Goal: Task Accomplishment & Management: Manage account settings

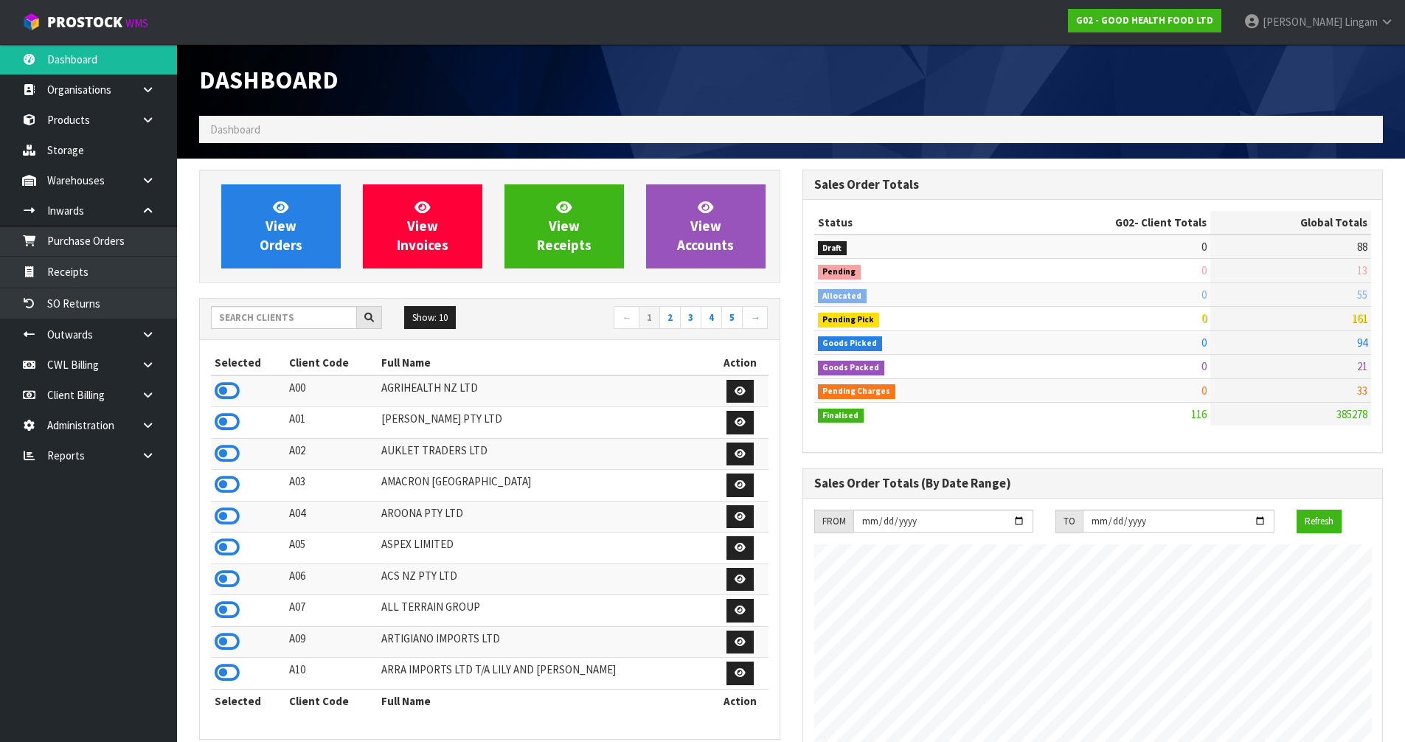
scroll to position [902, 603]
click at [673, 313] on link "2" at bounding box center [669, 318] width 21 height 24
click at [228, 454] on icon at bounding box center [227, 454] width 25 height 22
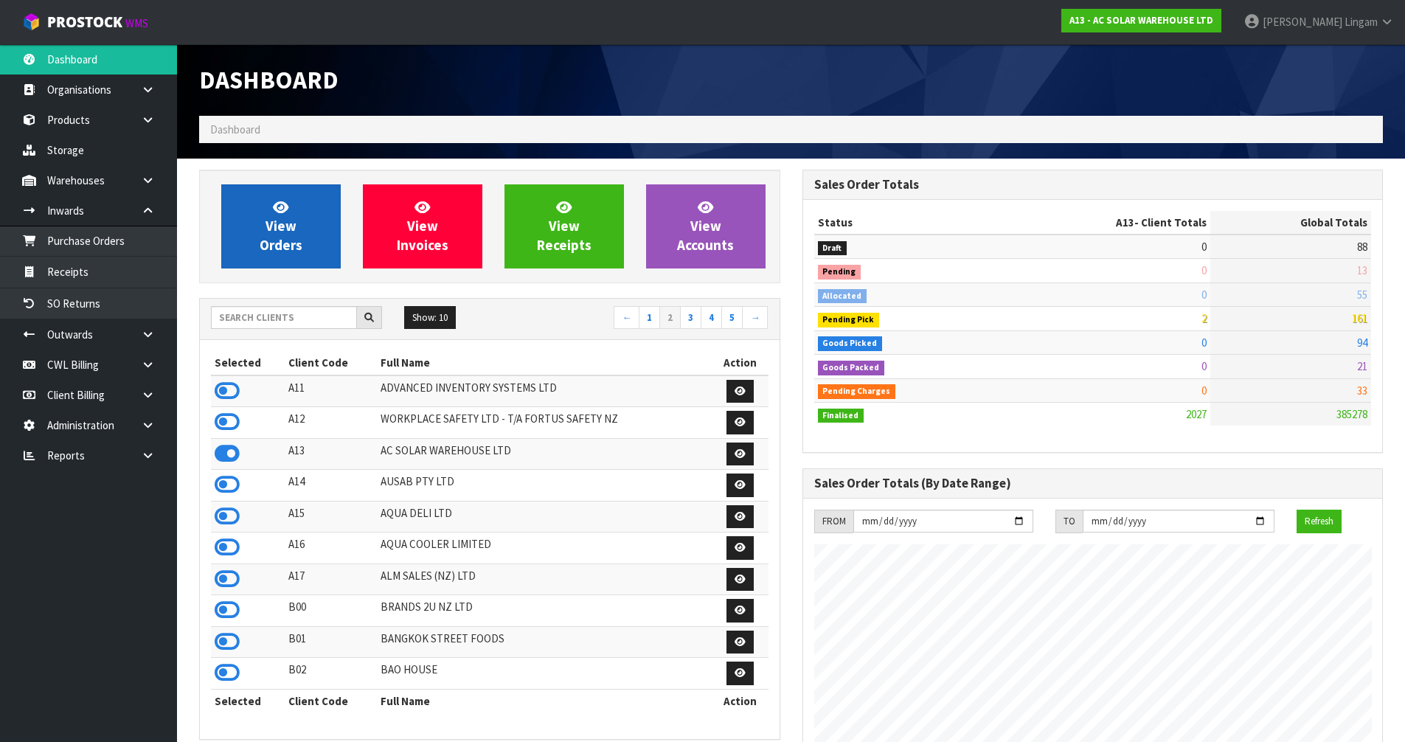
scroll to position [1164, 603]
click at [285, 238] on span "View Orders" at bounding box center [281, 225] width 43 height 55
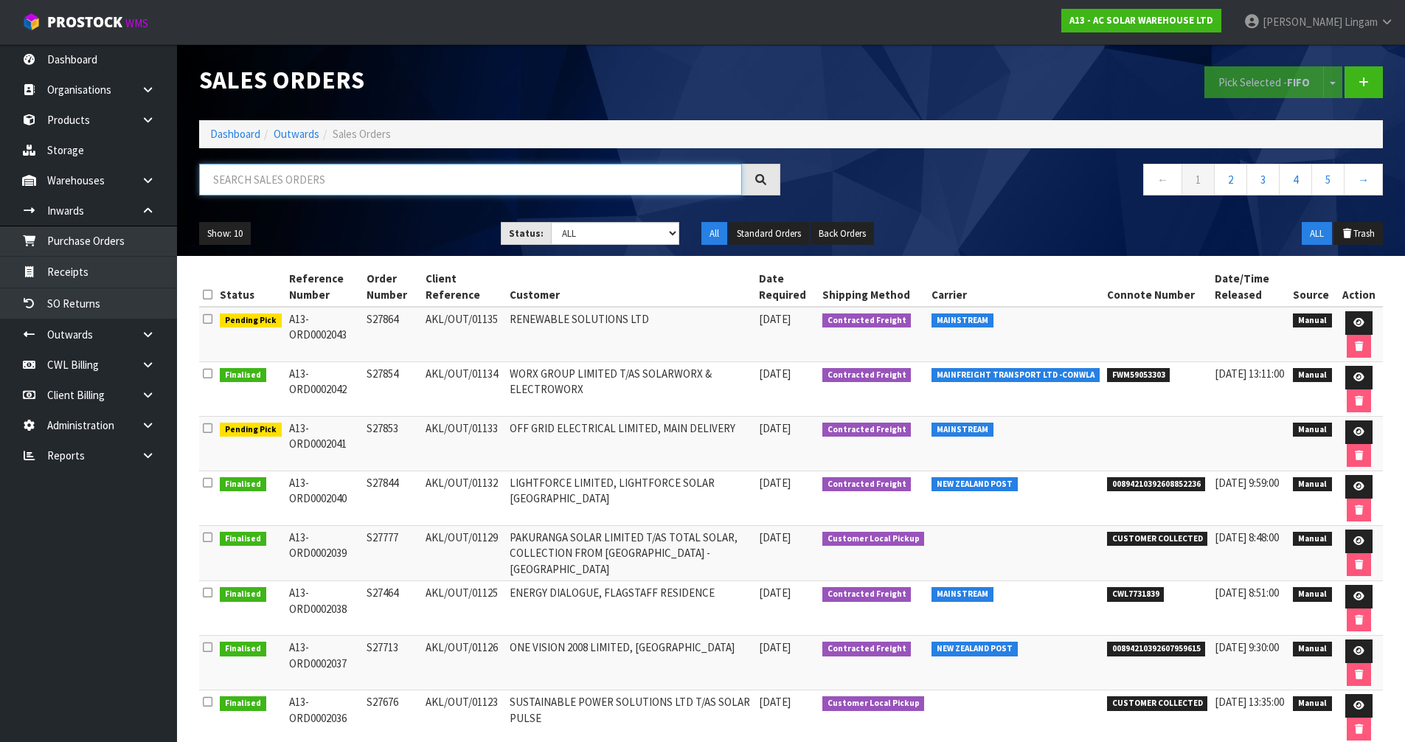
click at [484, 184] on input "text" at bounding box center [470, 180] width 543 height 32
paste input "CWL7731069"
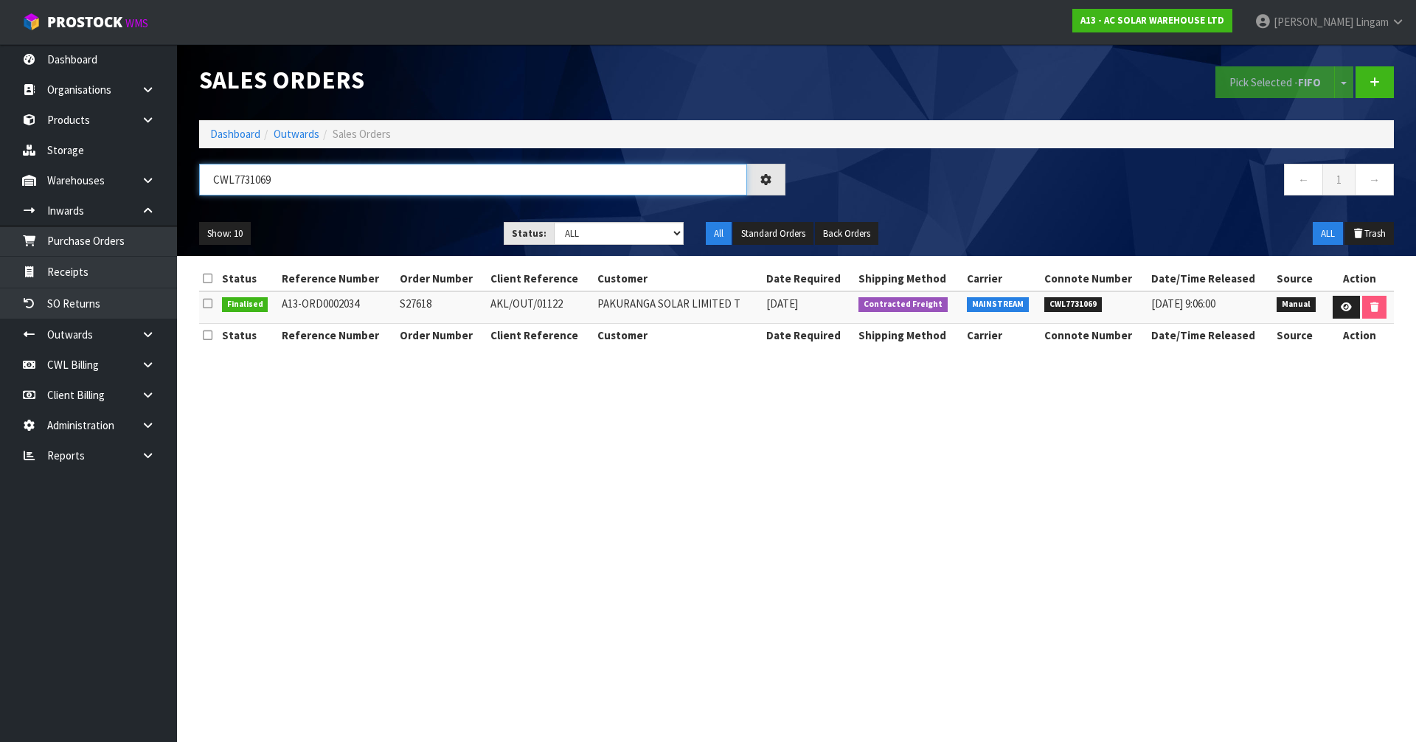
type input "CWL7731069"
click at [417, 307] on td "S27618" at bounding box center [441, 307] width 91 height 32
copy td "S27618"
click at [228, 137] on link "Dashboard" at bounding box center [235, 134] width 50 height 14
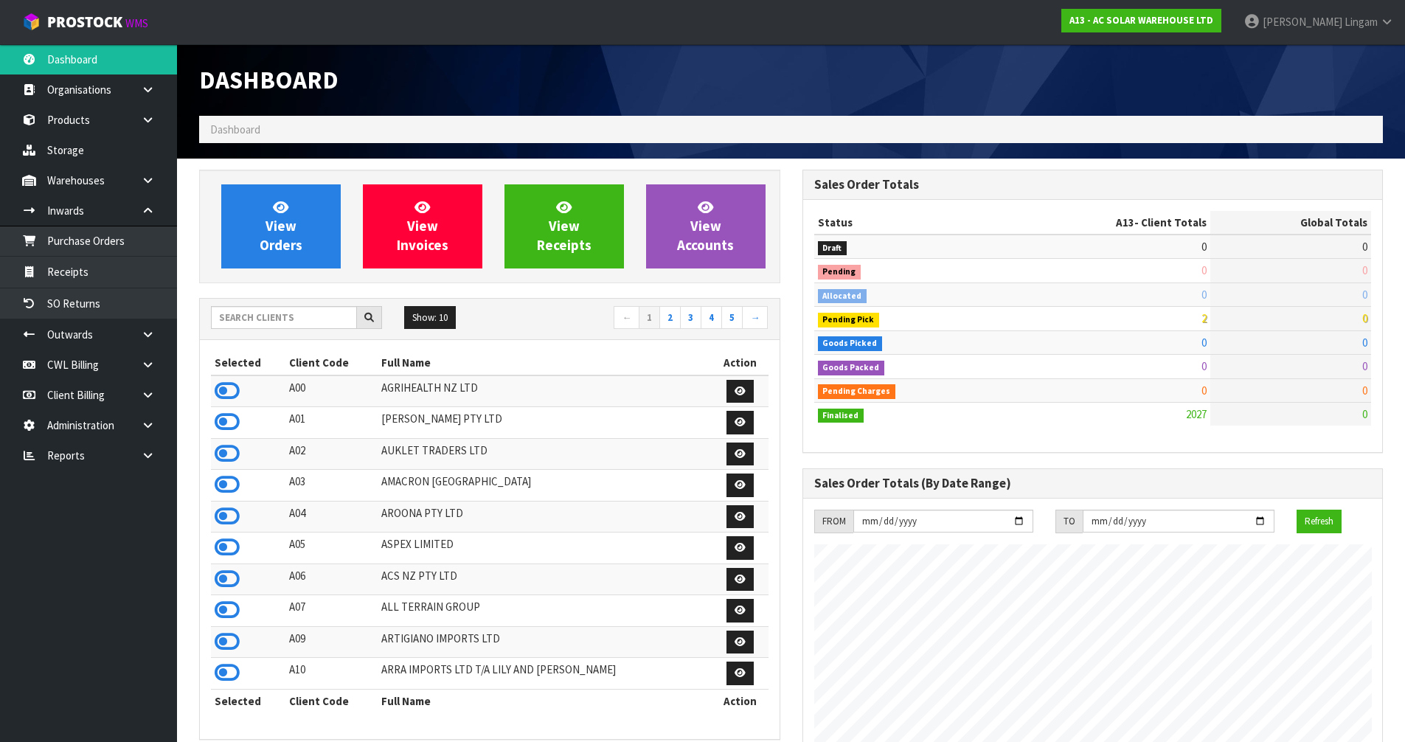
scroll to position [1164, 603]
click at [318, 321] on input "text" at bounding box center [284, 317] width 146 height 23
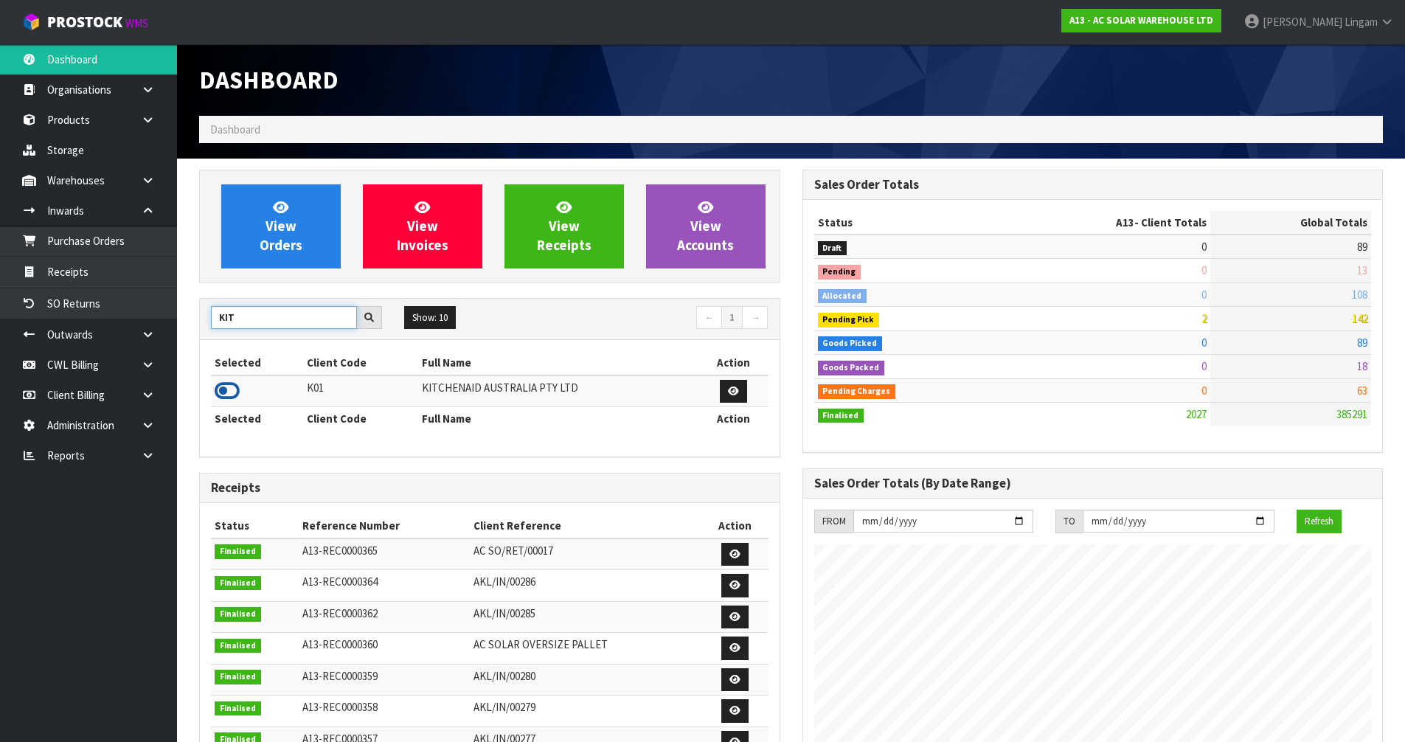
type input "KIT"
drag, startPoint x: 217, startPoint y: 389, endPoint x: 264, endPoint y: 339, distance: 68.9
click at [217, 388] on icon at bounding box center [227, 391] width 25 height 22
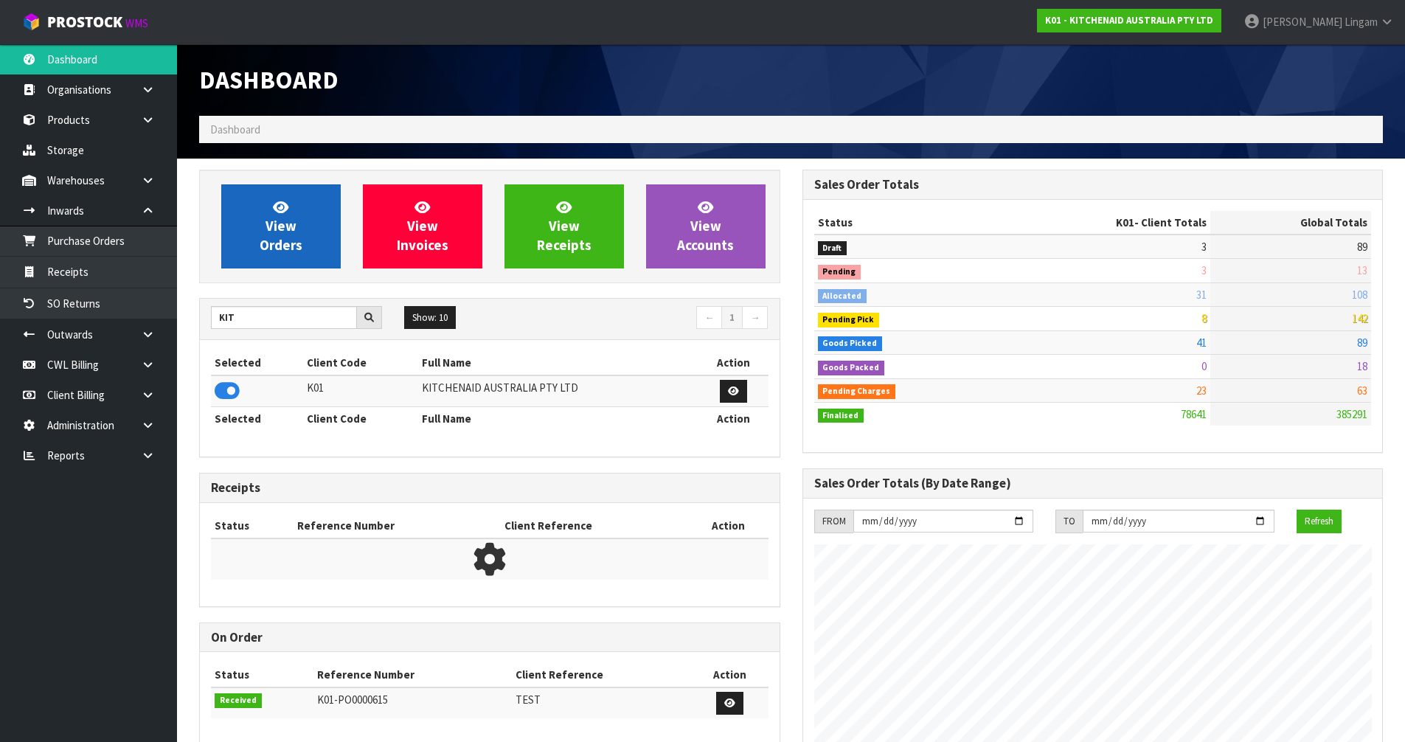
scroll to position [1118, 603]
click at [299, 253] on span "View Orders" at bounding box center [281, 225] width 43 height 55
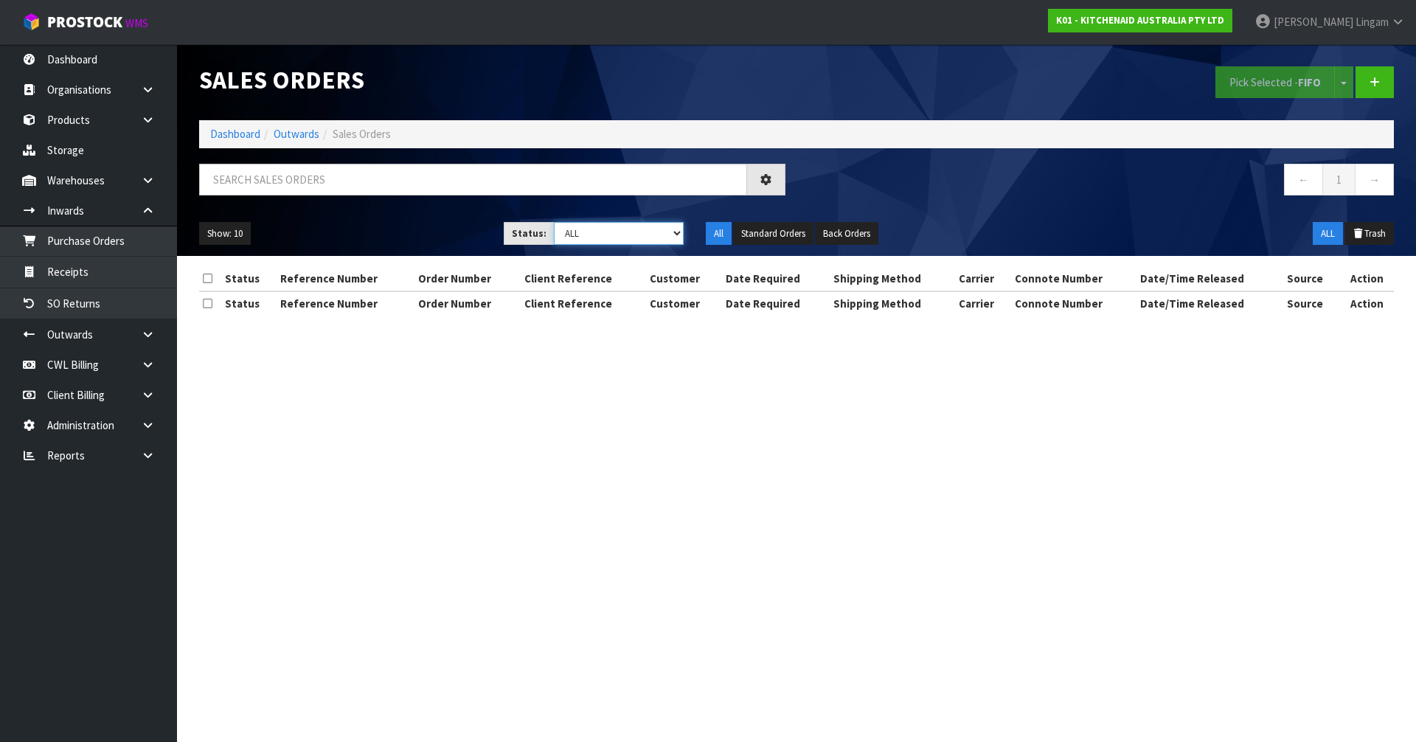
click at [667, 235] on select "Draft Pending Allocated Pending Pick Goods Picked Goods Packed Pending Charges …" at bounding box center [619, 233] width 131 height 23
select select "string:2"
click at [554, 222] on select "Draft Pending Allocated Pending Pick Goods Picked Goods Packed Pending Charges …" at bounding box center [619, 233] width 131 height 23
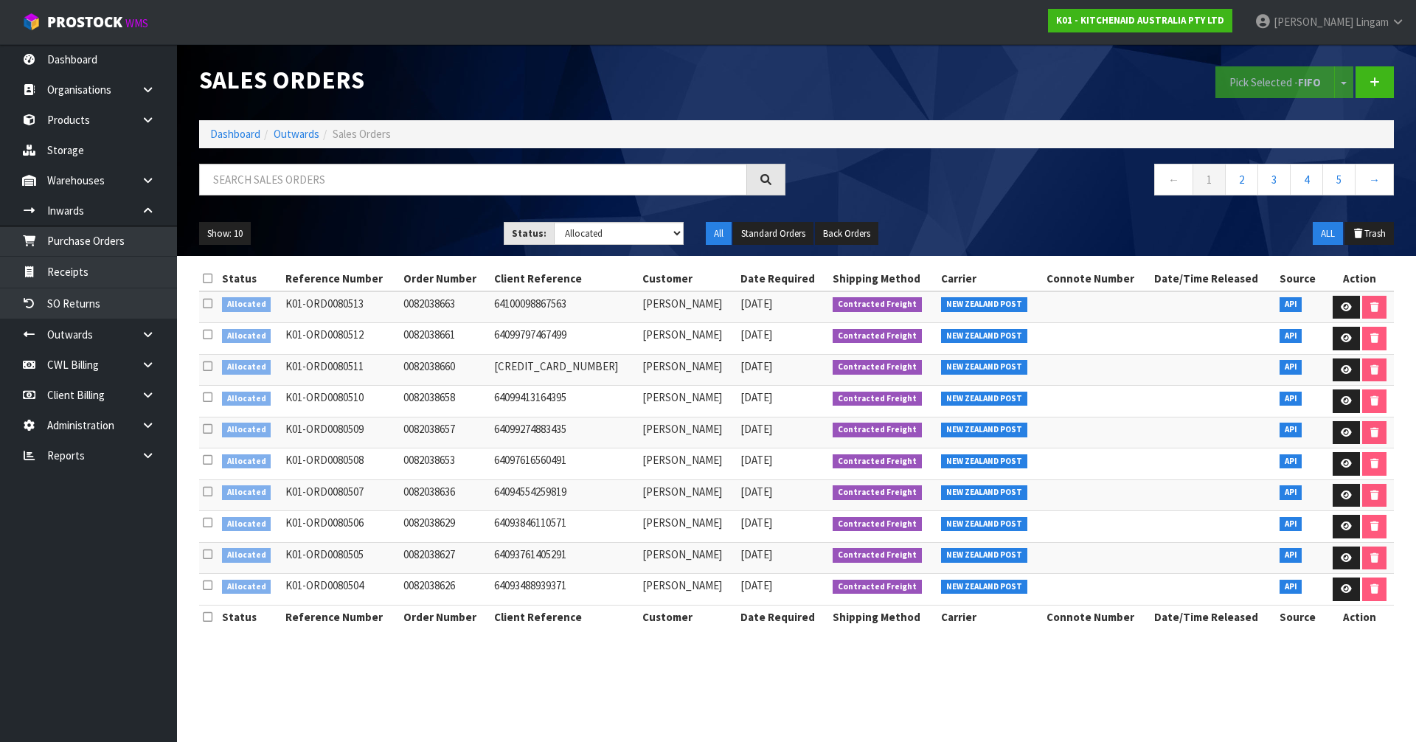
click at [204, 277] on icon at bounding box center [208, 278] width 10 height 11
click at [1271, 83] on button "Pick Selected - FIFO" at bounding box center [1275, 82] width 119 height 32
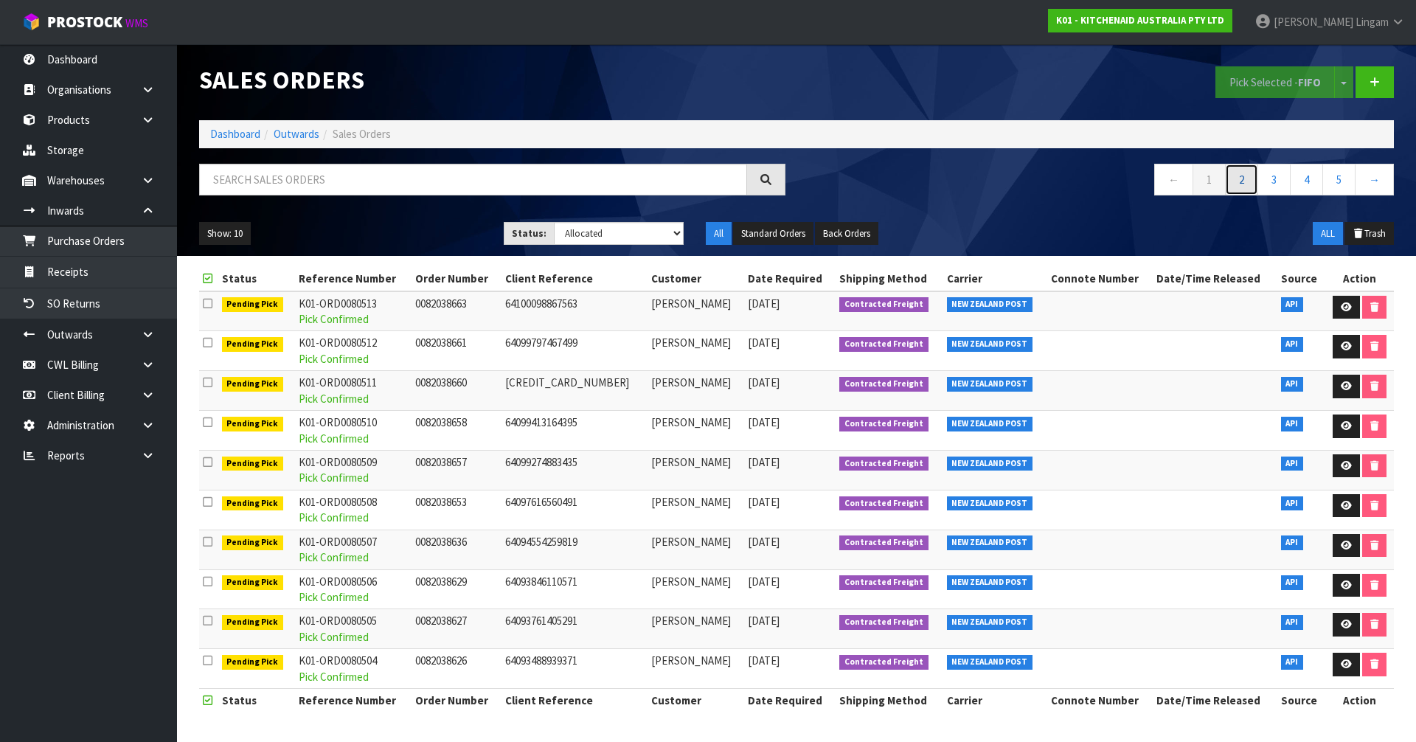
click at [1234, 181] on link "2" at bounding box center [1241, 180] width 33 height 32
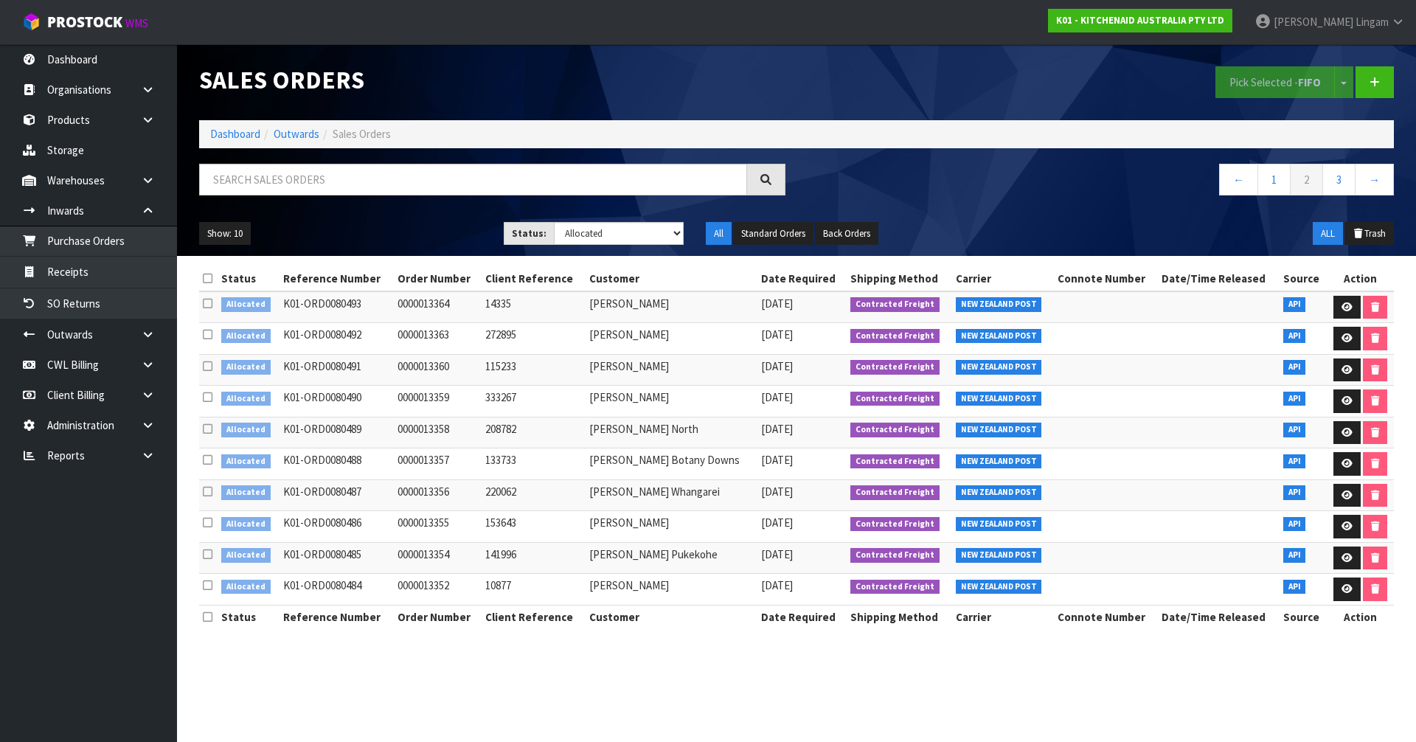
click at [206, 274] on icon at bounding box center [208, 278] width 10 height 11
click at [1334, 181] on link "3" at bounding box center [1339, 180] width 33 height 32
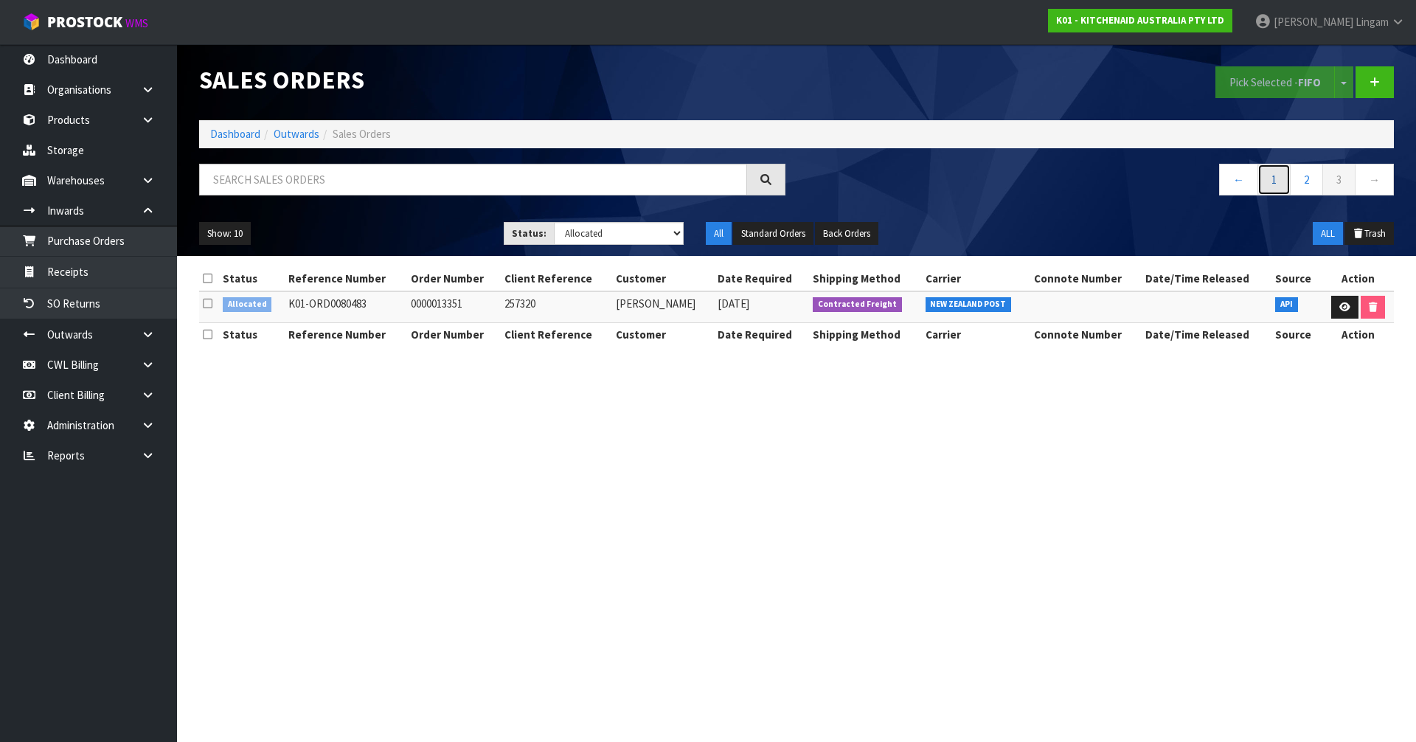
click at [1275, 183] on link "1" at bounding box center [1274, 180] width 33 height 32
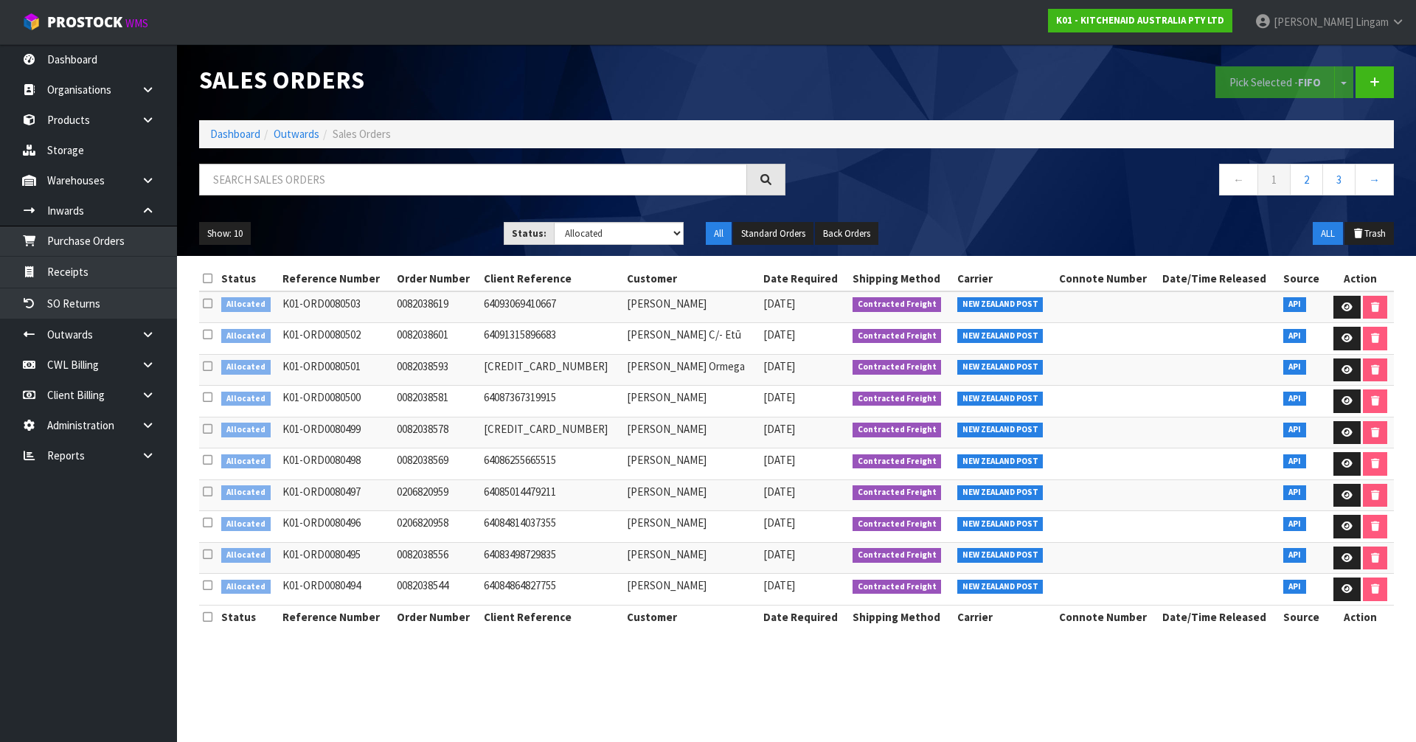
click at [204, 276] on icon at bounding box center [208, 278] width 10 height 11
click at [1249, 83] on button "Pick Selected - FIFO" at bounding box center [1275, 82] width 119 height 32
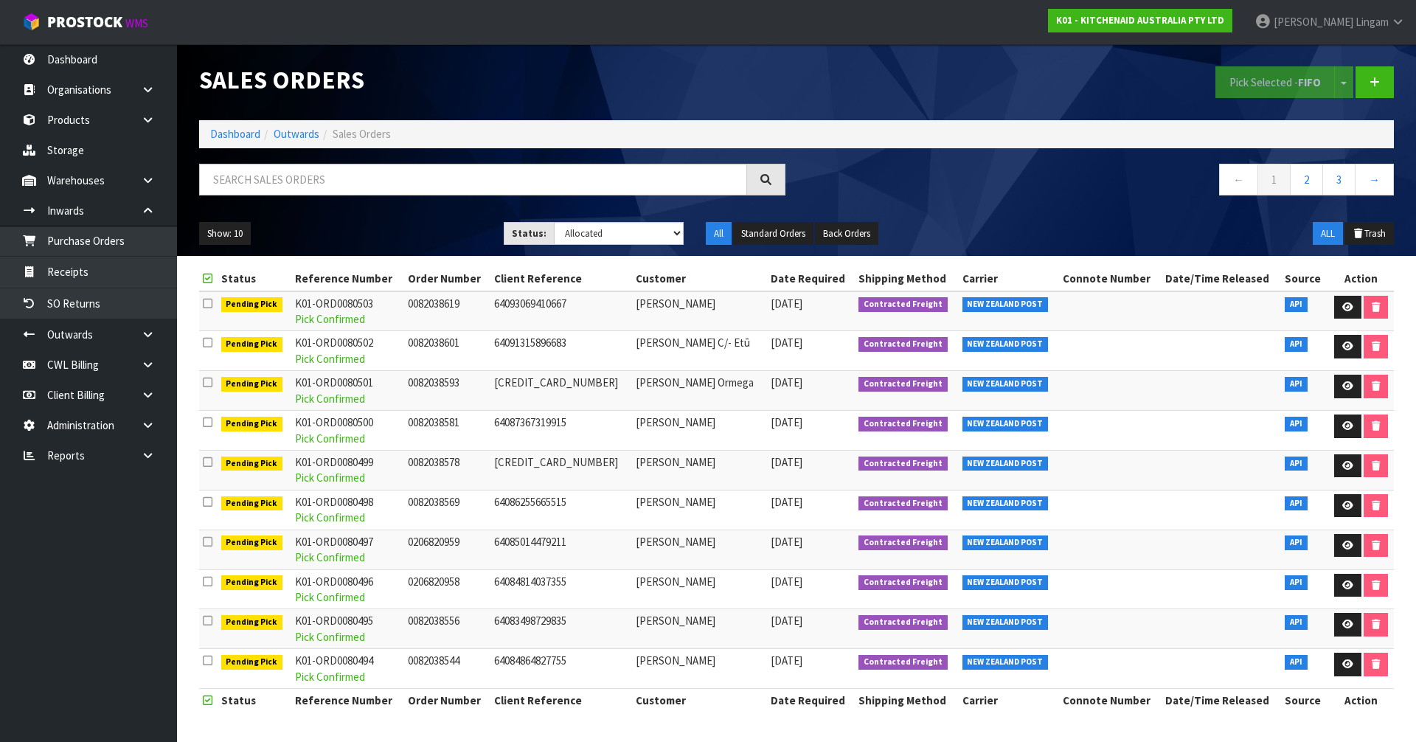
click at [873, 198] on nav "← 1 2 3 →" at bounding box center [1101, 182] width 586 height 36
click at [1104, 198] on nav "← 1 2 3 →" at bounding box center [1101, 182] width 586 height 36
click at [1310, 186] on link "2" at bounding box center [1306, 180] width 33 height 32
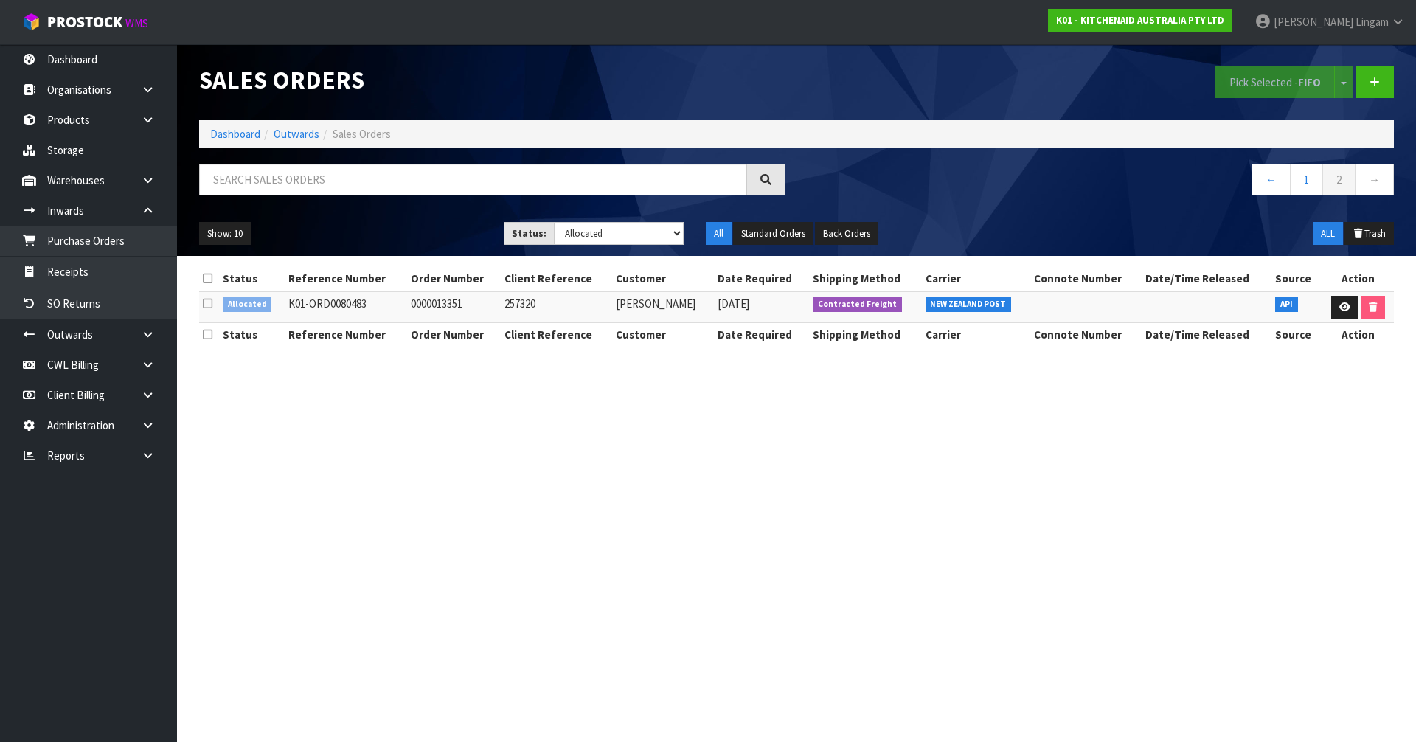
click at [207, 301] on icon at bounding box center [208, 303] width 10 height 11
click at [0, 0] on input "checkbox" at bounding box center [0, 0] width 0 height 0
click at [1248, 79] on button "Pick Selected - FIFO" at bounding box center [1275, 82] width 119 height 32
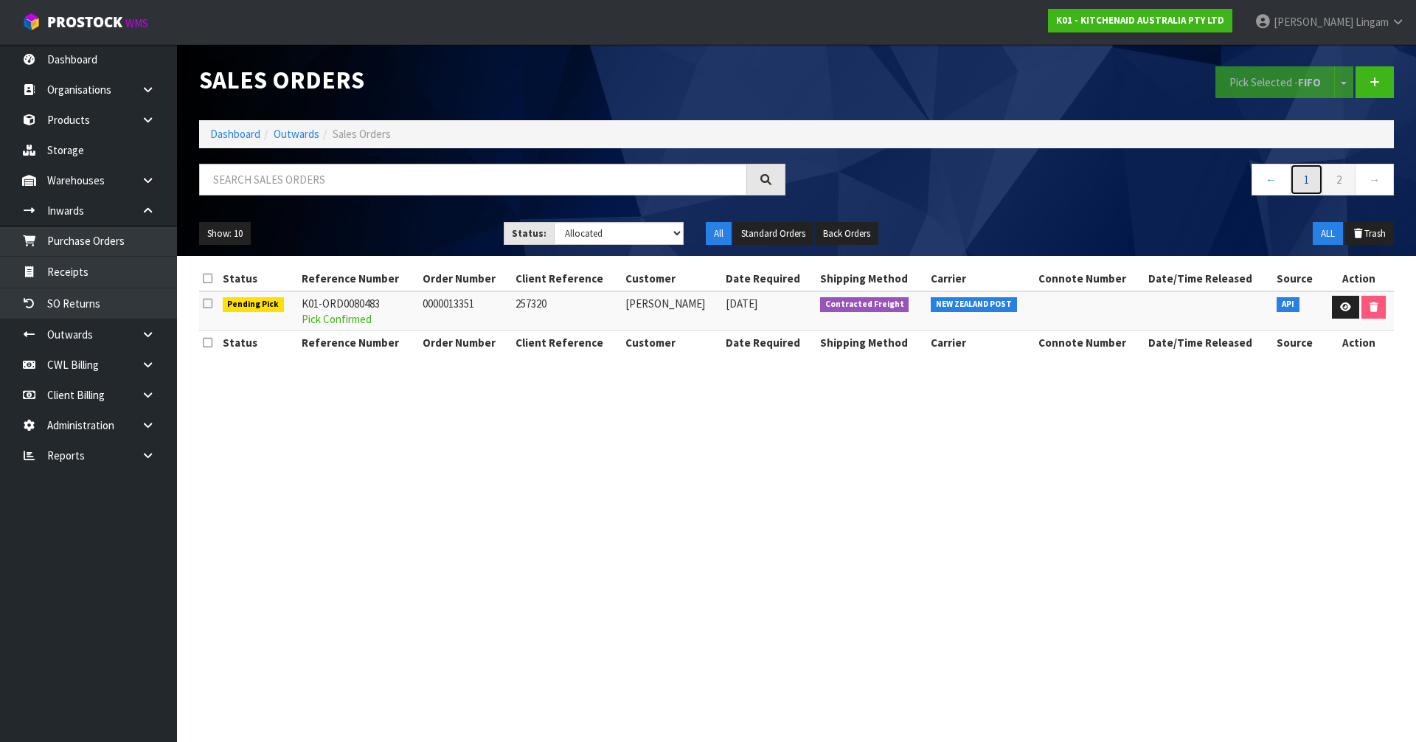
click at [1306, 179] on link "1" at bounding box center [1306, 180] width 33 height 32
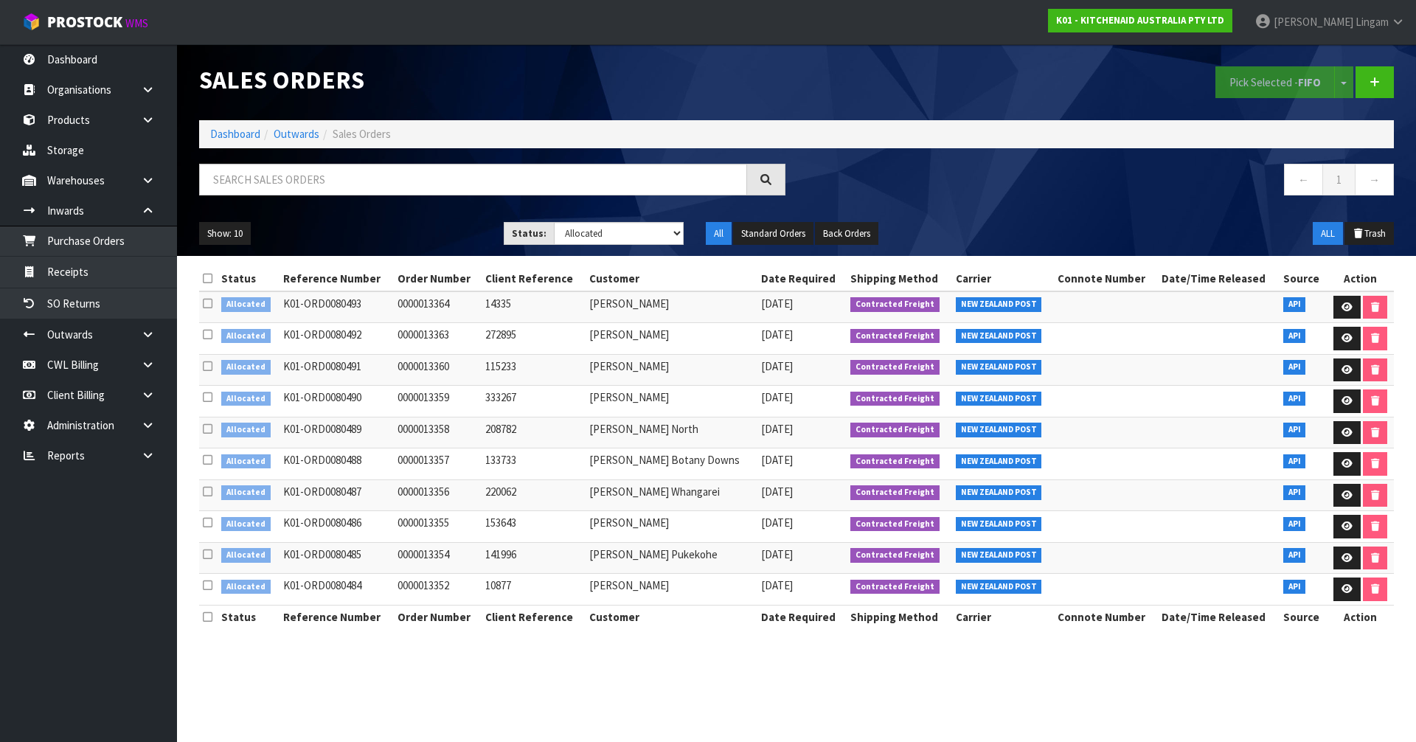
click at [207, 274] on icon at bounding box center [208, 278] width 10 height 11
click at [1267, 91] on button "Pick Selected - FIFO" at bounding box center [1275, 82] width 119 height 32
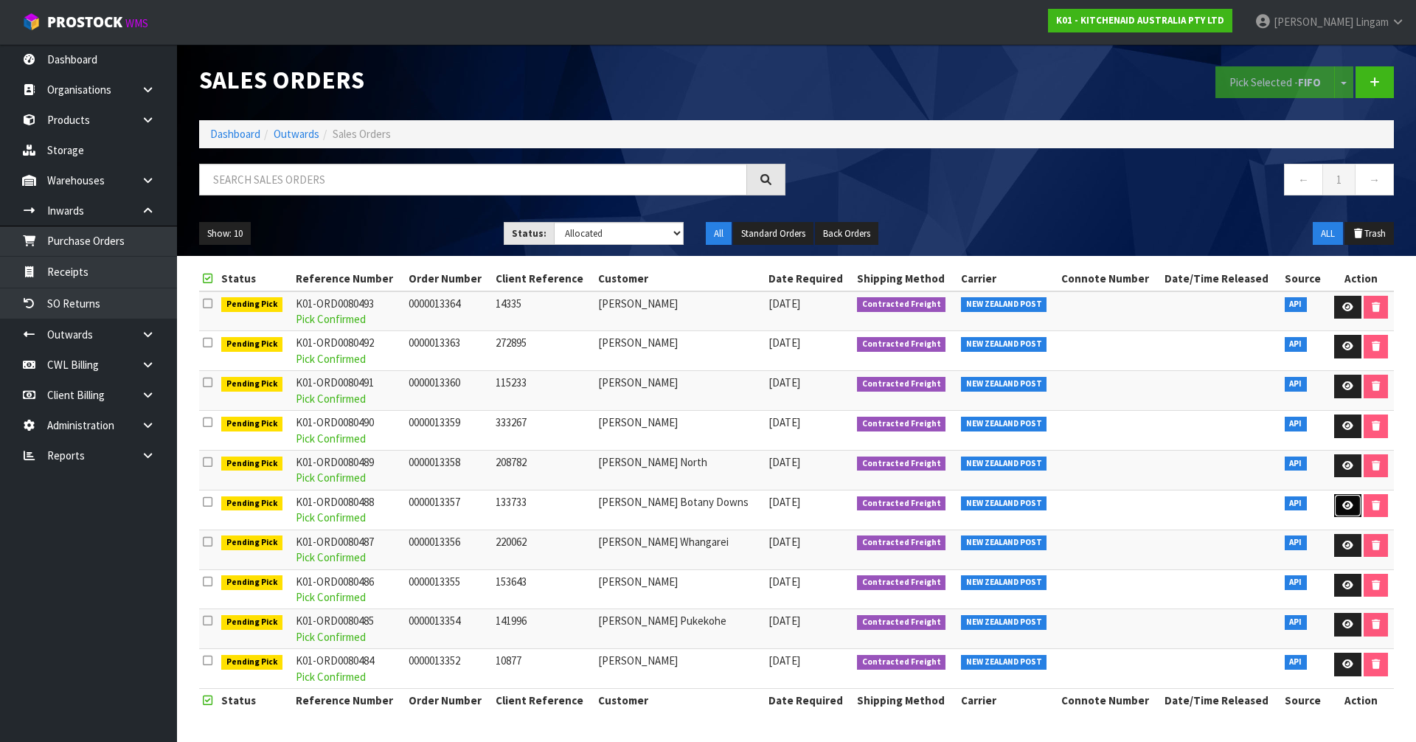
click at [1350, 506] on icon at bounding box center [1347, 506] width 11 height 10
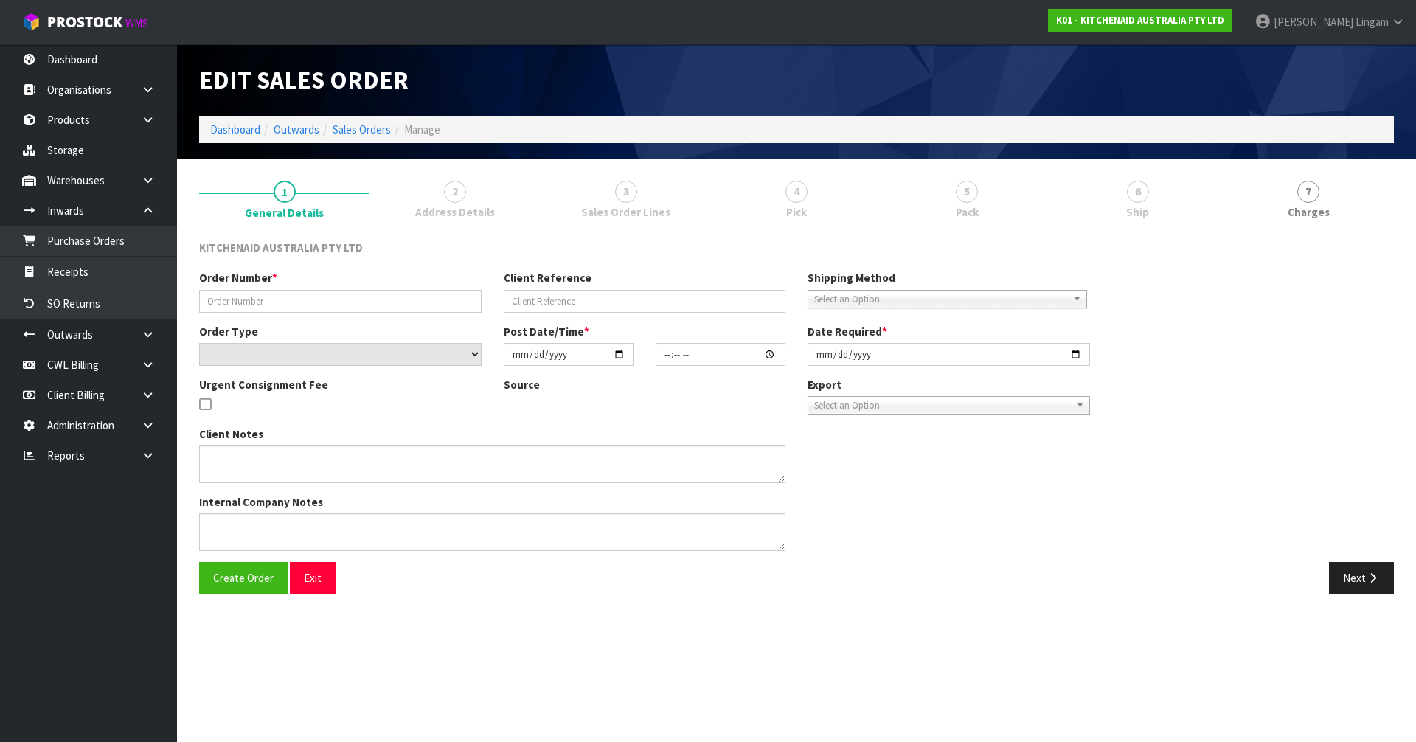
type input "0000013357"
type input "133733"
select select "number:0"
type input "[DATE]"
type input "16:32:50.000"
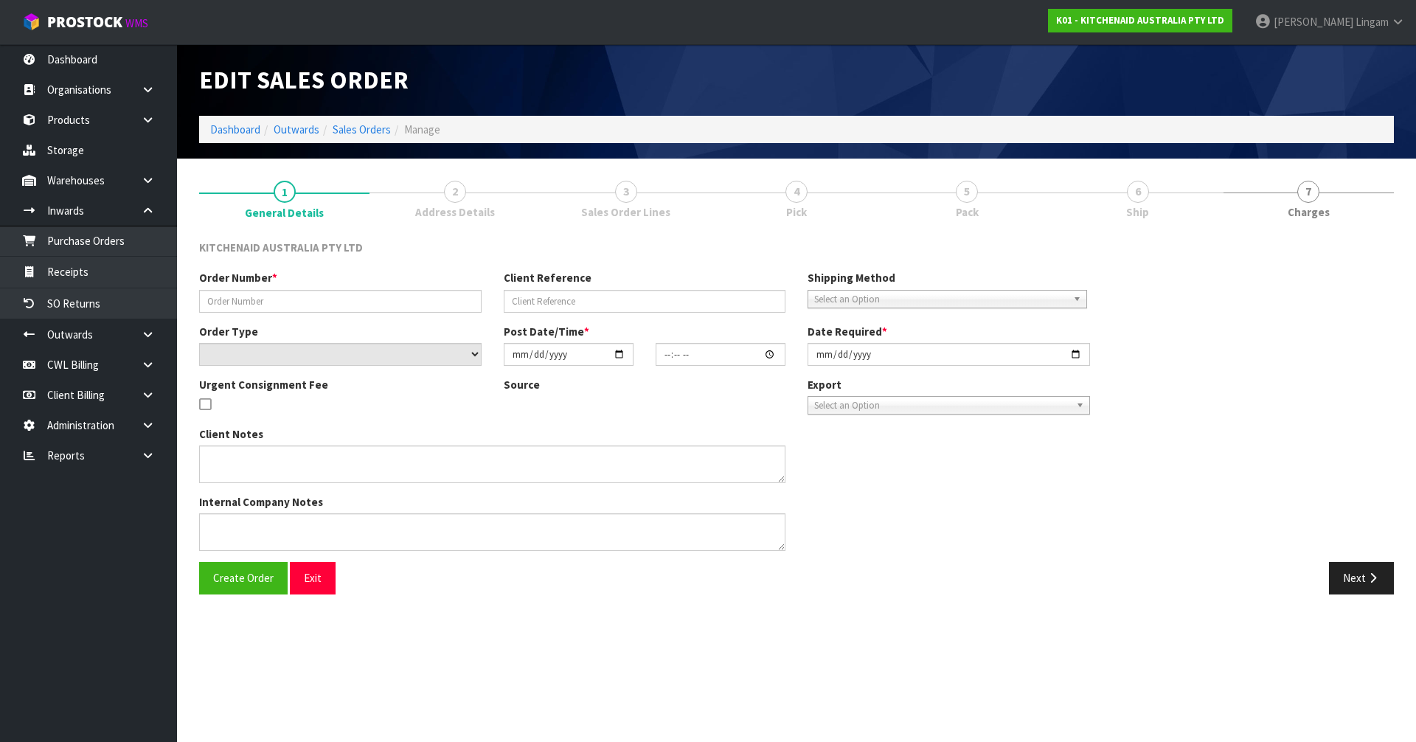
type input "[DATE]"
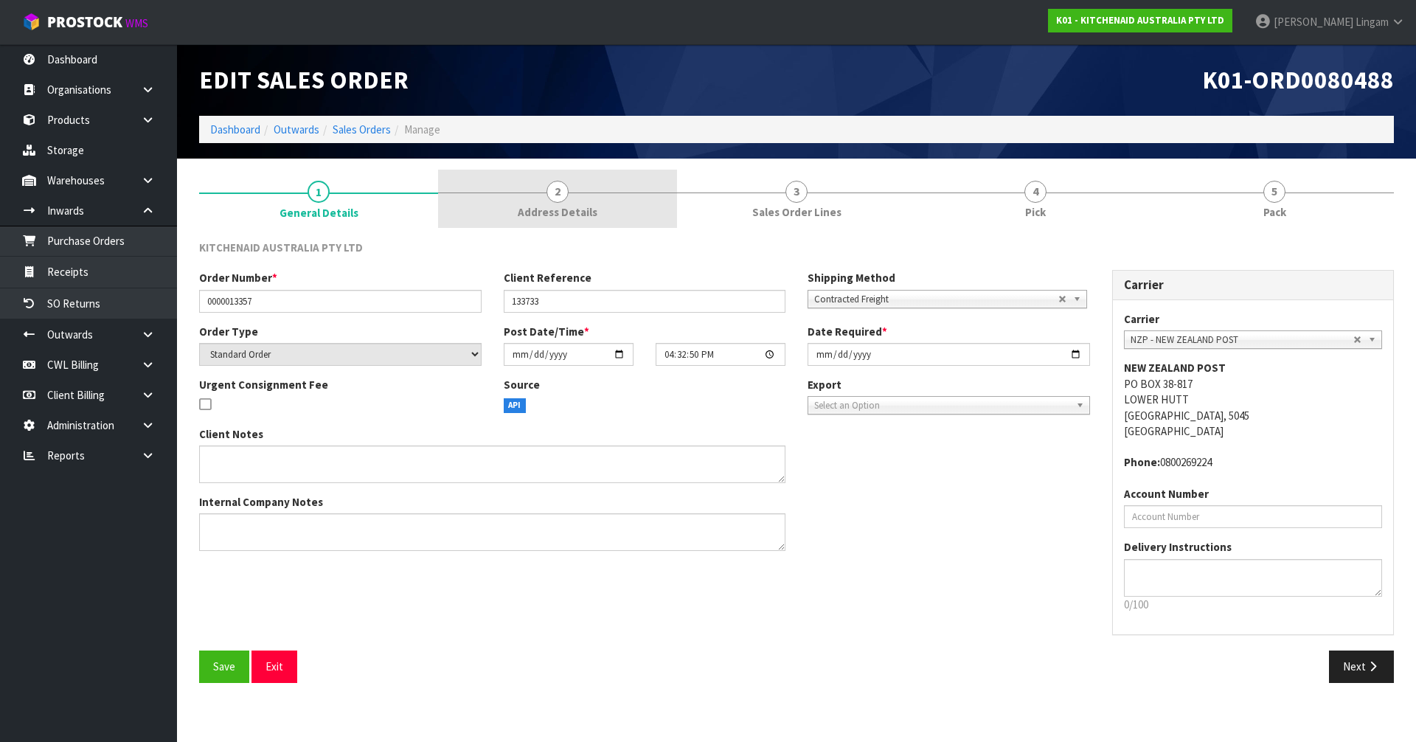
click at [566, 208] on span "Address Details" at bounding box center [558, 211] width 80 height 15
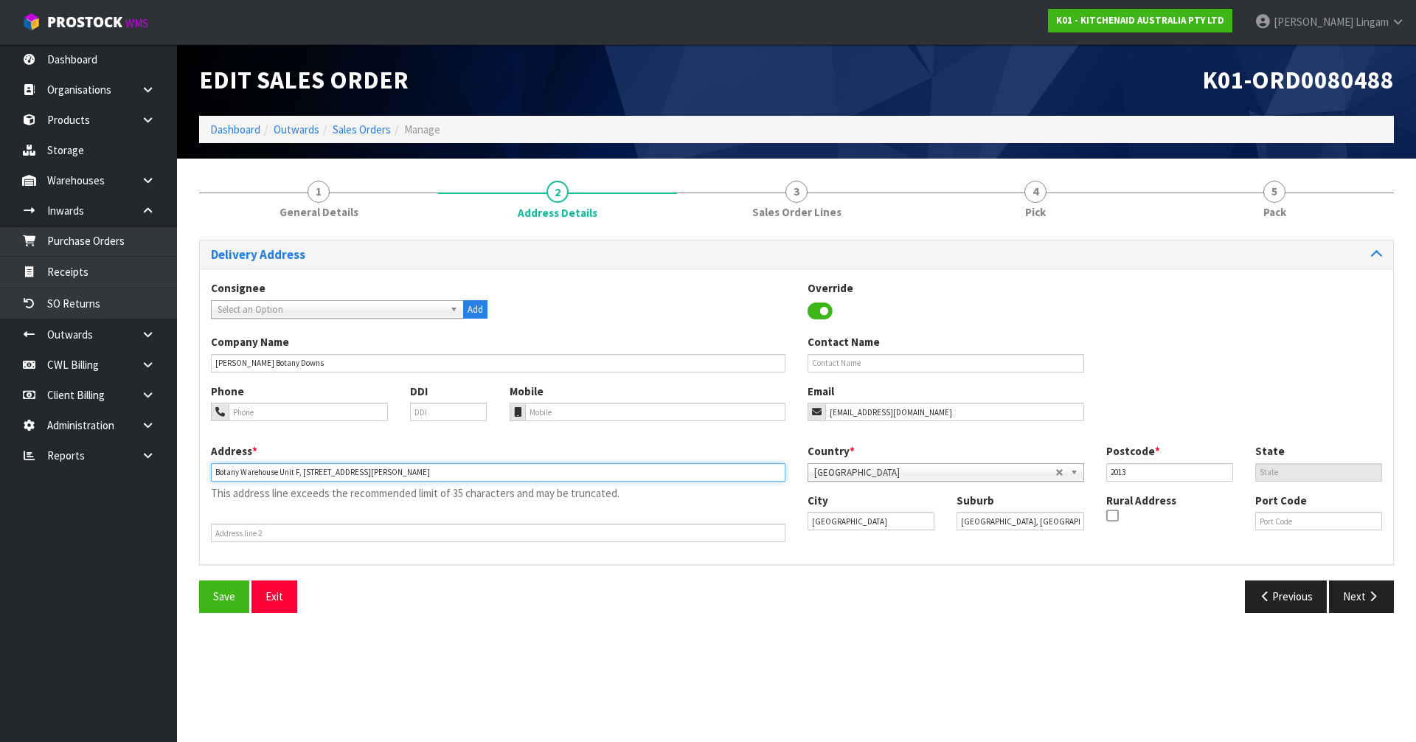
drag, startPoint x: 279, startPoint y: 474, endPoint x: 198, endPoint y: 479, distance: 81.3
click at [198, 479] on div "1 General Details 2 Address Details 3 Sales Order Lines 4 Pick 5 Pack Delivery …" at bounding box center [796, 397] width 1217 height 454
type input "XUNIT F, 88 HARRIS RD"
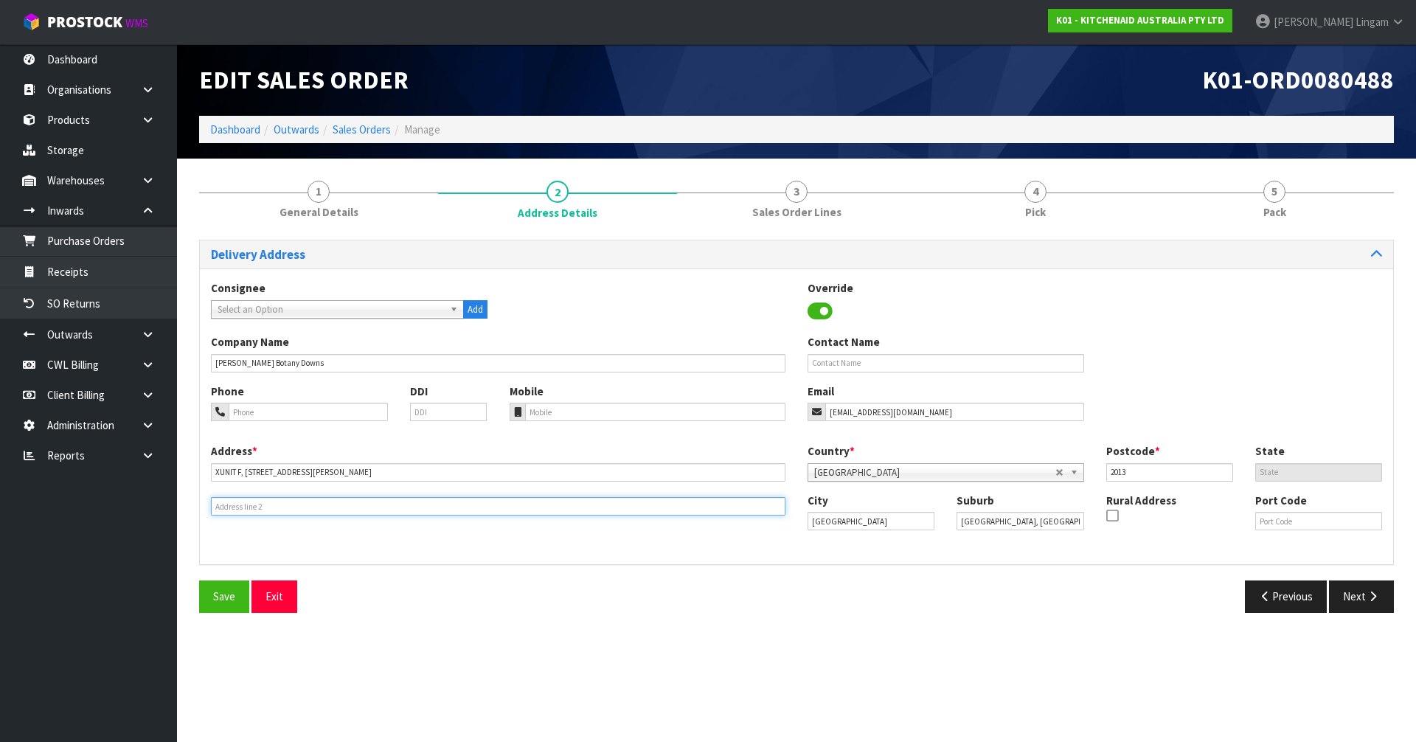
click at [253, 507] on input "text" at bounding box center [498, 506] width 575 height 18
paste input "BOTANY WAREHOUSE"
type input "BOTANY WAREHOUSE"
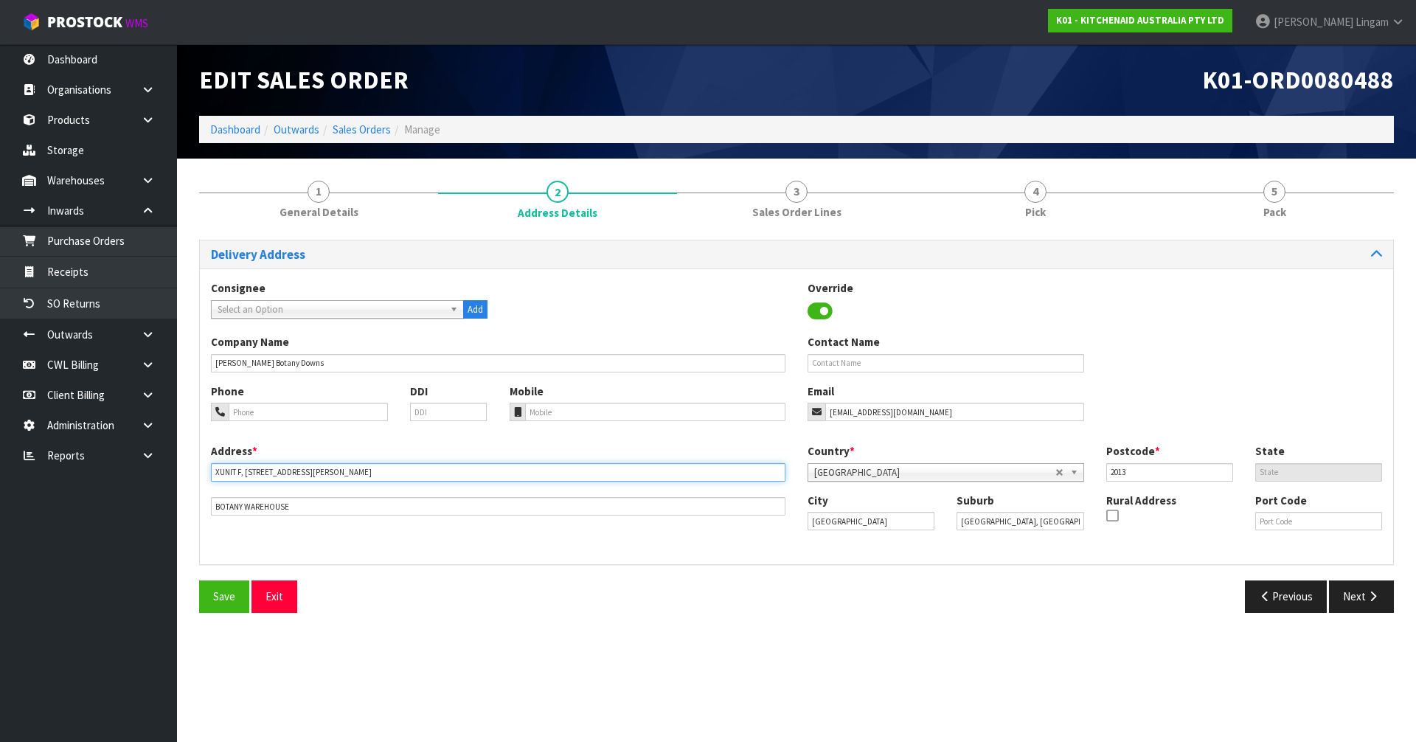
click at [217, 474] on input "XUNIT F, 88 HARRIS RD" at bounding box center [498, 472] width 575 height 18
type input "UNIT F, 88 HARRIS RD"
click at [221, 597] on span "Save" at bounding box center [224, 596] width 22 height 14
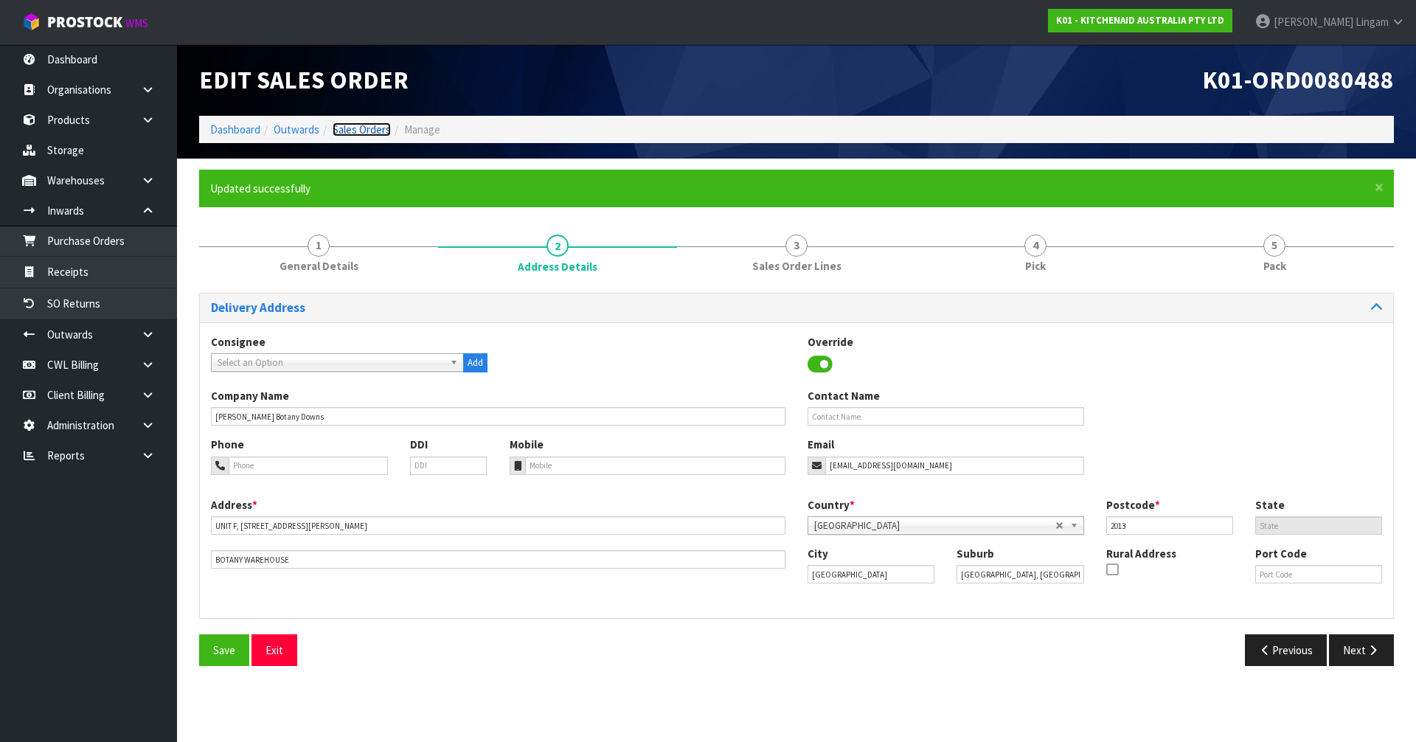
click at [360, 124] on link "Sales Orders" at bounding box center [362, 129] width 58 height 14
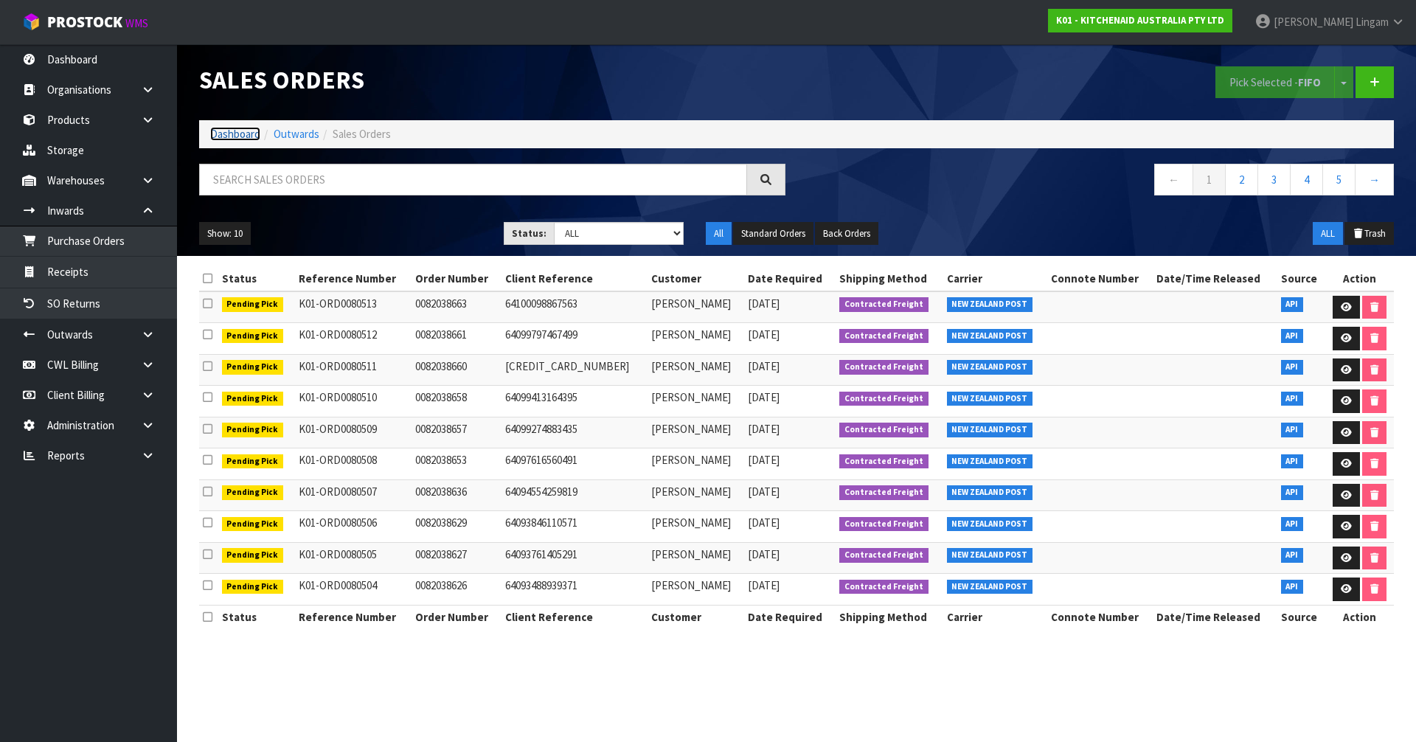
click at [239, 135] on link "Dashboard" at bounding box center [235, 134] width 50 height 14
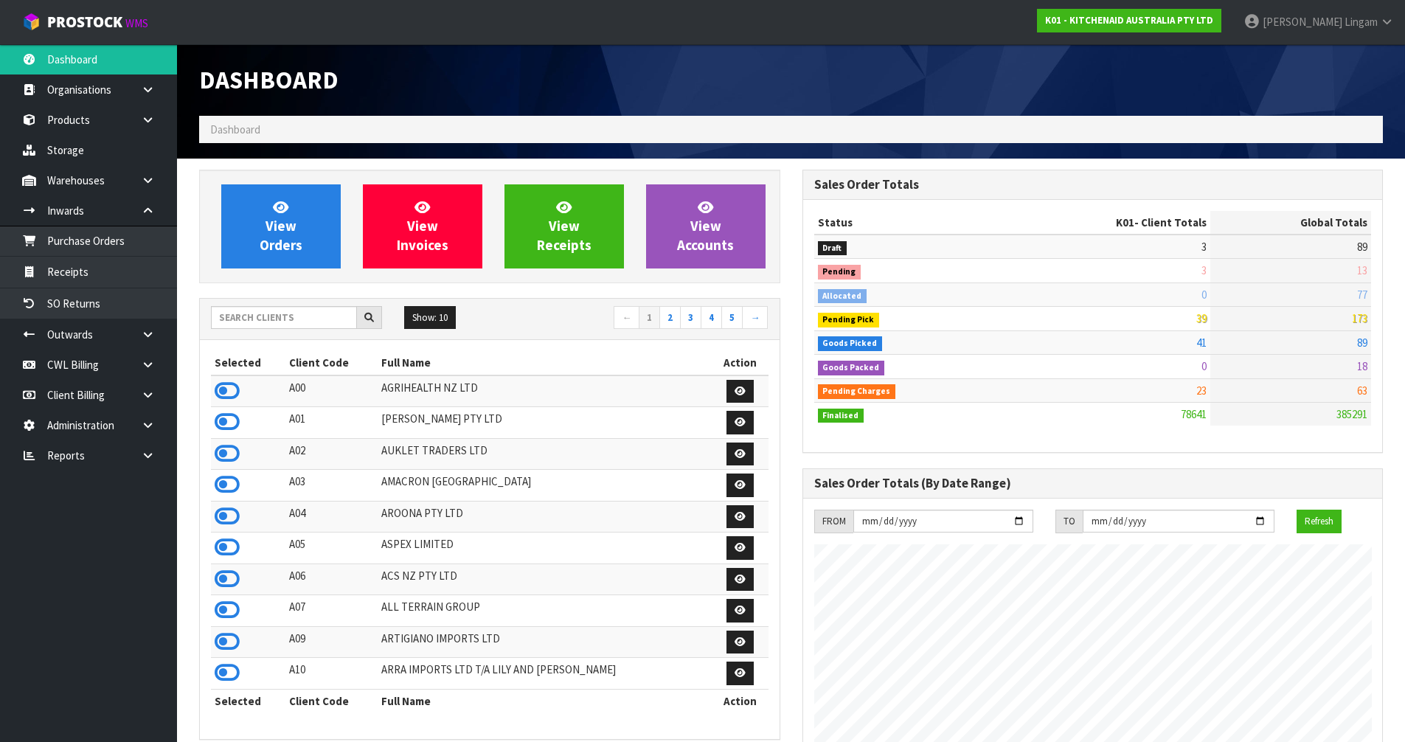
scroll to position [1118, 603]
click at [288, 248] on span "View Orders" at bounding box center [281, 225] width 43 height 55
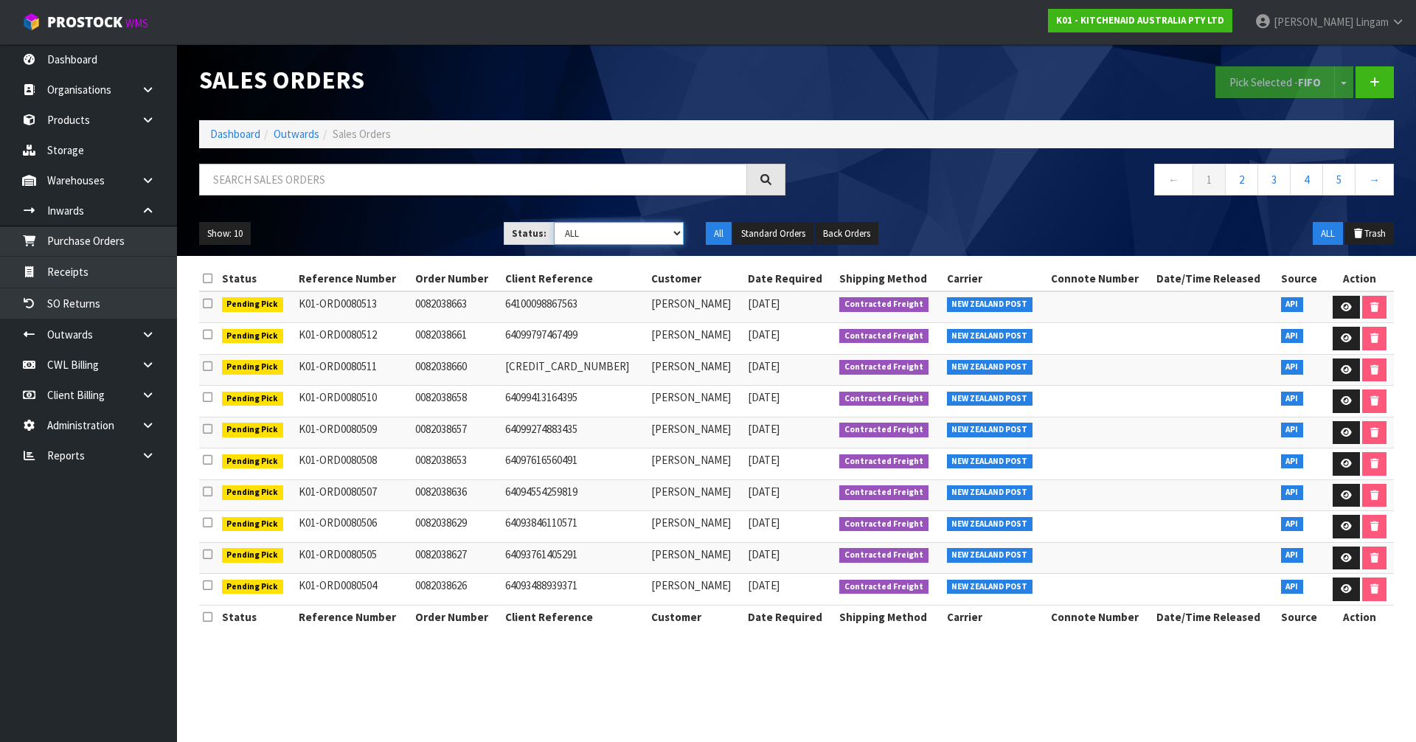
click at [658, 229] on select "Draft Pending Allocated Pending Pick Goods Picked Goods Packed Pending Charges …" at bounding box center [619, 233] width 131 height 23
select select "string:6"
click at [554, 222] on select "Draft Pending Allocated Pending Pick Goods Picked Goods Packed Pending Charges …" at bounding box center [619, 233] width 131 height 23
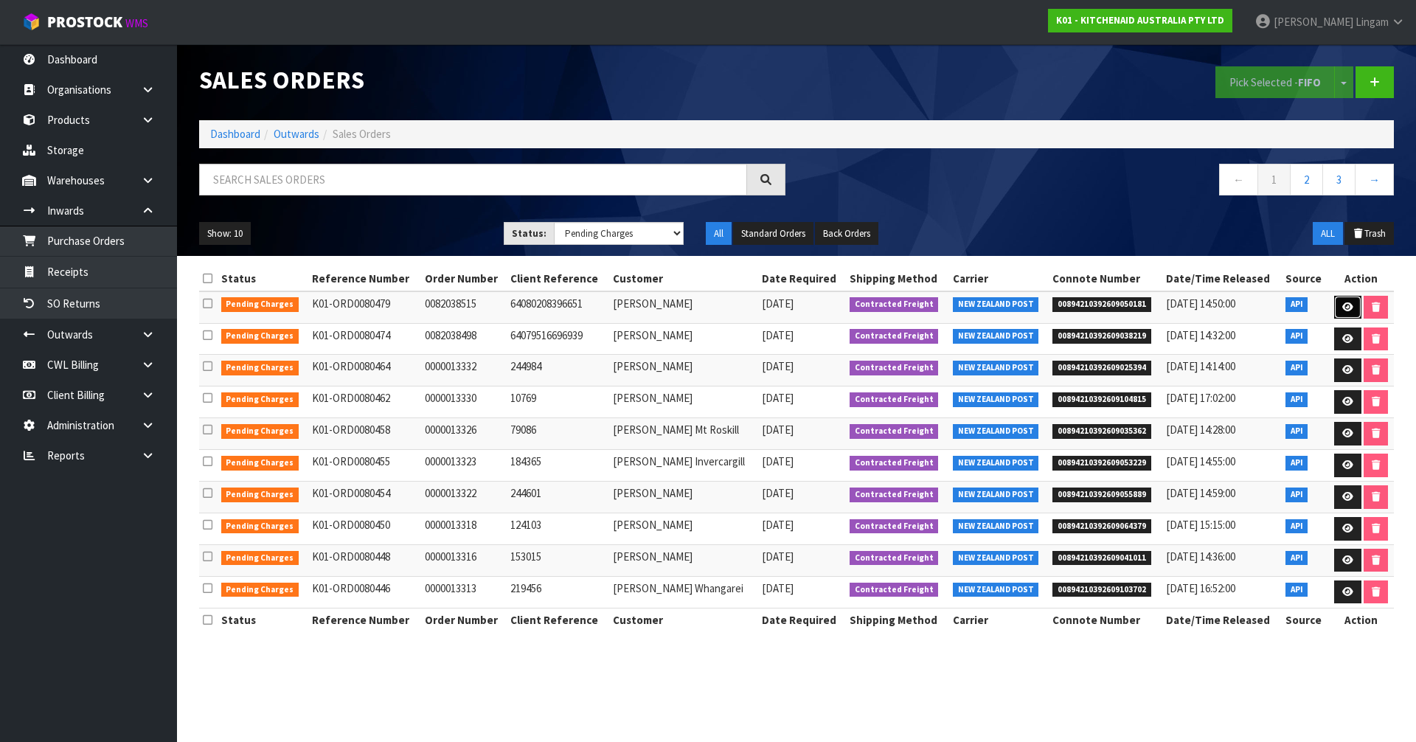
click at [1345, 302] on icon at bounding box center [1347, 307] width 11 height 10
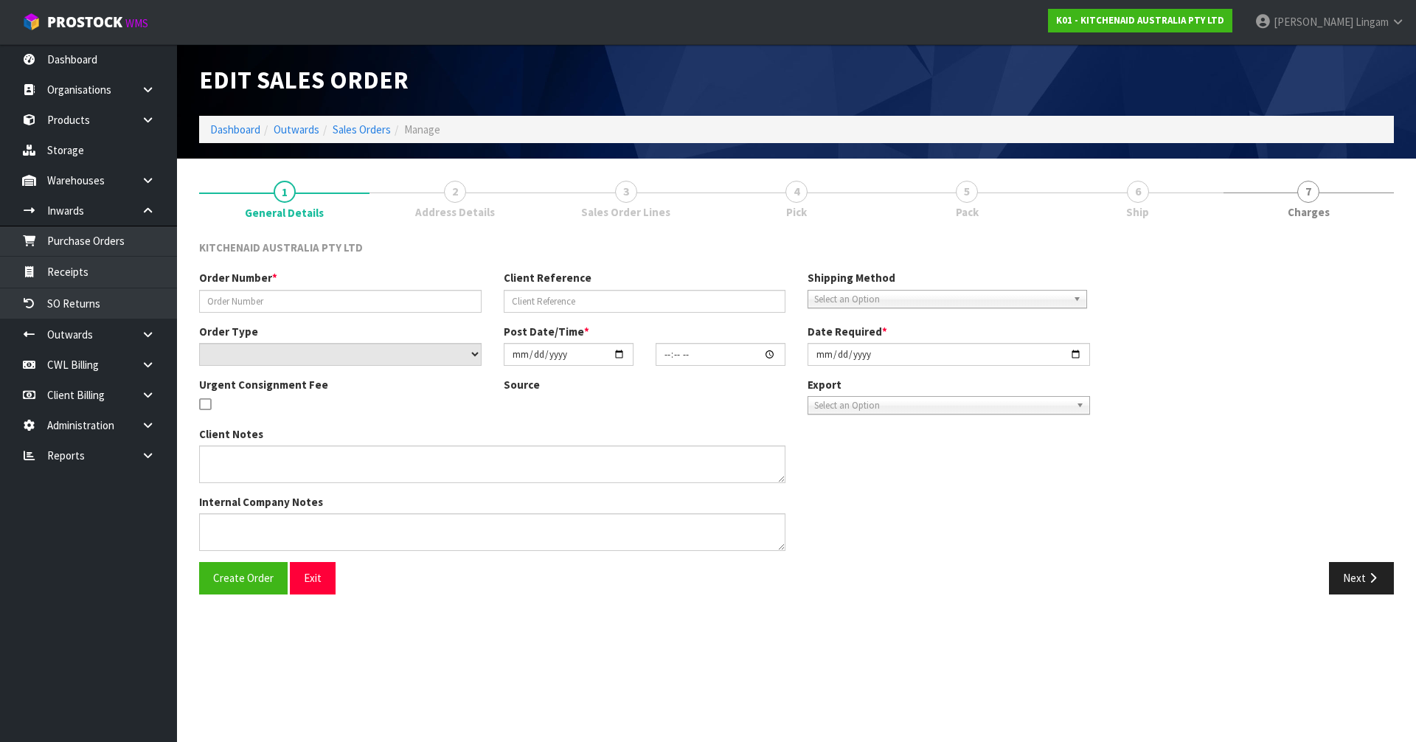
type input "0082038515"
type input "64080208396651"
select select "number:0"
type input "[DATE]"
type input "20:40:34.000"
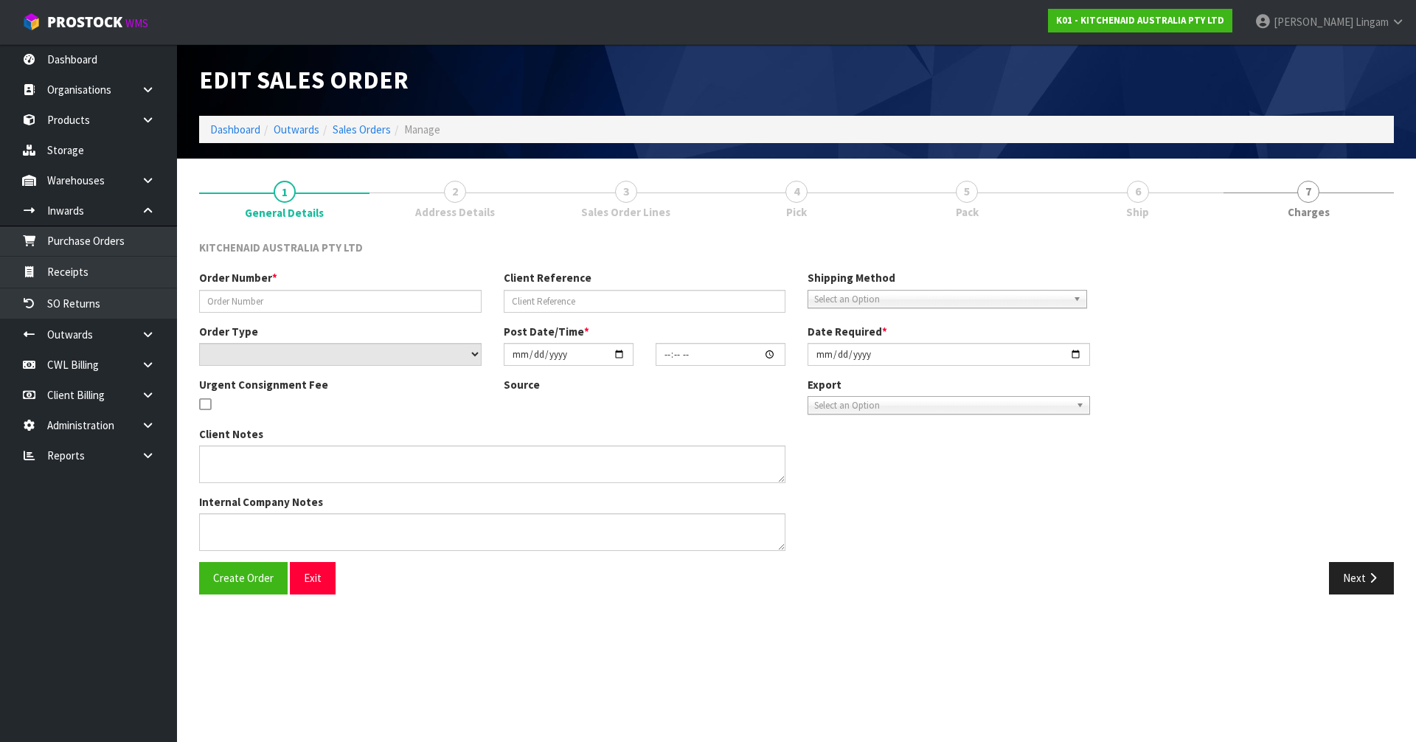
type input "[DATE]"
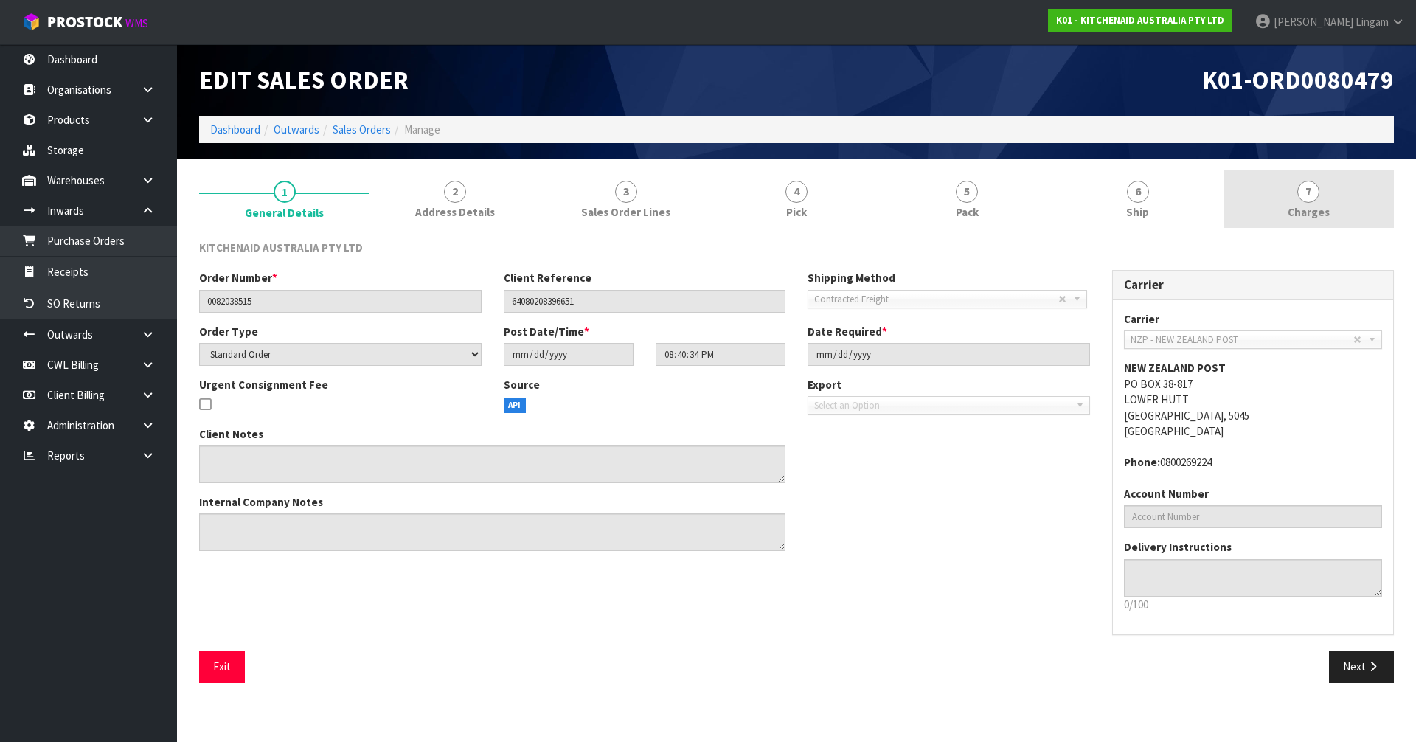
click at [1348, 209] on link "7 [GEOGRAPHIC_DATA]" at bounding box center [1309, 199] width 170 height 58
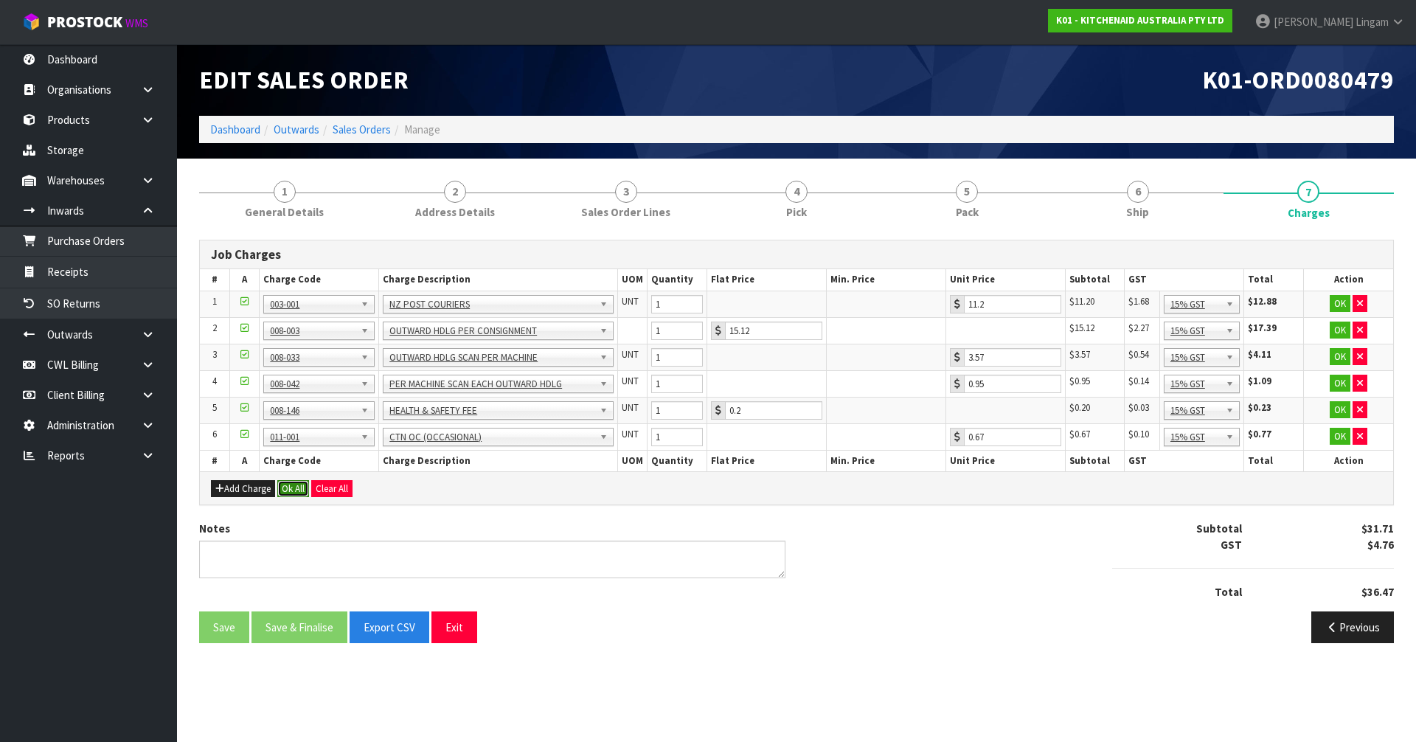
click at [293, 494] on button "Ok All" at bounding box center [293, 489] width 32 height 18
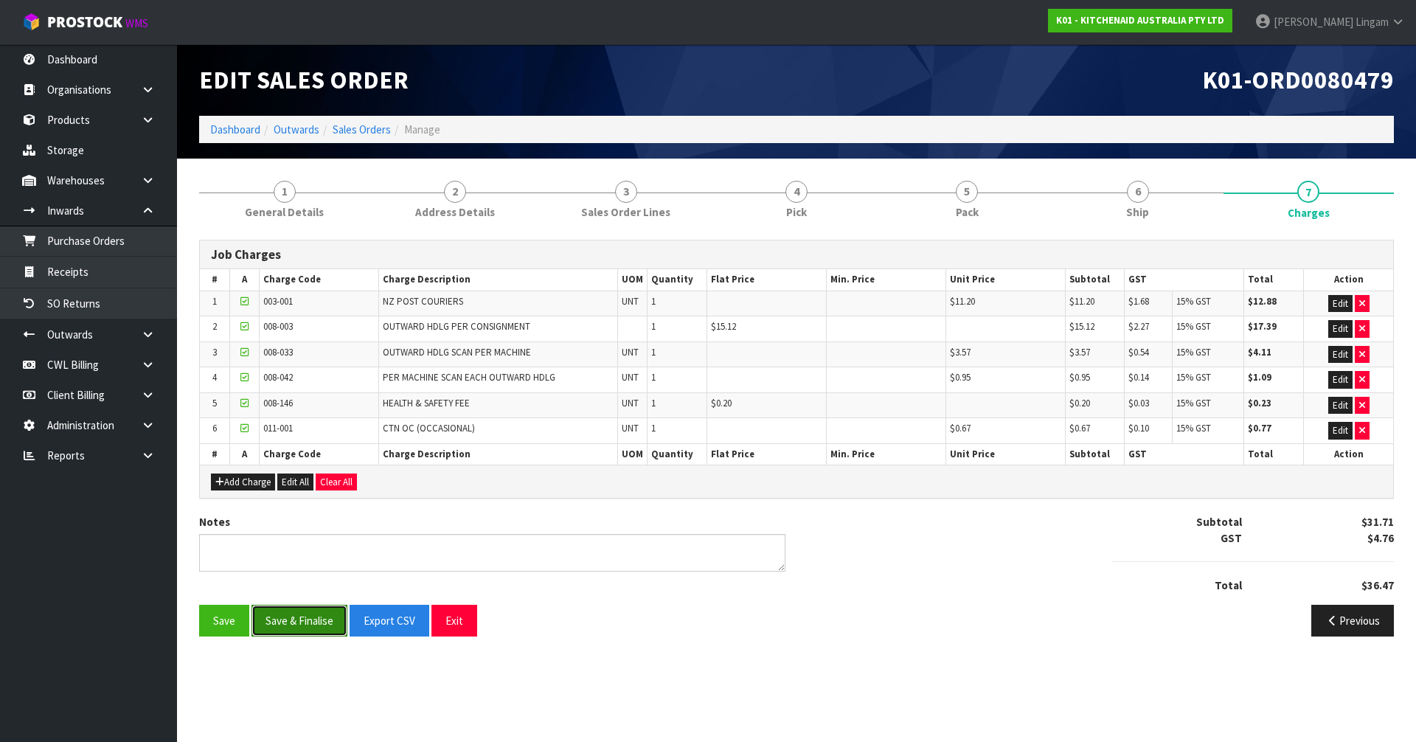
click at [311, 629] on button "Save & Finalise" at bounding box center [300, 621] width 96 height 32
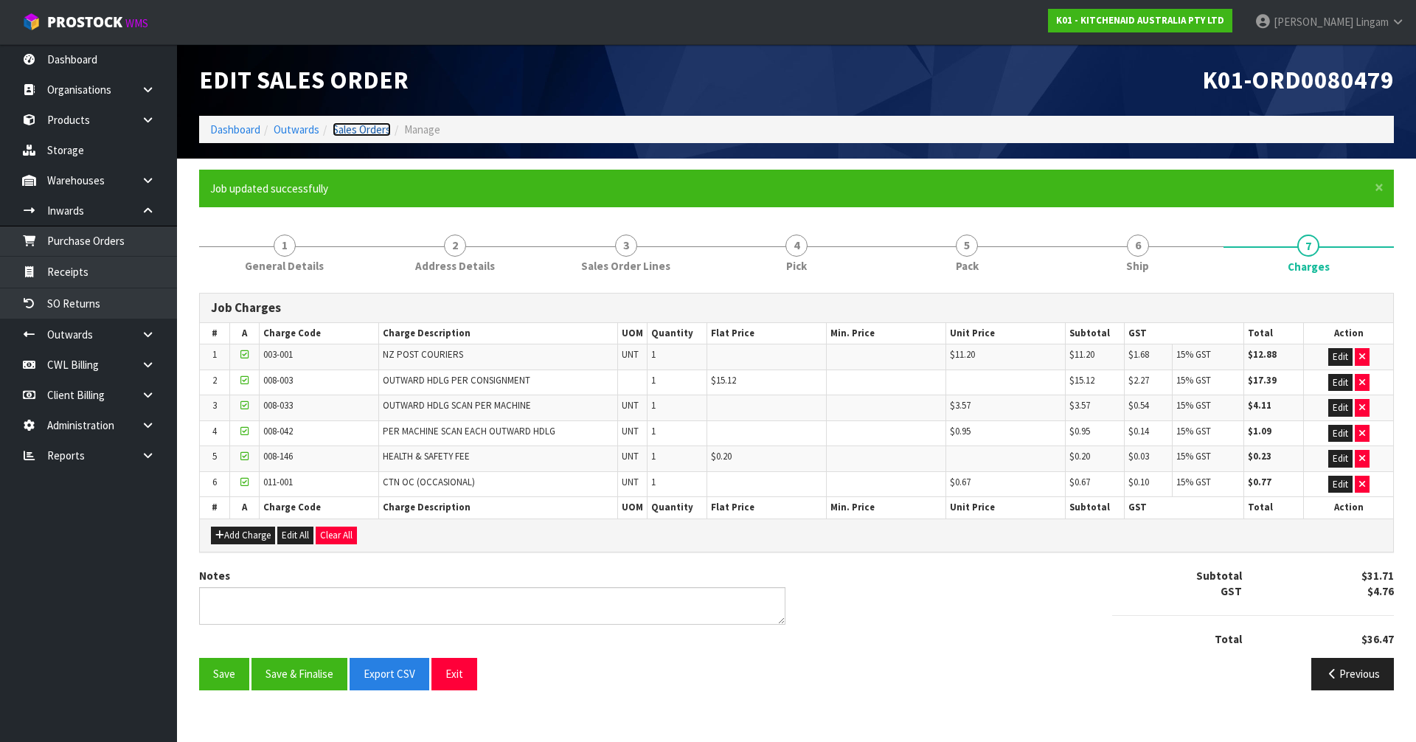
click at [364, 123] on link "Sales Orders" at bounding box center [362, 129] width 58 height 14
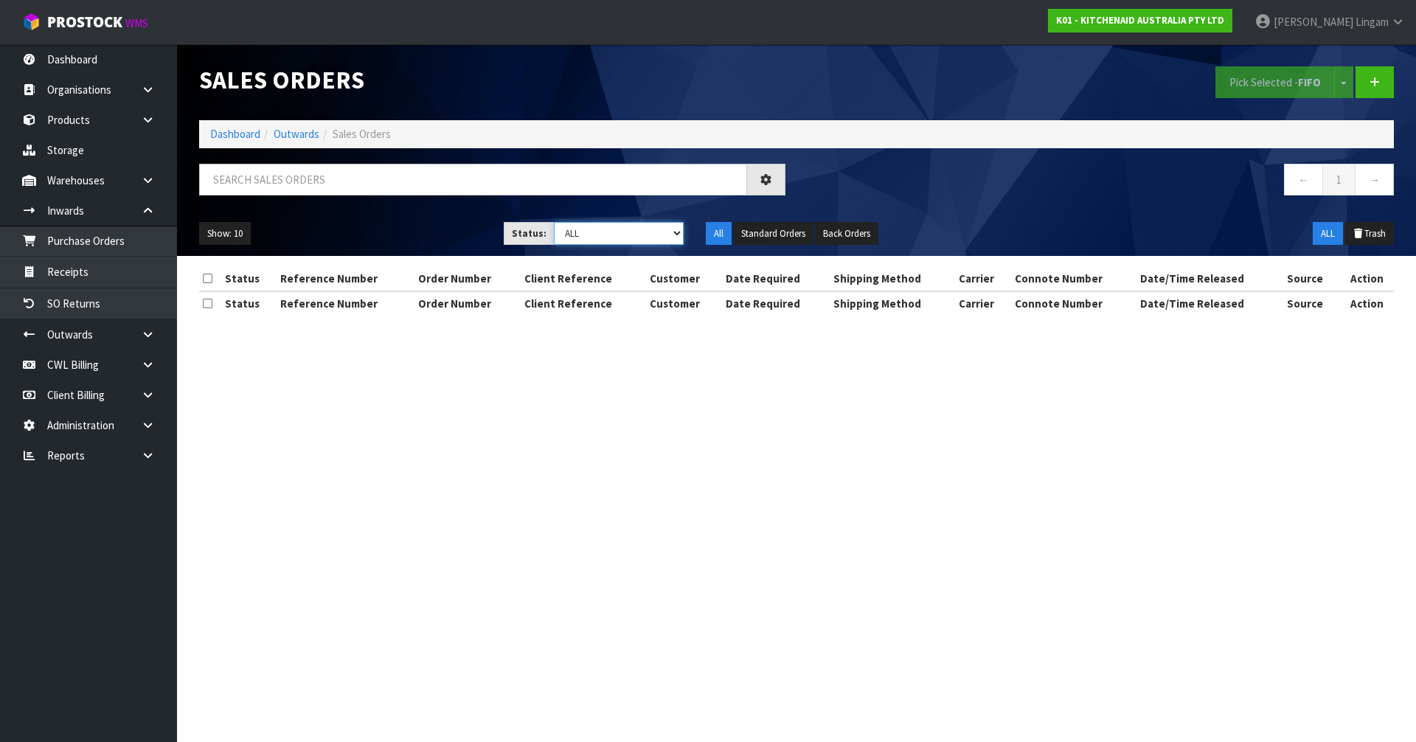
click at [657, 236] on select "Draft Pending Allocated Pending Pick Goods Picked Goods Packed Pending Charges …" at bounding box center [619, 233] width 131 height 23
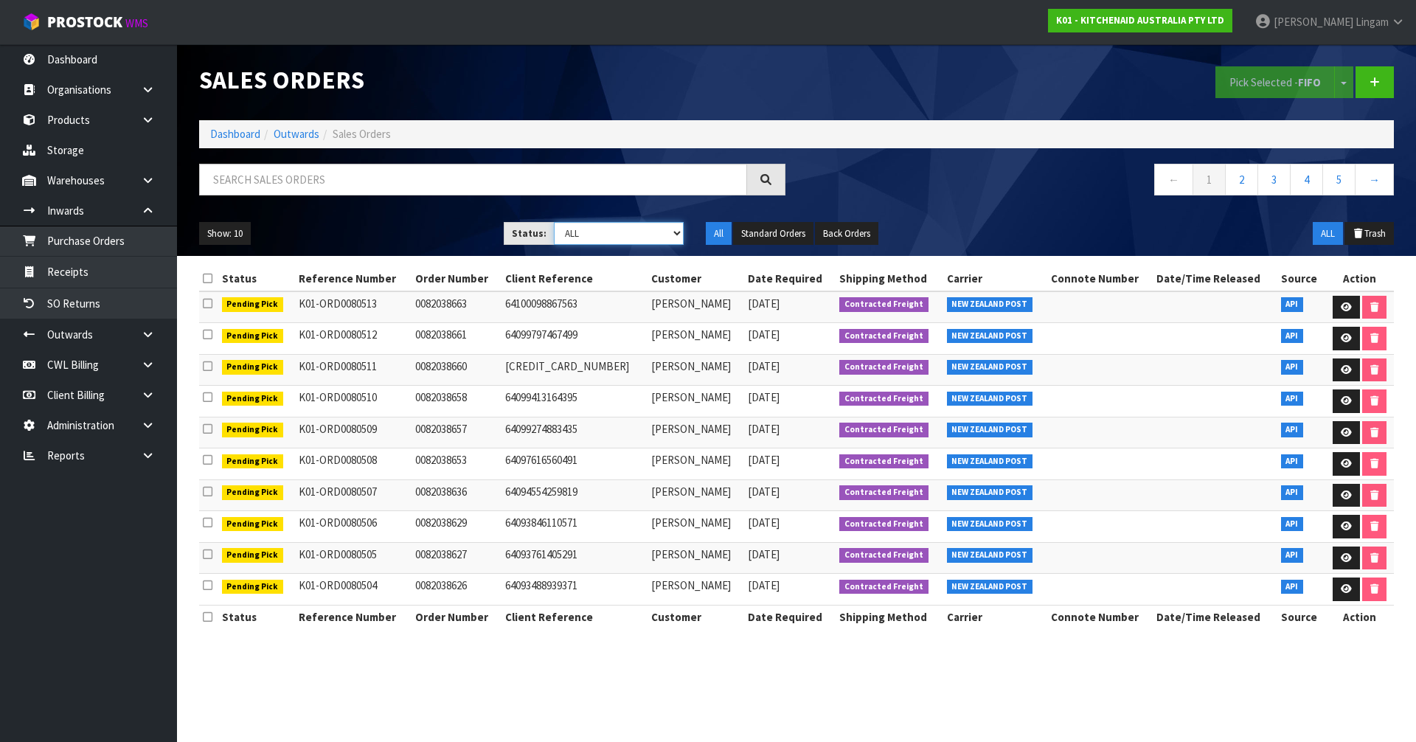
select select "string:6"
click at [554, 222] on select "Draft Pending Allocated Pending Pick Goods Picked Goods Packed Pending Charges …" at bounding box center [619, 233] width 131 height 23
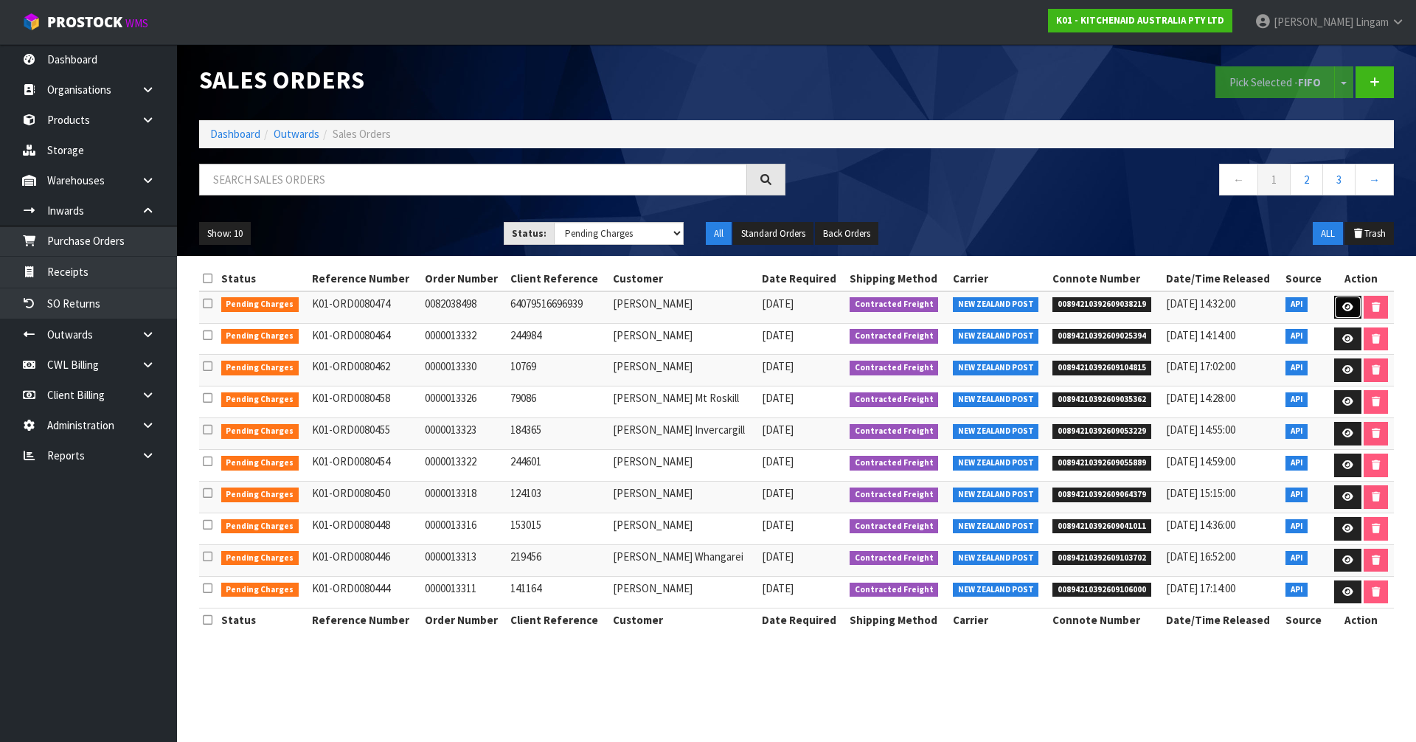
click at [1346, 305] on icon at bounding box center [1347, 307] width 11 height 10
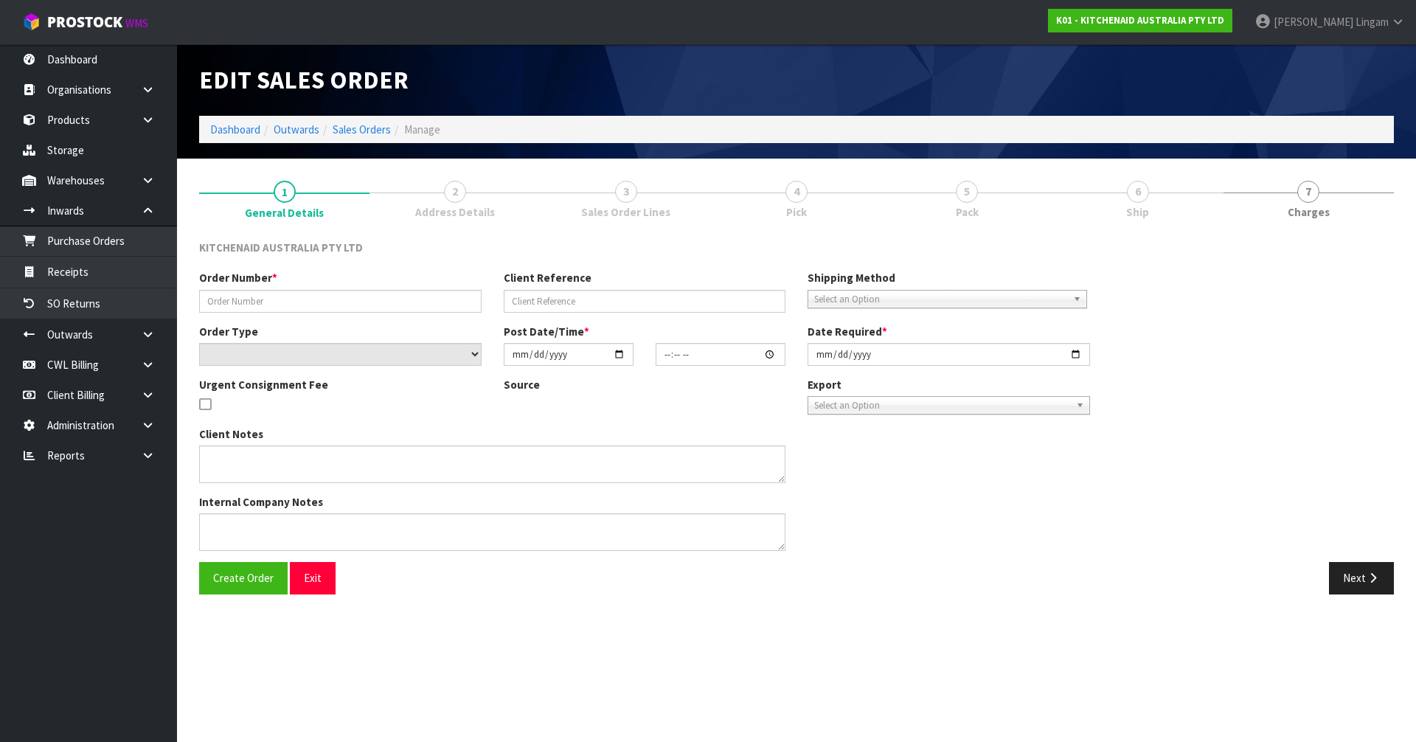
type input "0082038498"
type input "64079516696939"
select select "number:0"
type input "[DATE]"
type input "16:40:21.000"
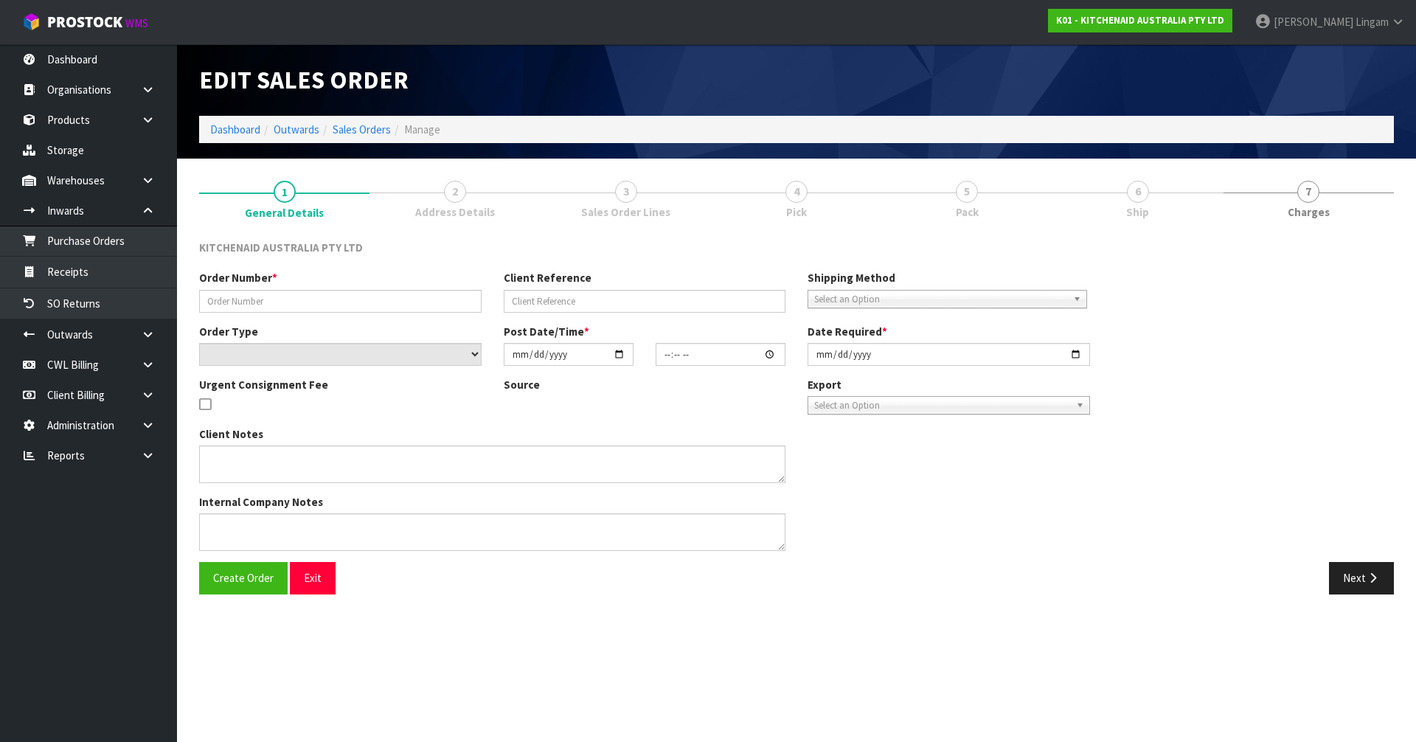
type input "[DATE]"
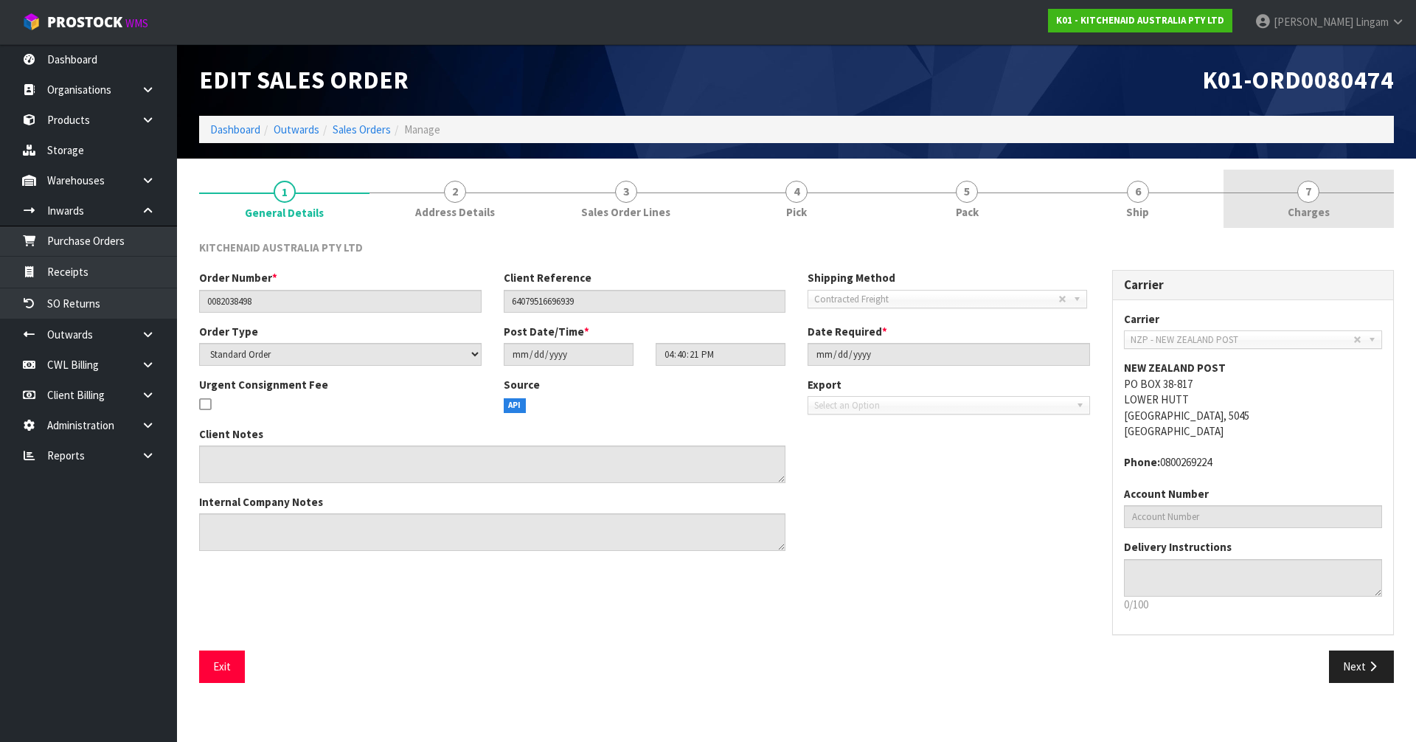
click at [1335, 210] on link "7 [GEOGRAPHIC_DATA]" at bounding box center [1309, 199] width 170 height 58
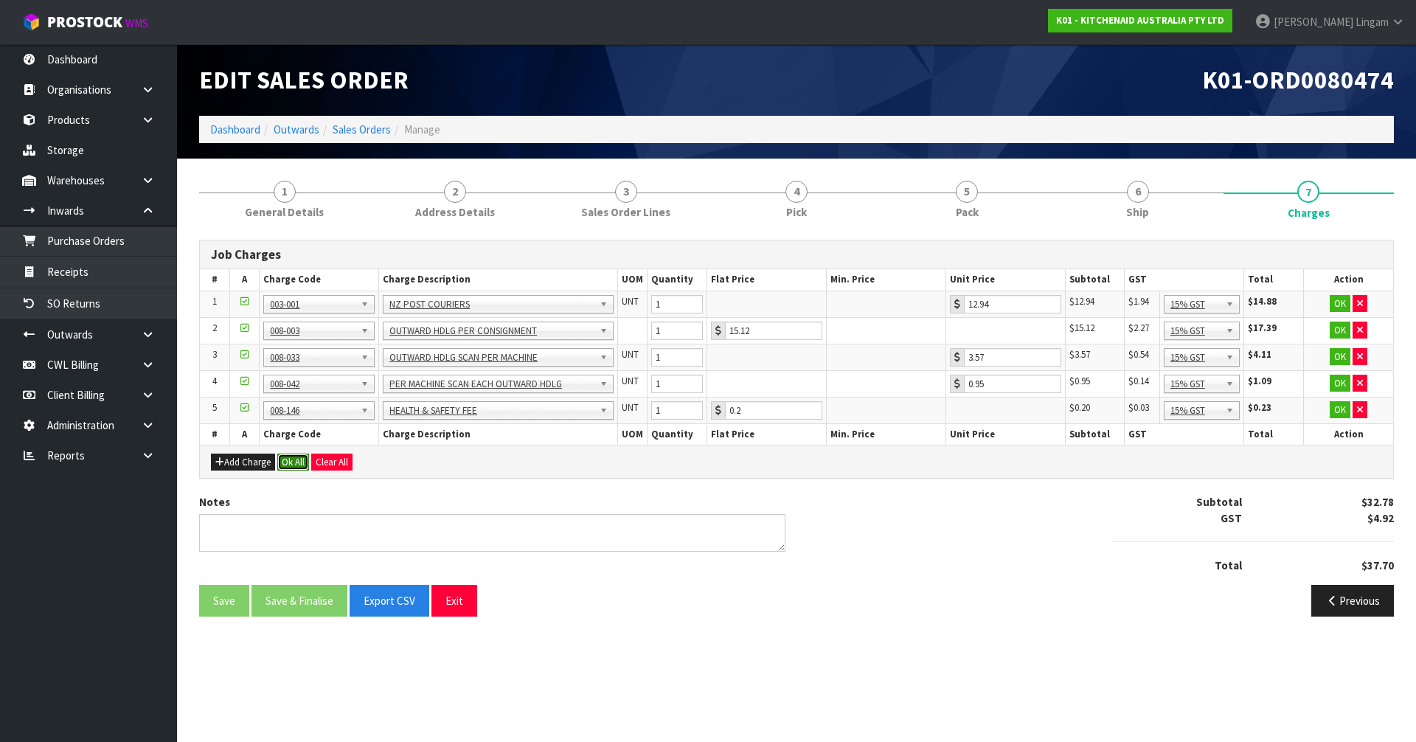
click at [307, 459] on button "Ok All" at bounding box center [293, 463] width 32 height 18
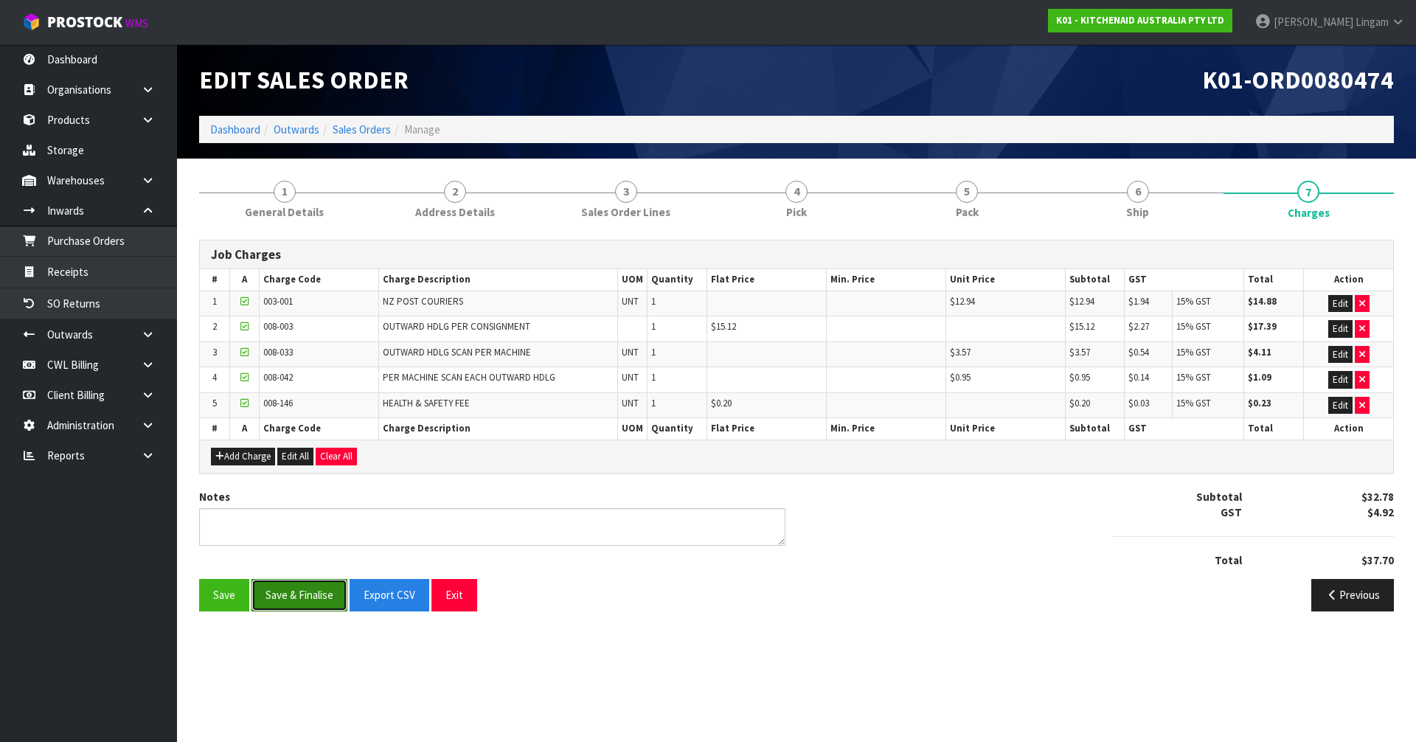
click at [308, 586] on button "Save & Finalise" at bounding box center [300, 595] width 96 height 32
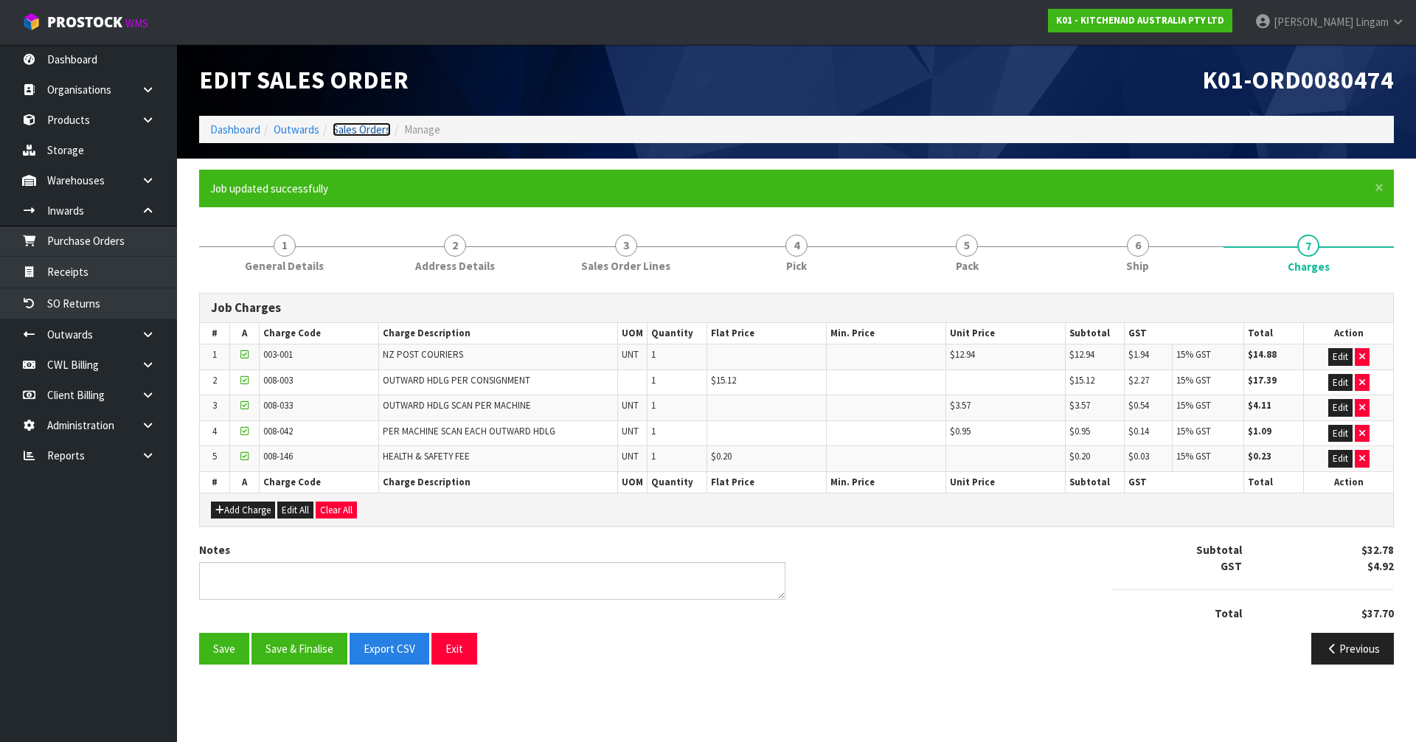
click at [368, 125] on link "Sales Orders" at bounding box center [362, 129] width 58 height 14
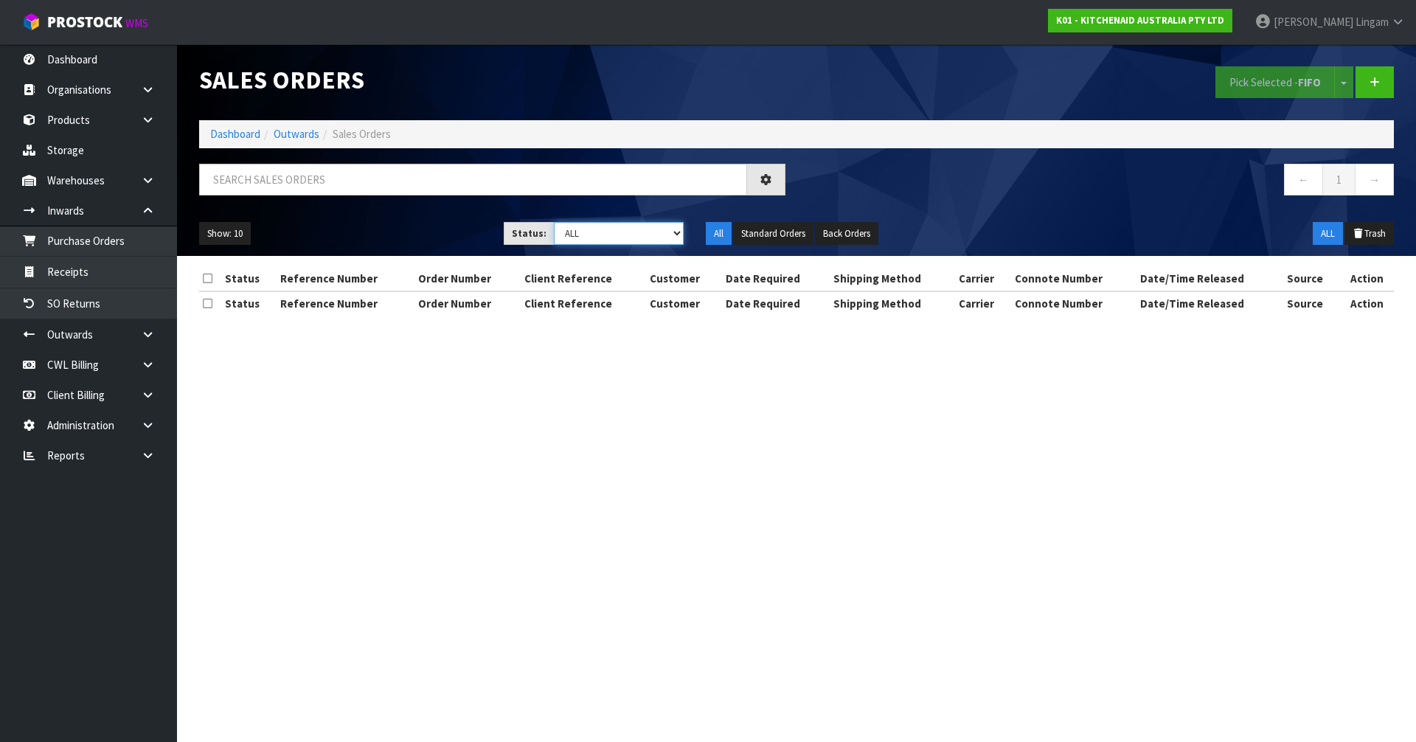
click at [655, 235] on select "Draft Pending Allocated Pending Pick Goods Picked Goods Packed Pending Charges …" at bounding box center [619, 233] width 131 height 23
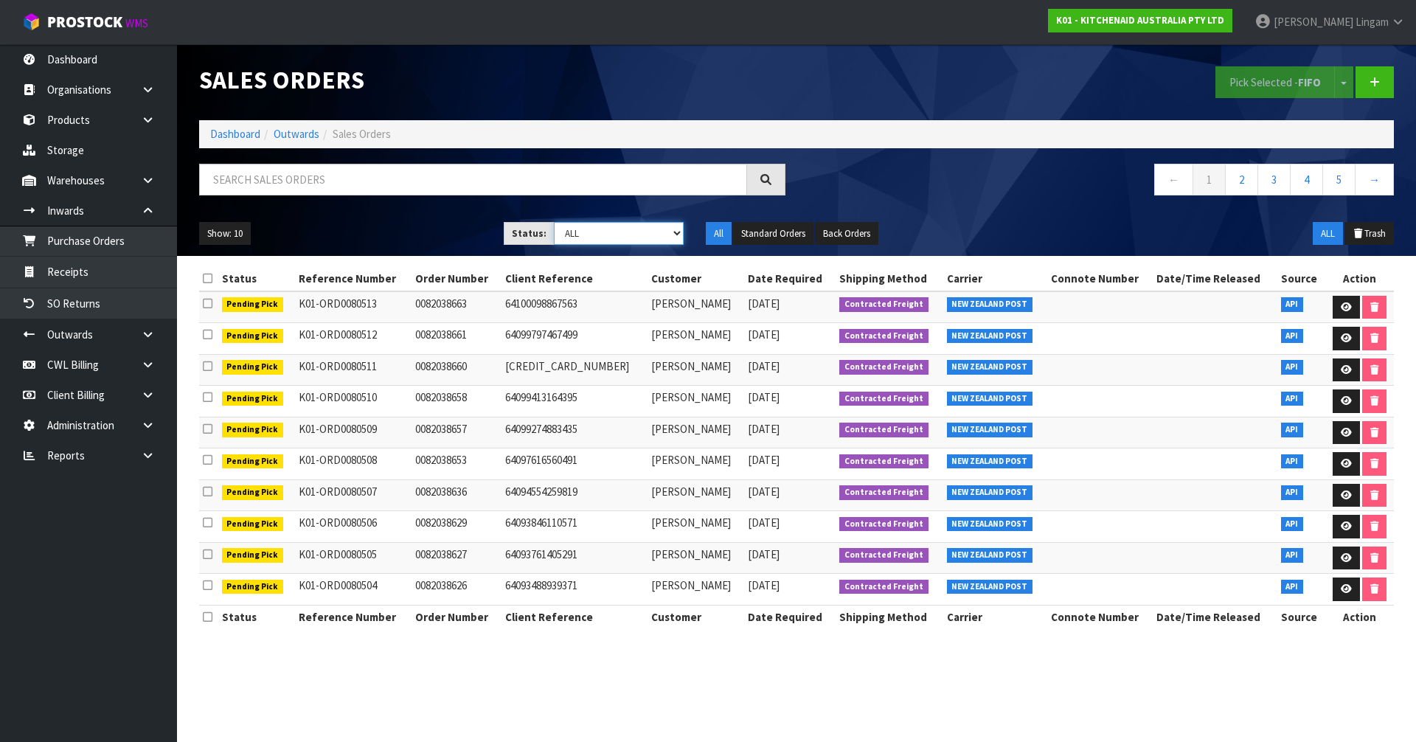
select select "string:6"
click at [554, 222] on select "Draft Pending Allocated Pending Pick Goods Picked Goods Packed Pending Charges …" at bounding box center [619, 233] width 131 height 23
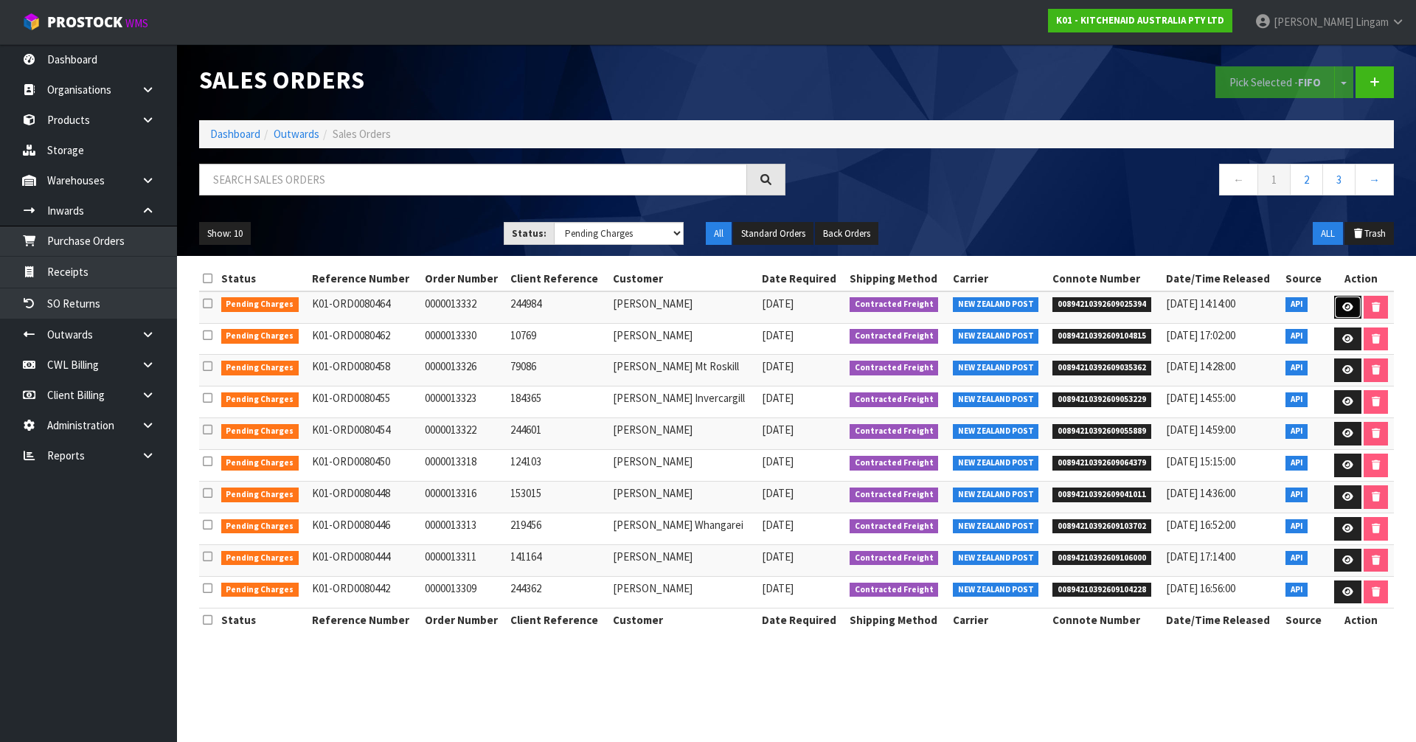
click at [1342, 310] on icon at bounding box center [1347, 307] width 11 height 10
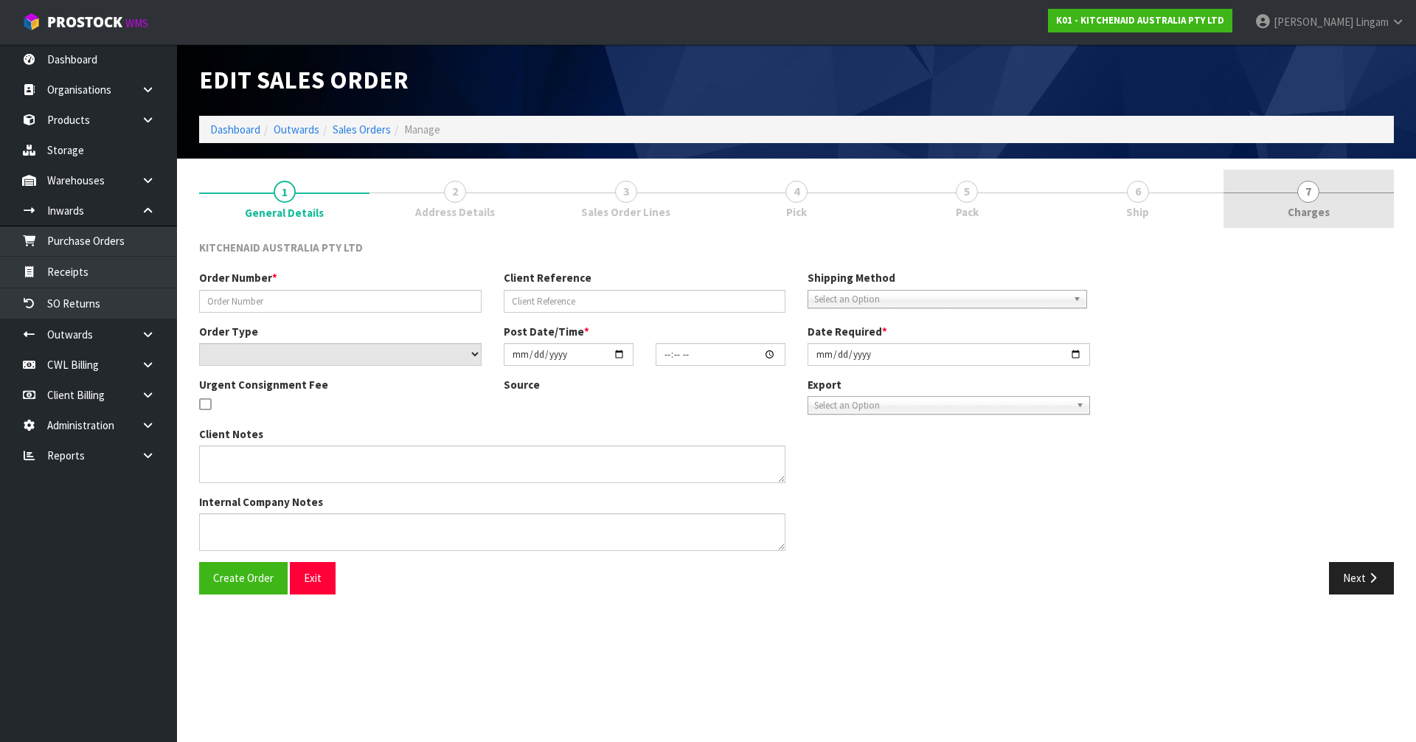
type input "0000013332"
type input "244984"
select select "number:0"
type input "[DATE]"
type input "14:34:49.000"
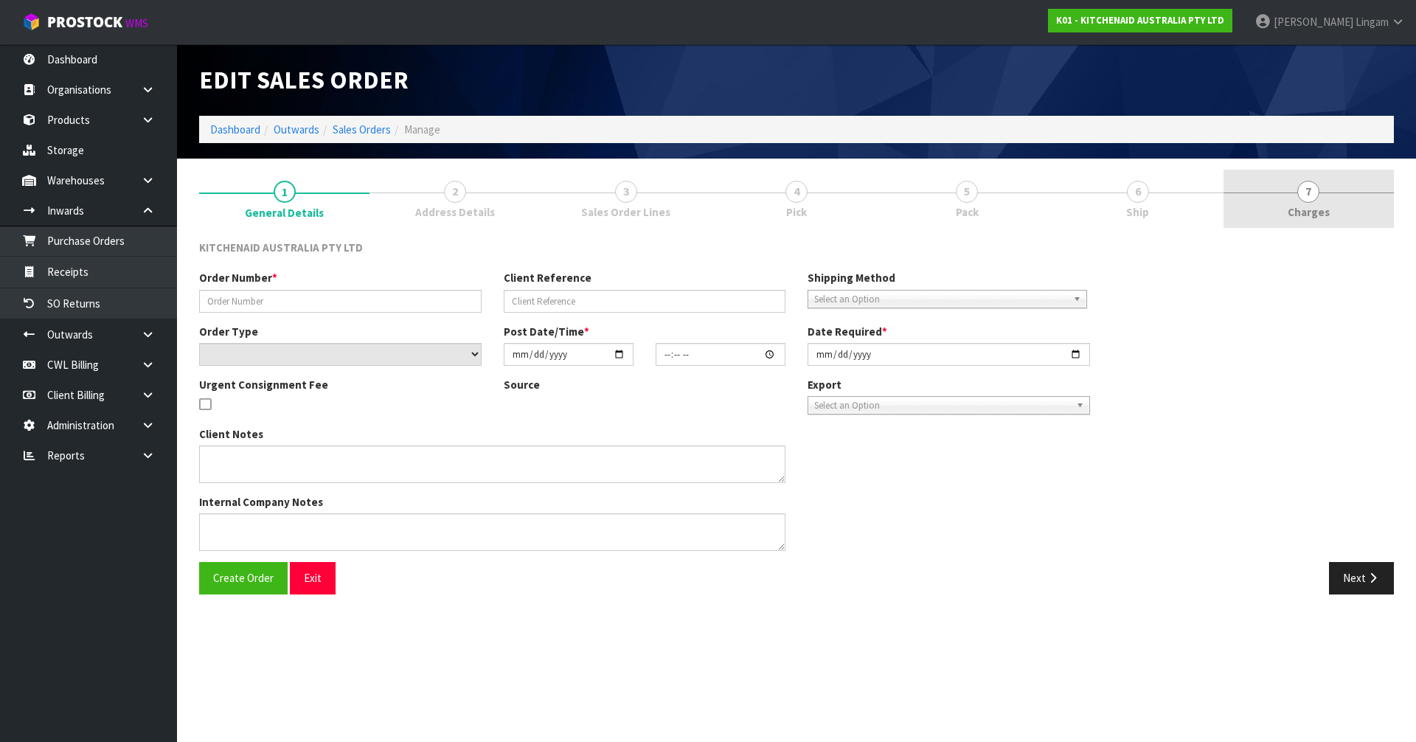
type input "[DATE]"
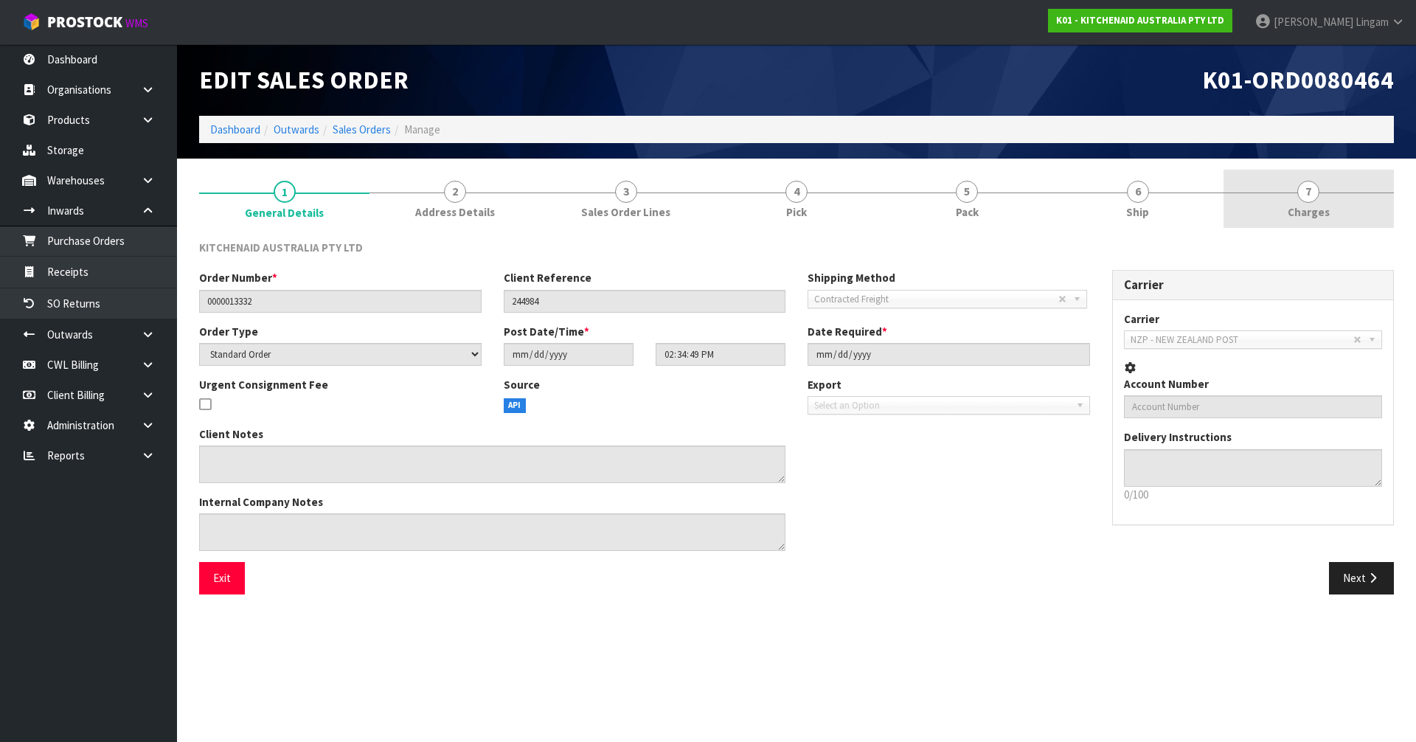
click at [1331, 204] on link "7 [GEOGRAPHIC_DATA]" at bounding box center [1309, 199] width 170 height 58
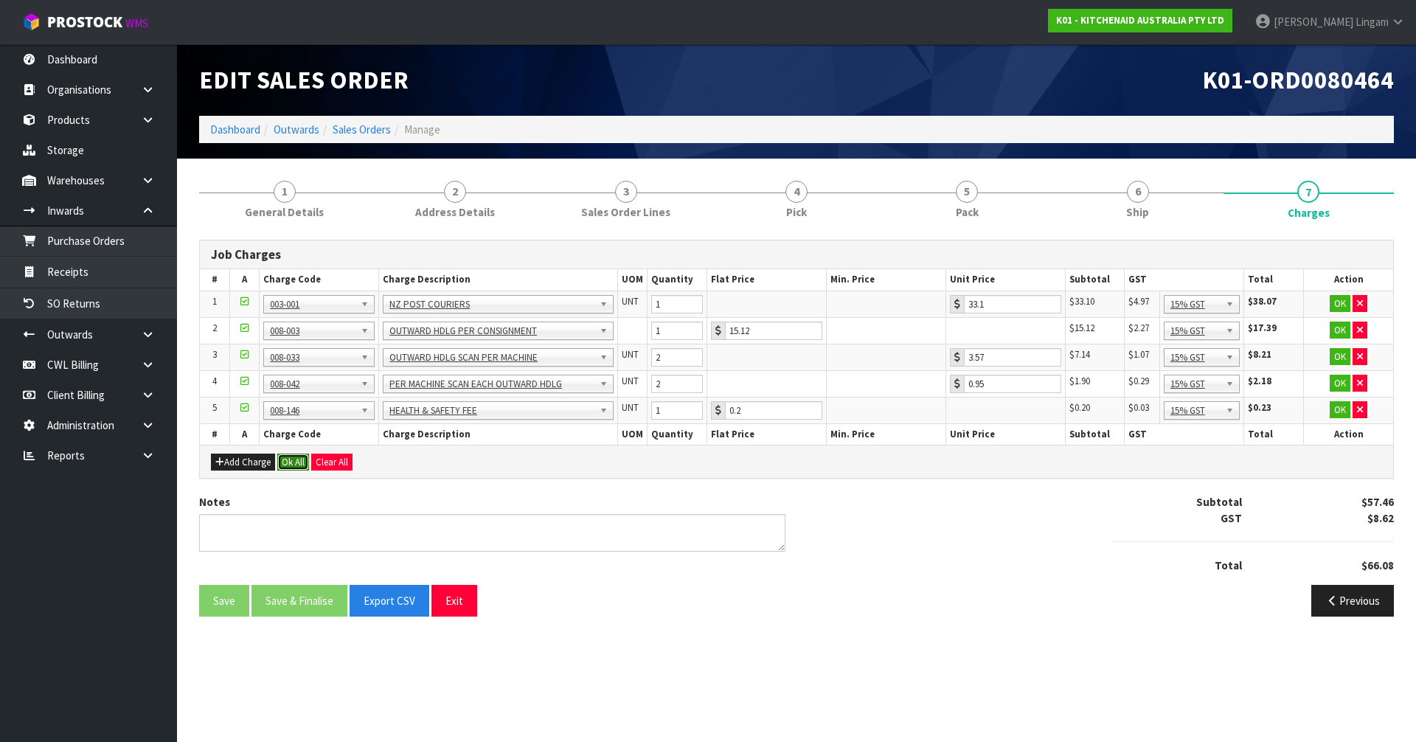
click at [286, 454] on button "Ok All" at bounding box center [293, 463] width 32 height 18
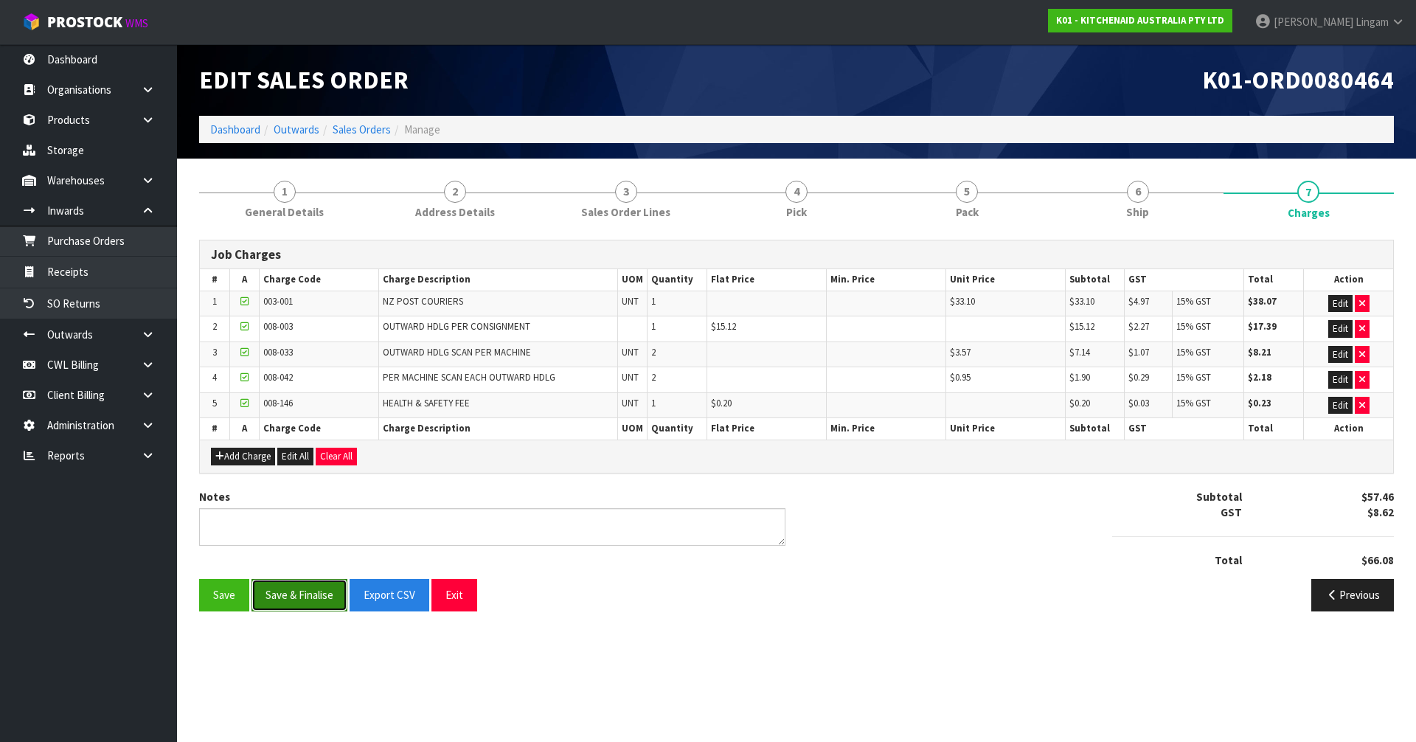
click at [316, 586] on button "Save & Finalise" at bounding box center [300, 595] width 96 height 32
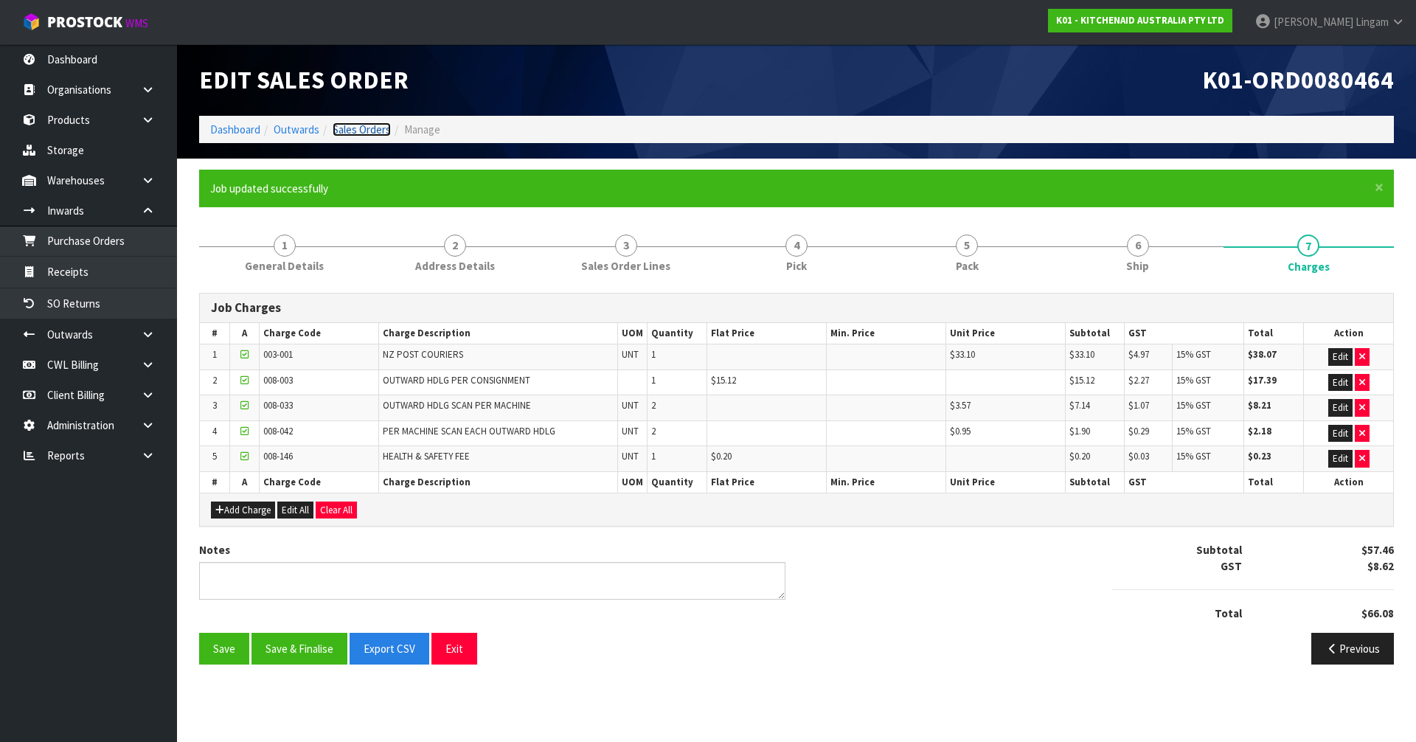
click at [370, 129] on link "Sales Orders" at bounding box center [362, 129] width 58 height 14
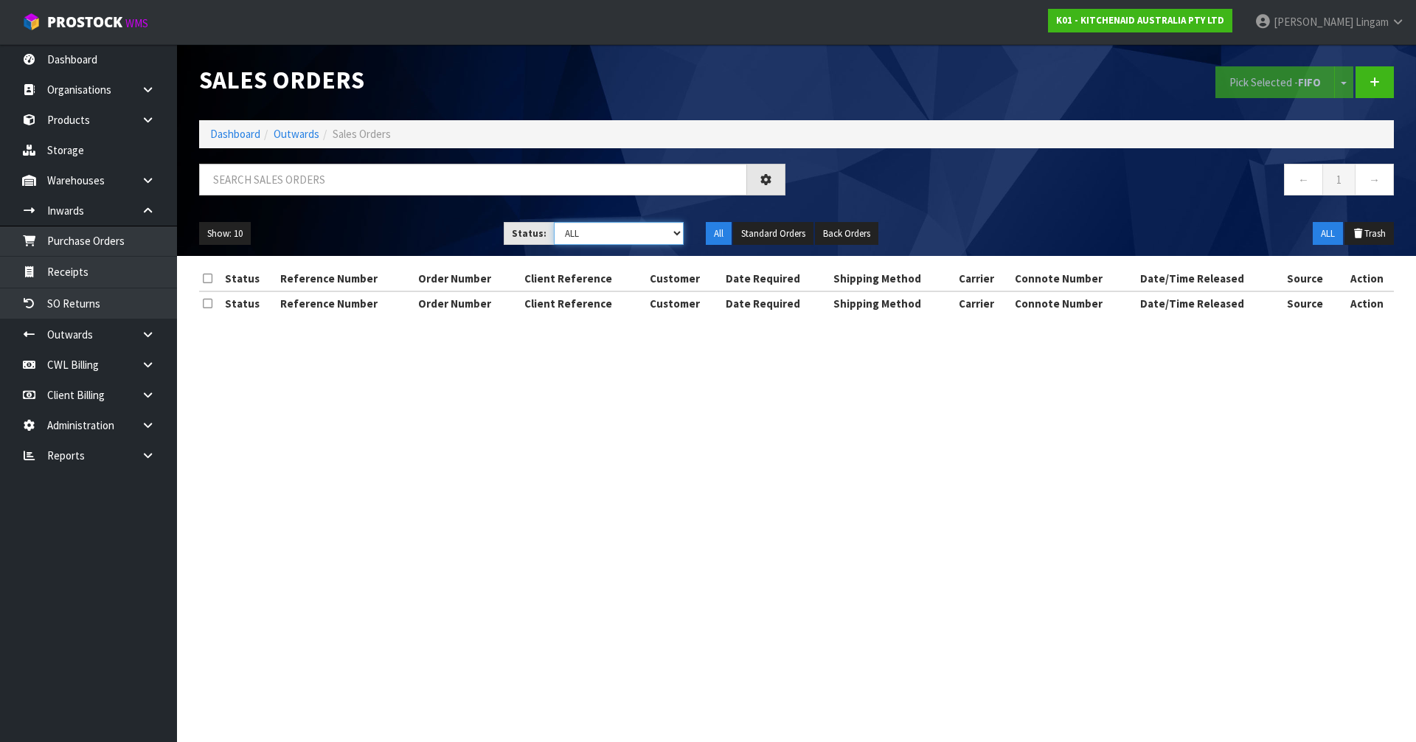
click at [667, 229] on select "Draft Pending Allocated Pending Pick Goods Picked Goods Packed Pending Charges …" at bounding box center [619, 233] width 131 height 23
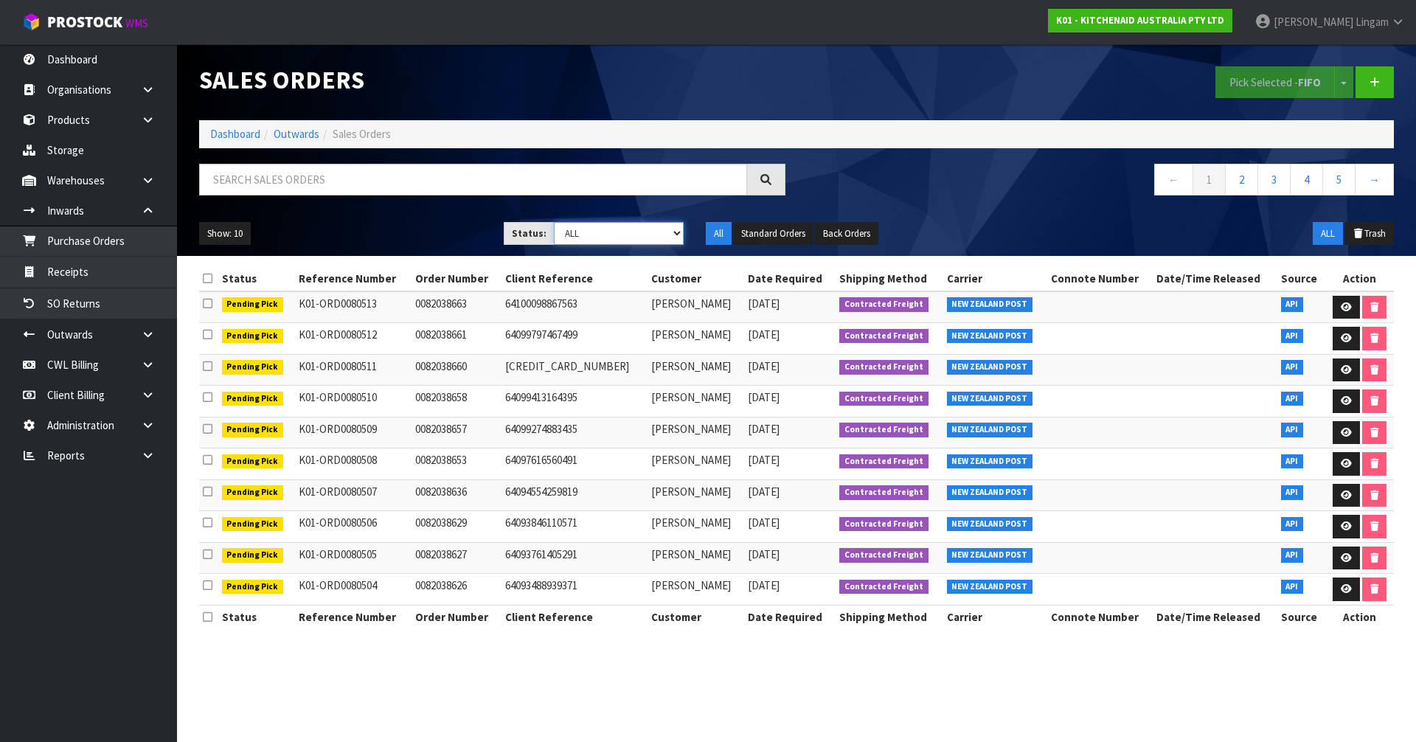
select select "string:6"
click at [554, 222] on select "Draft Pending Allocated Pending Pick Goods Picked Goods Packed Pending Charges …" at bounding box center [619, 233] width 131 height 23
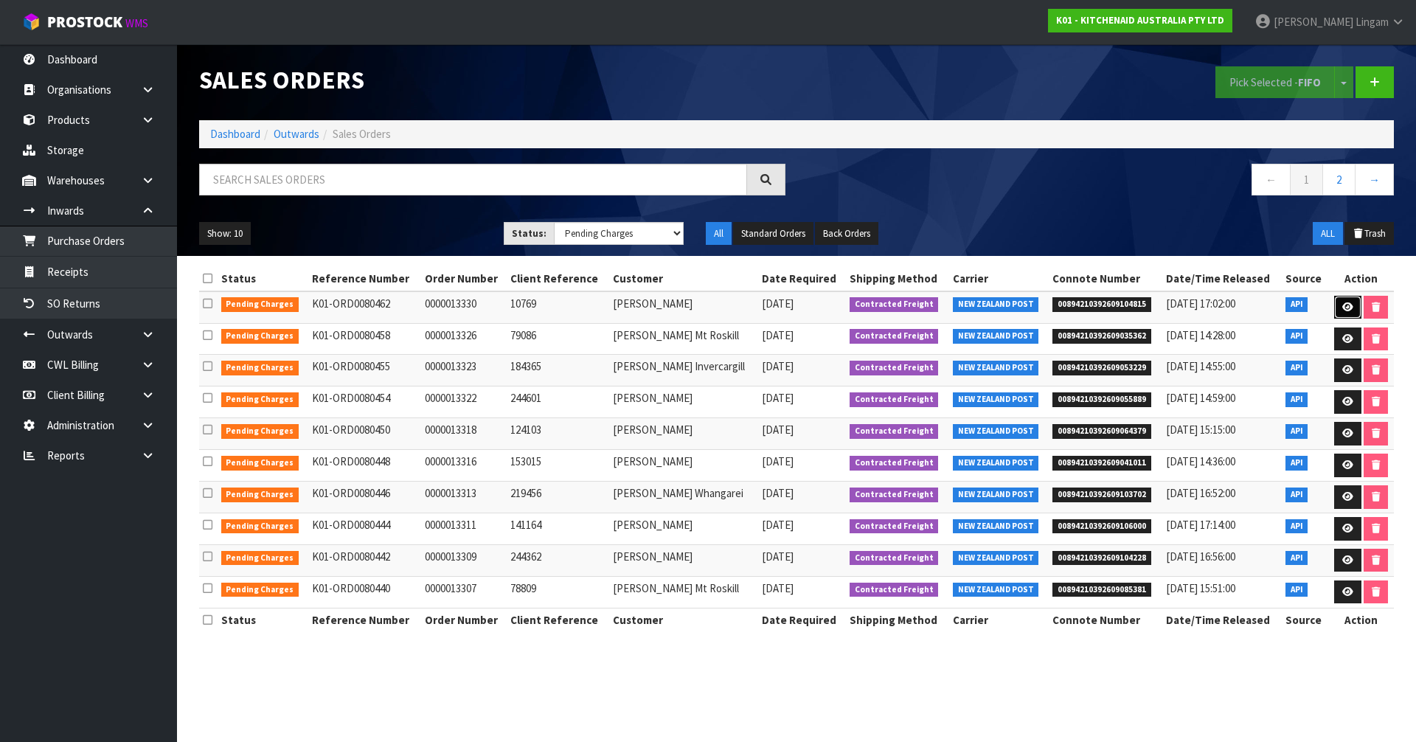
click at [1344, 314] on link at bounding box center [1347, 308] width 27 height 24
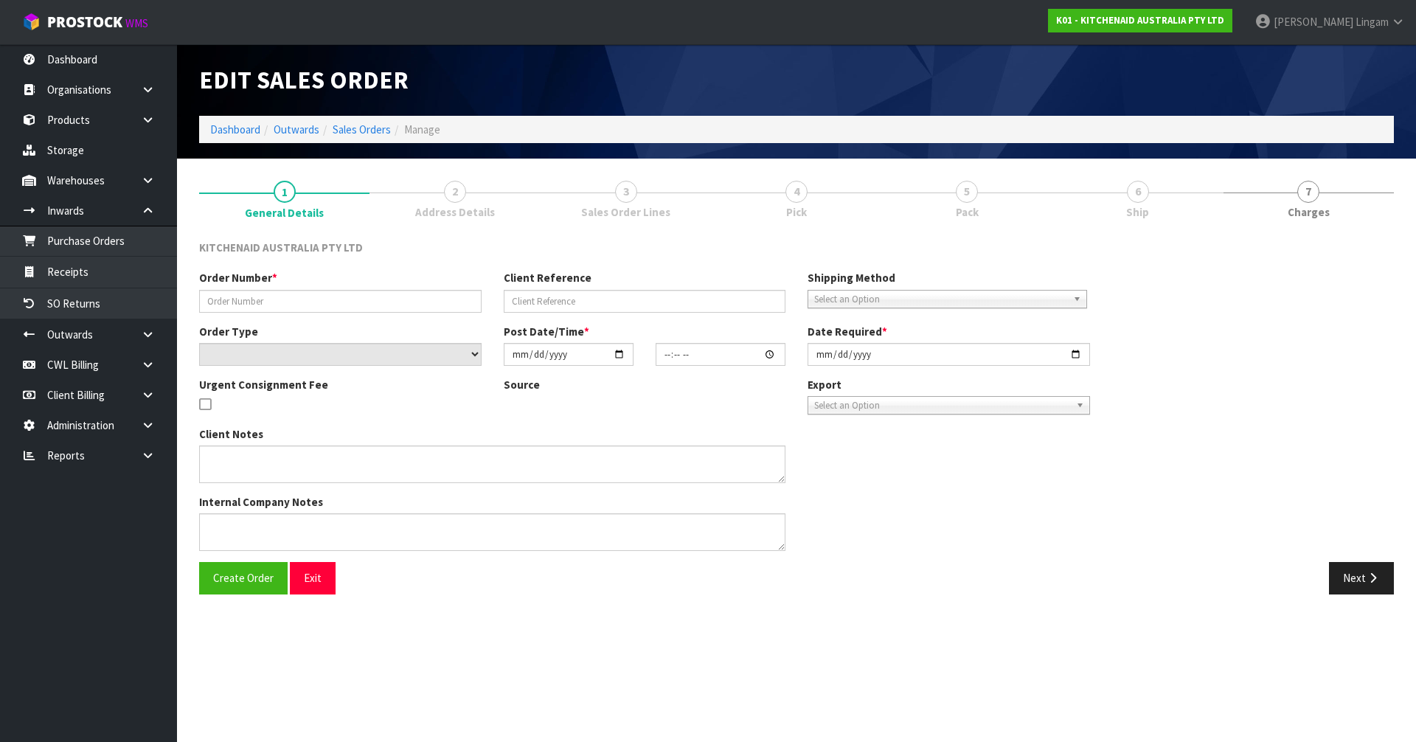
type input "0000013330"
type input "10769"
select select "number:0"
type input "[DATE]"
type input "14:34:44.000"
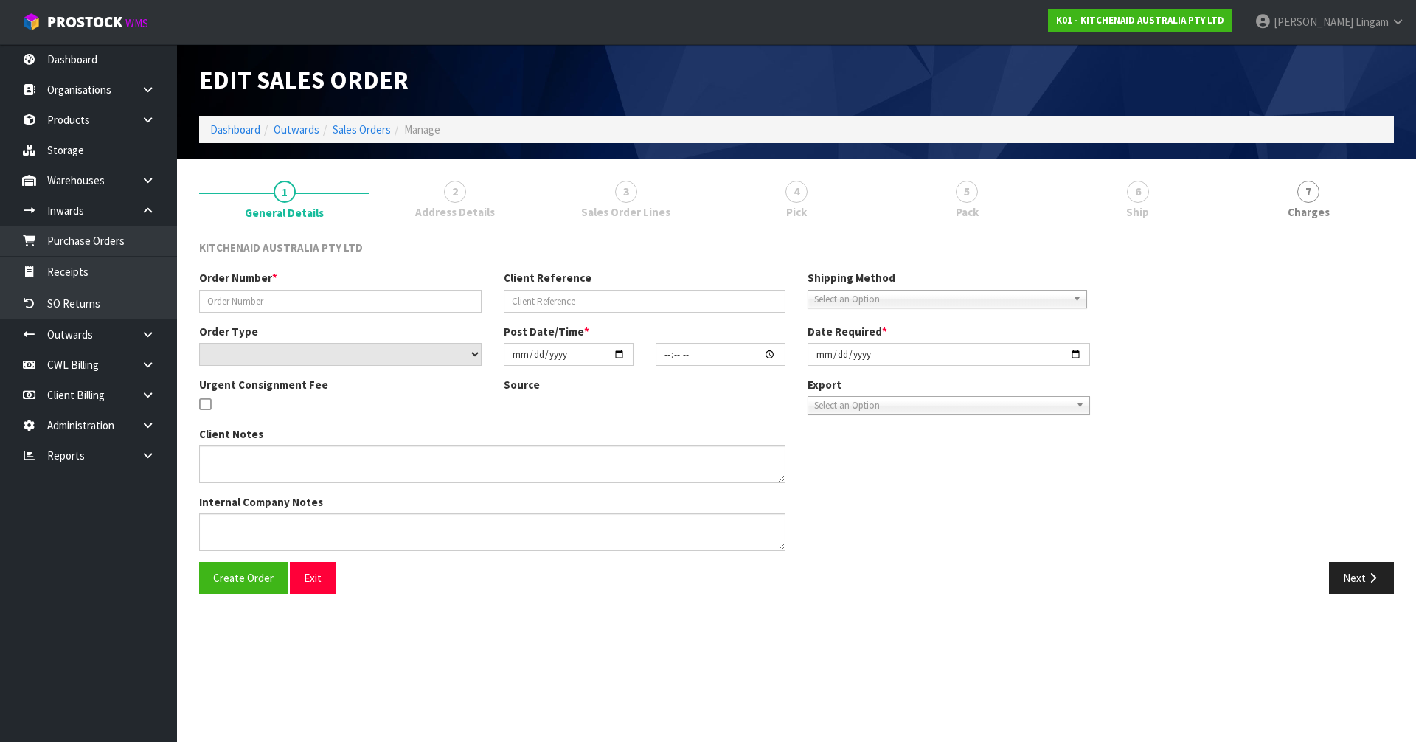
type input "[DATE]"
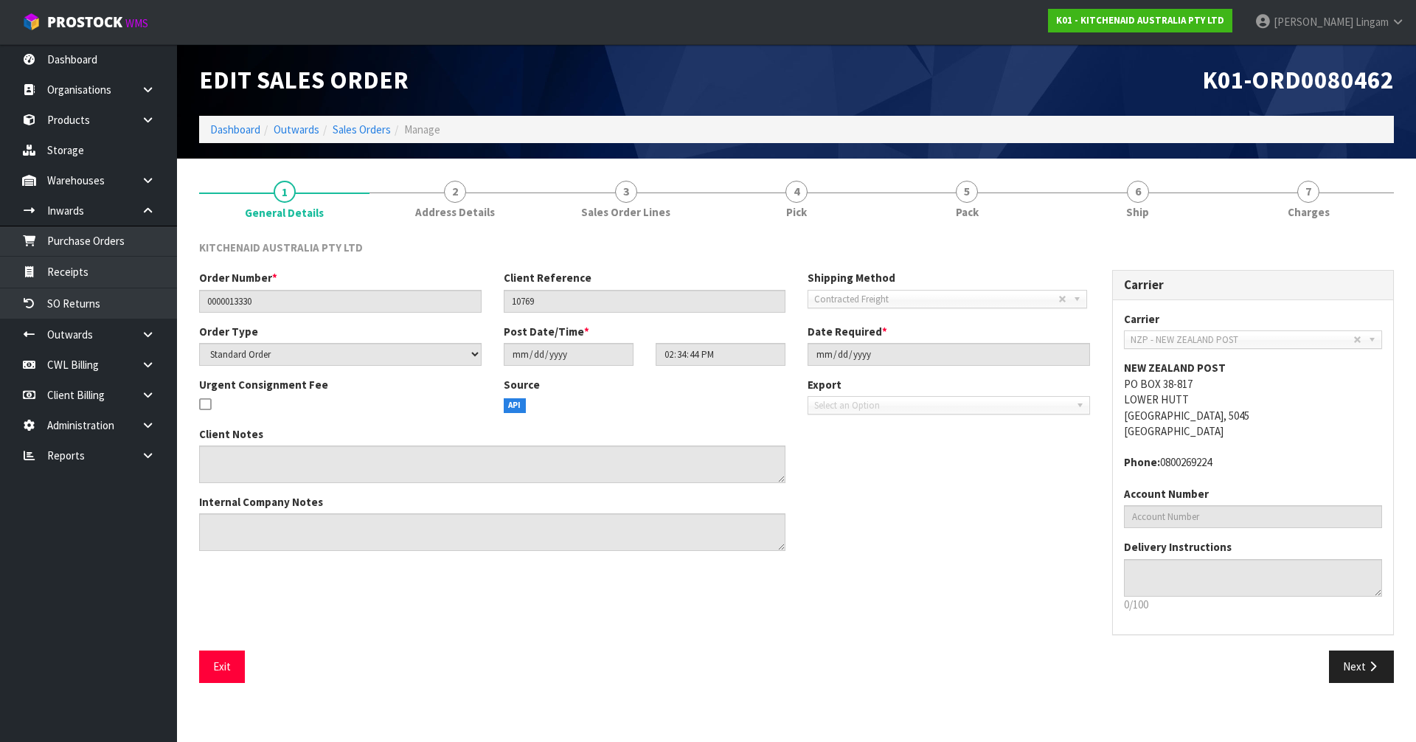
click at [1342, 229] on div "KITCHENAID AUSTRALIA PTY LTD Order Number * 0000013330 Client Reference 10769 S…" at bounding box center [796, 461] width 1195 height 465
click at [1345, 217] on link "7 [GEOGRAPHIC_DATA]" at bounding box center [1309, 199] width 170 height 58
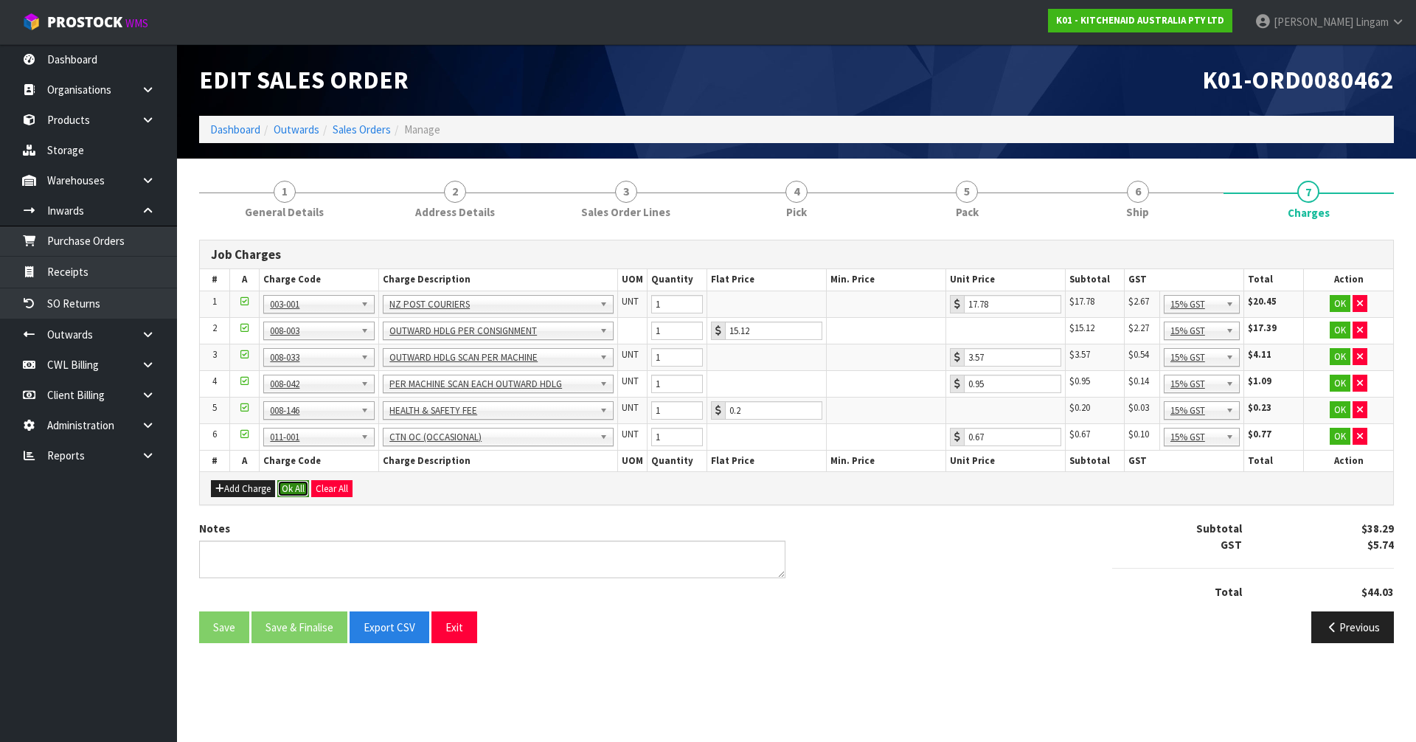
click at [294, 486] on button "Ok All" at bounding box center [293, 489] width 32 height 18
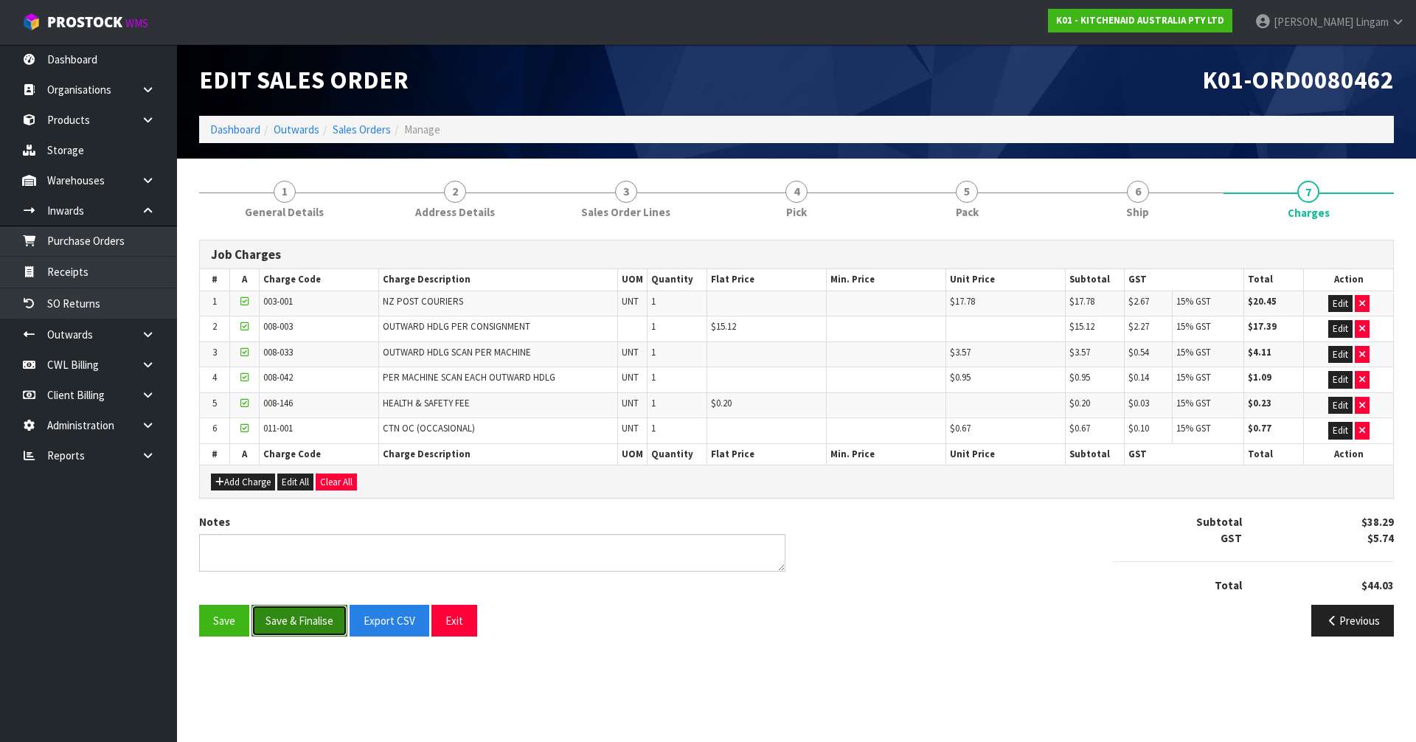
click at [315, 614] on button "Save & Finalise" at bounding box center [300, 621] width 96 height 32
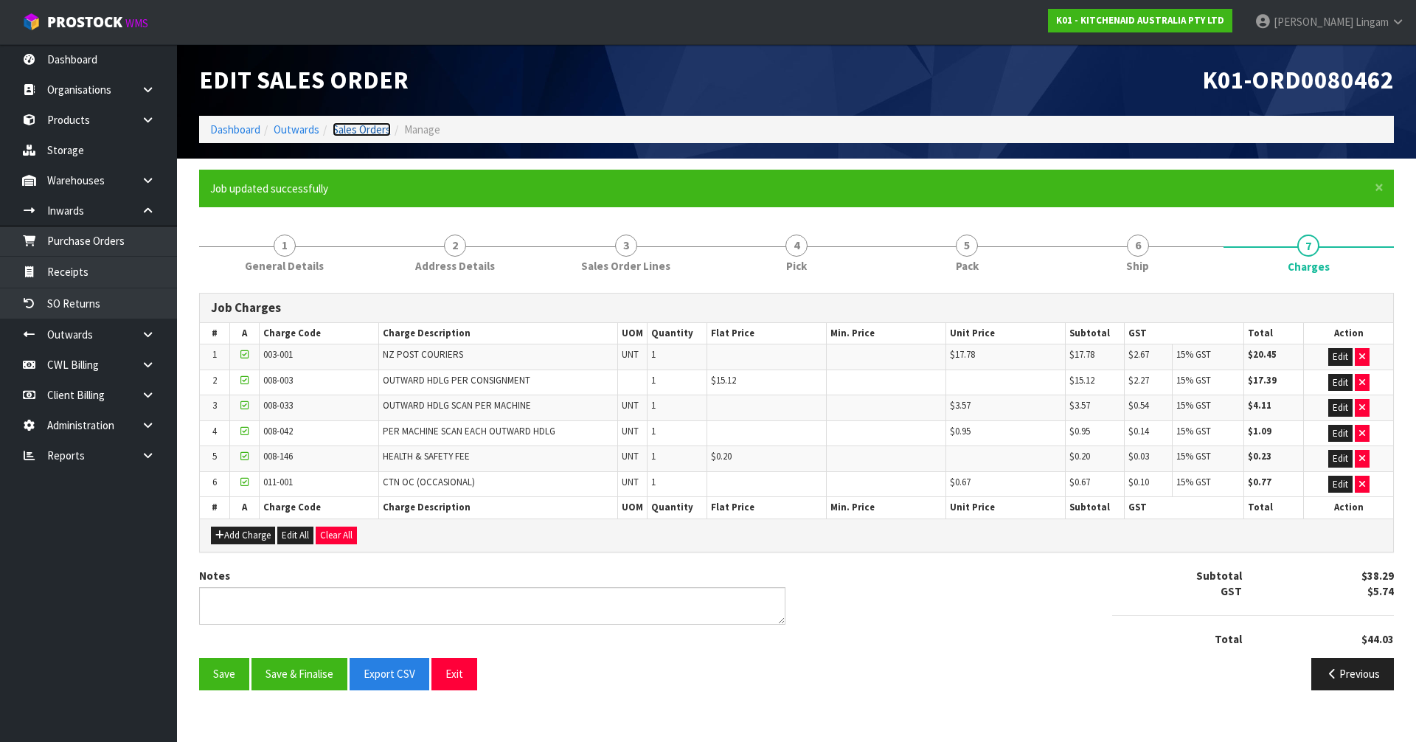
click at [378, 128] on link "Sales Orders" at bounding box center [362, 129] width 58 height 14
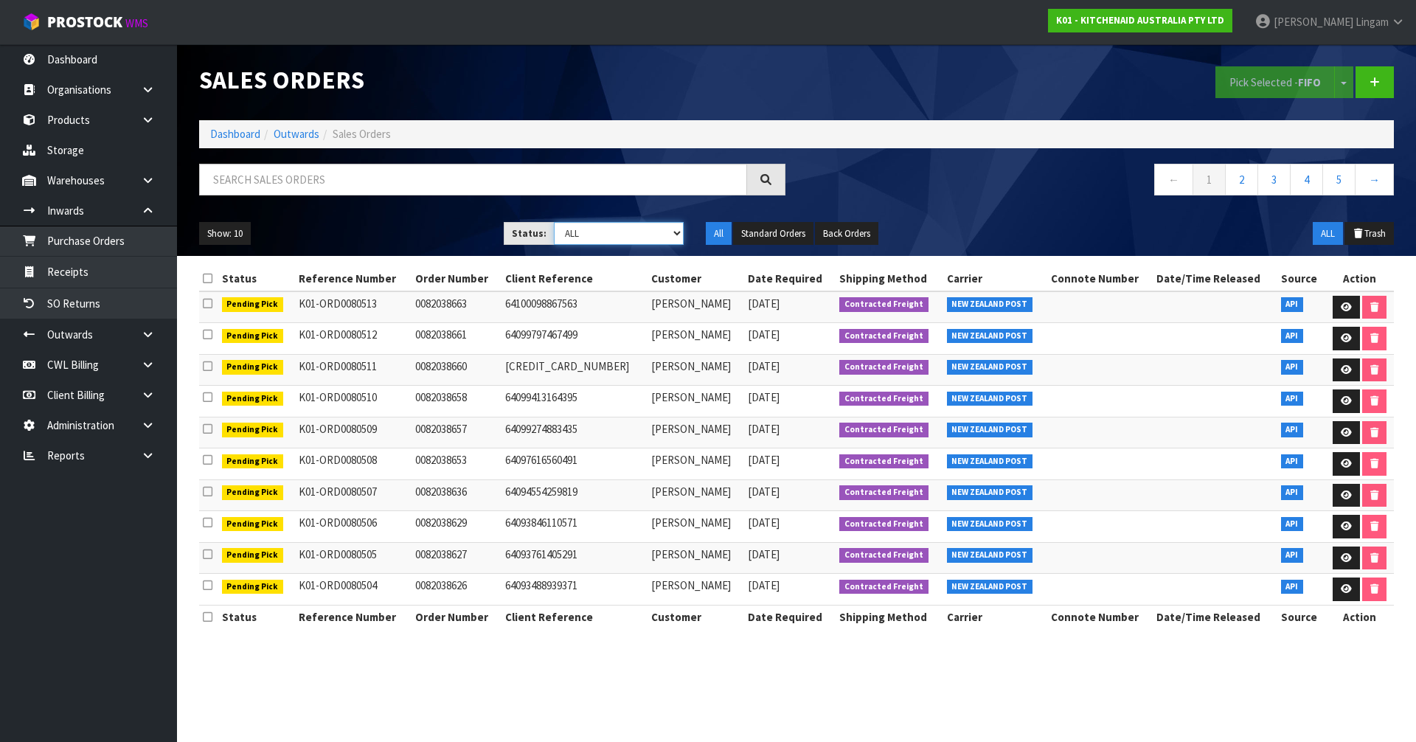
click at [660, 235] on select "Draft Pending Allocated Pending Pick Goods Picked Goods Packed Pending Charges …" at bounding box center [619, 233] width 131 height 23
select select "string:6"
click at [554, 222] on select "Draft Pending Allocated Pending Pick Goods Picked Goods Packed Pending Charges …" at bounding box center [619, 233] width 131 height 23
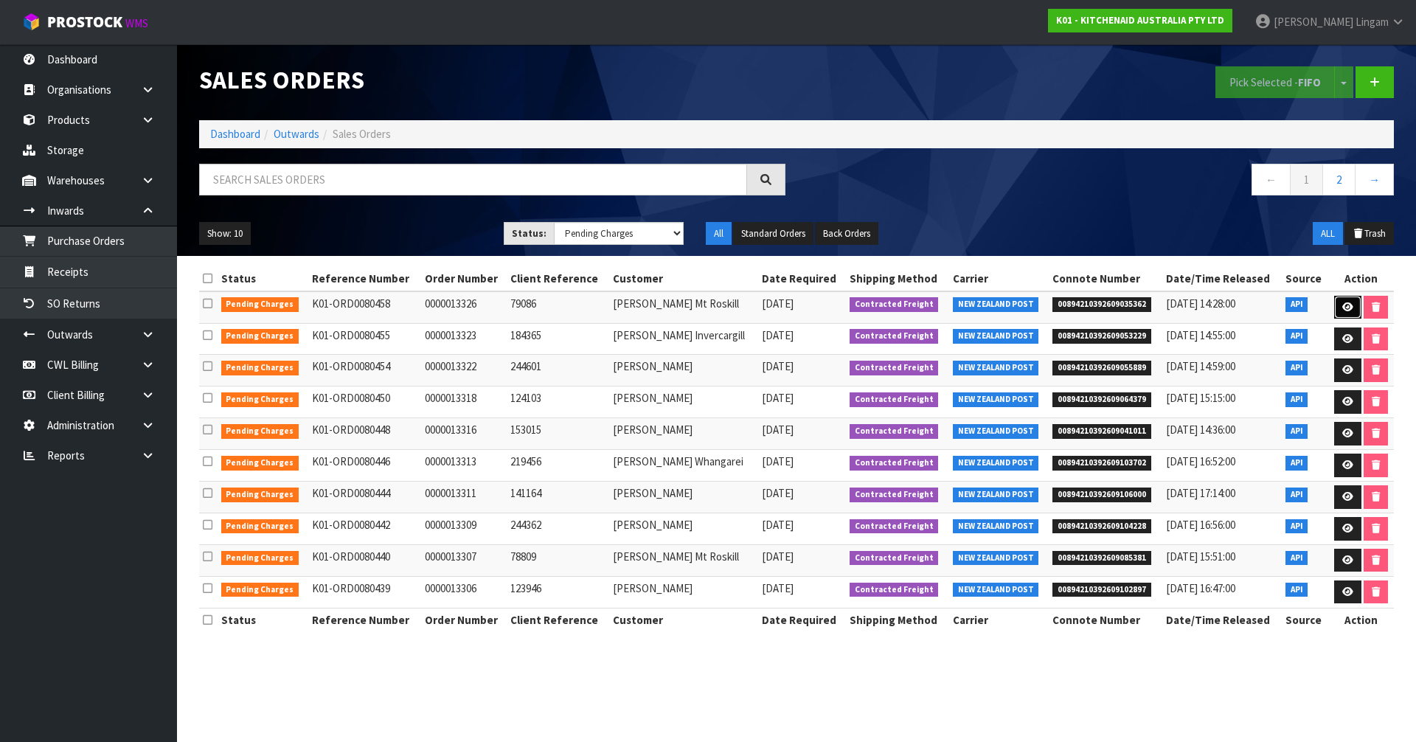
click at [1344, 305] on icon at bounding box center [1347, 307] width 11 height 10
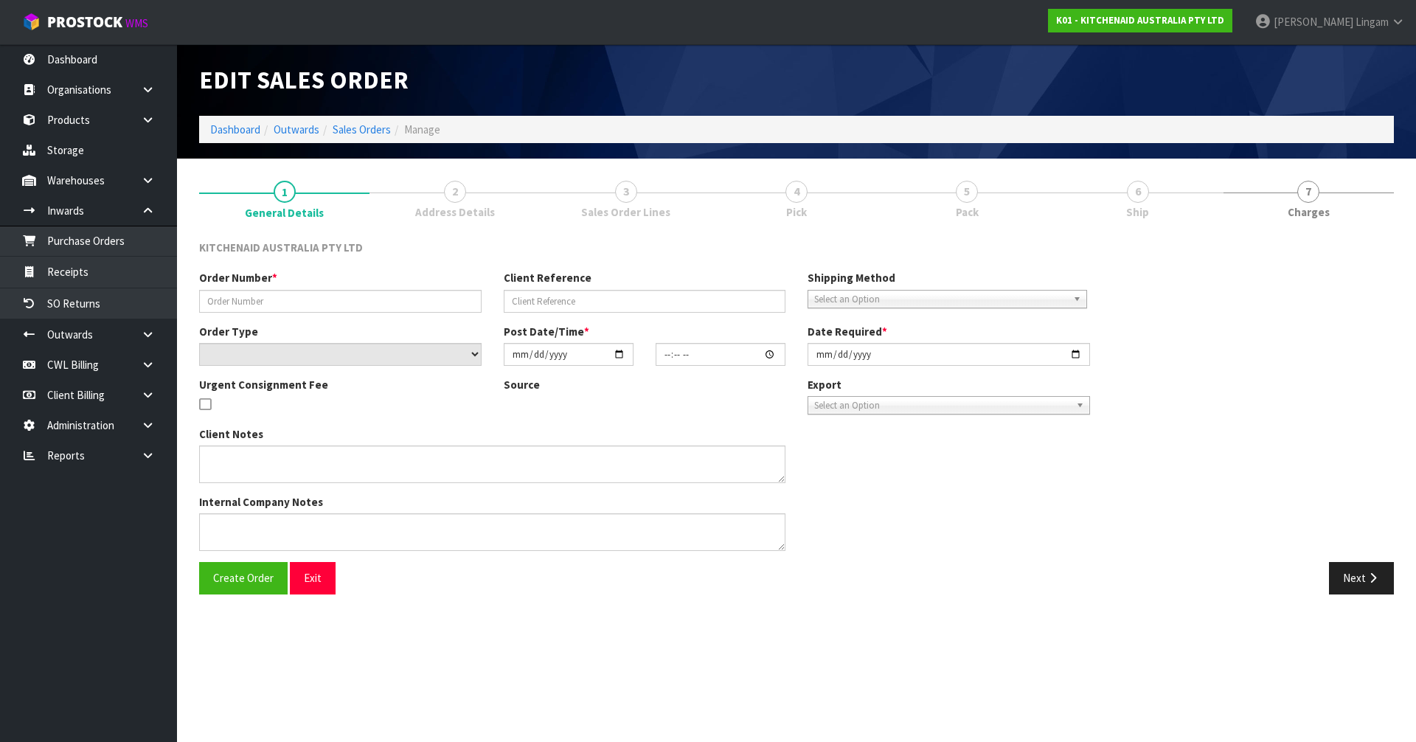
type input "0000013326"
type input "79086"
select select "number:0"
type input "[DATE]"
type input "14:34:35.000"
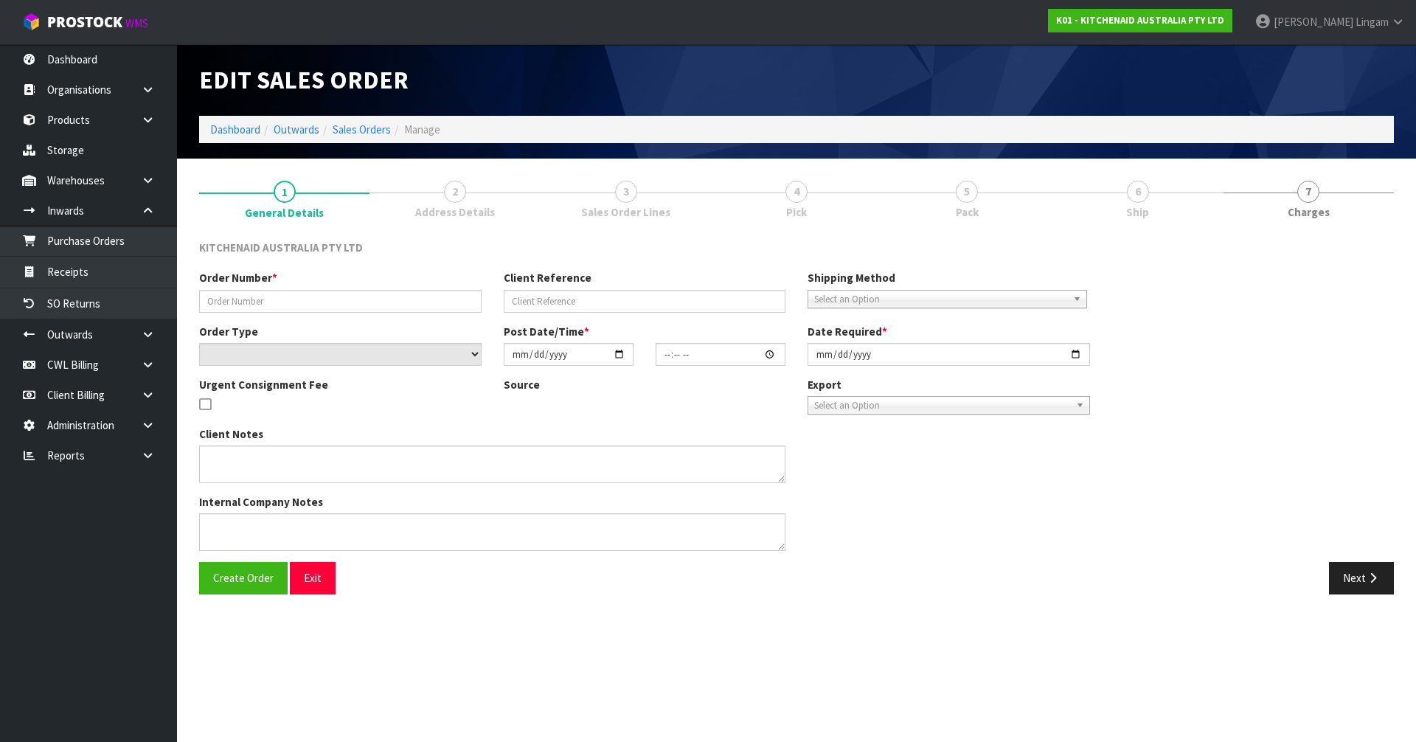
type input "[DATE]"
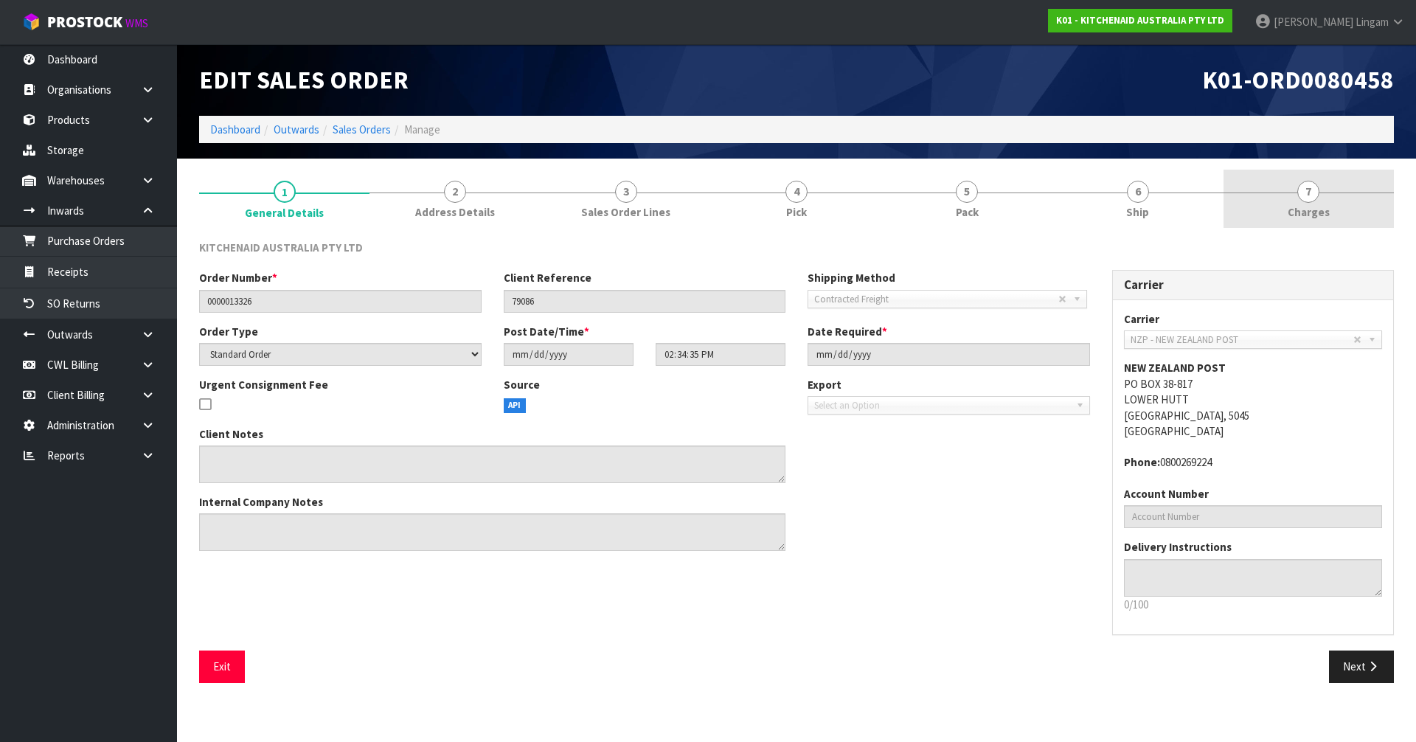
click at [1353, 215] on link "7 [GEOGRAPHIC_DATA]" at bounding box center [1309, 199] width 170 height 58
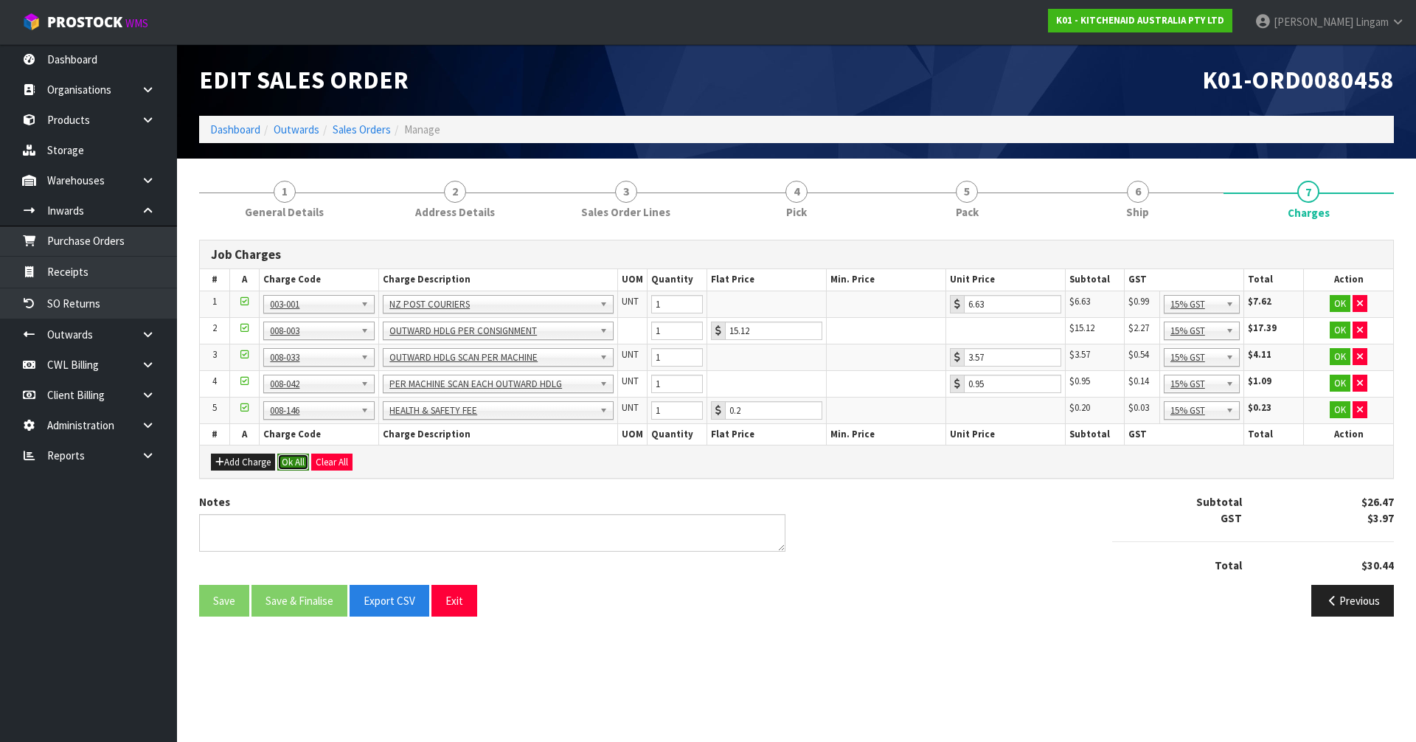
click at [288, 461] on button "Ok All" at bounding box center [293, 463] width 32 height 18
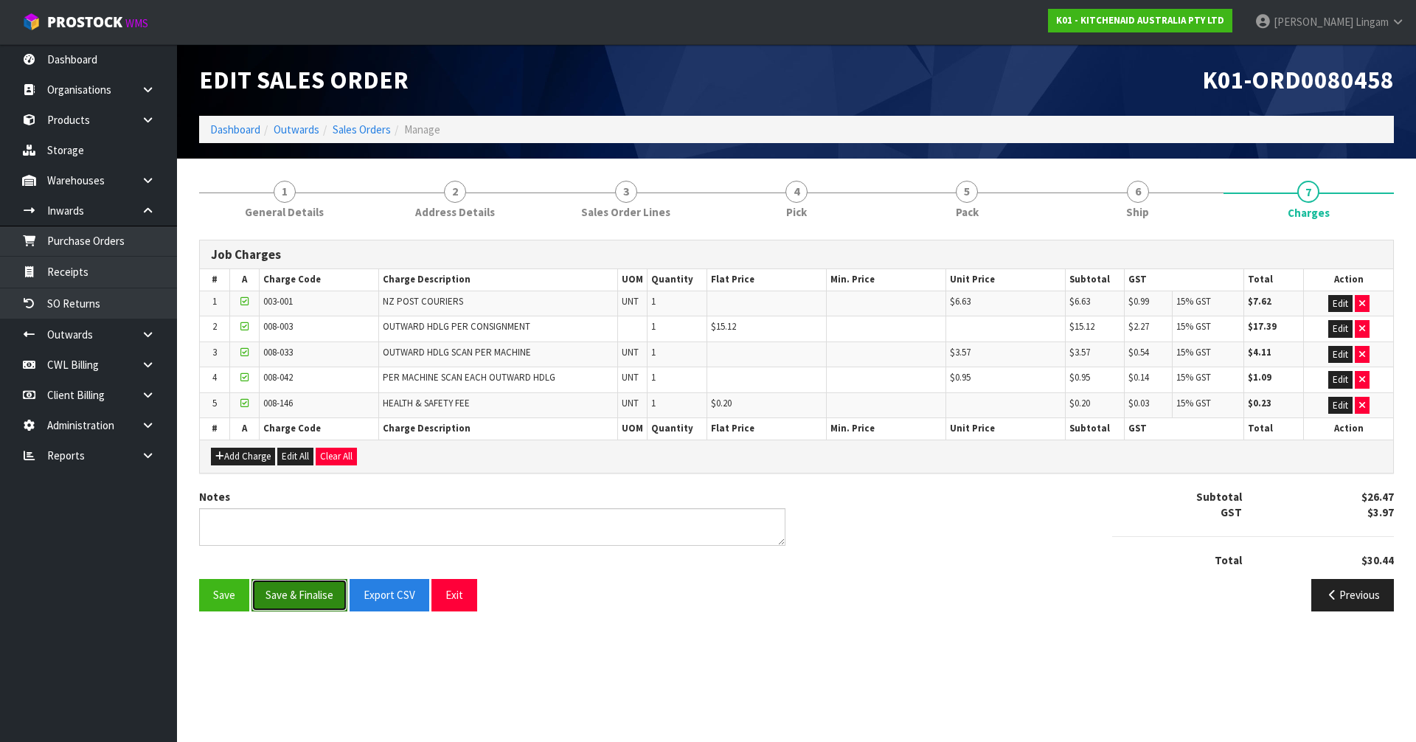
click at [315, 591] on button "Save & Finalise" at bounding box center [300, 595] width 96 height 32
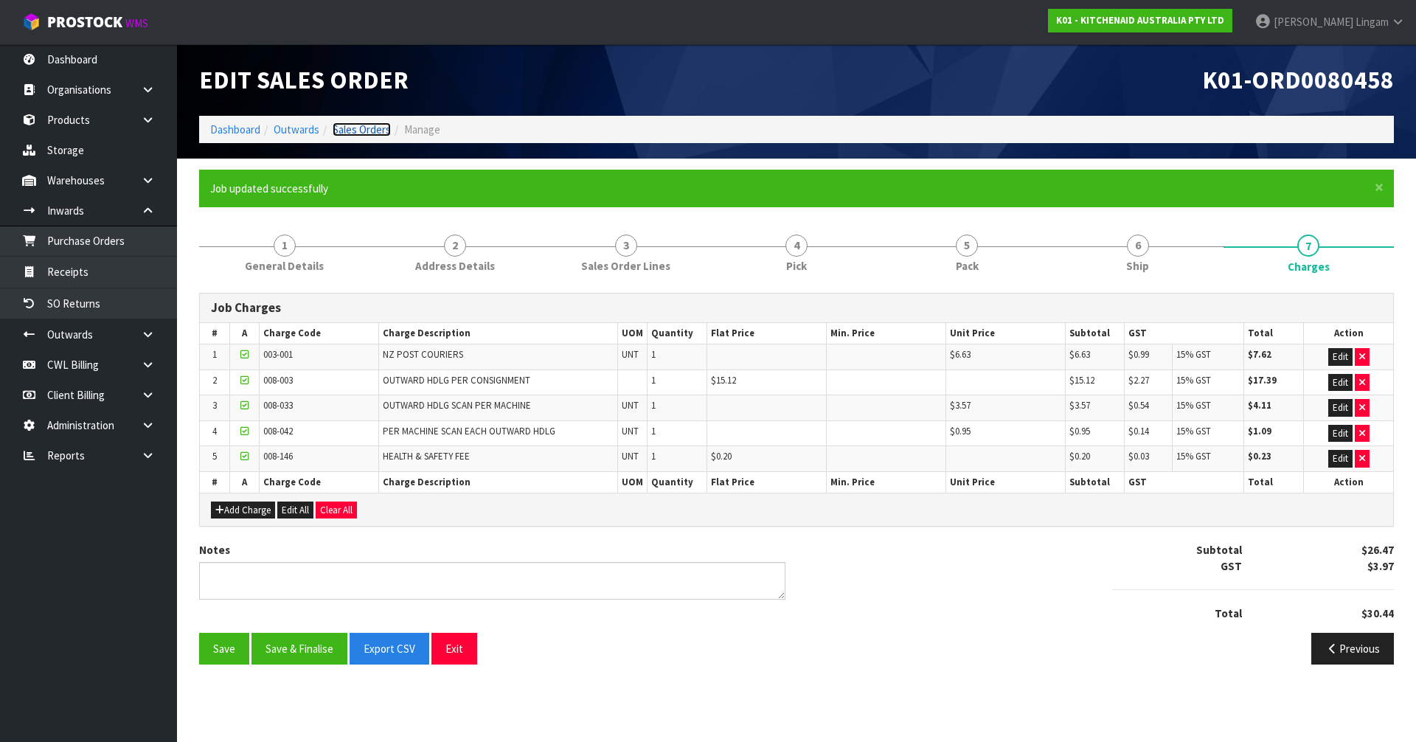
click at [357, 128] on link "Sales Orders" at bounding box center [362, 129] width 58 height 14
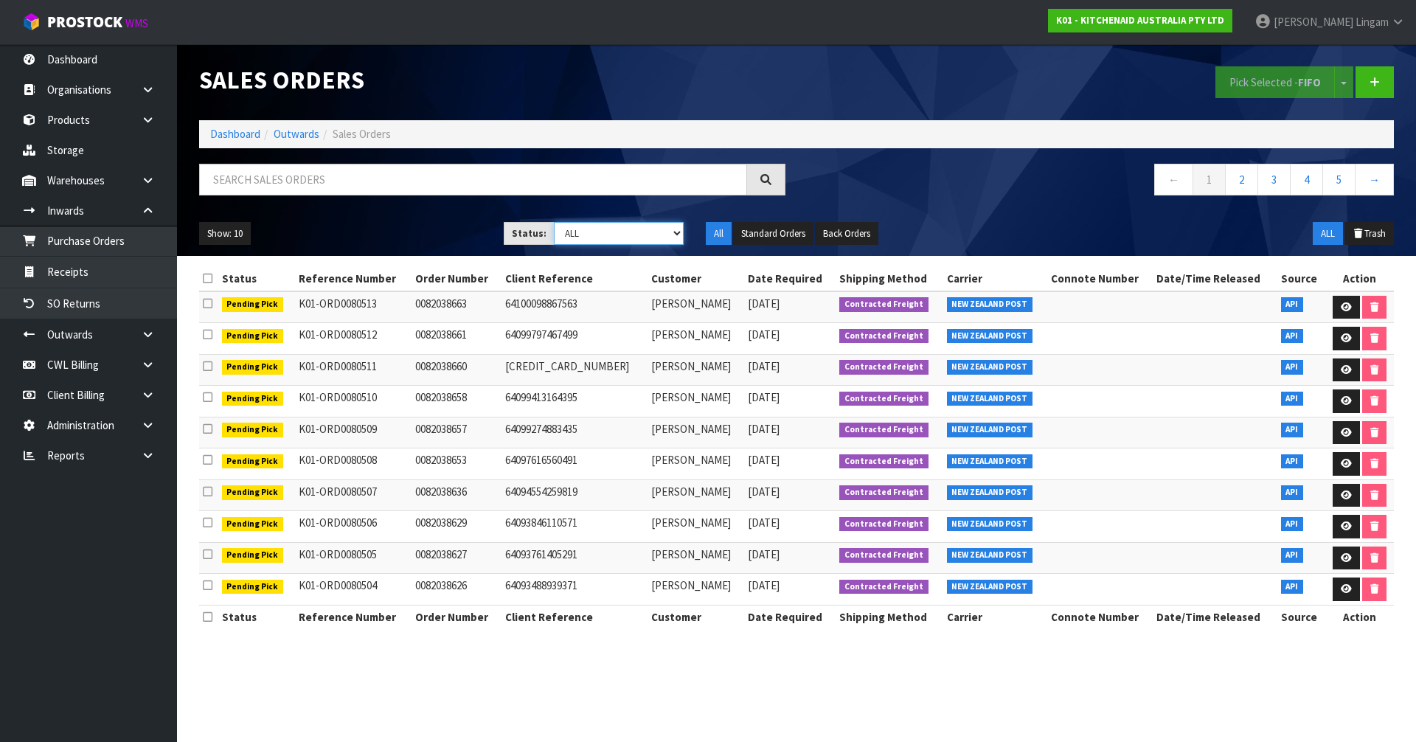
click at [667, 229] on select "Draft Pending Allocated Pending Pick Goods Picked Goods Packed Pending Charges …" at bounding box center [619, 233] width 131 height 23
select select "string:6"
click at [554, 222] on select "Draft Pending Allocated Pending Pick Goods Picked Goods Packed Pending Charges …" at bounding box center [619, 233] width 131 height 23
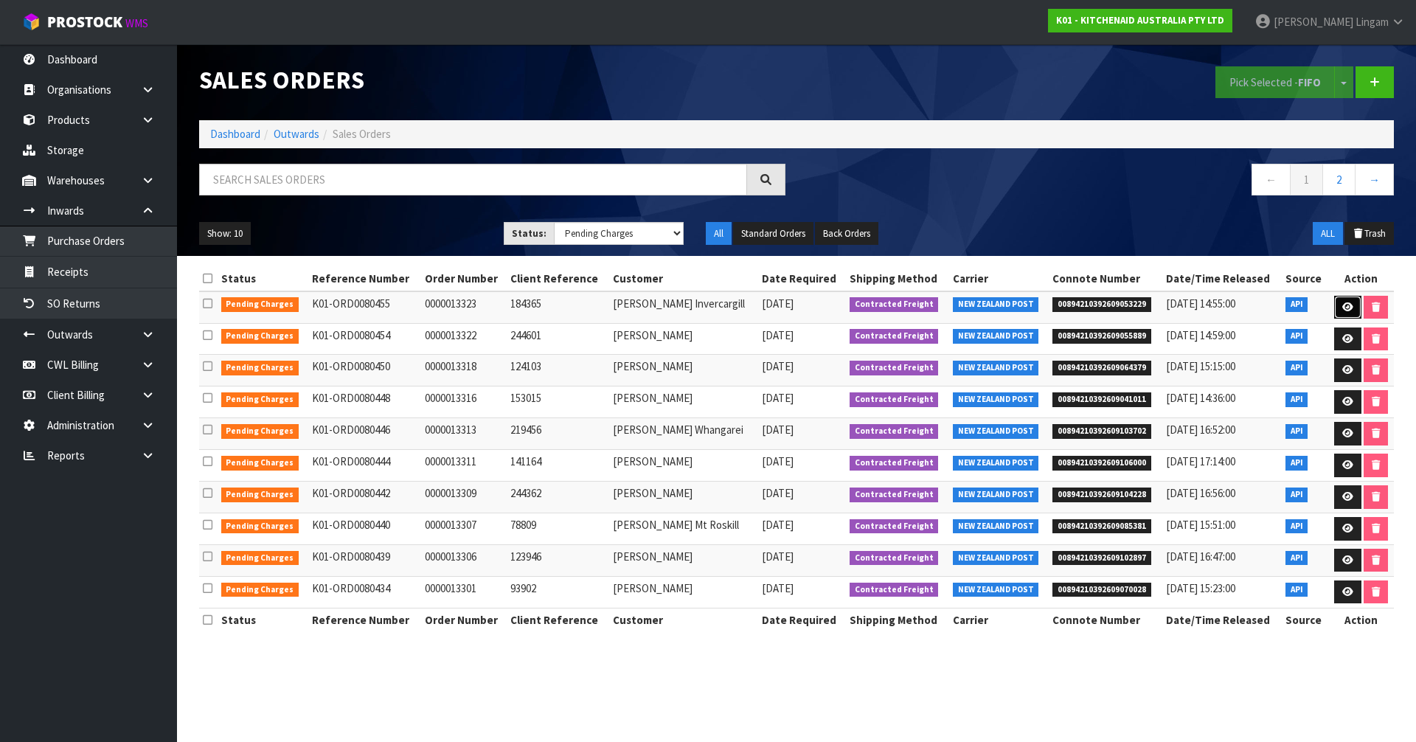
click at [1342, 312] on link at bounding box center [1347, 308] width 27 height 24
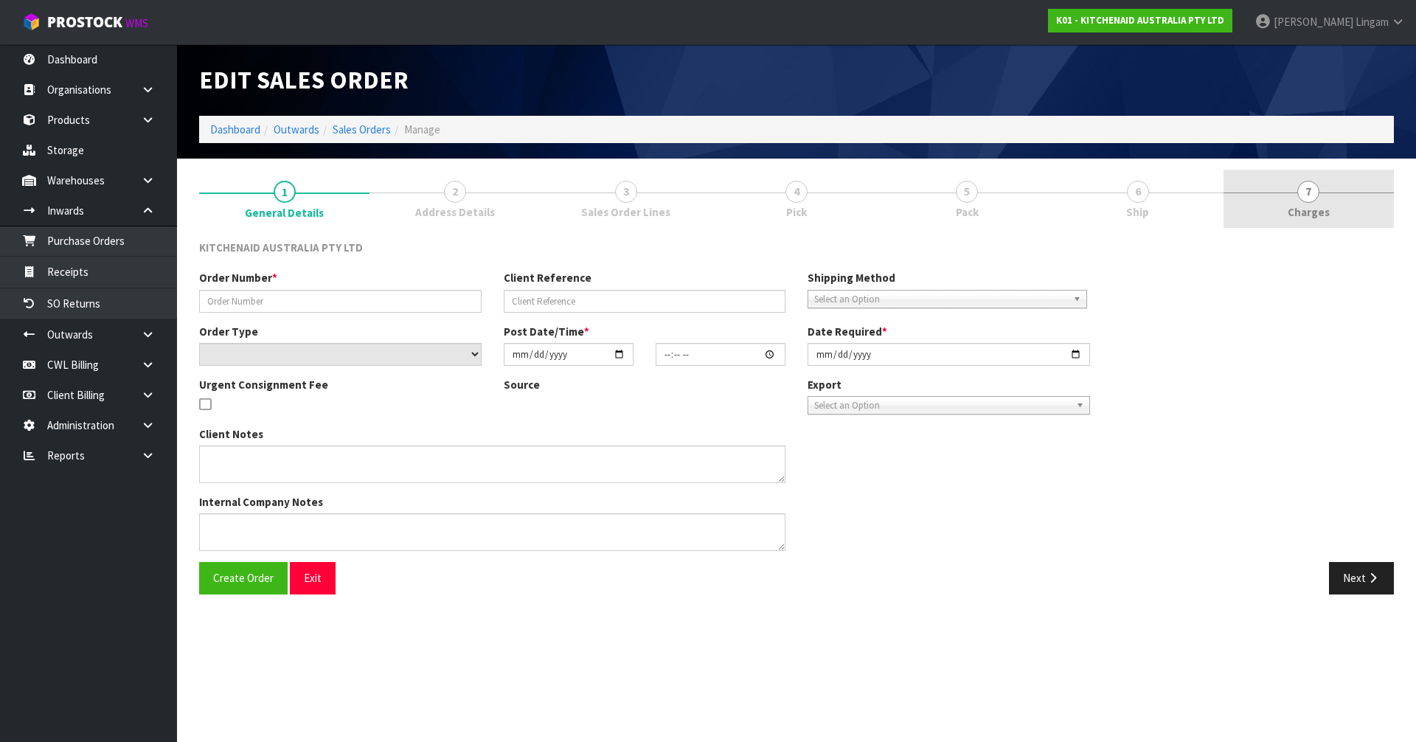
type input "0000013323"
type input "184365"
select select "number:0"
type input "[DATE]"
type input "14:34:29.000"
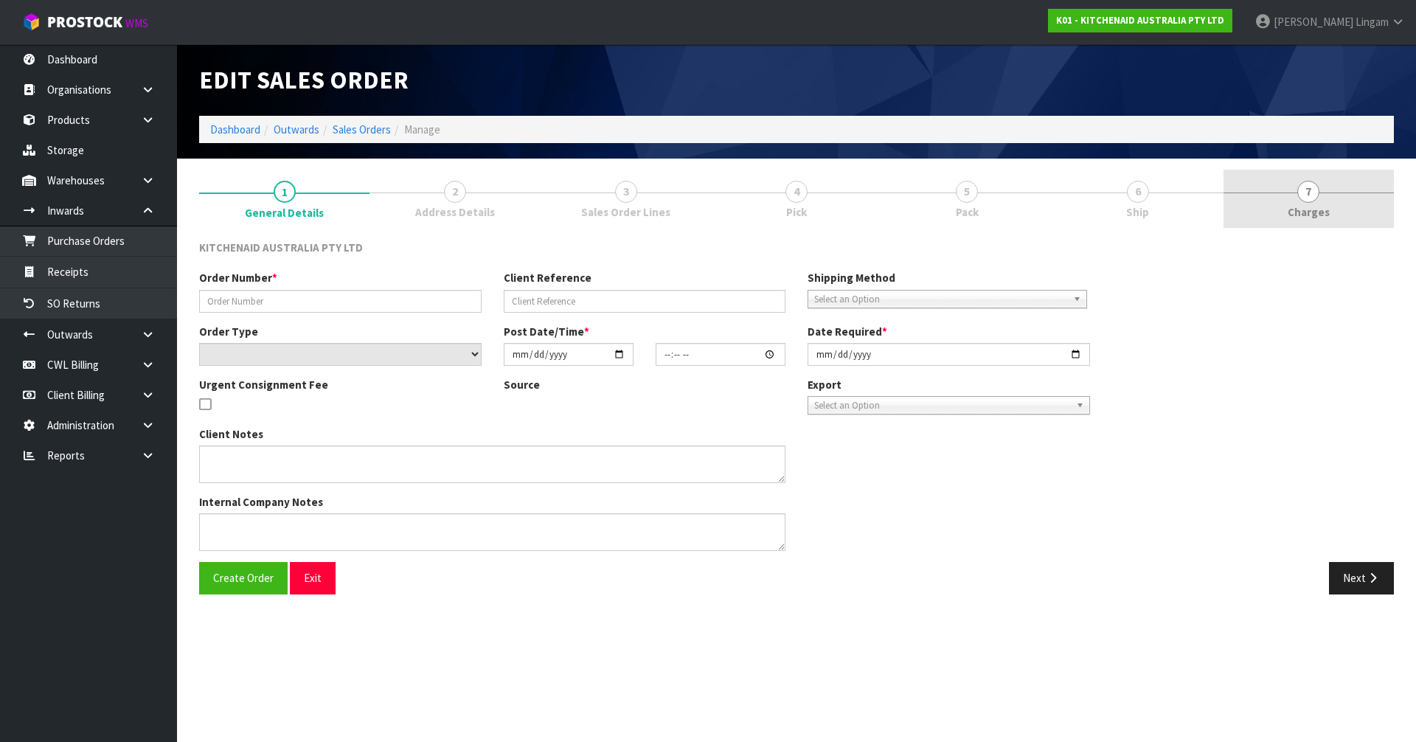
type input "[DATE]"
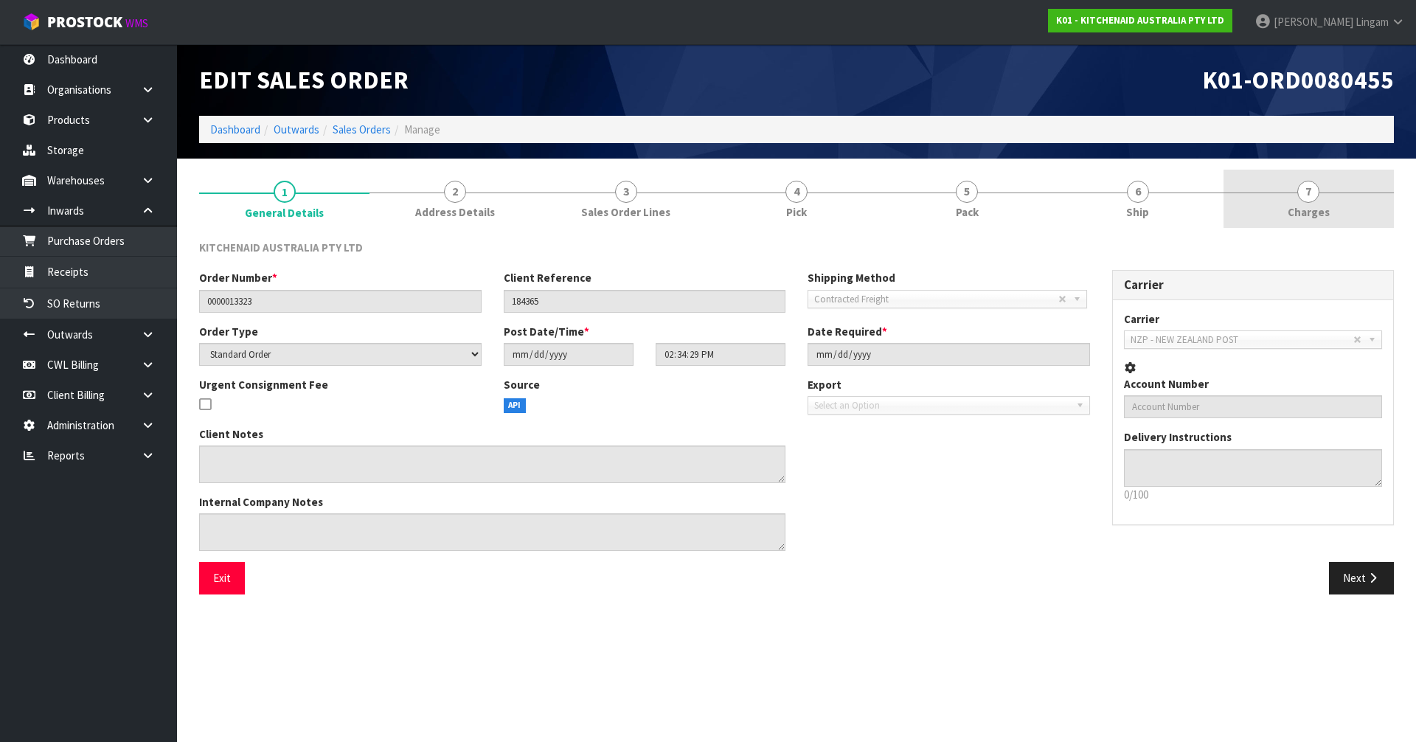
click at [1356, 218] on link "7 [GEOGRAPHIC_DATA]" at bounding box center [1309, 199] width 170 height 58
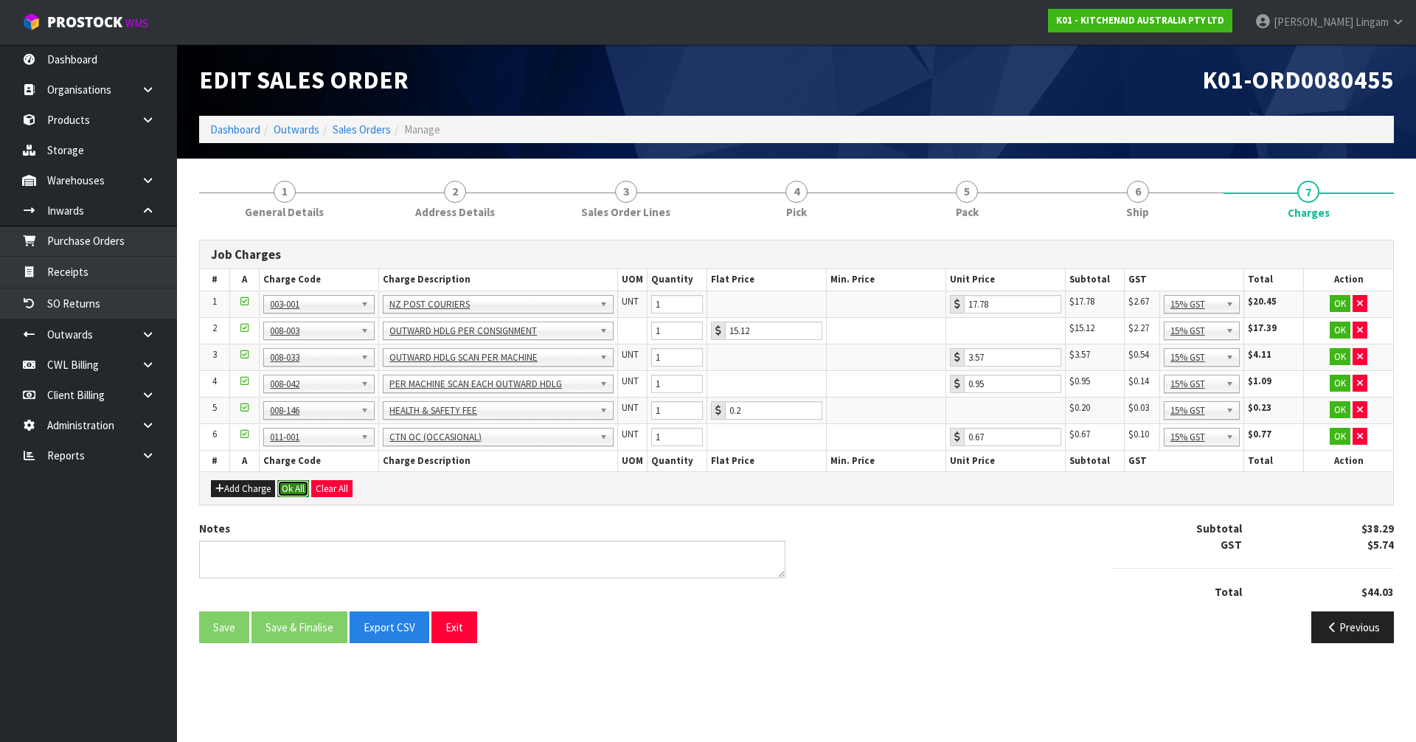
click at [299, 488] on button "Ok All" at bounding box center [293, 489] width 32 height 18
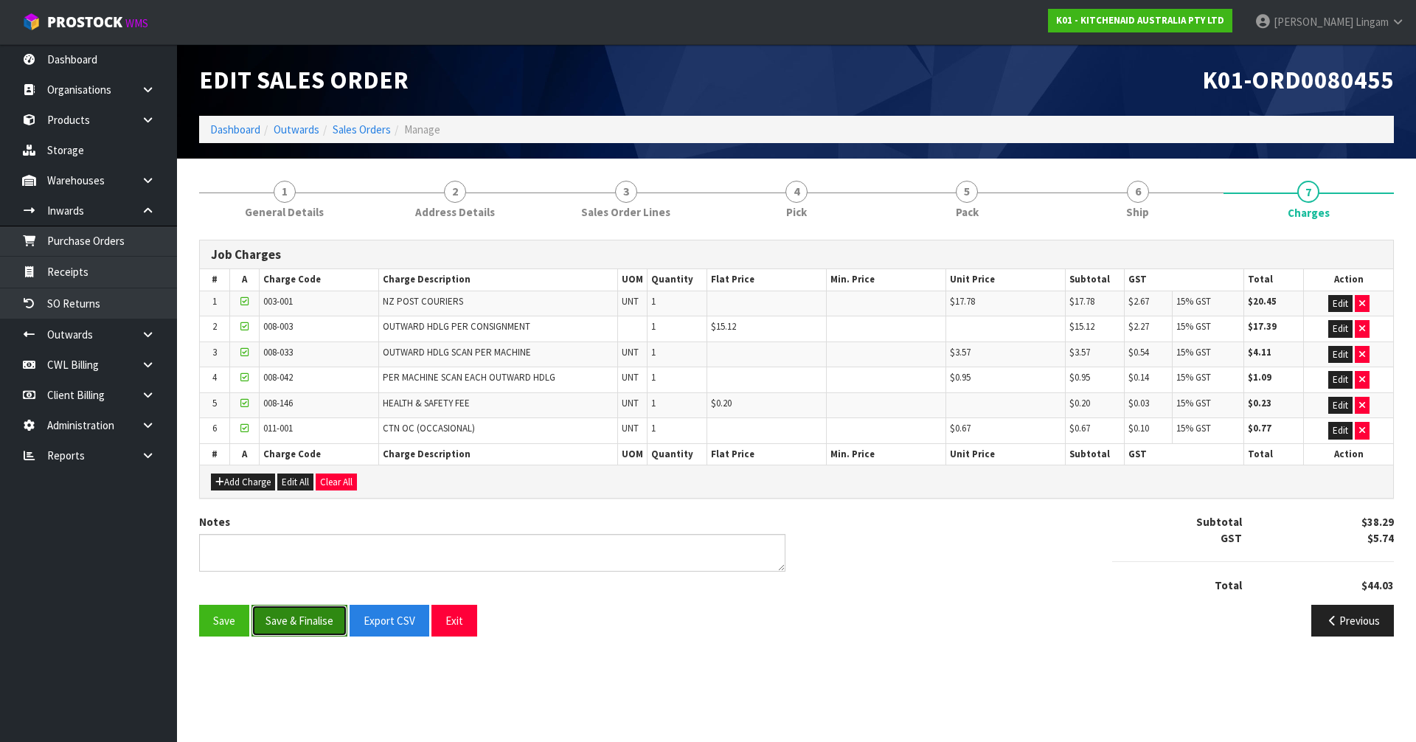
click at [315, 621] on button "Save & Finalise" at bounding box center [300, 621] width 96 height 32
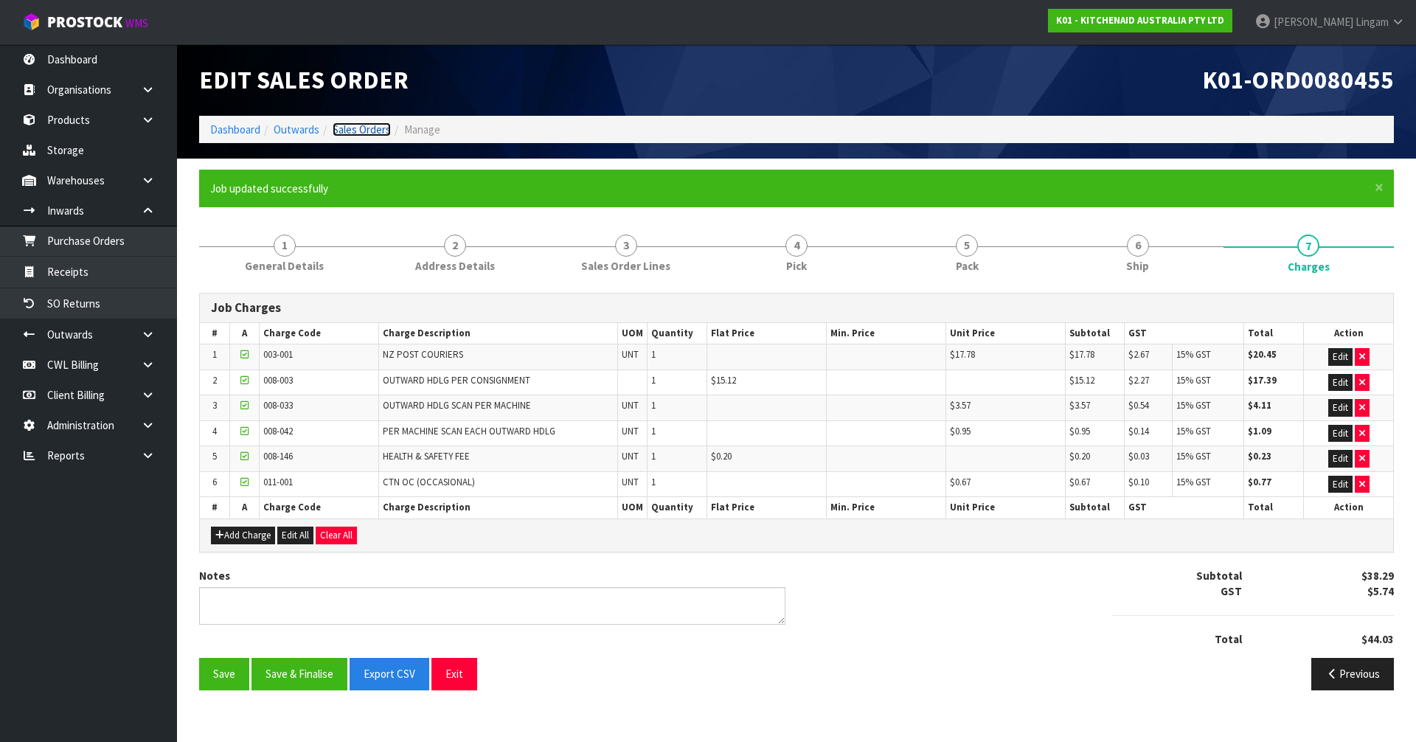
click at [379, 131] on link "Sales Orders" at bounding box center [362, 129] width 58 height 14
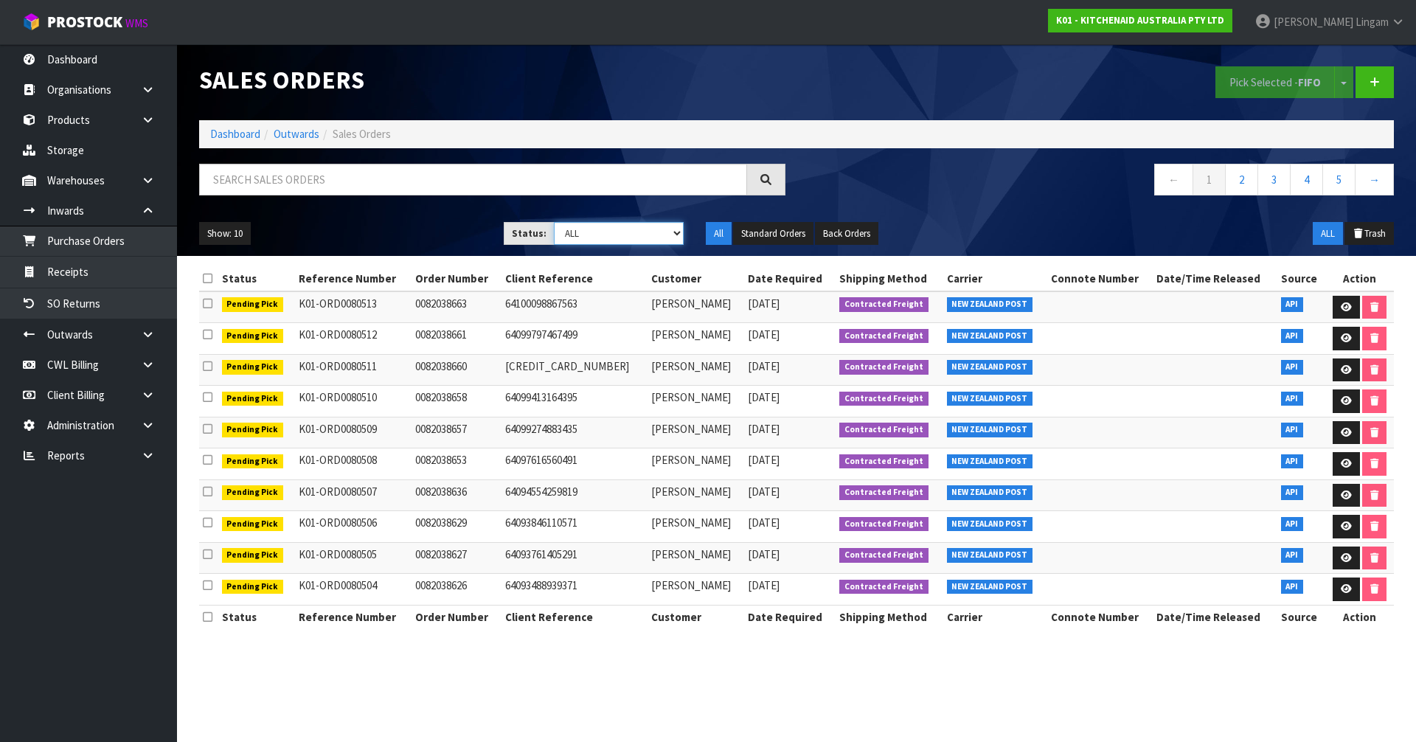
click at [655, 232] on select "Draft Pending Allocated Pending Pick Goods Picked Goods Packed Pending Charges …" at bounding box center [619, 233] width 131 height 23
select select "string:6"
click at [554, 222] on select "Draft Pending Allocated Pending Pick Goods Picked Goods Packed Pending Charges …" at bounding box center [619, 233] width 131 height 23
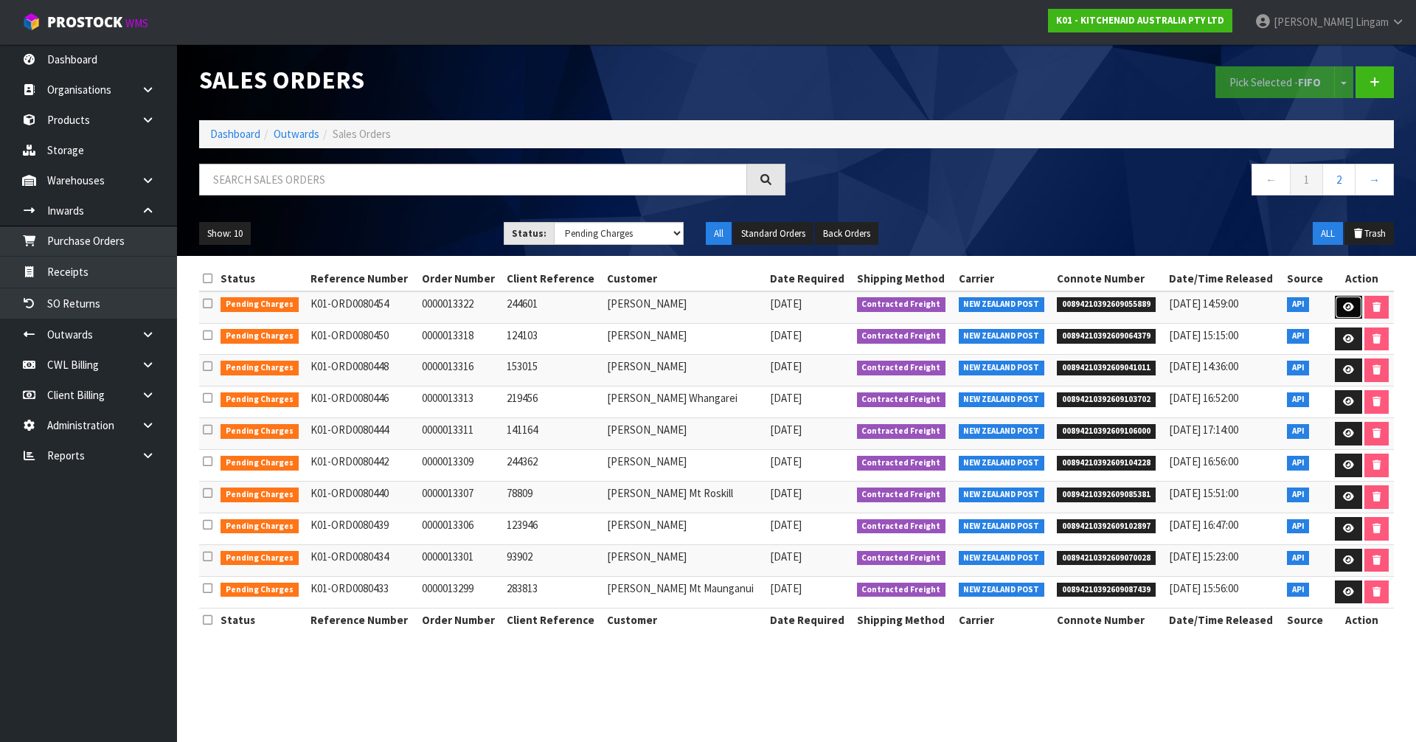
click at [1345, 308] on icon at bounding box center [1348, 307] width 11 height 10
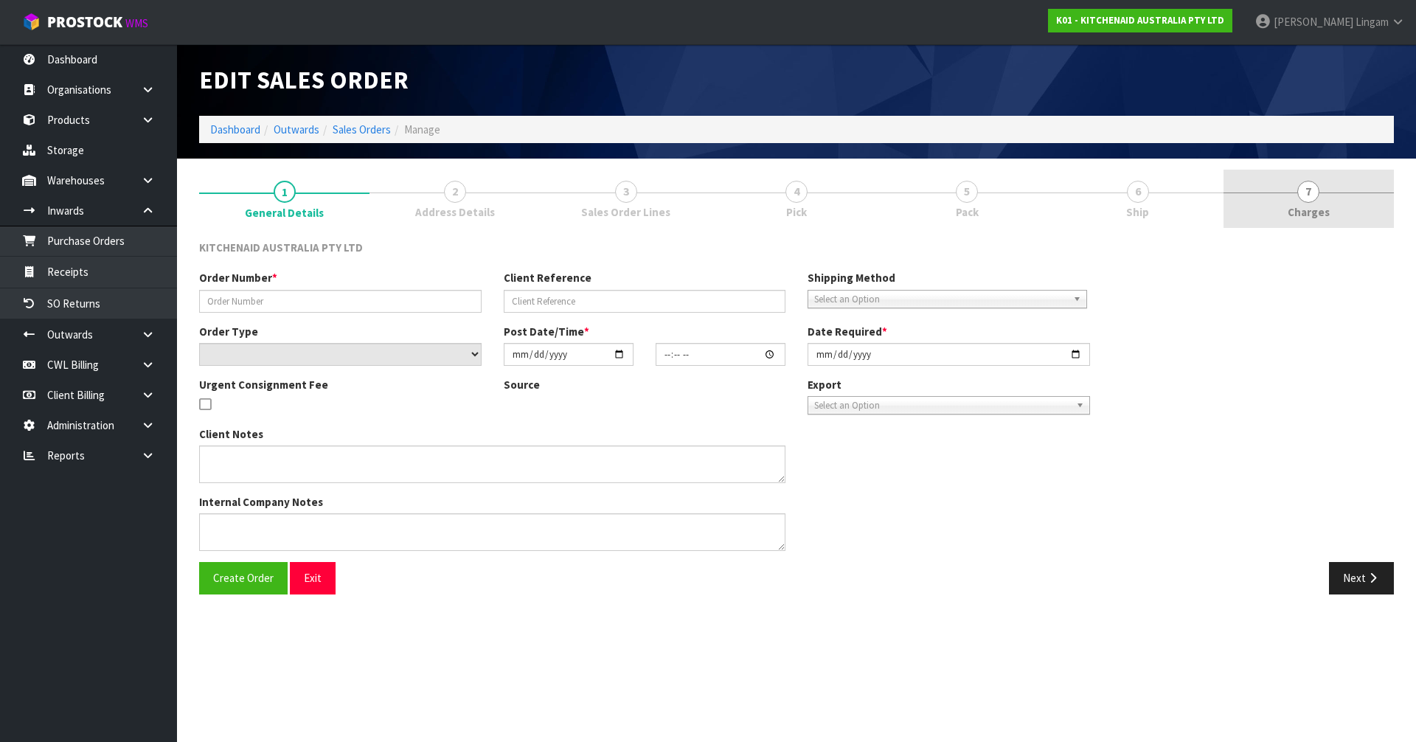
type input "0000013322"
type input "244601"
select select "number:0"
type input "[DATE]"
type input "14:34:27.000"
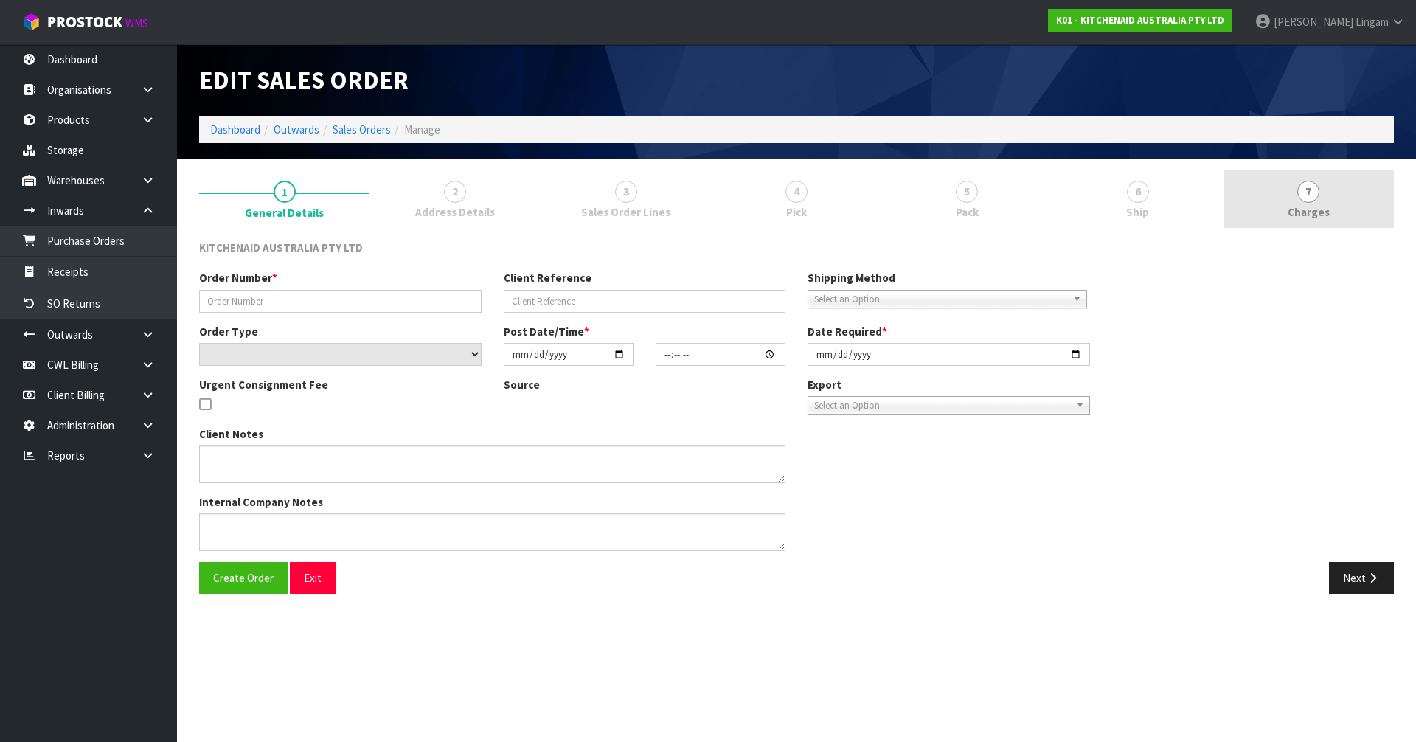
type input "[DATE]"
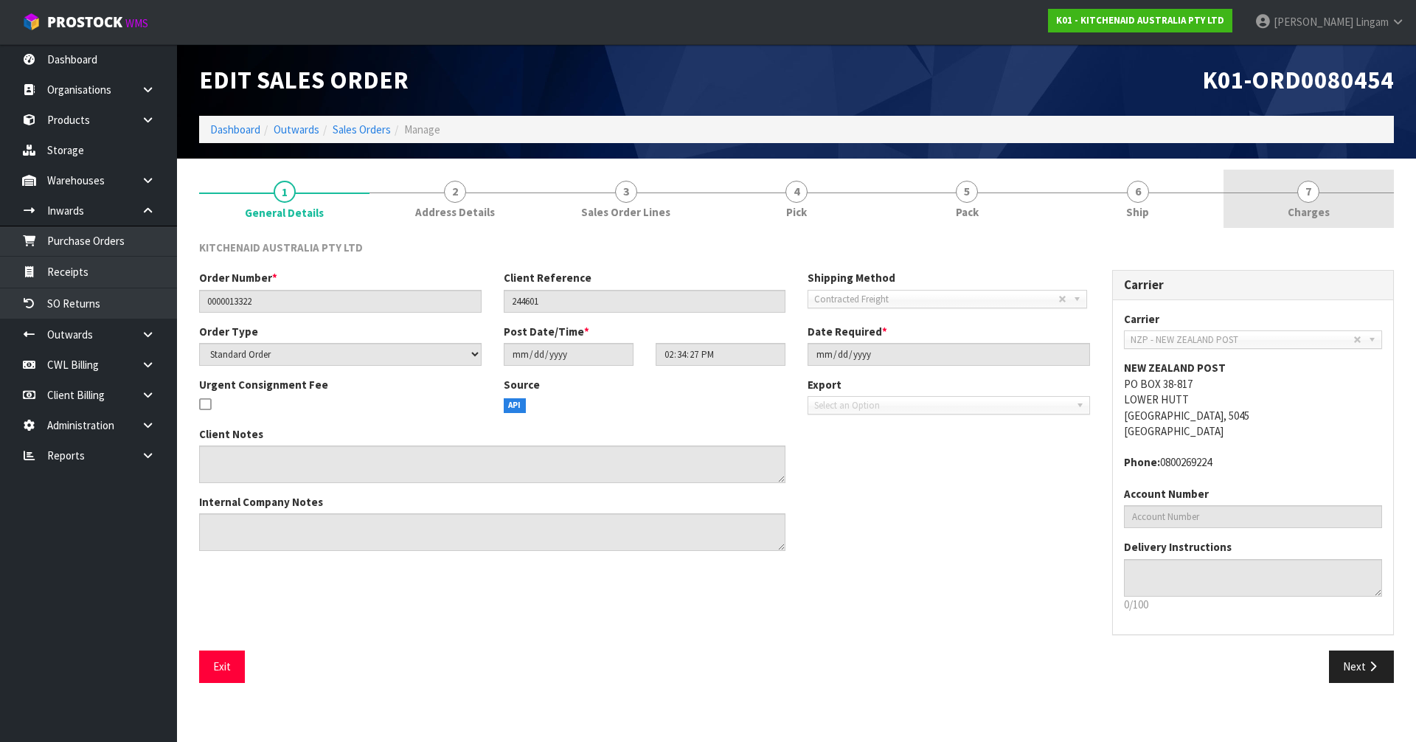
click at [1340, 215] on link "7 [GEOGRAPHIC_DATA]" at bounding box center [1309, 199] width 170 height 58
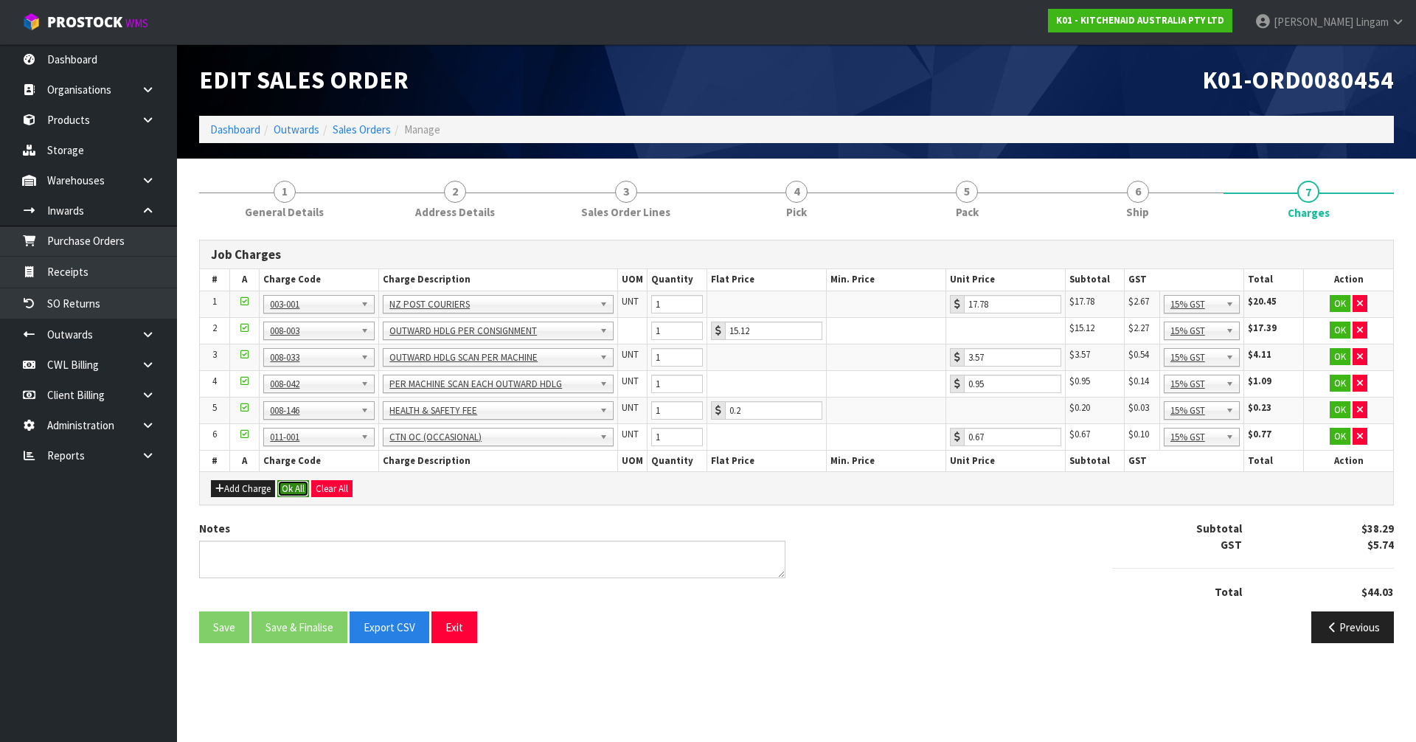
click at [279, 488] on button "Ok All" at bounding box center [293, 489] width 32 height 18
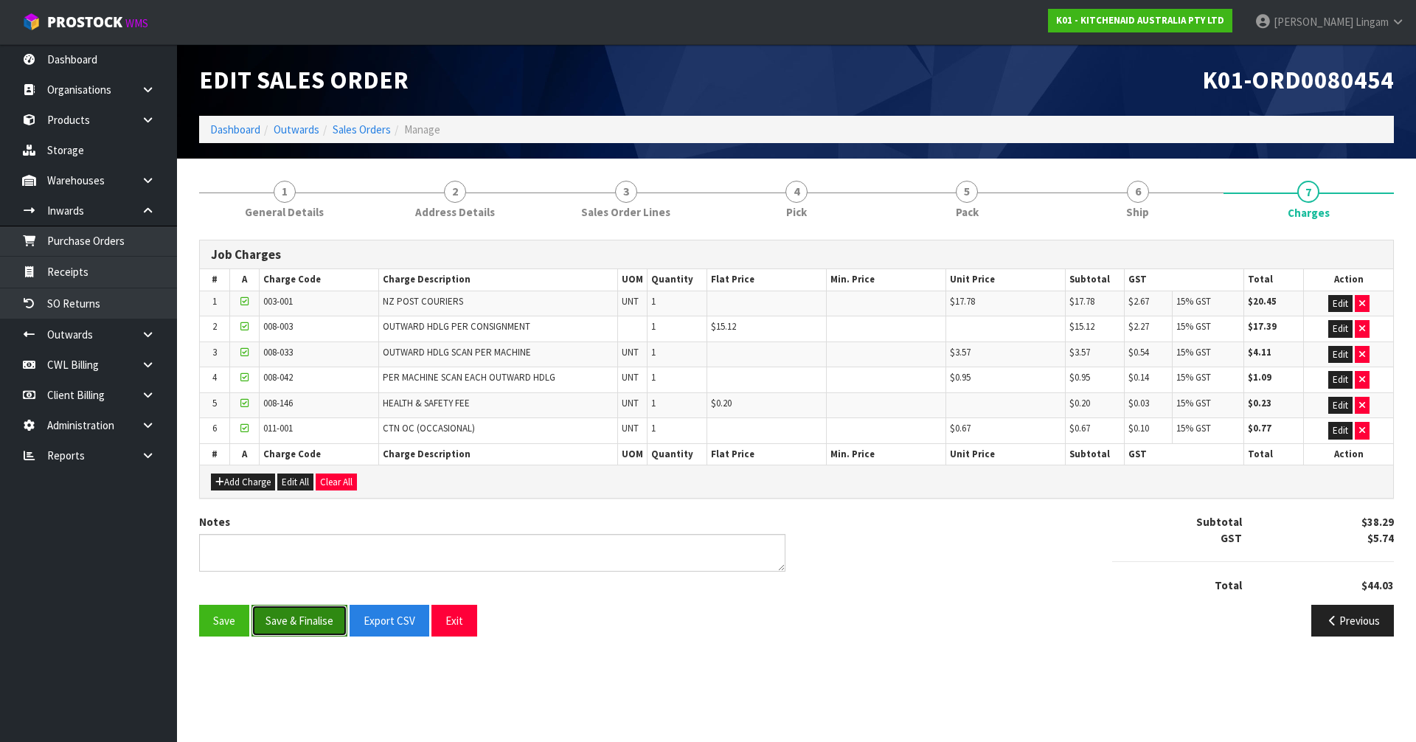
click at [316, 613] on button "Save & Finalise" at bounding box center [300, 621] width 96 height 32
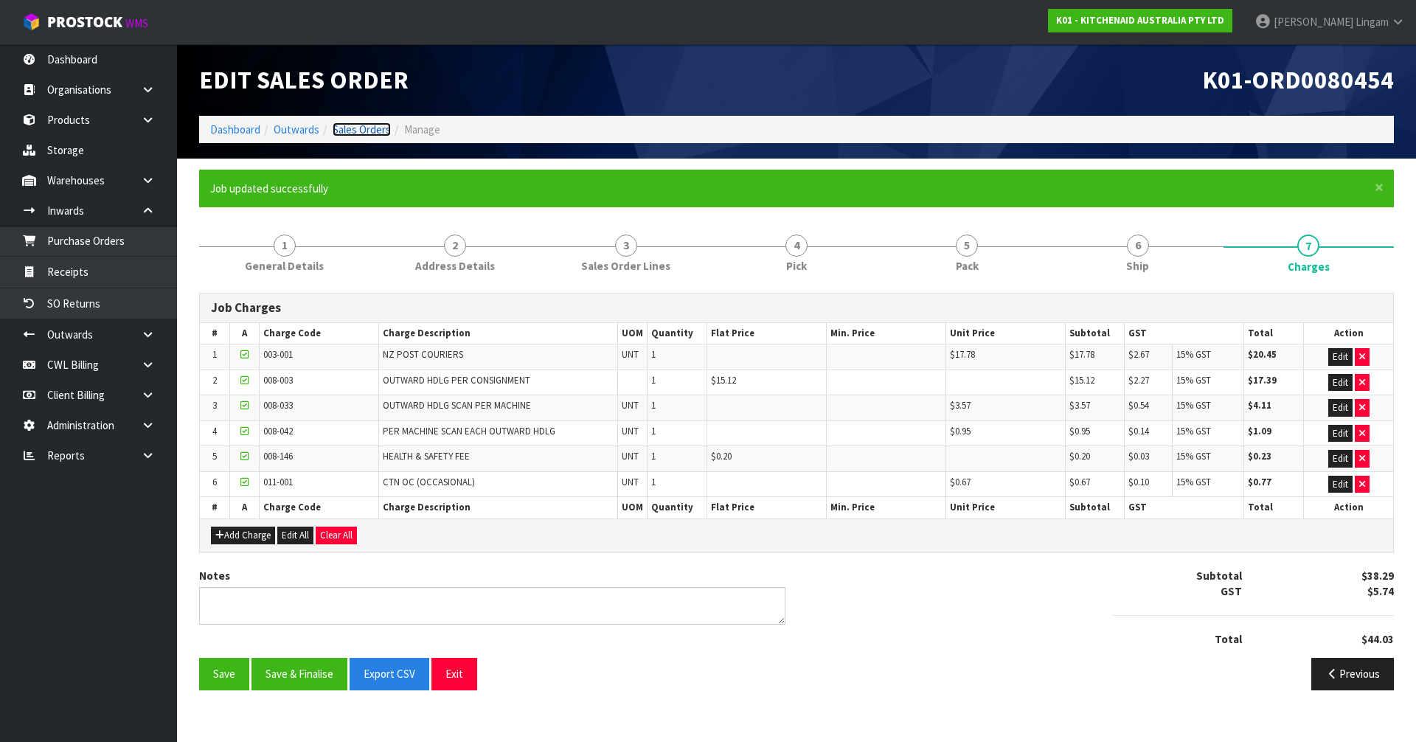
click at [381, 128] on link "Sales Orders" at bounding box center [362, 129] width 58 height 14
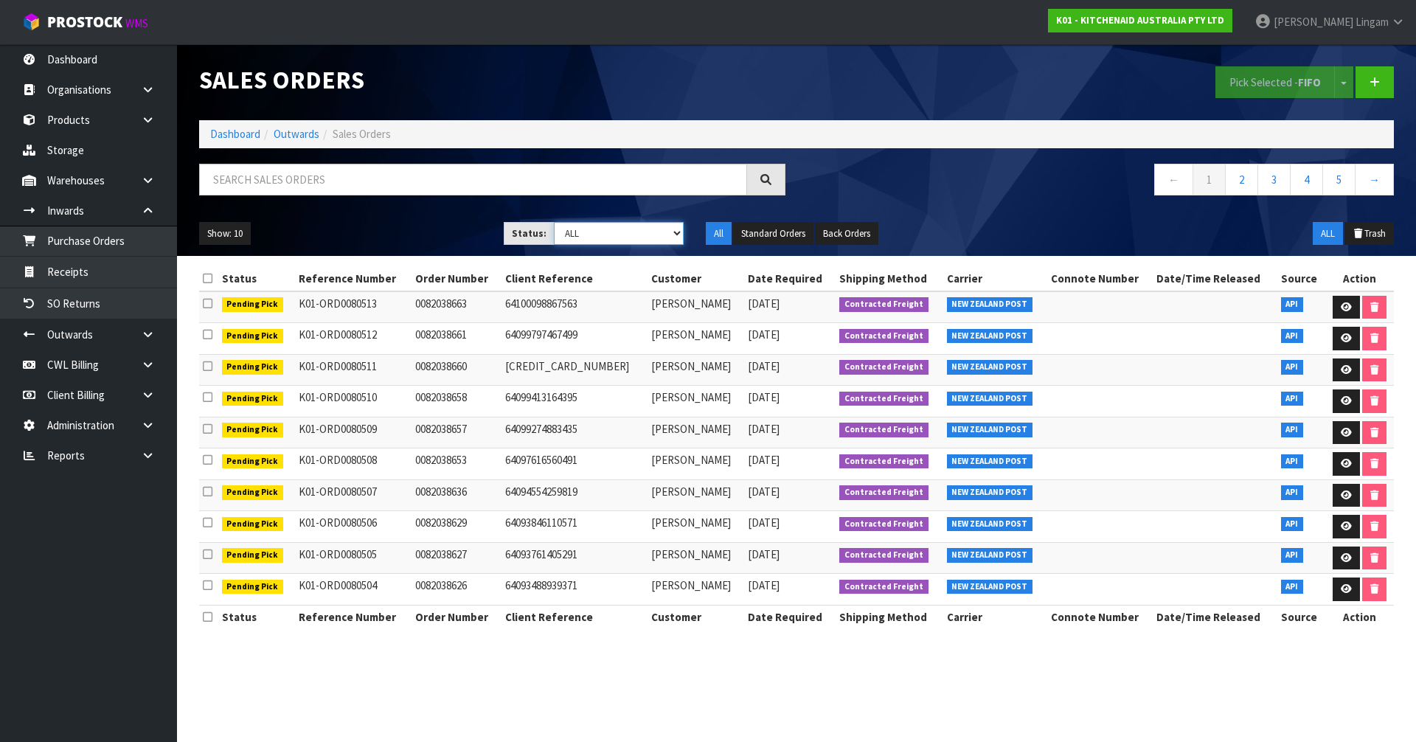
click at [650, 233] on select "Draft Pending Allocated Pending Pick Goods Picked Goods Packed Pending Charges …" at bounding box center [619, 233] width 131 height 23
select select "string:6"
click at [554, 222] on select "Draft Pending Allocated Pending Pick Goods Picked Goods Packed Pending Charges …" at bounding box center [619, 233] width 131 height 23
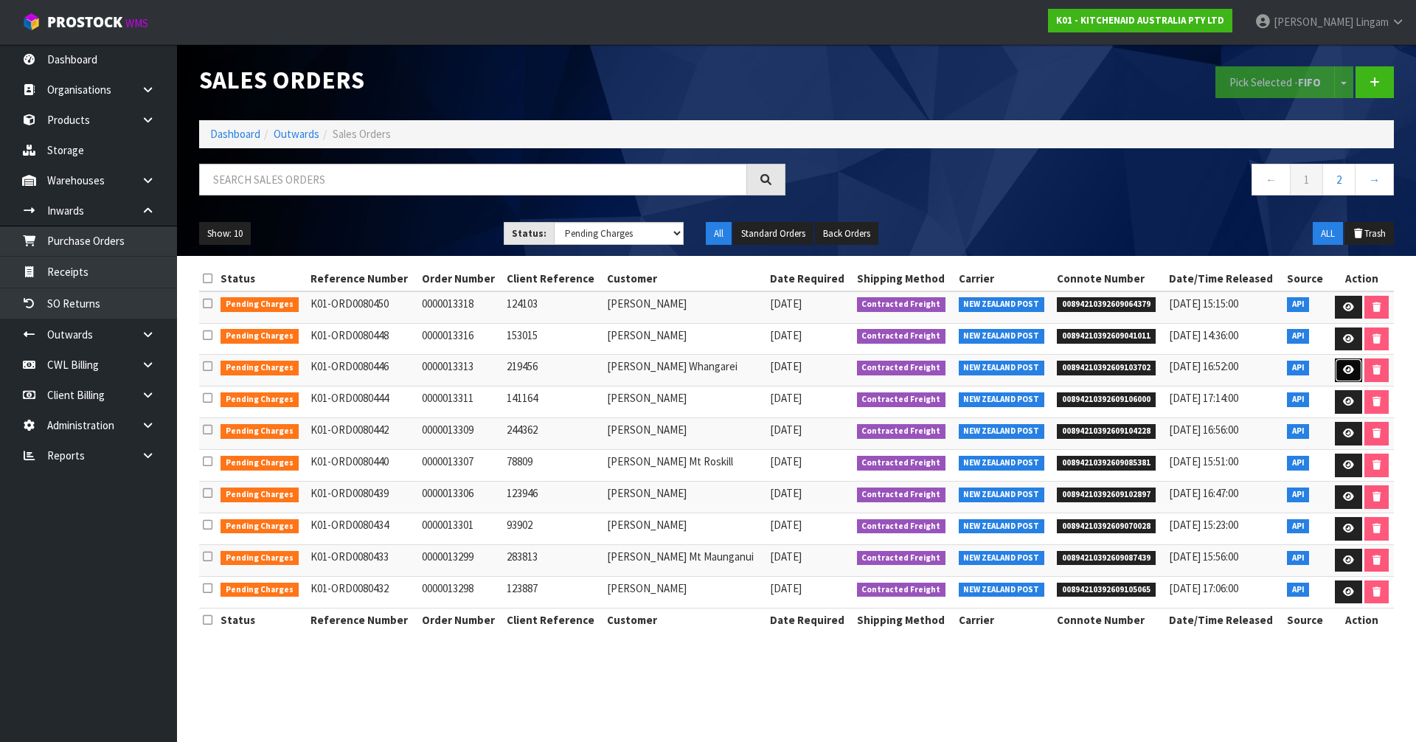
click at [1345, 369] on icon at bounding box center [1348, 370] width 11 height 10
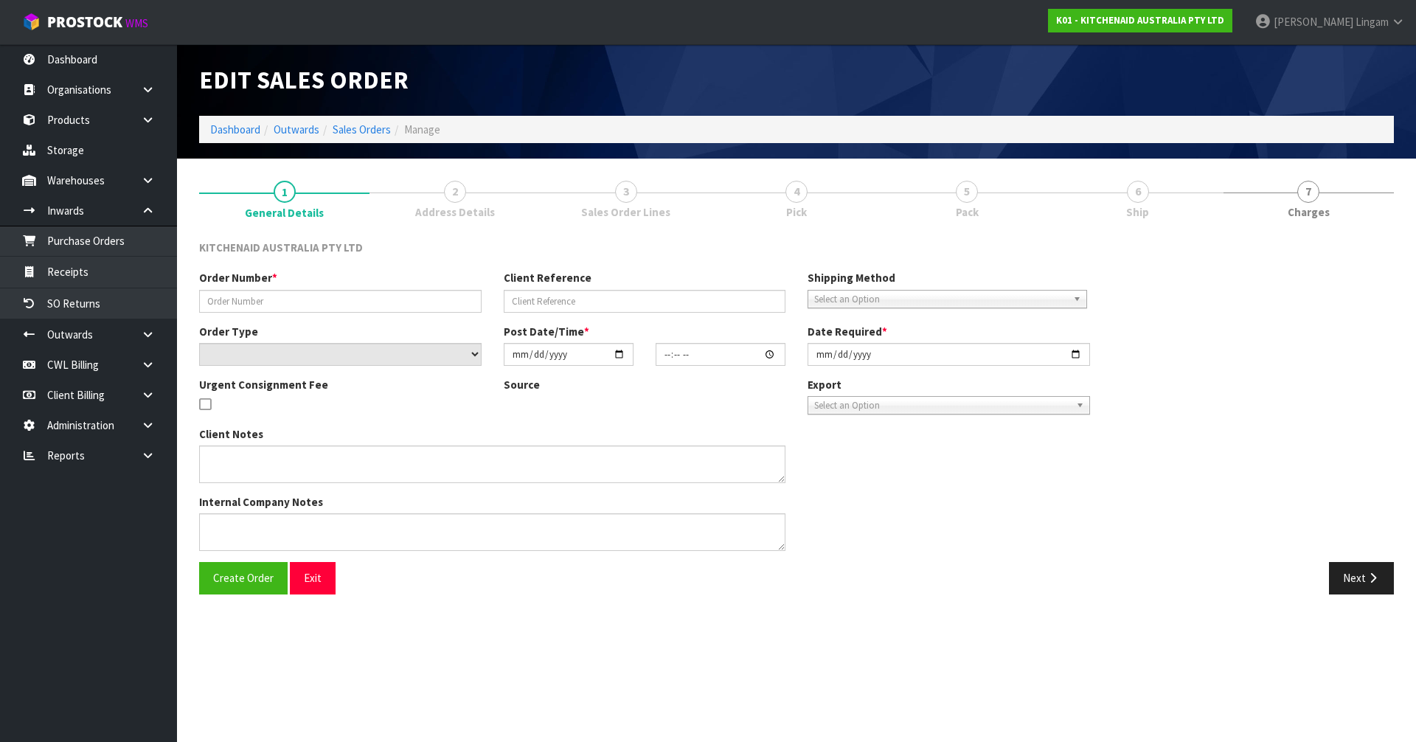
type input "0000013313"
type input "219456"
select select "number:0"
type input "[DATE]"
type input "14:34:11.000"
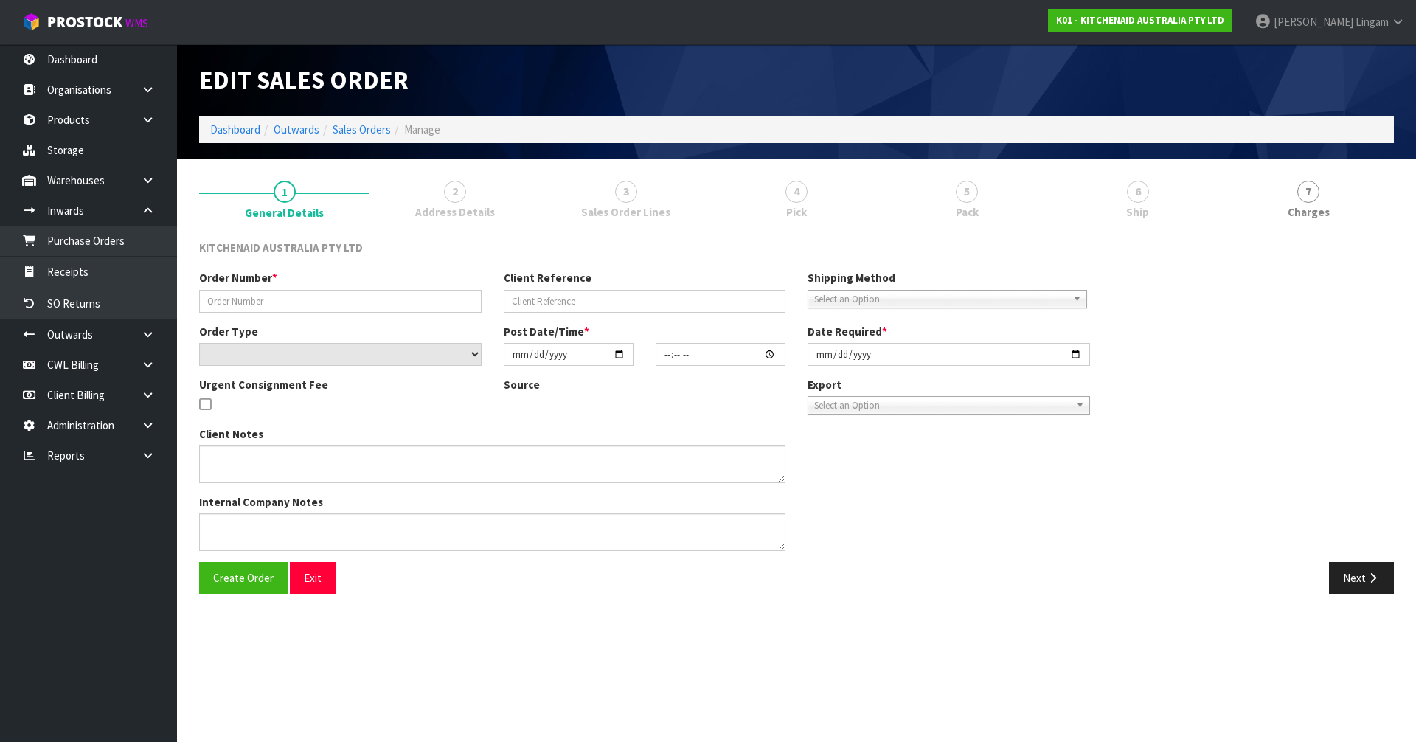
type input "[DATE]"
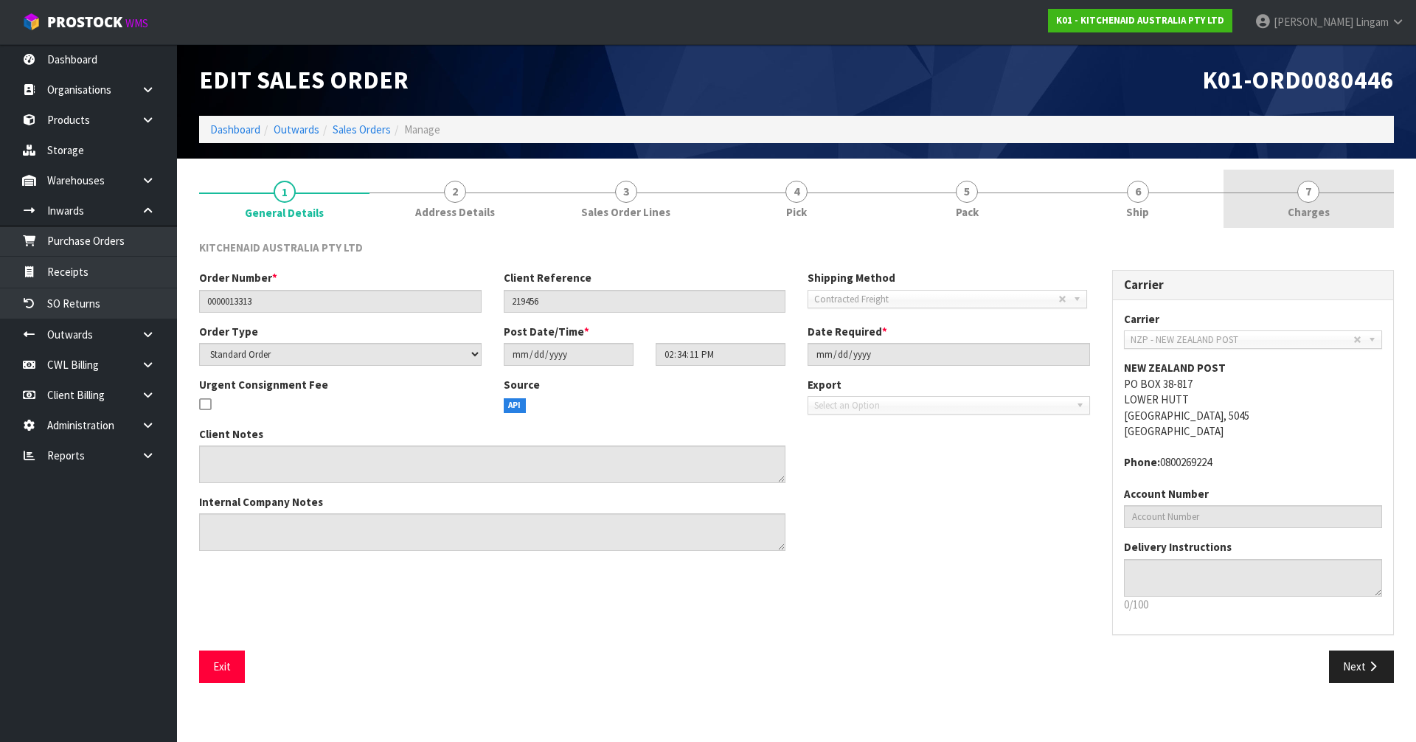
click at [1344, 212] on link "7 [GEOGRAPHIC_DATA]" at bounding box center [1309, 199] width 170 height 58
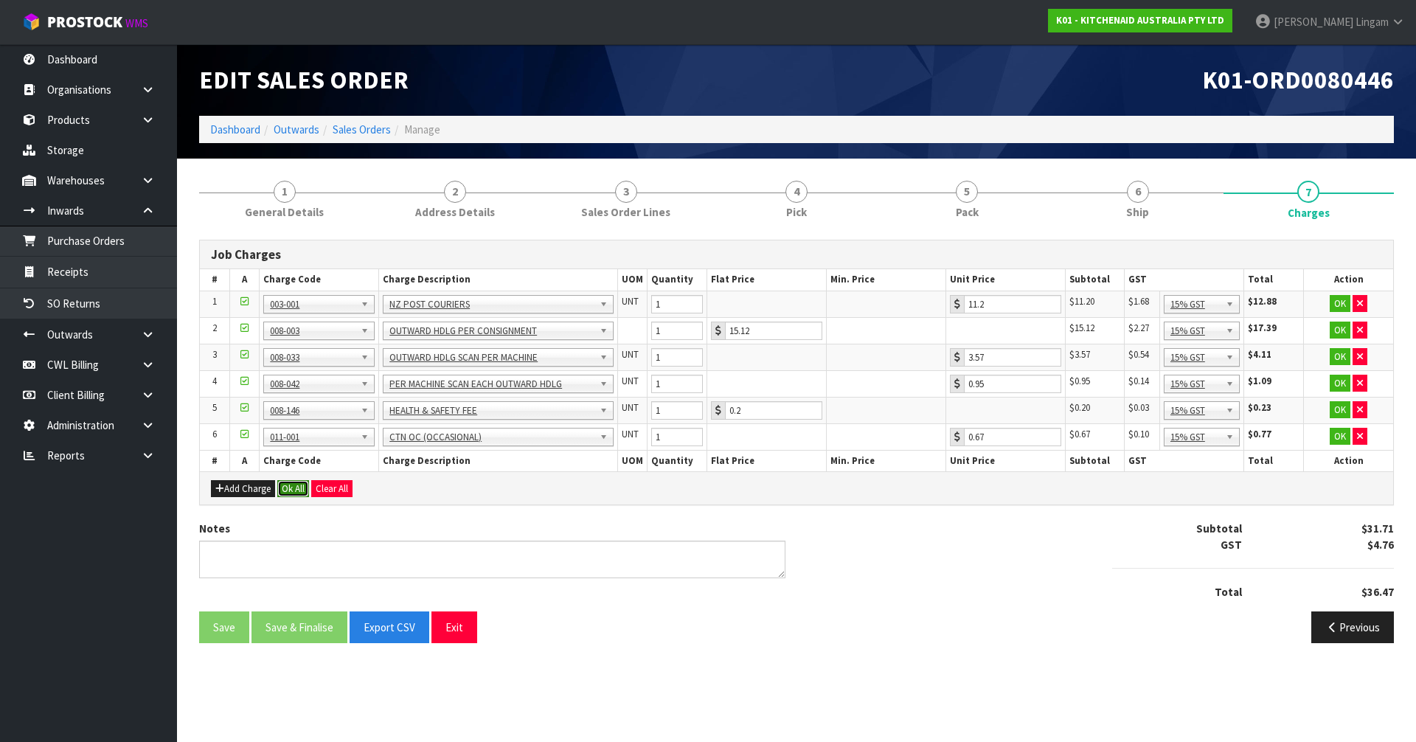
click at [293, 485] on button "Ok All" at bounding box center [293, 489] width 32 height 18
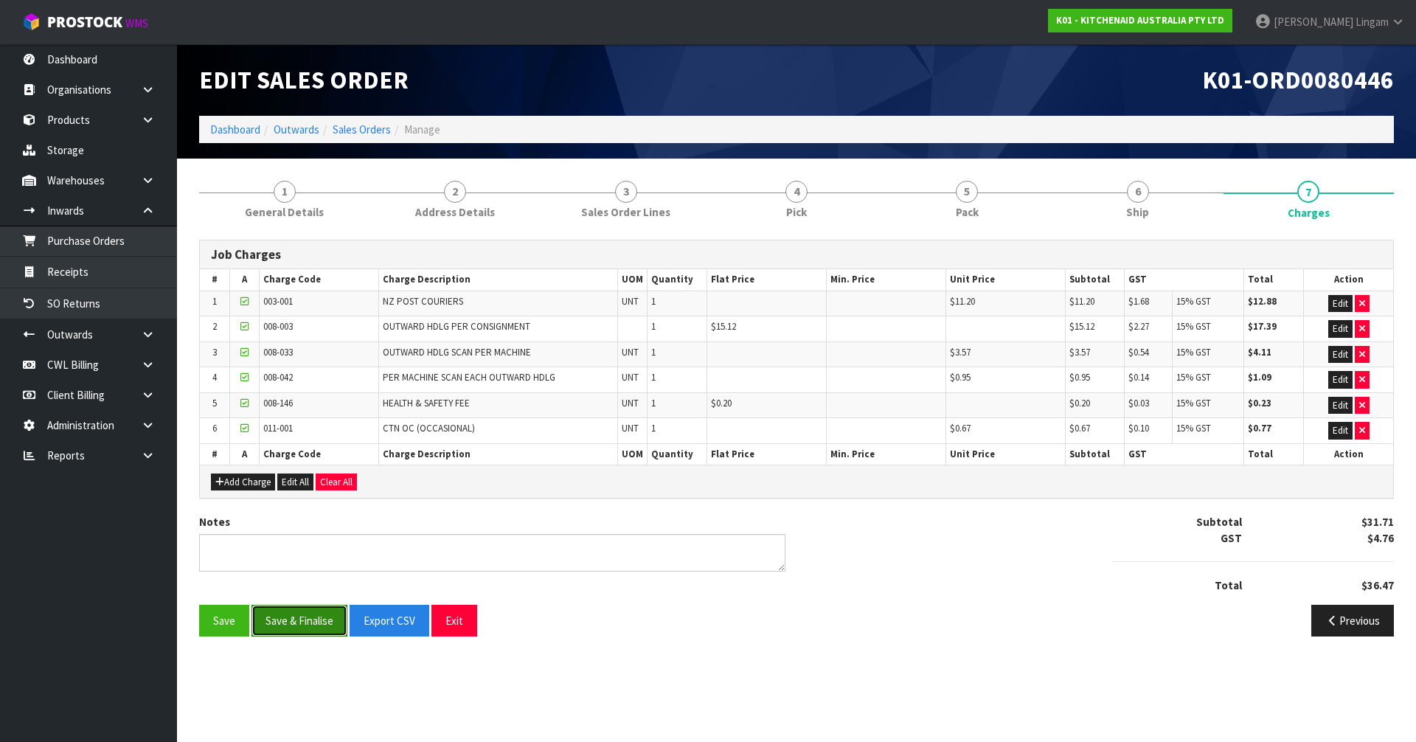
click at [286, 620] on button "Save & Finalise" at bounding box center [300, 621] width 96 height 32
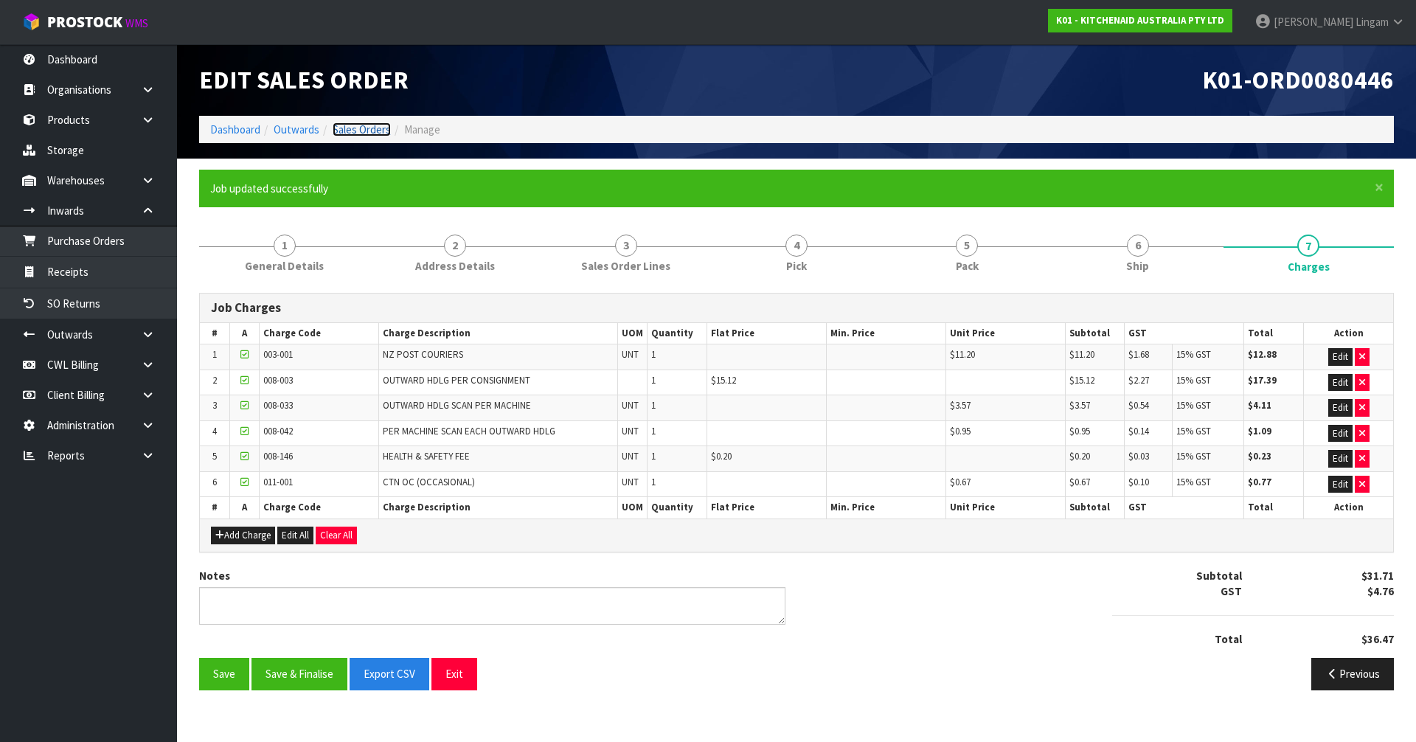
click at [370, 127] on link "Sales Orders" at bounding box center [362, 129] width 58 height 14
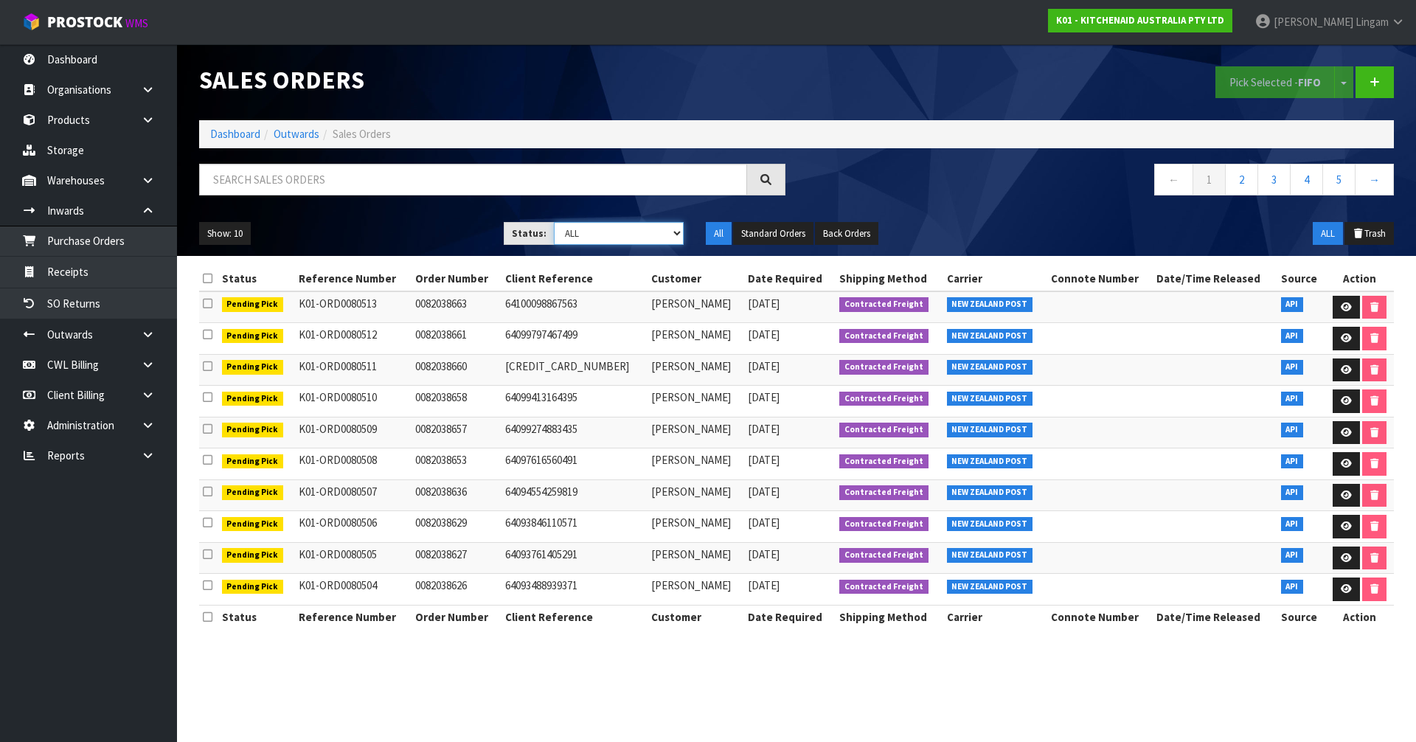
click at [661, 230] on select "Draft Pending Allocated Pending Pick Goods Picked Goods Packed Pending Charges …" at bounding box center [619, 233] width 131 height 23
select select "string:6"
click at [554, 222] on select "Draft Pending Allocated Pending Pick Goods Picked Goods Packed Pending Charges …" at bounding box center [619, 233] width 131 height 23
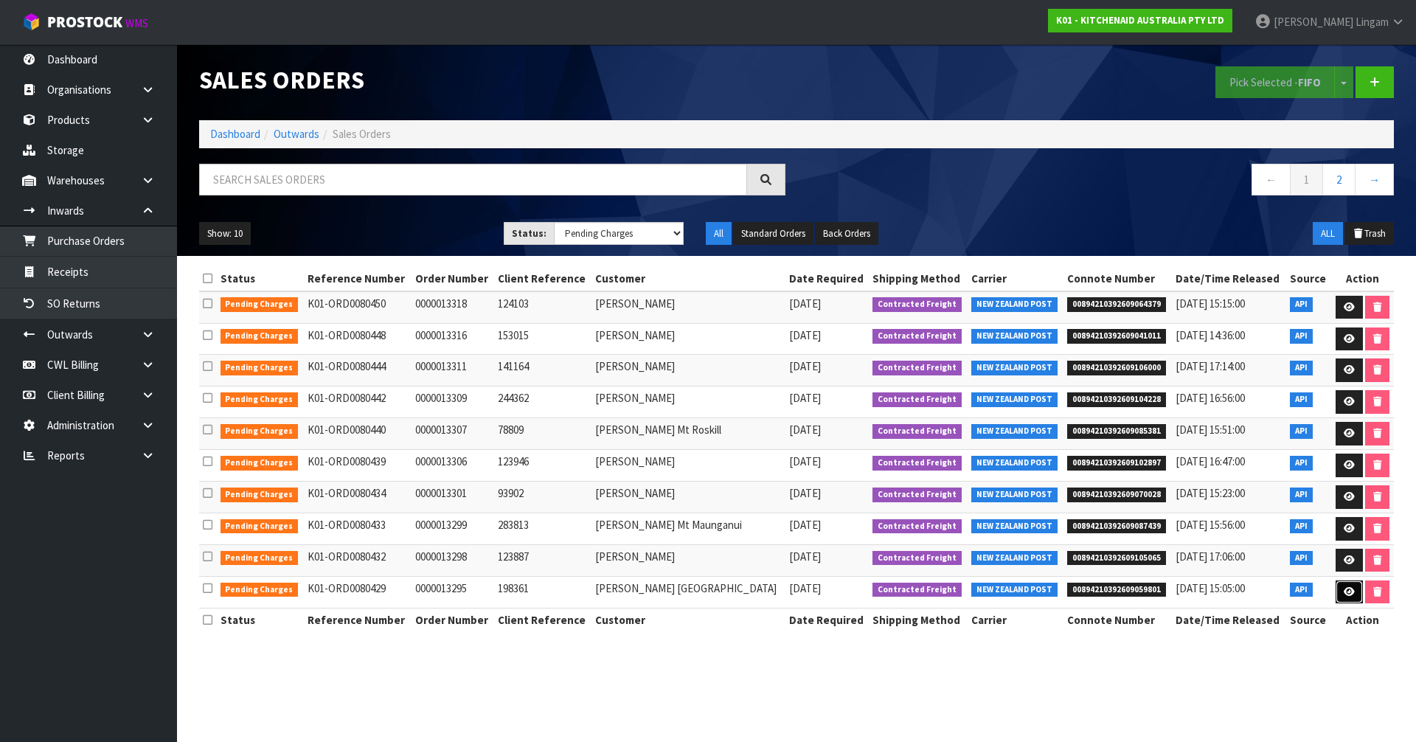
click at [1350, 594] on icon at bounding box center [1349, 592] width 11 height 10
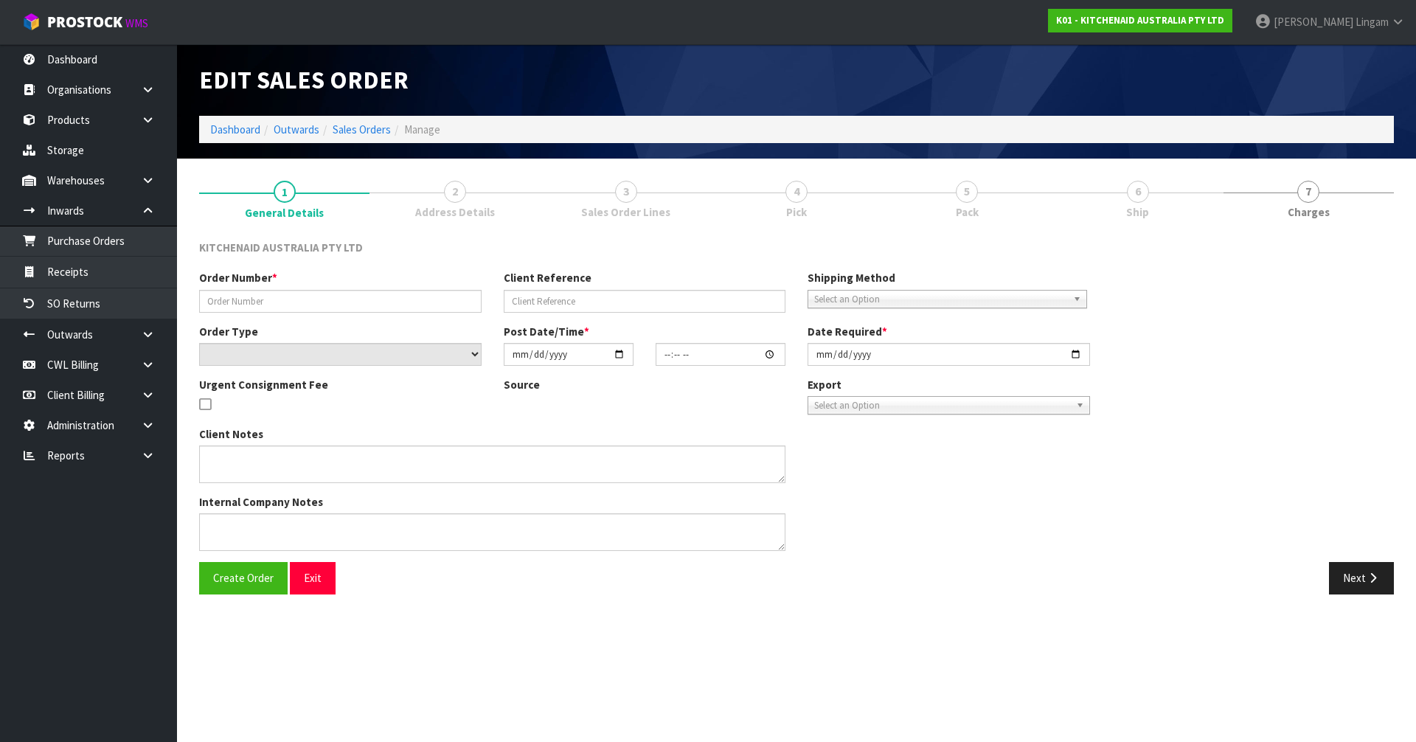
type input "0000013295"
type input "198361"
select select "number:0"
type input "[DATE]"
type input "14:33:33.000"
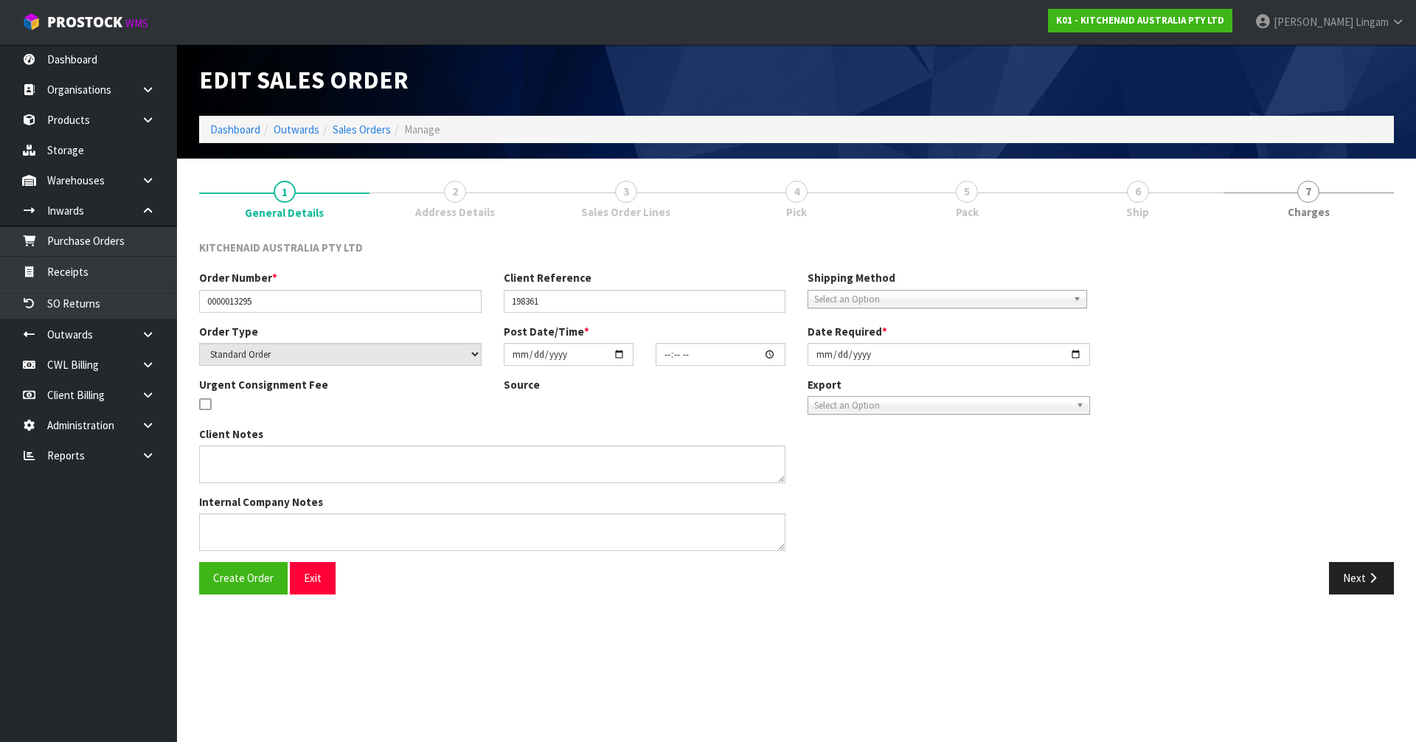
type input "[DATE]"
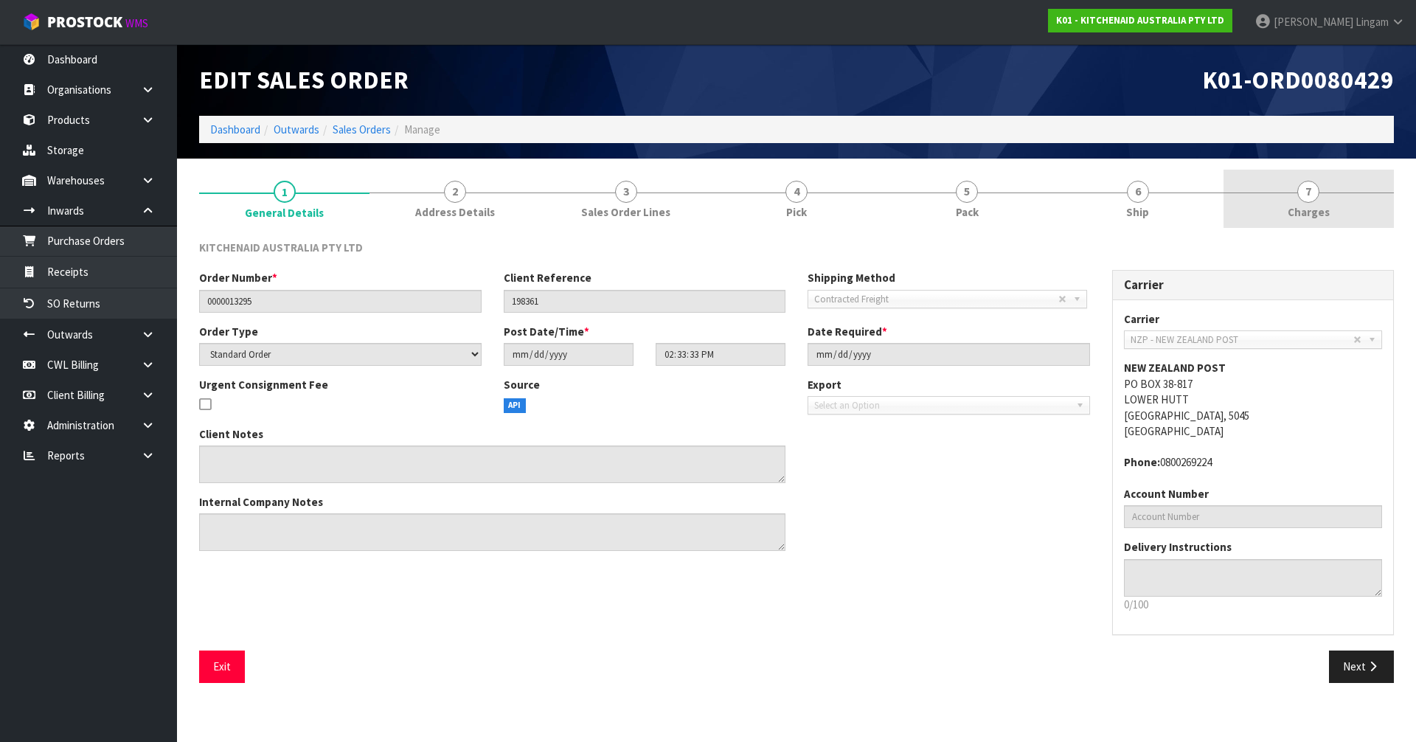
click at [1350, 209] on link "7 [GEOGRAPHIC_DATA]" at bounding box center [1309, 199] width 170 height 58
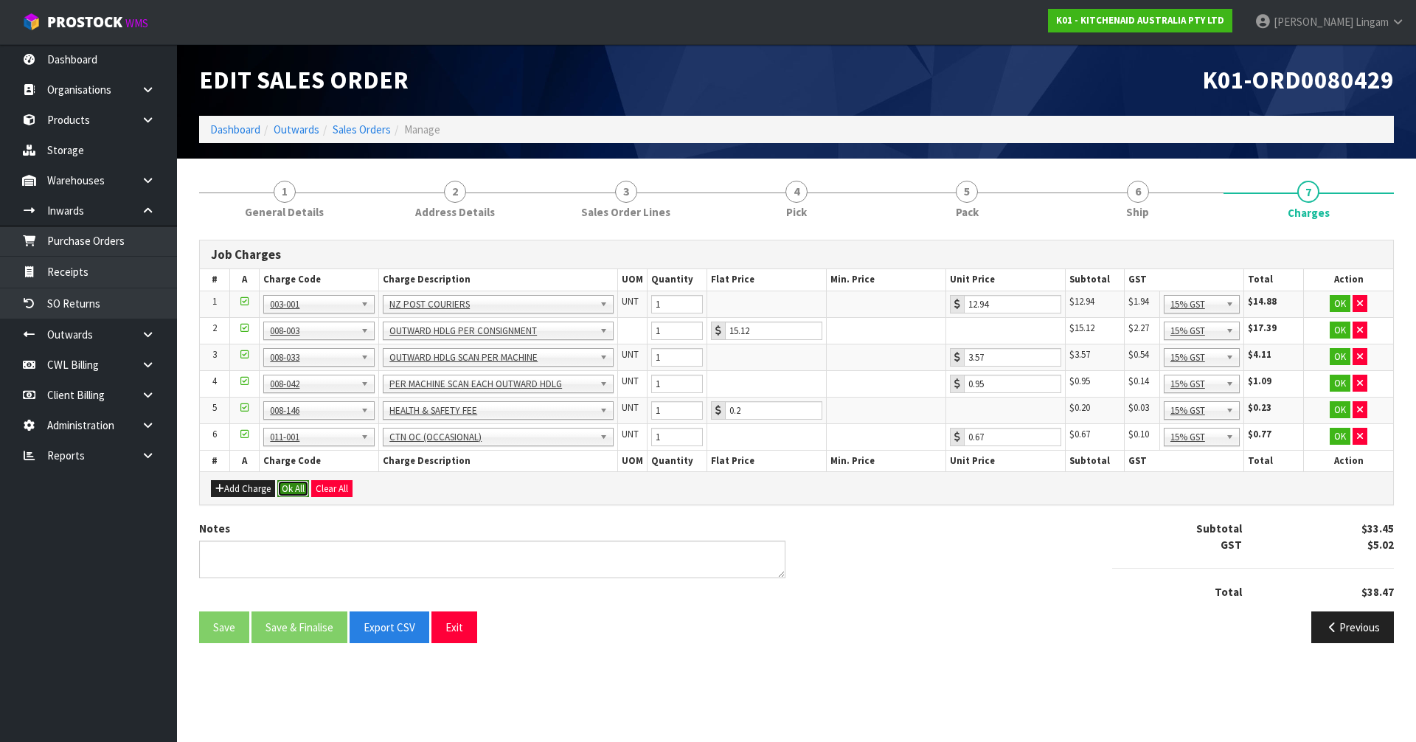
click at [290, 485] on button "Ok All" at bounding box center [293, 489] width 32 height 18
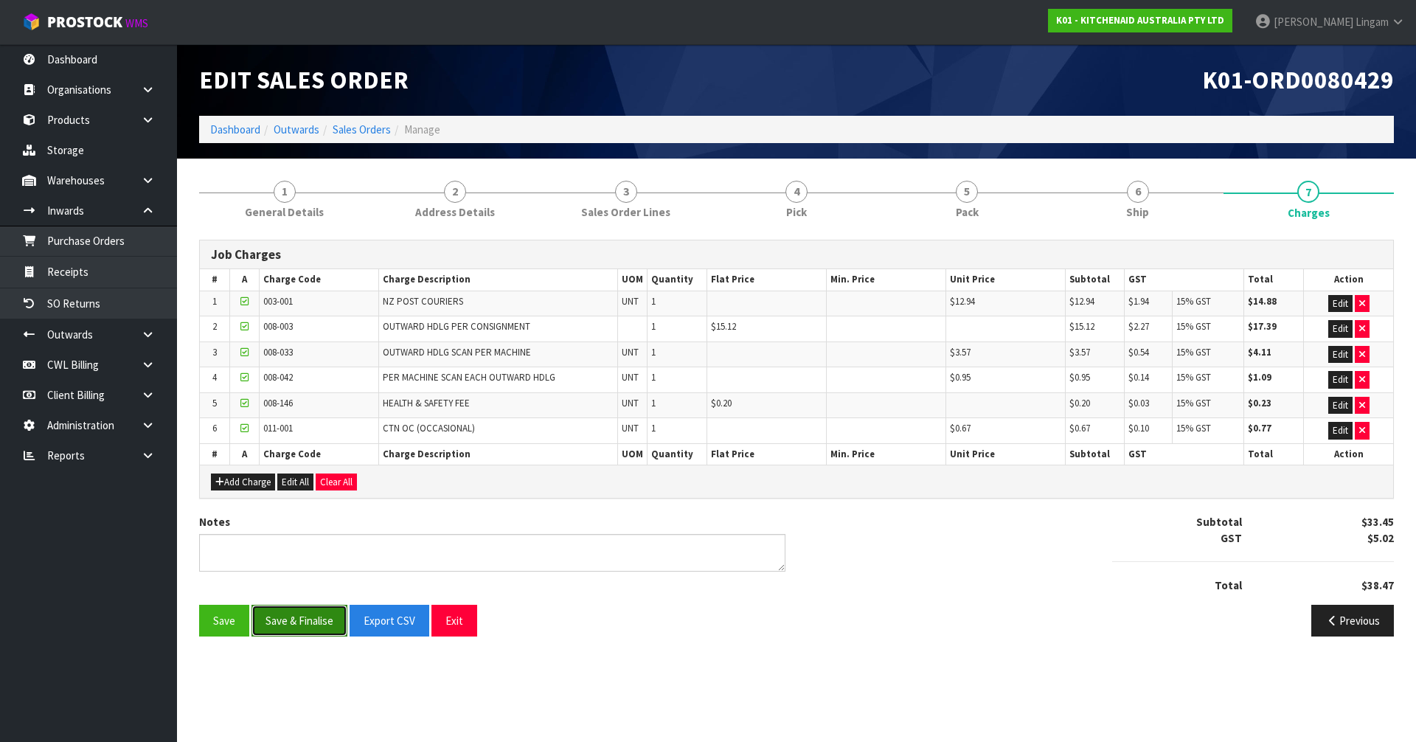
click at [294, 618] on button "Save & Finalise" at bounding box center [300, 621] width 96 height 32
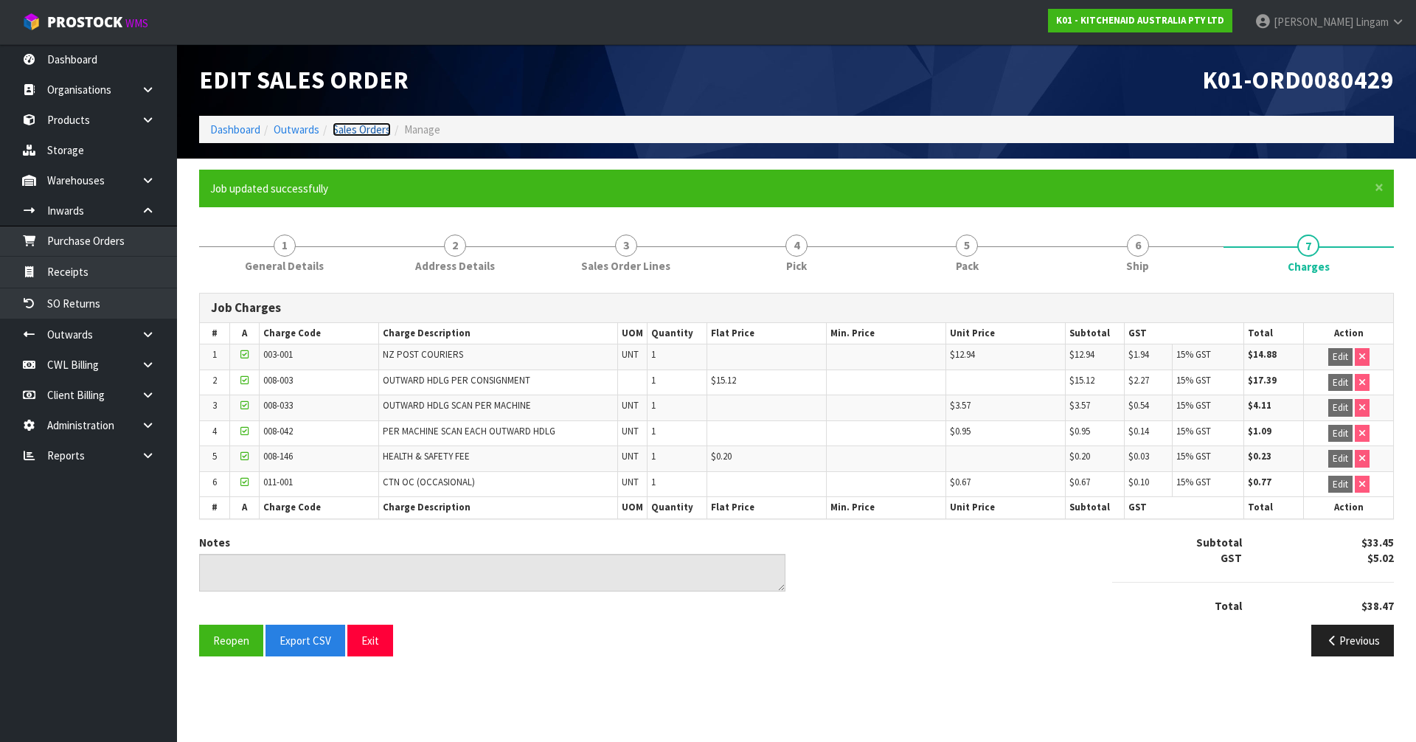
click at [368, 128] on link "Sales Orders" at bounding box center [362, 129] width 58 height 14
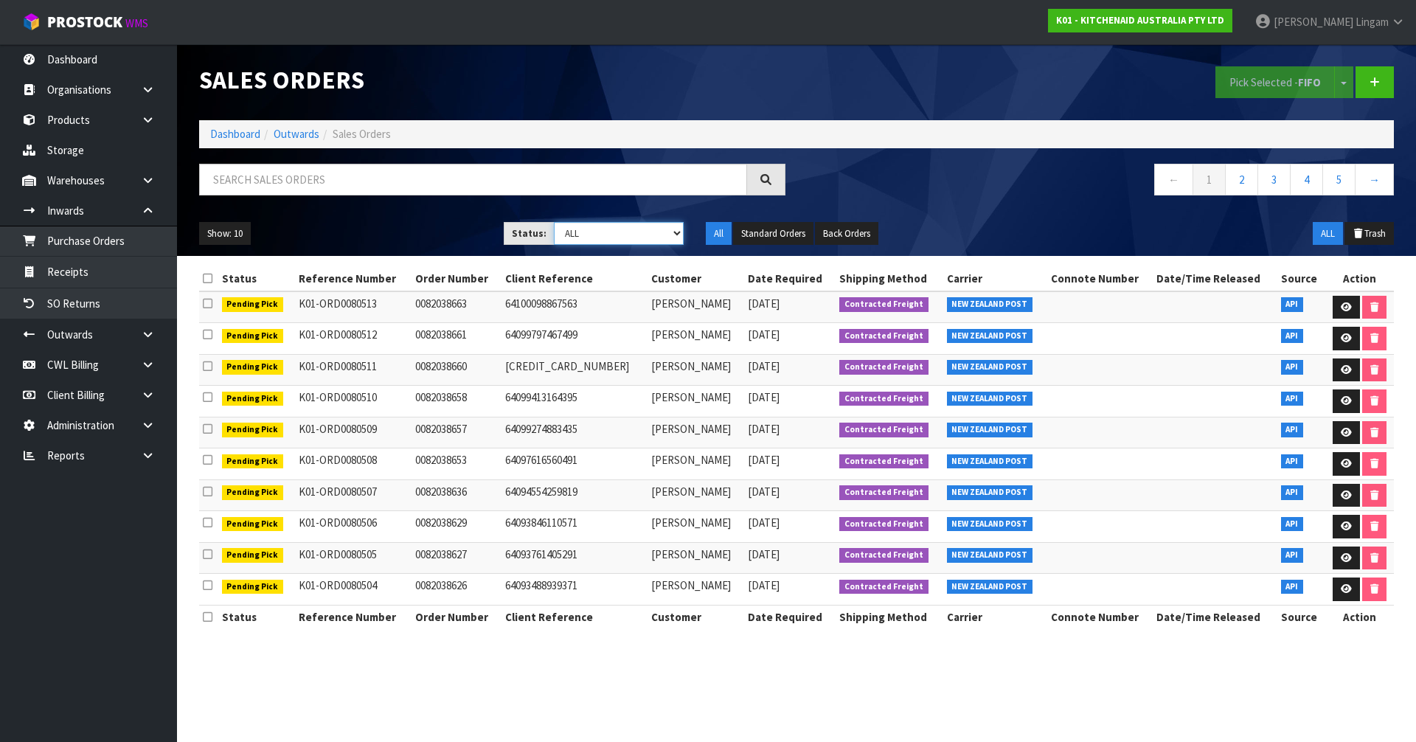
click at [675, 237] on select "Draft Pending Allocated Pending Pick Goods Picked Goods Packed Pending Charges …" at bounding box center [619, 233] width 131 height 23
select select "string:6"
click at [554, 222] on select "Draft Pending Allocated Pending Pick Goods Picked Goods Packed Pending Charges …" at bounding box center [619, 233] width 131 height 23
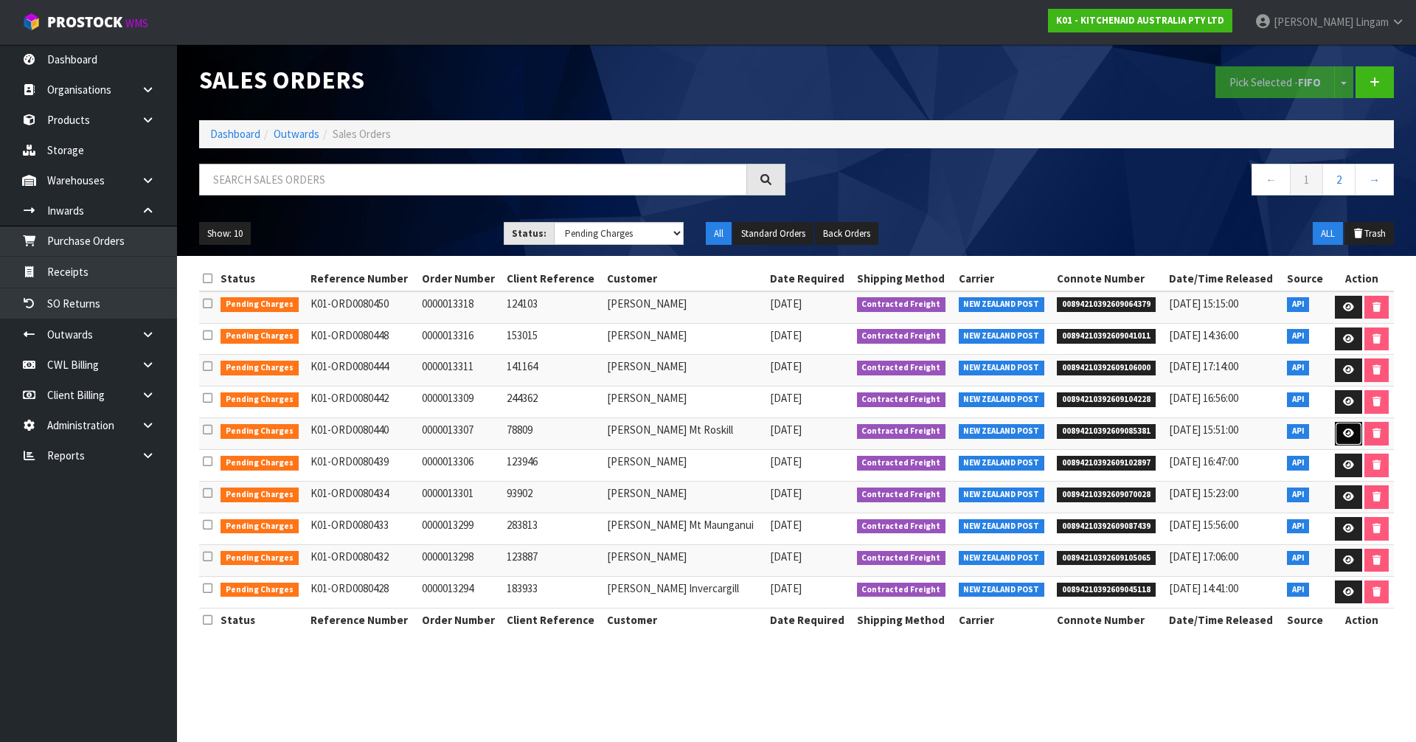
click at [1353, 433] on link at bounding box center [1348, 434] width 27 height 24
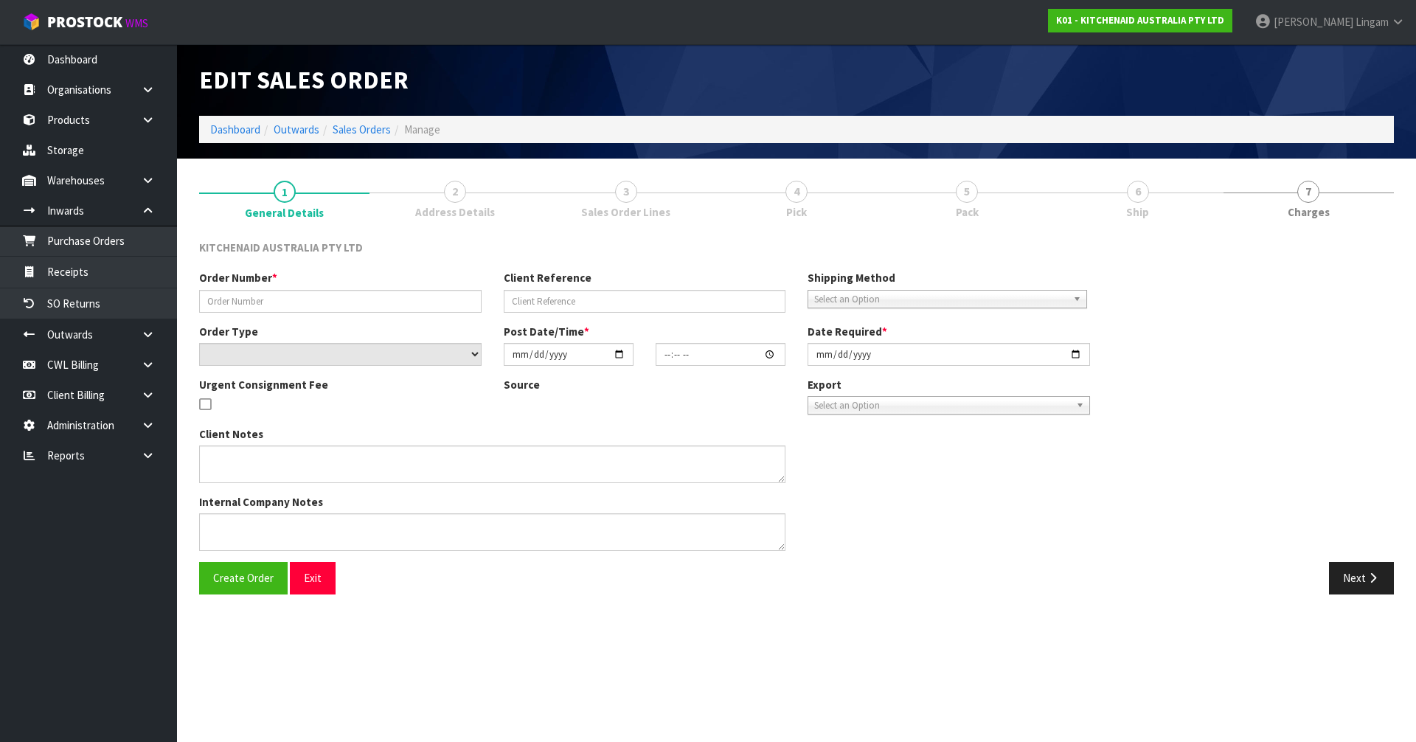
type input "0000013307"
type input "78809"
select select "number:0"
type input "[DATE]"
type input "14:33:58.000"
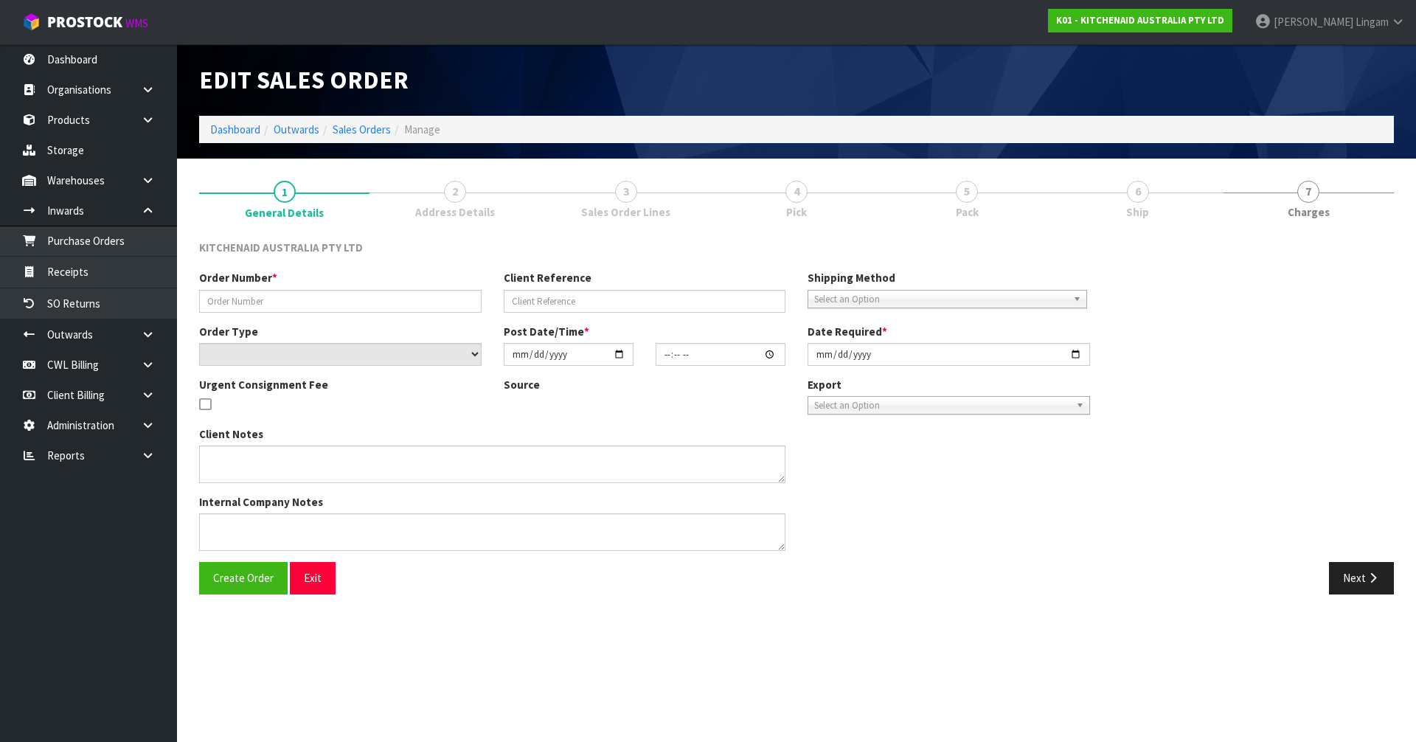
type input "[DATE]"
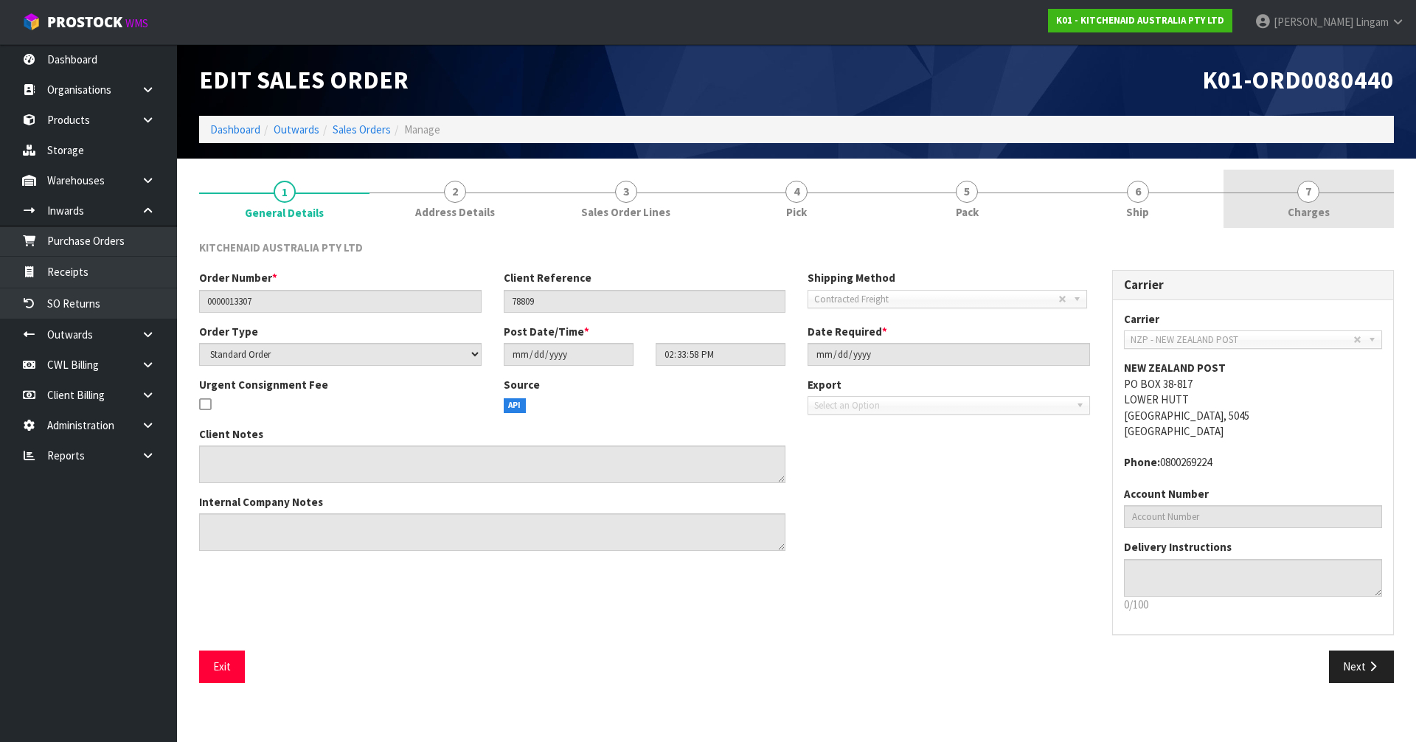
click at [1337, 215] on link "7 [GEOGRAPHIC_DATA]" at bounding box center [1309, 199] width 170 height 58
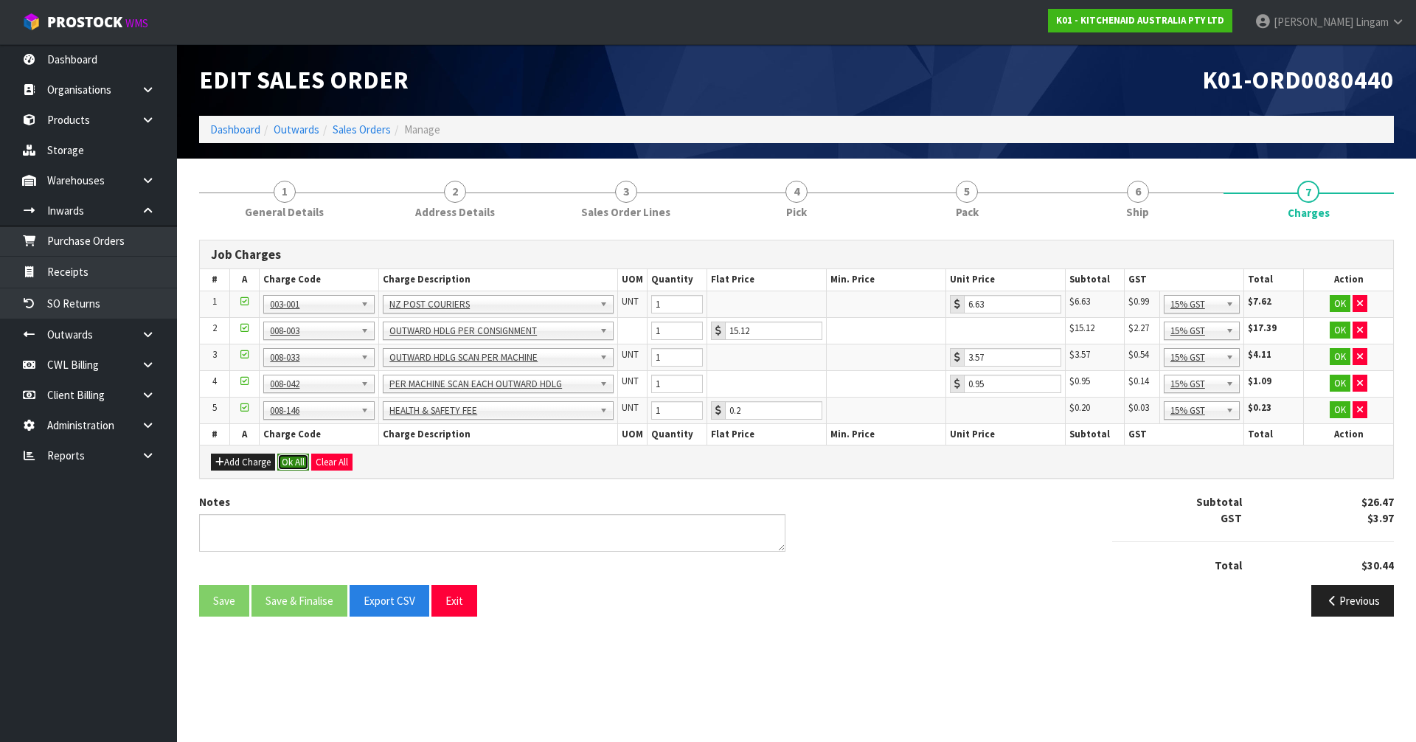
click at [299, 456] on button "Ok All" at bounding box center [293, 463] width 32 height 18
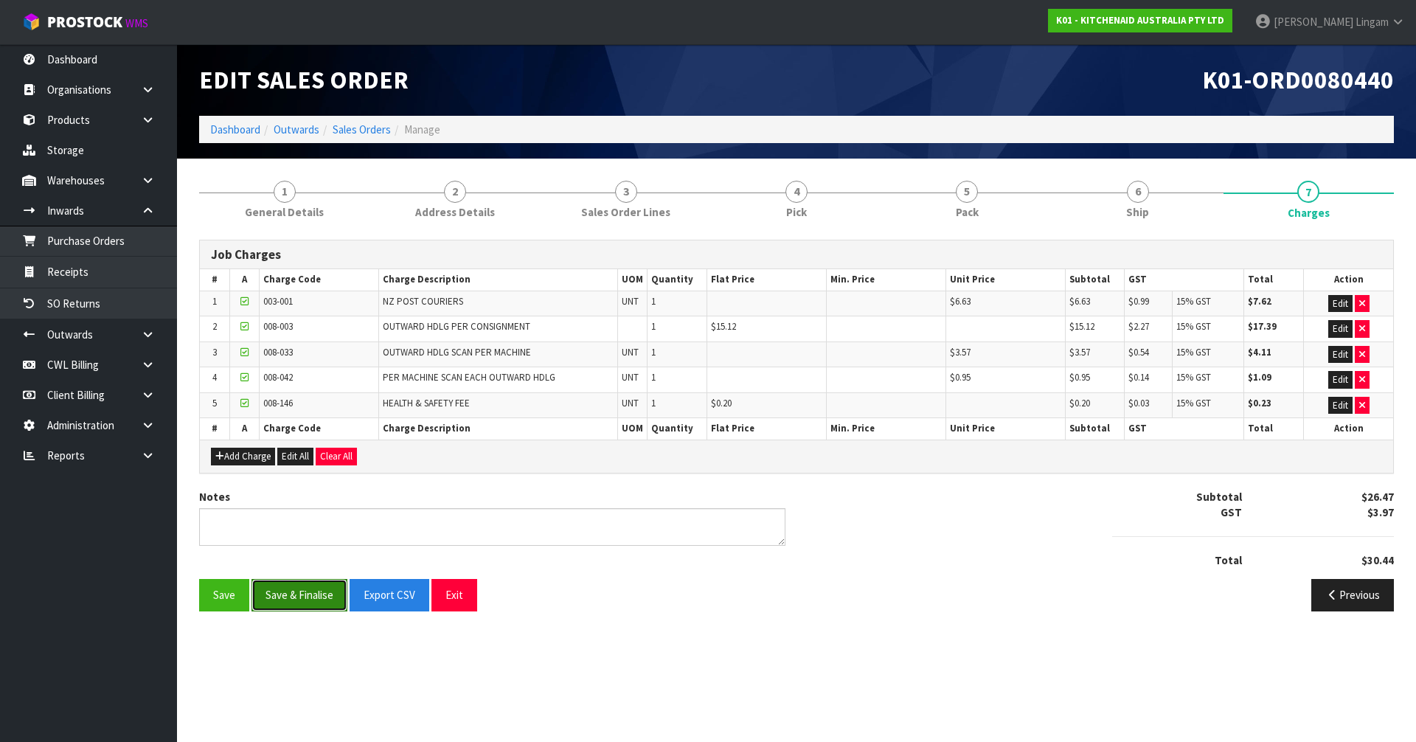
click at [325, 583] on button "Save & Finalise" at bounding box center [300, 595] width 96 height 32
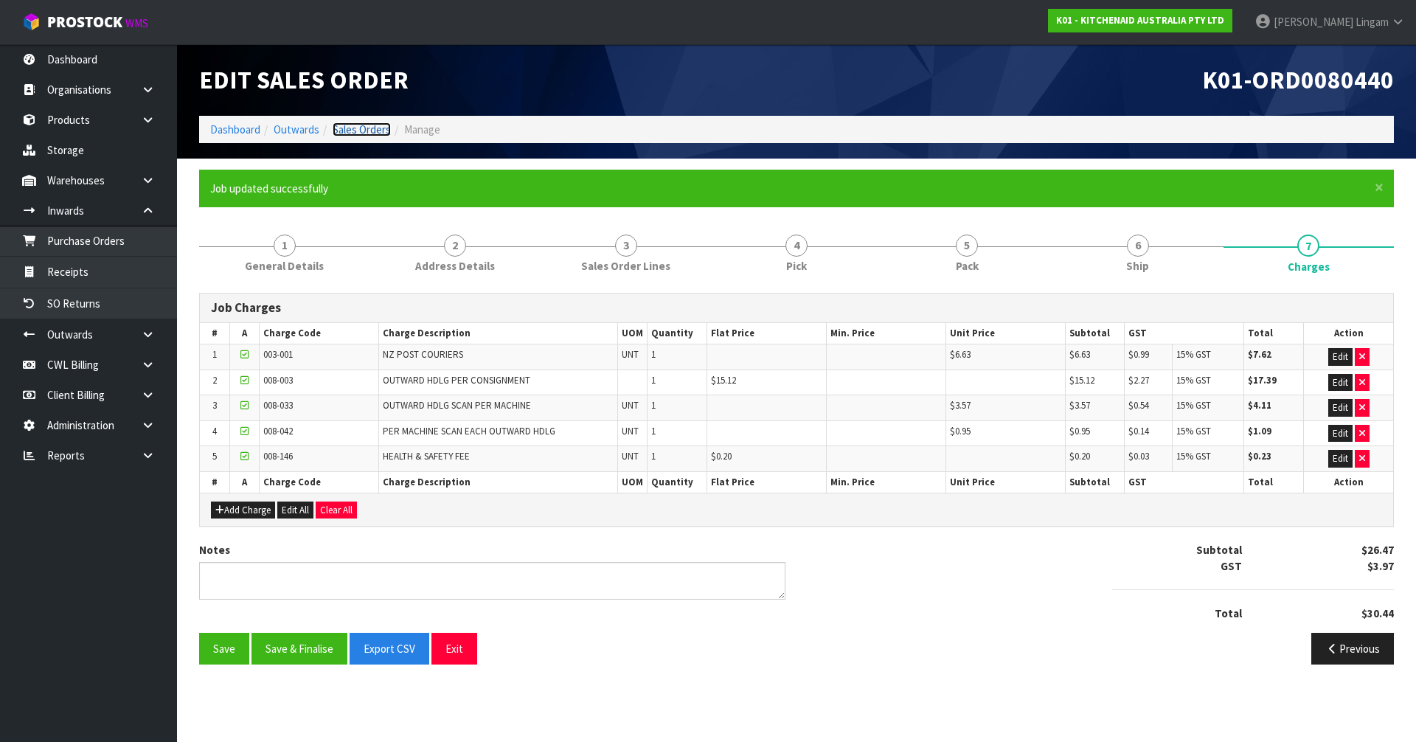
click at [370, 129] on link "Sales Orders" at bounding box center [362, 129] width 58 height 14
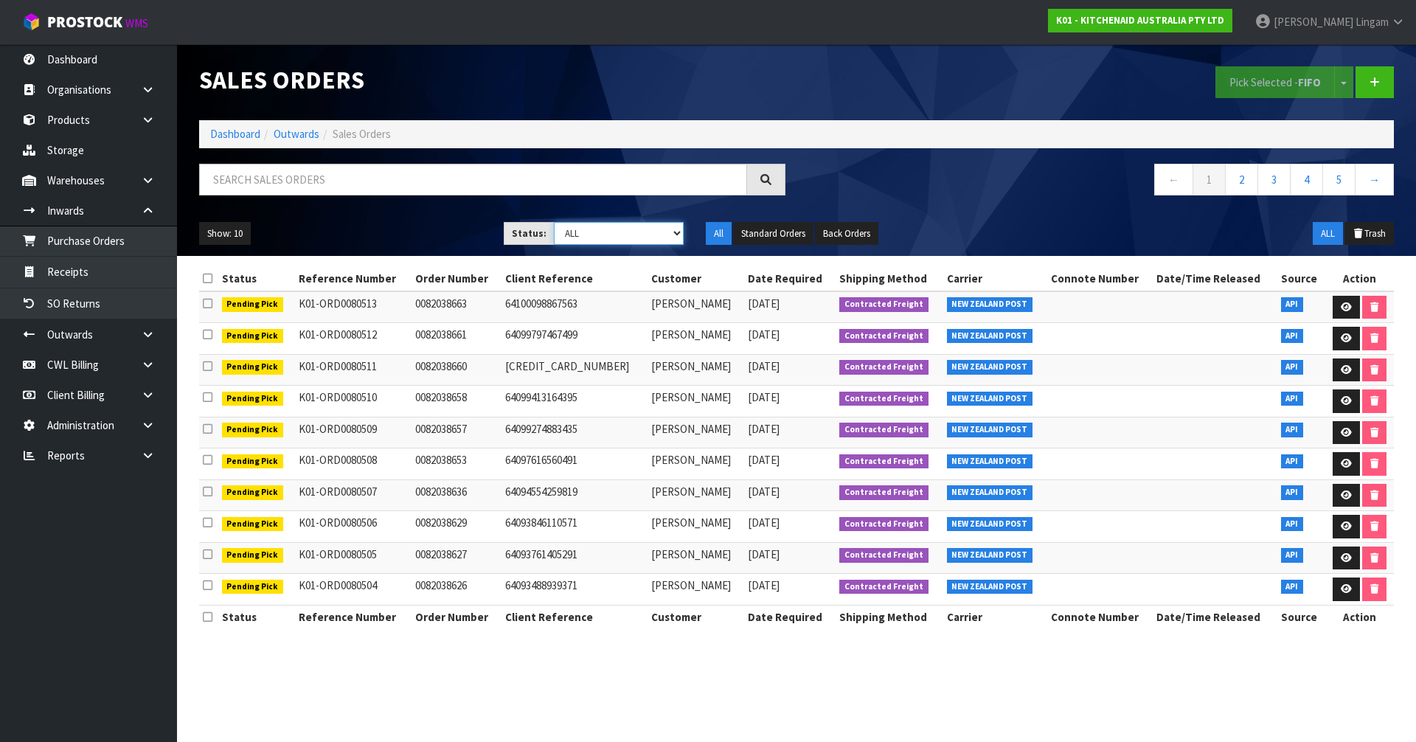
click at [656, 235] on select "Draft Pending Allocated Pending Pick Goods Picked Goods Packed Pending Charges …" at bounding box center [619, 233] width 131 height 23
select select "string:6"
click at [554, 222] on select "Draft Pending Allocated Pending Pick Goods Picked Goods Packed Pending Charges …" at bounding box center [619, 233] width 131 height 23
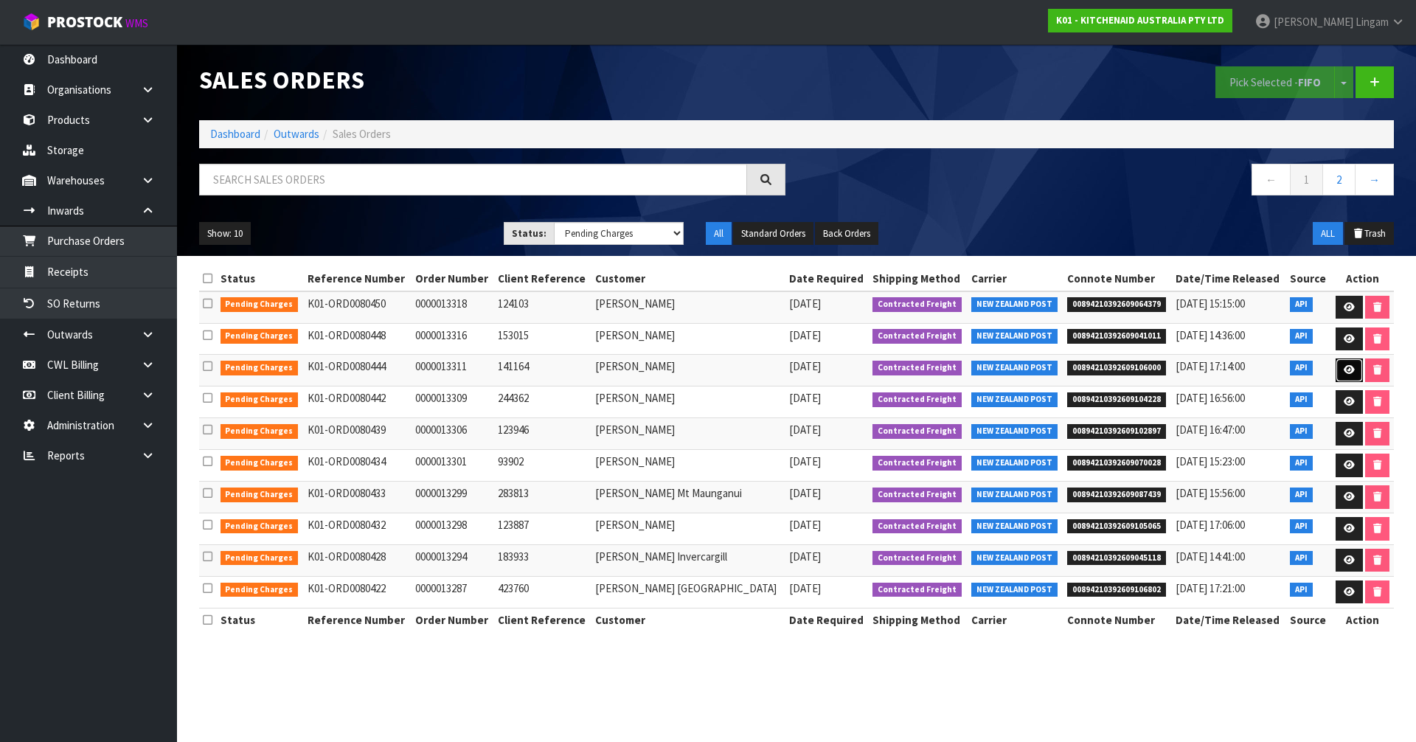
click at [1349, 368] on icon at bounding box center [1349, 370] width 11 height 10
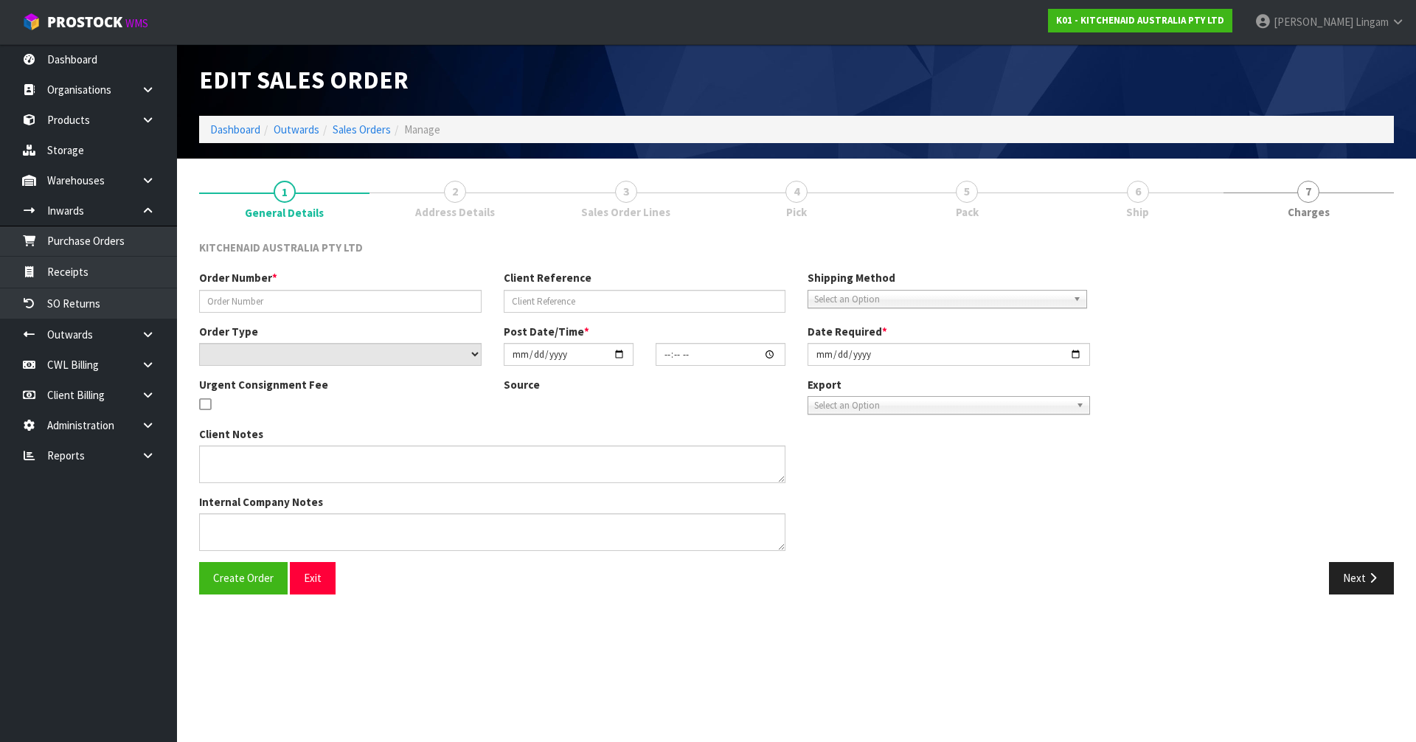
type input "0000013311"
type input "141164"
select select "number:0"
type input "[DATE]"
type input "14:34:07.000"
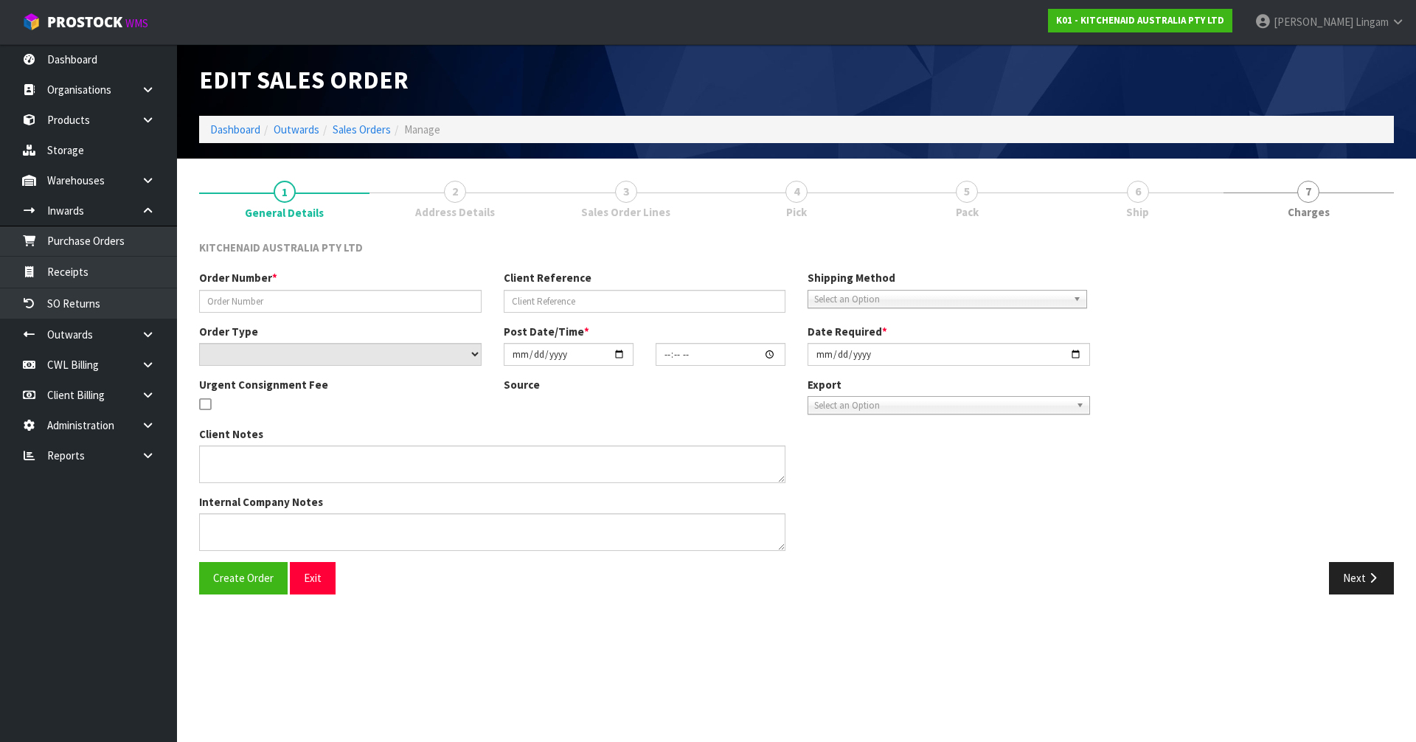
type input "[DATE]"
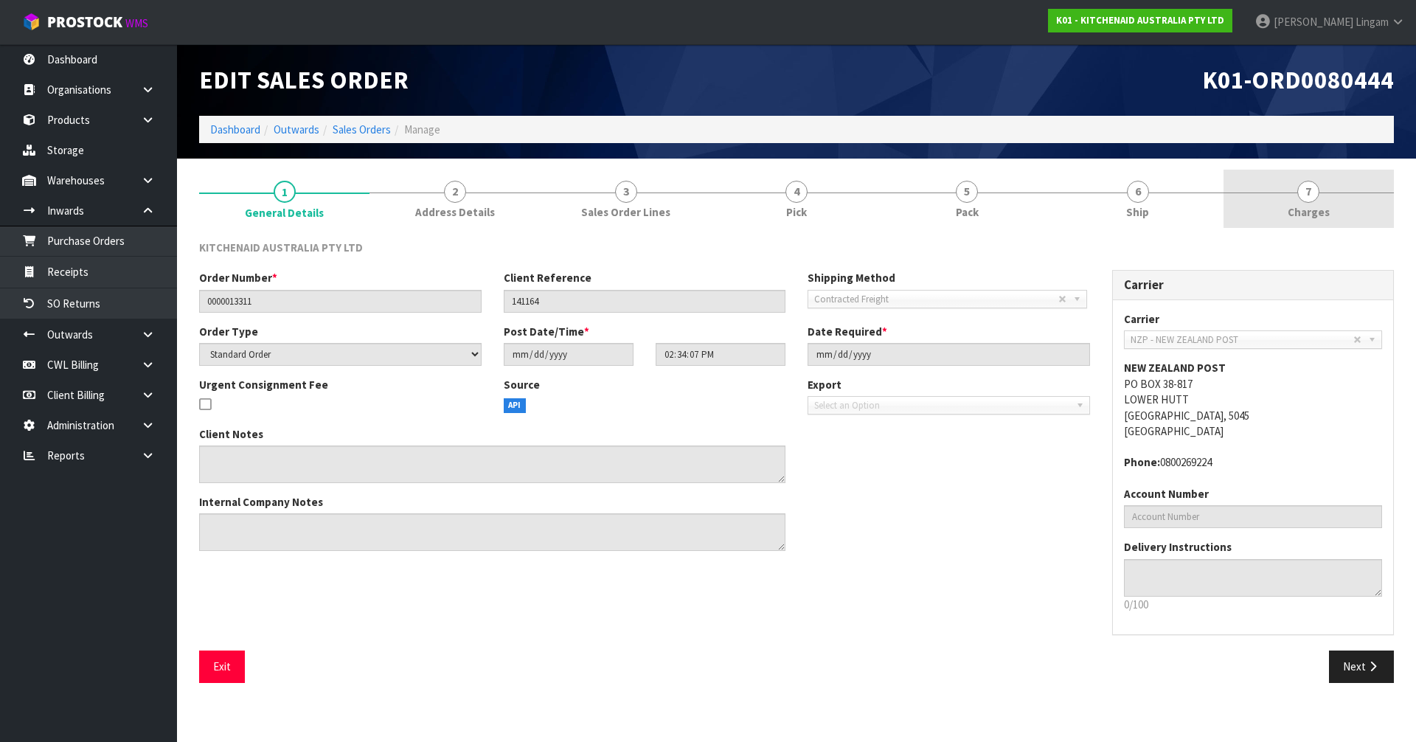
click at [1332, 201] on link "7 [GEOGRAPHIC_DATA]" at bounding box center [1309, 199] width 170 height 58
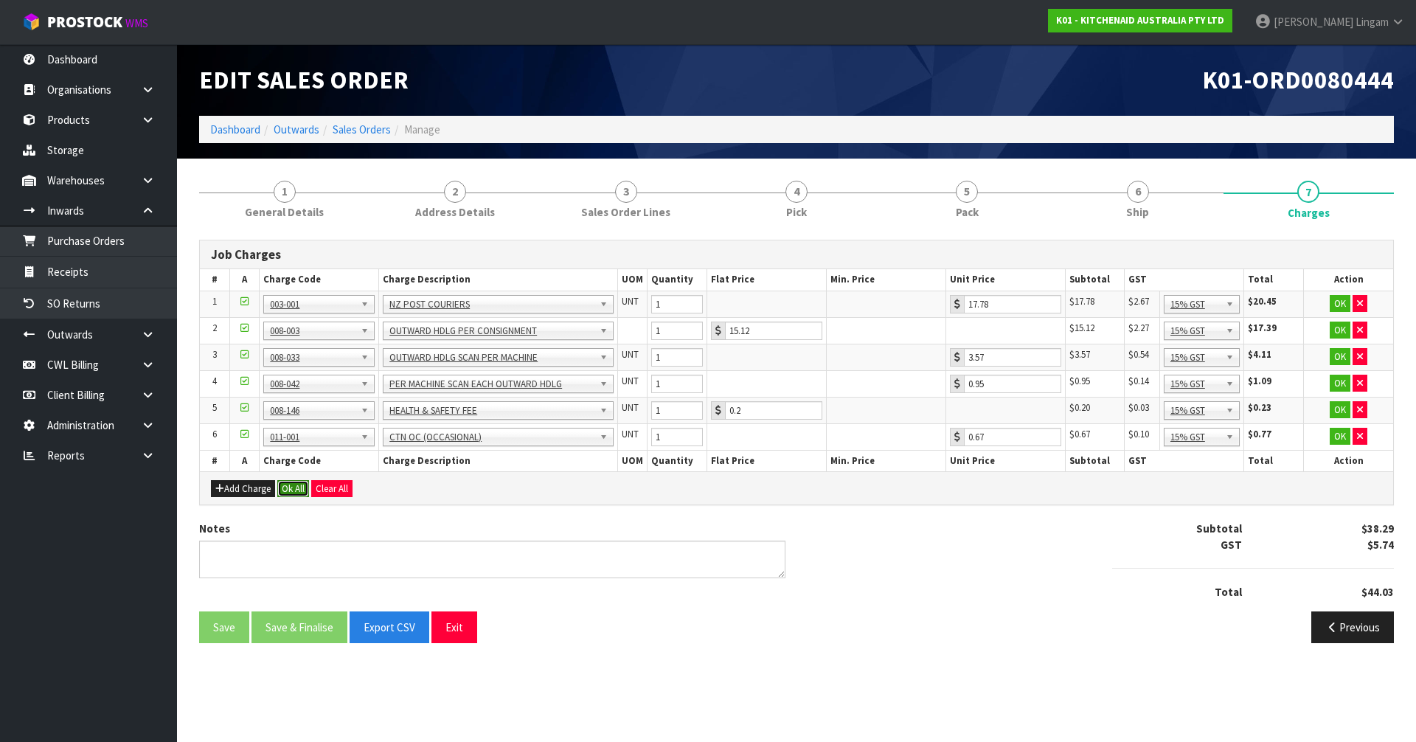
click at [288, 483] on button "Ok All" at bounding box center [293, 489] width 32 height 18
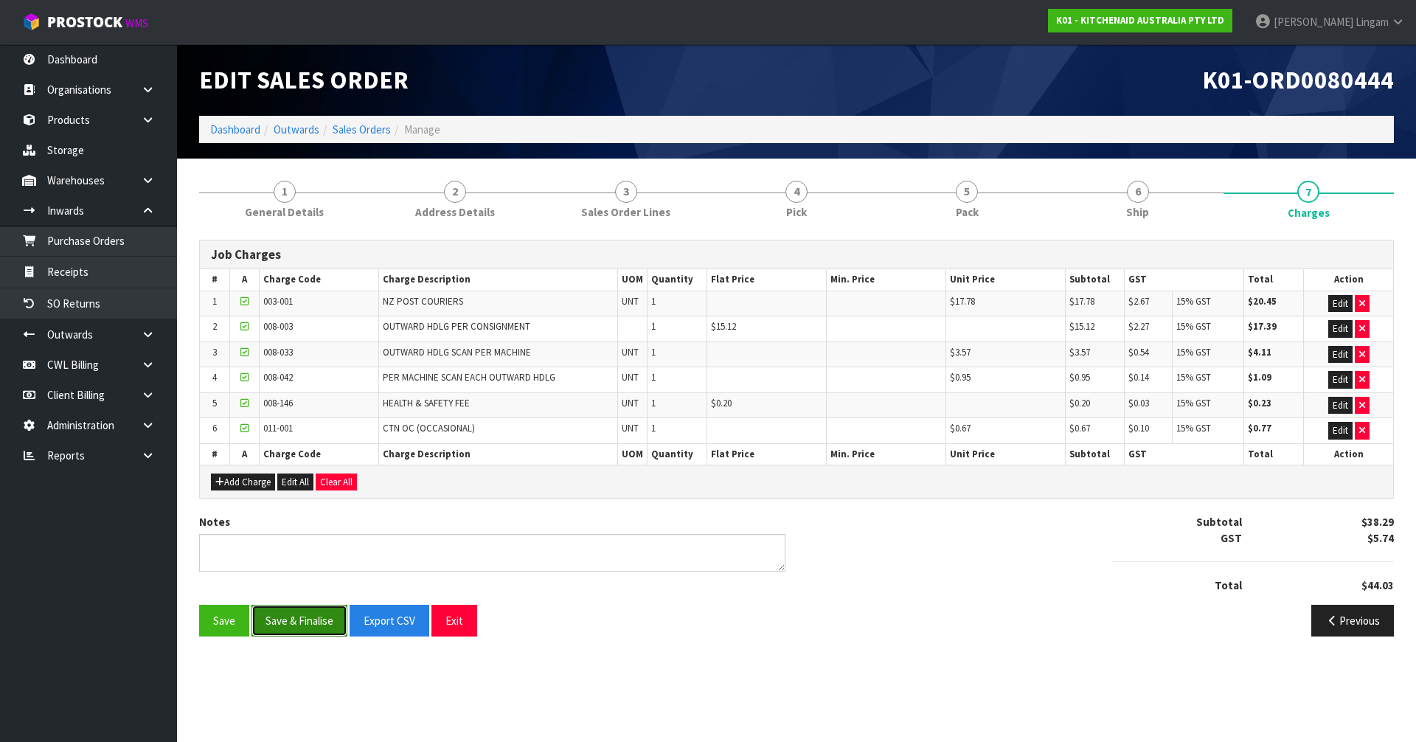
click at [311, 623] on button "Save & Finalise" at bounding box center [300, 621] width 96 height 32
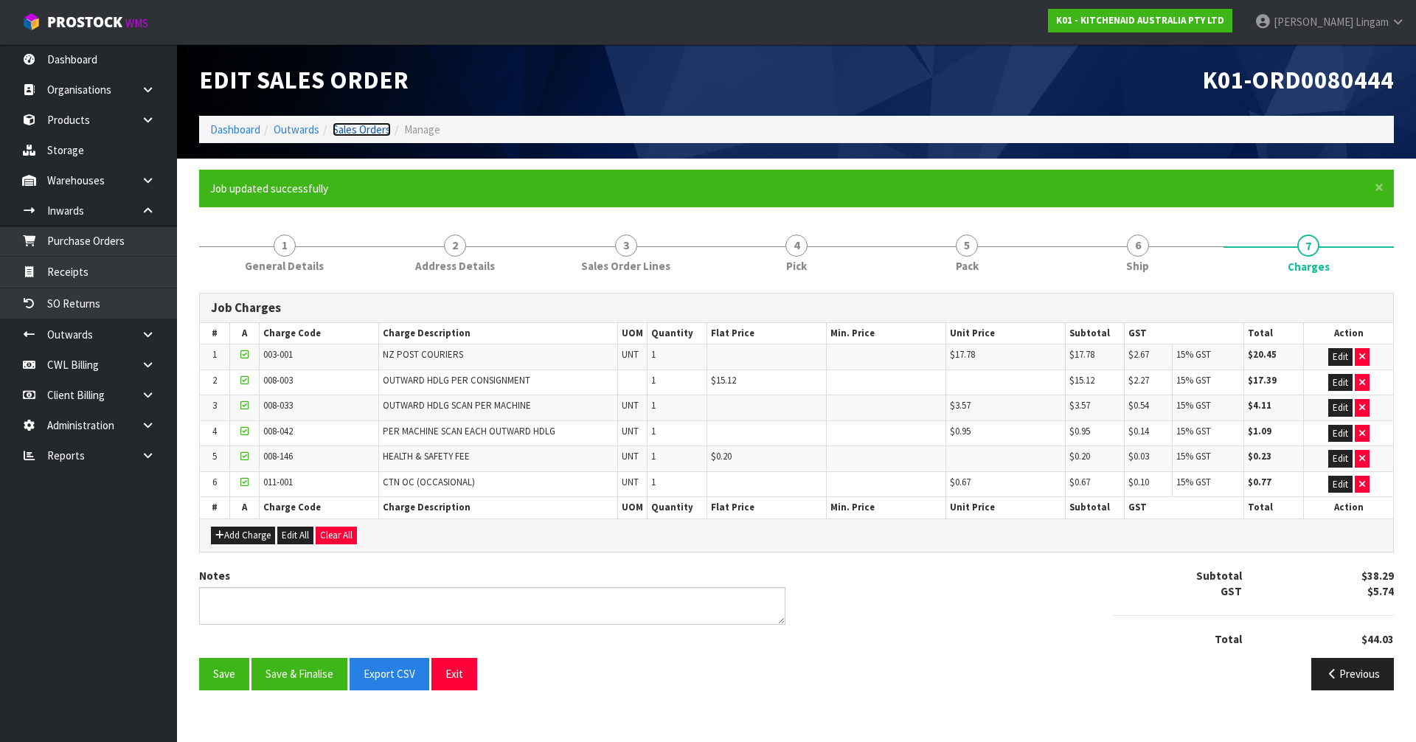
click at [378, 132] on link "Sales Orders" at bounding box center [362, 129] width 58 height 14
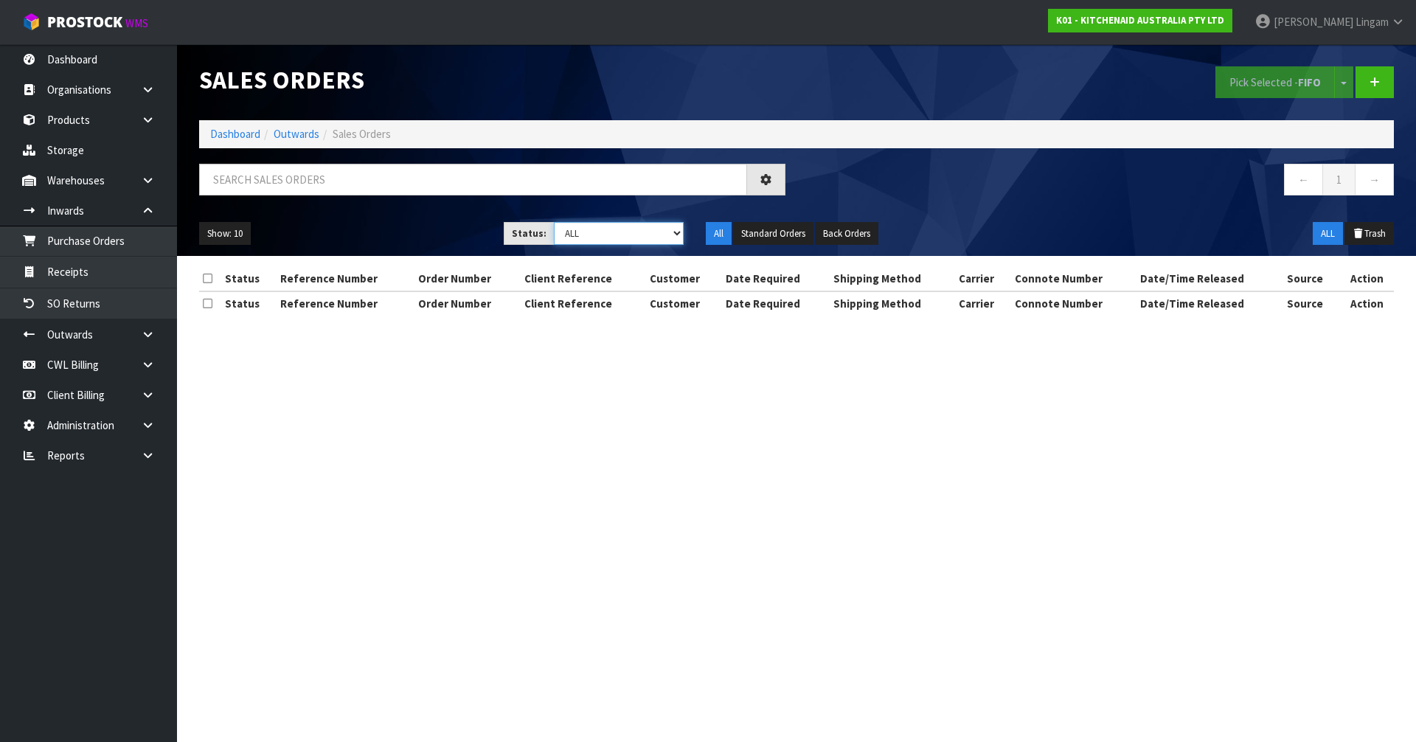
click at [649, 230] on select "Draft Pending Allocated Pending Pick Goods Picked Goods Packed Pending Charges …" at bounding box center [619, 233] width 131 height 23
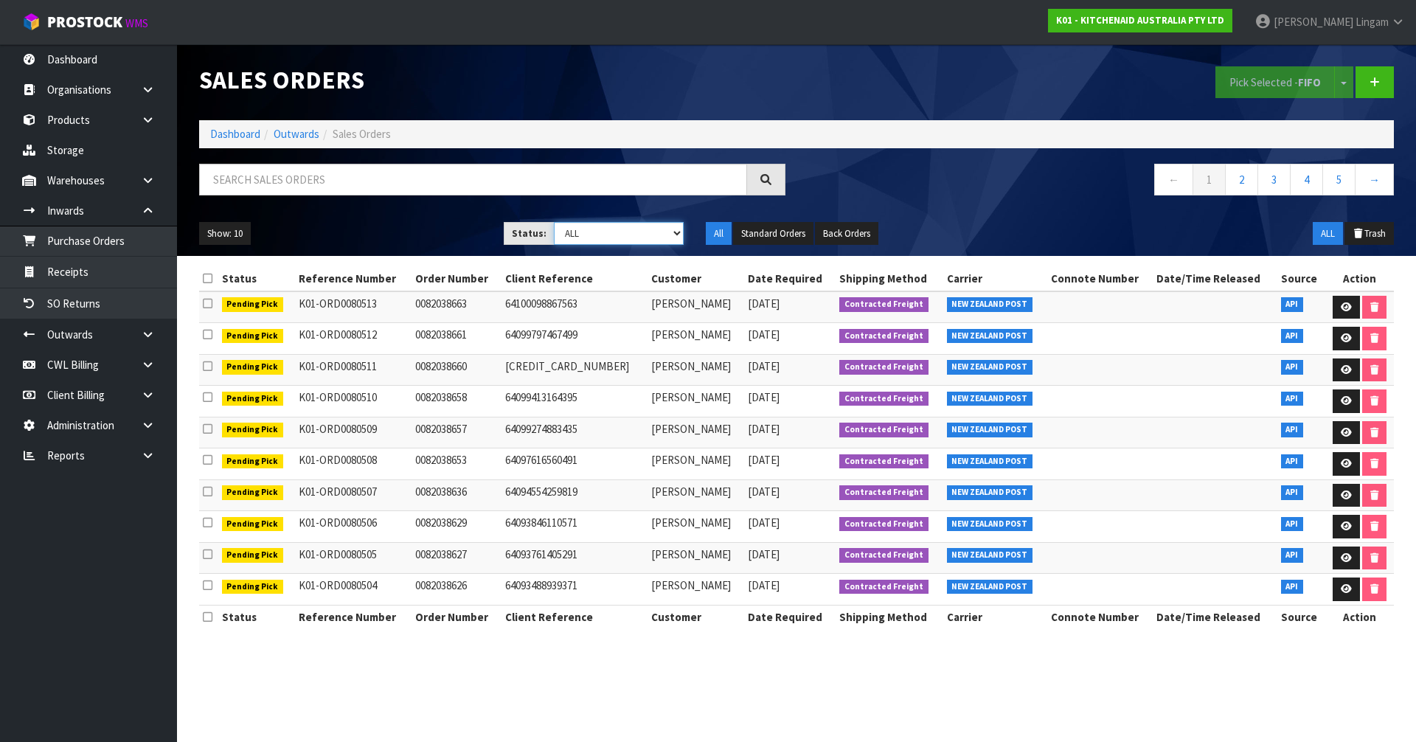
select select "string:6"
click at [554, 222] on select "Draft Pending Allocated Pending Pick Goods Picked Goods Packed Pending Charges …" at bounding box center [619, 233] width 131 height 23
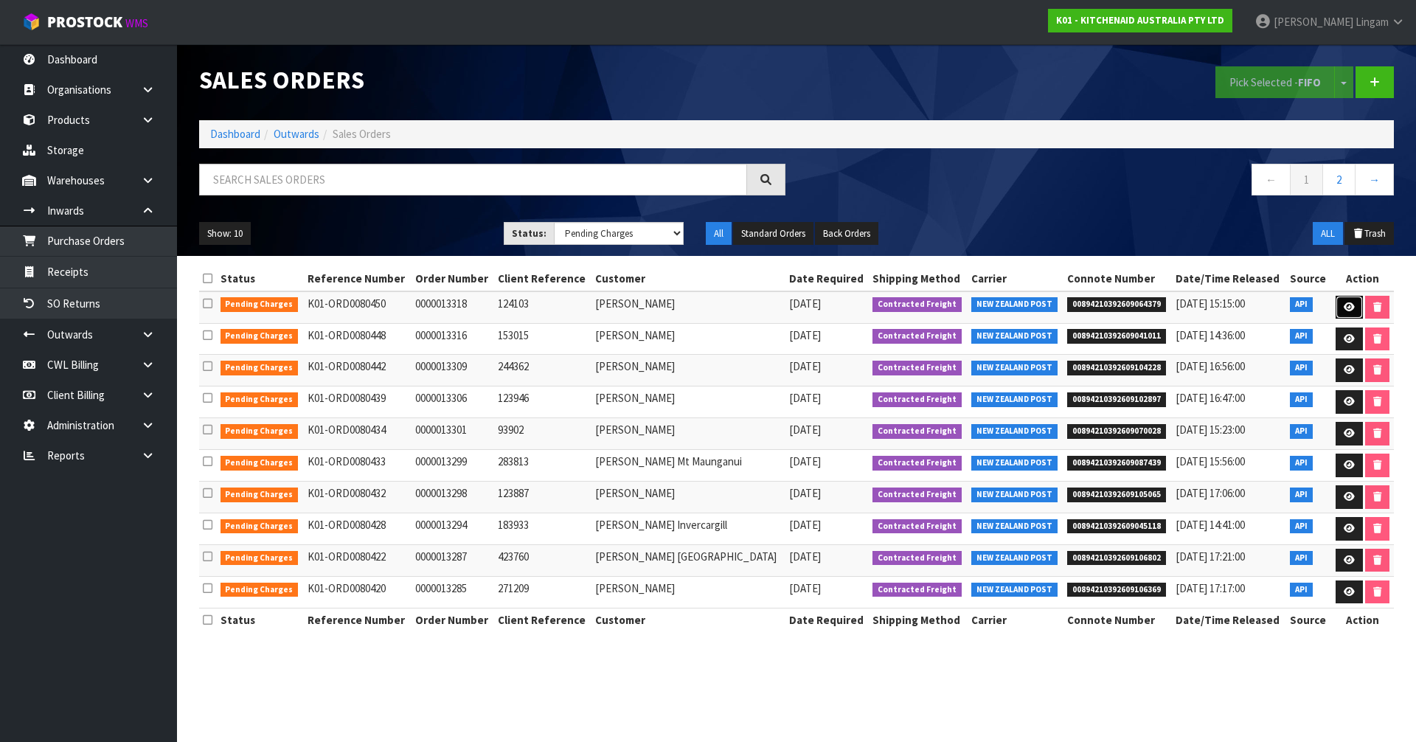
click at [1344, 311] on icon at bounding box center [1349, 307] width 11 height 10
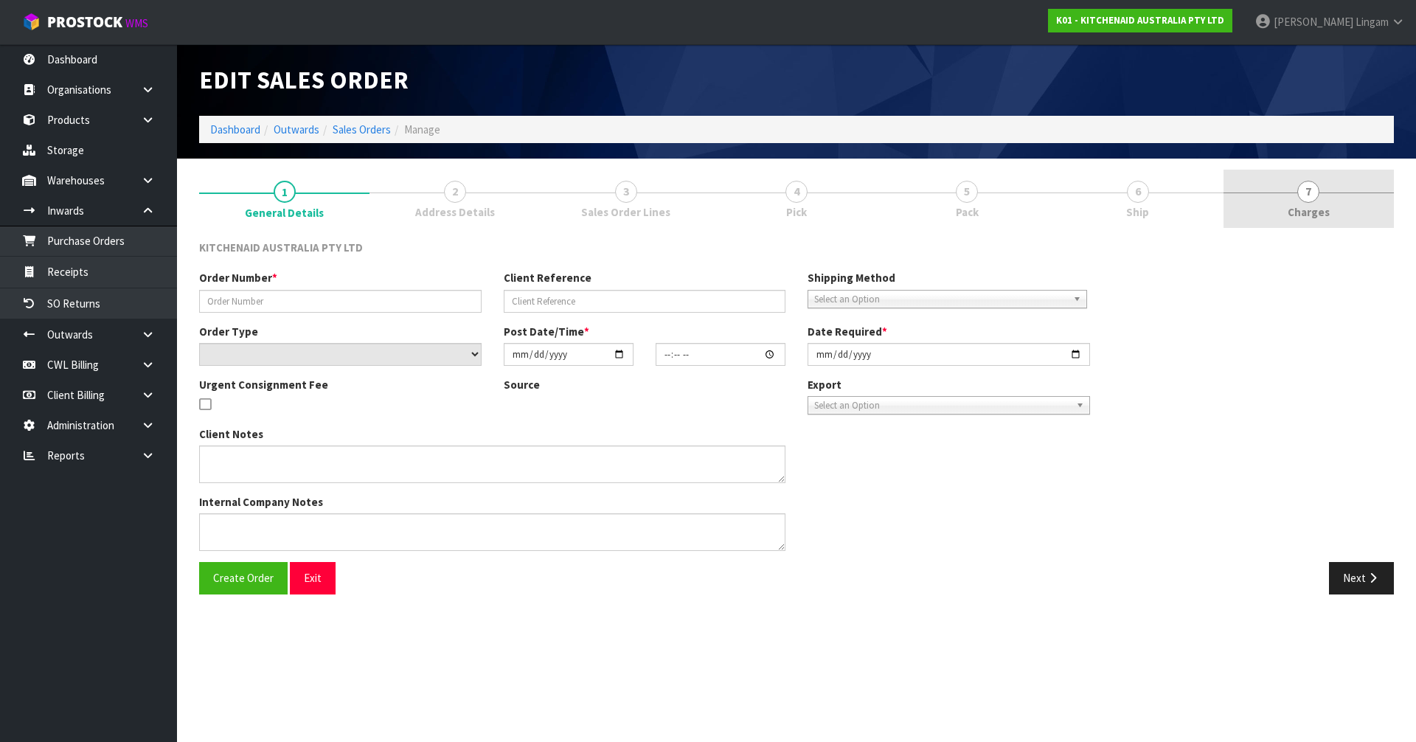
type input "0000013318"
type input "124103"
select select "number:0"
type input "[DATE]"
type input "14:34:19.000"
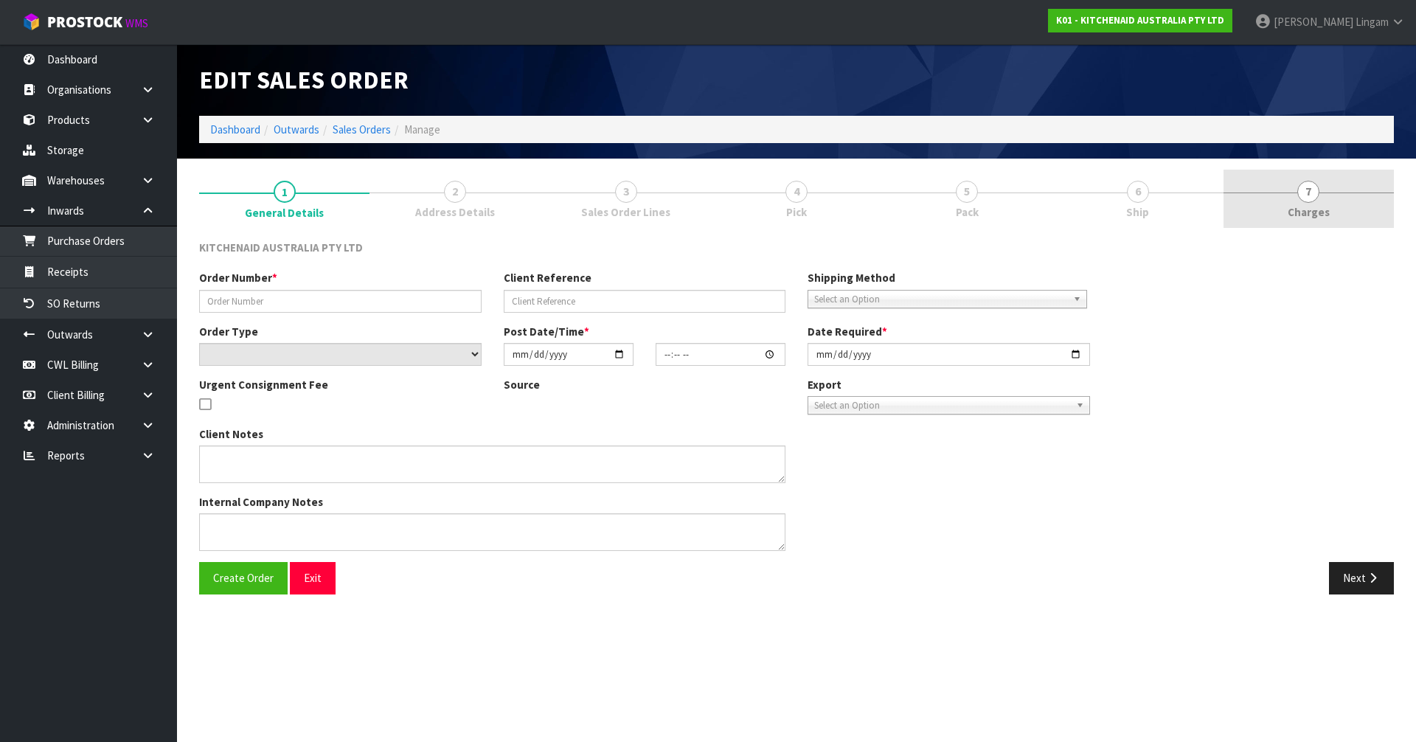
type input "[DATE]"
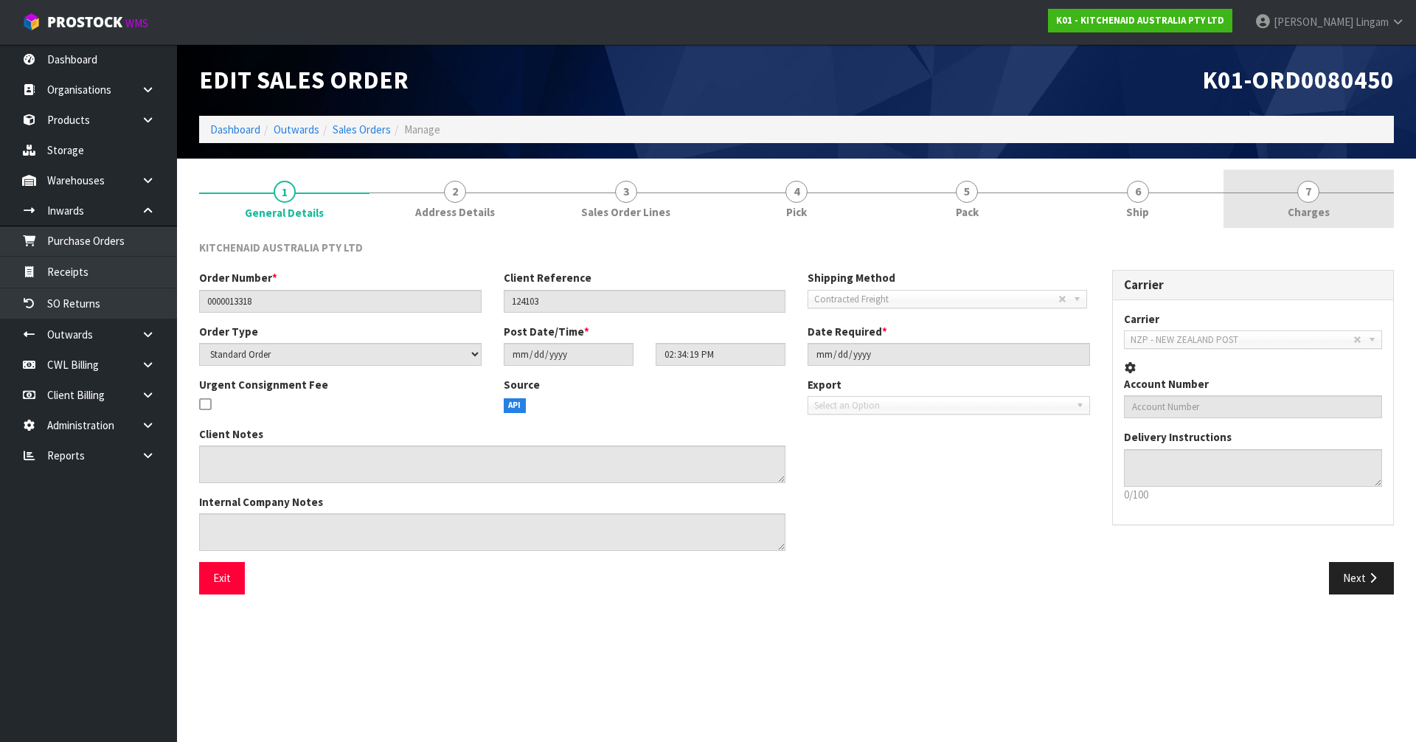
click at [1300, 212] on span "Charges" at bounding box center [1309, 211] width 42 height 15
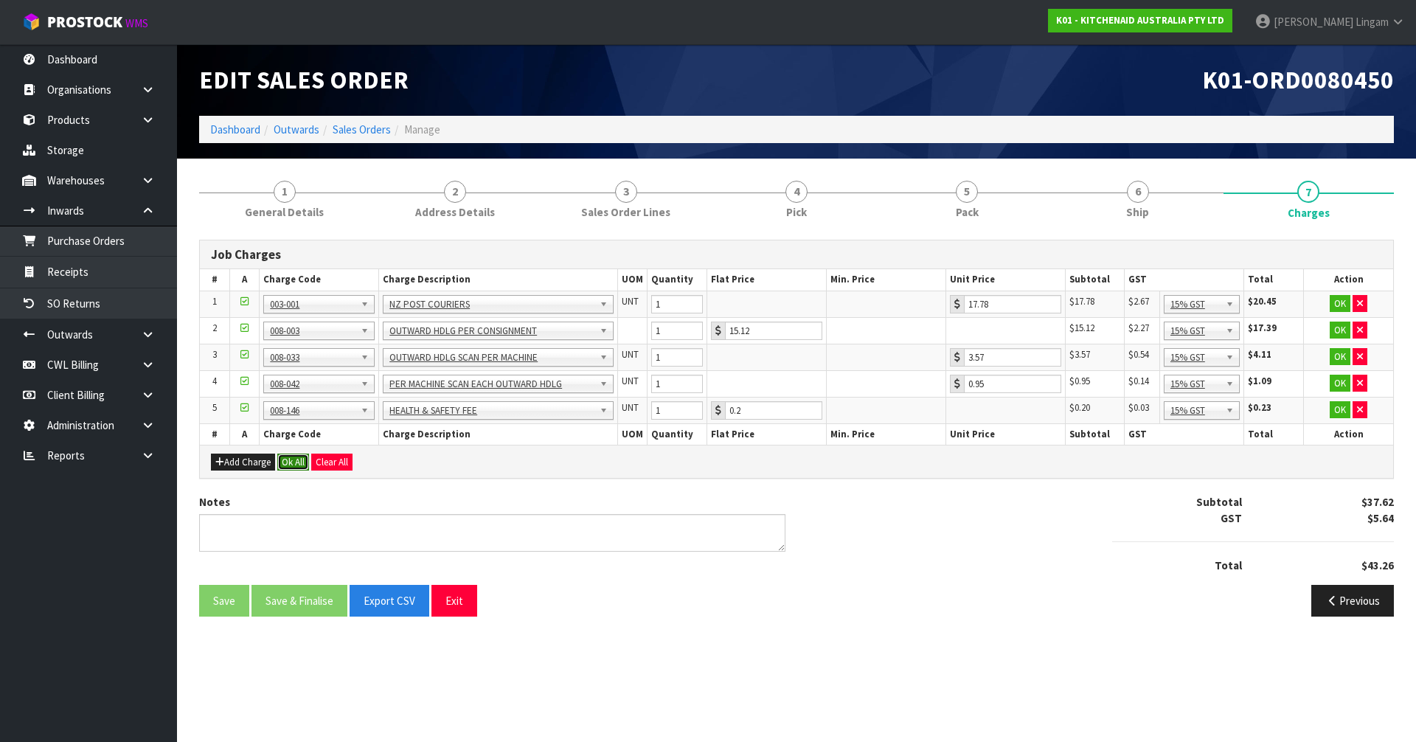
click at [291, 462] on button "Ok All" at bounding box center [293, 463] width 32 height 18
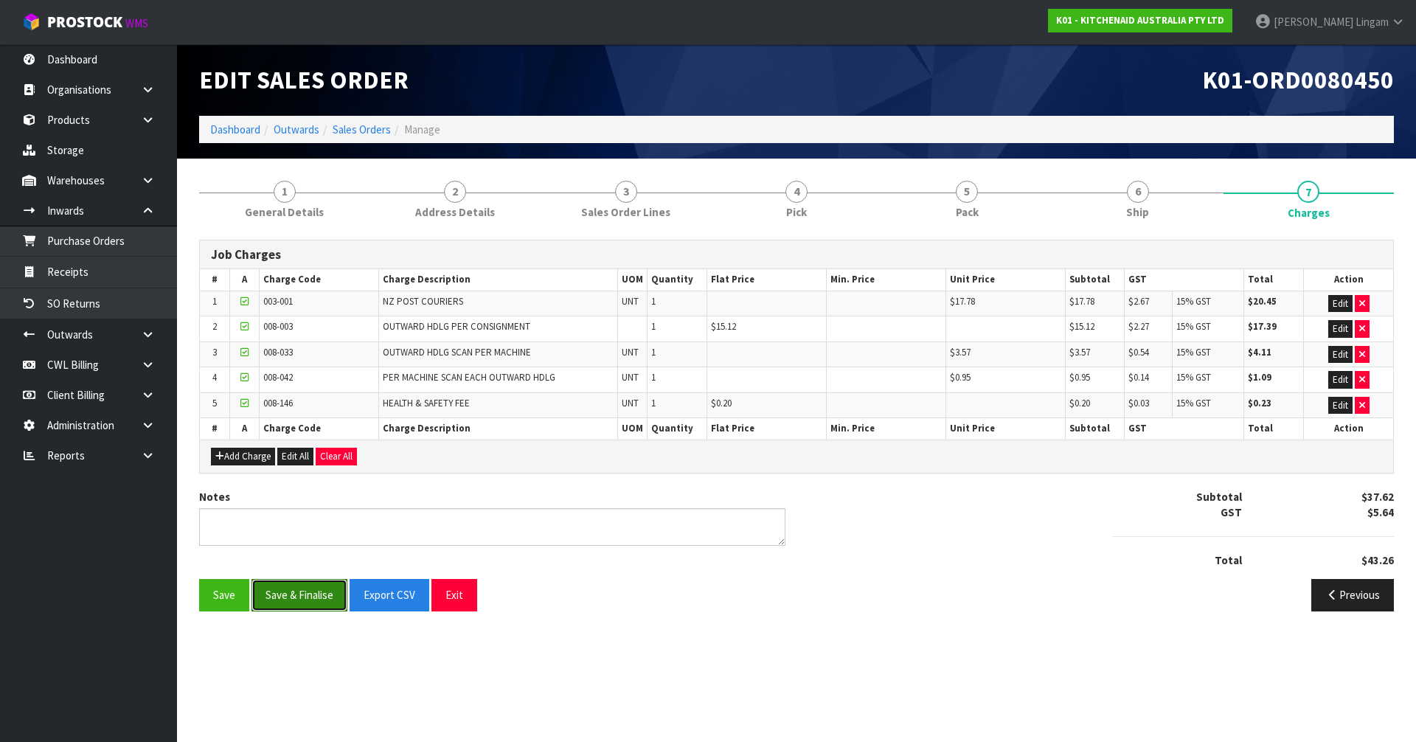
click at [299, 592] on button "Save & Finalise" at bounding box center [300, 595] width 96 height 32
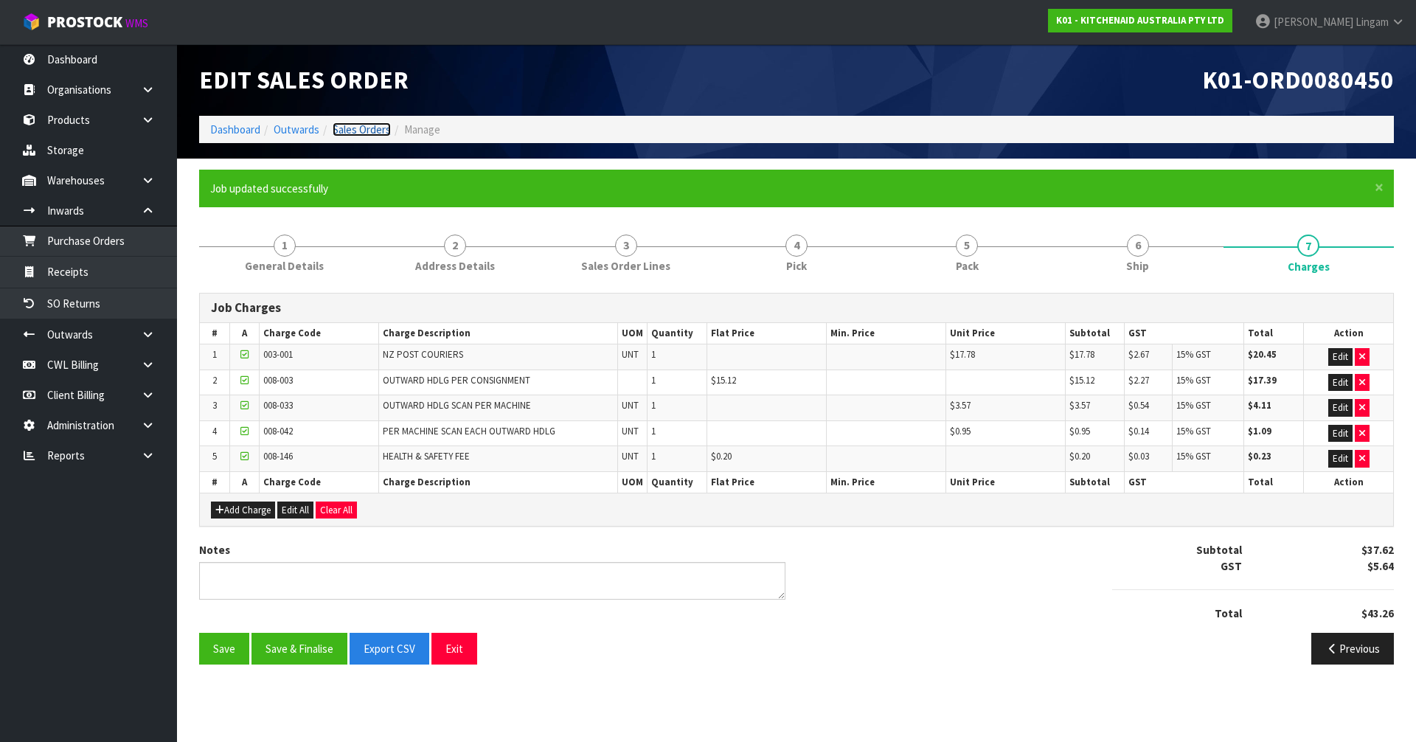
click at [381, 129] on link "Sales Orders" at bounding box center [362, 129] width 58 height 14
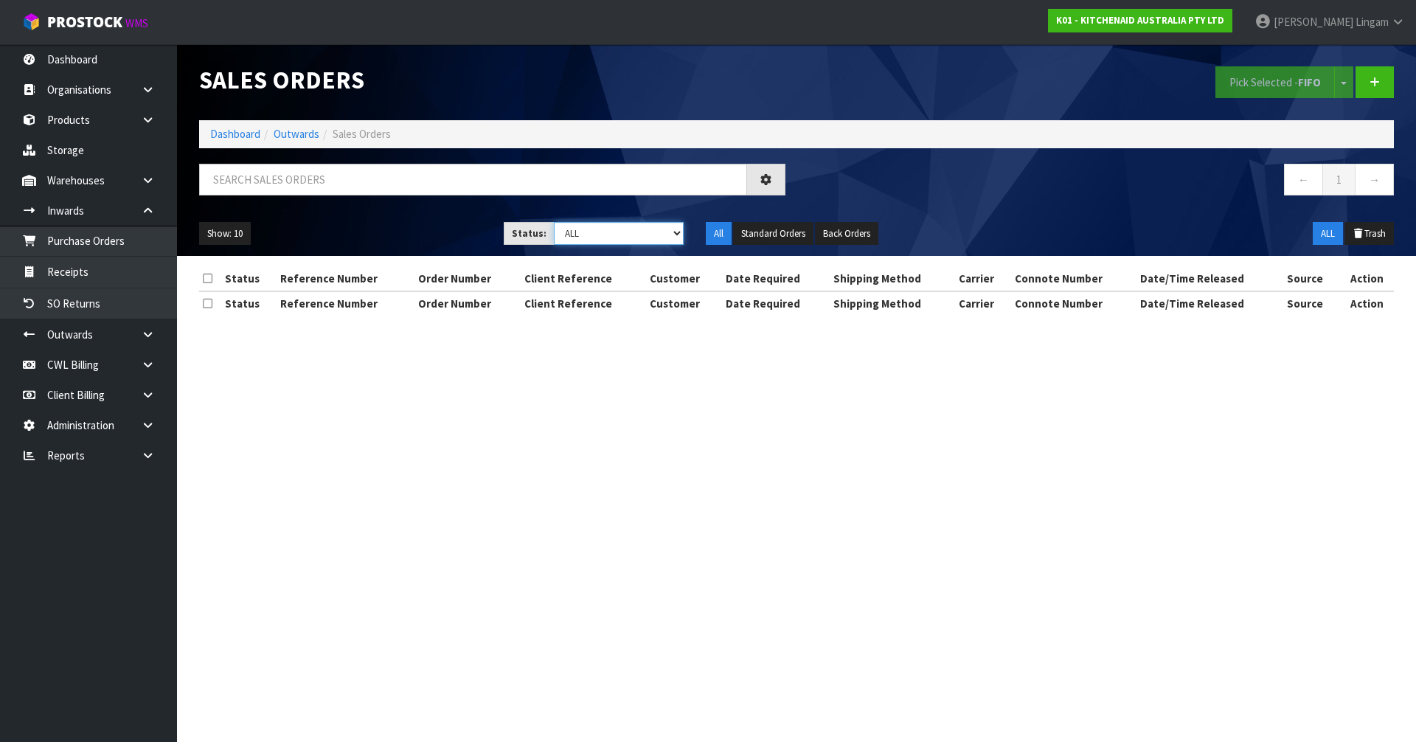
click at [653, 233] on select "Draft Pending Allocated Pending Pick Goods Picked Goods Packed Pending Charges …" at bounding box center [619, 233] width 131 height 23
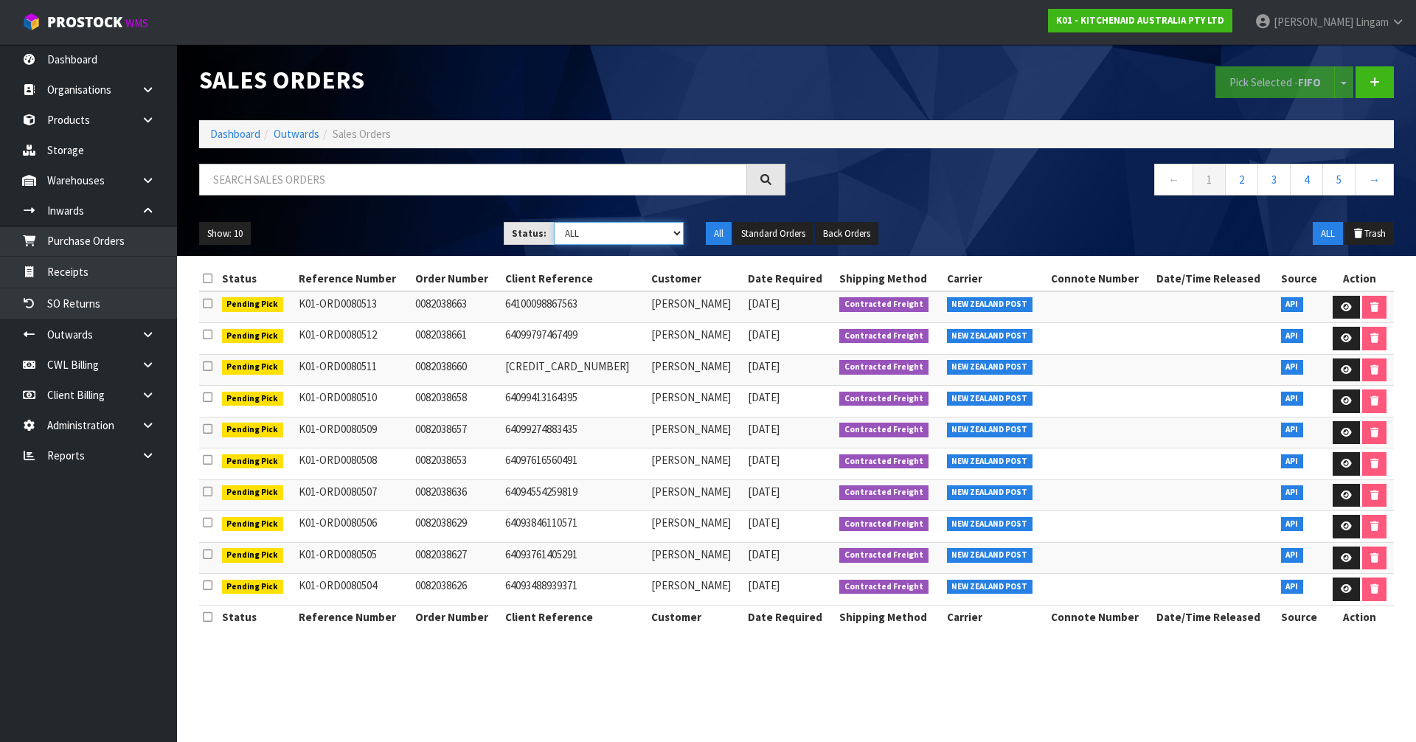
select select "string:6"
click at [554, 222] on select "Draft Pending Allocated Pending Pick Goods Picked Goods Packed Pending Charges …" at bounding box center [619, 233] width 131 height 23
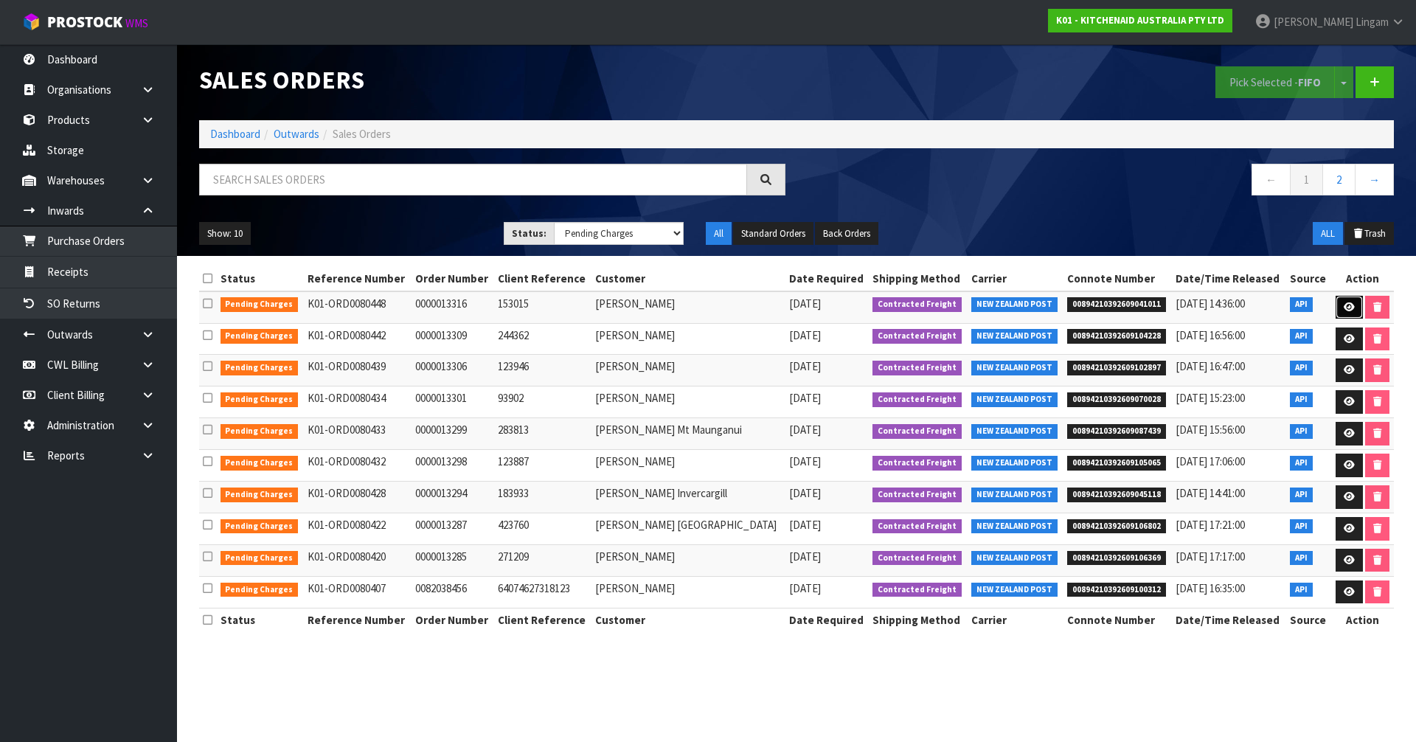
click at [1344, 309] on icon at bounding box center [1349, 307] width 11 height 10
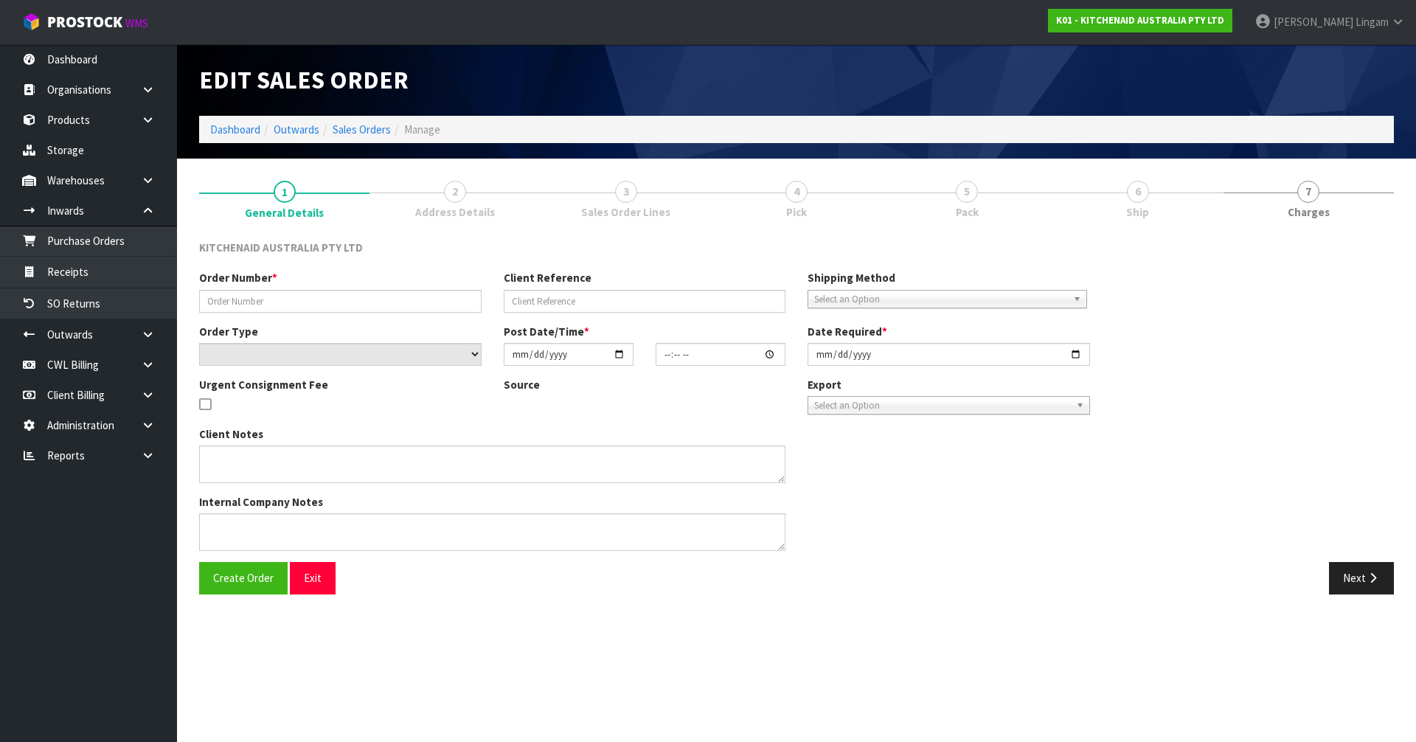
type input "0000013316"
type input "153015"
select select "number:0"
type input "[DATE]"
type input "14:34:15.000"
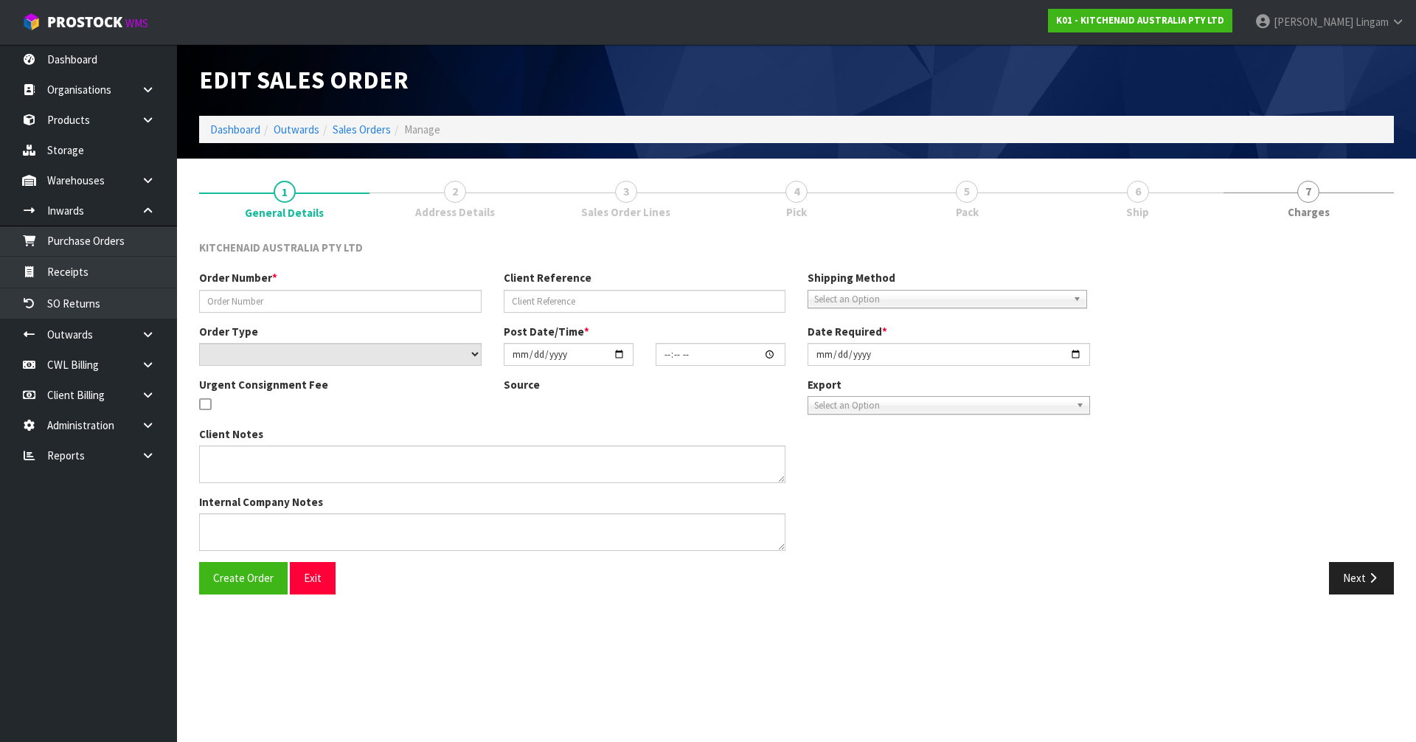
type input "[DATE]"
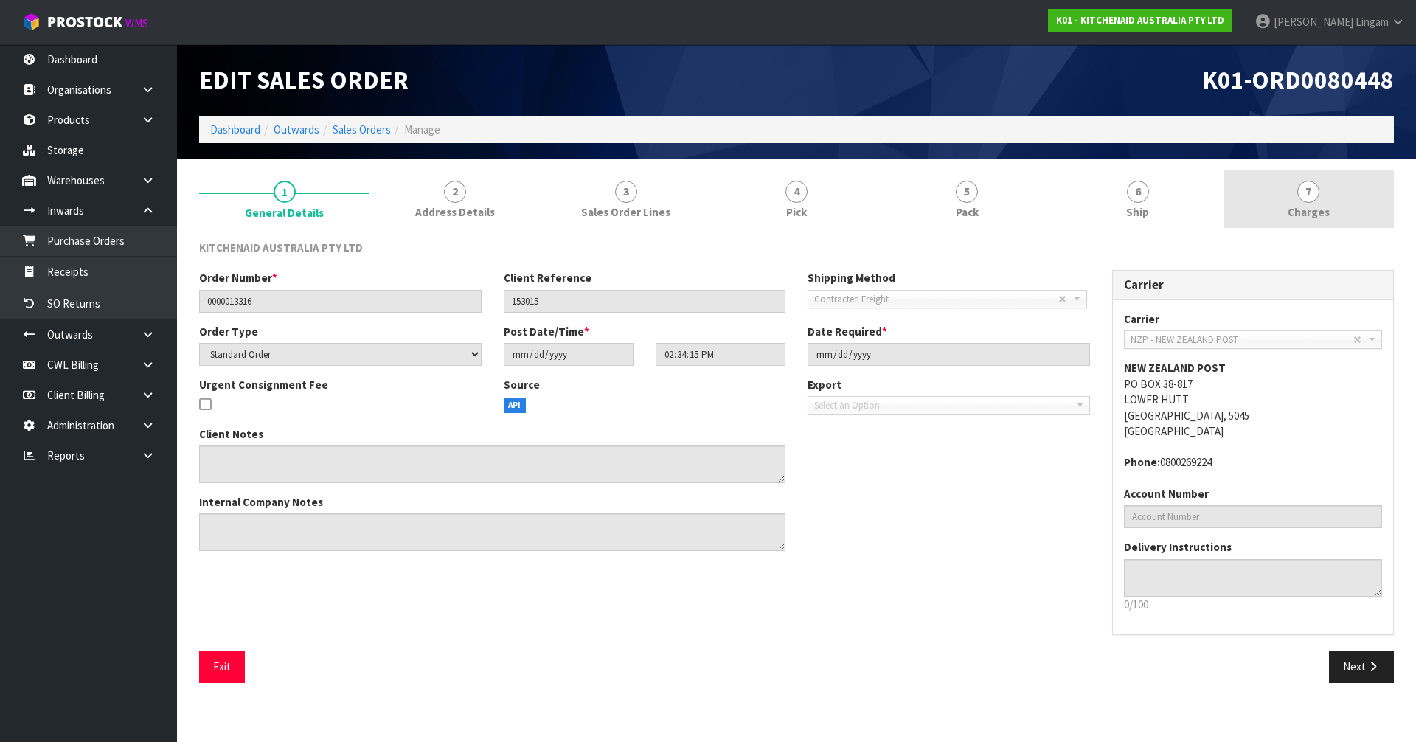
click at [1350, 221] on link "7 [GEOGRAPHIC_DATA]" at bounding box center [1309, 199] width 170 height 58
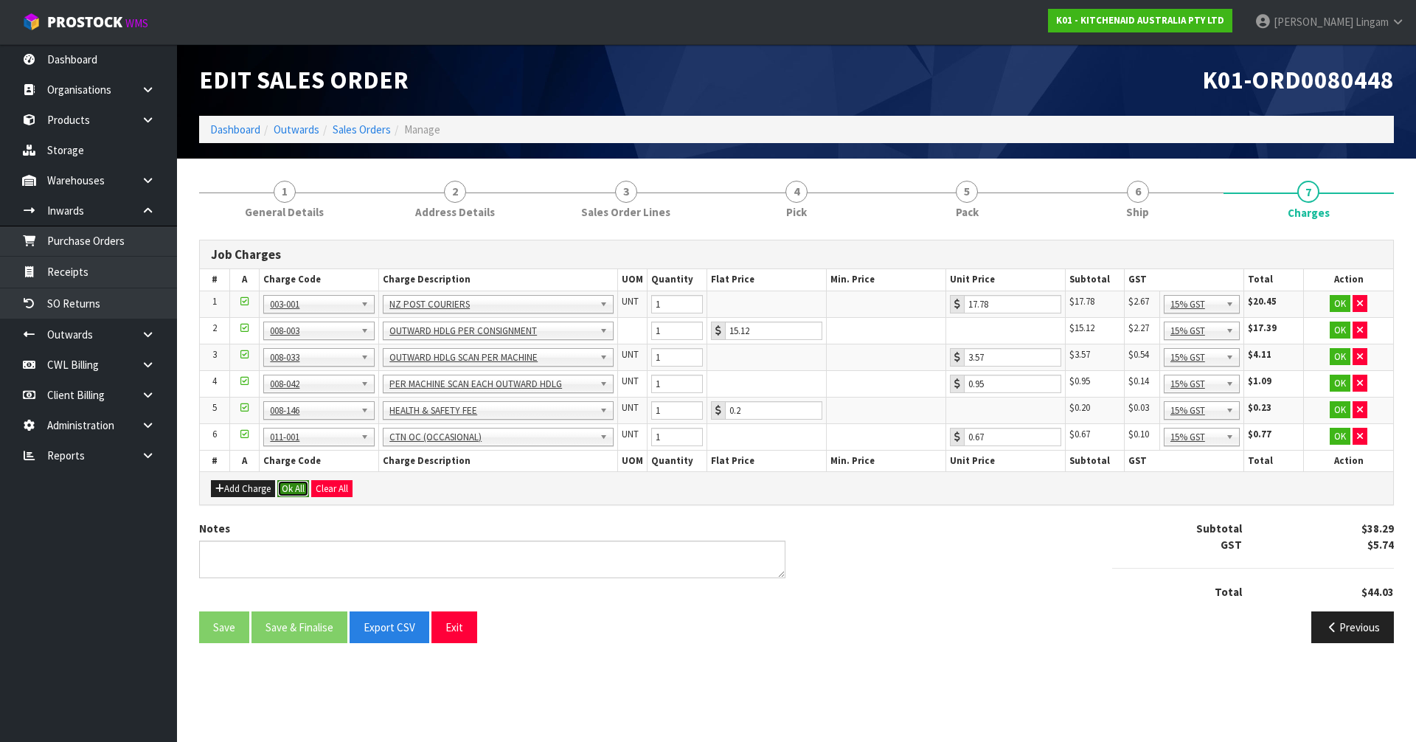
click at [296, 496] on button "Ok All" at bounding box center [293, 489] width 32 height 18
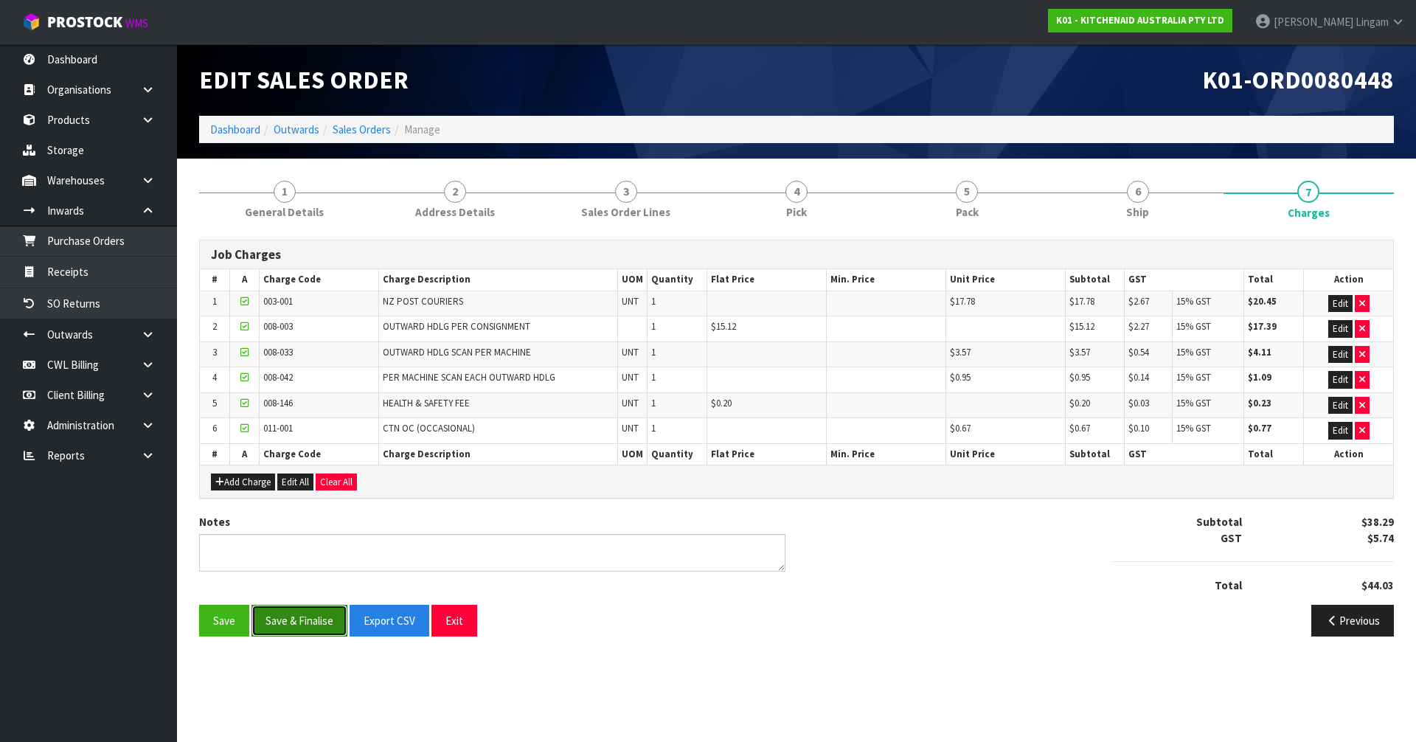
click at [325, 611] on button "Save & Finalise" at bounding box center [300, 621] width 96 height 32
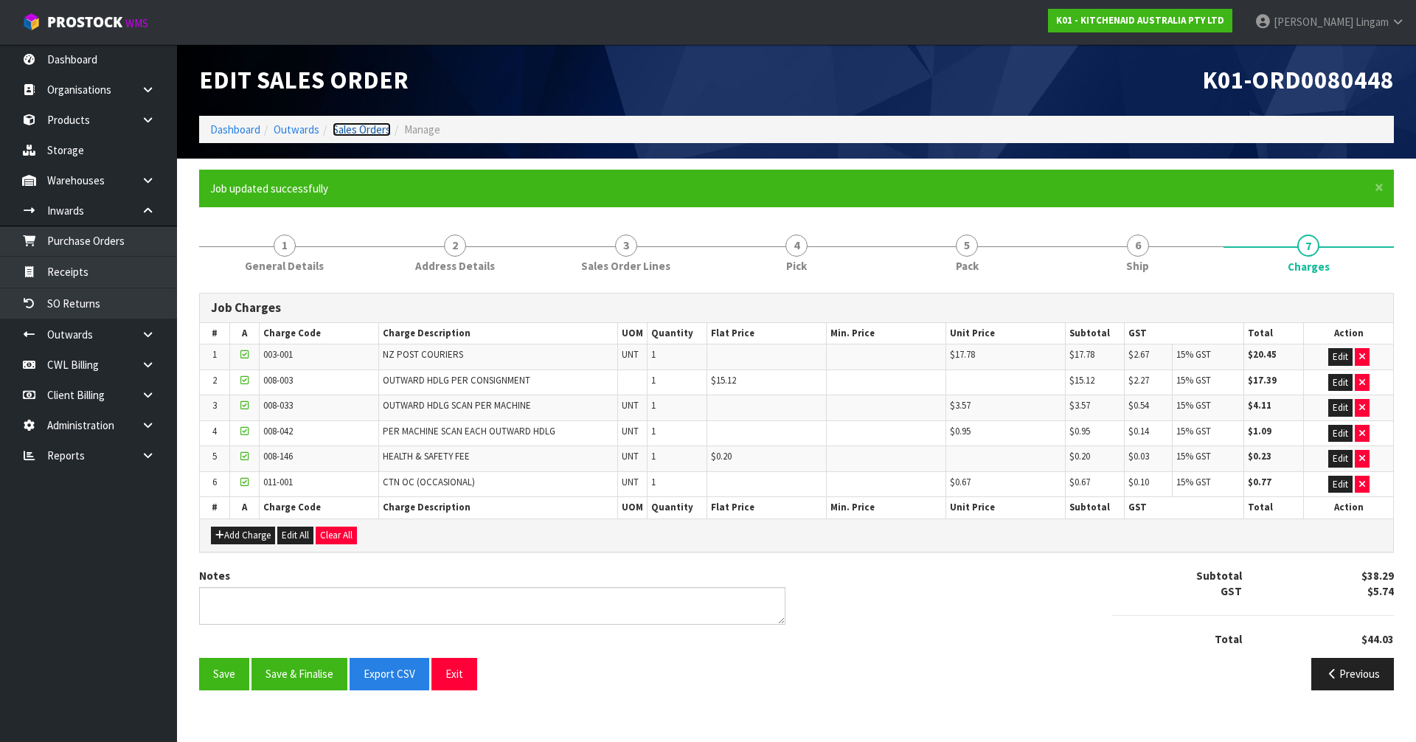
click at [381, 133] on link "Sales Orders" at bounding box center [362, 129] width 58 height 14
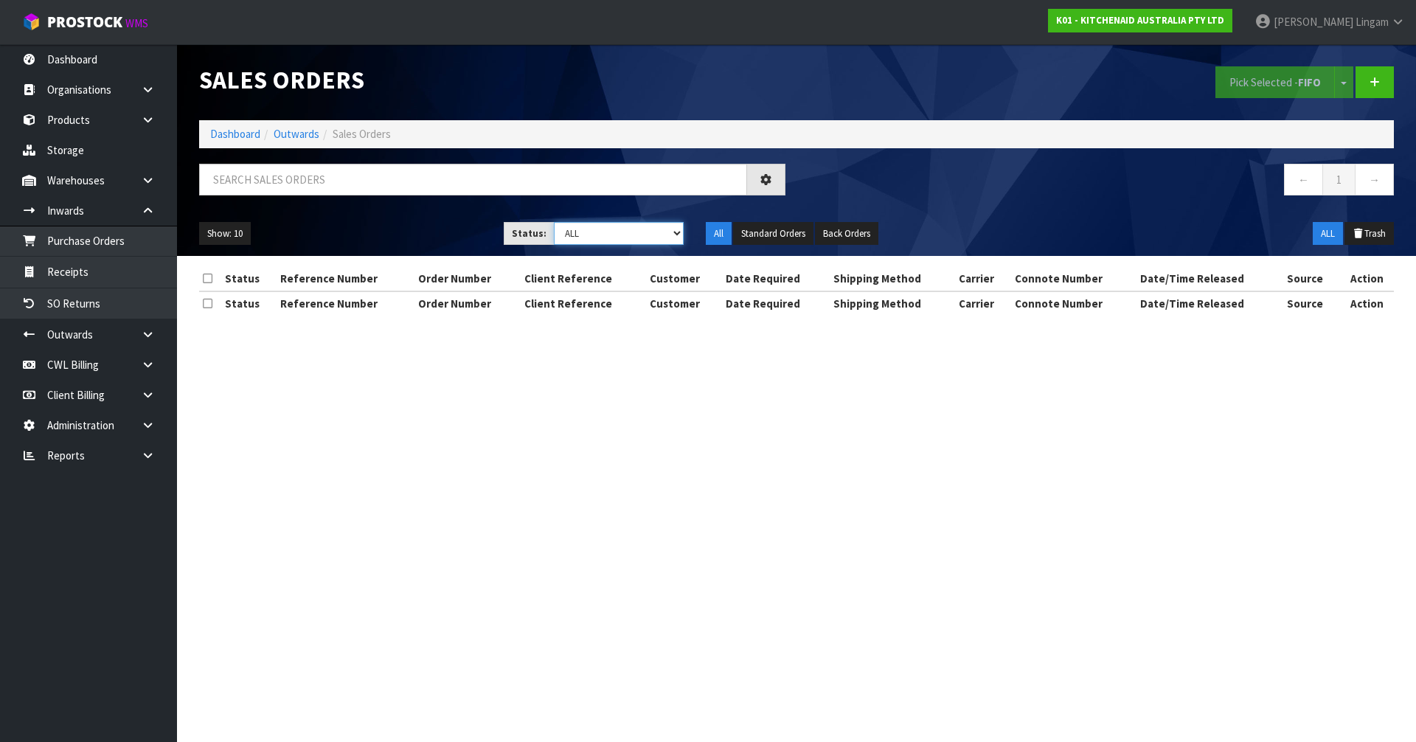
click at [653, 229] on select "Draft Pending Allocated Pending Pick Goods Picked Goods Packed Pending Charges …" at bounding box center [619, 233] width 131 height 23
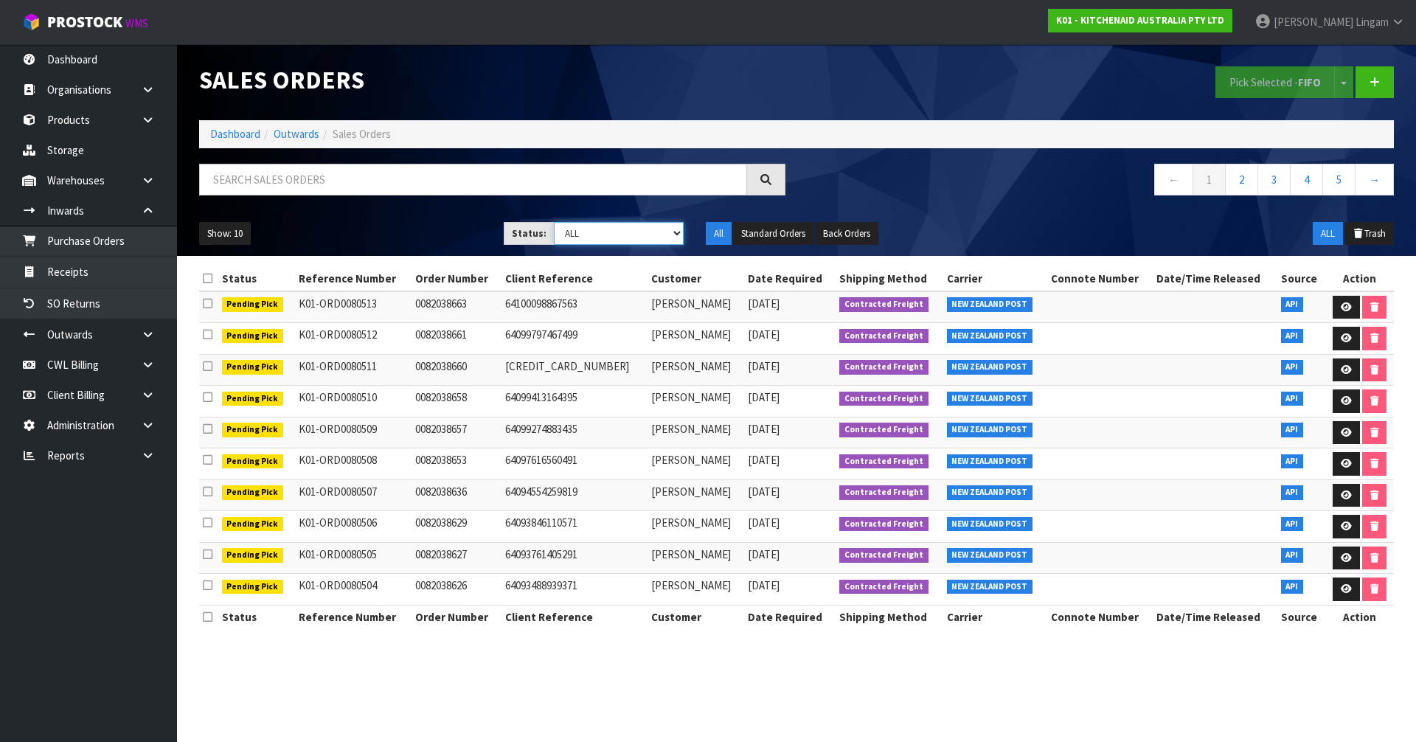
select select "string:6"
click at [554, 222] on select "Draft Pending Allocated Pending Pick Goods Picked Goods Packed Pending Charges …" at bounding box center [619, 233] width 131 height 23
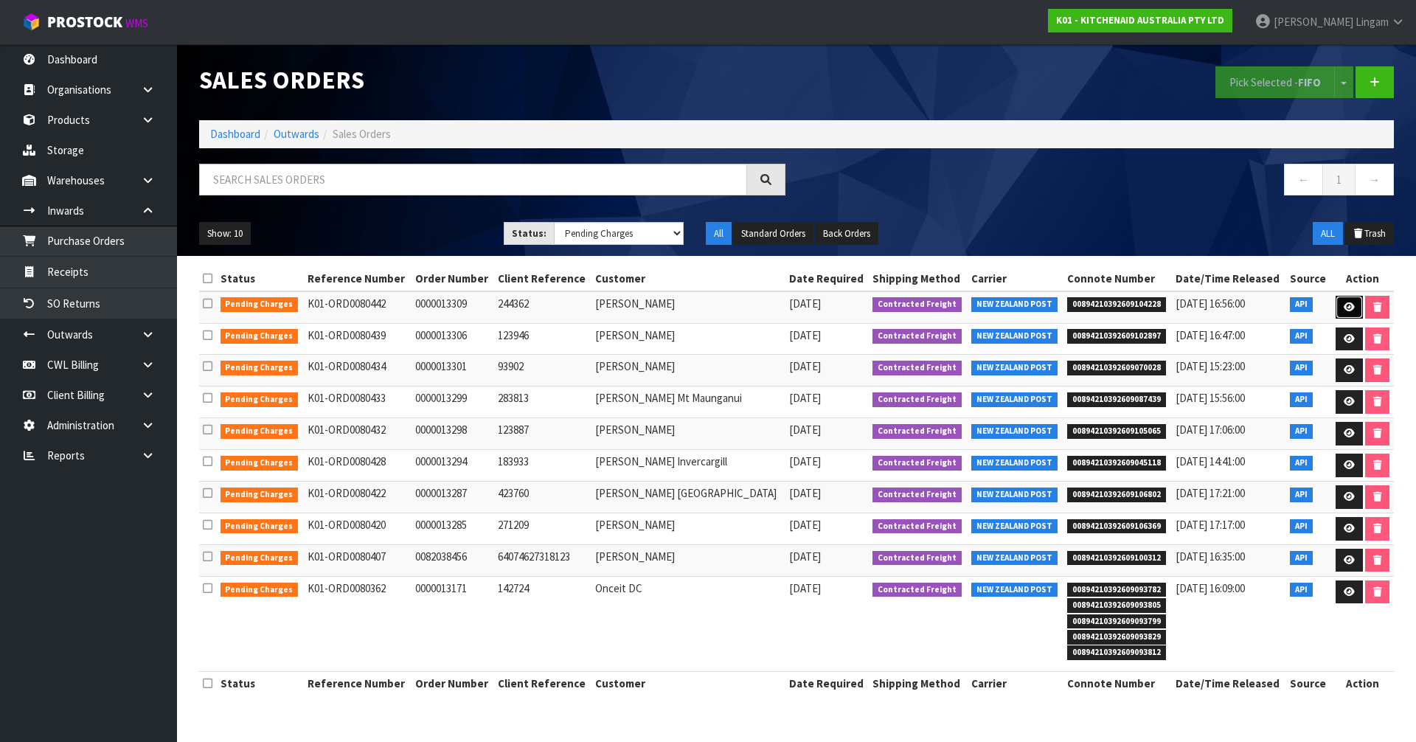
click at [1345, 303] on icon at bounding box center [1349, 307] width 11 height 10
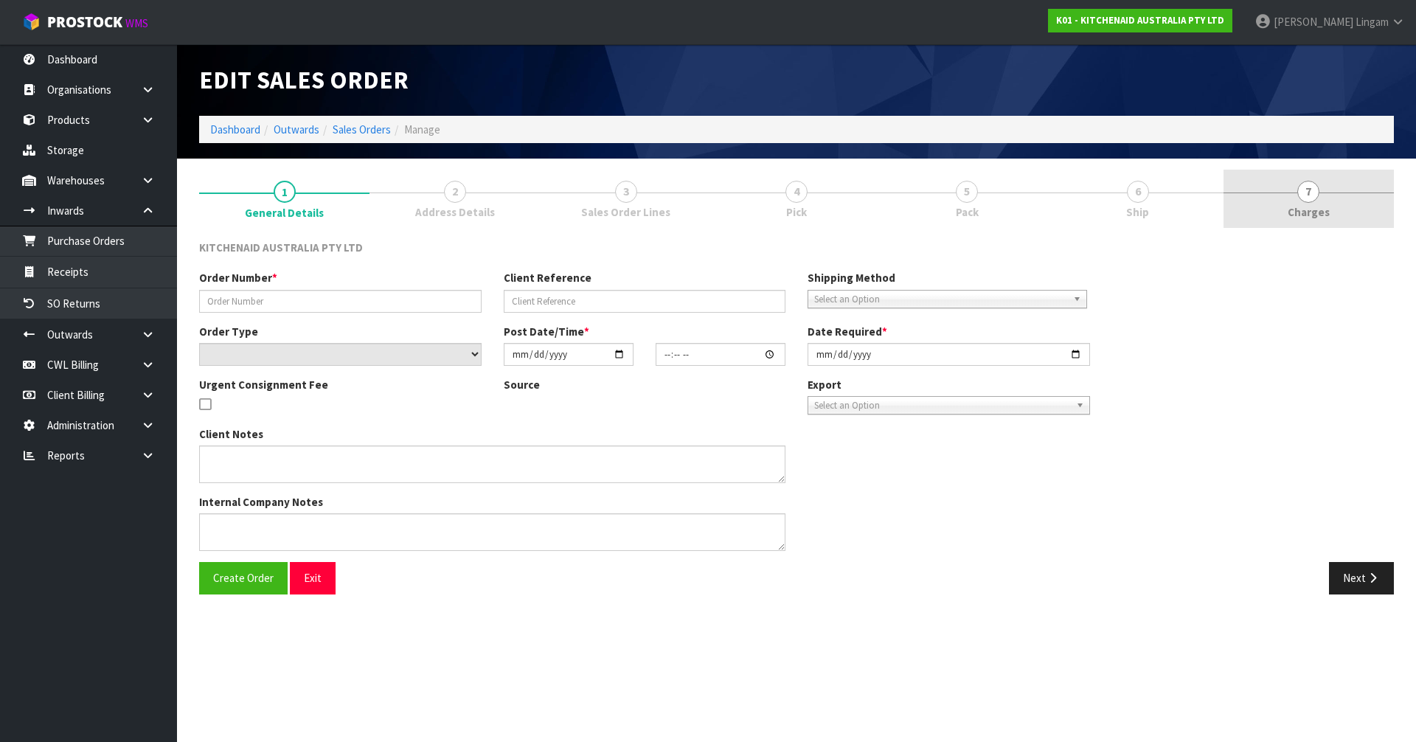
type input "0000013309"
type input "244362"
select select "number:0"
type input "[DATE]"
type input "14:34:03.000"
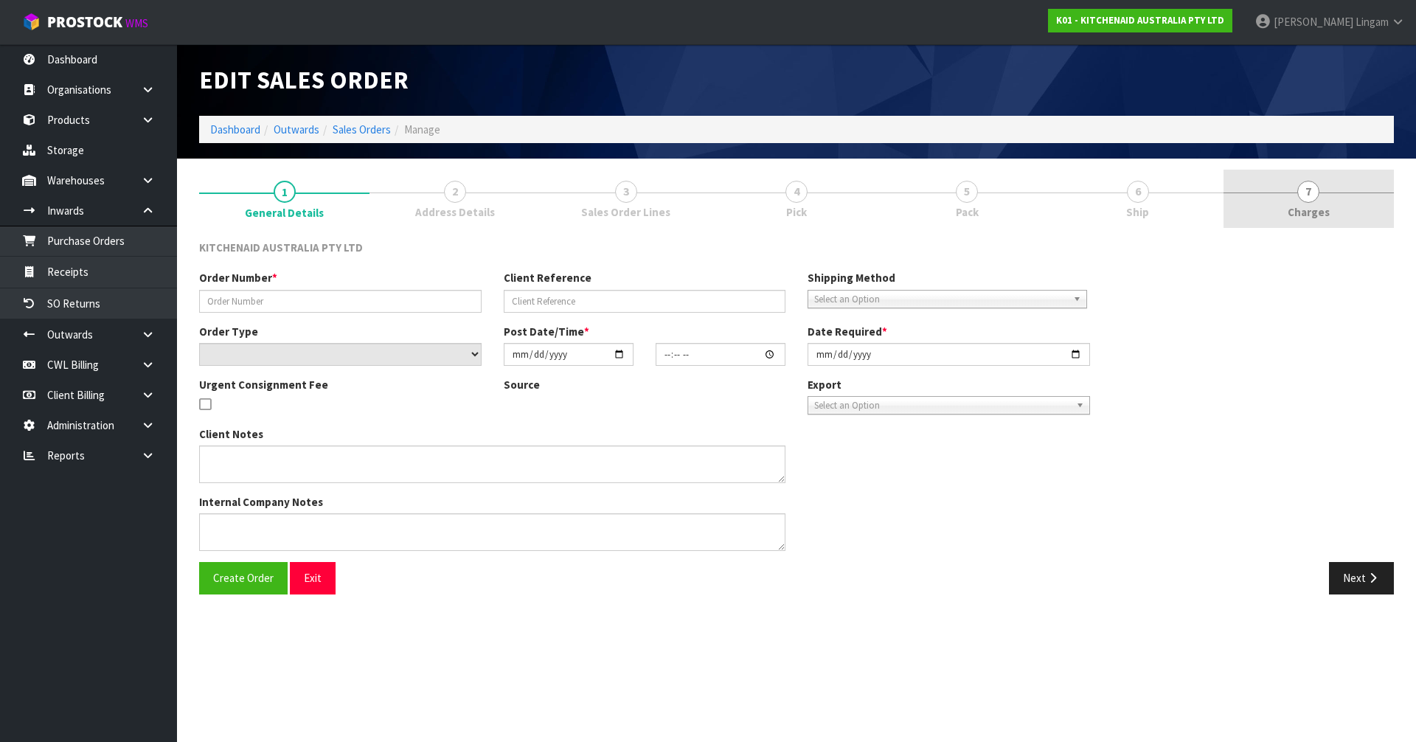
type input "[DATE]"
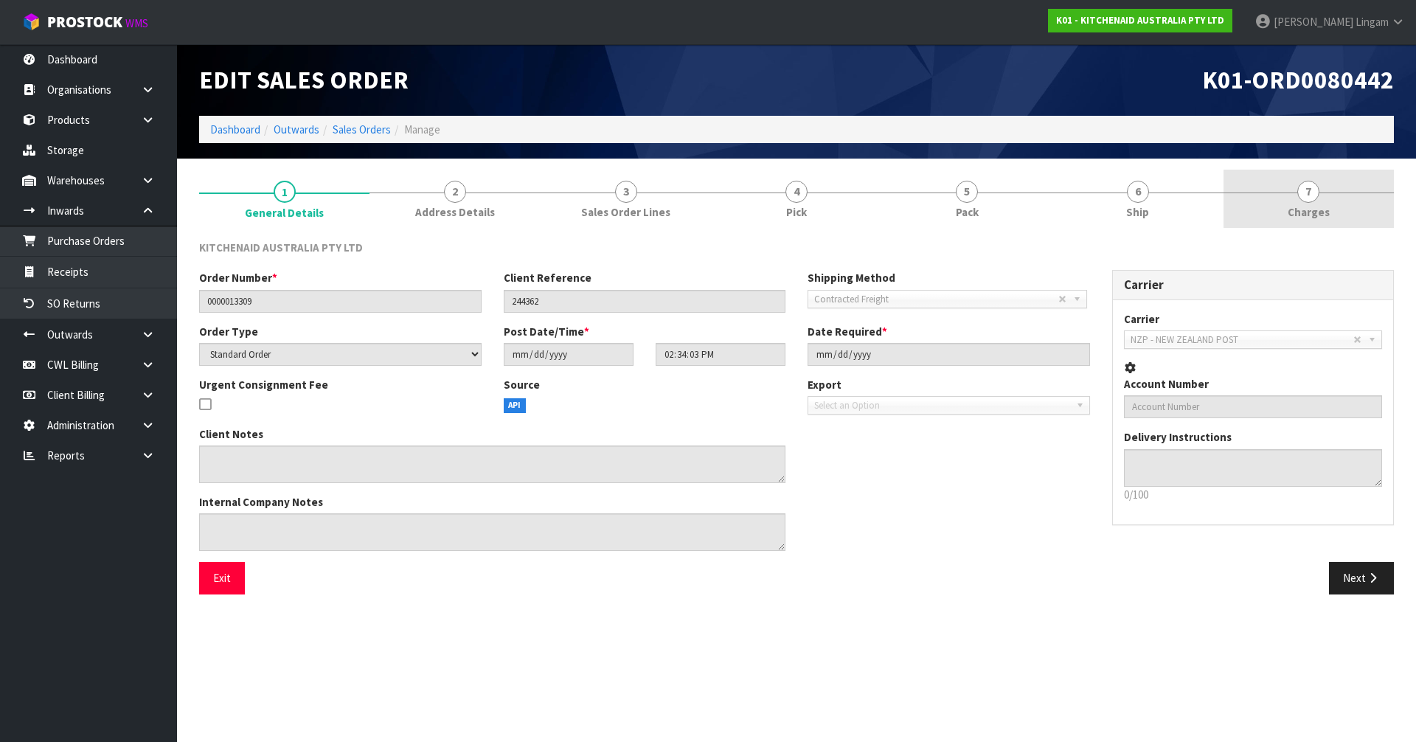
click at [1361, 213] on link "7 [GEOGRAPHIC_DATA]" at bounding box center [1309, 199] width 170 height 58
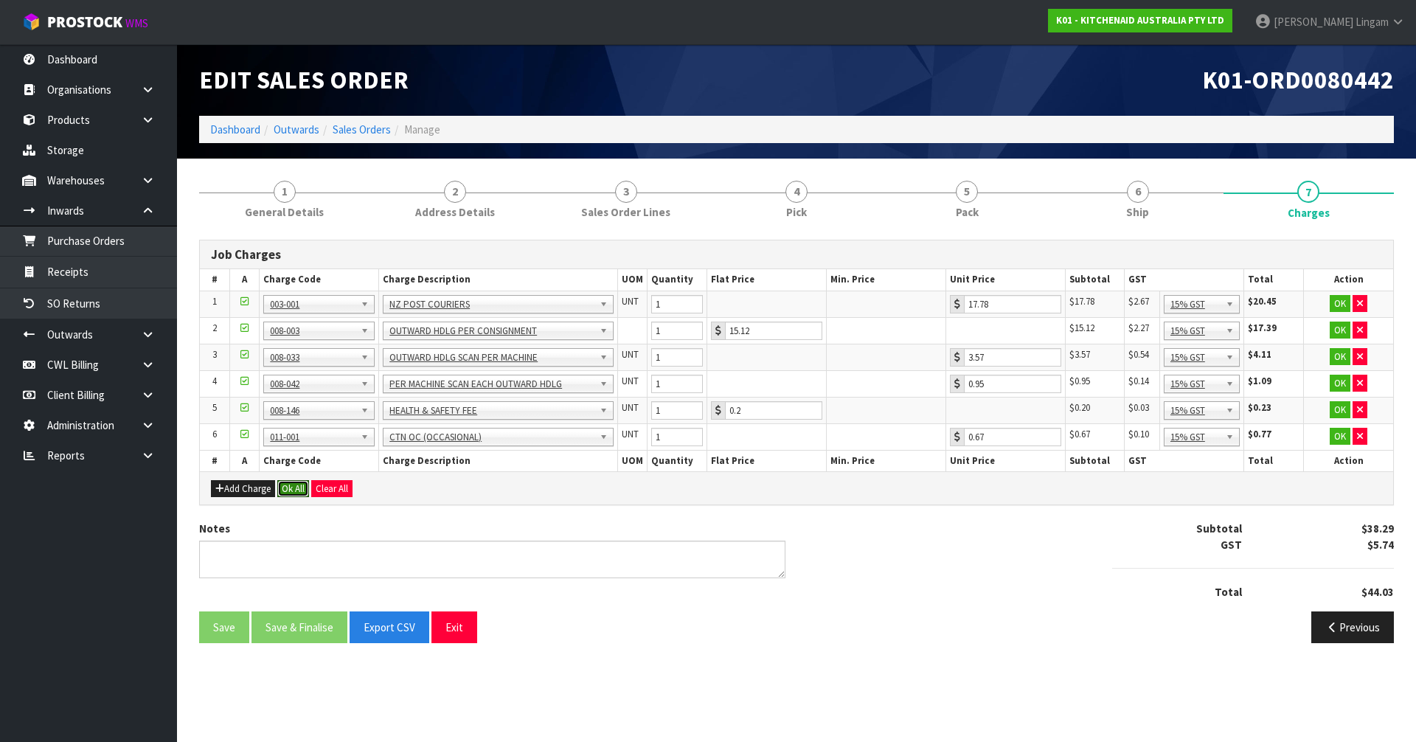
click at [301, 490] on button "Ok All" at bounding box center [293, 489] width 32 height 18
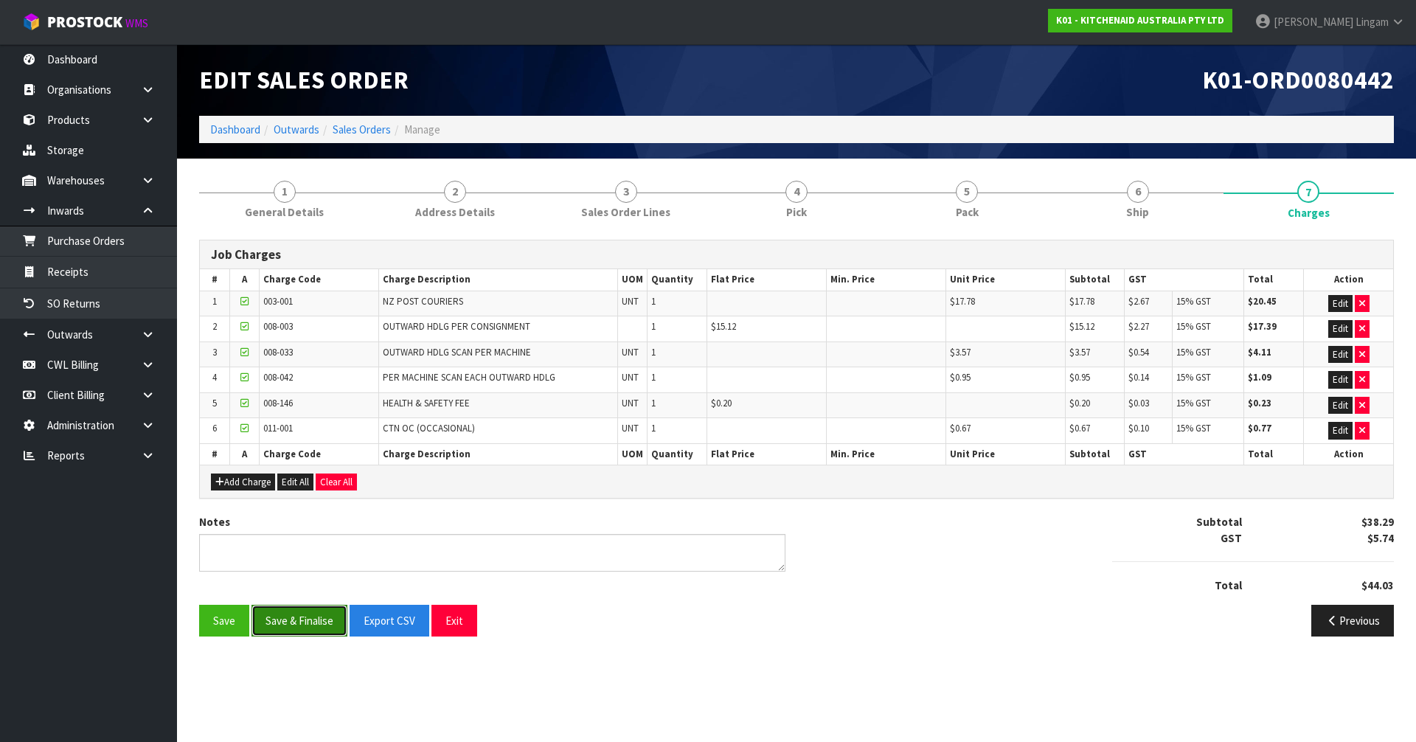
click at [299, 634] on button "Save & Finalise" at bounding box center [300, 621] width 96 height 32
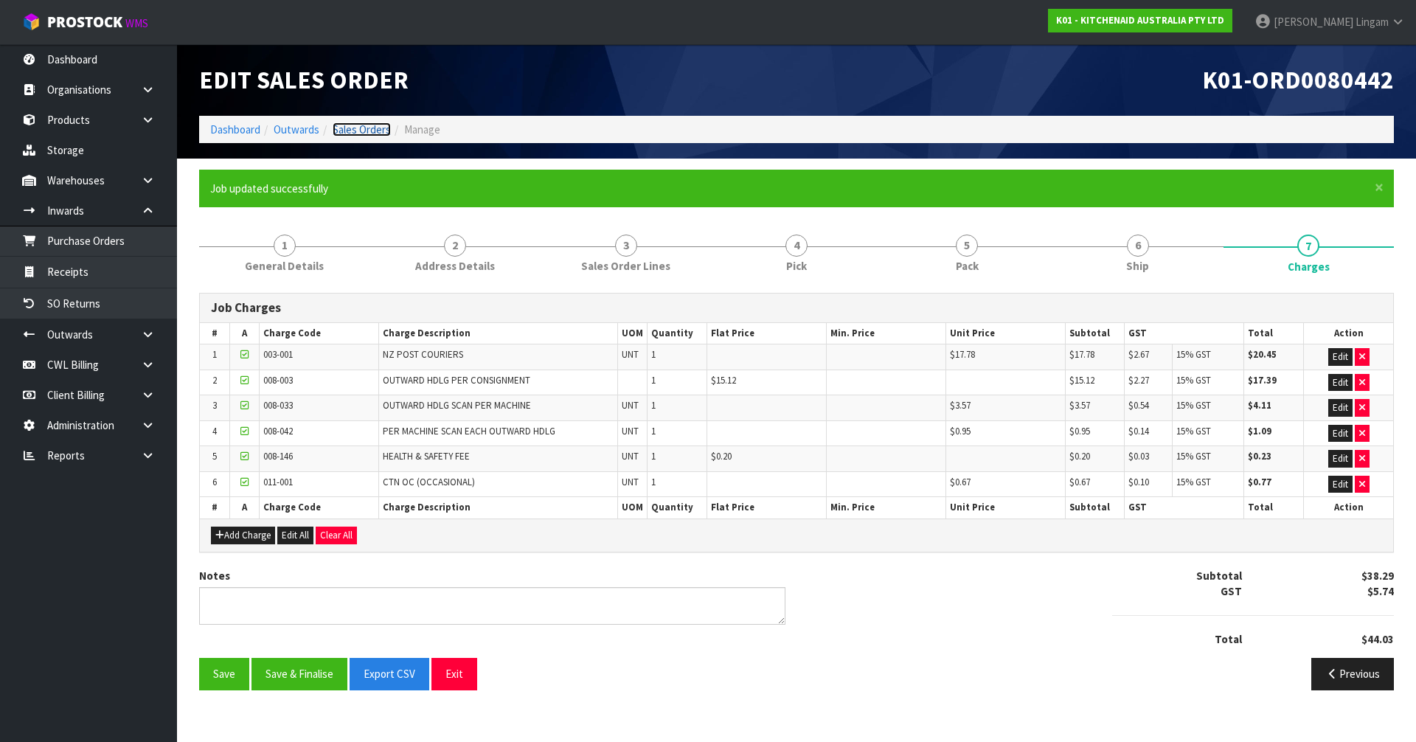
click at [367, 132] on link "Sales Orders" at bounding box center [362, 129] width 58 height 14
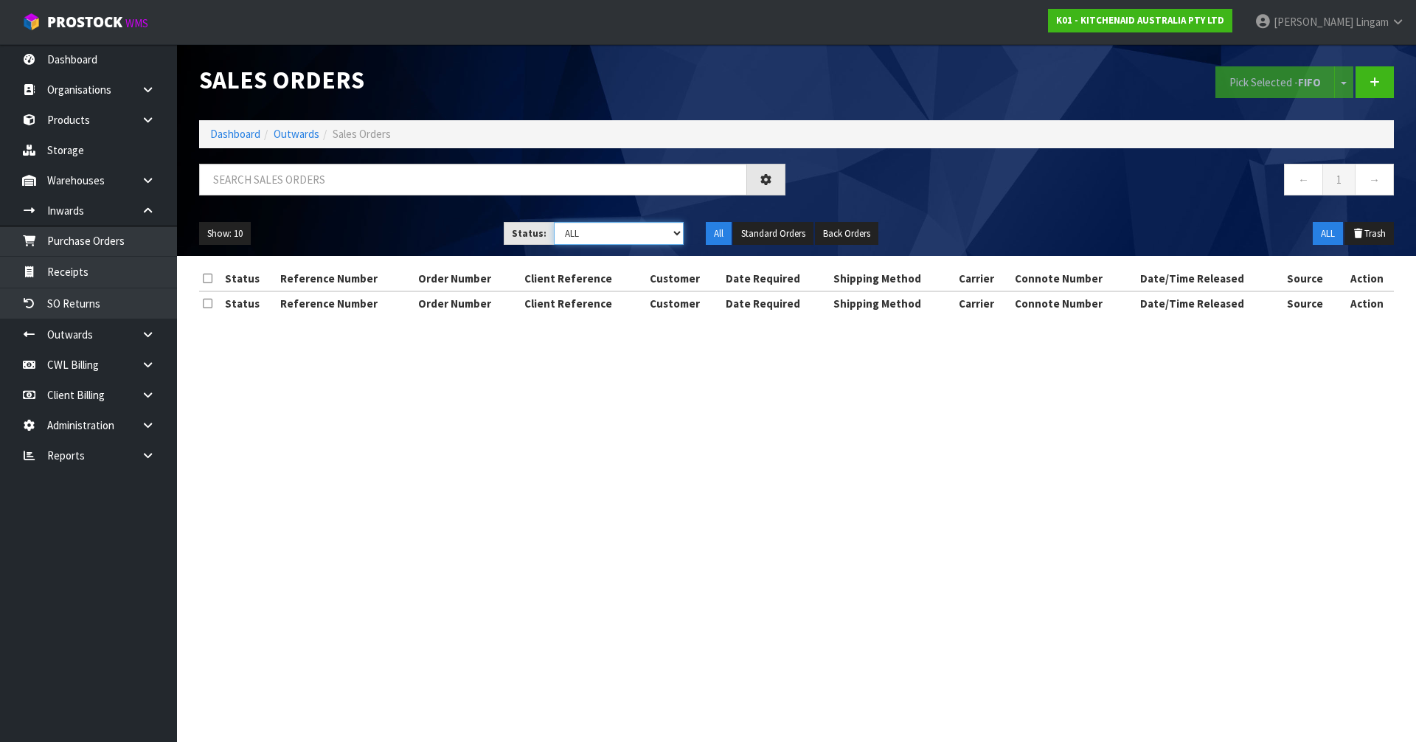
click at [656, 231] on select "Draft Pending Allocated Pending Pick Goods Picked Goods Packed Pending Charges …" at bounding box center [619, 233] width 131 height 23
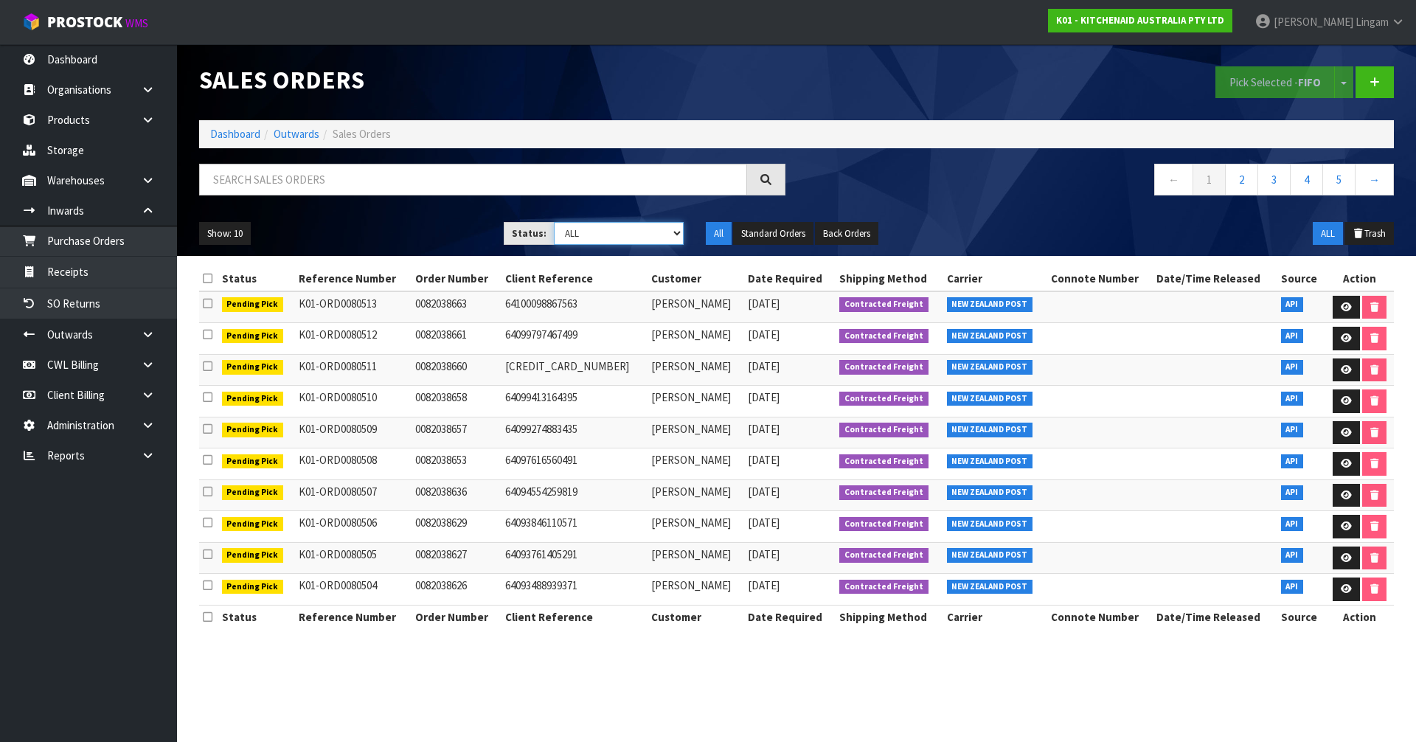
select select "string:6"
click at [554, 222] on select "Draft Pending Allocated Pending Pick Goods Picked Goods Packed Pending Charges …" at bounding box center [619, 233] width 131 height 23
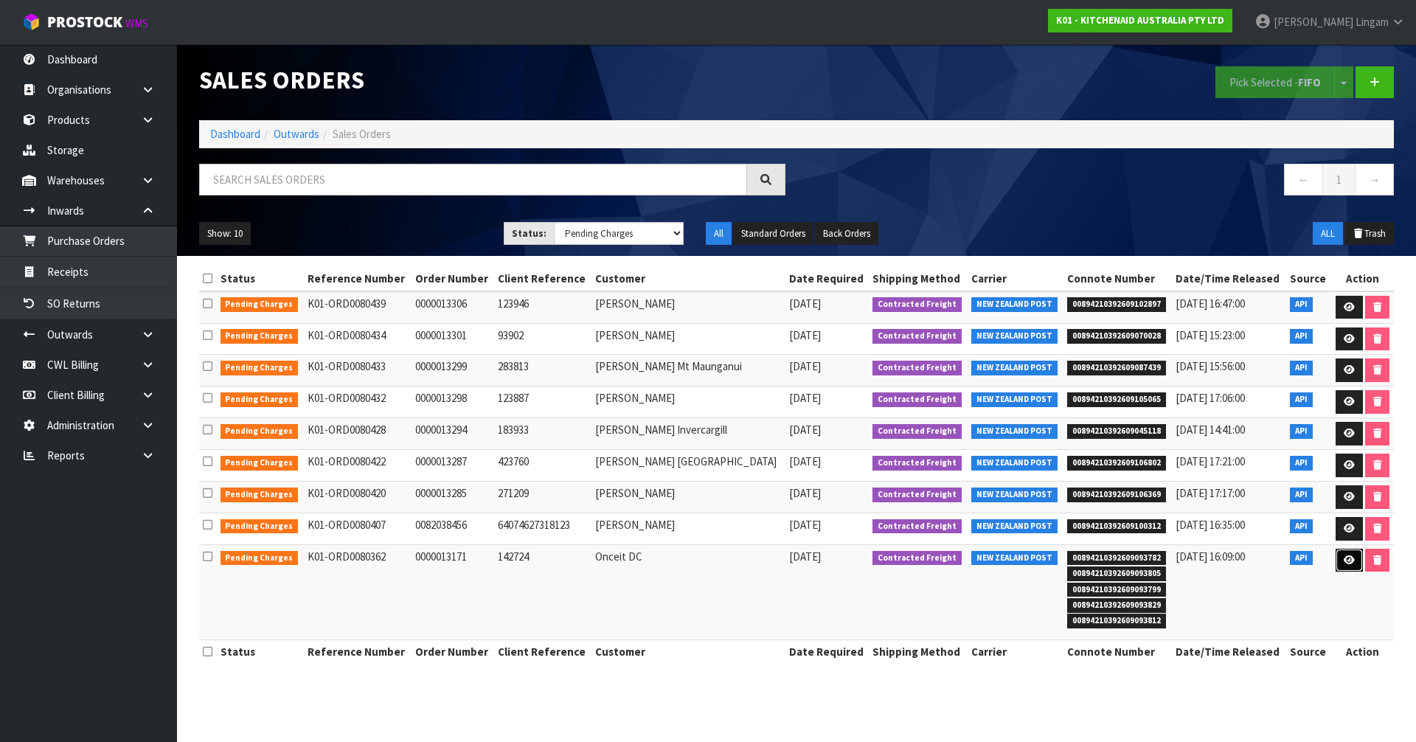
click at [1350, 566] on link at bounding box center [1349, 561] width 27 height 24
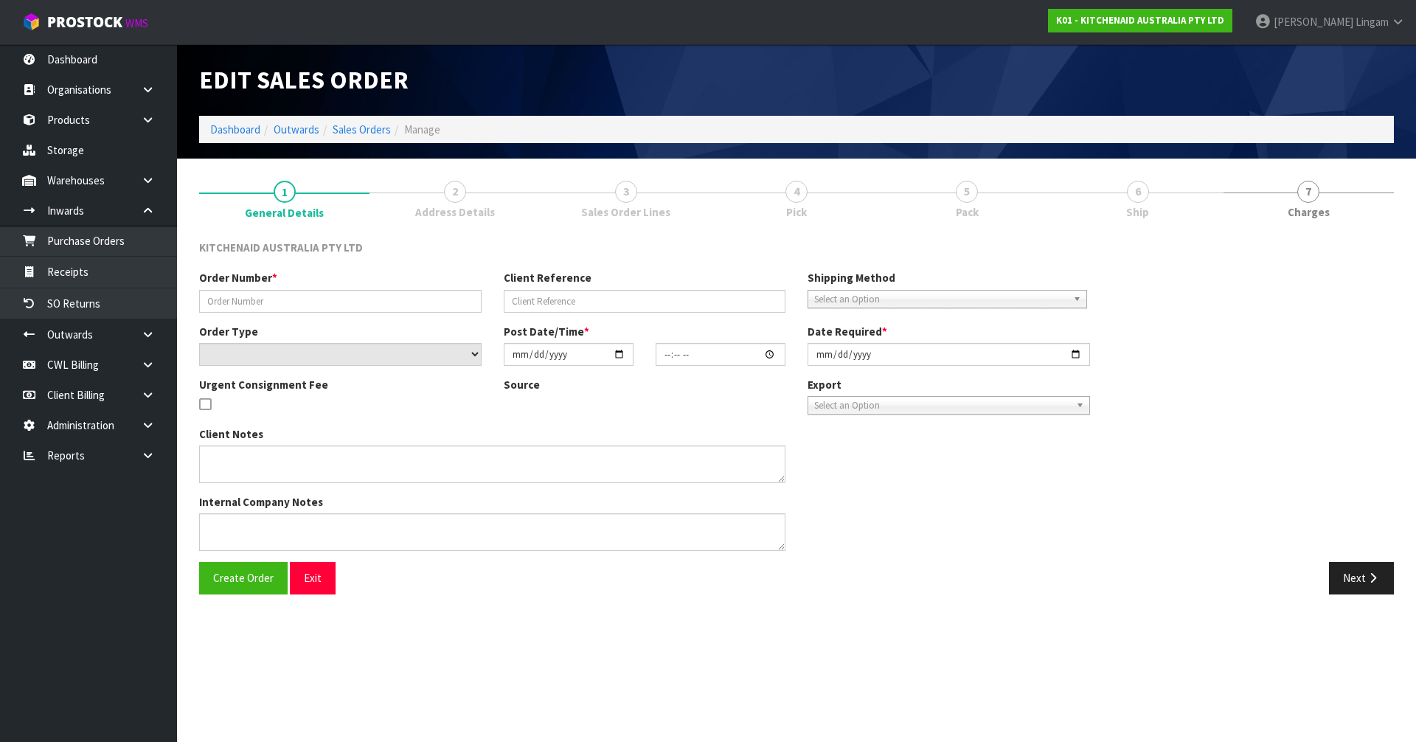
type input "0000013171"
type input "142724"
select select "number:0"
type input "2025-10-08"
type input "12:33:54.000"
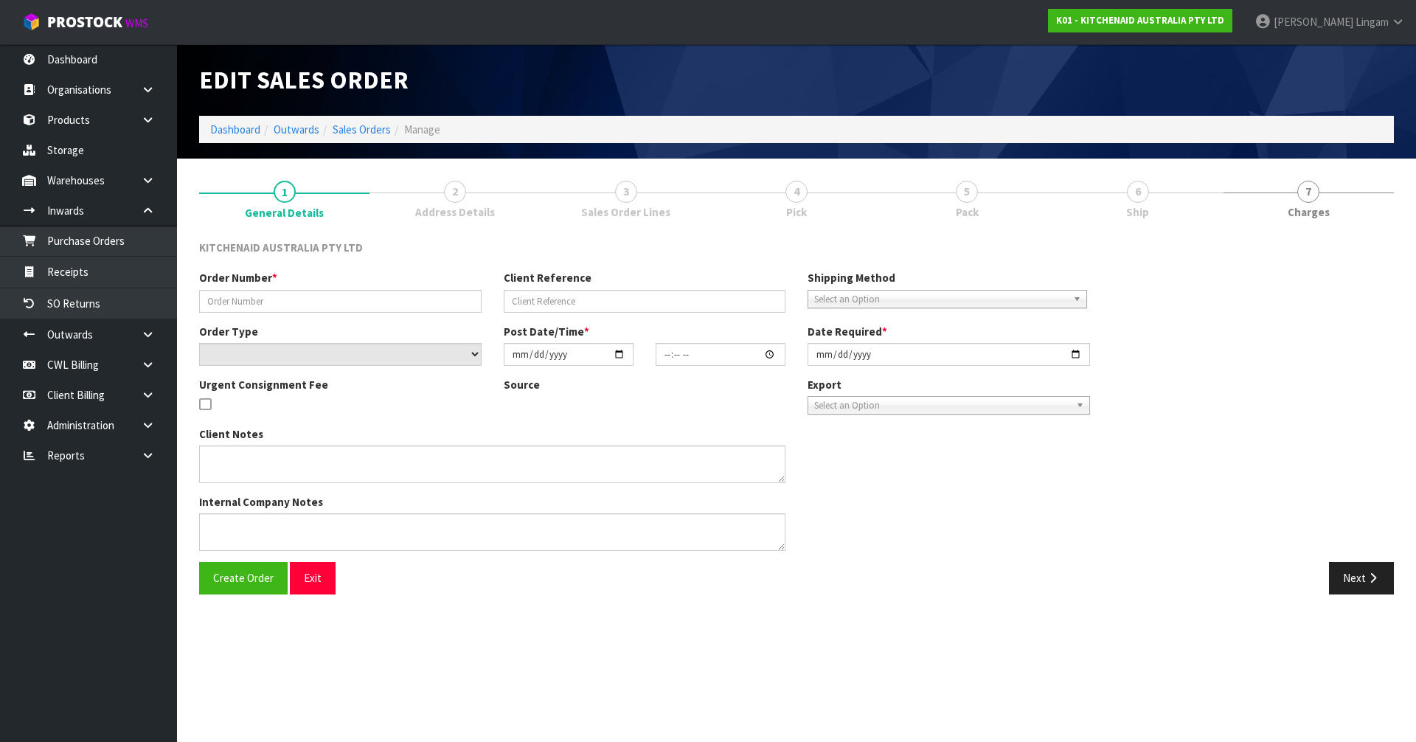
type input "2025-10-08"
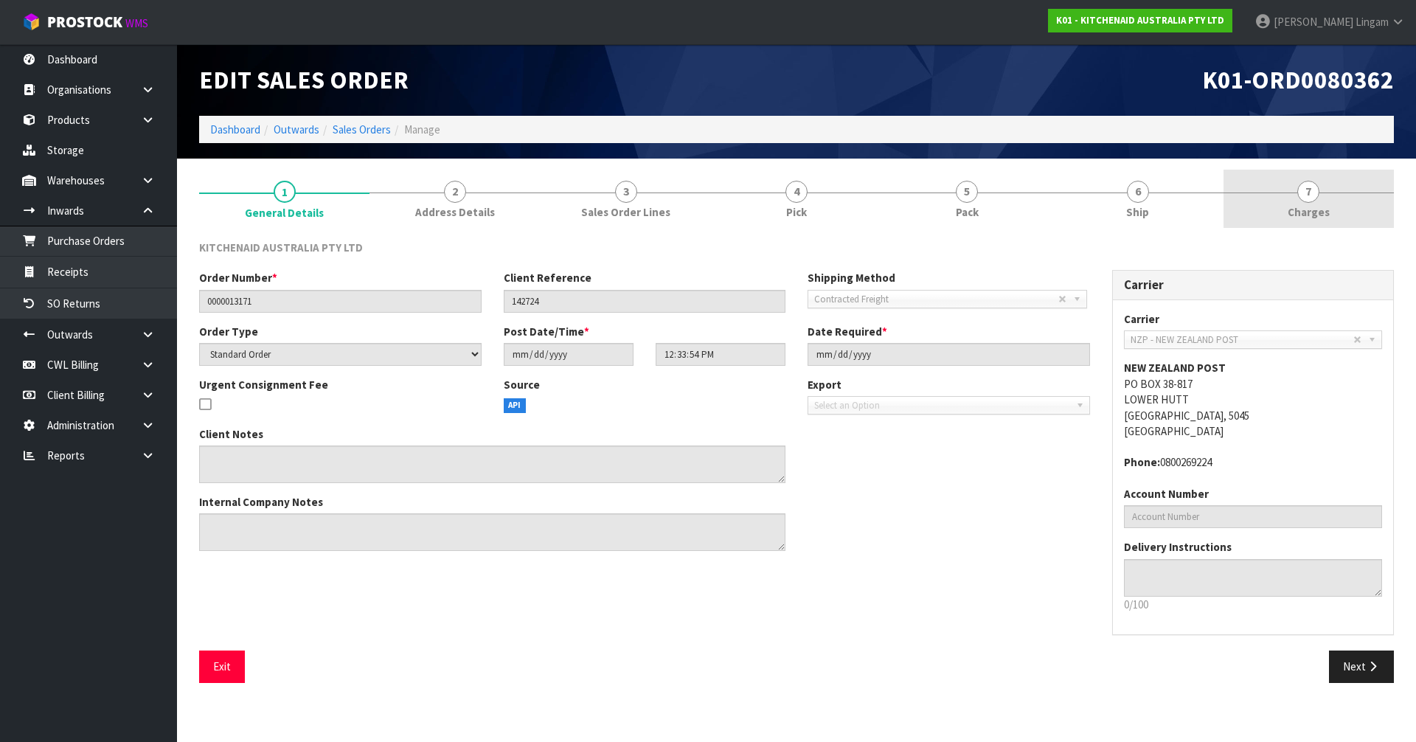
click at [1340, 204] on link "7 [GEOGRAPHIC_DATA]" at bounding box center [1309, 199] width 170 height 58
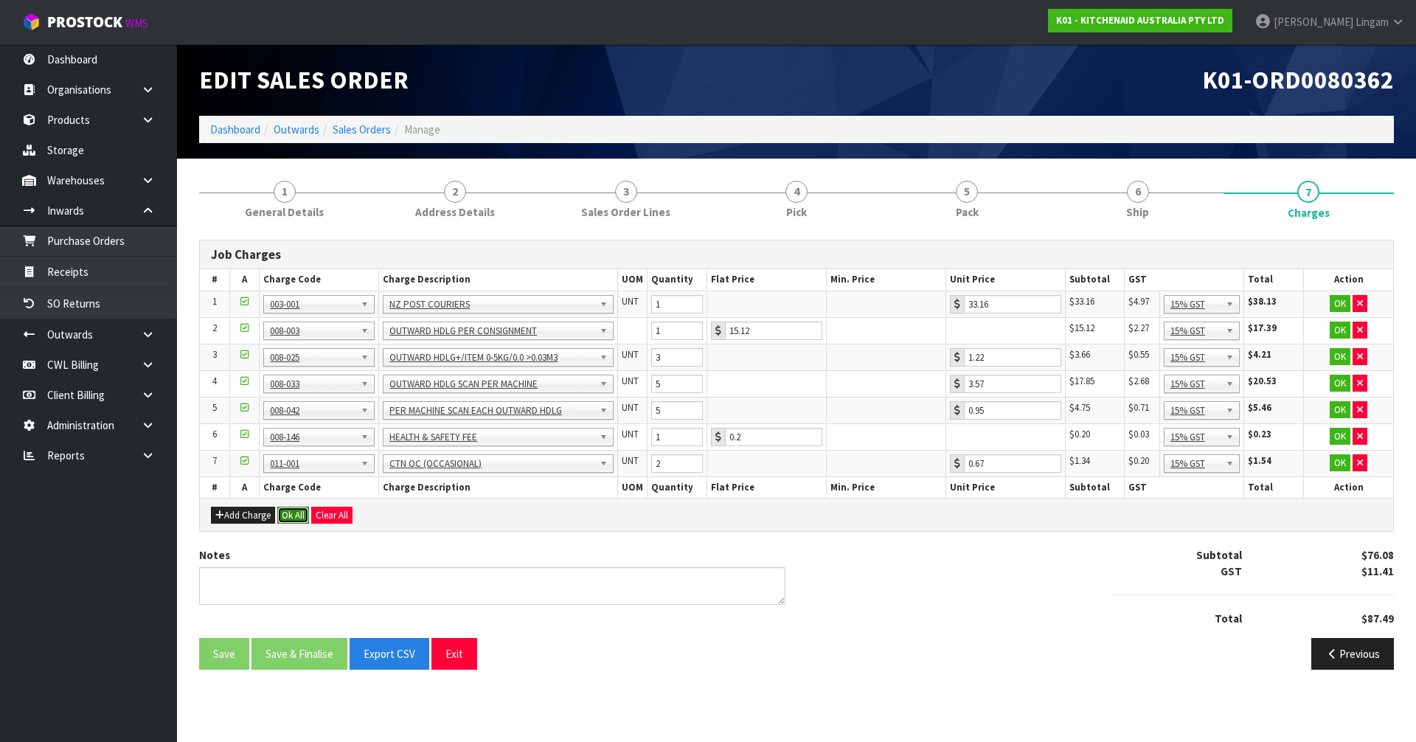
click at [294, 512] on button "Ok All" at bounding box center [293, 516] width 32 height 18
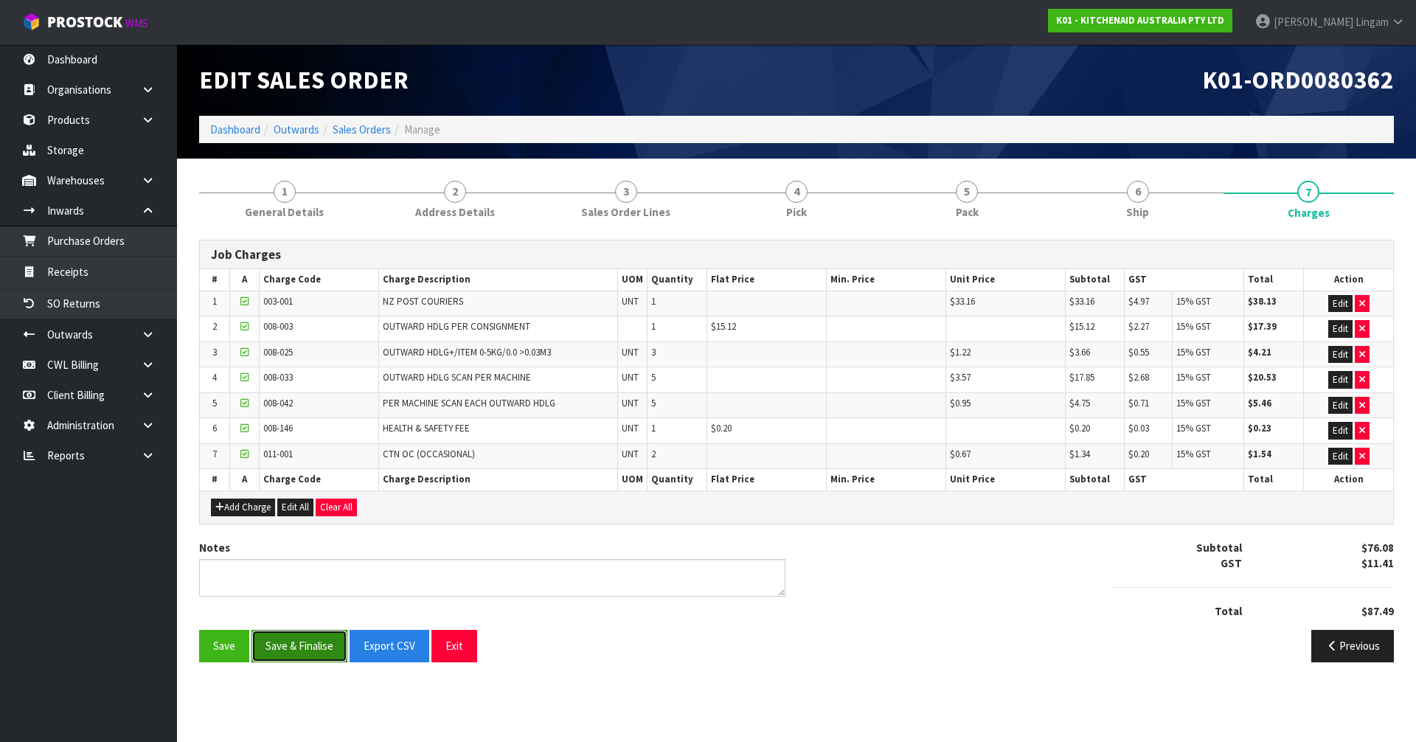
click at [313, 642] on button "Save & Finalise" at bounding box center [300, 646] width 96 height 32
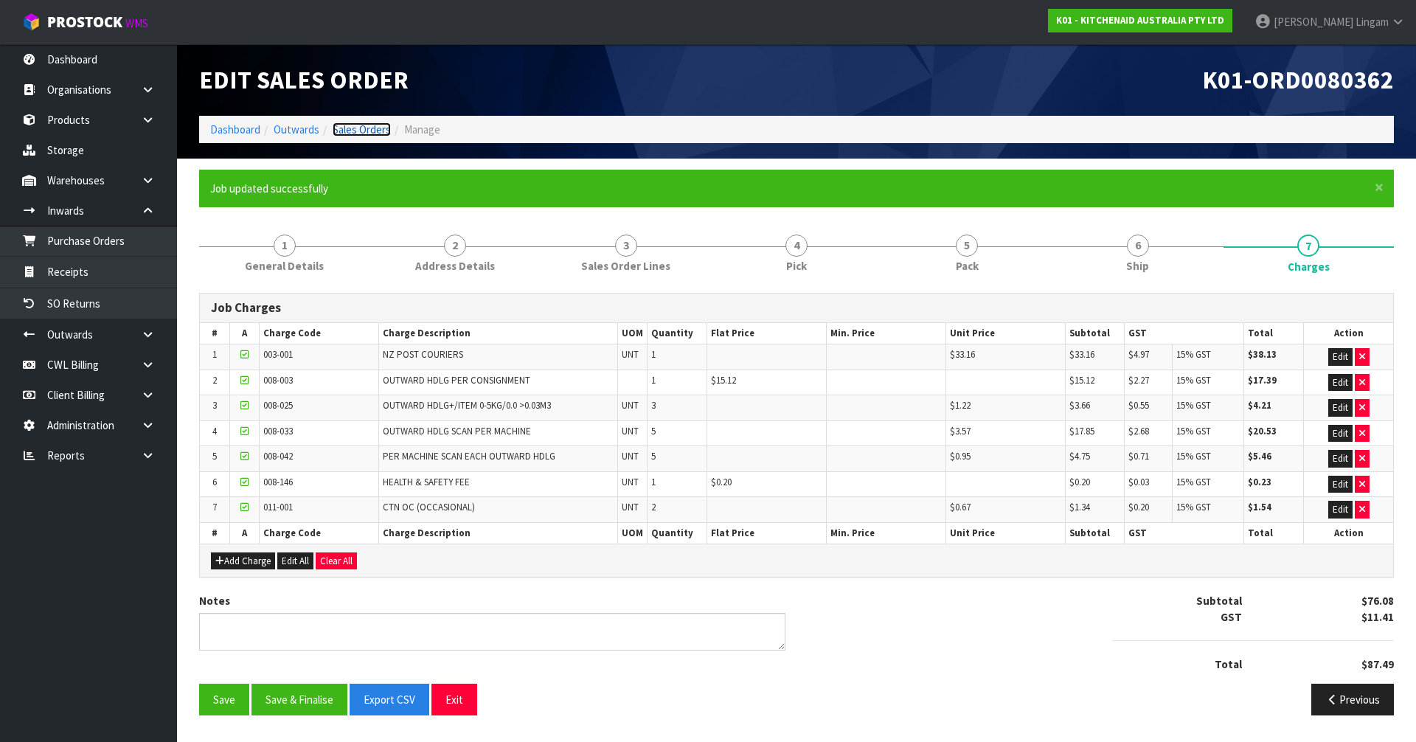
click at [378, 129] on link "Sales Orders" at bounding box center [362, 129] width 58 height 14
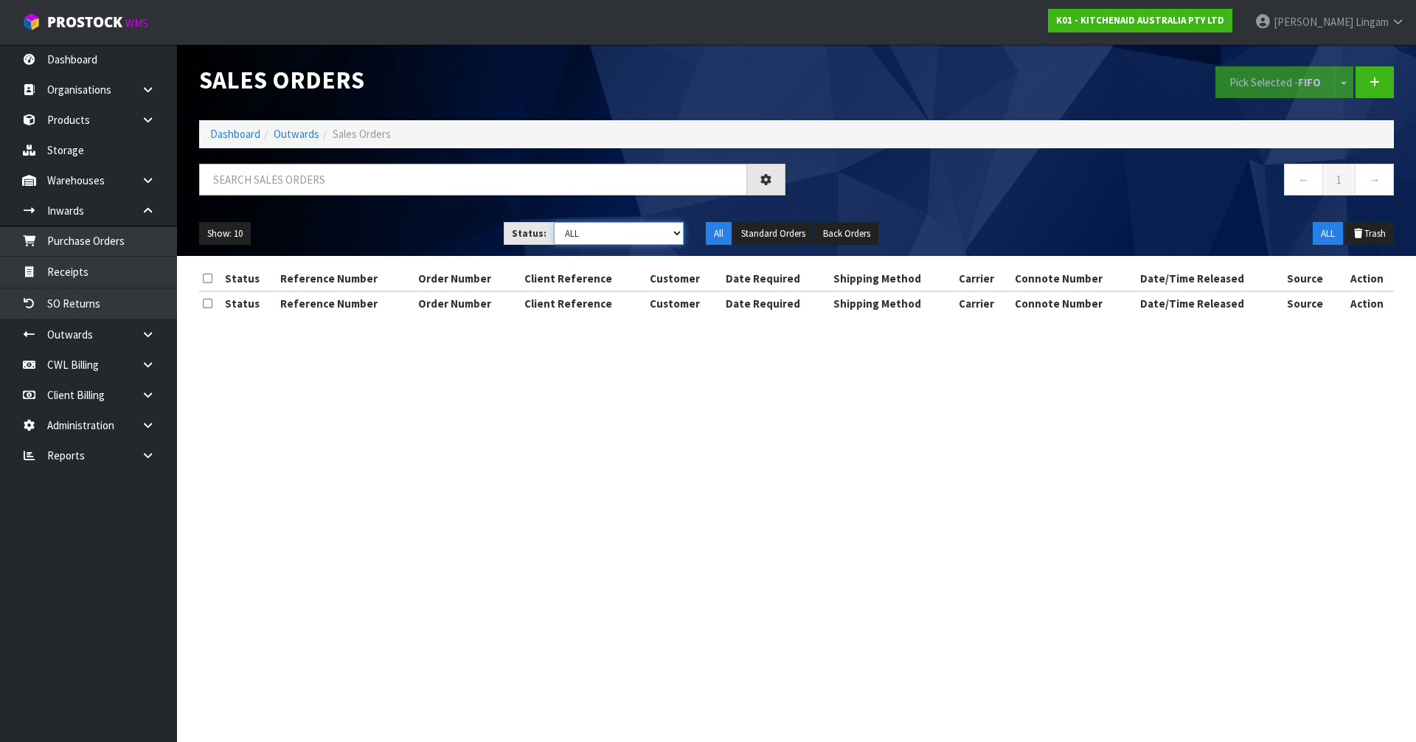
click at [653, 236] on select "Draft Pending Allocated Pending Pick Goods Picked Goods Packed Pending Charges …" at bounding box center [619, 233] width 131 height 23
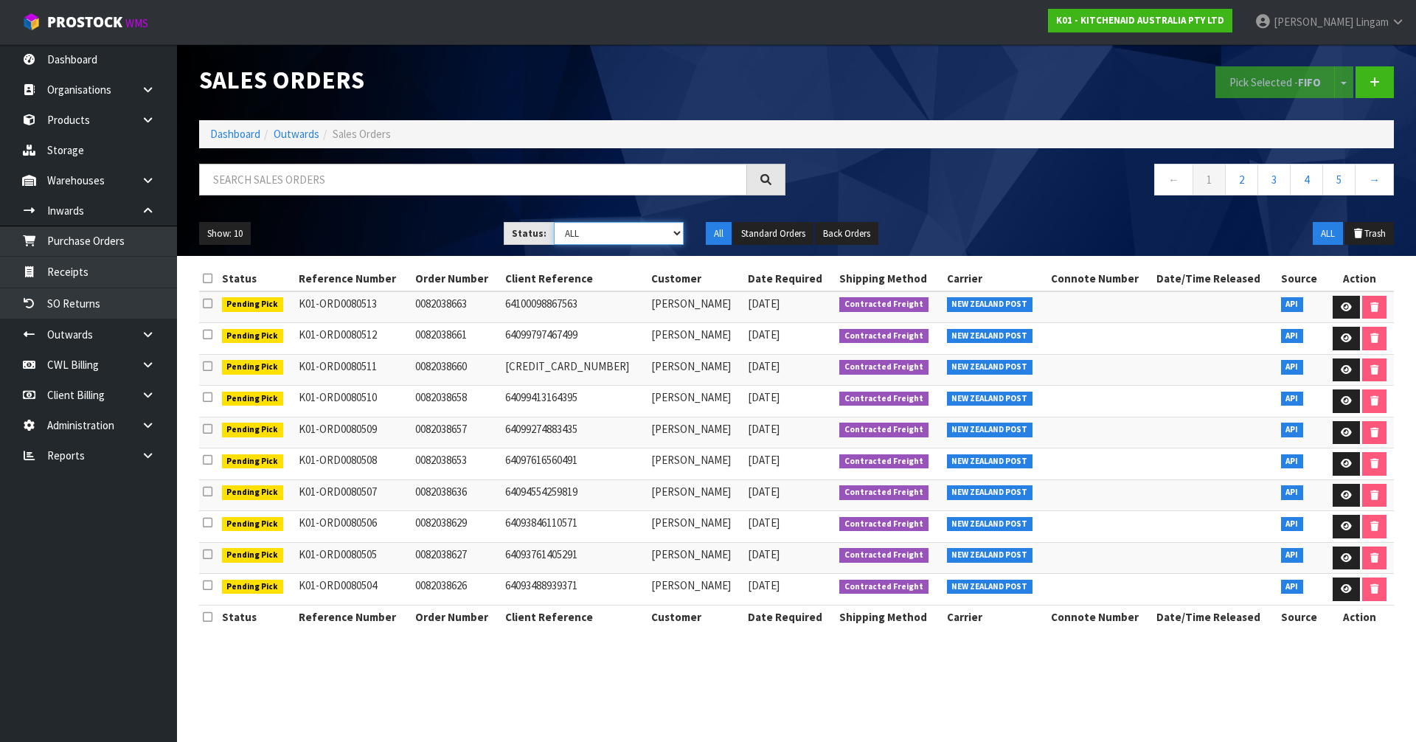
select select "string:6"
click at [554, 222] on select "Draft Pending Allocated Pending Pick Goods Picked Goods Packed Pending Charges …" at bounding box center [619, 233] width 131 height 23
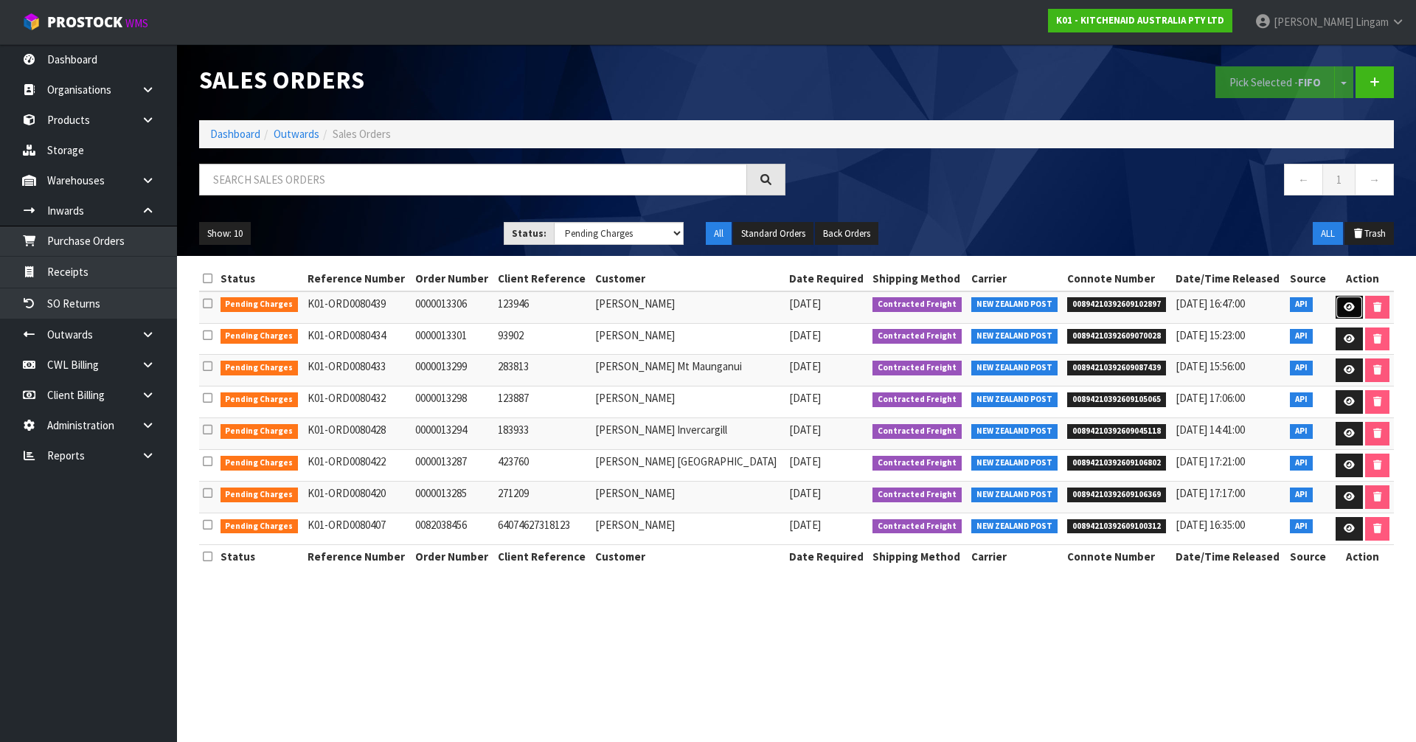
click at [1337, 304] on link at bounding box center [1349, 308] width 27 height 24
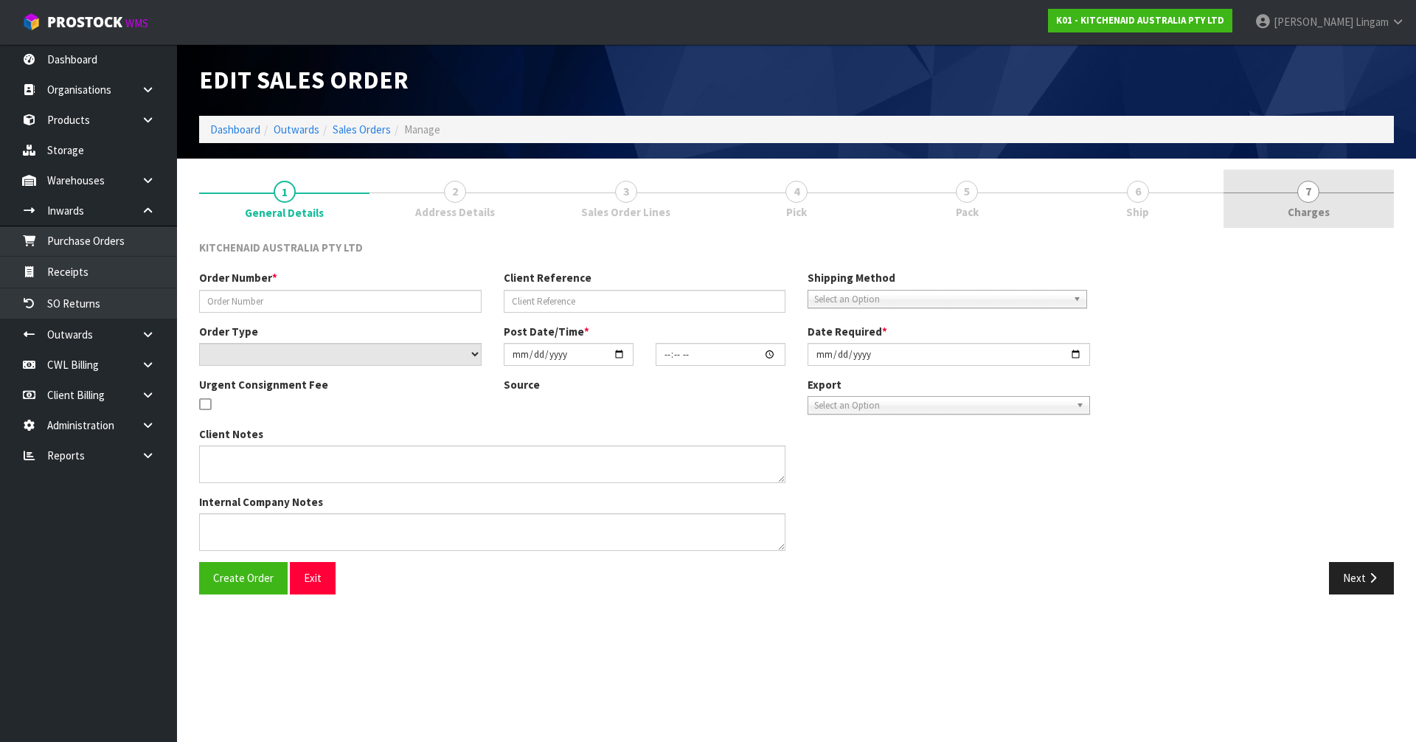
type input "0000013306"
type input "123946"
select select "number:0"
type input "[DATE]"
type input "14:33:56.000"
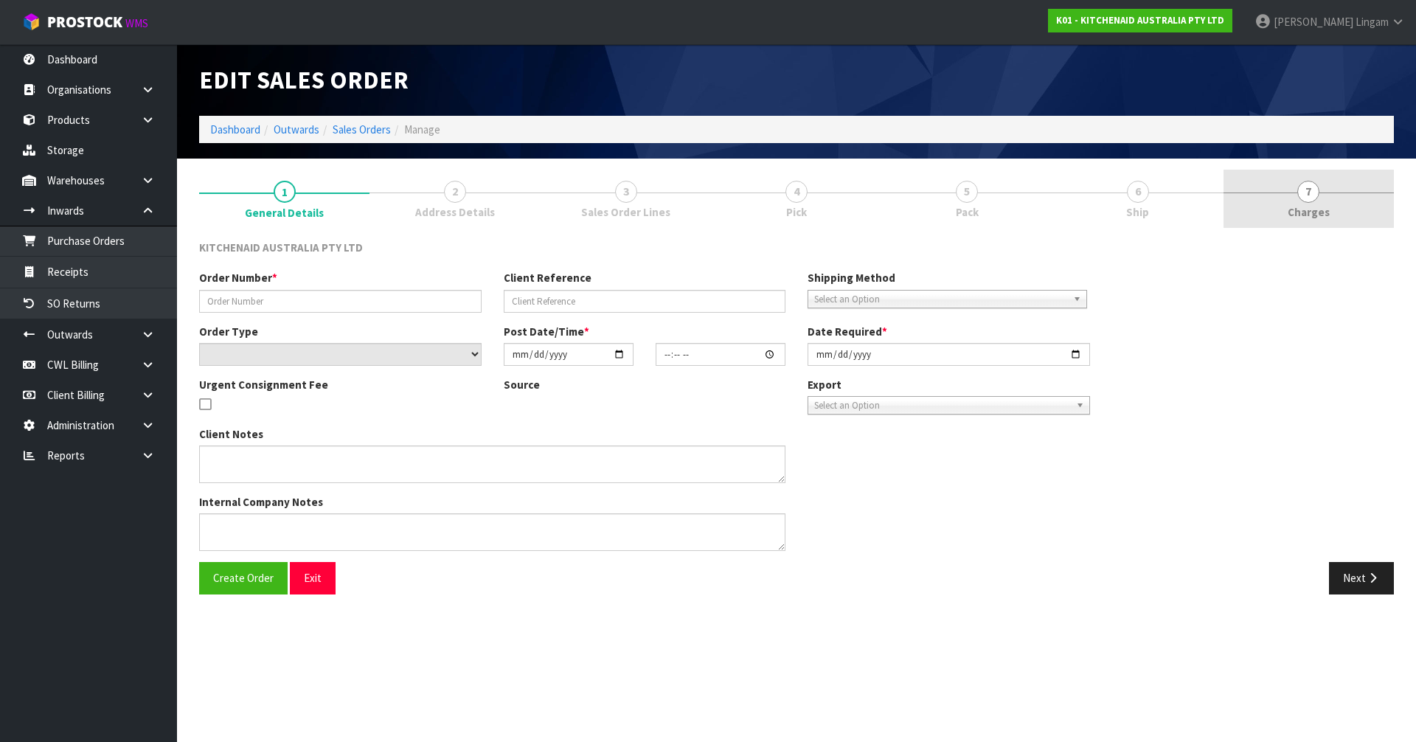
type input "[DATE]"
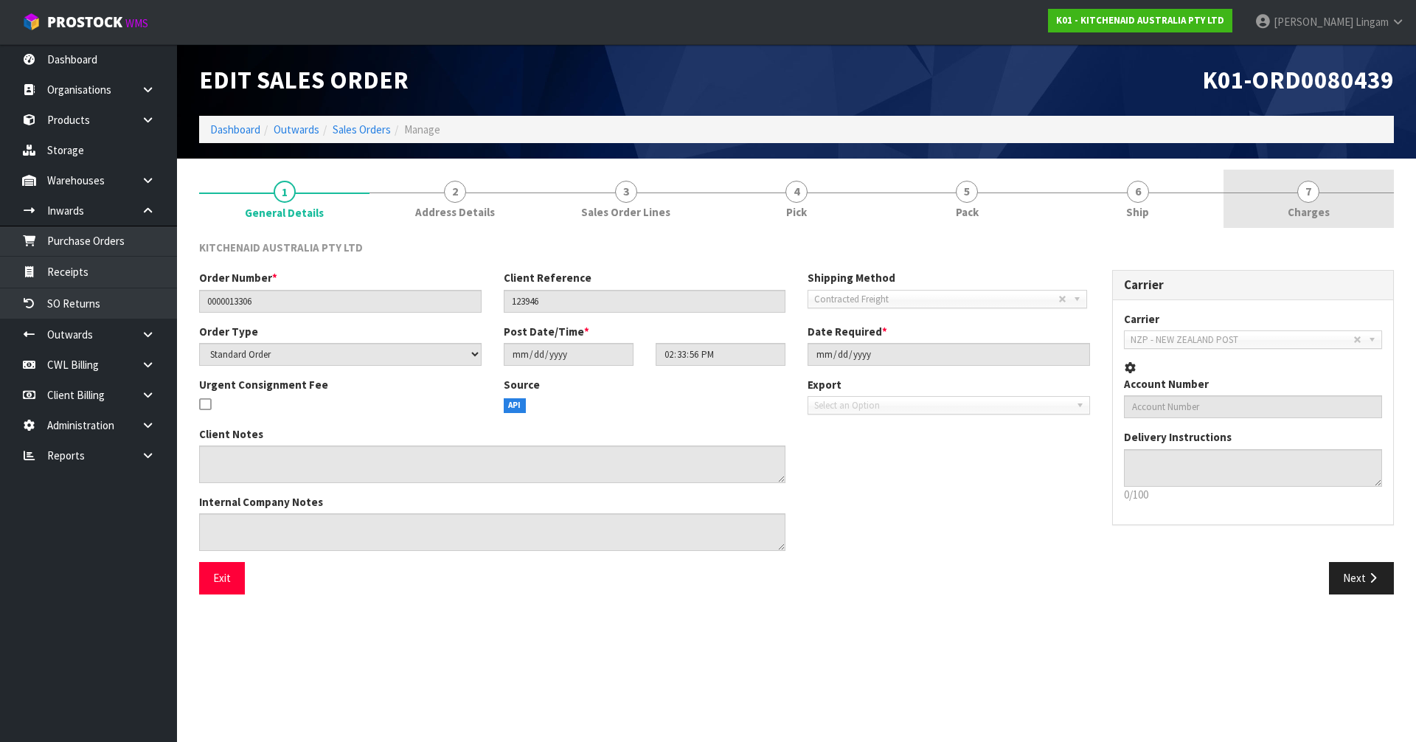
click at [1338, 209] on link "7 [GEOGRAPHIC_DATA]" at bounding box center [1309, 199] width 170 height 58
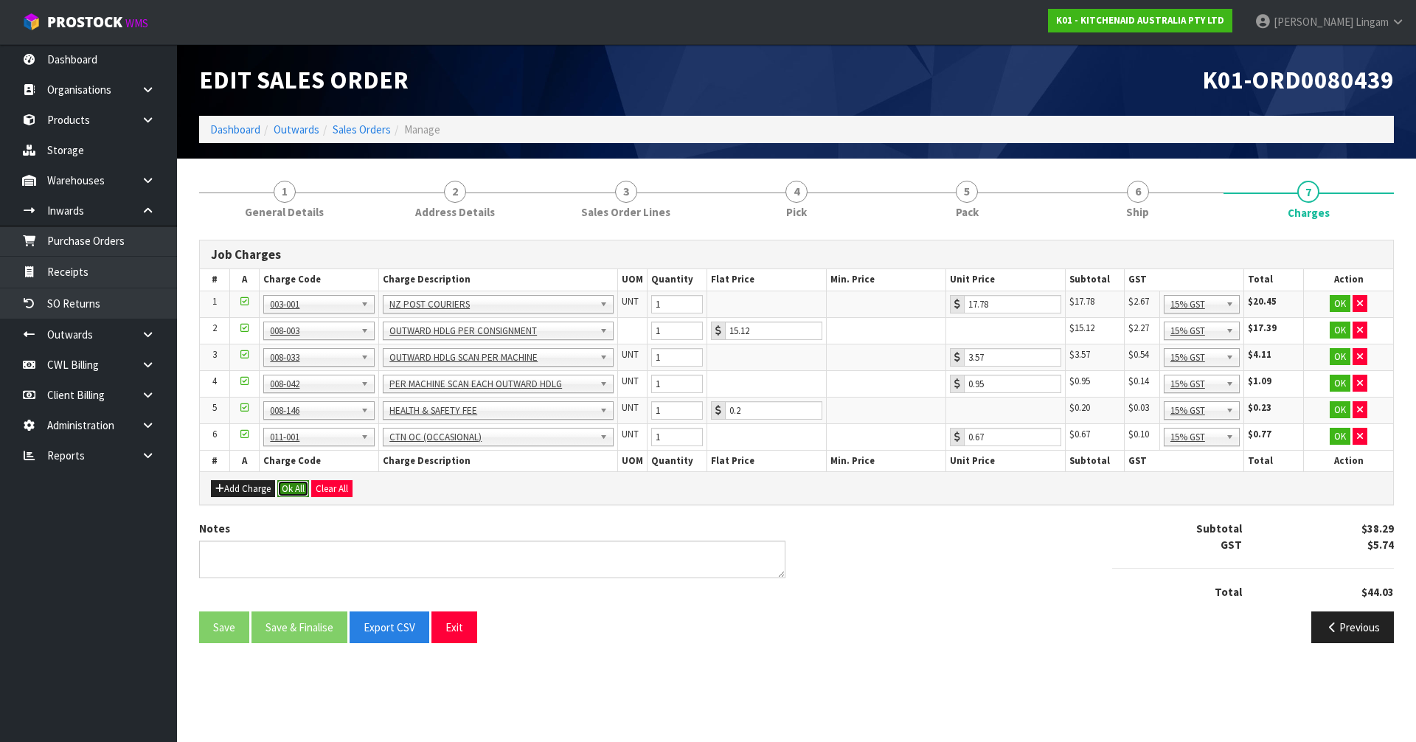
click at [291, 490] on button "Ok All" at bounding box center [293, 489] width 32 height 18
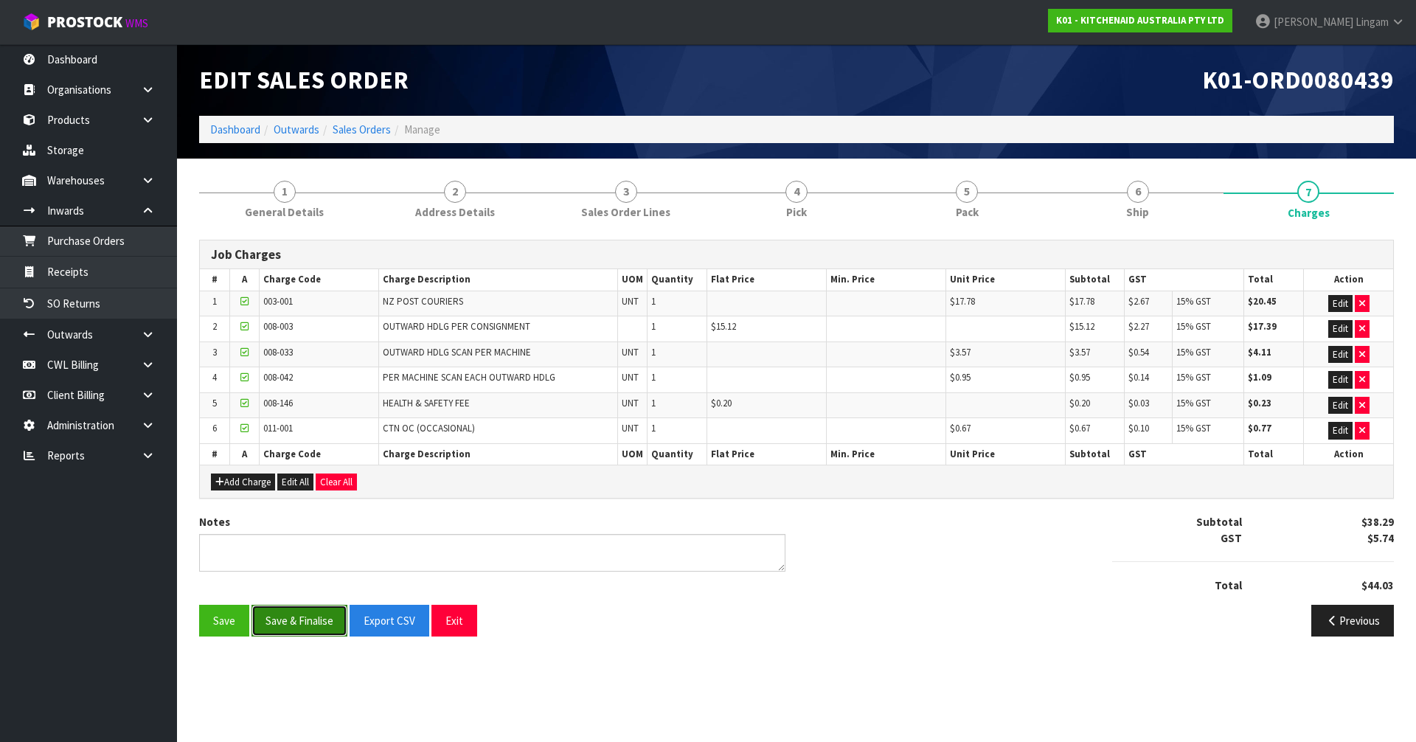
click at [302, 611] on button "Save & Finalise" at bounding box center [300, 621] width 96 height 32
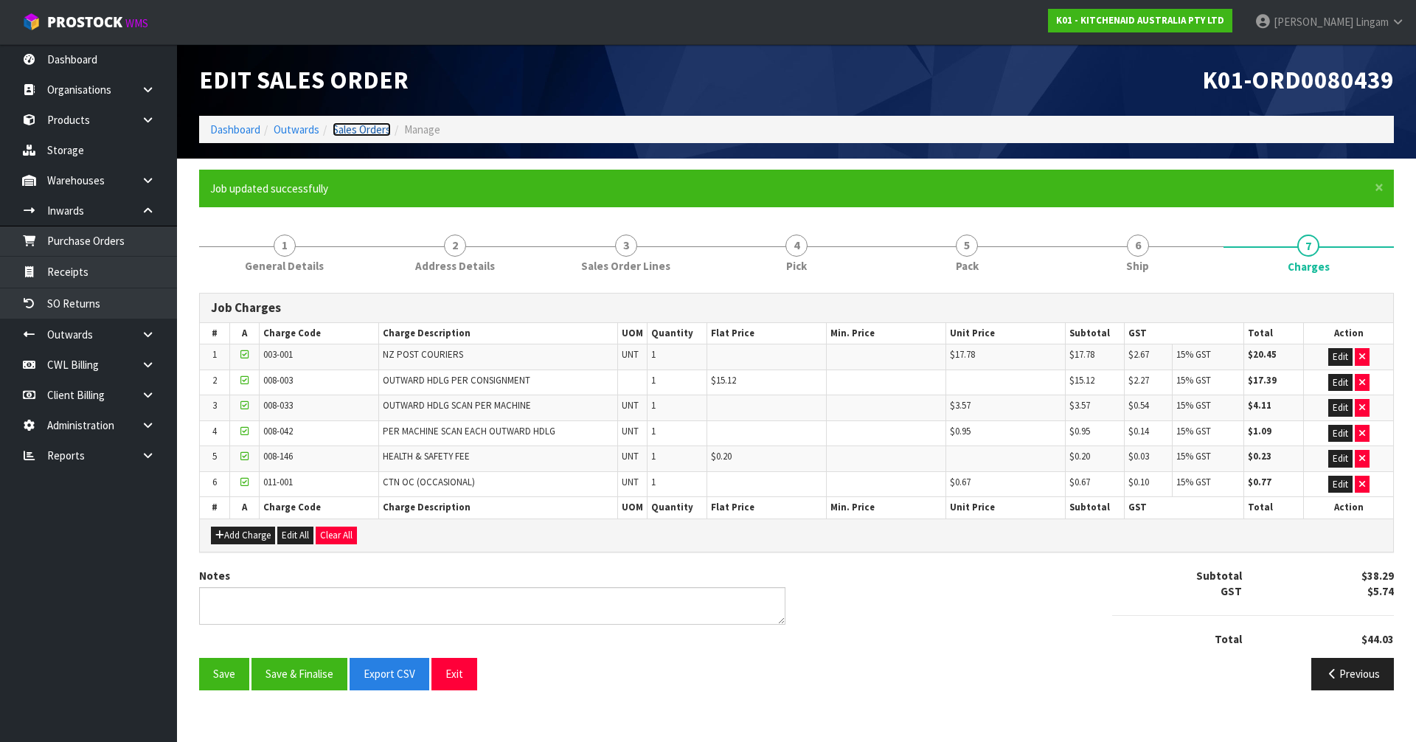
click at [378, 128] on link "Sales Orders" at bounding box center [362, 129] width 58 height 14
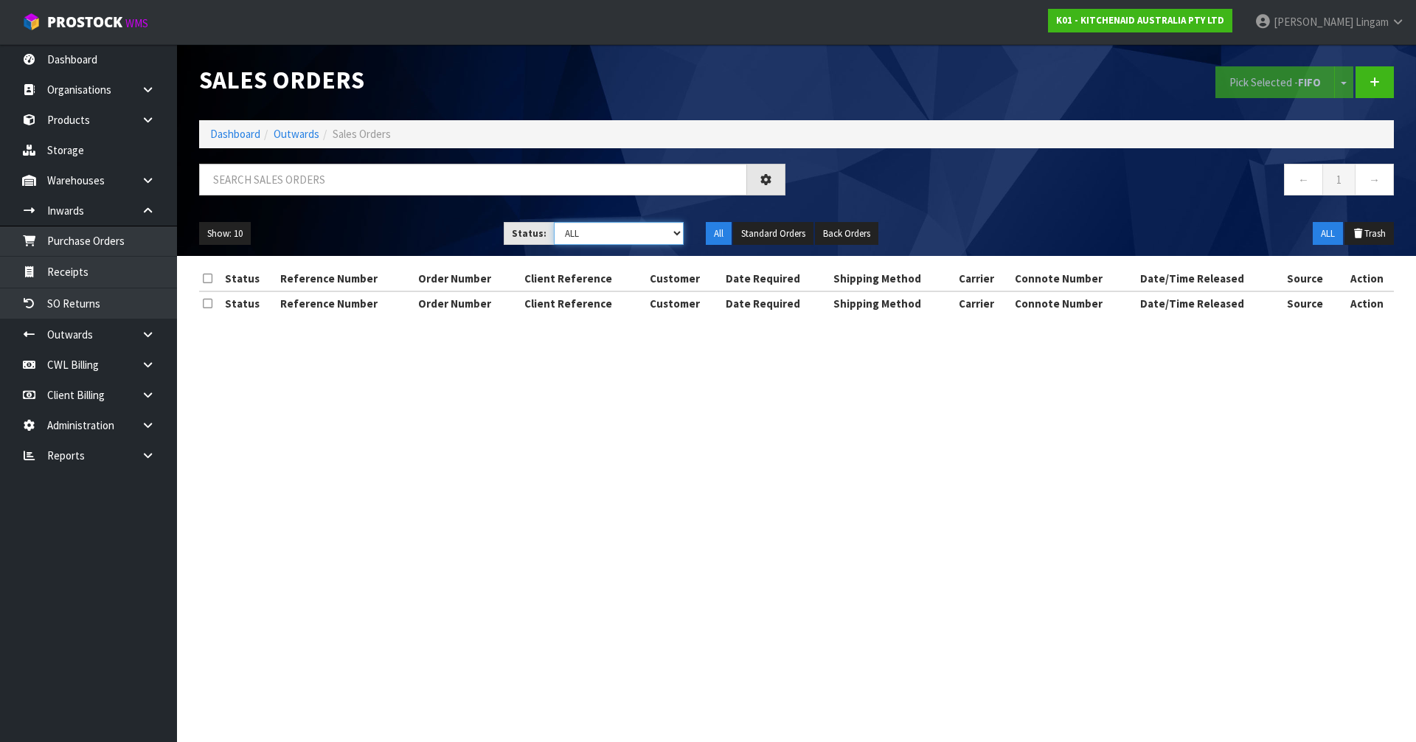
click at [670, 233] on select "Draft Pending Allocated Pending Pick Goods Picked Goods Packed Pending Charges …" at bounding box center [619, 233] width 131 height 23
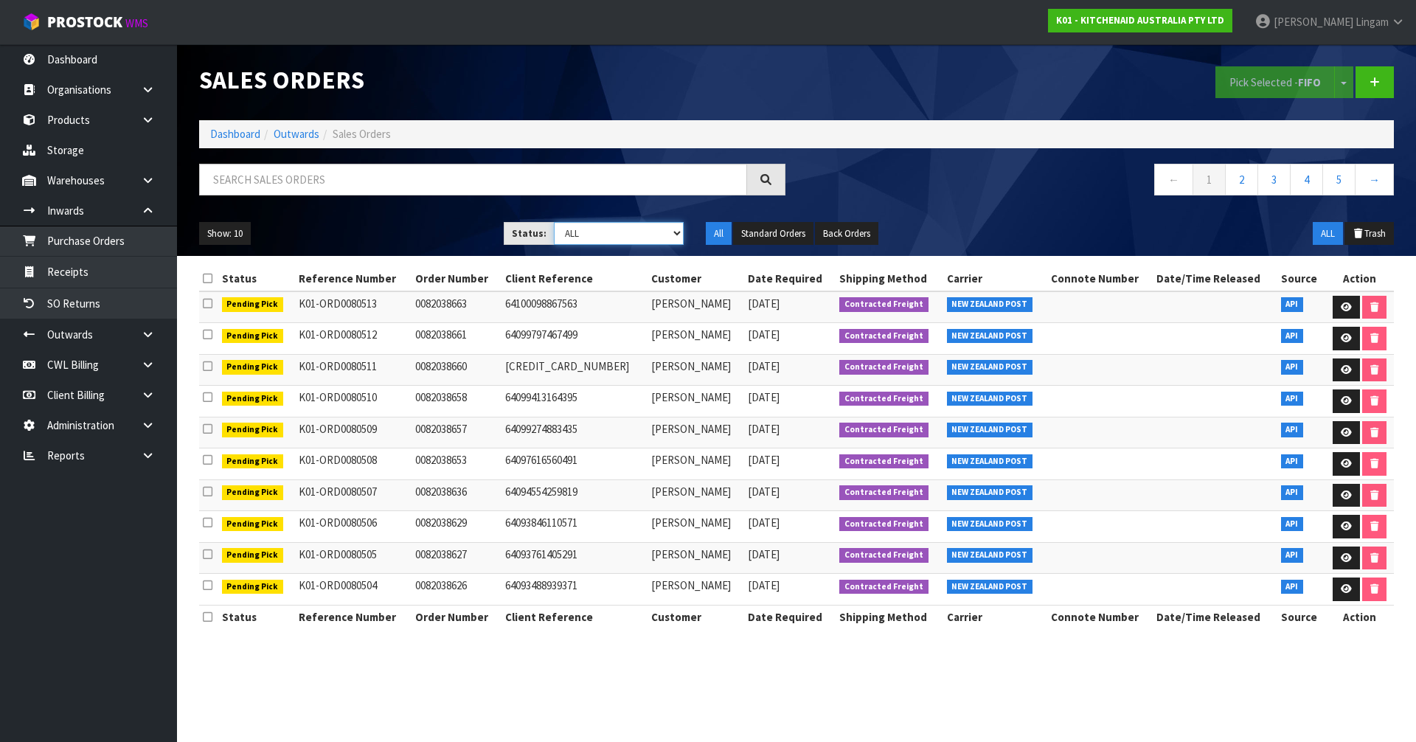
select select "string:6"
click at [554, 222] on select "Draft Pending Allocated Pending Pick Goods Picked Goods Packed Pending Charges …" at bounding box center [619, 233] width 131 height 23
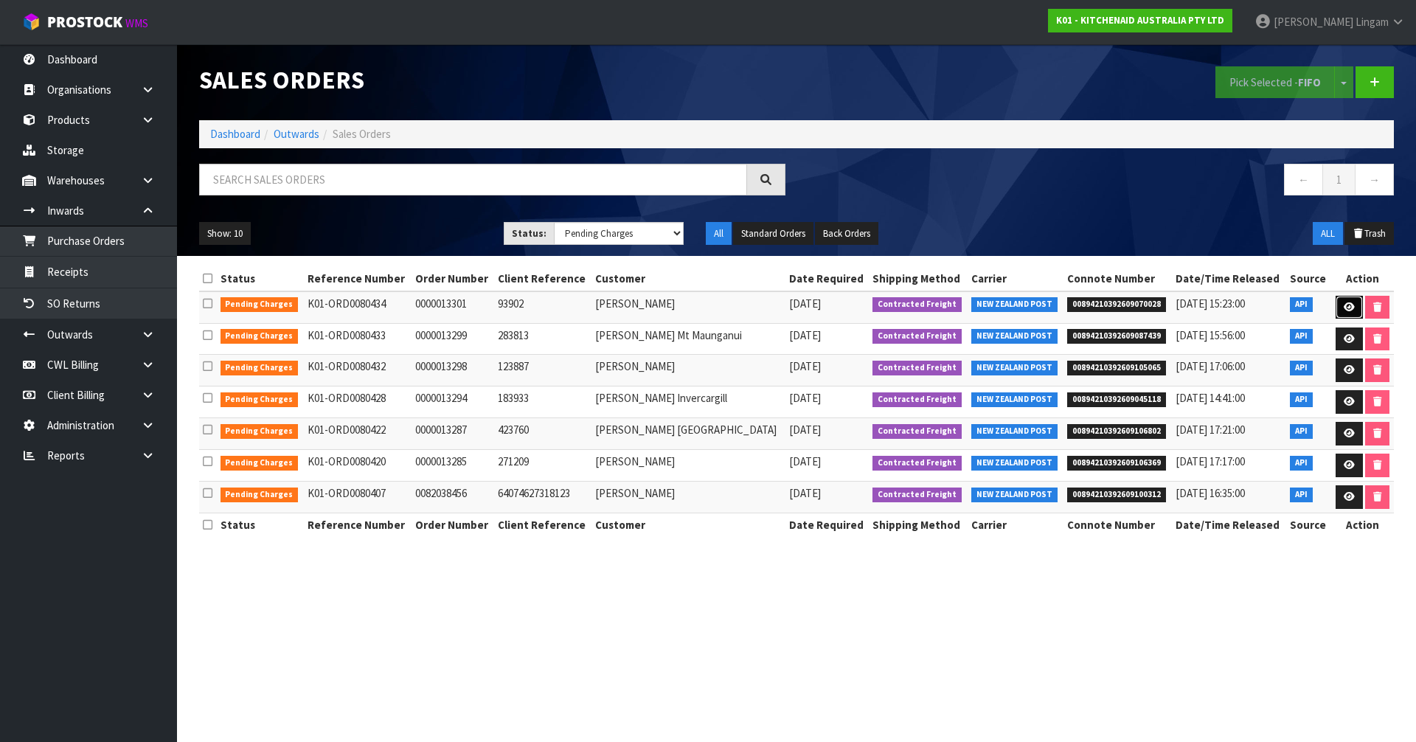
click at [1345, 302] on icon at bounding box center [1349, 307] width 11 height 10
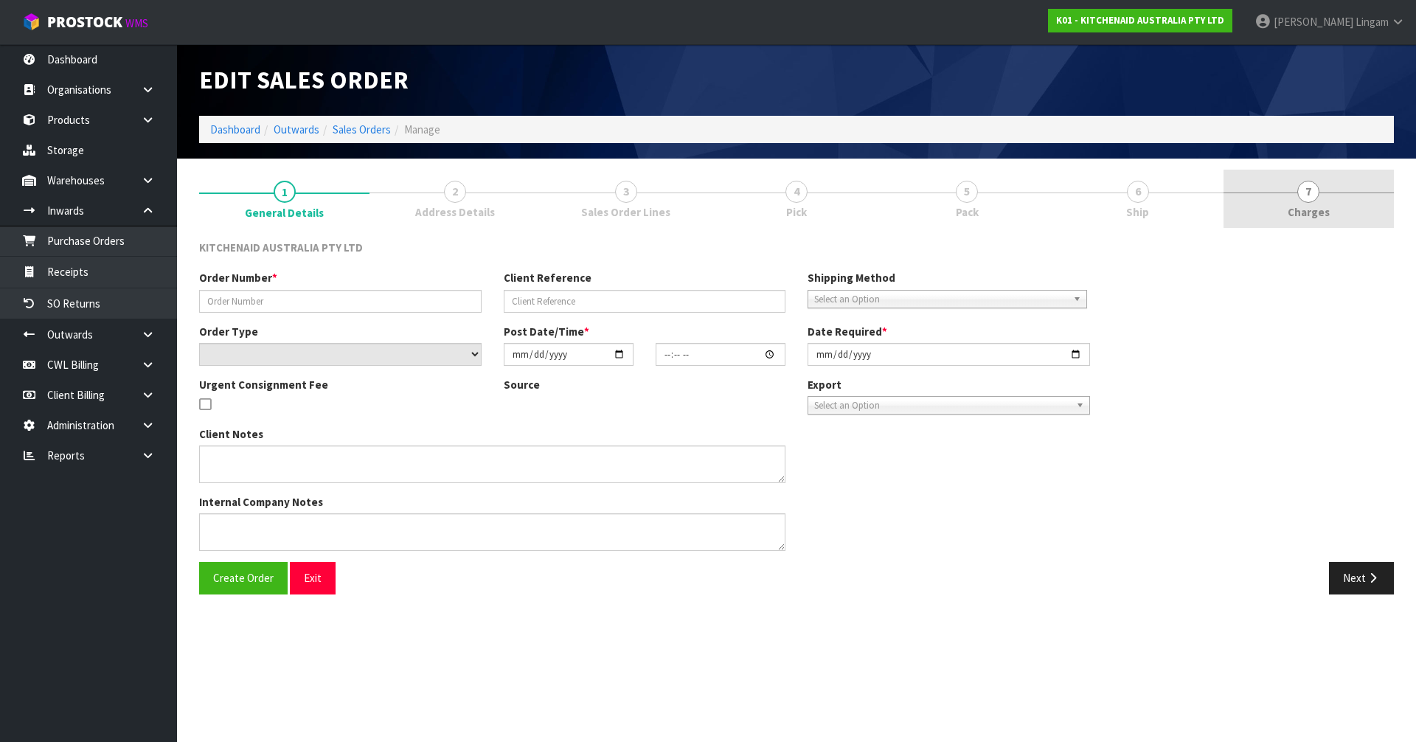
type input "0000013301"
type input "93902"
select select "number:0"
type input "[DATE]"
type input "14:33:45.000"
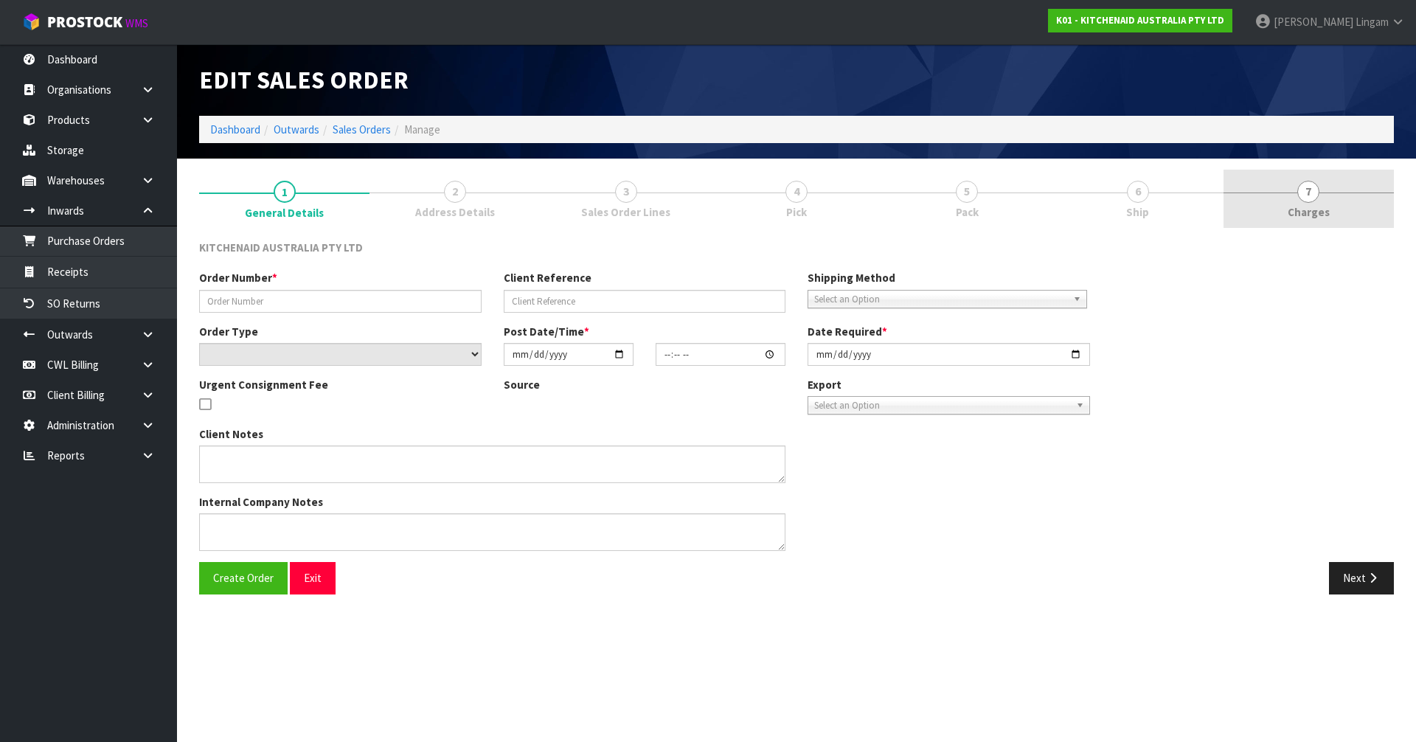
type input "[DATE]"
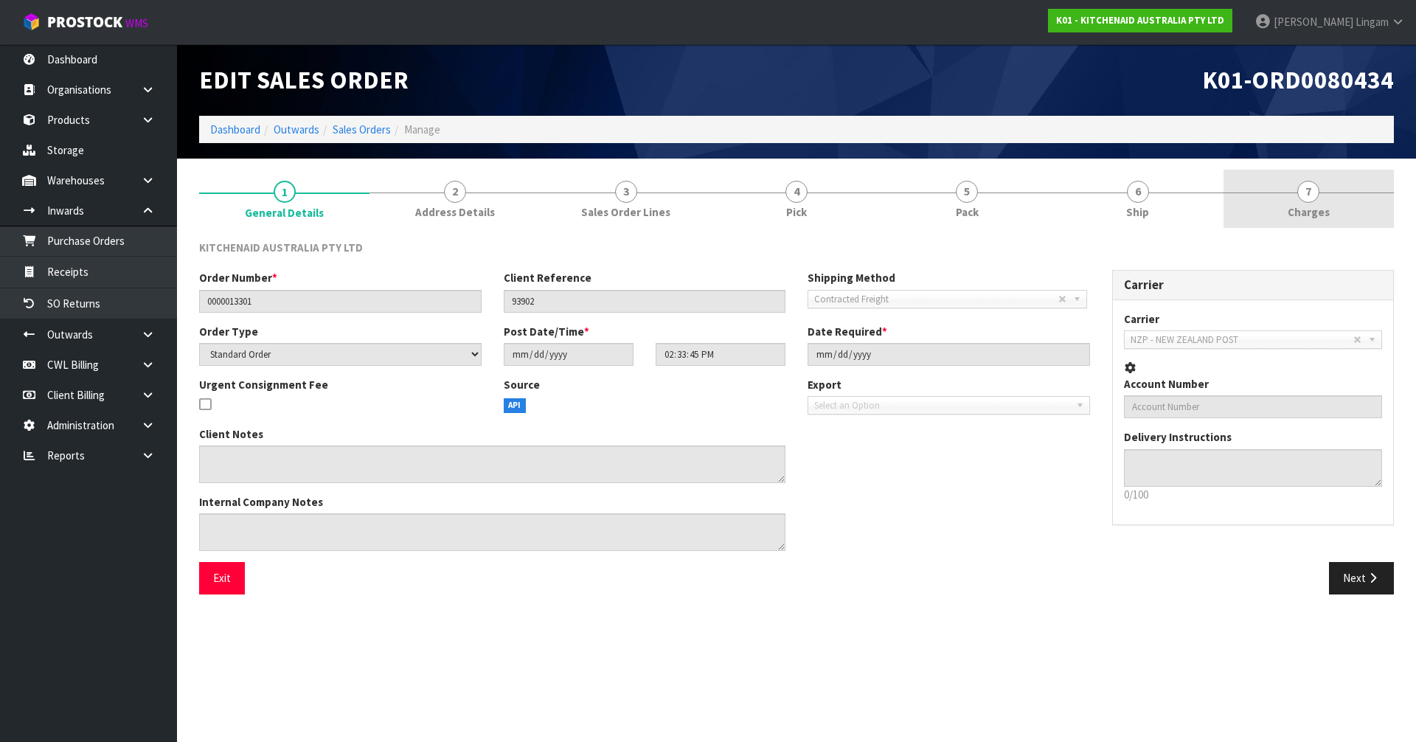
click at [1355, 201] on link "7 [GEOGRAPHIC_DATA]" at bounding box center [1309, 199] width 170 height 58
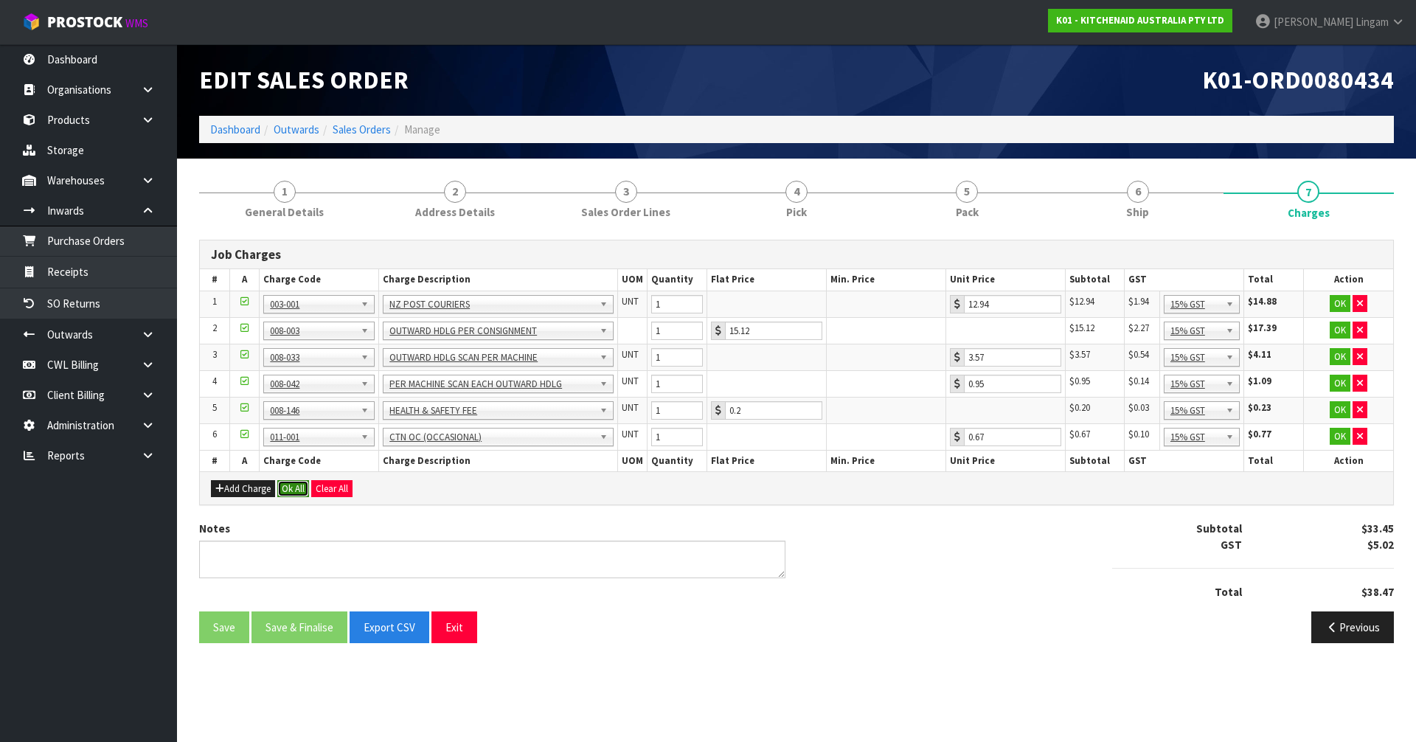
click at [296, 488] on button "Ok All" at bounding box center [293, 489] width 32 height 18
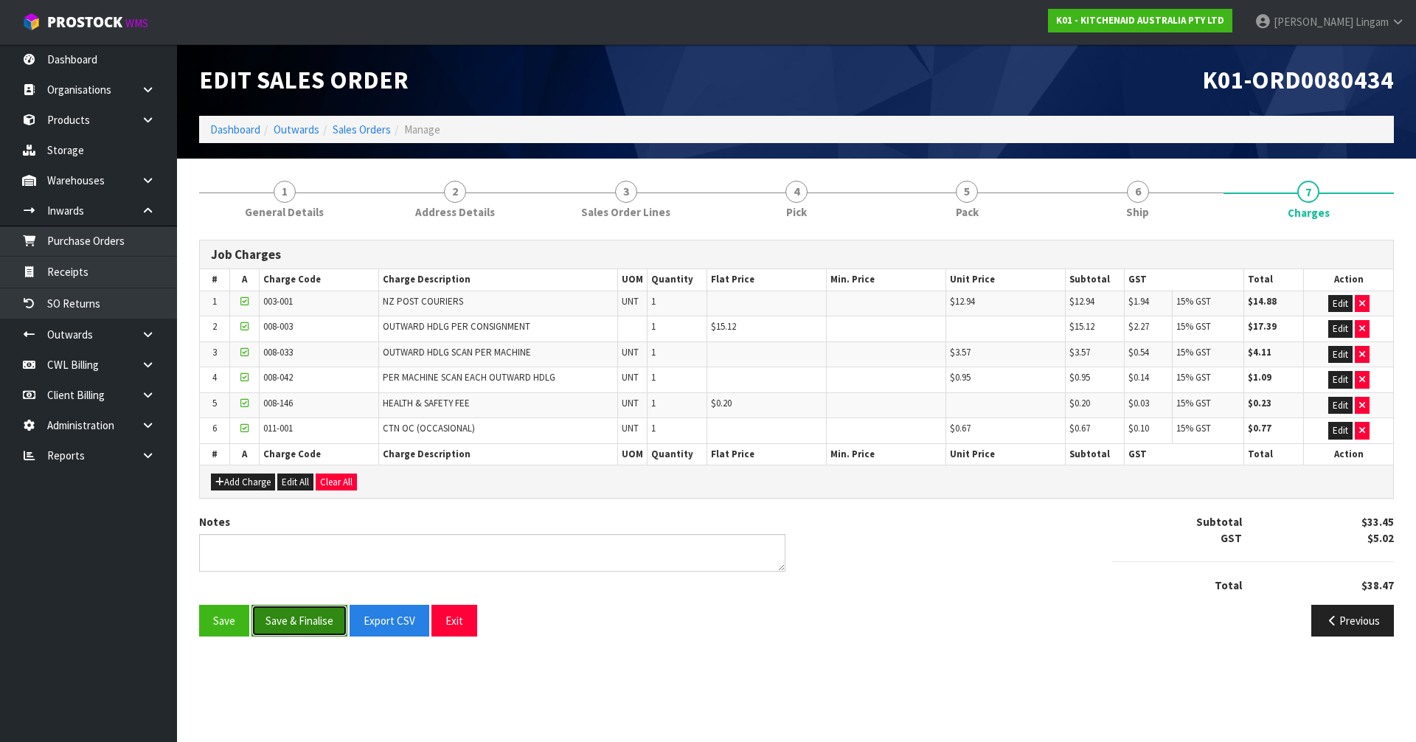
click at [302, 609] on button "Save & Finalise" at bounding box center [300, 621] width 96 height 32
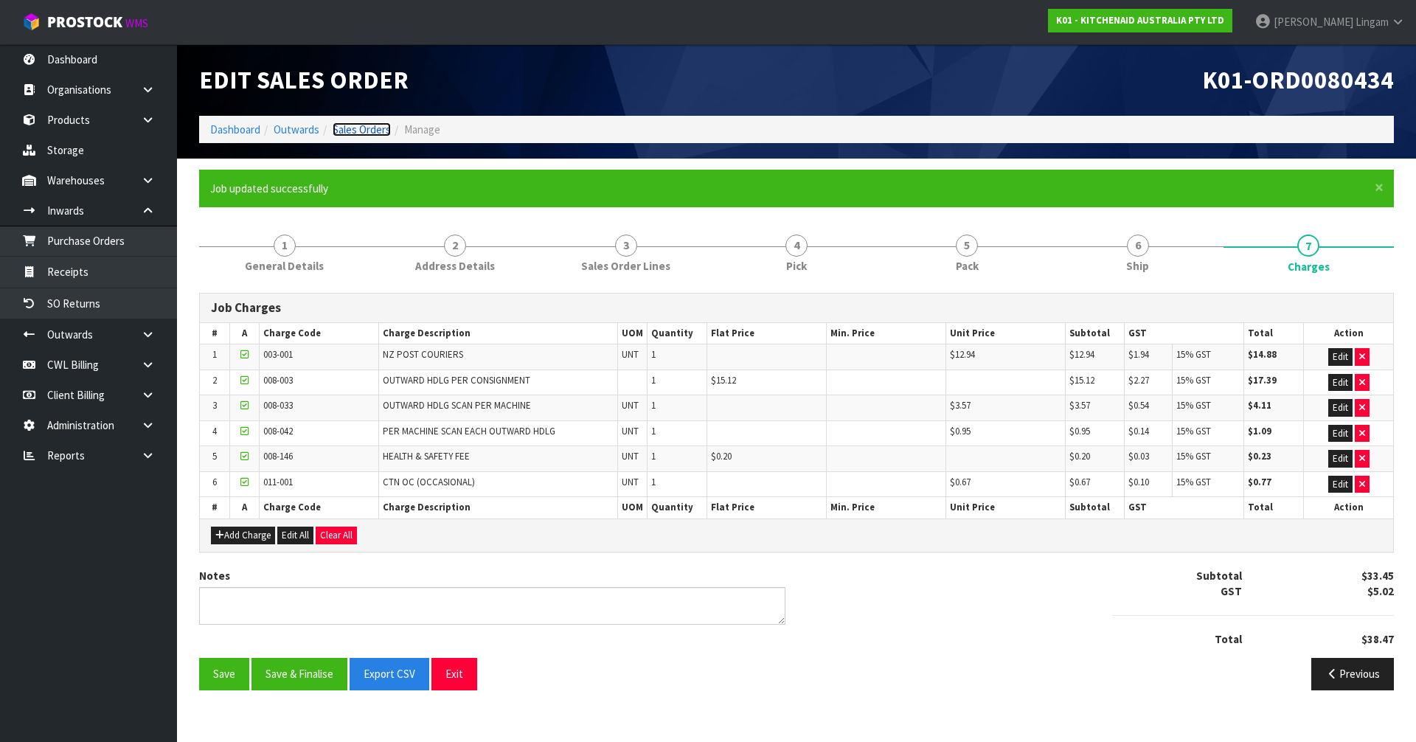
click at [373, 131] on link "Sales Orders" at bounding box center [362, 129] width 58 height 14
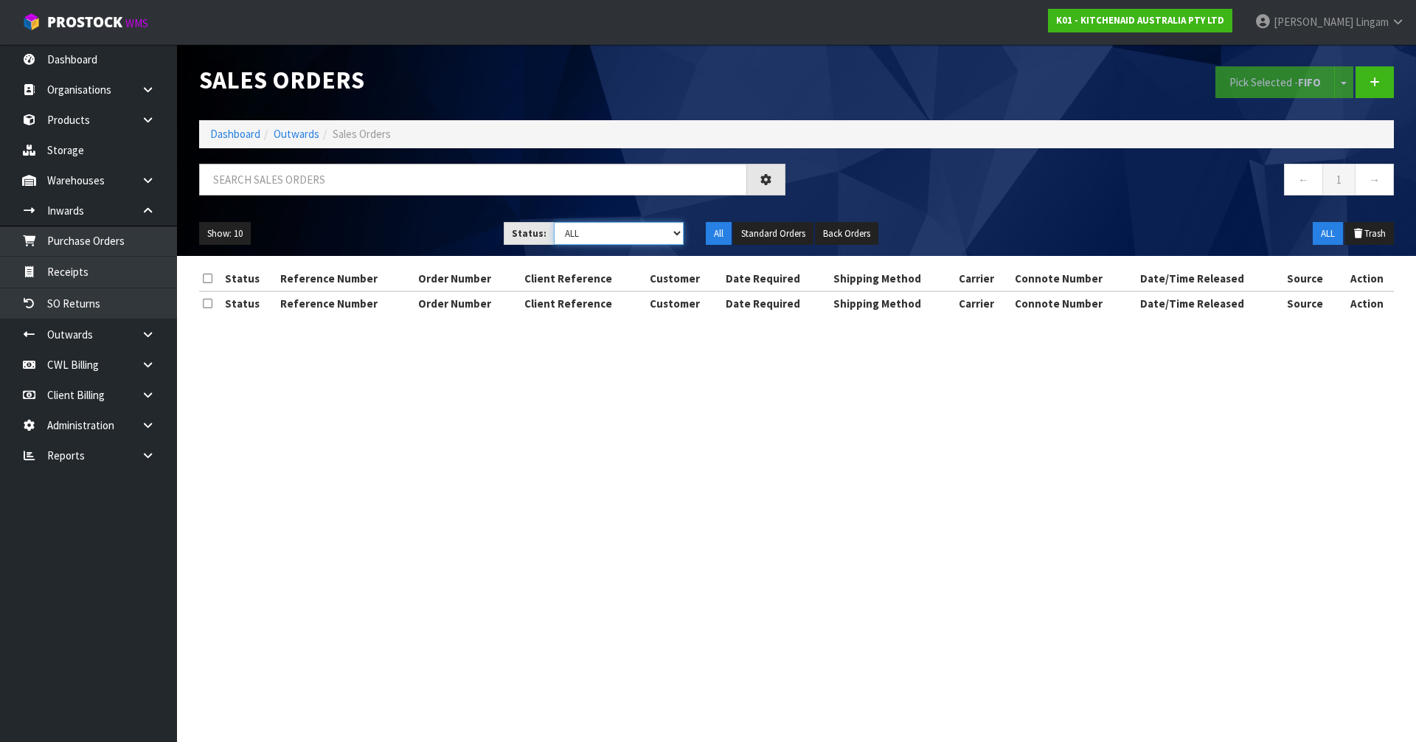
click at [659, 238] on select "Draft Pending Allocated Pending Pick Goods Picked Goods Packed Pending Charges …" at bounding box center [619, 233] width 131 height 23
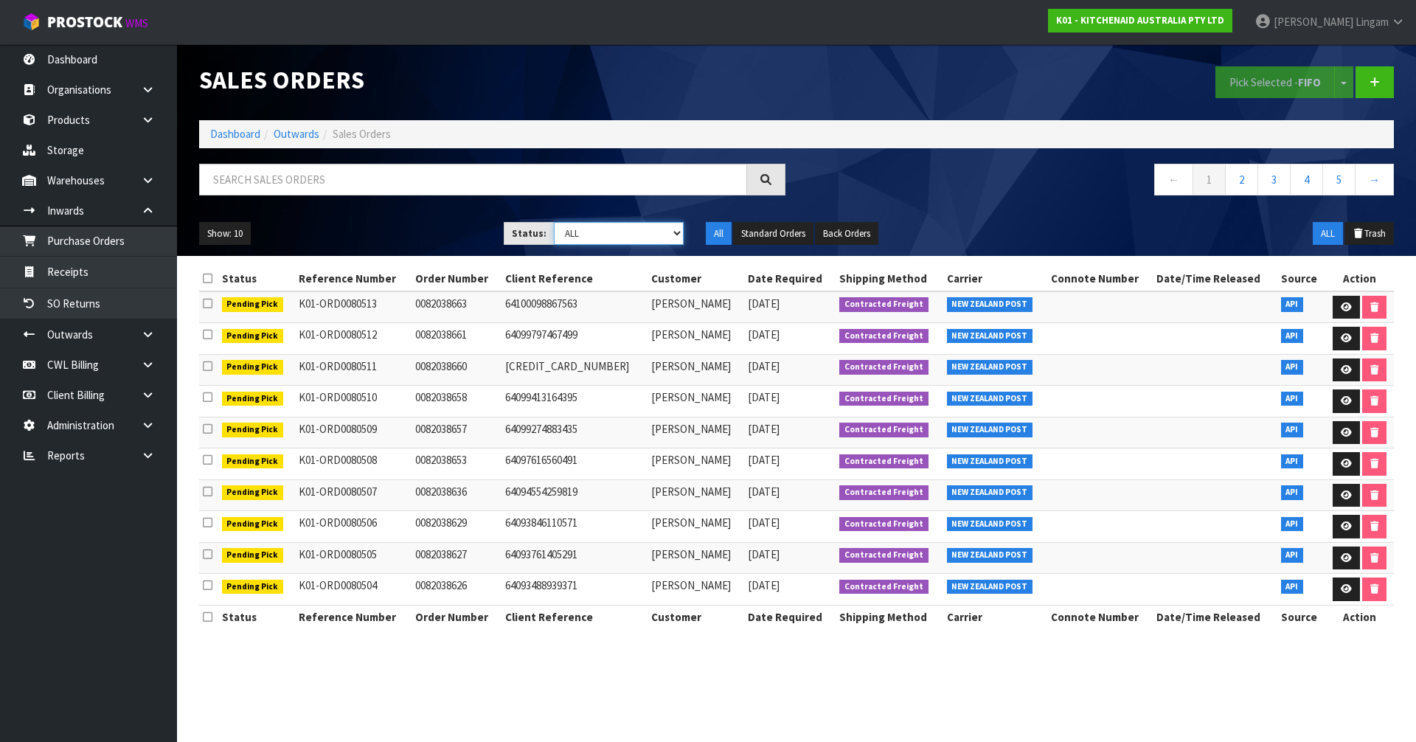
select select "string:6"
click at [554, 222] on select "Draft Pending Allocated Pending Pick Goods Picked Goods Packed Pending Charges …" at bounding box center [619, 233] width 131 height 23
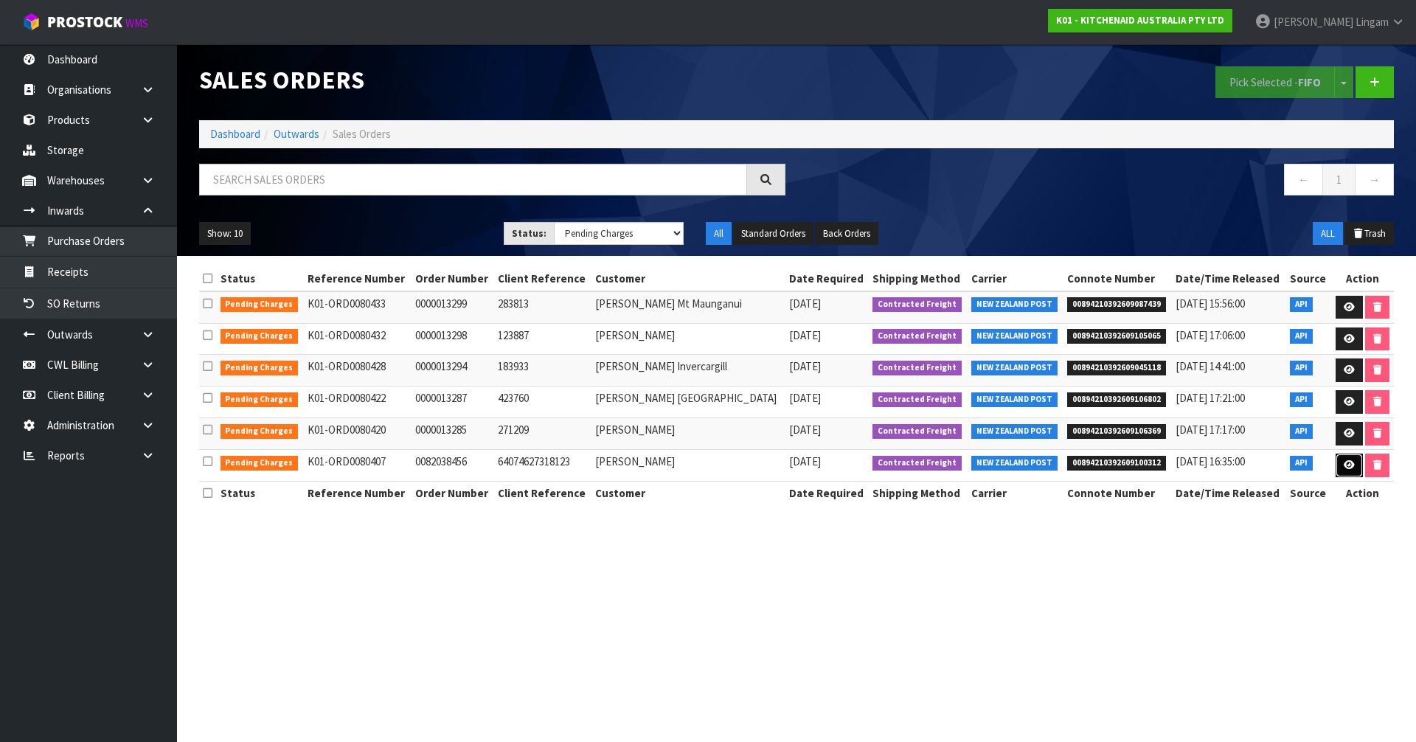
click at [1340, 462] on link at bounding box center [1349, 466] width 27 height 24
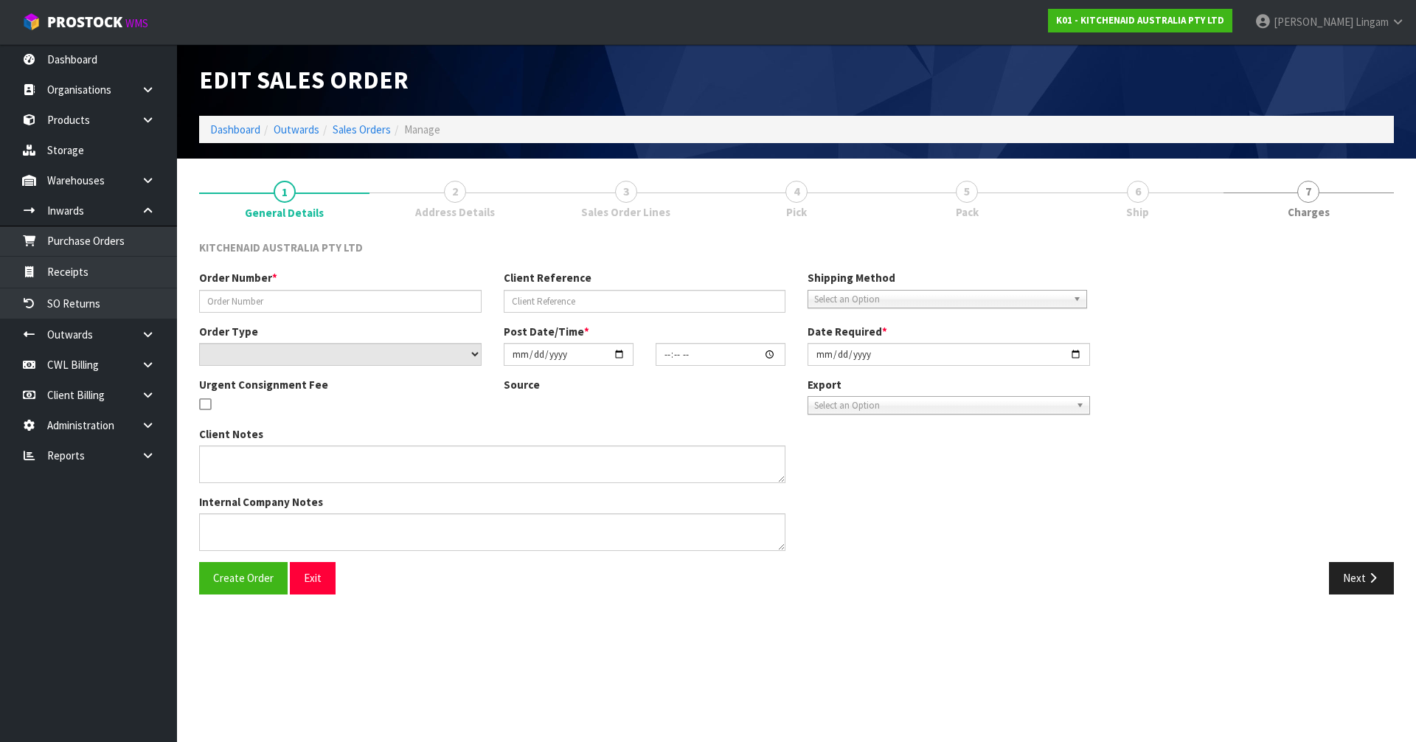
type input "0082038456"
type input "64074627318123"
select select "number:0"
type input "2025-10-08"
type input "20:41:48.000"
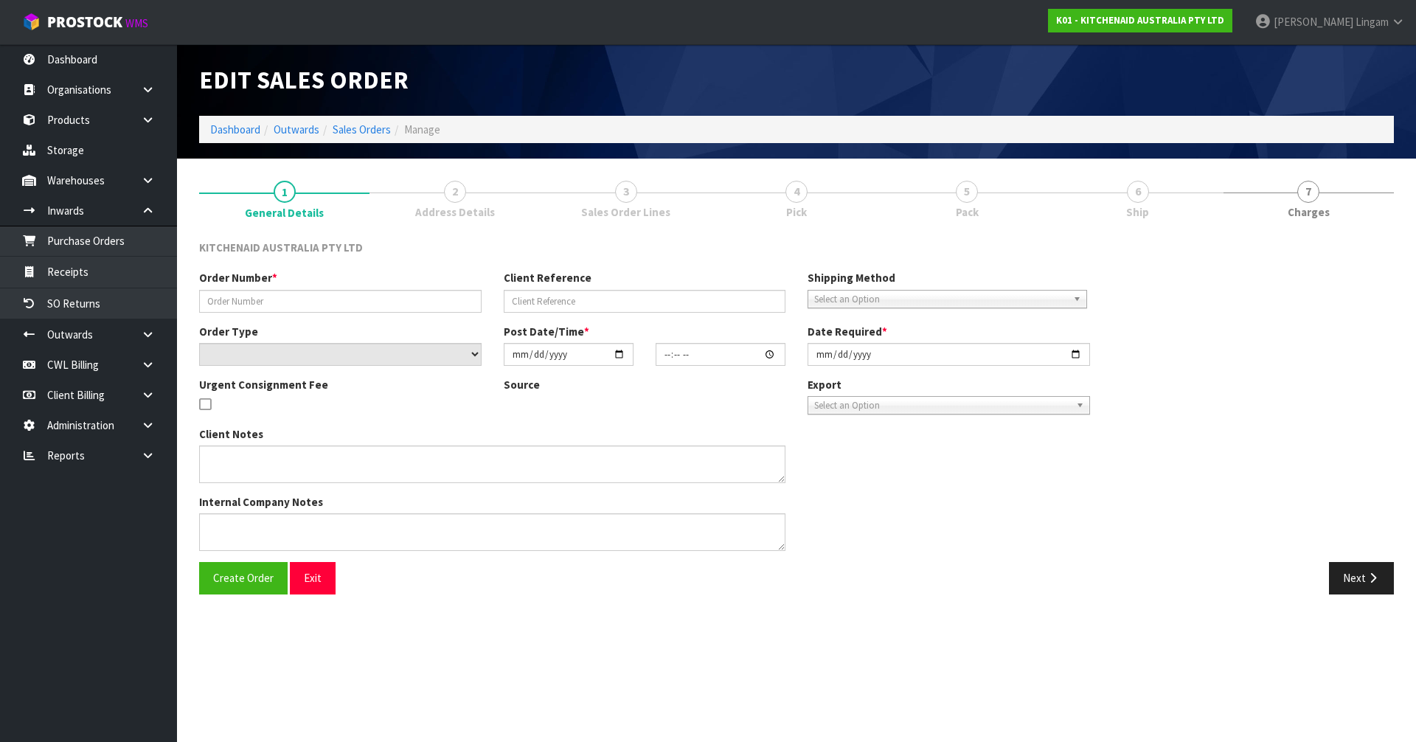
type input "2025-10-08"
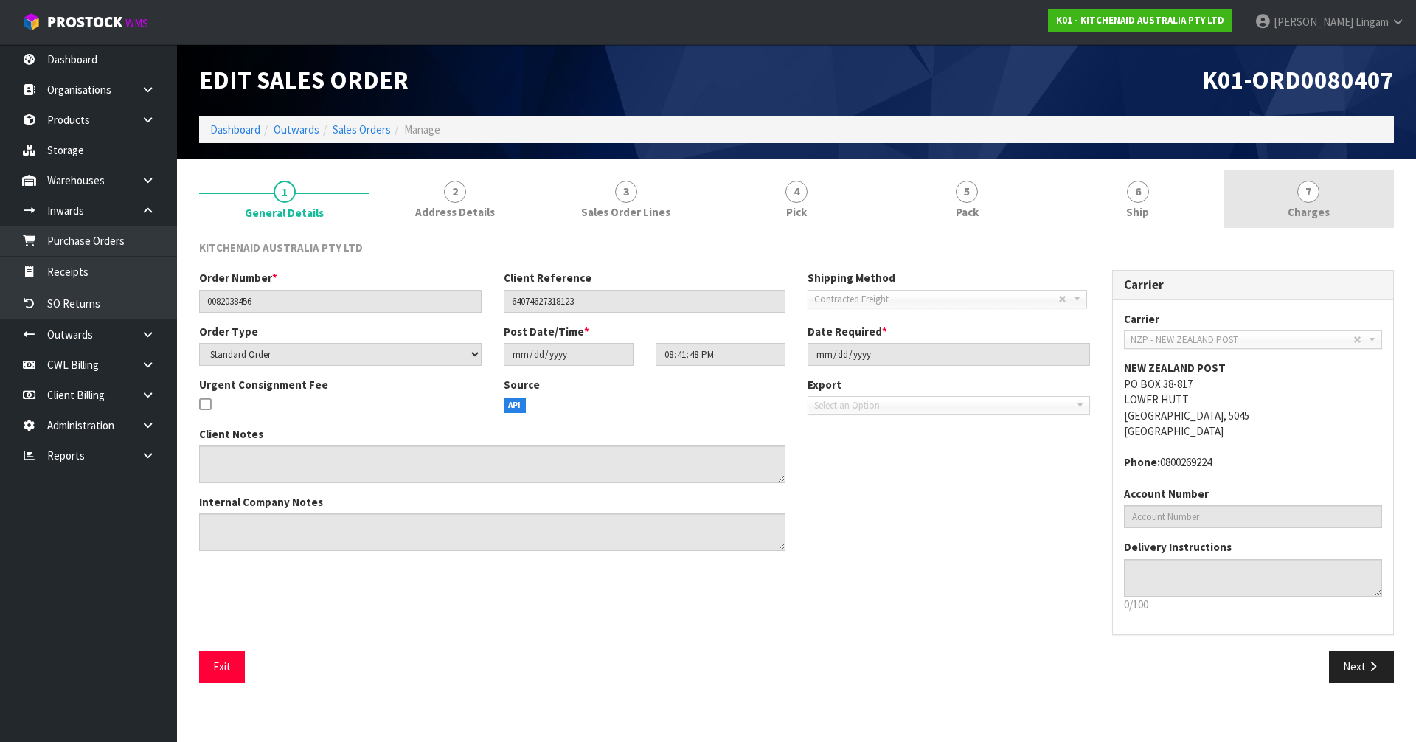
click at [1350, 193] on link "7 [GEOGRAPHIC_DATA]" at bounding box center [1309, 199] width 170 height 58
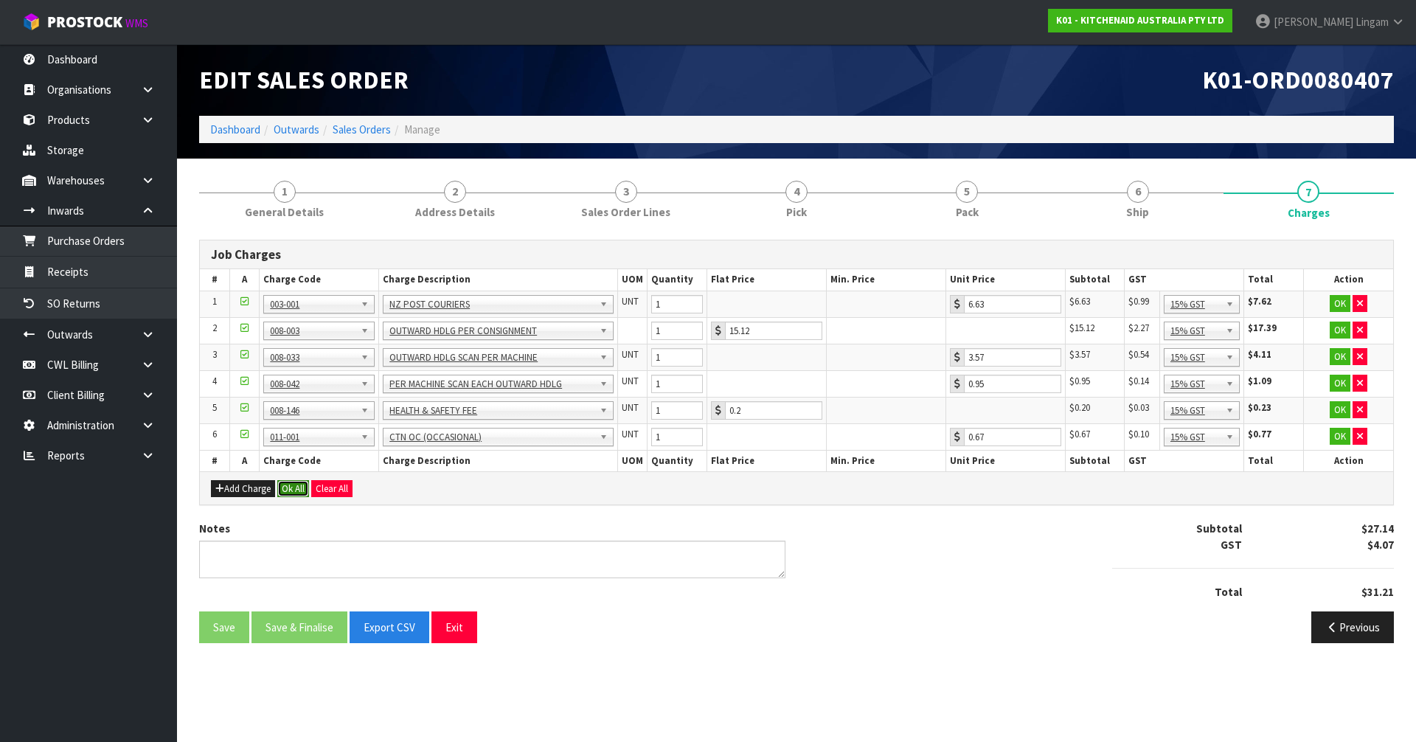
click at [290, 486] on button "Ok All" at bounding box center [293, 489] width 32 height 18
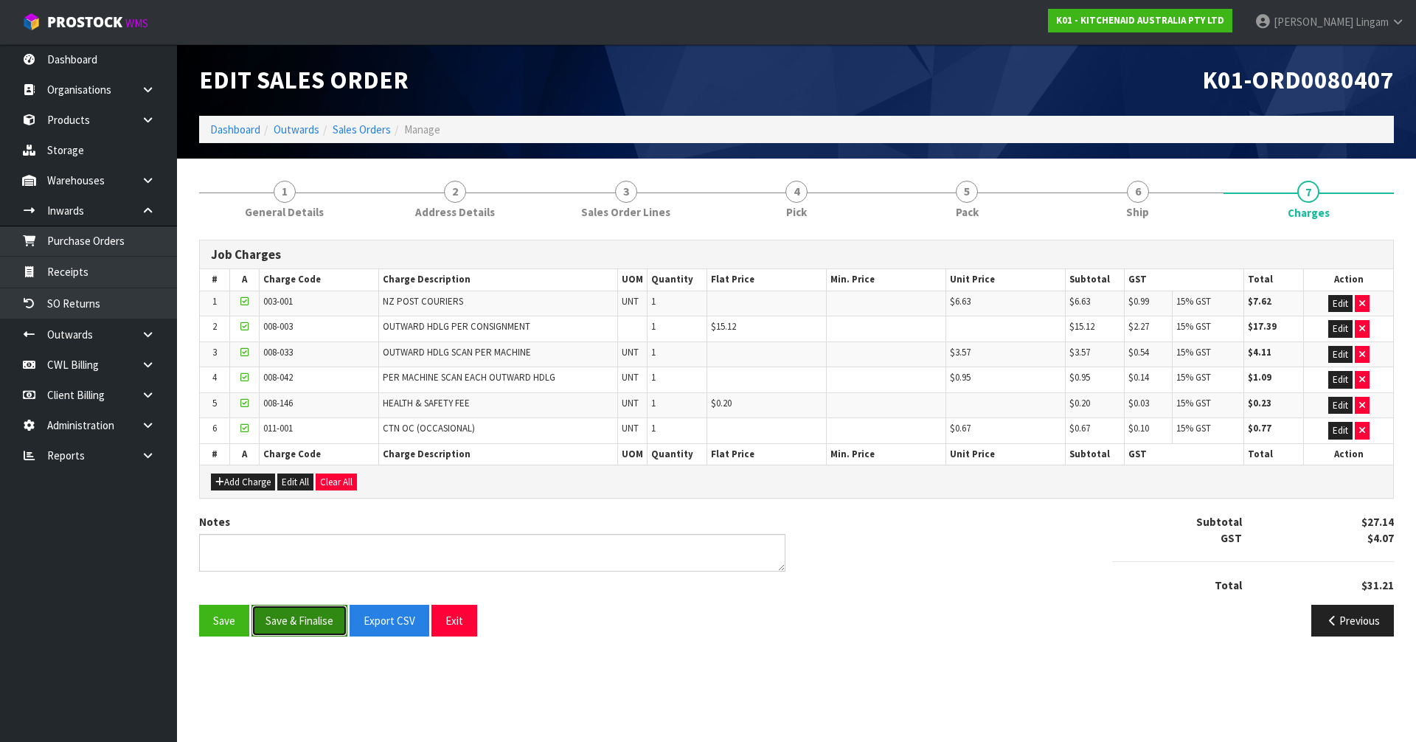
click at [311, 620] on button "Save & Finalise" at bounding box center [300, 621] width 96 height 32
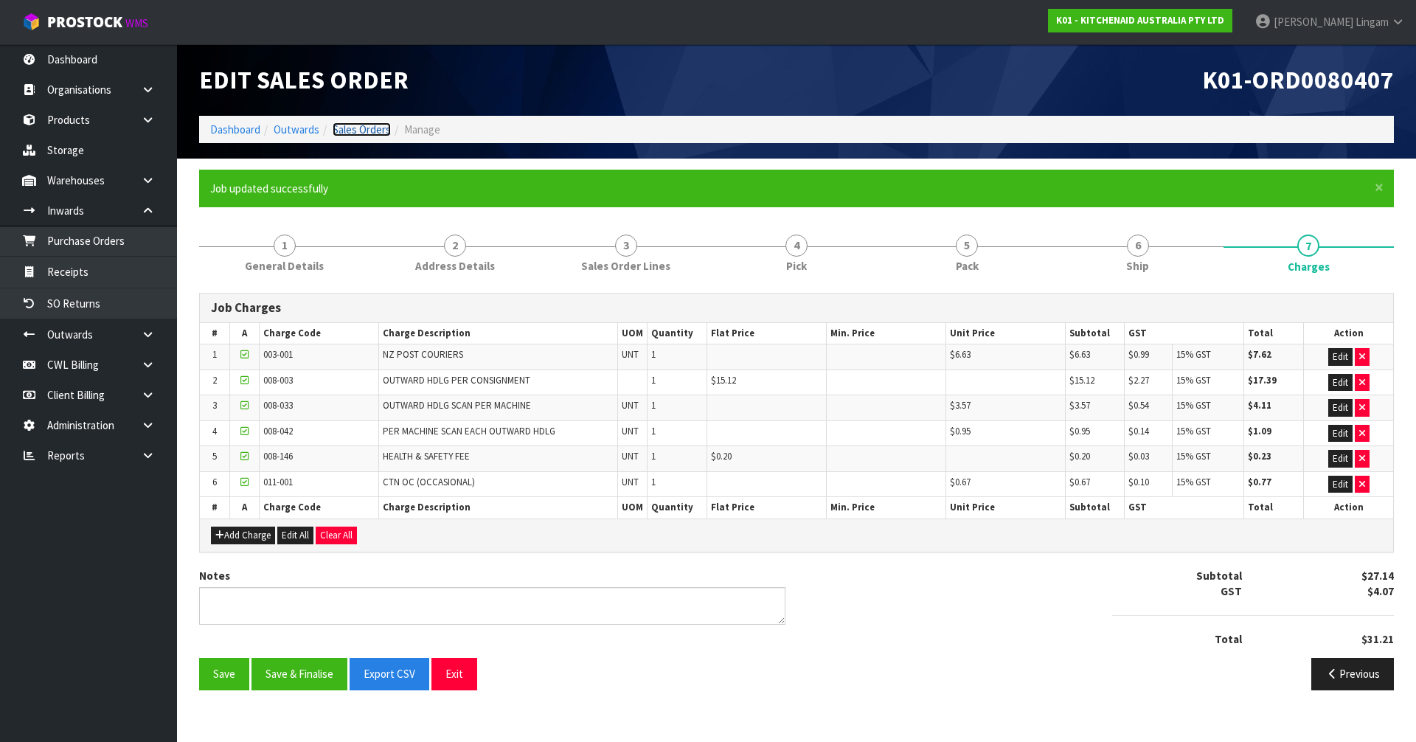
click at [387, 128] on link "Sales Orders" at bounding box center [362, 129] width 58 height 14
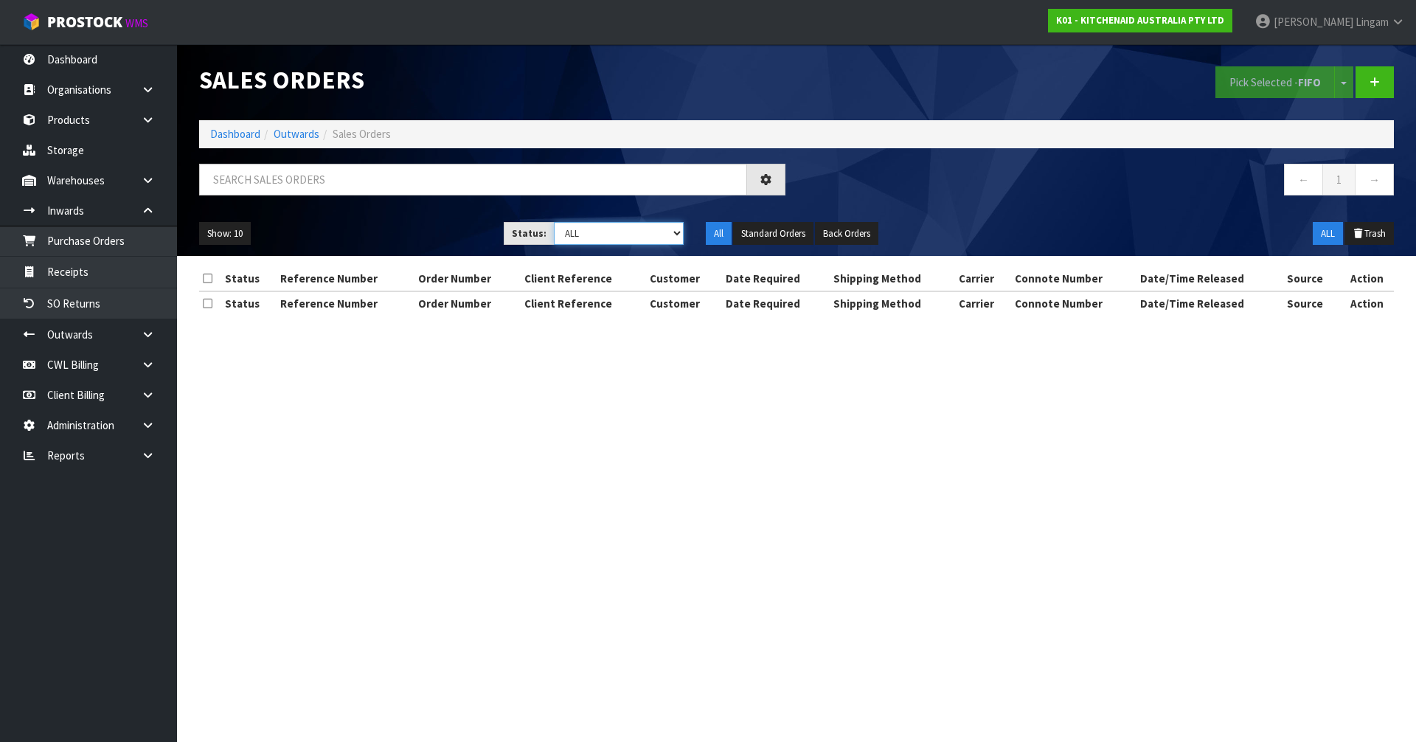
click at [661, 238] on select "Draft Pending Allocated Pending Pick Goods Picked Goods Packed Pending Charges …" at bounding box center [619, 233] width 131 height 23
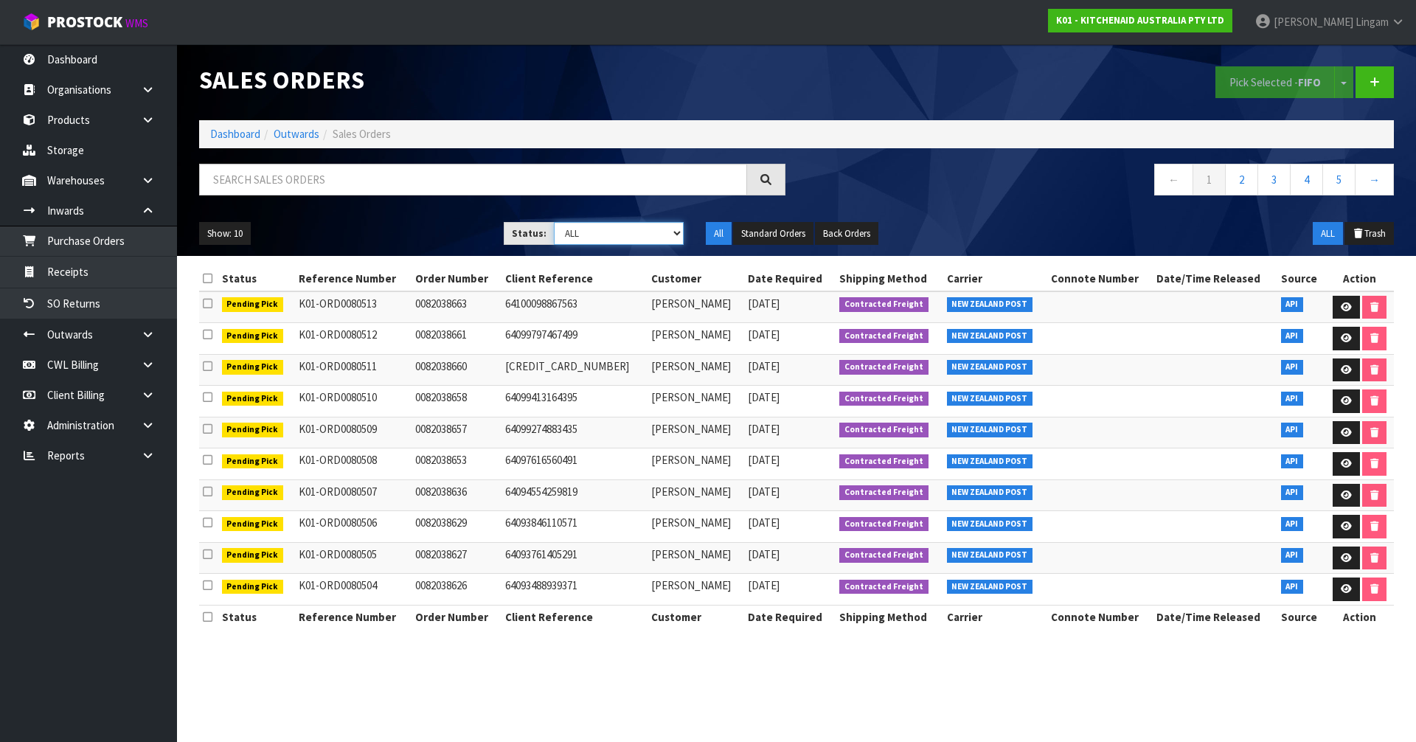
select select "string:6"
click at [554, 222] on select "Draft Pending Allocated Pending Pick Goods Picked Goods Packed Pending Charges …" at bounding box center [619, 233] width 131 height 23
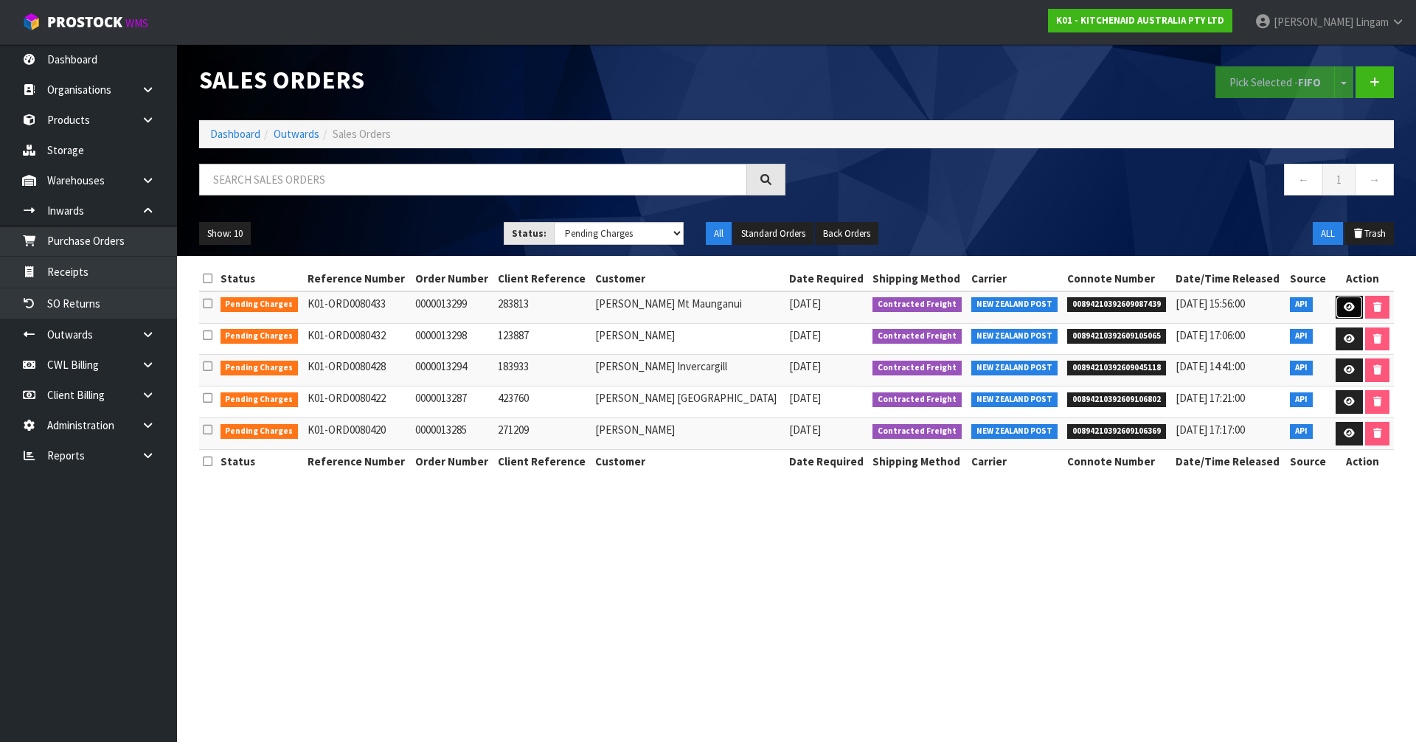
click at [1350, 305] on icon at bounding box center [1349, 307] width 11 height 10
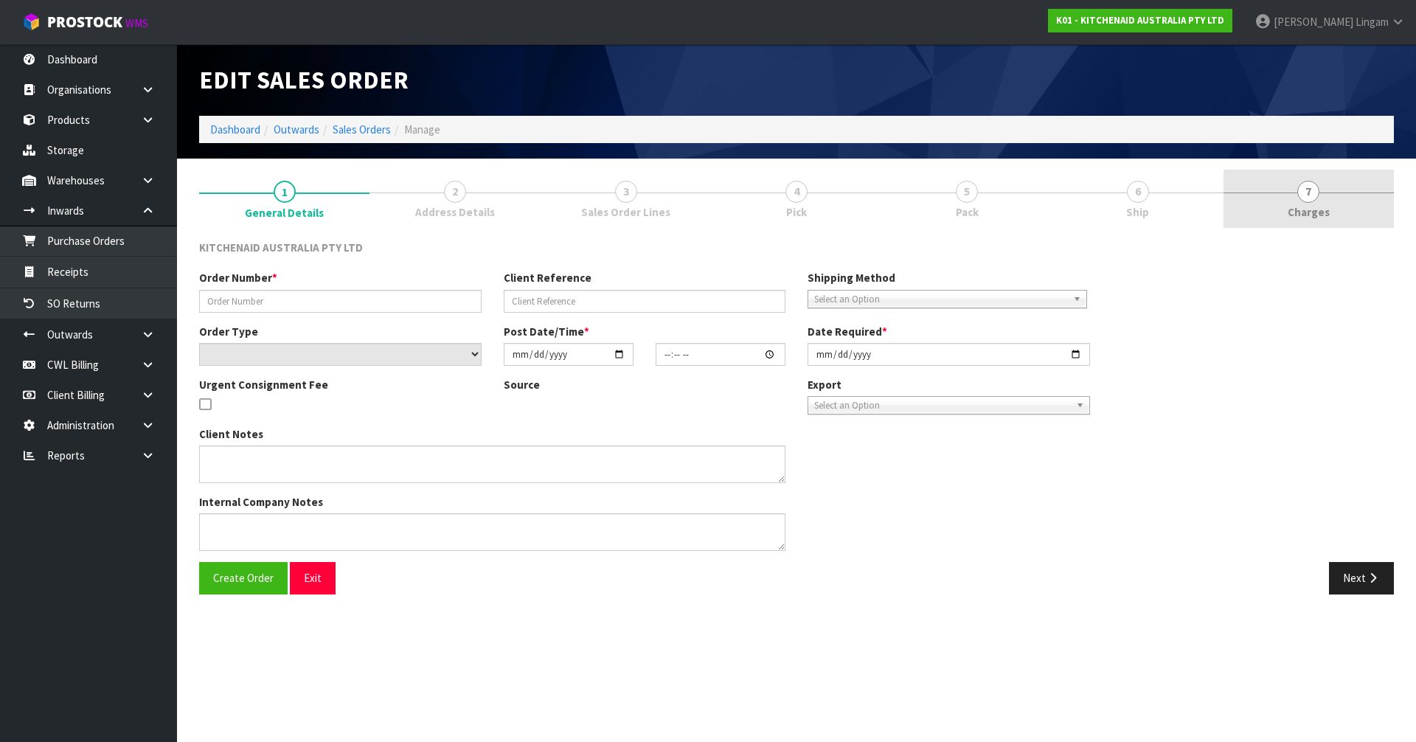
type input "0000013299"
type input "283813"
select select "number:0"
type input "[DATE]"
type input "14:33:42.000"
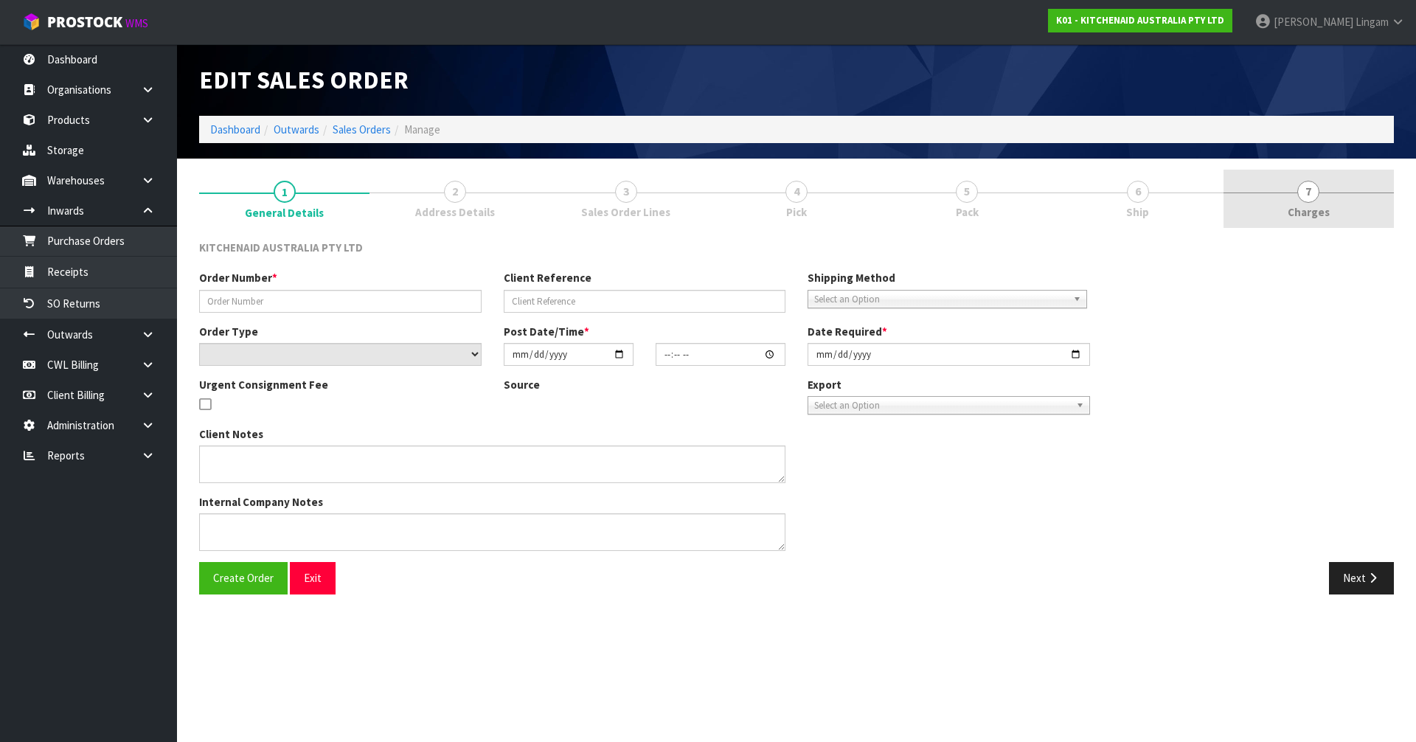
type input "[DATE]"
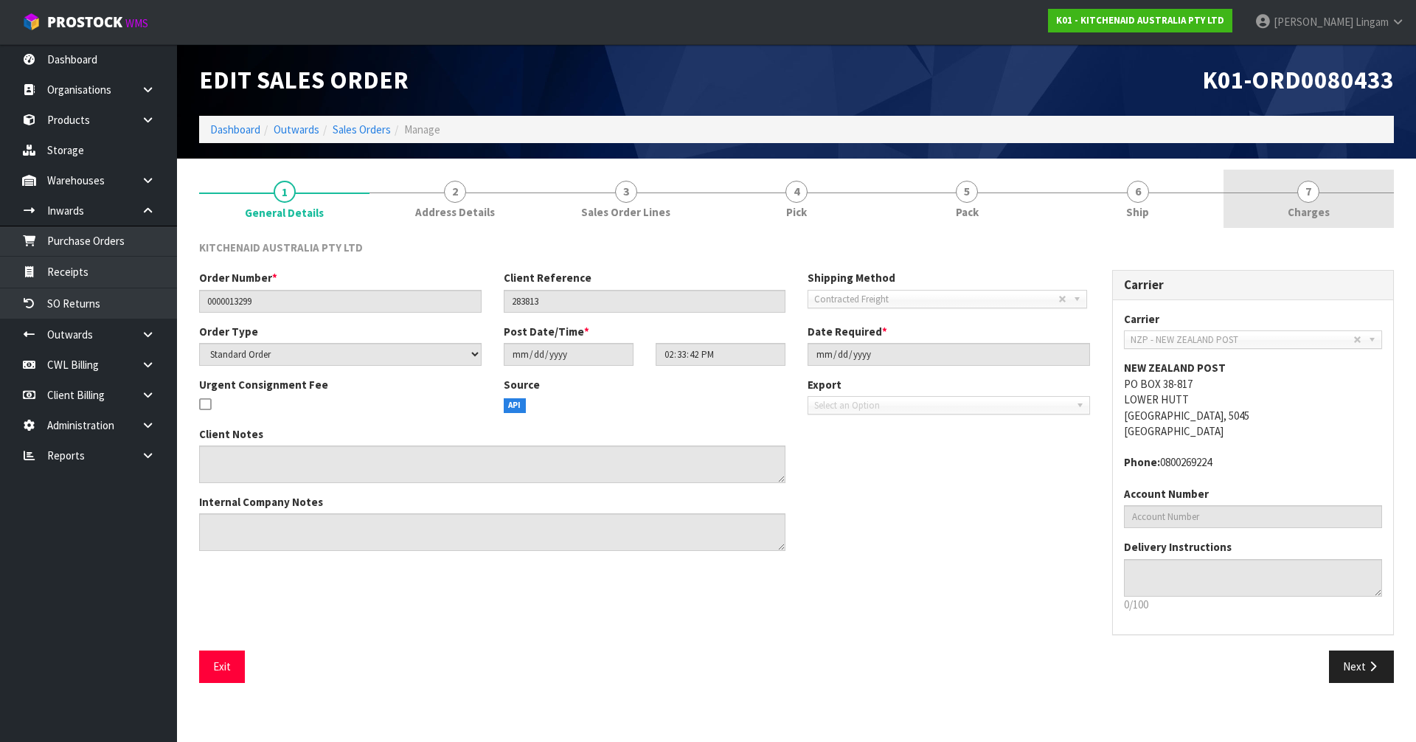
click at [1360, 217] on link "7 [GEOGRAPHIC_DATA]" at bounding box center [1309, 199] width 170 height 58
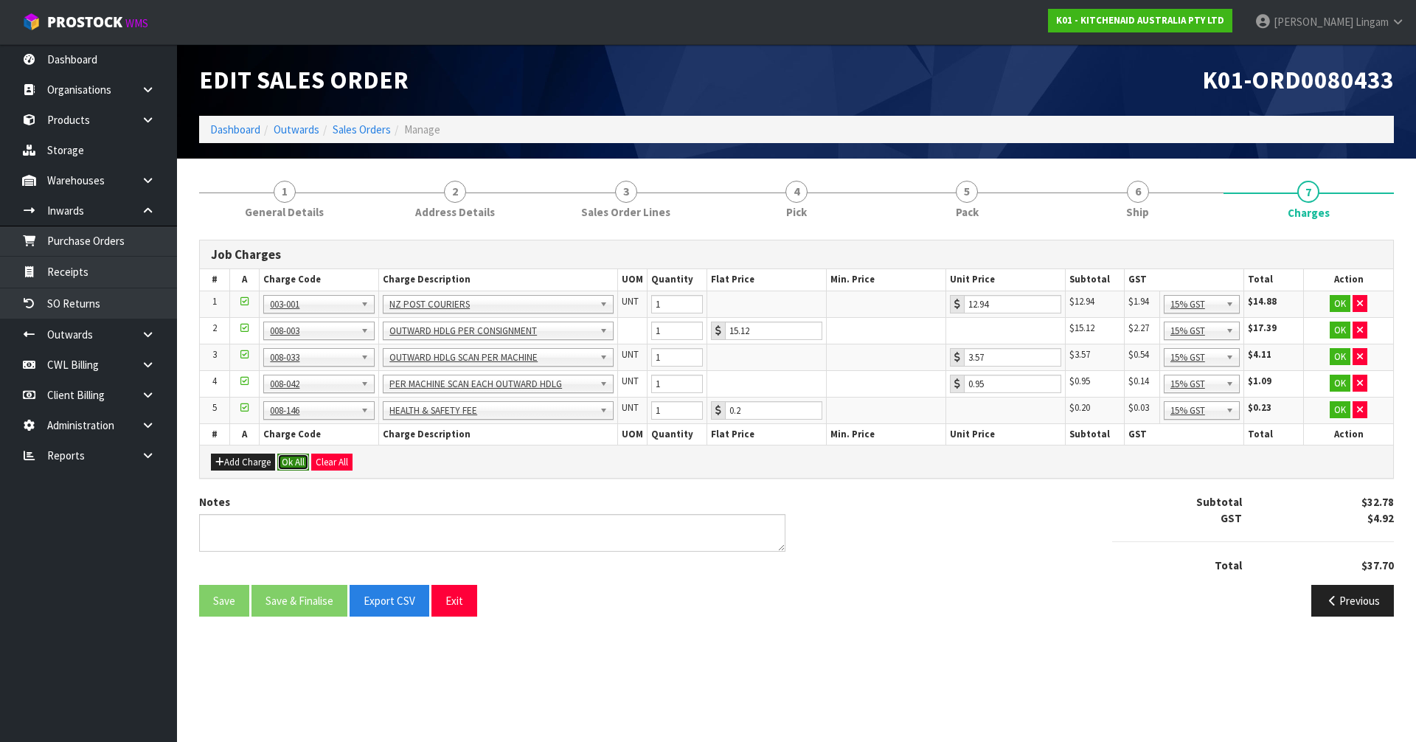
click at [291, 457] on button "Ok All" at bounding box center [293, 463] width 32 height 18
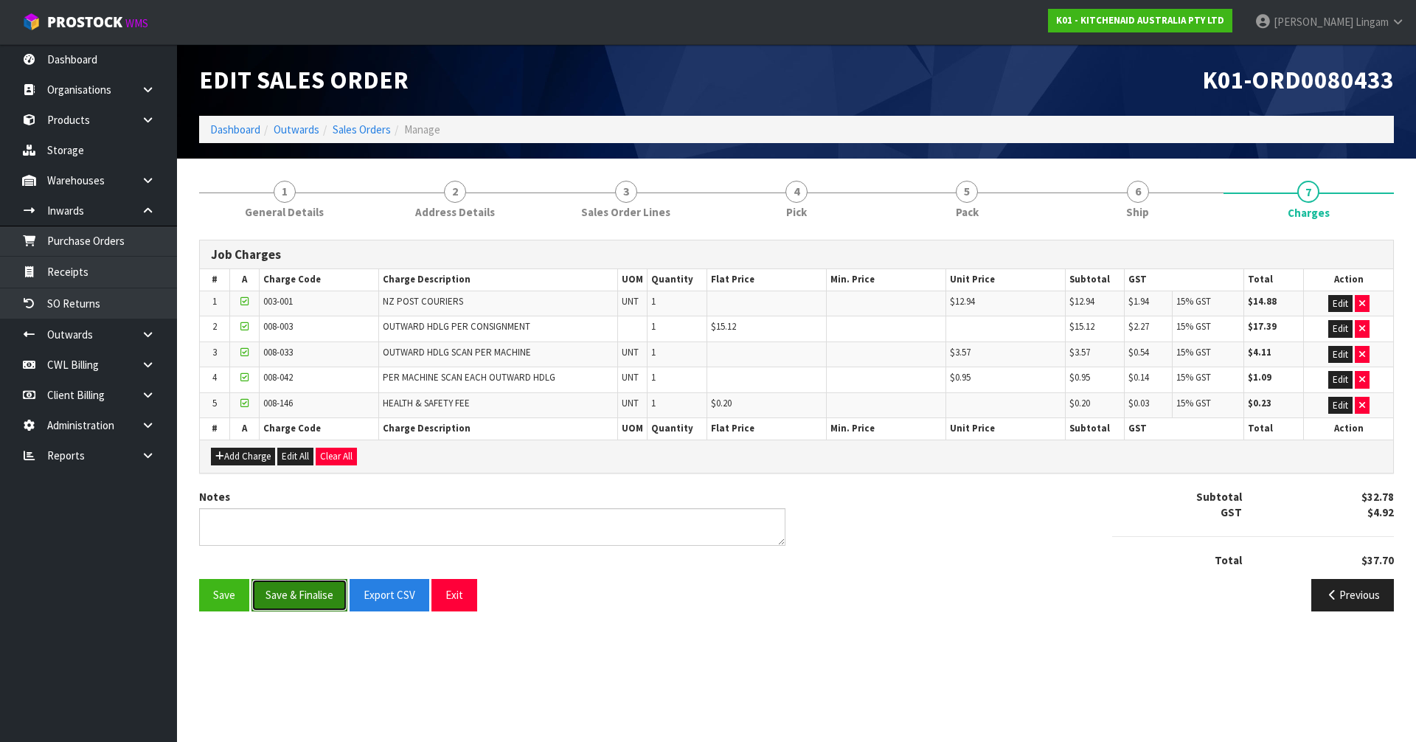
click at [315, 591] on button "Save & Finalise" at bounding box center [300, 595] width 96 height 32
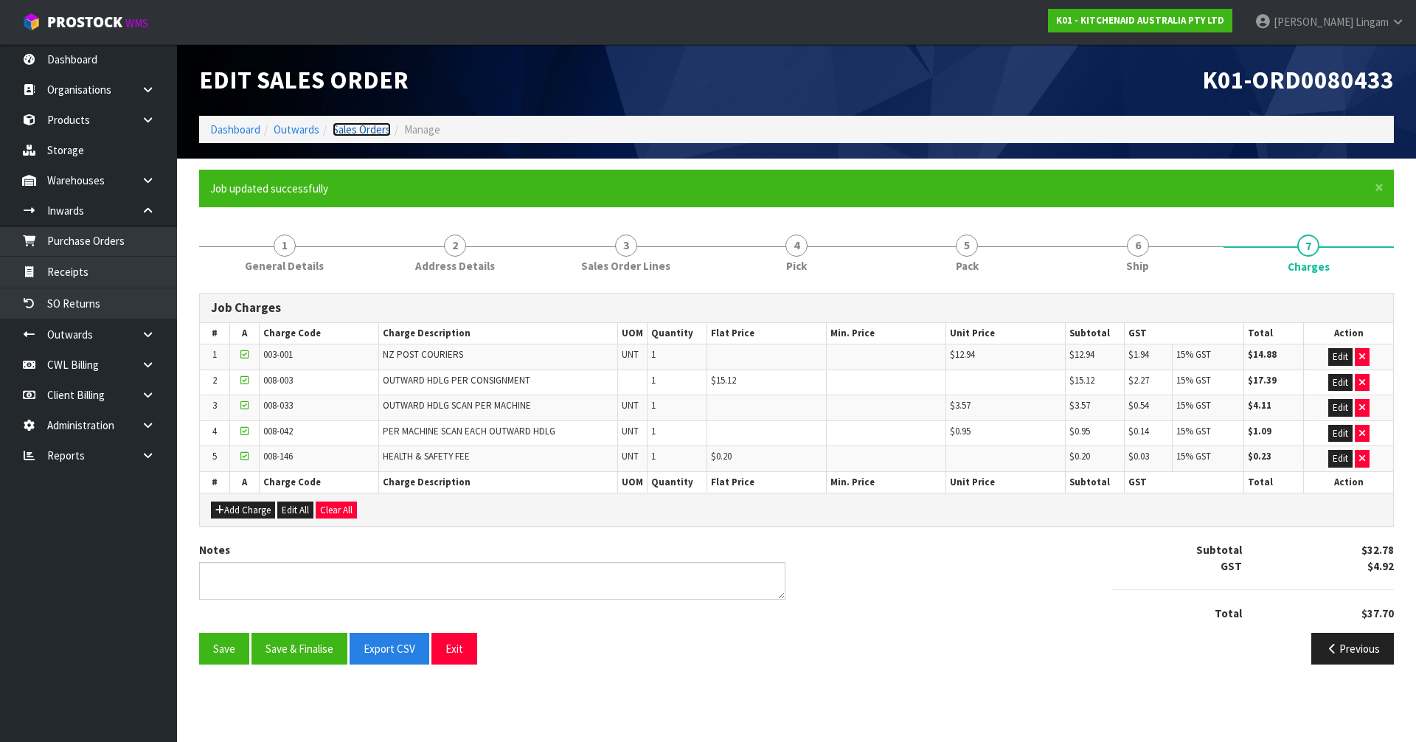
click at [363, 131] on link "Sales Orders" at bounding box center [362, 129] width 58 height 14
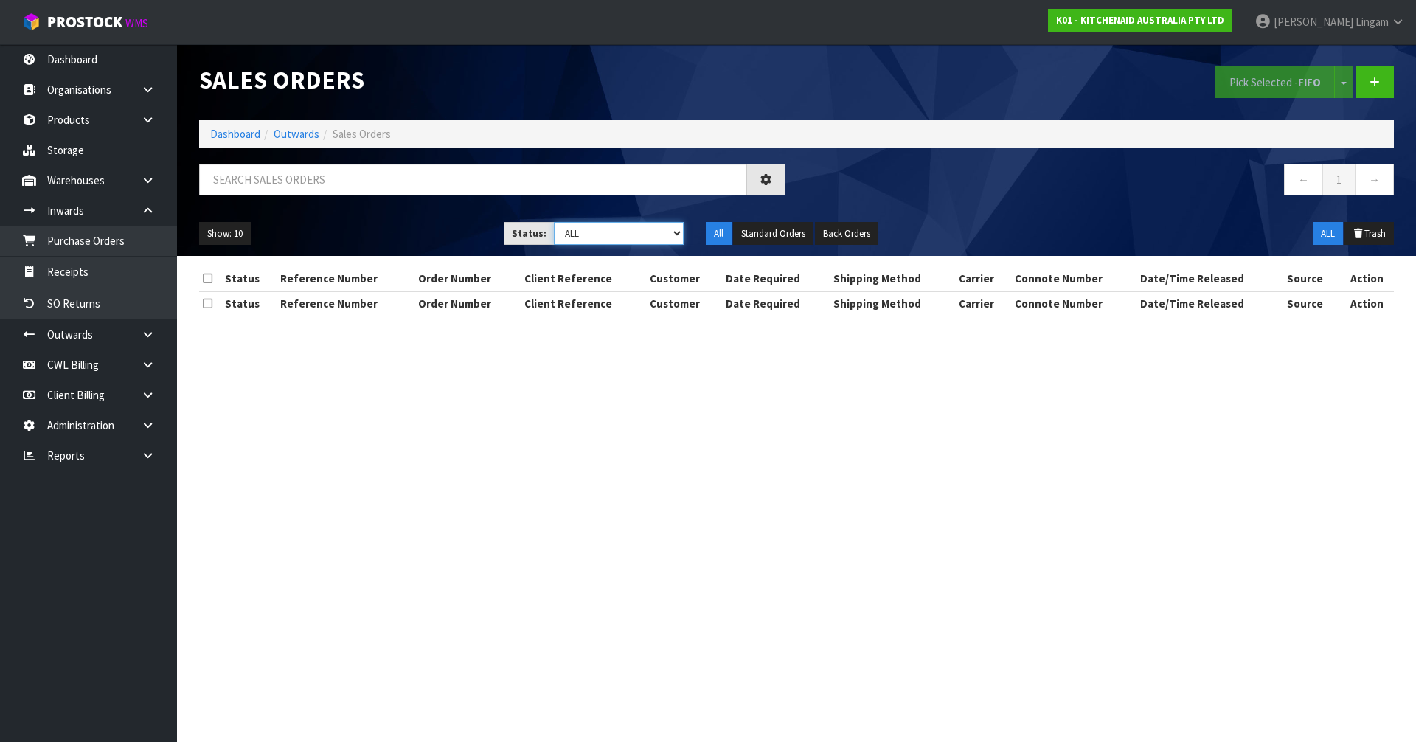
click at [660, 238] on select "Draft Pending Allocated Pending Pick Goods Picked Goods Packed Pending Charges …" at bounding box center [619, 233] width 131 height 23
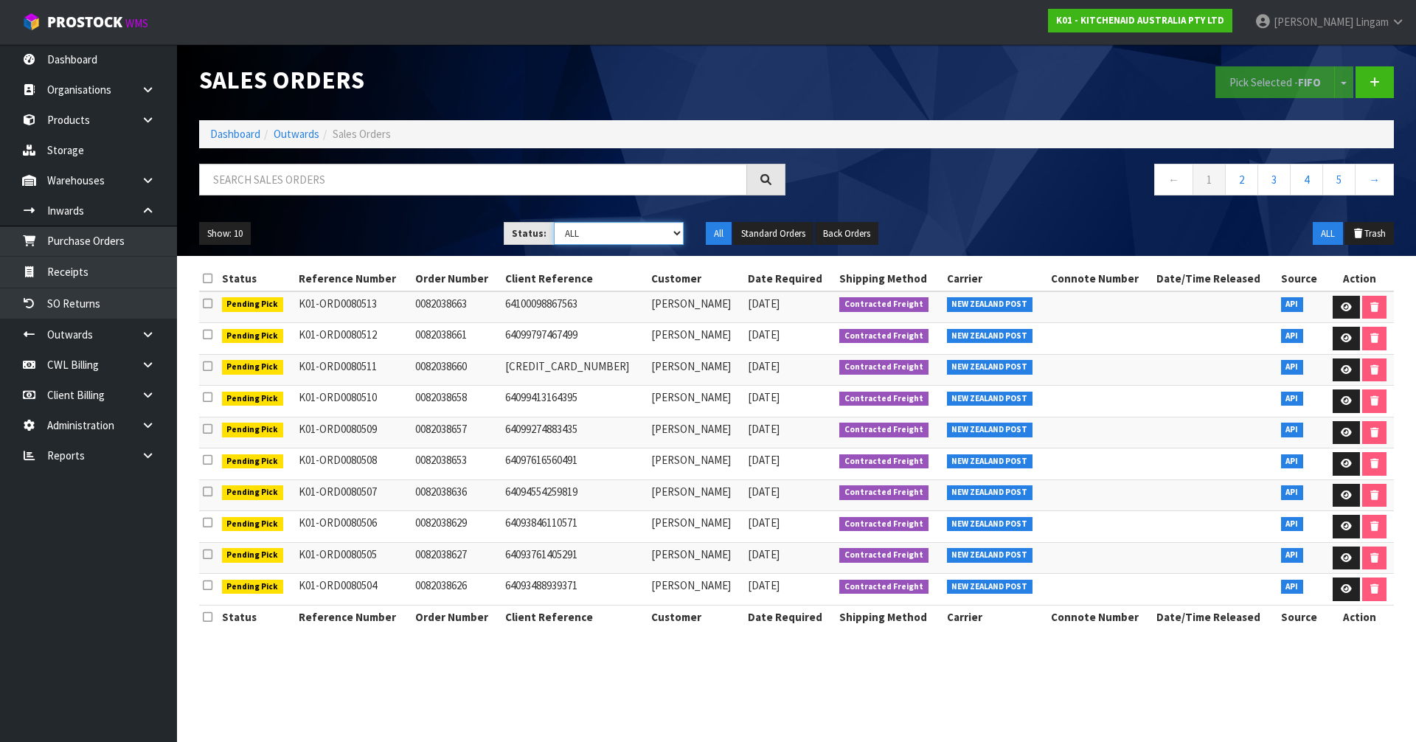
select select "string:6"
click at [554, 222] on select "Draft Pending Allocated Pending Pick Goods Picked Goods Packed Pending Charges …" at bounding box center [619, 233] width 131 height 23
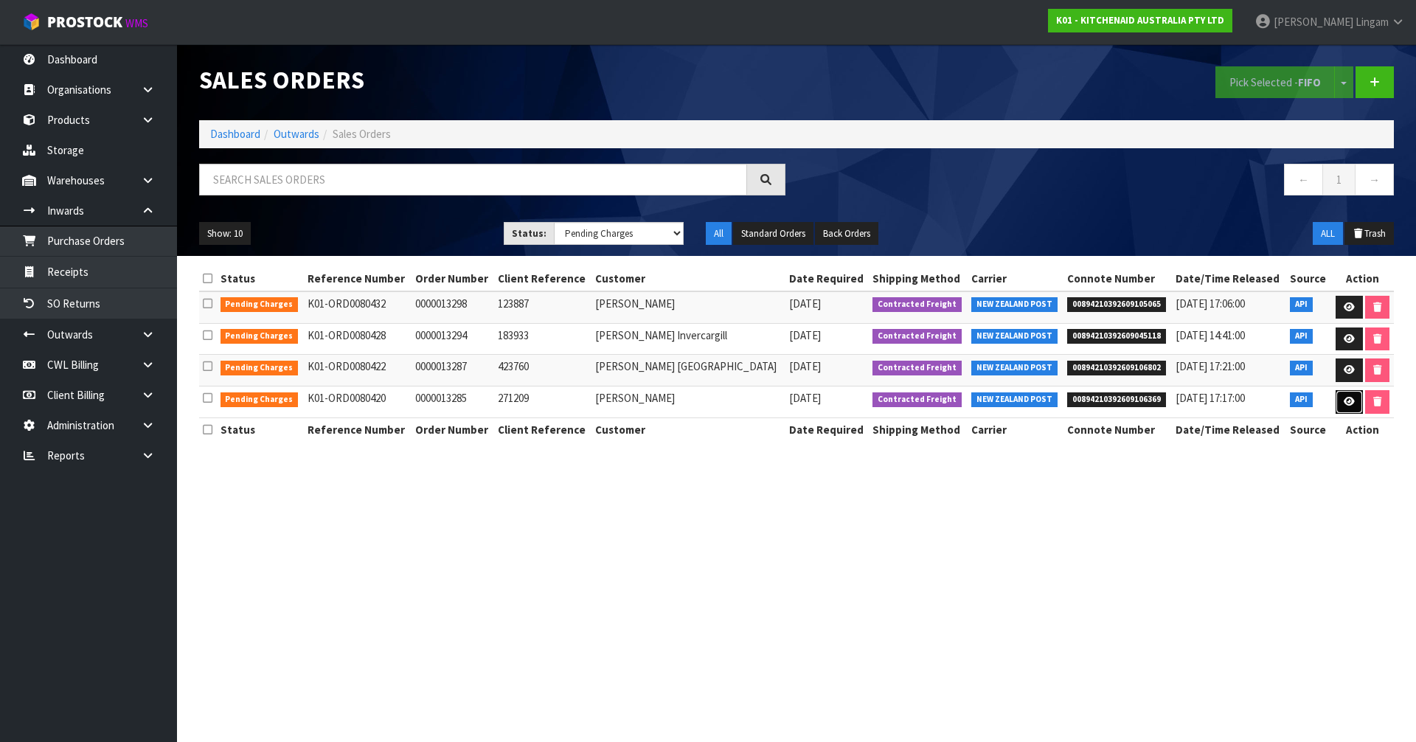
click at [1353, 408] on link at bounding box center [1349, 402] width 27 height 24
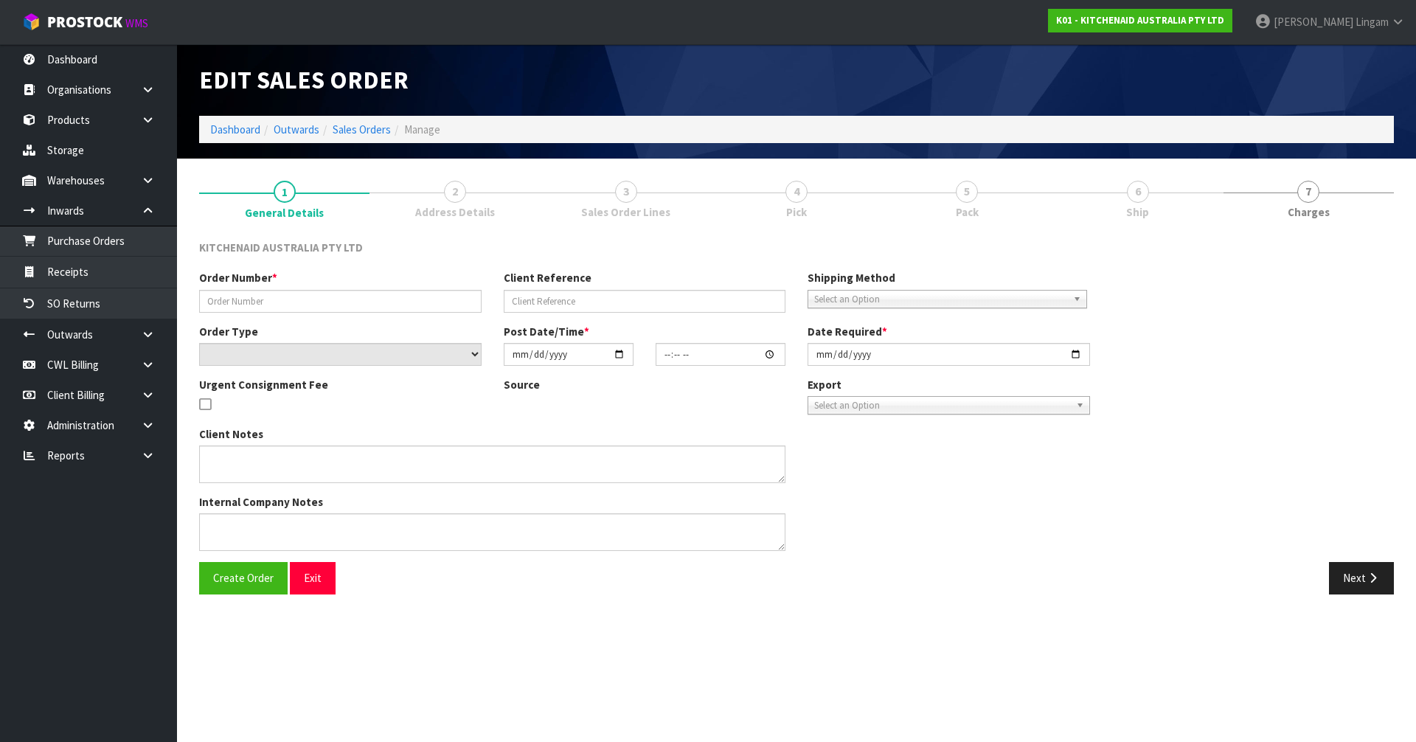
type input "0000013285"
type input "271209"
select select "number:0"
type input "[DATE]"
type input "14:33:13.000"
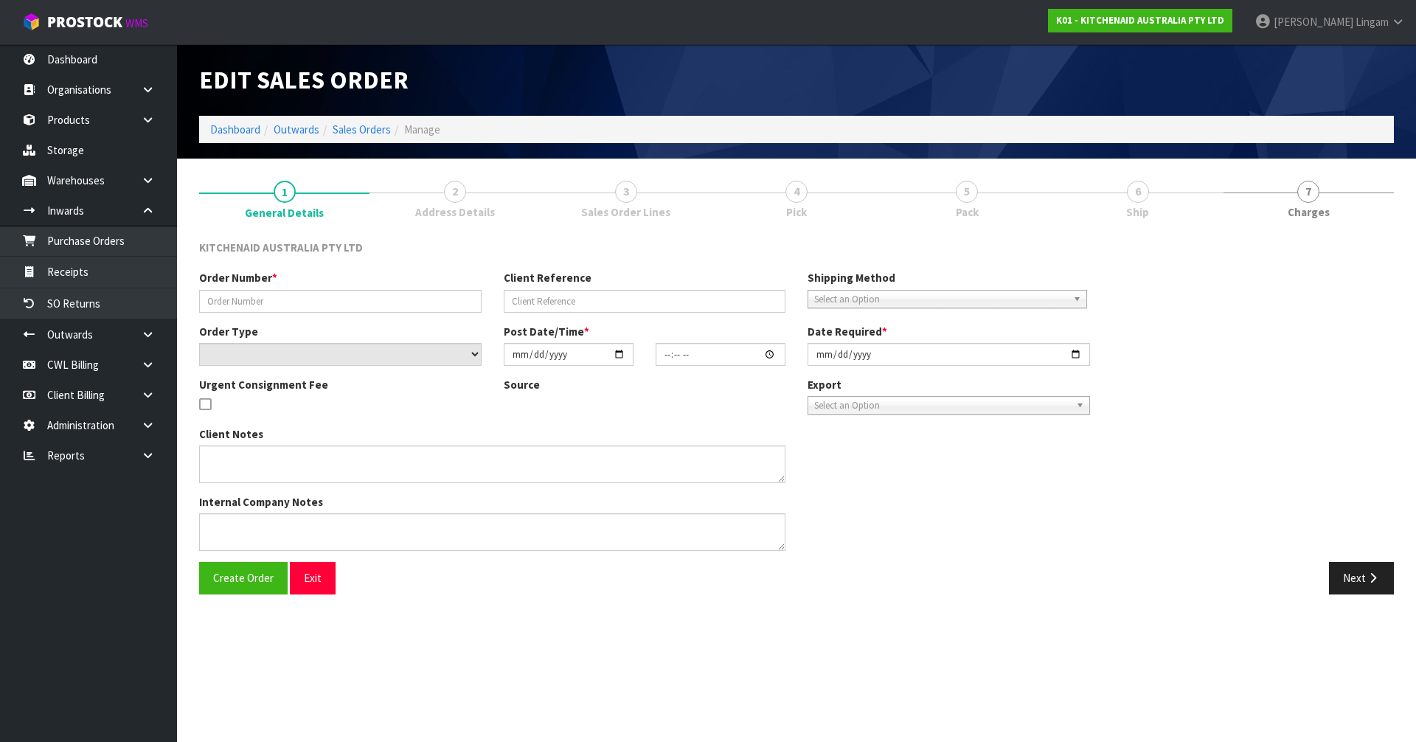
type input "[DATE]"
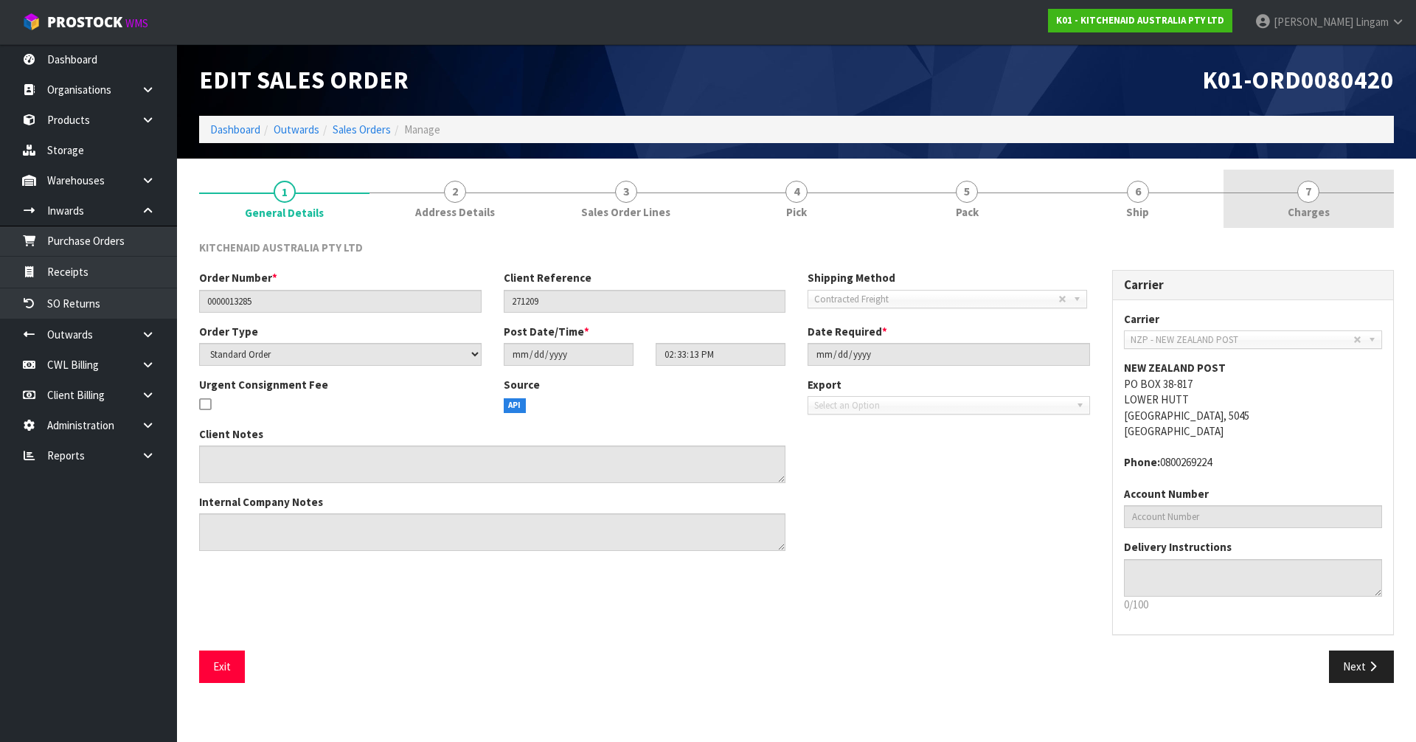
click at [1328, 212] on link "7 [GEOGRAPHIC_DATA]" at bounding box center [1309, 199] width 170 height 58
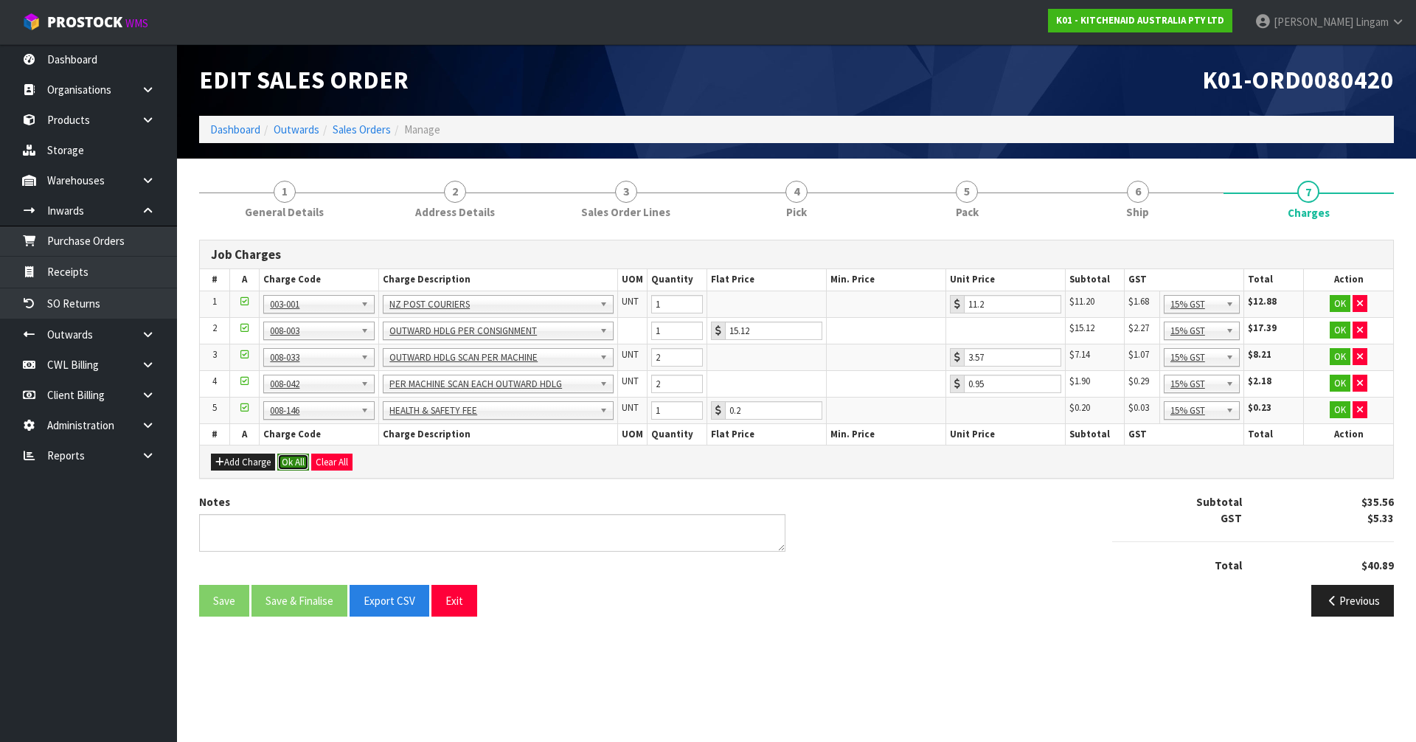
click at [283, 462] on button "Ok All" at bounding box center [293, 463] width 32 height 18
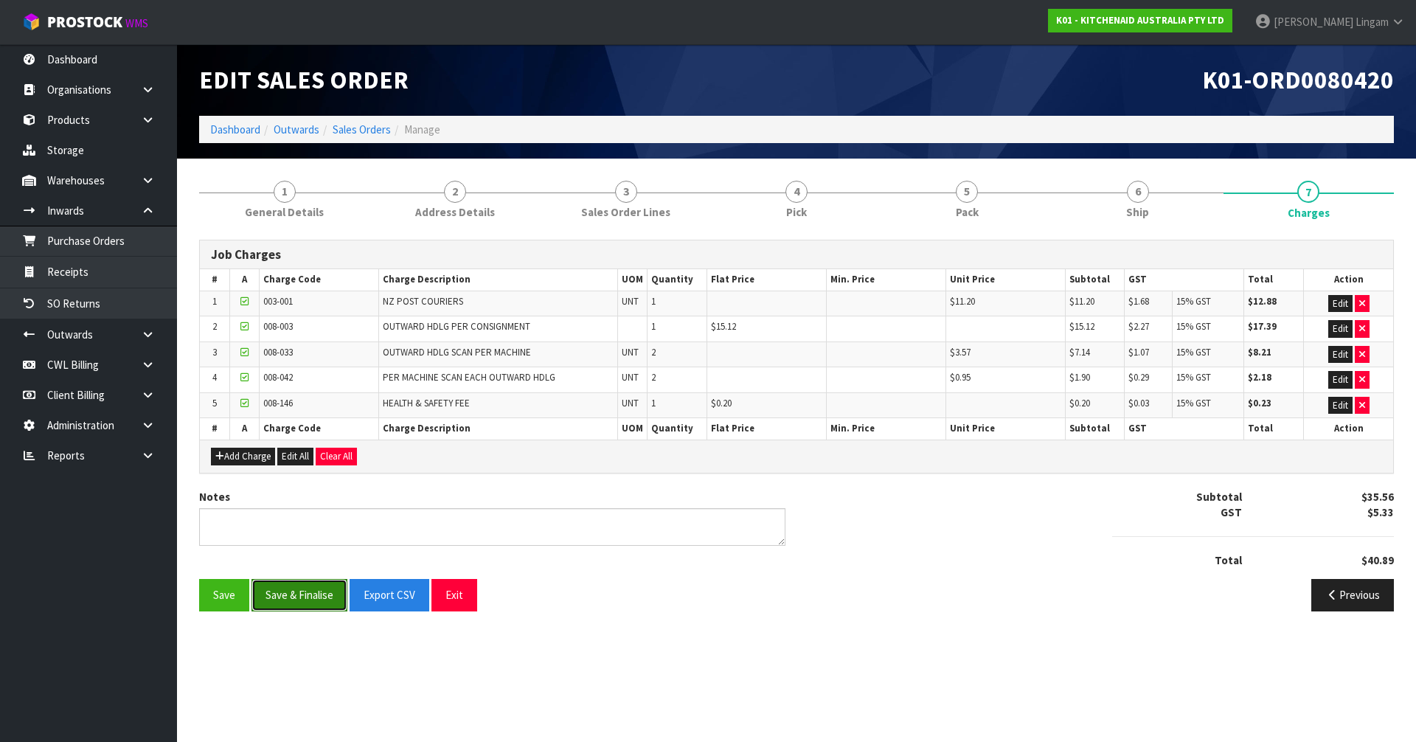
click at [307, 606] on button "Save & Finalise" at bounding box center [300, 595] width 96 height 32
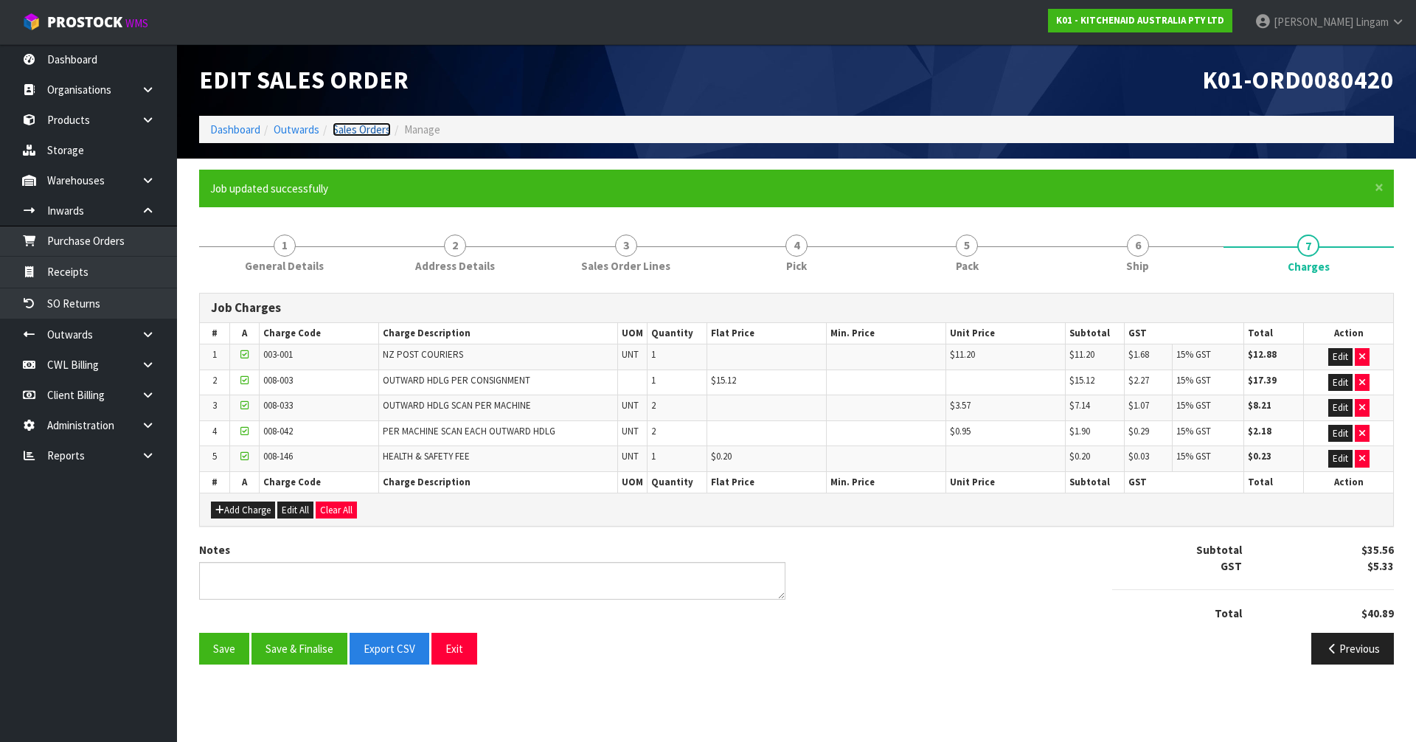
click at [371, 126] on link "Sales Orders" at bounding box center [362, 129] width 58 height 14
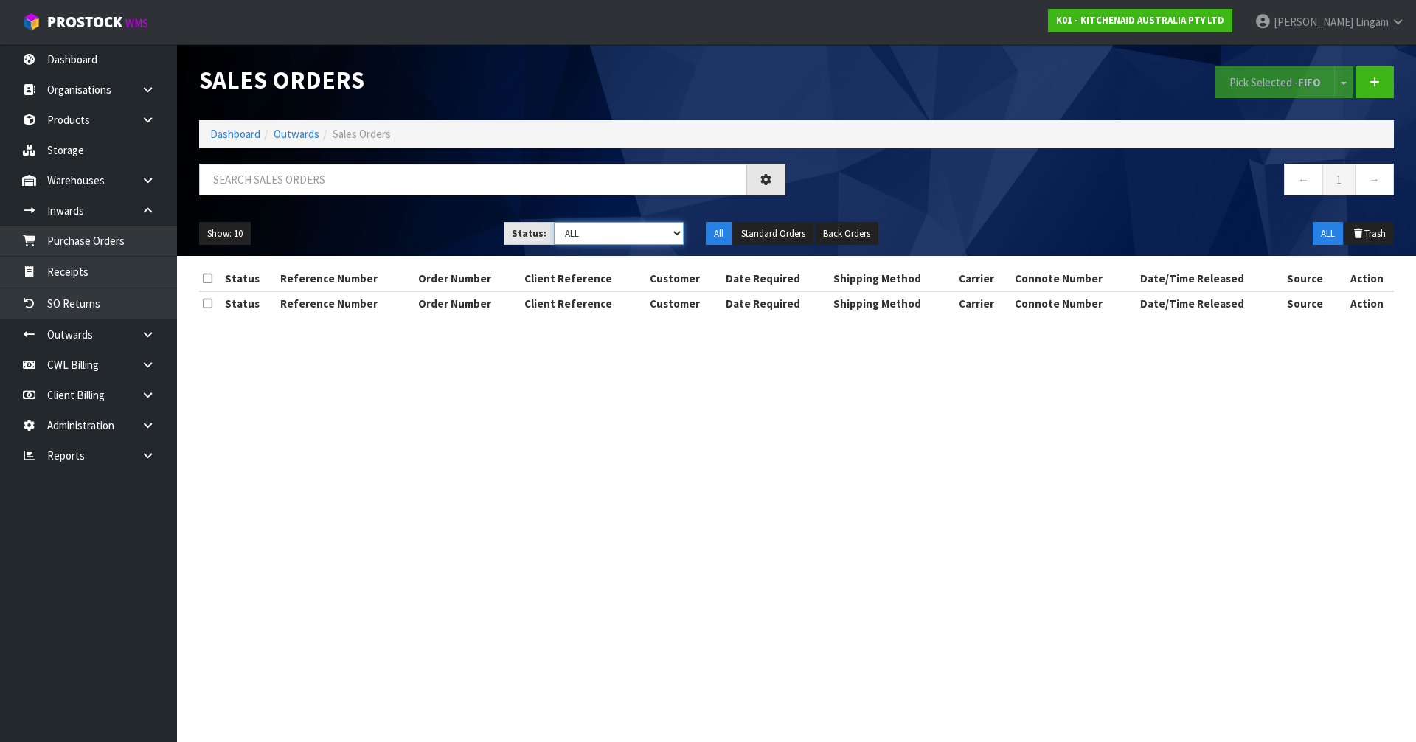
click at [664, 235] on select "Draft Pending Allocated Pending Pick Goods Picked Goods Packed Pending Charges …" at bounding box center [619, 233] width 131 height 23
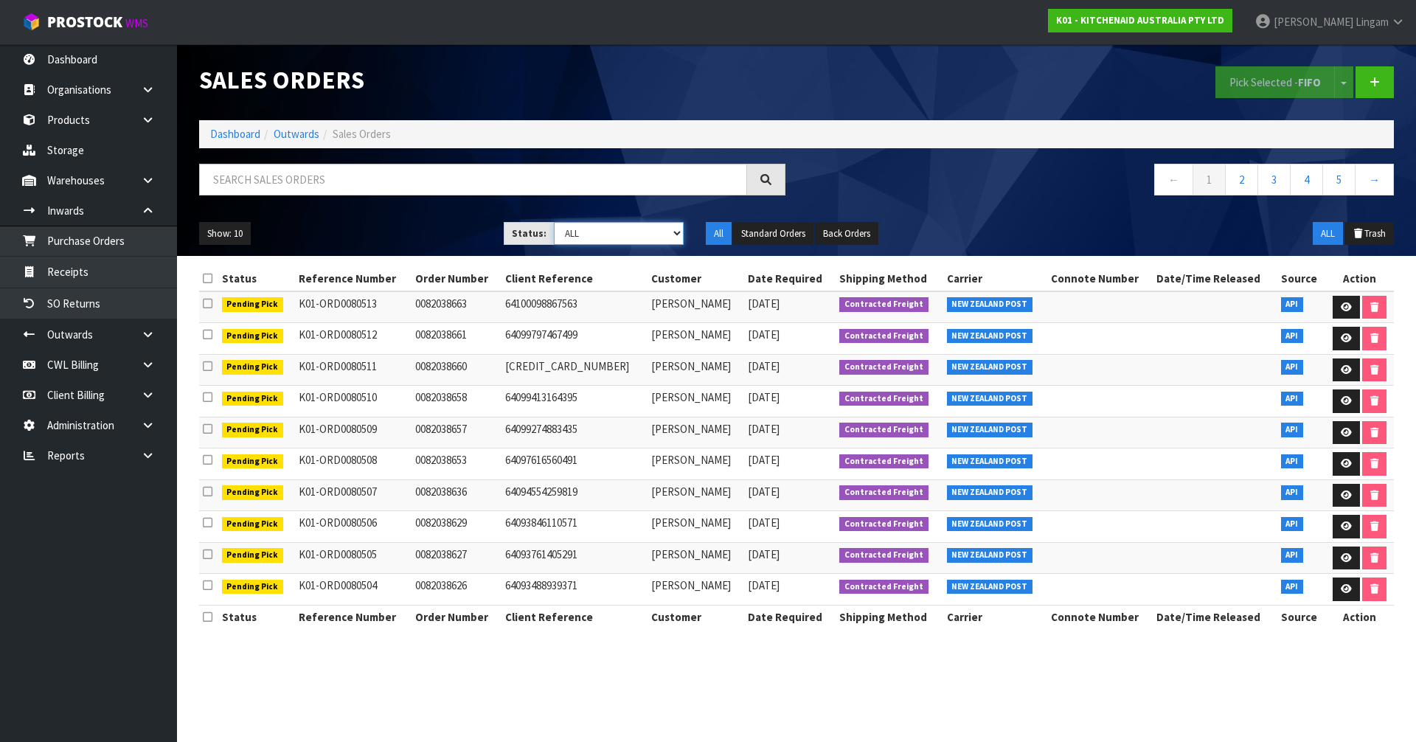
select select "string:6"
click at [554, 222] on select "Draft Pending Allocated Pending Pick Goods Picked Goods Packed Pending Charges …" at bounding box center [619, 233] width 131 height 23
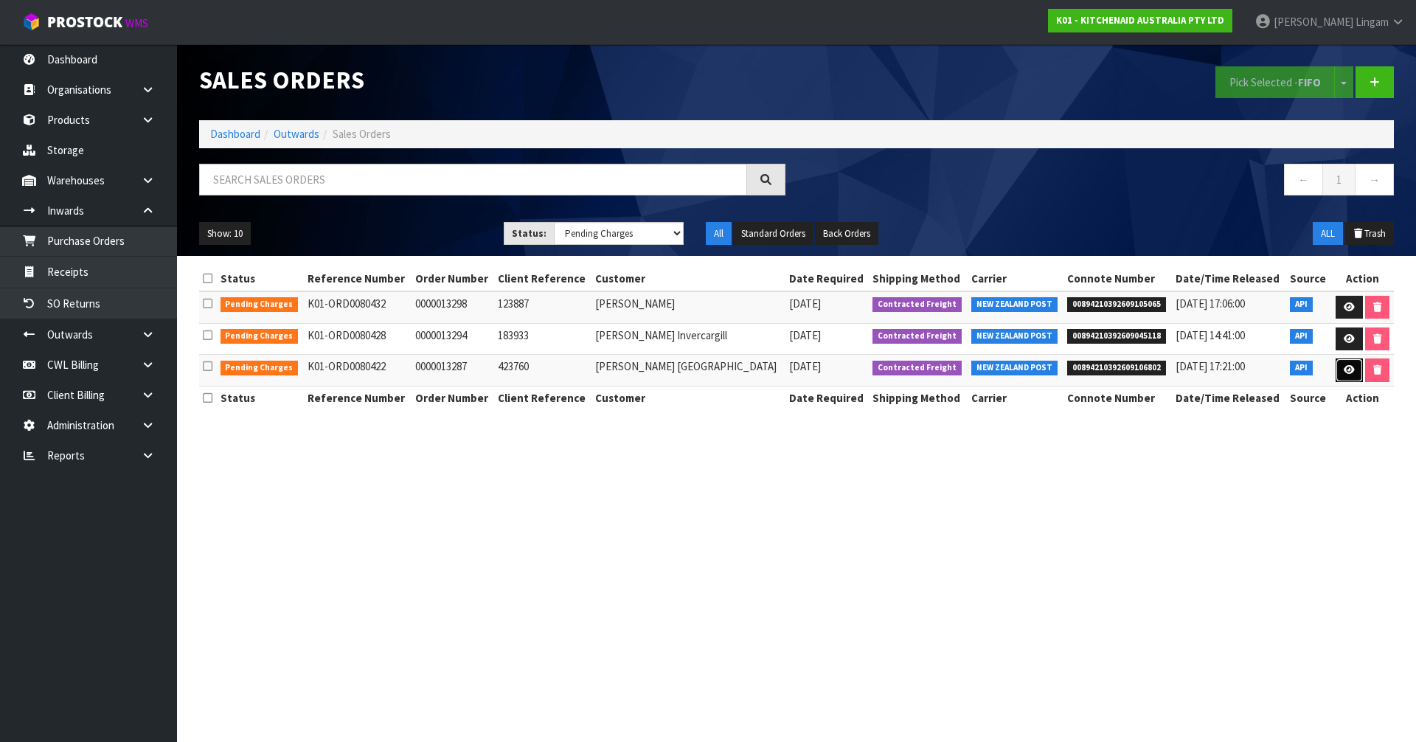
click at [1339, 370] on link at bounding box center [1349, 370] width 27 height 24
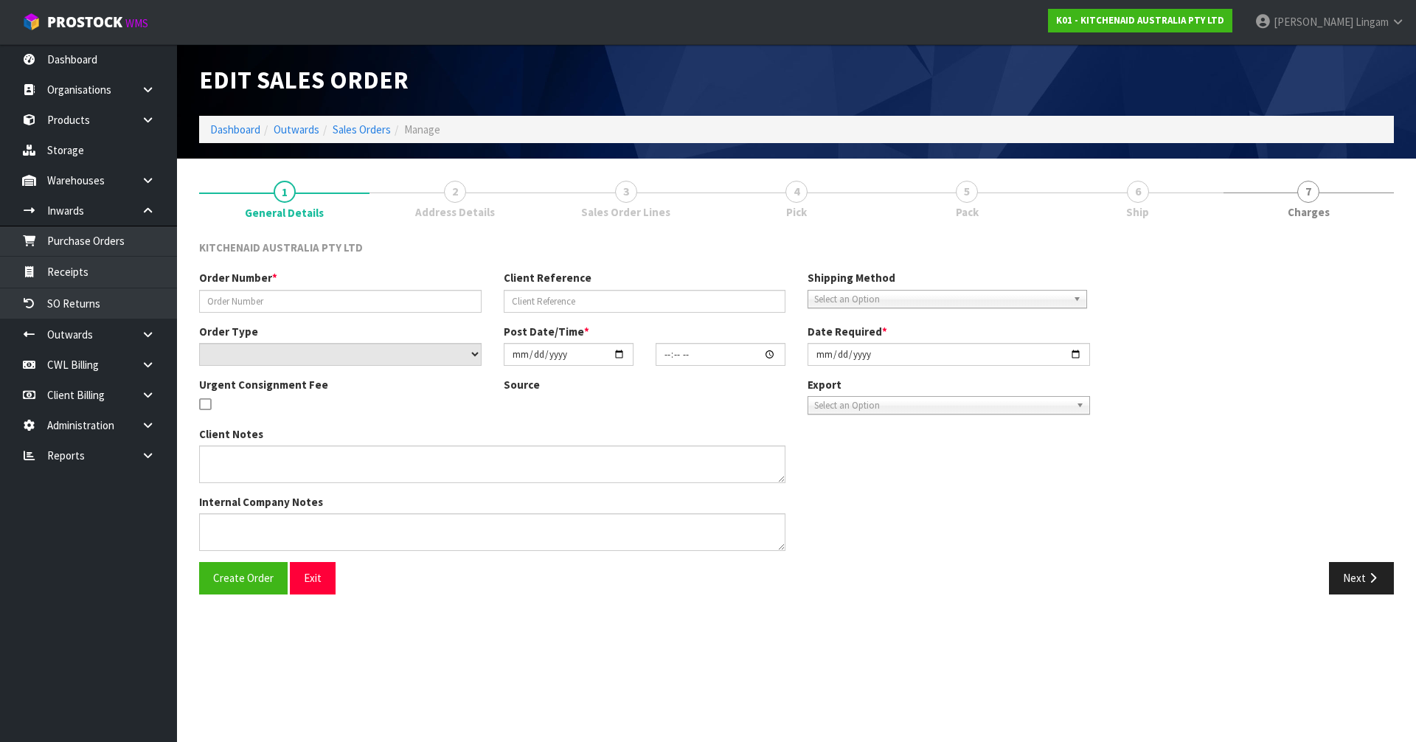
type input "0000013287"
type input "423760"
select select "number:0"
type input "[DATE]"
type input "14:33:17.000"
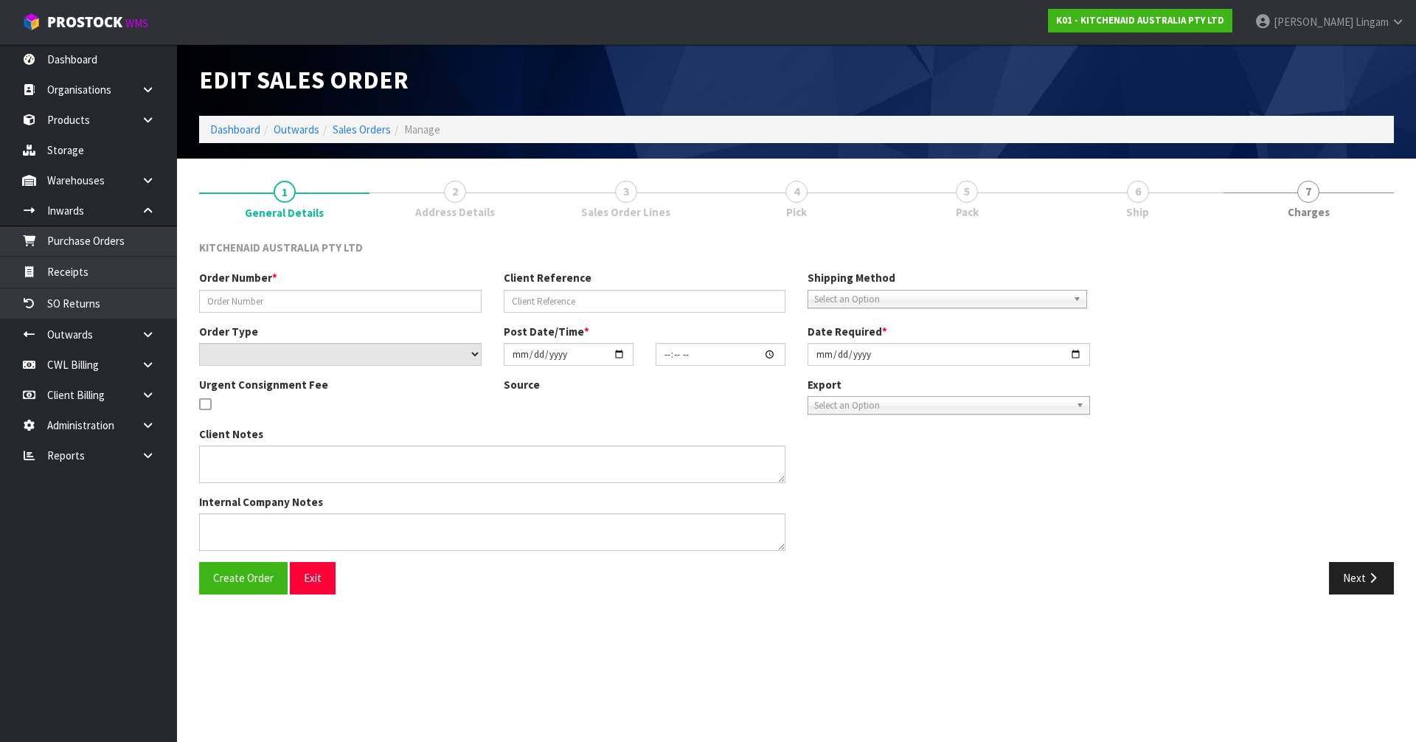
type input "[DATE]"
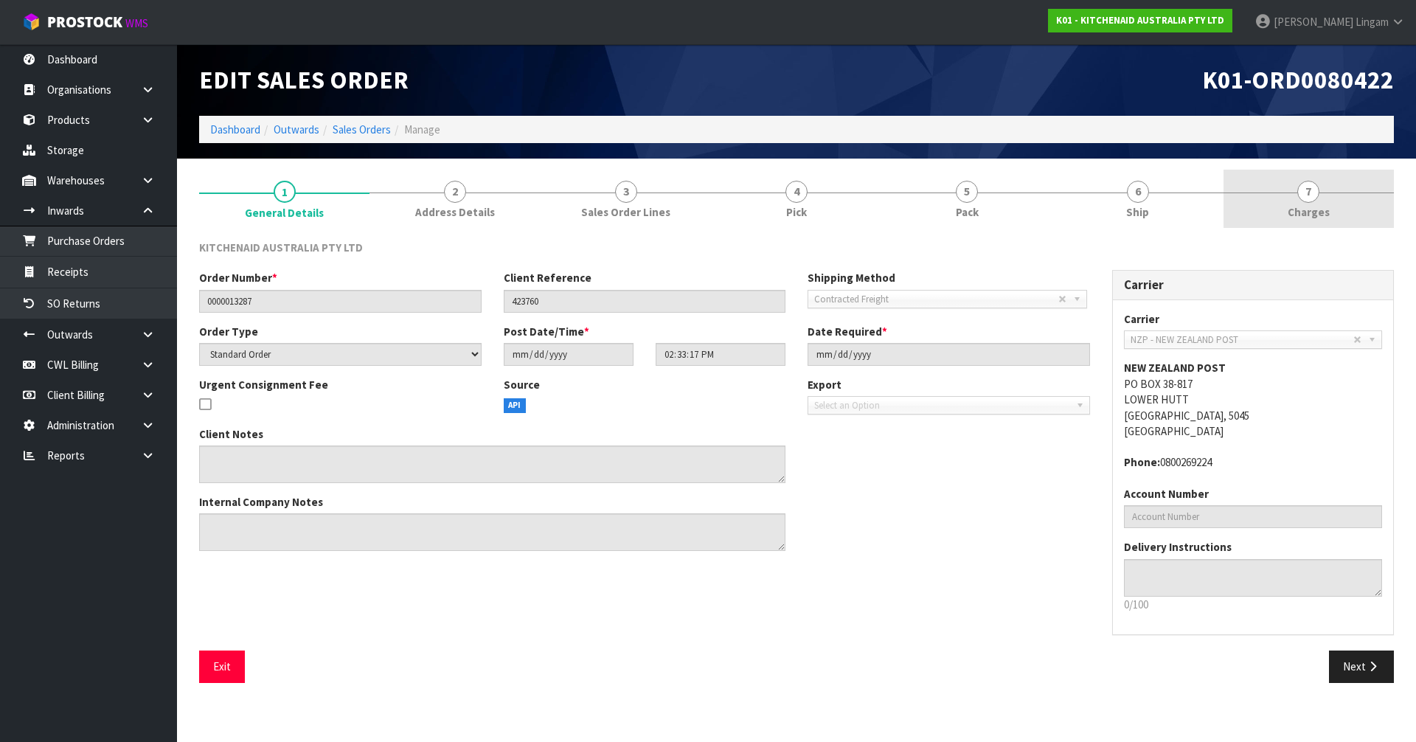
click at [1339, 211] on link "7 [GEOGRAPHIC_DATA]" at bounding box center [1309, 199] width 170 height 58
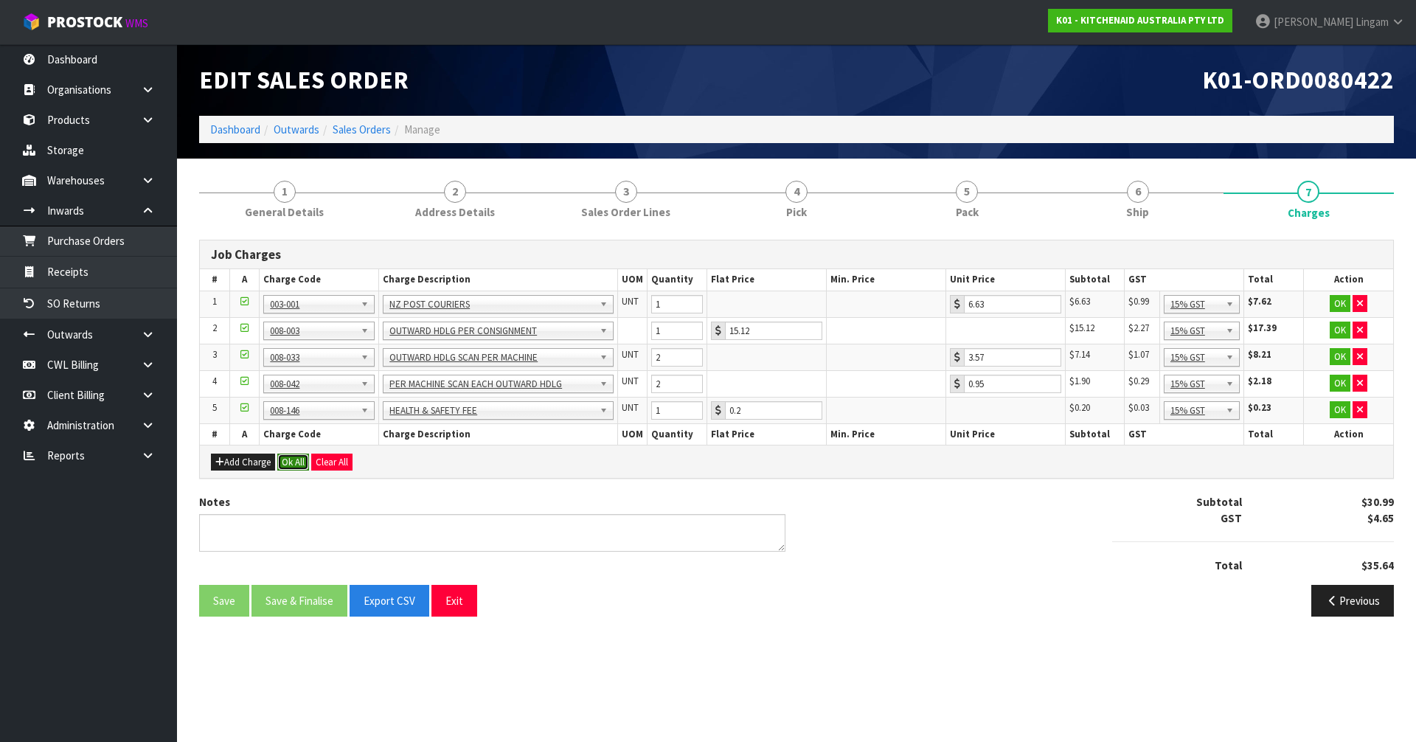
click at [301, 467] on button "Ok All" at bounding box center [293, 463] width 32 height 18
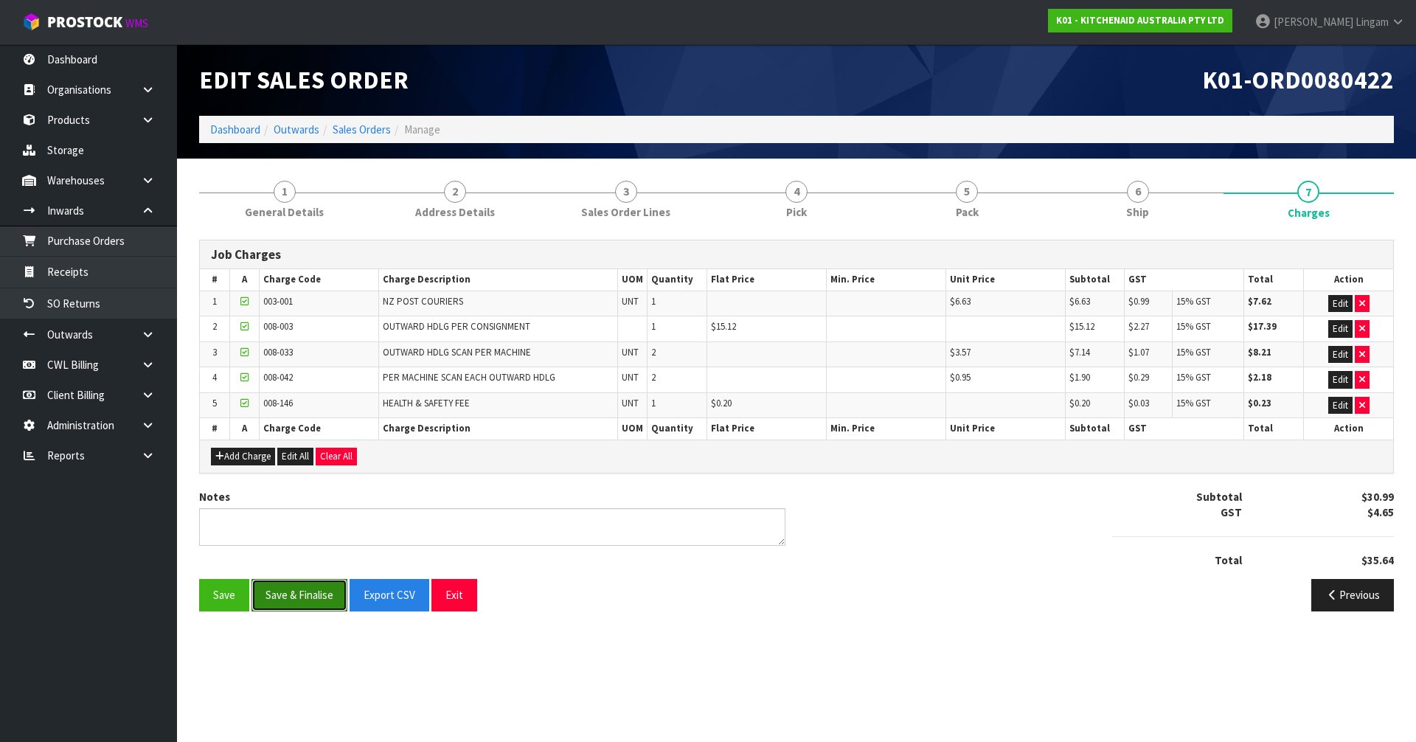
click at [325, 595] on button "Save & Finalise" at bounding box center [300, 595] width 96 height 32
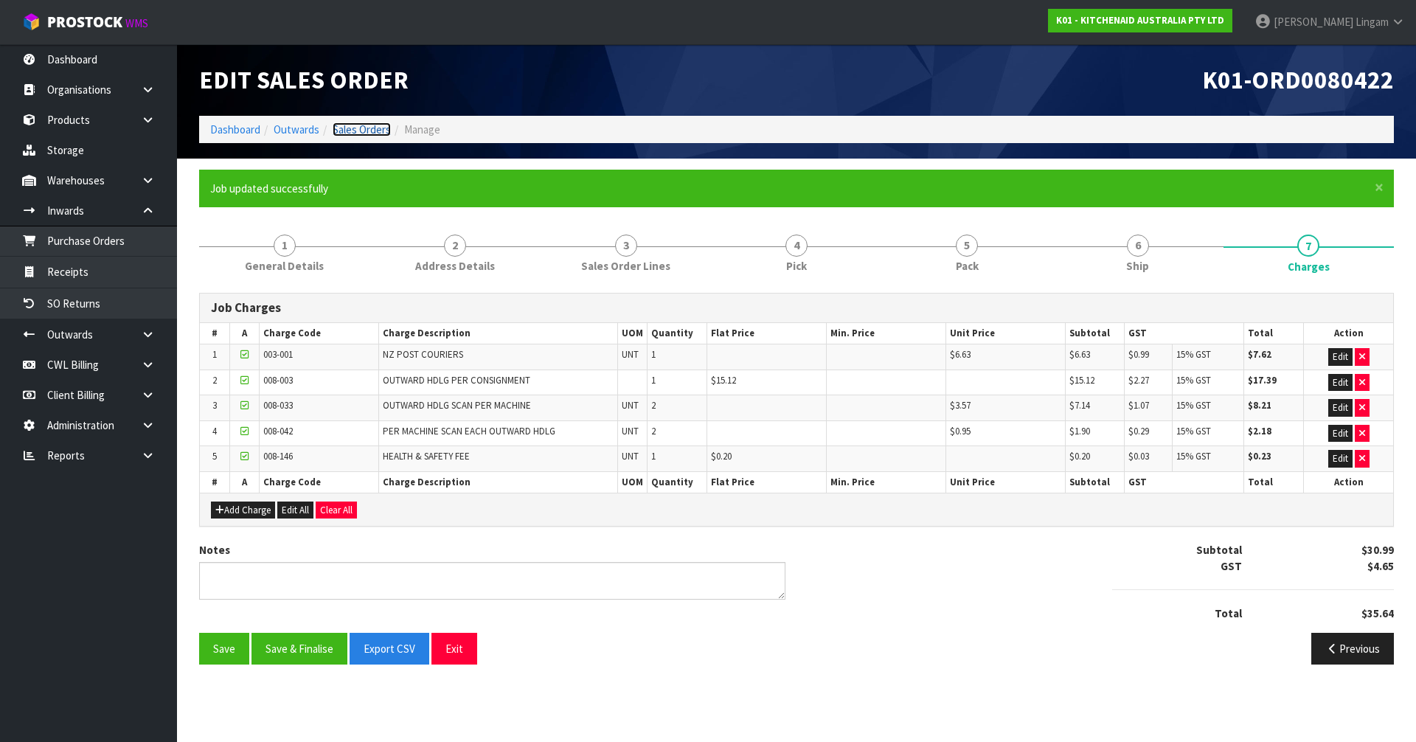
click at [371, 122] on link "Sales Orders" at bounding box center [362, 129] width 58 height 14
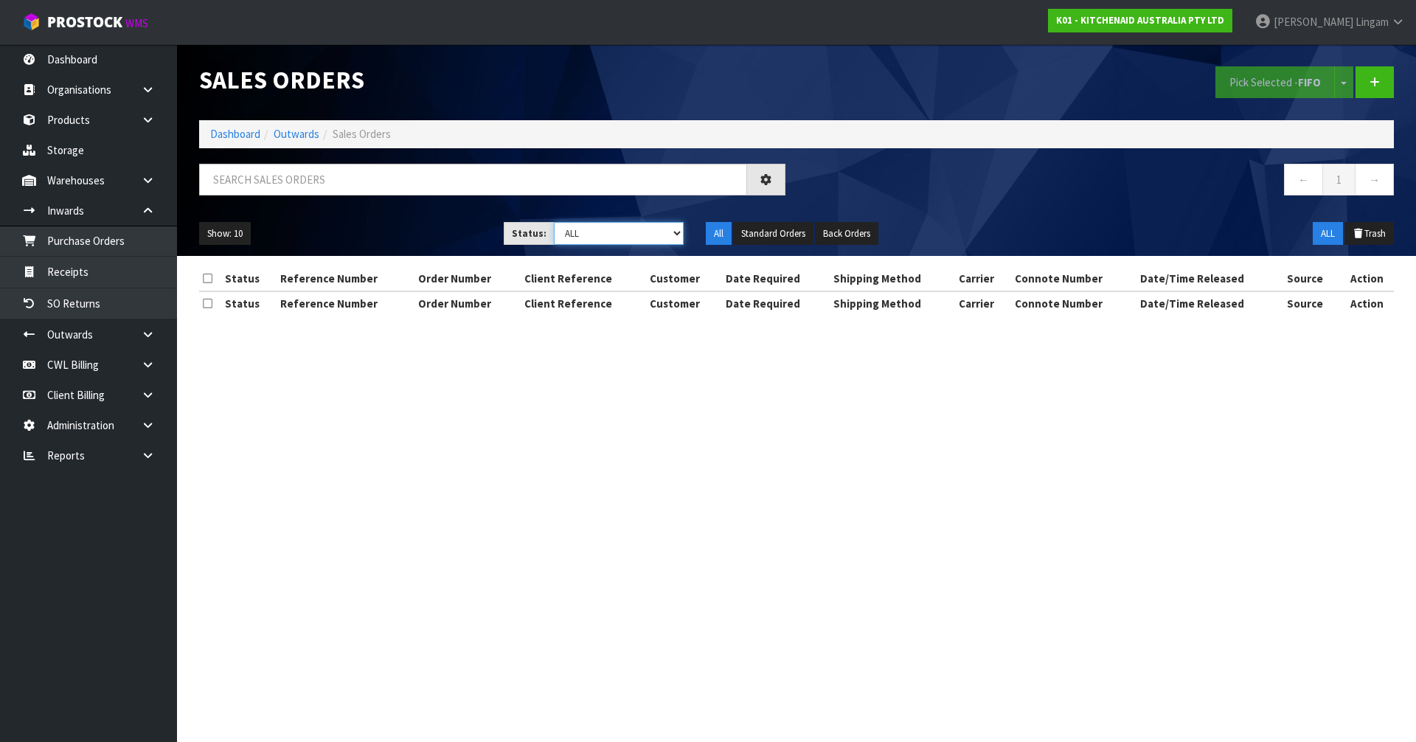
click at [675, 226] on select "Draft Pending Allocated Pending Pick Goods Picked Goods Packed Pending Charges …" at bounding box center [619, 233] width 131 height 23
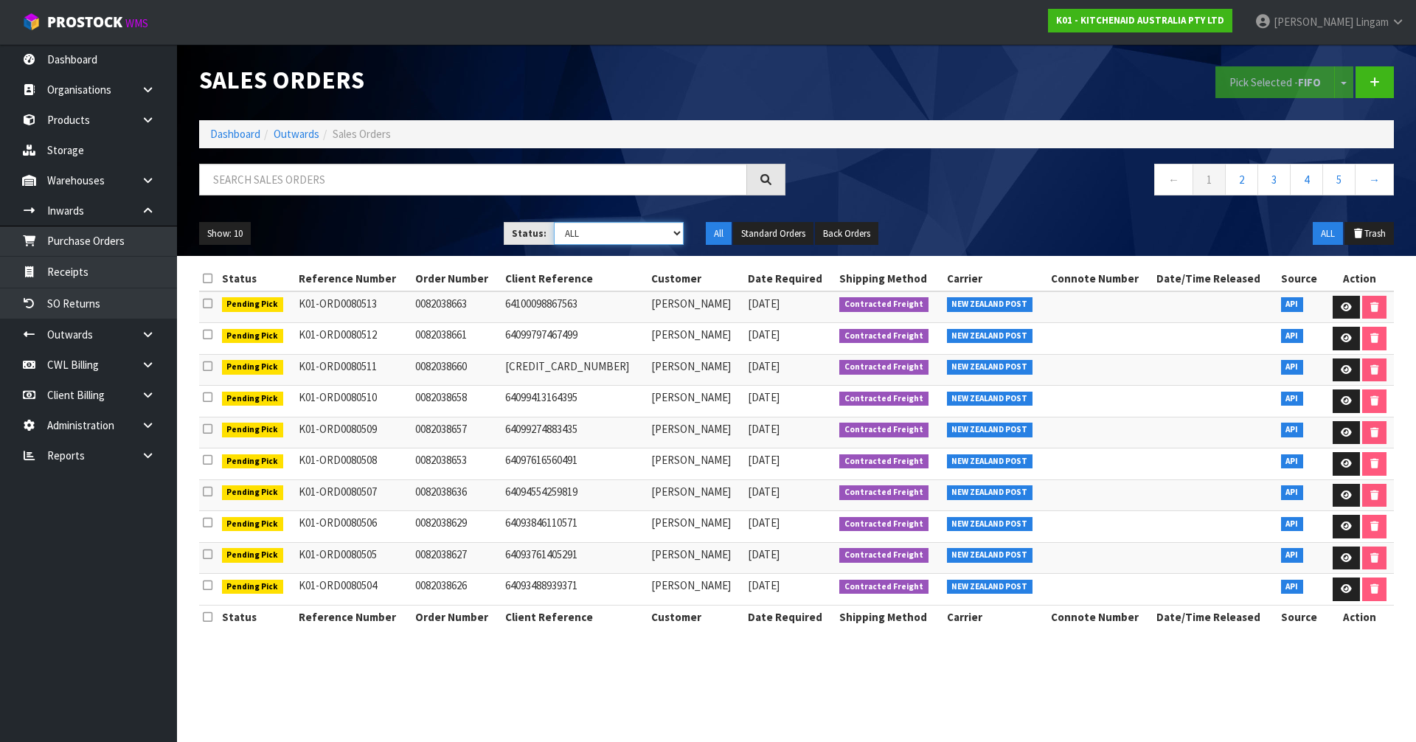
select select "string:6"
click at [554, 222] on select "Draft Pending Allocated Pending Pick Goods Picked Goods Packed Pending Charges …" at bounding box center [619, 233] width 131 height 23
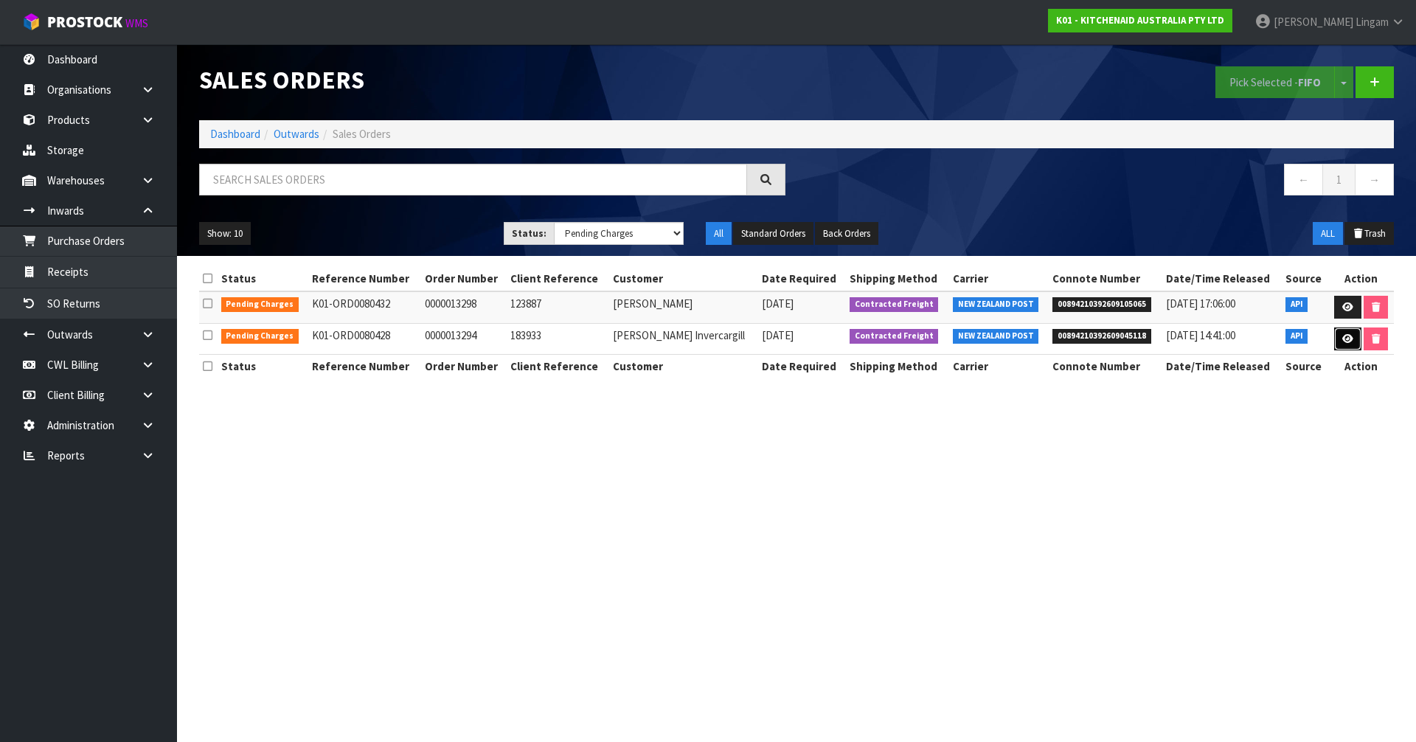
click at [1348, 339] on icon at bounding box center [1347, 339] width 11 height 10
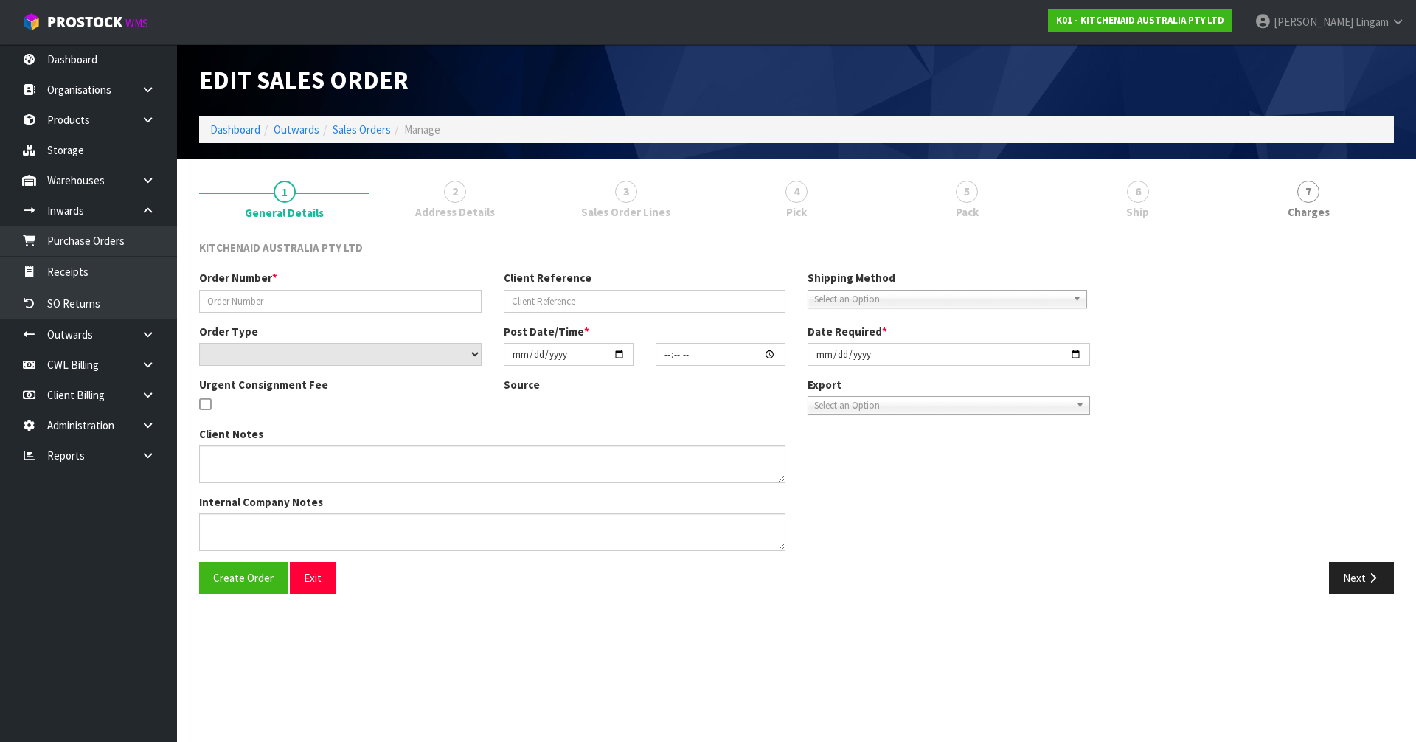
type input "0000013294"
type input "183933"
select select "number:0"
type input "[DATE]"
type input "14:33:31.000"
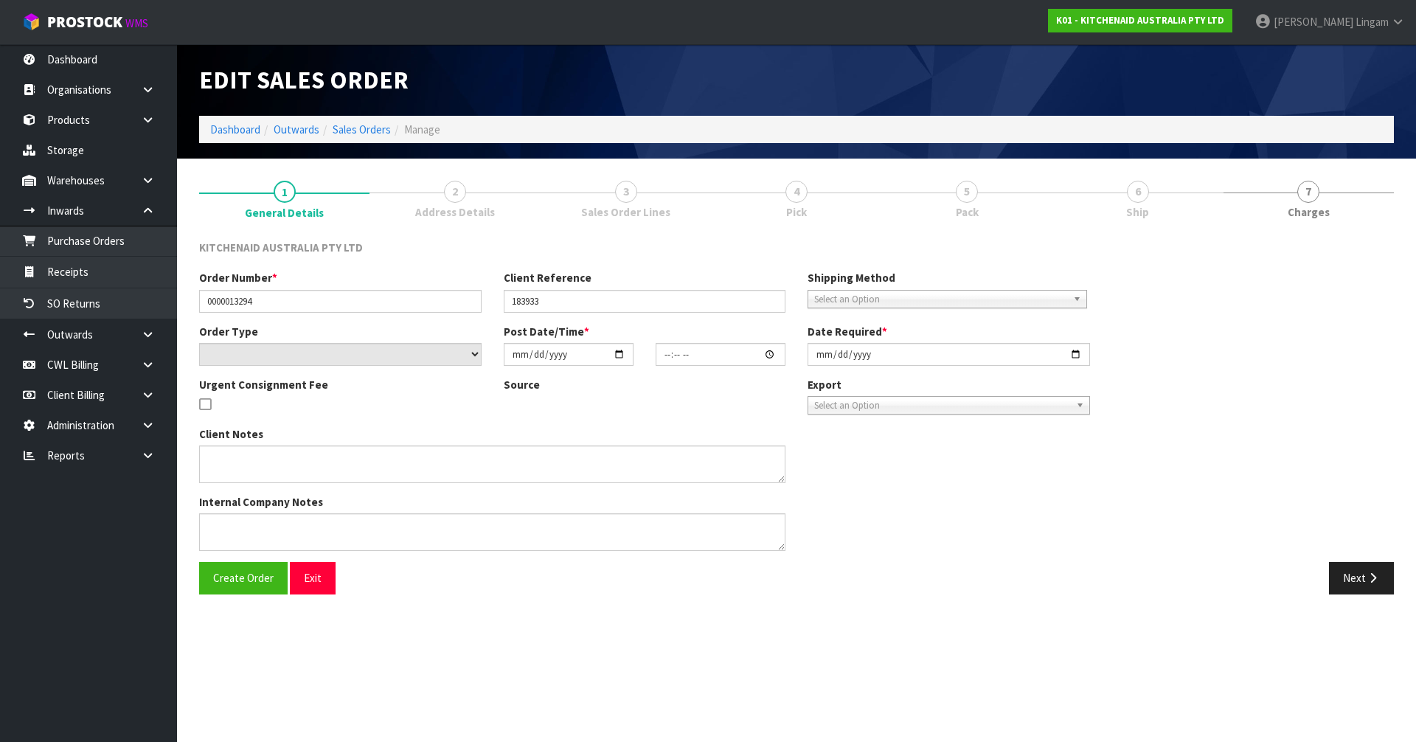
type input "[DATE]"
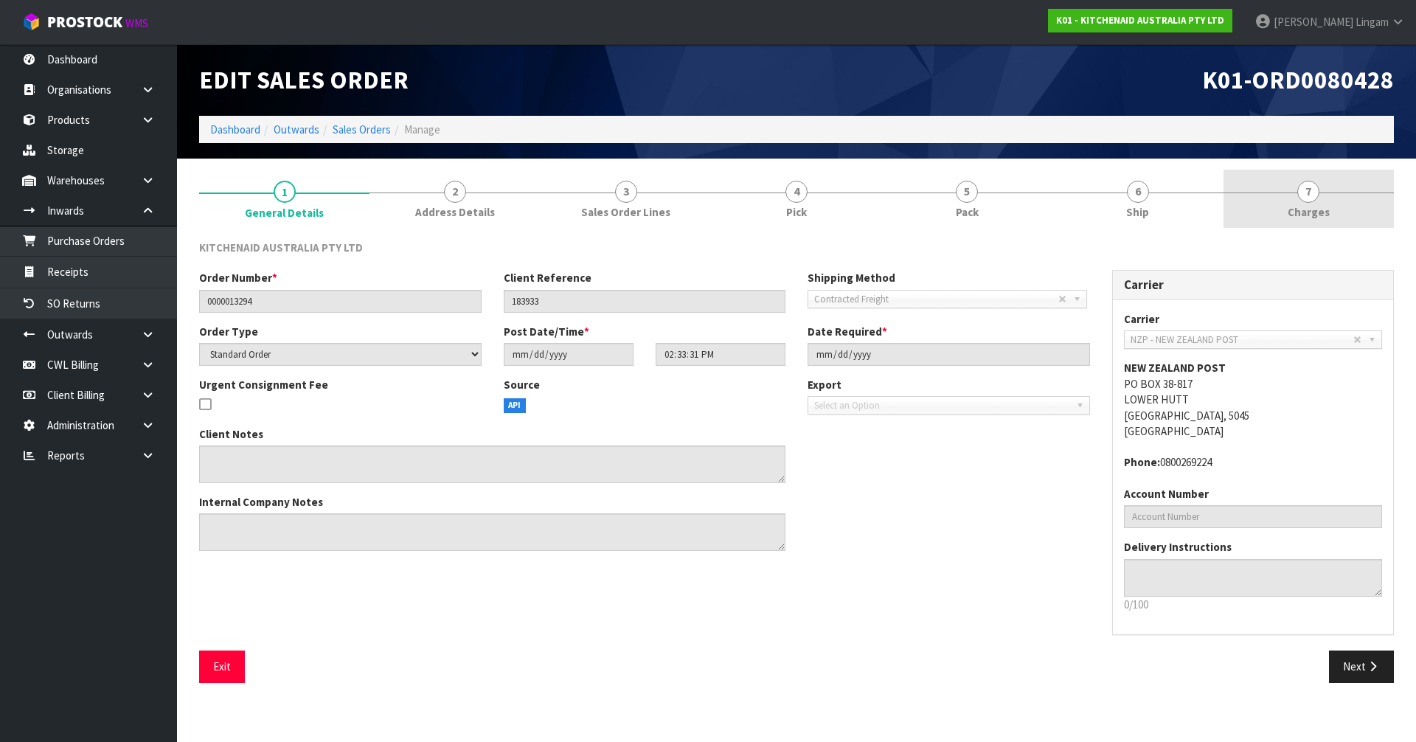
click at [1351, 202] on link "7 [GEOGRAPHIC_DATA]" at bounding box center [1309, 199] width 170 height 58
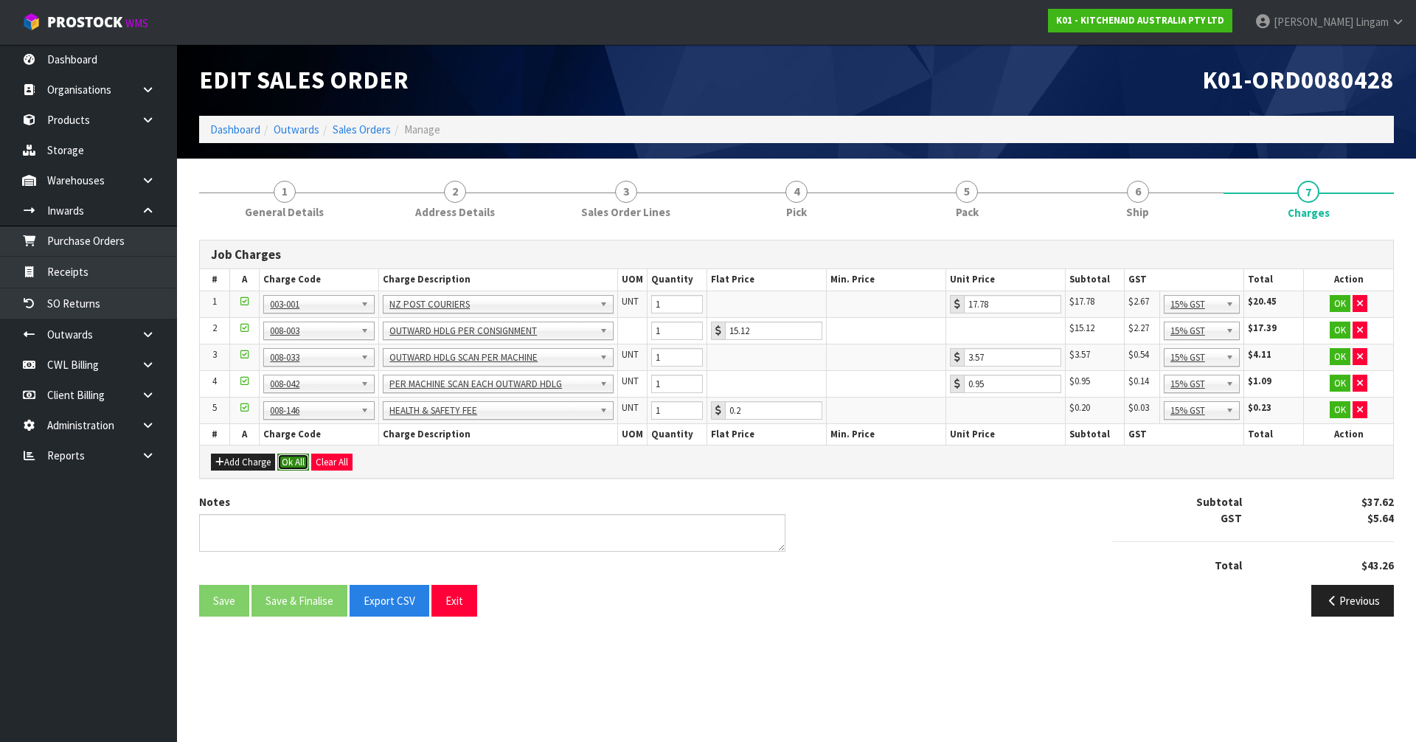
click at [291, 464] on button "Ok All" at bounding box center [293, 463] width 32 height 18
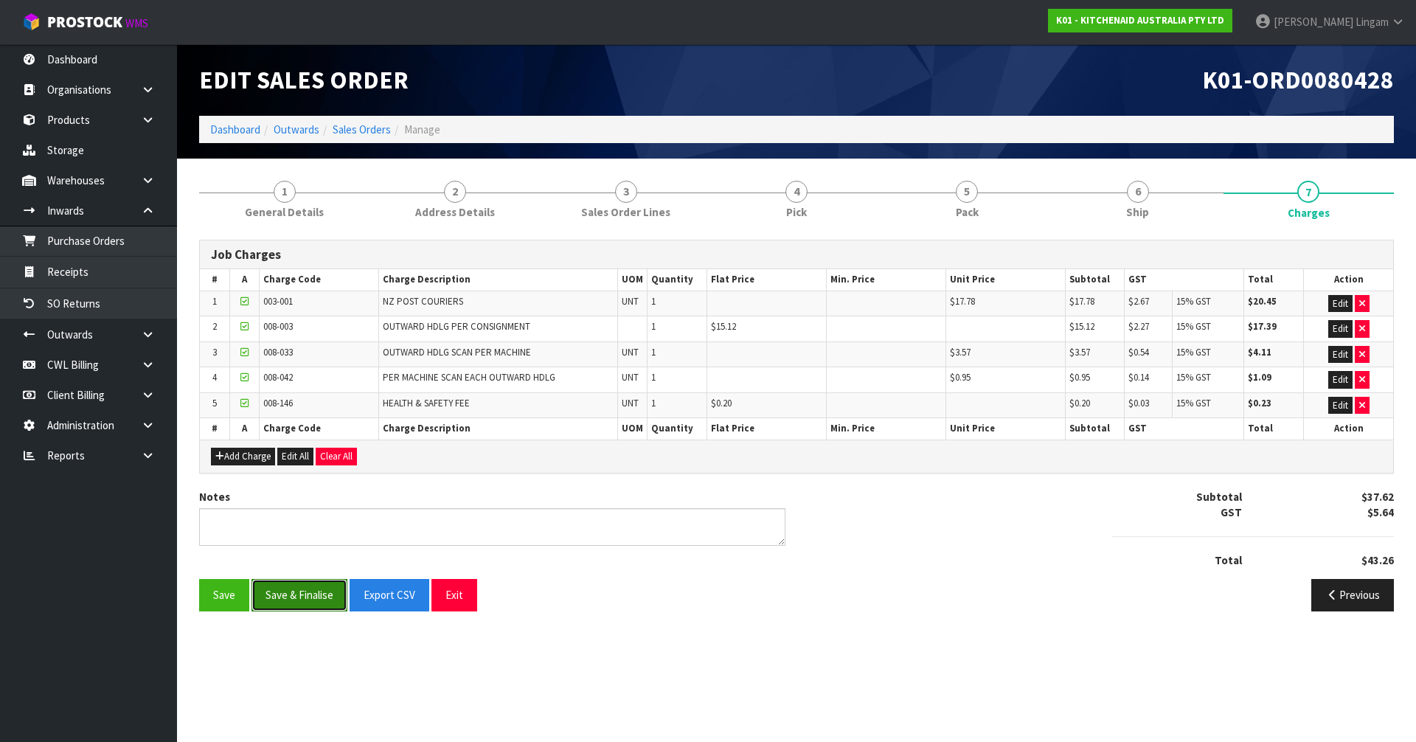
click at [302, 592] on button "Save & Finalise" at bounding box center [300, 595] width 96 height 32
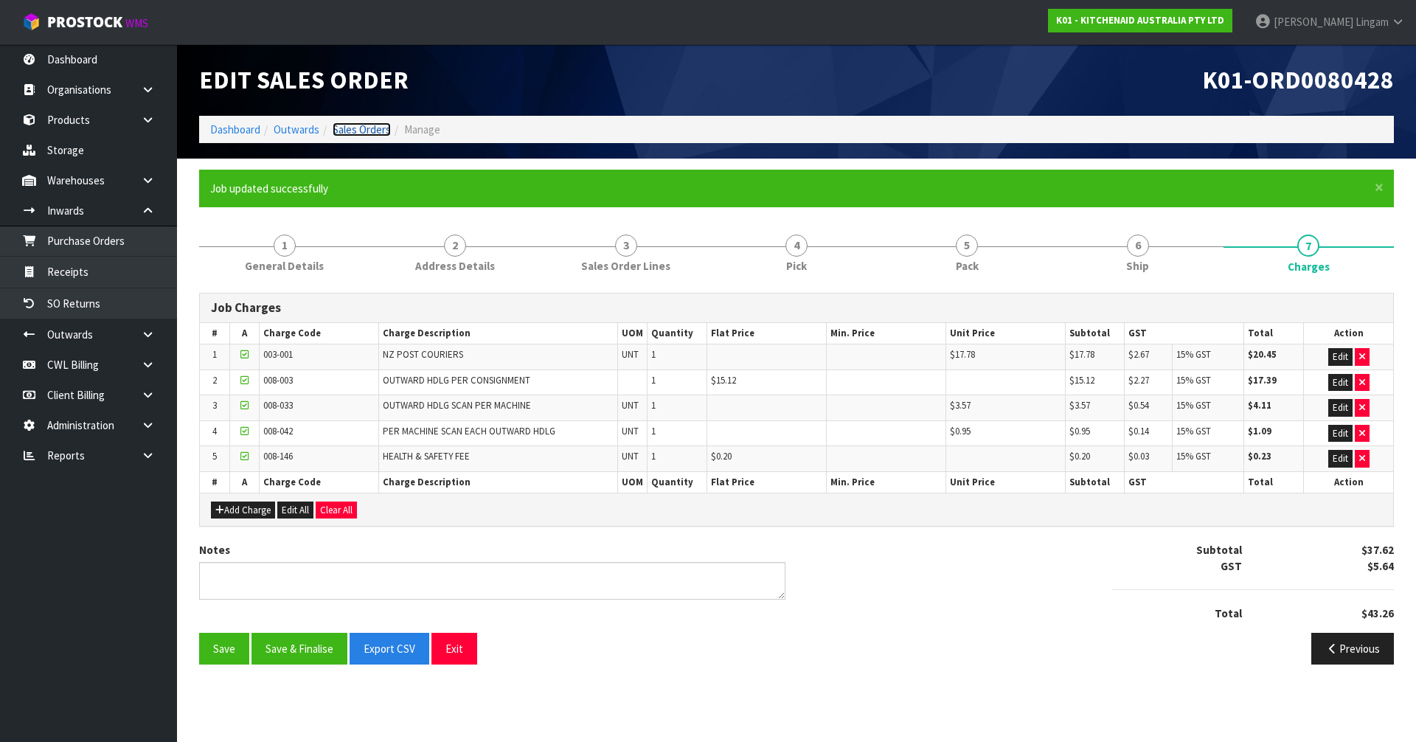
click at [381, 122] on link "Sales Orders" at bounding box center [362, 129] width 58 height 14
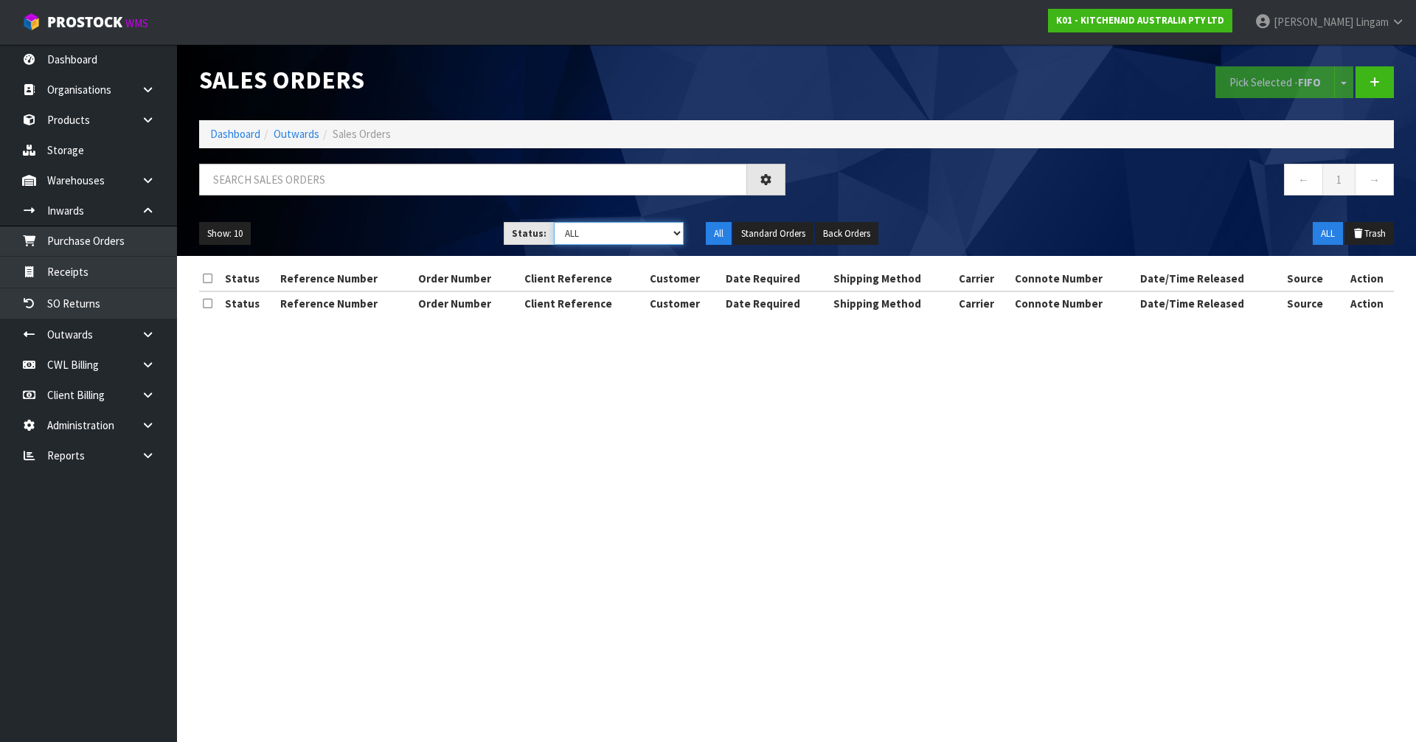
click at [658, 233] on select "Draft Pending Allocated Pending Pick Goods Picked Goods Packed Pending Charges …" at bounding box center [619, 233] width 131 height 23
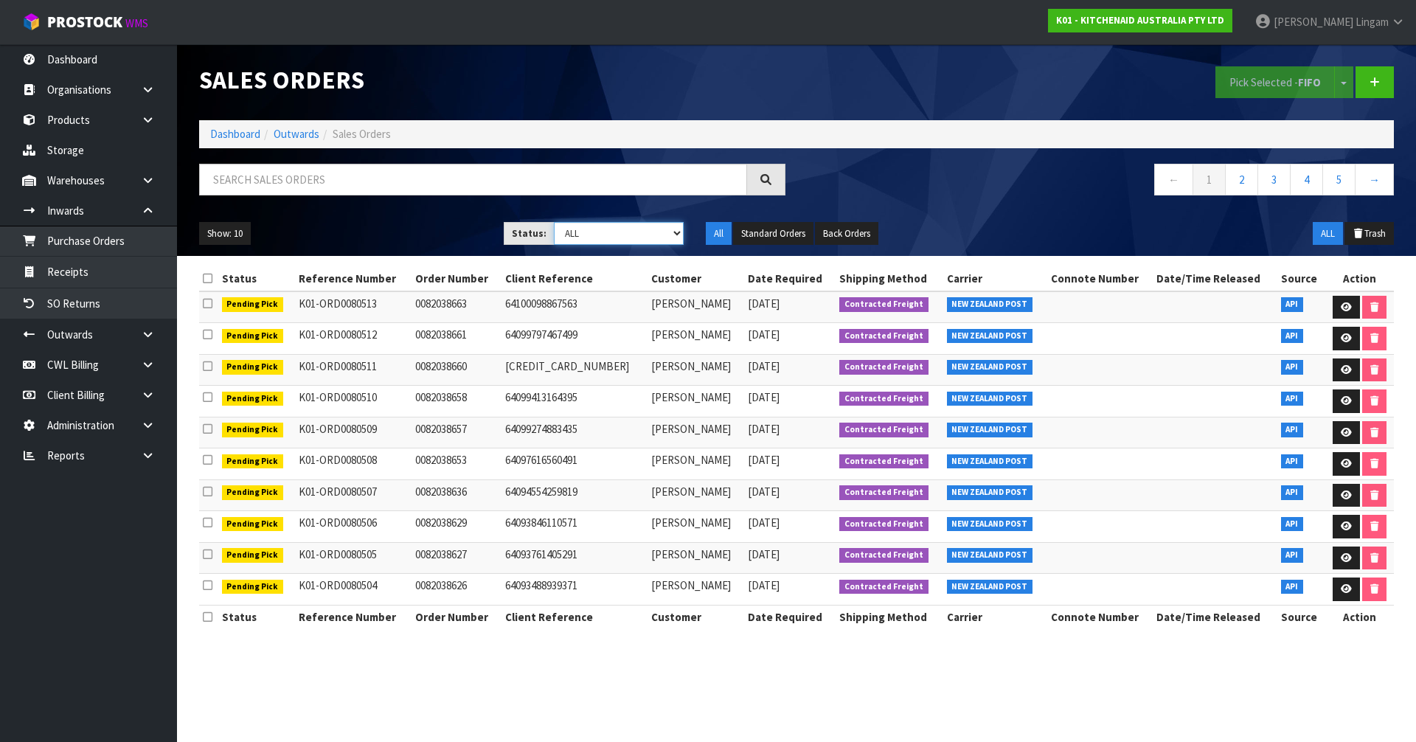
select select "string:6"
click at [554, 222] on select "Draft Pending Allocated Pending Pick Goods Picked Goods Packed Pending Charges …" at bounding box center [619, 233] width 131 height 23
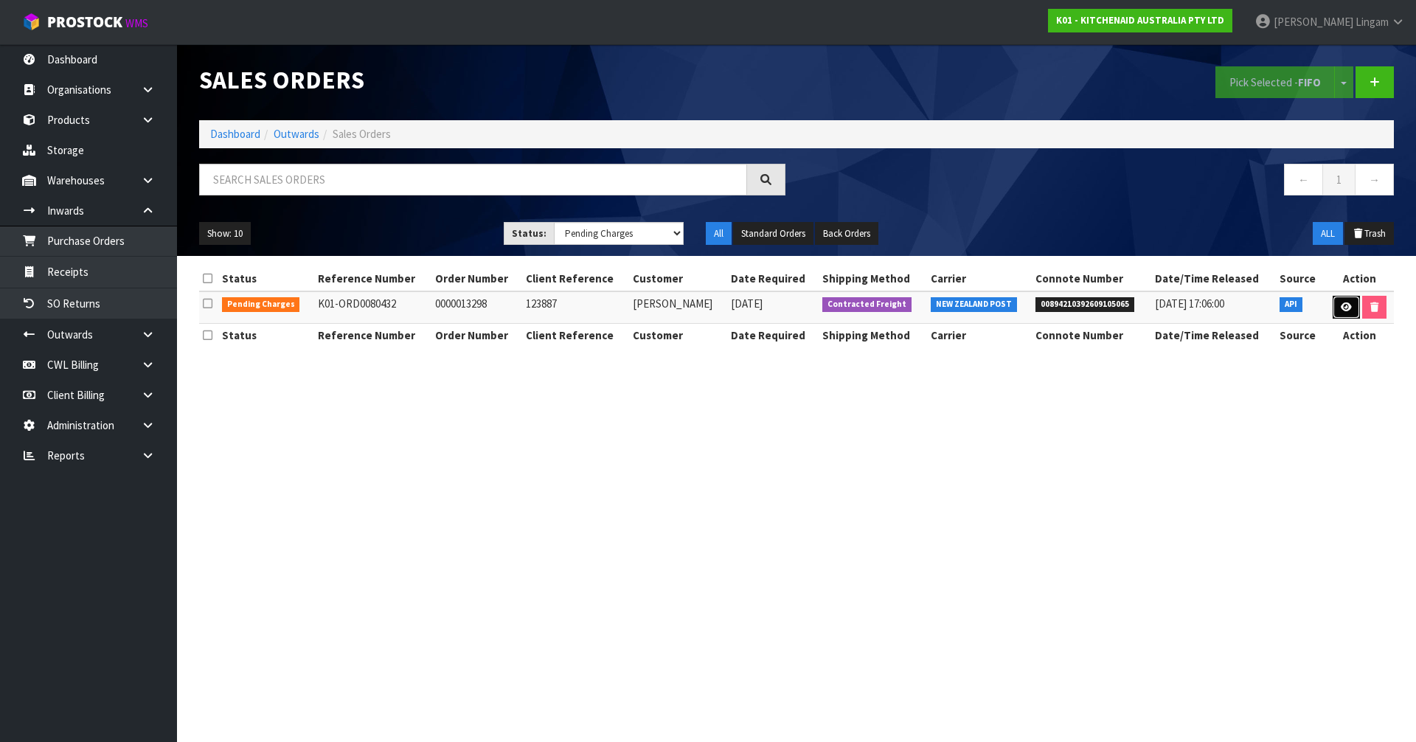
click at [1339, 305] on link at bounding box center [1346, 308] width 27 height 24
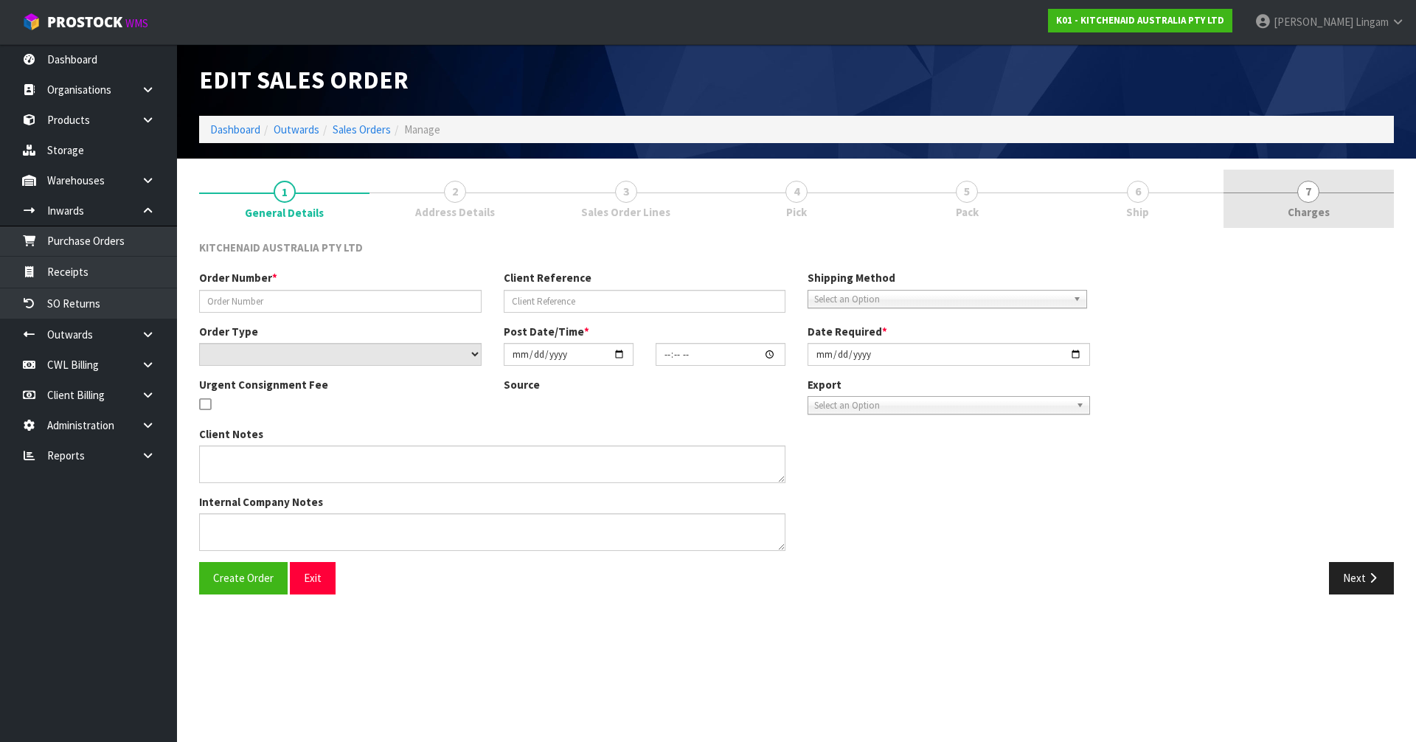
type input "0000013298"
type input "123887"
select select "number:0"
type input "[DATE]"
type input "14:33:40.000"
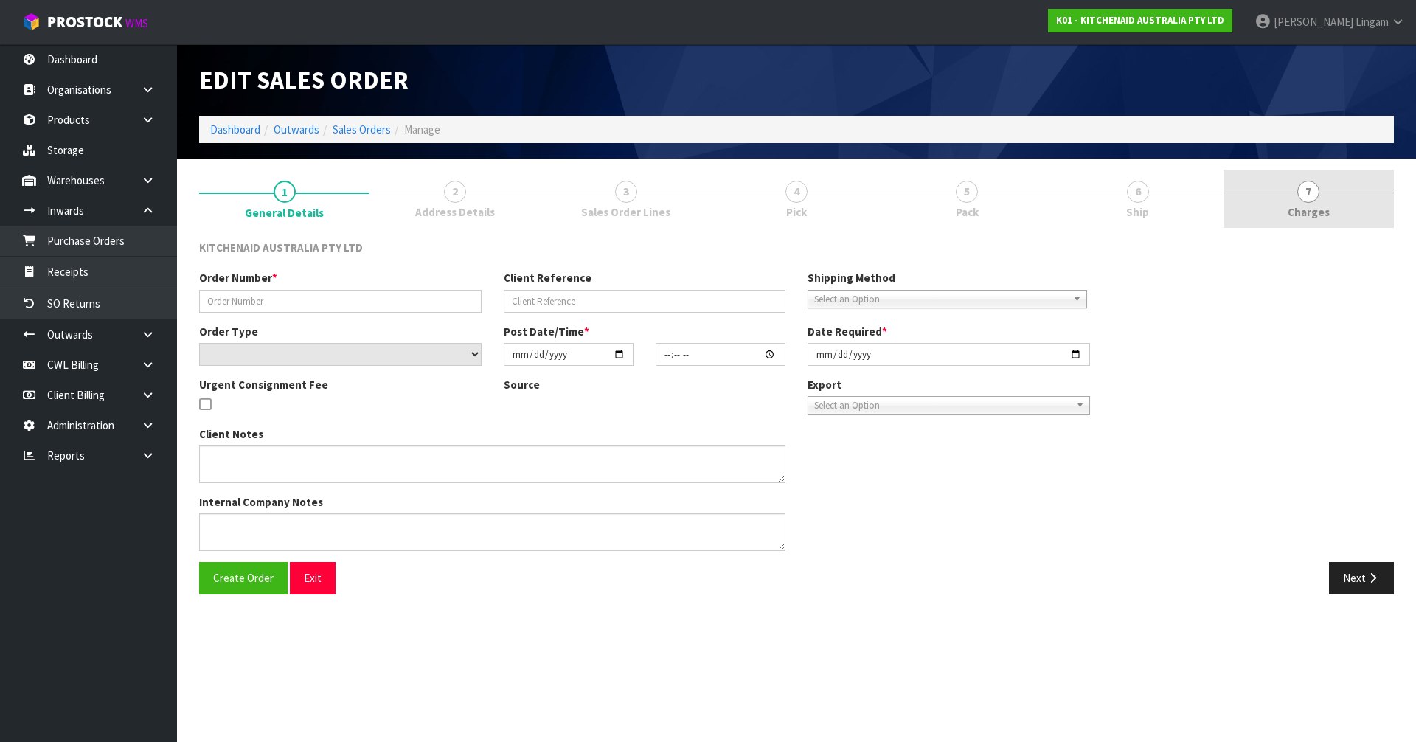
type input "[DATE]"
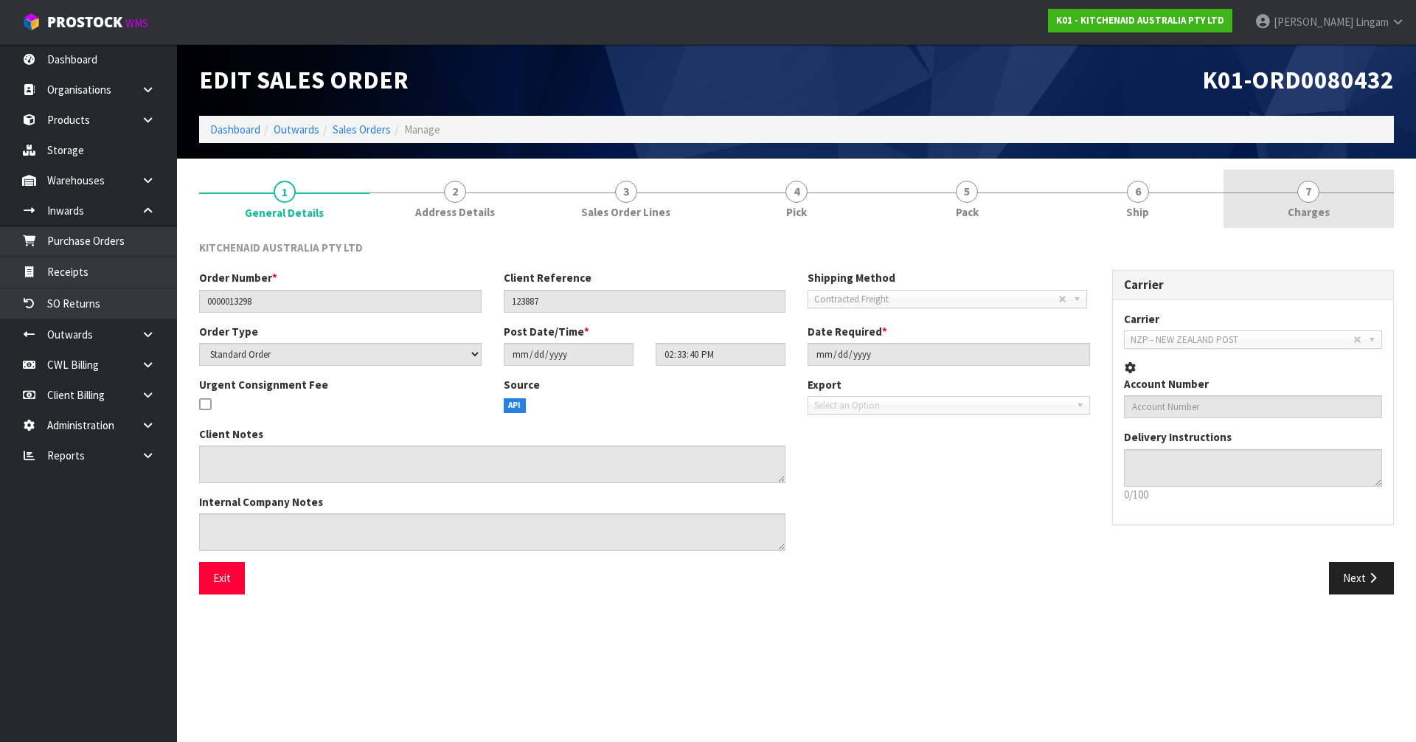
click at [1342, 195] on link "7 [GEOGRAPHIC_DATA]" at bounding box center [1309, 199] width 170 height 58
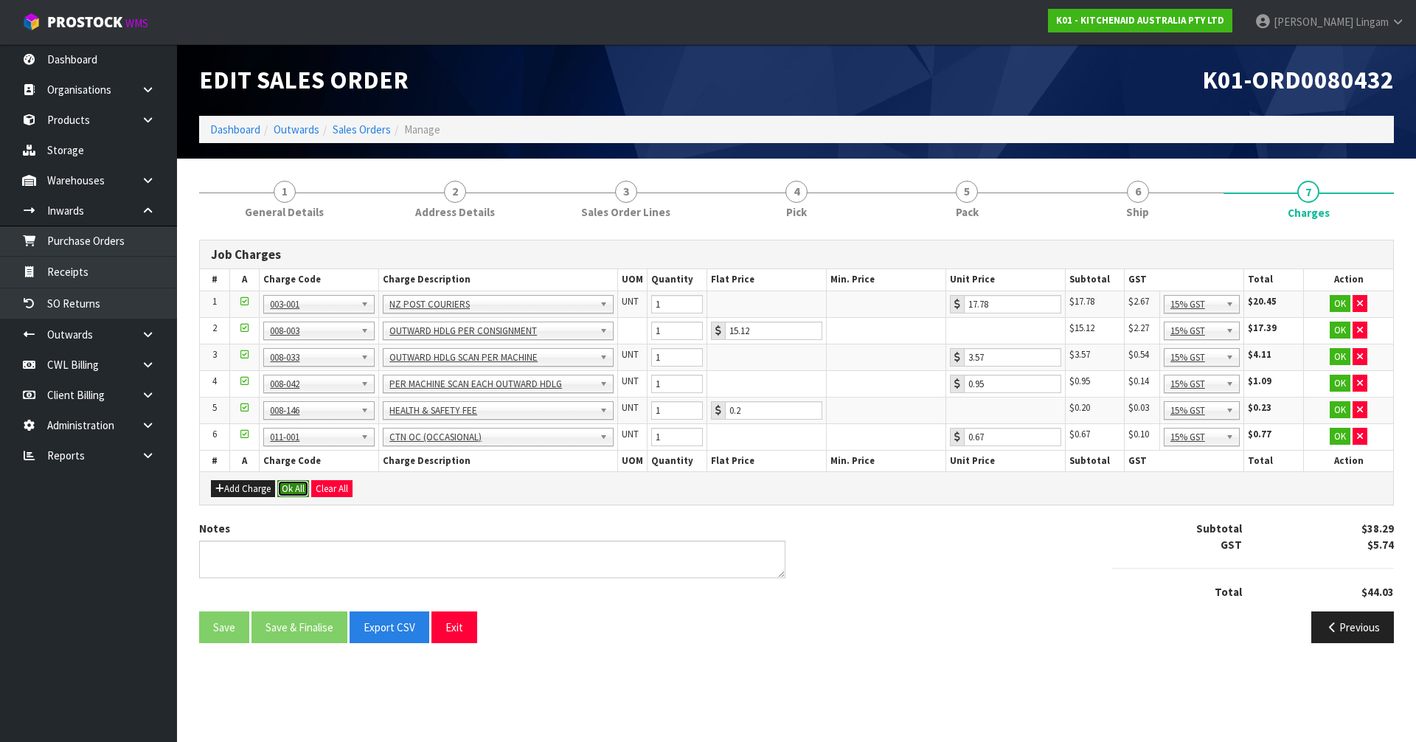
click at [285, 491] on button "Ok All" at bounding box center [293, 489] width 32 height 18
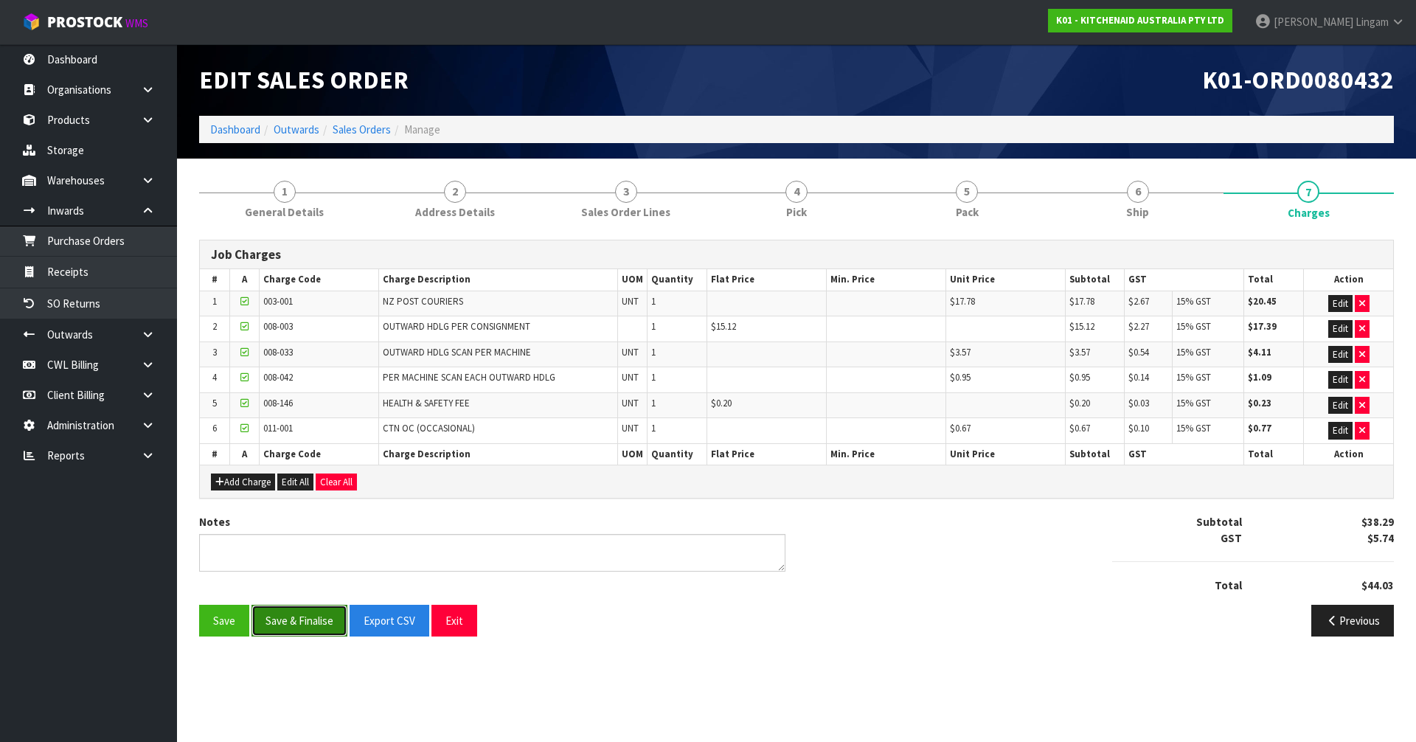
click at [302, 620] on button "Save & Finalise" at bounding box center [300, 621] width 96 height 32
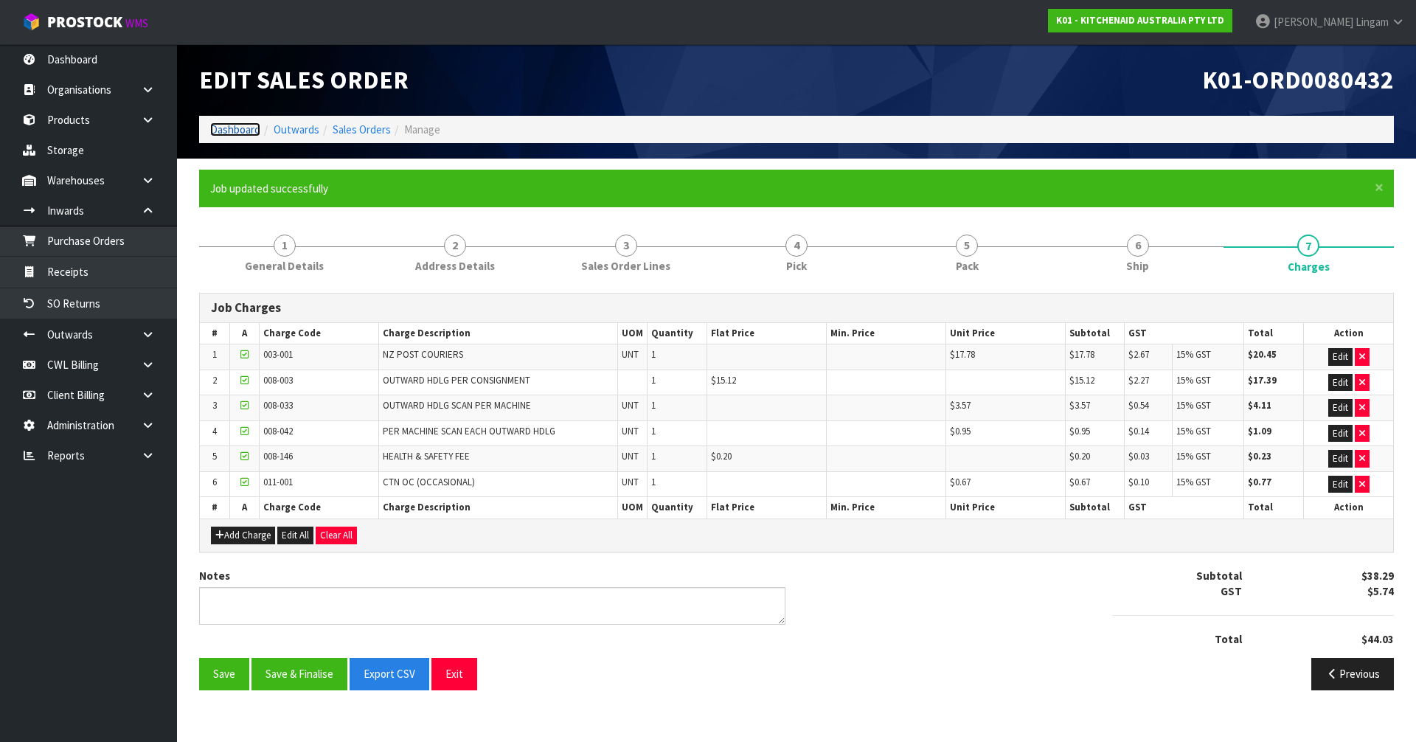
click at [242, 131] on link "Dashboard" at bounding box center [235, 129] width 50 height 14
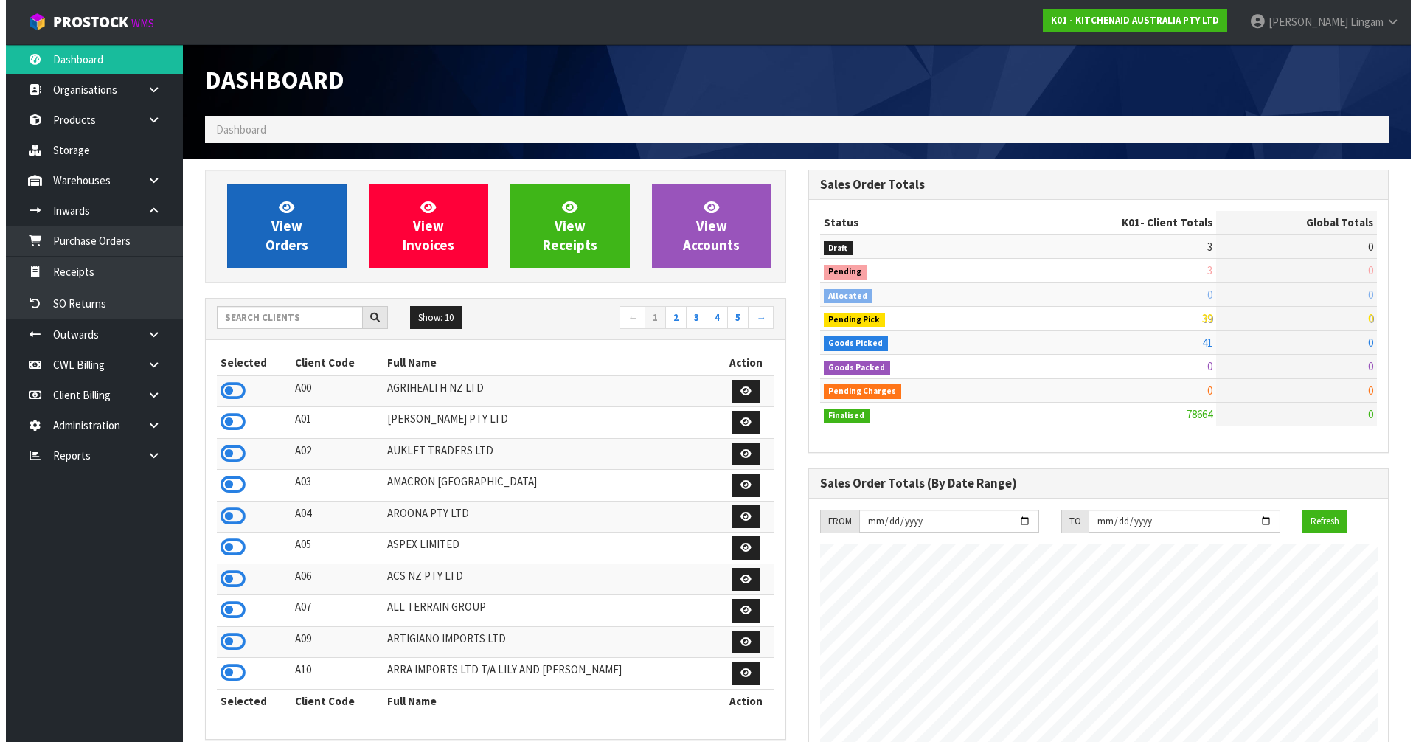
scroll to position [1118, 603]
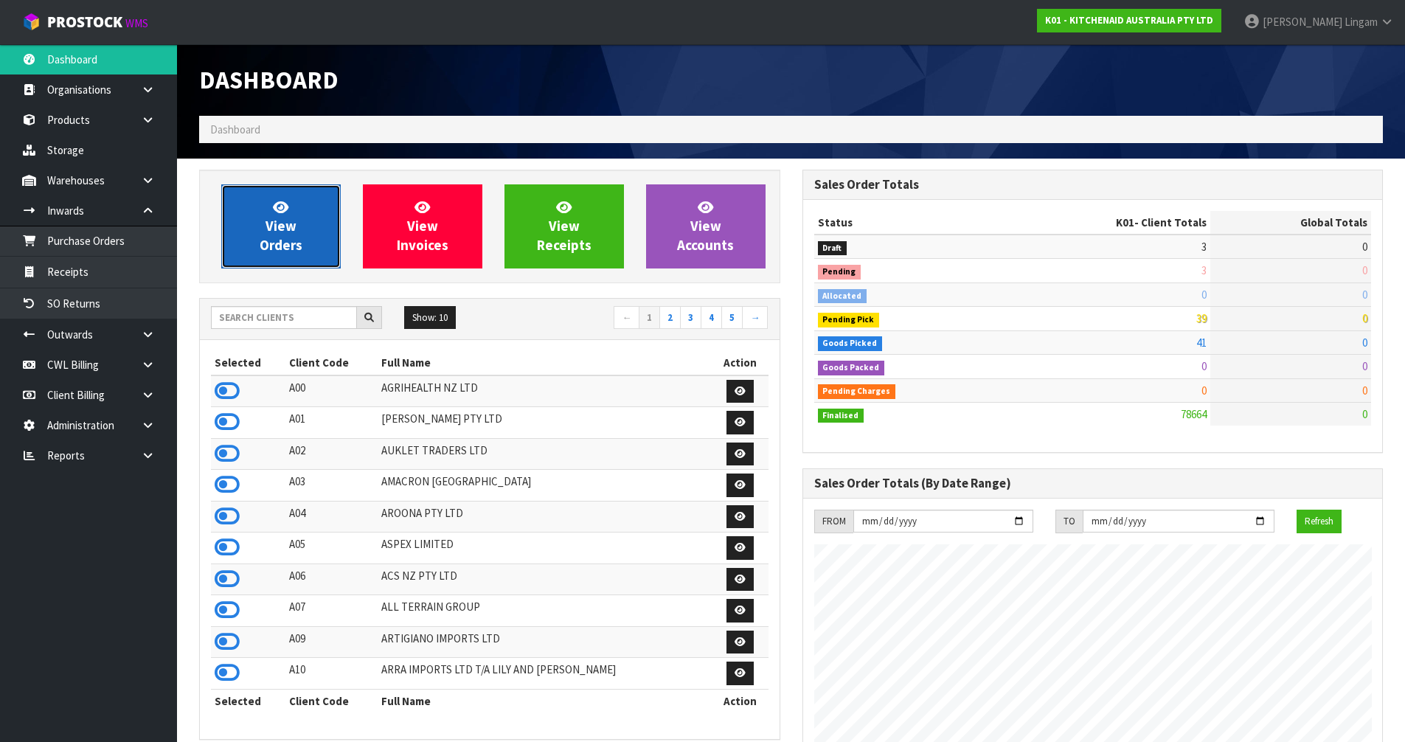
click at [288, 213] on icon at bounding box center [280, 207] width 15 height 14
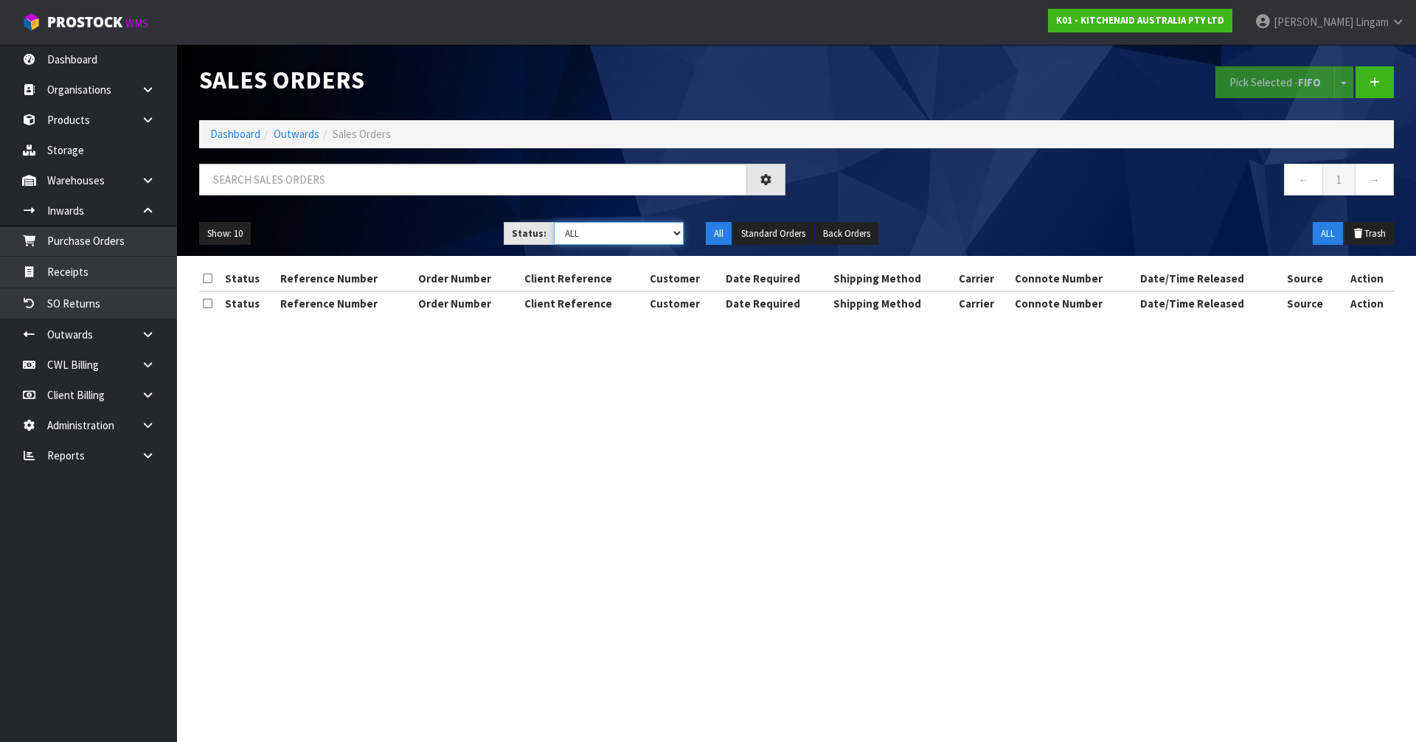
click at [651, 230] on select "Draft Pending Allocated Pending Pick Goods Picked Goods Packed Pending Charges …" at bounding box center [619, 233] width 131 height 23
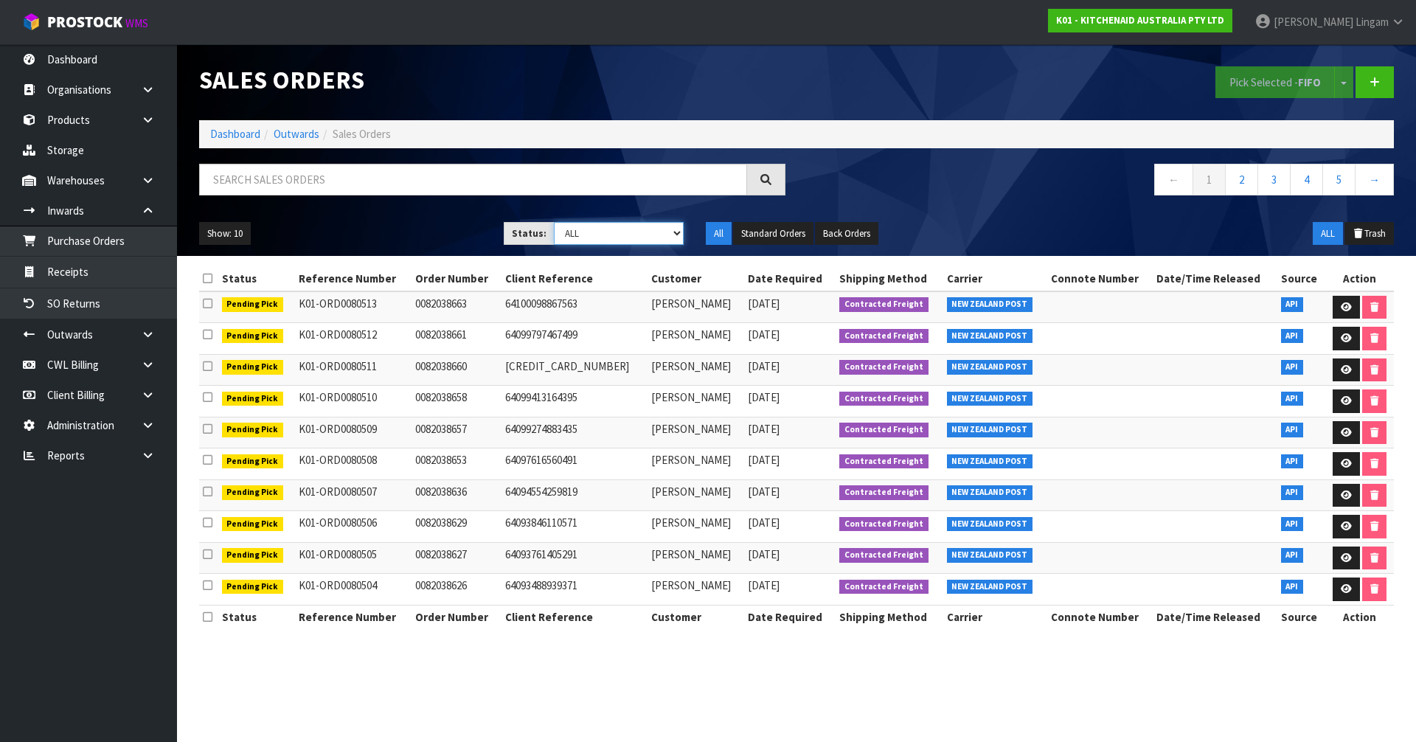
select select "string:3"
click at [554, 222] on select "Draft Pending Allocated Pending Pick Goods Picked Goods Packed Pending Charges …" at bounding box center [619, 233] width 131 height 23
click at [1348, 181] on link "4" at bounding box center [1339, 180] width 33 height 32
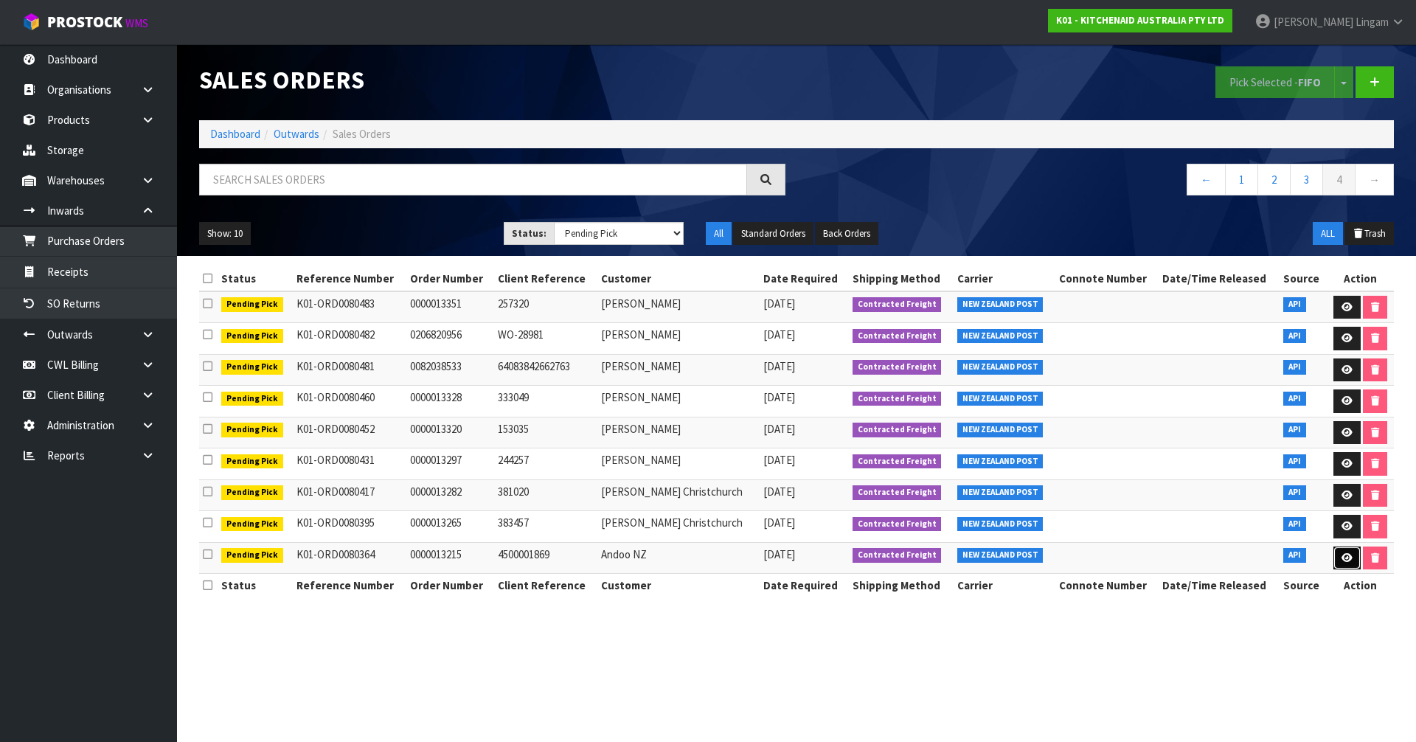
click at [1342, 554] on icon at bounding box center [1347, 558] width 11 height 10
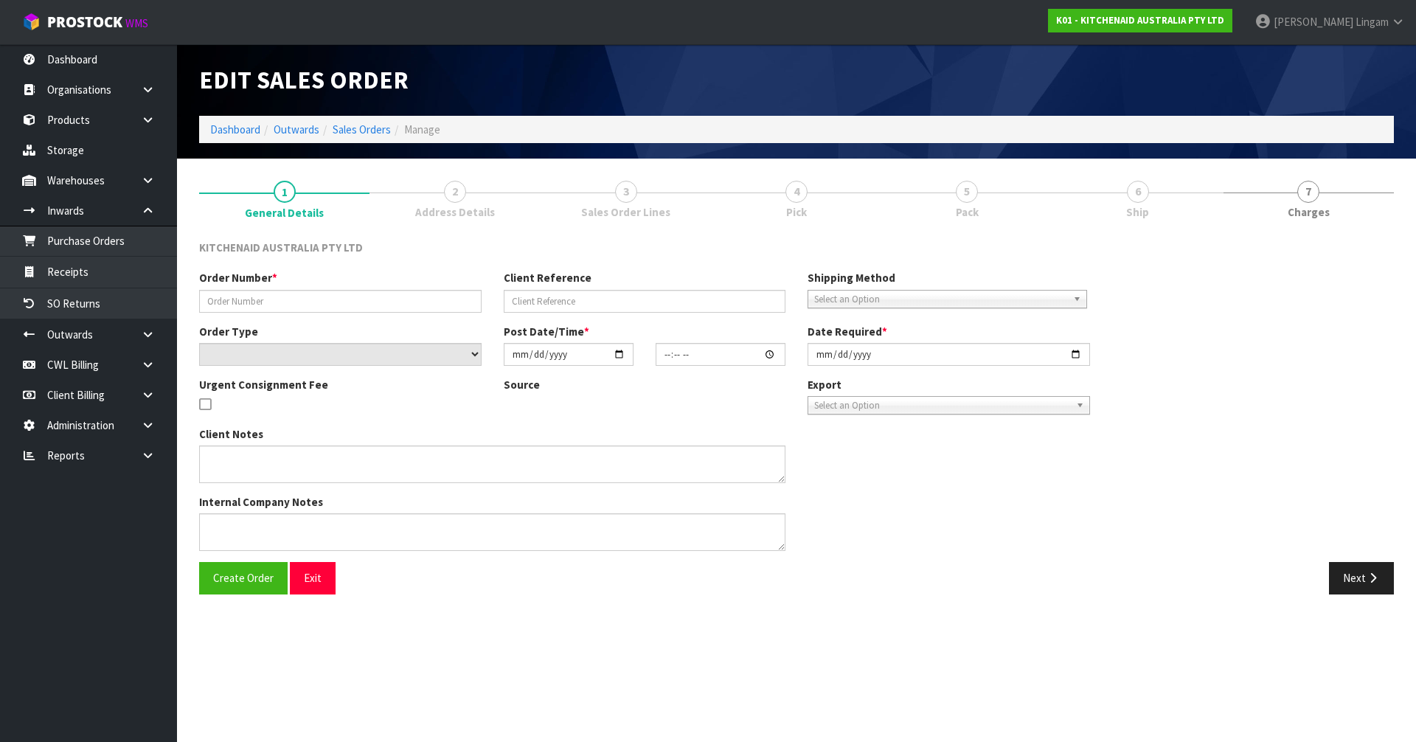
type input "0000013215"
type input "4500001869"
select select "number:0"
type input "2025-10-08"
type input "12:34:00.000"
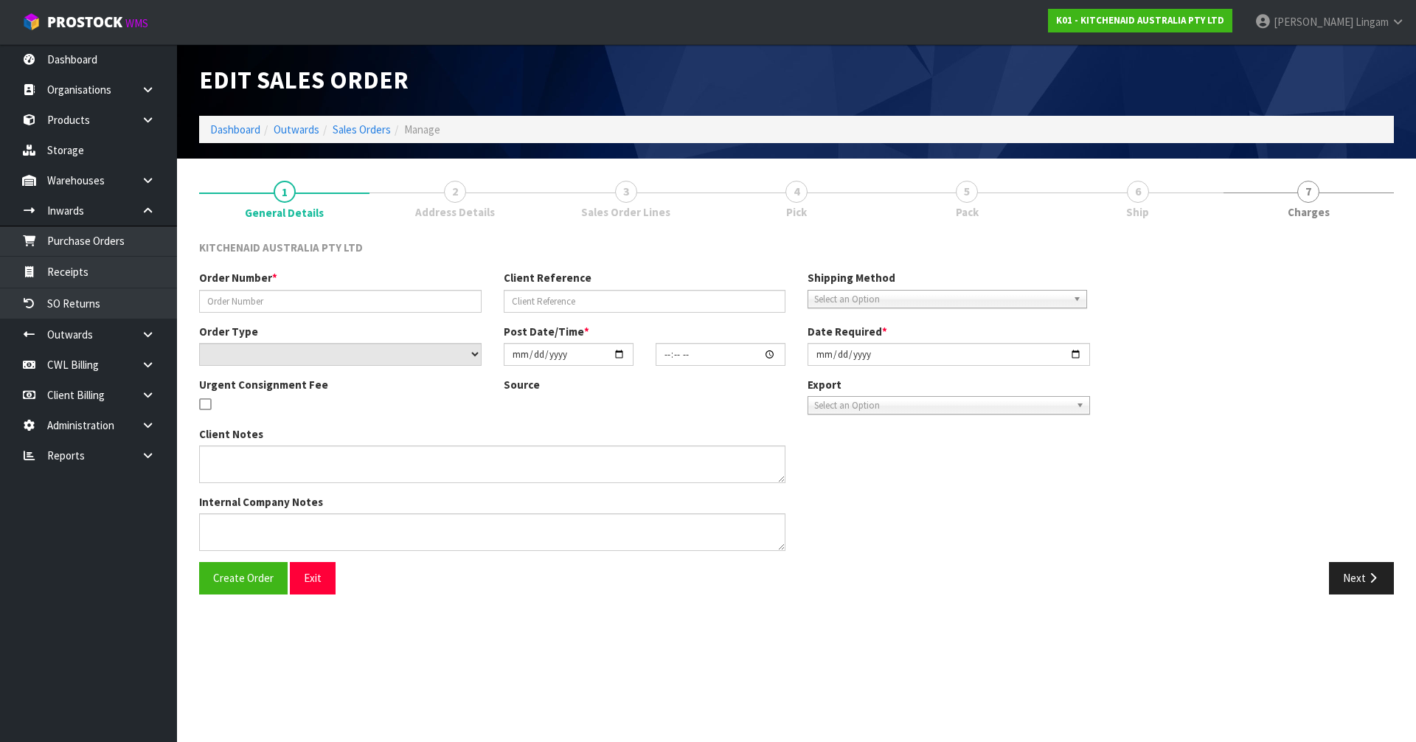
type input "2025-10-08"
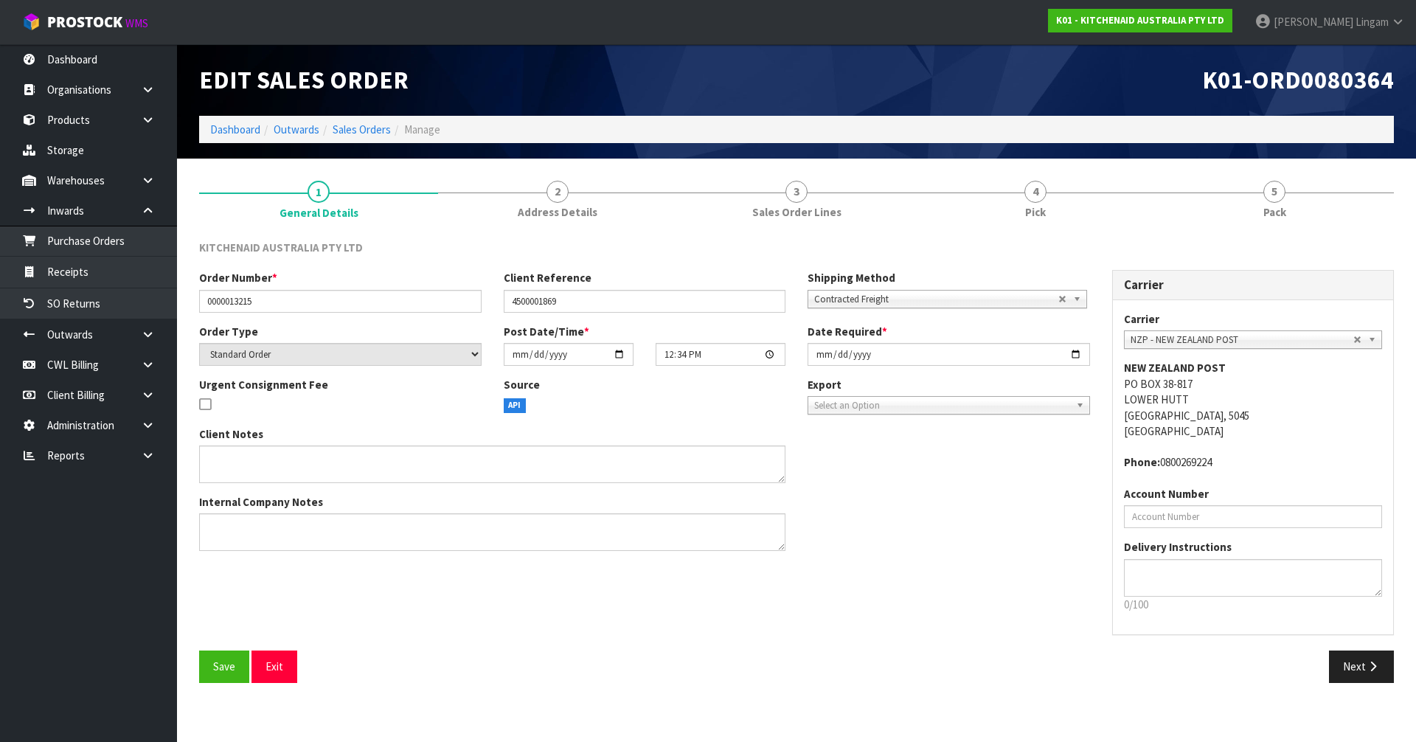
click at [1172, 336] on span "NZP - NEW ZEALAND POST" at bounding box center [1243, 340] width 224 height 18
type input "nzc"
click at [1176, 382] on li "NZC OURETM - NZ COURIERS" at bounding box center [1254, 382] width 252 height 18
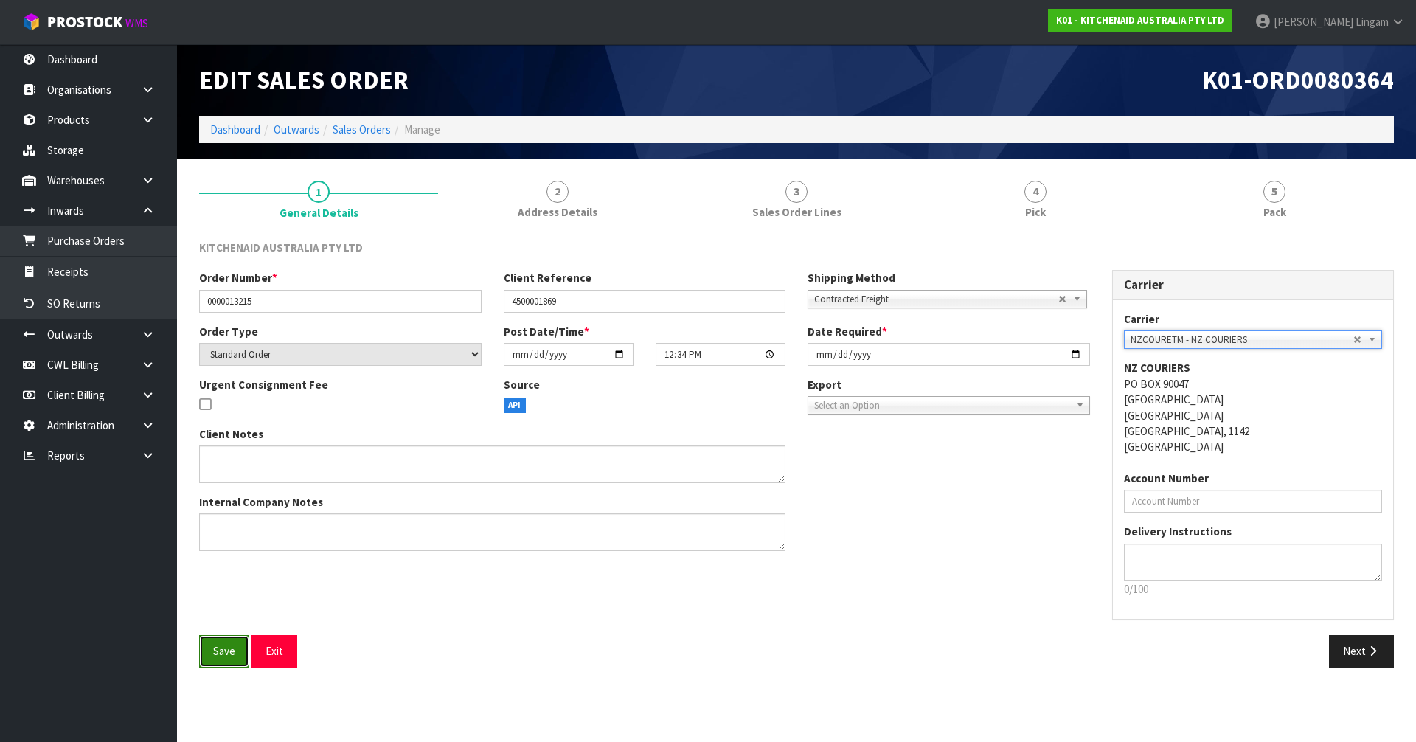
click at [212, 647] on button "Save" at bounding box center [224, 651] width 50 height 32
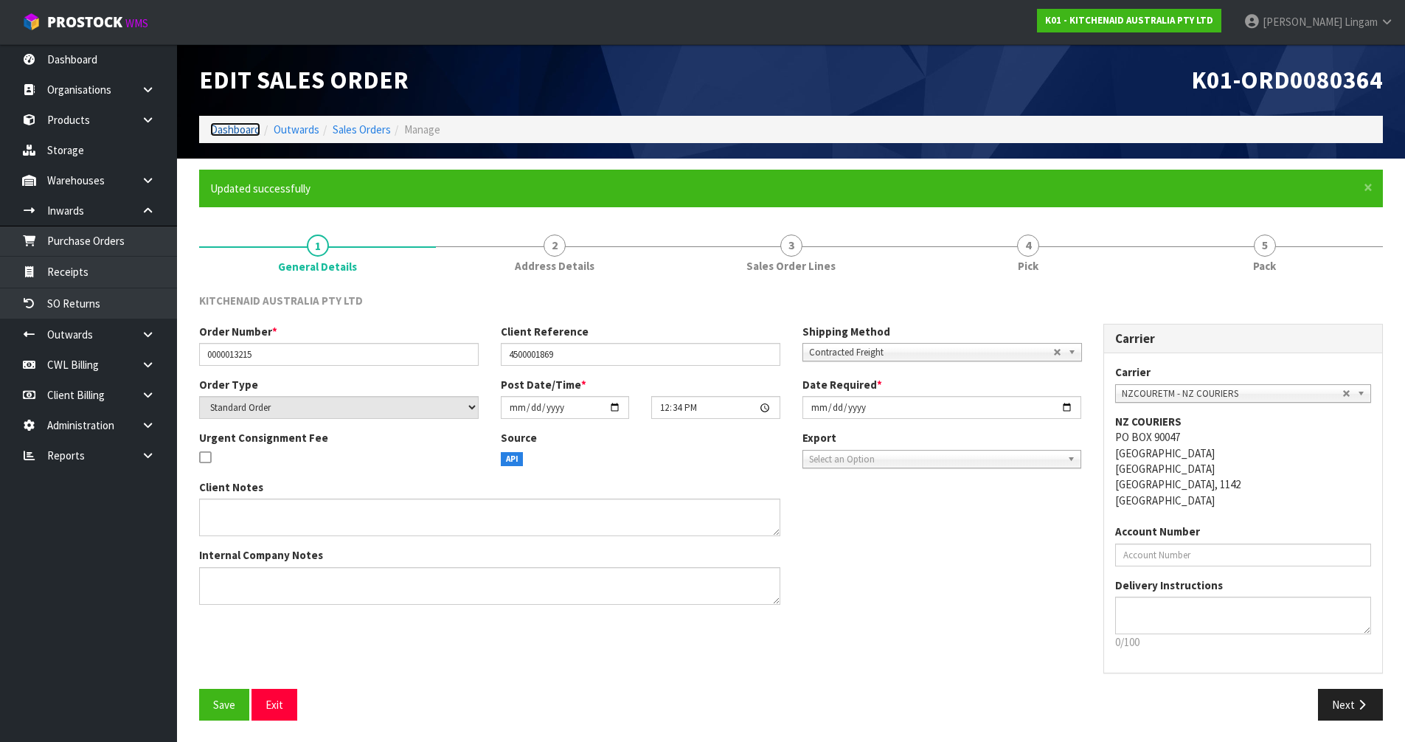
click at [240, 131] on link "Dashboard" at bounding box center [235, 129] width 50 height 14
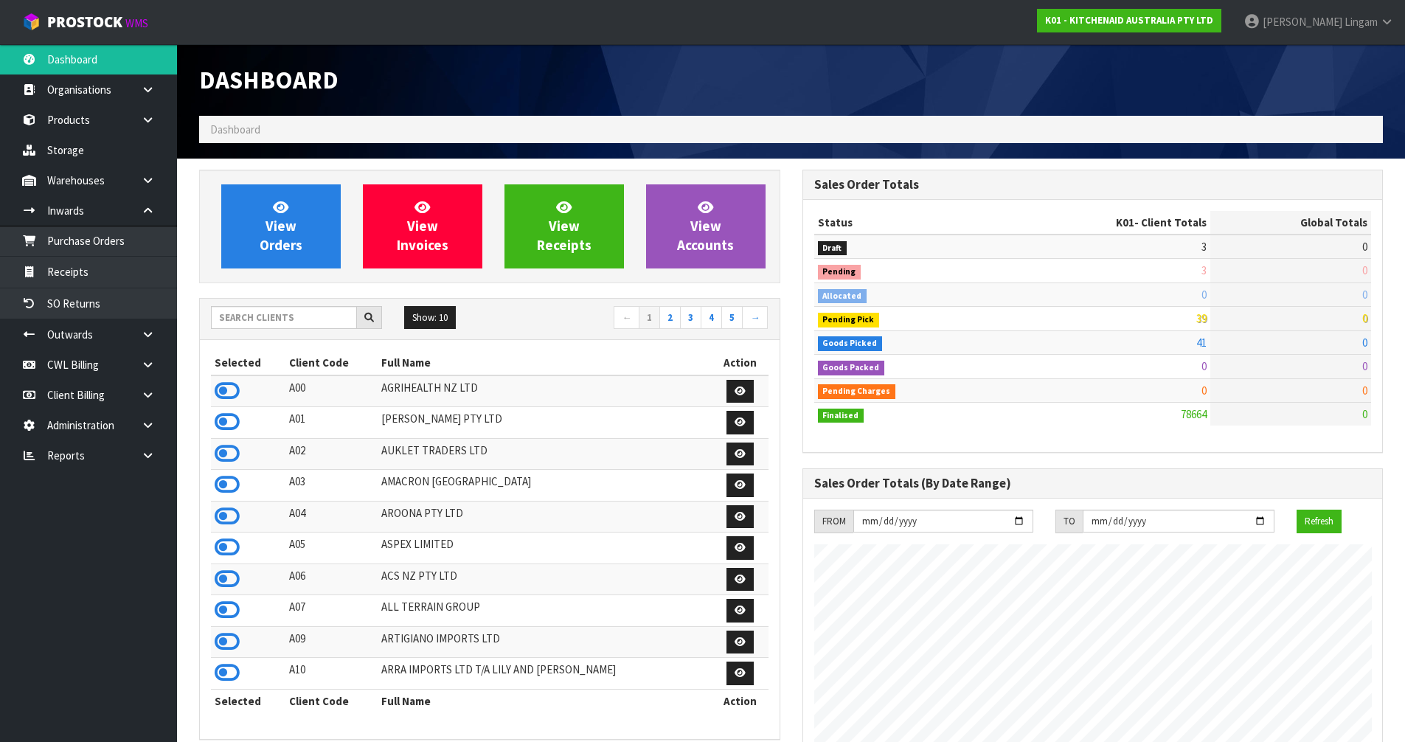
scroll to position [1118, 603]
click at [271, 313] on input "text" at bounding box center [284, 317] width 146 height 23
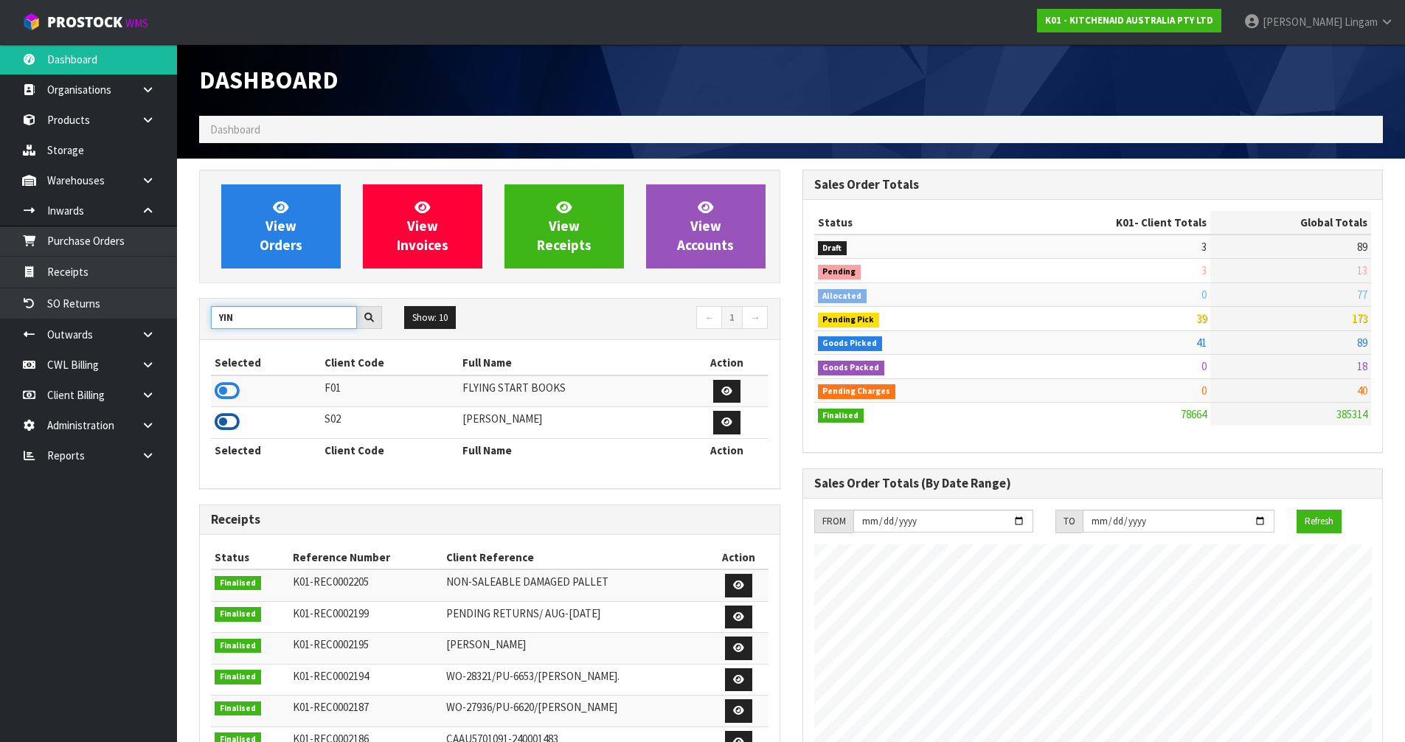
type input "YIN"
click at [225, 417] on icon at bounding box center [227, 422] width 25 height 22
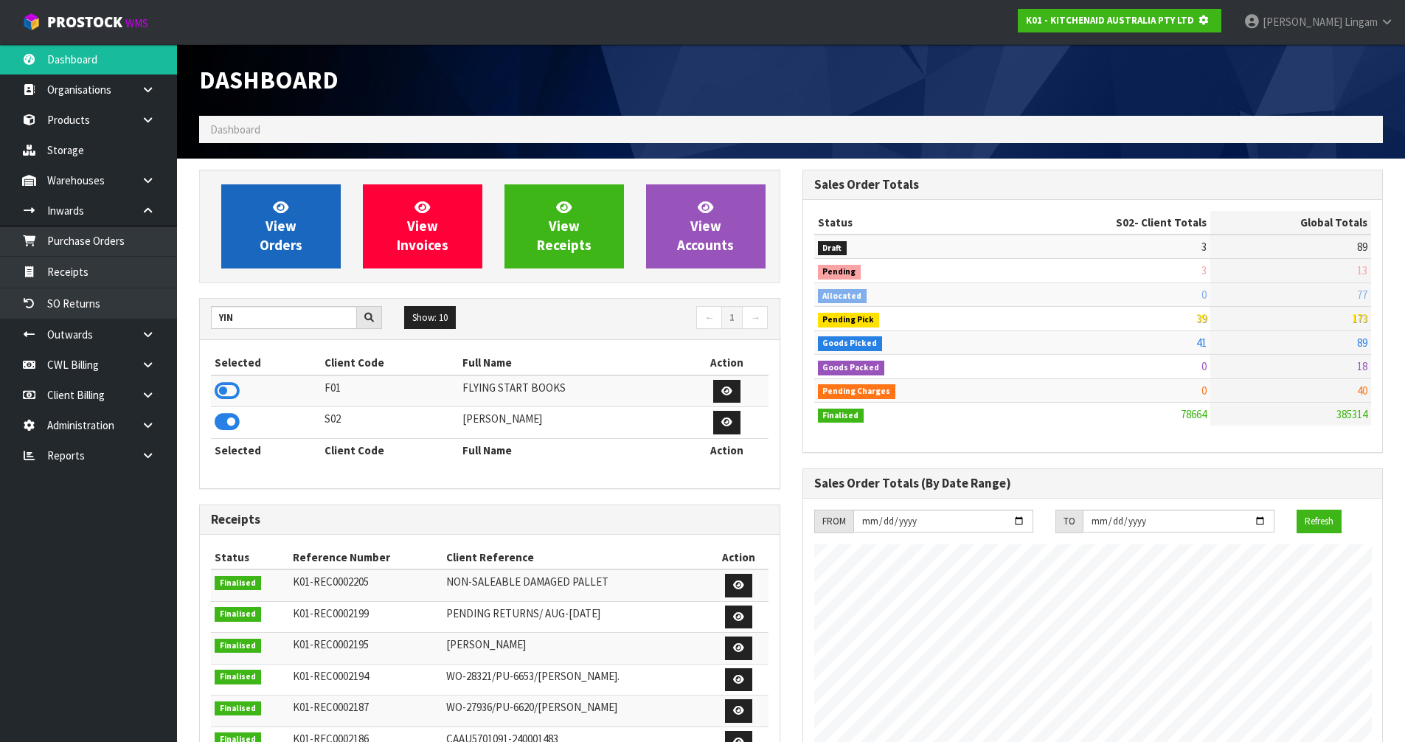
scroll to position [920, 603]
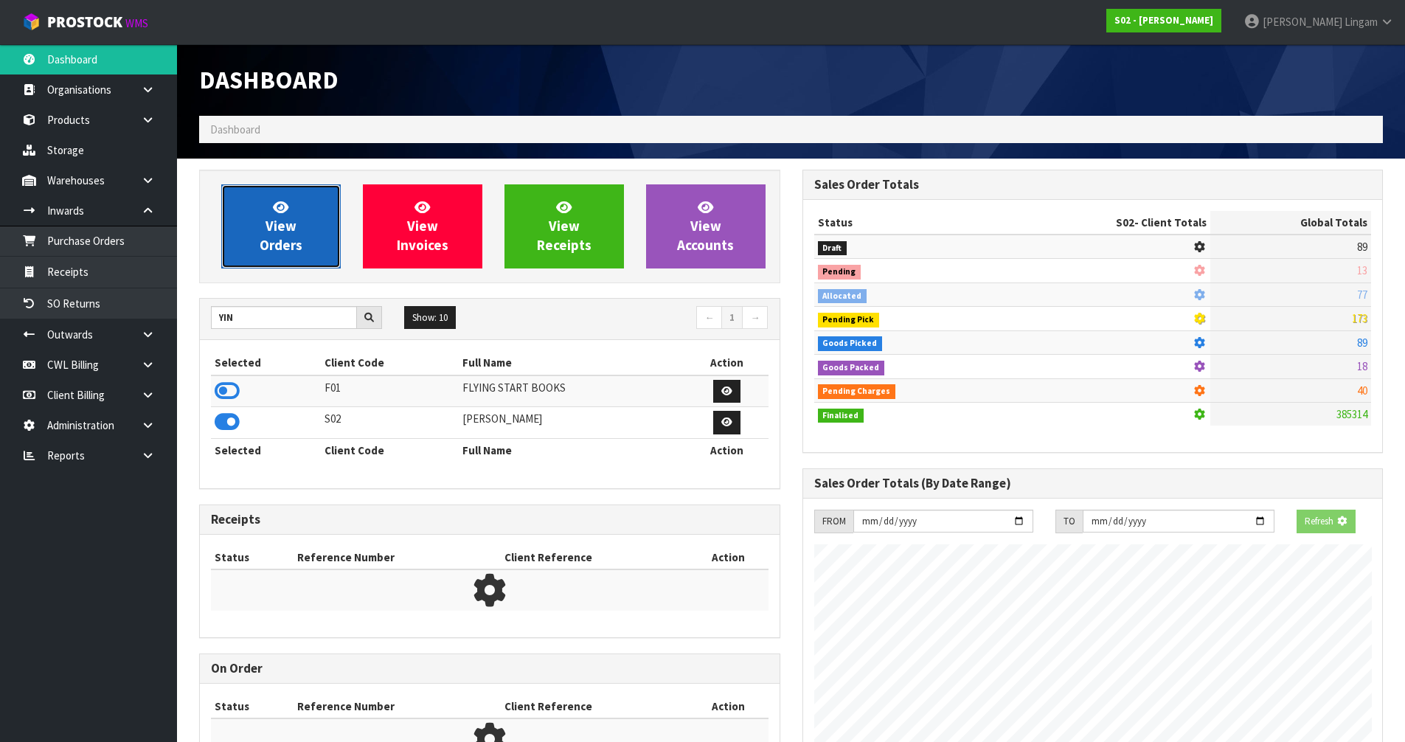
click at [291, 254] on link "View Orders" at bounding box center [280, 226] width 119 height 84
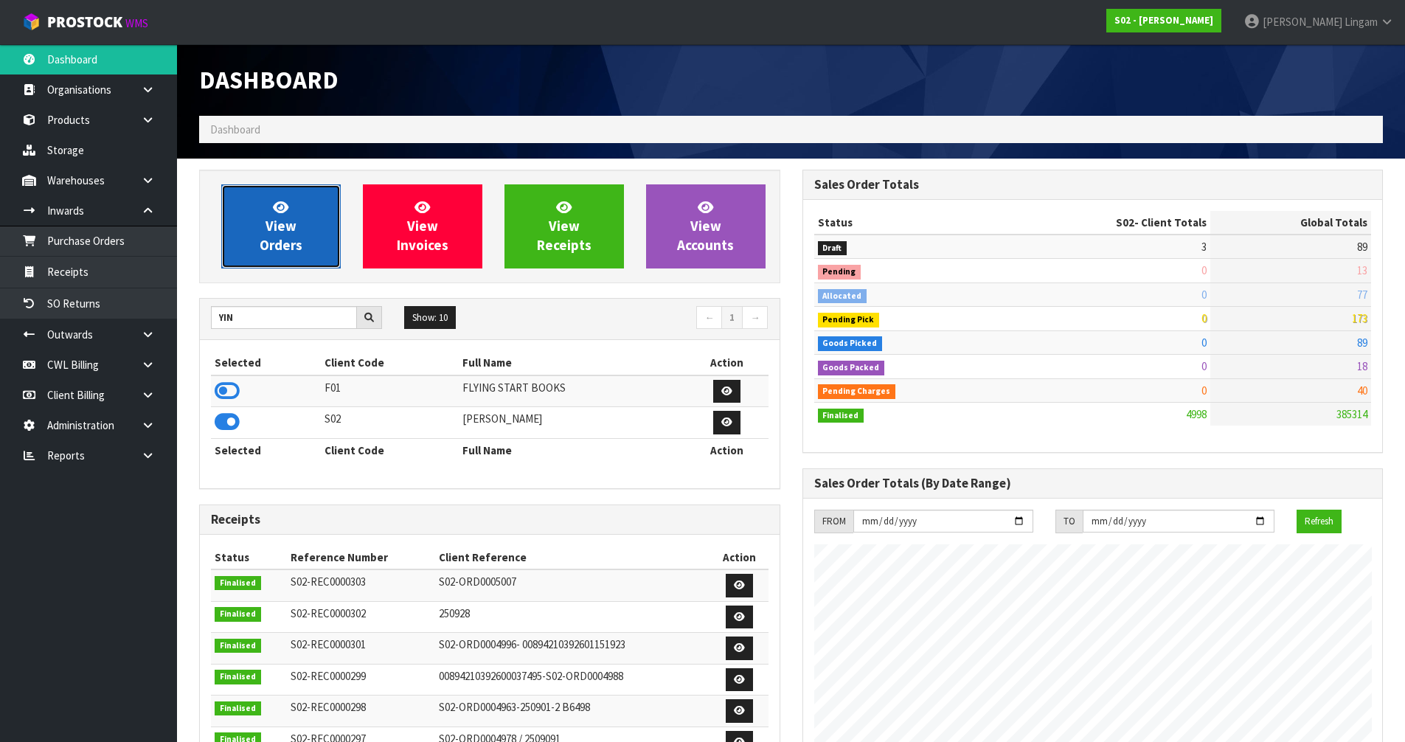
scroll to position [1118, 603]
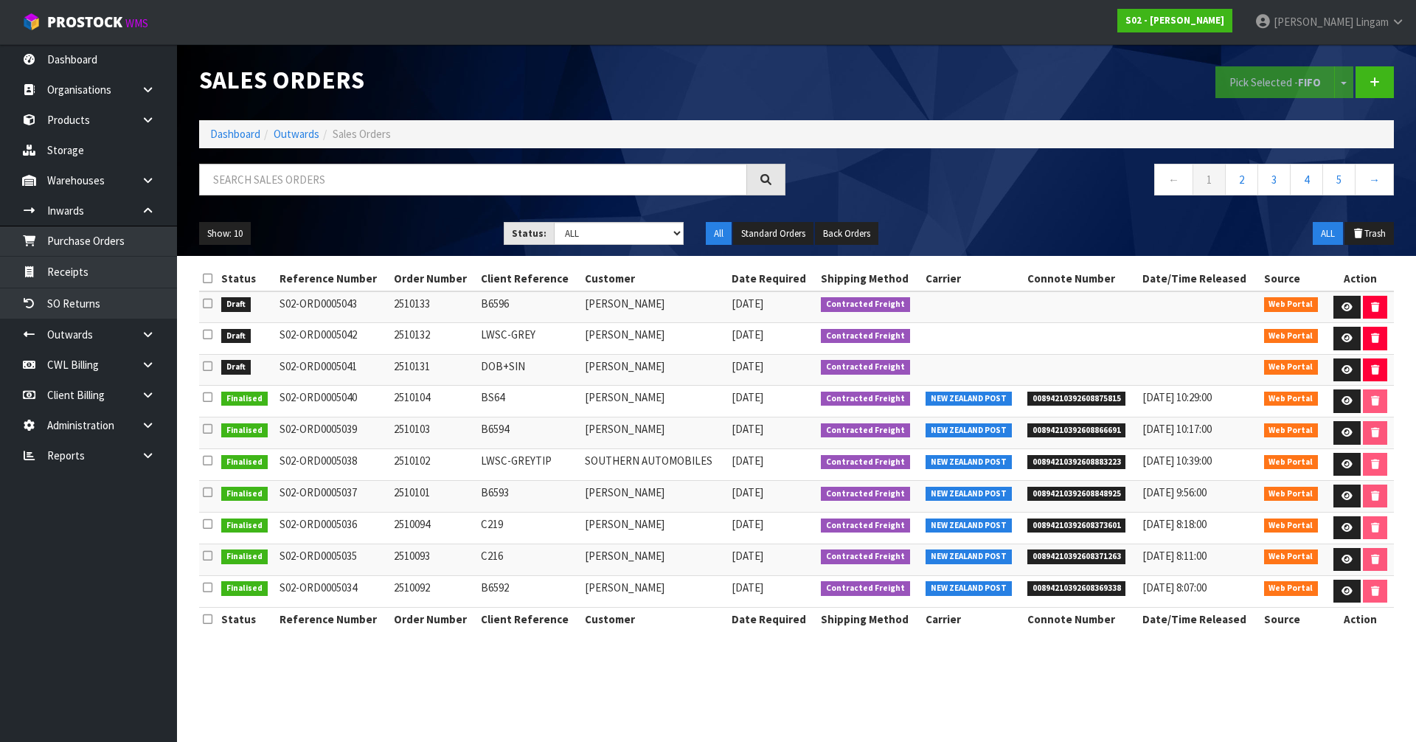
click at [212, 277] on icon at bounding box center [208, 278] width 10 height 11
click at [1287, 84] on button "Pick Selected - FIFO" at bounding box center [1275, 82] width 119 height 32
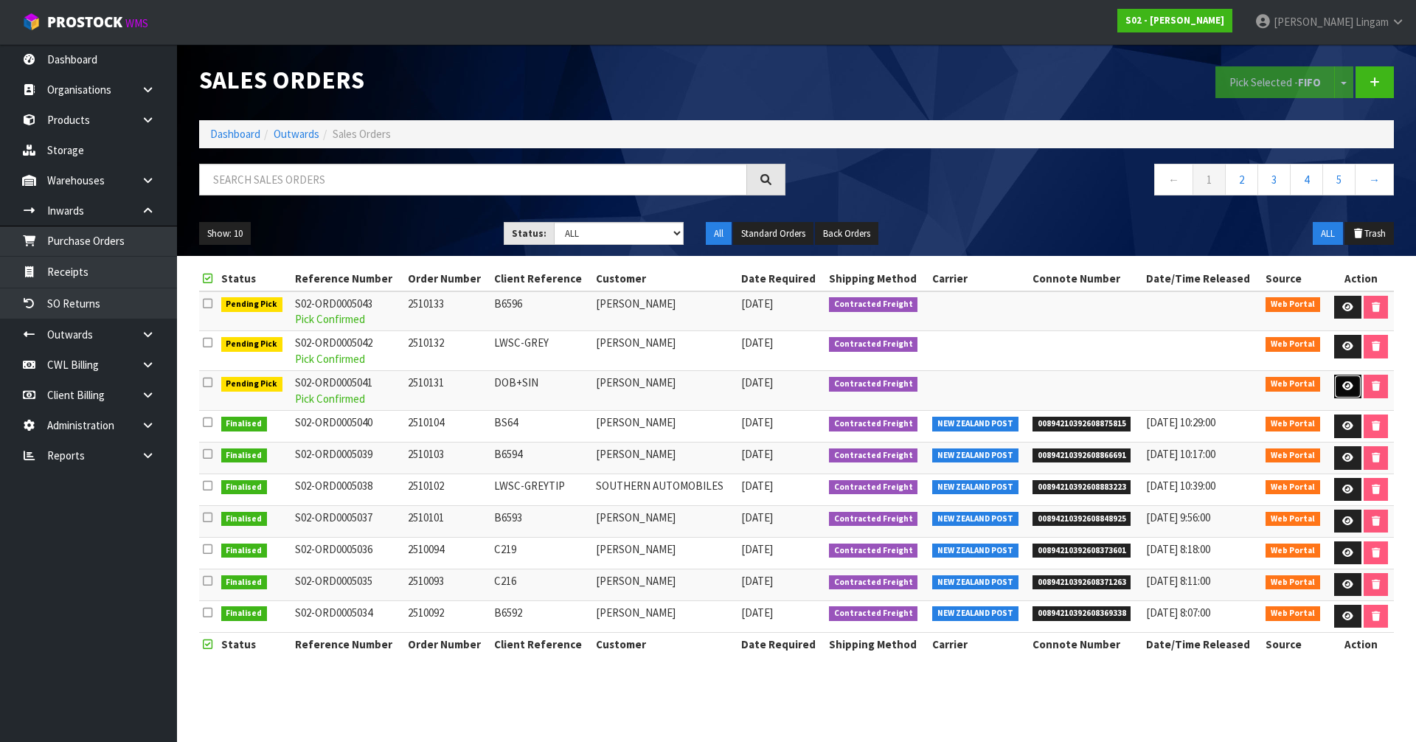
click at [1344, 389] on icon at bounding box center [1347, 386] width 11 height 10
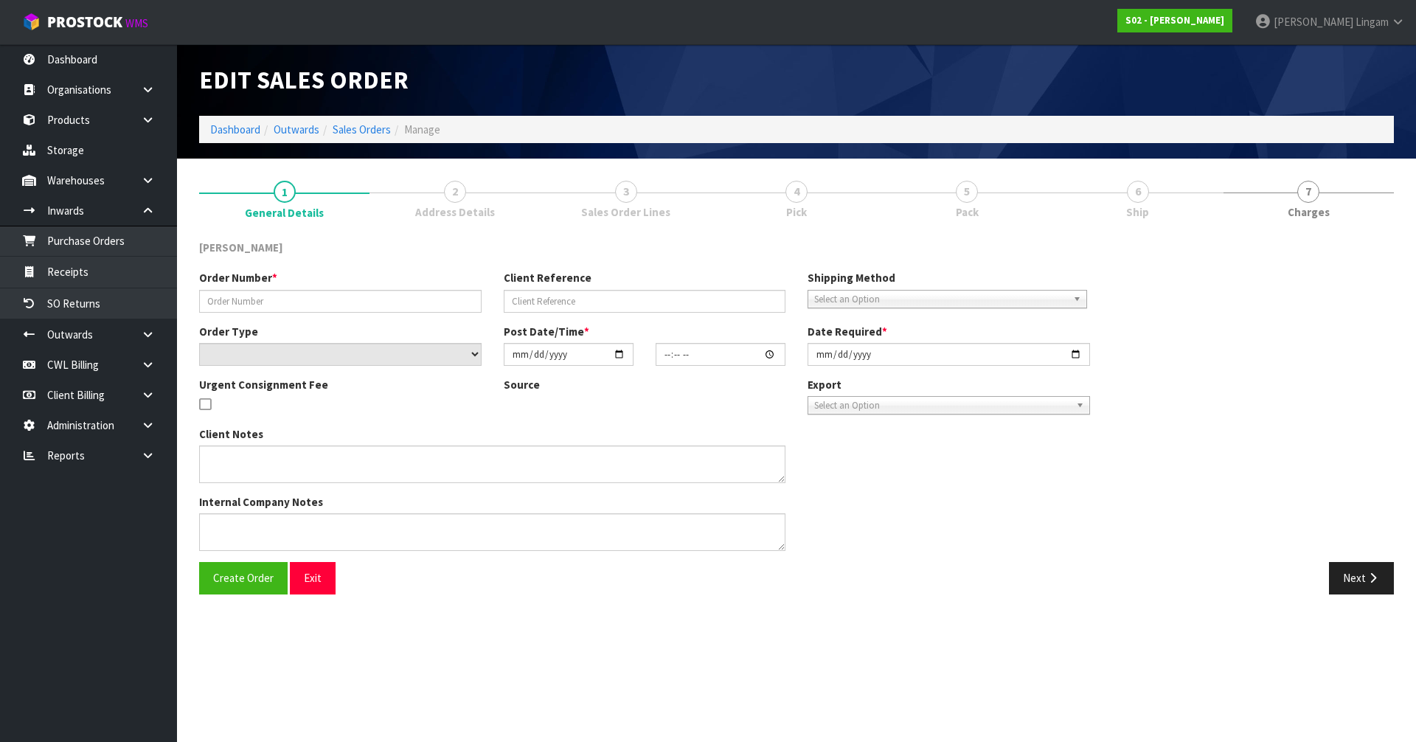
type input "2510131"
type input "DOB+SIN"
select select "number:0"
type input "[DATE]"
type input "17:45:00.000"
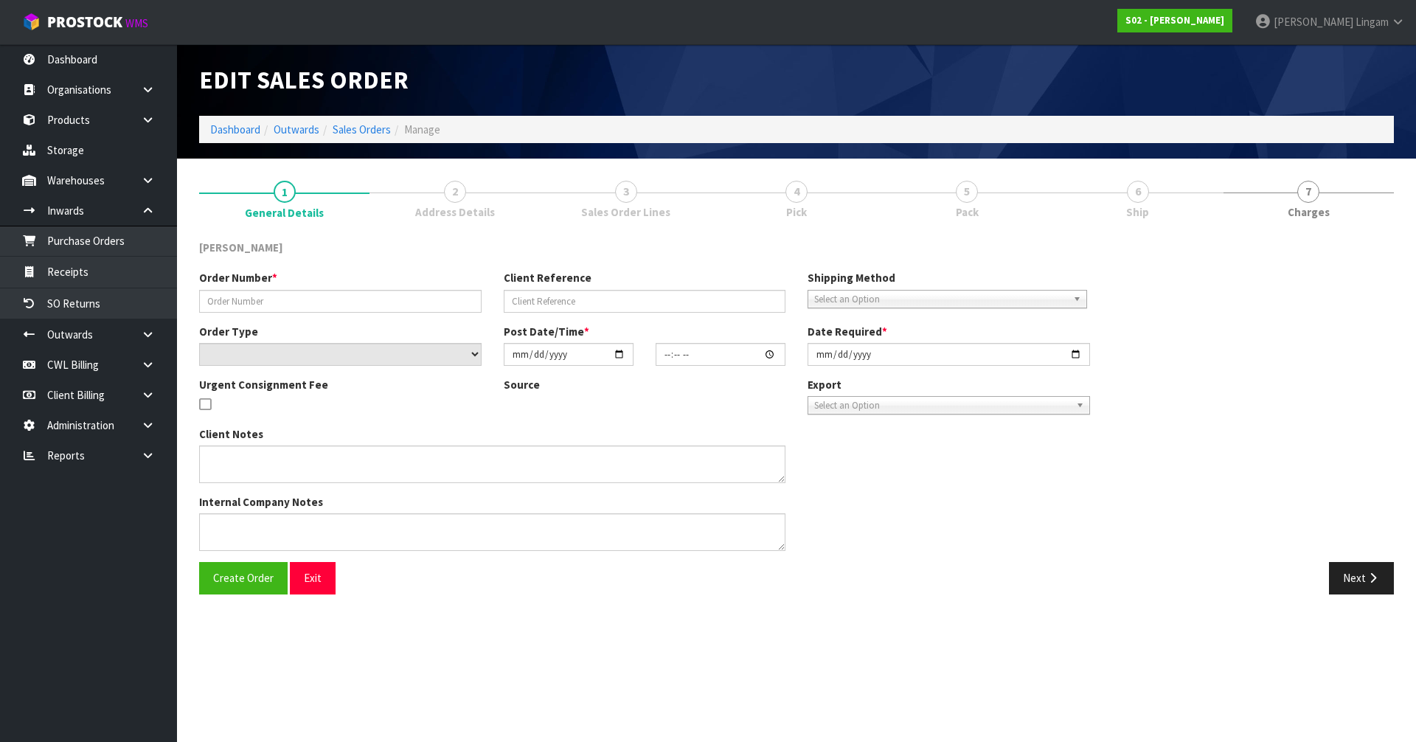
type input "[DATE]"
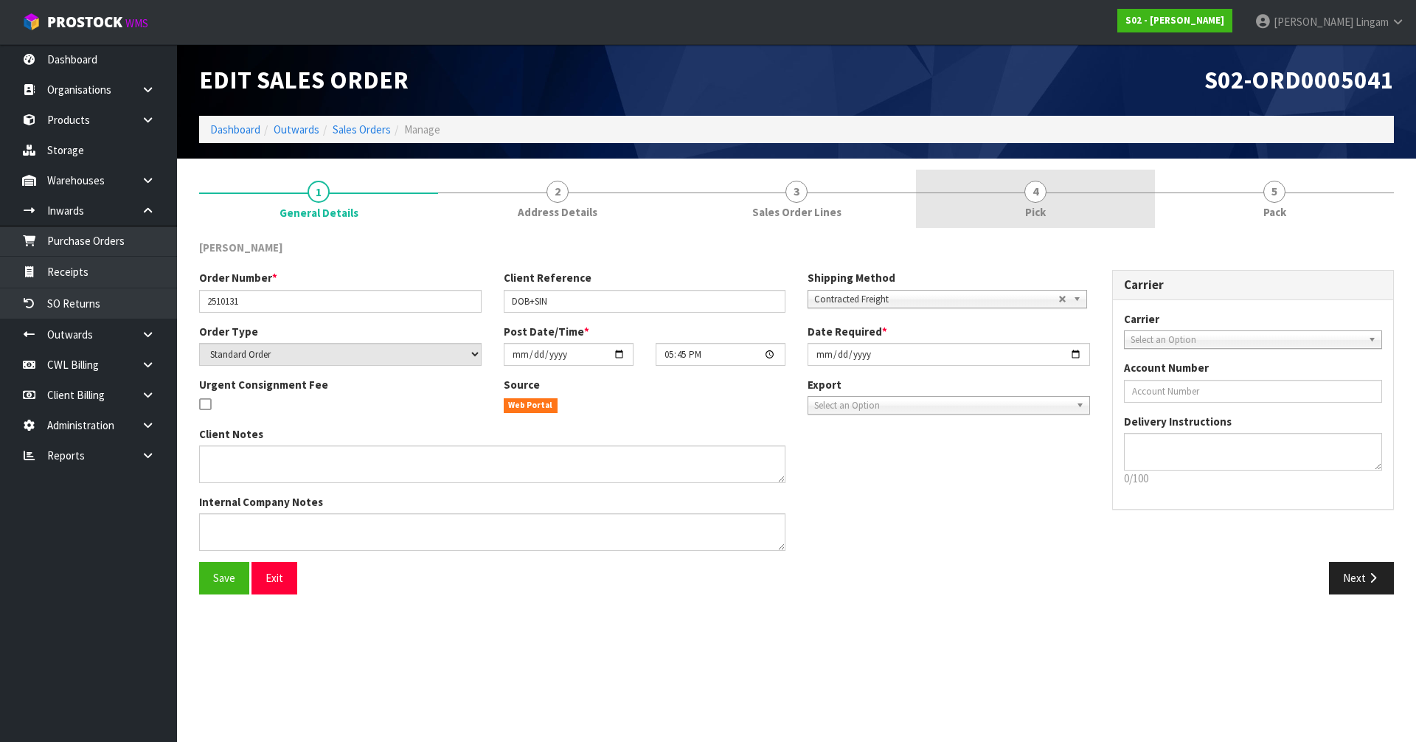
click at [1085, 217] on link "4 Pick" at bounding box center [1035, 199] width 239 height 58
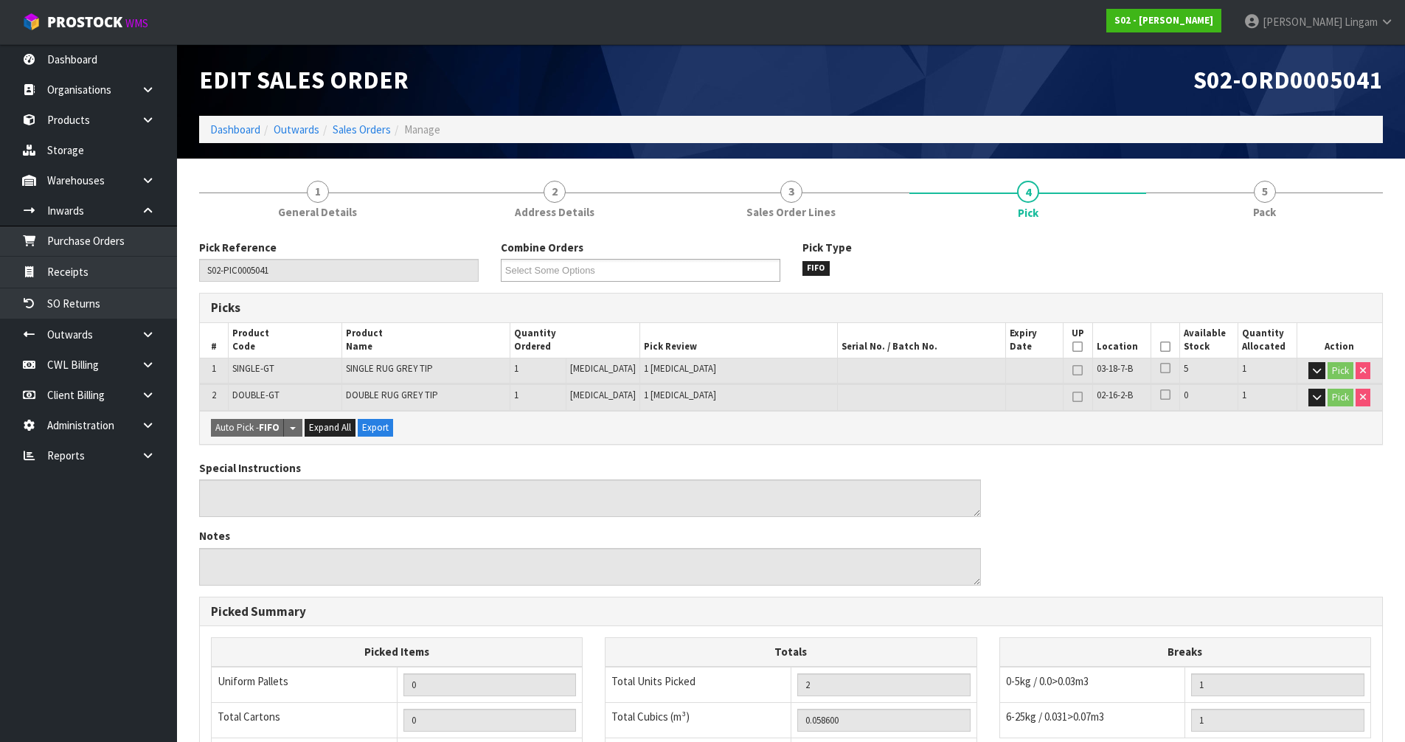
scroll to position [10, 0]
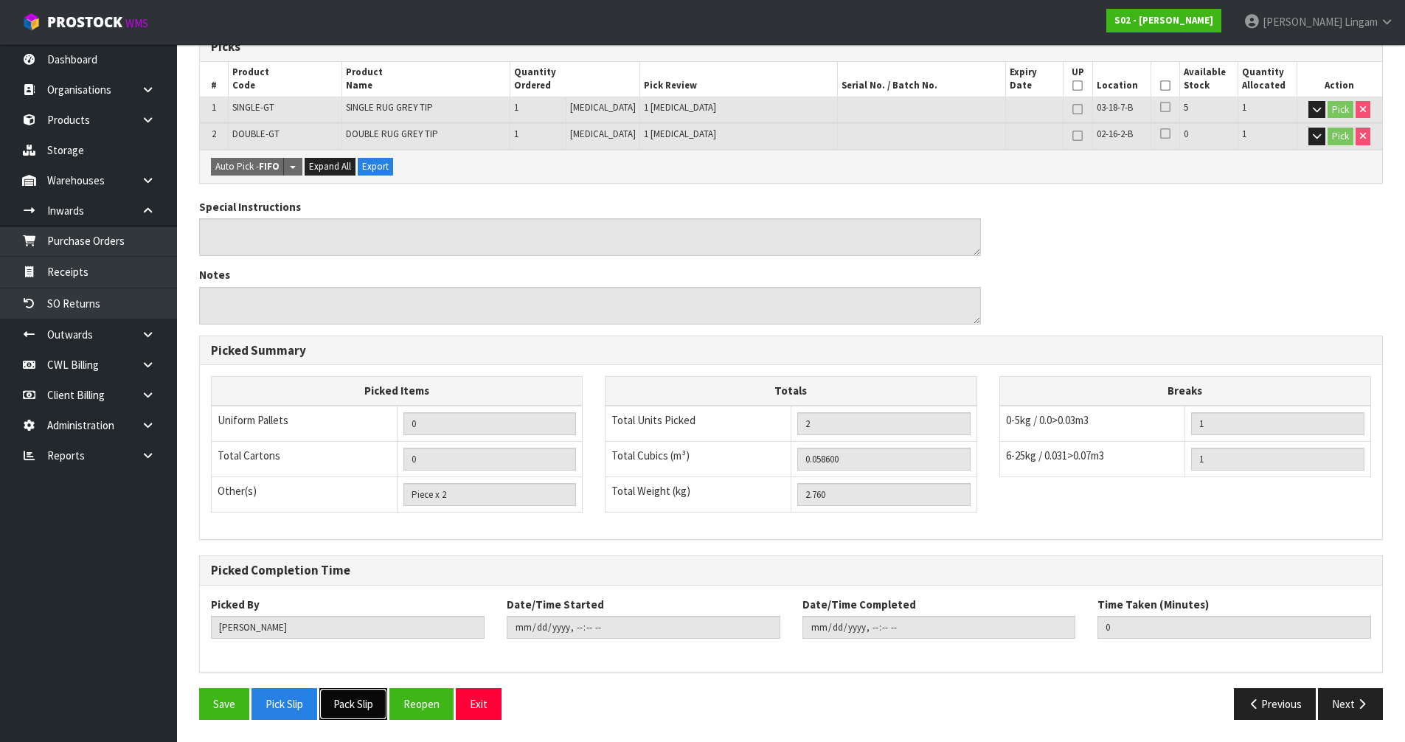
click at [351, 700] on button "Pack Slip" at bounding box center [353, 704] width 68 height 32
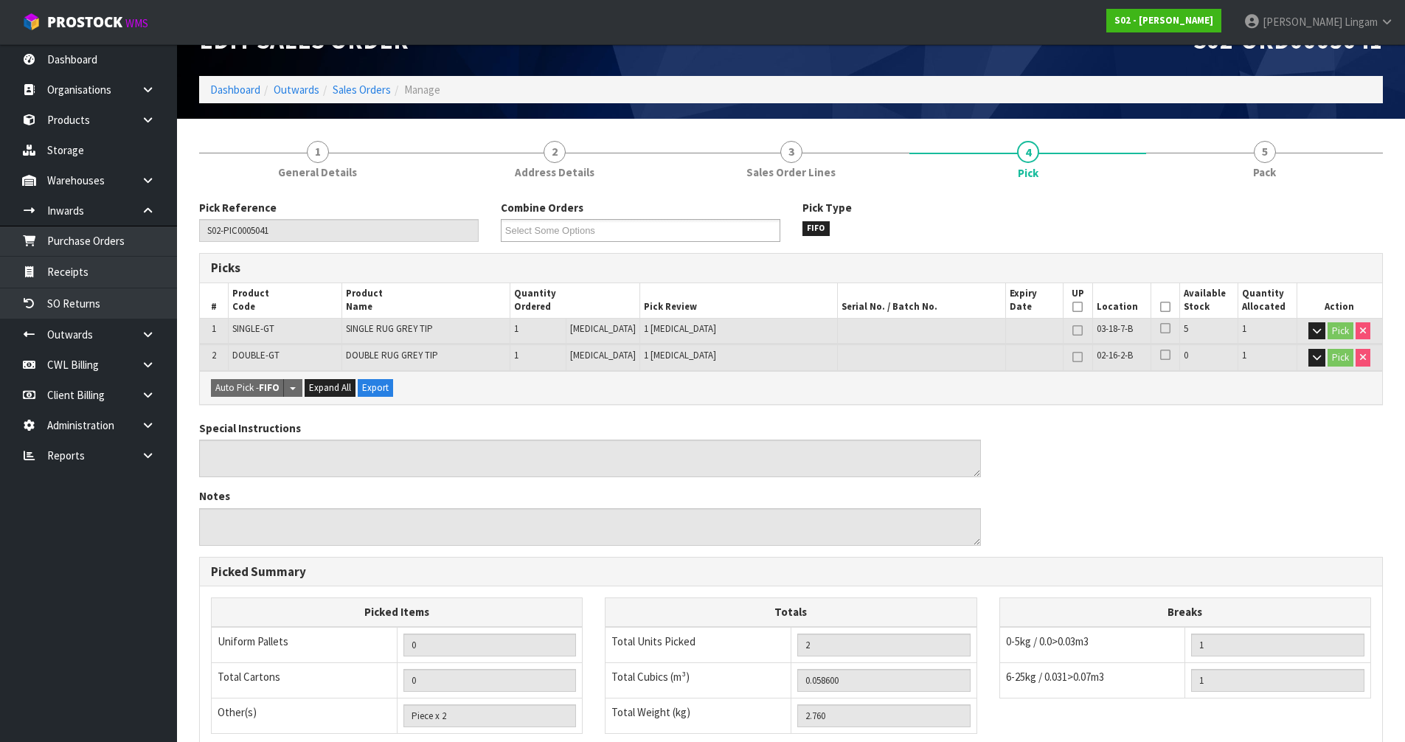
scroll to position [0, 0]
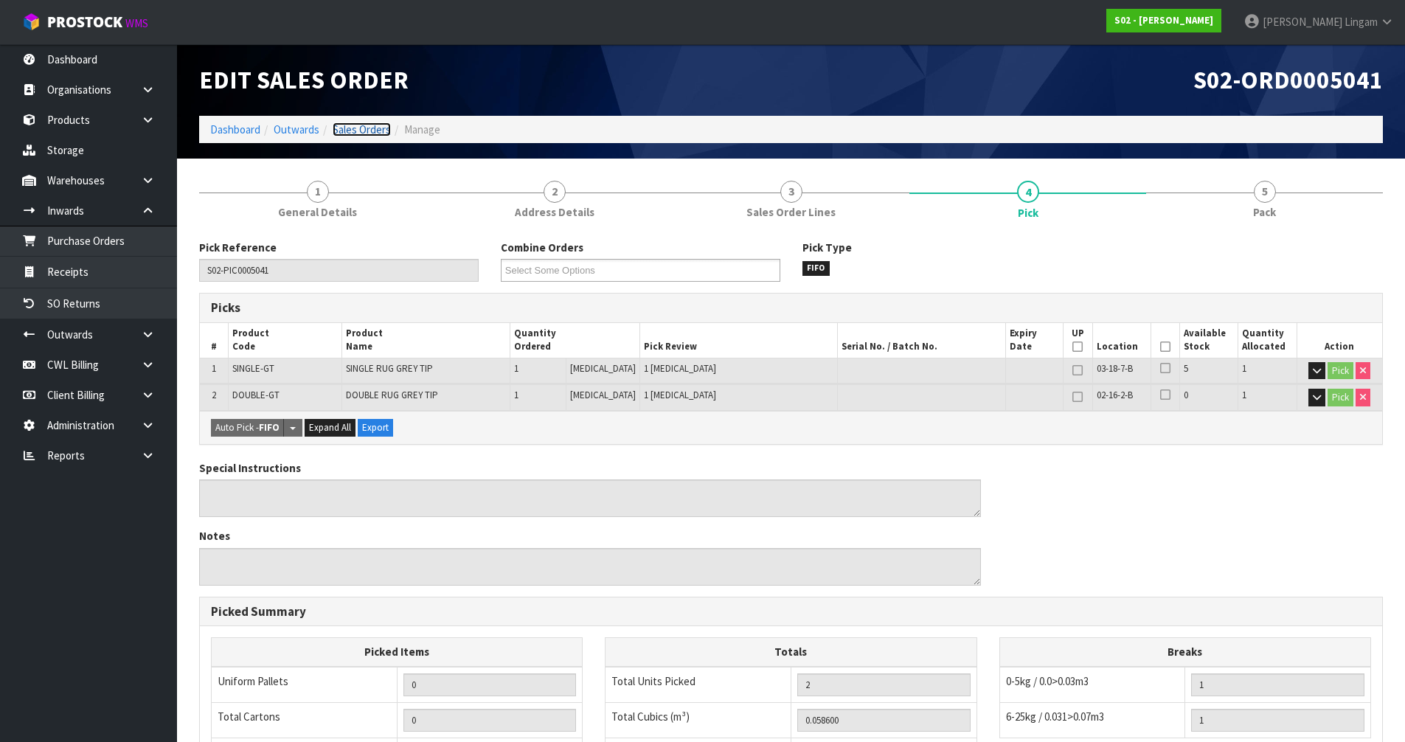
click at [378, 128] on link "Sales Orders" at bounding box center [362, 129] width 58 height 14
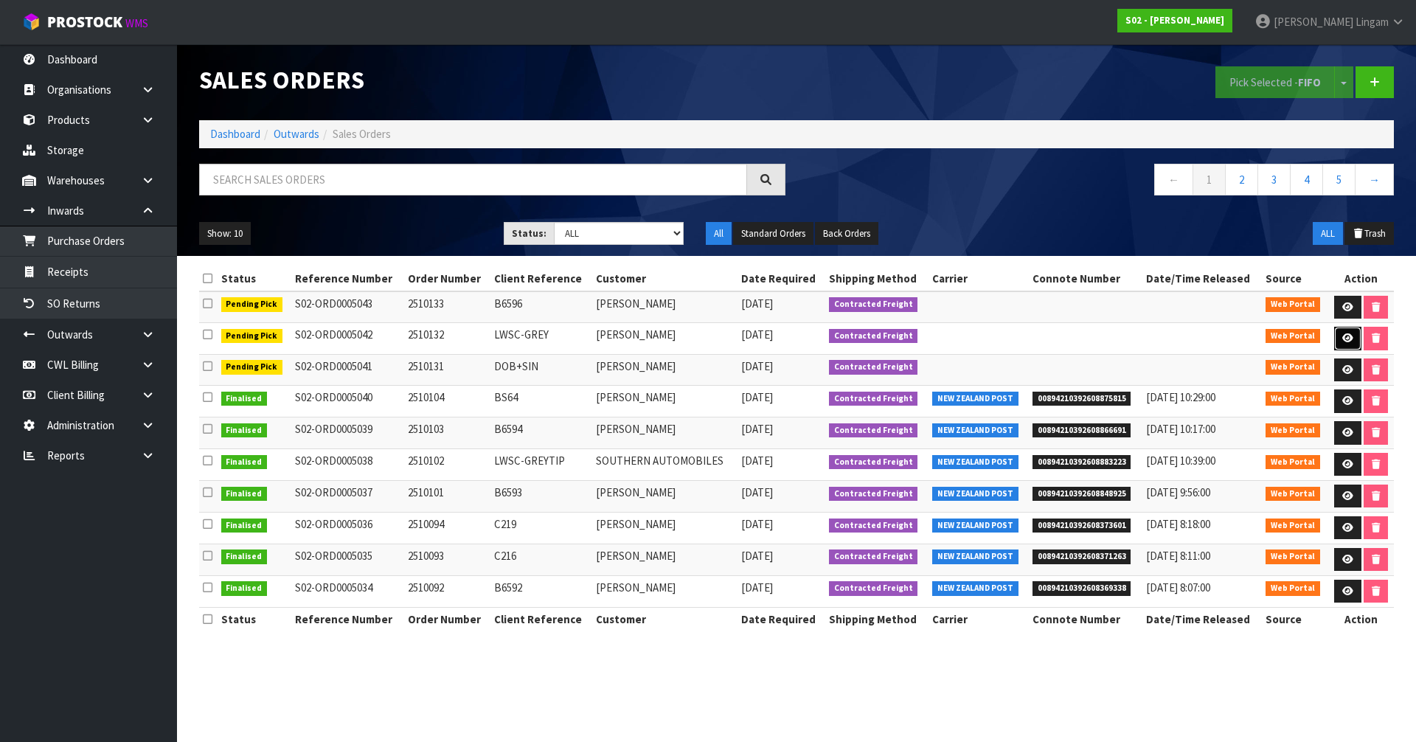
click at [1343, 333] on link at bounding box center [1347, 339] width 27 height 24
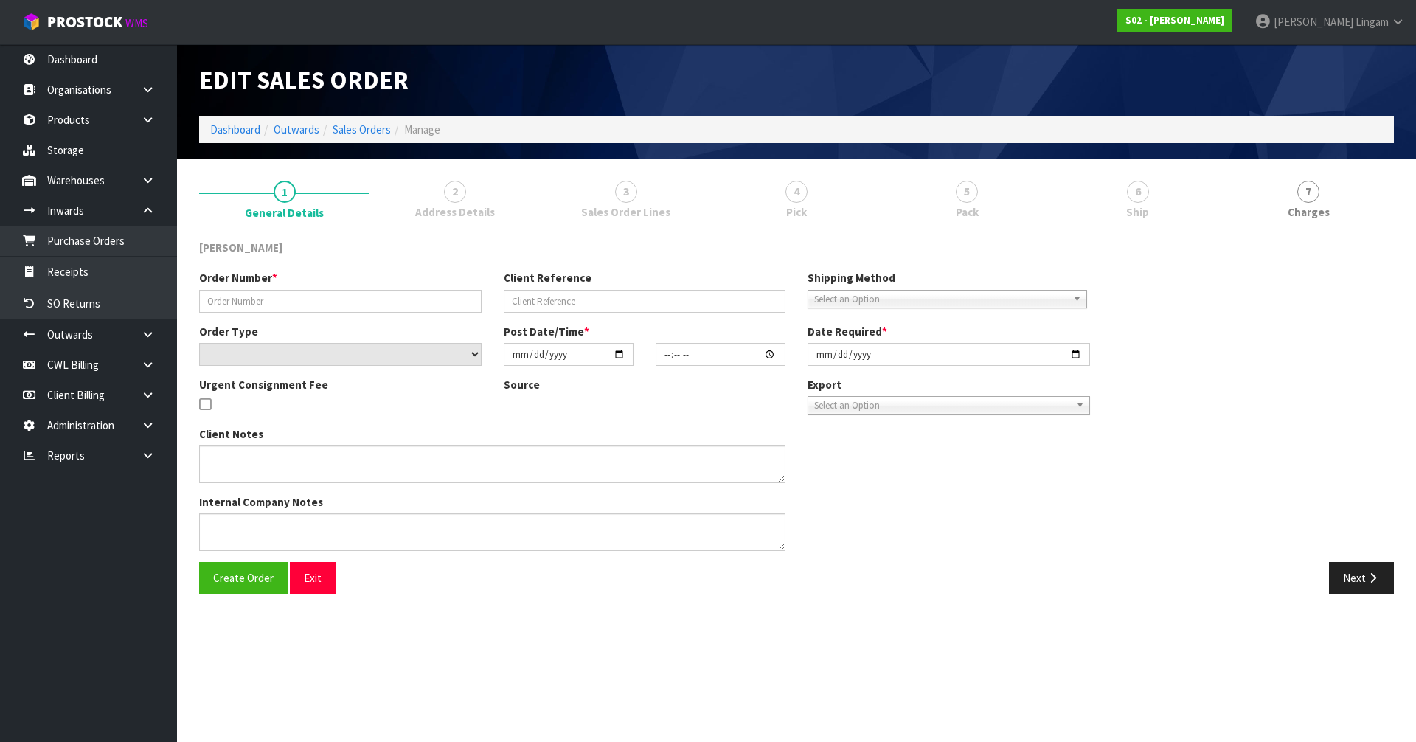
type input "2510132"
type input "LWSC-GREY"
select select "number:0"
type input "[DATE]"
type input "17:48:00.000"
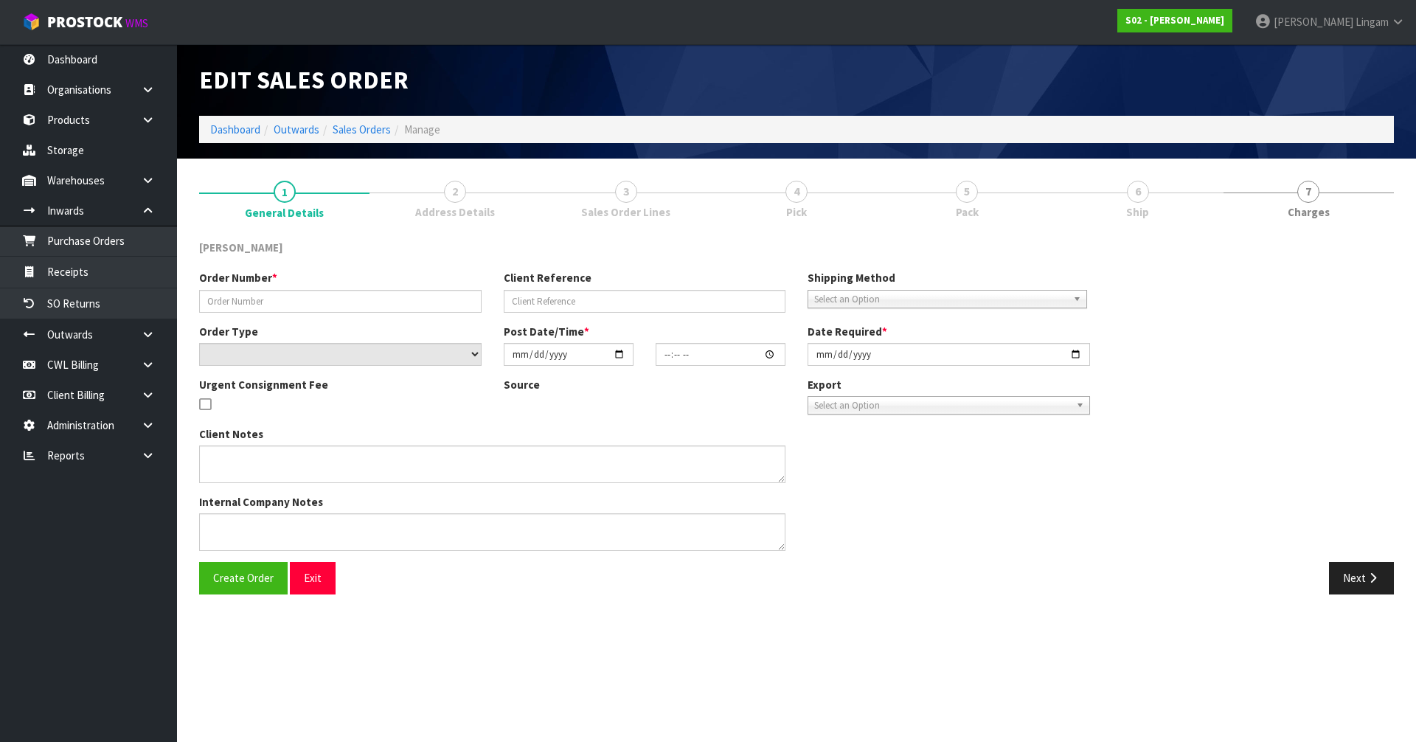
type input "[DATE]"
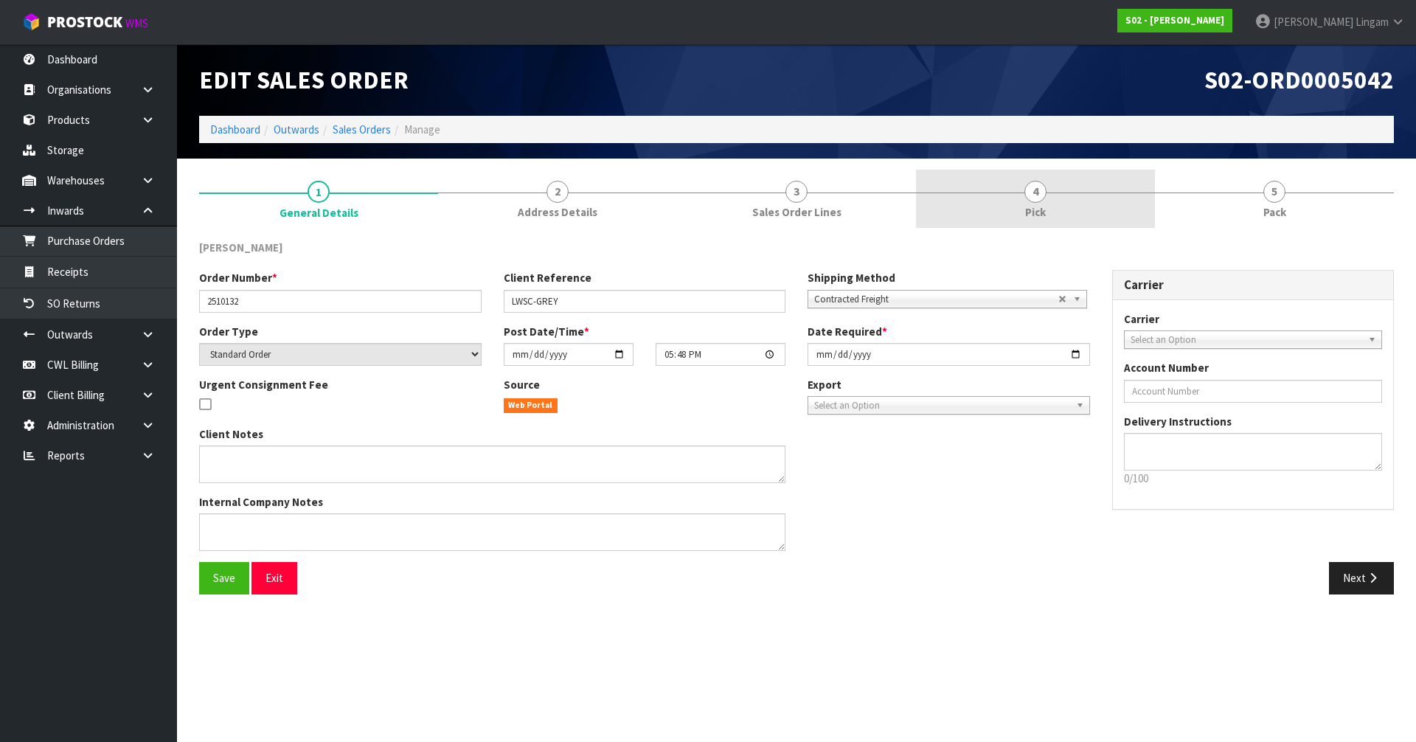
click at [1074, 195] on link "4 Pick" at bounding box center [1035, 199] width 239 height 58
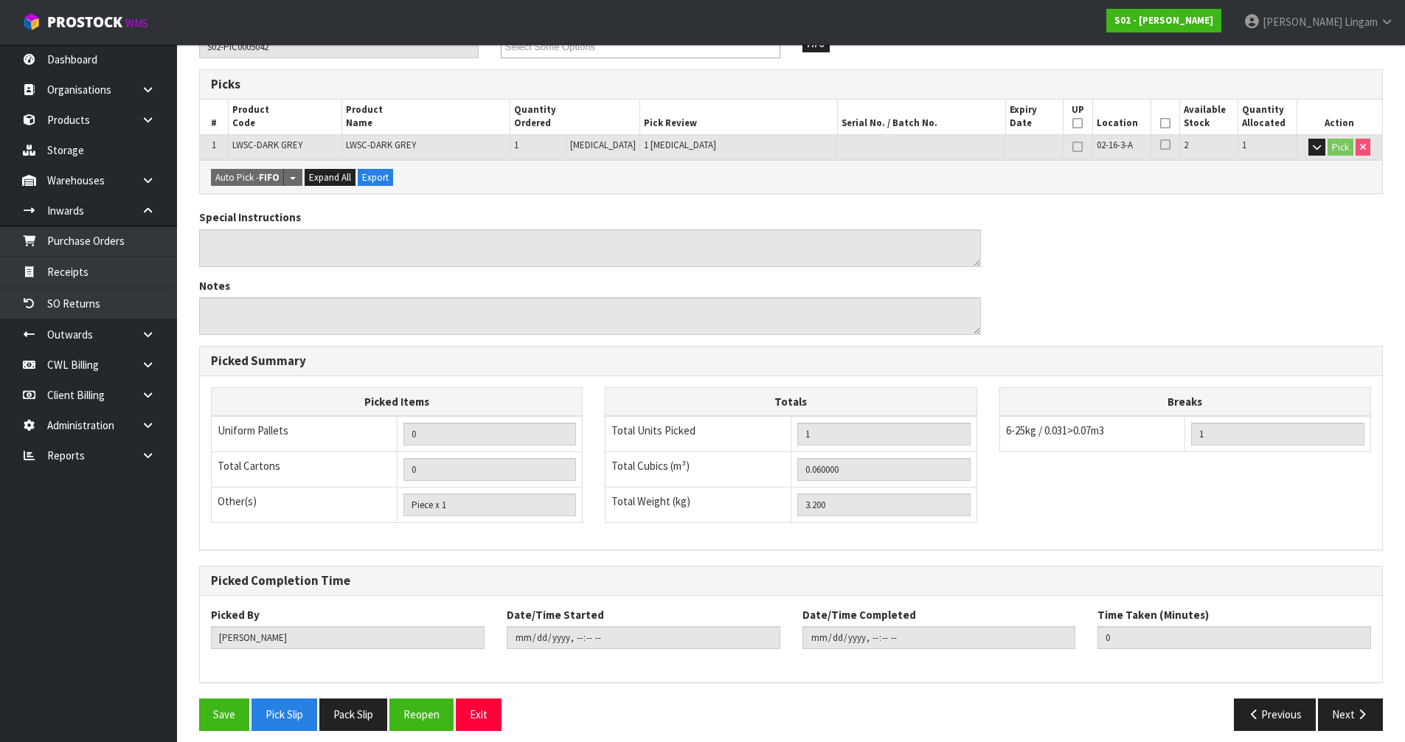
scroll to position [235, 0]
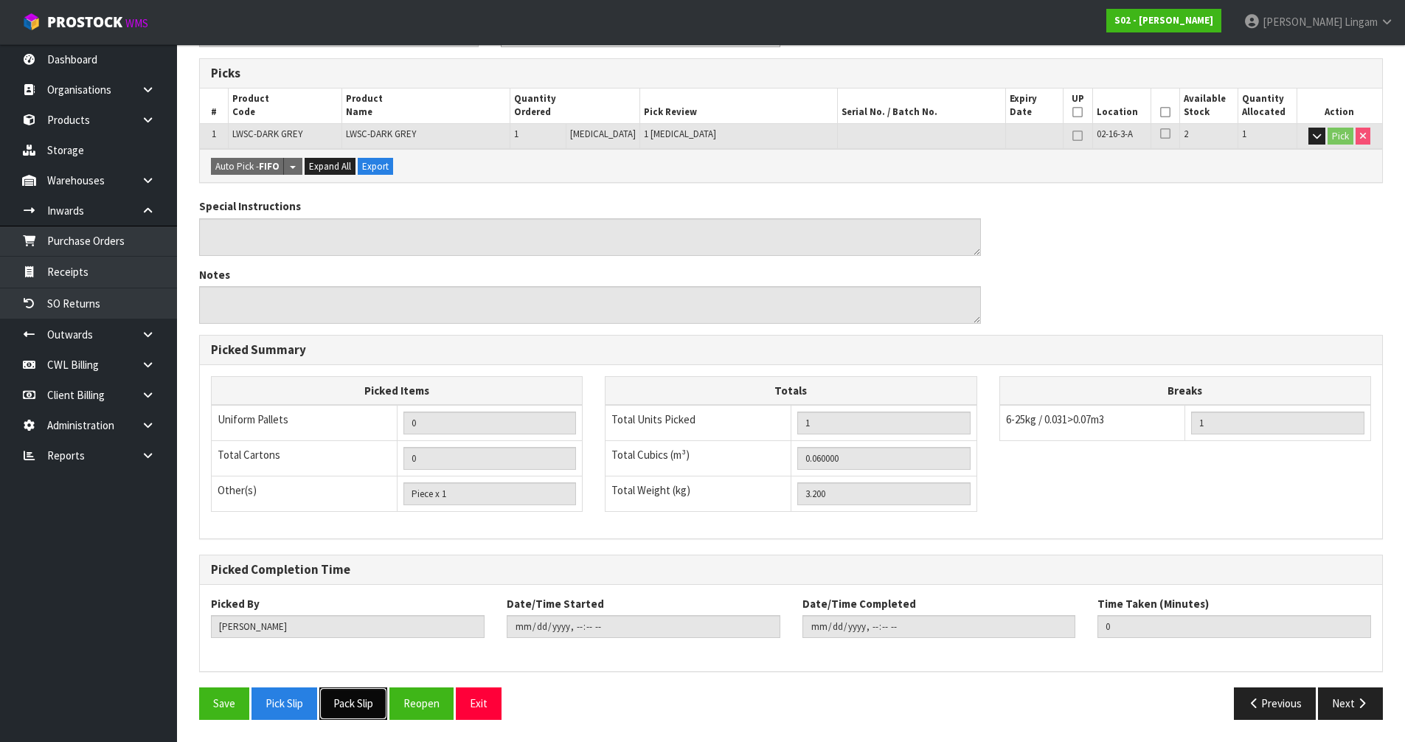
click at [361, 713] on button "Pack Slip" at bounding box center [353, 703] width 68 height 32
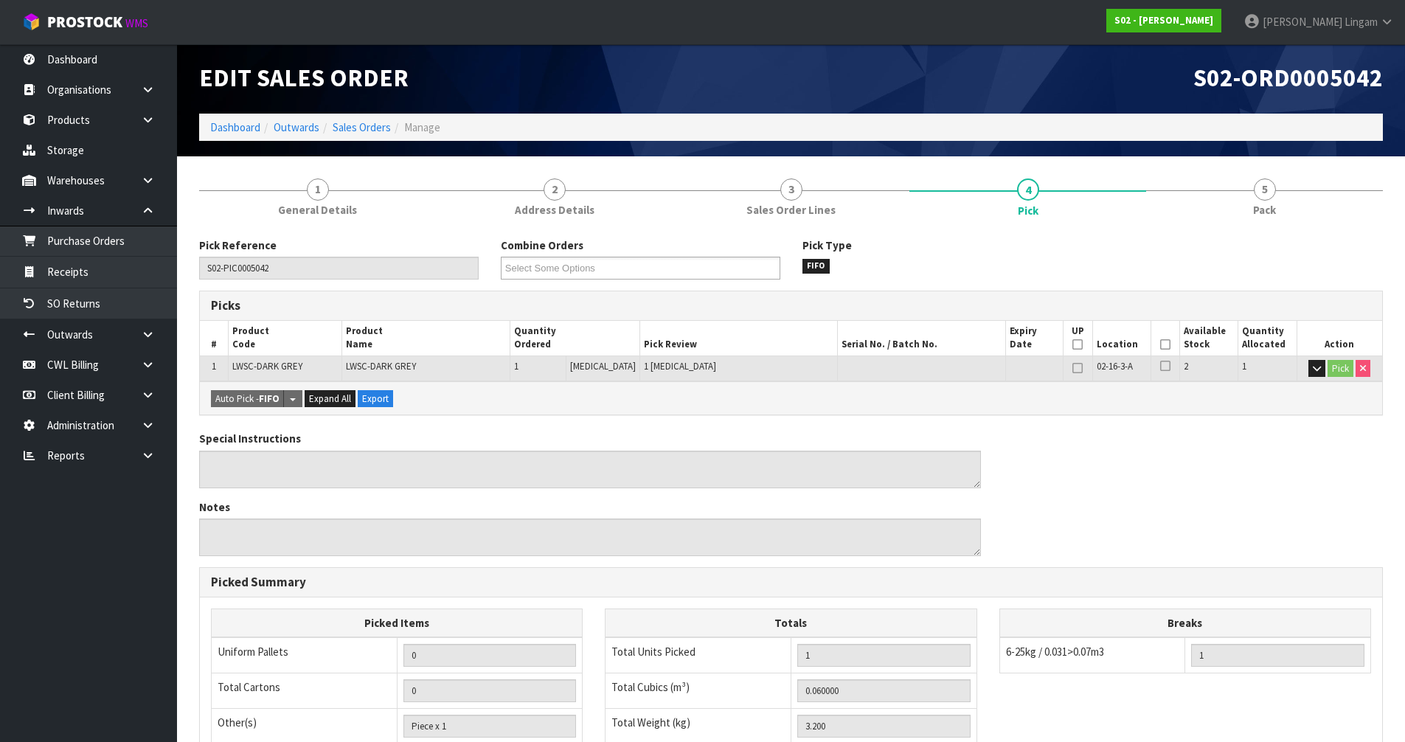
scroll to position [0, 0]
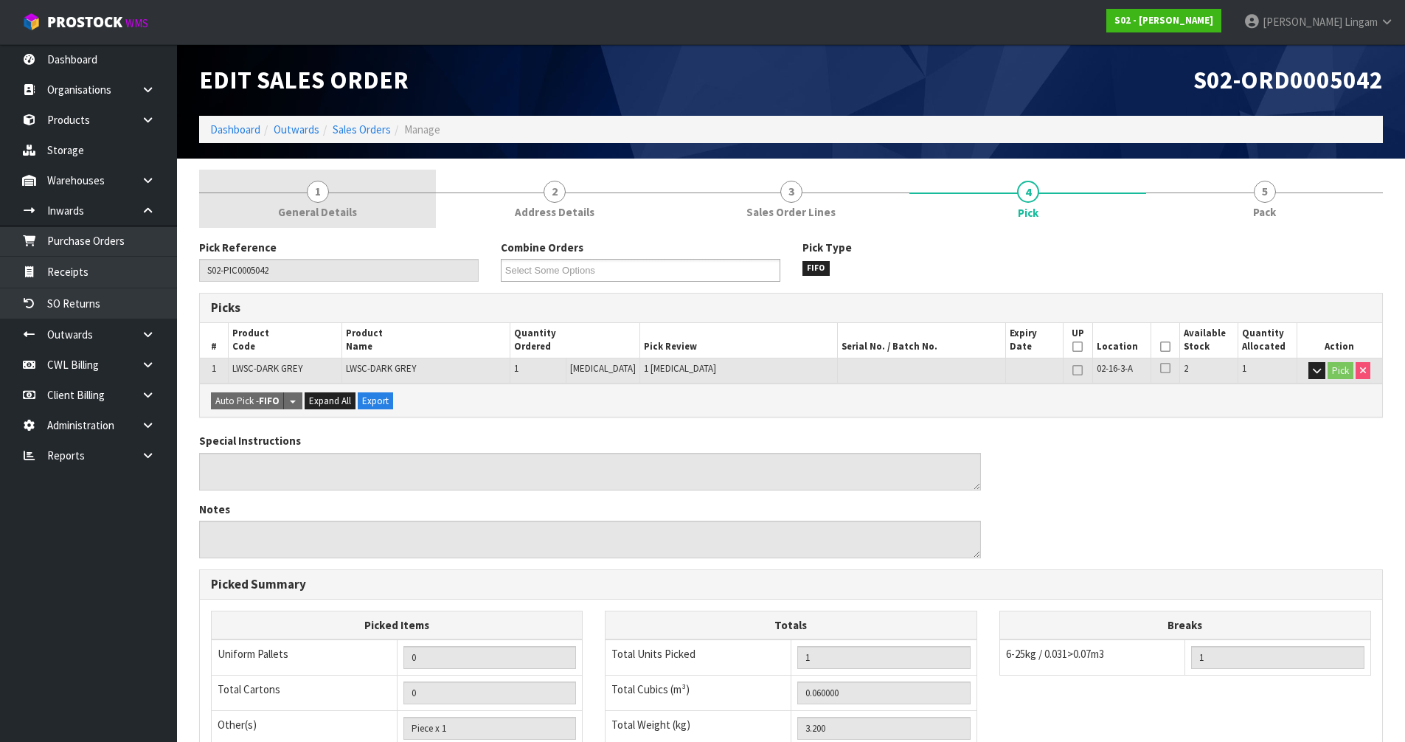
click at [334, 206] on span "General Details" at bounding box center [317, 211] width 79 height 15
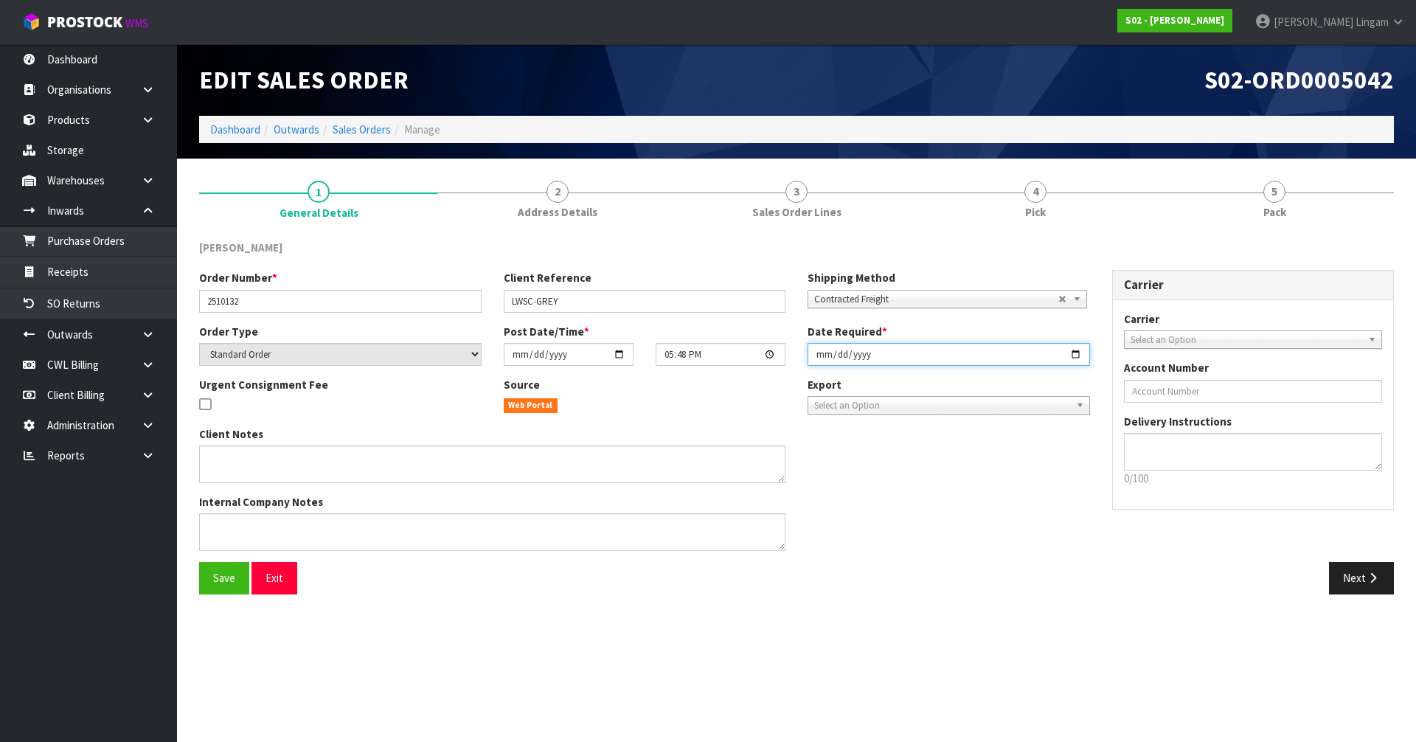
click at [817, 351] on input "2025-10-10" at bounding box center [949, 354] width 283 height 23
type input "2025-10-13"
click at [233, 580] on span "Save" at bounding box center [224, 578] width 22 height 14
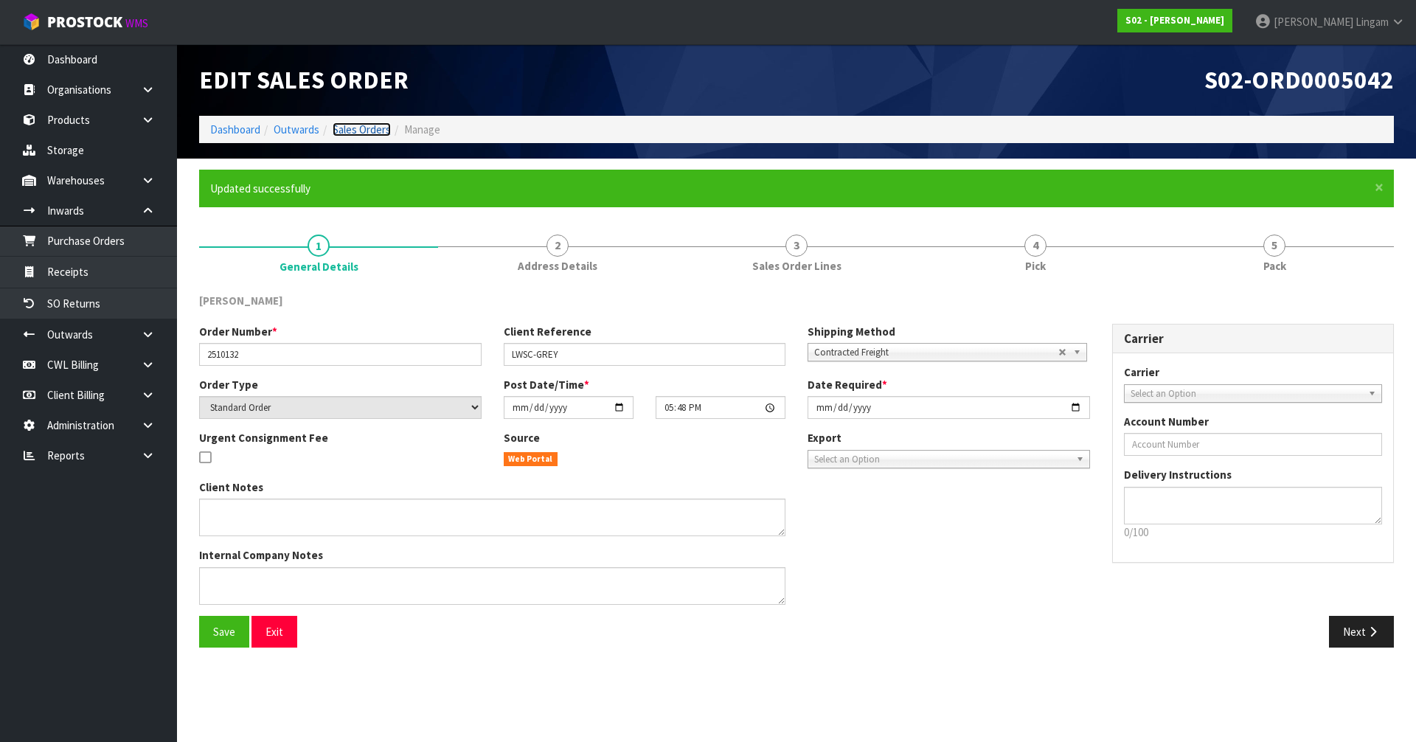
click at [384, 131] on link "Sales Orders" at bounding box center [362, 129] width 58 height 14
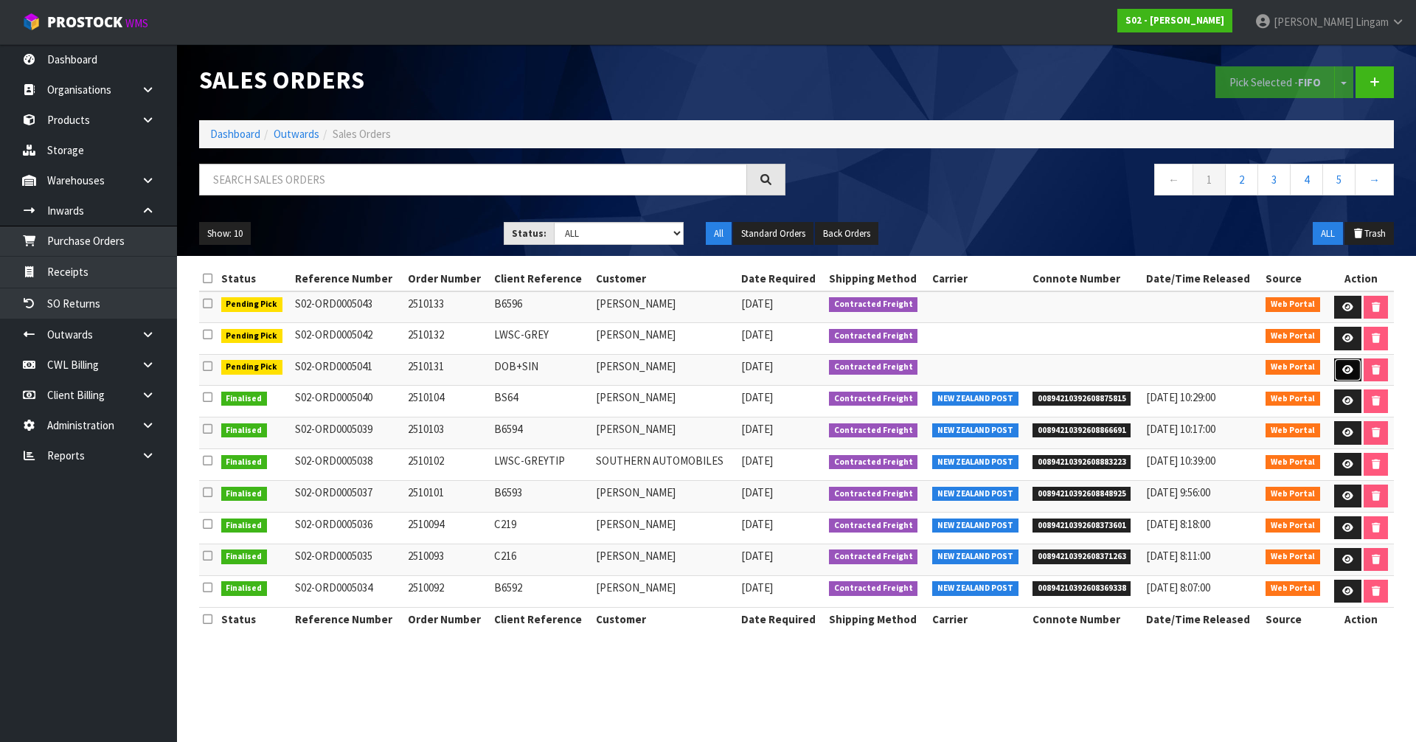
click at [1342, 367] on icon at bounding box center [1347, 370] width 11 height 10
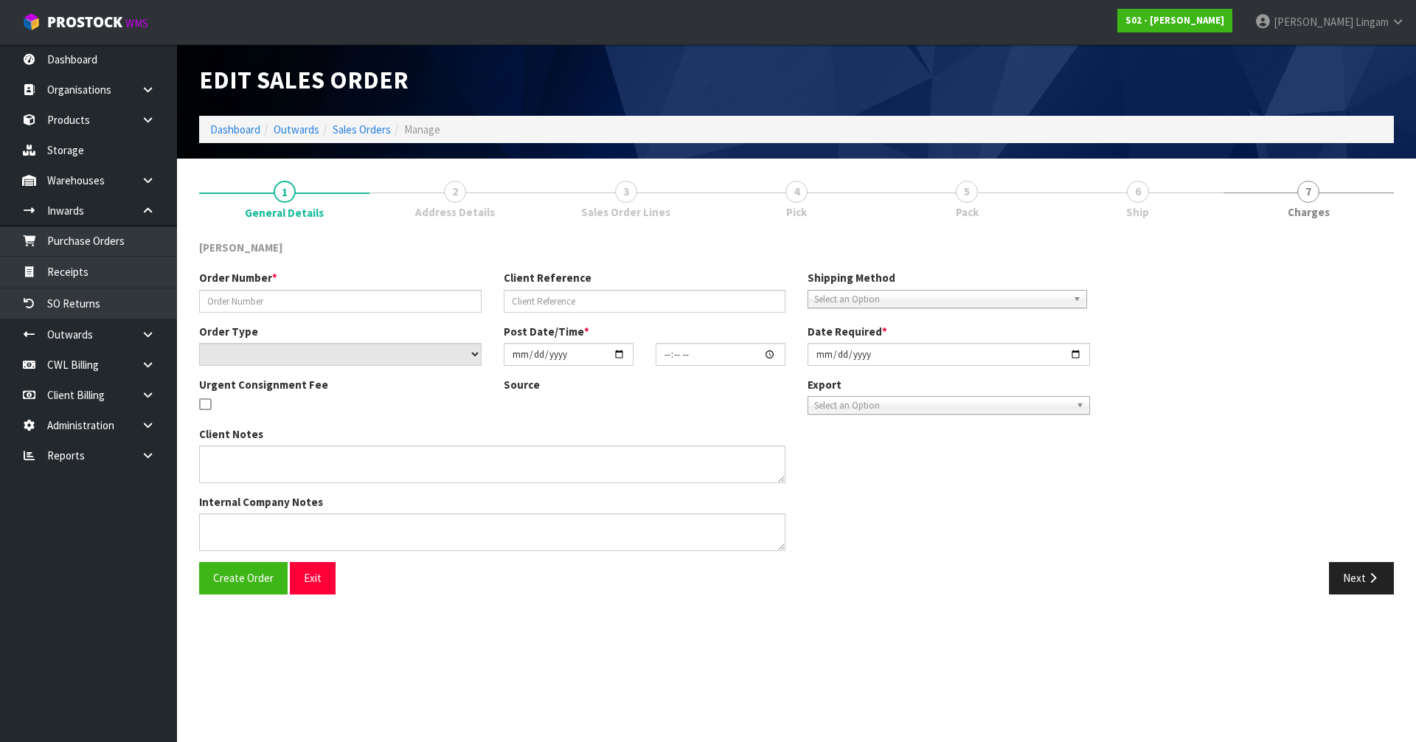
type input "2510131"
type input "DOB+SIN"
select select "number:0"
type input "[DATE]"
type input "17:45:00.000"
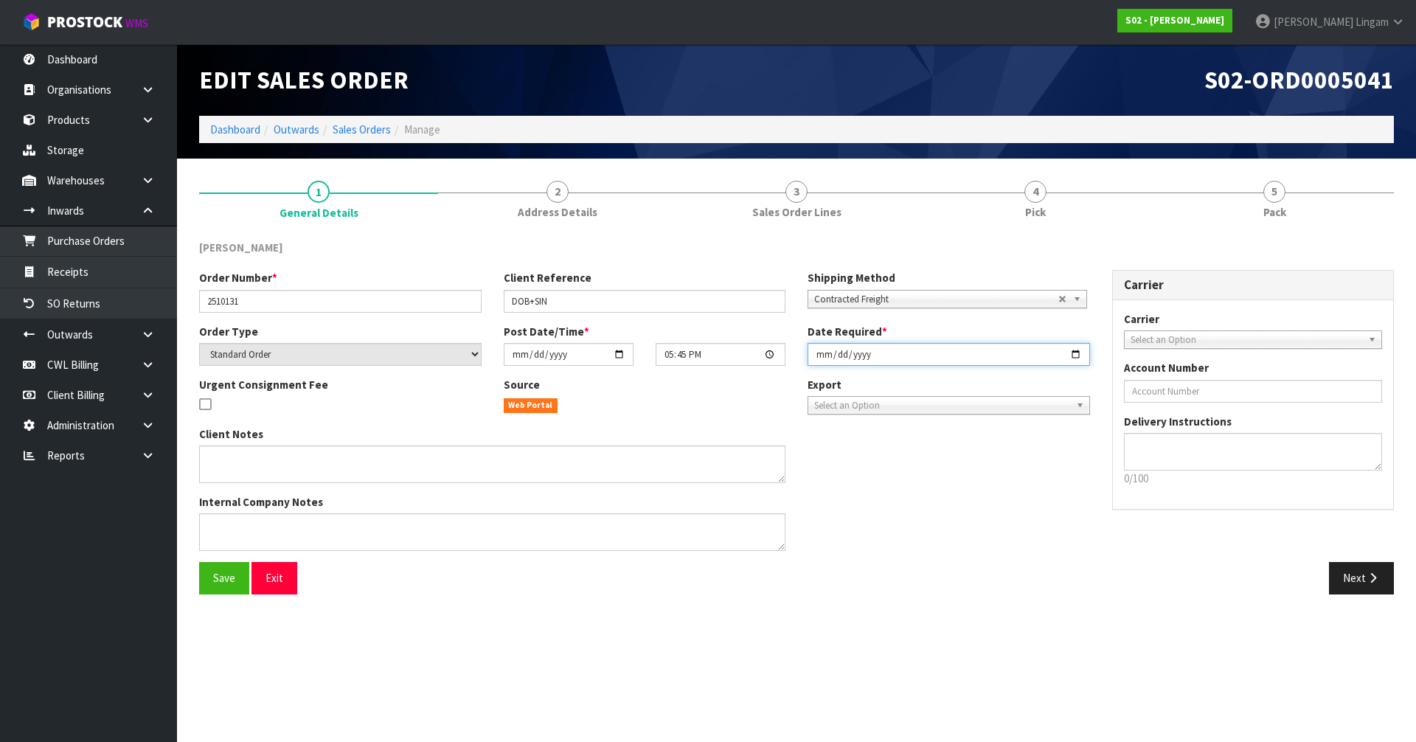
click at [822, 351] on input "[DATE]" at bounding box center [949, 354] width 283 height 23
type input "2025-10-13"
click at [236, 578] on button "Save" at bounding box center [224, 578] width 50 height 32
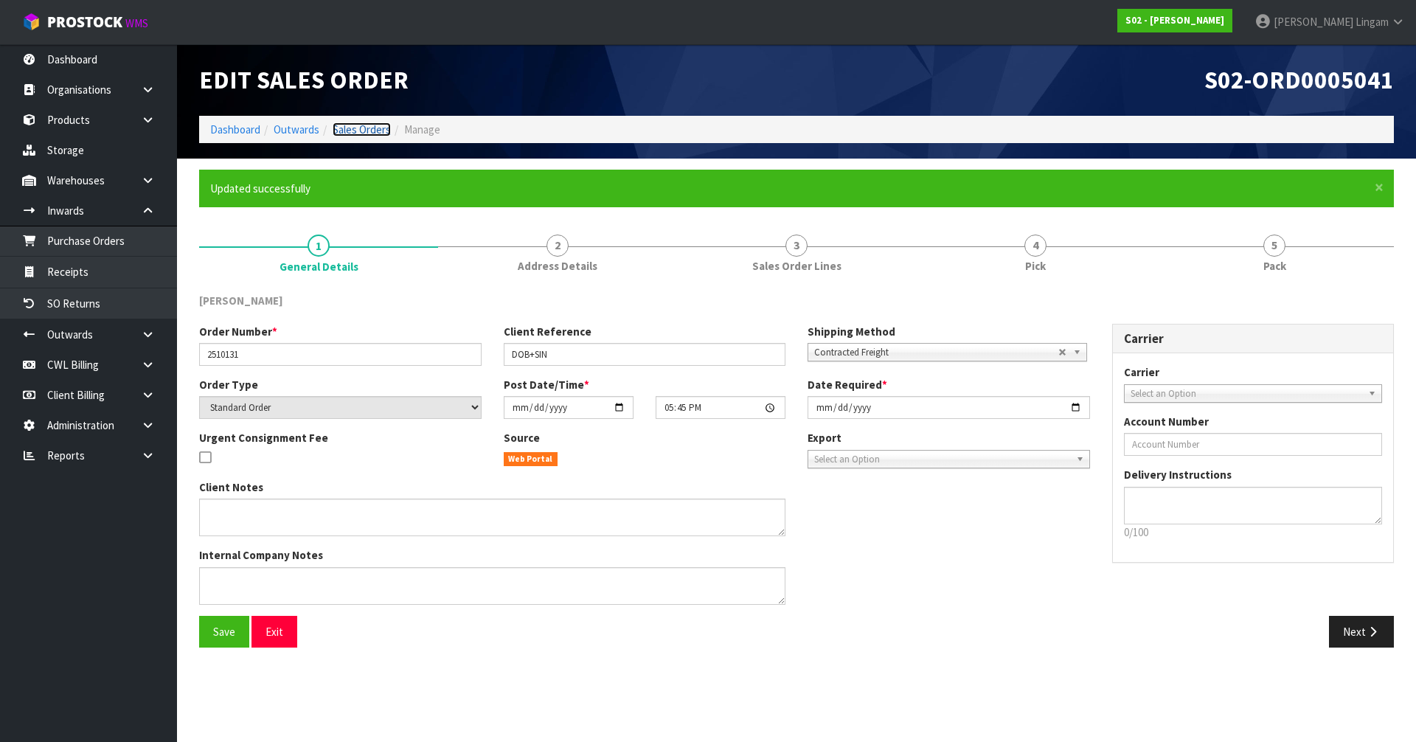
click at [379, 131] on link "Sales Orders" at bounding box center [362, 129] width 58 height 14
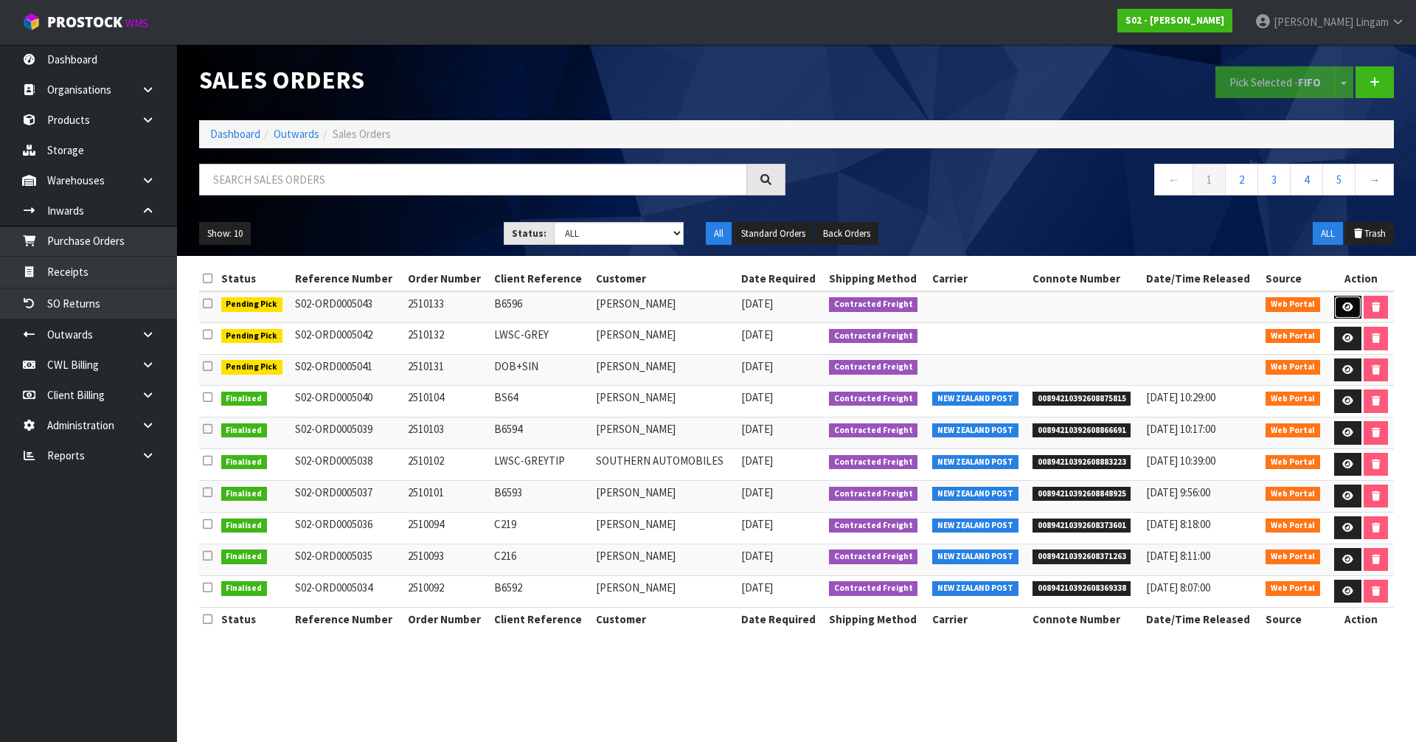
click at [1351, 308] on icon at bounding box center [1347, 307] width 11 height 10
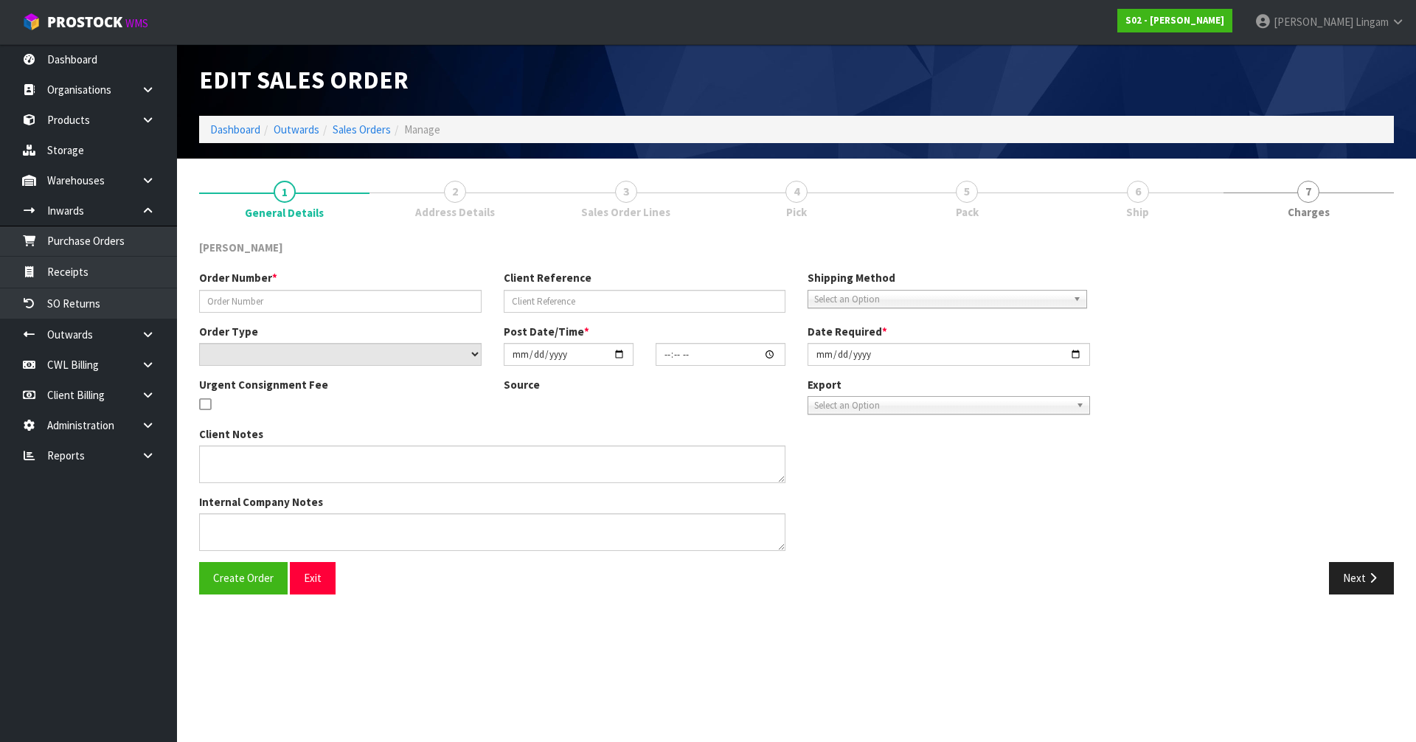
type input "2510133"
type input "B6596"
select select "number:0"
type input "2025-10-11"
type input "20:08:00.000"
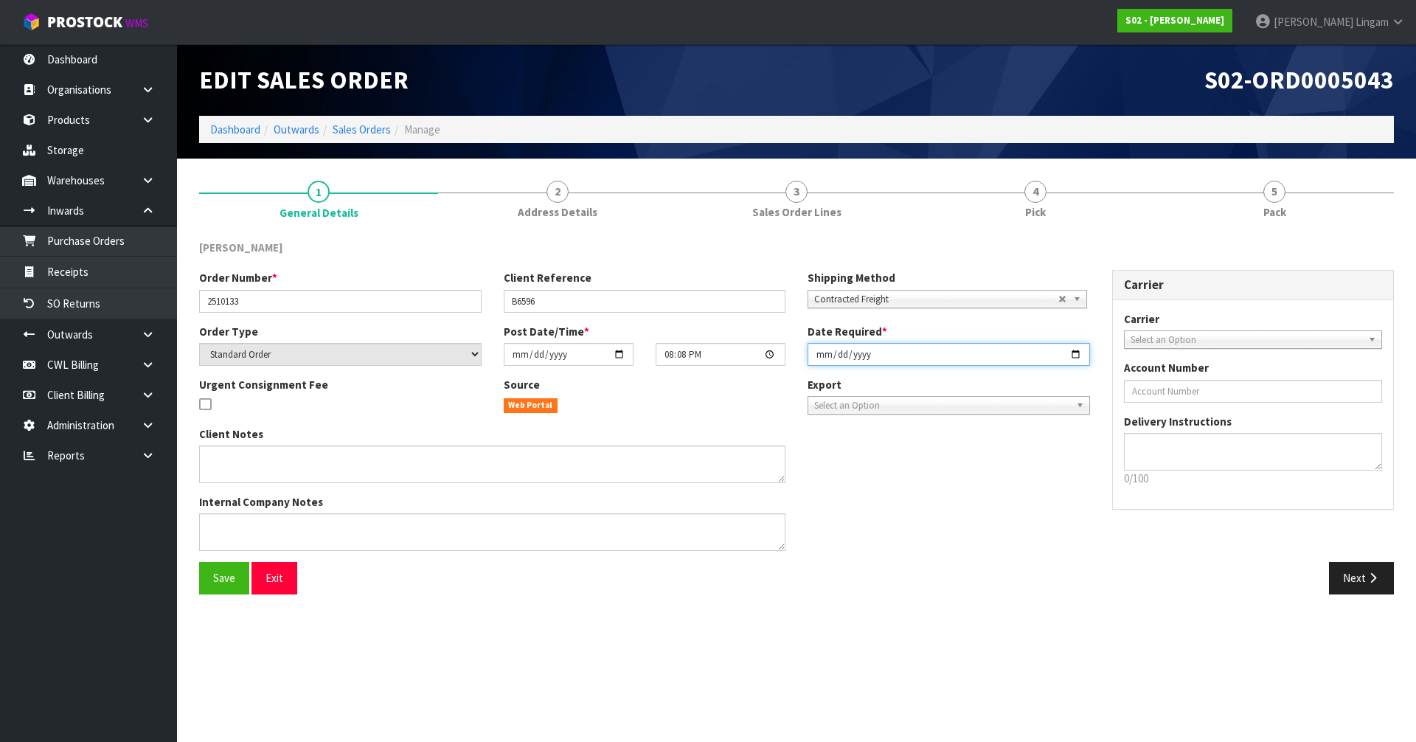
click at [817, 356] on input "2025-10-11" at bounding box center [949, 354] width 283 height 23
type input "2025-10-13"
drag, startPoint x: 225, startPoint y: 588, endPoint x: 334, endPoint y: 533, distance: 122.4
click at [225, 587] on button "Save" at bounding box center [224, 578] width 50 height 32
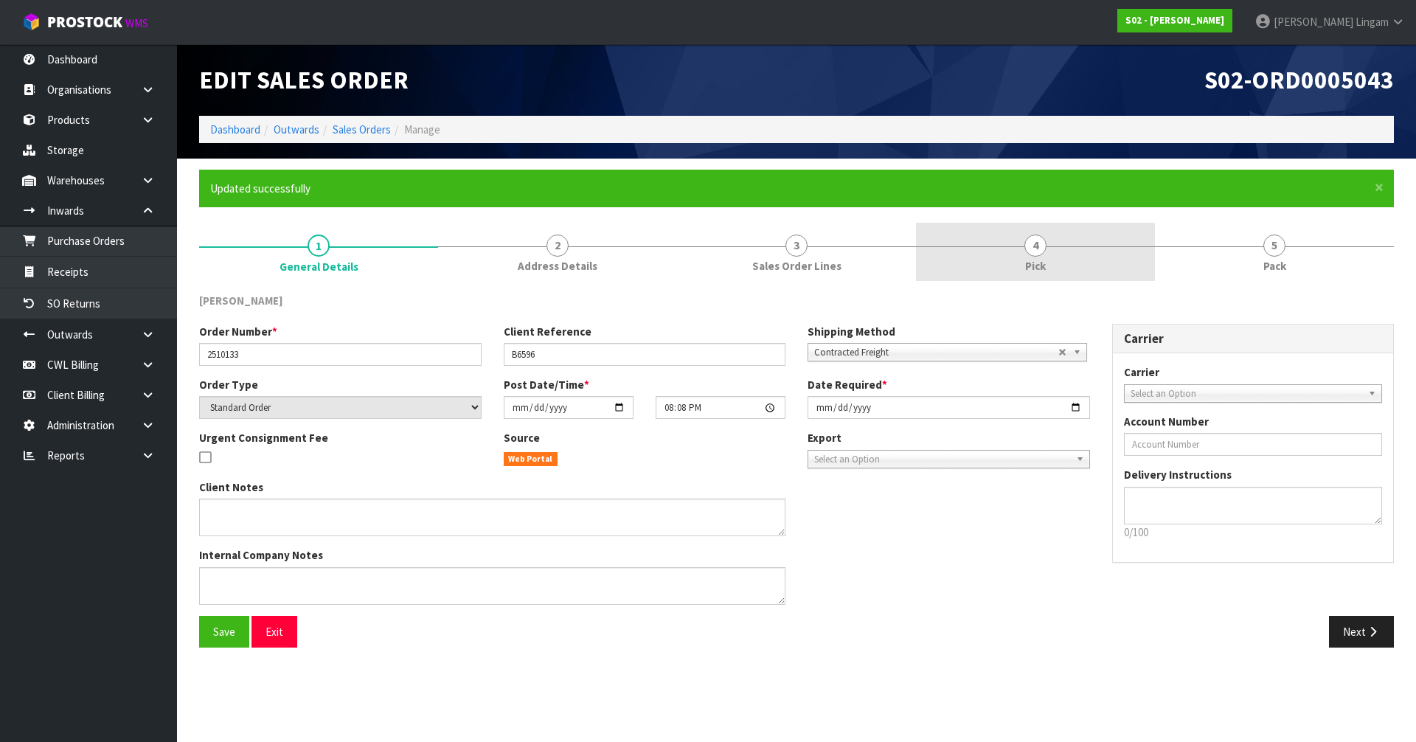
click at [1108, 253] on link "4 Pick" at bounding box center [1035, 252] width 239 height 58
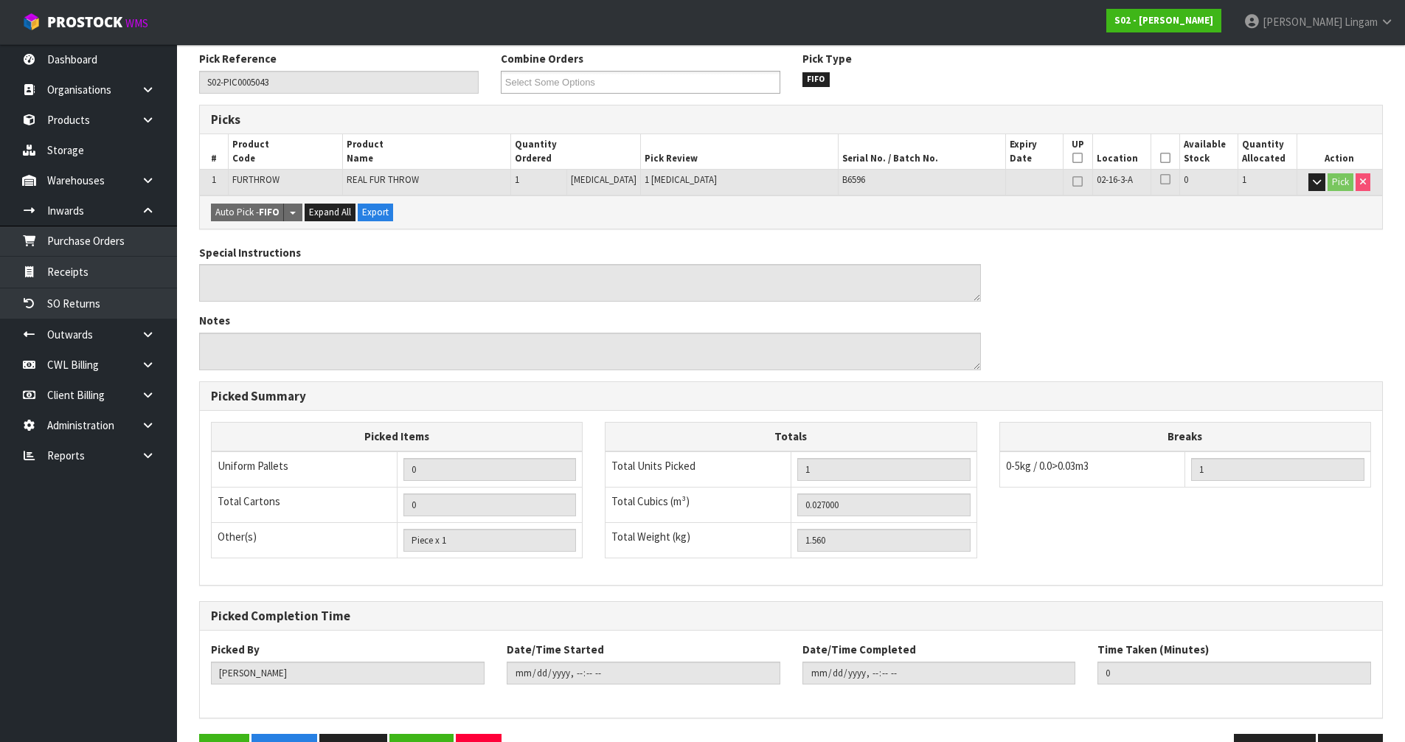
scroll to position [288, 0]
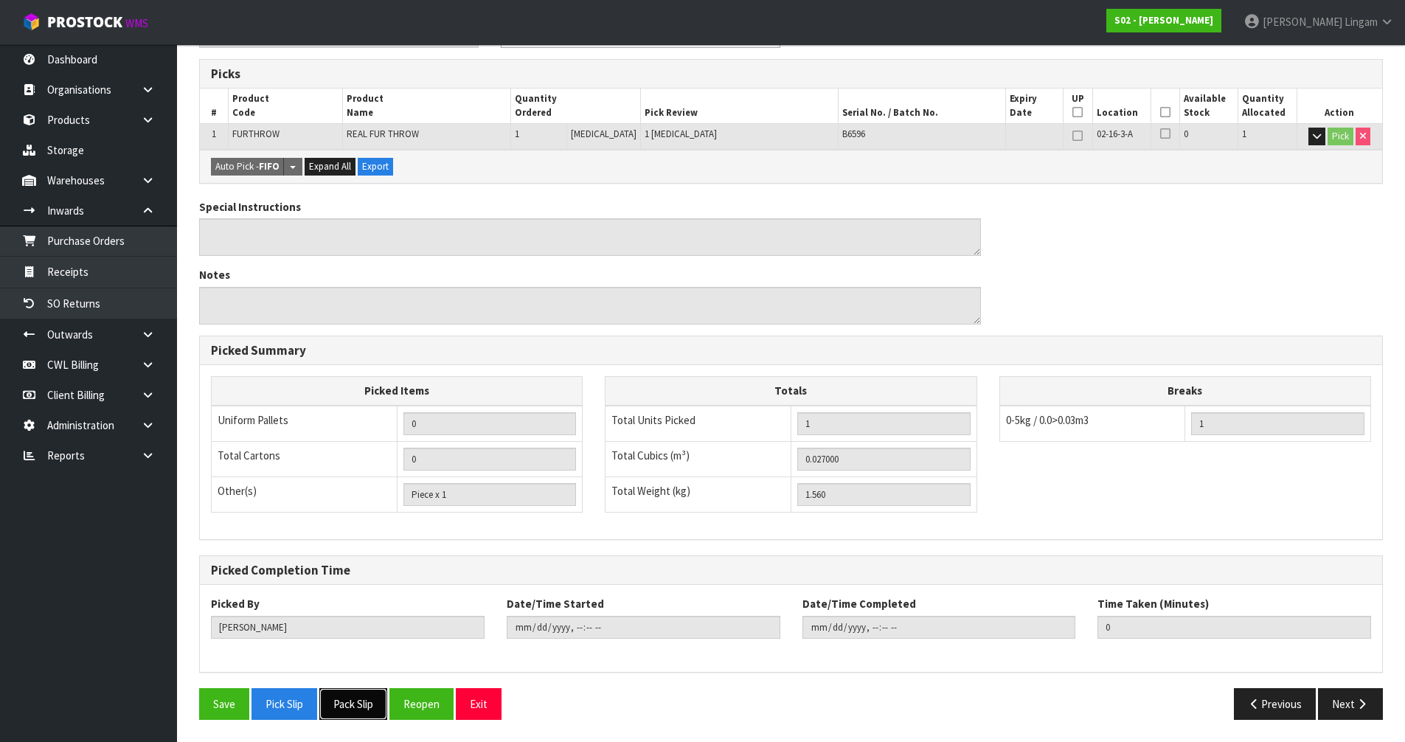
click at [354, 703] on button "Pack Slip" at bounding box center [353, 704] width 68 height 32
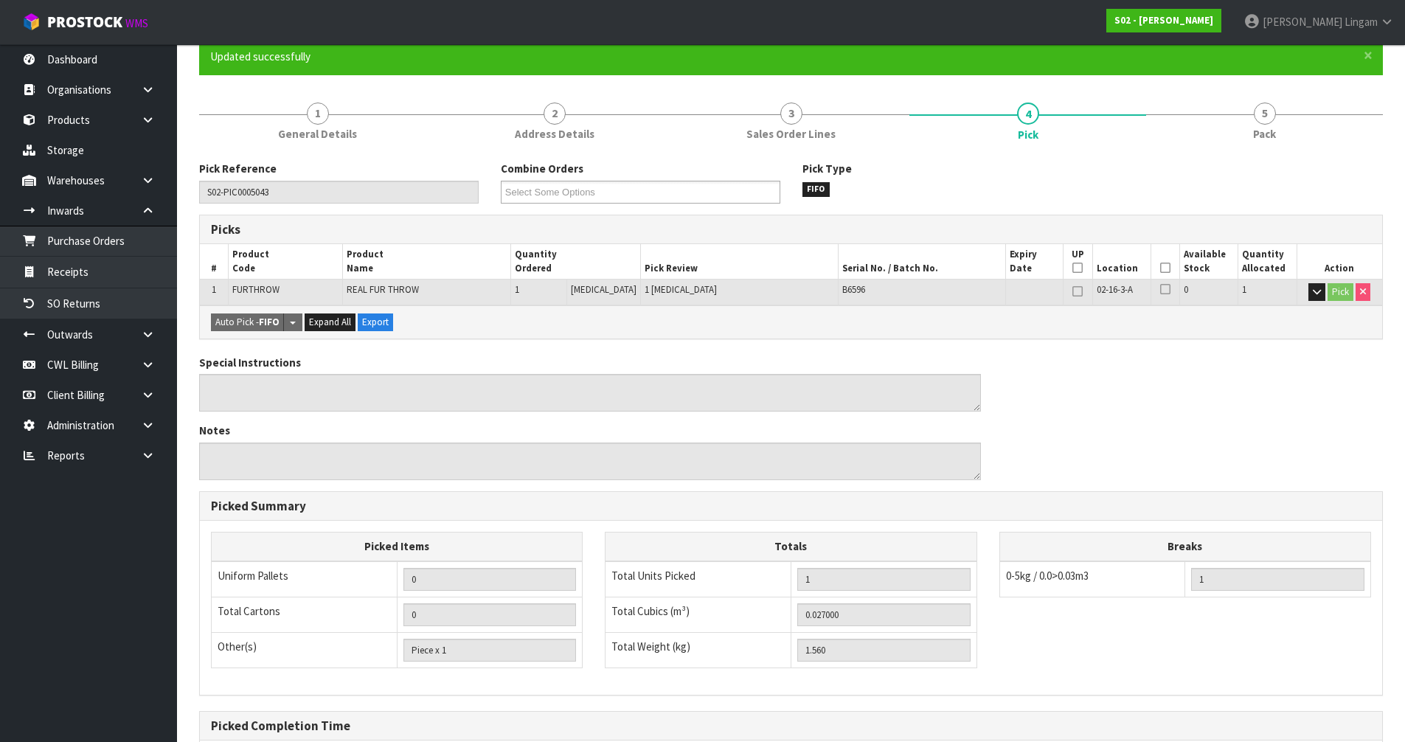
scroll to position [66, 0]
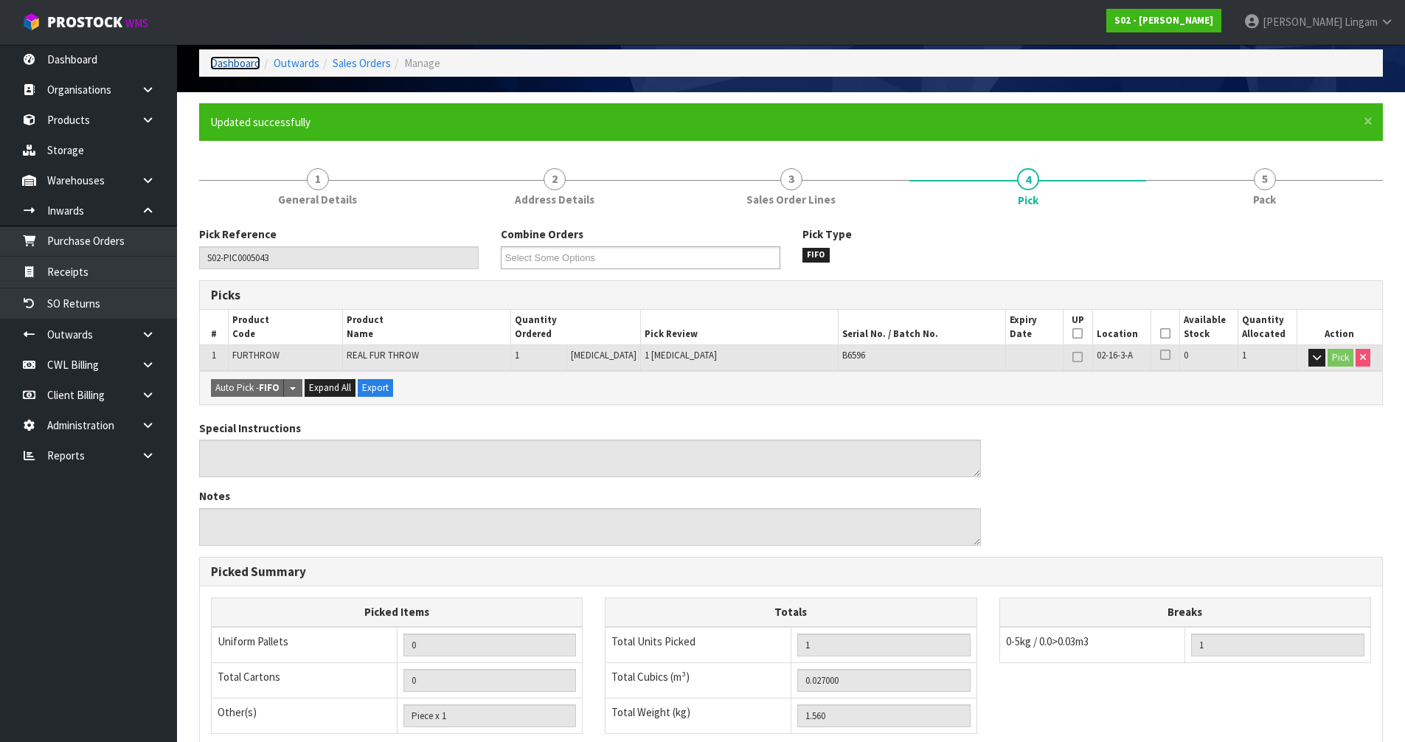
click at [247, 58] on link "Dashboard" at bounding box center [235, 63] width 50 height 14
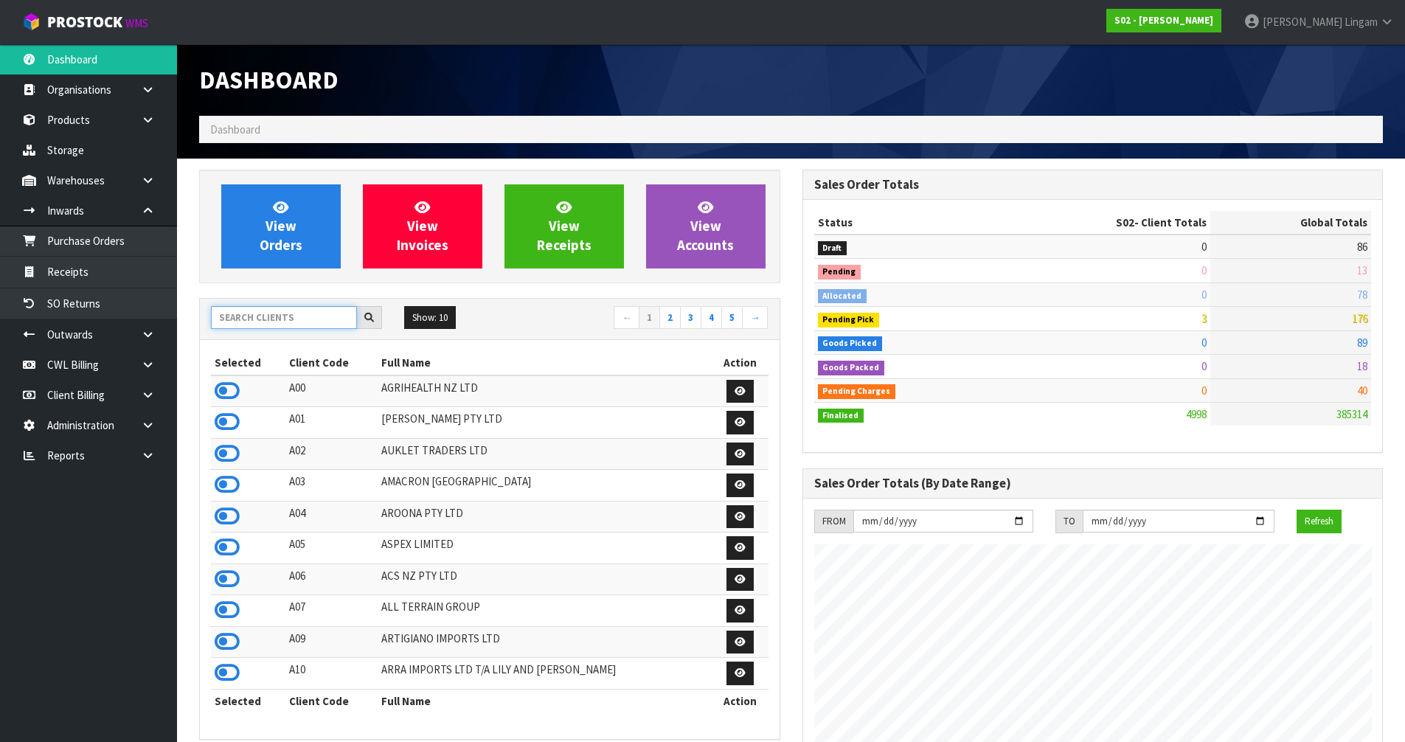
click at [322, 312] on input "text" at bounding box center [284, 317] width 146 height 23
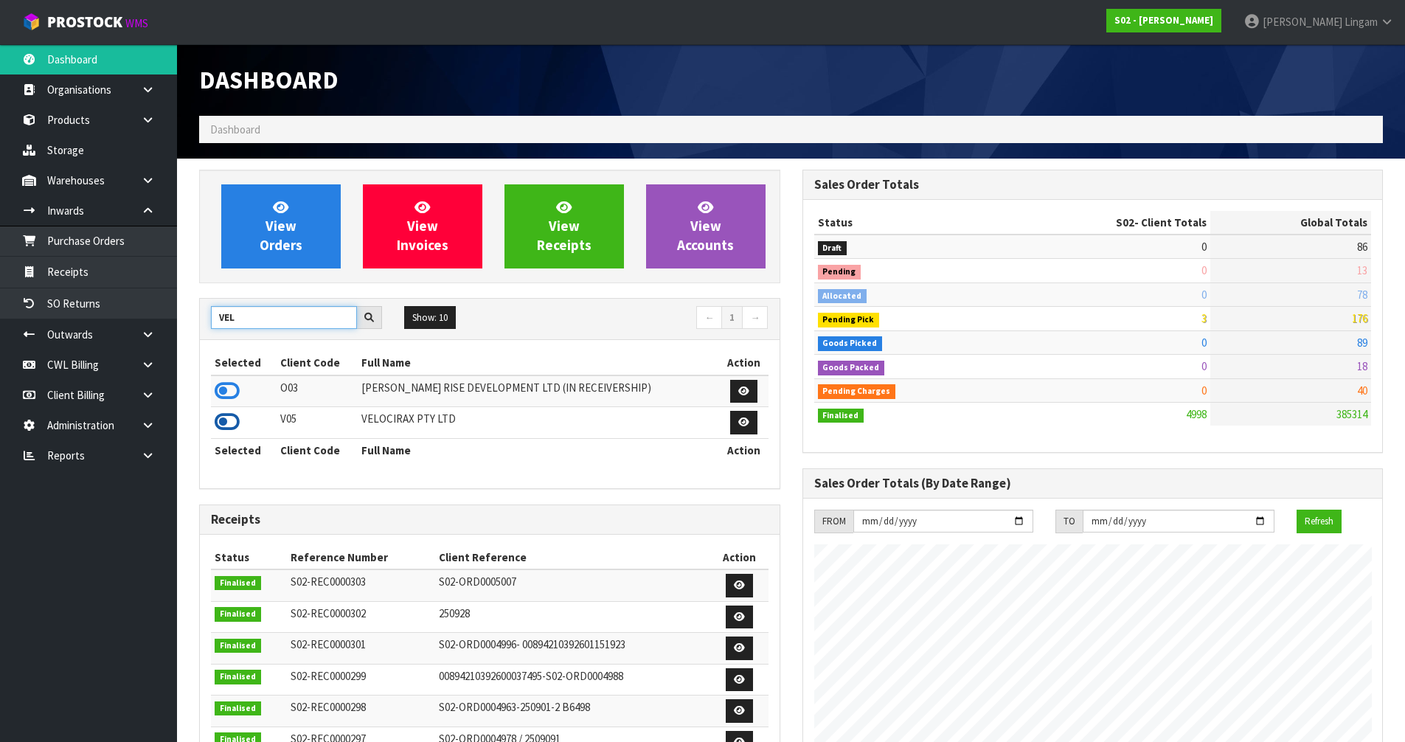
type input "VEL"
click at [218, 420] on icon at bounding box center [227, 422] width 25 height 22
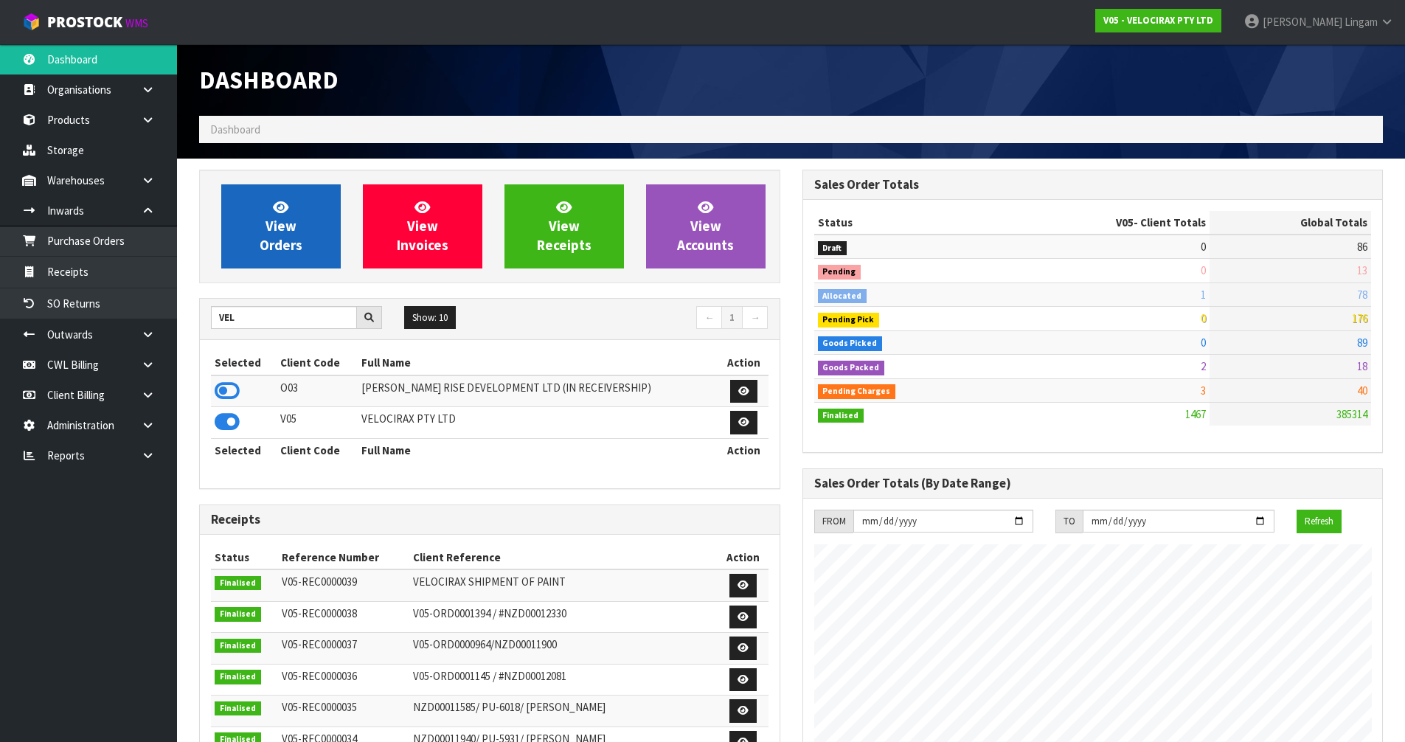
scroll to position [1149, 603]
click at [305, 224] on link "View Orders" at bounding box center [280, 226] width 119 height 84
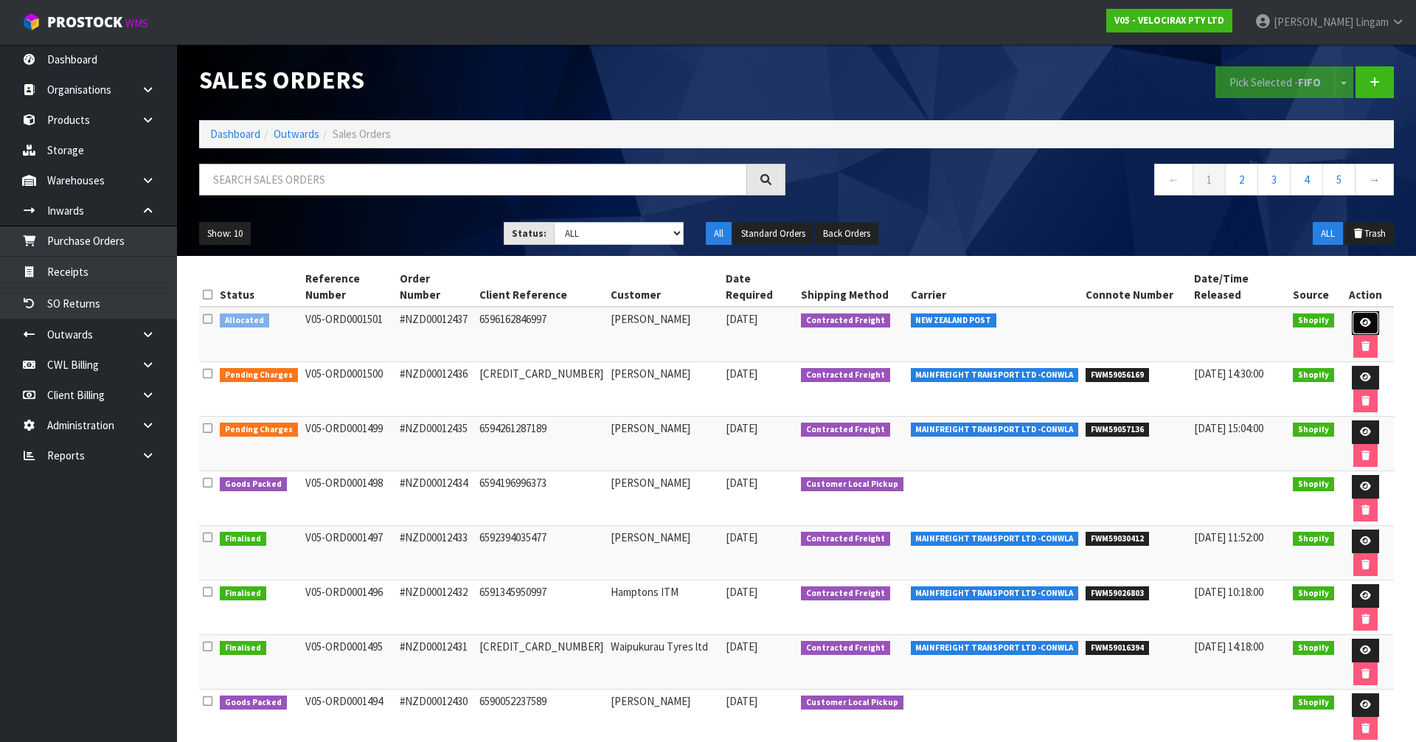
click at [1360, 318] on icon at bounding box center [1365, 323] width 11 height 10
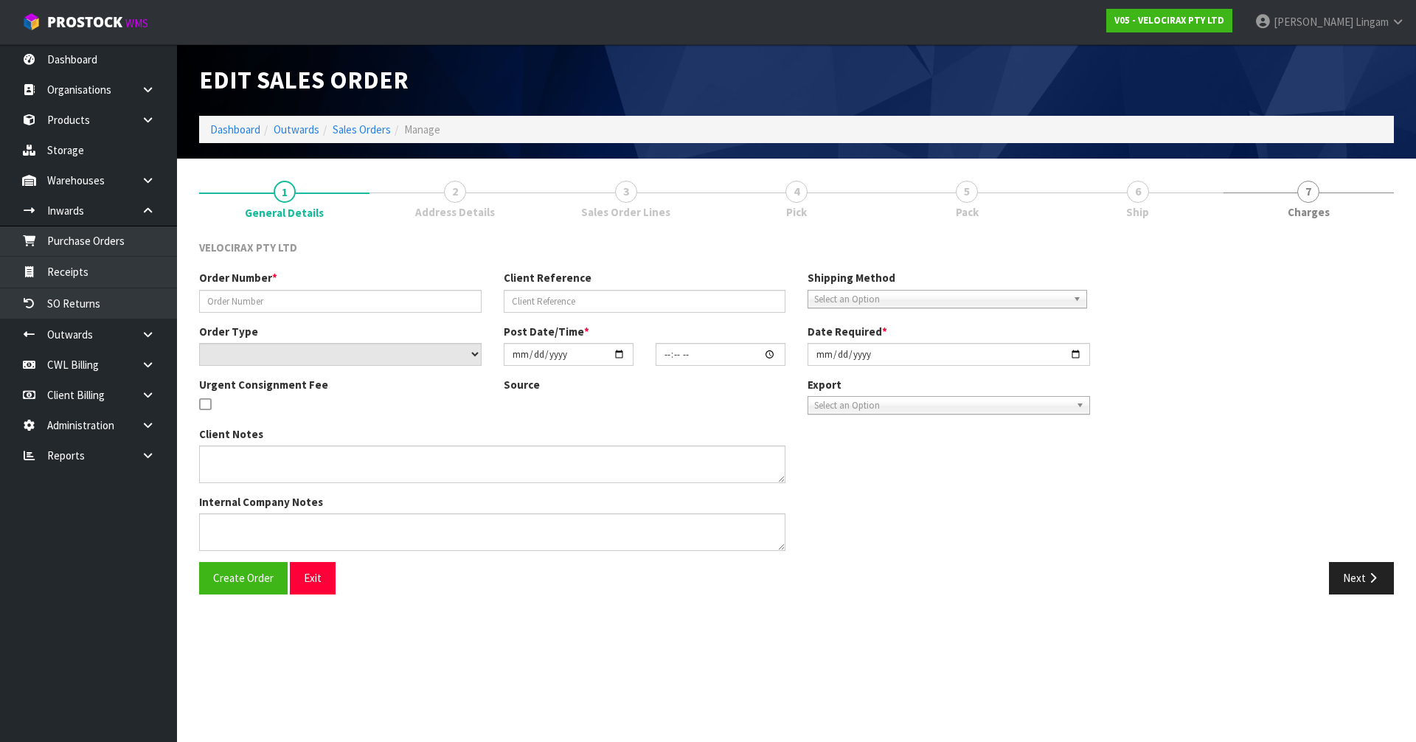
type input "#NZD00012437"
type input "6596162846997"
select select "number:0"
type input "2025-10-11"
type input "18:59:58.000"
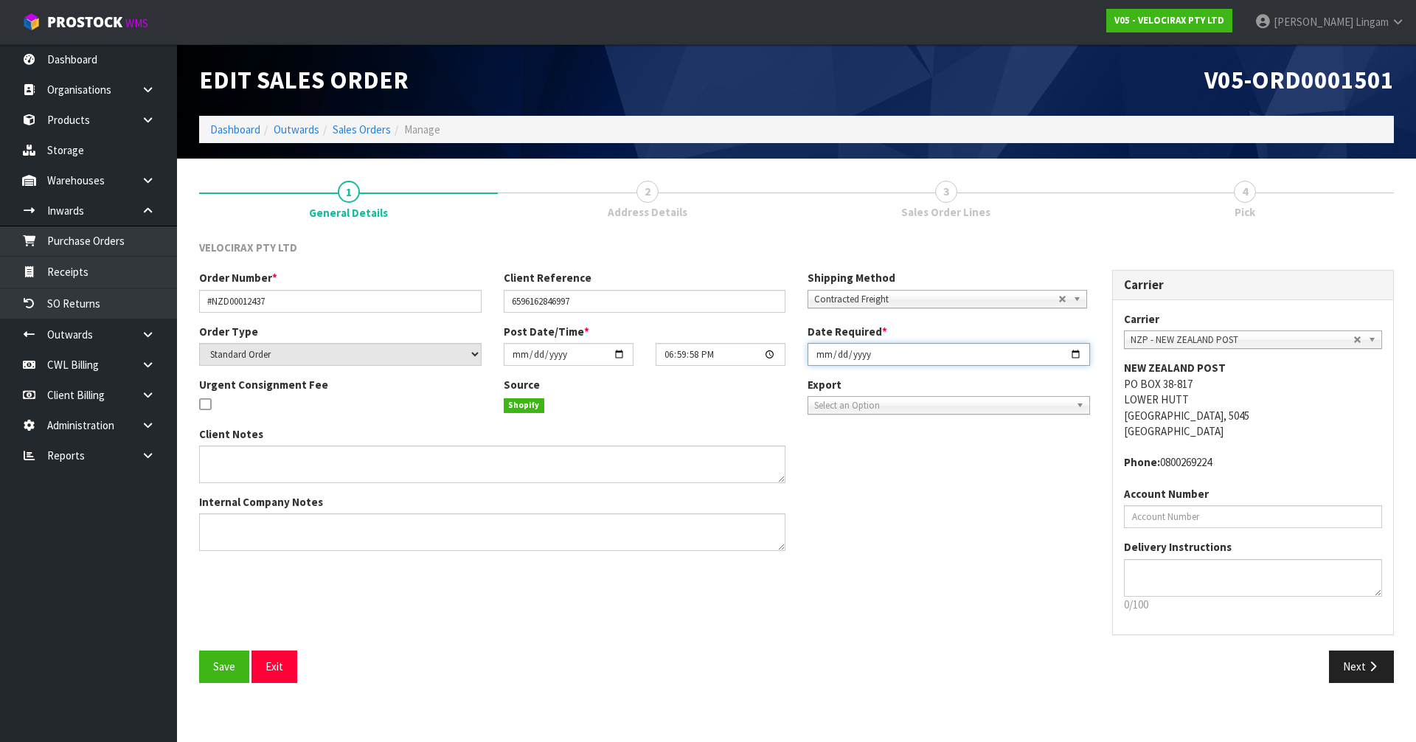
click at [819, 356] on input "2025-10-11" at bounding box center [949, 354] width 283 height 23
type input "2025-10-13"
click at [222, 663] on span "Save" at bounding box center [224, 666] width 22 height 14
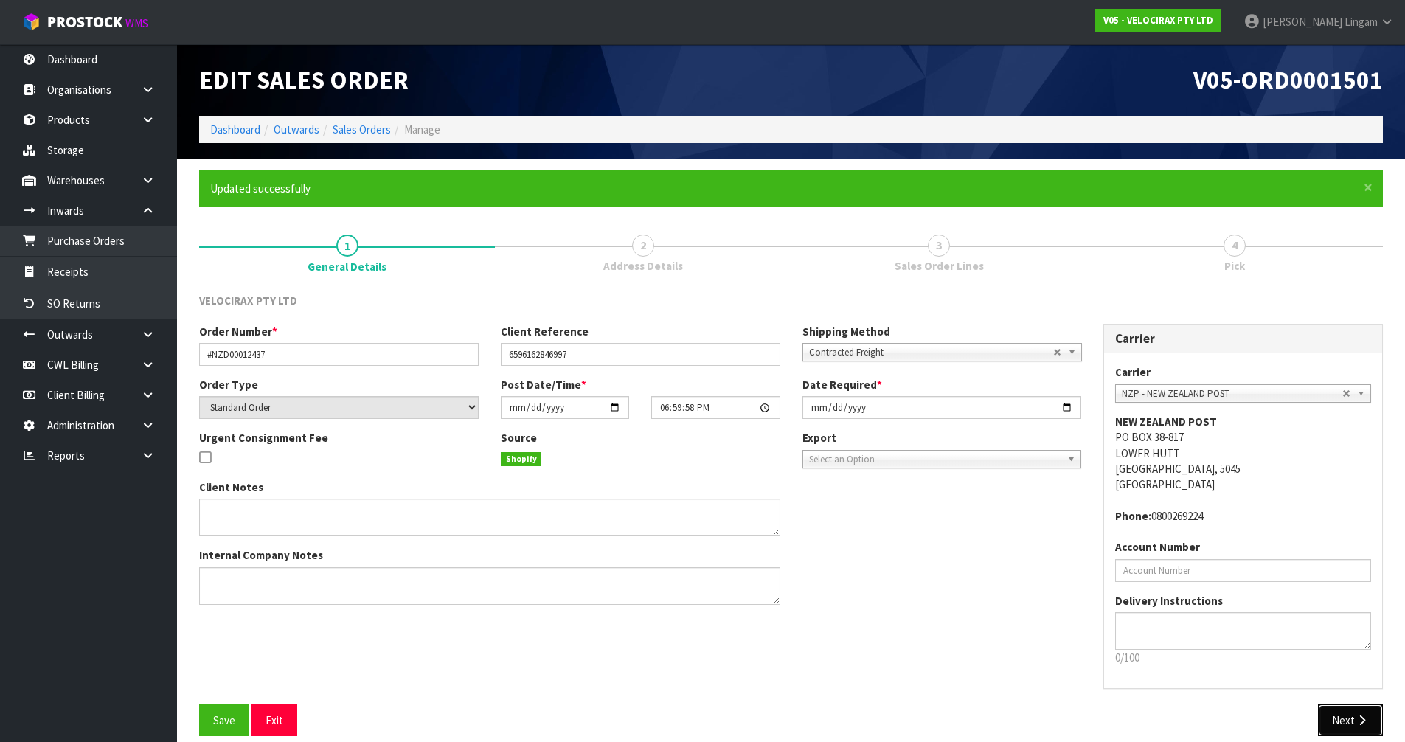
click at [1355, 711] on button "Next" at bounding box center [1350, 720] width 65 height 32
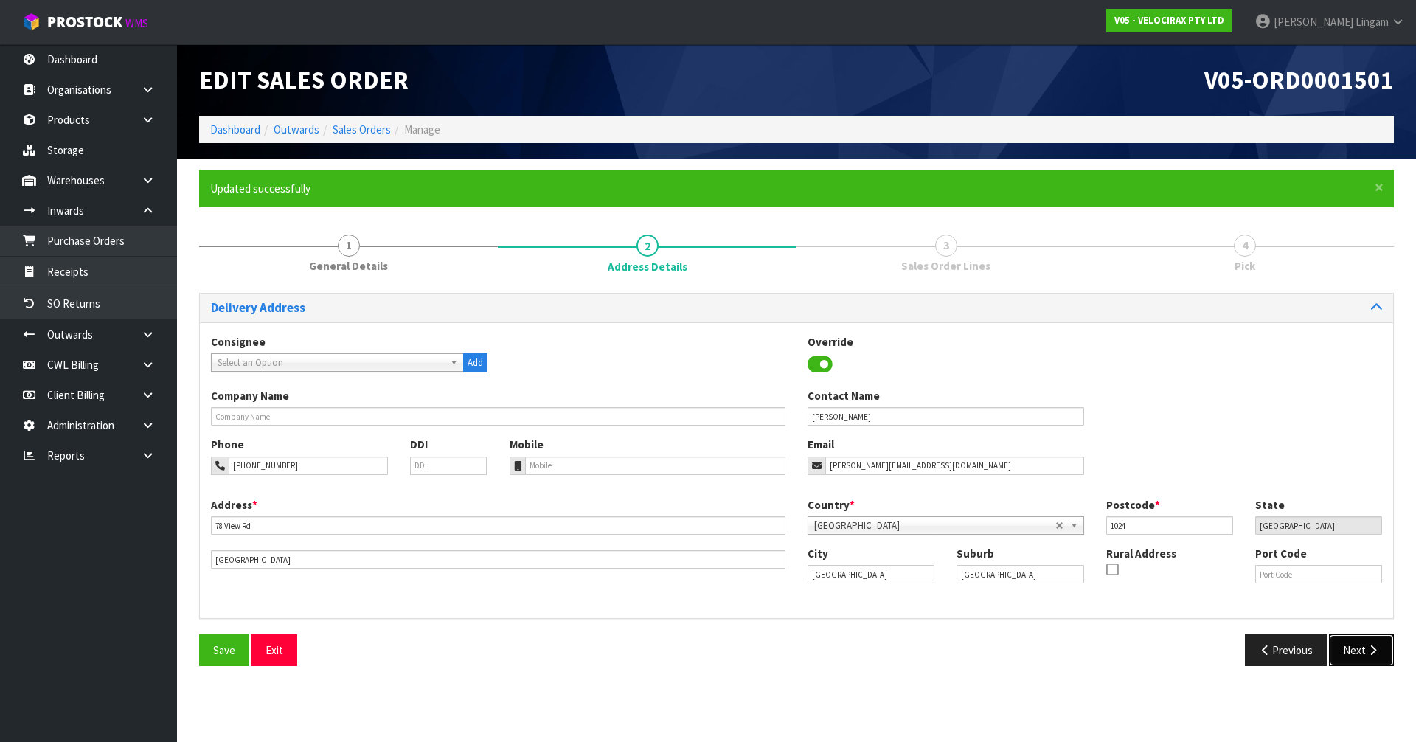
click at [1361, 658] on button "Next" at bounding box center [1361, 650] width 65 height 32
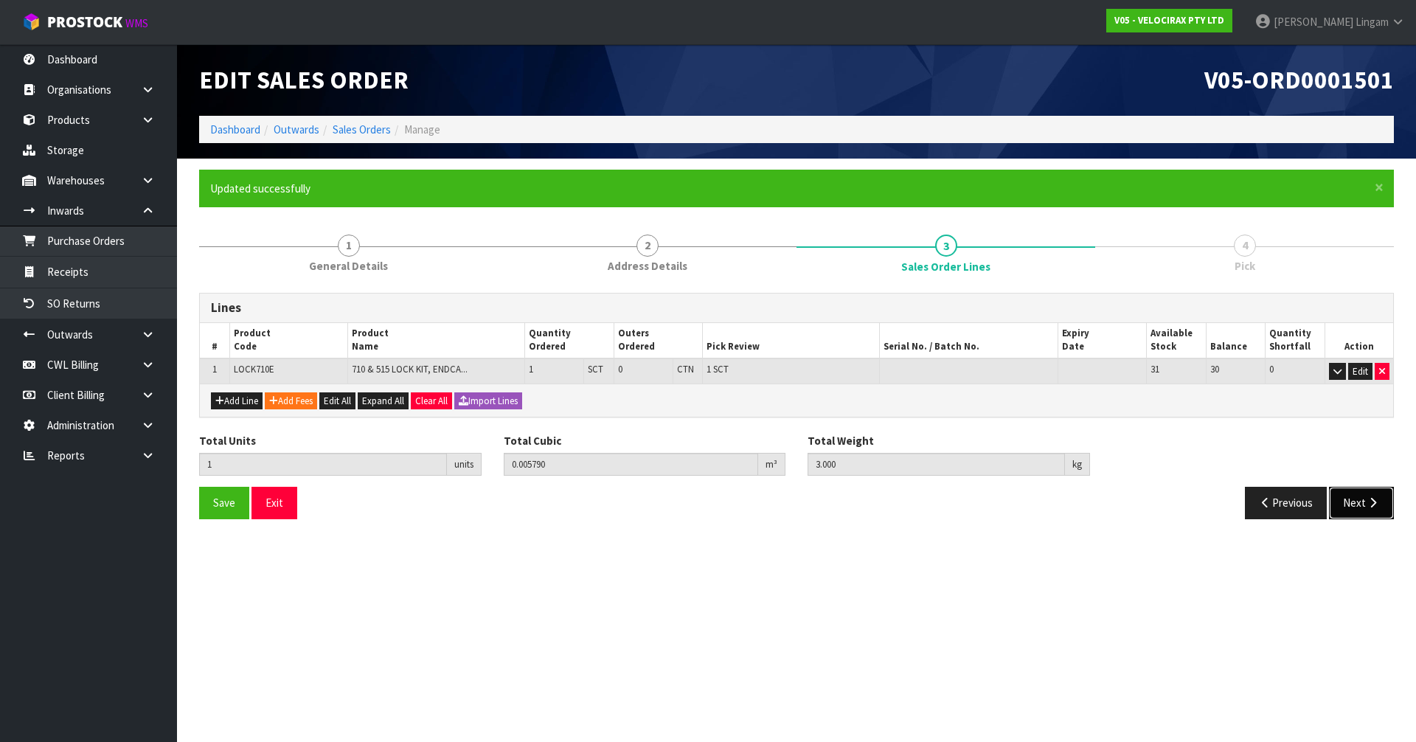
click at [1366, 502] on icon "button" at bounding box center [1373, 502] width 14 height 11
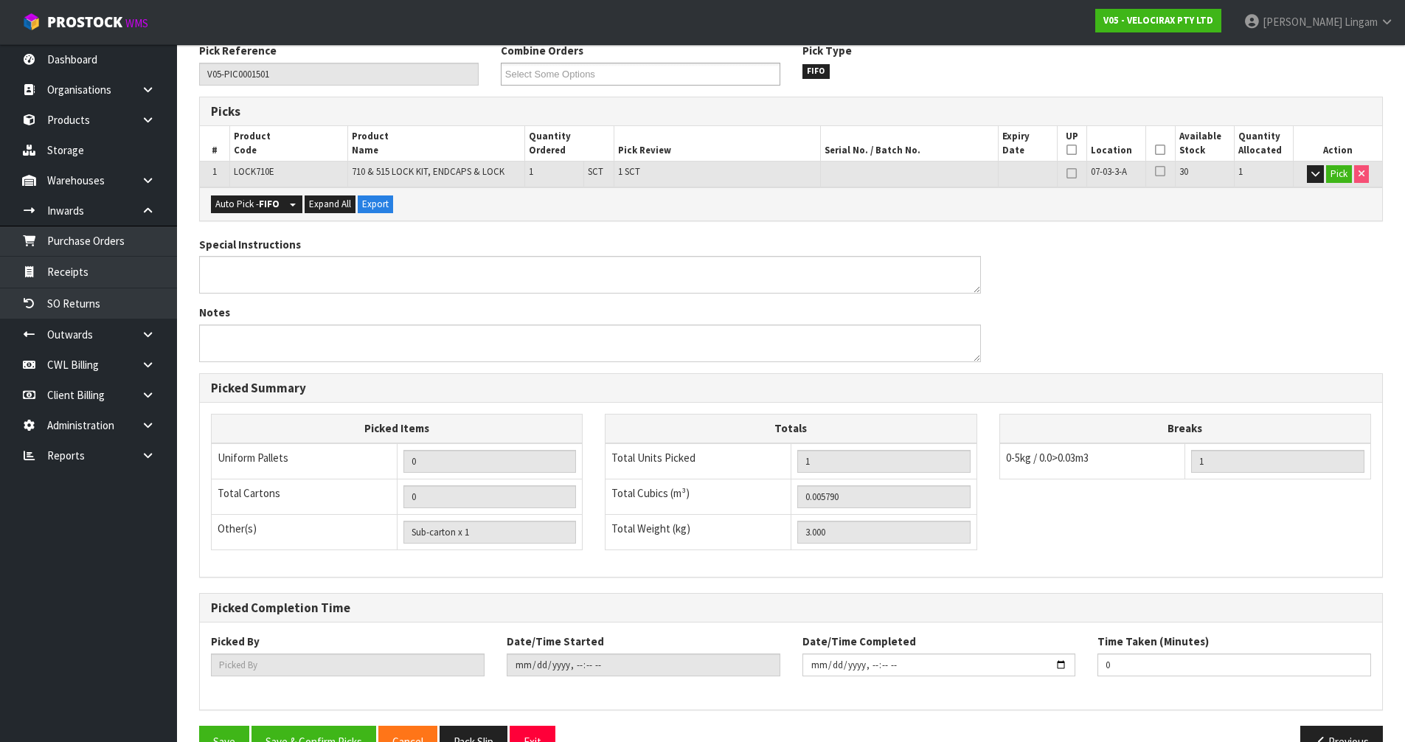
scroll to position [288, 0]
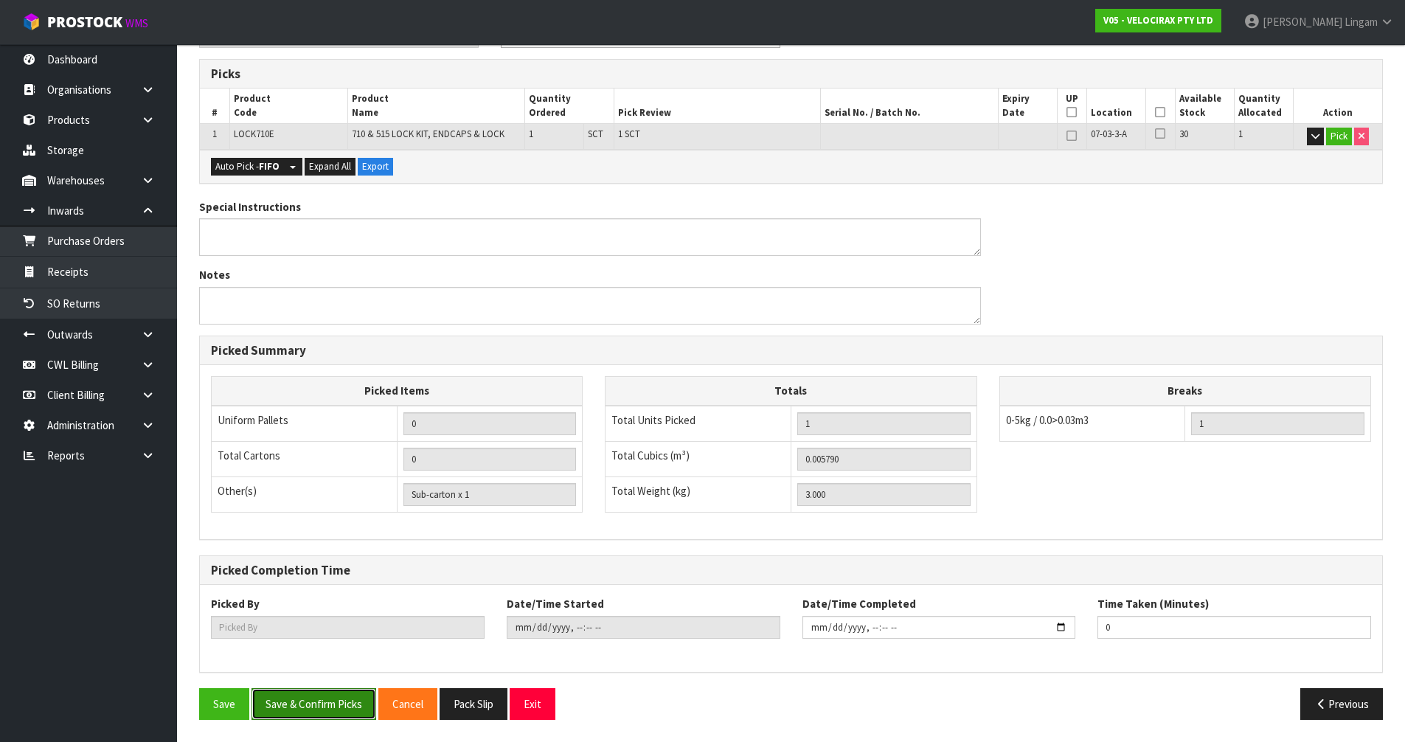
click at [301, 701] on button "Save & Confirm Picks" at bounding box center [314, 704] width 125 height 32
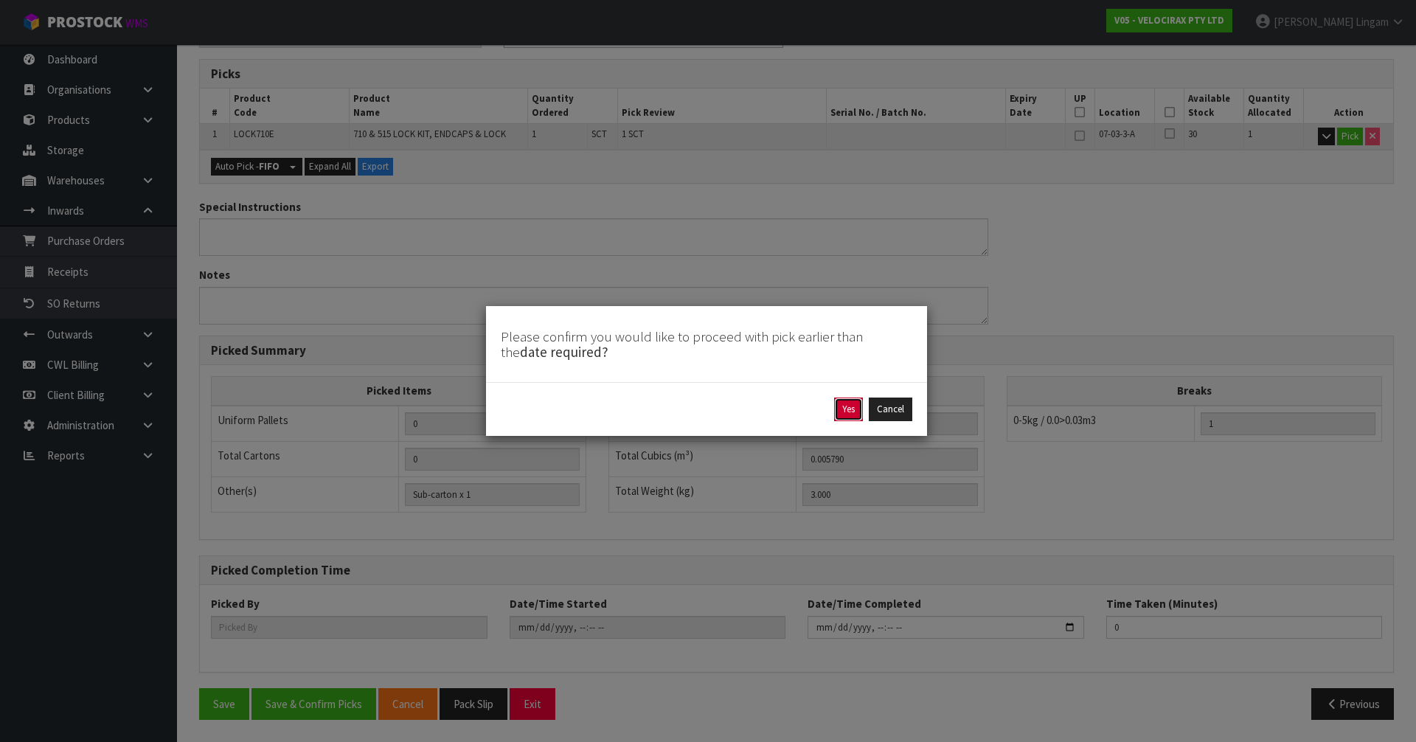
click at [848, 404] on button "Yes" at bounding box center [848, 410] width 29 height 24
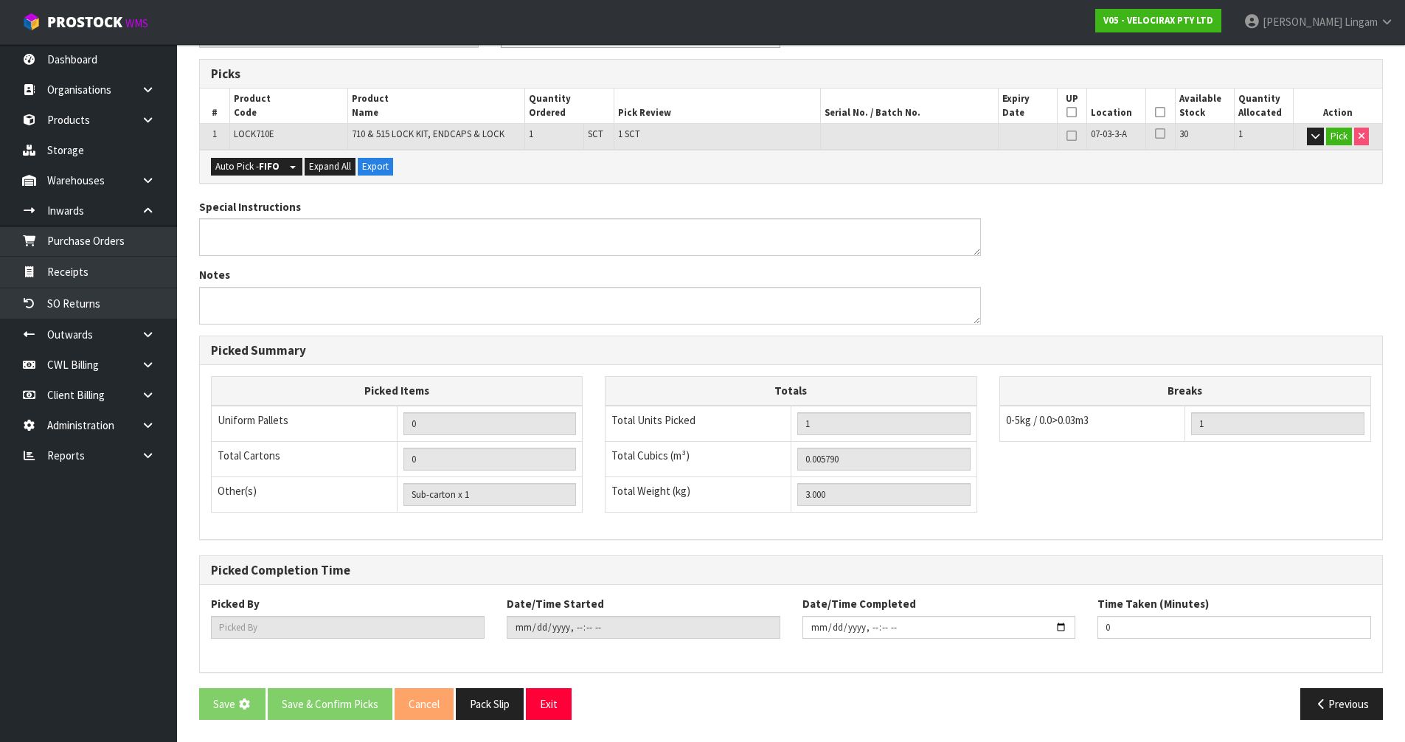
scroll to position [0, 0]
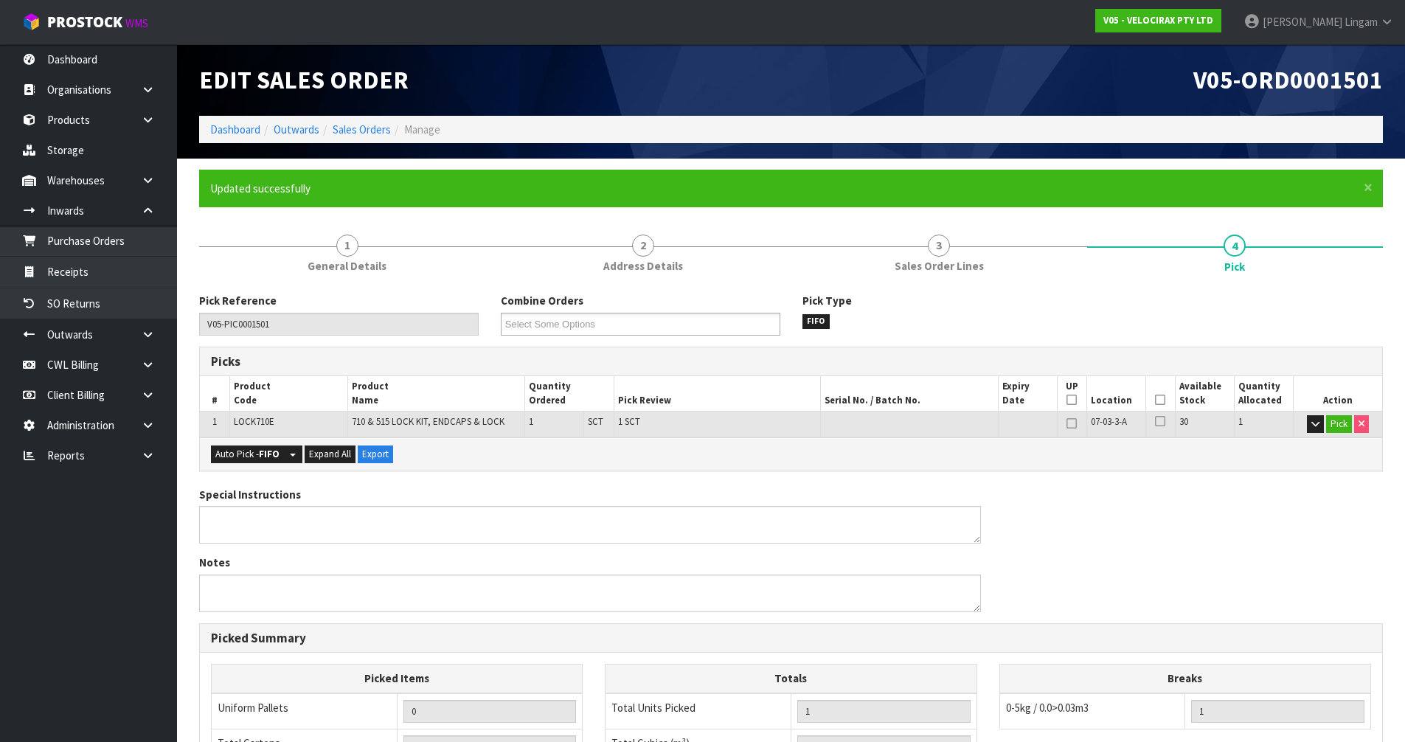
type input "Vineeta Lingam"
type input "2025-10-12T18:41:43"
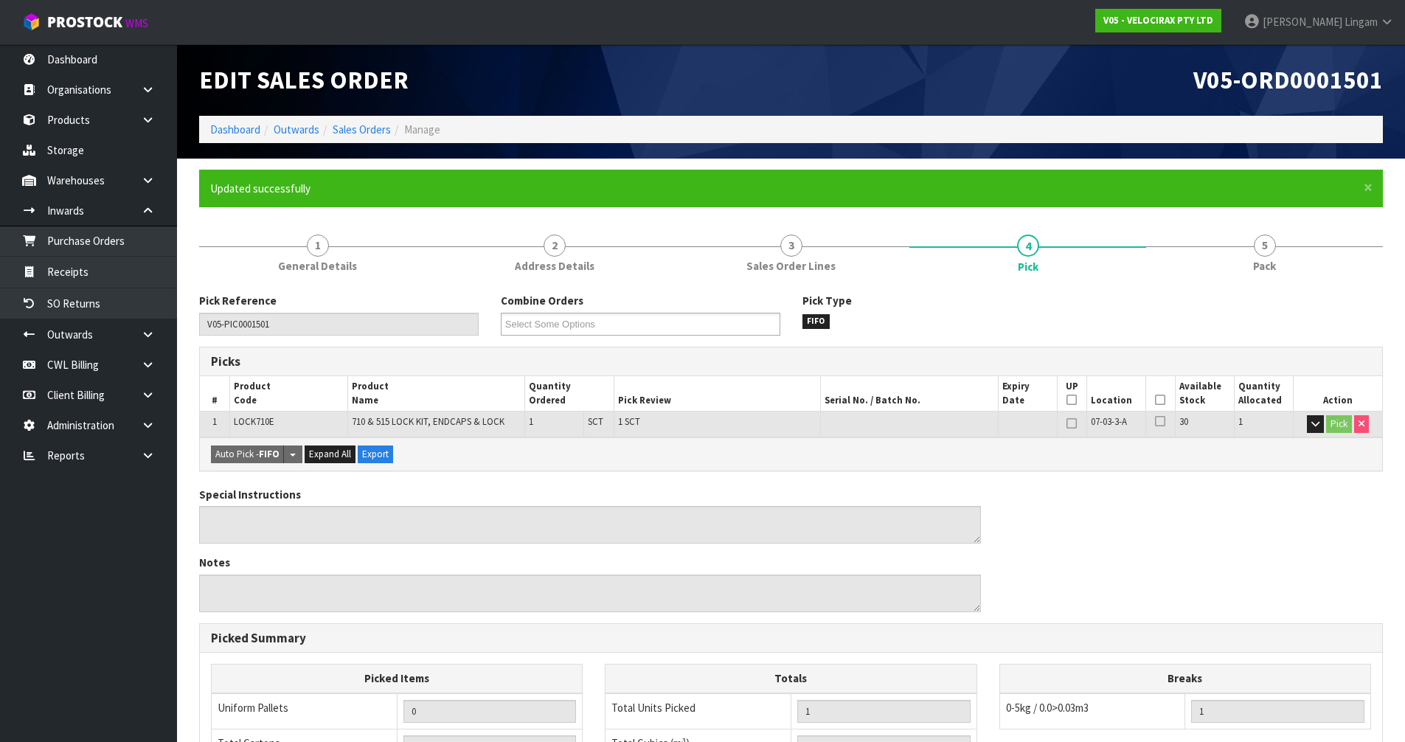
scroll to position [288, 0]
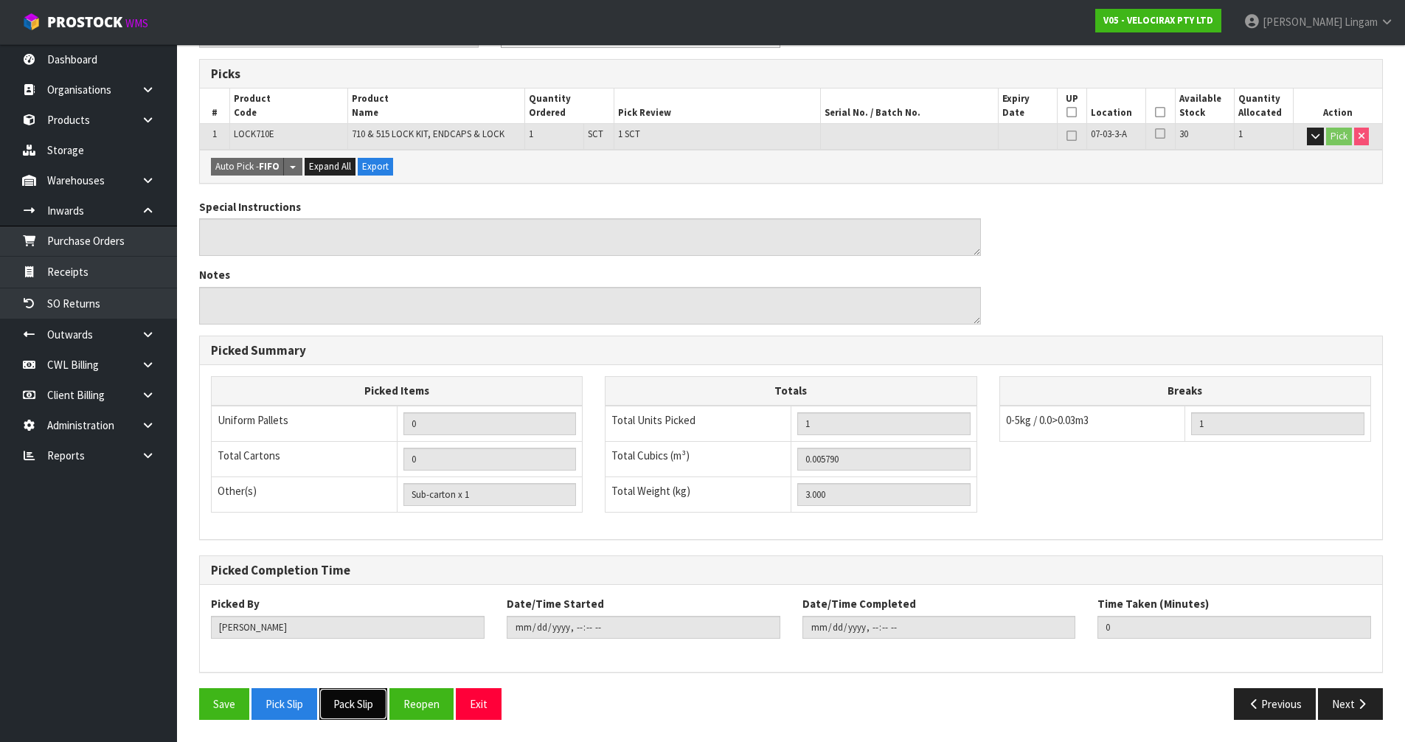
click at [350, 705] on button "Pack Slip" at bounding box center [353, 704] width 68 height 32
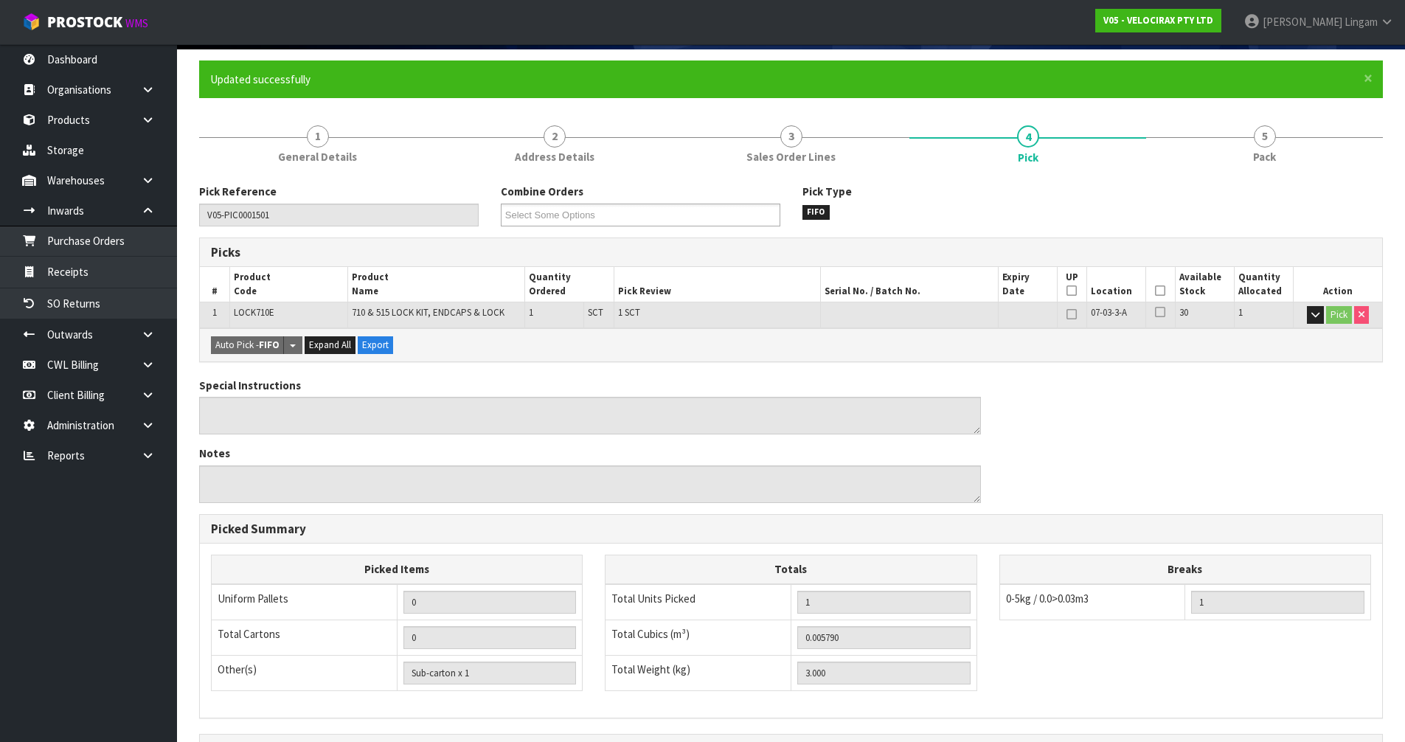
scroll to position [0, 0]
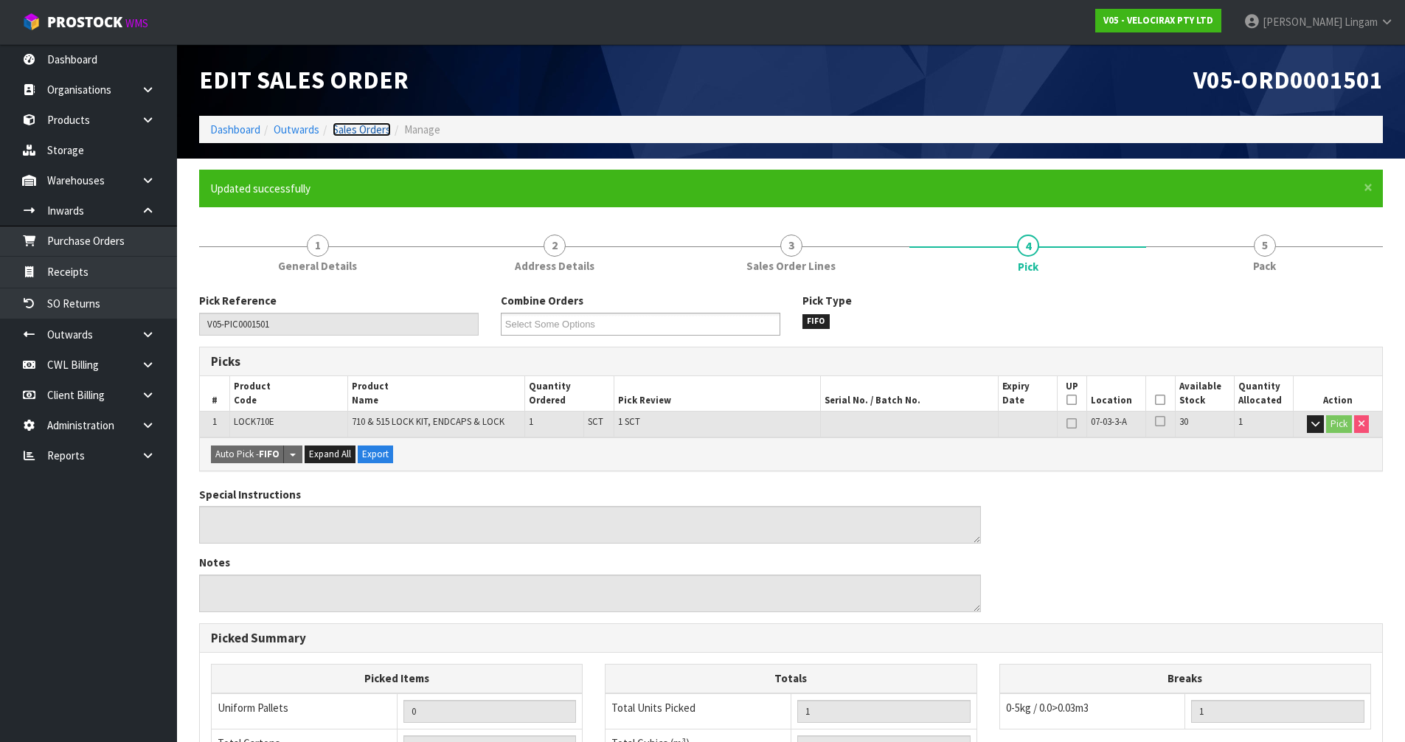
click at [378, 129] on link "Sales Orders" at bounding box center [362, 129] width 58 height 14
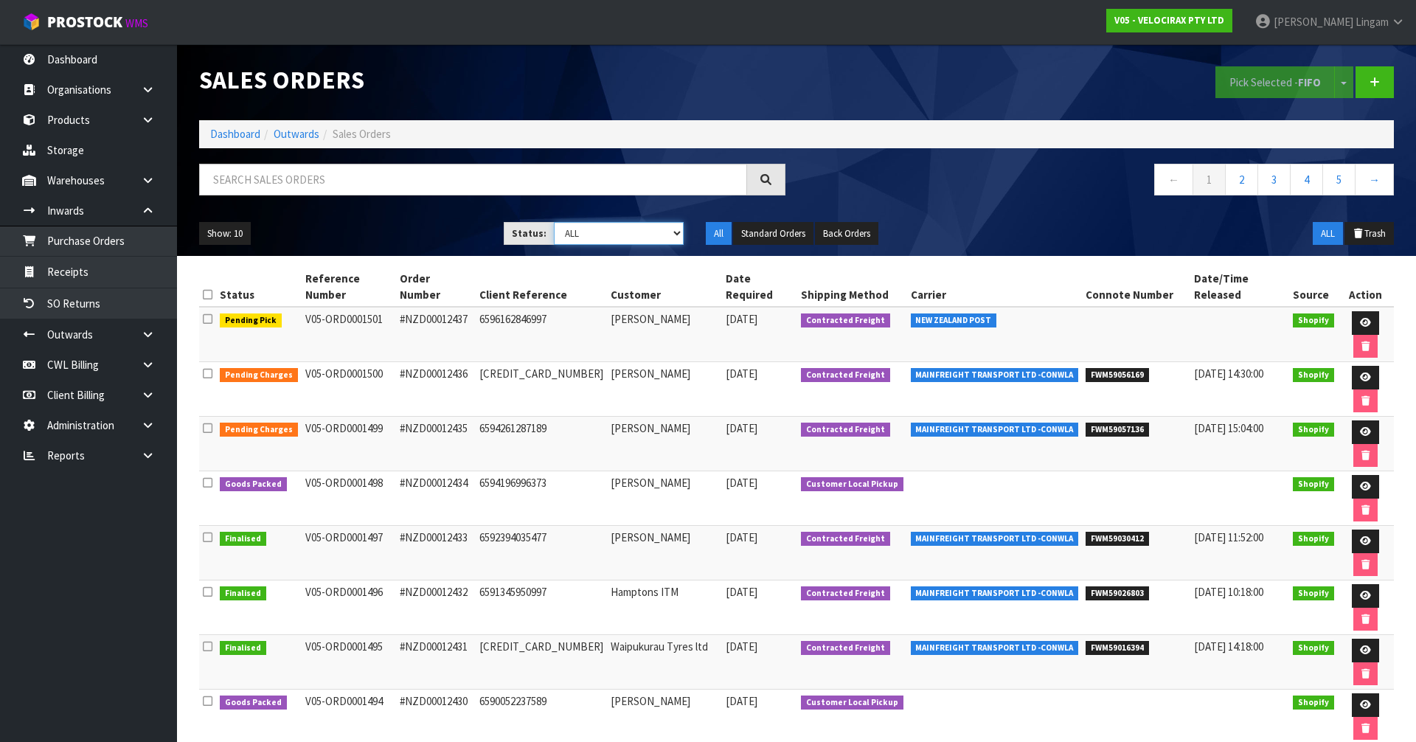
click at [665, 229] on select "Draft Pending Allocated Pending Pick Goods Picked Goods Packed Pending Charges …" at bounding box center [619, 233] width 131 height 23
select select "string:6"
click at [554, 222] on select "Draft Pending Allocated Pending Pick Goods Picked Goods Packed Pending Charges …" at bounding box center [619, 233] width 131 height 23
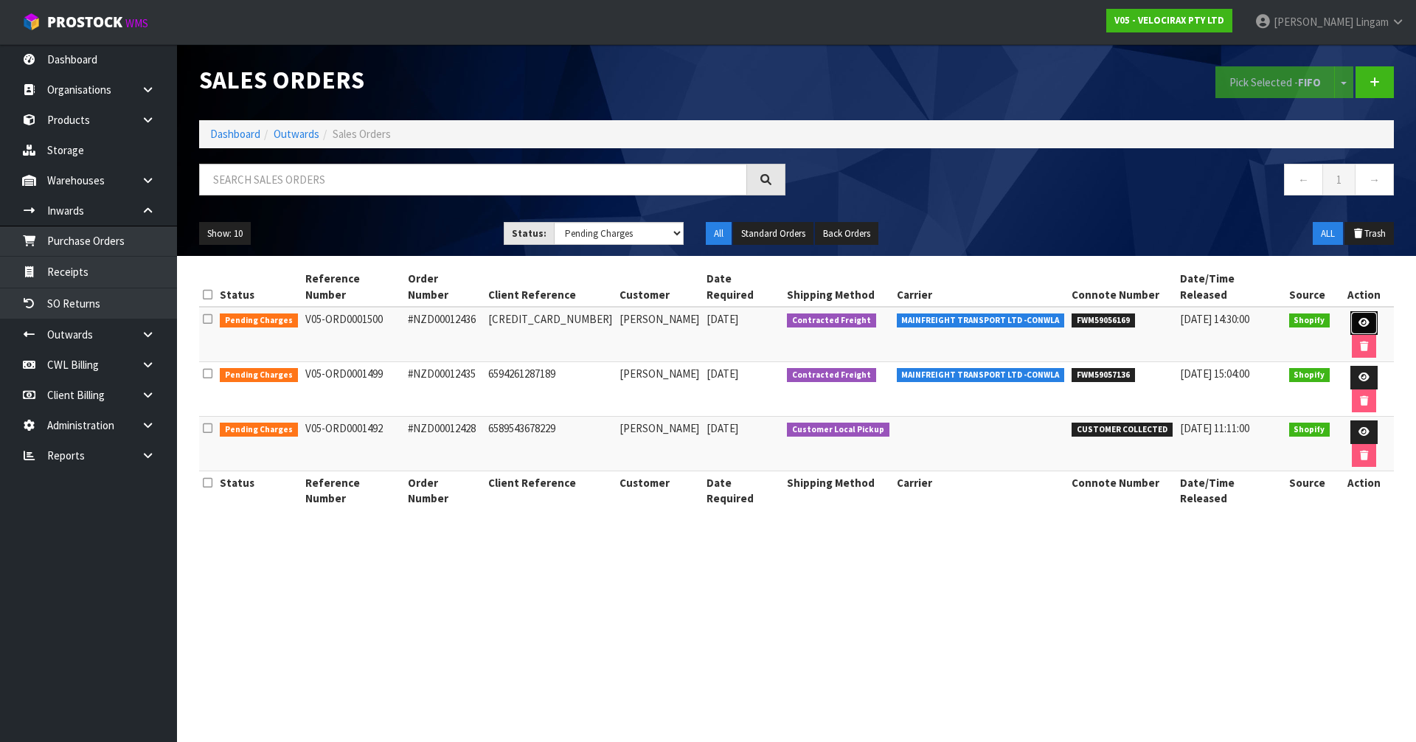
click at [1354, 311] on link at bounding box center [1364, 323] width 27 height 24
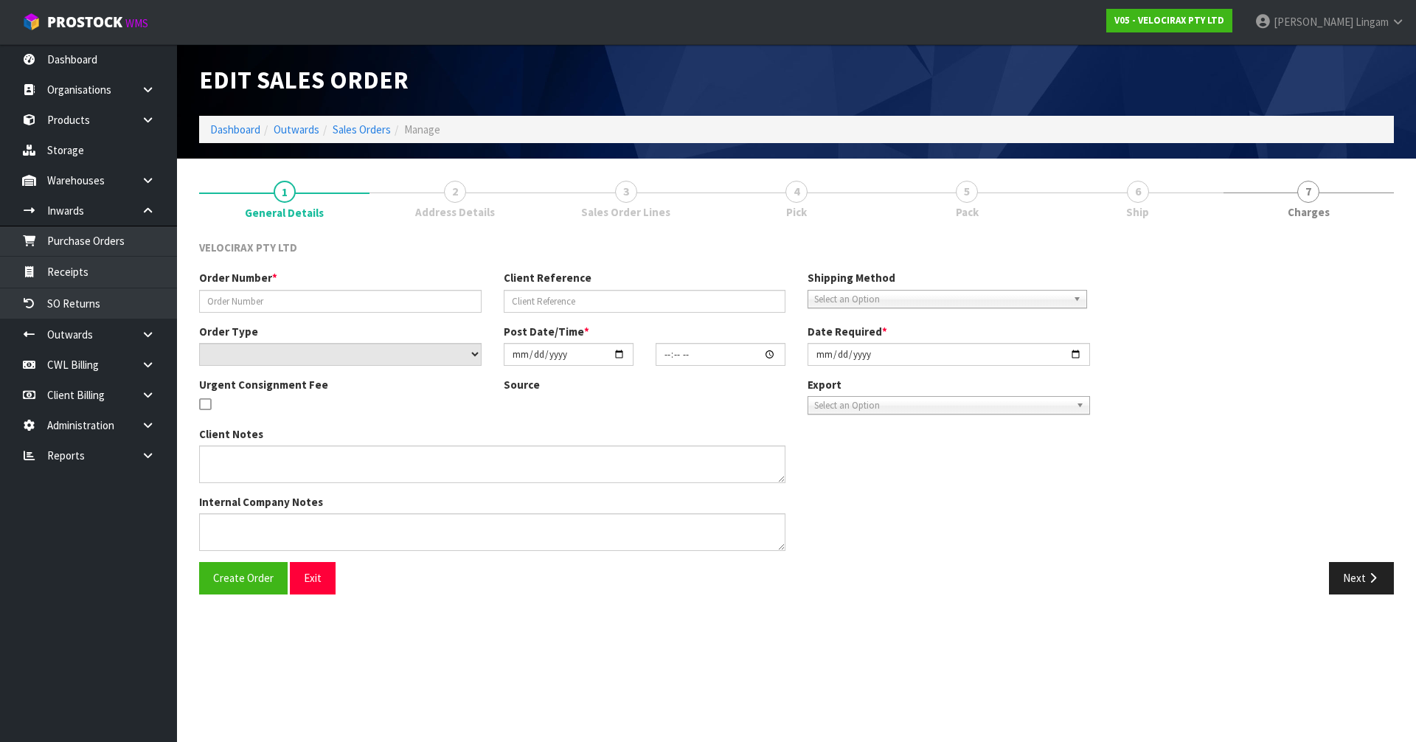
type input "#NZD00012436"
type input "6594290090261"
select select "number:0"
type input "[DATE]"
type input "11:06:34.000"
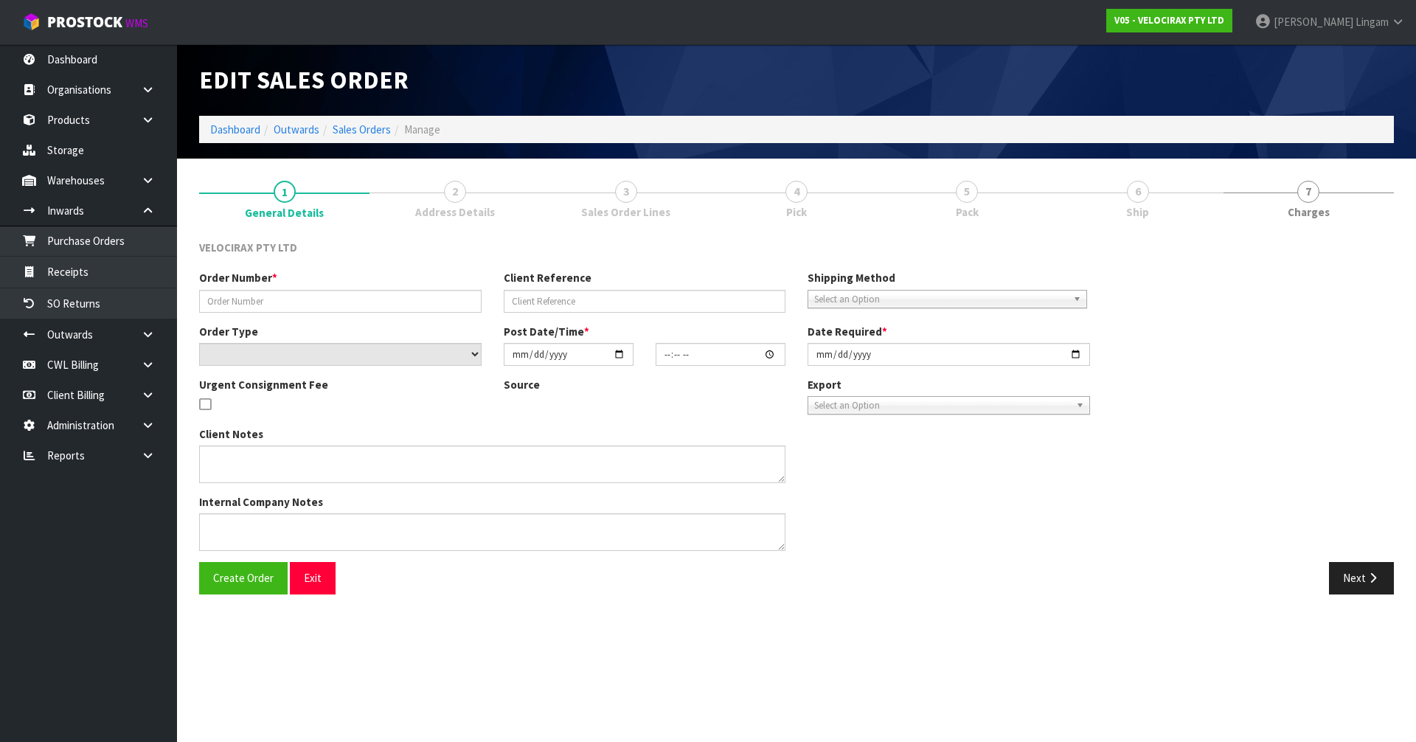
type input "[DATE]"
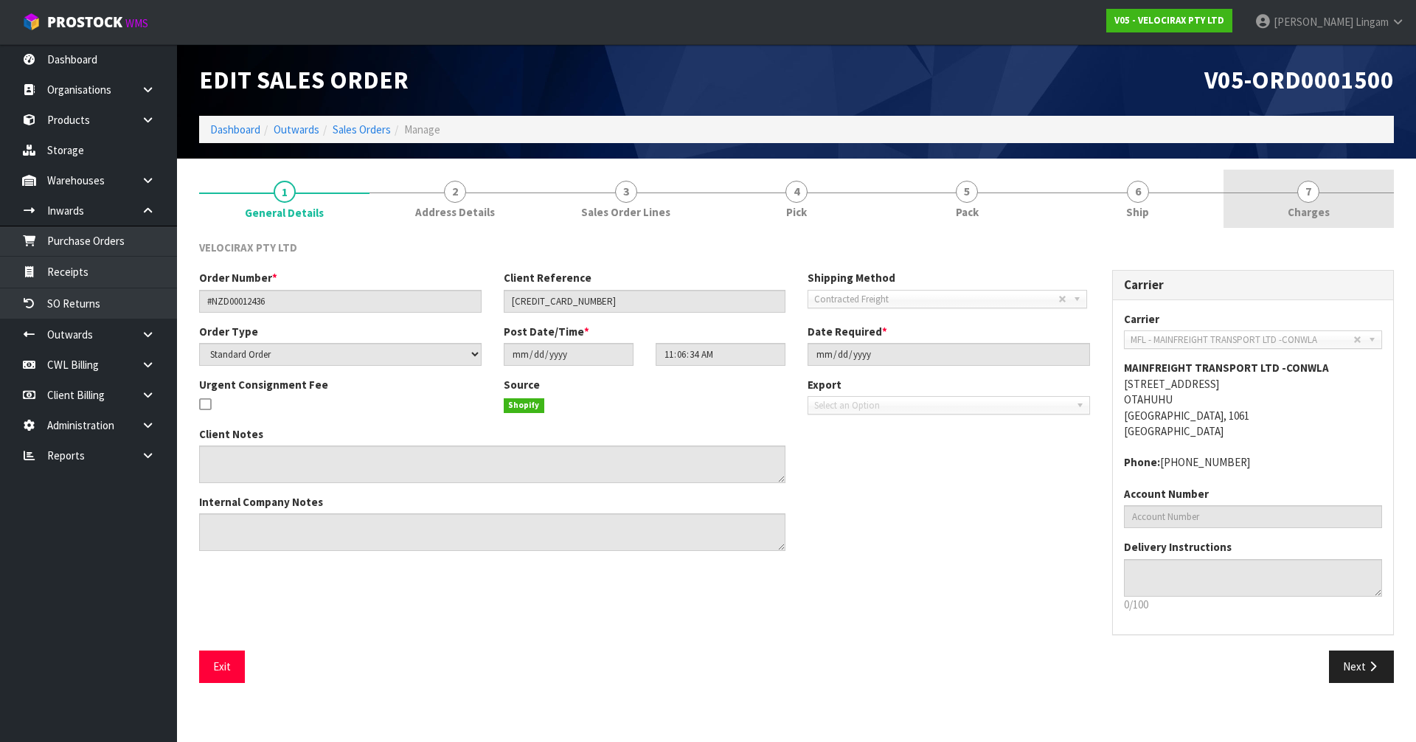
click at [1348, 208] on link "7 [GEOGRAPHIC_DATA]" at bounding box center [1309, 199] width 170 height 58
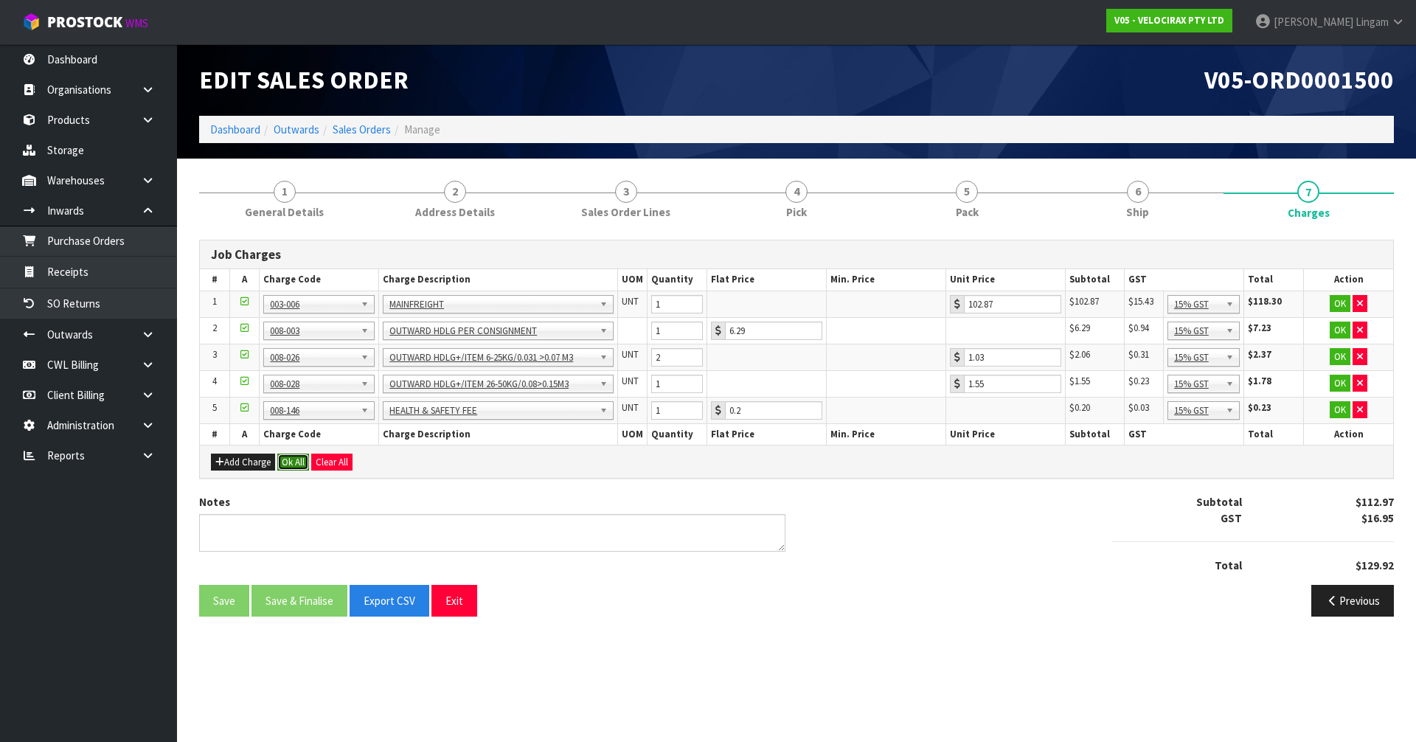
click at [293, 464] on button "Ok All" at bounding box center [293, 463] width 32 height 18
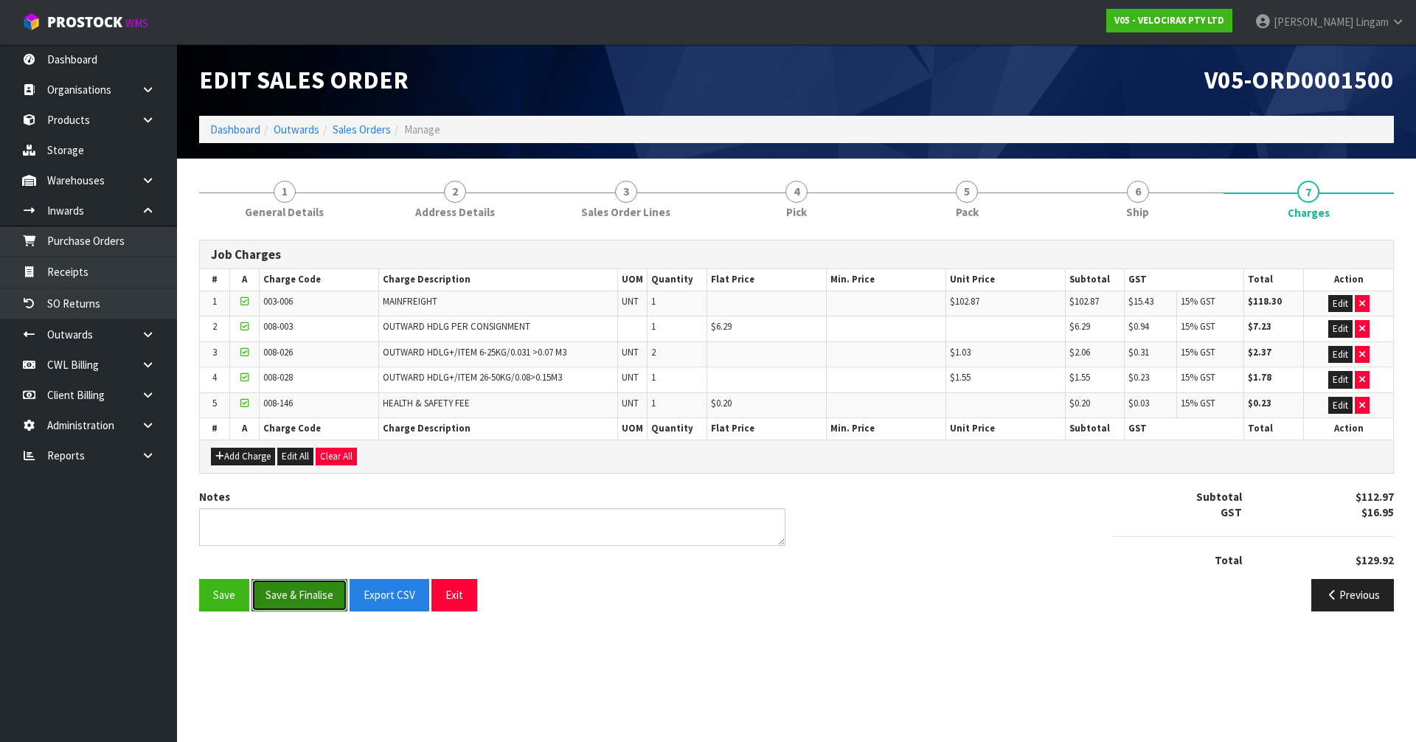
click at [291, 606] on button "Save & Finalise" at bounding box center [300, 595] width 96 height 32
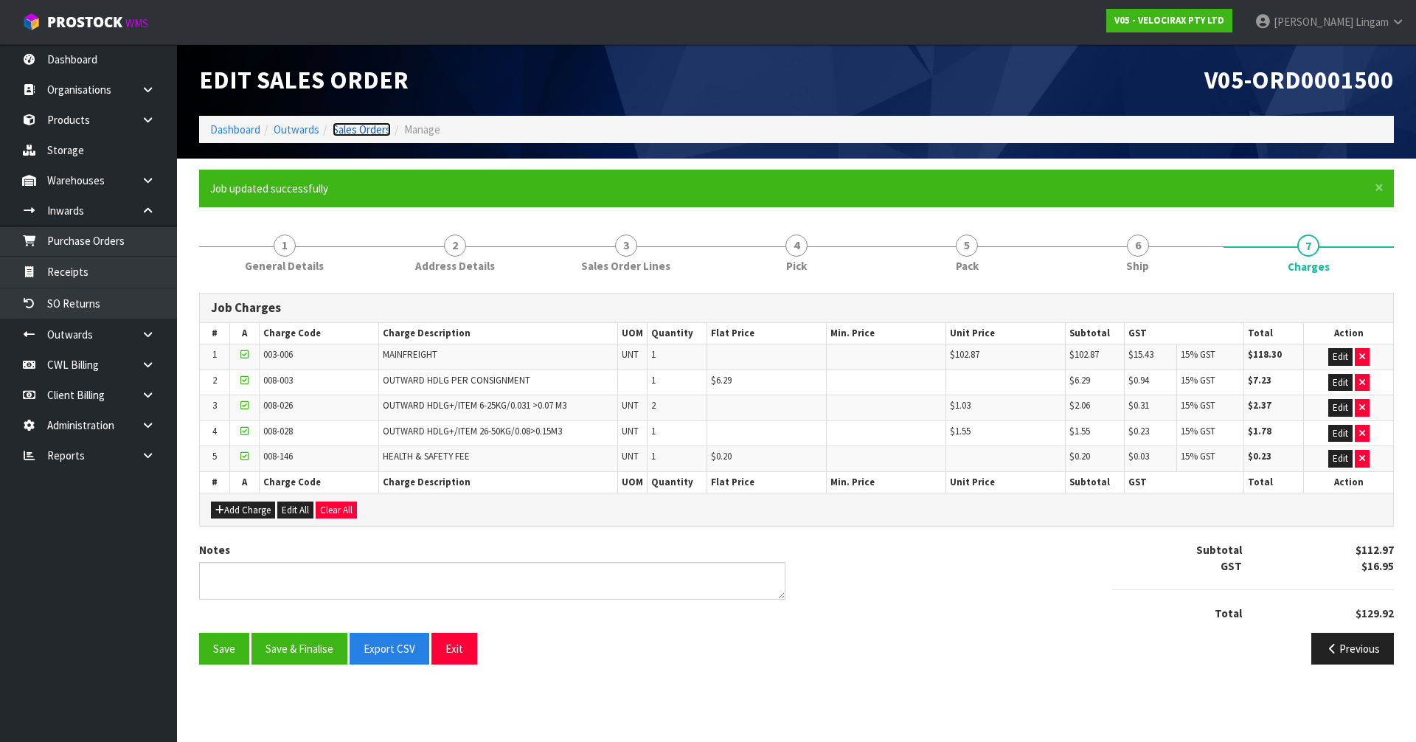
click at [382, 131] on link "Sales Orders" at bounding box center [362, 129] width 58 height 14
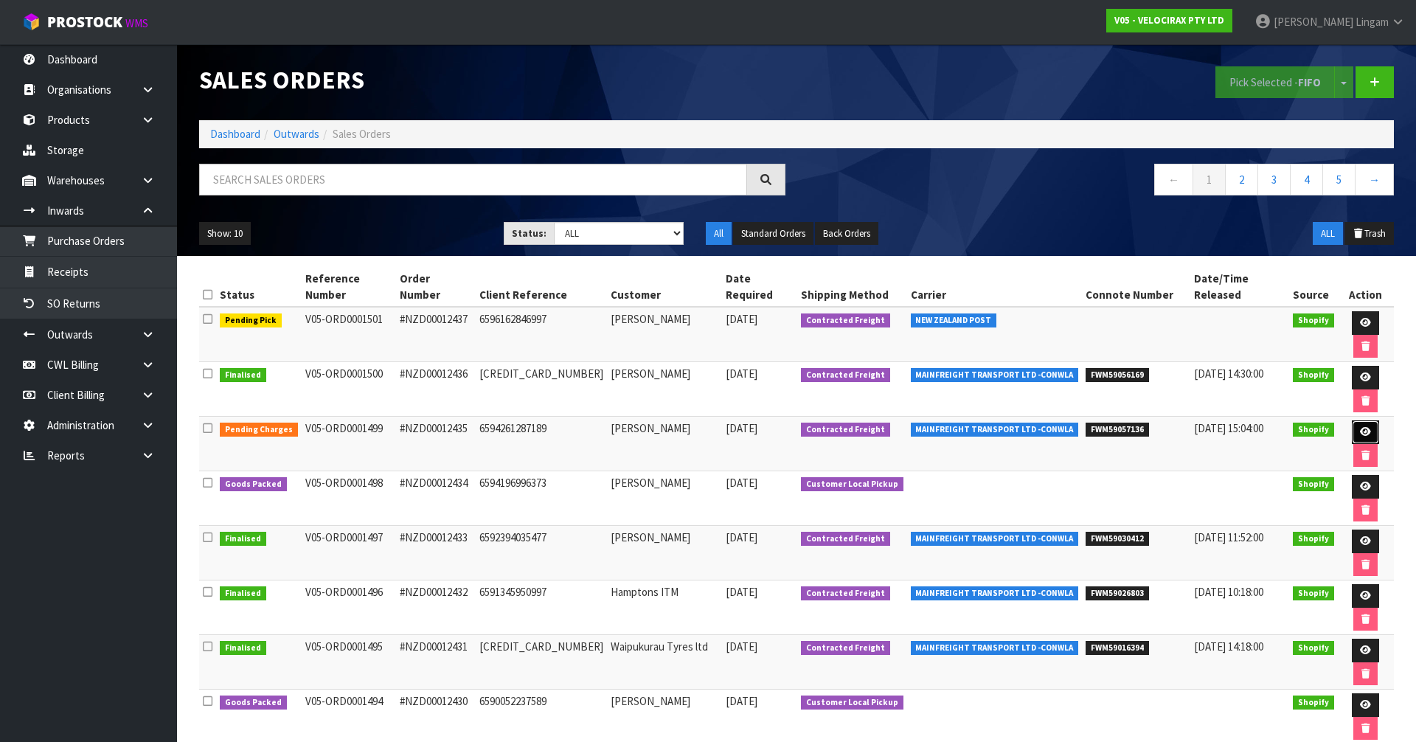
click at [1352, 420] on link at bounding box center [1365, 432] width 27 height 24
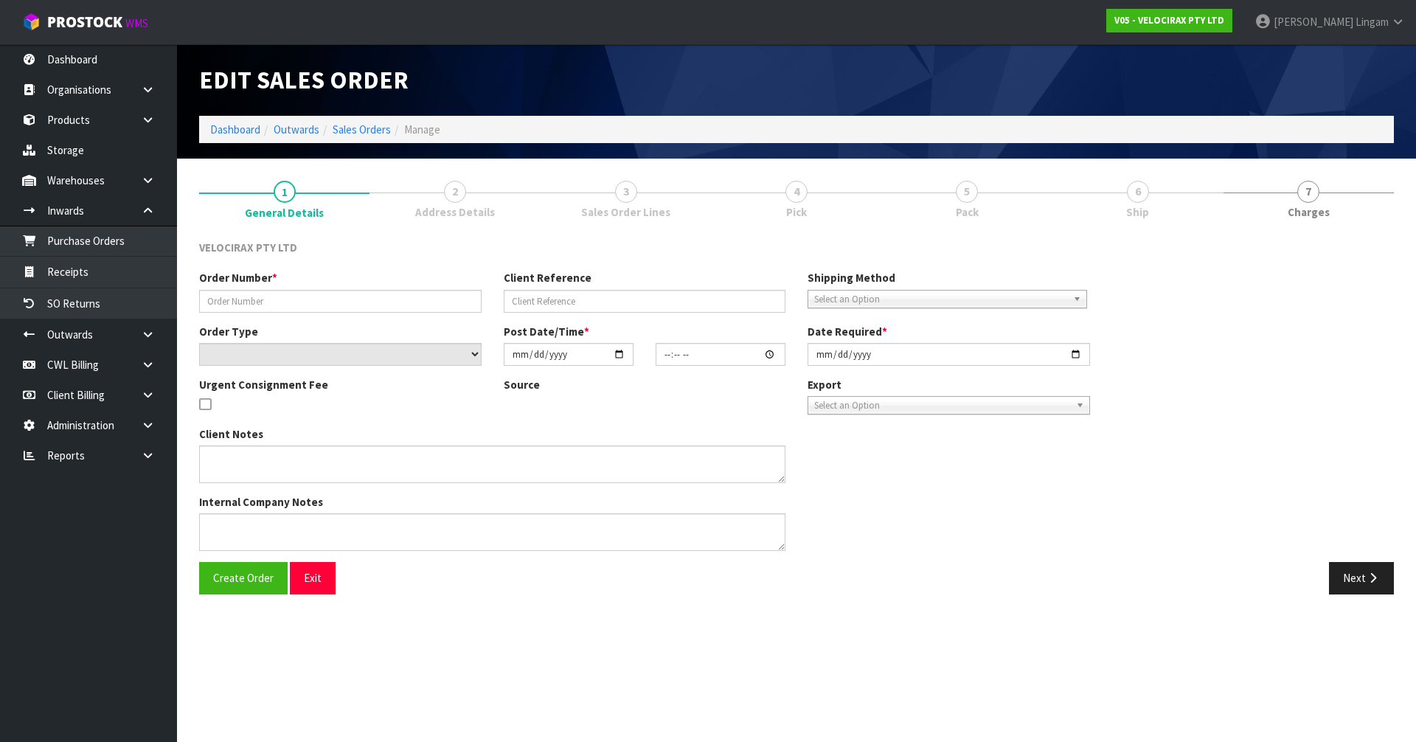
type input "#NZD00012435"
type input "6594261287189"
select select "number:0"
type input "[DATE]"
type input "10:30:48.000"
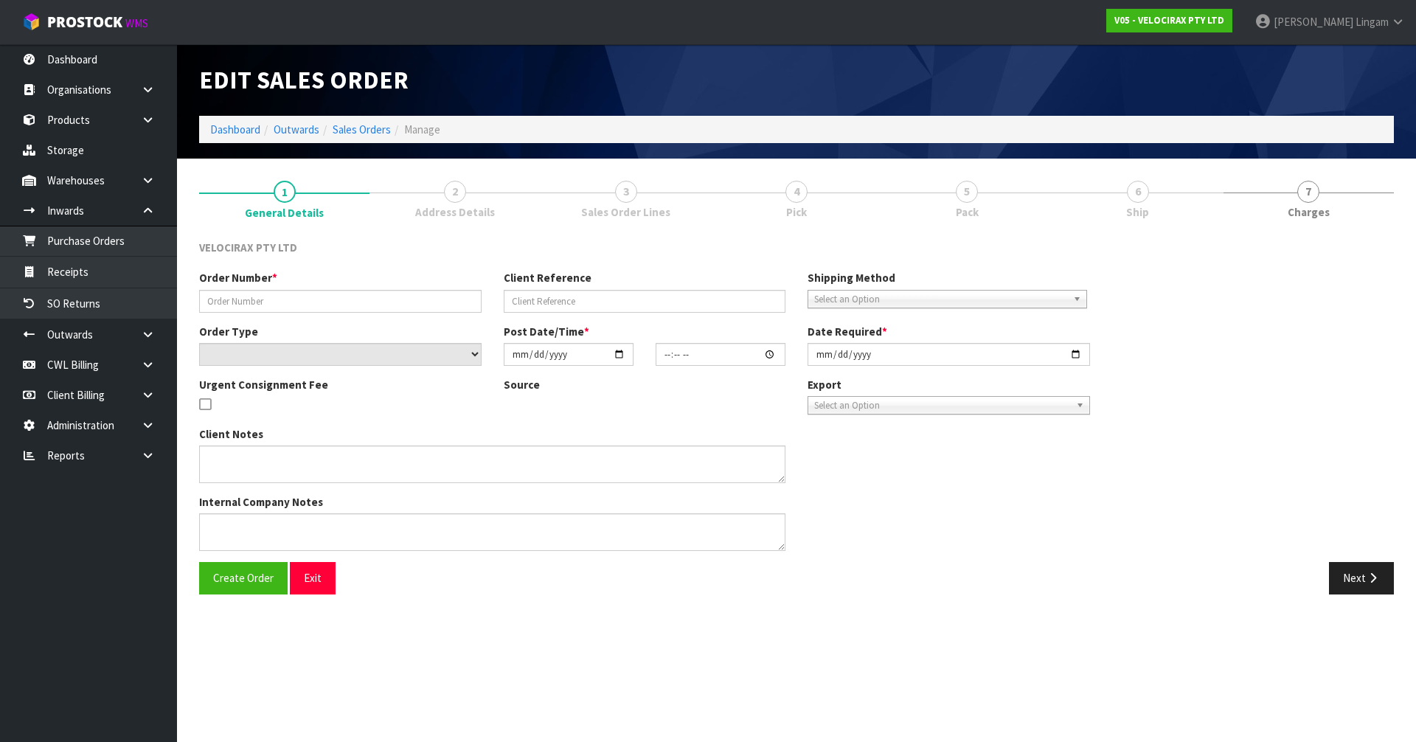
type input "[DATE]"
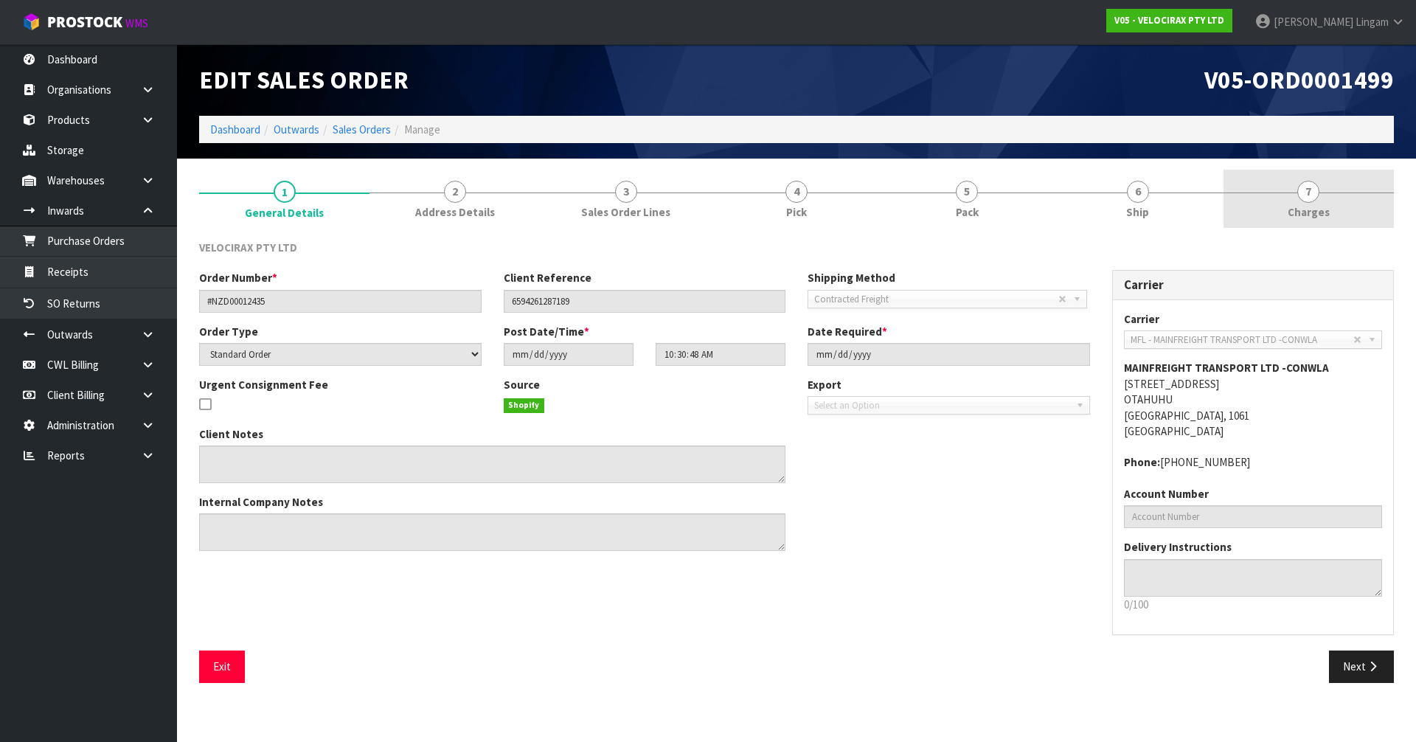
click at [1320, 218] on span "Charges" at bounding box center [1309, 211] width 42 height 15
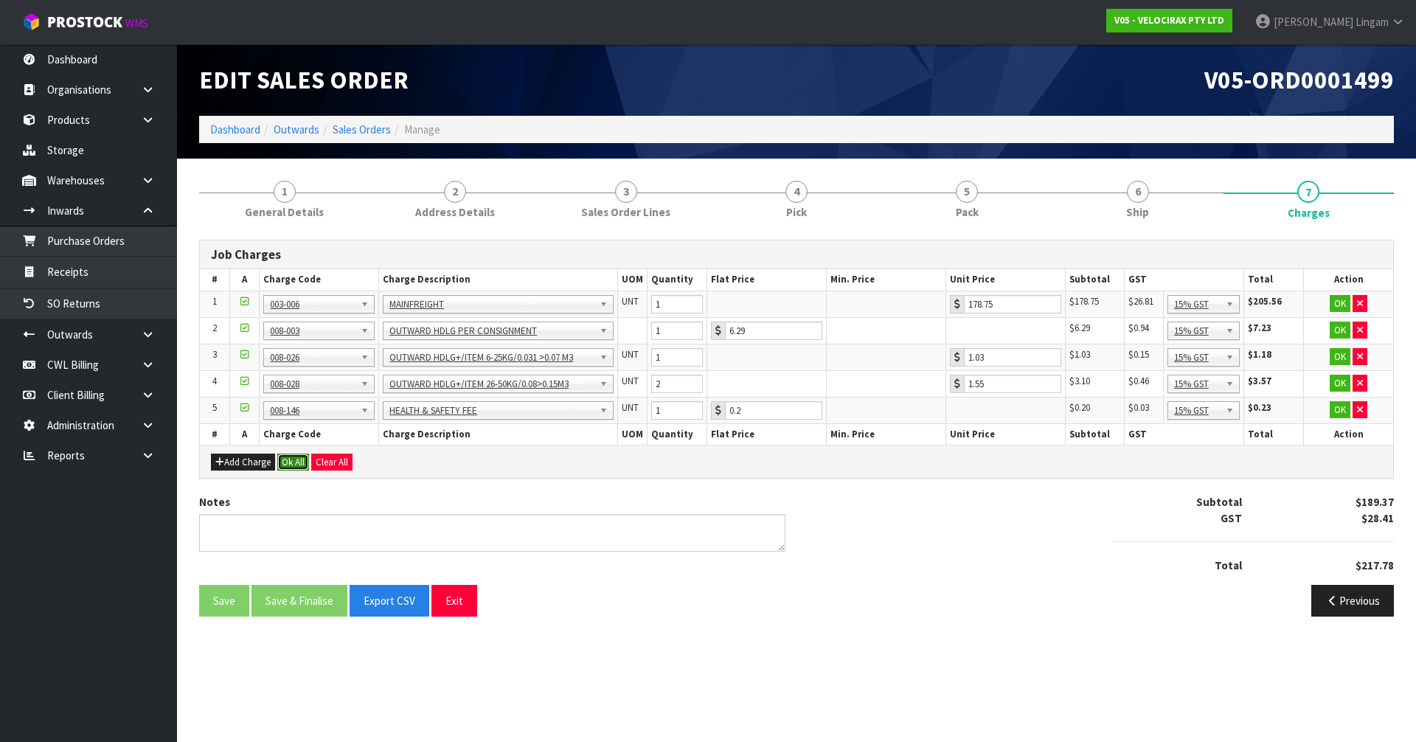
click at [285, 461] on button "Ok All" at bounding box center [293, 463] width 32 height 18
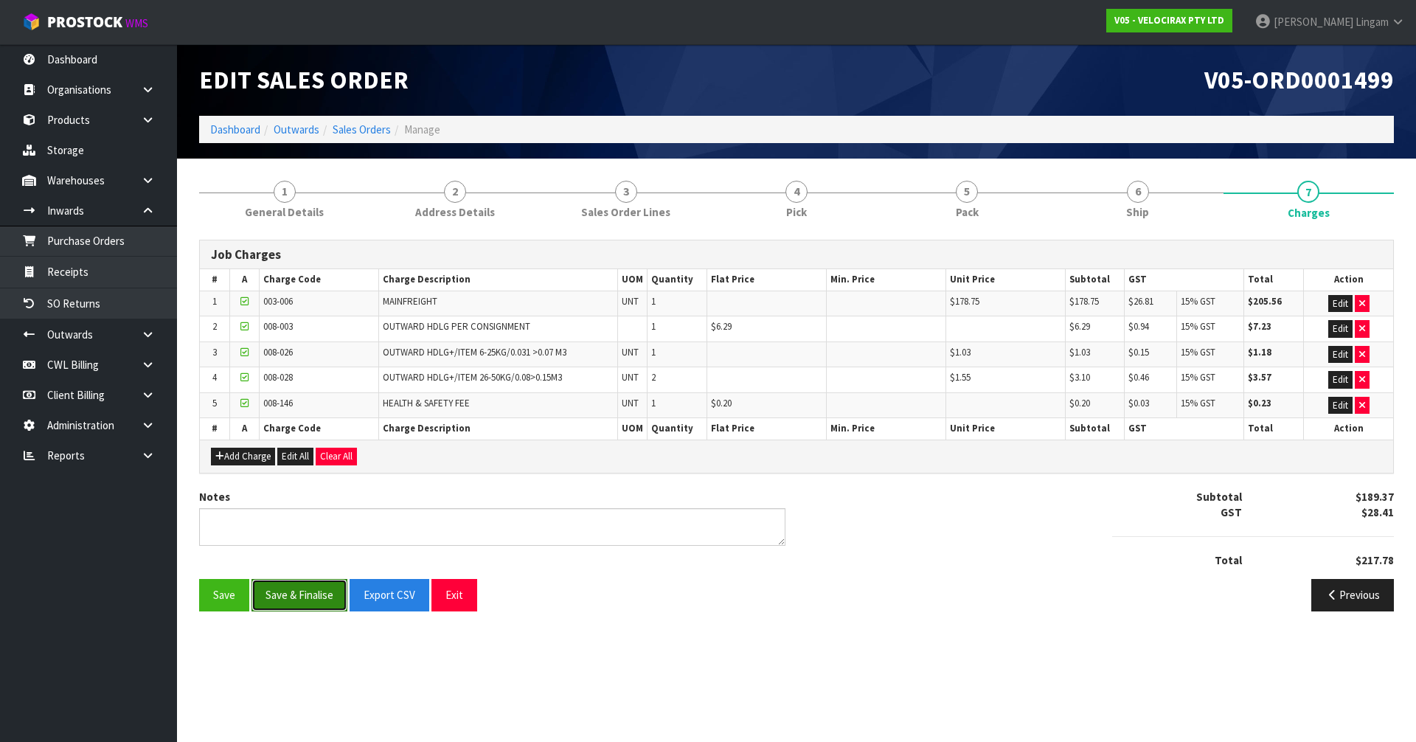
click at [322, 592] on button "Save & Finalise" at bounding box center [300, 595] width 96 height 32
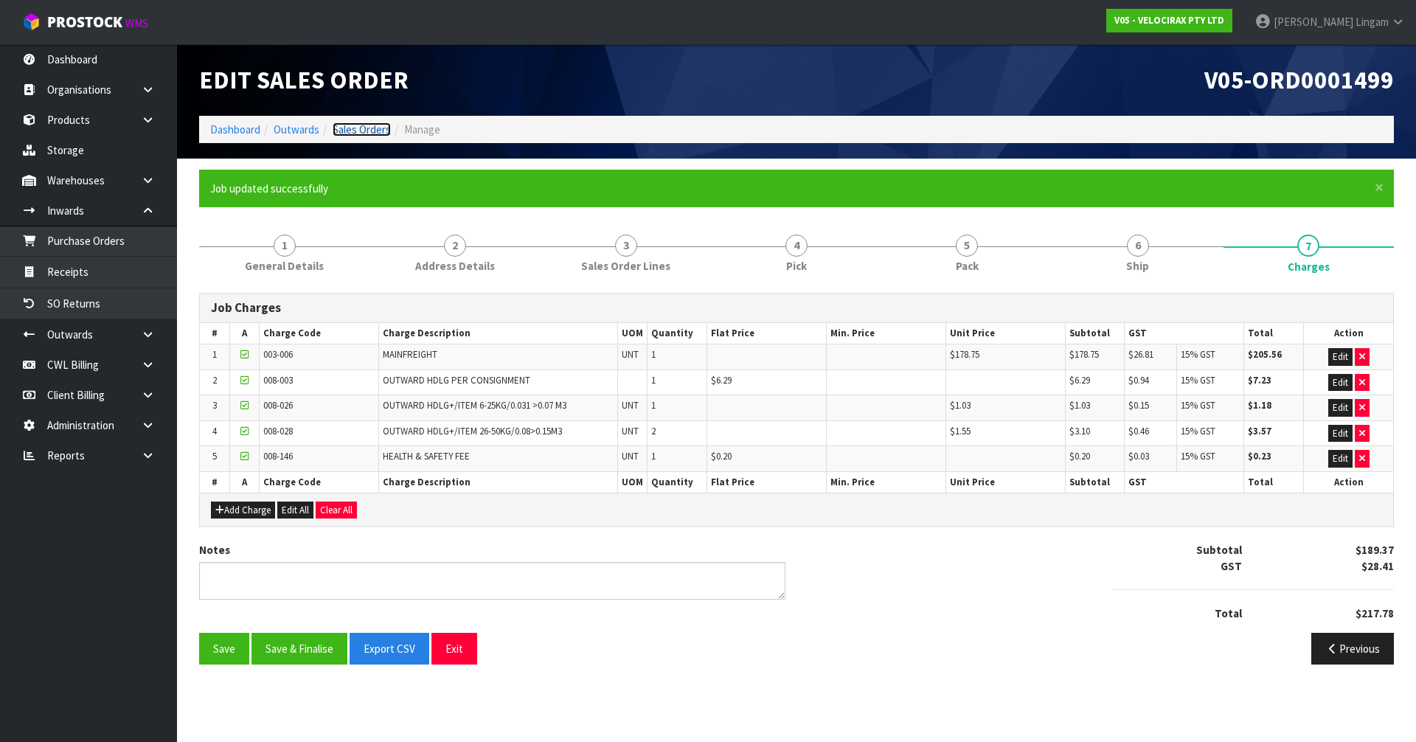
click at [367, 128] on link "Sales Orders" at bounding box center [362, 129] width 58 height 14
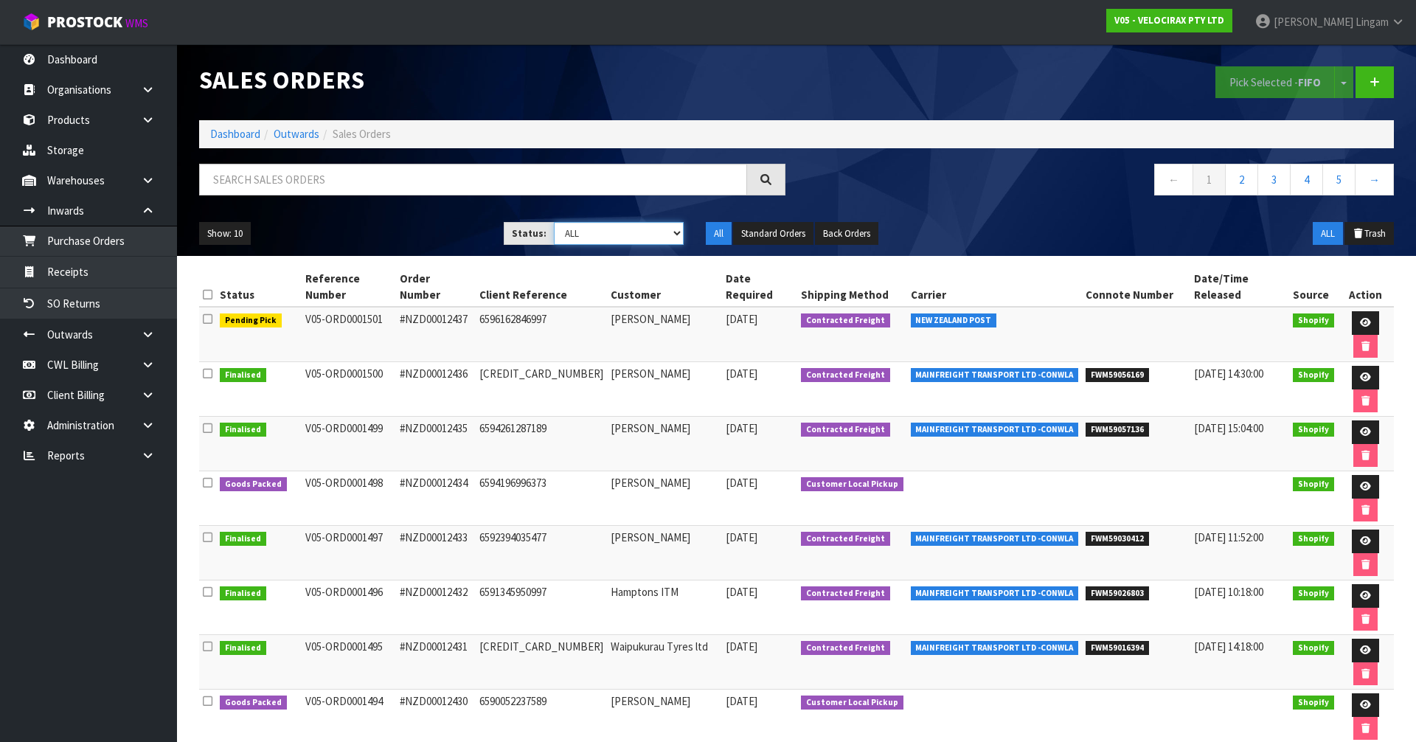
click at [639, 235] on select "Draft Pending Allocated Pending Pick Goods Picked Goods Packed Pending Charges …" at bounding box center [619, 233] width 131 height 23
select select "string:6"
click at [554, 222] on select "Draft Pending Allocated Pending Pick Goods Picked Goods Packed Pending Charges …" at bounding box center [619, 233] width 131 height 23
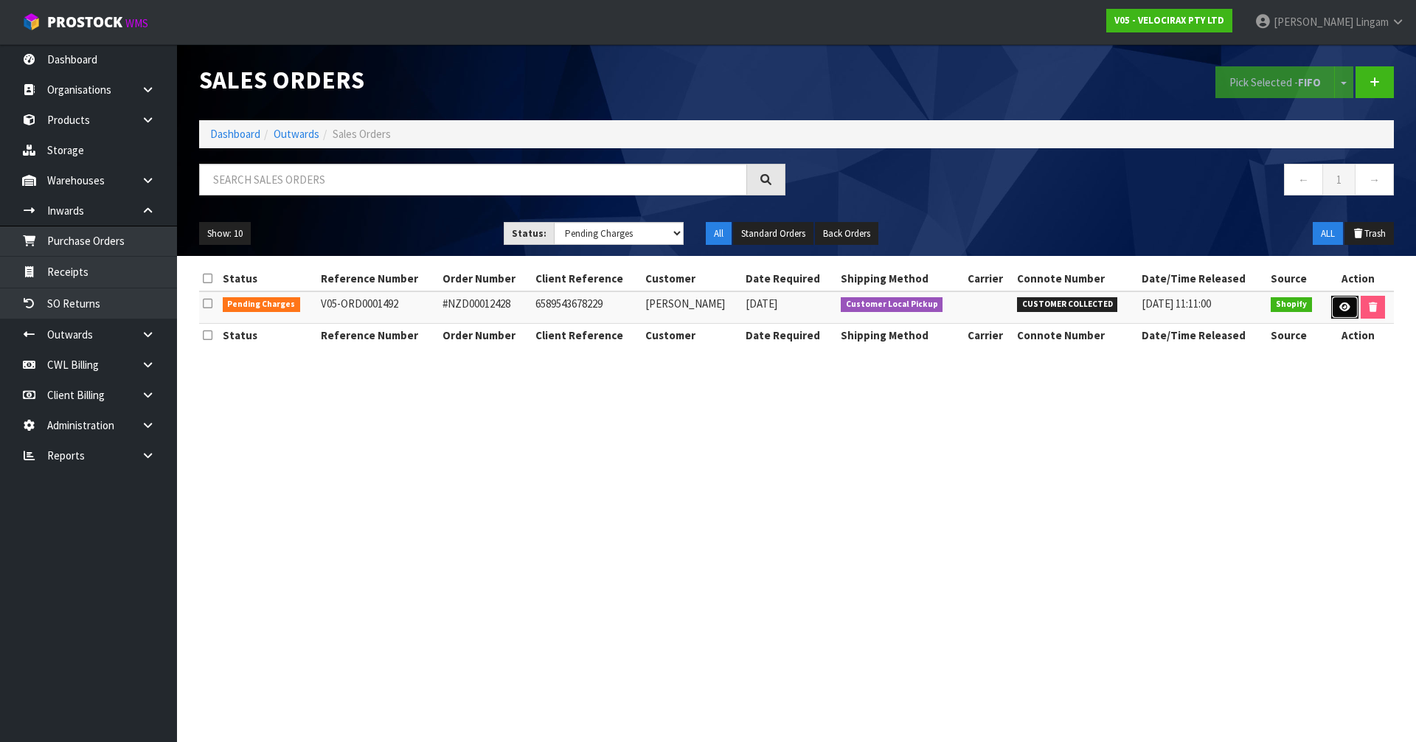
click at [1346, 307] on icon at bounding box center [1345, 307] width 11 height 10
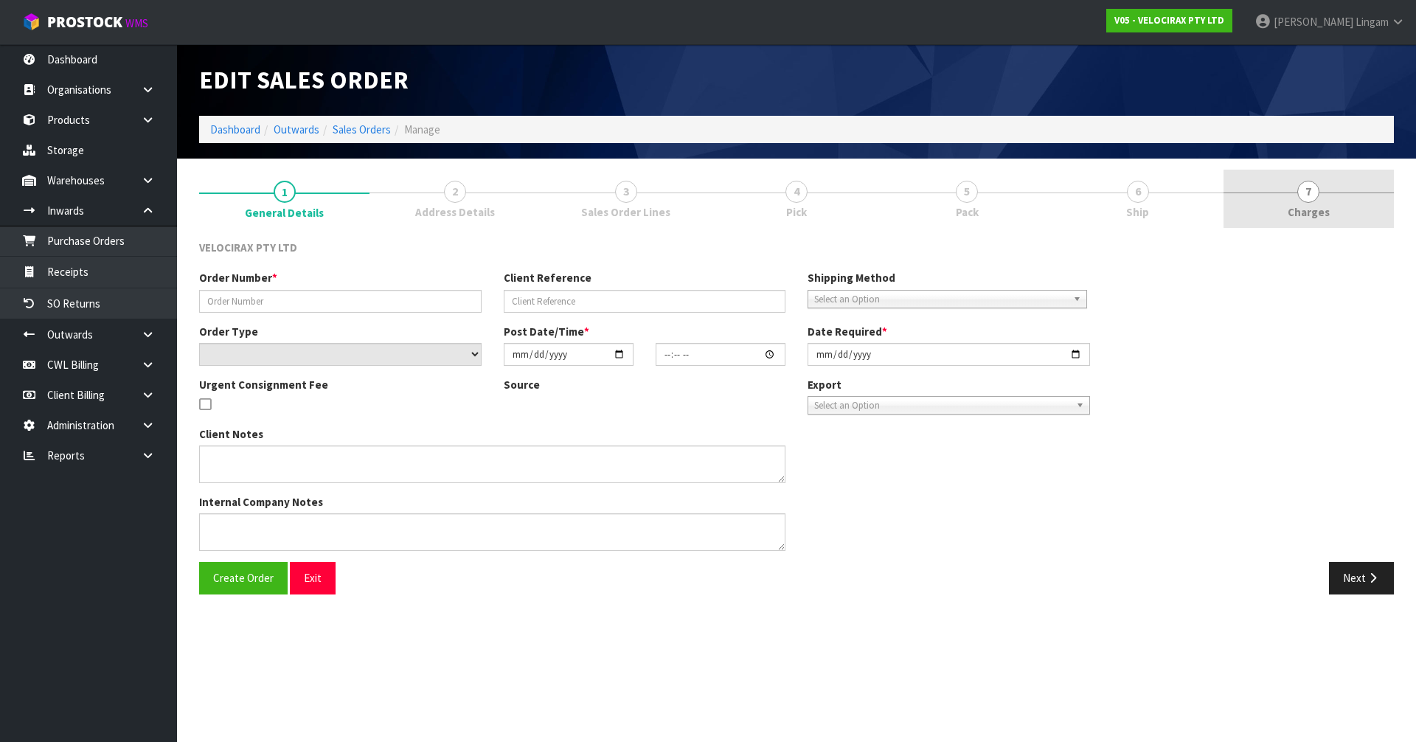
type input "#NZD00012428"
type input "6589543678229"
select select "number:0"
type input "2025-10-07"
type input "09:28:47.000"
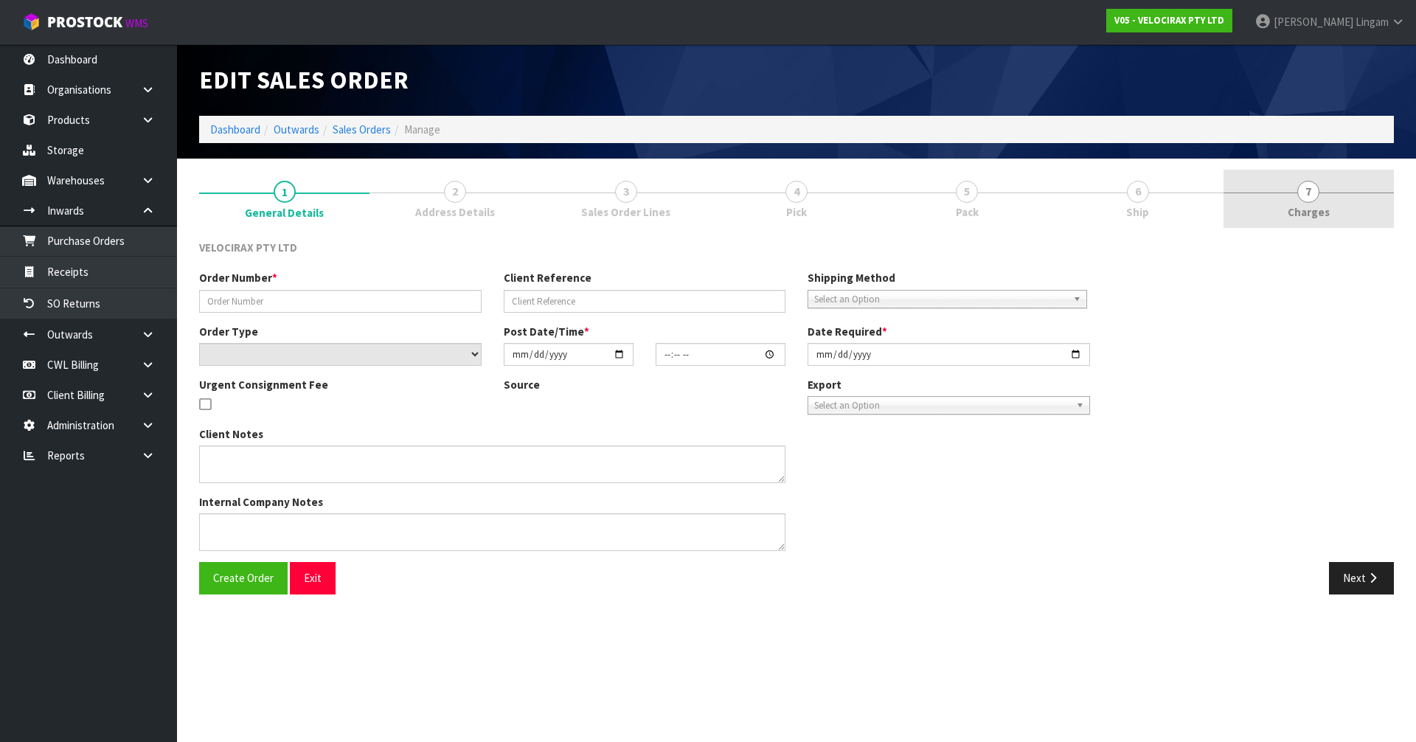
type input "2025-10-07"
type textarea "CUSTOMER PICKUP"
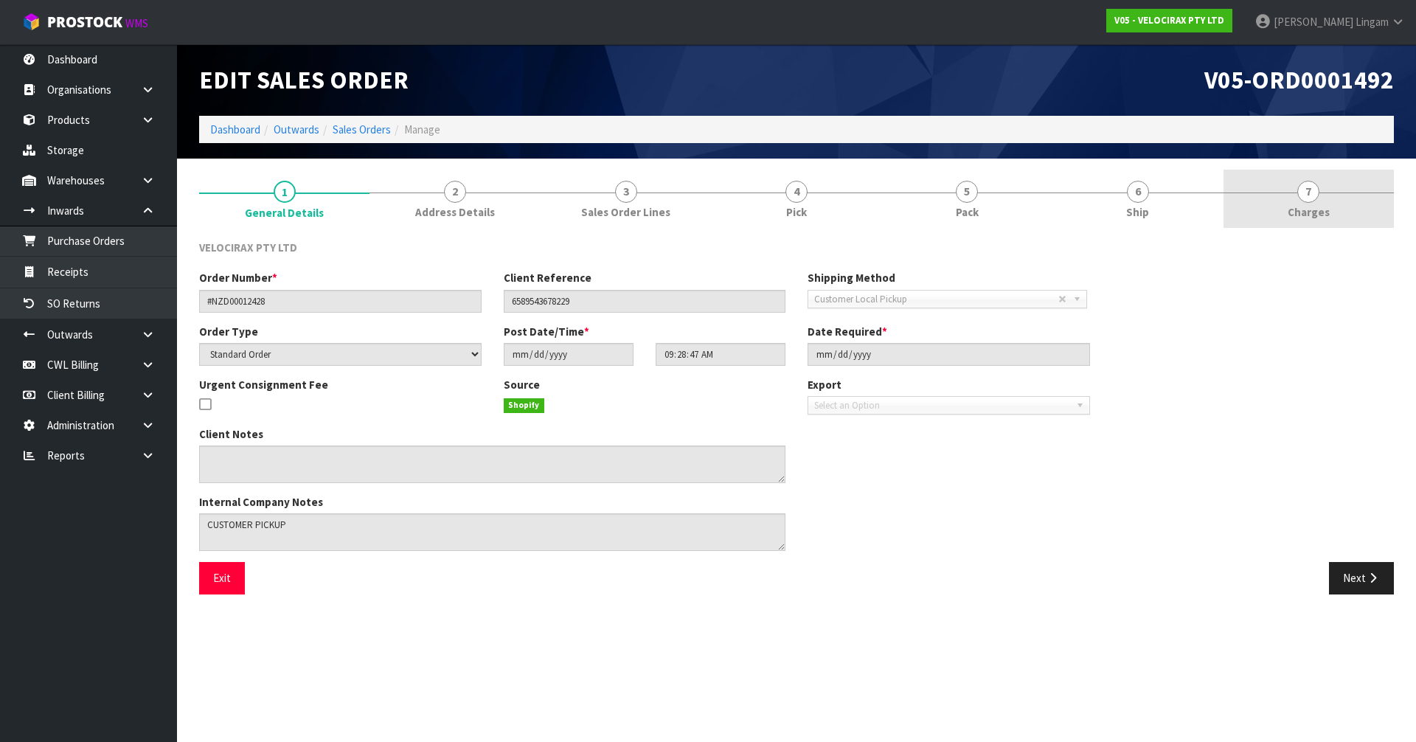
click at [1328, 221] on link "7 [GEOGRAPHIC_DATA]" at bounding box center [1309, 199] width 170 height 58
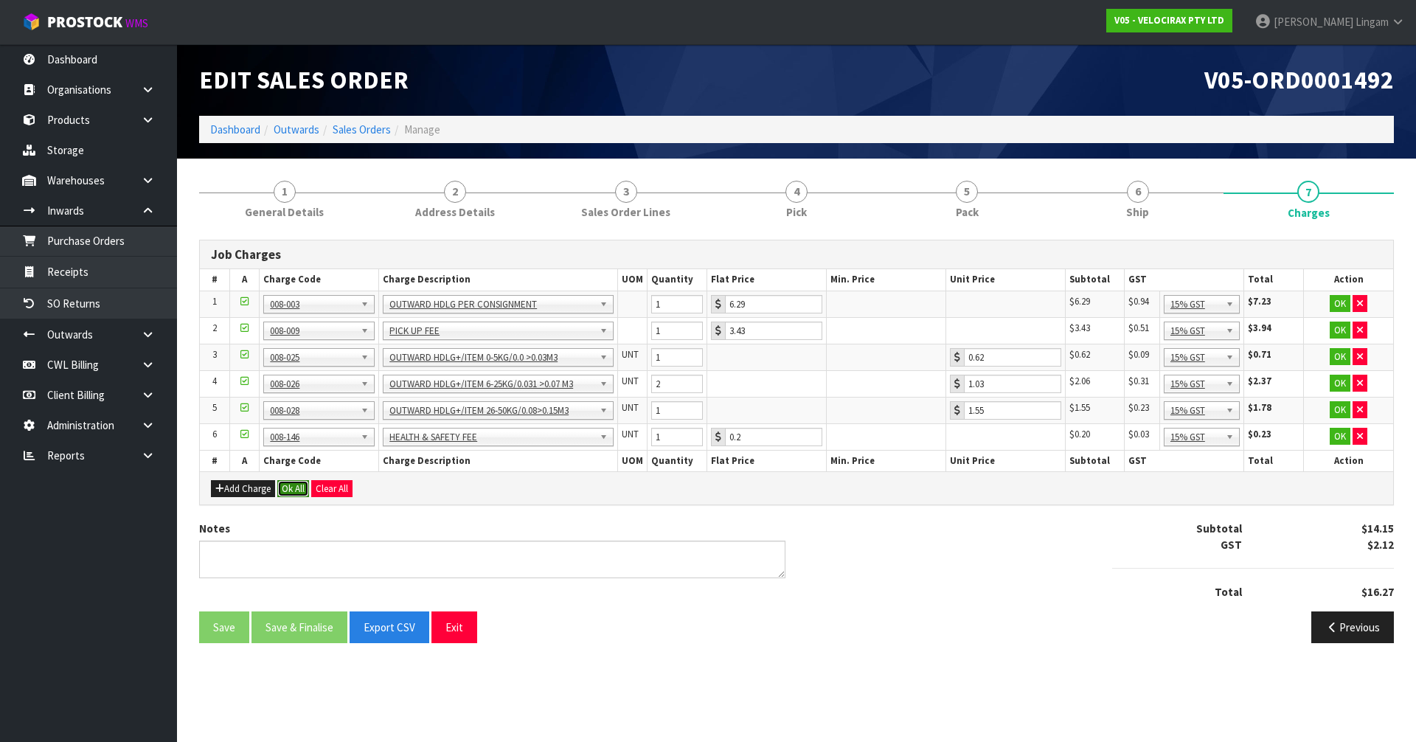
click at [294, 493] on button "Ok All" at bounding box center [293, 489] width 32 height 18
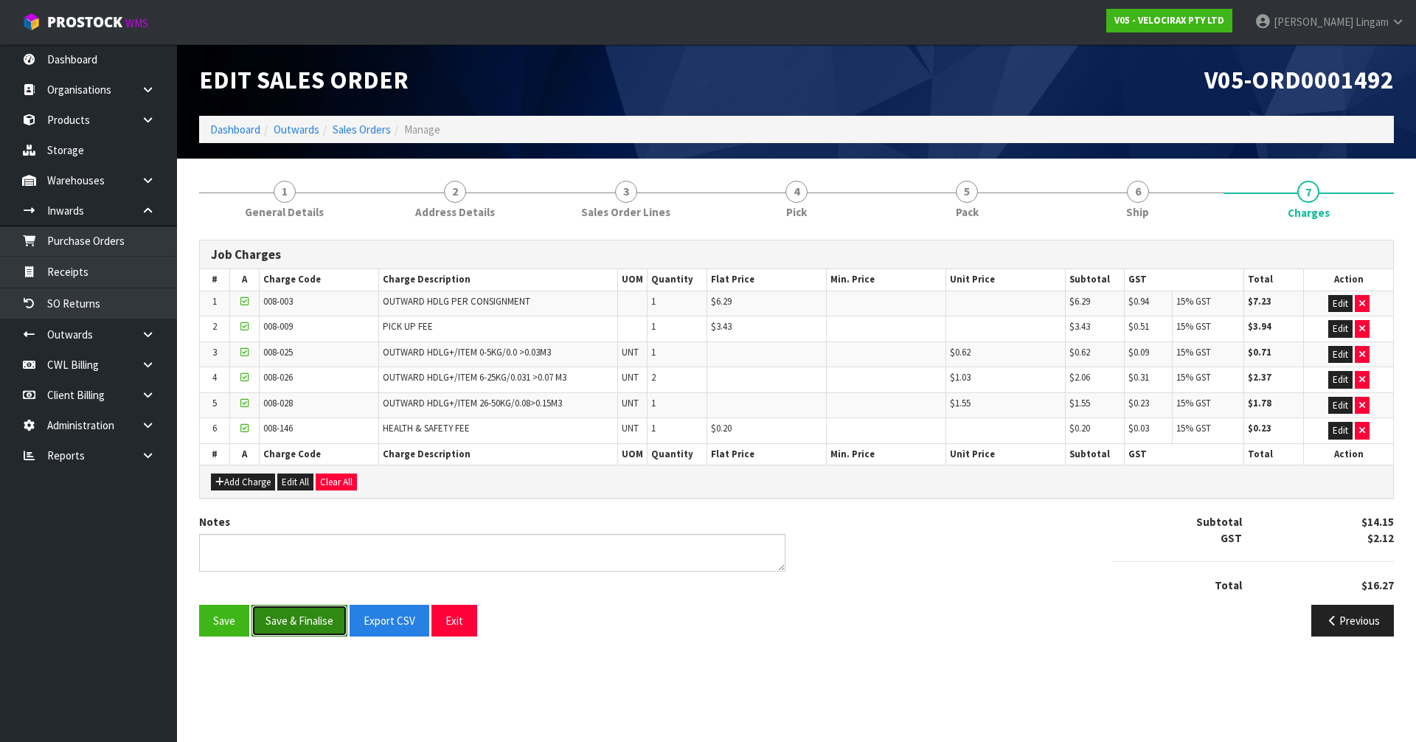
click at [315, 620] on button "Save & Finalise" at bounding box center [300, 621] width 96 height 32
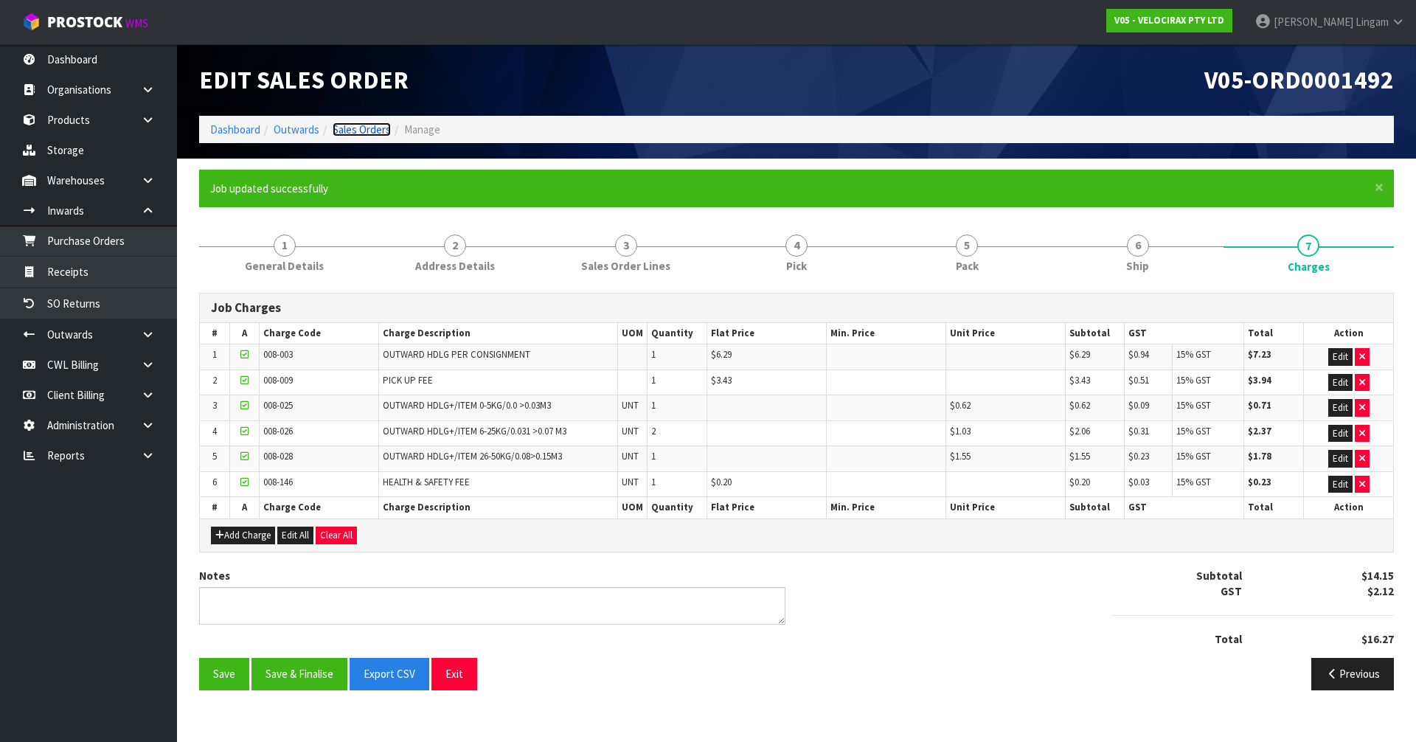
click at [357, 129] on link "Sales Orders" at bounding box center [362, 129] width 58 height 14
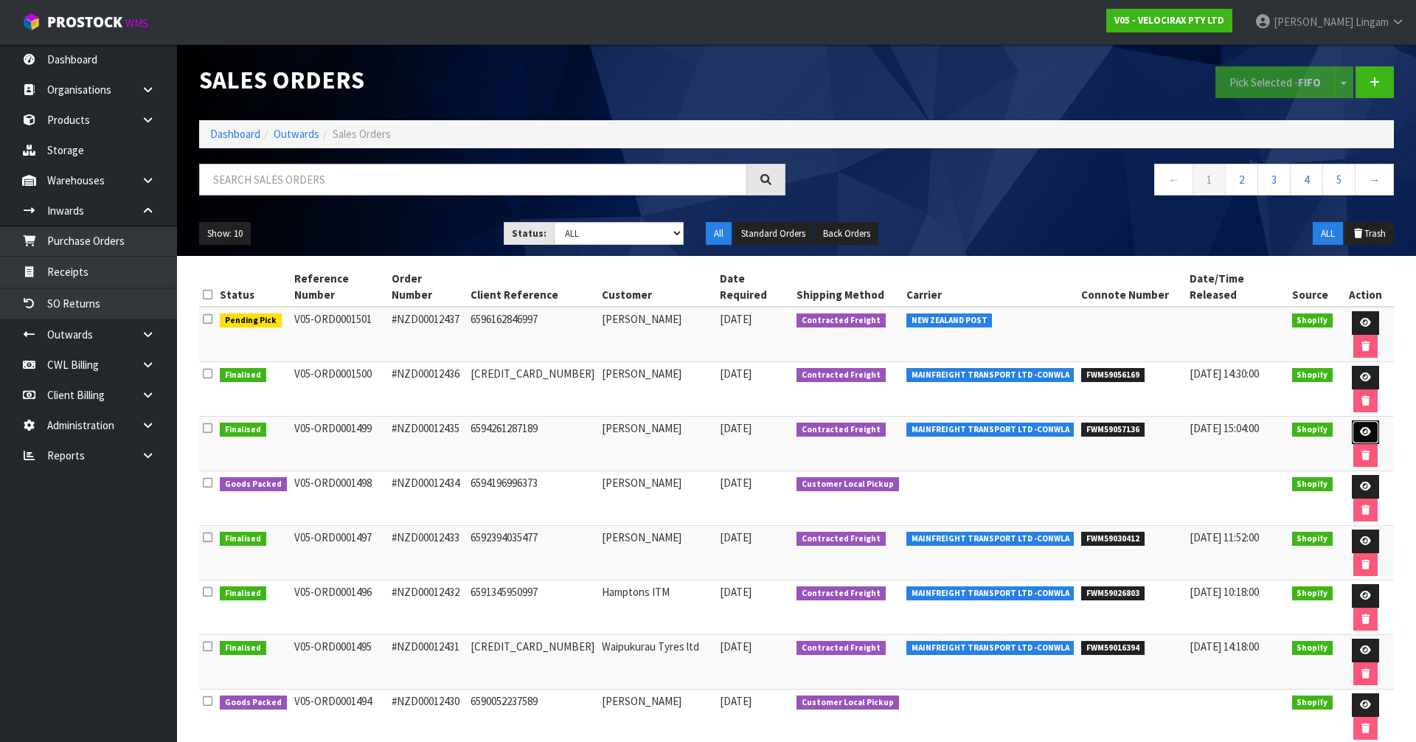
click at [1360, 427] on icon at bounding box center [1365, 432] width 11 height 10
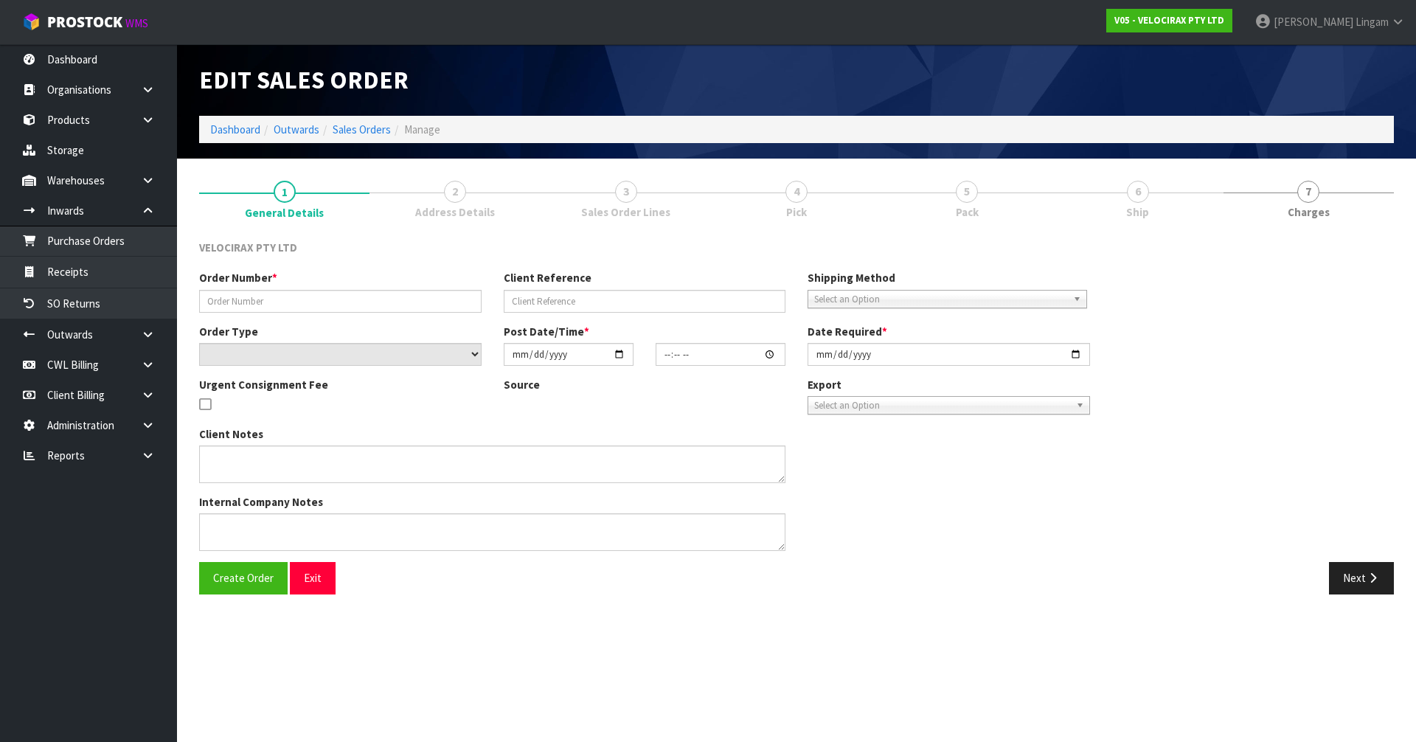
type input "#NZD00012435"
type input "6594261287189"
select select "number:0"
type input "[DATE]"
type input "10:30:48.000"
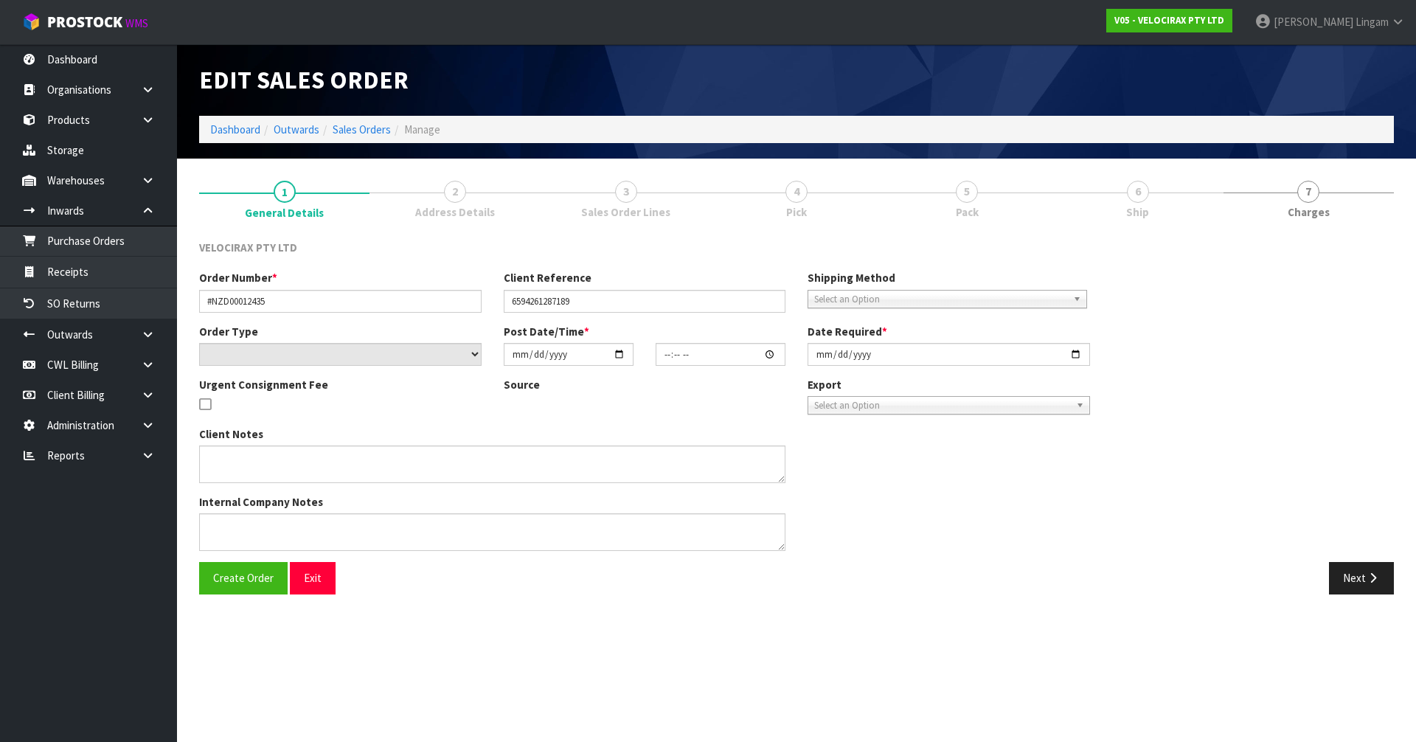
type input "[DATE]"
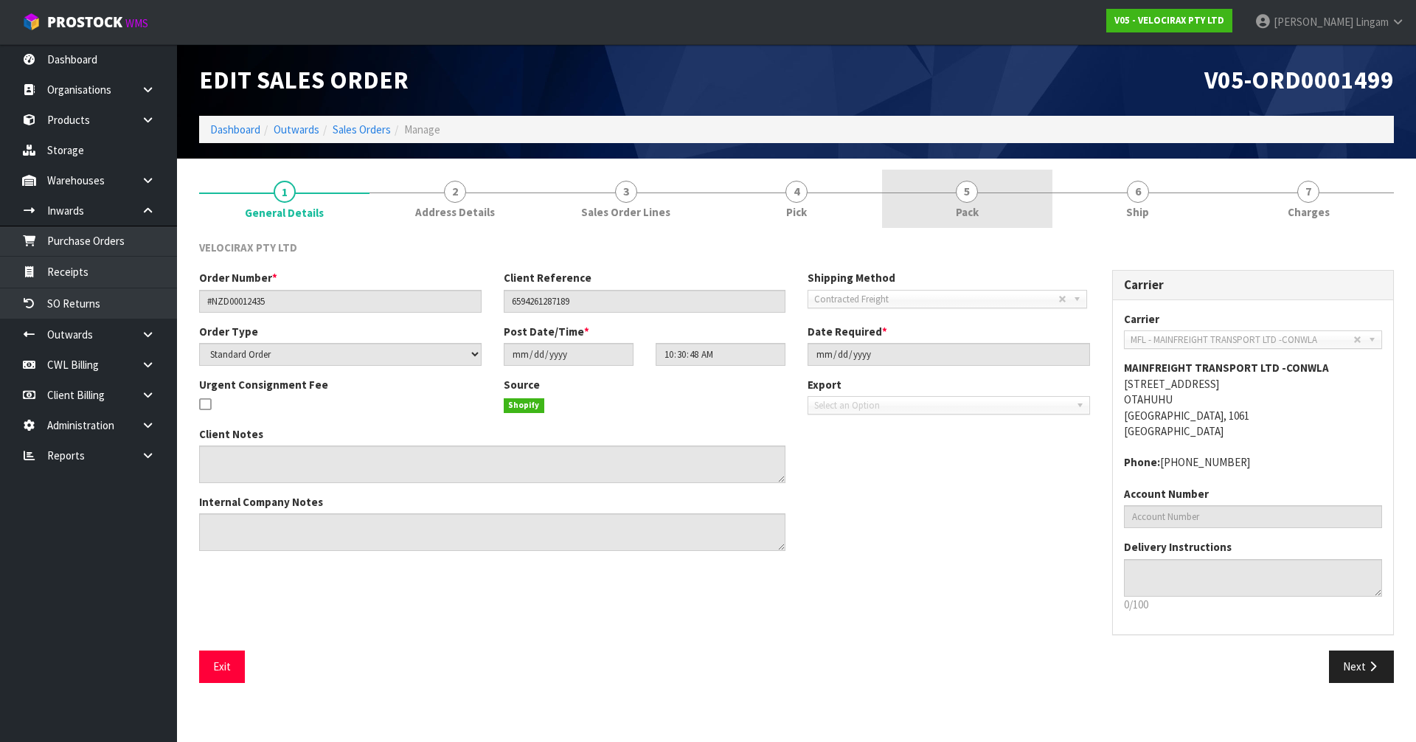
click at [1005, 208] on link "5 Pack" at bounding box center [967, 199] width 170 height 58
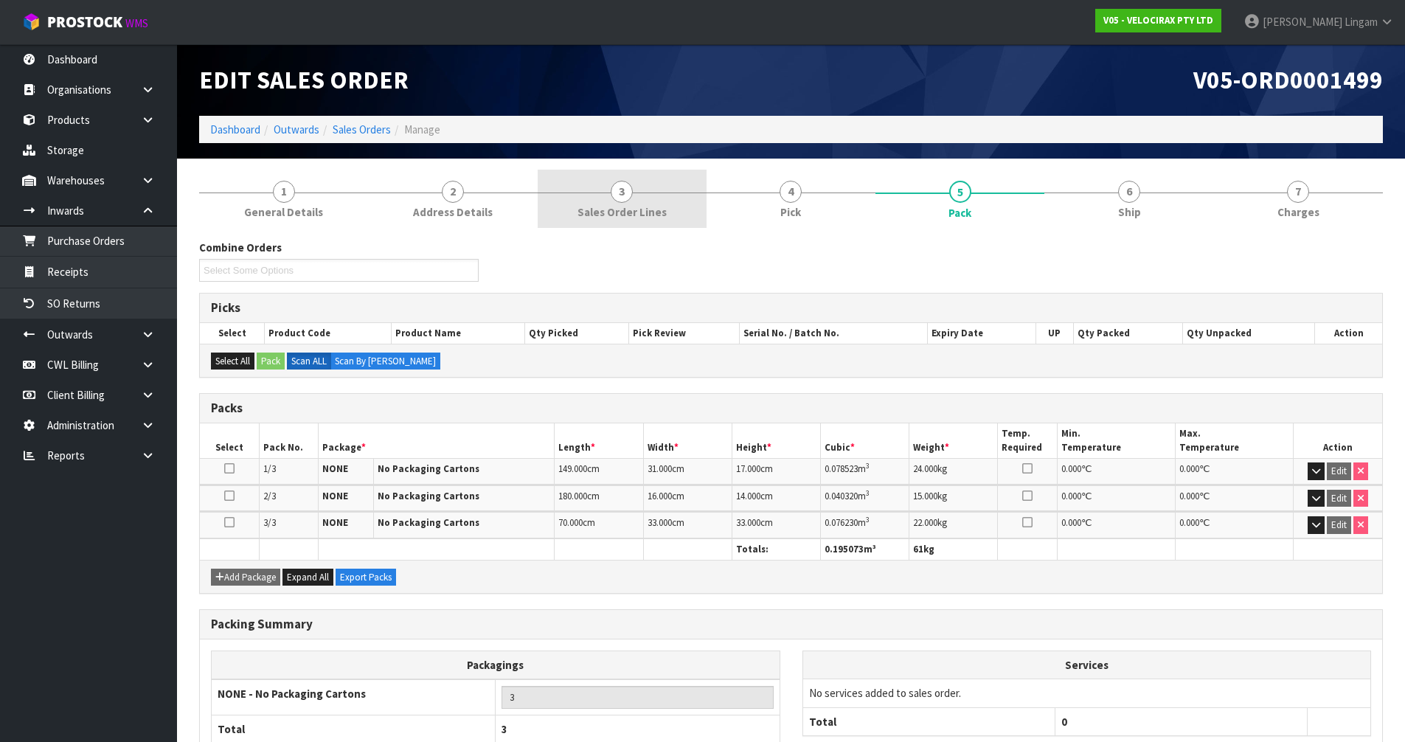
click at [647, 213] on span "Sales Order Lines" at bounding box center [622, 211] width 89 height 15
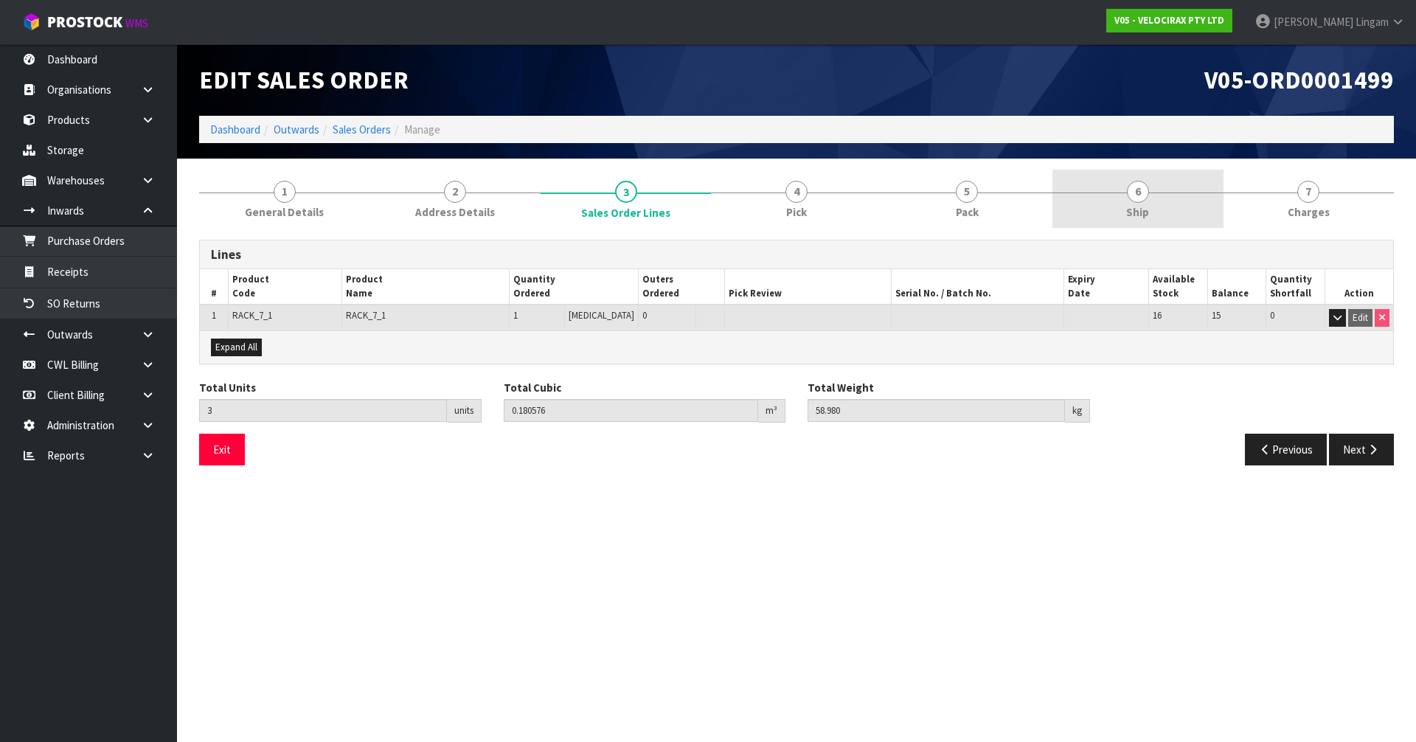
click at [1151, 201] on link "6 Ship" at bounding box center [1138, 199] width 170 height 58
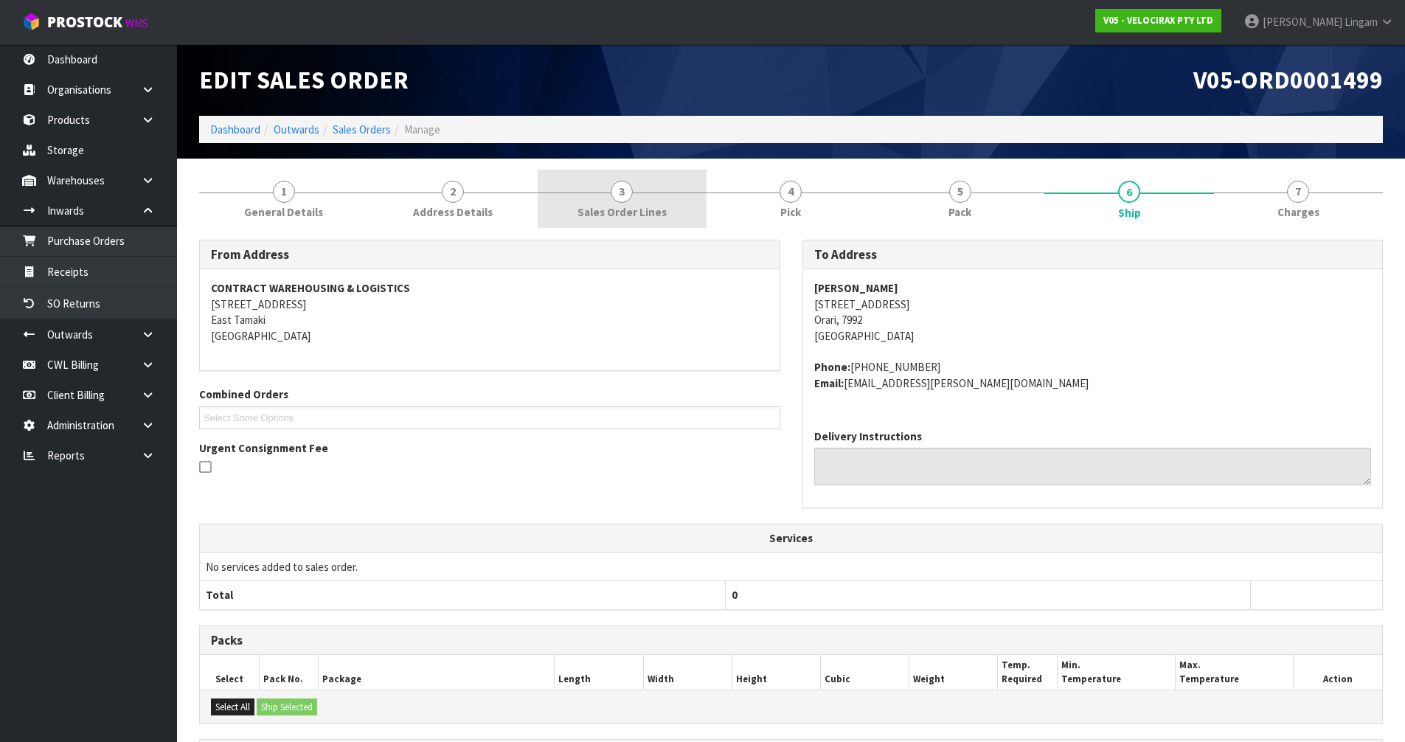
click at [678, 215] on link "3 Sales Order Lines" at bounding box center [622, 199] width 169 height 58
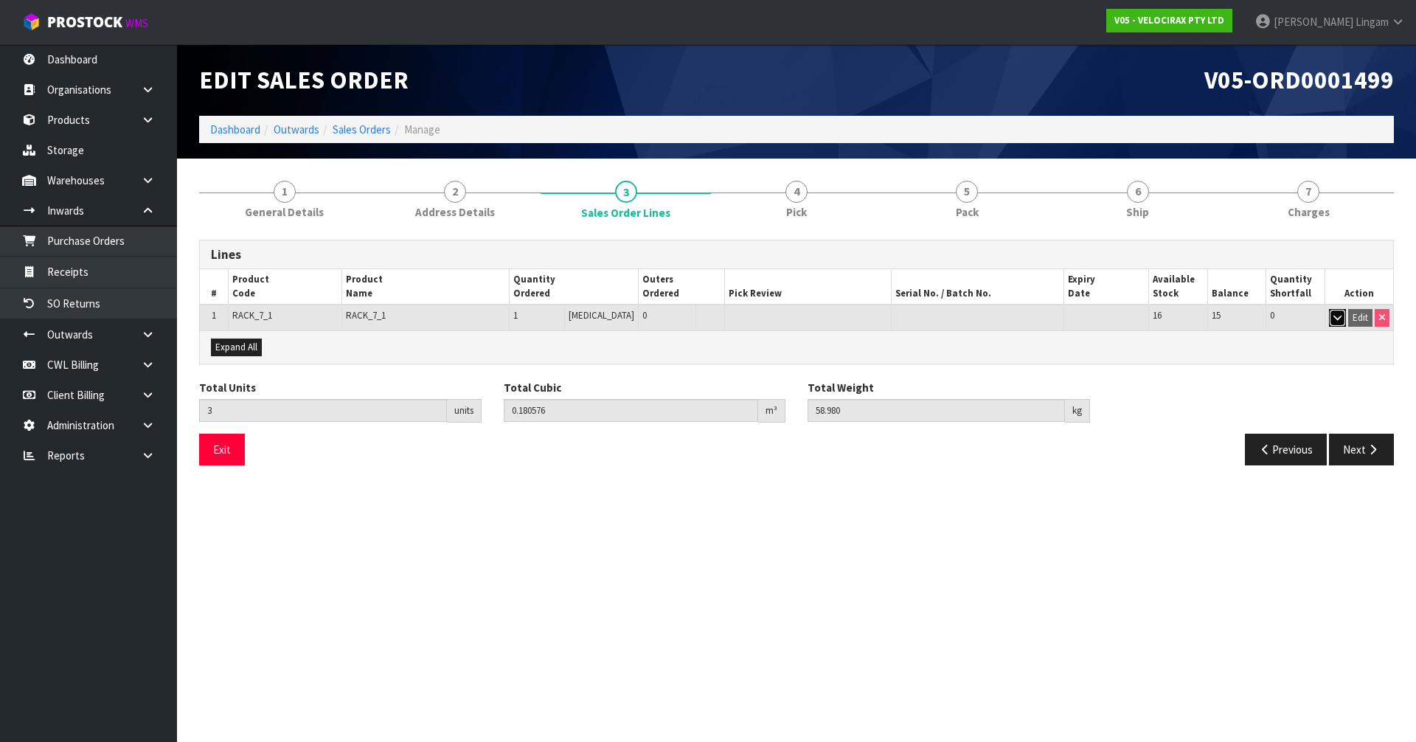
click at [1339, 319] on icon "button" at bounding box center [1338, 318] width 8 height 10
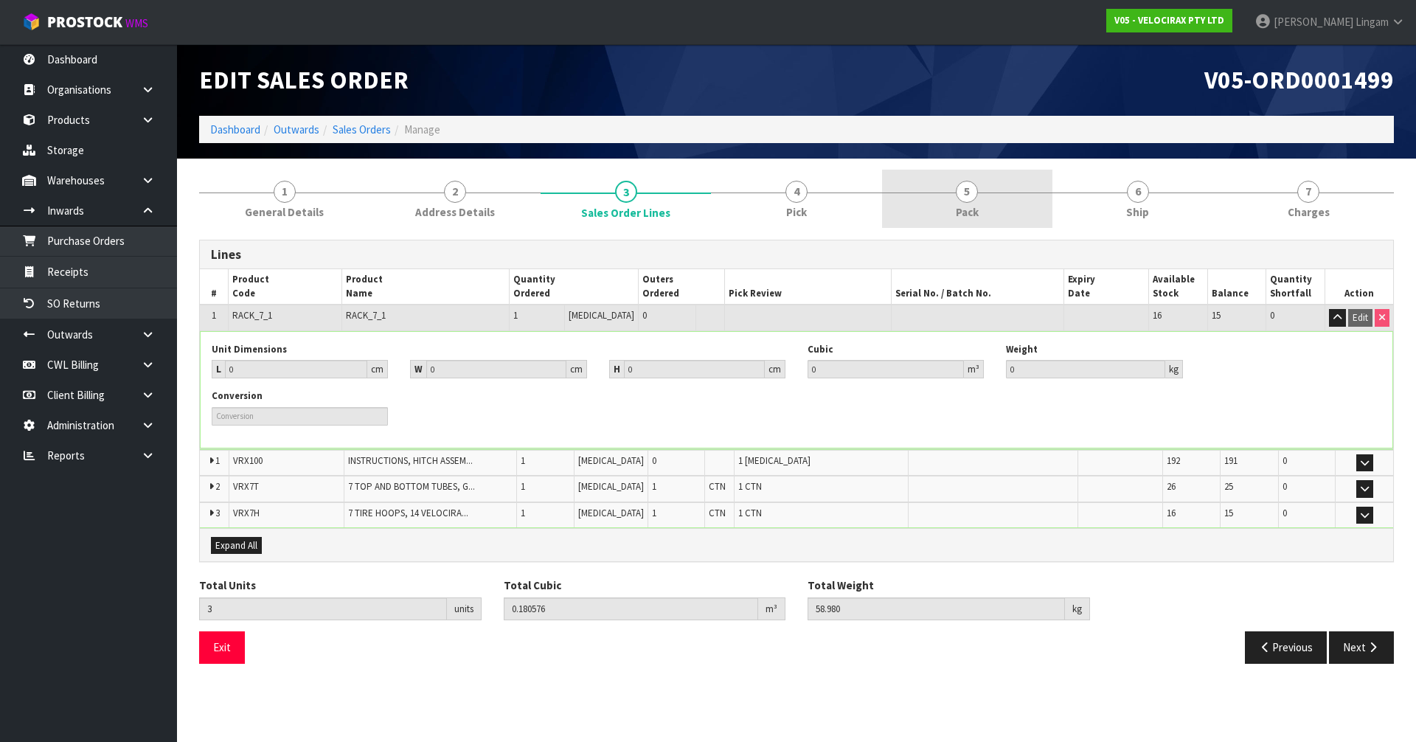
click at [991, 215] on link "5 Pack" at bounding box center [967, 199] width 170 height 58
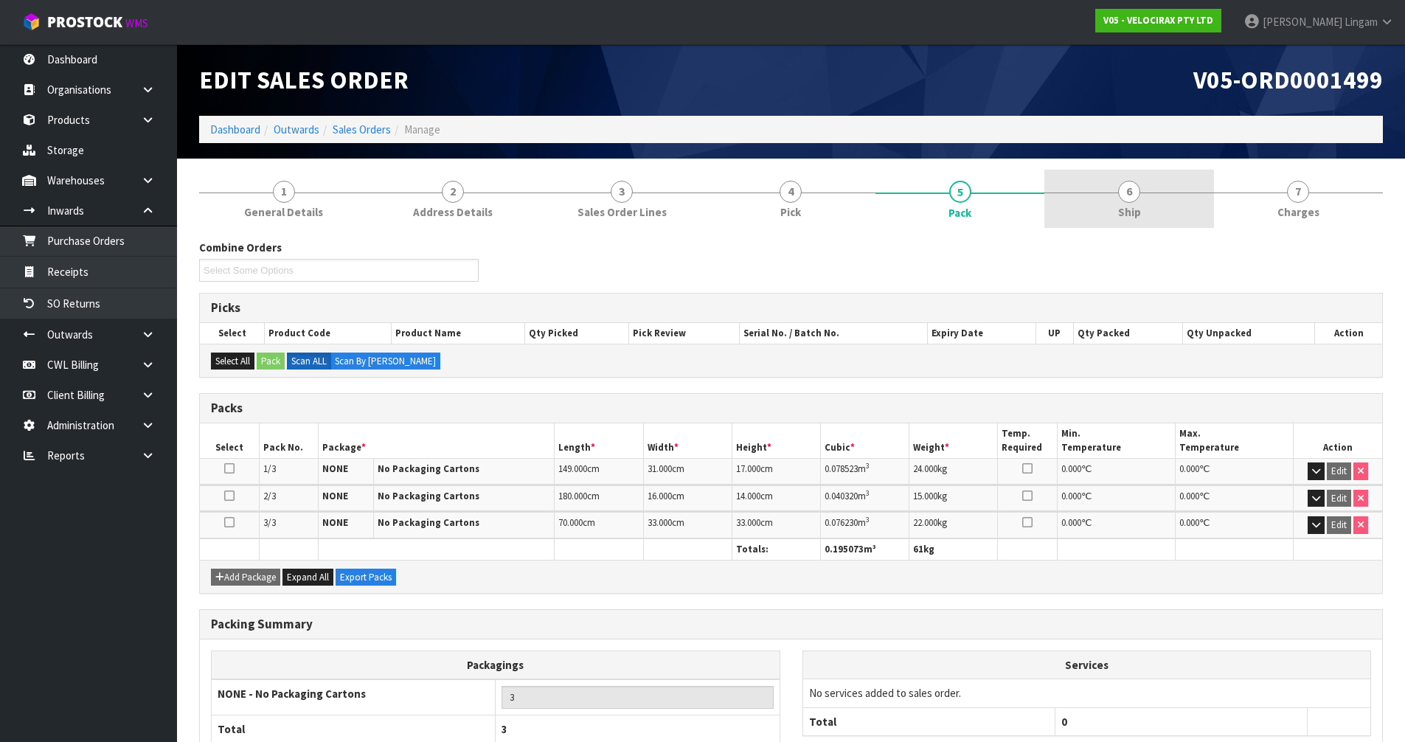
click at [1124, 212] on span "Ship" at bounding box center [1129, 211] width 23 height 15
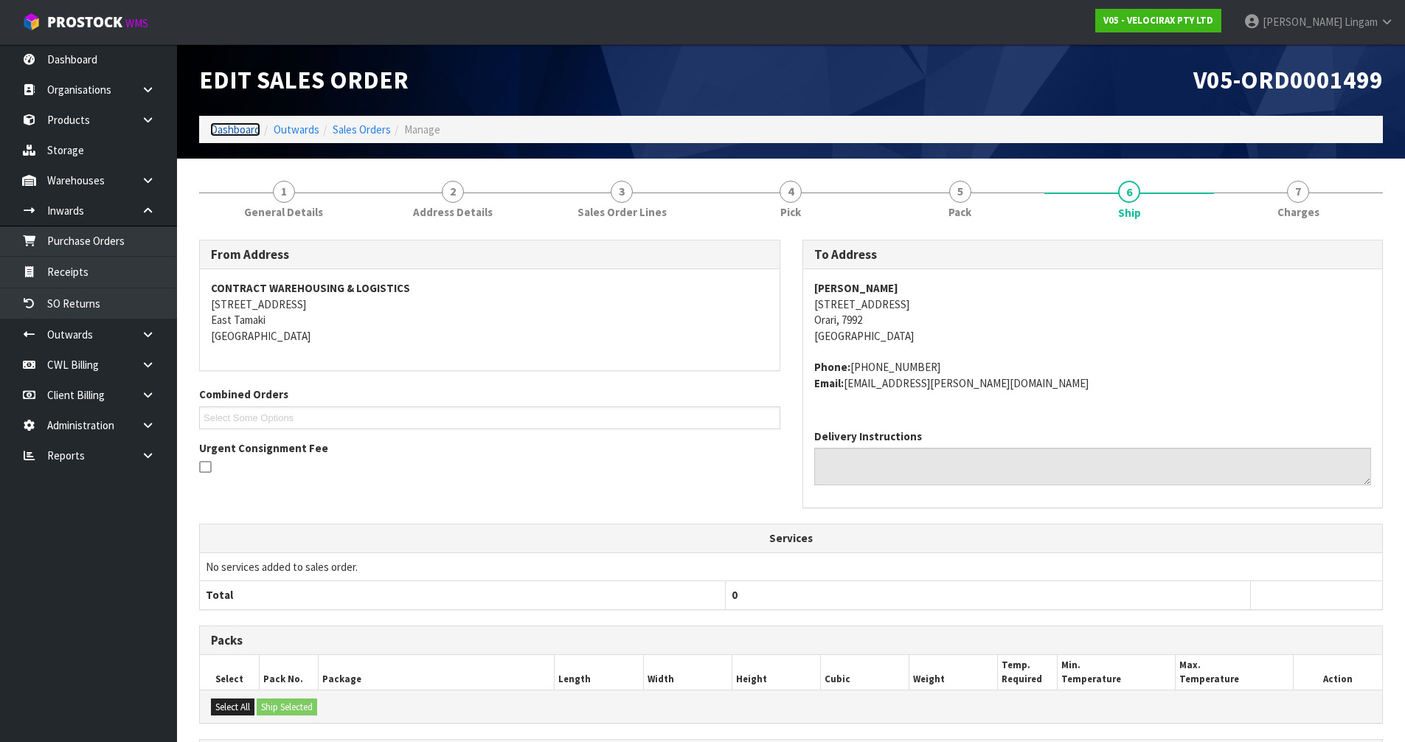
click at [226, 128] on link "Dashboard" at bounding box center [235, 129] width 50 height 14
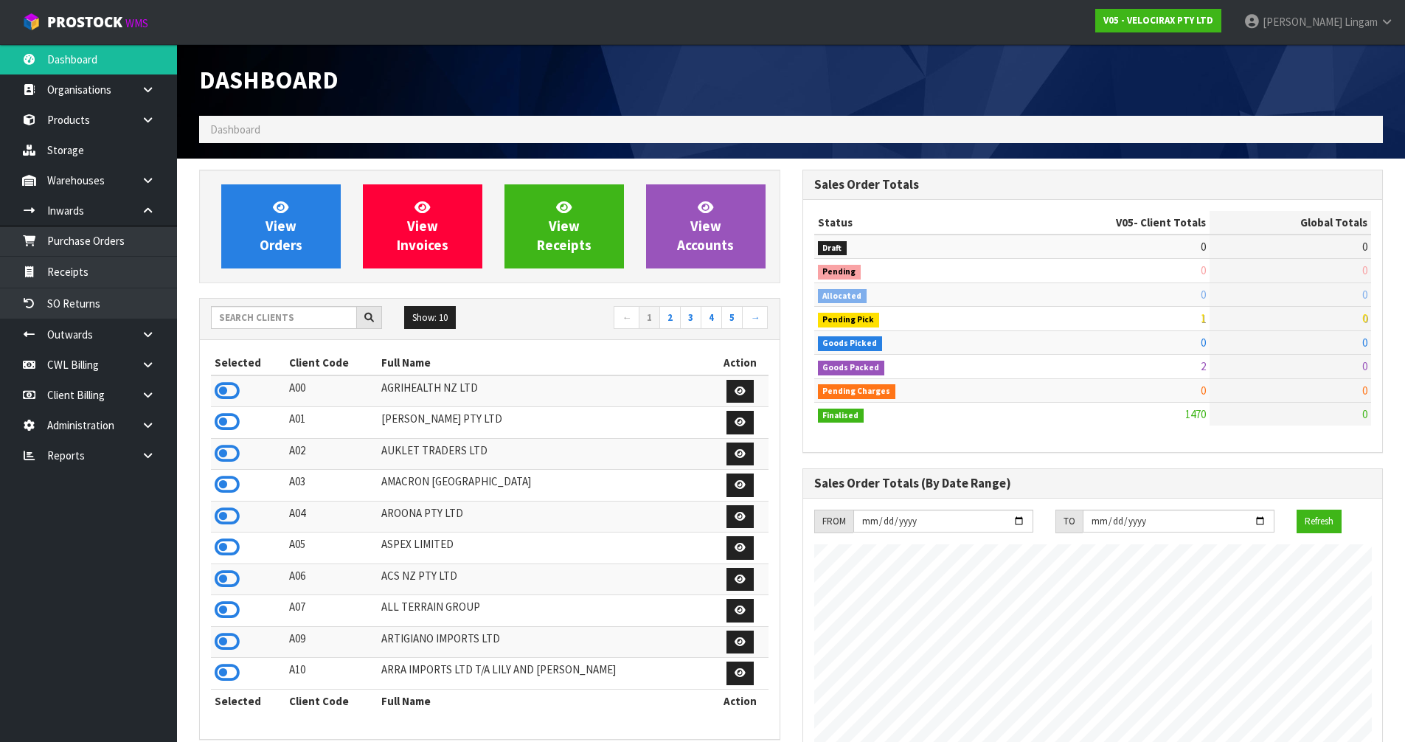
scroll to position [1149, 603]
click at [321, 322] on input "text" at bounding box center [284, 317] width 146 height 23
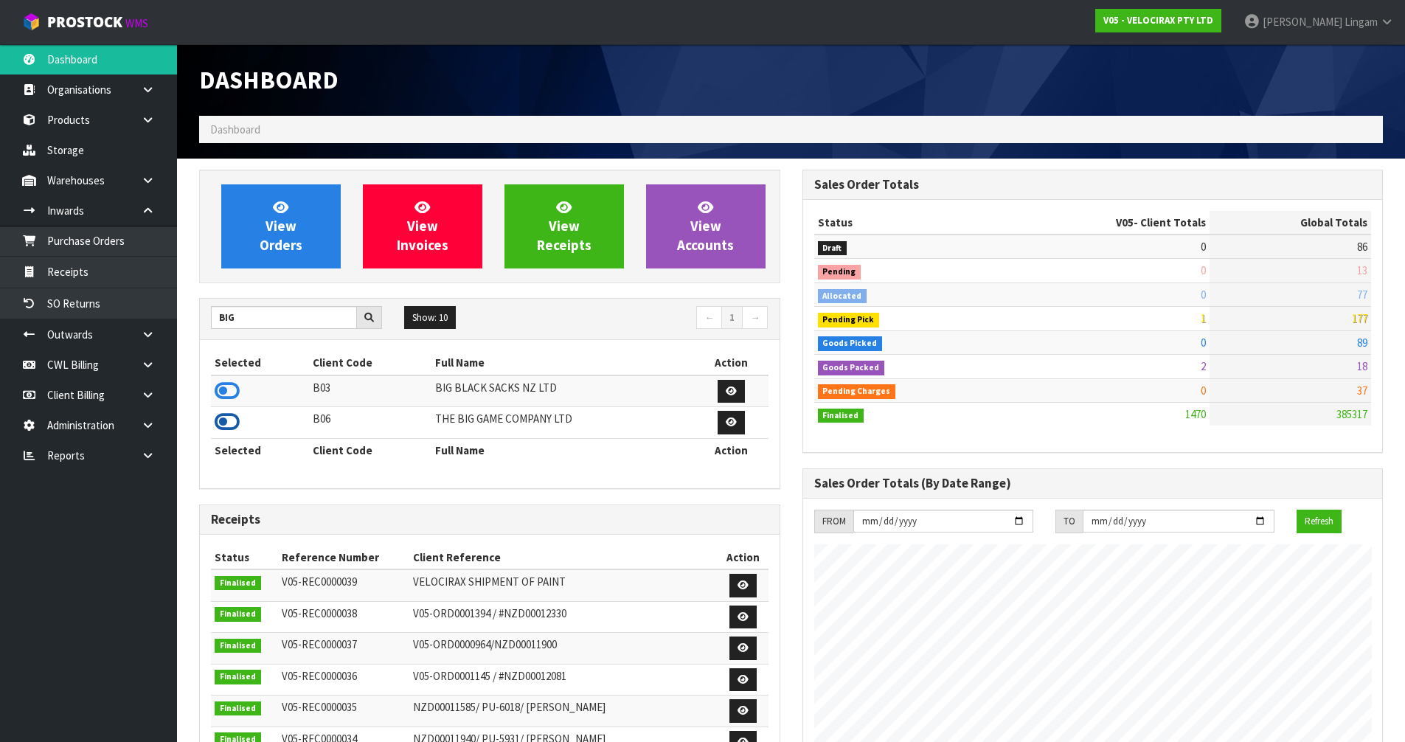
click at [236, 423] on icon at bounding box center [227, 422] width 25 height 22
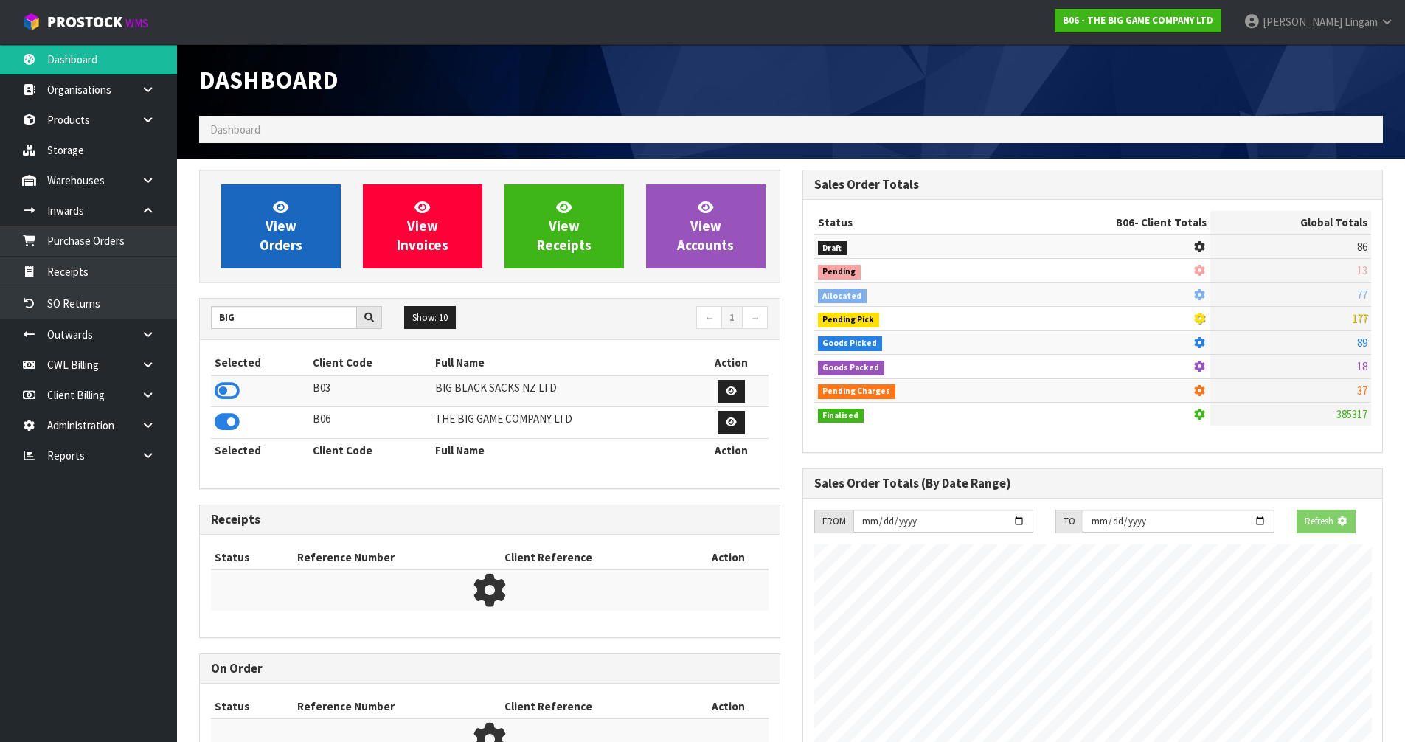
scroll to position [926, 603]
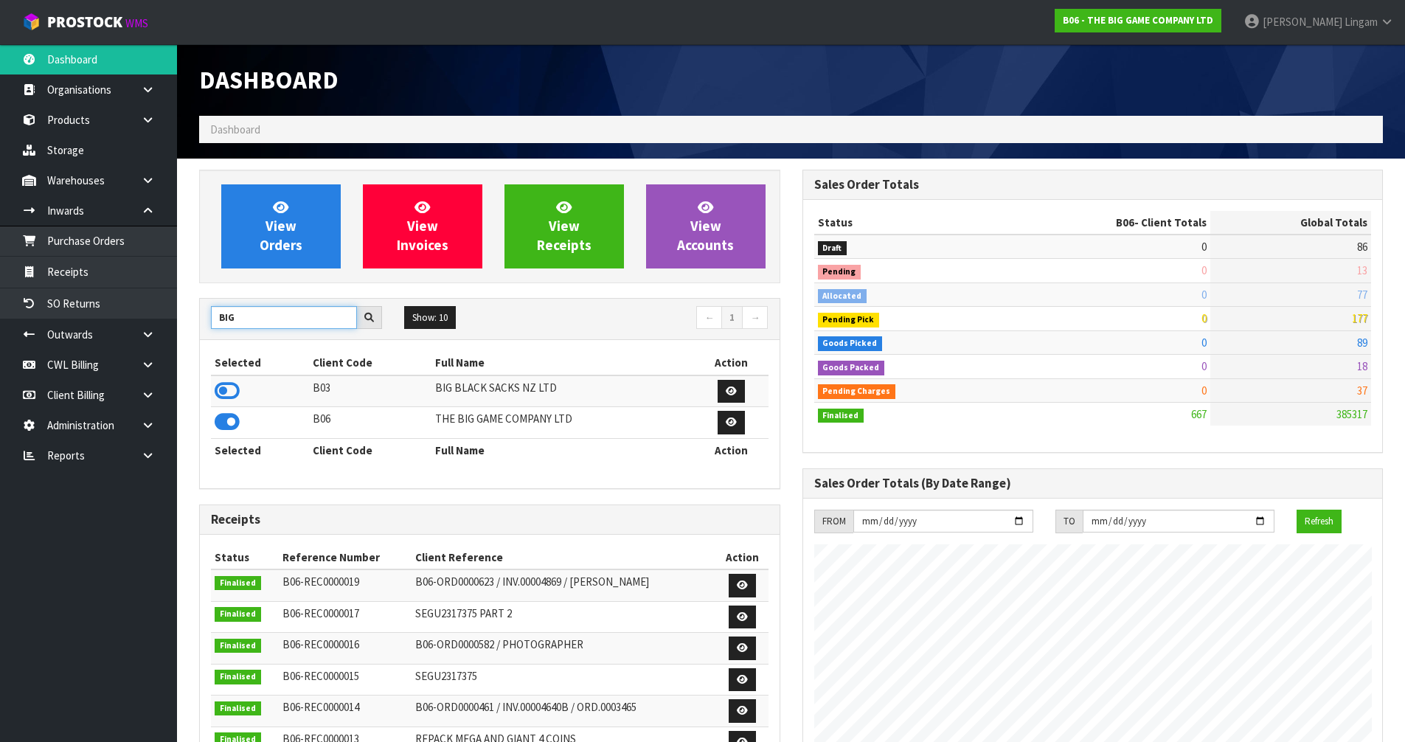
drag, startPoint x: 253, startPoint y: 316, endPoint x: 203, endPoint y: 321, distance: 50.4
click at [203, 321] on div "BIG" at bounding box center [296, 318] width 193 height 24
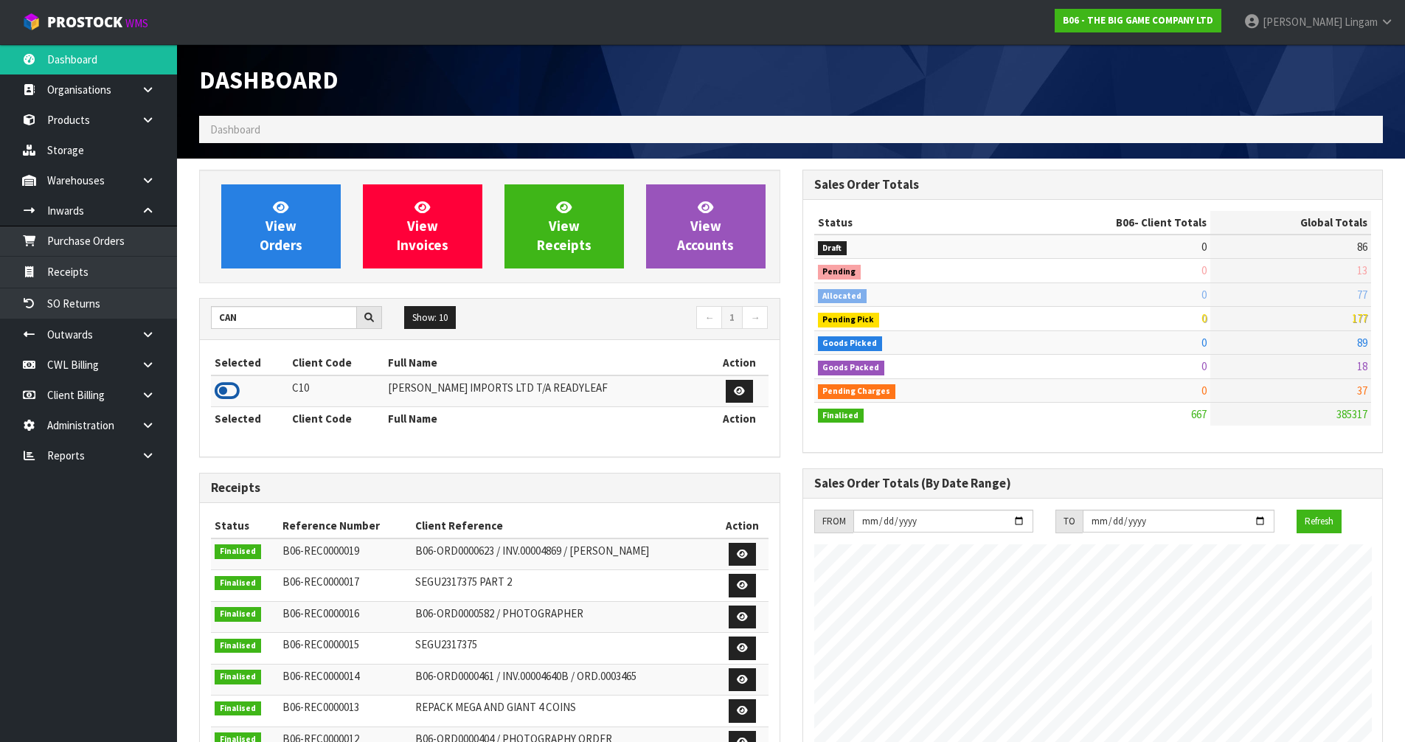
click at [233, 389] on icon at bounding box center [227, 391] width 25 height 22
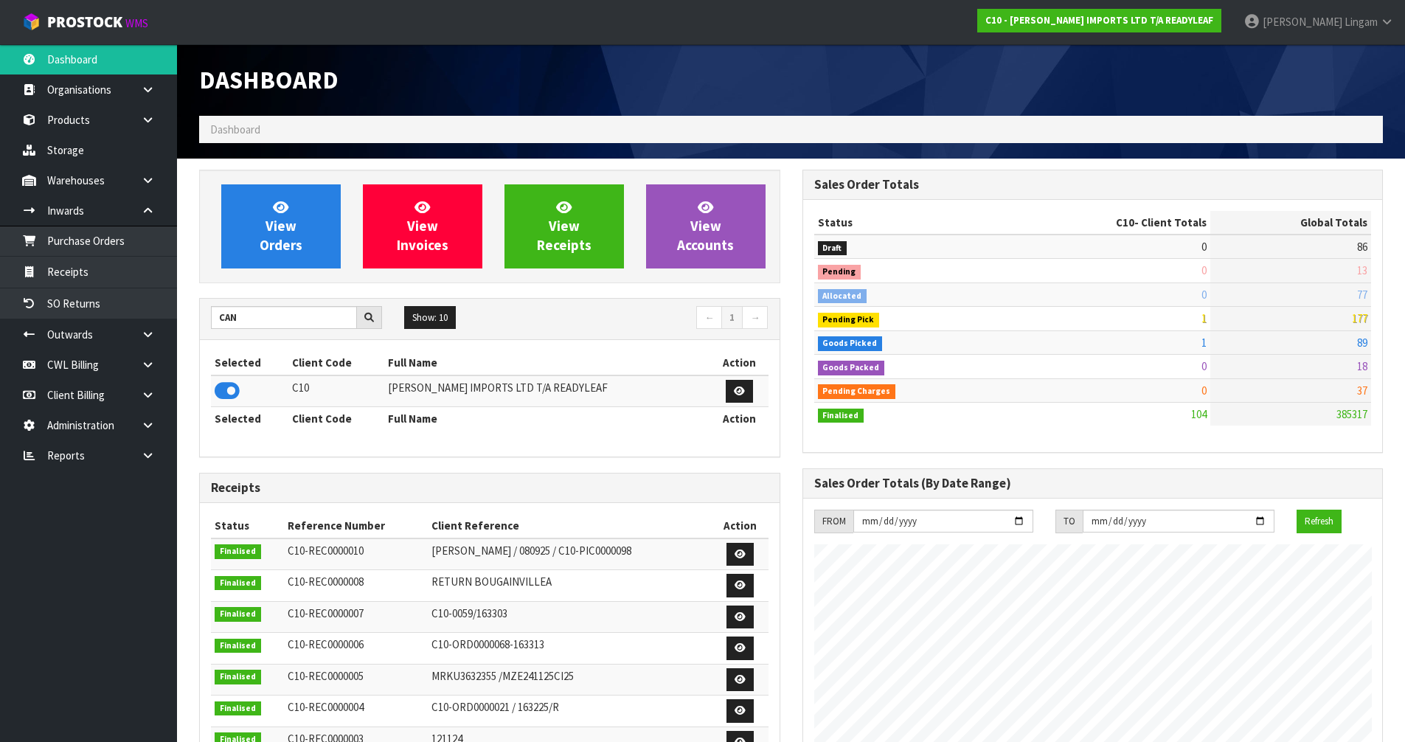
scroll to position [950, 603]
drag, startPoint x: 242, startPoint y: 318, endPoint x: 211, endPoint y: 322, distance: 31.2
click at [211, 322] on input "CAN" at bounding box center [284, 317] width 146 height 23
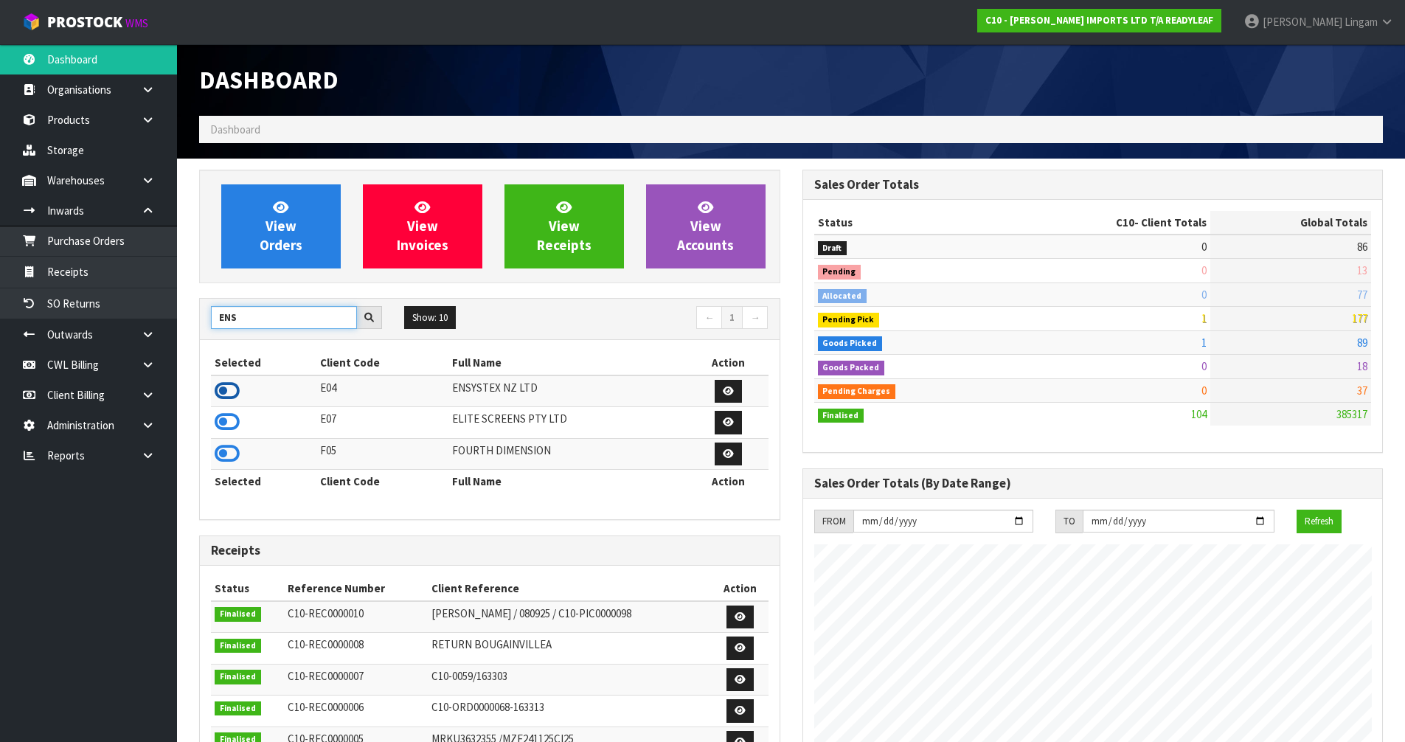
type input "ENS"
click at [229, 387] on icon at bounding box center [227, 391] width 25 height 22
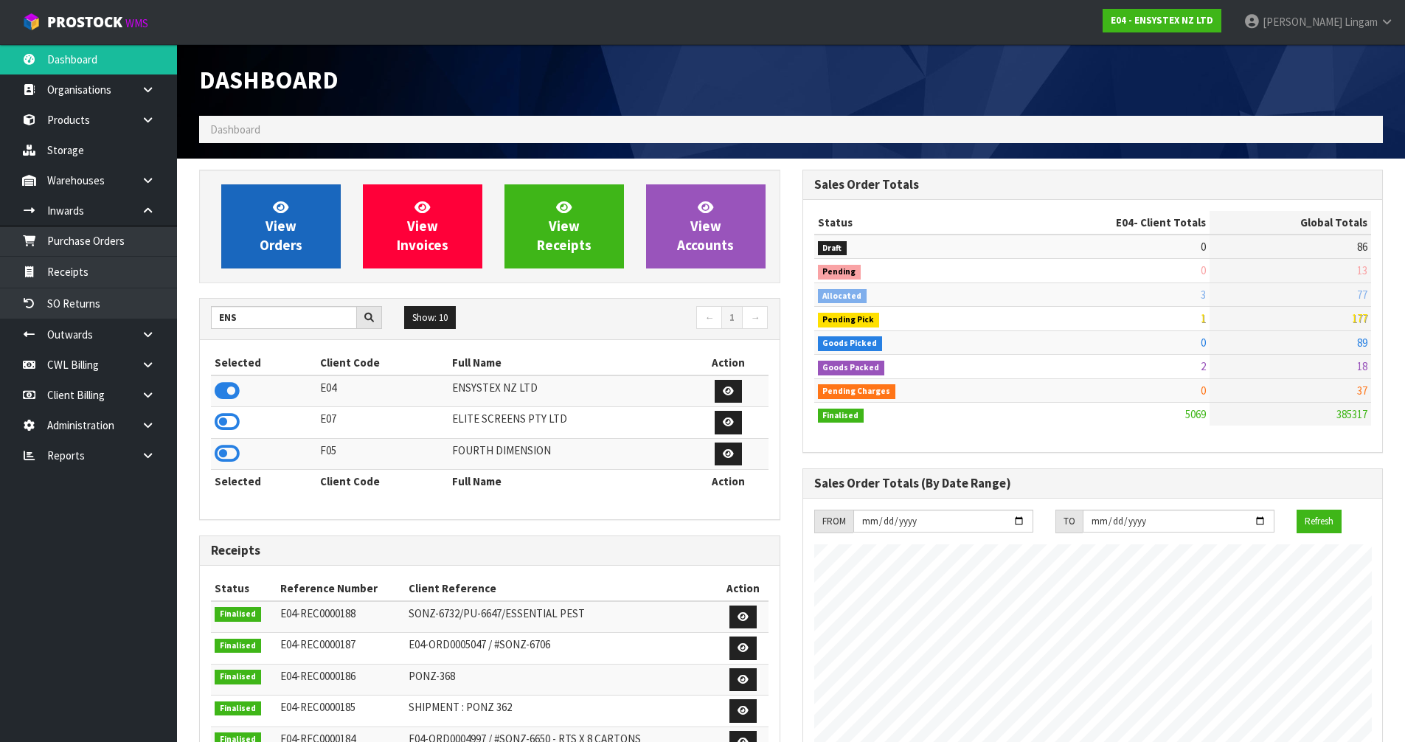
scroll to position [1118, 603]
click at [290, 235] on link "View Orders" at bounding box center [280, 226] width 119 height 84
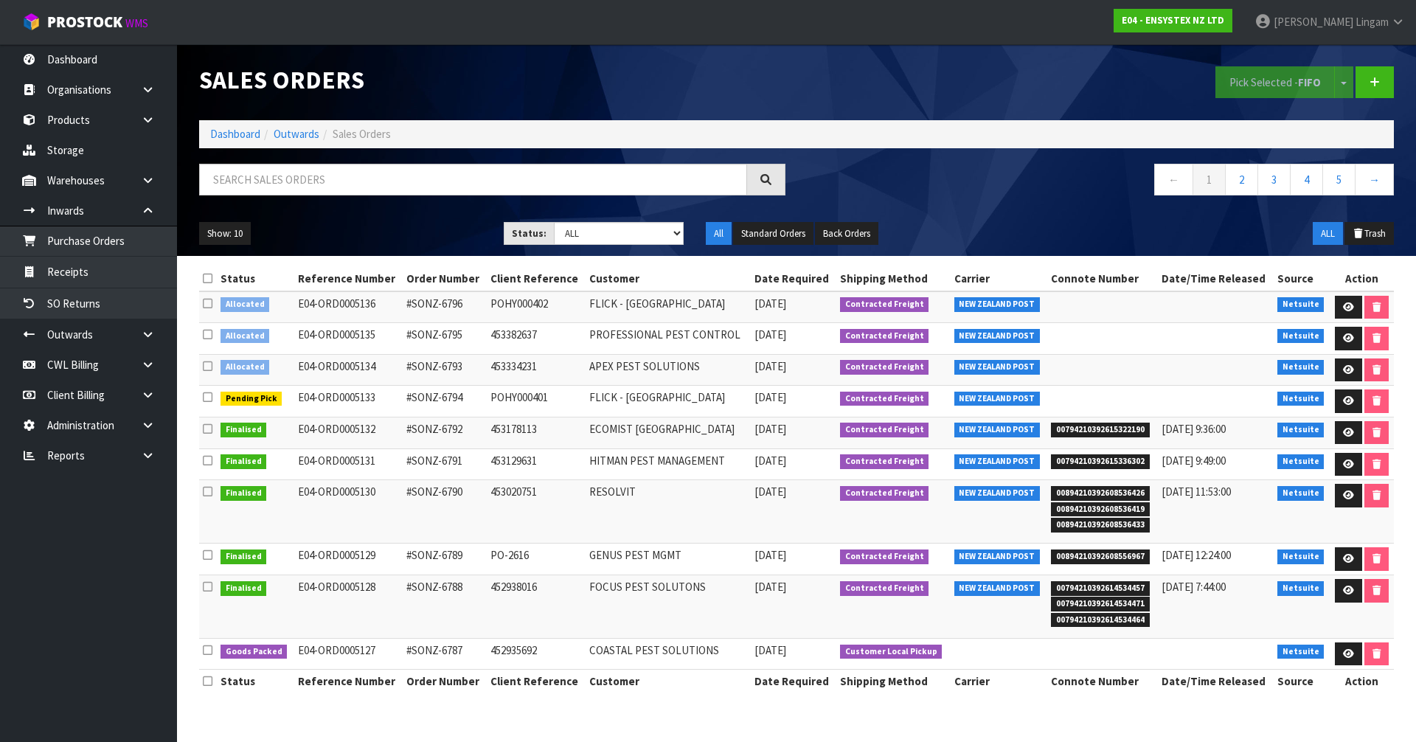
click at [204, 280] on icon at bounding box center [208, 278] width 10 height 11
click at [1227, 83] on button "Pick Selected - FIFO" at bounding box center [1275, 82] width 119 height 32
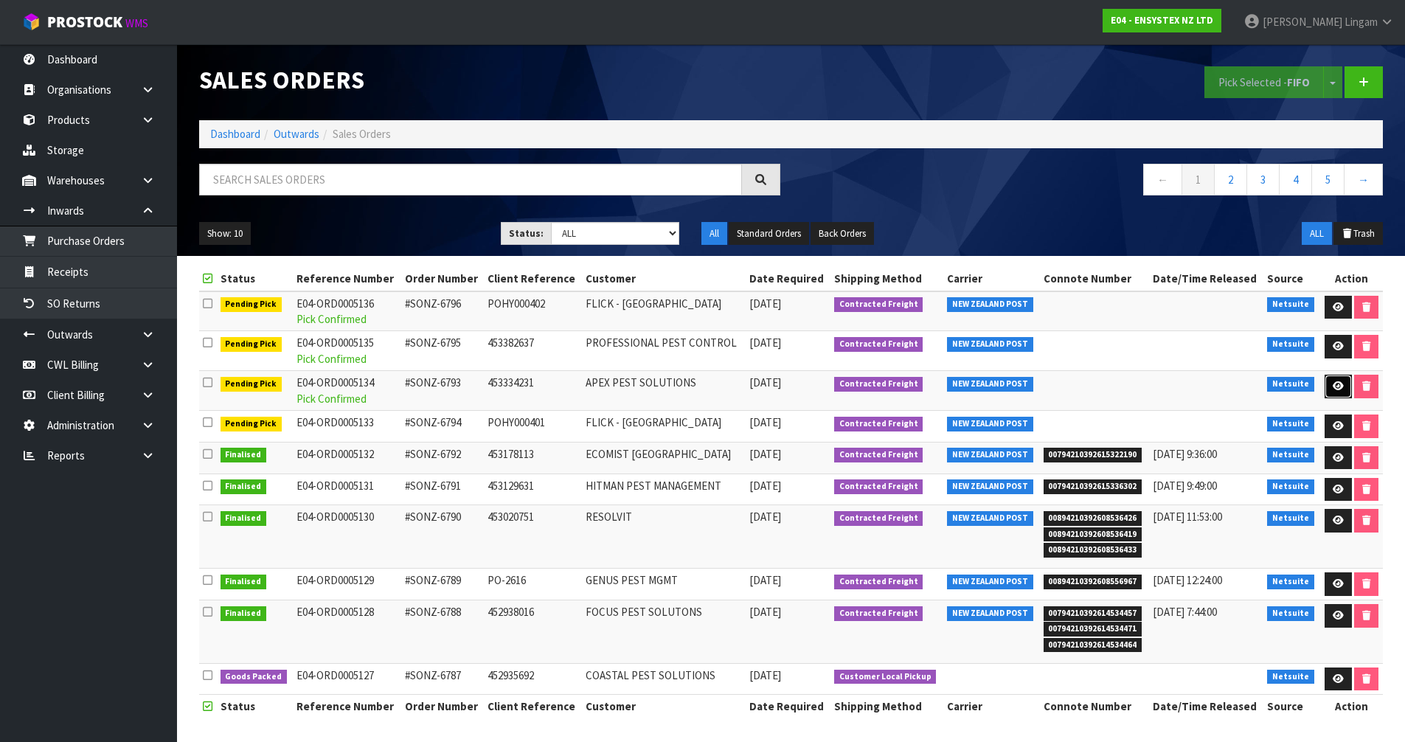
click at [1337, 382] on icon at bounding box center [1338, 386] width 11 height 10
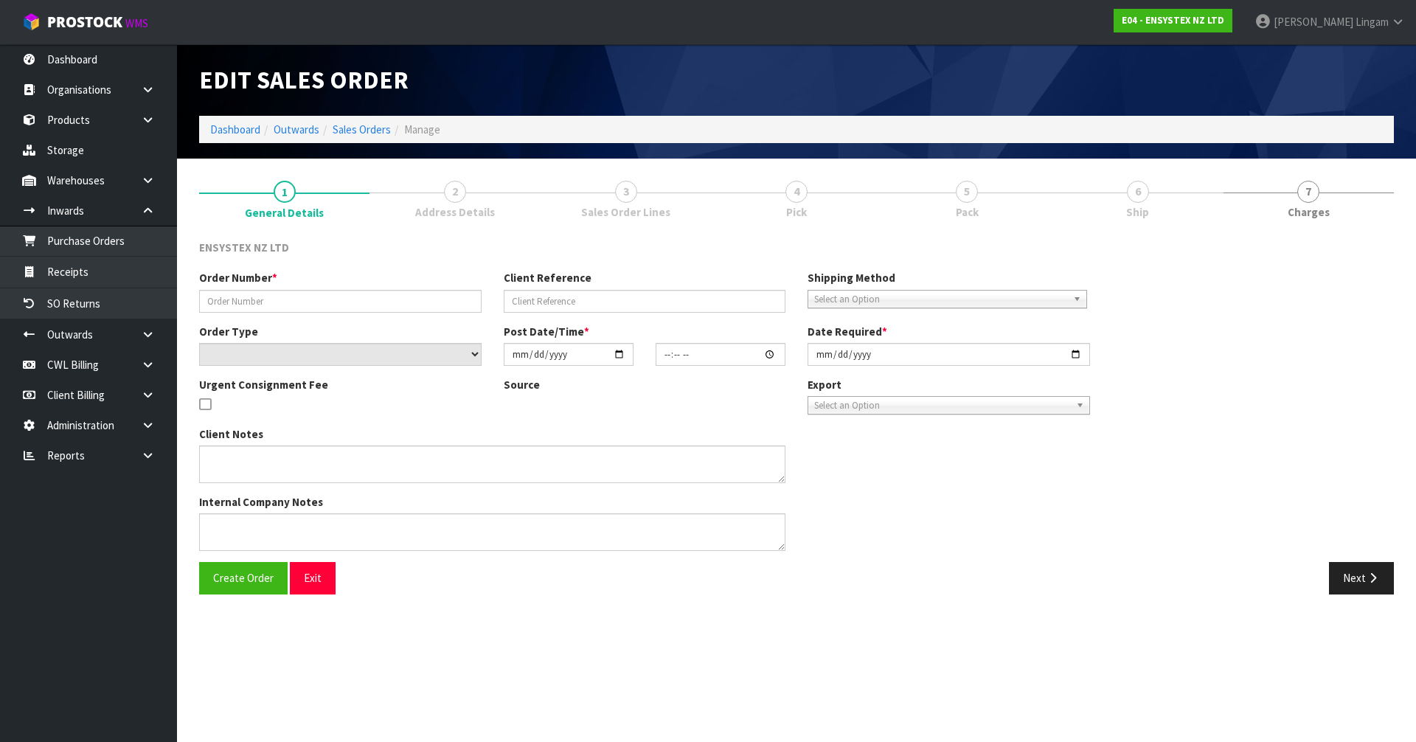
type input "#SONZ-6793"
type input "453334231"
select select "number:0"
type input "[DATE]"
type input "17:00:21.000"
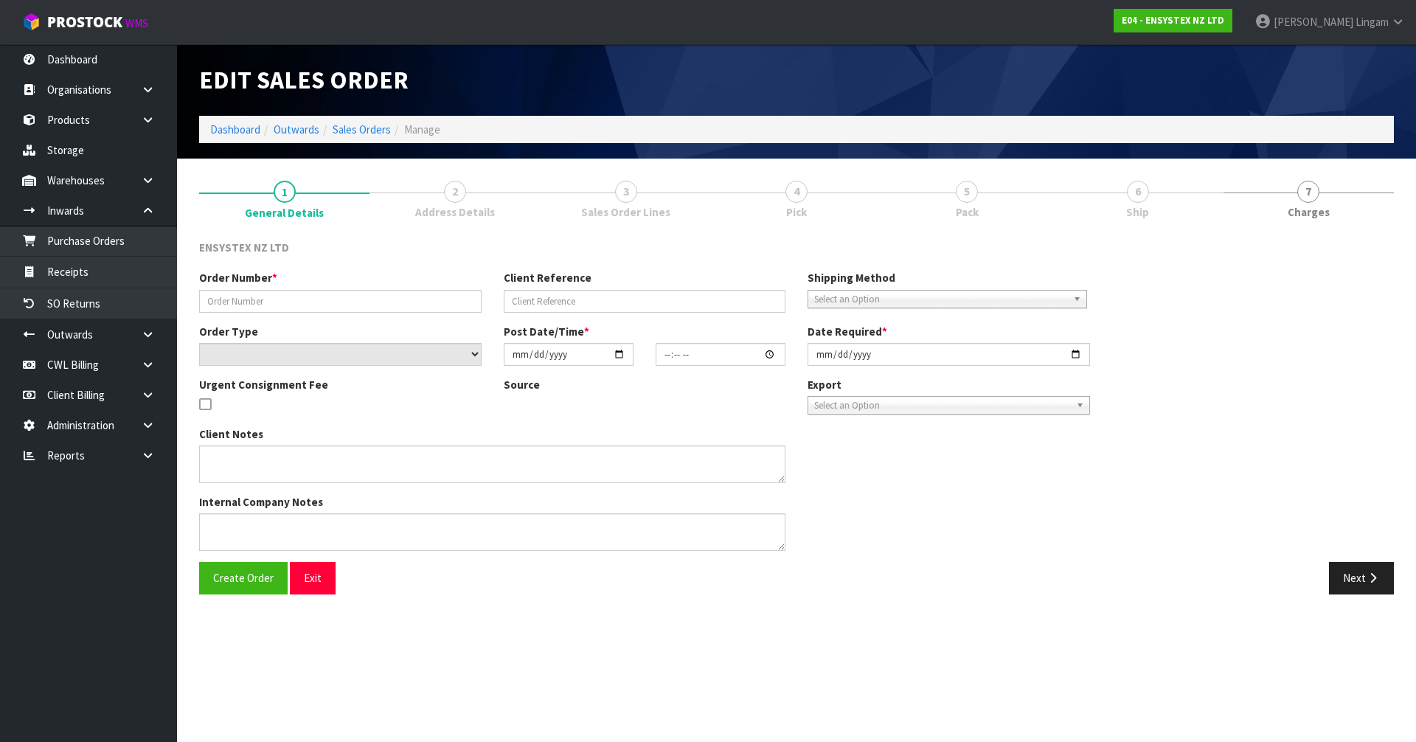
type input "[DATE]"
type textarea "Please deliver to 29 Oxford Terrace Edmonton Lower Hutt Upper Hutt"
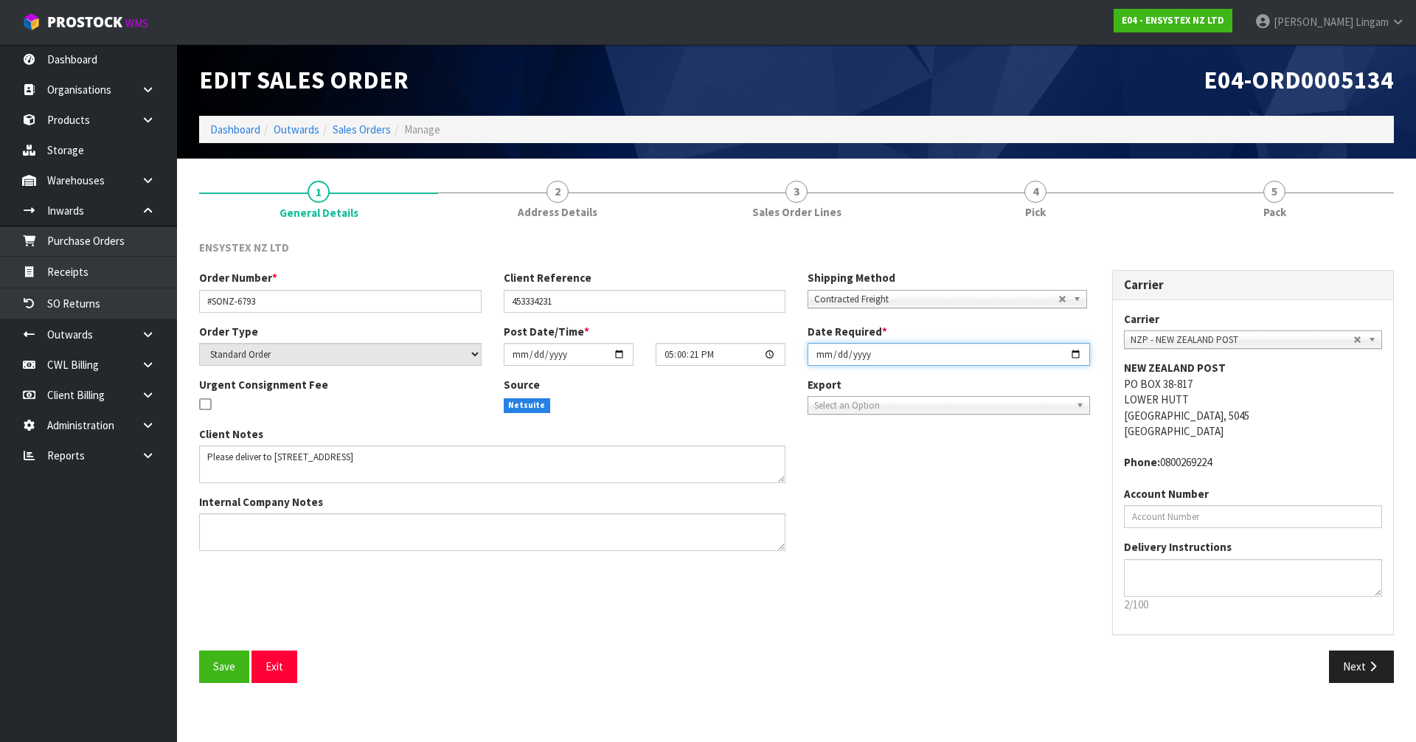
click at [822, 353] on input "[DATE]" at bounding box center [949, 354] width 283 height 23
type input "2025-10-13"
click at [217, 670] on span "Save" at bounding box center [224, 666] width 22 height 14
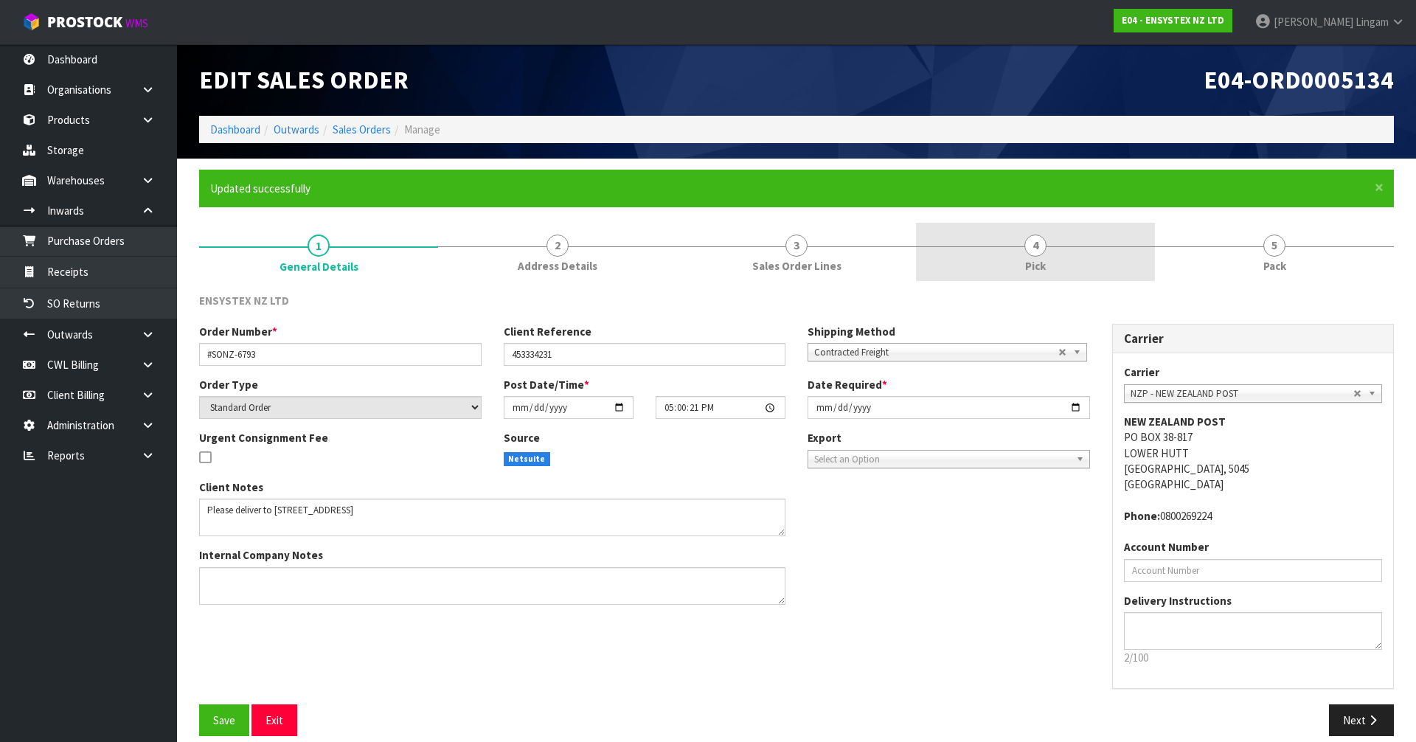
click at [1094, 245] on link "4 Pick" at bounding box center [1035, 252] width 239 height 58
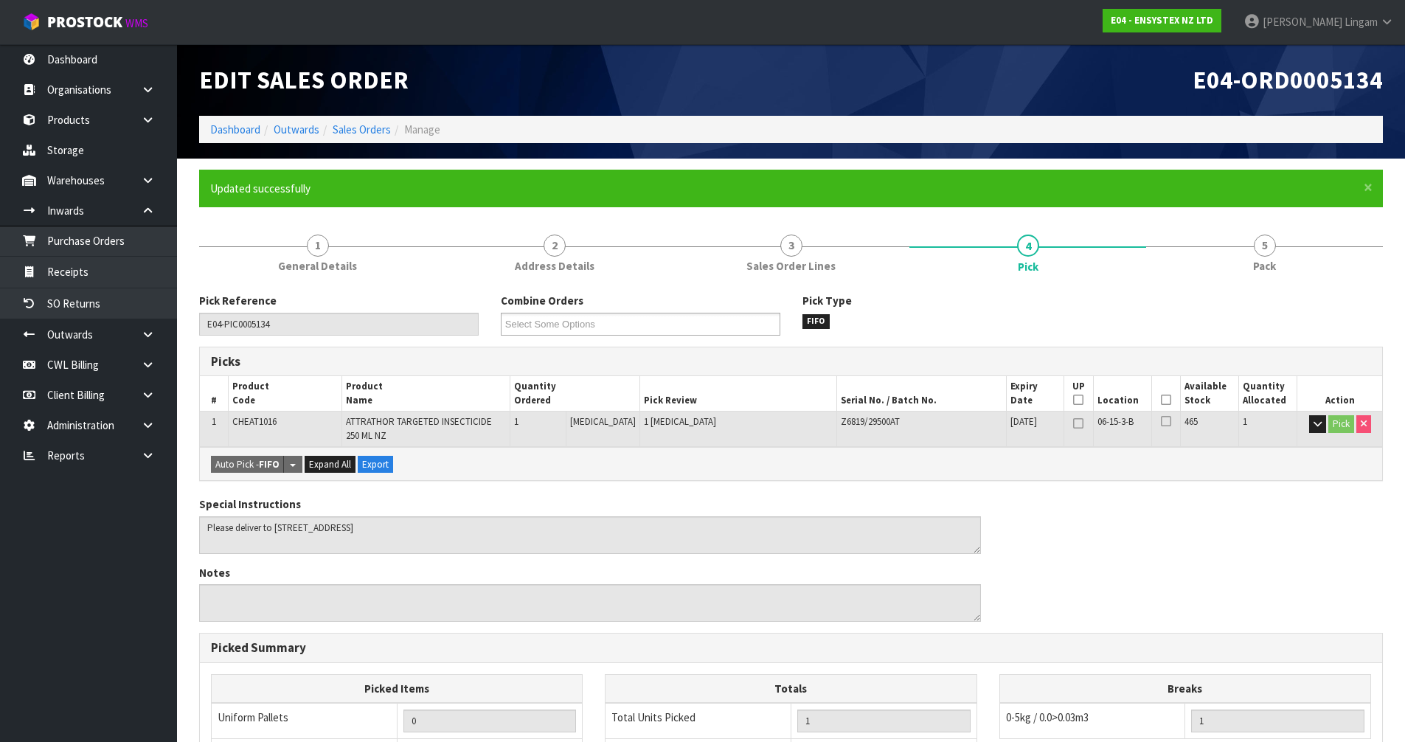
scroll to position [298, 0]
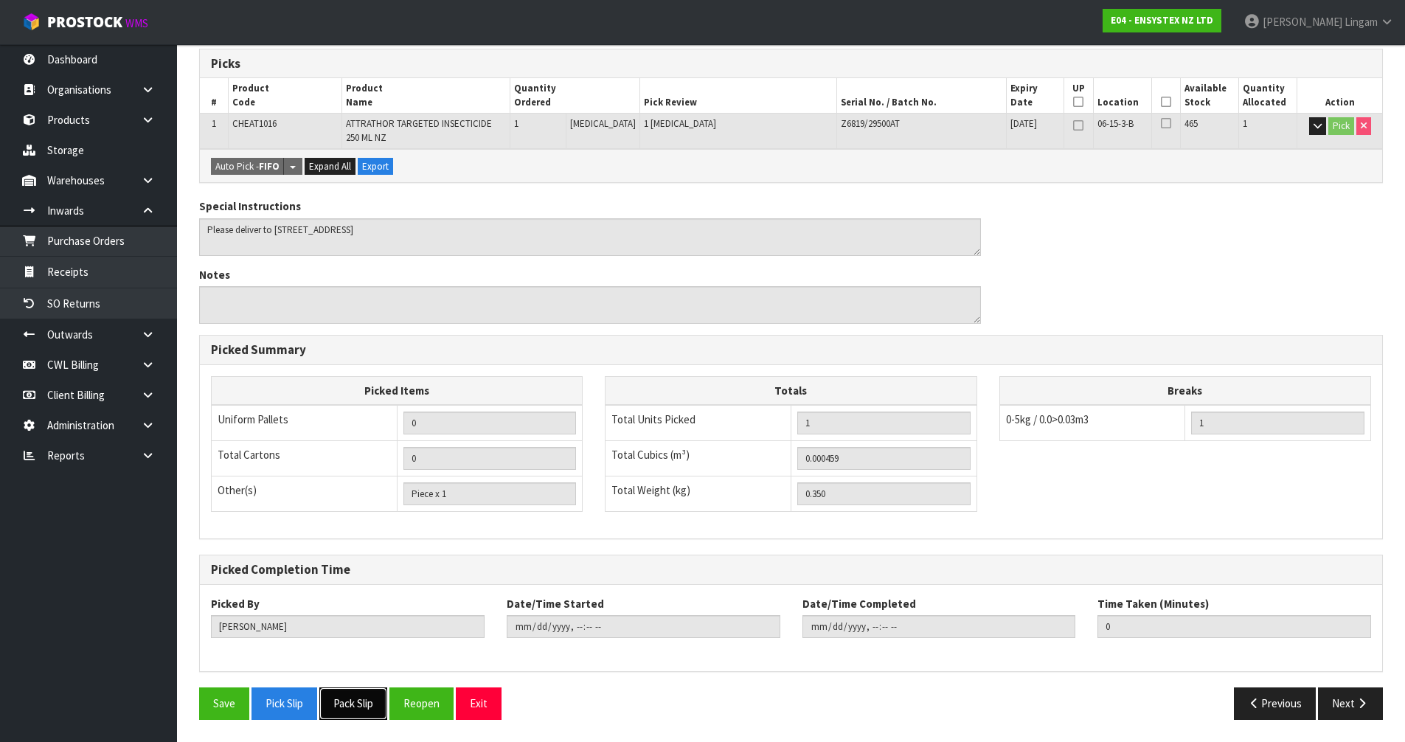
click at [356, 696] on button "Pack Slip" at bounding box center [353, 703] width 68 height 32
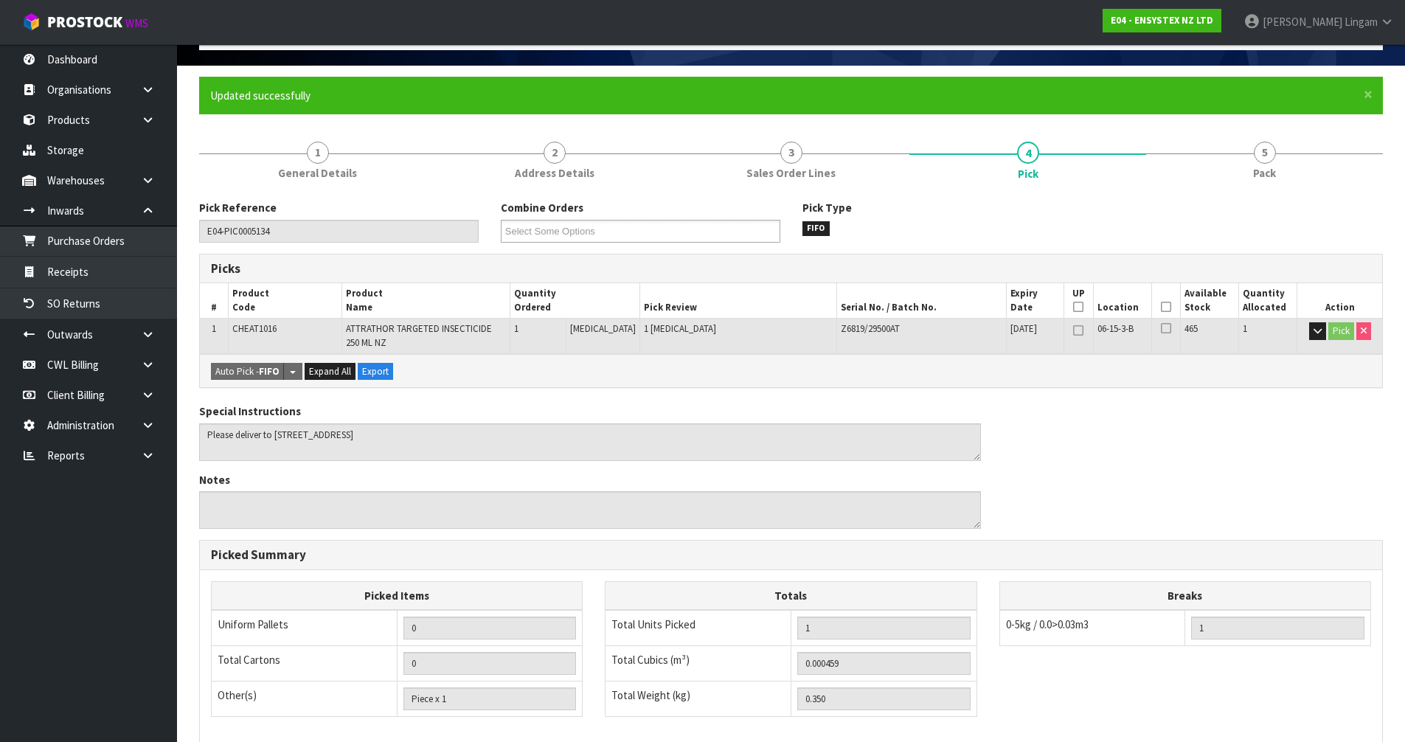
scroll to position [0, 0]
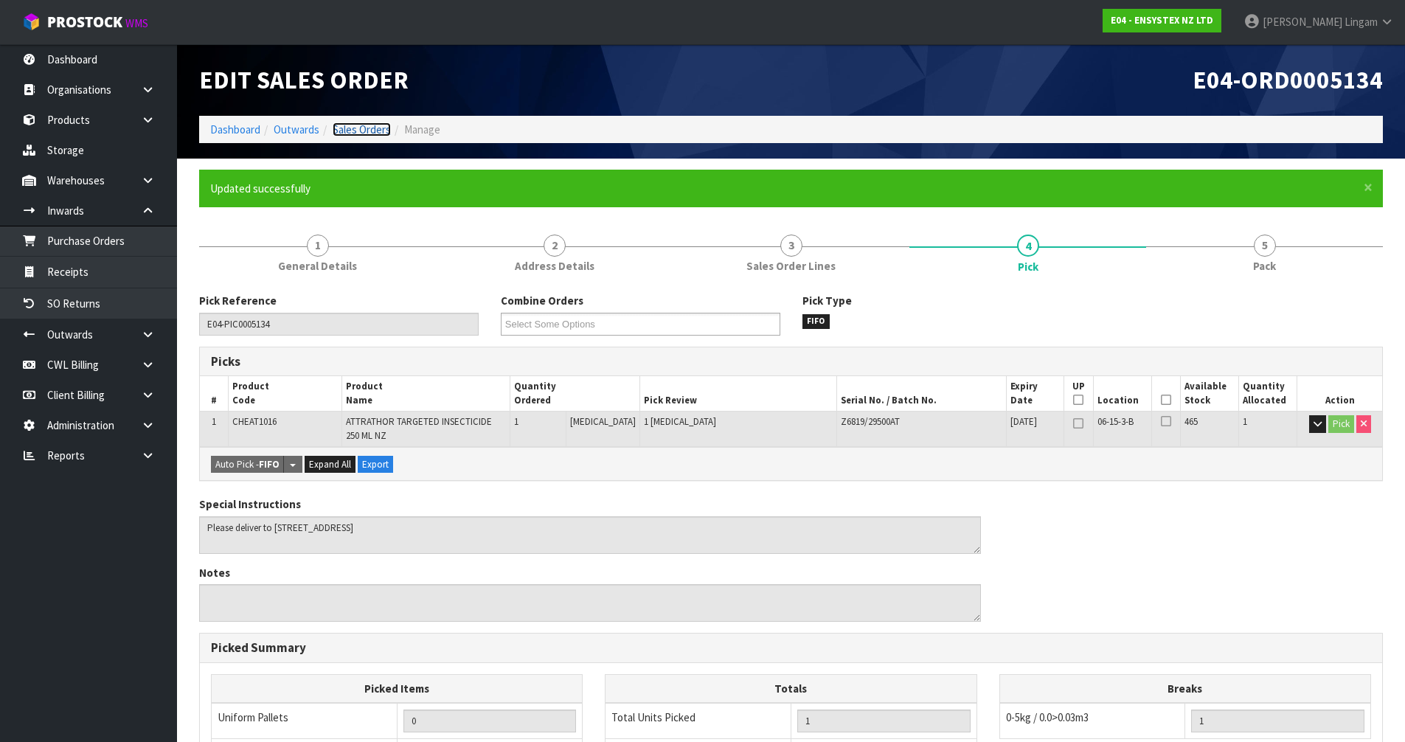
click at [375, 131] on link "Sales Orders" at bounding box center [362, 129] width 58 height 14
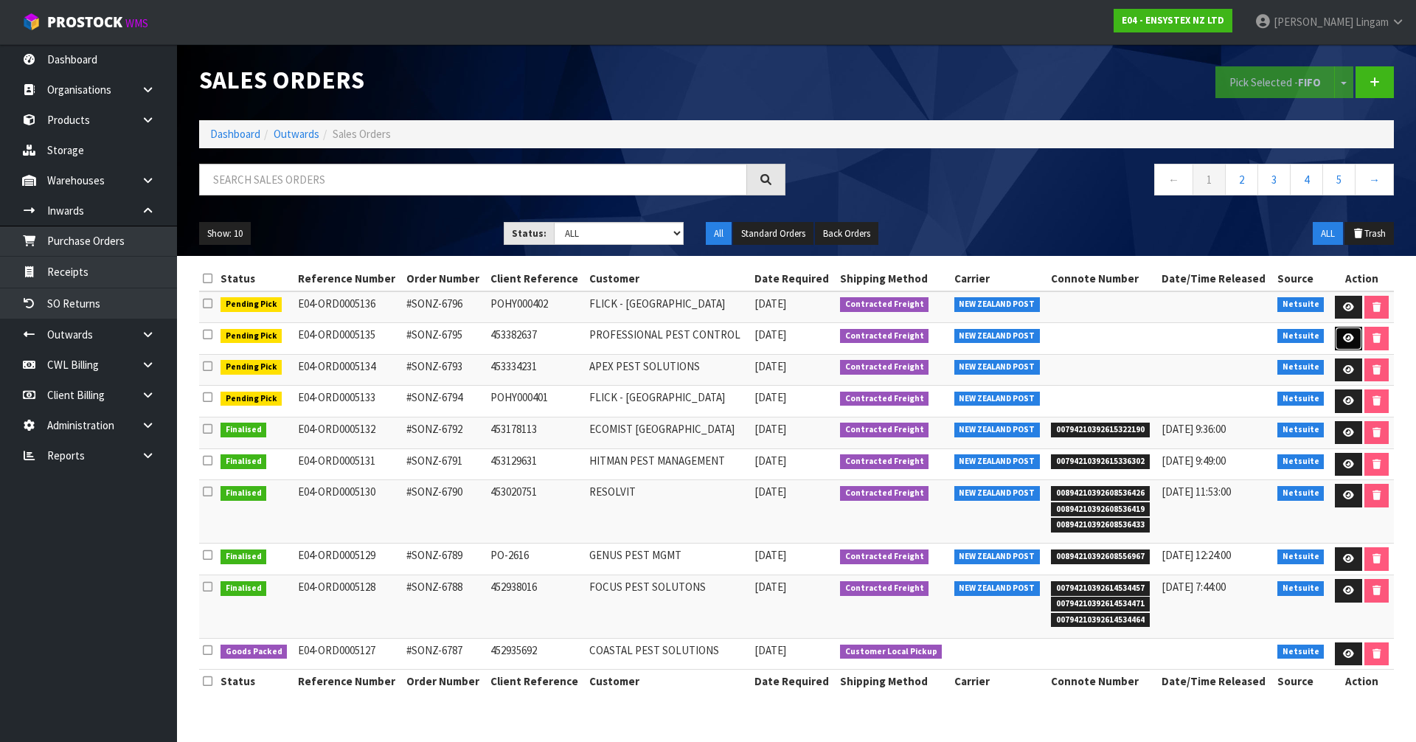
click at [1350, 342] on icon at bounding box center [1348, 338] width 11 height 10
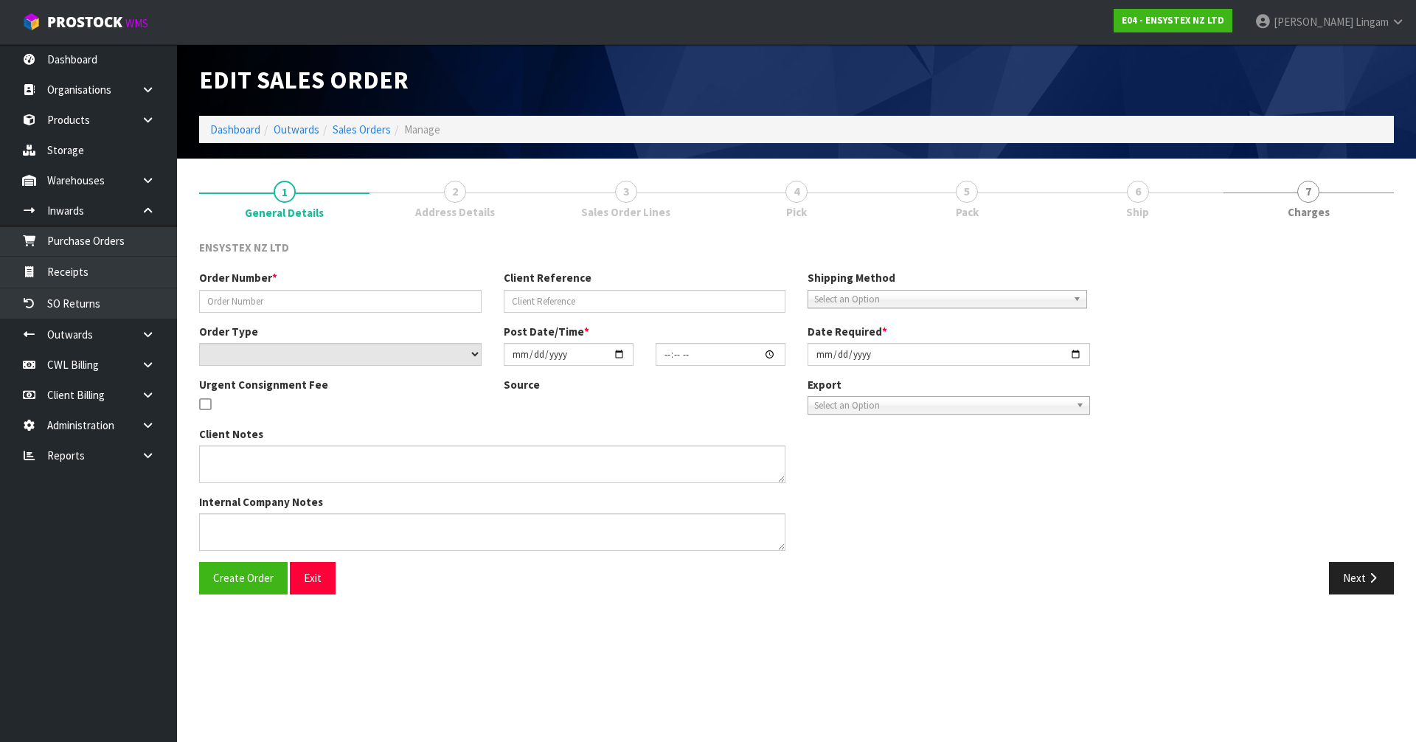
type input "#SONZ-6795"
type input "453382637"
select select "number:0"
type input "[DATE]"
type input "17:00:24.000"
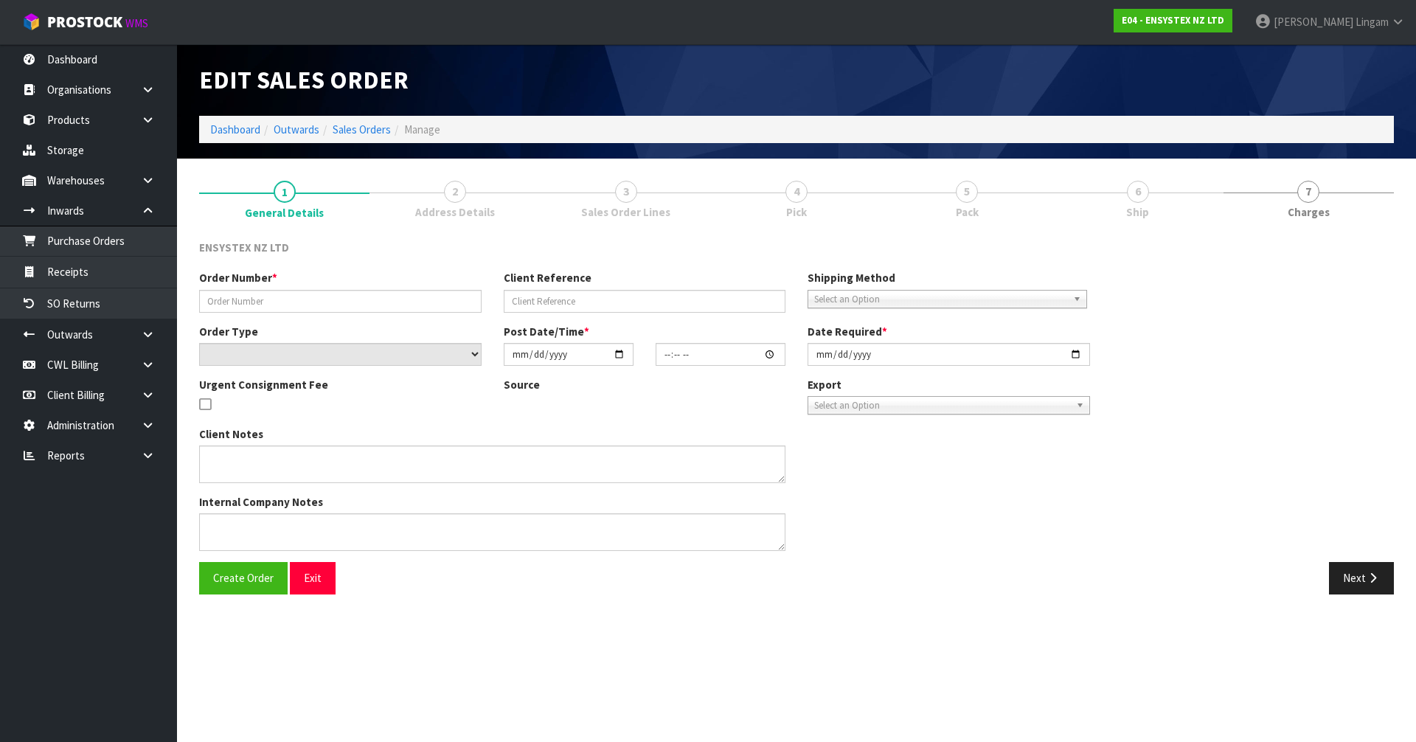
type input "[DATE]"
type textarea "No freight please"
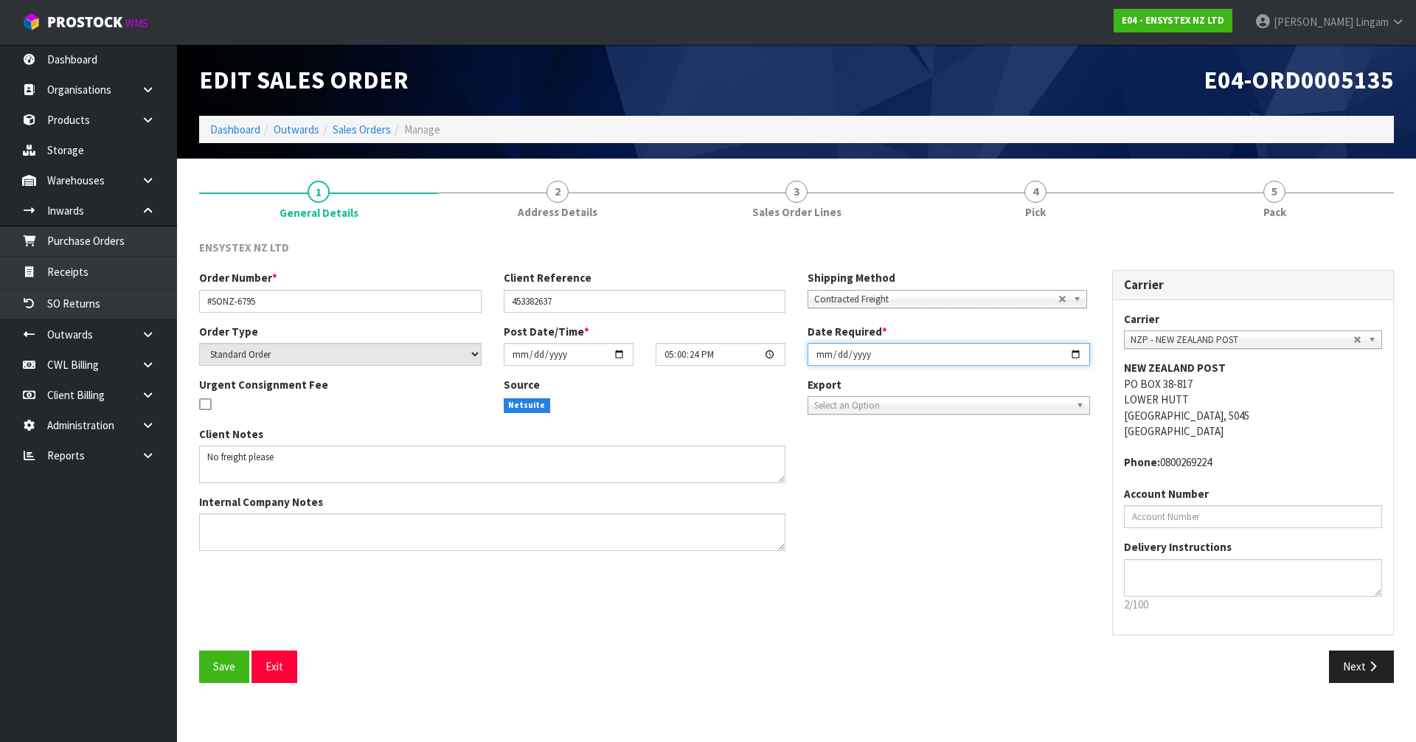
click at [817, 355] on input "[DATE]" at bounding box center [949, 354] width 283 height 23
type input "2025-10-13"
click at [214, 663] on span "Save" at bounding box center [224, 666] width 22 height 14
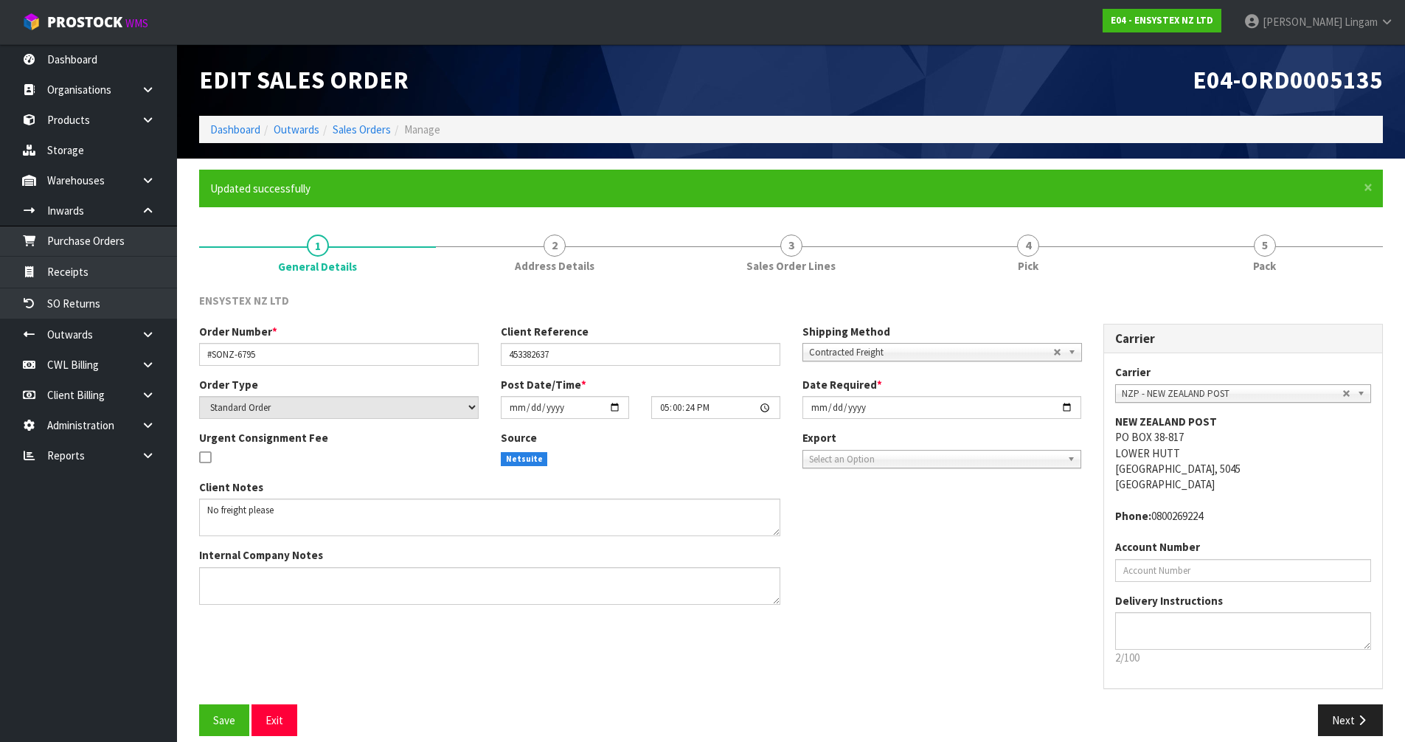
click at [1101, 204] on div "× Close Updated successfully" at bounding box center [791, 189] width 1184 height 38
click at [1094, 247] on link "4 Pick" at bounding box center [1027, 252] width 237 height 58
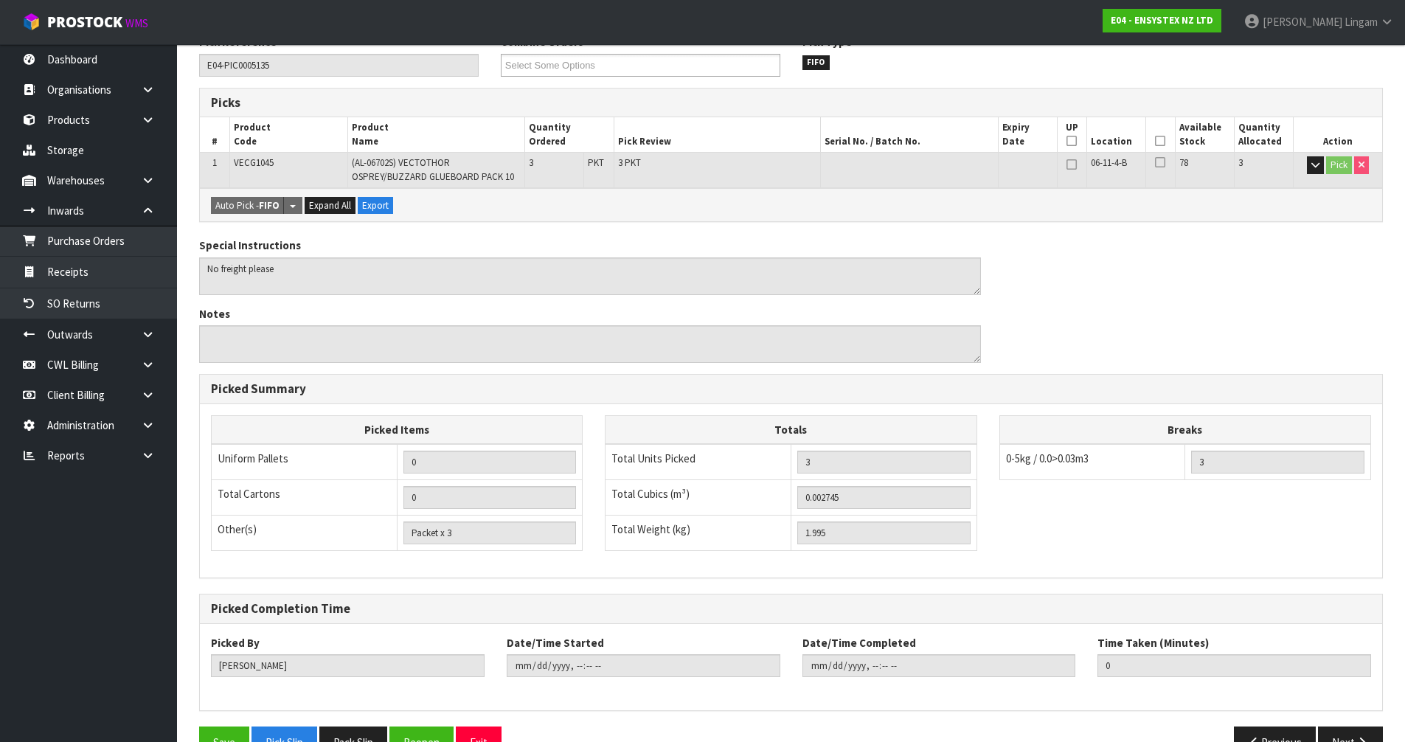
scroll to position [298, 0]
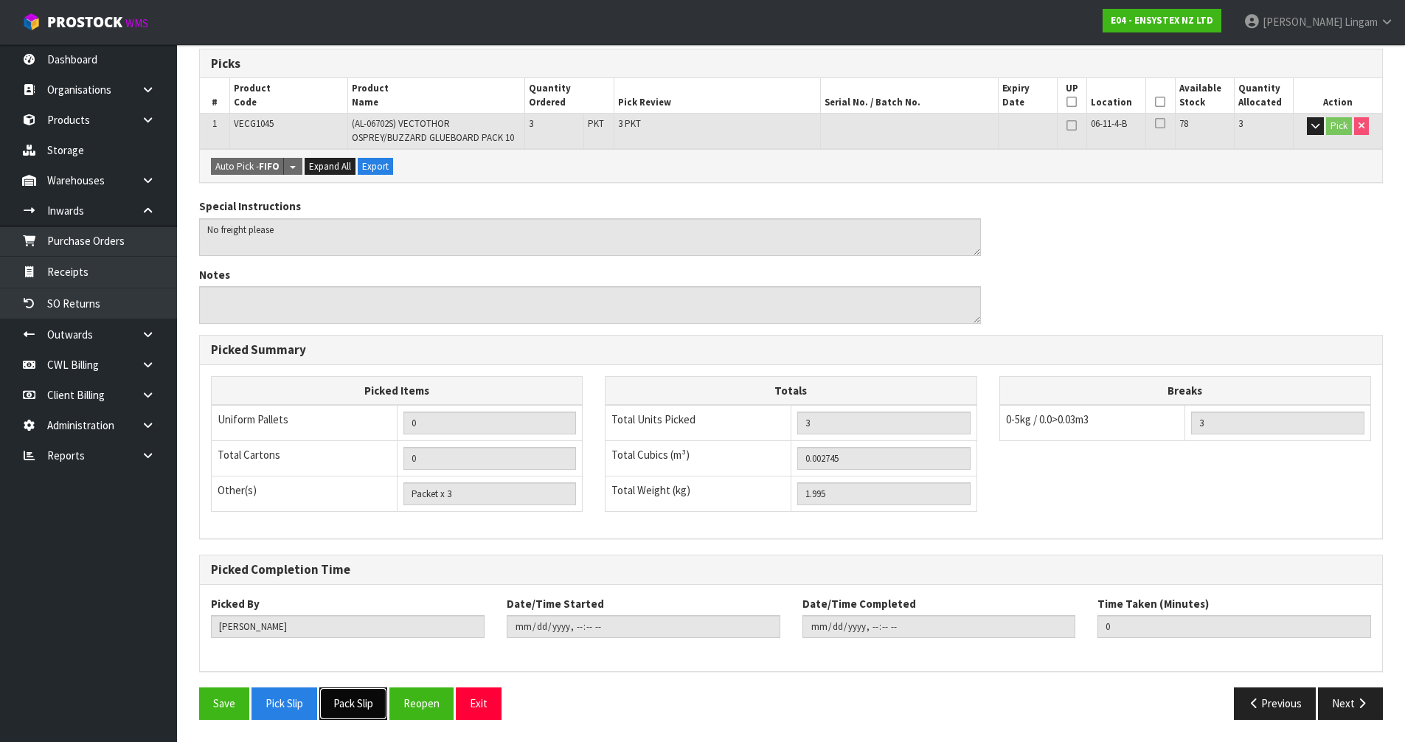
click at [344, 690] on button "Pack Slip" at bounding box center [353, 703] width 68 height 32
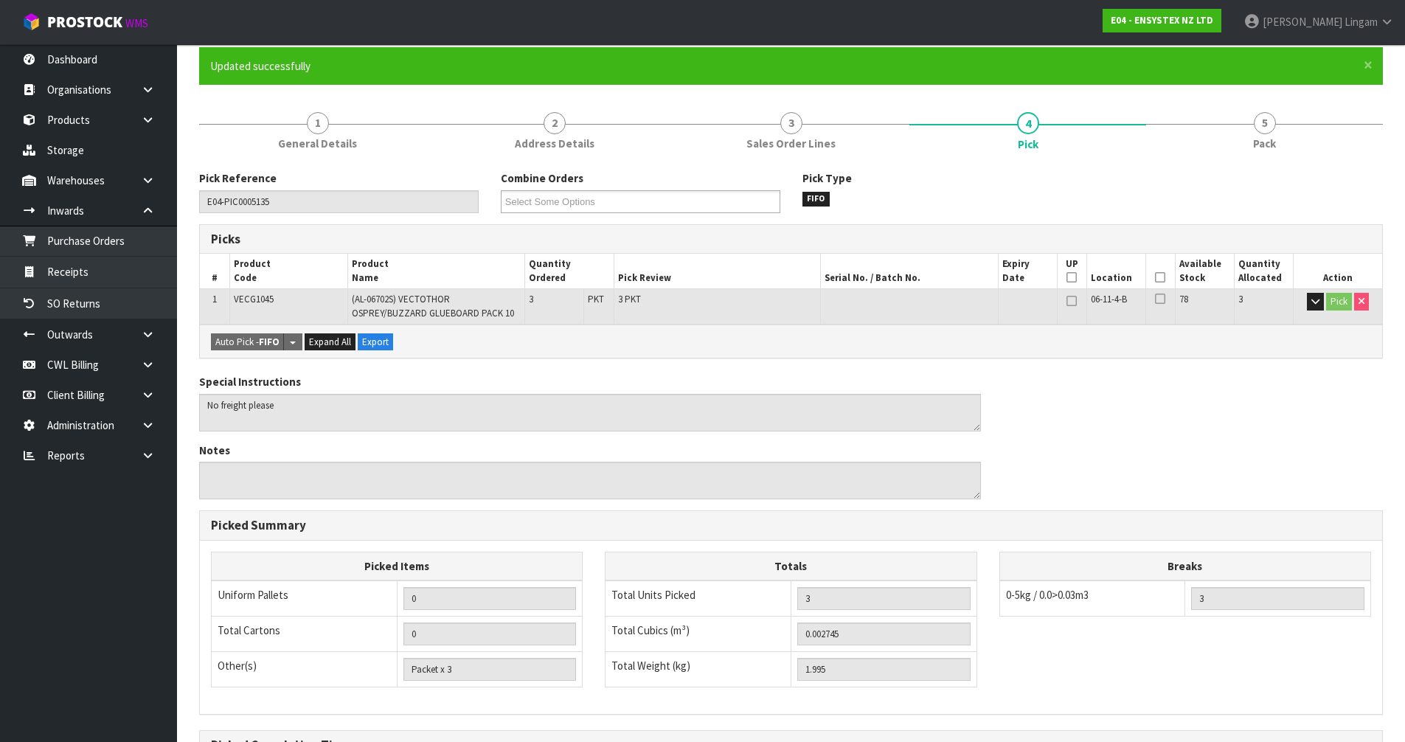
scroll to position [0, 0]
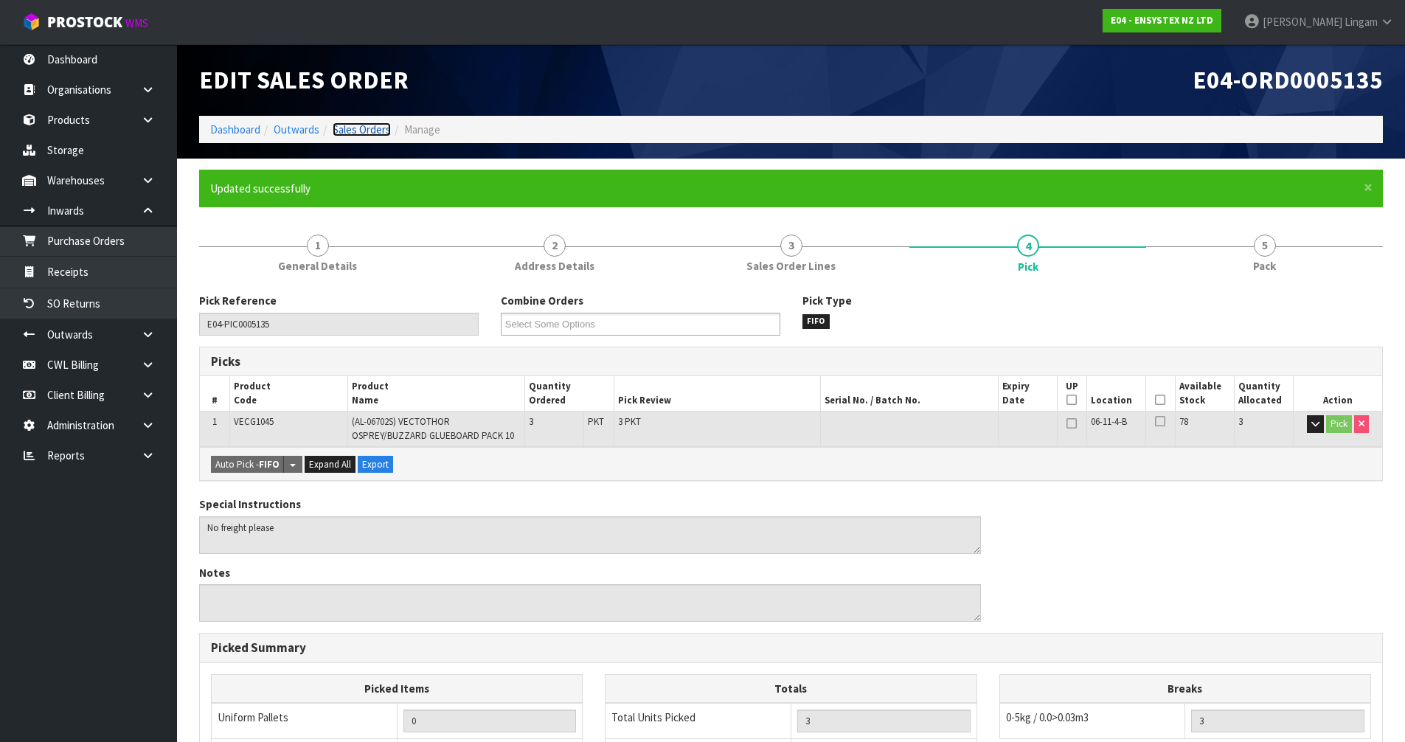
click at [360, 135] on link "Sales Orders" at bounding box center [362, 129] width 58 height 14
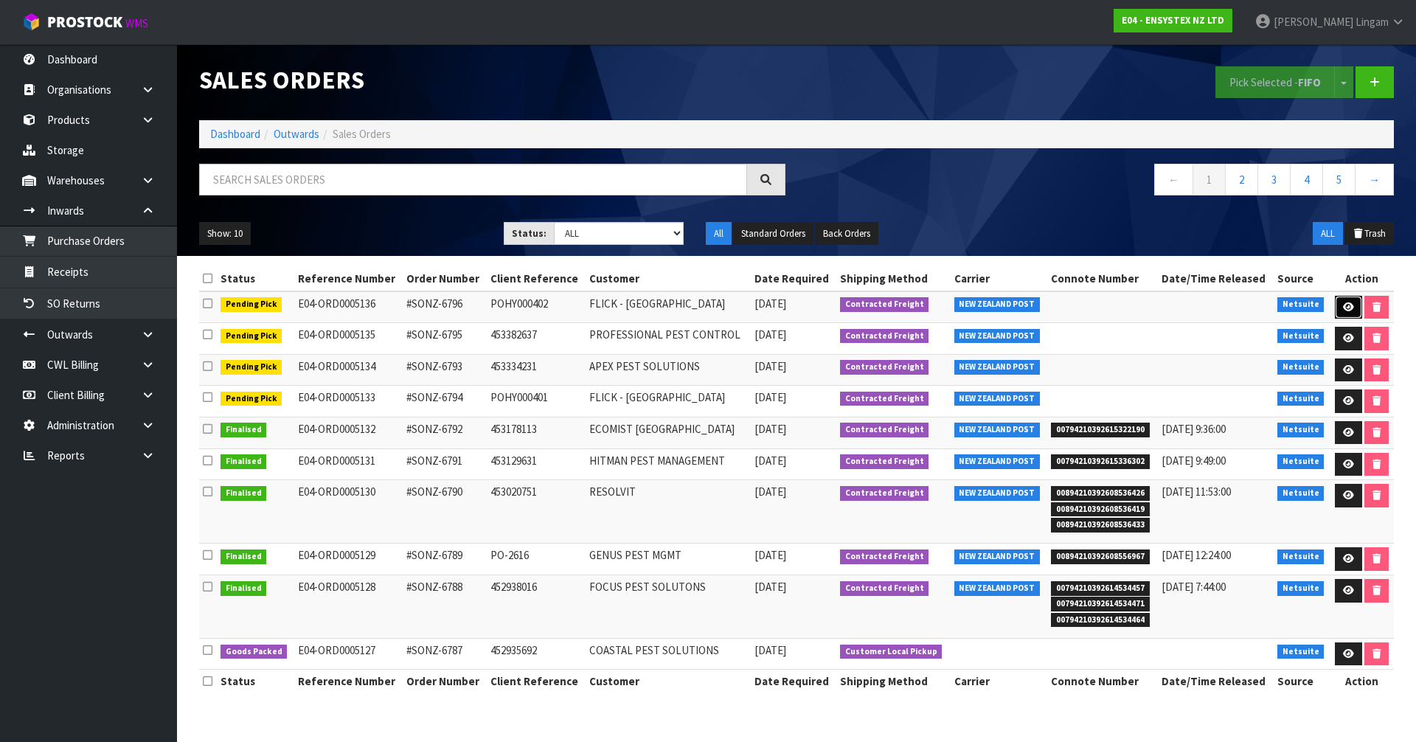
click at [1342, 301] on link at bounding box center [1348, 308] width 27 height 24
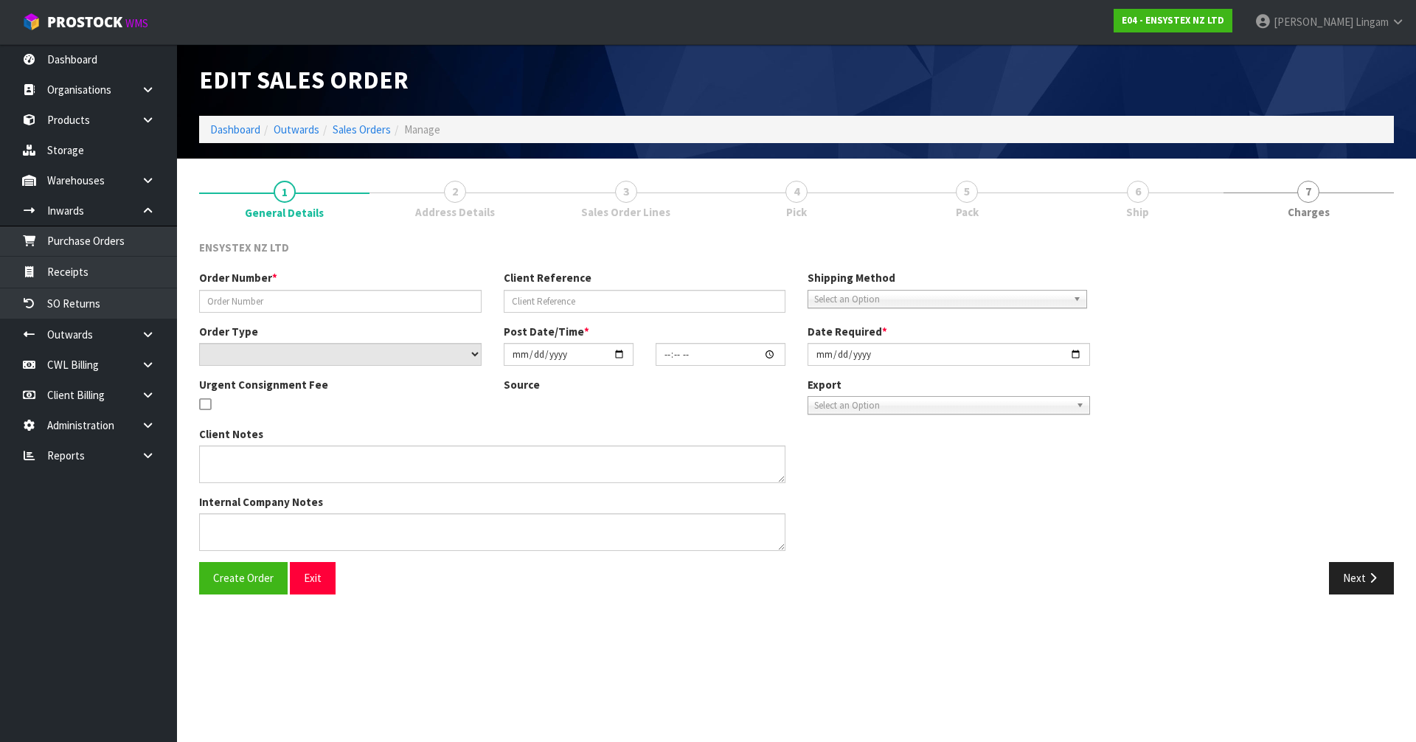
type input "#SONZ-6796"
type input "POHY000402"
select select "number:0"
type input "[DATE]"
type input "17:00:25.000"
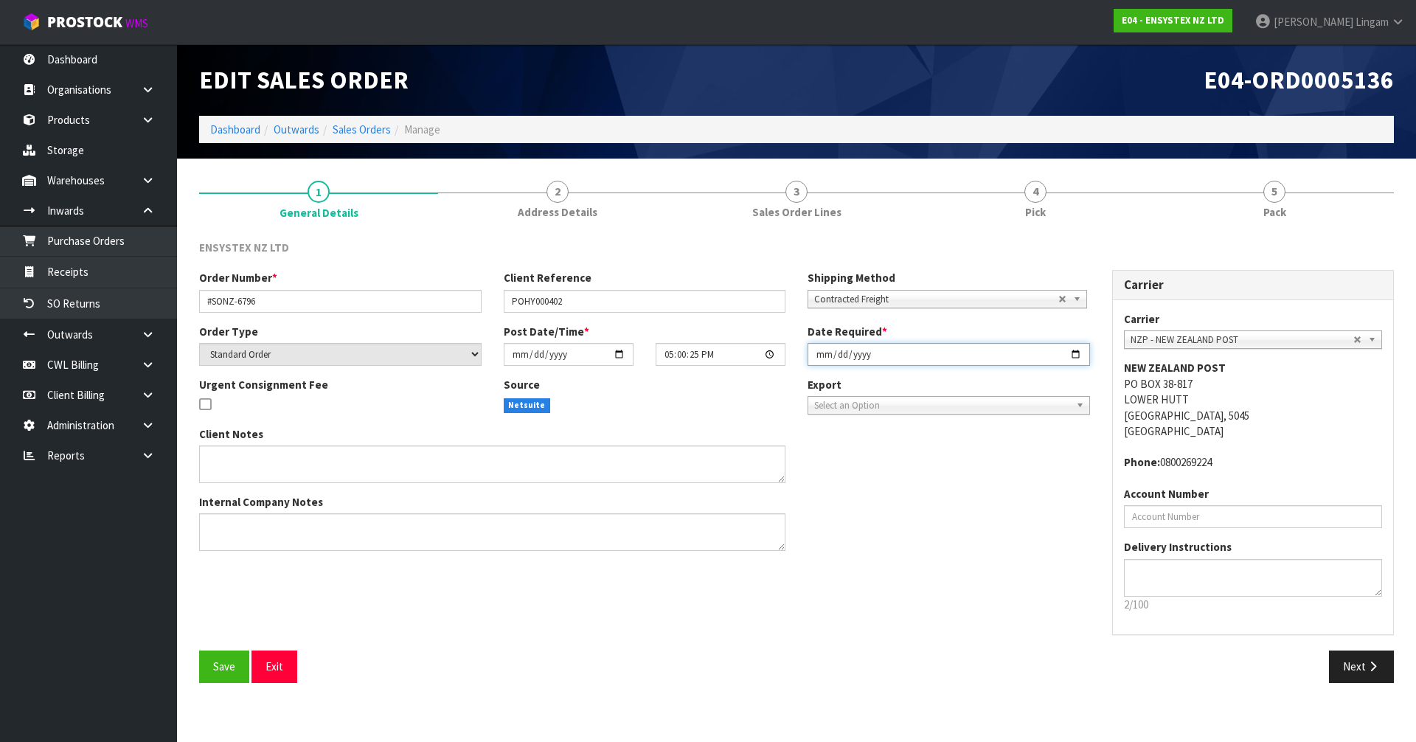
click at [817, 351] on input "[DATE]" at bounding box center [949, 354] width 283 height 23
type input "2025-10-13"
click at [212, 678] on button "Save" at bounding box center [224, 667] width 50 height 32
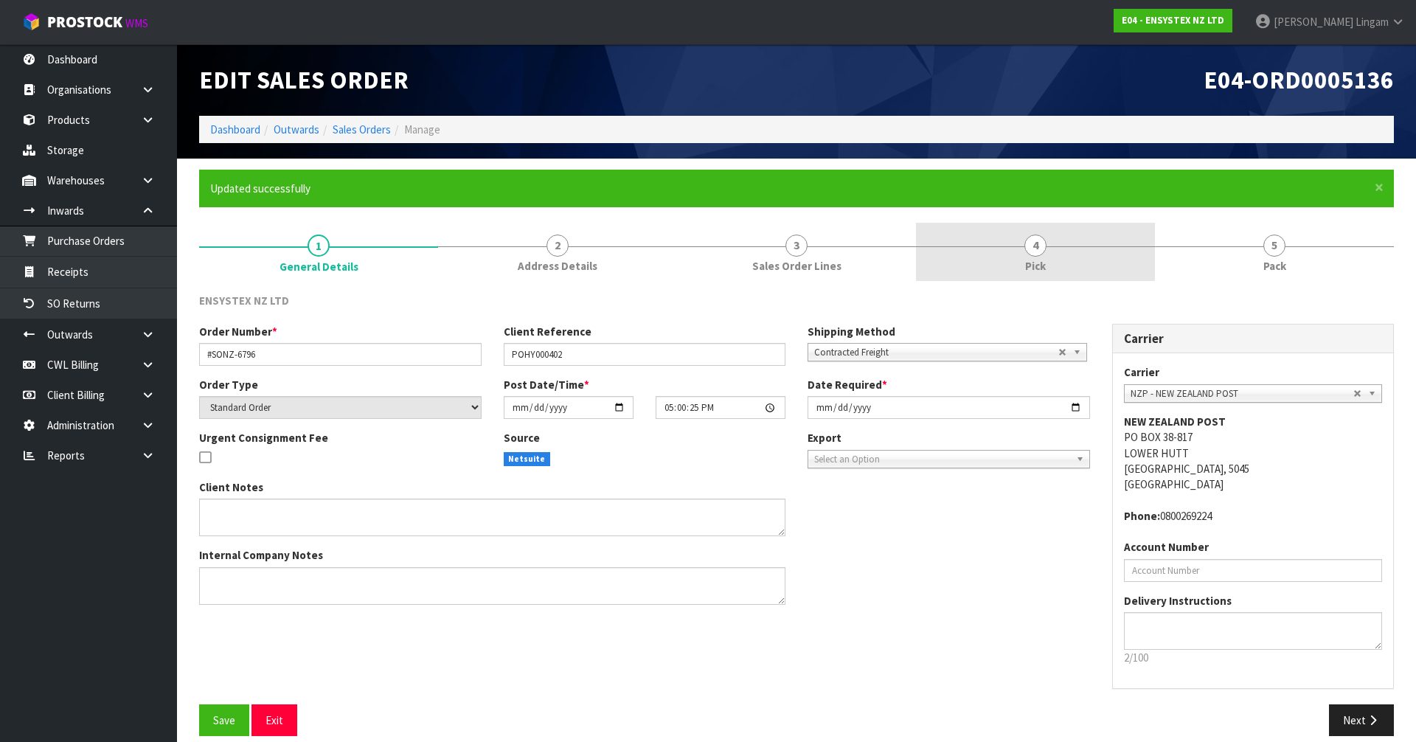
click at [1047, 260] on link "4 Pick" at bounding box center [1035, 252] width 239 height 58
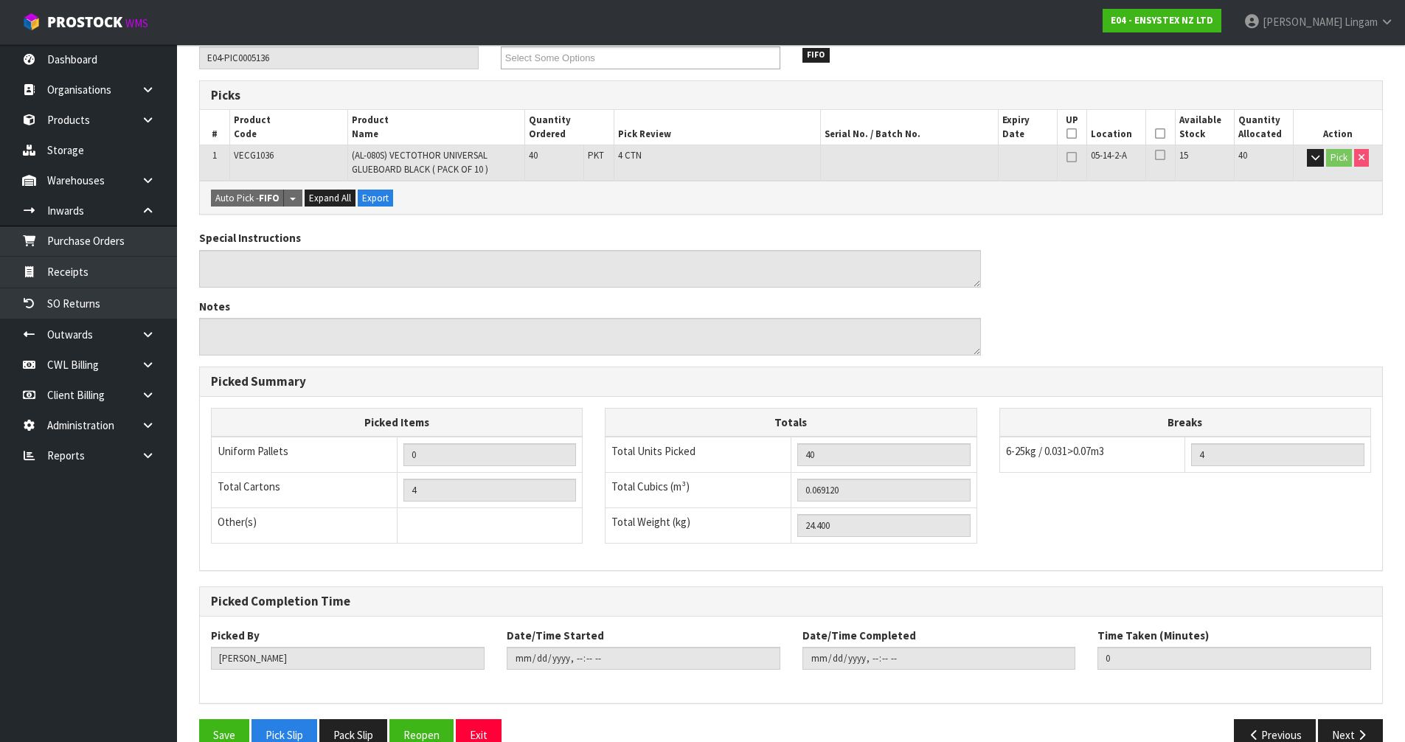
scroll to position [298, 0]
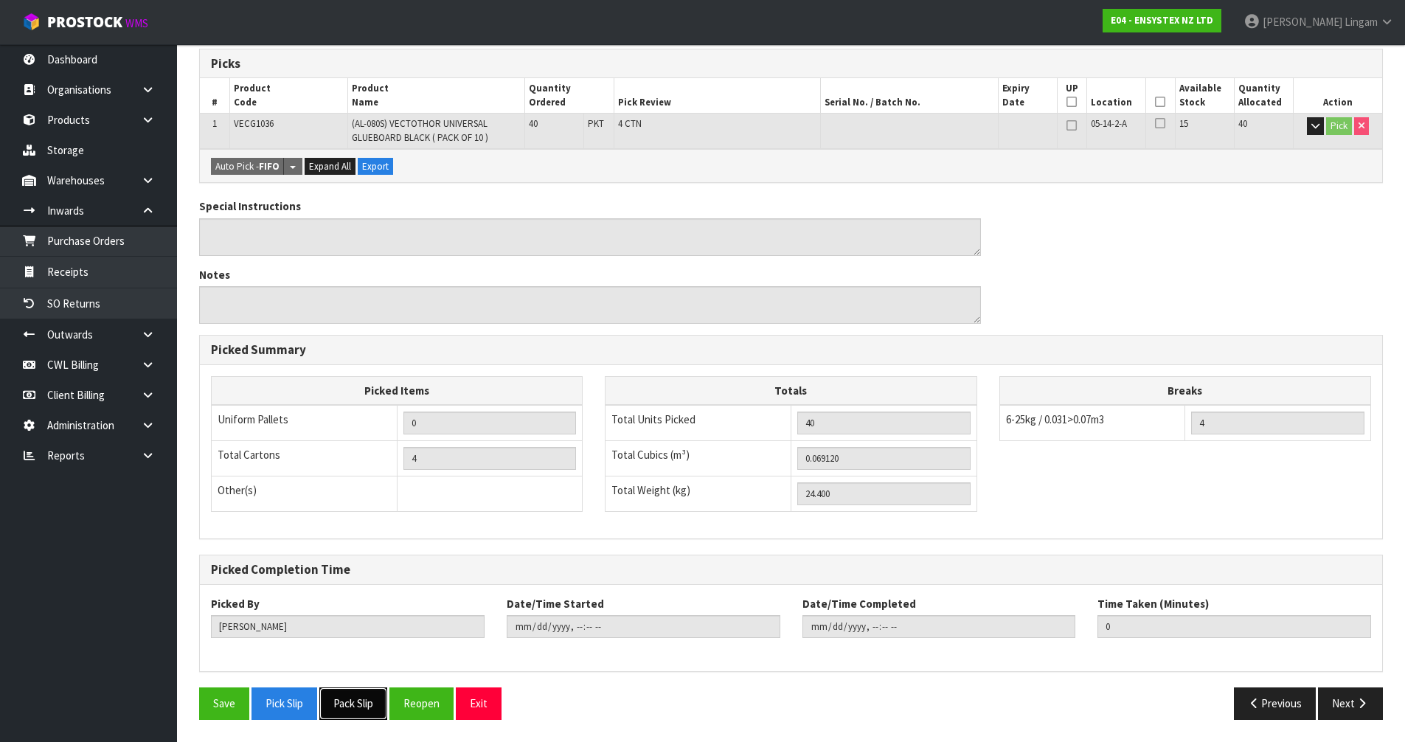
click at [365, 693] on button "Pack Slip" at bounding box center [353, 703] width 68 height 32
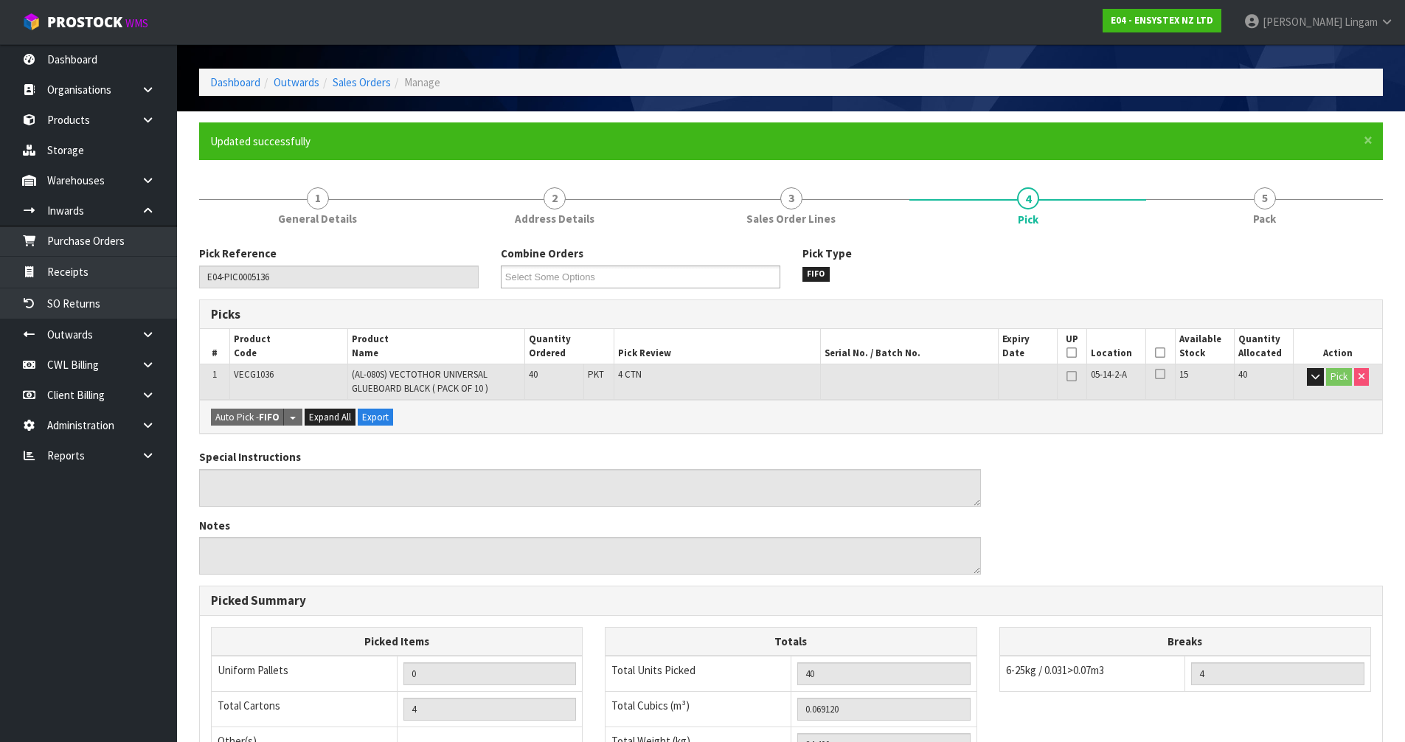
scroll to position [0, 0]
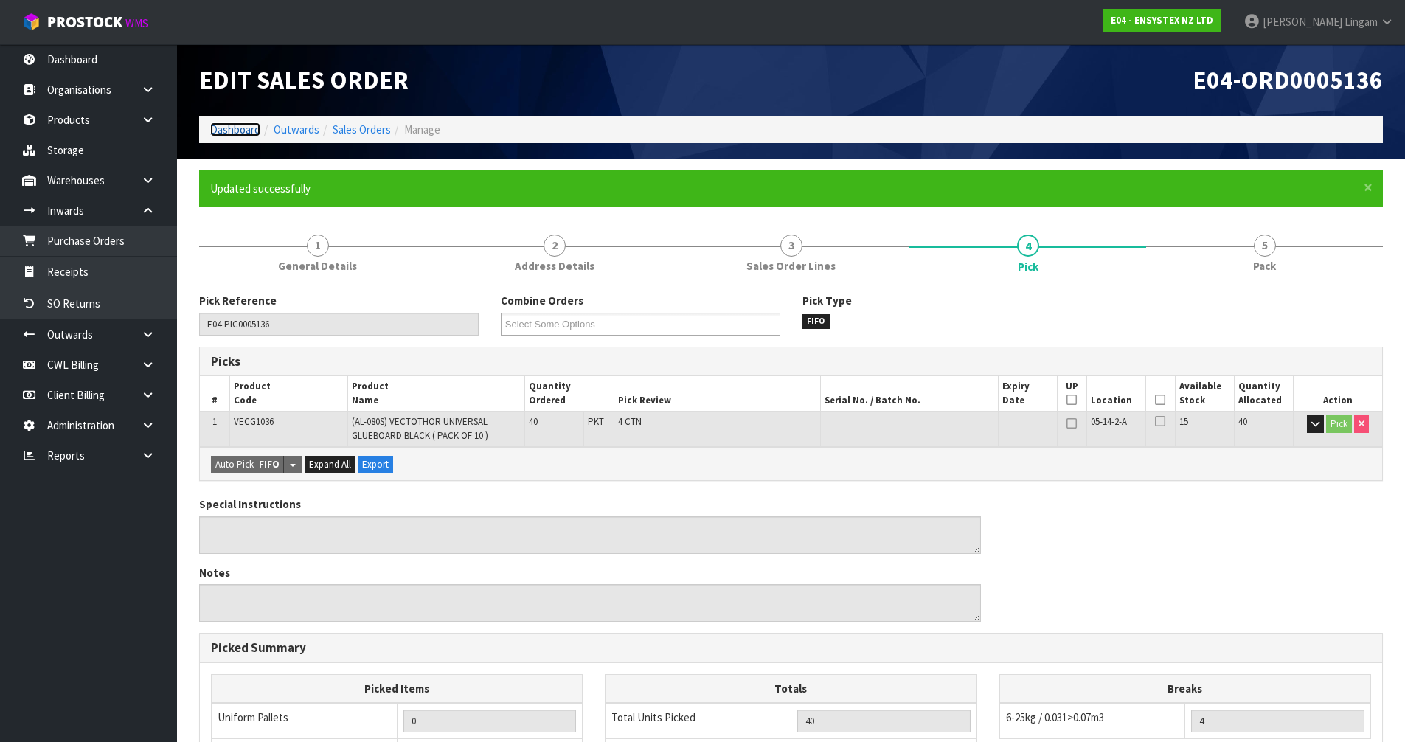
click at [224, 123] on link "Dashboard" at bounding box center [235, 129] width 50 height 14
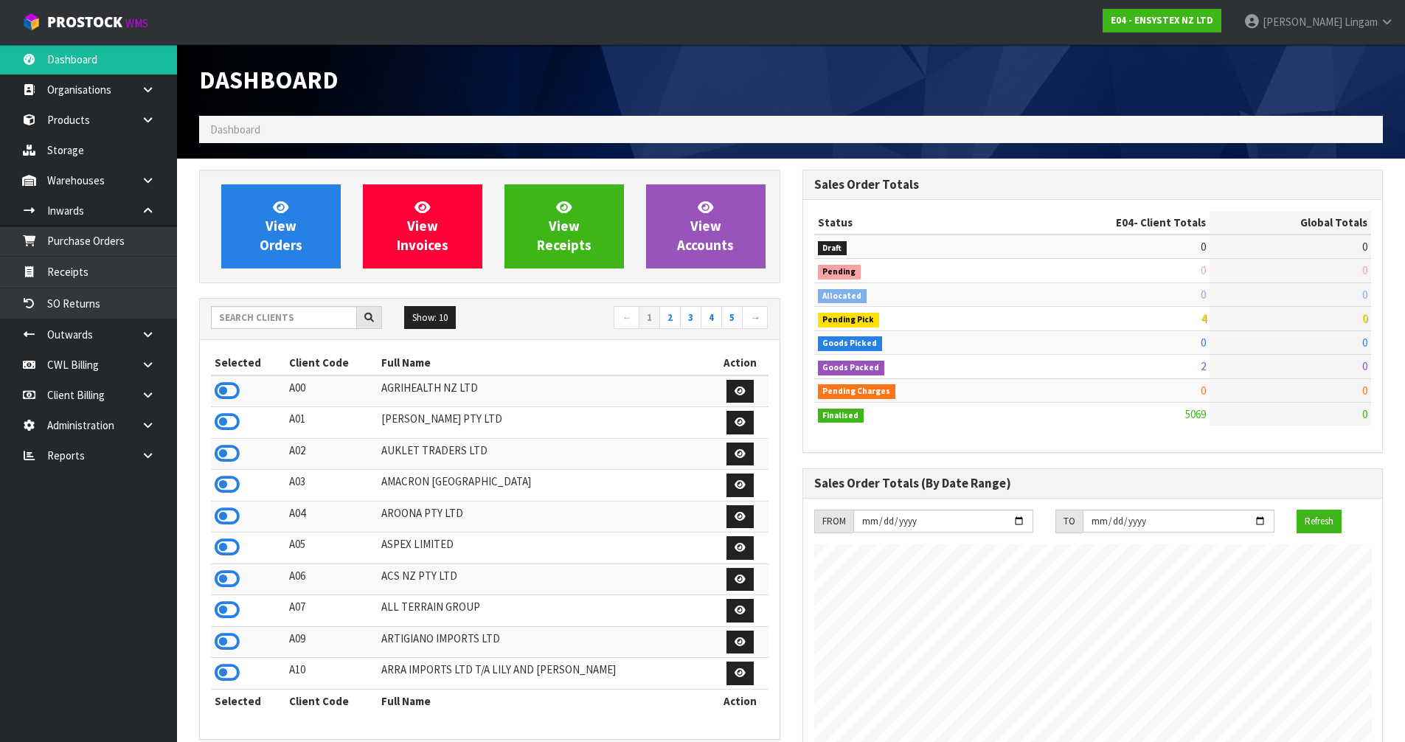
scroll to position [1118, 603]
click at [269, 310] on input "text" at bounding box center [284, 317] width 146 height 23
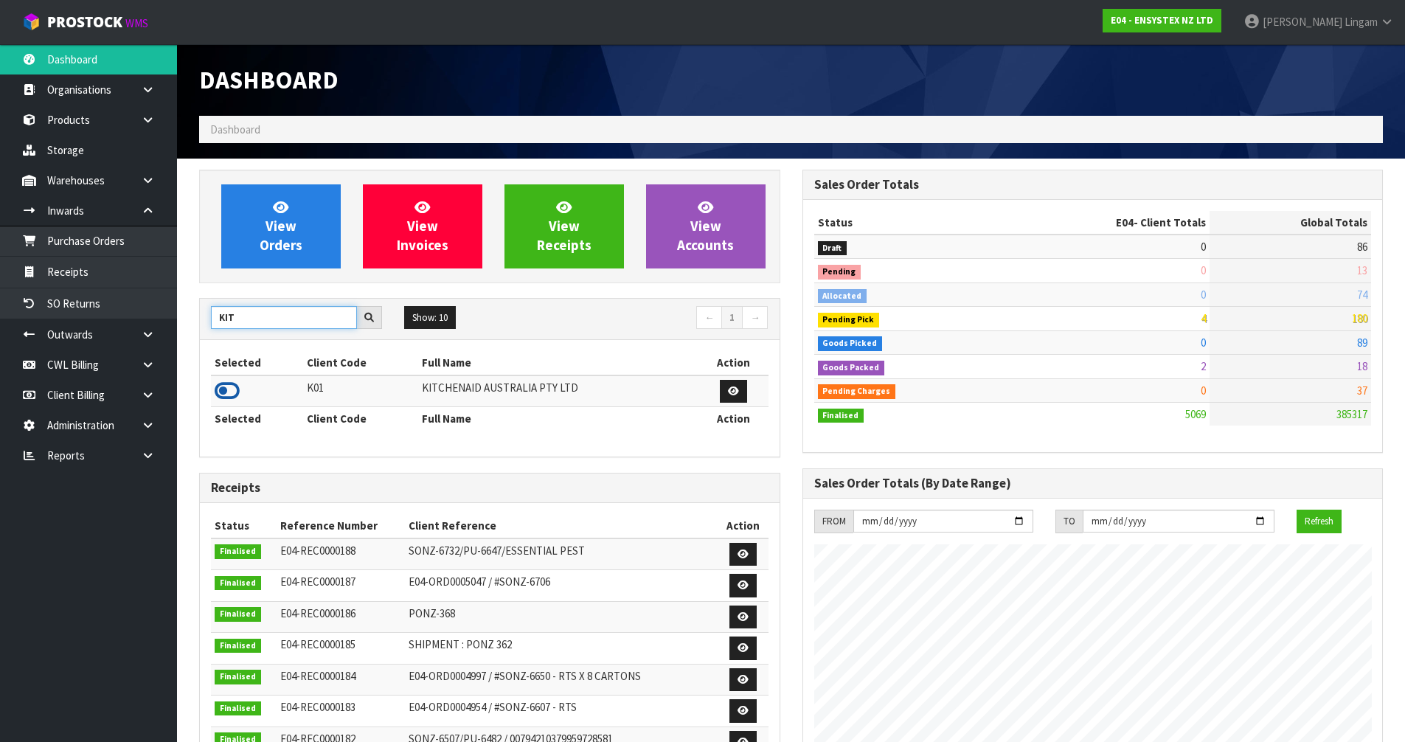
type input "KIT"
click at [229, 396] on icon at bounding box center [227, 391] width 25 height 22
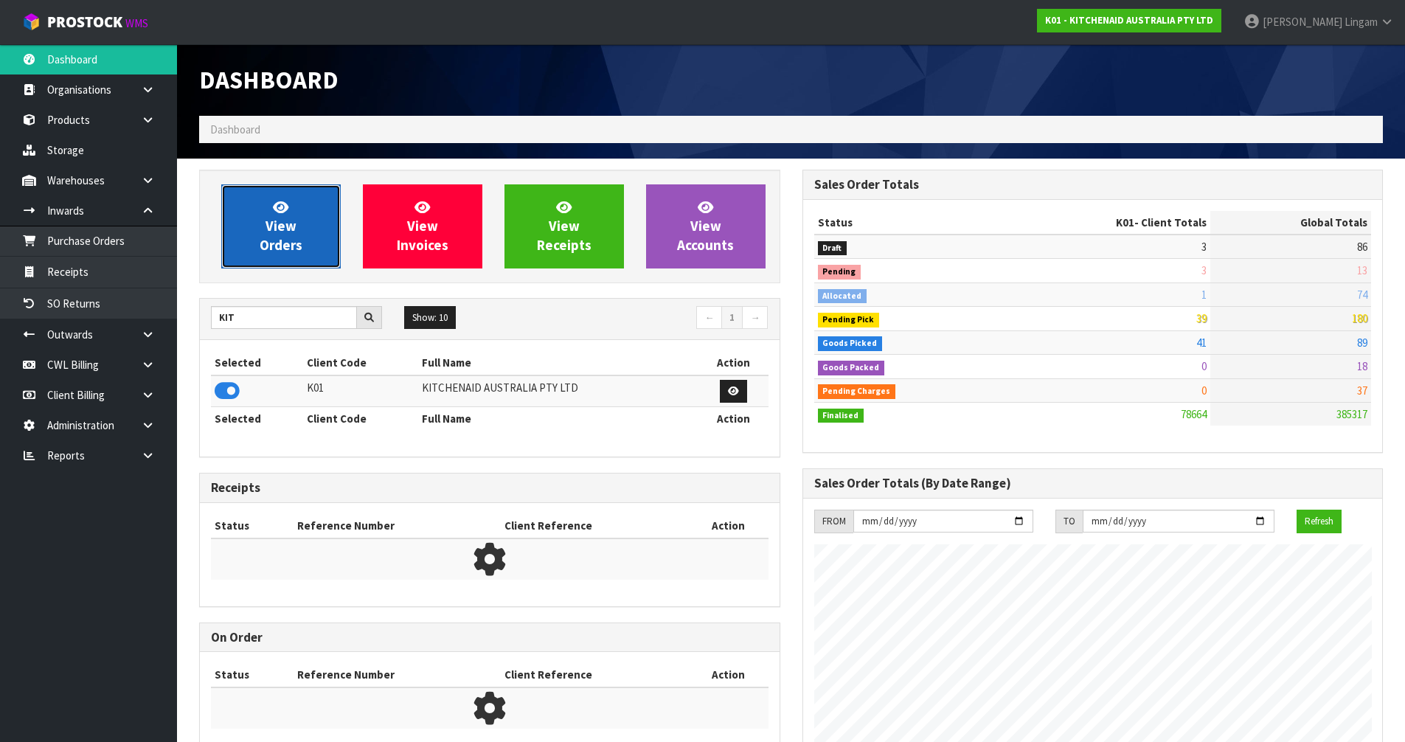
click at [315, 239] on link "View Orders" at bounding box center [280, 226] width 119 height 84
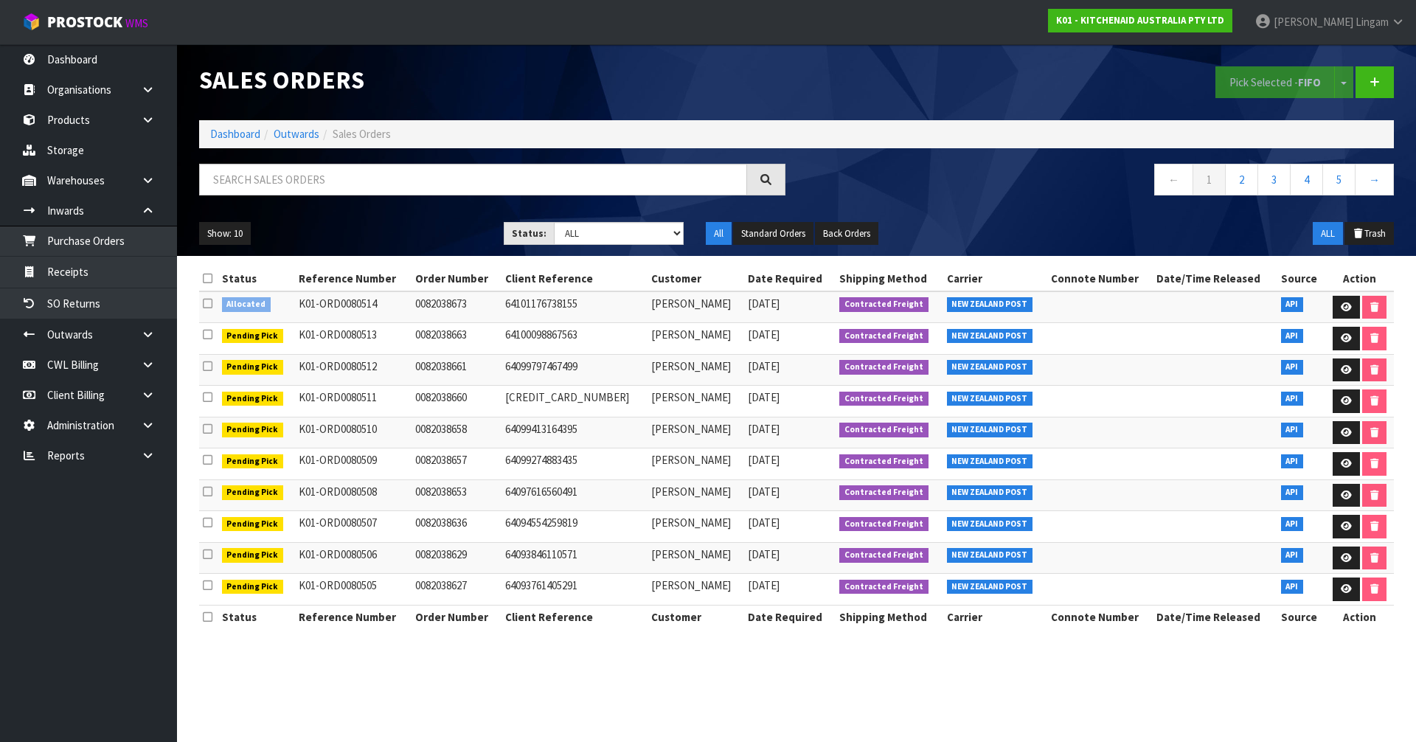
click at [212, 304] on icon at bounding box center [208, 303] width 10 height 11
click at [0, 0] on input "checkbox" at bounding box center [0, 0] width 0 height 0
click at [1269, 81] on button "Pick Selected - FIFO" at bounding box center [1275, 82] width 119 height 32
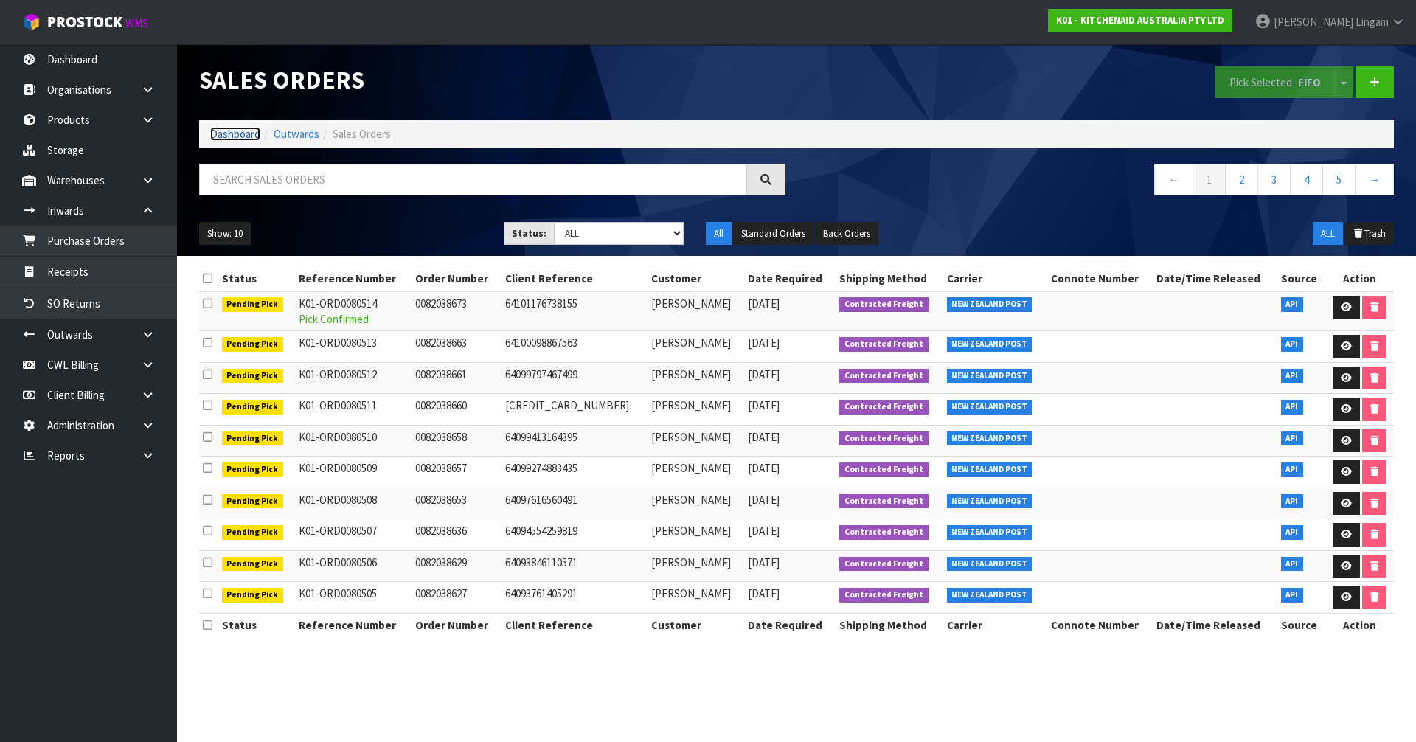
click at [240, 132] on link "Dashboard" at bounding box center [235, 134] width 50 height 14
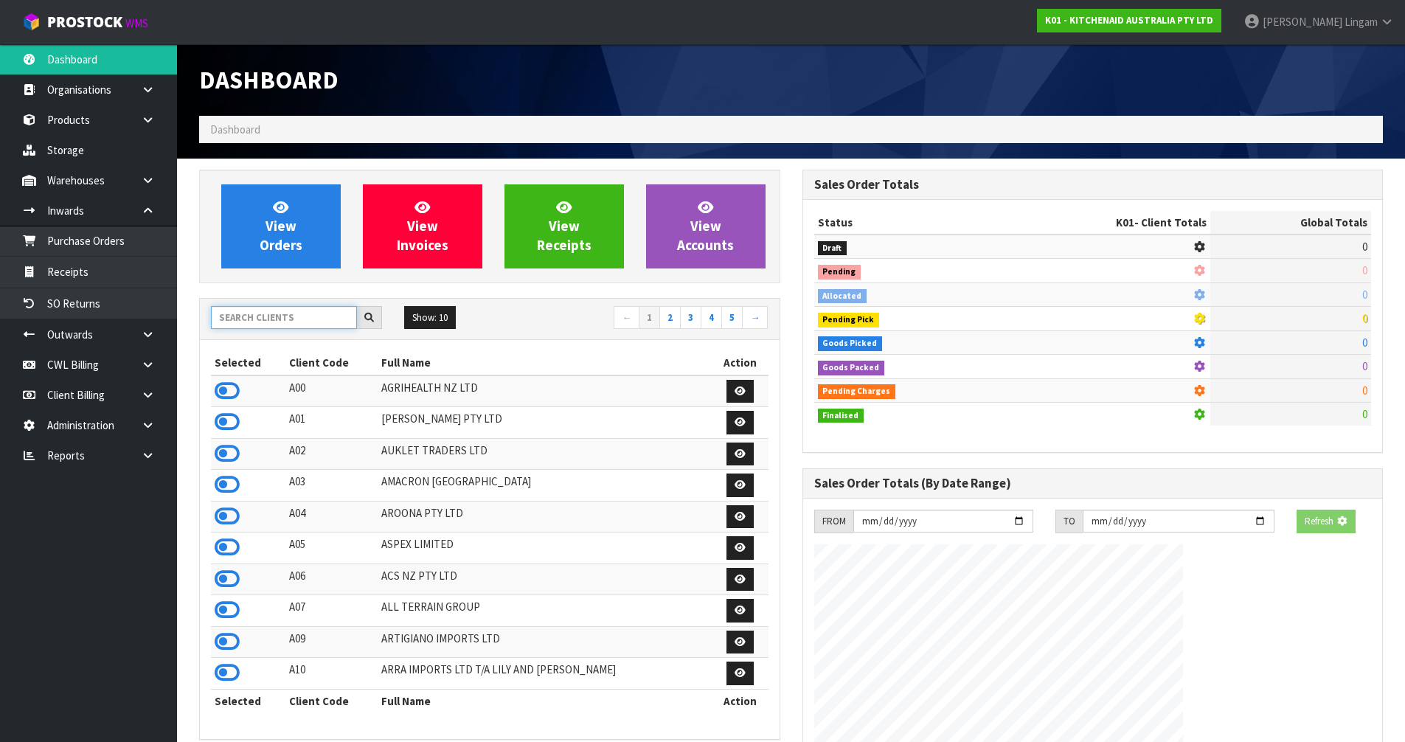
click at [264, 316] on input "text" at bounding box center [284, 317] width 146 height 23
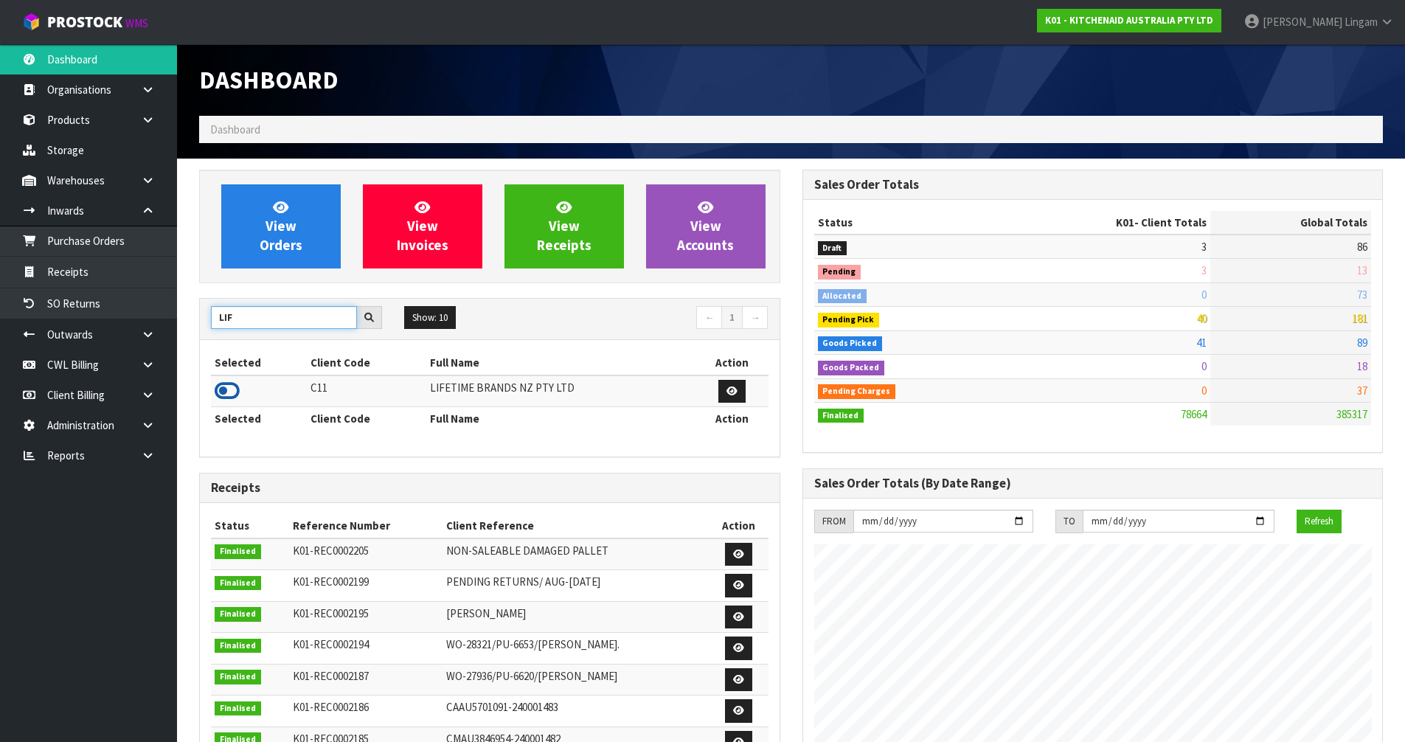
type input "LIF"
click at [224, 400] on icon at bounding box center [227, 391] width 25 height 22
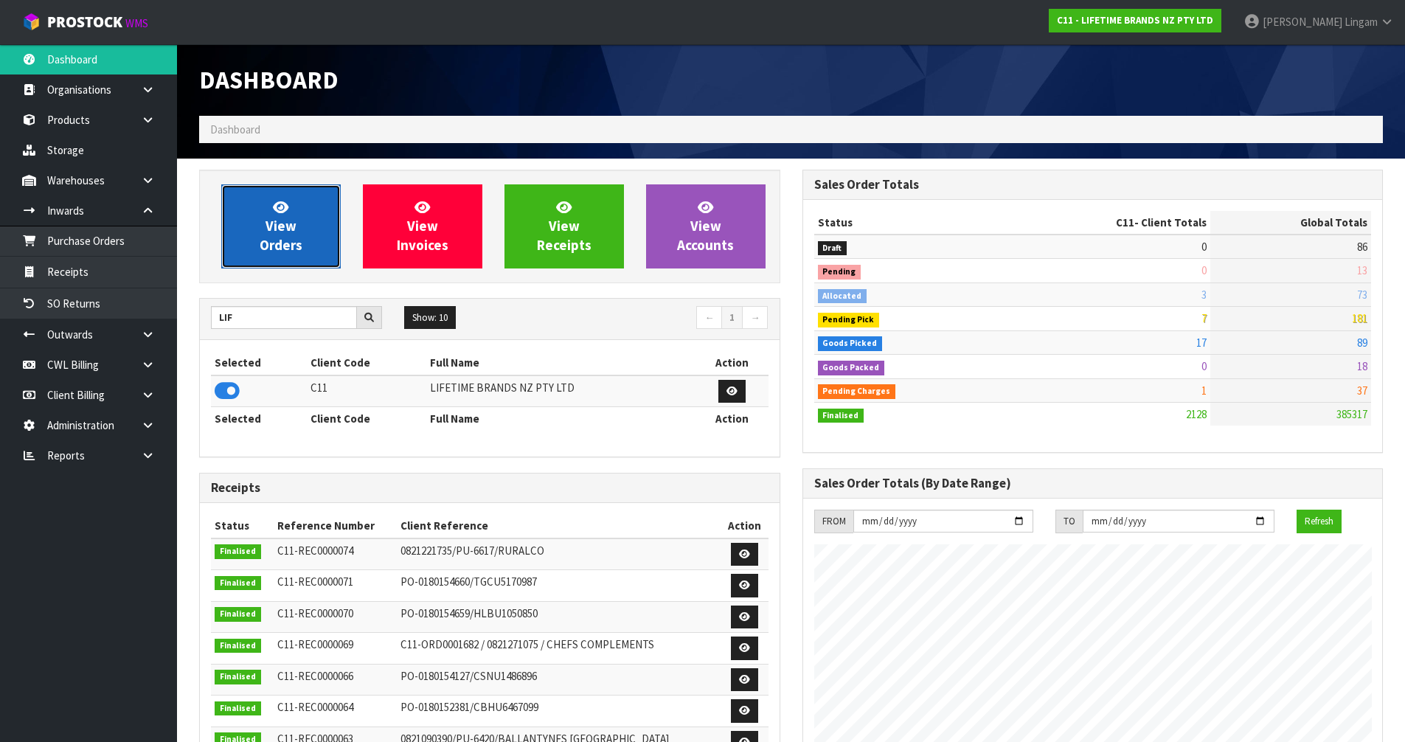
click at [305, 248] on link "View Orders" at bounding box center [280, 226] width 119 height 84
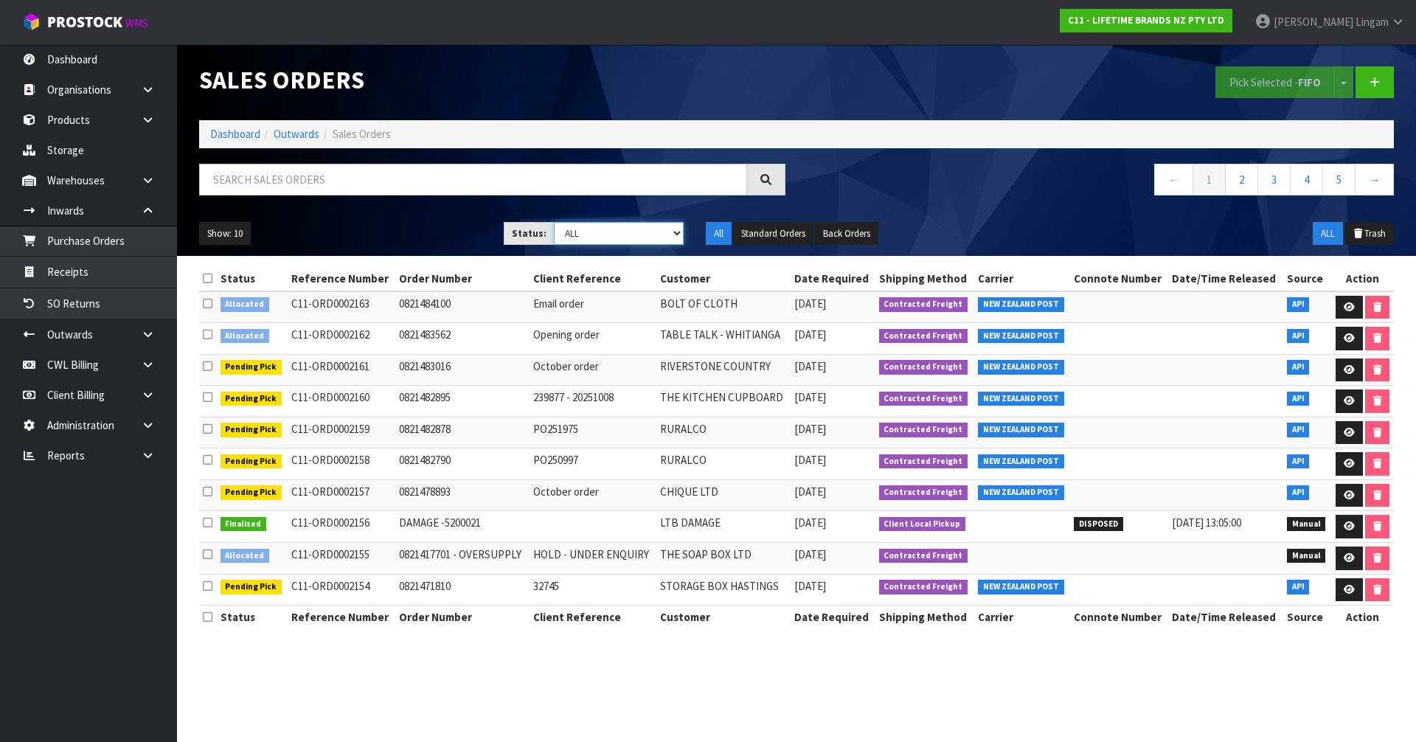
click at [664, 232] on select "Draft Pending Allocated Pending Pick Goods Picked Goods Packed Pending Charges …" at bounding box center [619, 233] width 131 height 23
select select "string:6"
click at [554, 222] on select "Draft Pending Allocated Pending Pick Goods Picked Goods Packed Pending Charges …" at bounding box center [619, 233] width 131 height 23
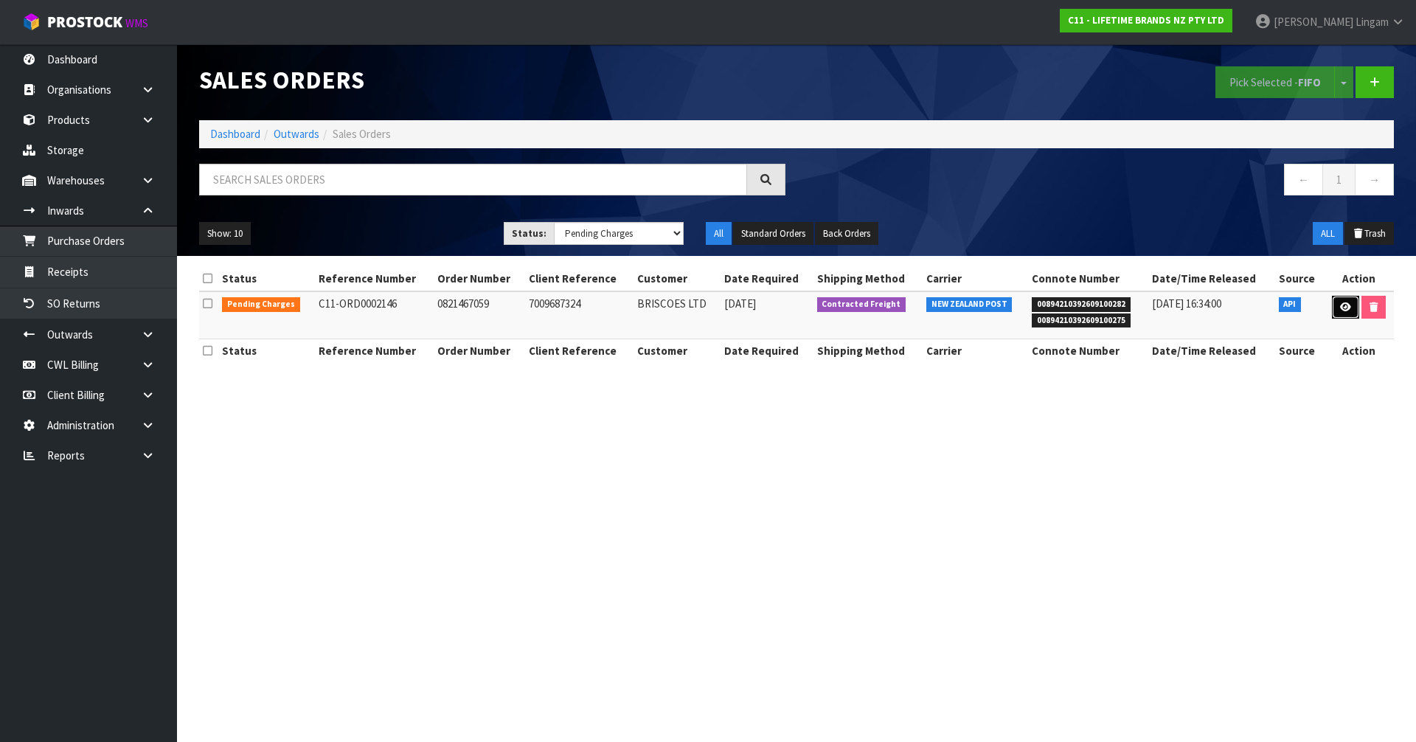
click at [1346, 315] on link at bounding box center [1345, 308] width 27 height 24
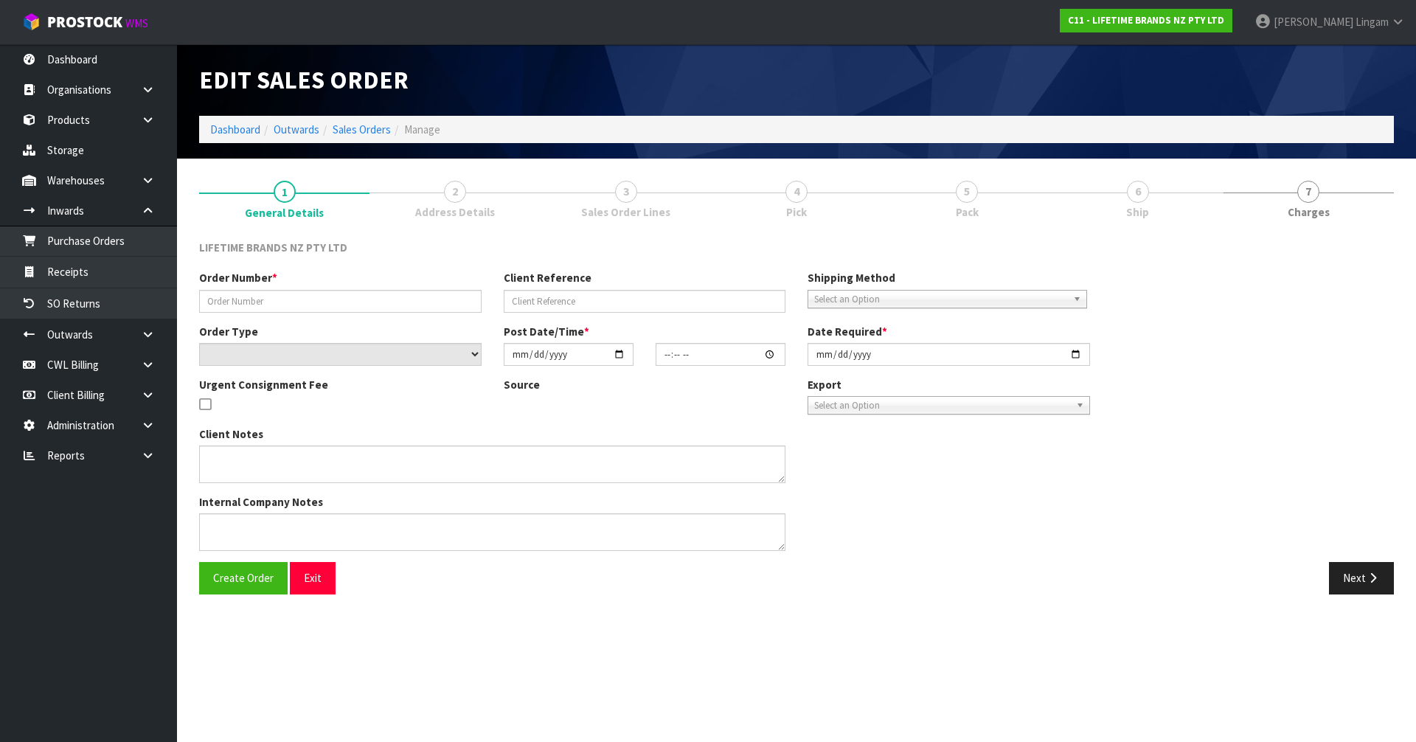
type input "0821467059"
type input "7009687324"
select select "number:0"
type input "2025-10-07"
type input "12:34:41.000"
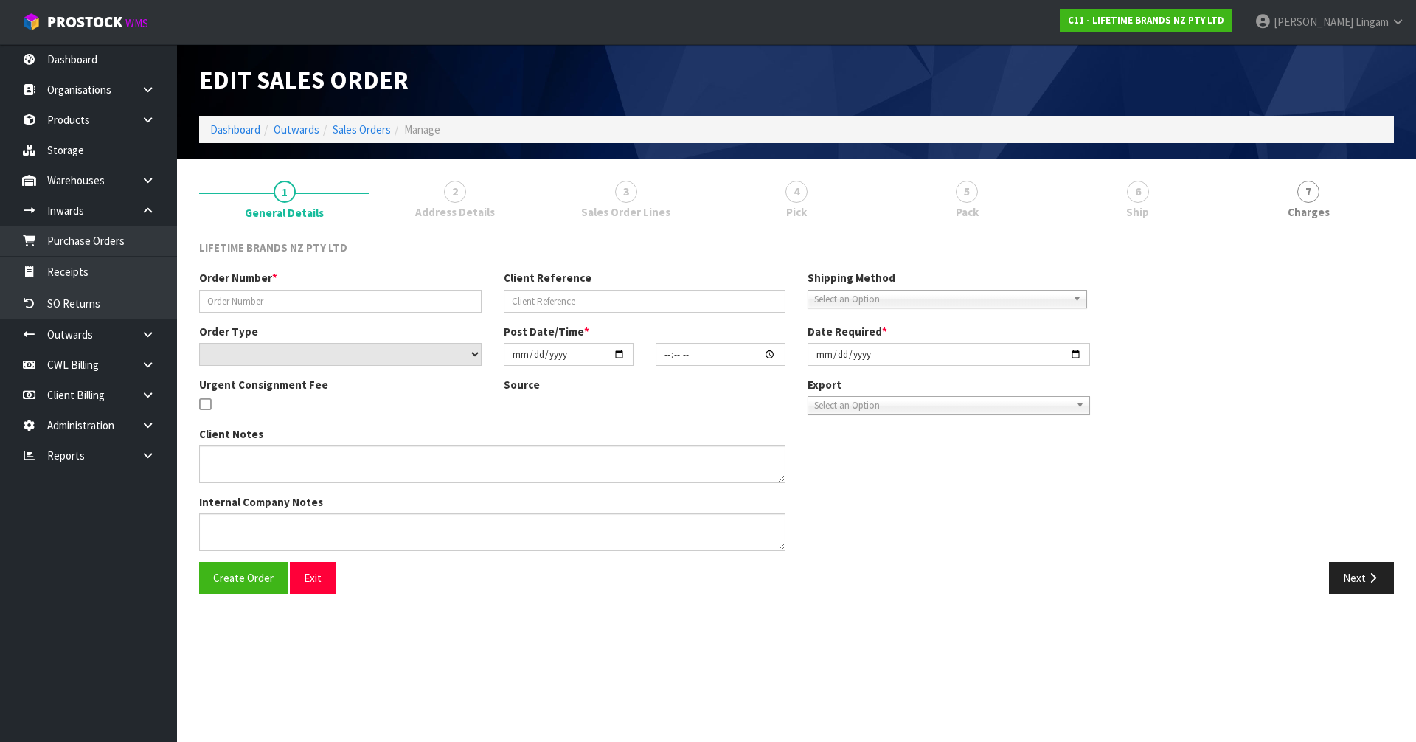
type input "2025-10-08"
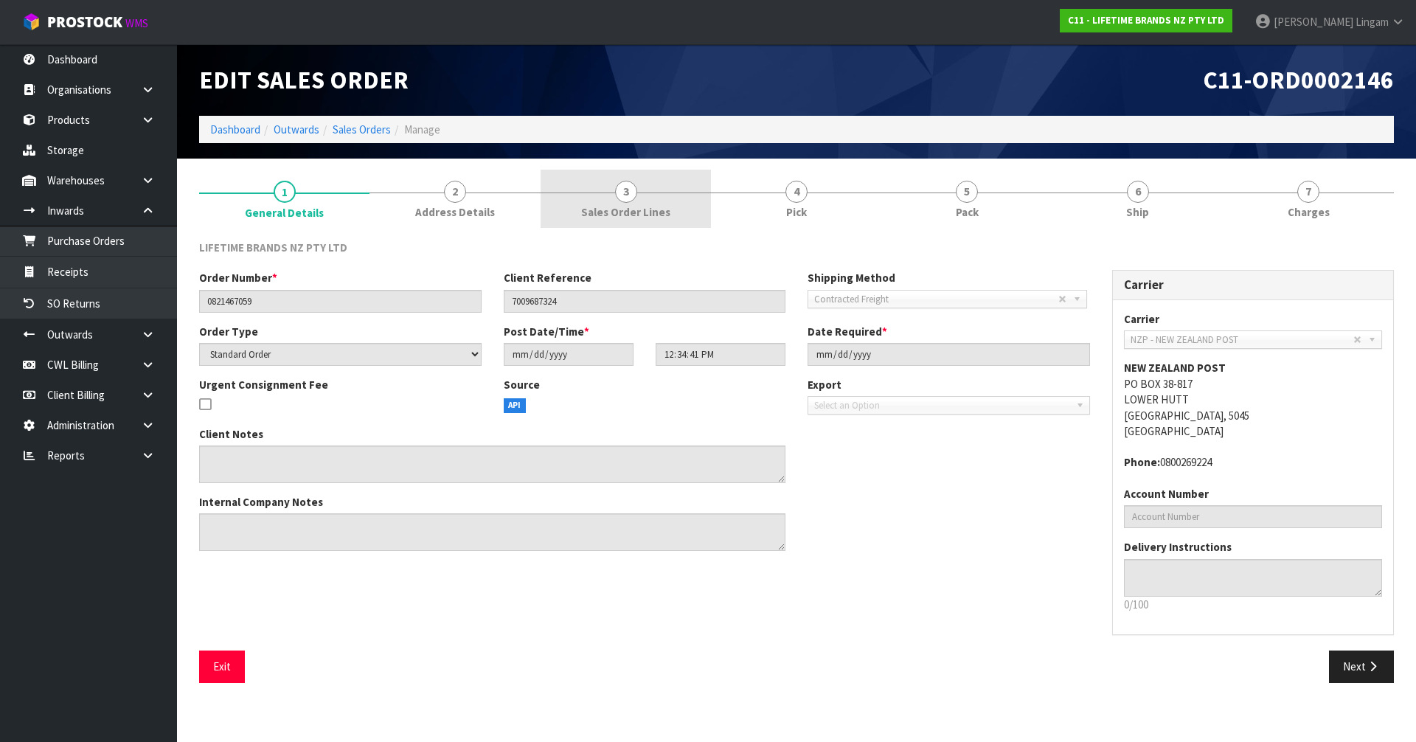
click at [662, 222] on link "3 Sales Order Lines" at bounding box center [626, 199] width 170 height 58
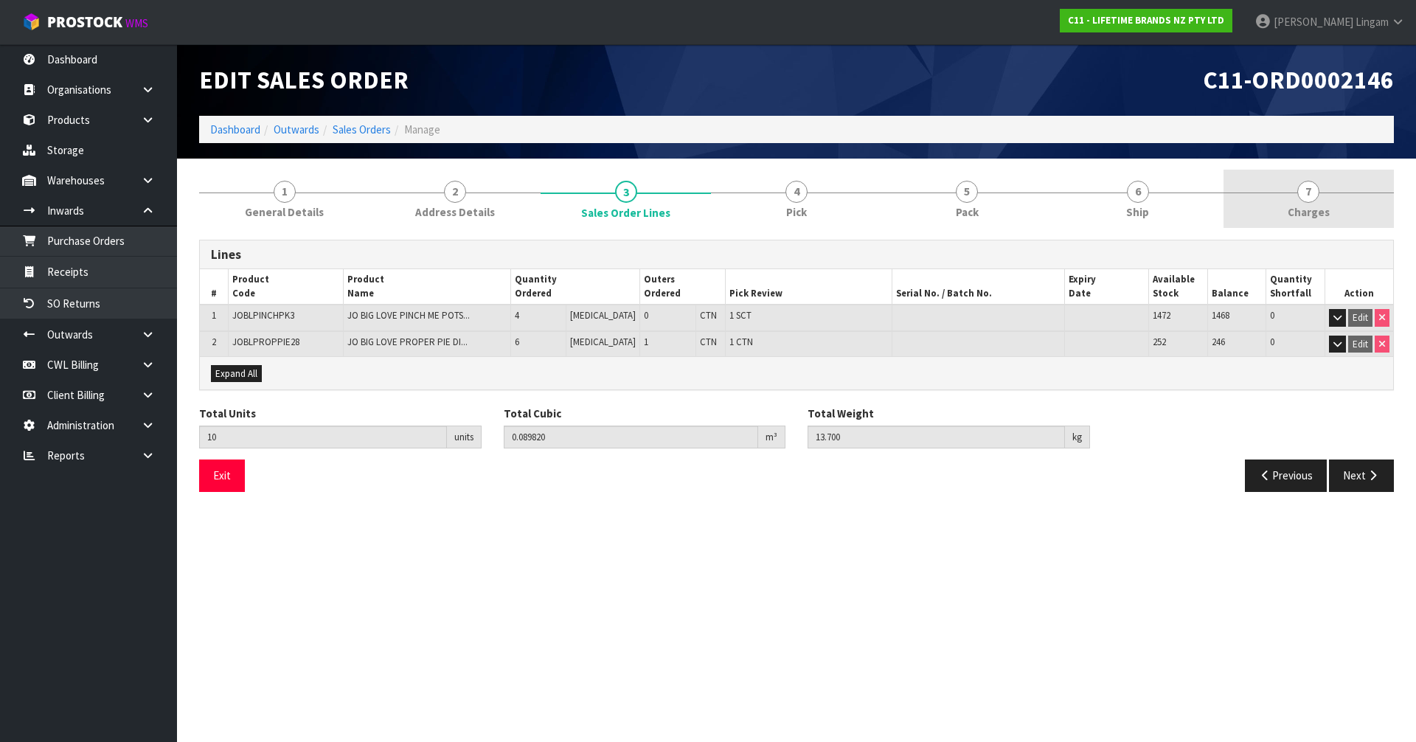
click at [1322, 215] on span "Charges" at bounding box center [1309, 211] width 42 height 15
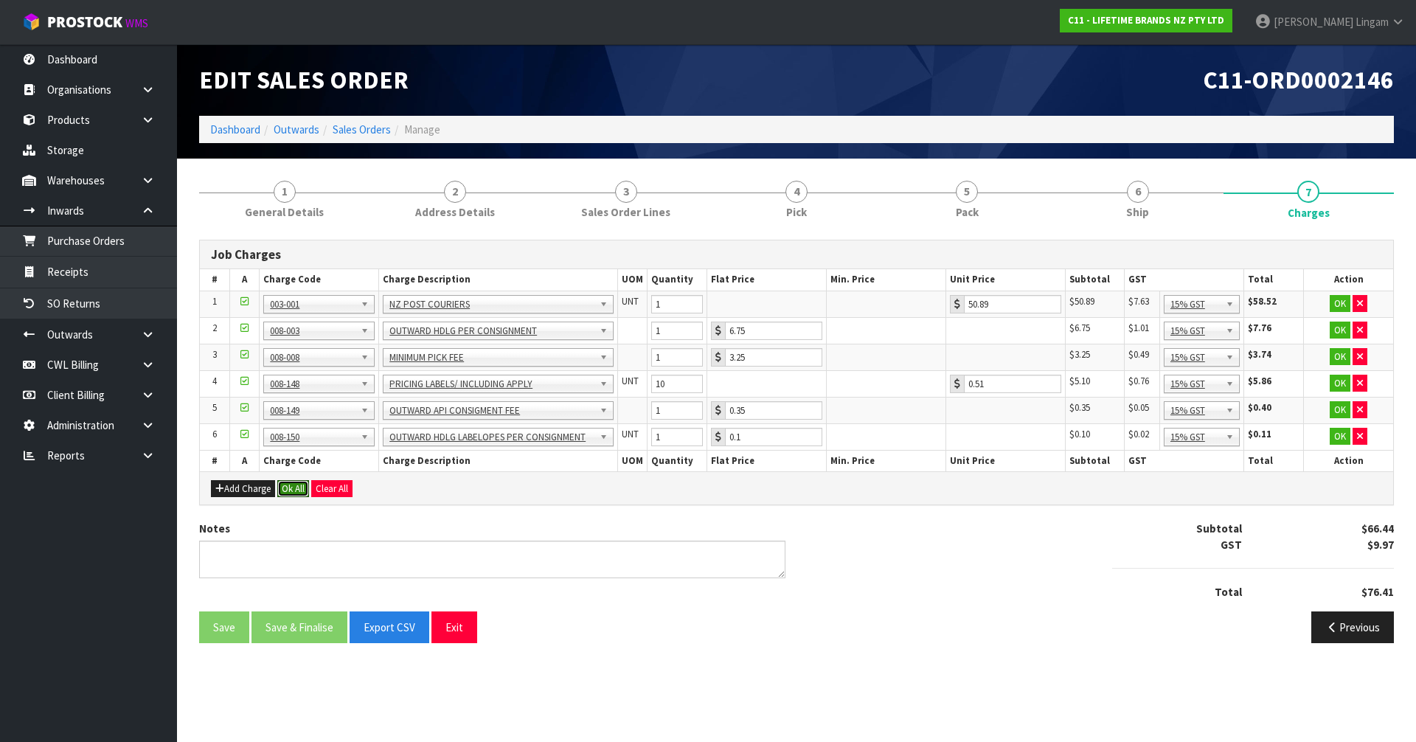
click at [301, 490] on button "Ok All" at bounding box center [293, 489] width 32 height 18
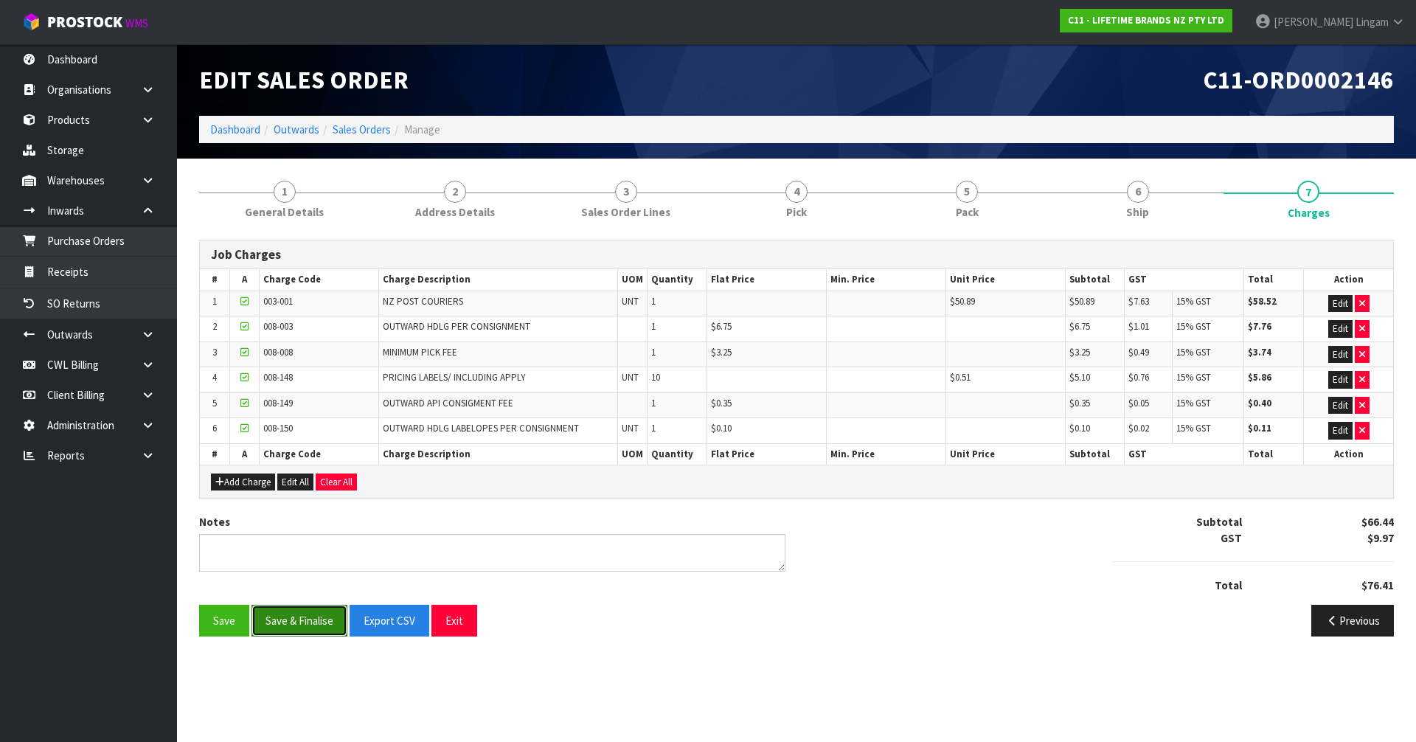
click at [302, 623] on button "Save & Finalise" at bounding box center [300, 621] width 96 height 32
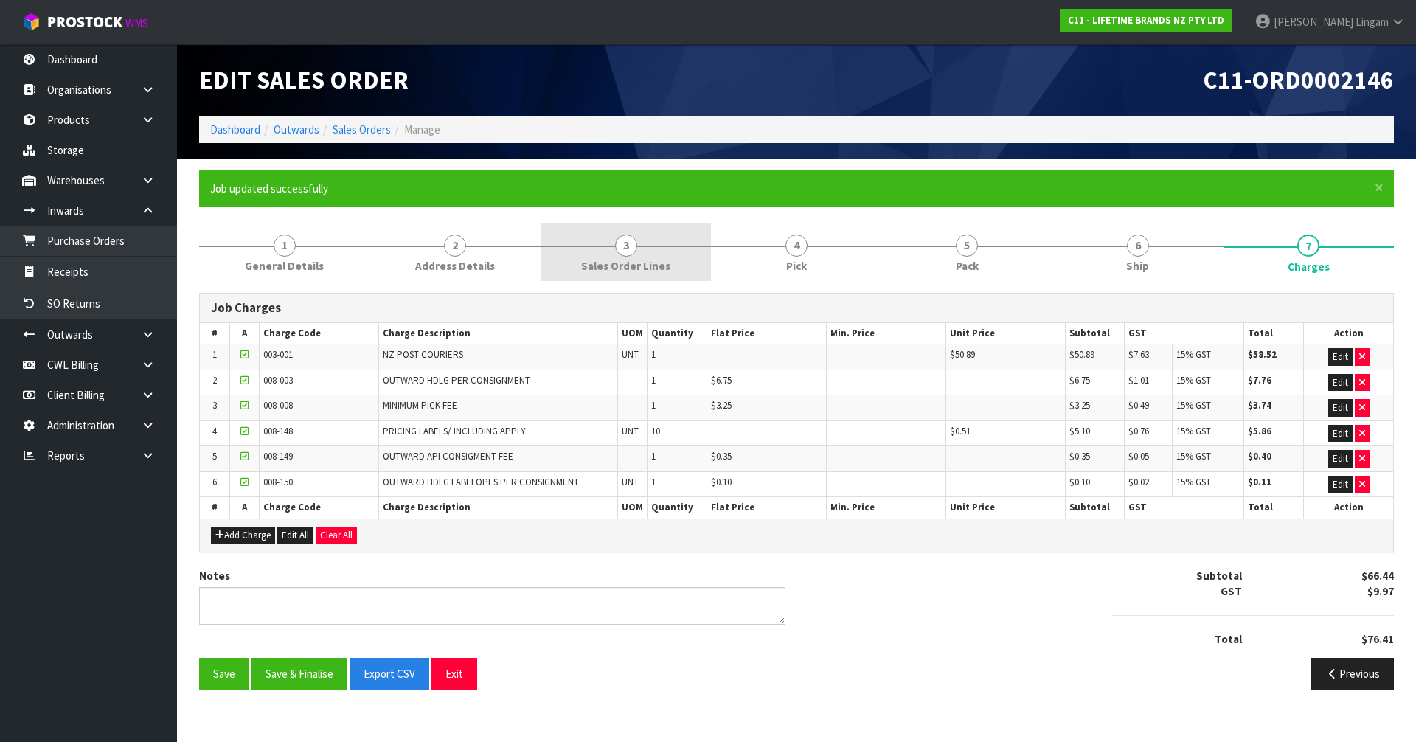
click at [630, 258] on span "Sales Order Lines" at bounding box center [625, 265] width 89 height 15
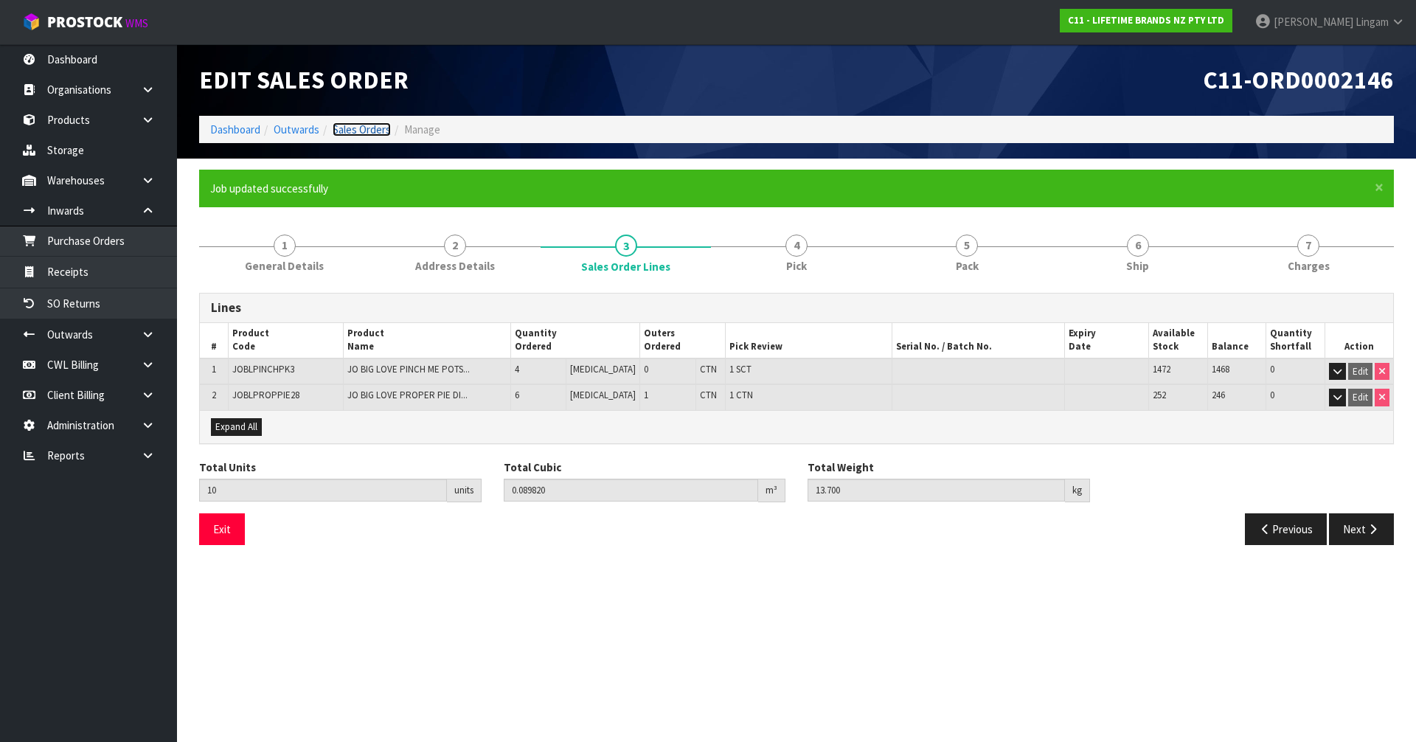
click at [340, 124] on link "Sales Orders" at bounding box center [362, 129] width 58 height 14
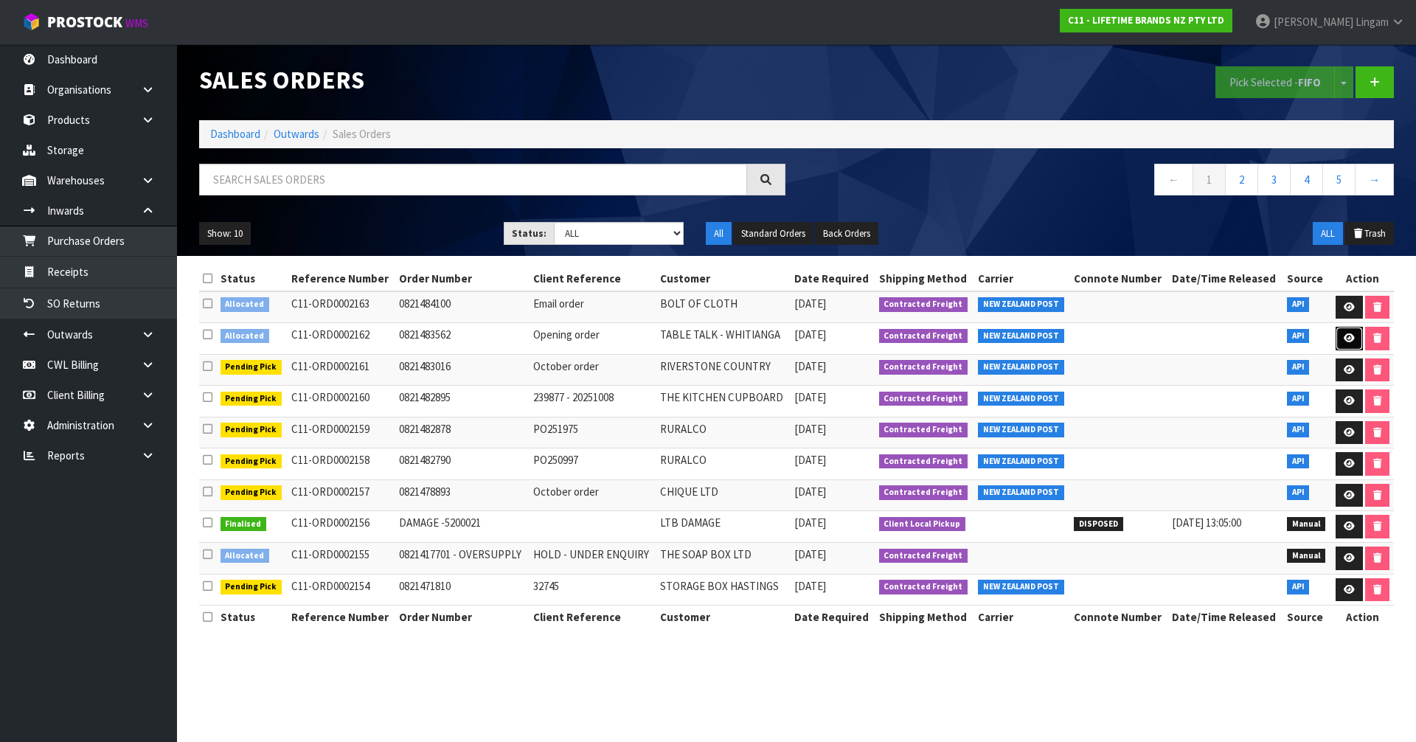
click at [1350, 339] on icon at bounding box center [1349, 338] width 11 height 10
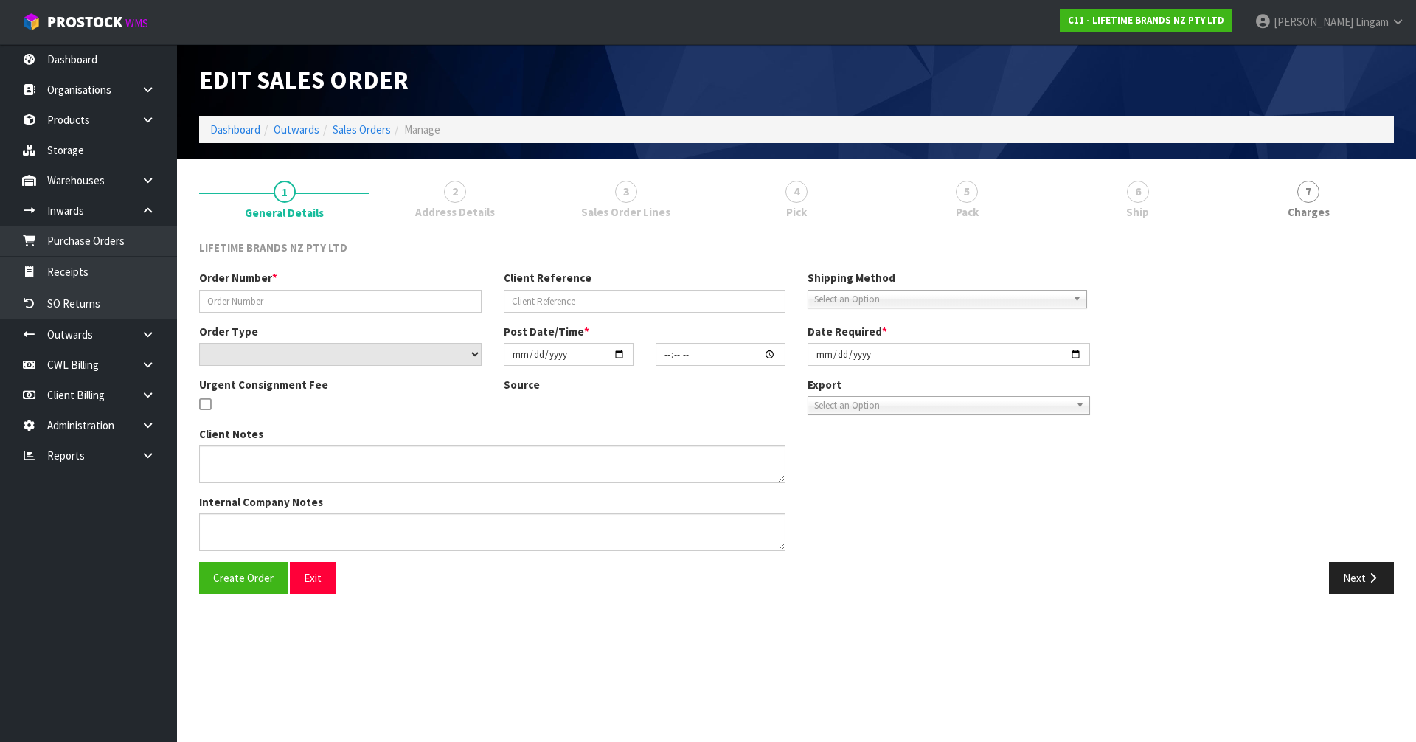
type input "0821483562"
type input "Opening order"
select select "number:0"
type input "[DATE]"
type input "12:54:51.000"
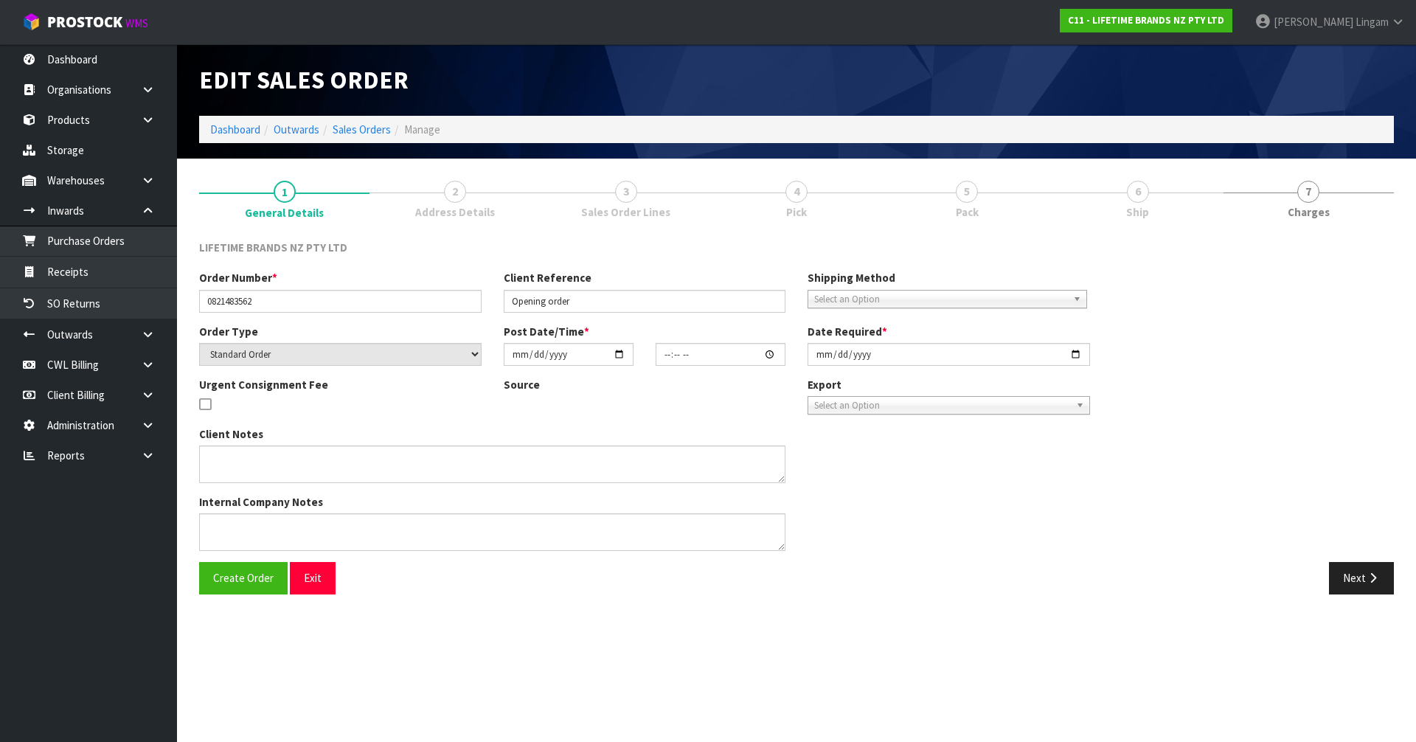
type input "2025-10-16"
type textarea "THIS ORDER HAS JUST BEEN PUT THROUGH AND IS FOR A NEW STORE OPENING. COULD YOU …"
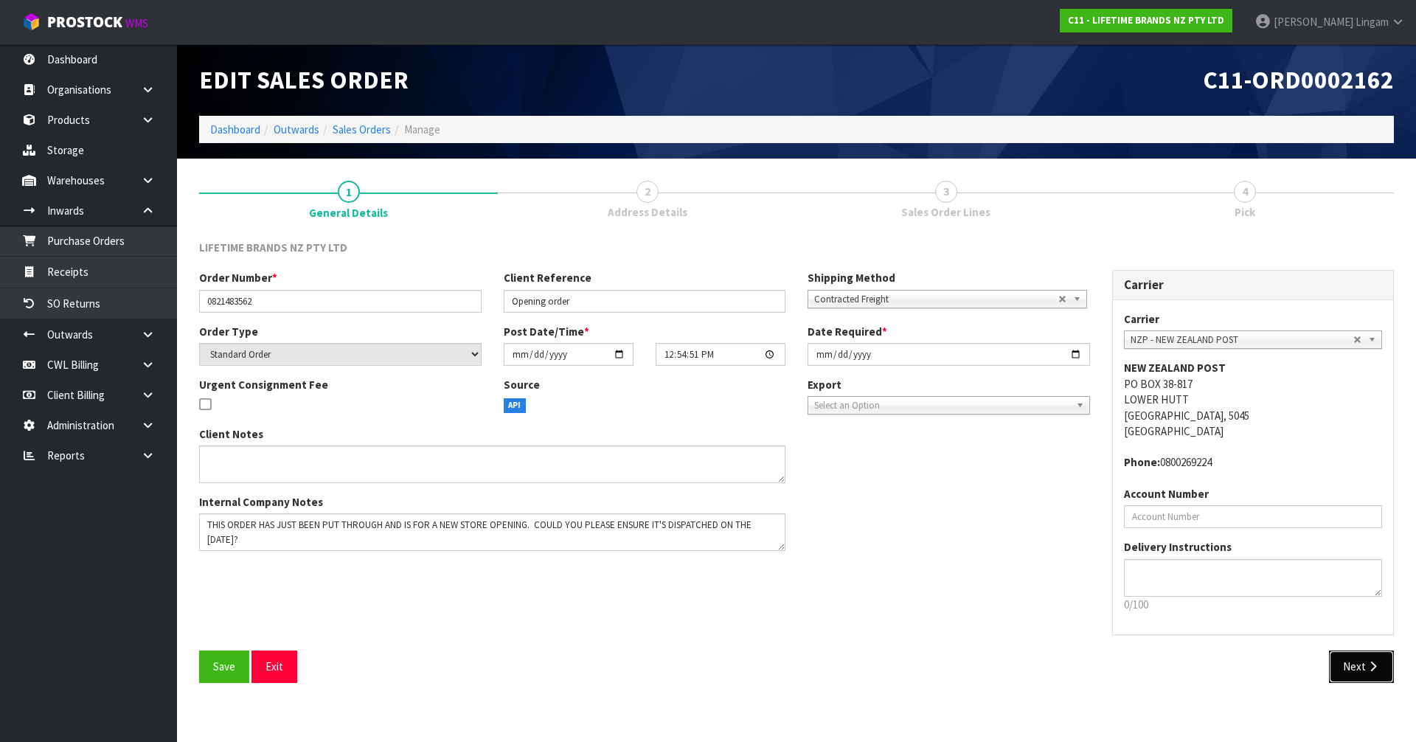
click at [1340, 665] on button "Next" at bounding box center [1361, 667] width 65 height 32
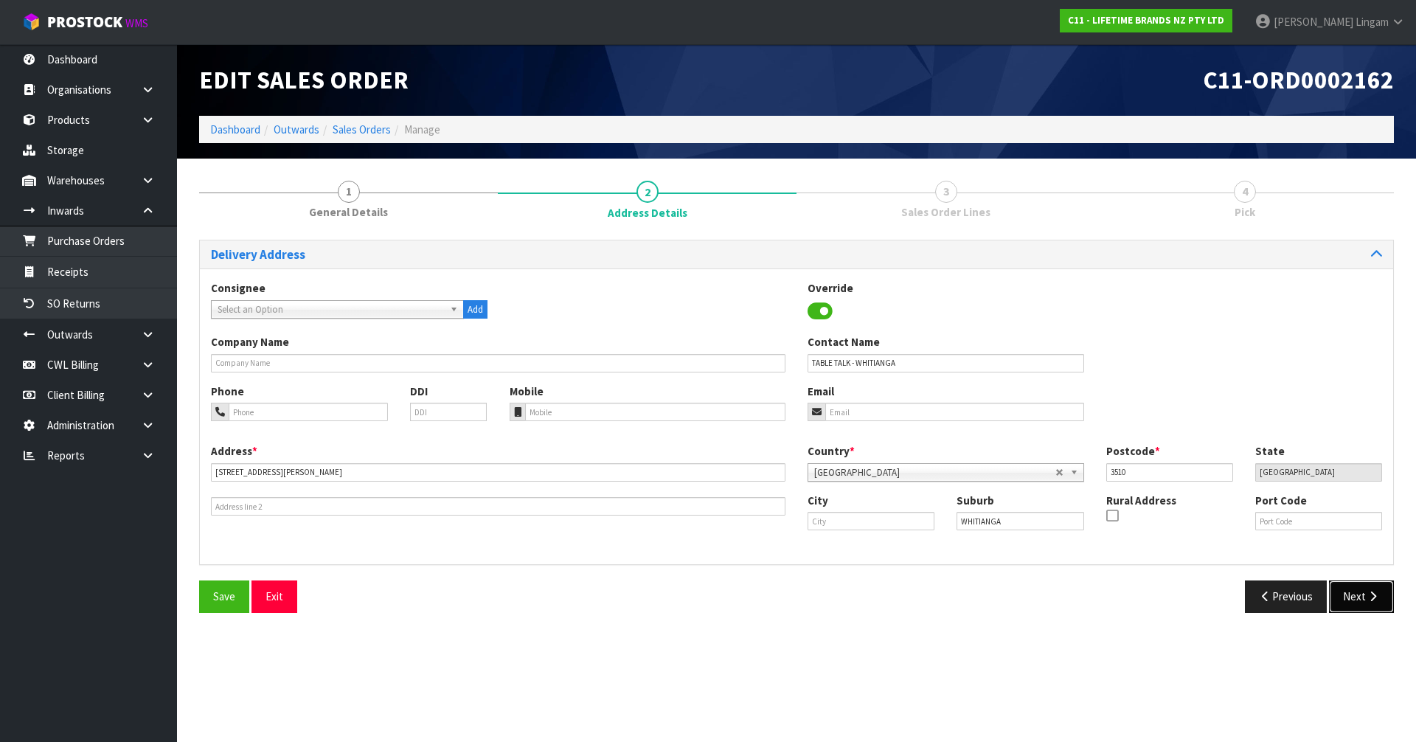
click at [1353, 597] on button "Next" at bounding box center [1361, 597] width 65 height 32
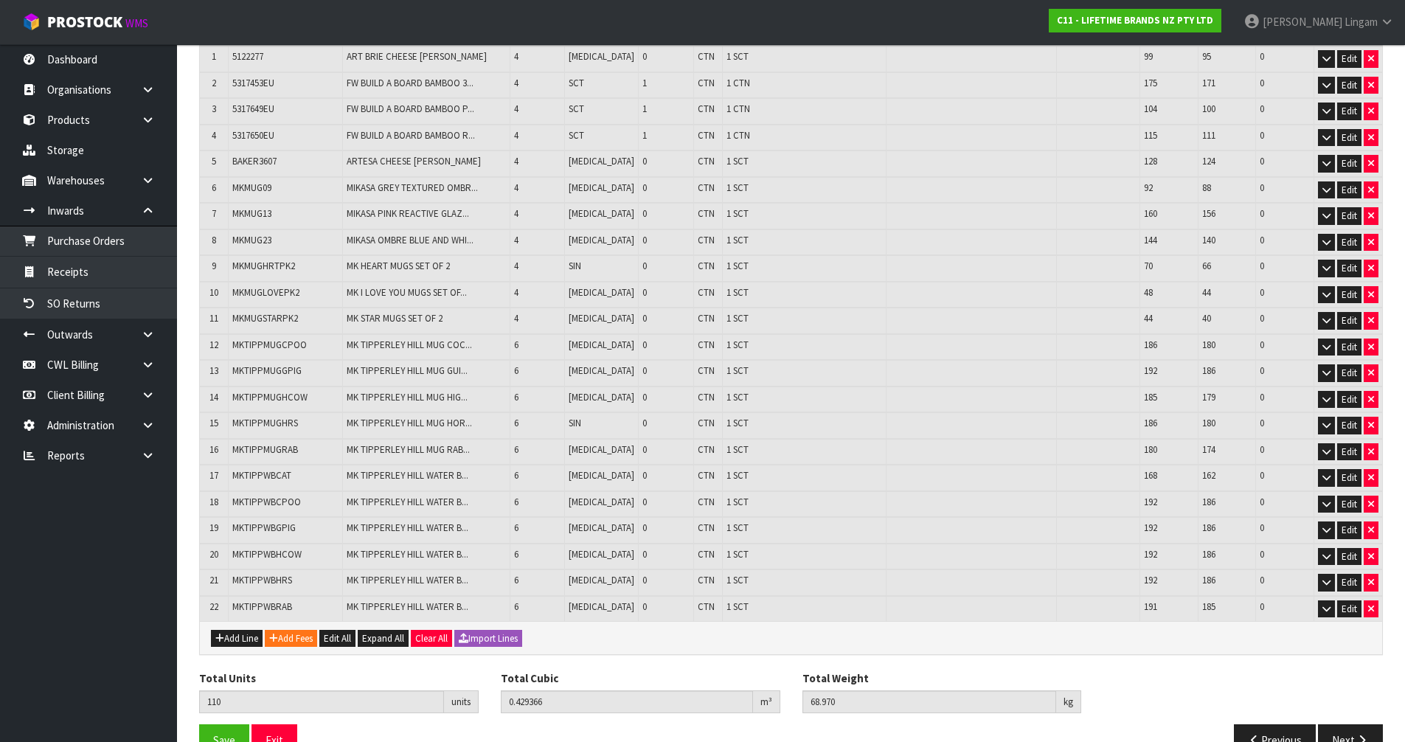
scroll to position [296, 0]
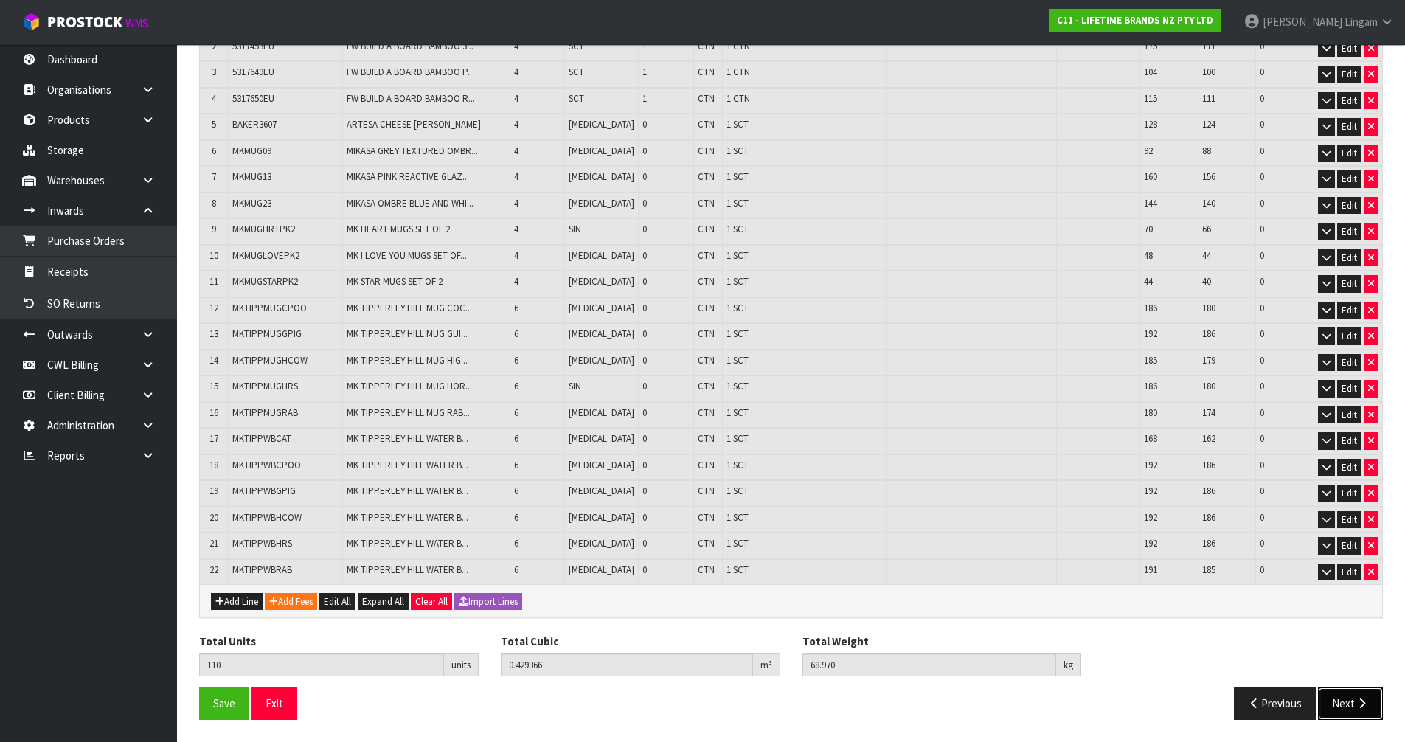
click at [1351, 699] on button "Next" at bounding box center [1350, 703] width 65 height 32
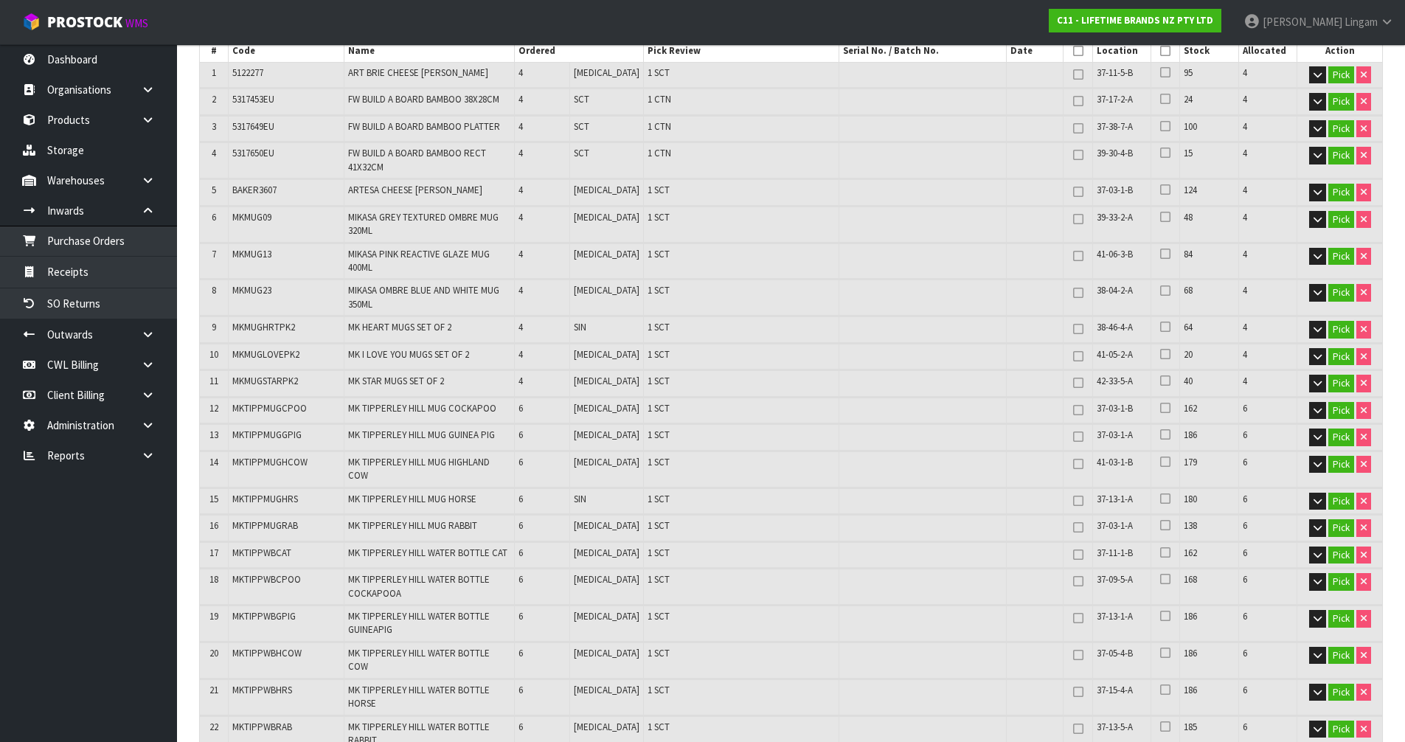
scroll to position [0, 0]
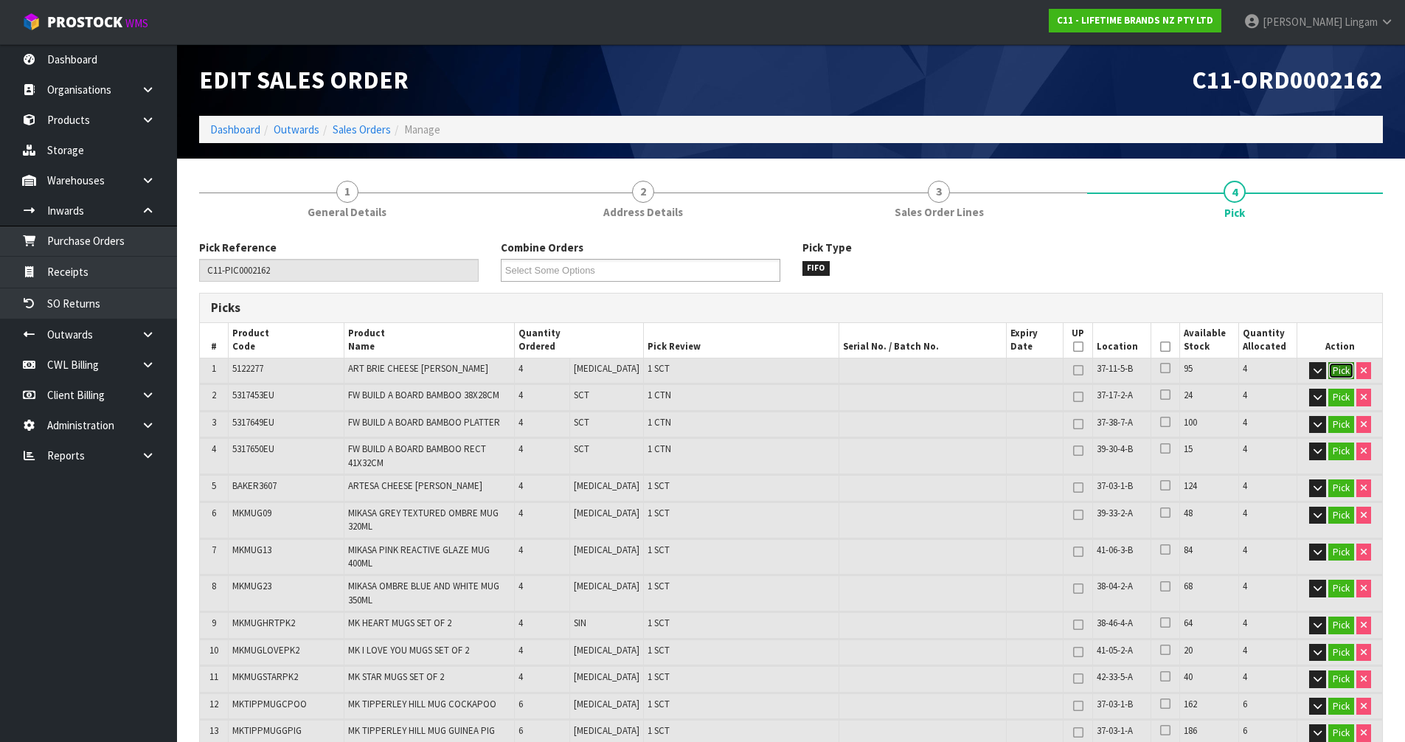
click at [1334, 367] on button "Pick" at bounding box center [1341, 371] width 26 height 18
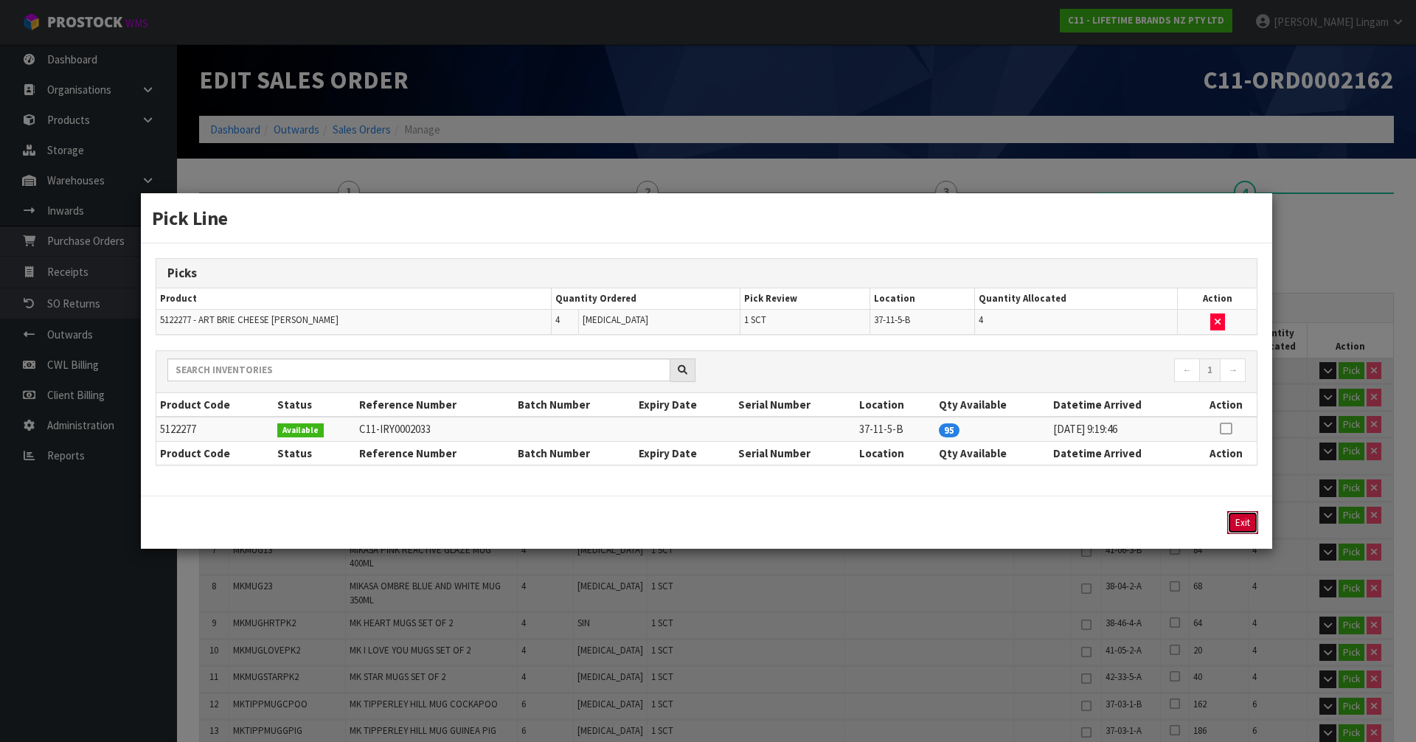
drag, startPoint x: 1240, startPoint y: 520, endPoint x: 1289, endPoint y: 499, distance: 52.9
click at [1239, 520] on button "Exit" at bounding box center [1242, 522] width 31 height 23
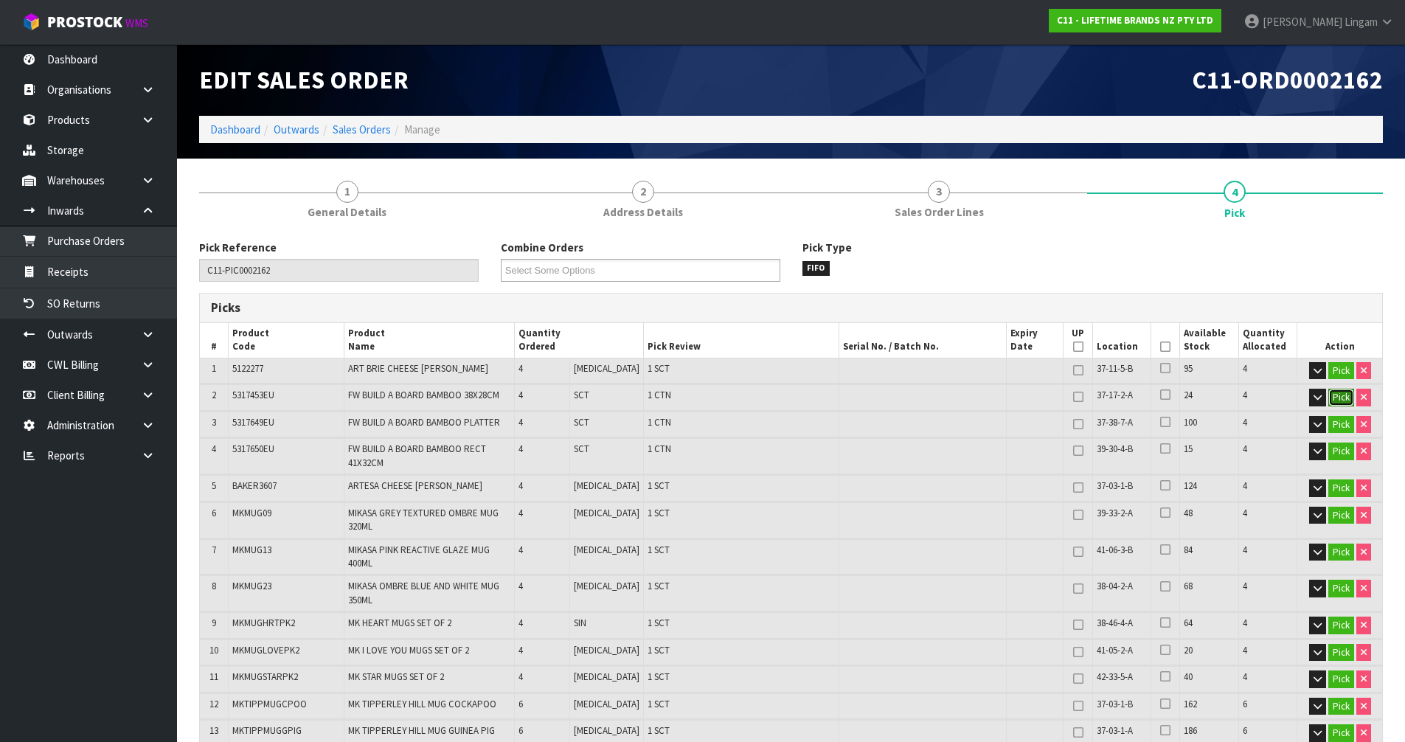
click at [1339, 398] on button "Pick" at bounding box center [1341, 398] width 26 height 18
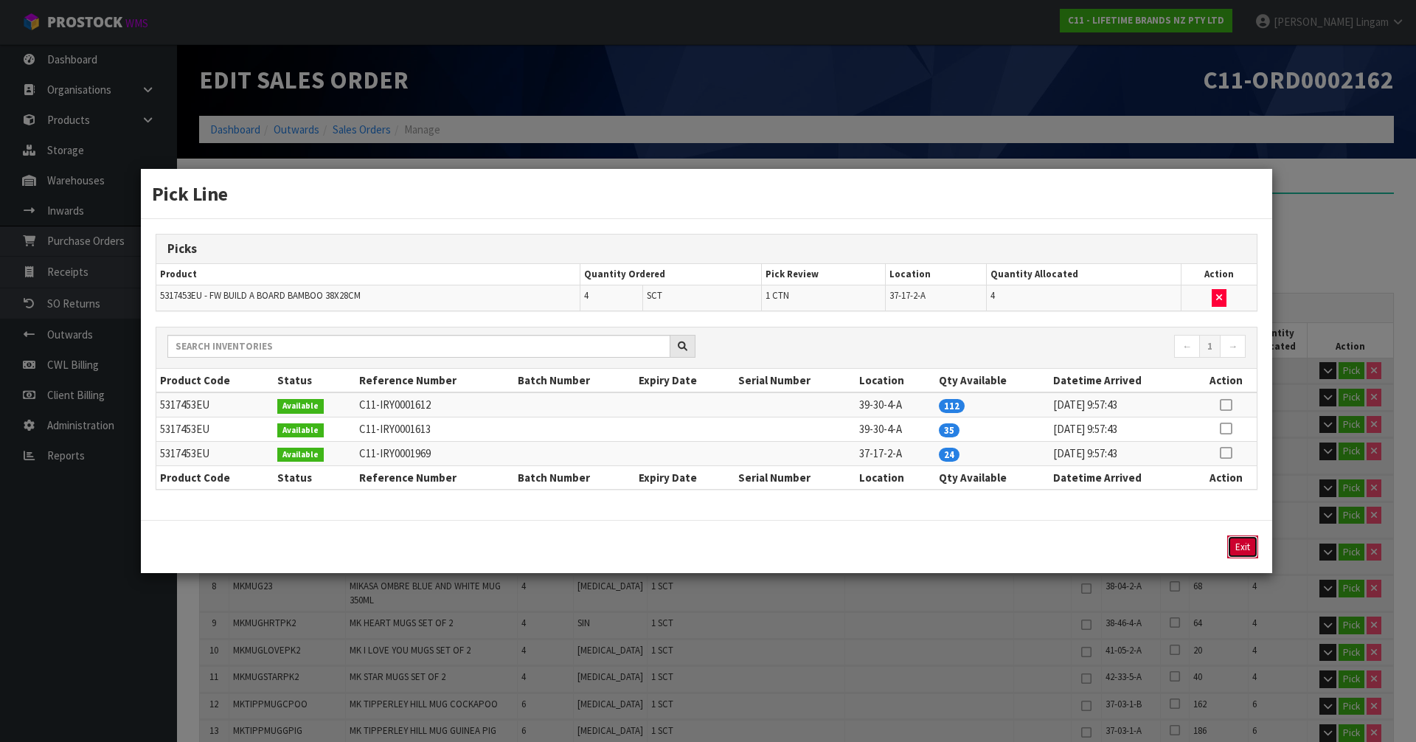
click at [1248, 547] on button "Exit" at bounding box center [1242, 547] width 31 height 23
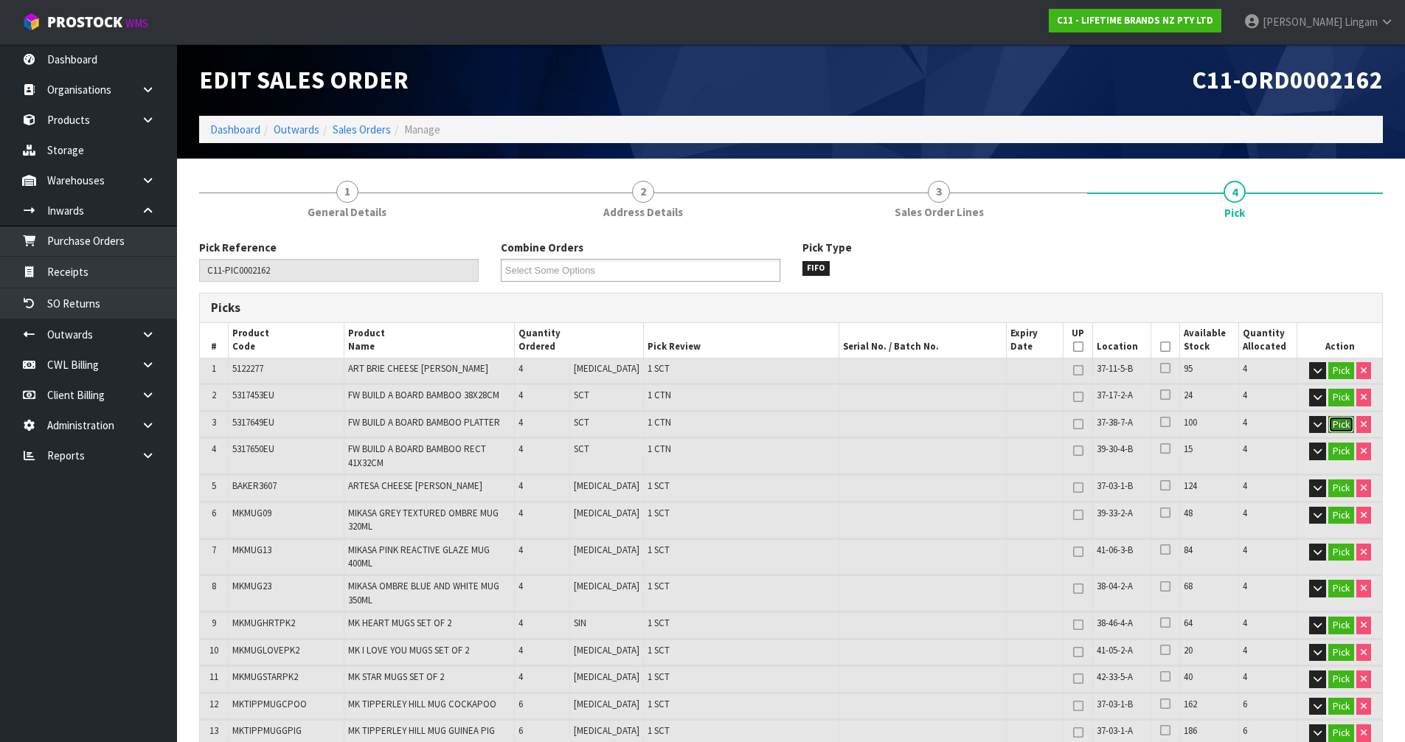
click at [1333, 426] on button "Pick" at bounding box center [1341, 425] width 26 height 18
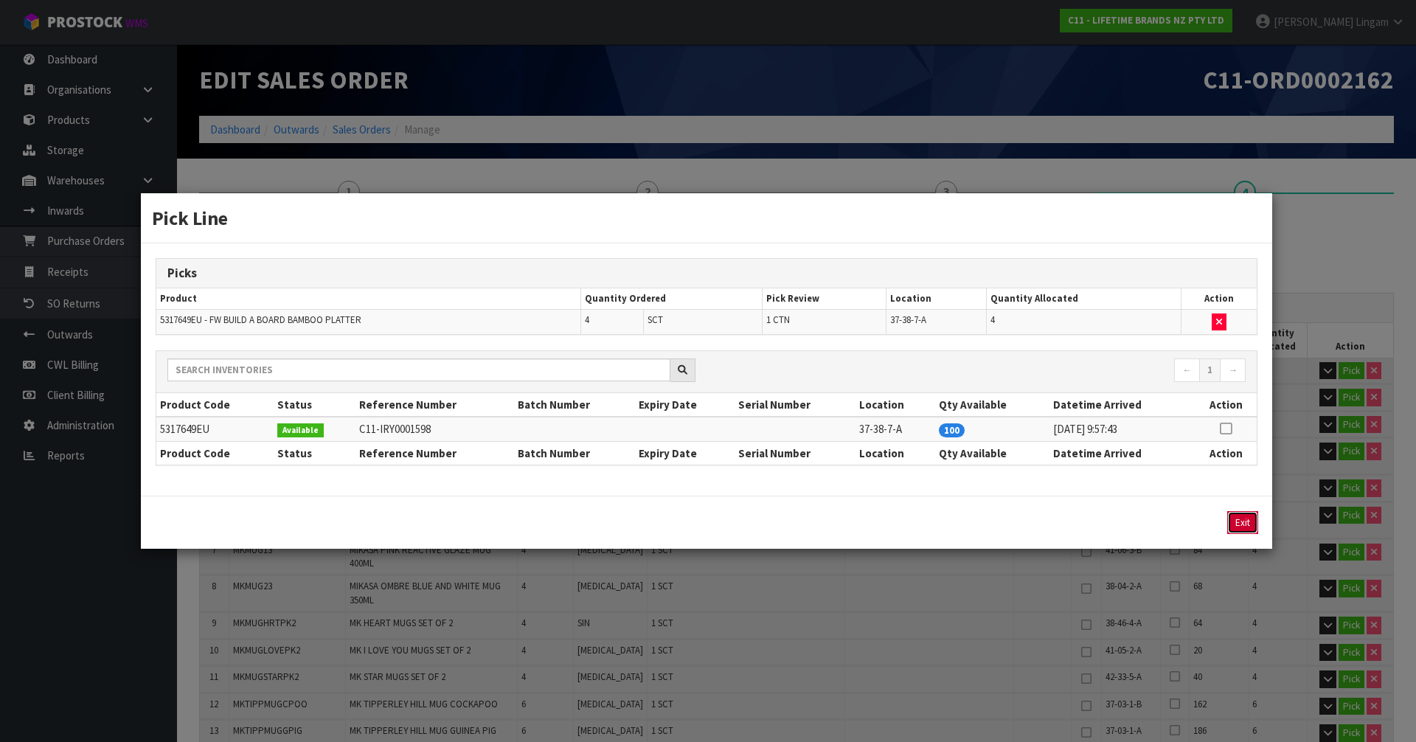
click at [1248, 525] on button "Exit" at bounding box center [1242, 522] width 31 height 23
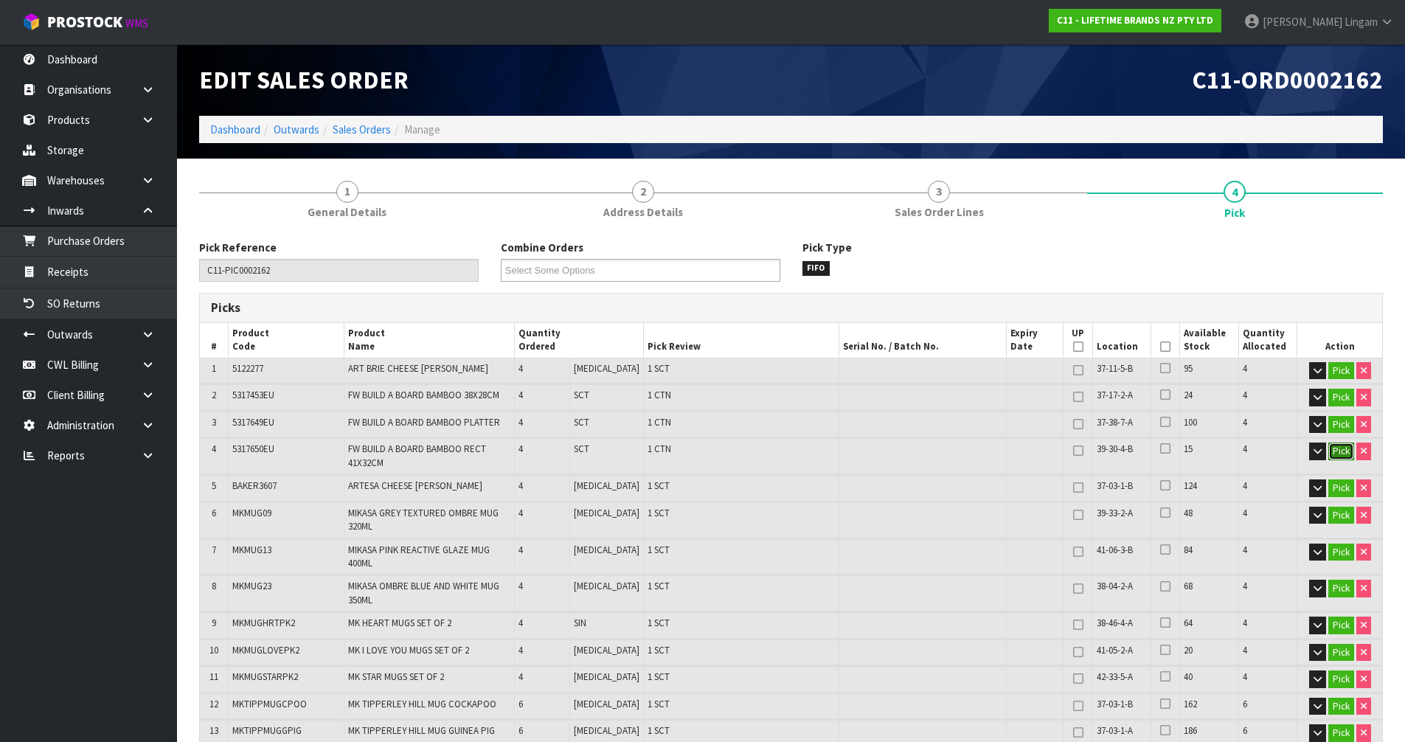
click at [1333, 451] on button "Pick" at bounding box center [1341, 452] width 26 height 18
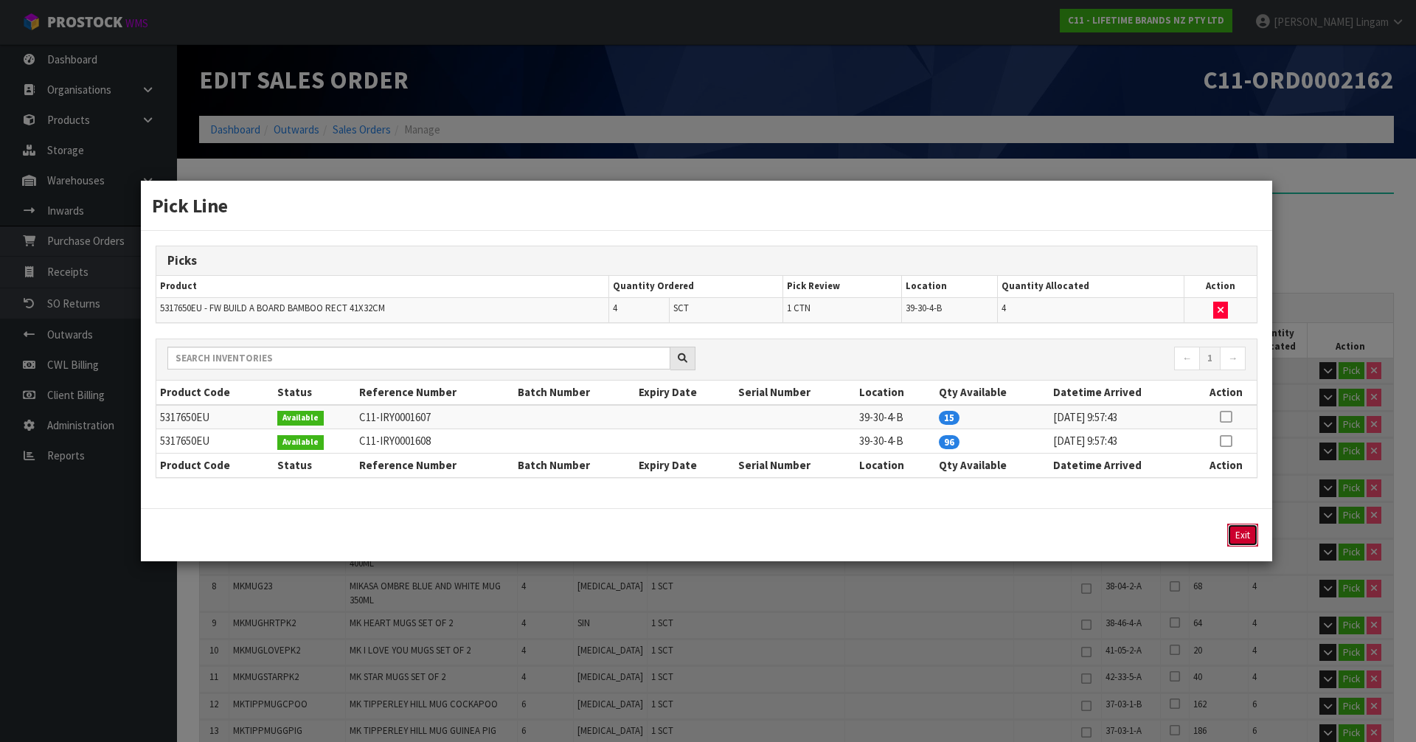
click at [1255, 533] on button "Exit" at bounding box center [1242, 535] width 31 height 23
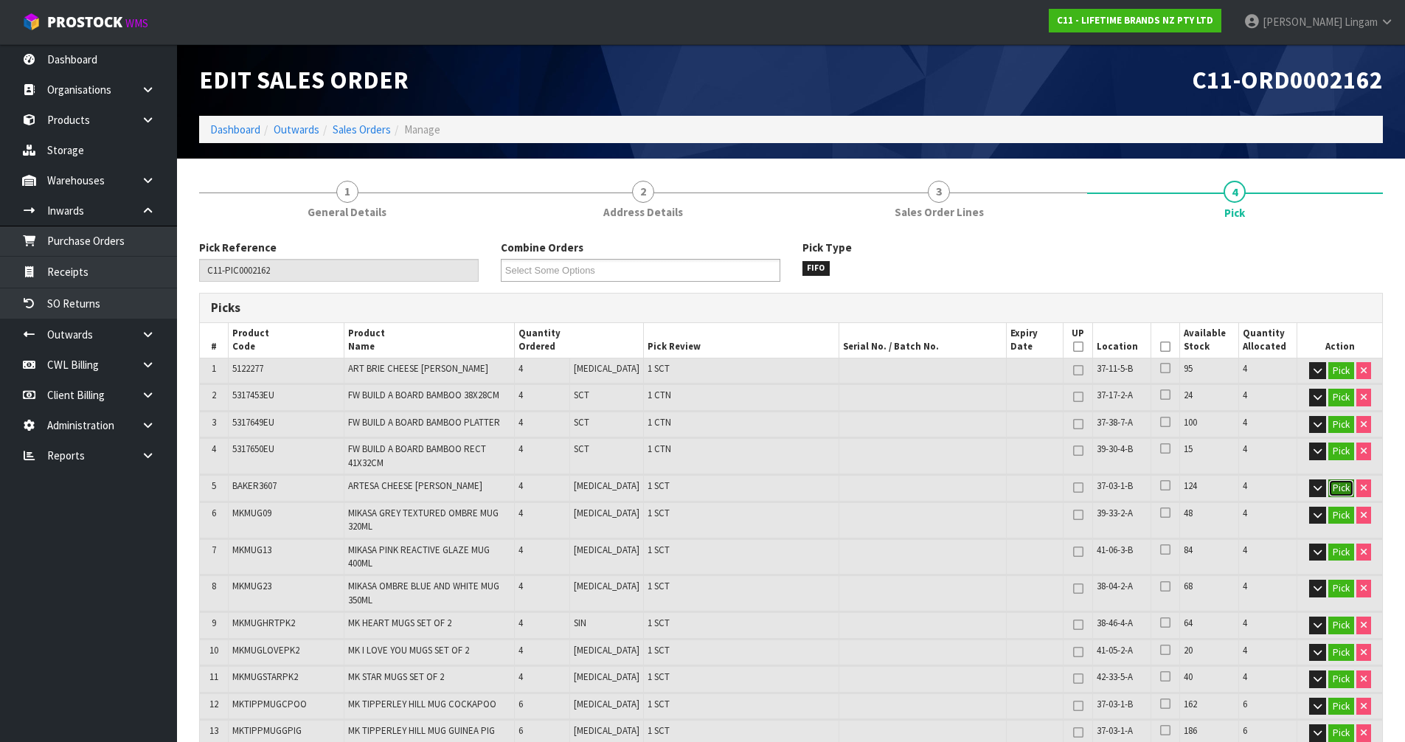
click at [1342, 488] on button "Pick" at bounding box center [1341, 488] width 26 height 18
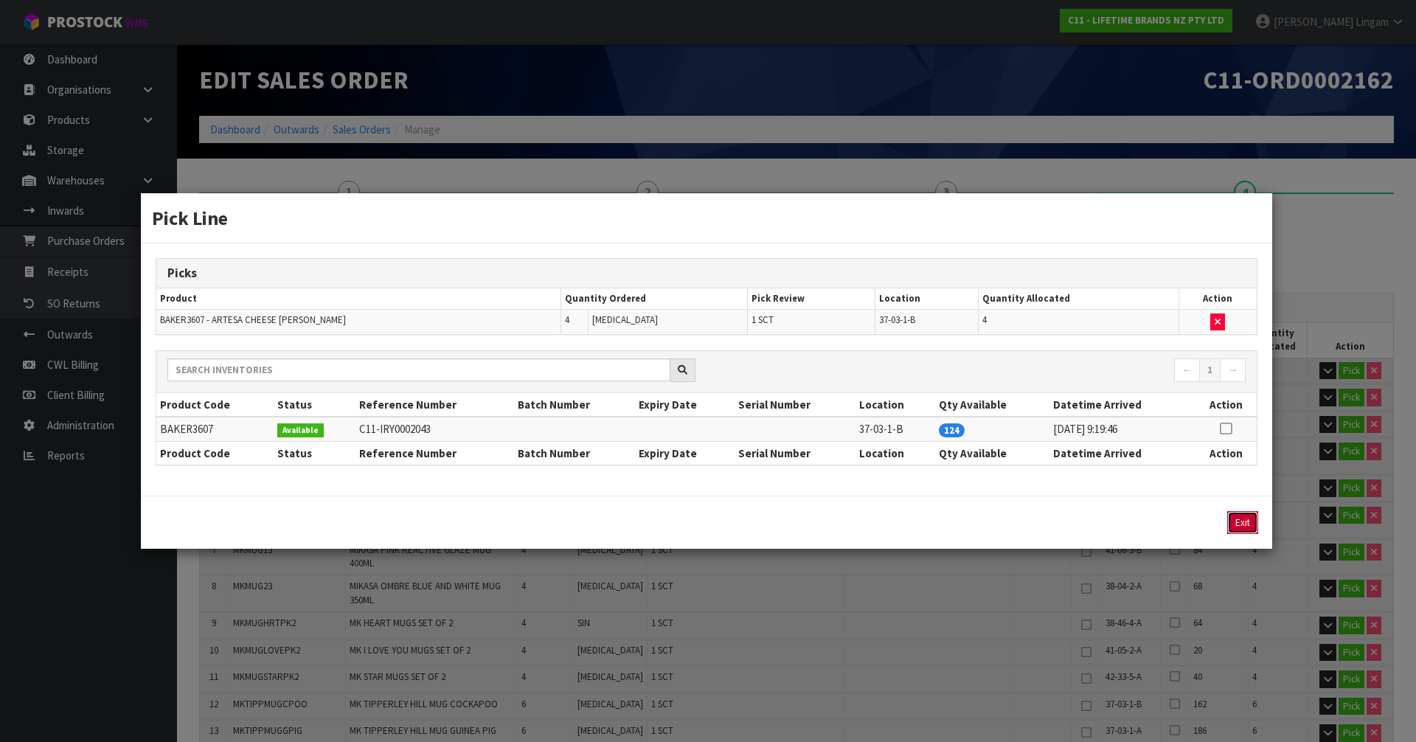
click at [1250, 530] on button "Exit" at bounding box center [1242, 522] width 31 height 23
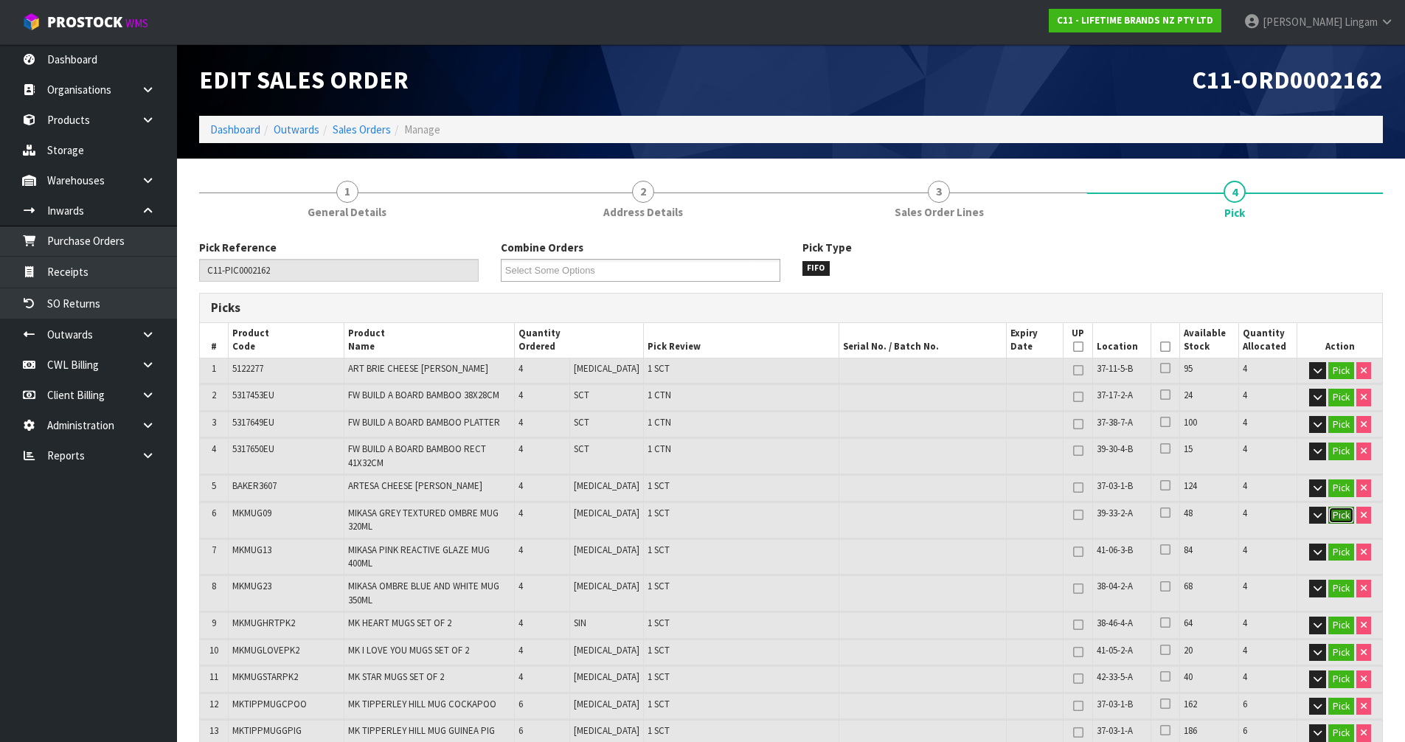
click at [1349, 515] on button "Pick" at bounding box center [1341, 516] width 26 height 18
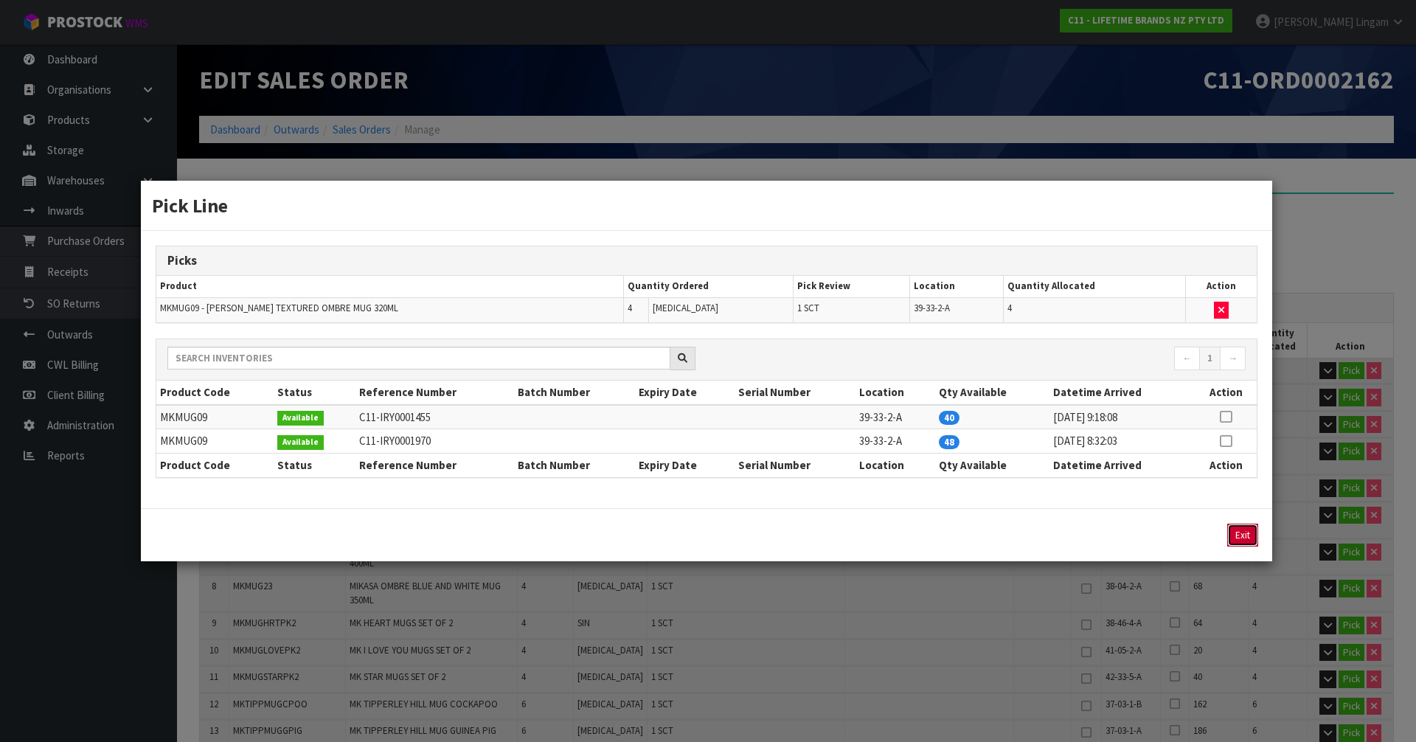
click at [1249, 535] on button "Exit" at bounding box center [1242, 535] width 31 height 23
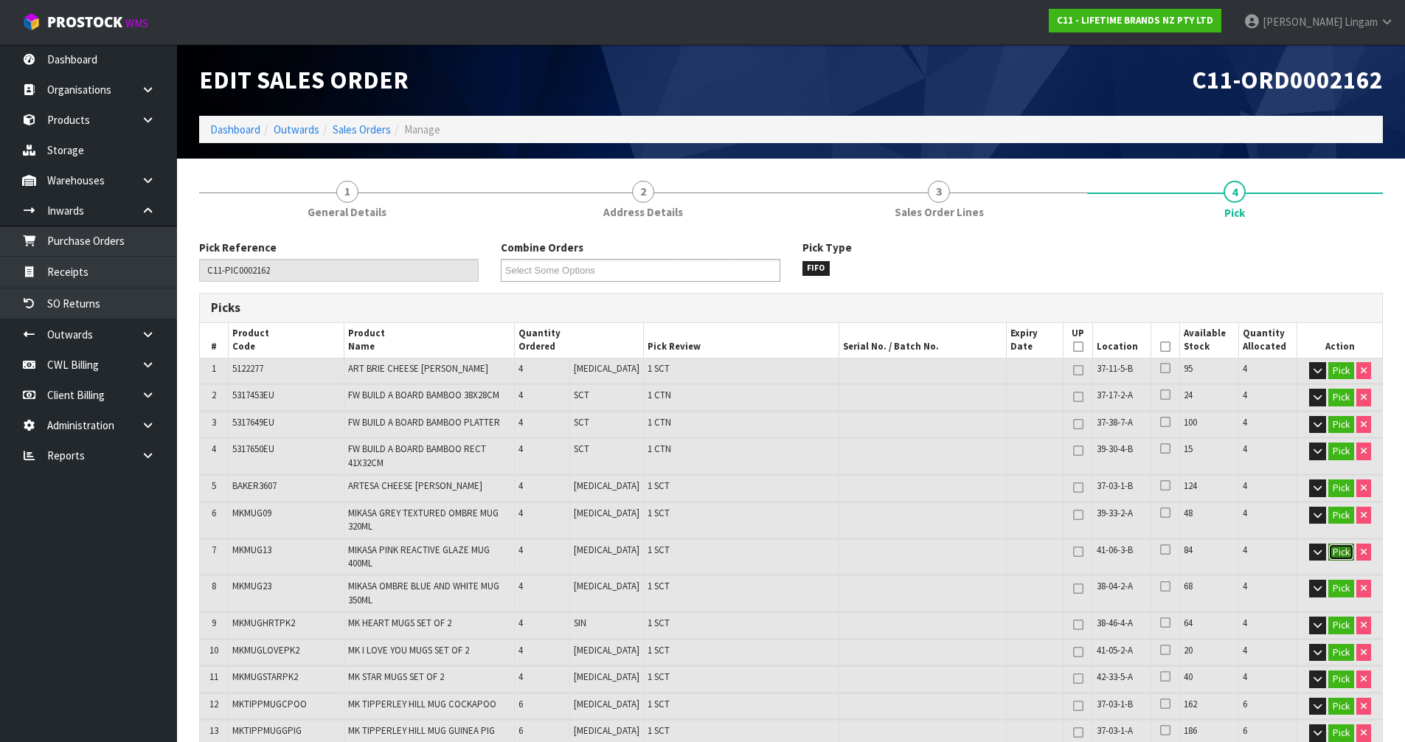
click at [1333, 552] on button "Pick" at bounding box center [1341, 553] width 26 height 18
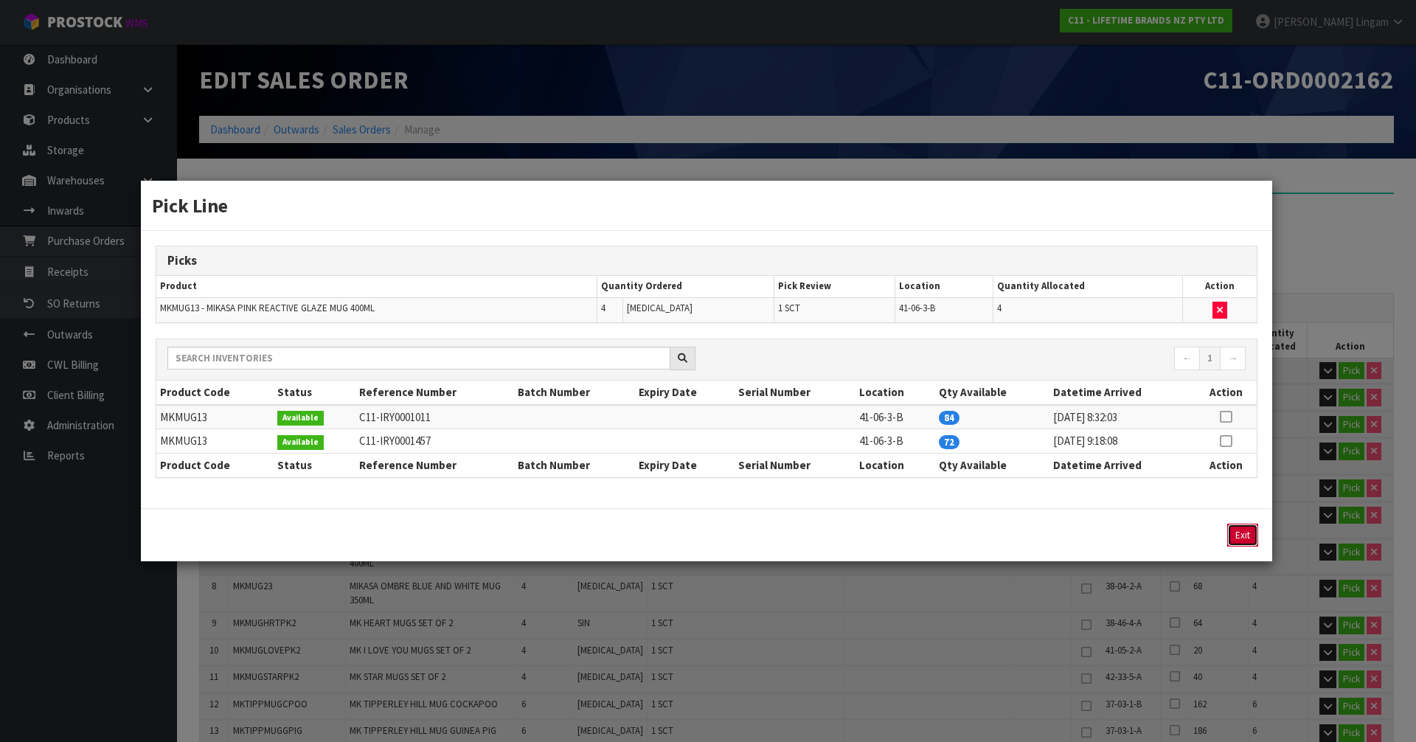
click at [1242, 539] on button "Exit" at bounding box center [1242, 535] width 31 height 23
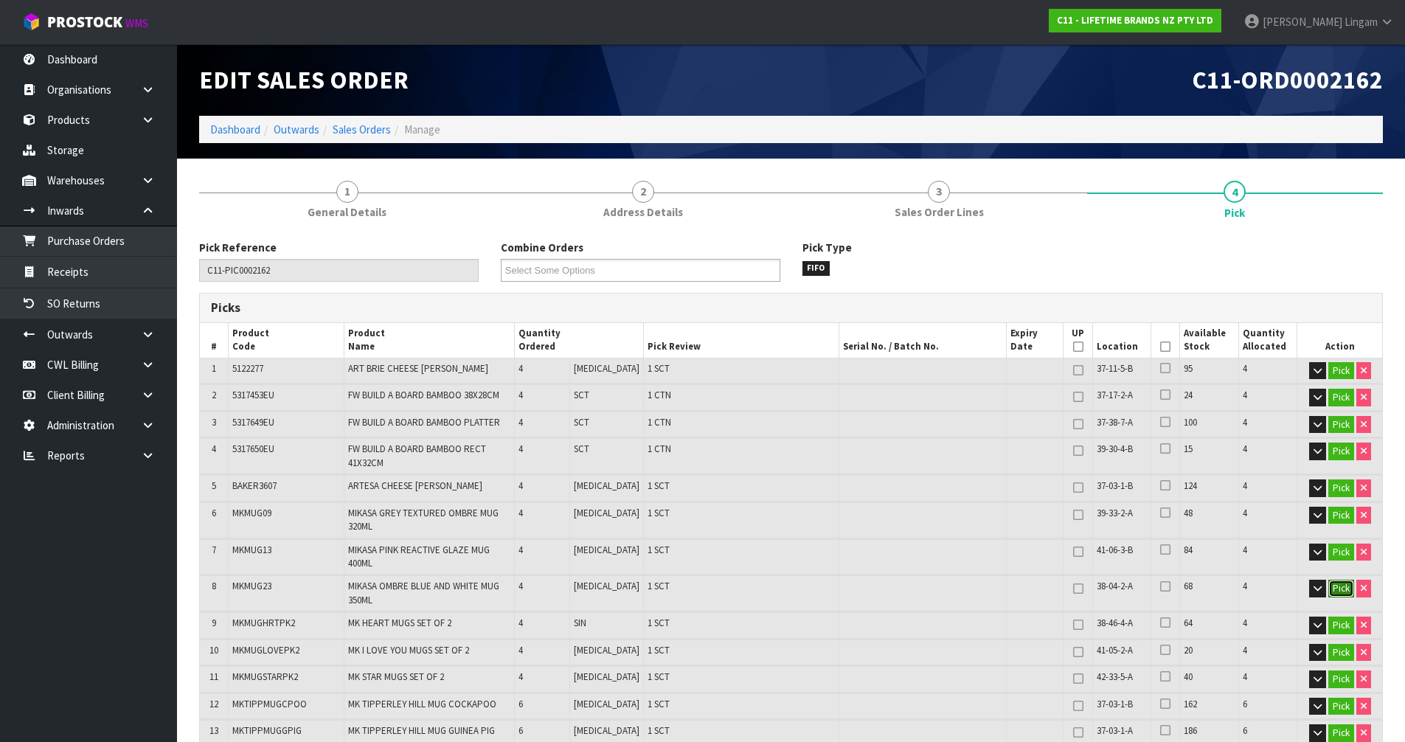
click at [1328, 583] on button "Pick" at bounding box center [1341, 589] width 26 height 18
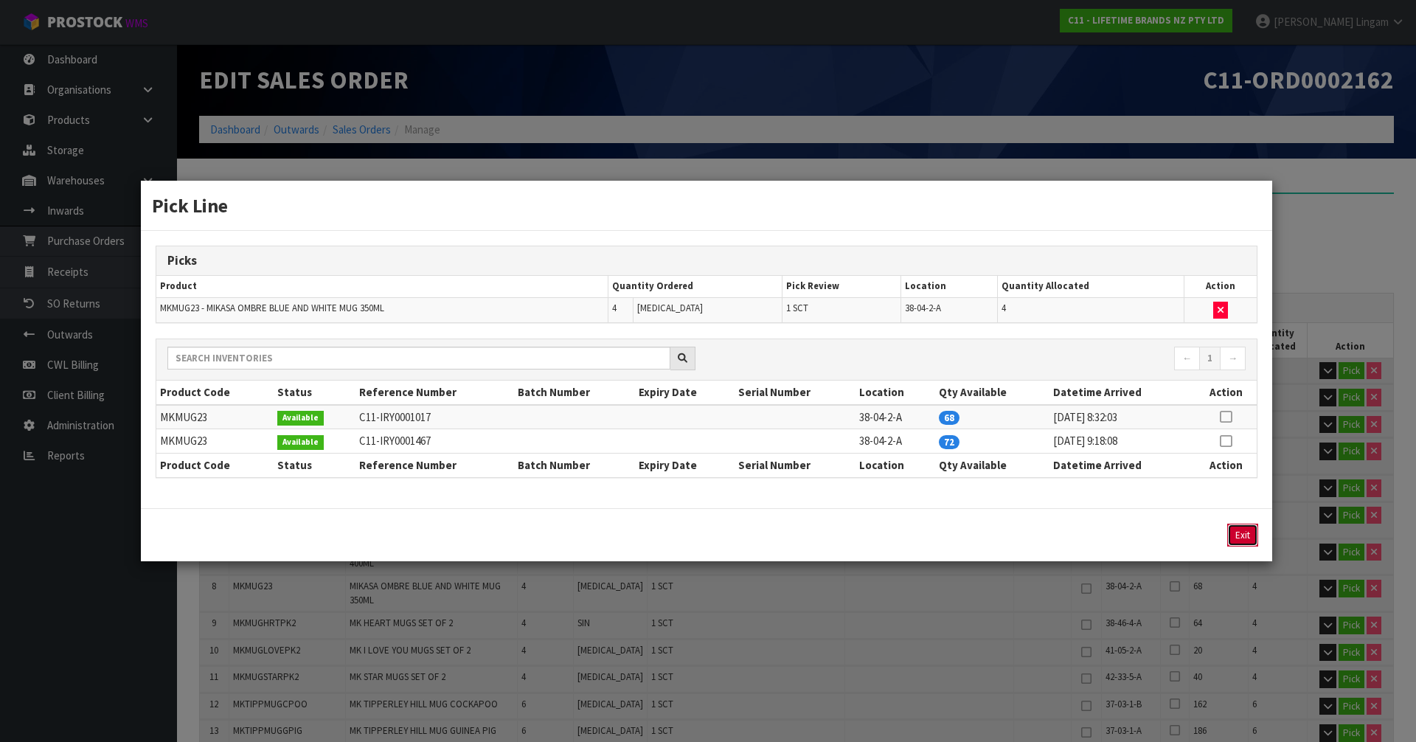
click at [1234, 533] on button "Exit" at bounding box center [1242, 535] width 31 height 23
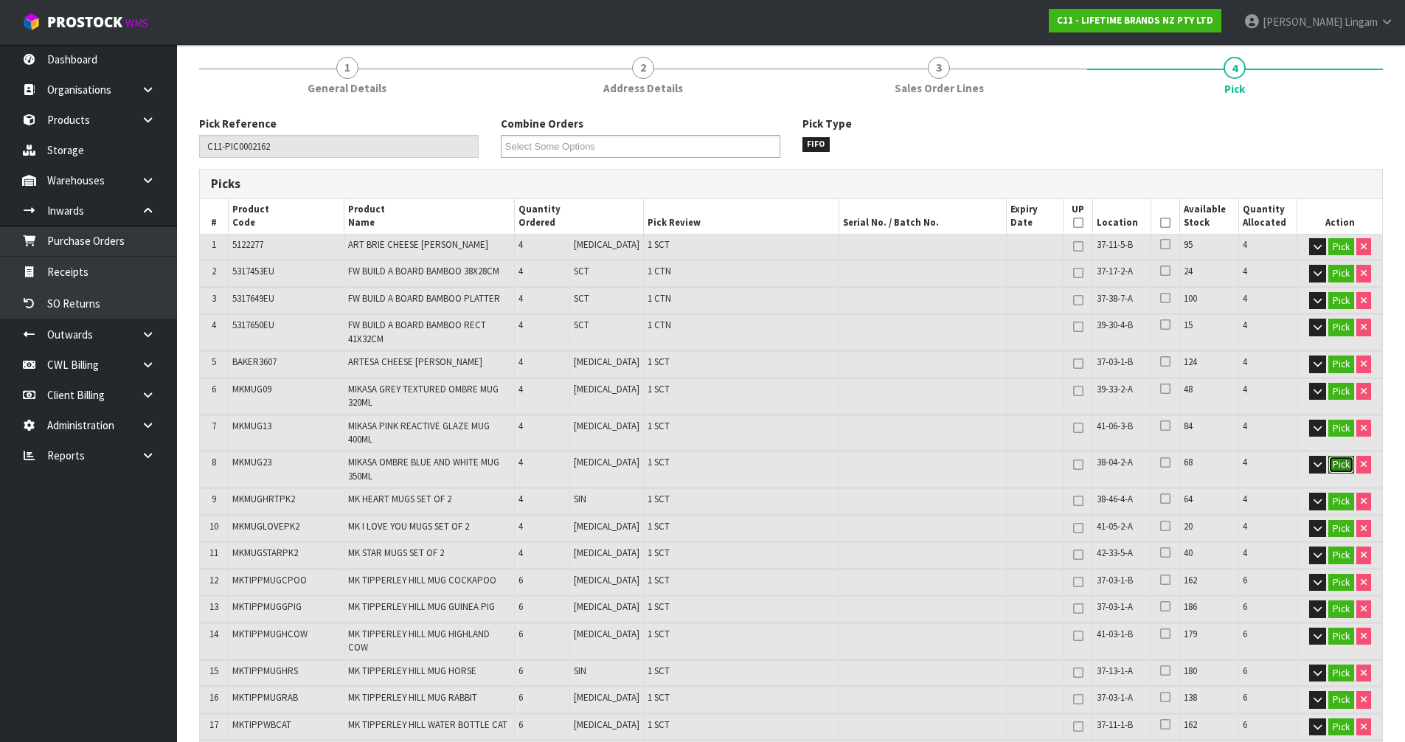
scroll to position [221, 0]
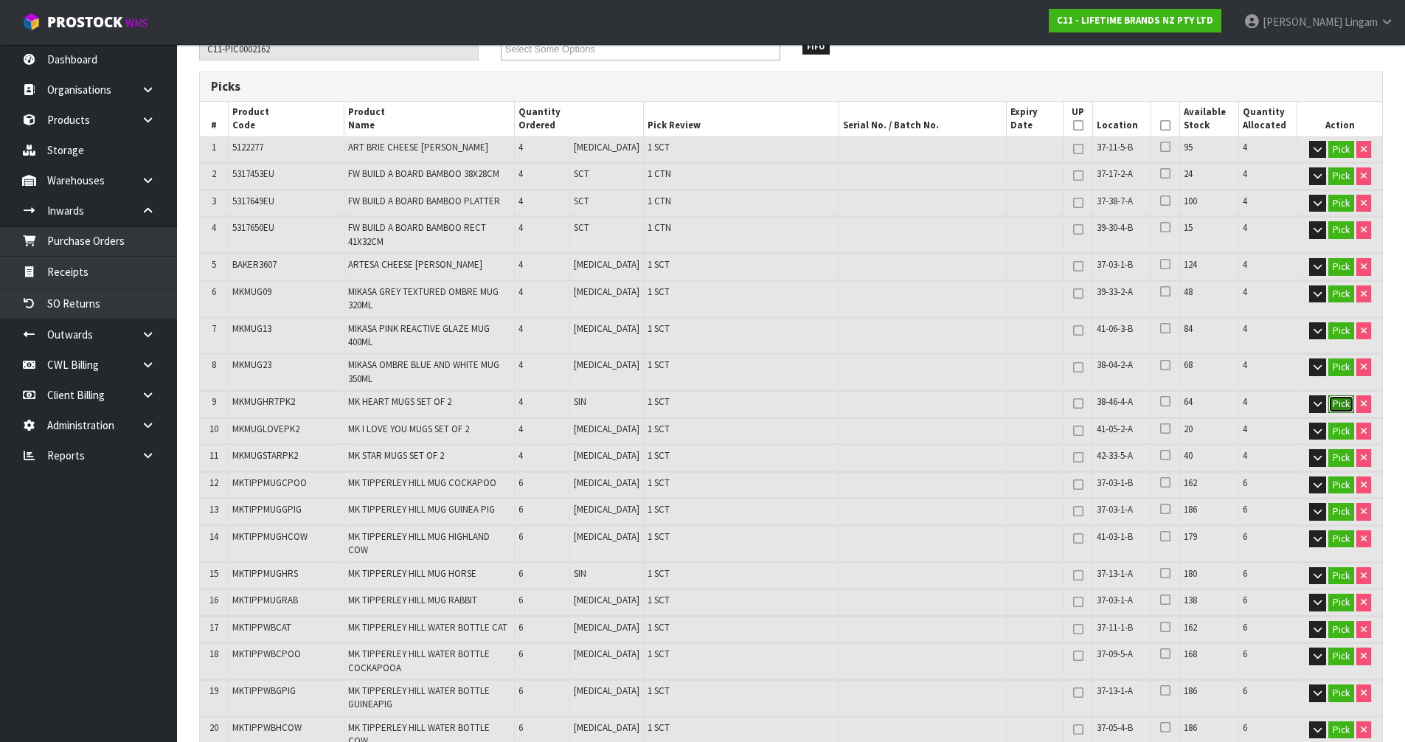
click at [1337, 395] on button "Pick" at bounding box center [1341, 404] width 26 height 18
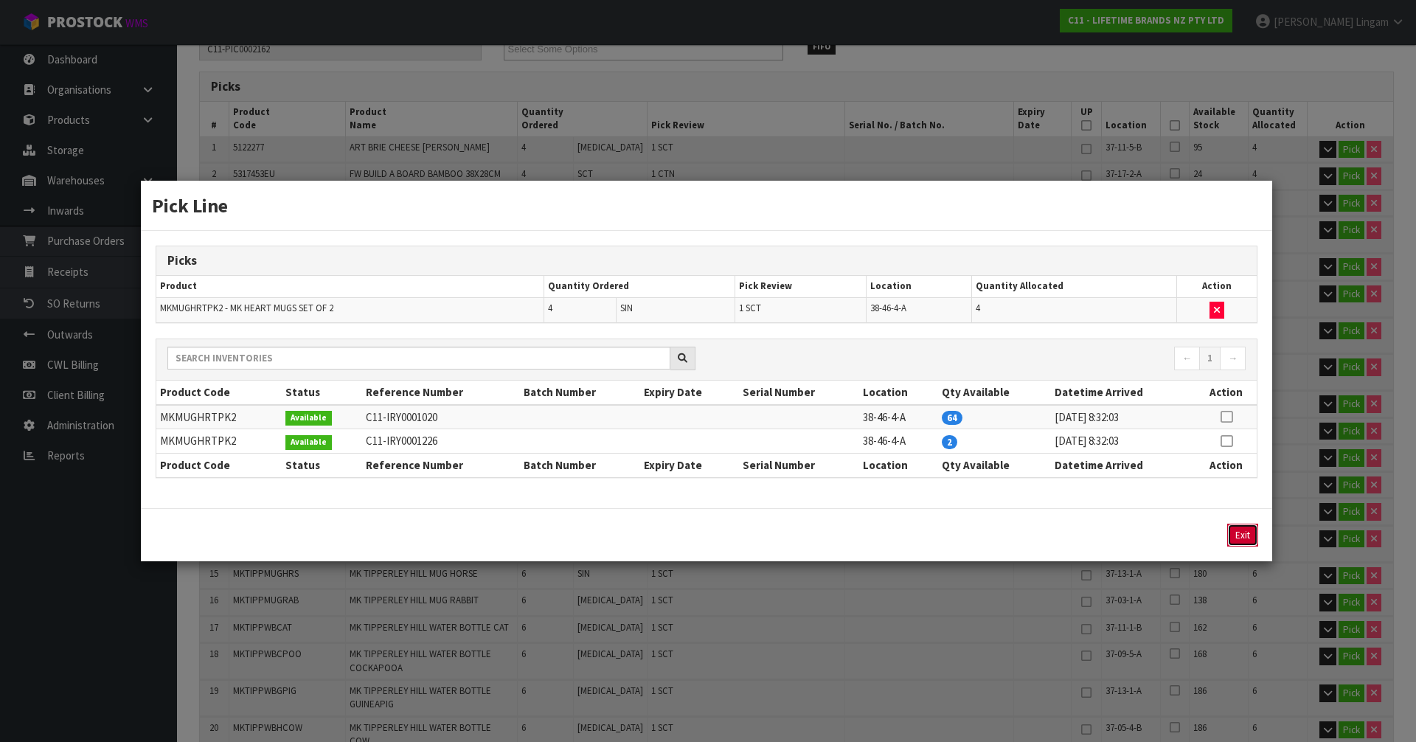
click at [1241, 546] on button "Exit" at bounding box center [1242, 535] width 31 height 23
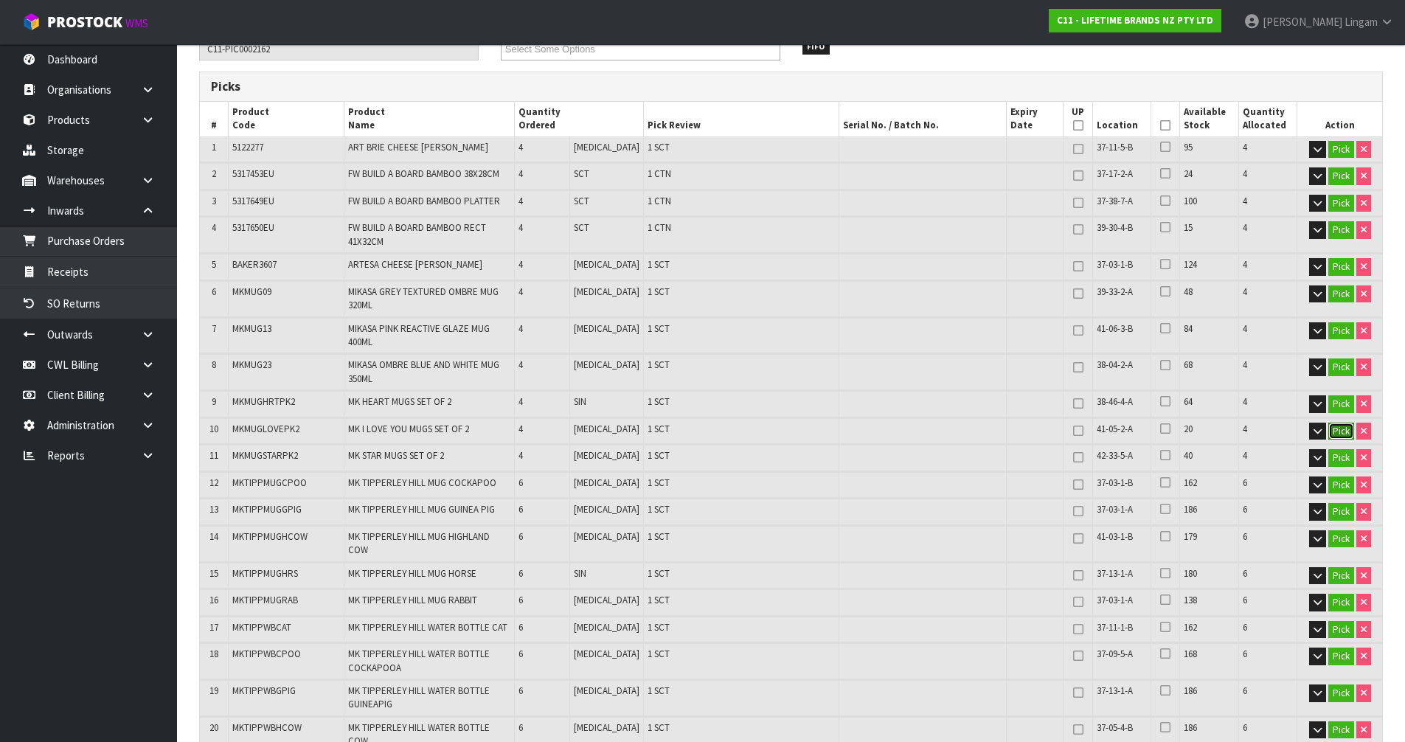
click at [1337, 423] on button "Pick" at bounding box center [1341, 432] width 26 height 18
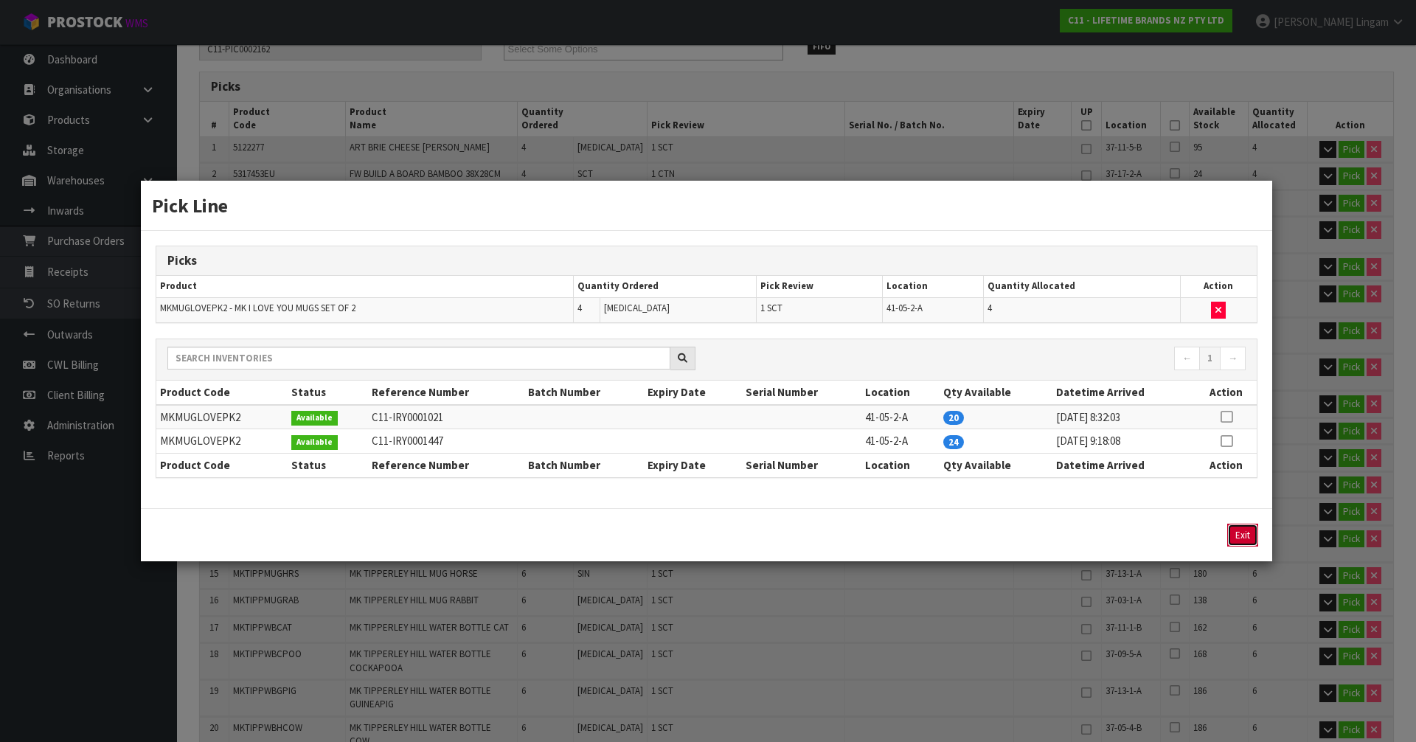
click at [1244, 533] on button "Exit" at bounding box center [1242, 535] width 31 height 23
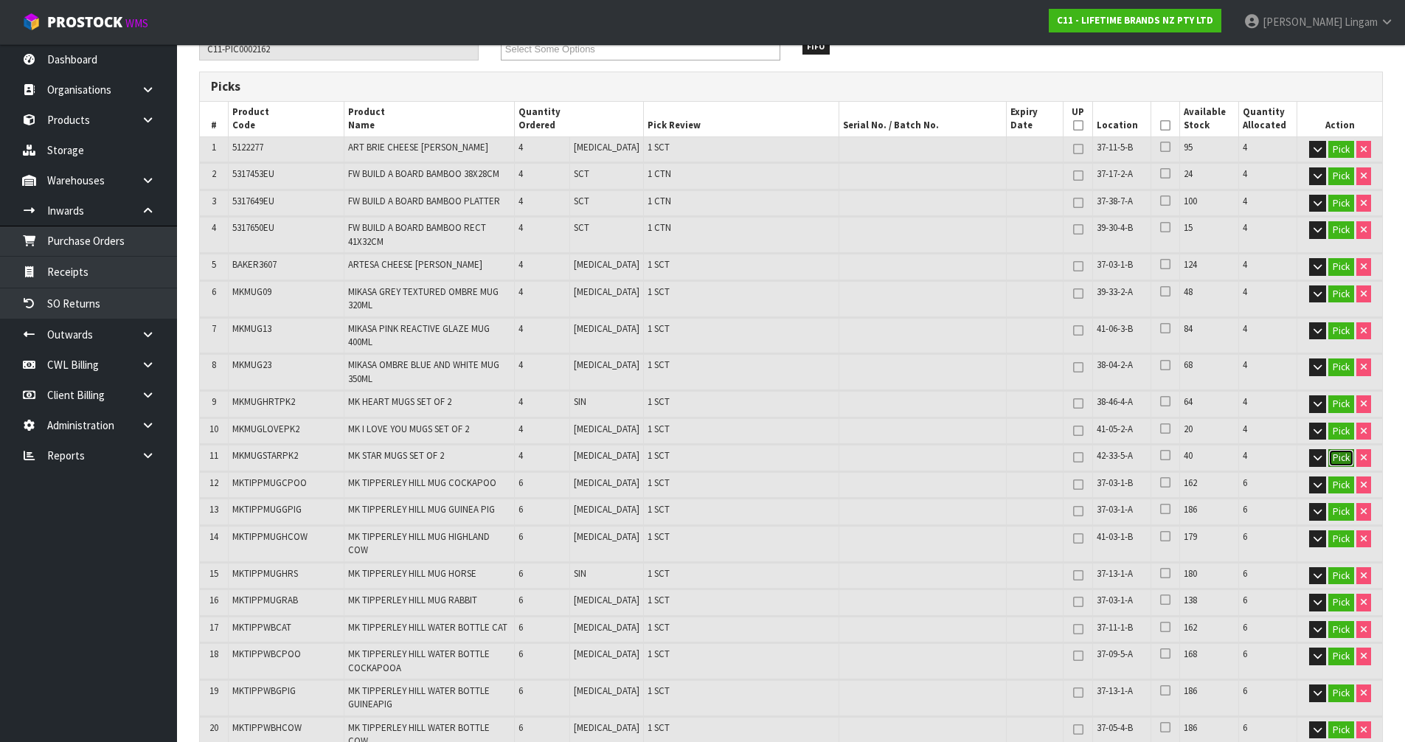
click at [1342, 449] on button "Pick" at bounding box center [1341, 458] width 26 height 18
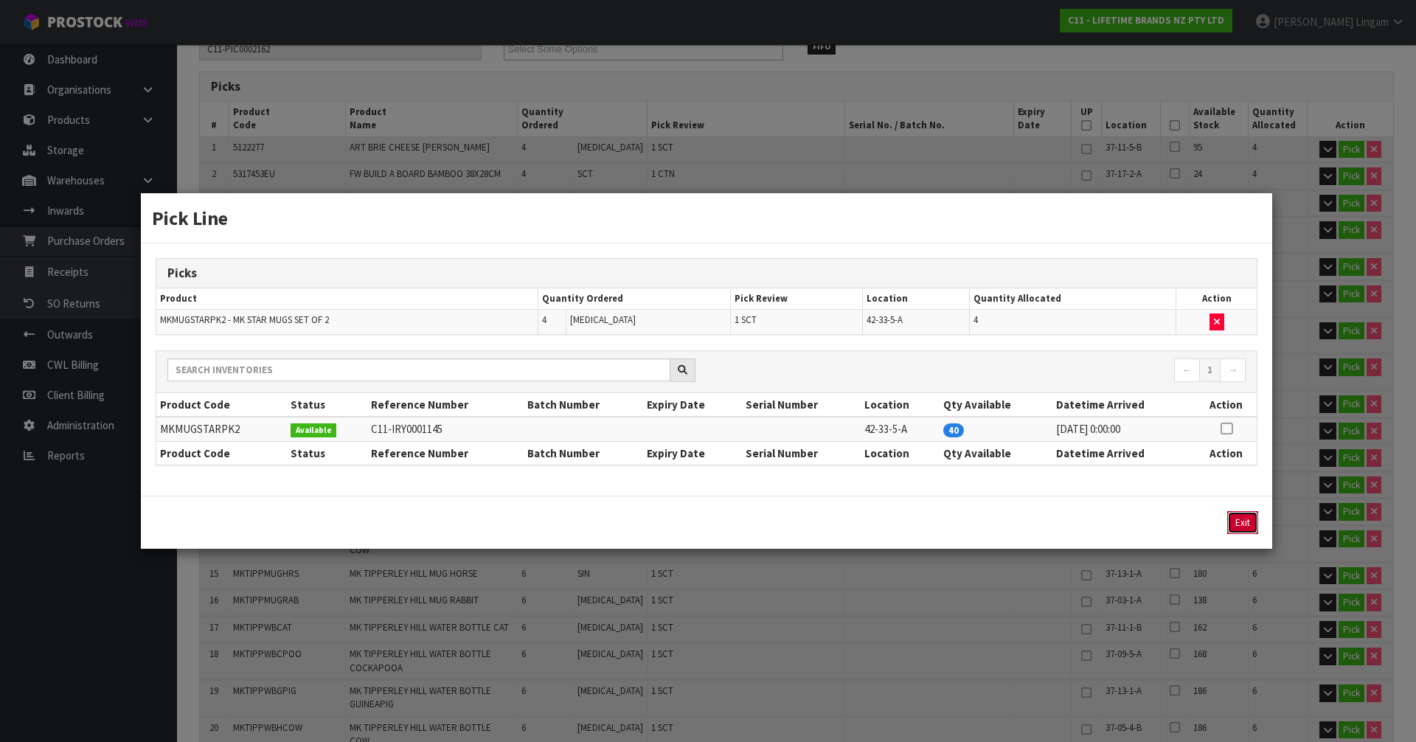
click at [1245, 517] on button "Exit" at bounding box center [1242, 522] width 31 height 23
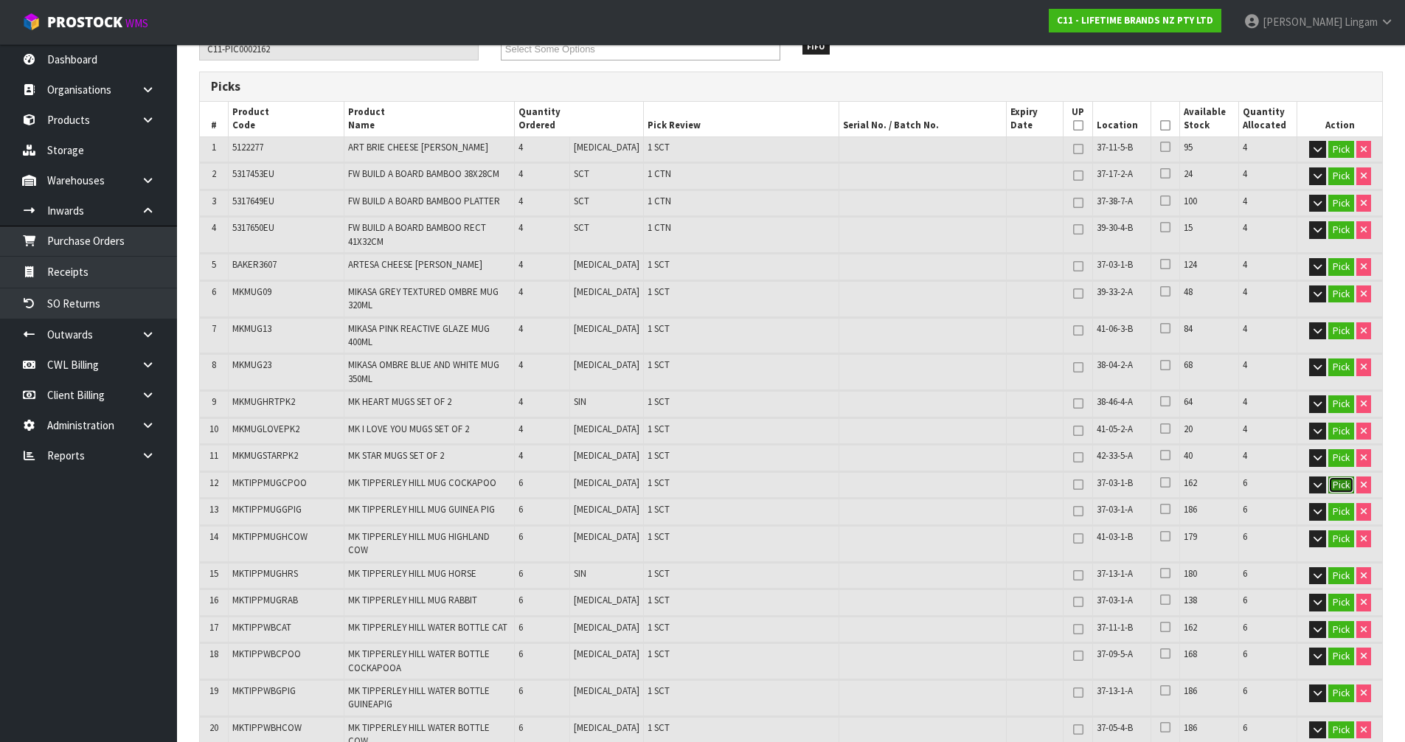
click at [1344, 477] on button "Pick" at bounding box center [1341, 486] width 26 height 18
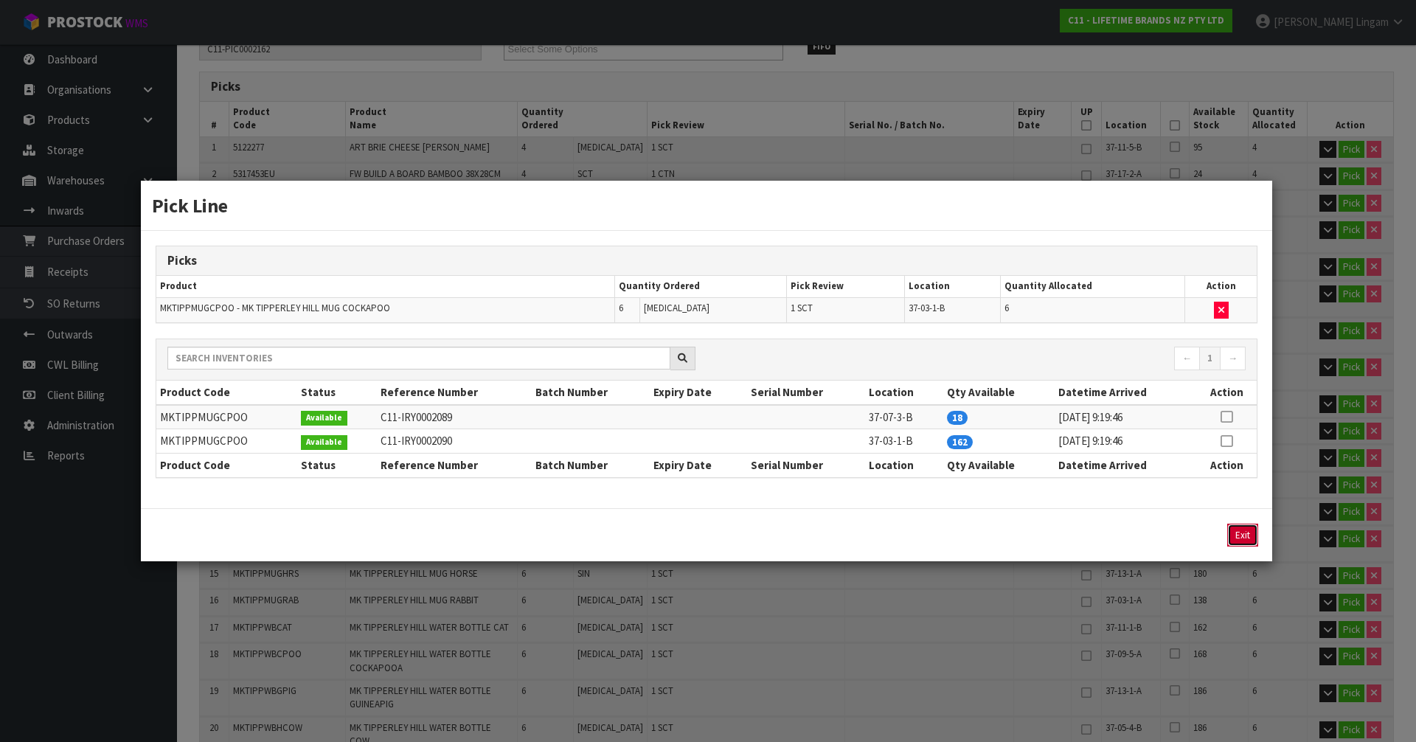
click at [1245, 536] on button "Exit" at bounding box center [1242, 535] width 31 height 23
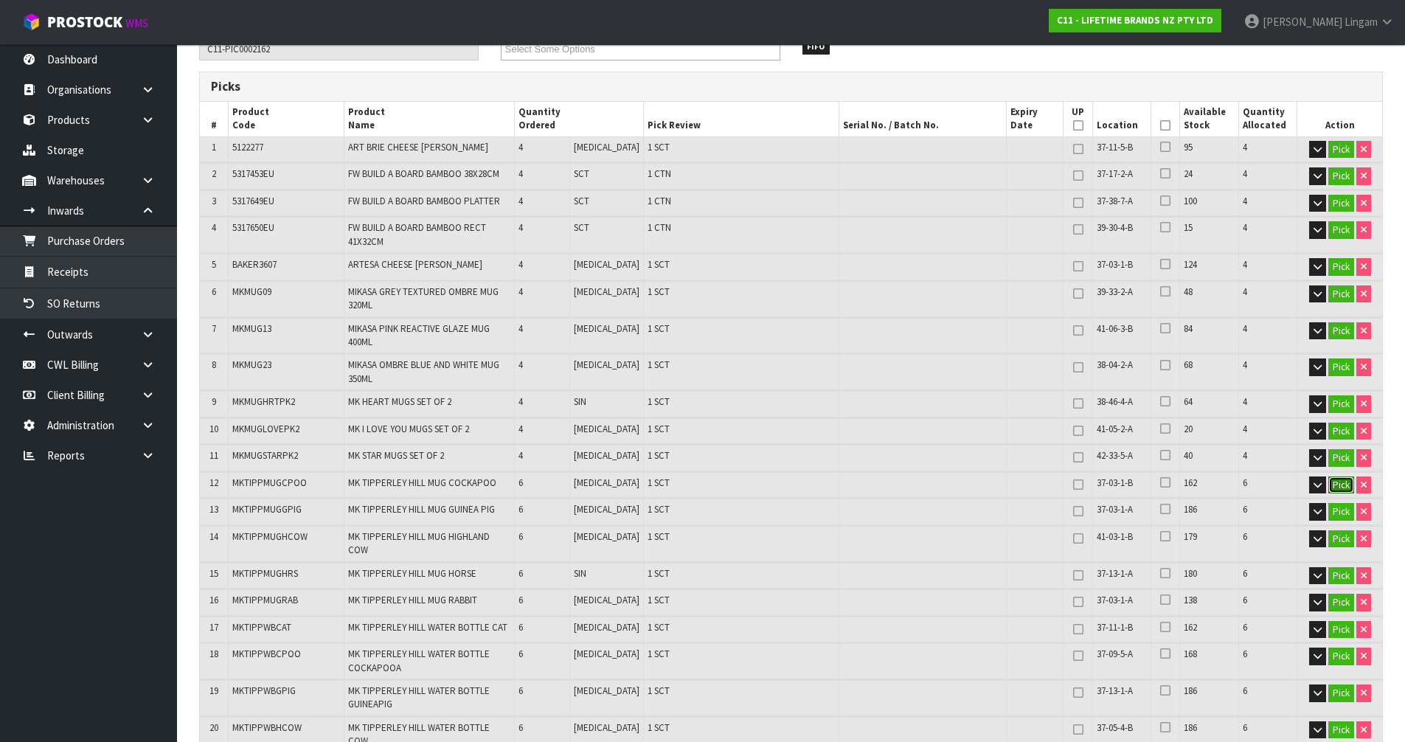
click at [1345, 477] on button "Pick" at bounding box center [1341, 486] width 26 height 18
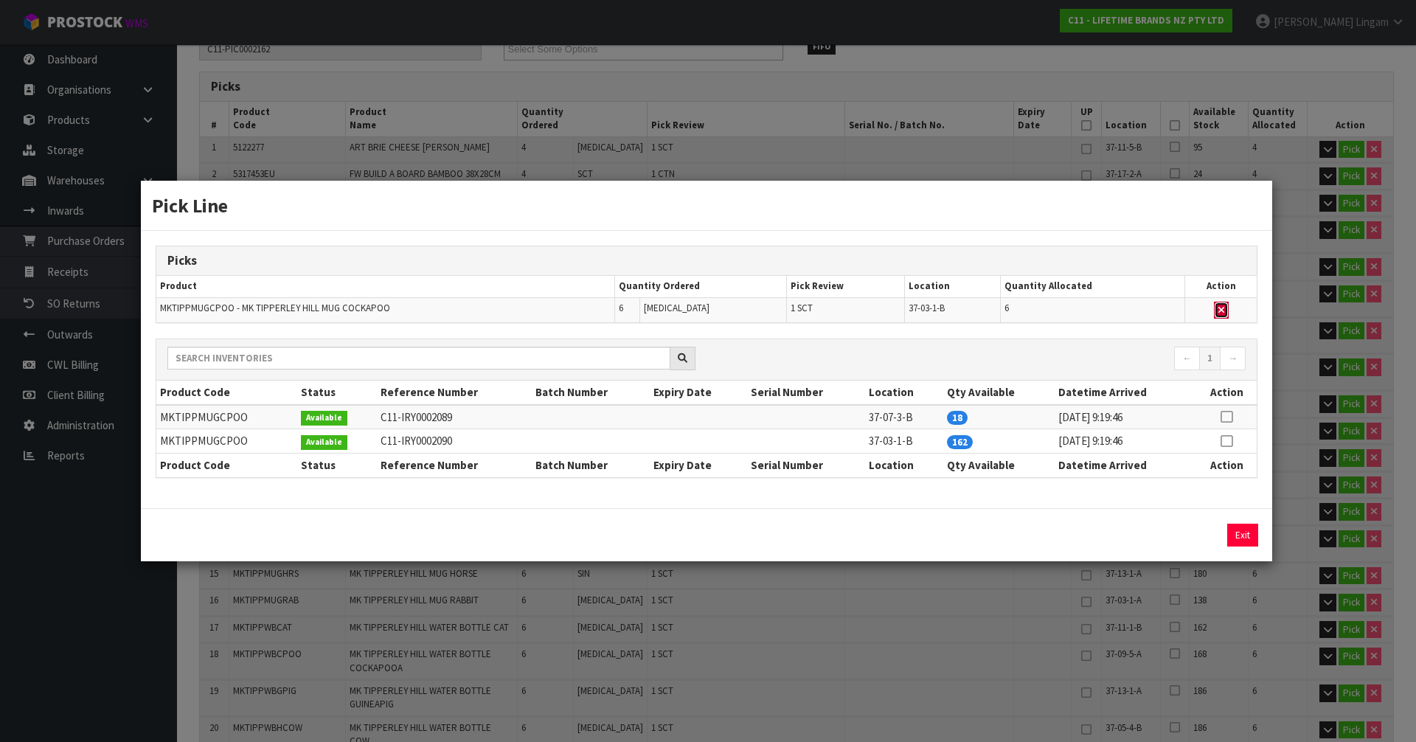
click at [1222, 313] on icon "button" at bounding box center [1222, 310] width 6 height 10
type input "Sub-carton x 18"
type input "104"
type input "0.414806"
type input "66.12"
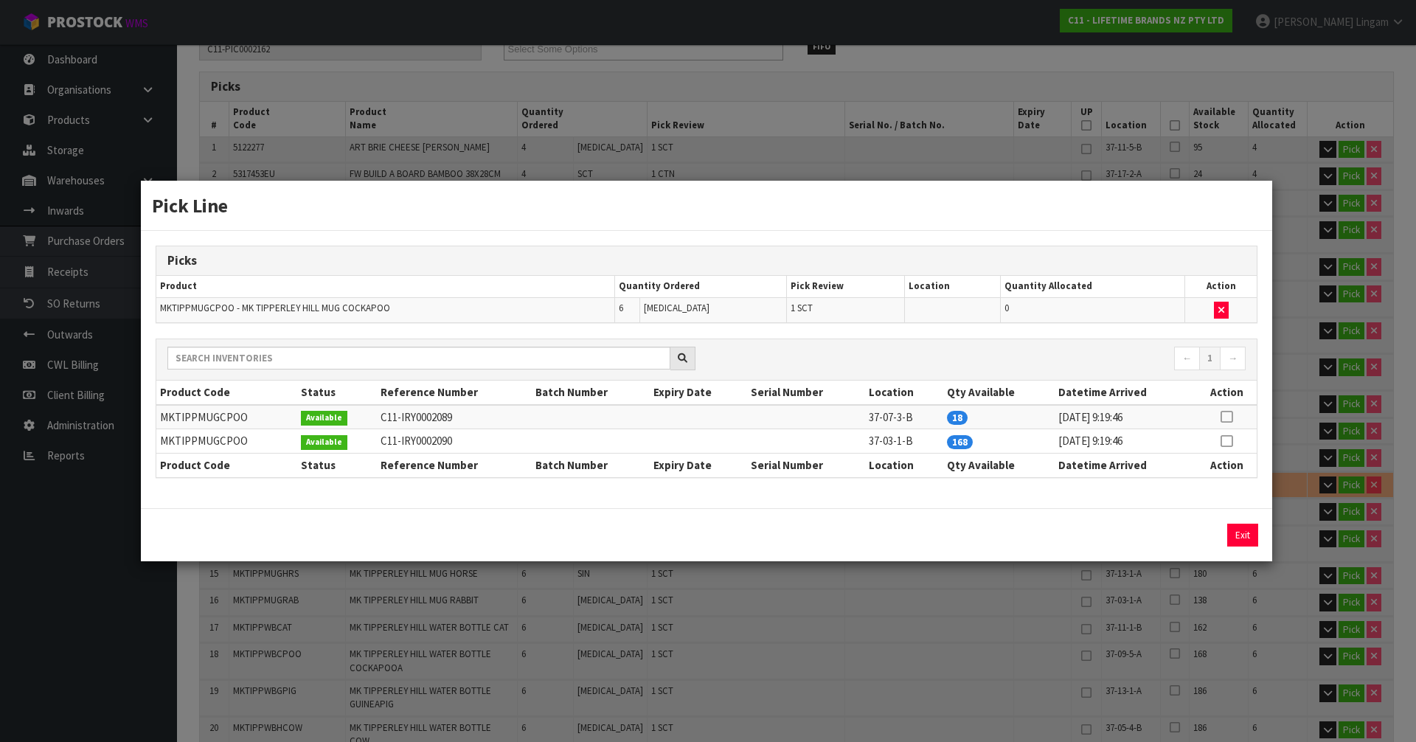
click at [1229, 417] on icon at bounding box center [1227, 417] width 12 height 1
click at [1217, 535] on button "Assign Pick" at bounding box center [1193, 535] width 60 height 23
type input "Sub-carton x 19"
type input "110"
type input "0.429366"
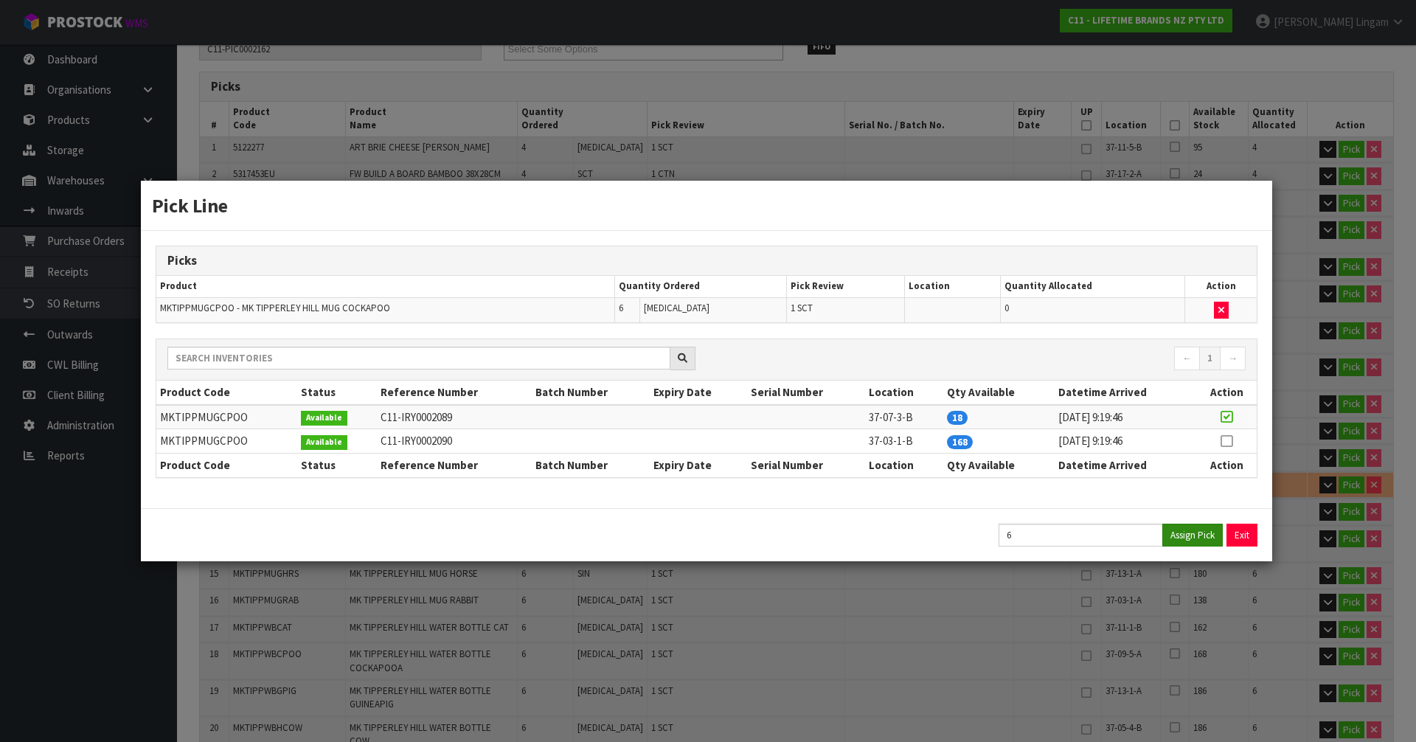
type input "68.97"
click at [1243, 535] on button "Exit" at bounding box center [1242, 535] width 31 height 23
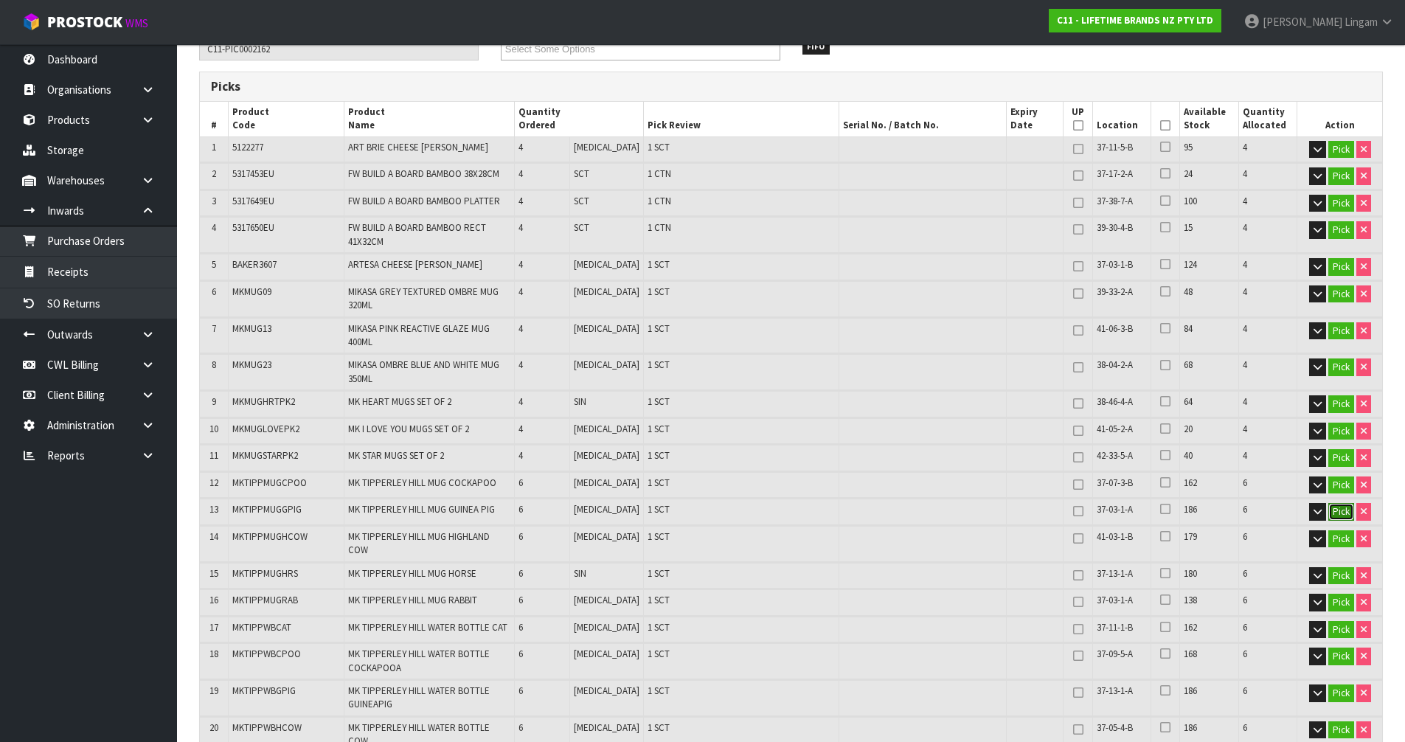
click at [1340, 503] on button "Pick" at bounding box center [1341, 512] width 26 height 18
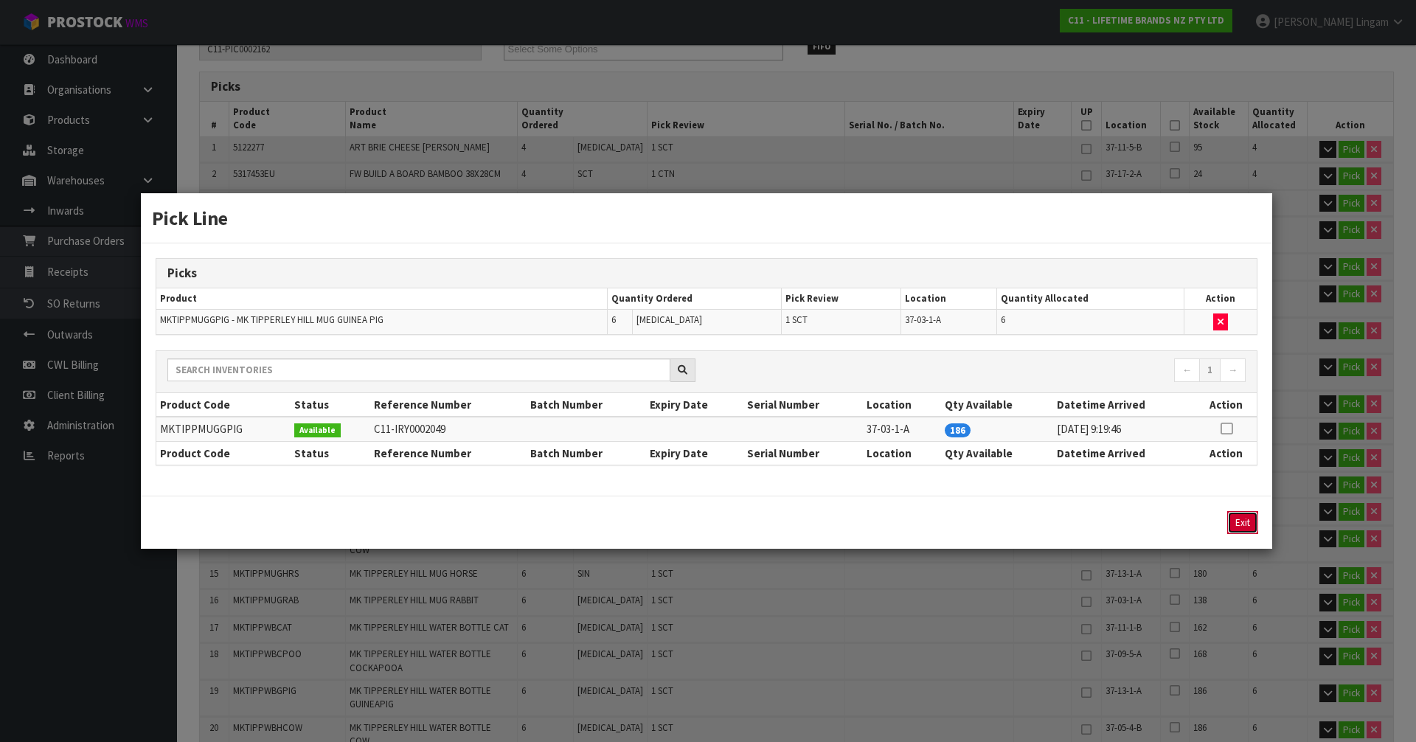
click at [1242, 519] on button "Exit" at bounding box center [1242, 522] width 31 height 23
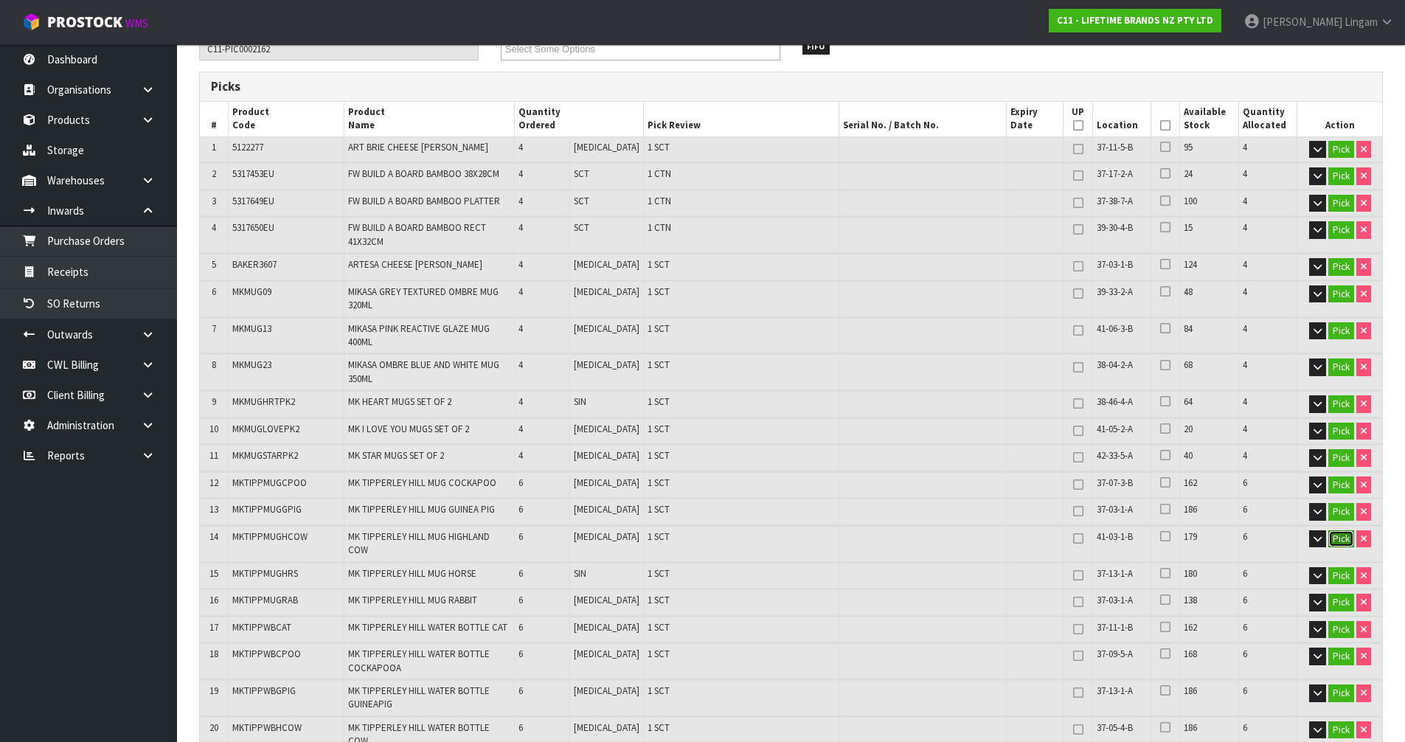
click at [1345, 536] on button "Pick" at bounding box center [1341, 539] width 26 height 18
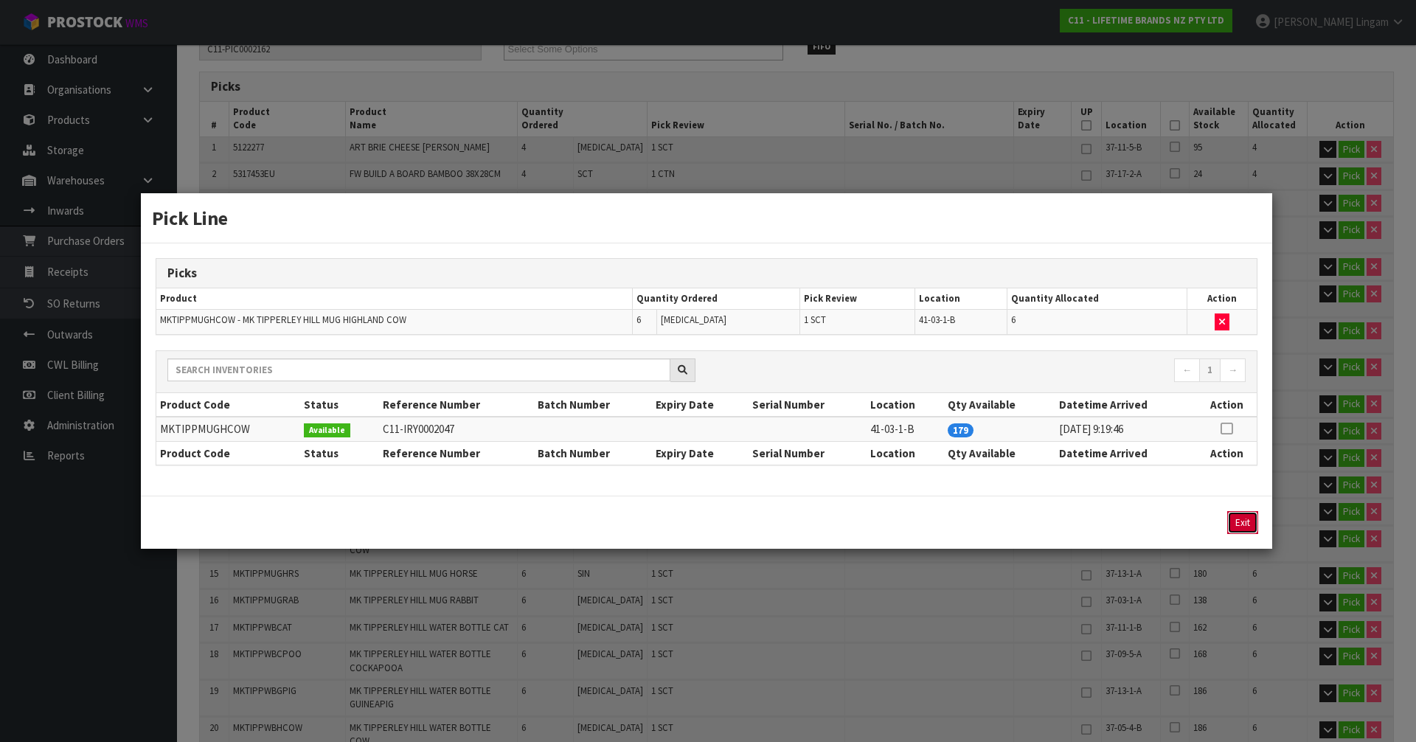
click at [1233, 520] on button "Exit" at bounding box center [1242, 522] width 31 height 23
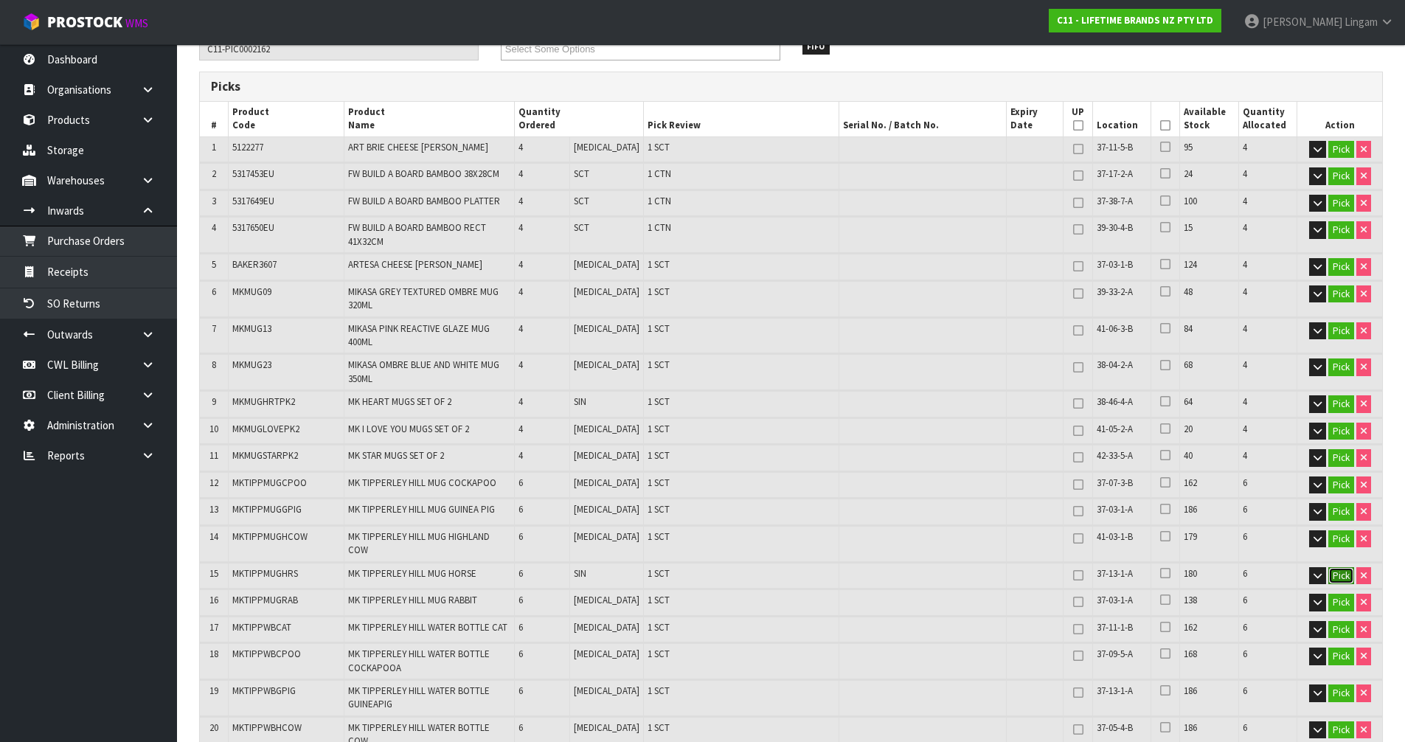
click at [1346, 567] on button "Pick" at bounding box center [1341, 576] width 26 height 18
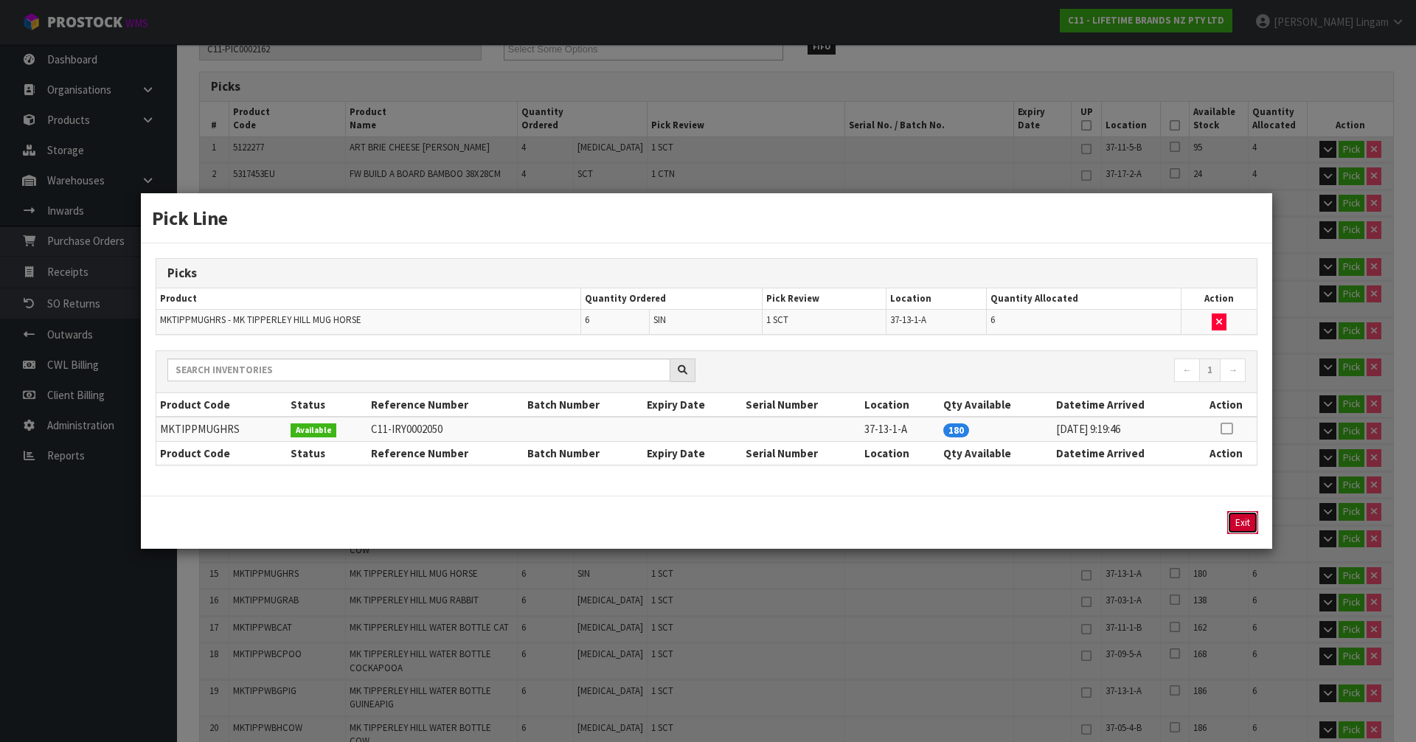
click at [1244, 525] on button "Exit" at bounding box center [1242, 522] width 31 height 23
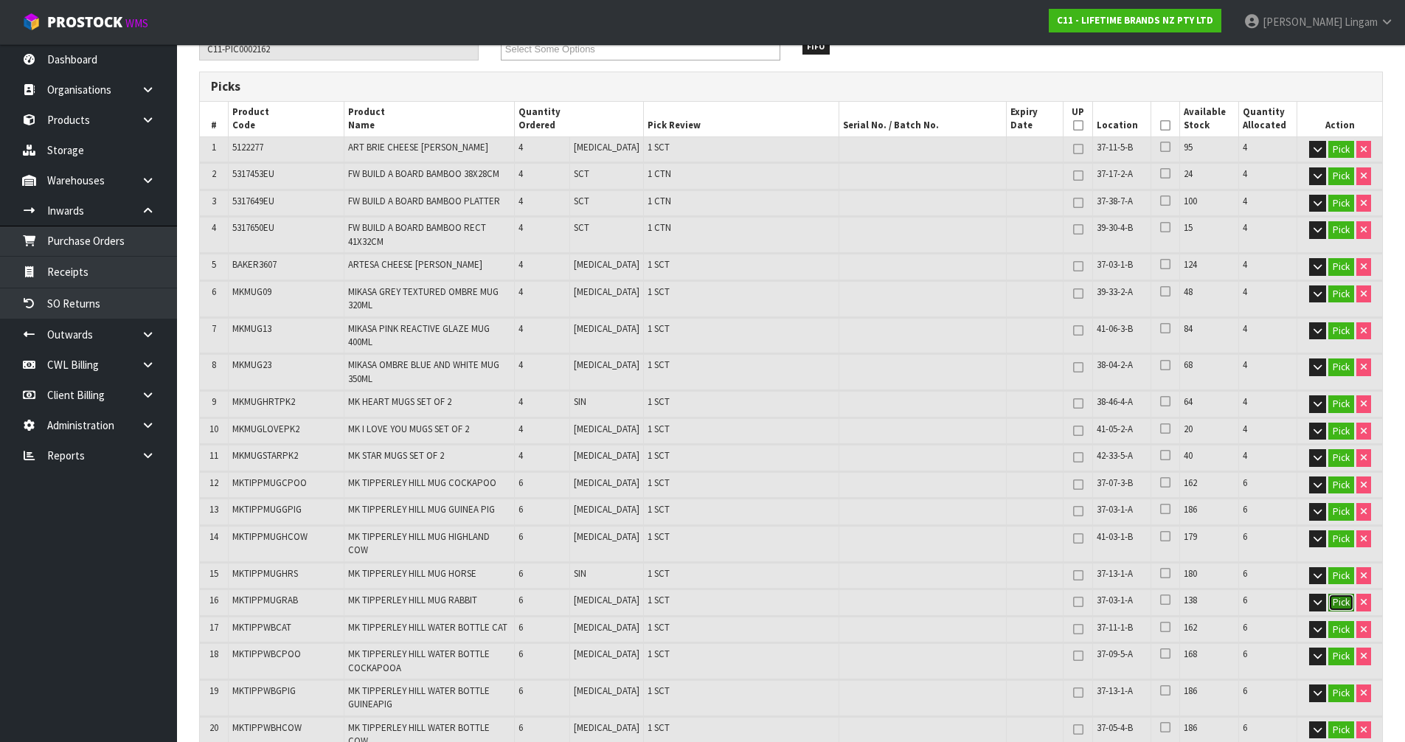
click at [1342, 594] on button "Pick" at bounding box center [1341, 603] width 26 height 18
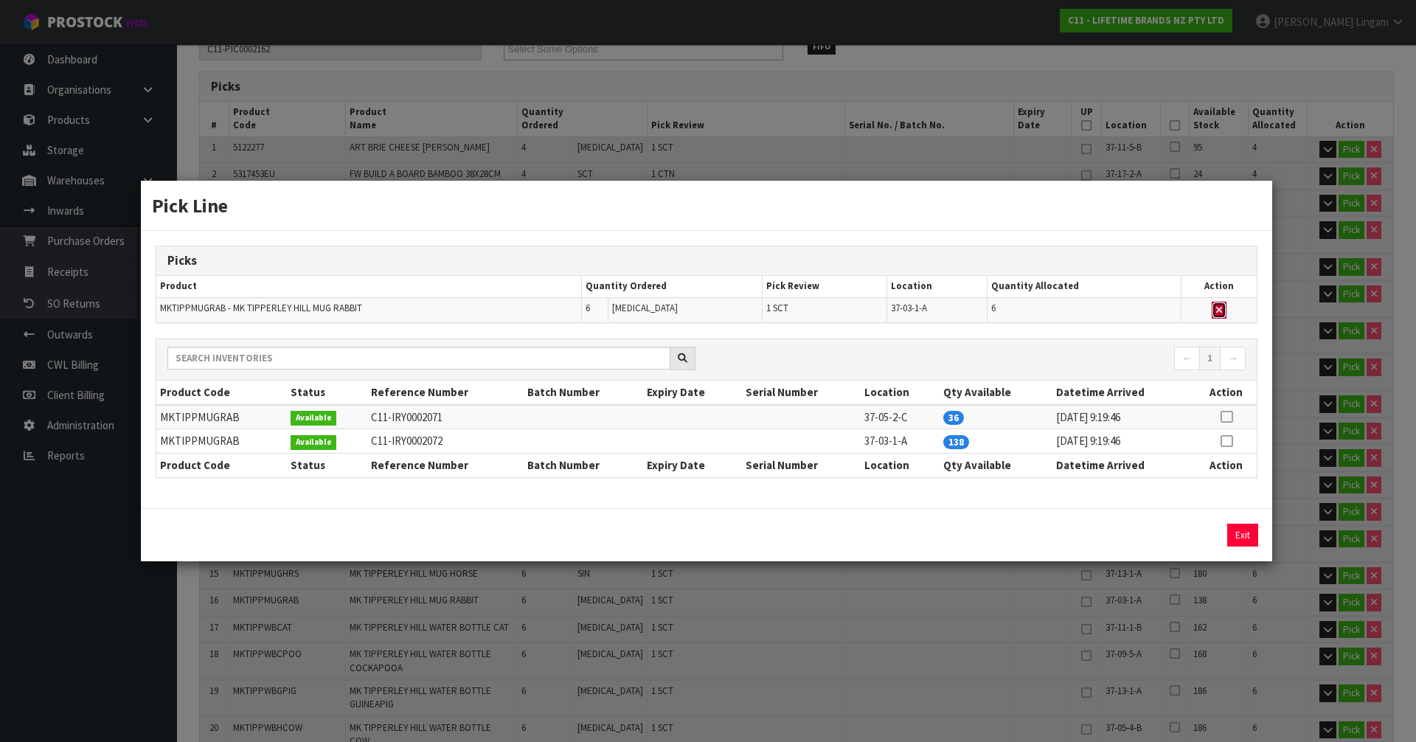
click at [1222, 311] on icon "button" at bounding box center [1219, 310] width 6 height 10
type input "Sub-carton x 18"
type input "104"
type input "0.415926"
type input "66.17"
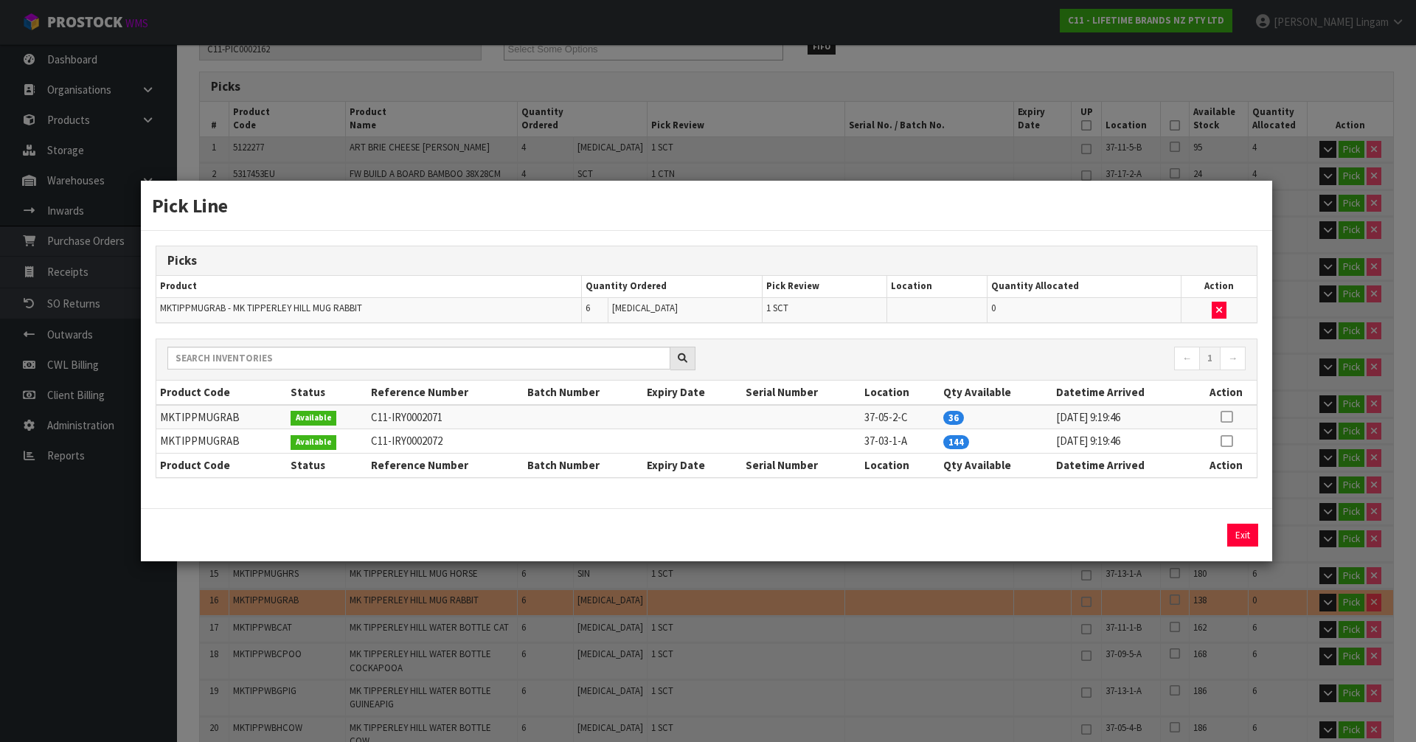
click at [1224, 417] on icon at bounding box center [1227, 417] width 12 height 1
click at [1204, 528] on button "Assign Pick" at bounding box center [1193, 535] width 60 height 23
type input "Sub-carton x 19"
type input "110"
type input "0.429366"
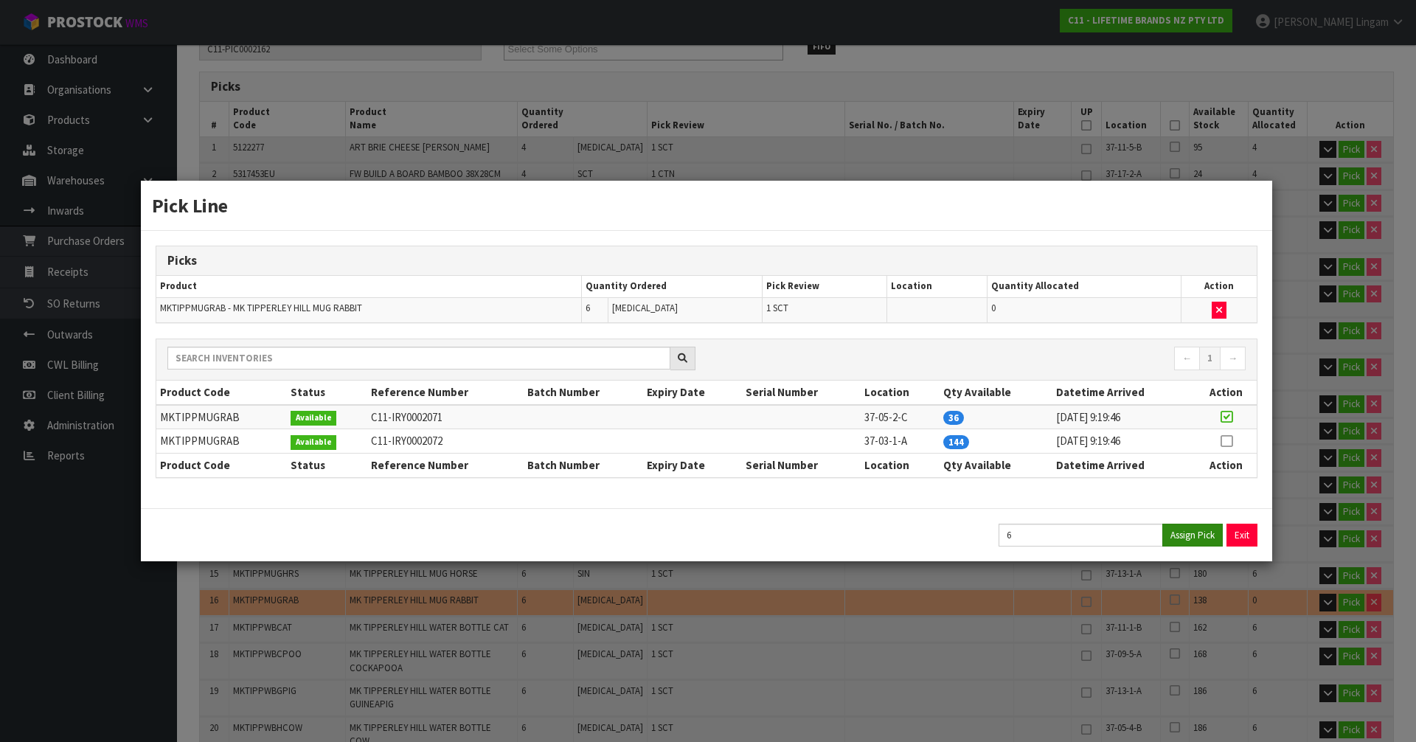
type input "68.97"
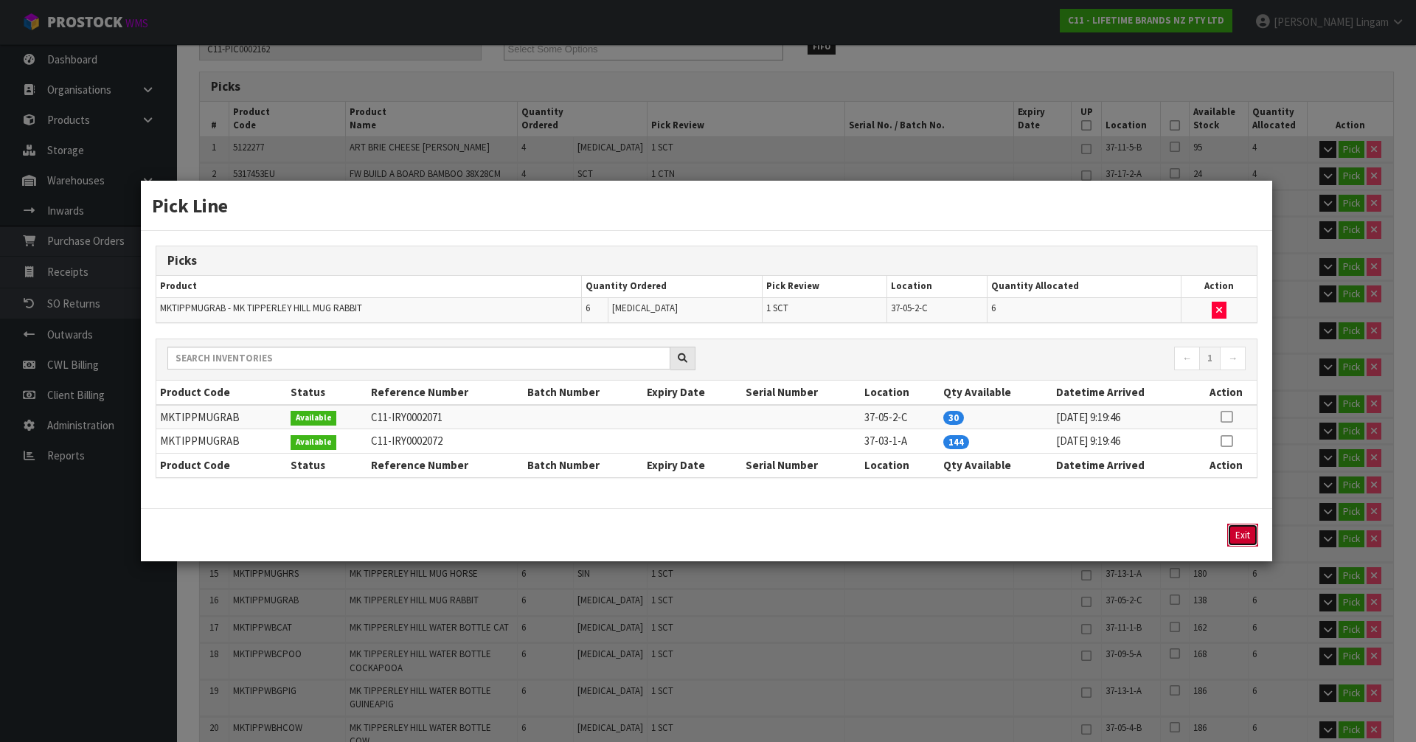
click at [1233, 531] on button "Exit" at bounding box center [1242, 535] width 31 height 23
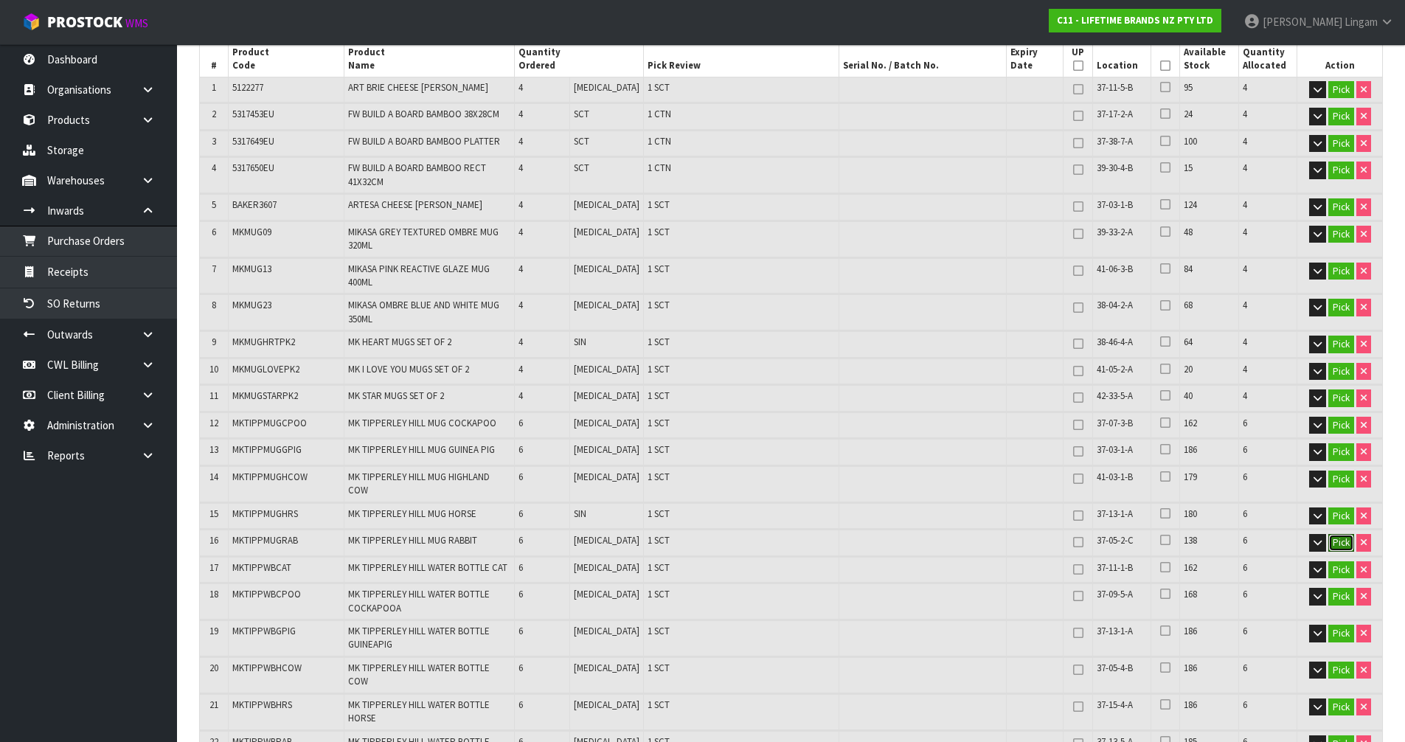
scroll to position [295, 0]
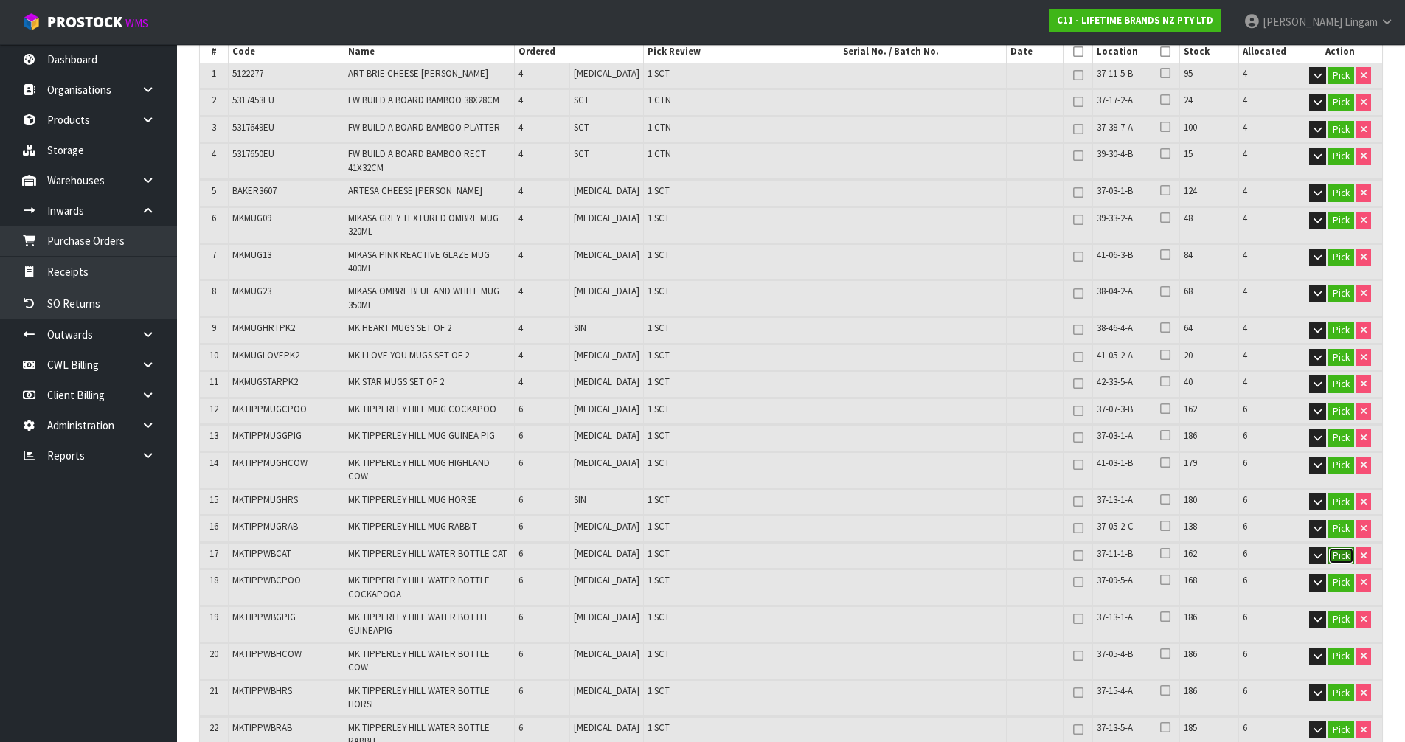
click at [1342, 547] on button "Pick" at bounding box center [1341, 556] width 26 height 18
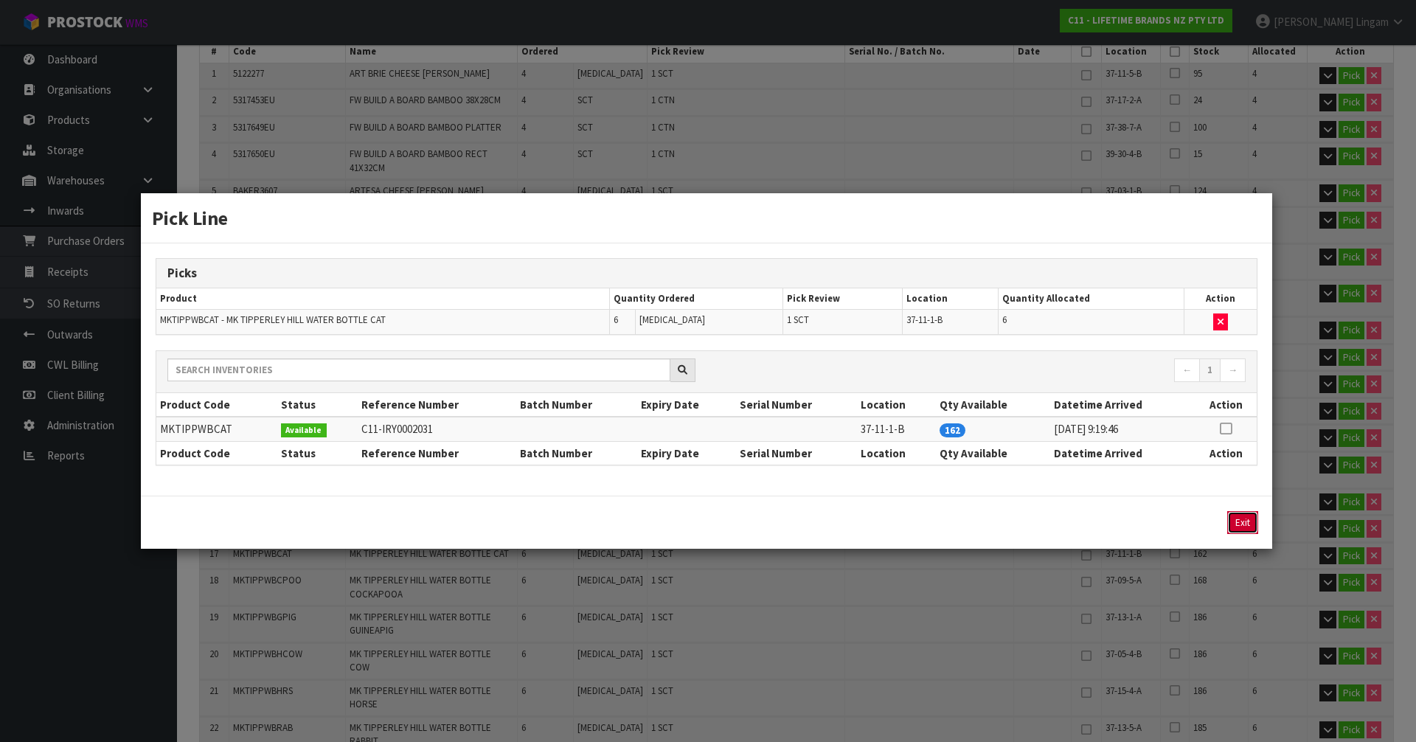
click at [1255, 528] on button "Exit" at bounding box center [1242, 522] width 31 height 23
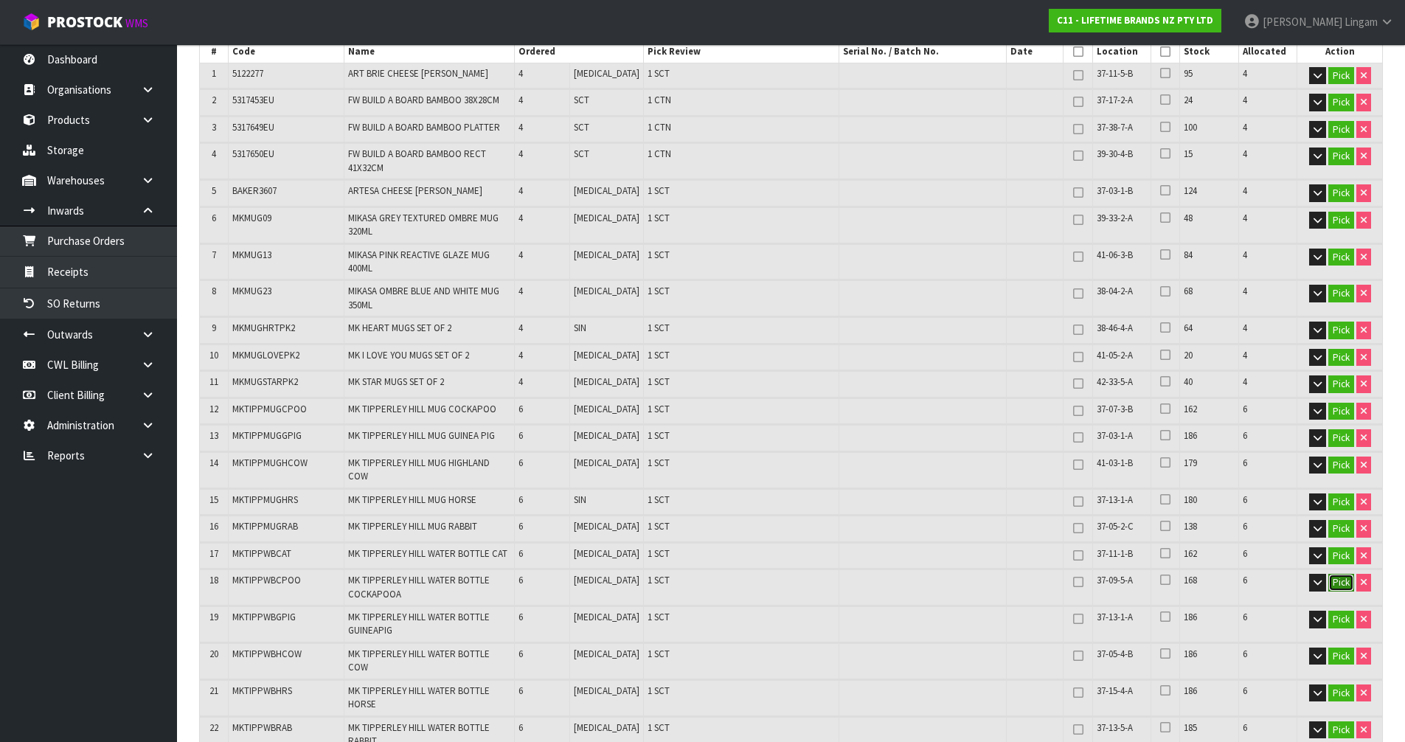
click at [1334, 574] on button "Pick" at bounding box center [1341, 583] width 26 height 18
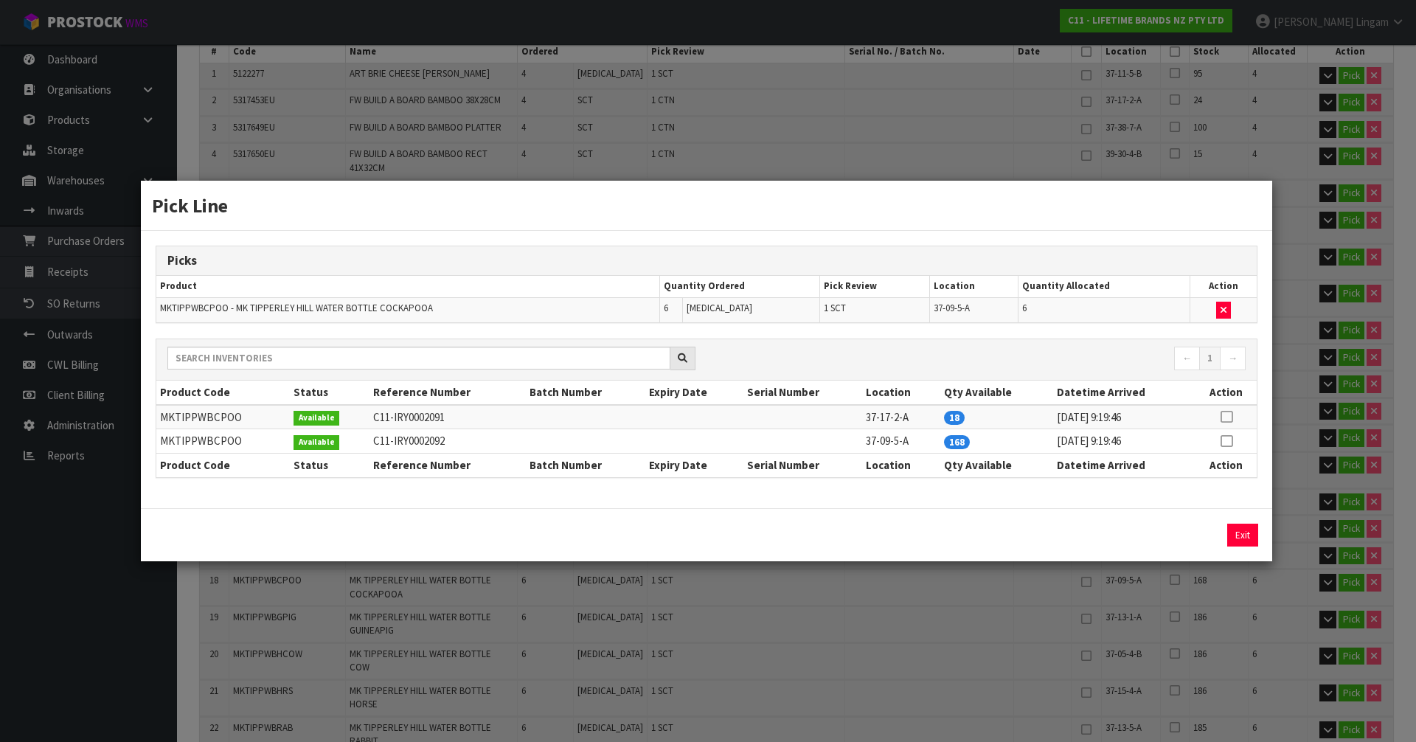
click at [209, 441] on td "MKTIPPWBCPOO" at bounding box center [223, 441] width 134 height 24
copy td "MKTIPPWBCPOO"
click at [1228, 311] on button "button" at bounding box center [1223, 311] width 15 height 18
type input "Sub-carton x 18"
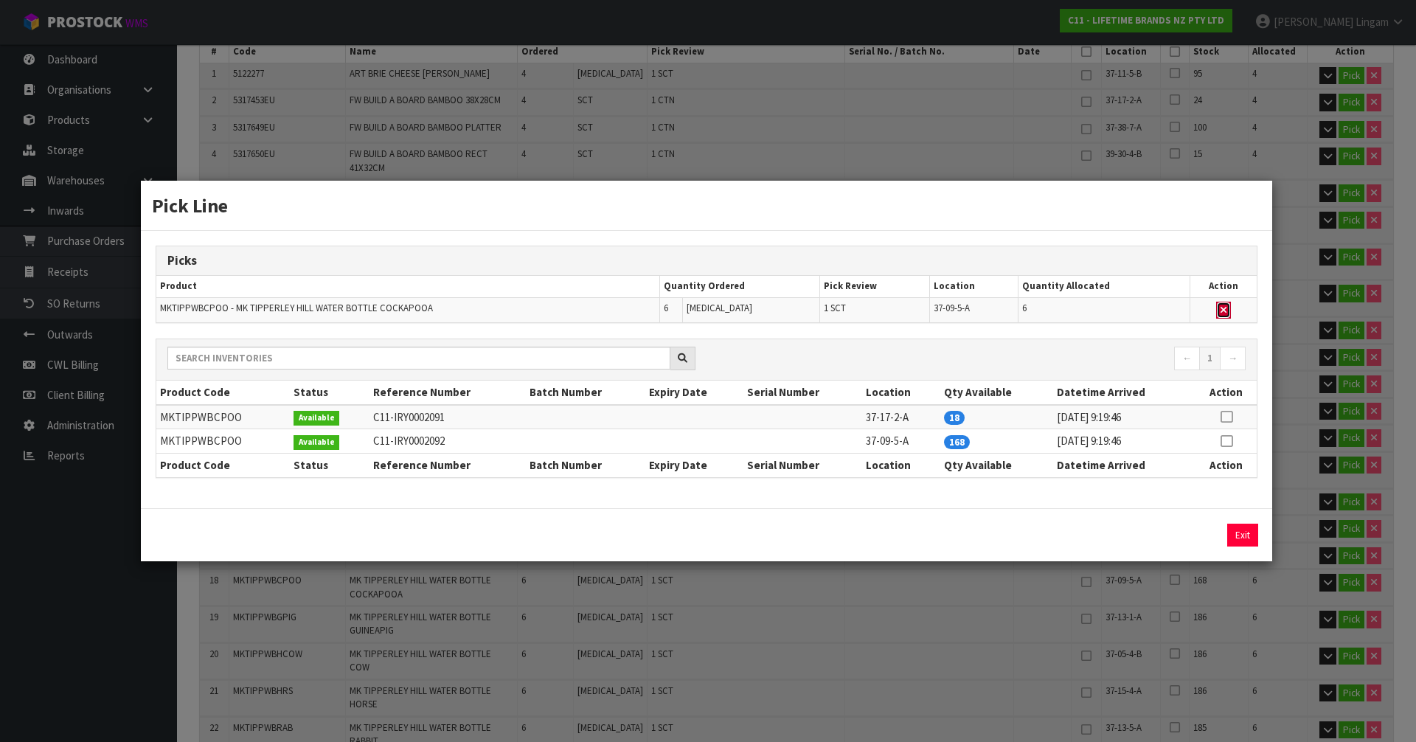
type input "104"
type input "0.419798"
type input "67.07"
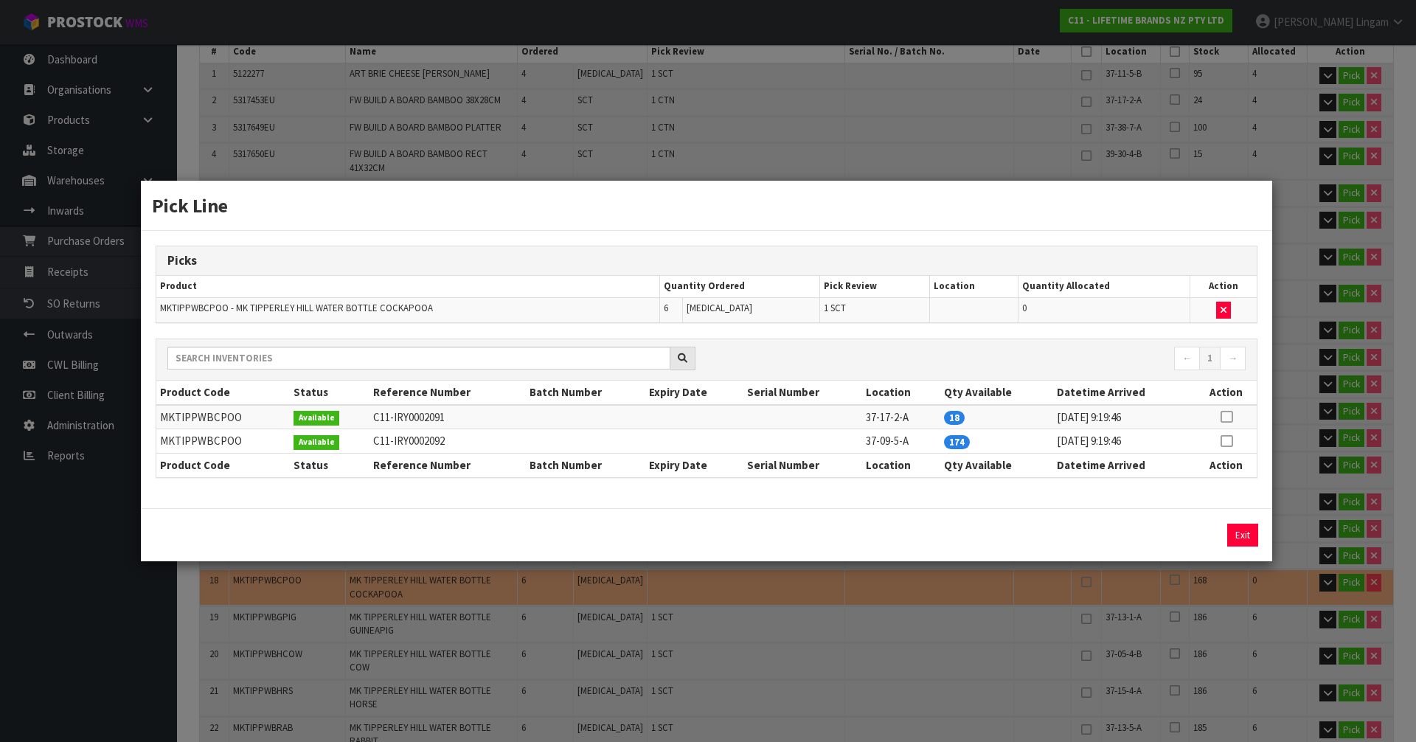
click at [1224, 417] on icon at bounding box center [1227, 417] width 12 height 1
click at [1205, 525] on button "Assign Pick" at bounding box center [1193, 535] width 60 height 23
type input "Sub-carton x 19"
type input "110"
type input "0.429366"
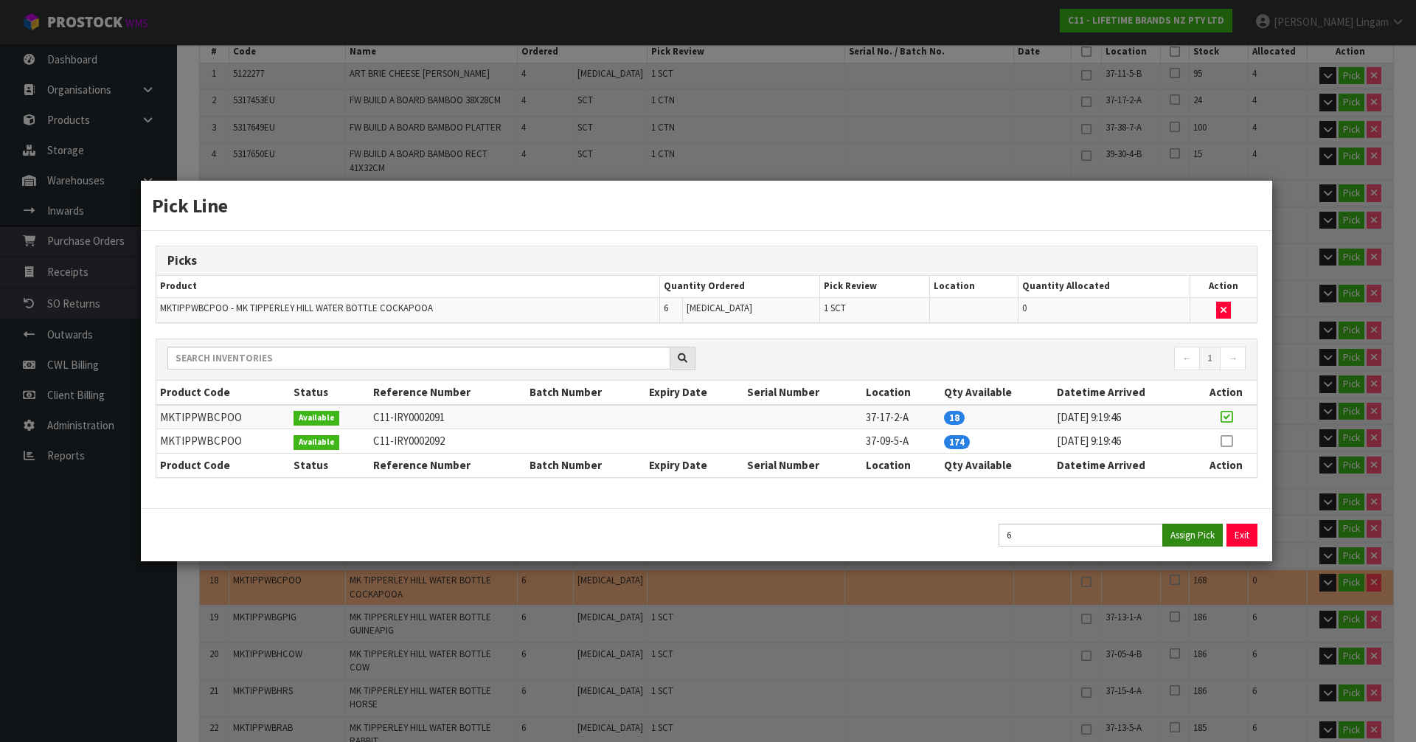
type input "68.97"
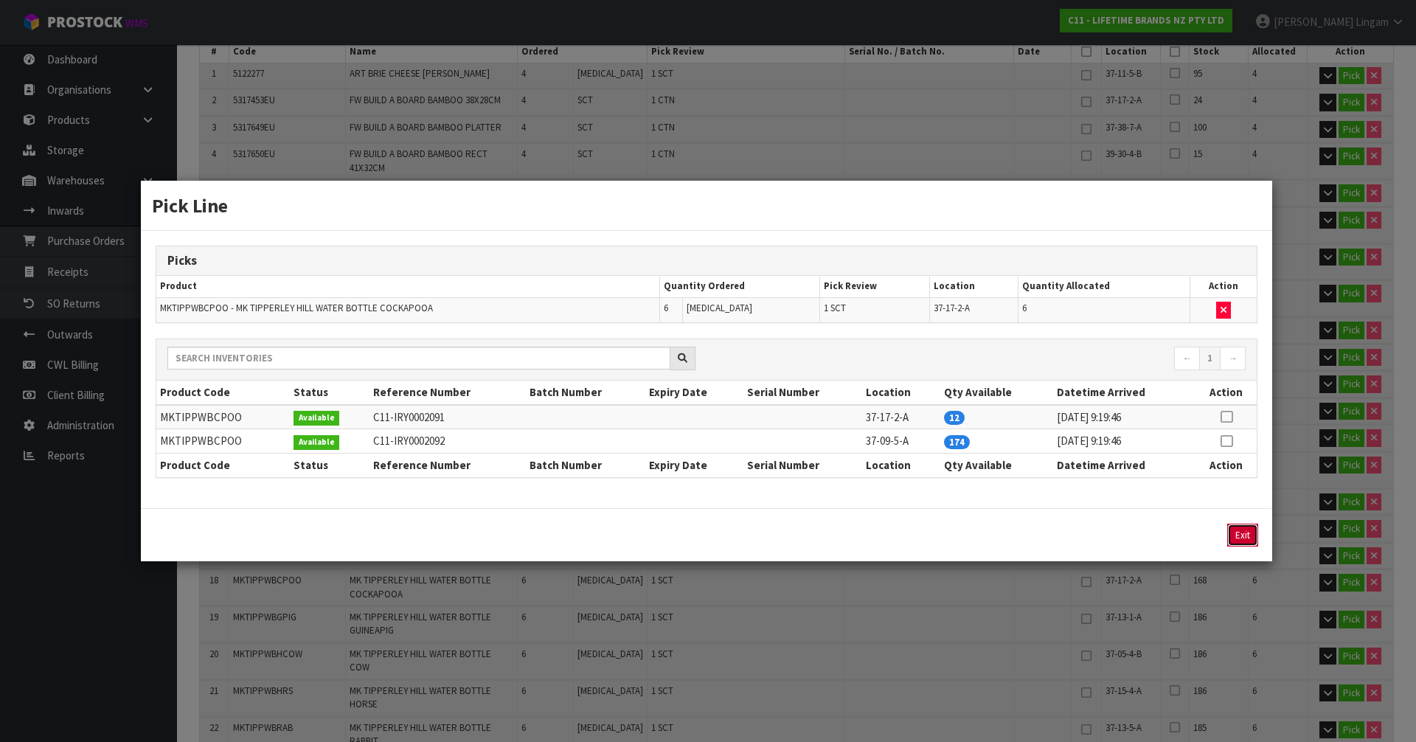
click at [1246, 527] on button "Exit" at bounding box center [1242, 535] width 31 height 23
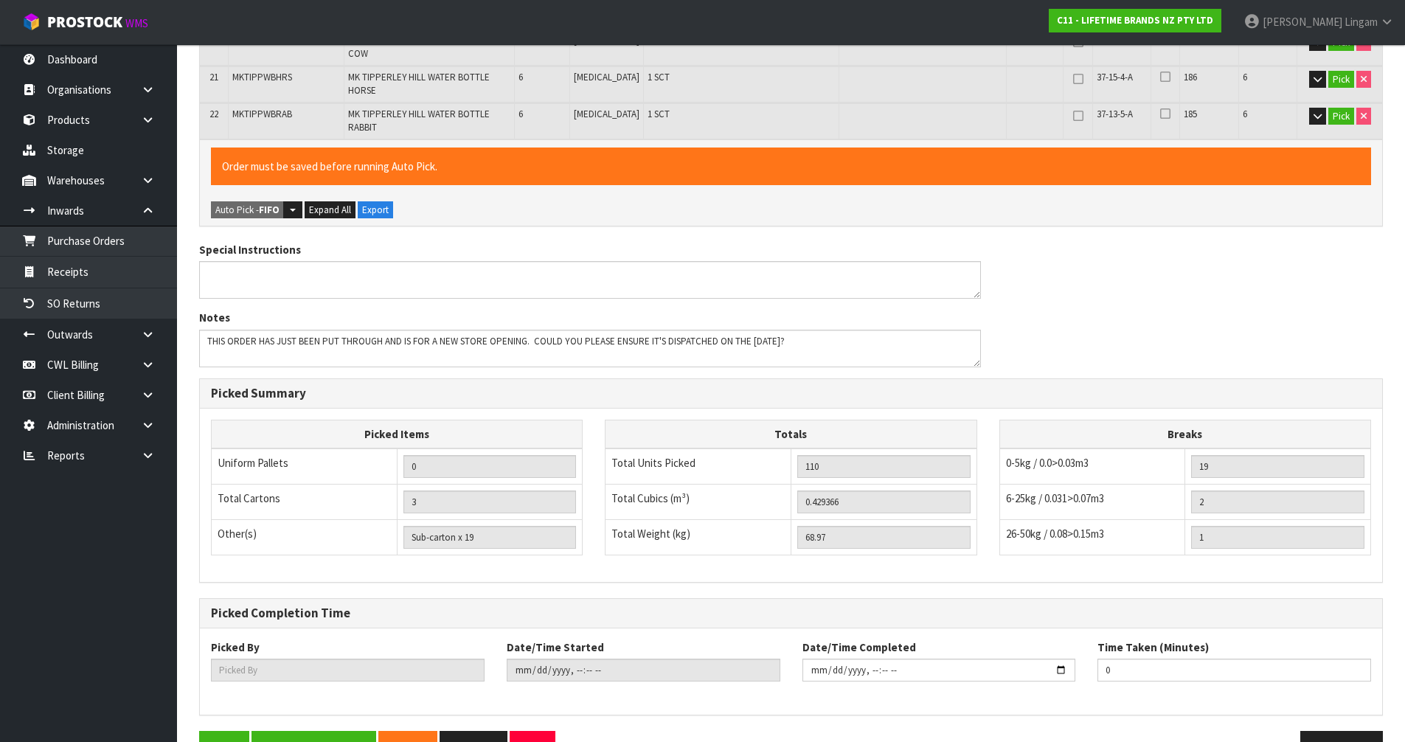
scroll to position [922, 0]
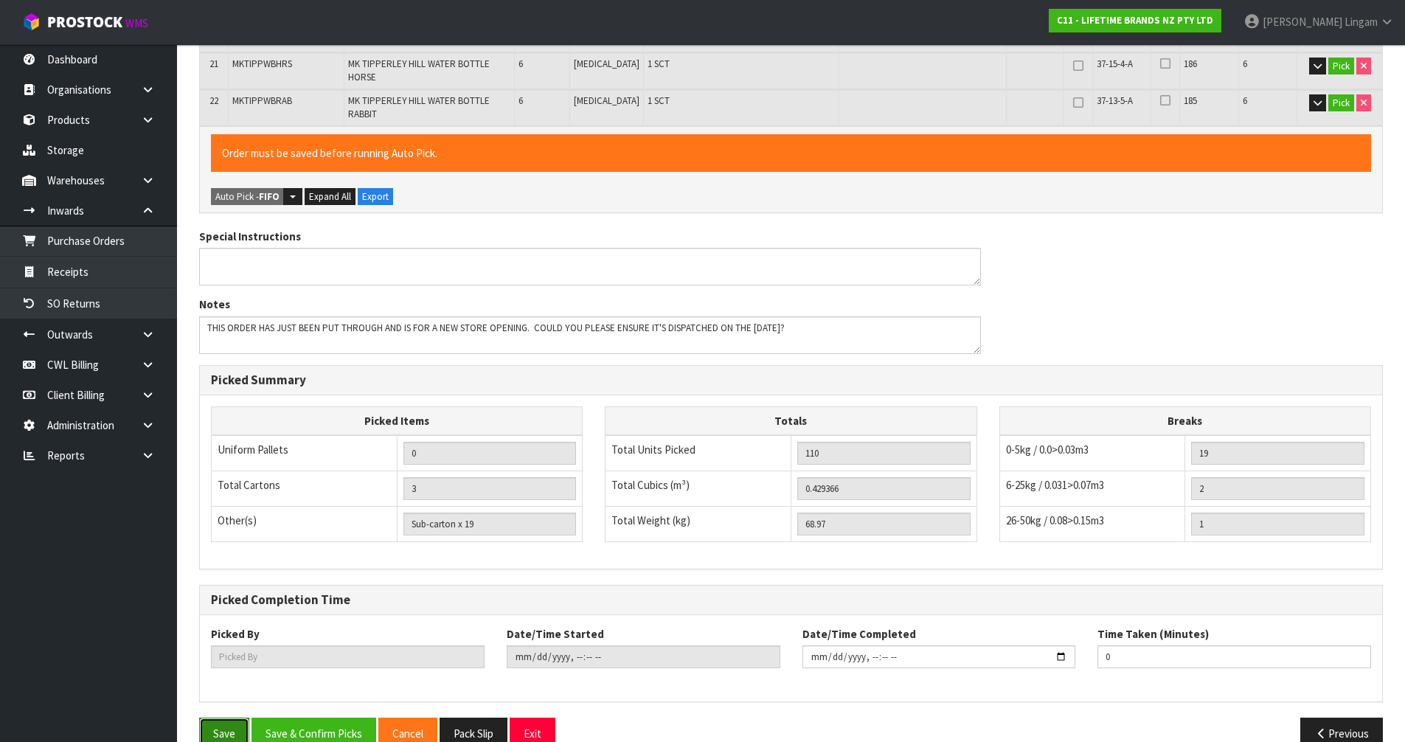
click at [221, 718] on button "Save" at bounding box center [224, 734] width 50 height 32
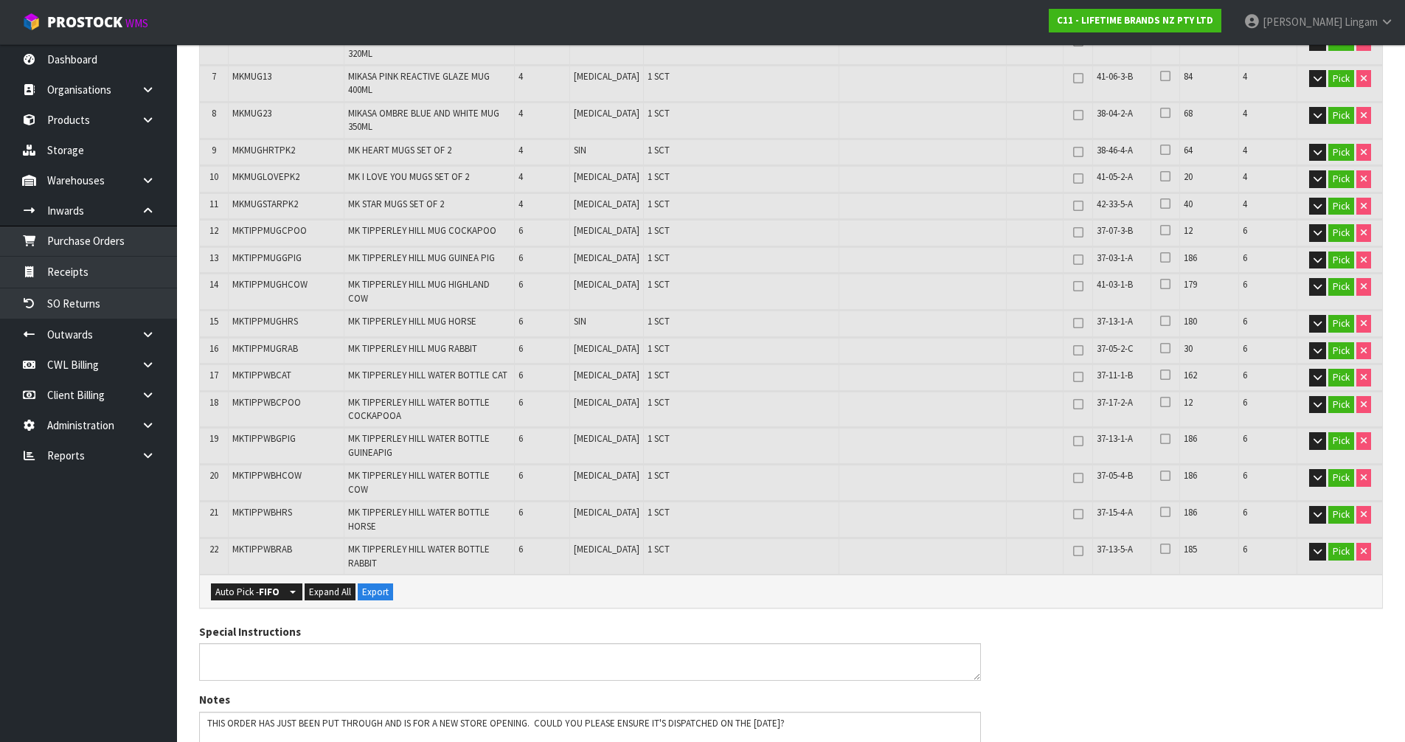
scroll to position [516, 0]
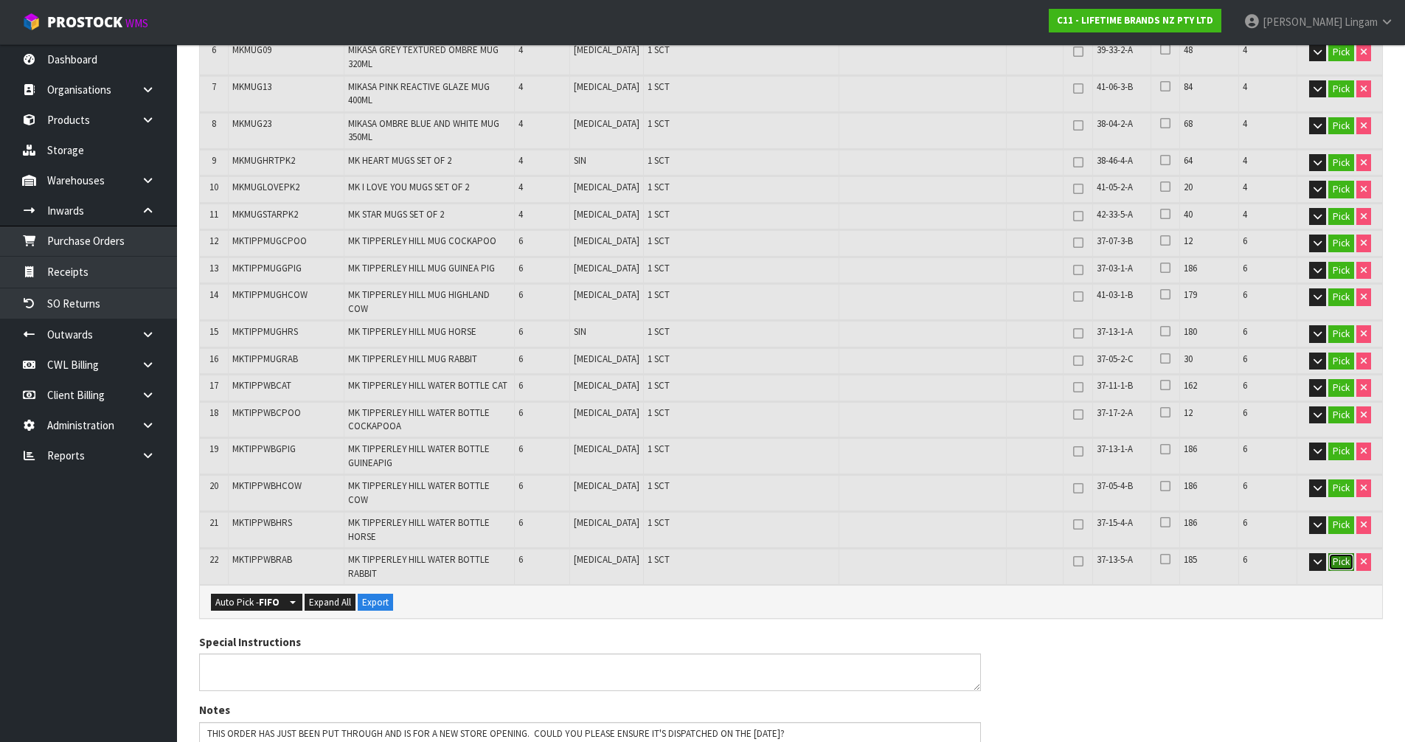
click at [1340, 553] on button "Pick" at bounding box center [1341, 562] width 26 height 18
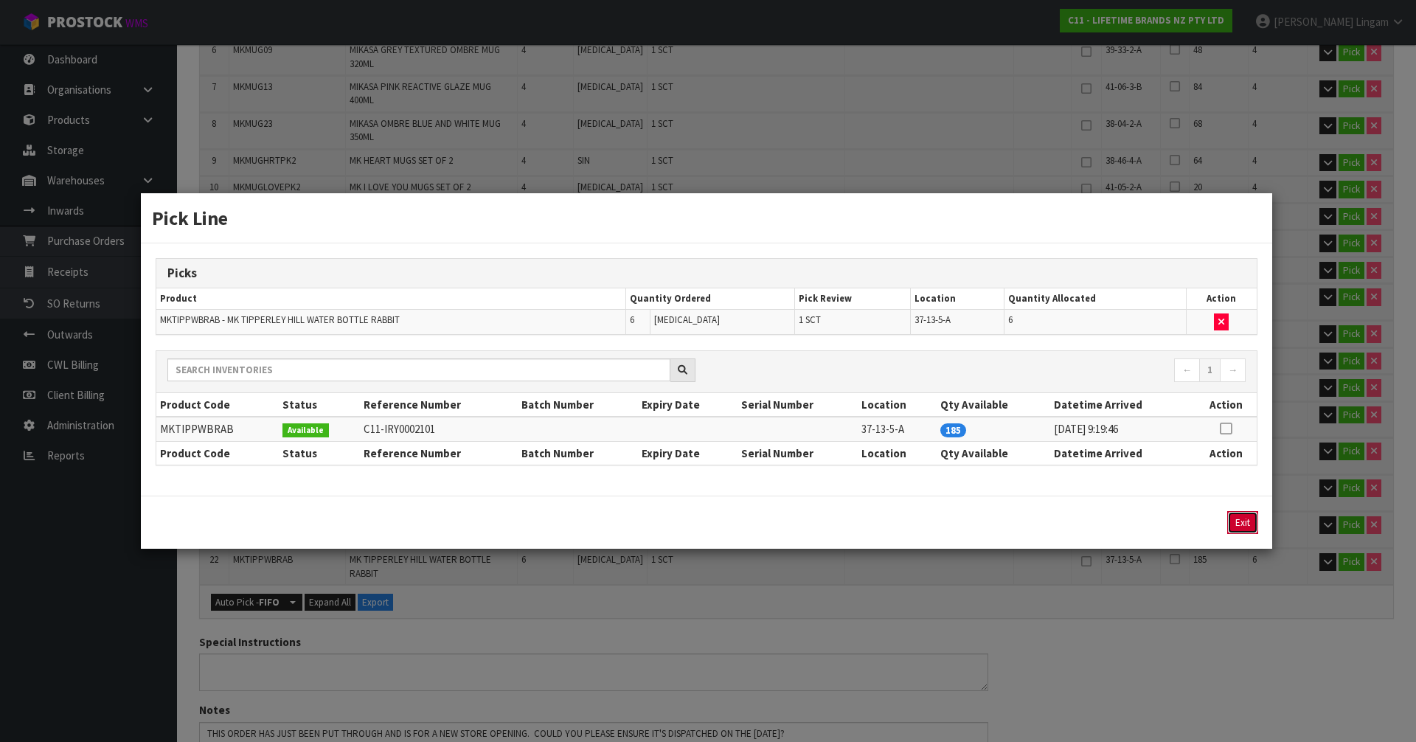
click at [1248, 530] on button "Exit" at bounding box center [1242, 522] width 31 height 23
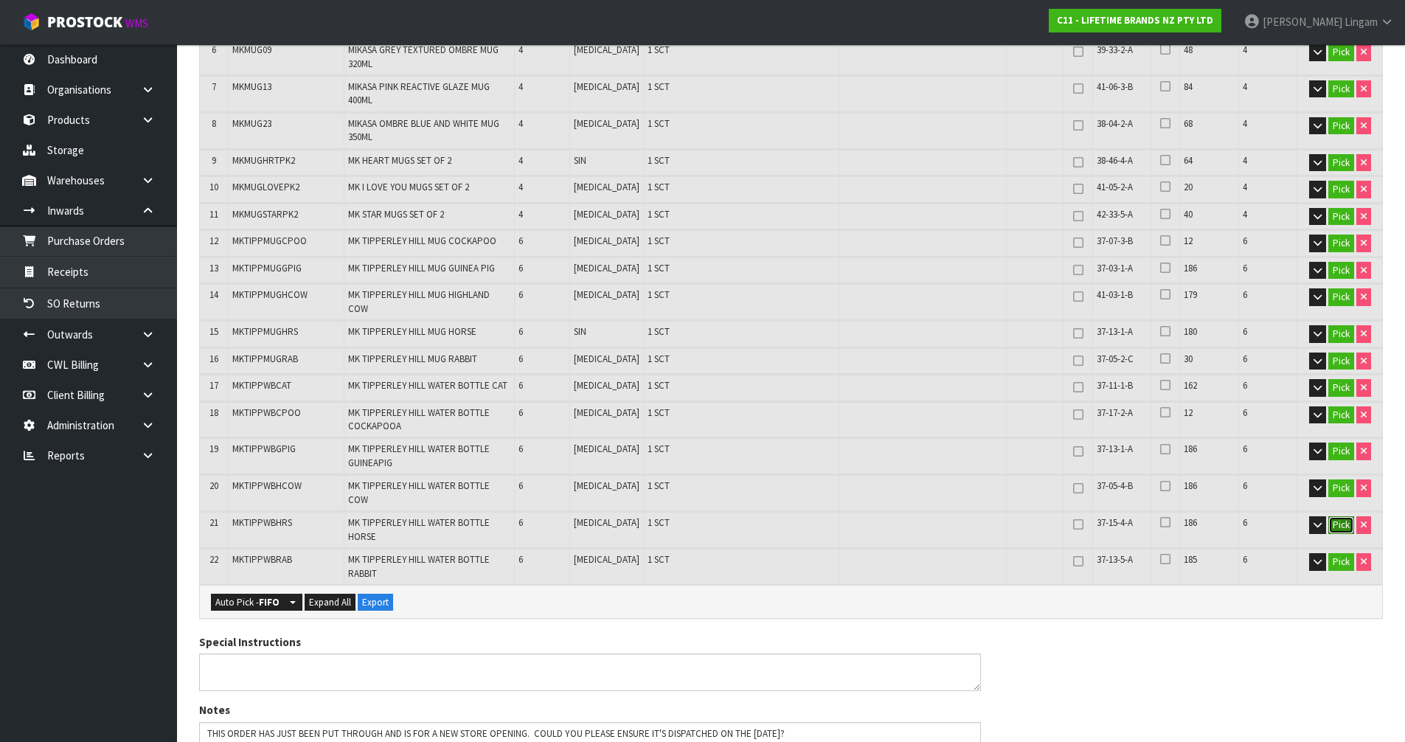
click at [1348, 516] on button "Pick" at bounding box center [1341, 525] width 26 height 18
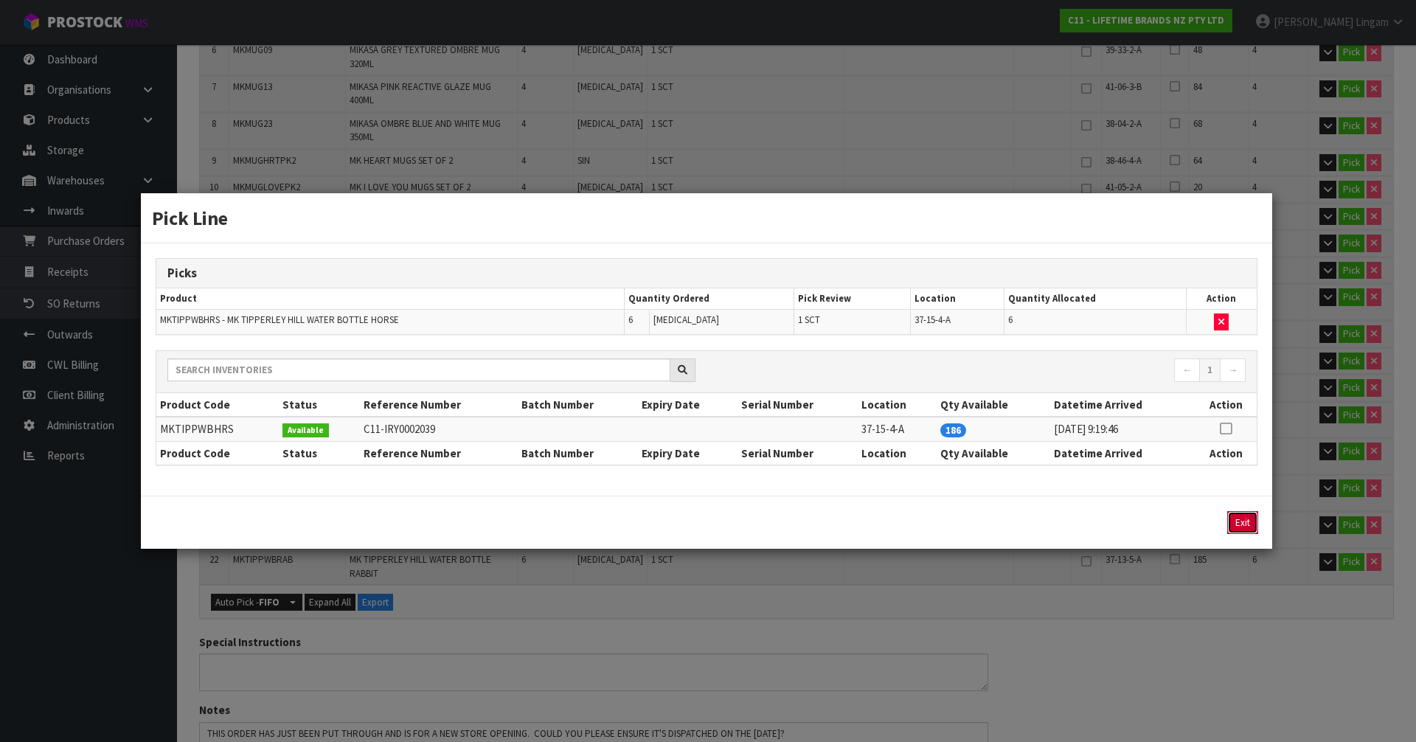
click at [1250, 527] on button "Exit" at bounding box center [1242, 522] width 31 height 23
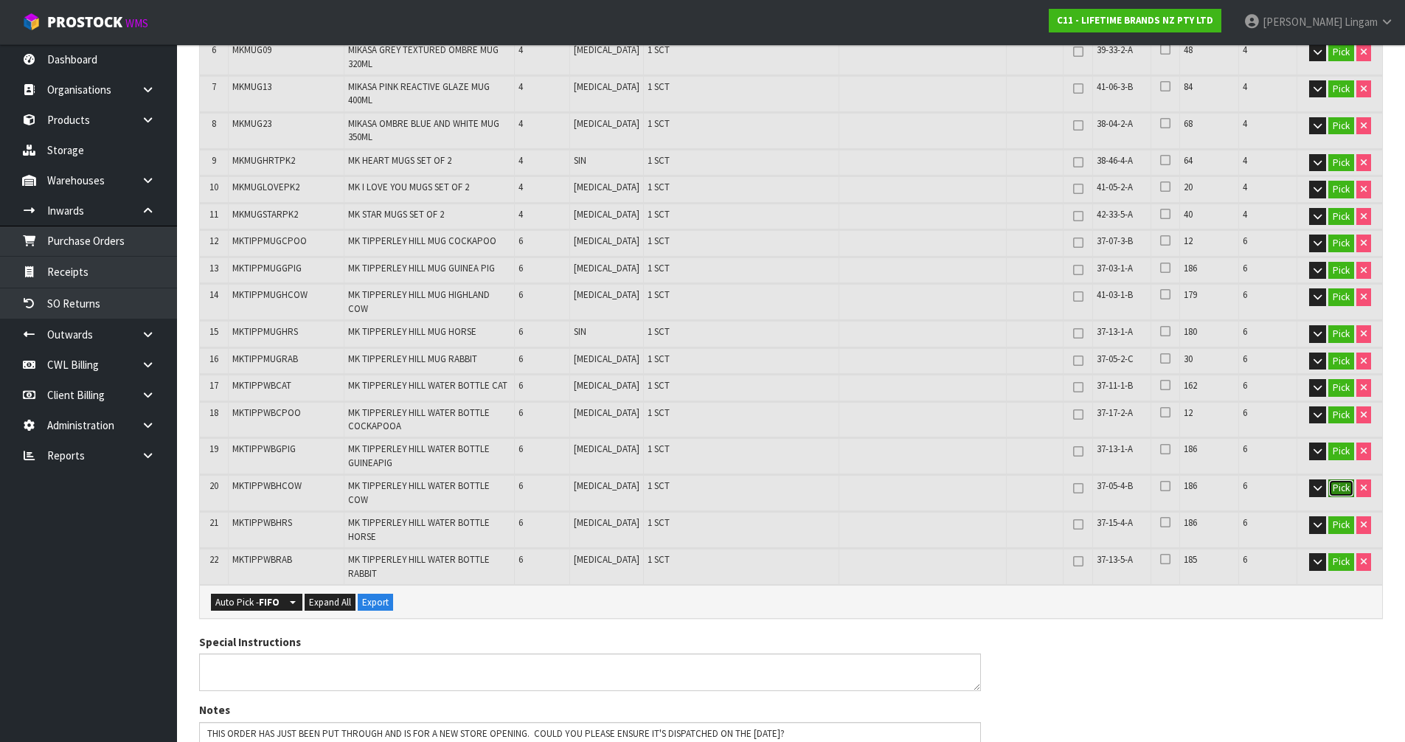
click at [1340, 479] on button "Pick" at bounding box center [1341, 488] width 26 height 18
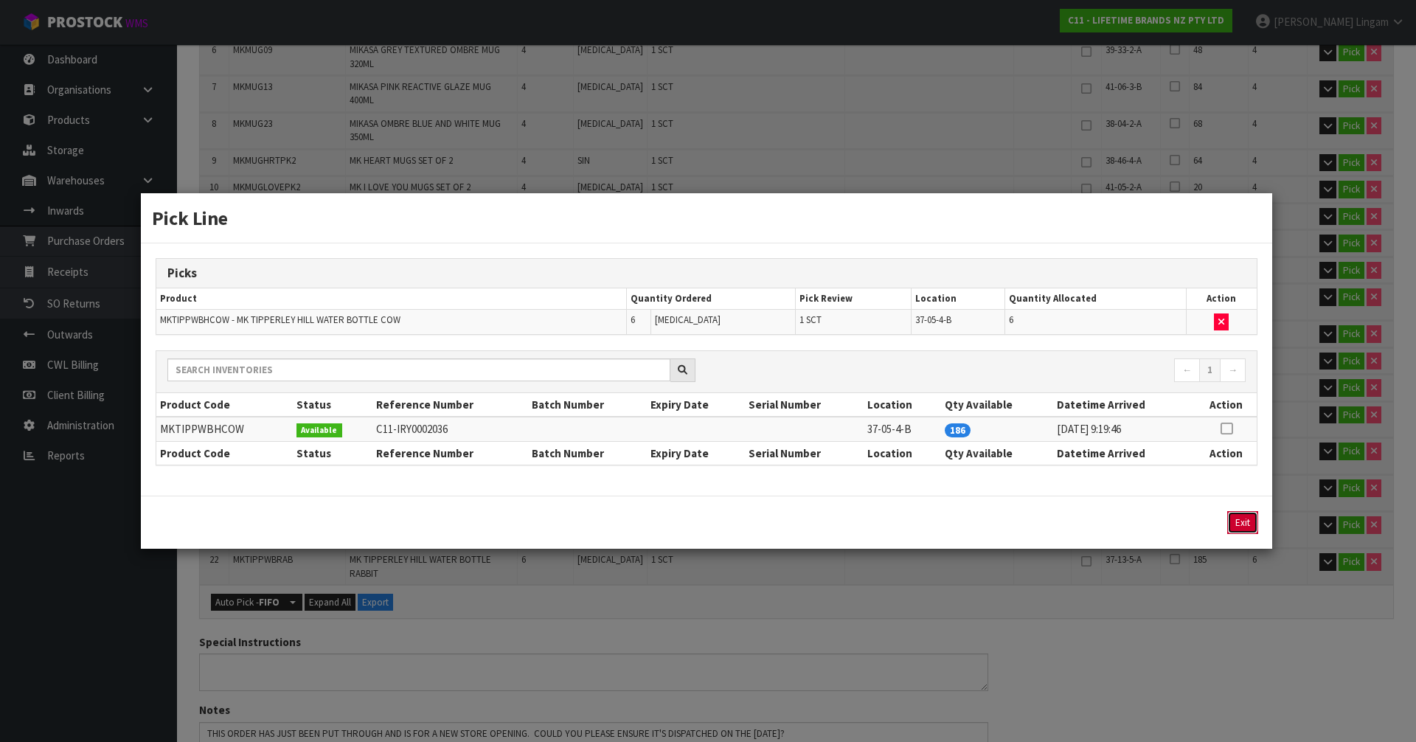
click at [1249, 530] on button "Exit" at bounding box center [1242, 522] width 31 height 23
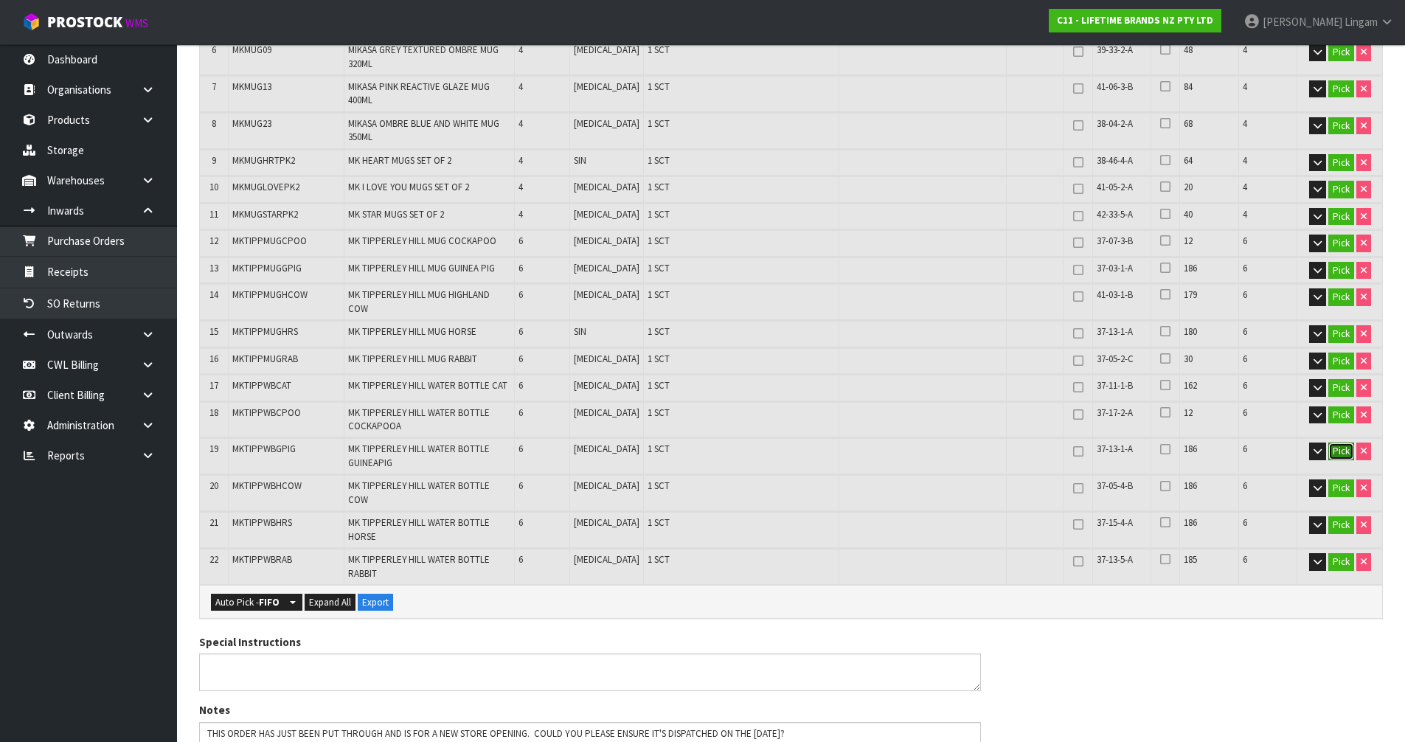
click at [1334, 443] on button "Pick" at bounding box center [1341, 452] width 26 height 18
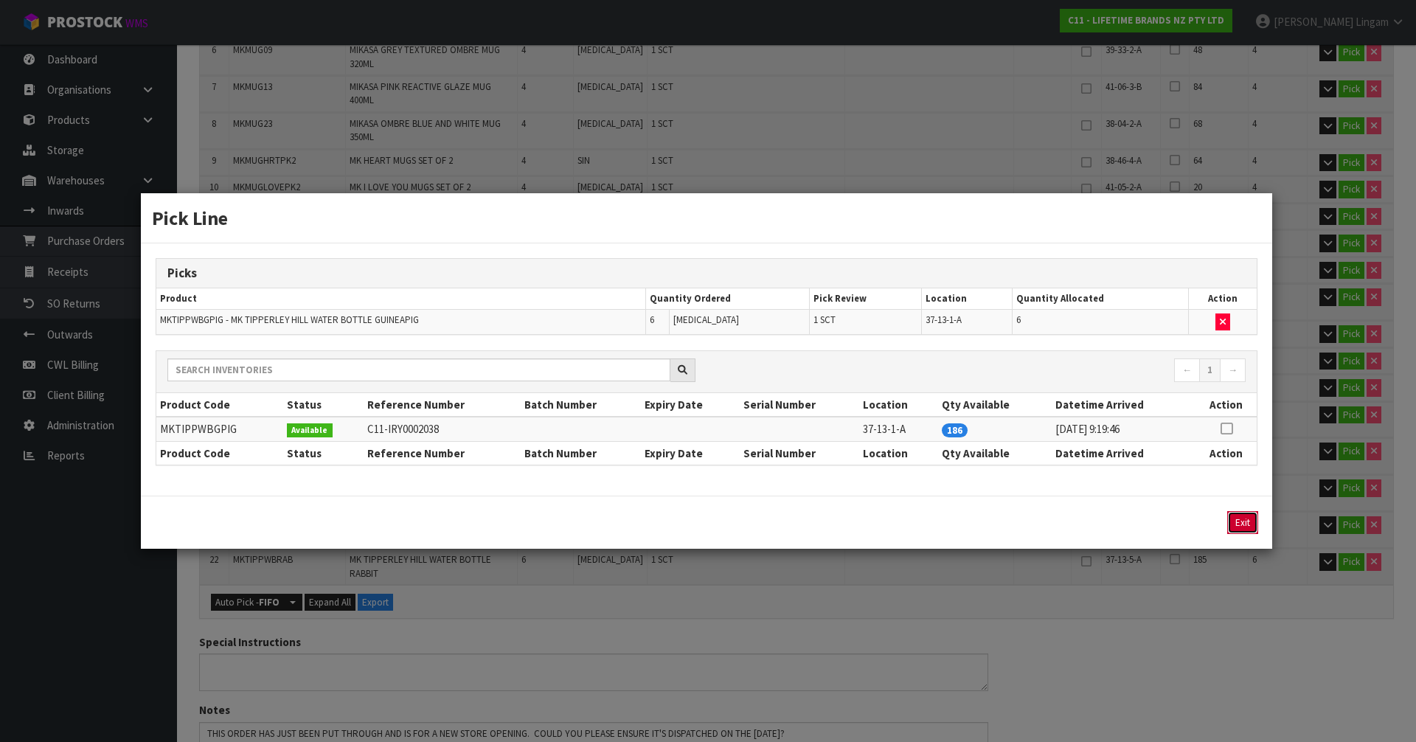
click at [1244, 525] on button "Exit" at bounding box center [1242, 522] width 31 height 23
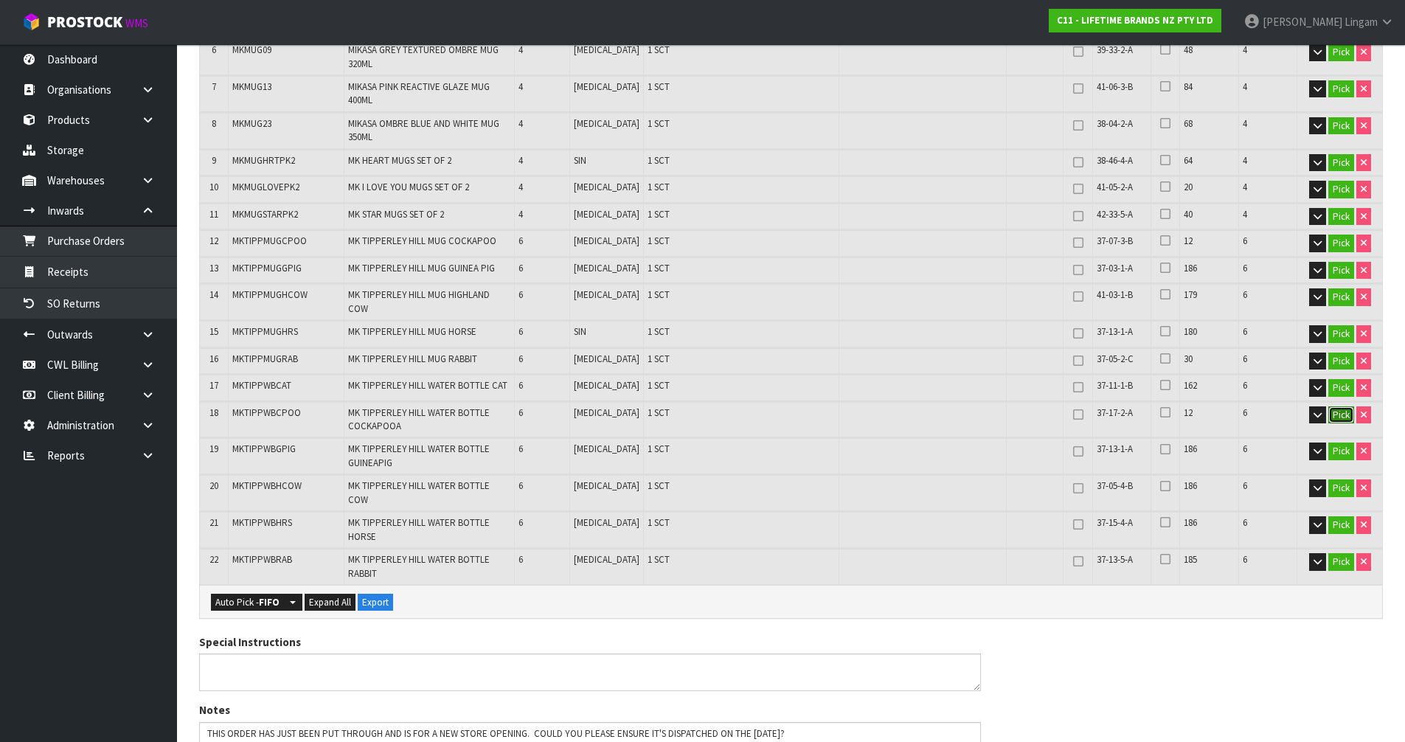
click at [1335, 406] on button "Pick" at bounding box center [1341, 415] width 26 height 18
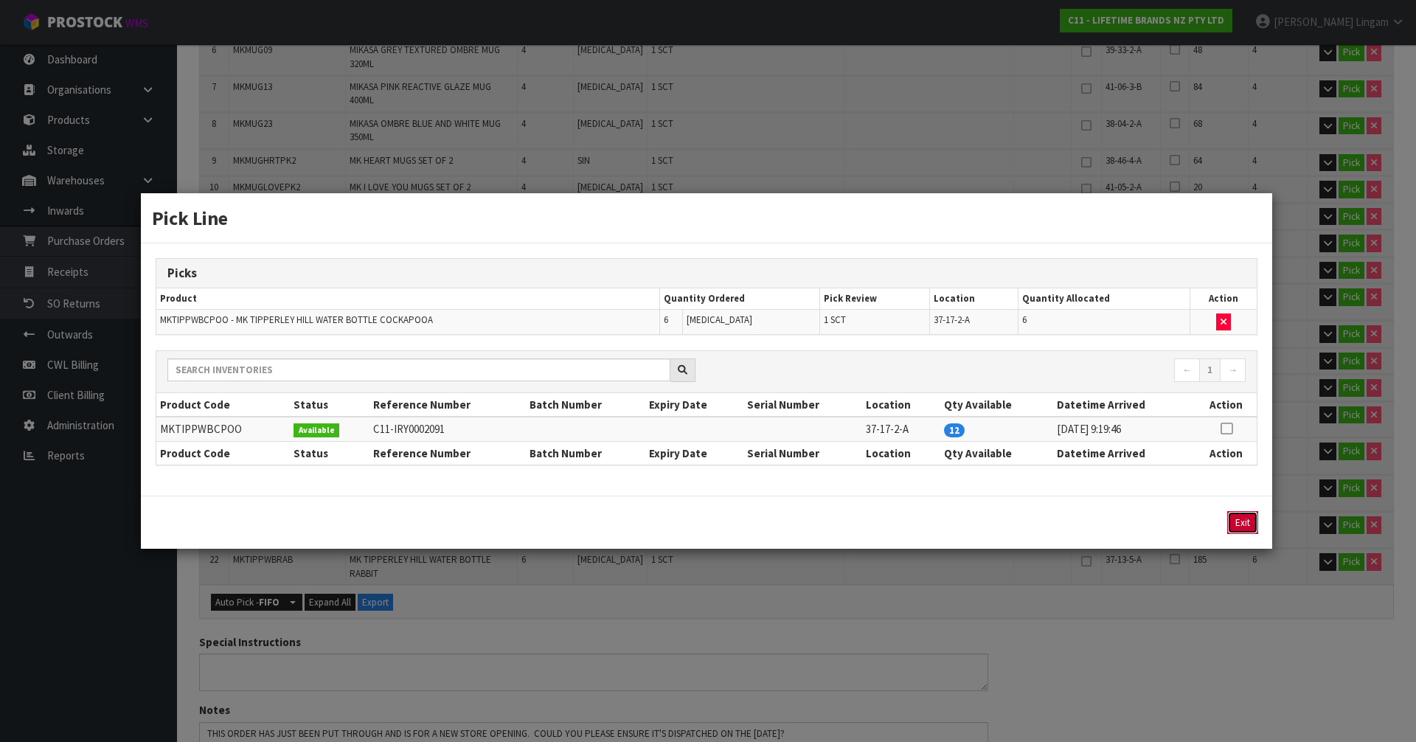
click at [1246, 523] on button "Exit" at bounding box center [1242, 522] width 31 height 23
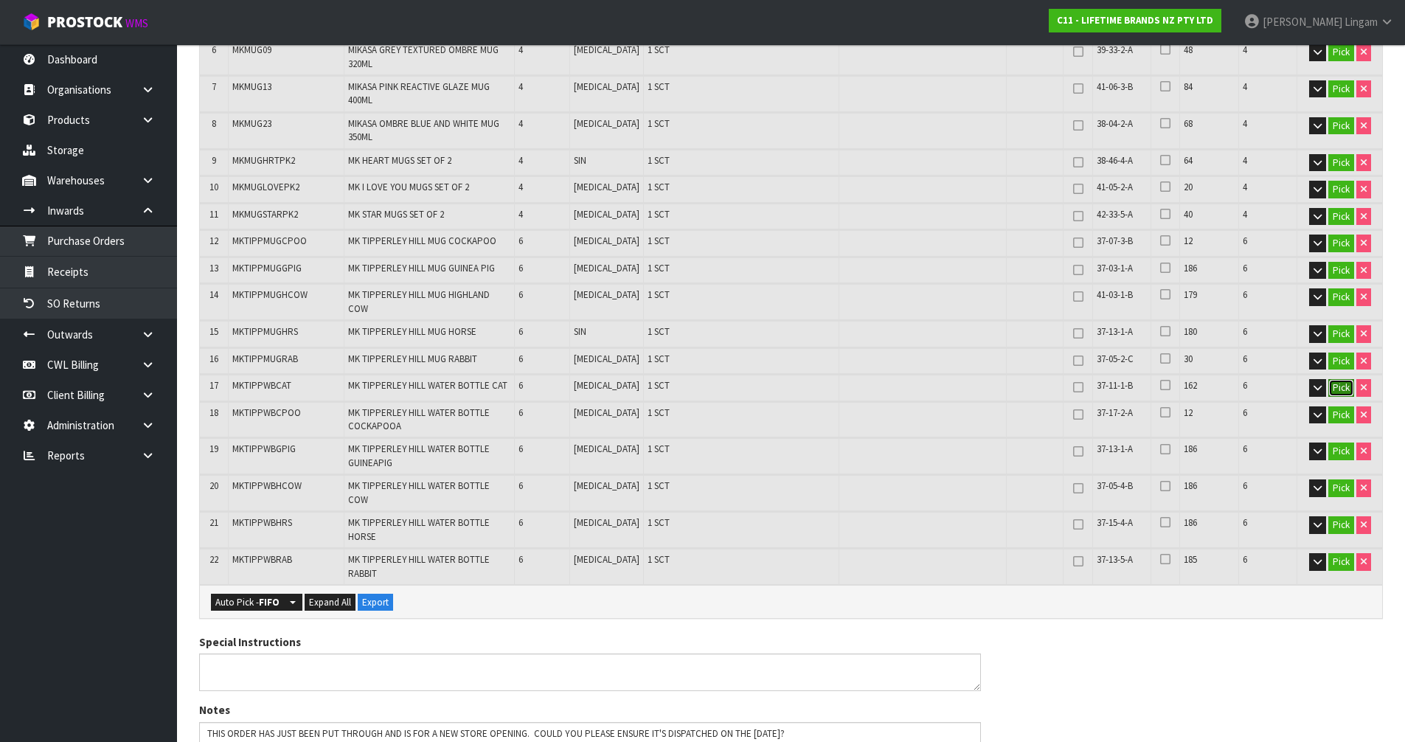
click at [1344, 379] on button "Pick" at bounding box center [1341, 388] width 26 height 18
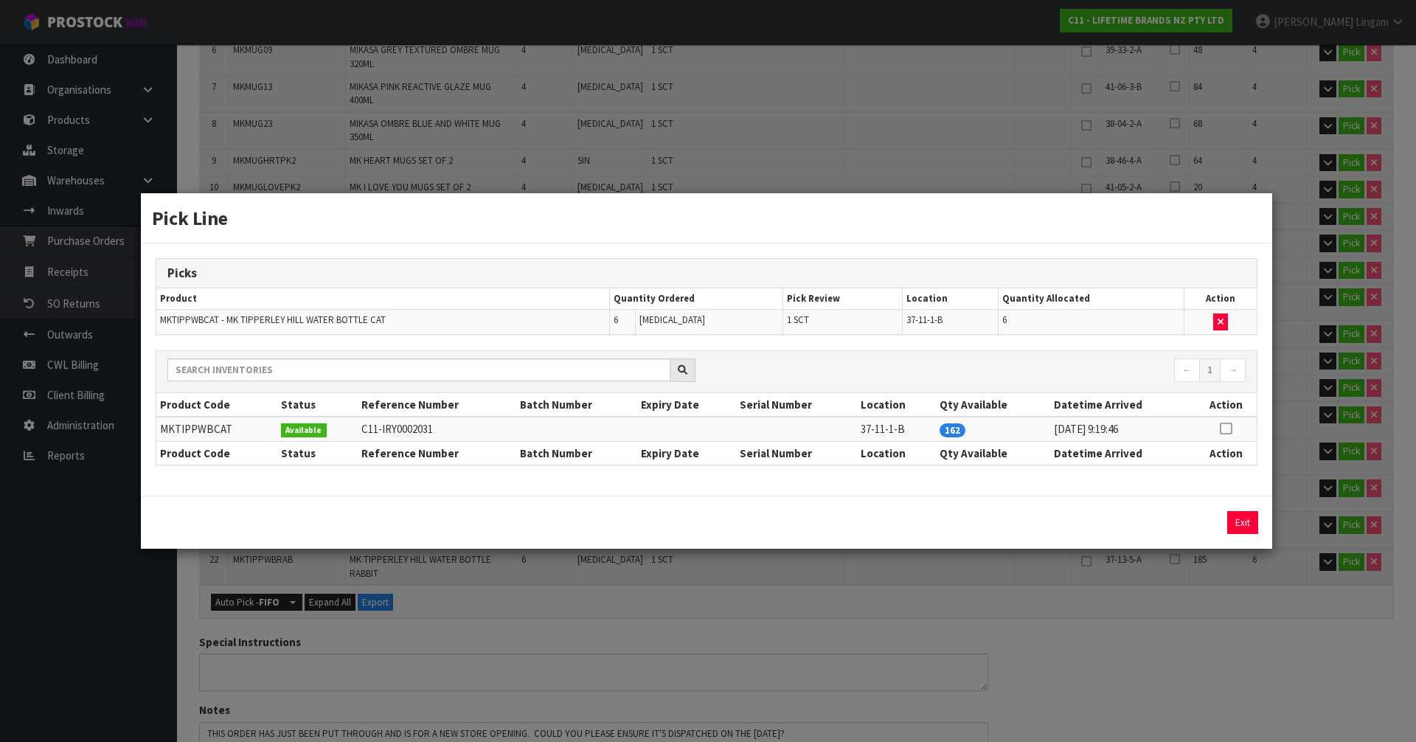
click at [1240, 509] on div "Exit" at bounding box center [707, 522] width 1132 height 53
click at [1240, 515] on button "Exit" at bounding box center [1242, 522] width 31 height 23
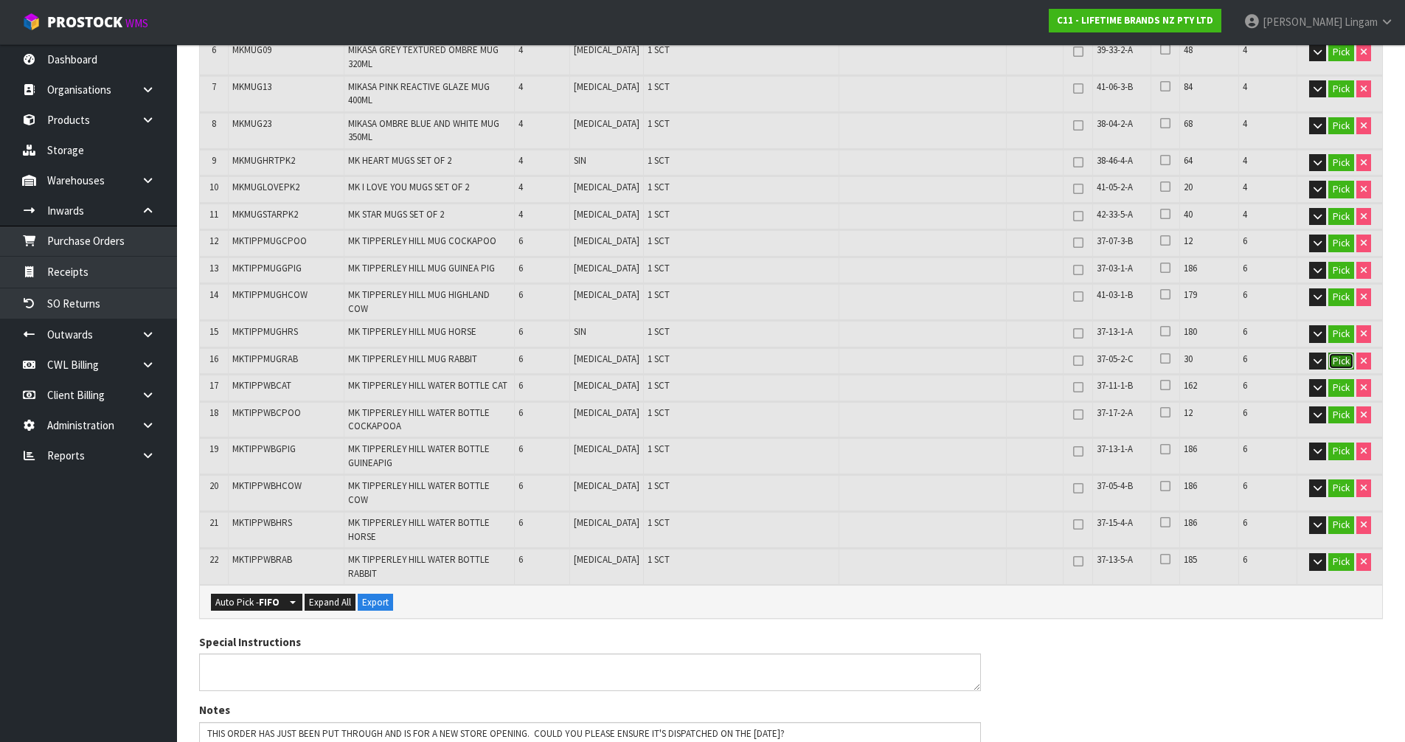
click at [1348, 353] on button "Pick" at bounding box center [1341, 362] width 26 height 18
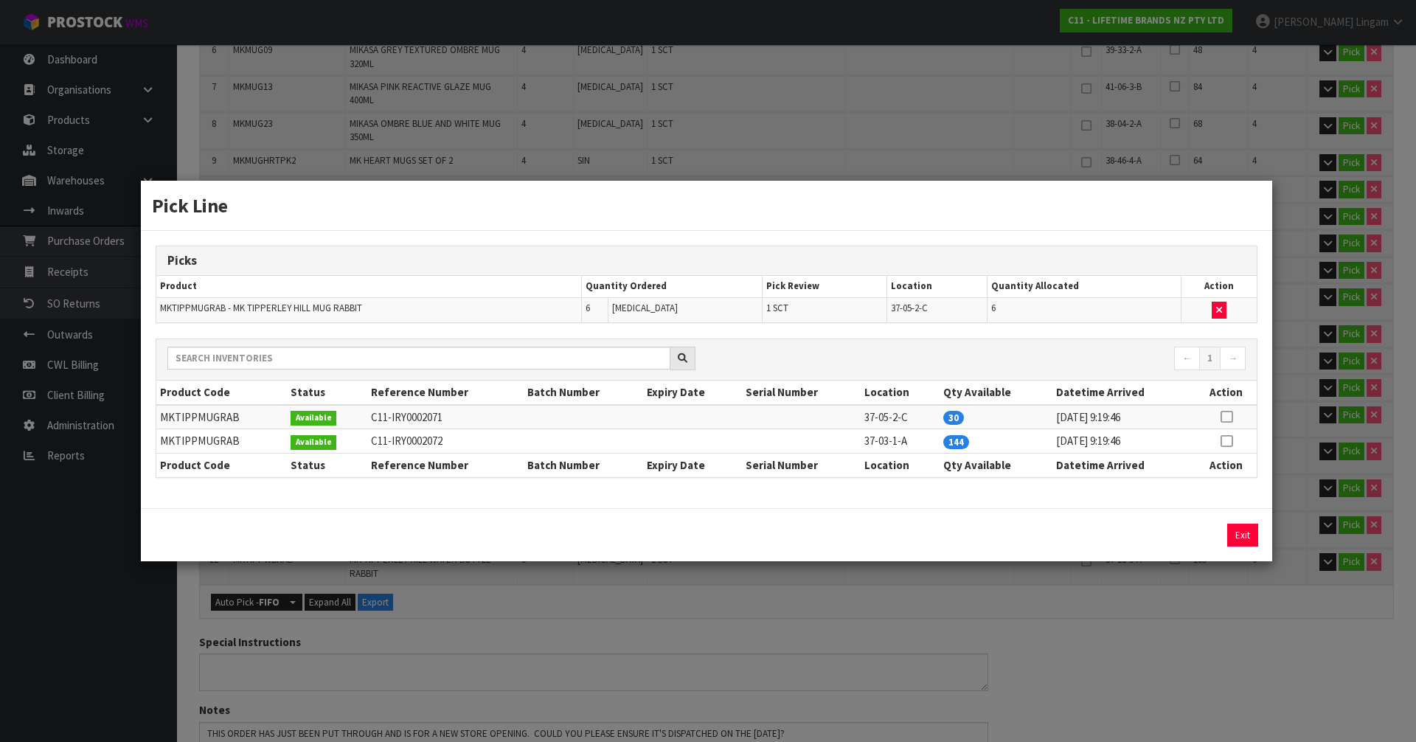
click at [215, 438] on td "MKTIPPMUGRAB" at bounding box center [221, 441] width 131 height 24
copy td "MKTIPPMUGRAB"
click at [1248, 541] on button "Exit" at bounding box center [1242, 535] width 31 height 23
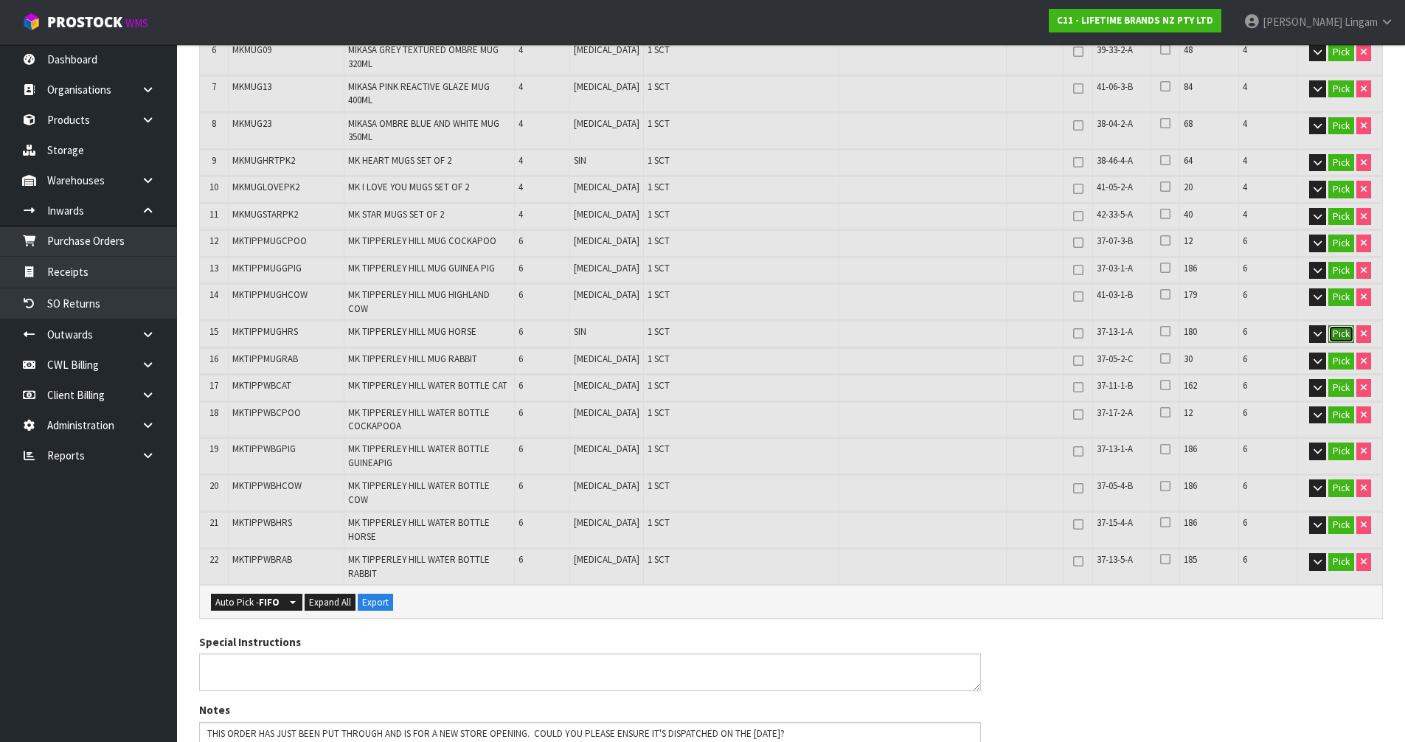
click at [1339, 325] on button "Pick" at bounding box center [1341, 334] width 26 height 18
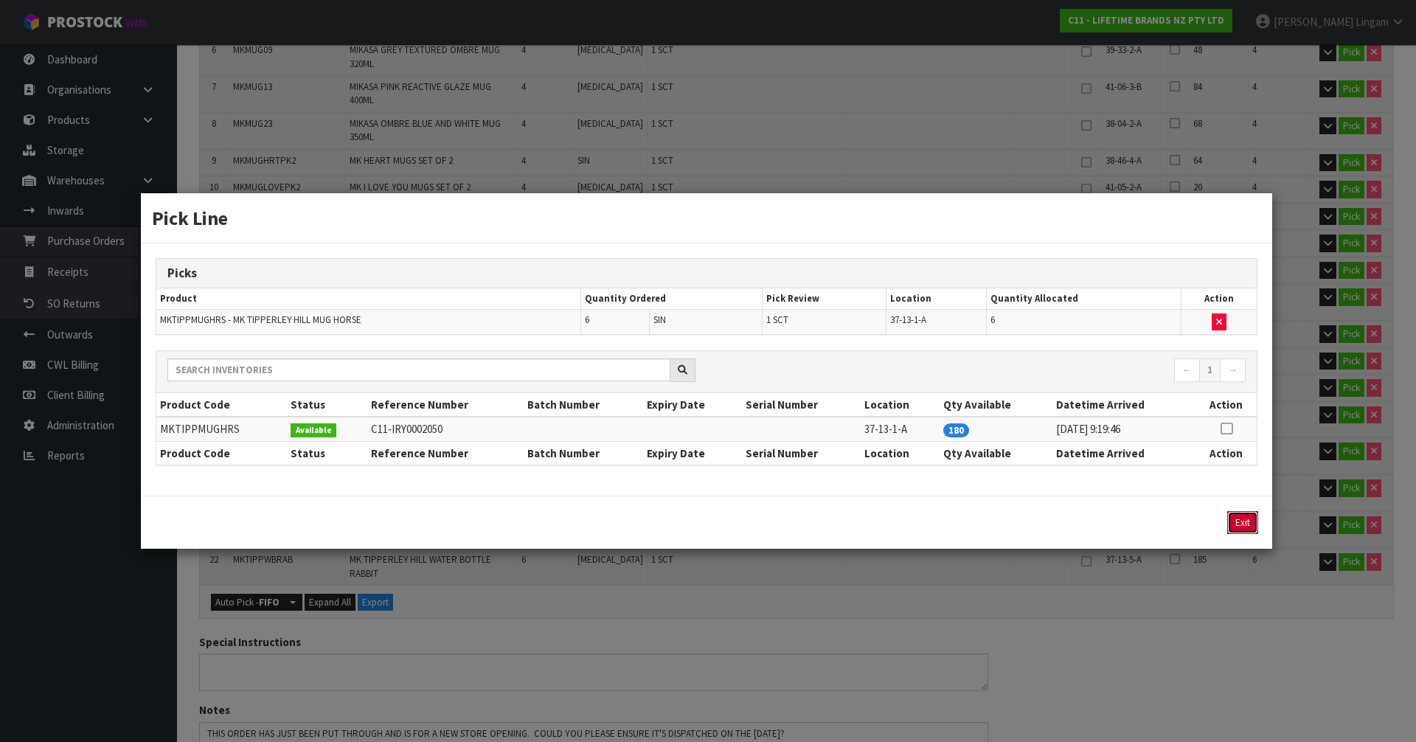
click at [1242, 519] on button "Exit" at bounding box center [1242, 522] width 31 height 23
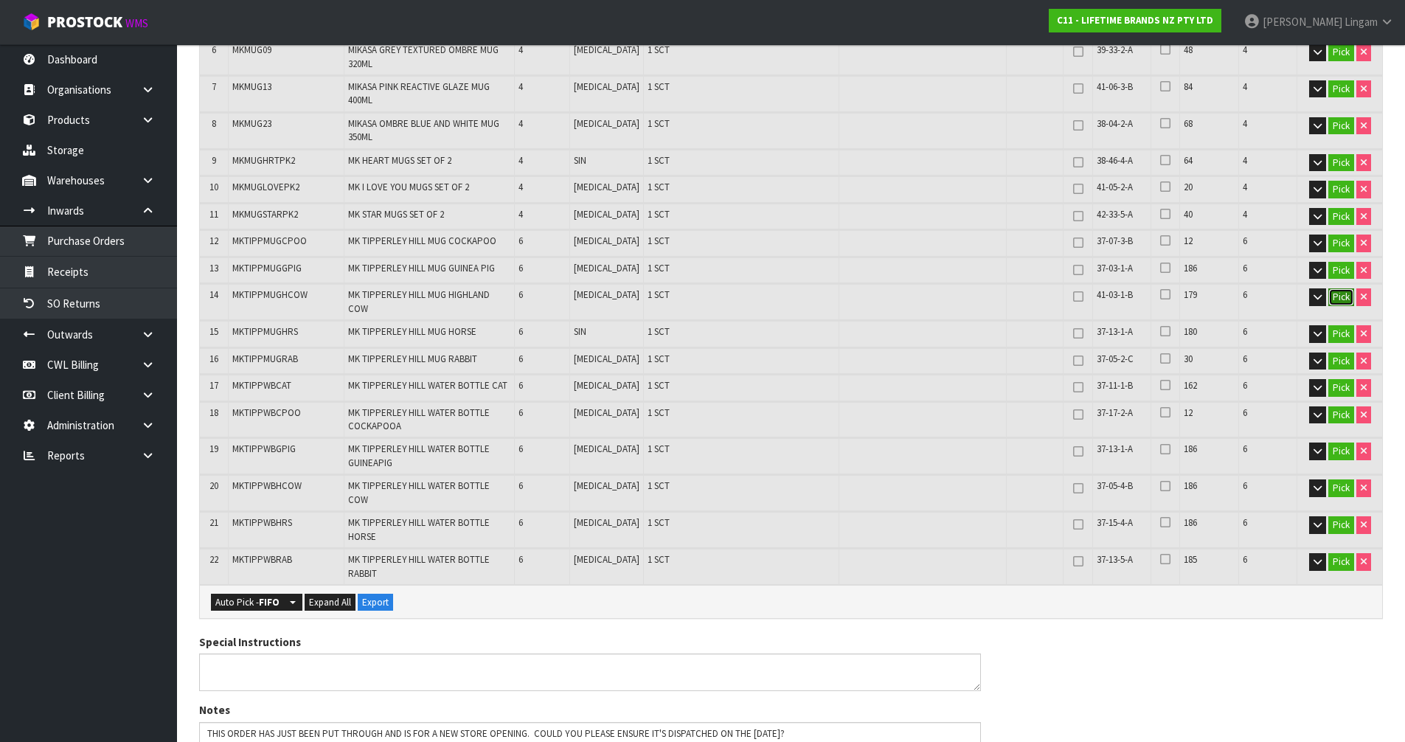
click at [1340, 290] on button "Pick" at bounding box center [1341, 297] width 26 height 18
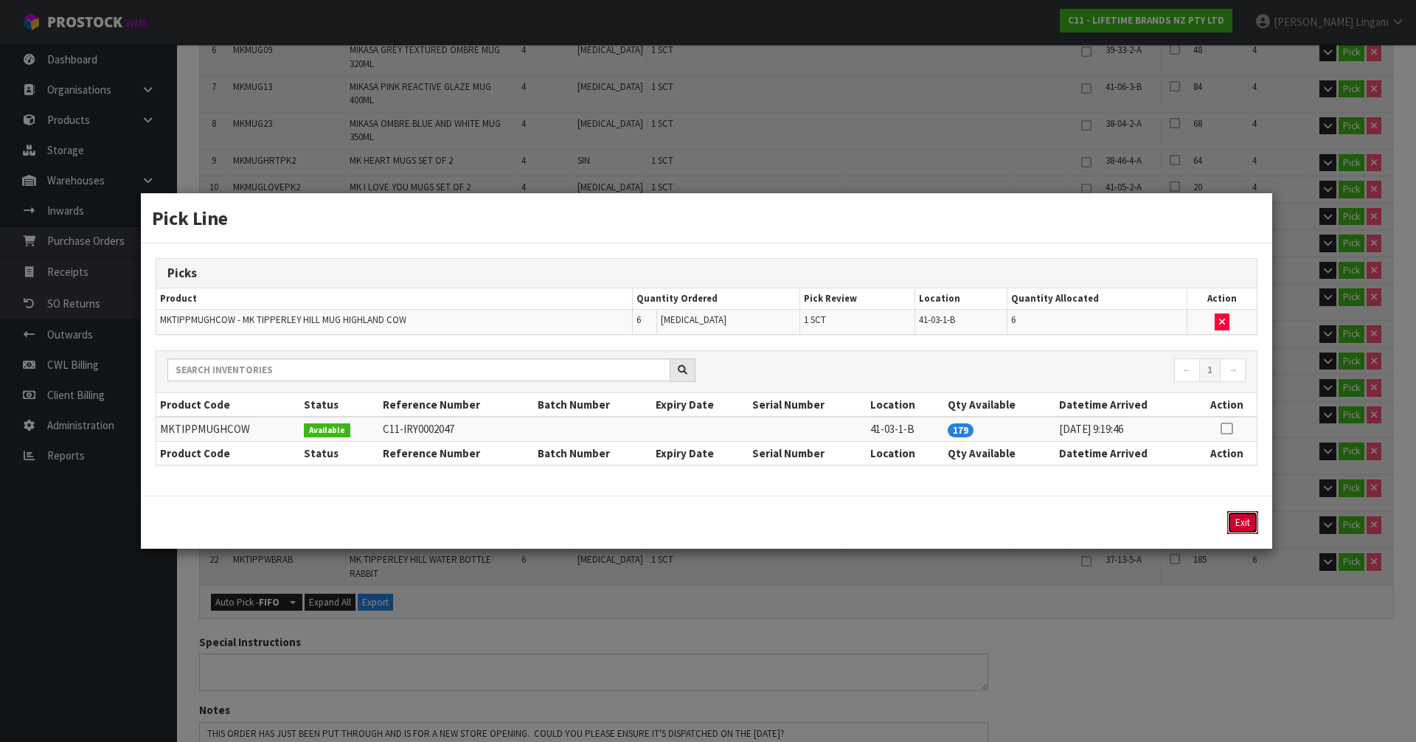
click at [1245, 525] on button "Exit" at bounding box center [1242, 522] width 31 height 23
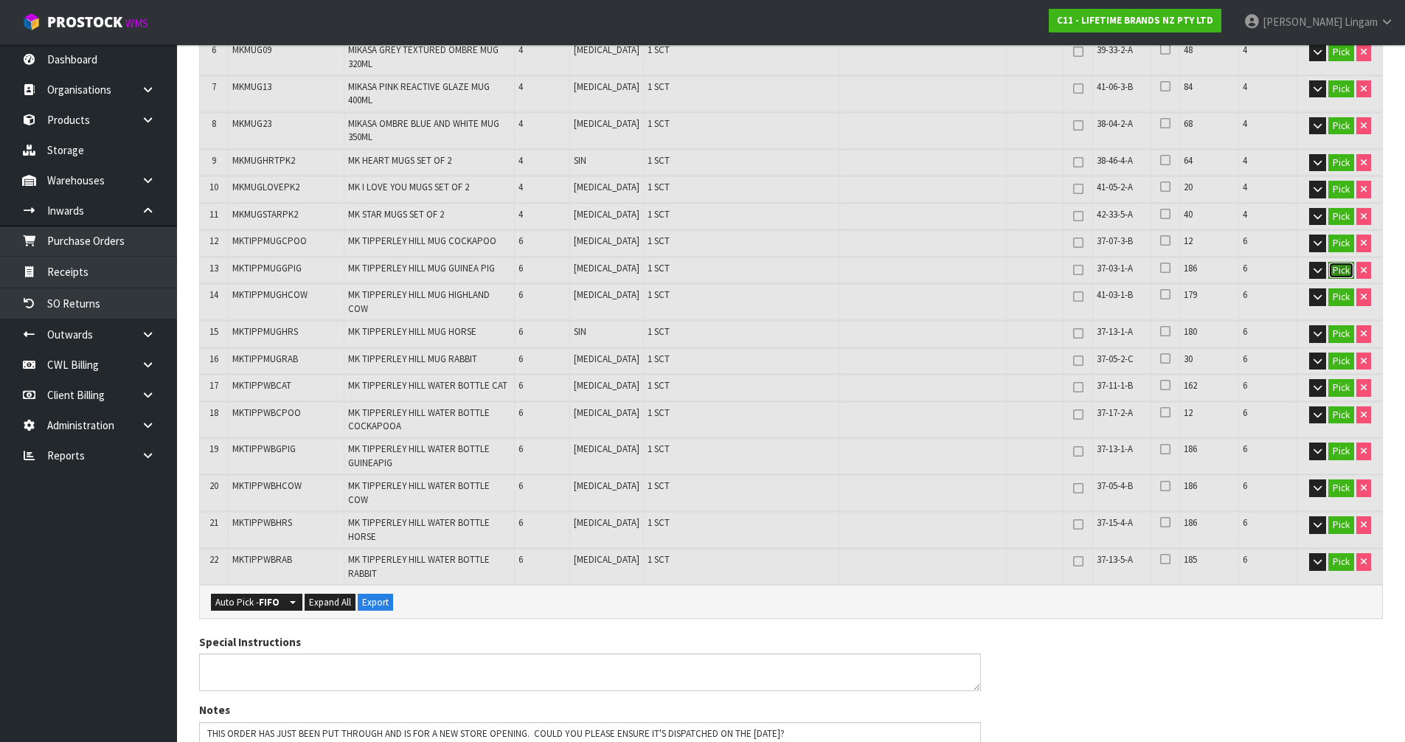
click at [1340, 262] on button "Pick" at bounding box center [1341, 271] width 26 height 18
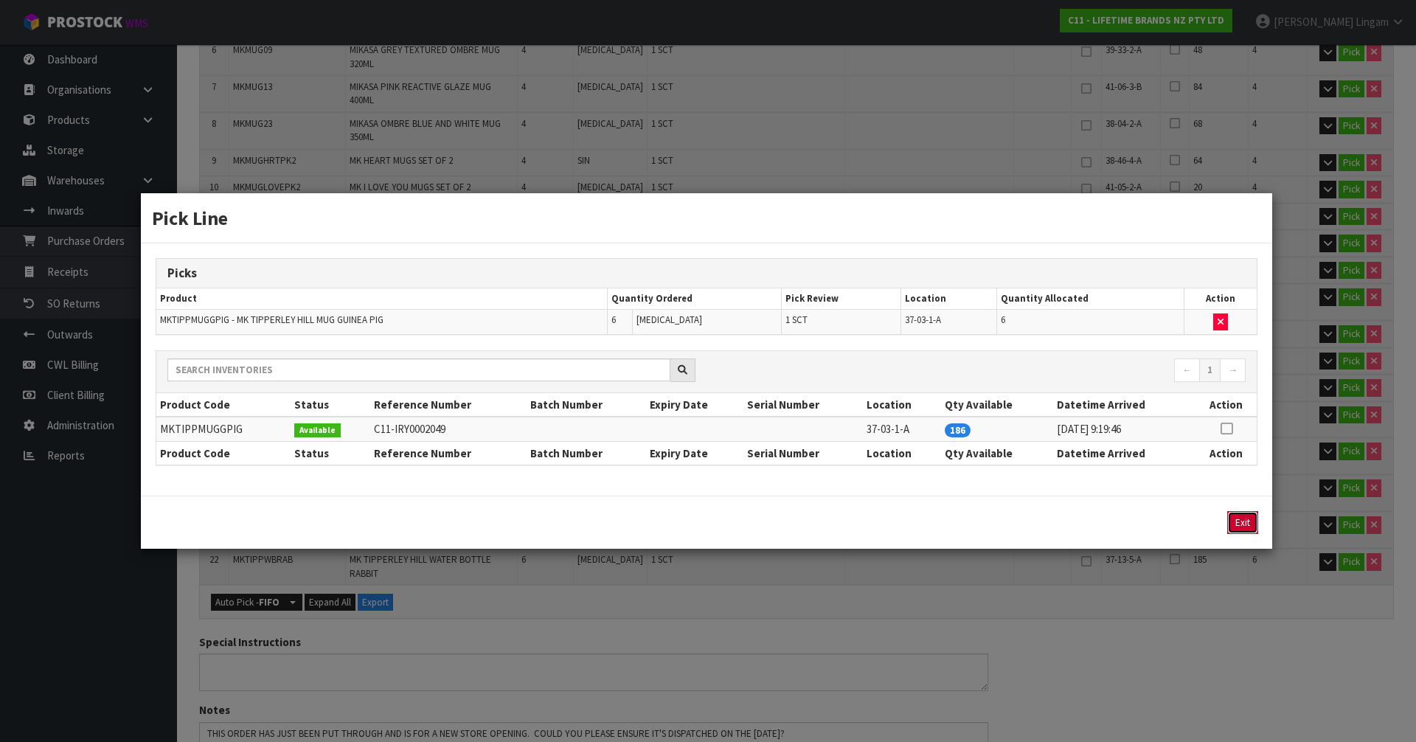
click at [1244, 519] on button "Exit" at bounding box center [1242, 522] width 31 height 23
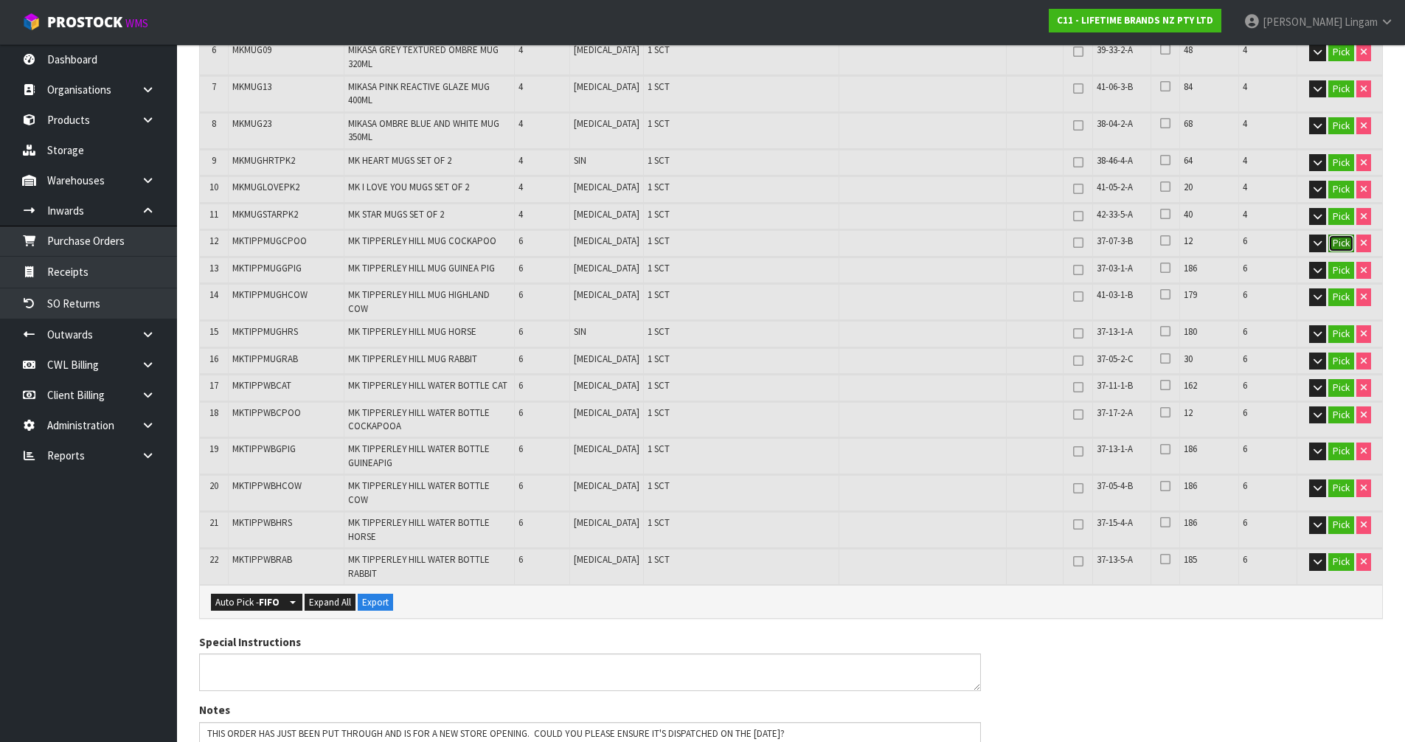
click at [1334, 235] on button "Pick" at bounding box center [1341, 244] width 26 height 18
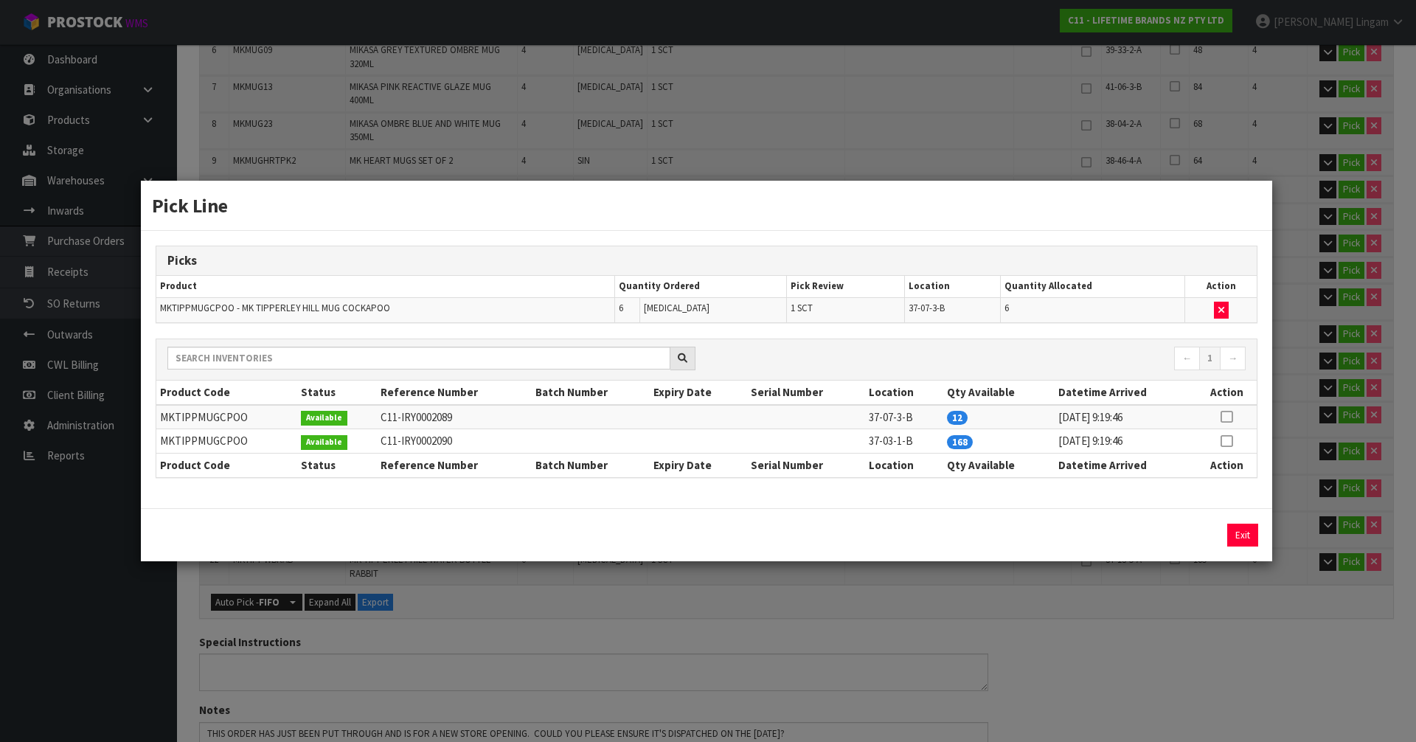
click at [221, 440] on td "MKTIPPMUGCPOO" at bounding box center [226, 441] width 141 height 24
copy td "MKTIPPMUGCPOO"
click at [1236, 531] on button "Exit" at bounding box center [1242, 535] width 31 height 23
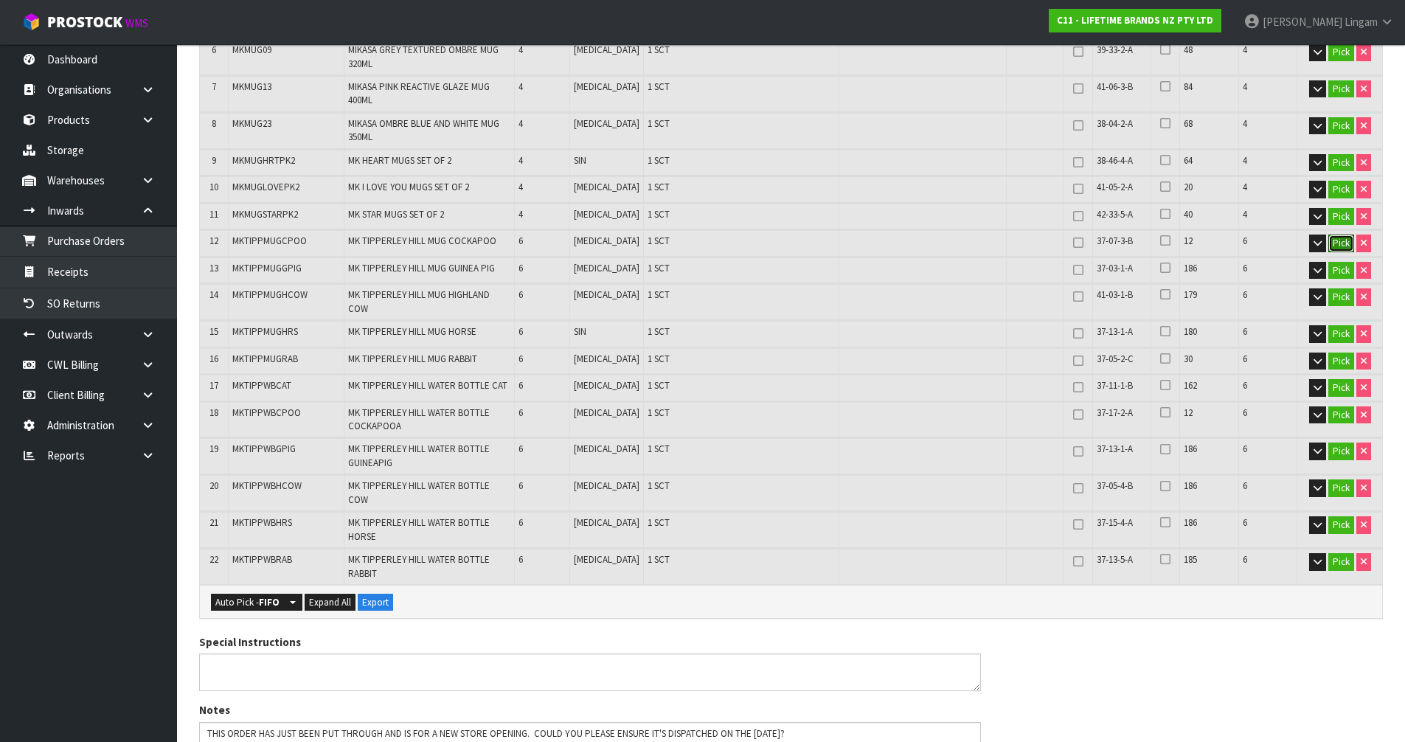
scroll to position [922, 0]
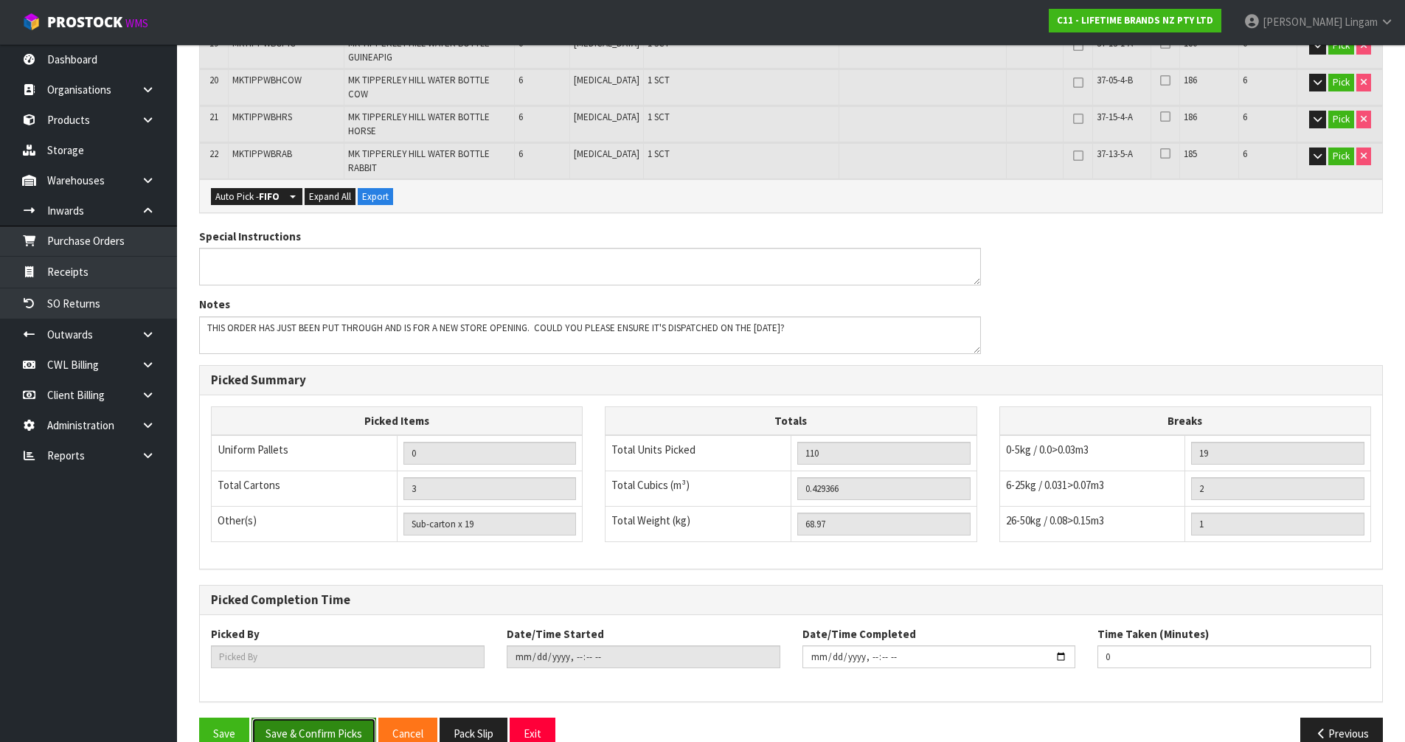
click at [351, 718] on button "Save & Confirm Picks" at bounding box center [314, 734] width 125 height 32
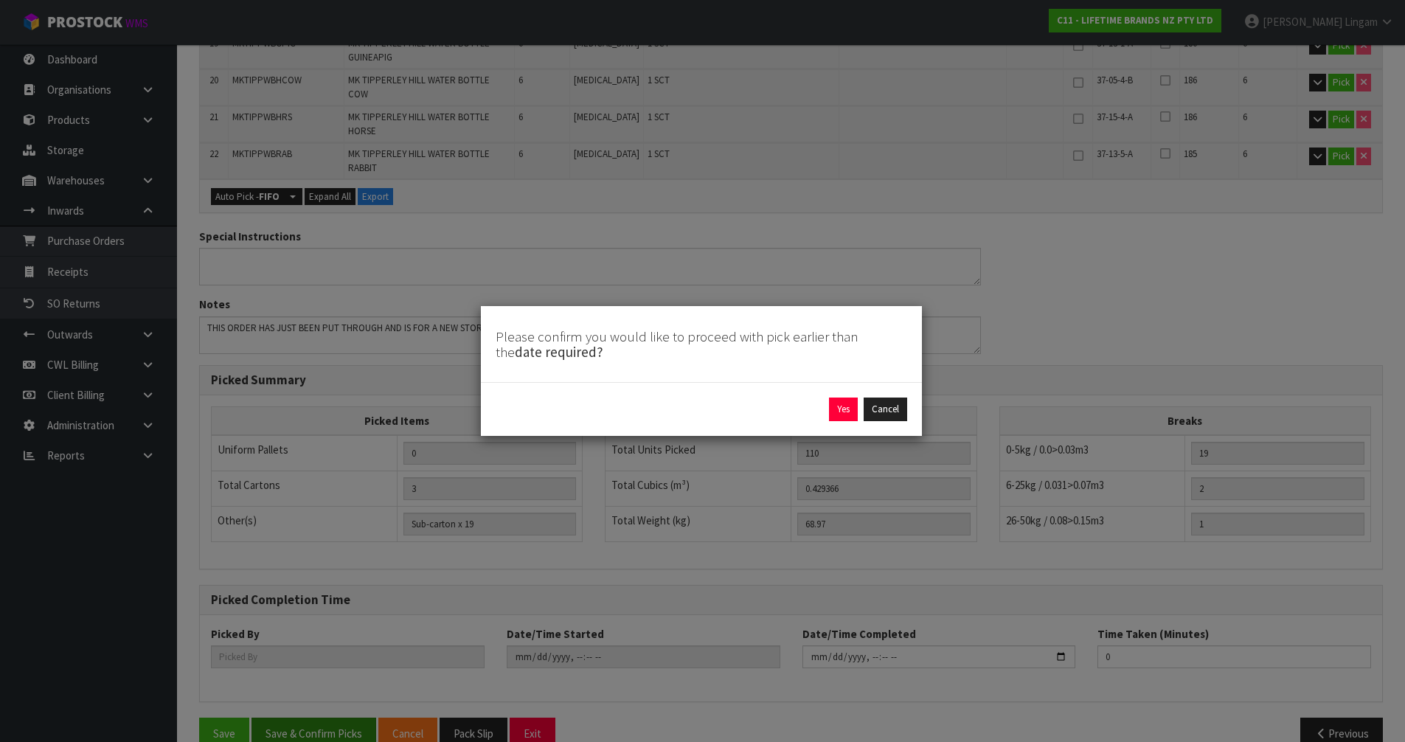
scroll to position [912, 0]
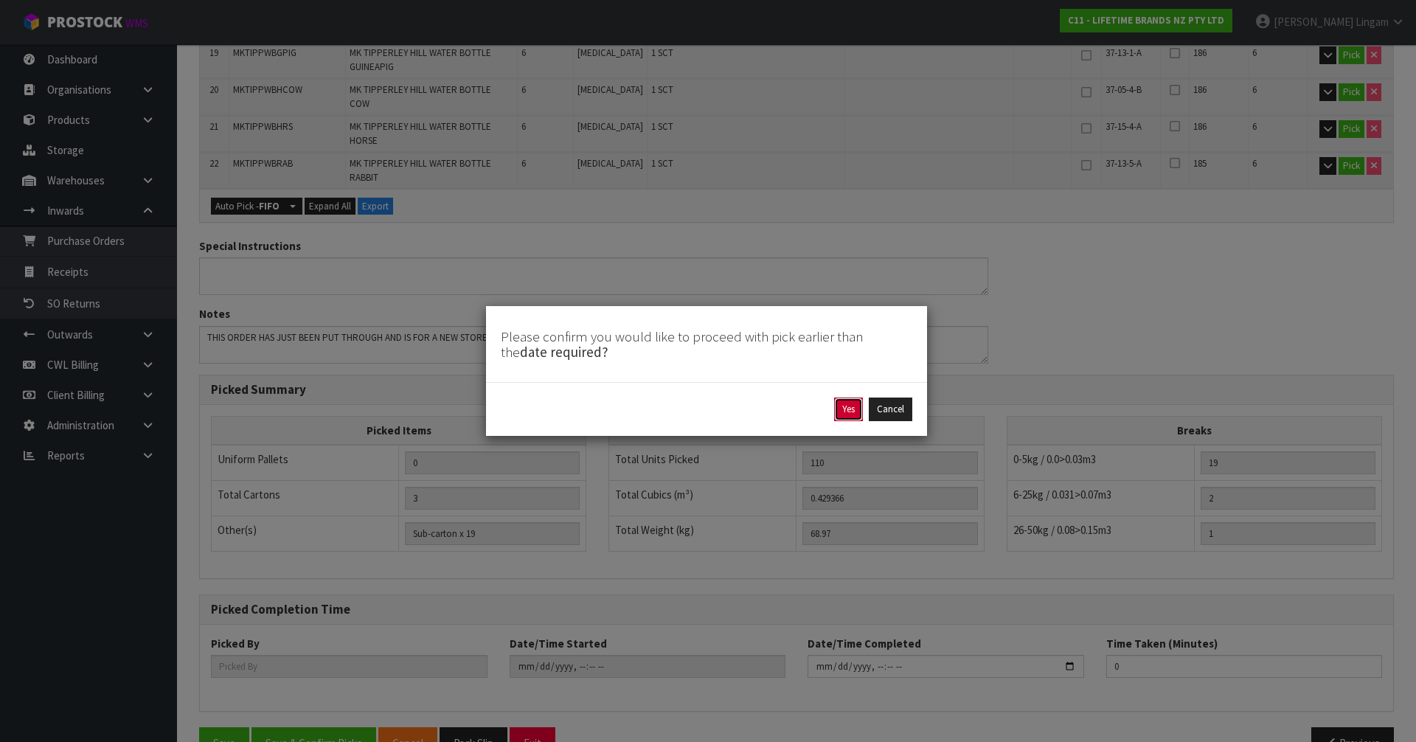
click at [841, 415] on button "Yes" at bounding box center [848, 410] width 29 height 24
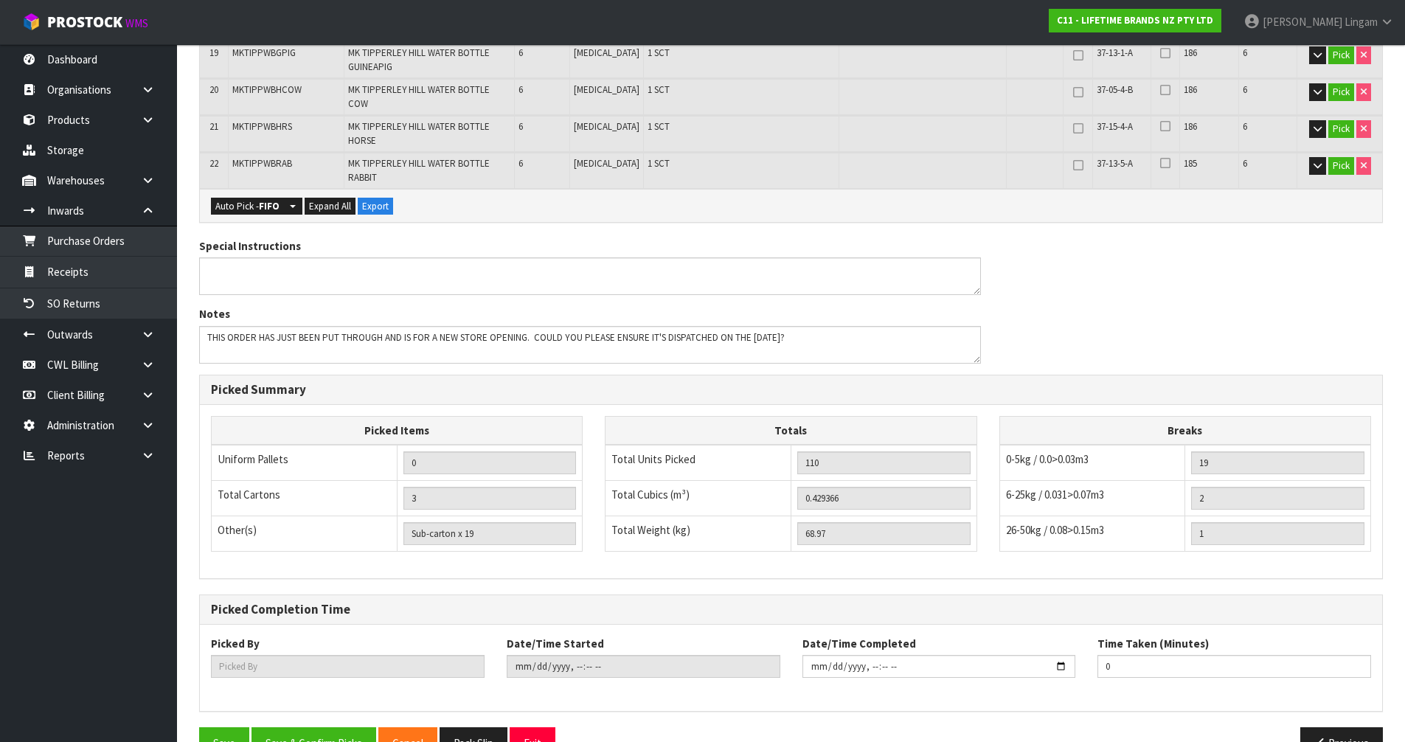
scroll to position [0, 0]
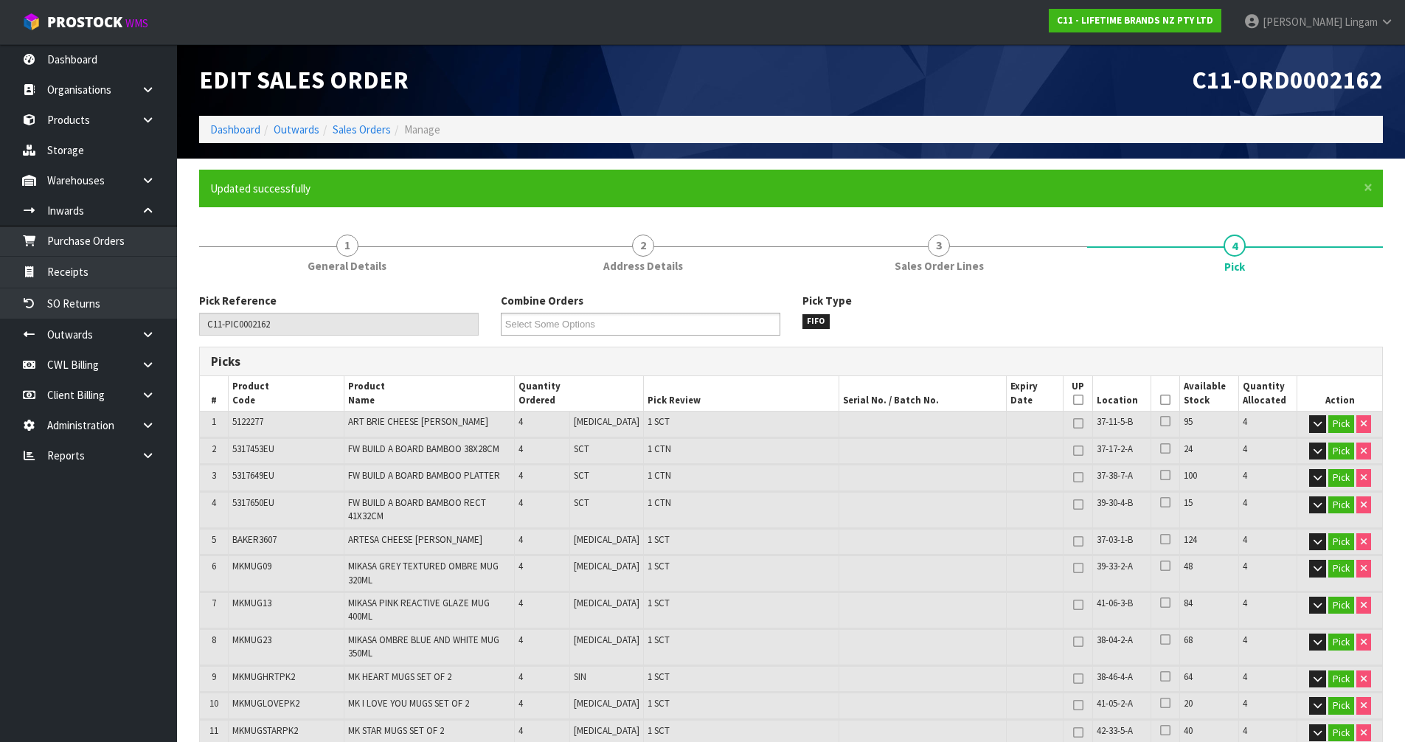
type input "Vineeta Lingam"
type input "2025-10-12T18:53:54"
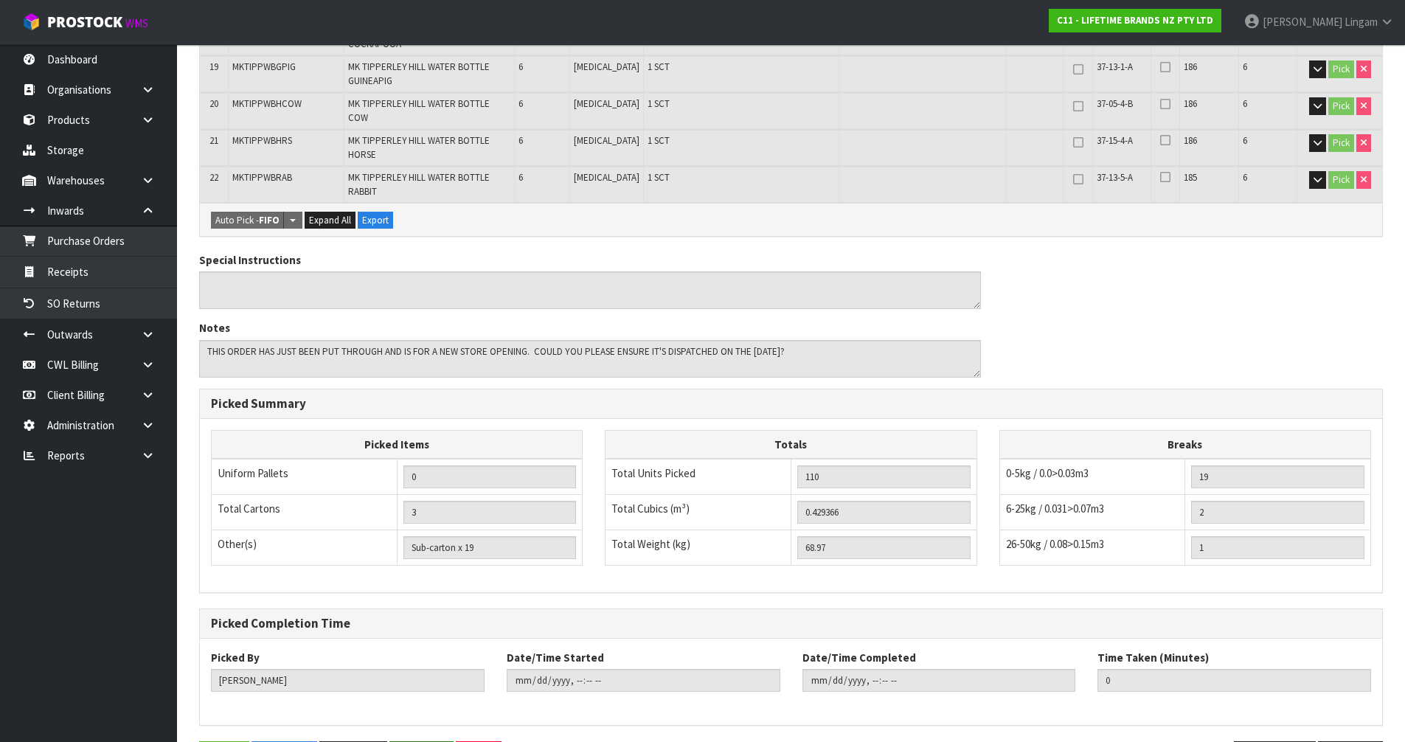
scroll to position [922, 0]
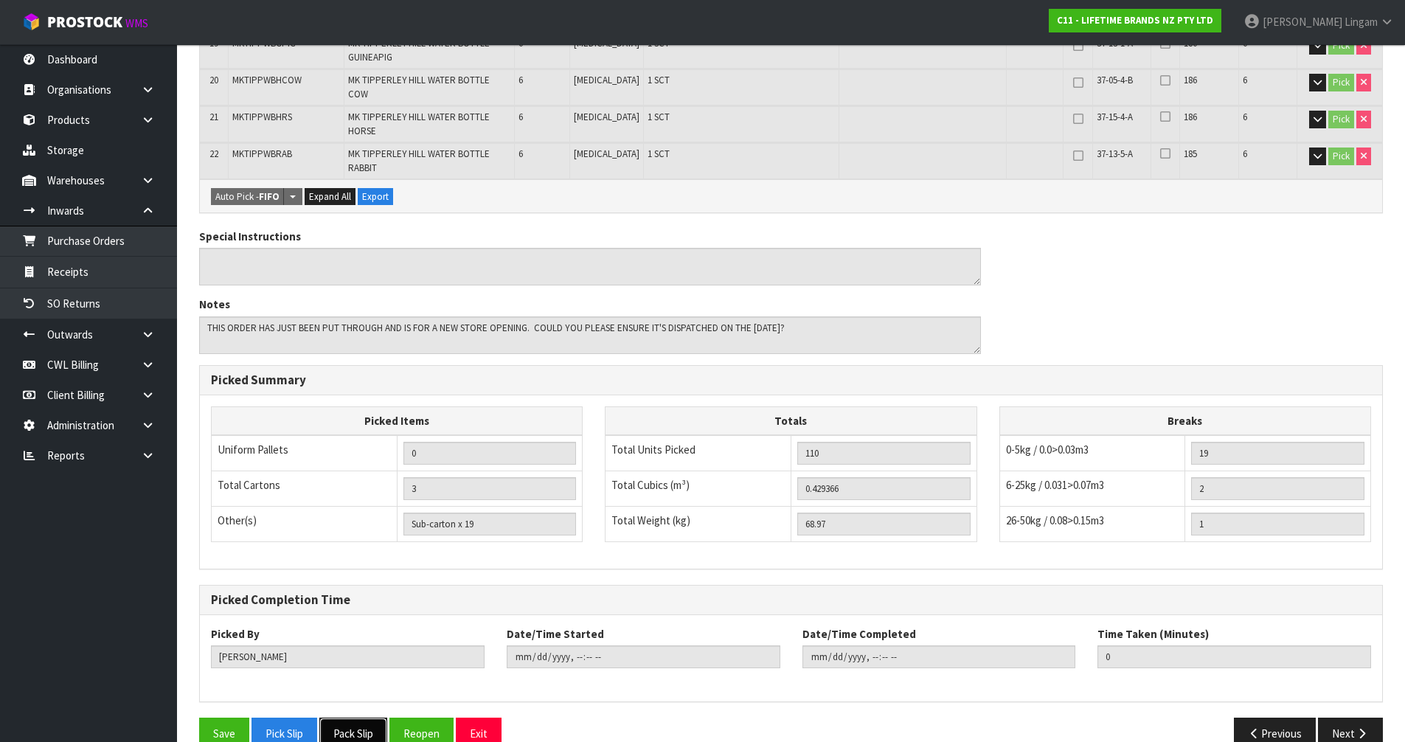
click at [365, 718] on button "Pack Slip" at bounding box center [353, 734] width 68 height 32
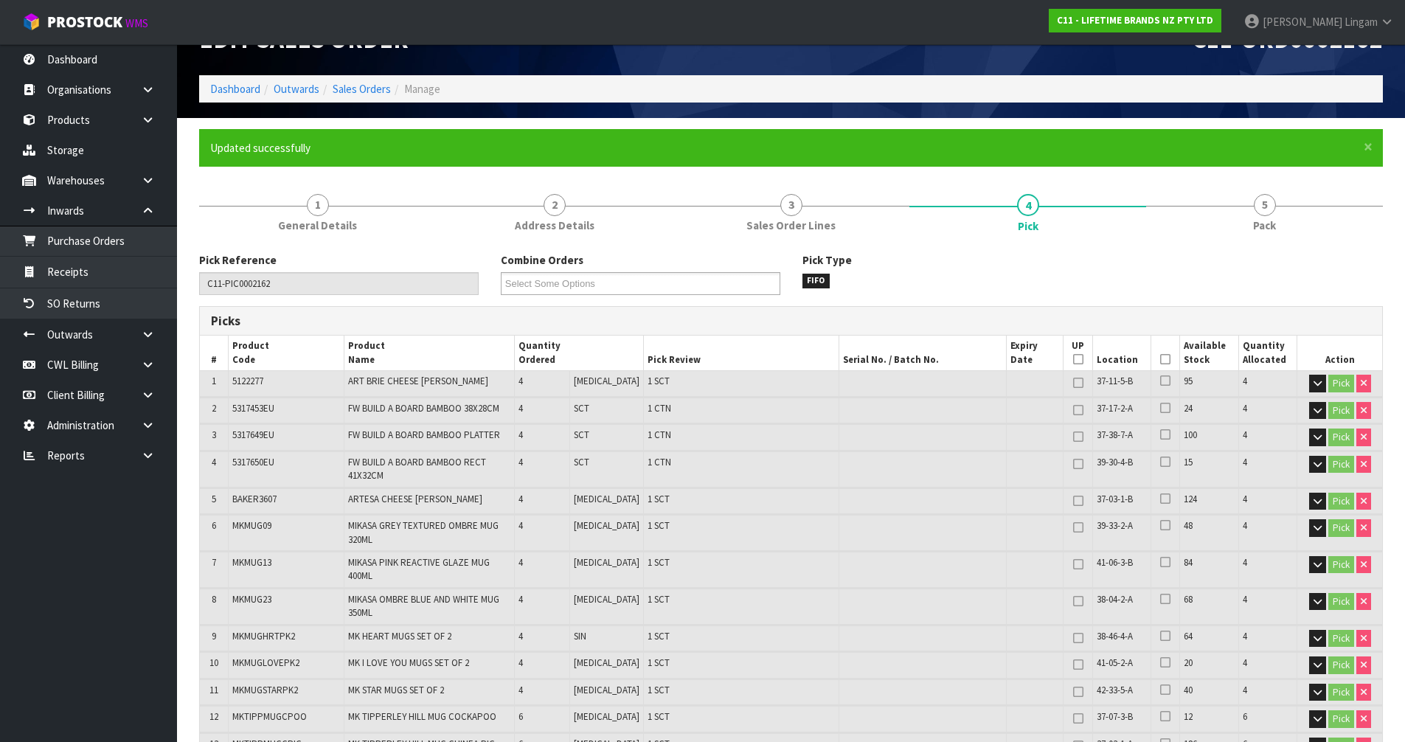
scroll to position [0, 0]
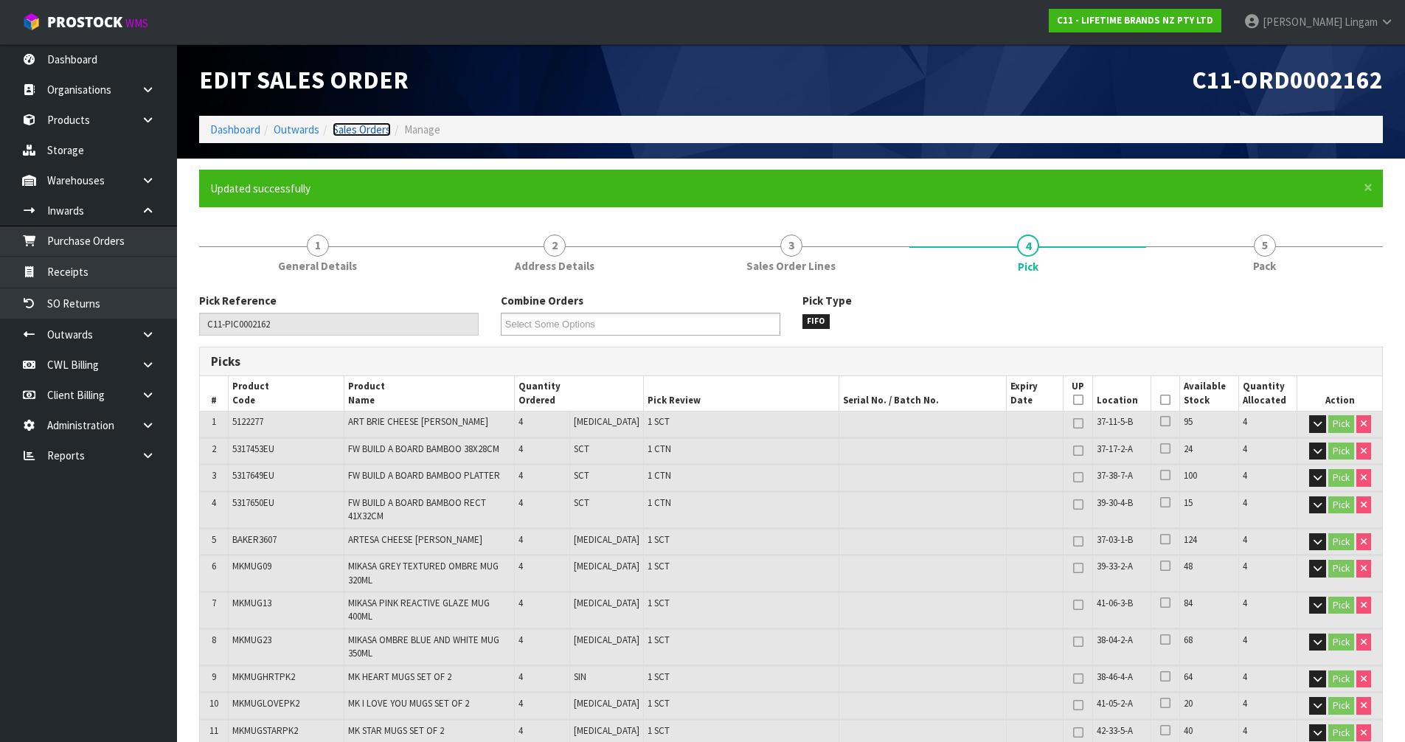
click at [350, 123] on link "Sales Orders" at bounding box center [362, 129] width 58 height 14
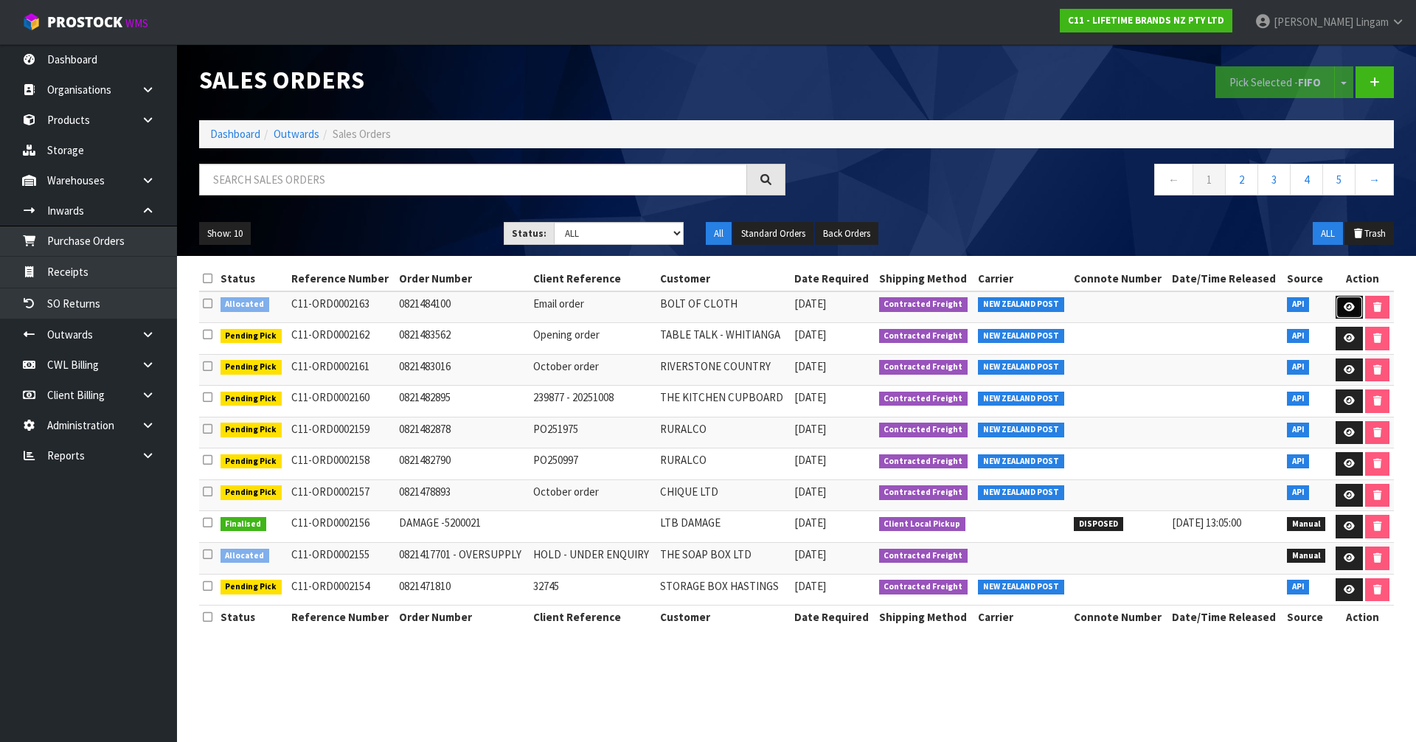
click at [1345, 308] on icon at bounding box center [1349, 307] width 11 height 10
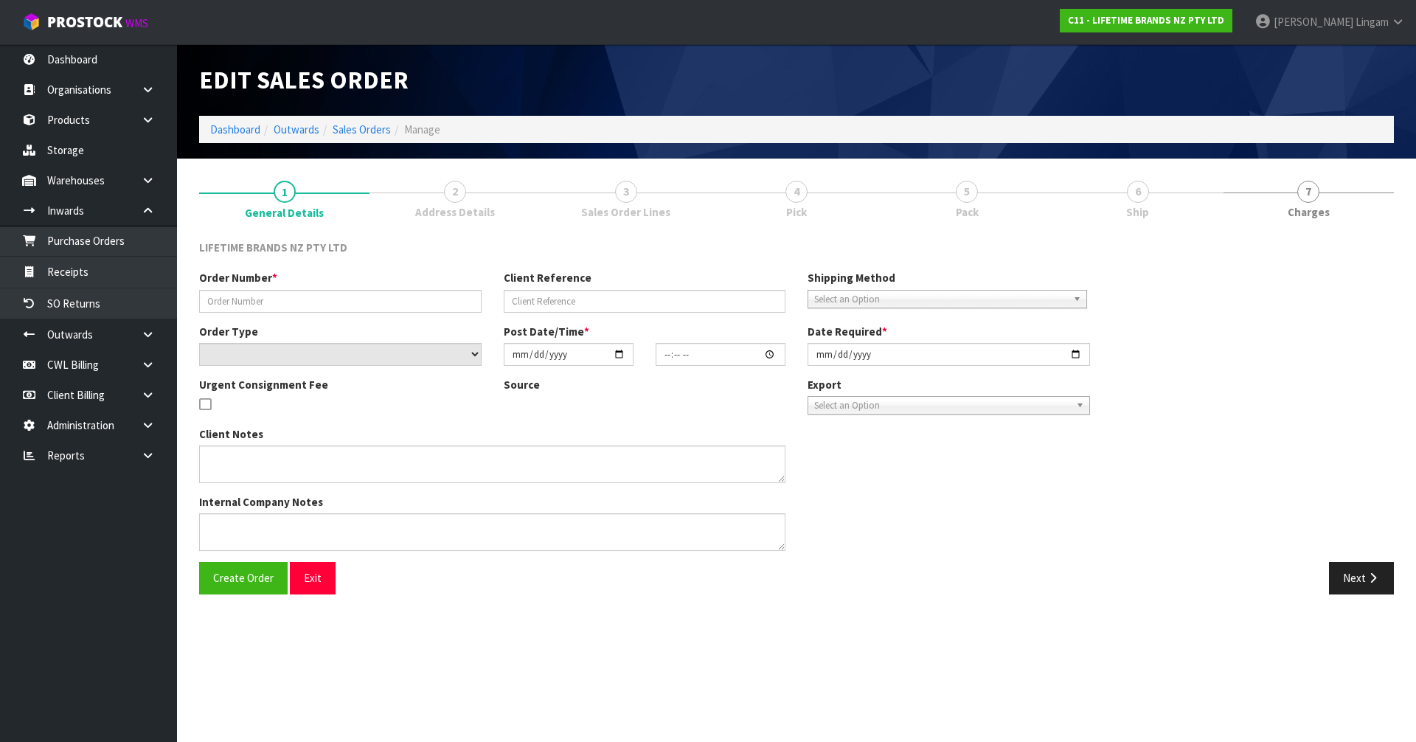
type input "0821484100"
type input "Email order"
select select "number:0"
type input "[DATE]"
type input "16:14:42.000"
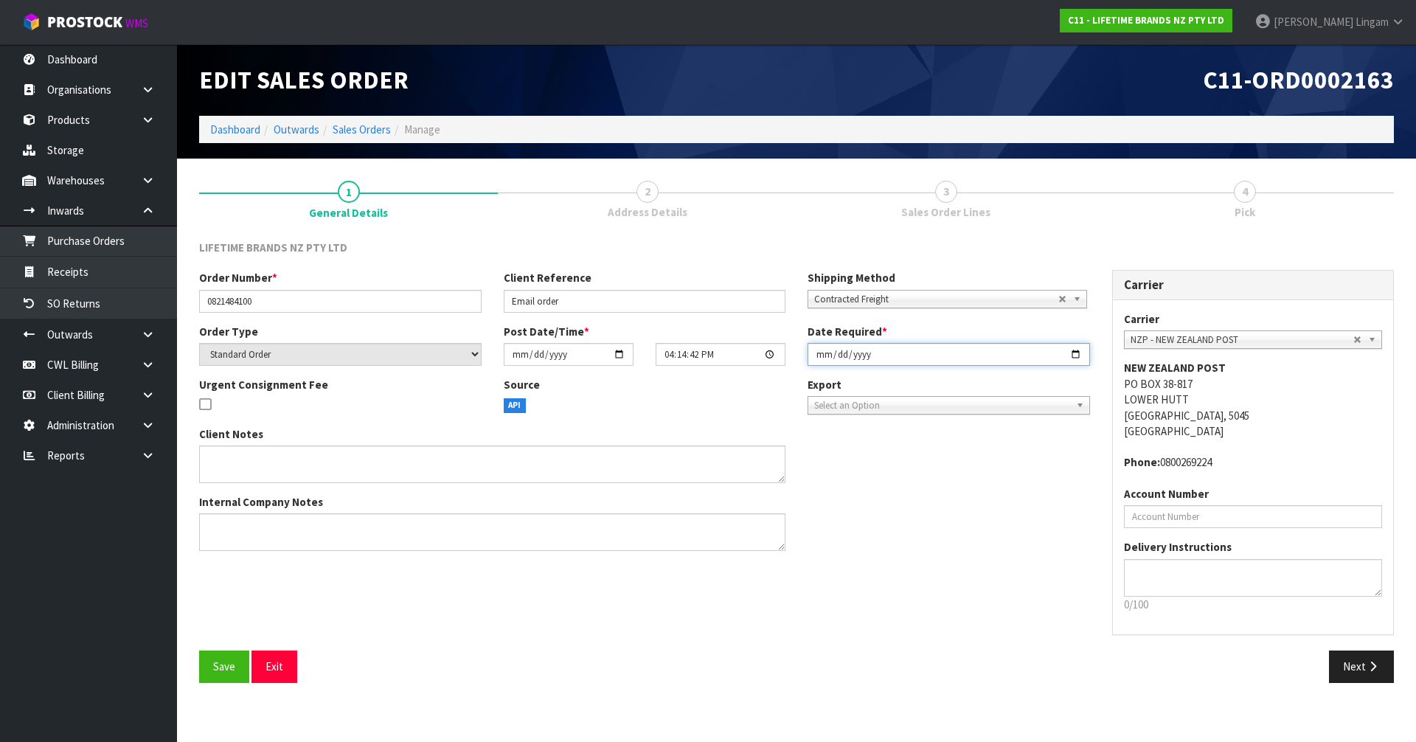
click at [812, 353] on input "[DATE]" at bounding box center [949, 354] width 283 height 23
type input "2025-10-13"
click at [215, 666] on span "Save" at bounding box center [224, 666] width 22 height 14
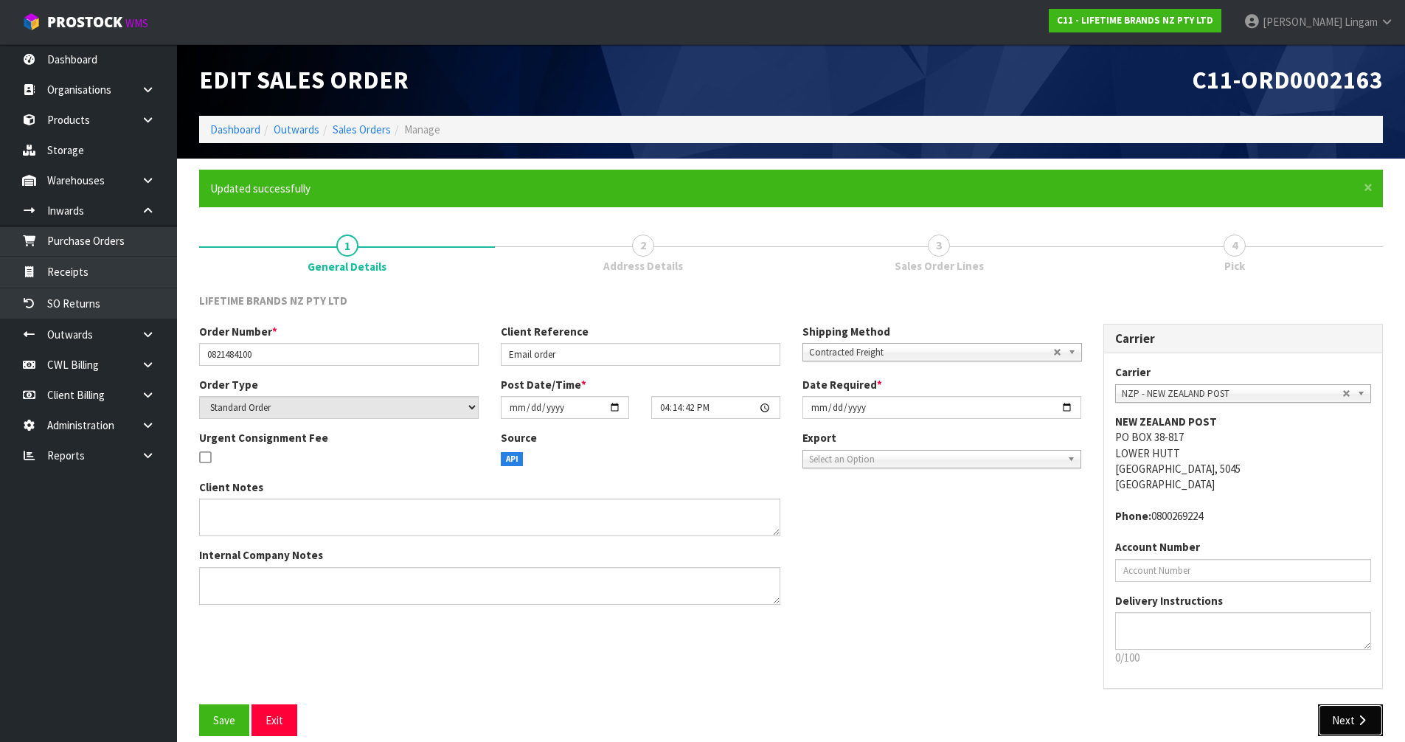
click at [1348, 716] on button "Next" at bounding box center [1350, 720] width 65 height 32
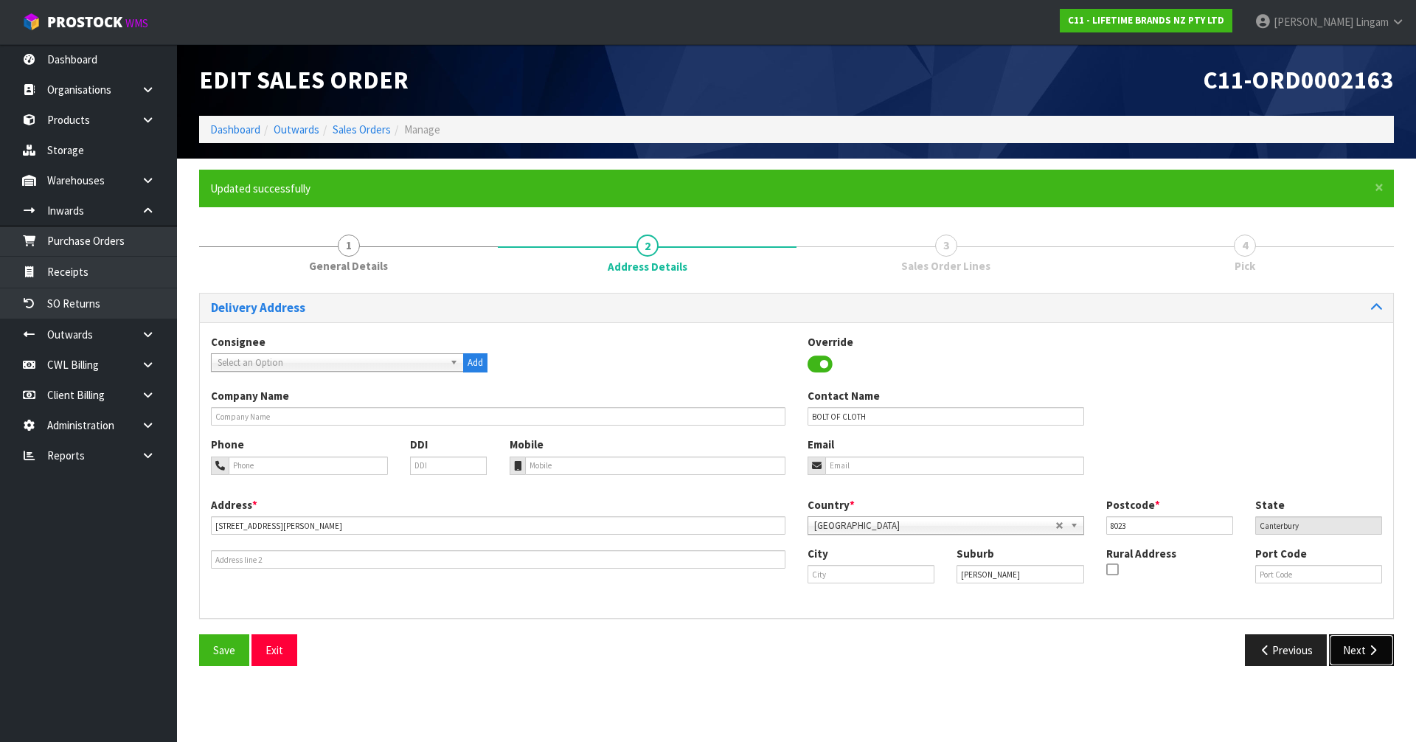
click at [1345, 652] on button "Next" at bounding box center [1361, 650] width 65 height 32
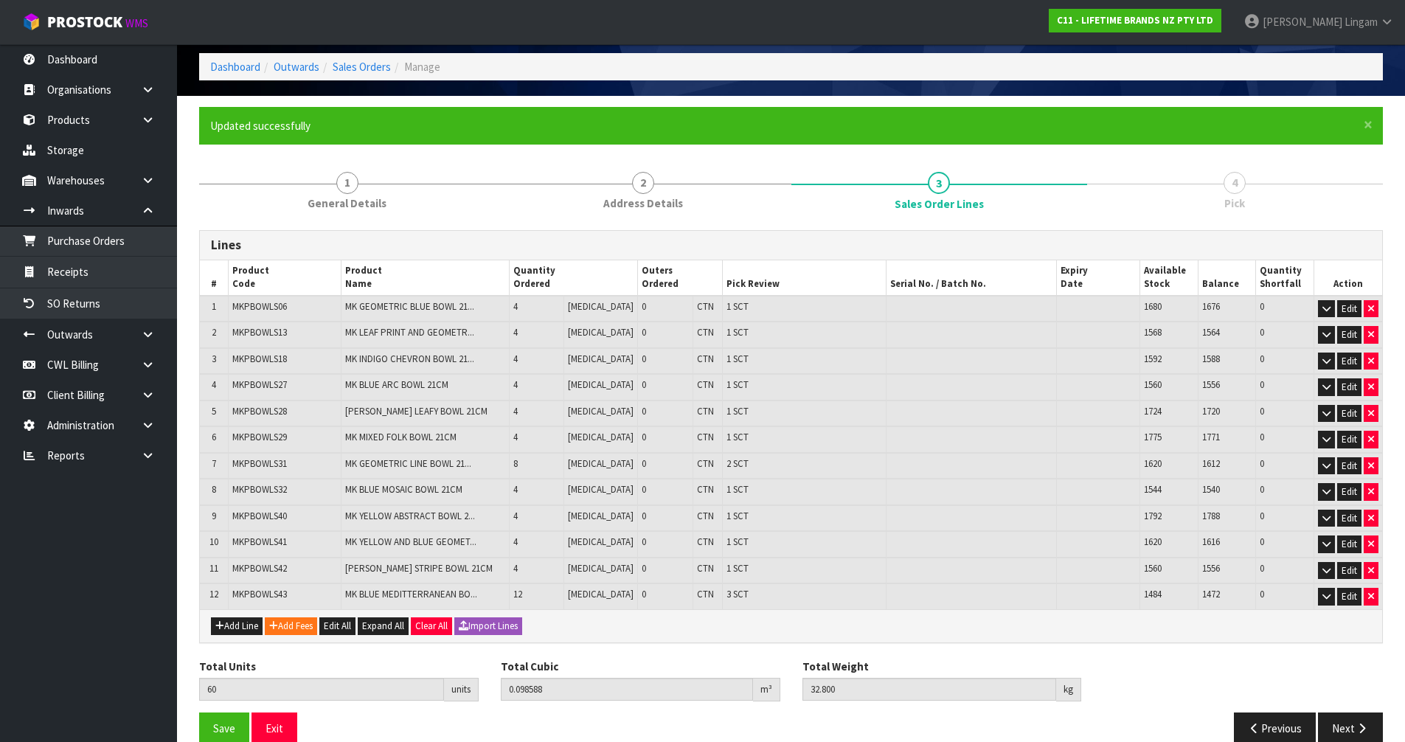
scroll to position [87, 0]
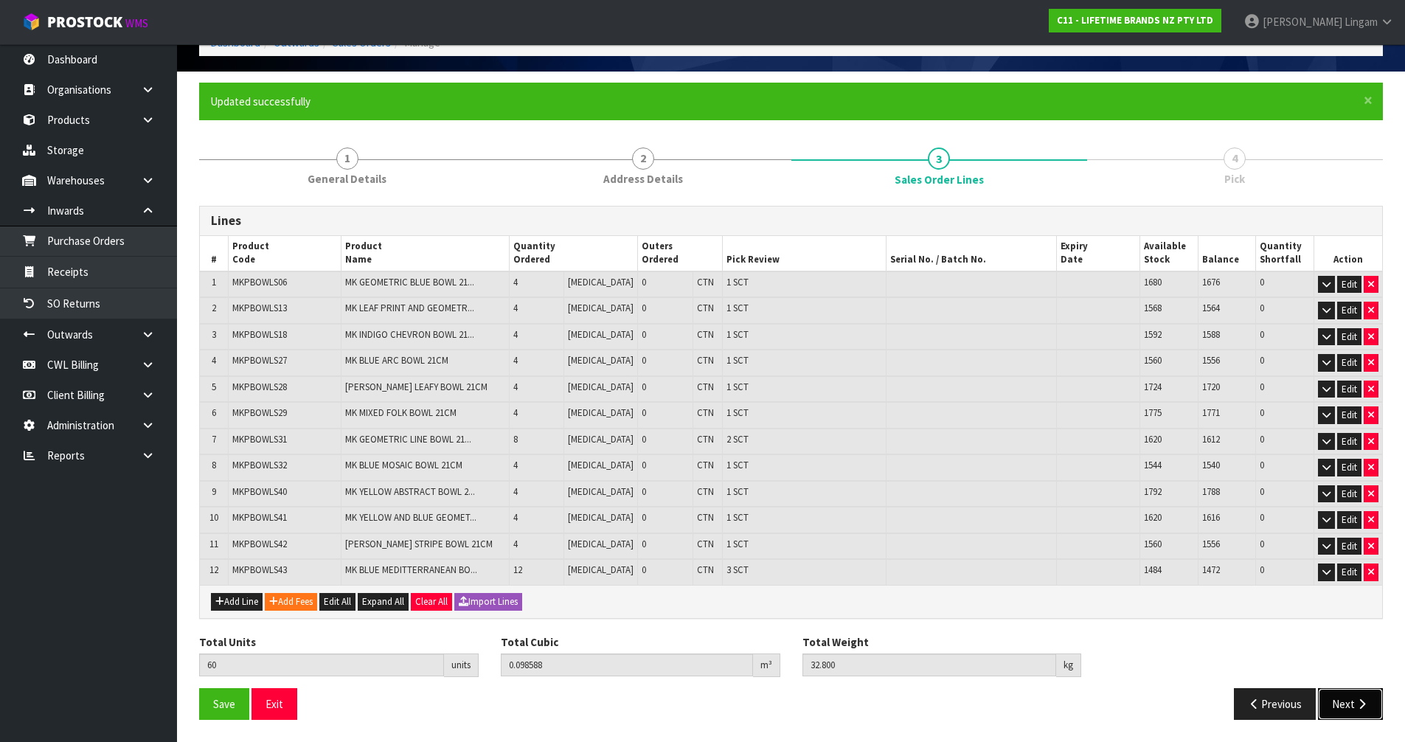
click at [1337, 701] on button "Next" at bounding box center [1350, 704] width 65 height 32
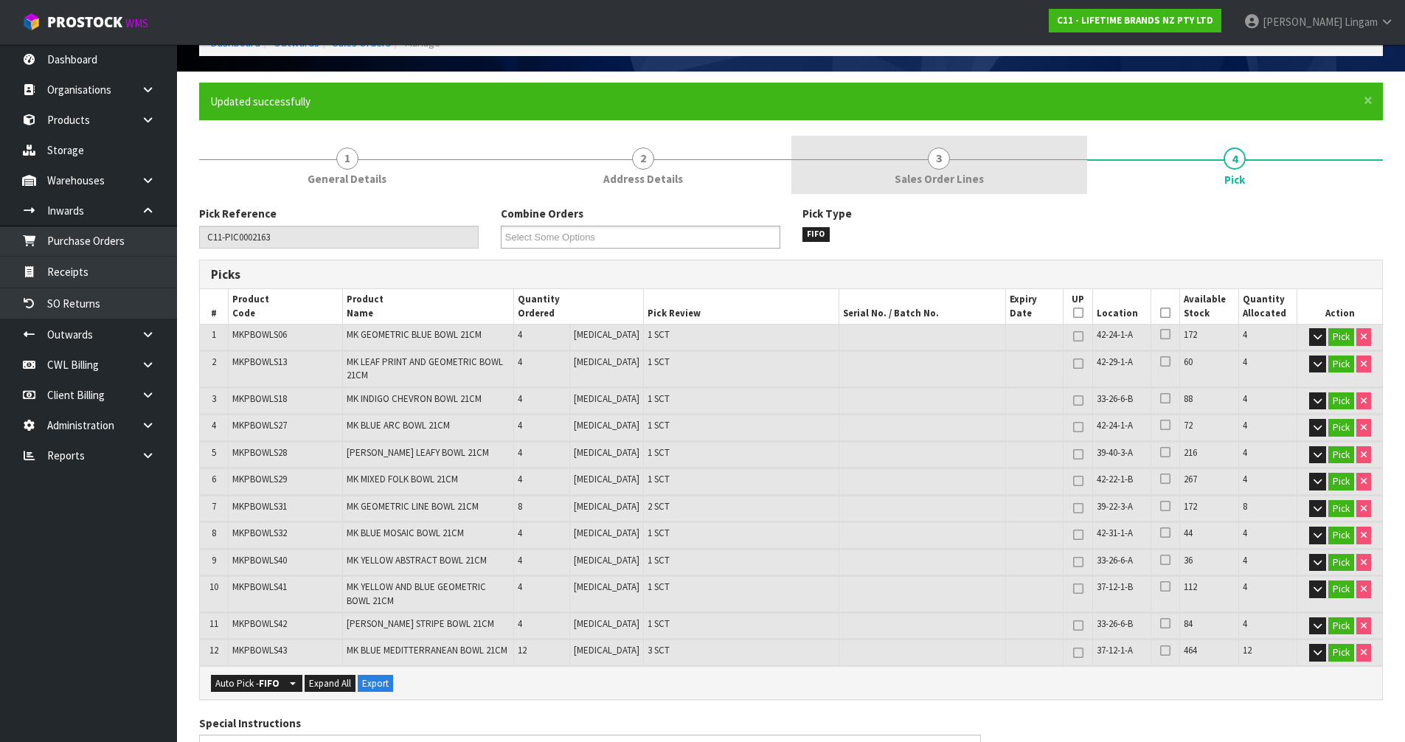
click at [970, 168] on link "3 Sales Order Lines" at bounding box center [939, 165] width 296 height 58
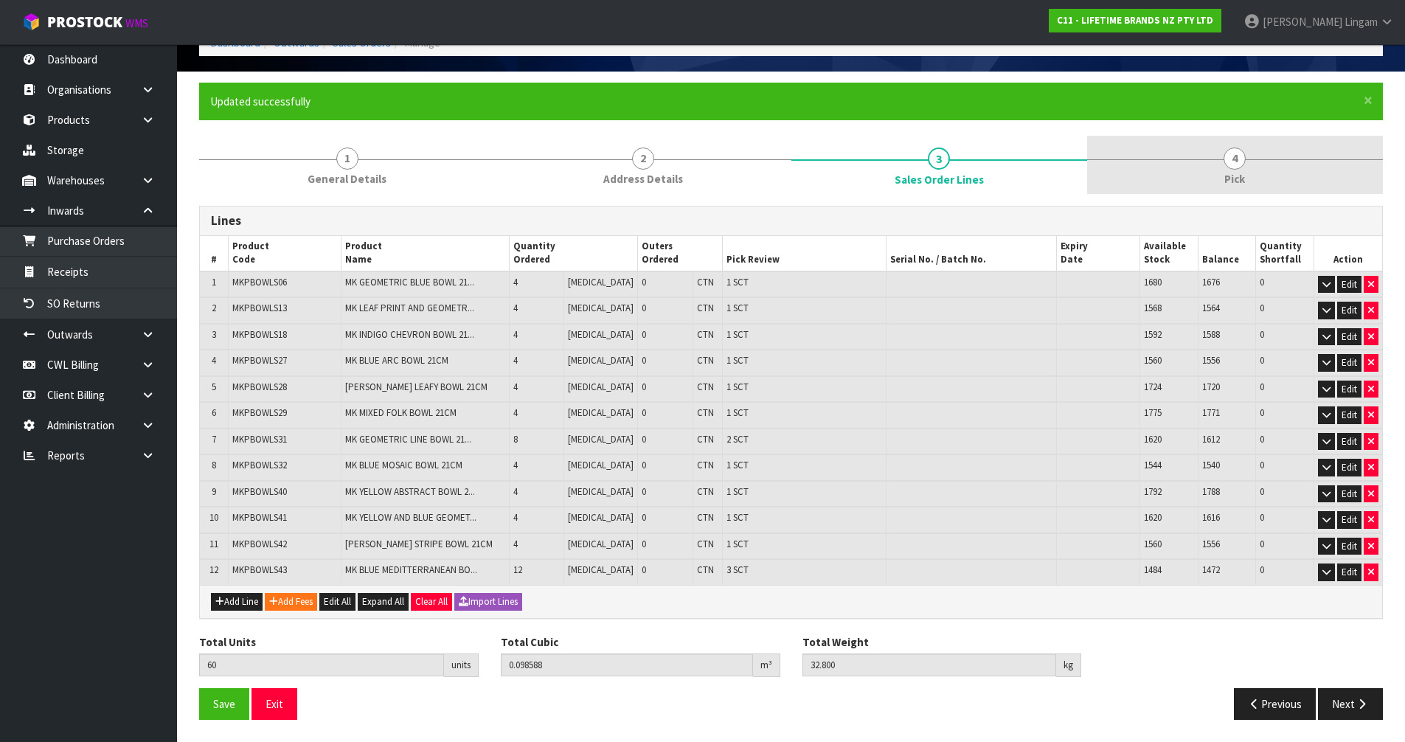
click at [1250, 168] on link "4 Pick" at bounding box center [1235, 165] width 296 height 58
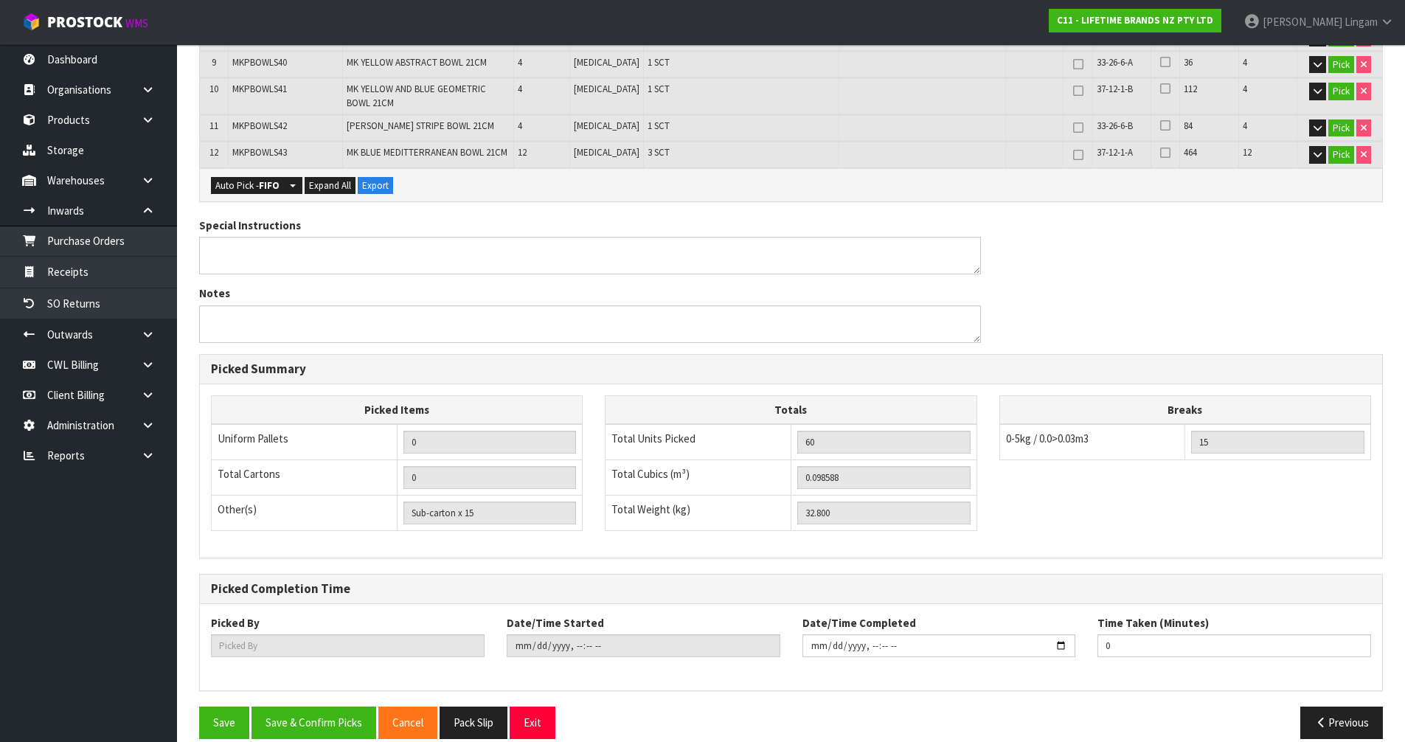
scroll to position [604, 0]
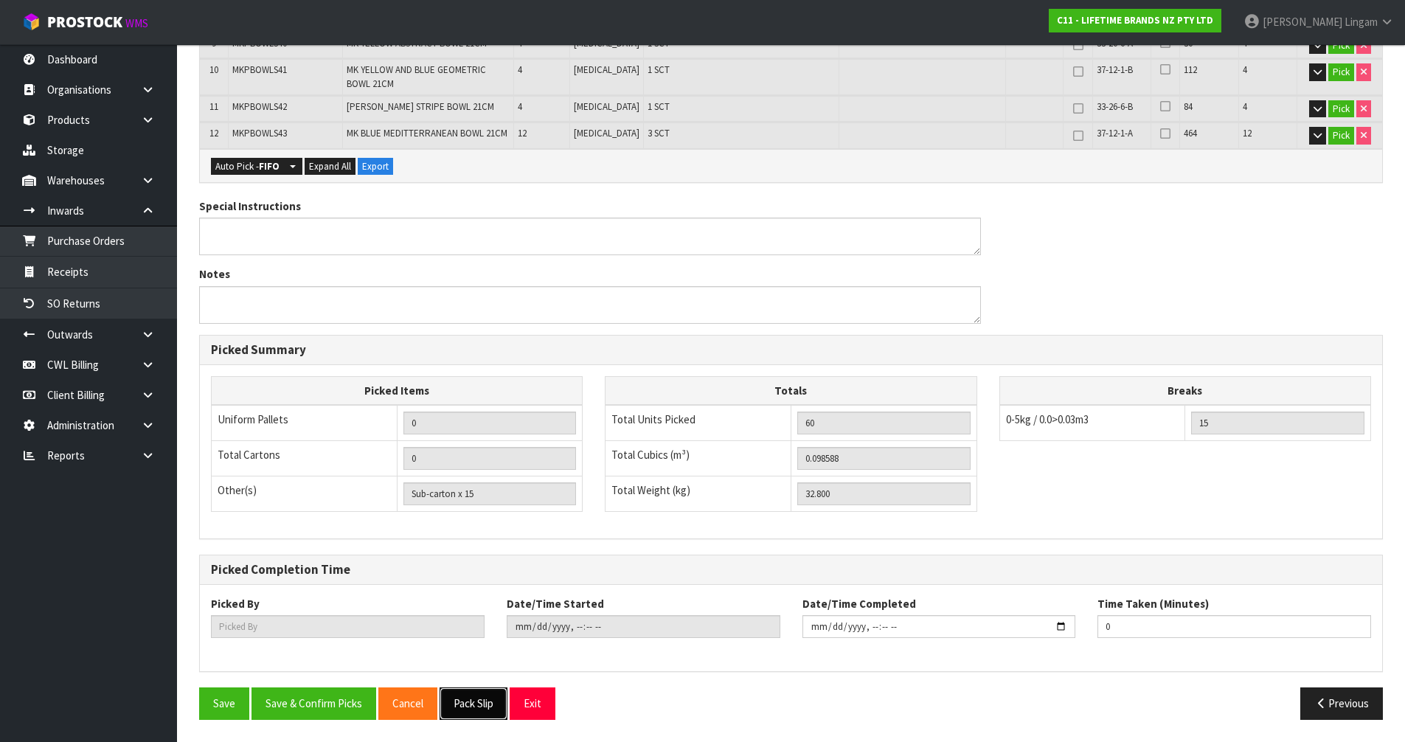
click at [472, 707] on button "Pack Slip" at bounding box center [474, 703] width 68 height 32
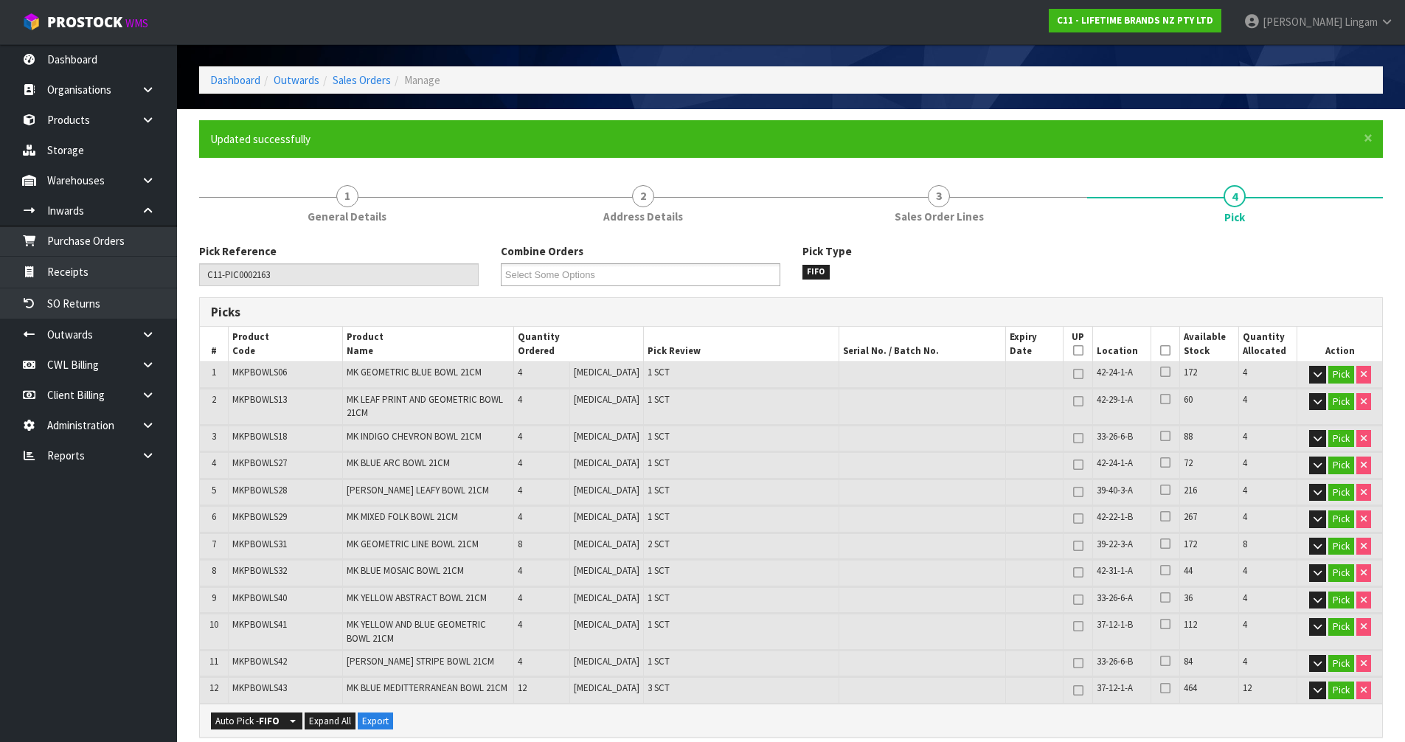
scroll to position [0, 0]
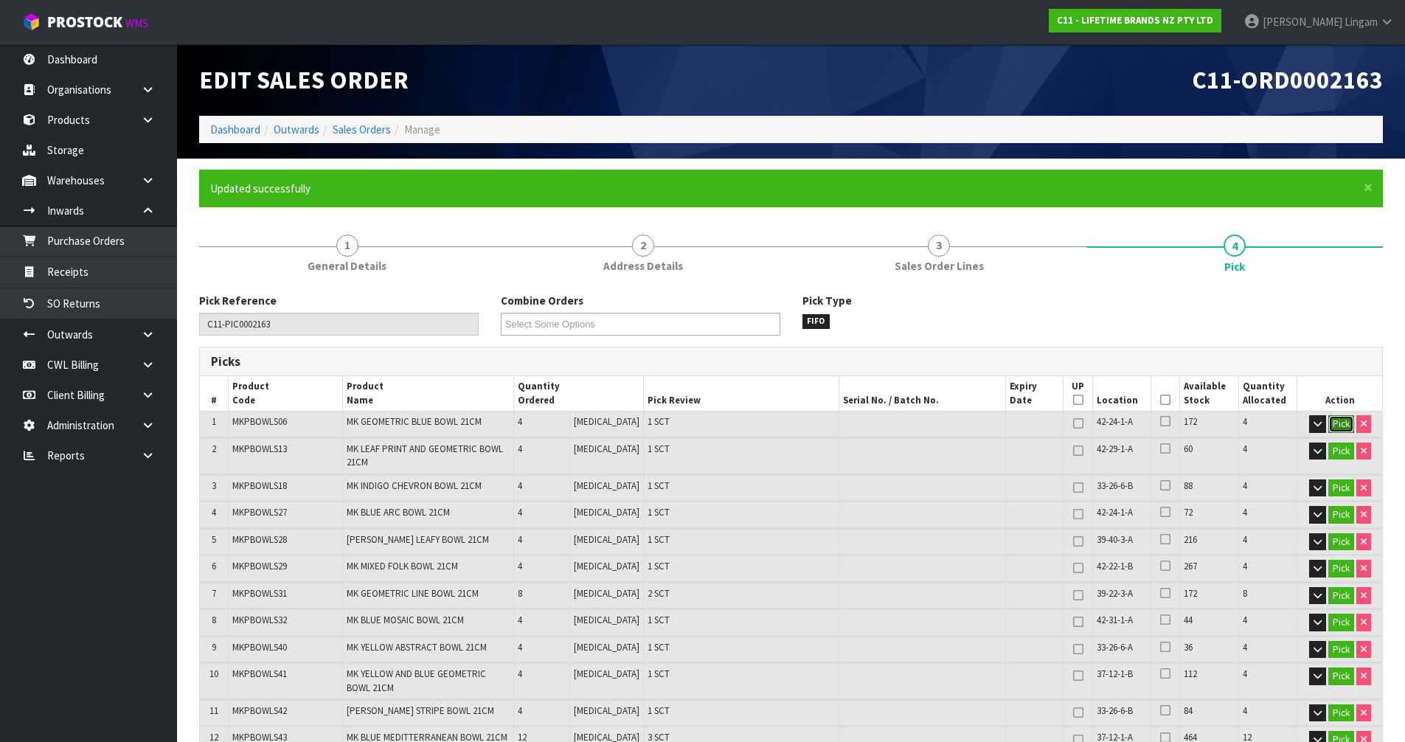
click at [1337, 426] on button "Pick" at bounding box center [1341, 424] width 26 height 18
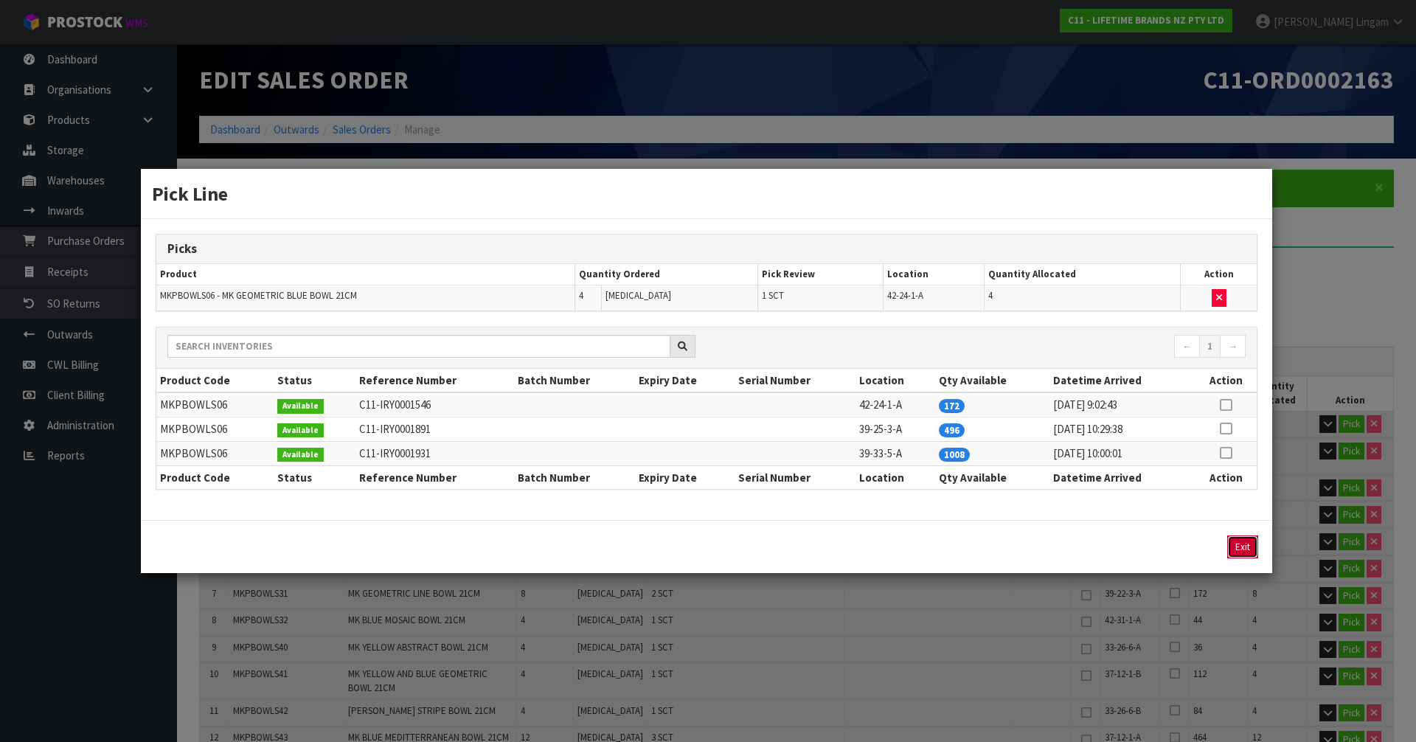
click at [1240, 541] on button "Exit" at bounding box center [1242, 547] width 31 height 23
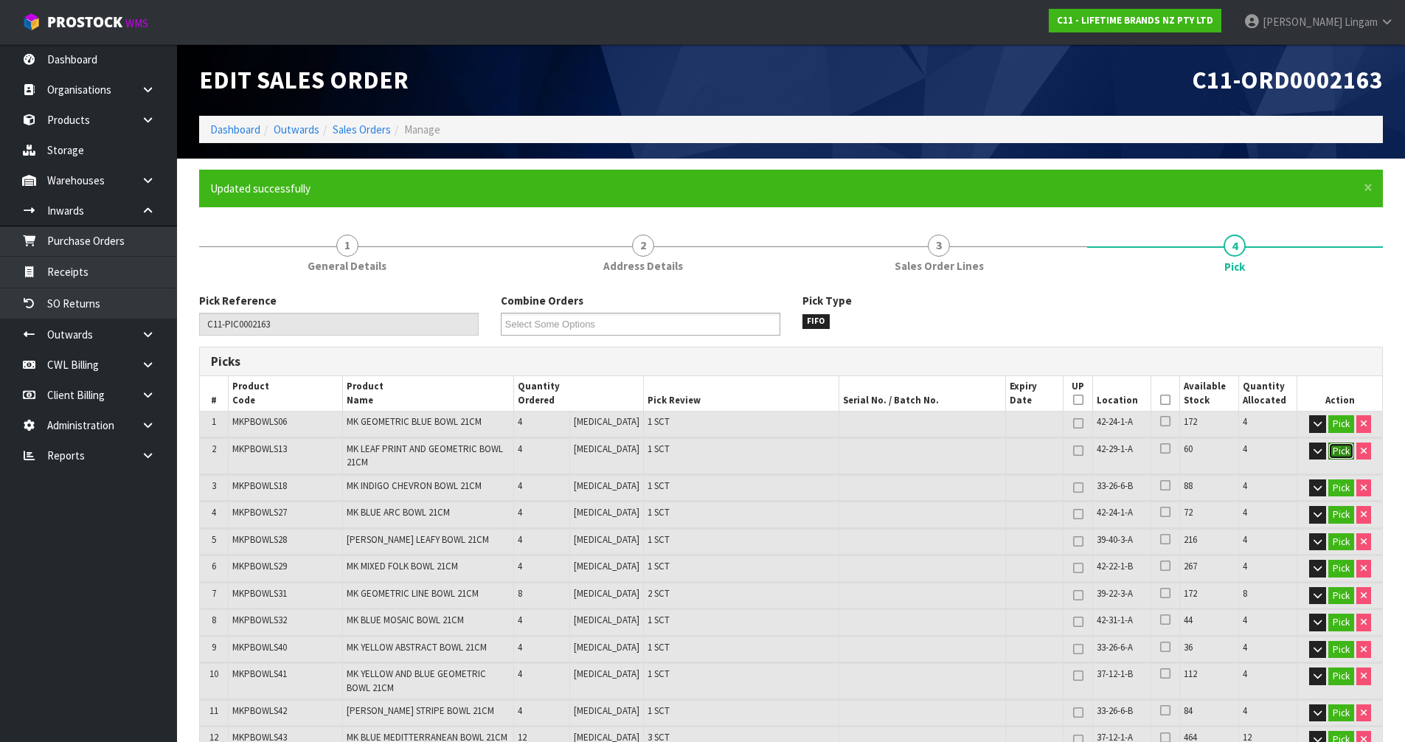
click at [1338, 451] on button "Pick" at bounding box center [1341, 452] width 26 height 18
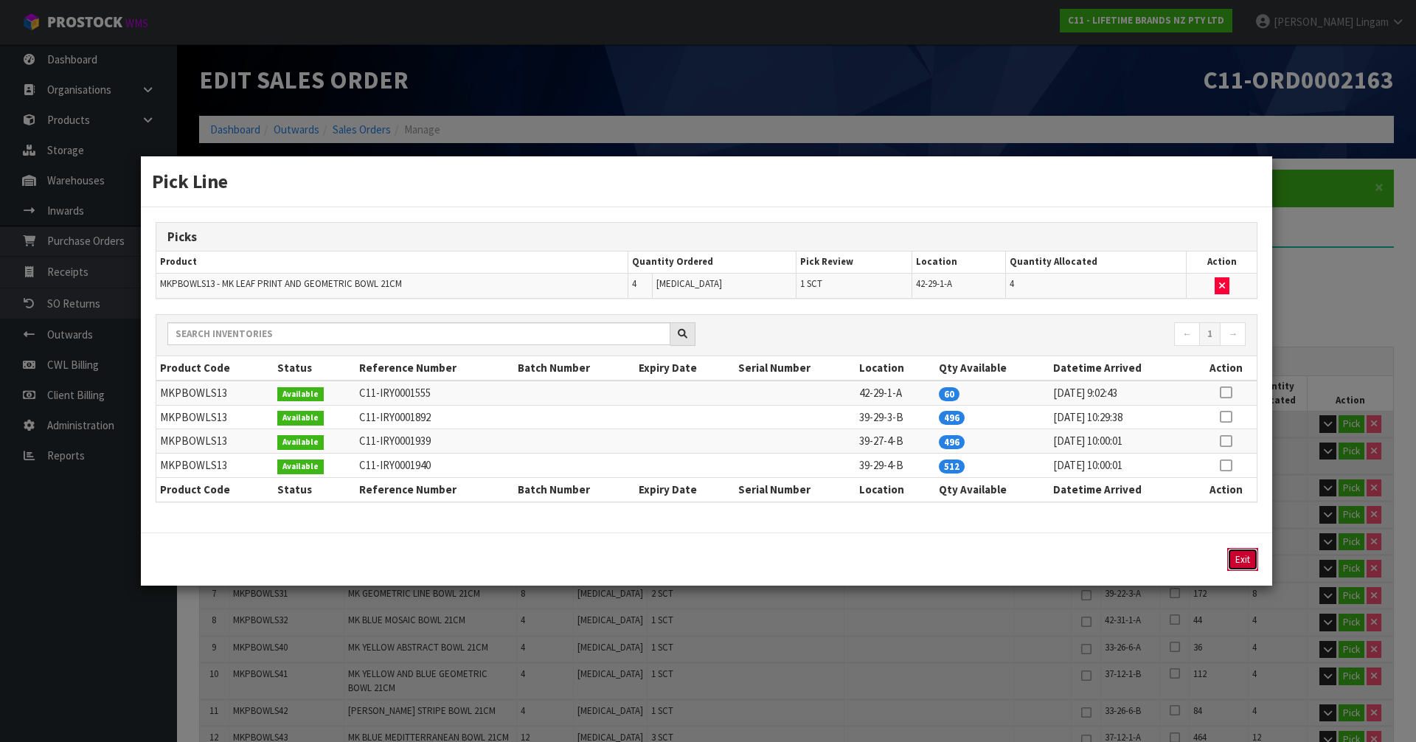
click at [1243, 555] on button "Exit" at bounding box center [1242, 559] width 31 height 23
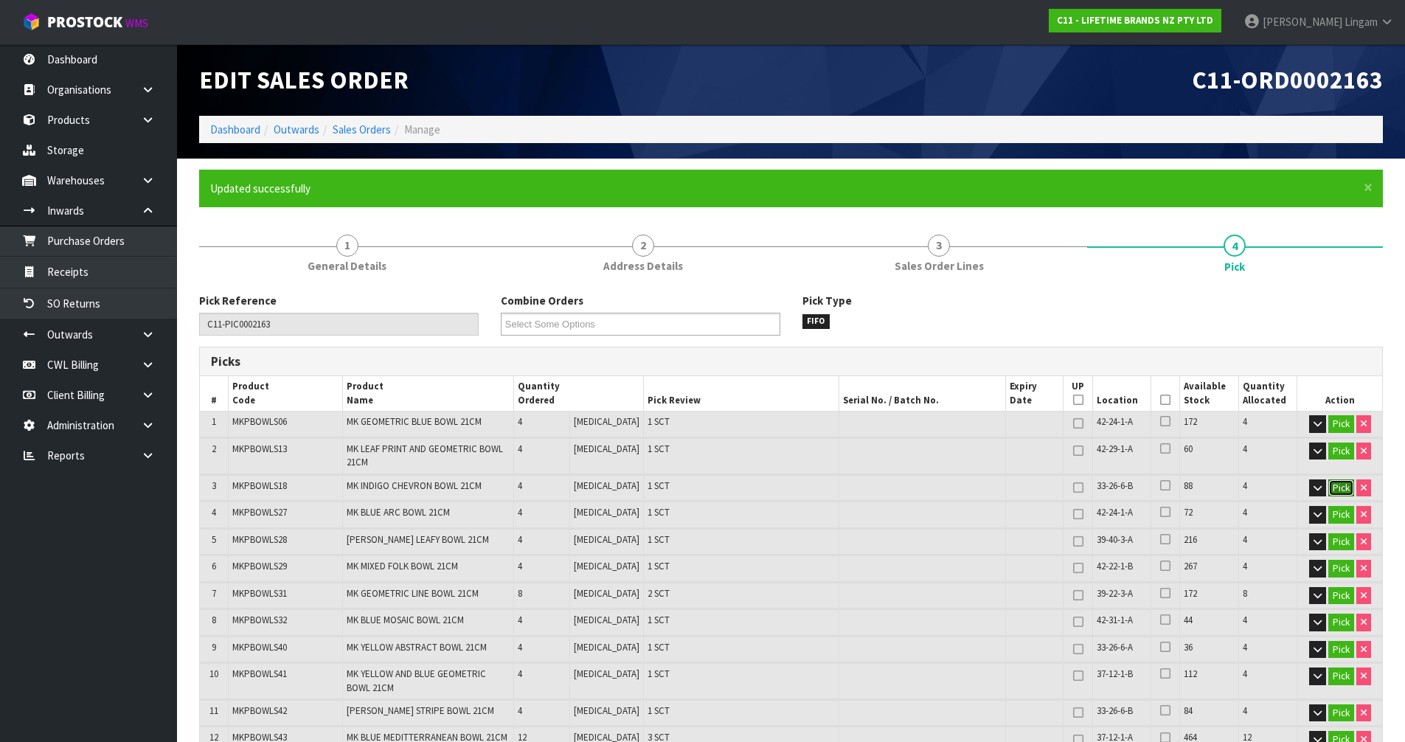
click at [1339, 491] on button "Pick" at bounding box center [1341, 488] width 26 height 18
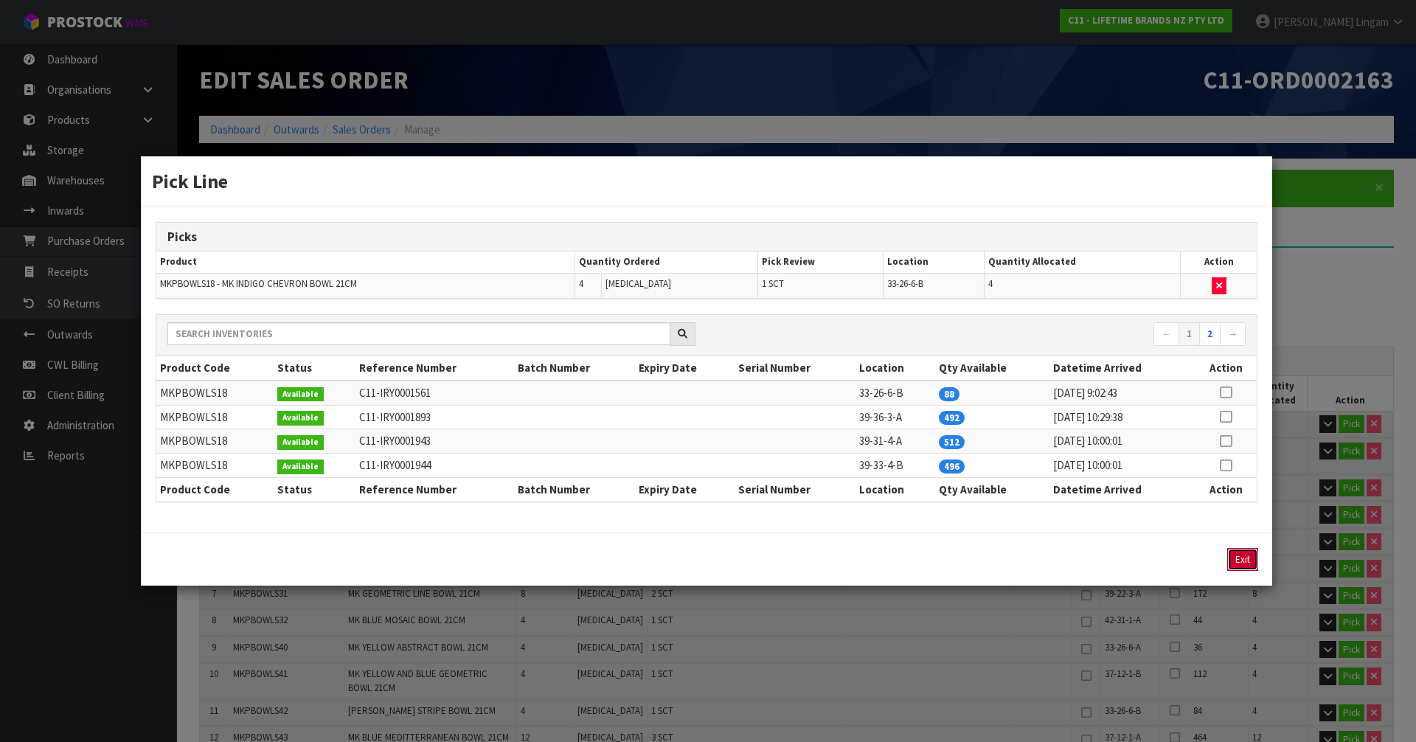
click at [1242, 562] on button "Exit" at bounding box center [1242, 559] width 31 height 23
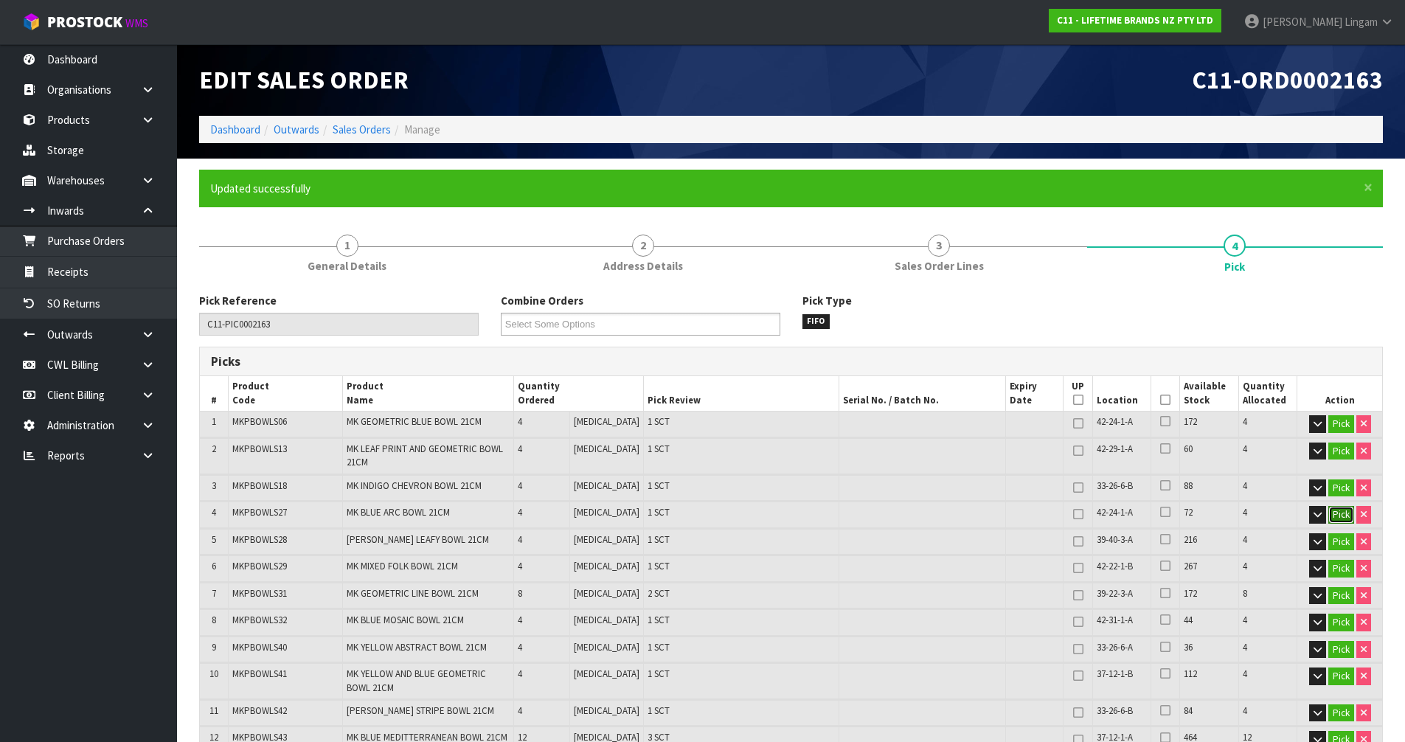
click at [1337, 516] on button "Pick" at bounding box center [1341, 515] width 26 height 18
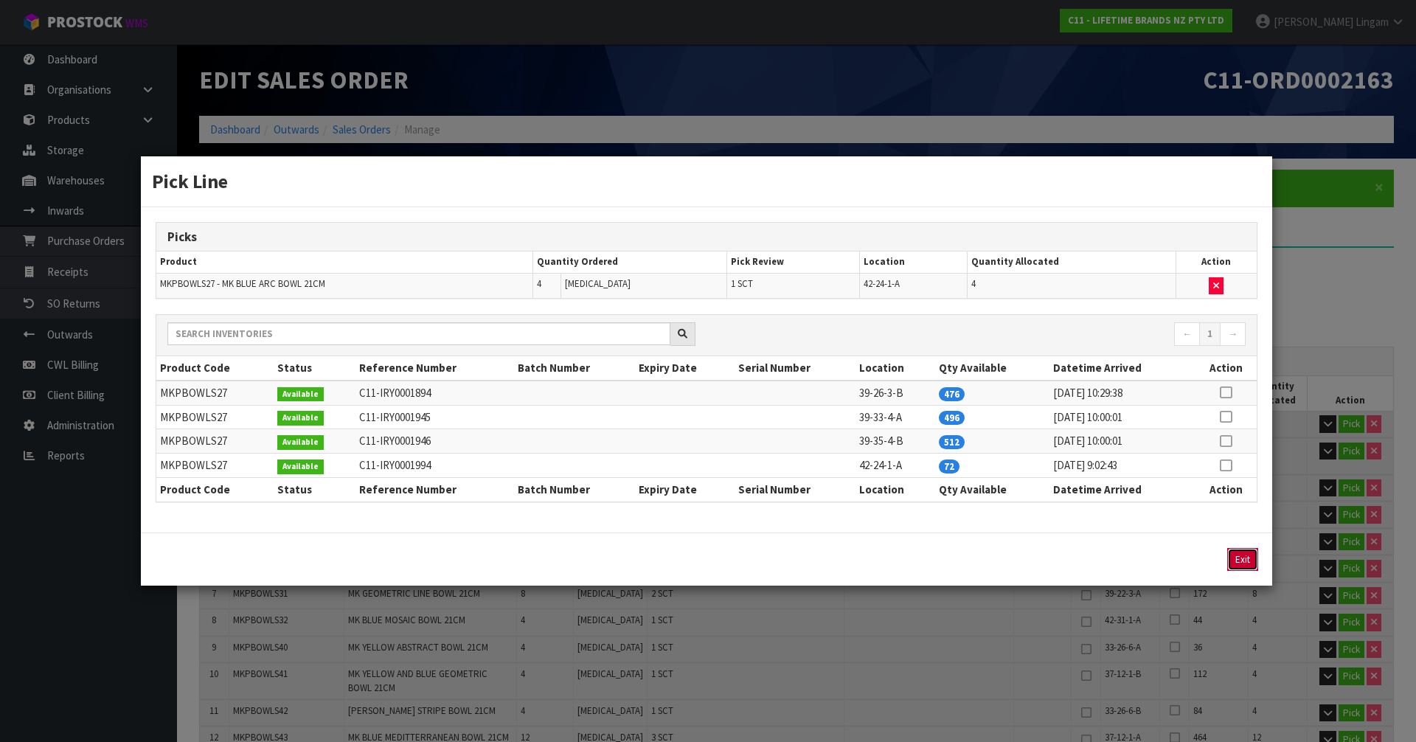
click at [1248, 561] on button "Exit" at bounding box center [1242, 559] width 31 height 23
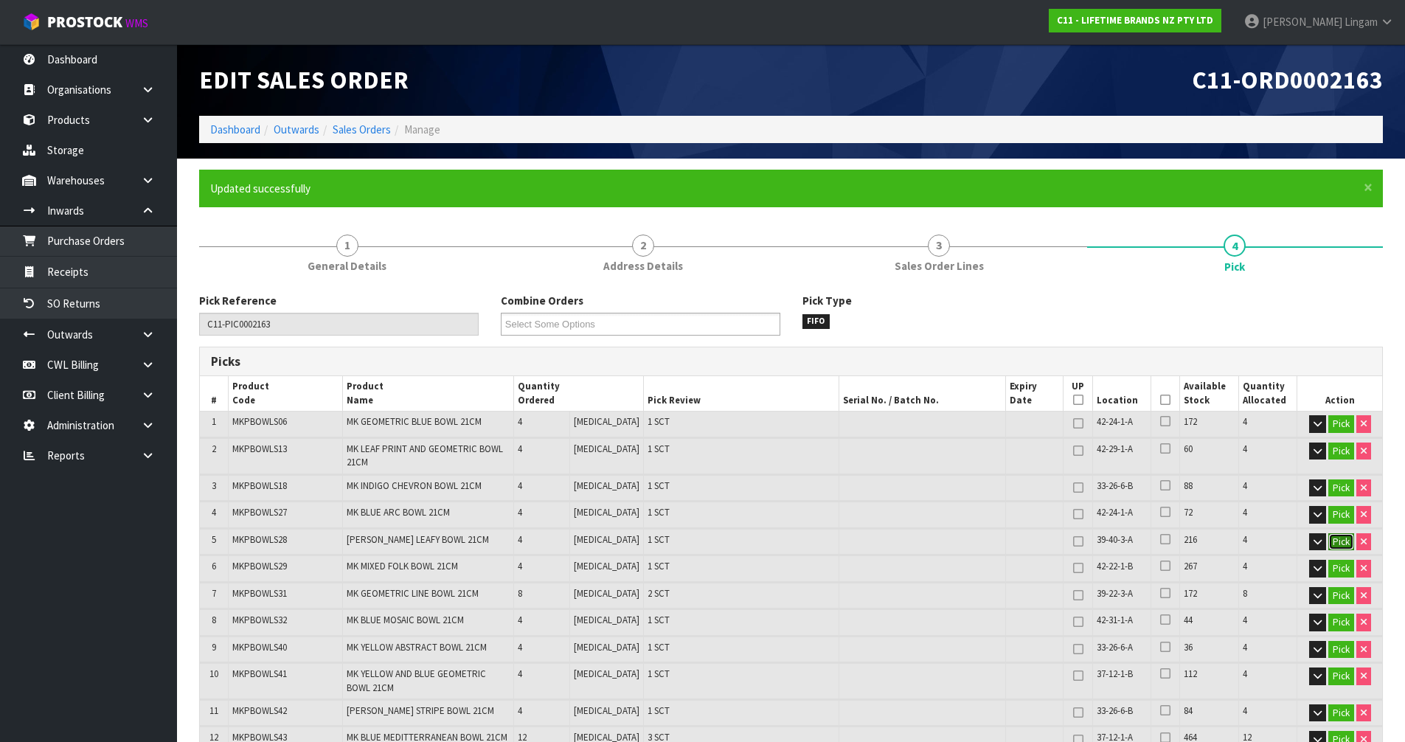
click at [1335, 539] on button "Pick" at bounding box center [1341, 542] width 26 height 18
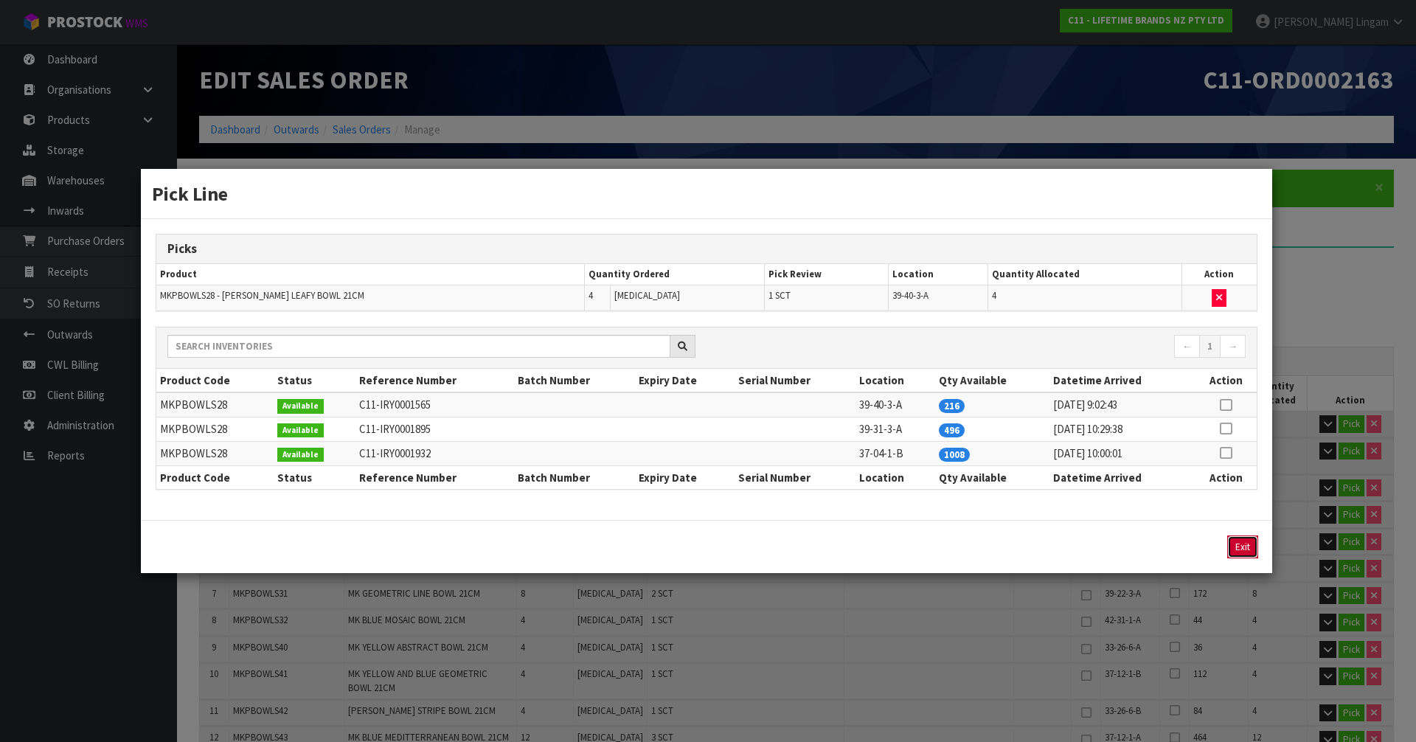
click at [1249, 552] on button "Exit" at bounding box center [1242, 547] width 31 height 23
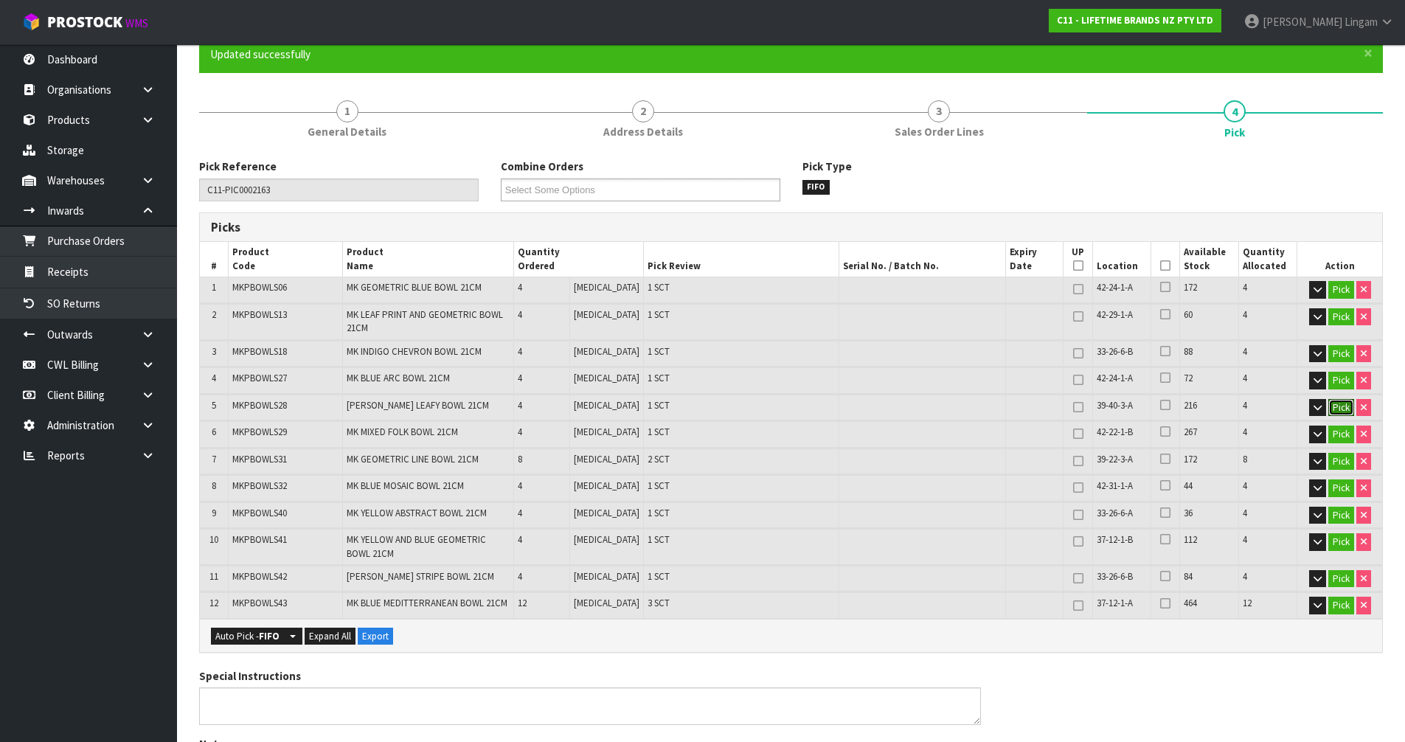
scroll to position [148, 0]
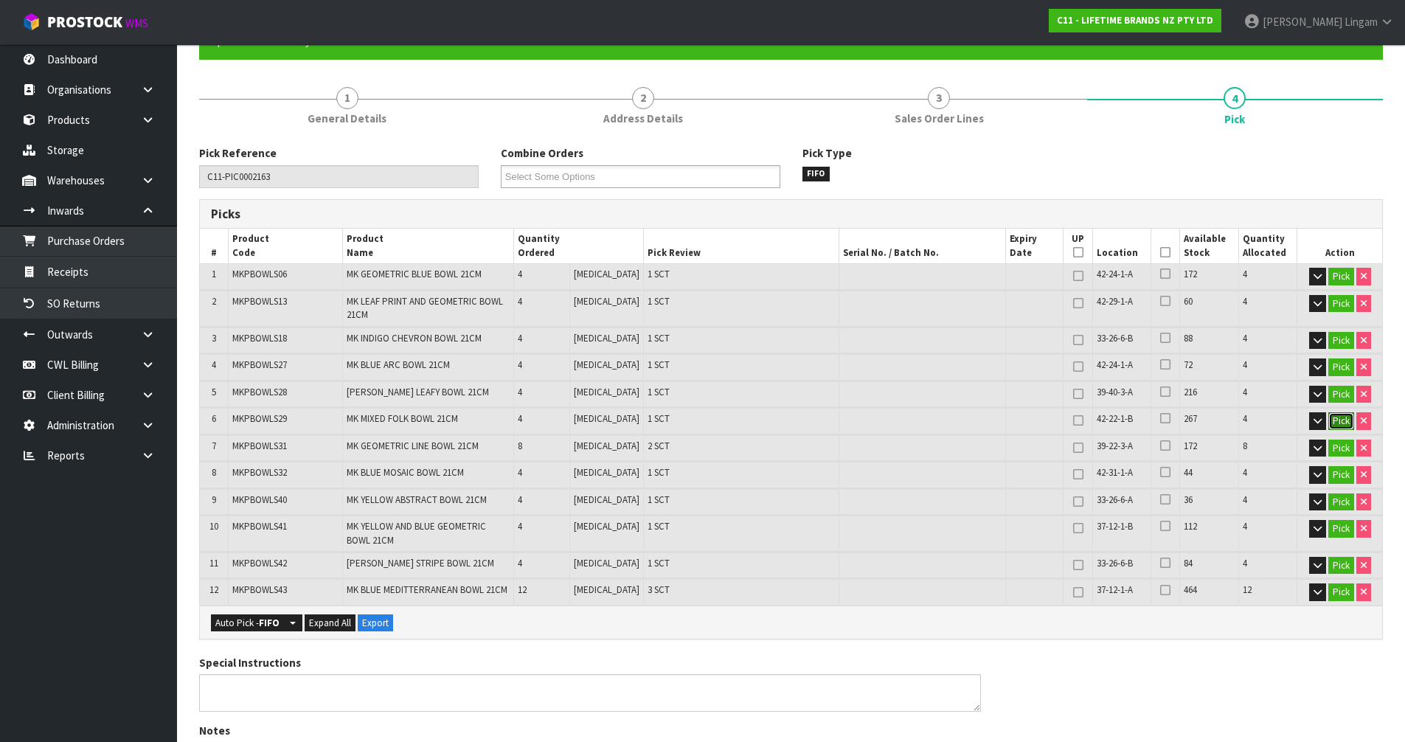
click at [1334, 420] on button "Pick" at bounding box center [1341, 421] width 26 height 18
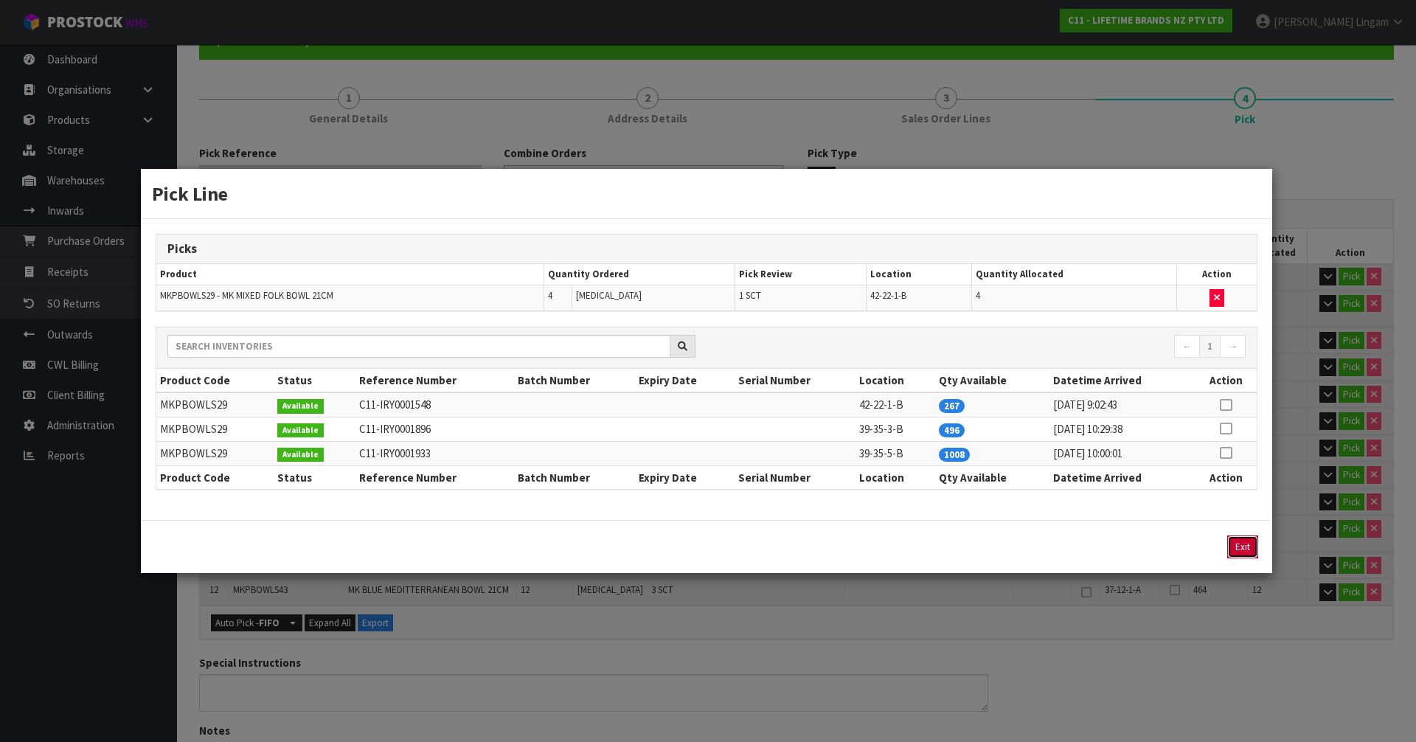
click at [1239, 543] on button "Exit" at bounding box center [1242, 547] width 31 height 23
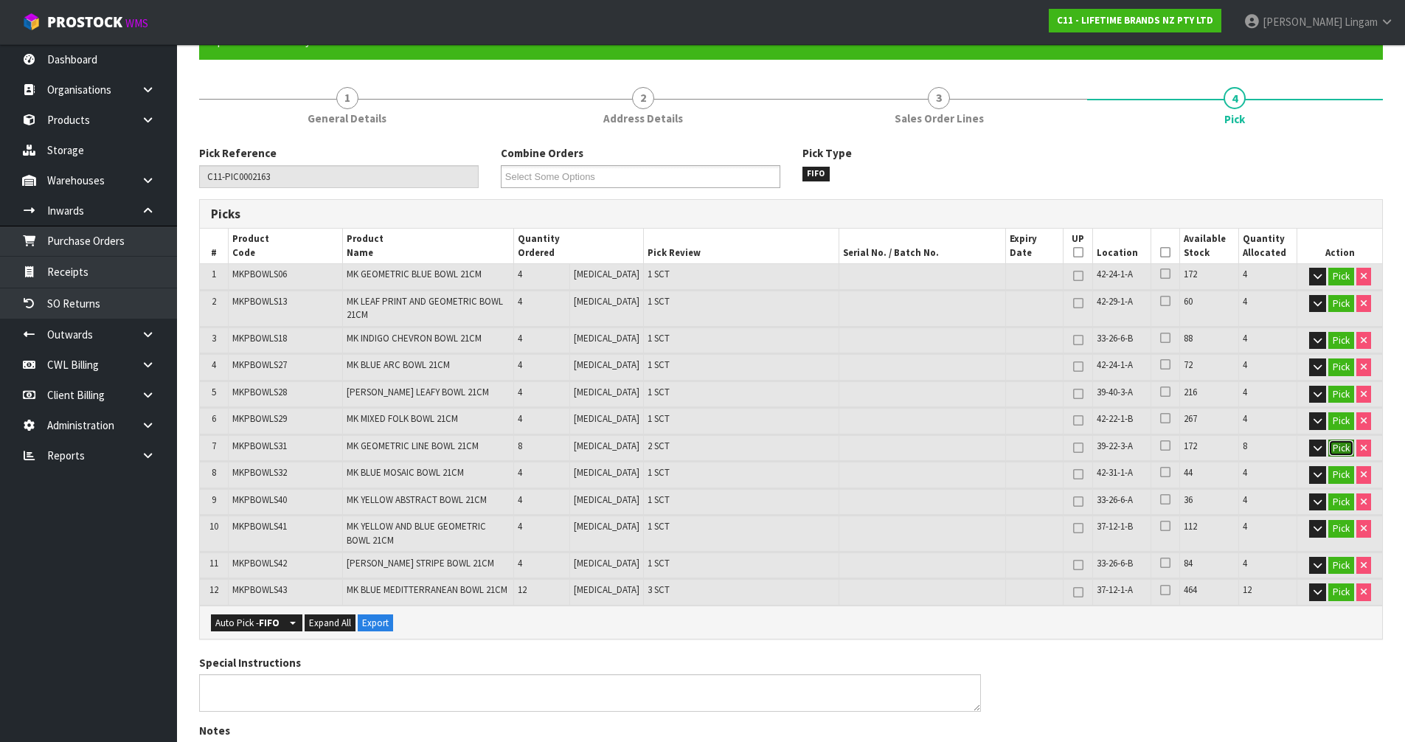
click at [1342, 448] on button "Pick" at bounding box center [1341, 449] width 26 height 18
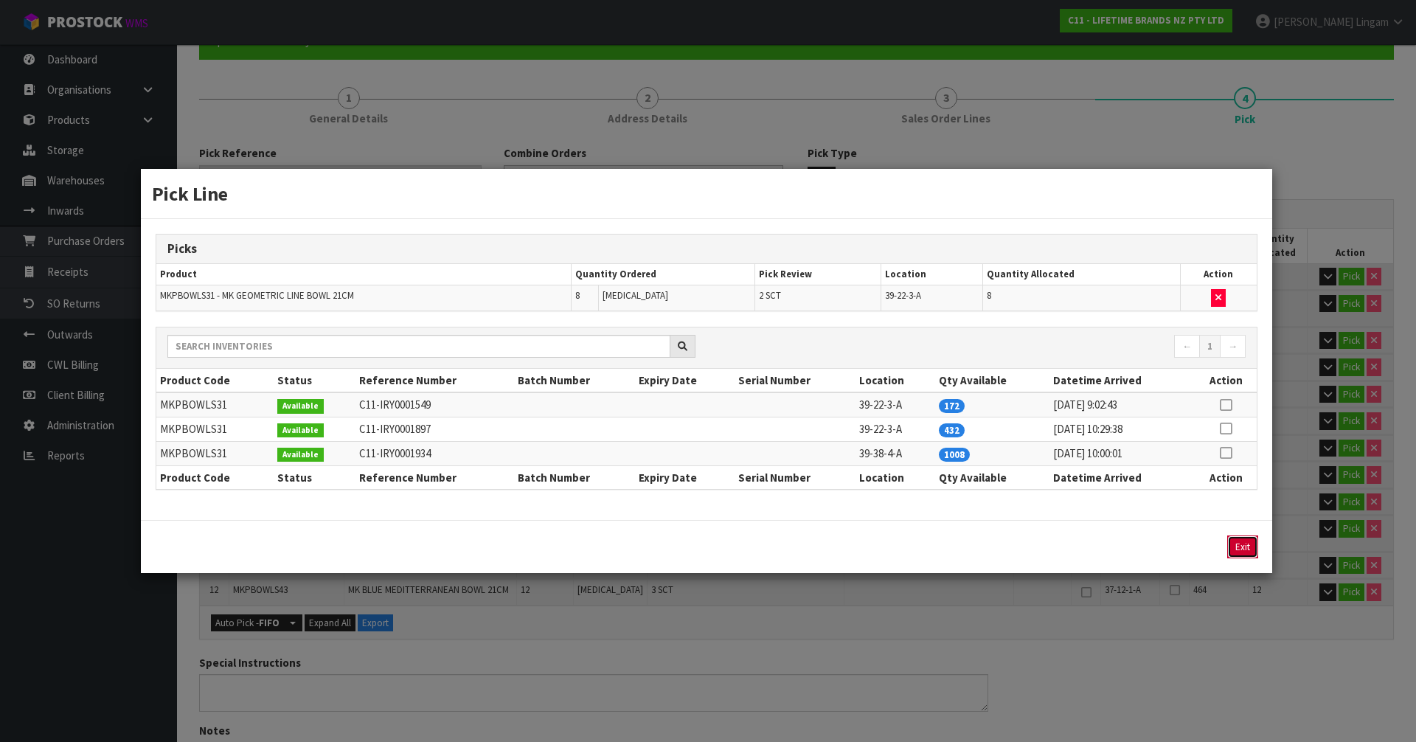
click at [1244, 551] on button "Exit" at bounding box center [1242, 547] width 31 height 23
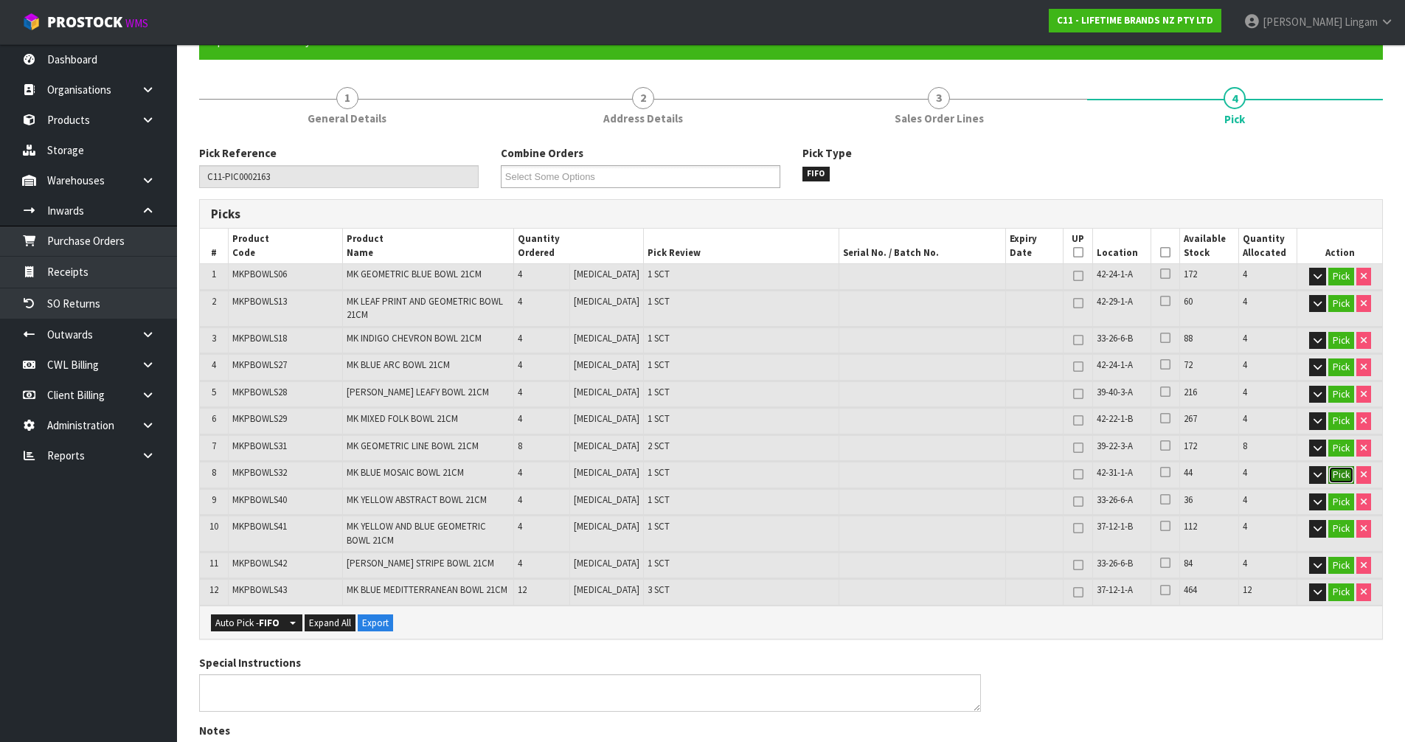
click at [1344, 474] on button "Pick" at bounding box center [1341, 475] width 26 height 18
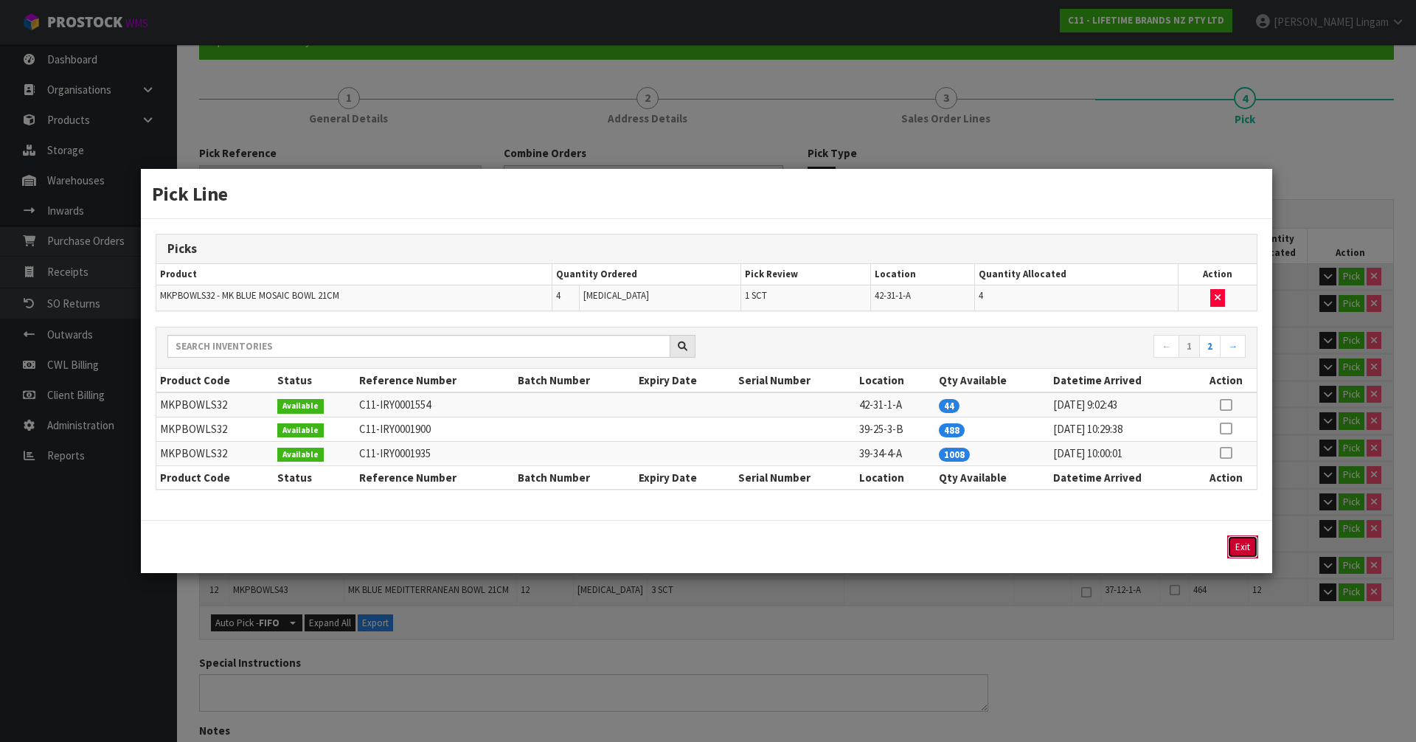
click at [1234, 547] on button "Exit" at bounding box center [1242, 547] width 31 height 23
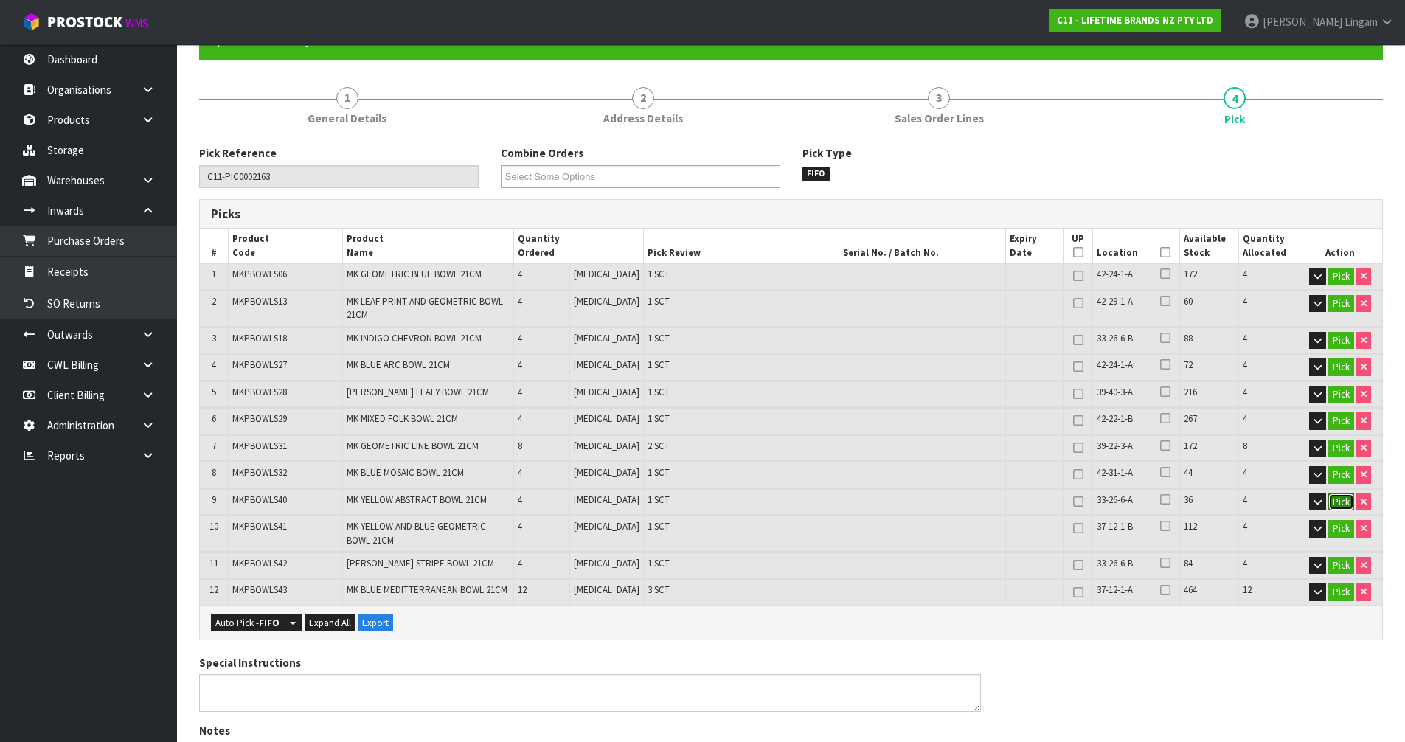
click at [1344, 504] on button "Pick" at bounding box center [1341, 502] width 26 height 18
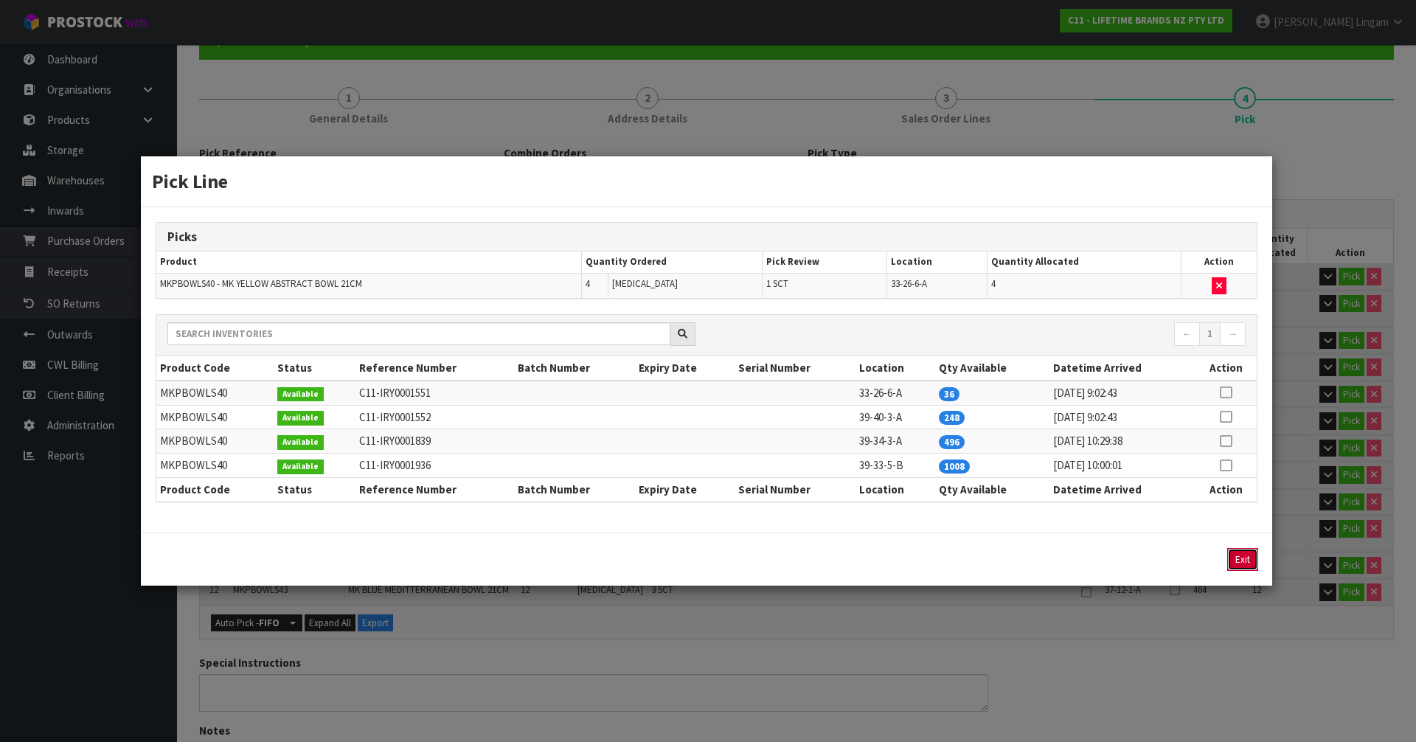
click at [1242, 557] on button "Exit" at bounding box center [1242, 559] width 31 height 23
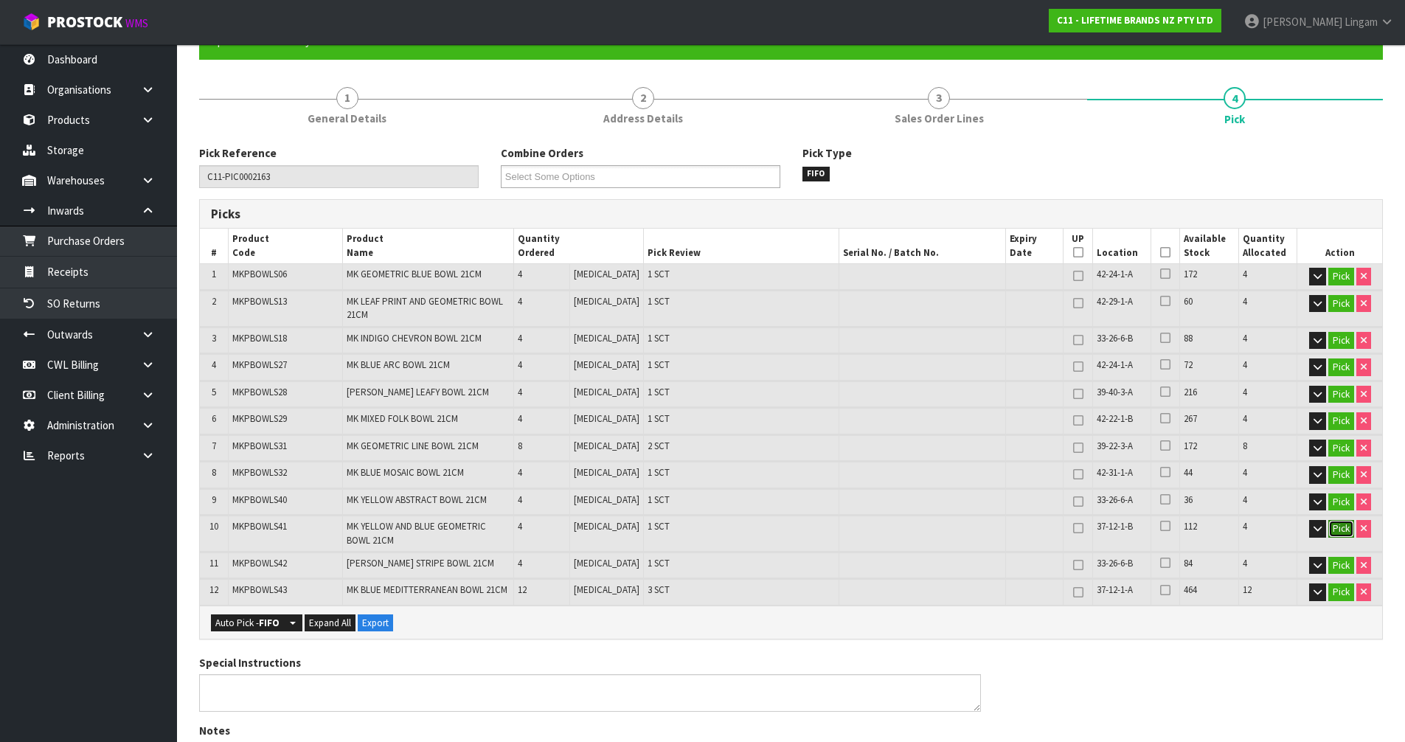
click at [1340, 530] on button "Pick" at bounding box center [1341, 529] width 26 height 18
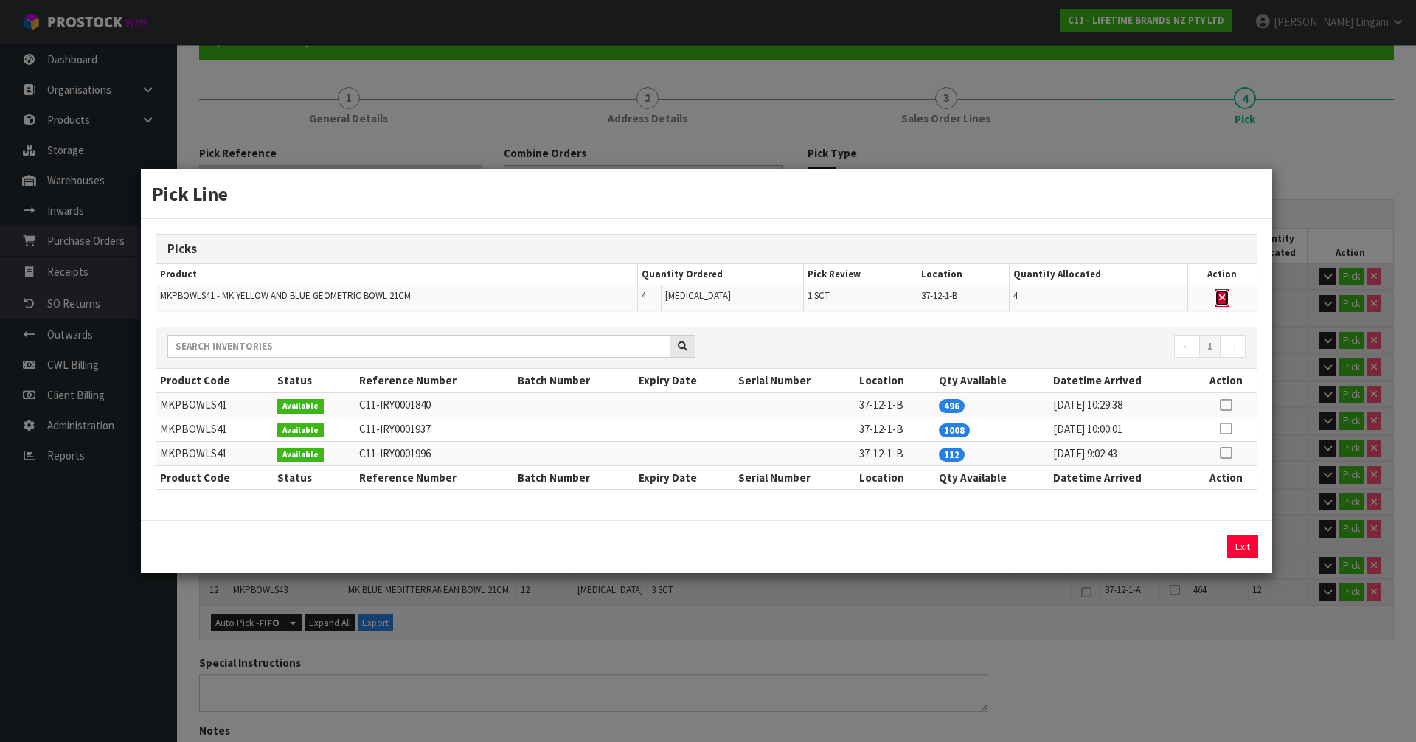
click at [1224, 301] on icon "button" at bounding box center [1222, 298] width 6 height 10
type input "Sub-carton x 14"
type input "56"
type input "0.091412"
type input "30.55"
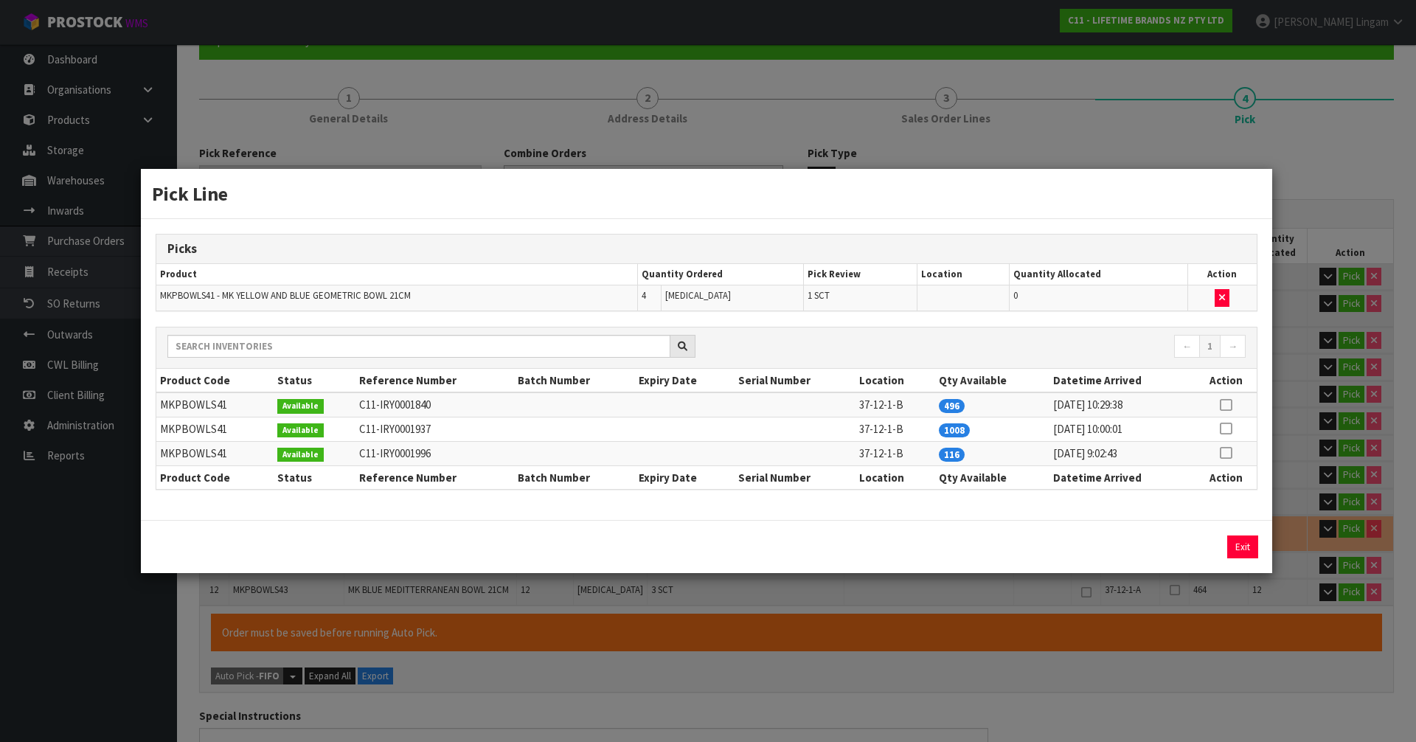
click at [1231, 453] on icon at bounding box center [1226, 453] width 12 height 1
click at [1207, 539] on button "Assign Pick" at bounding box center [1193, 547] width 60 height 23
type input "Sub-carton x 15"
type input "60"
type input "0.098588"
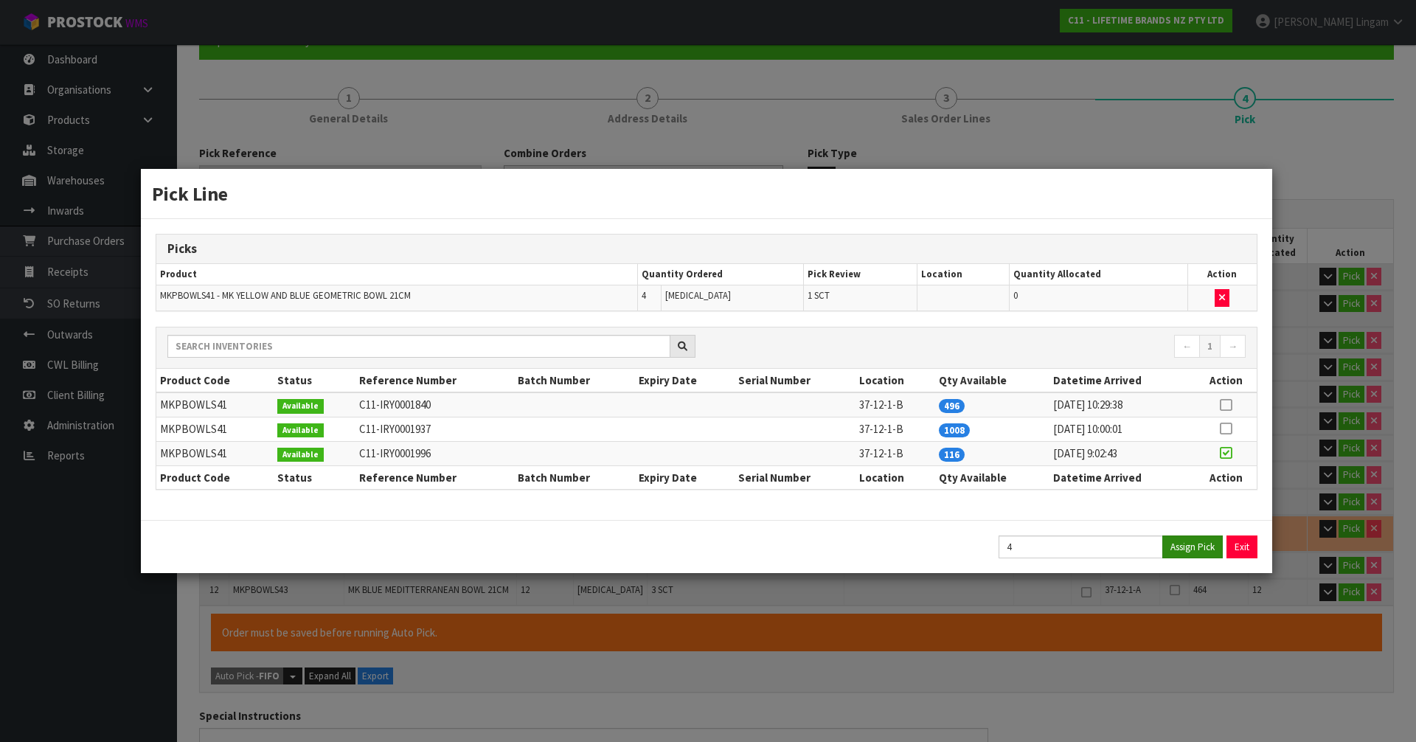
type input "32.8"
click at [1234, 541] on button "Exit" at bounding box center [1242, 547] width 31 height 23
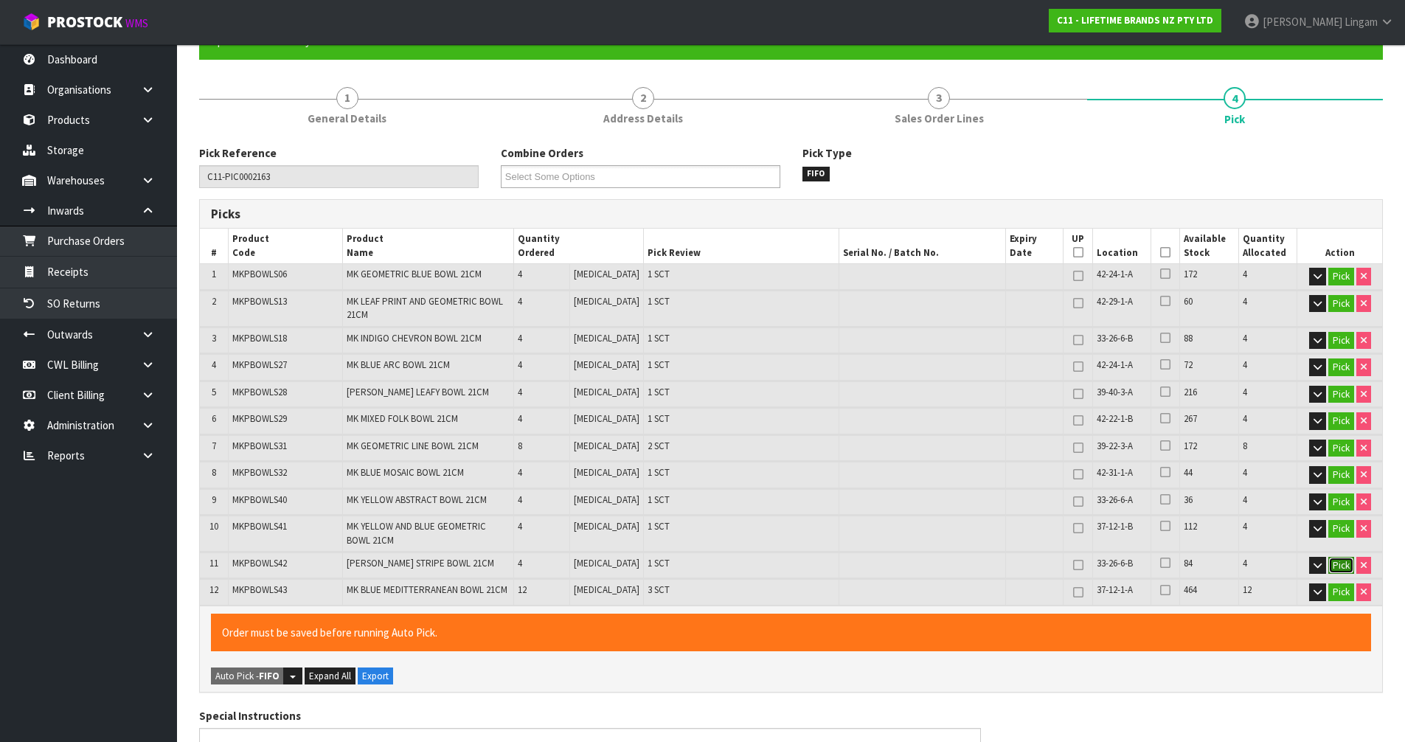
click at [1342, 562] on button "Pick" at bounding box center [1341, 566] width 26 height 18
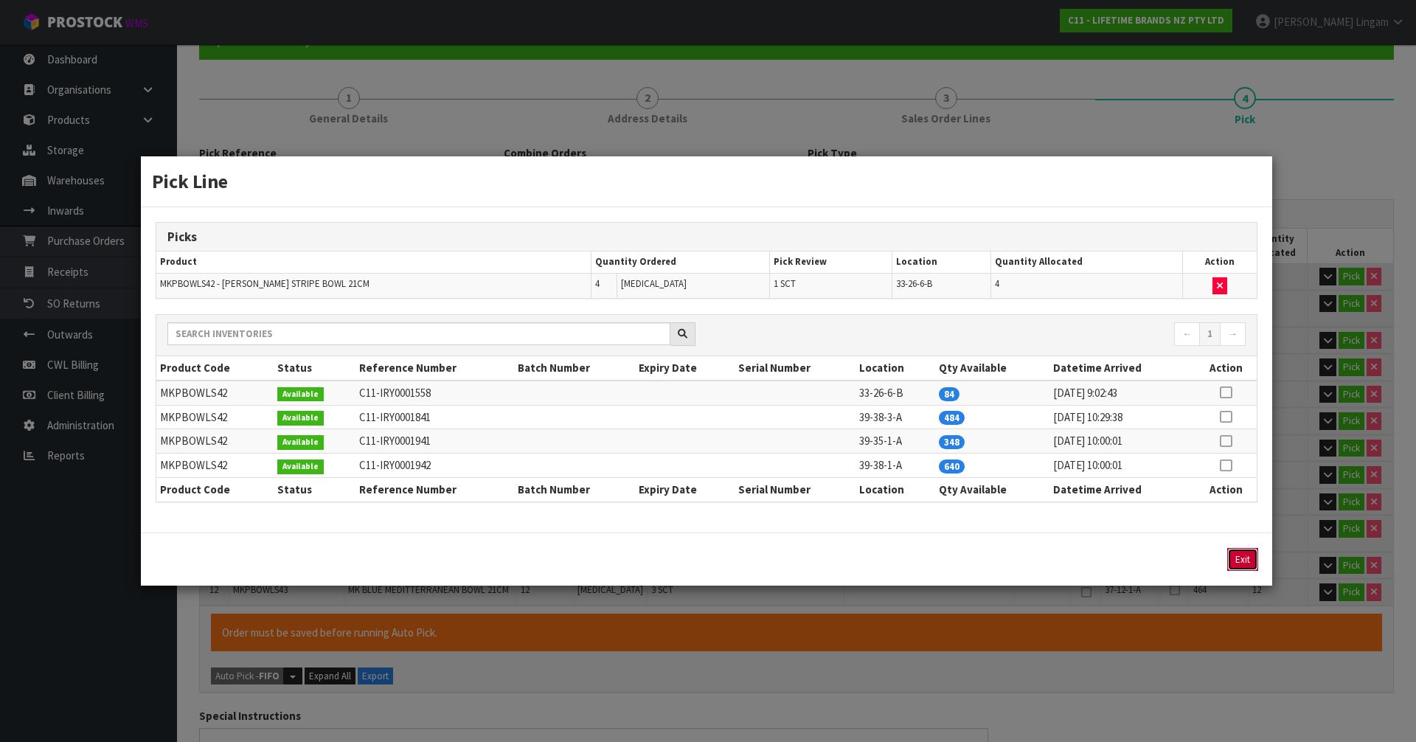
click at [1238, 564] on button "Exit" at bounding box center [1242, 559] width 31 height 23
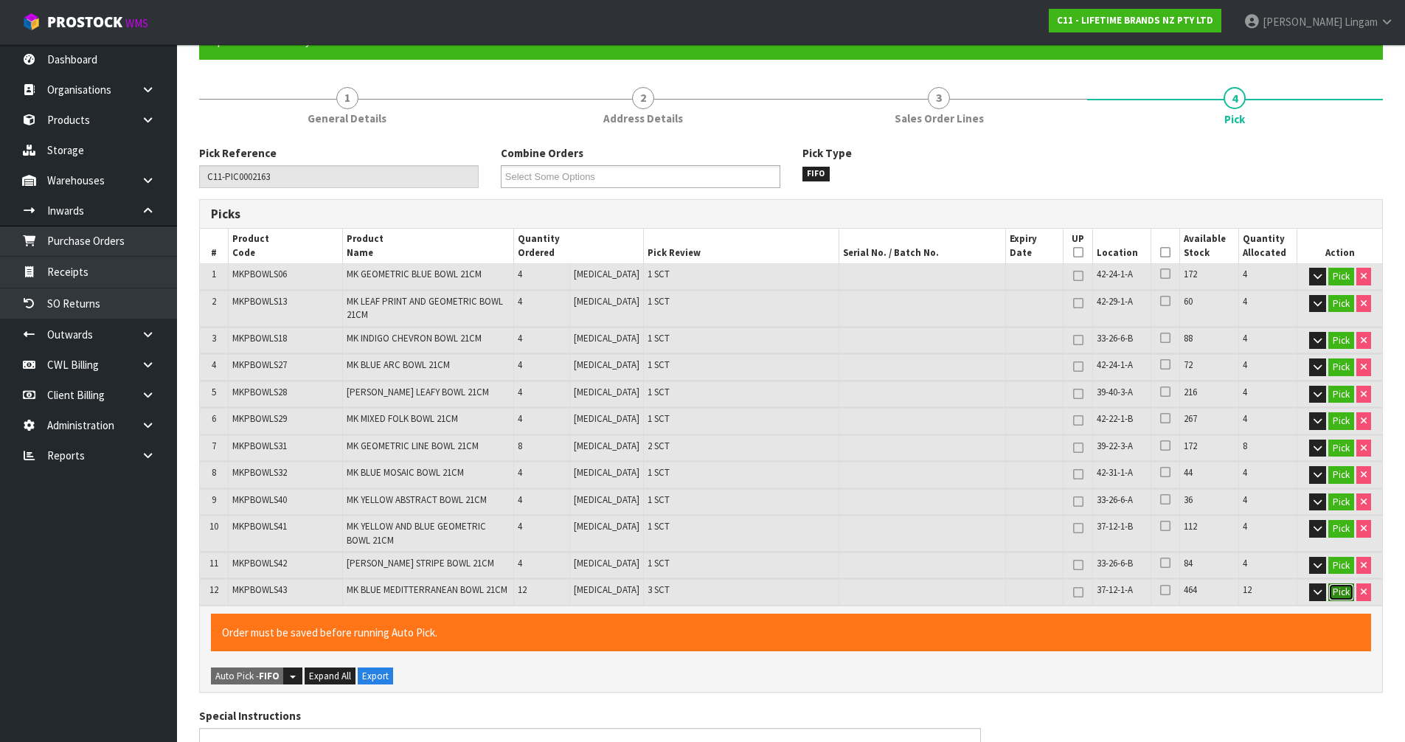
click at [1342, 594] on button "Pick" at bounding box center [1341, 592] width 26 height 18
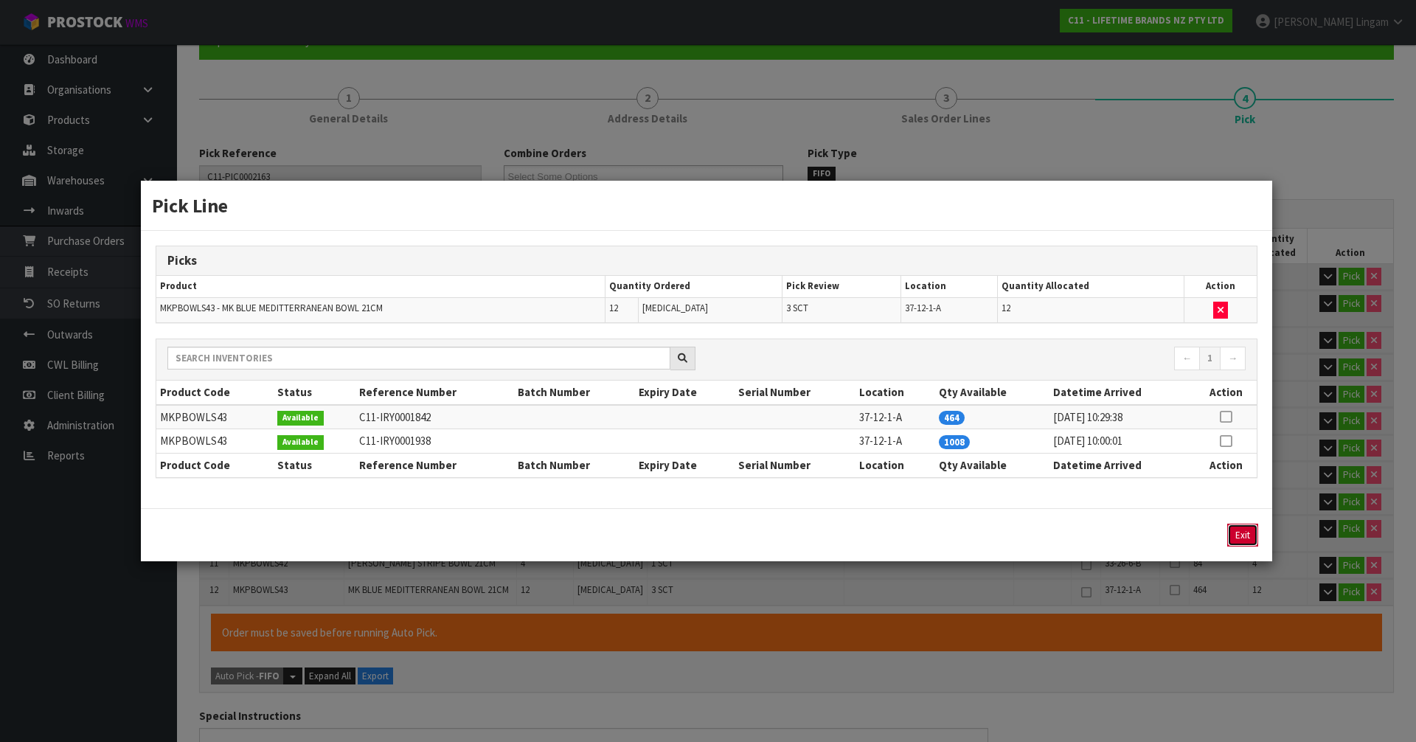
click at [1235, 535] on button "Exit" at bounding box center [1242, 535] width 31 height 23
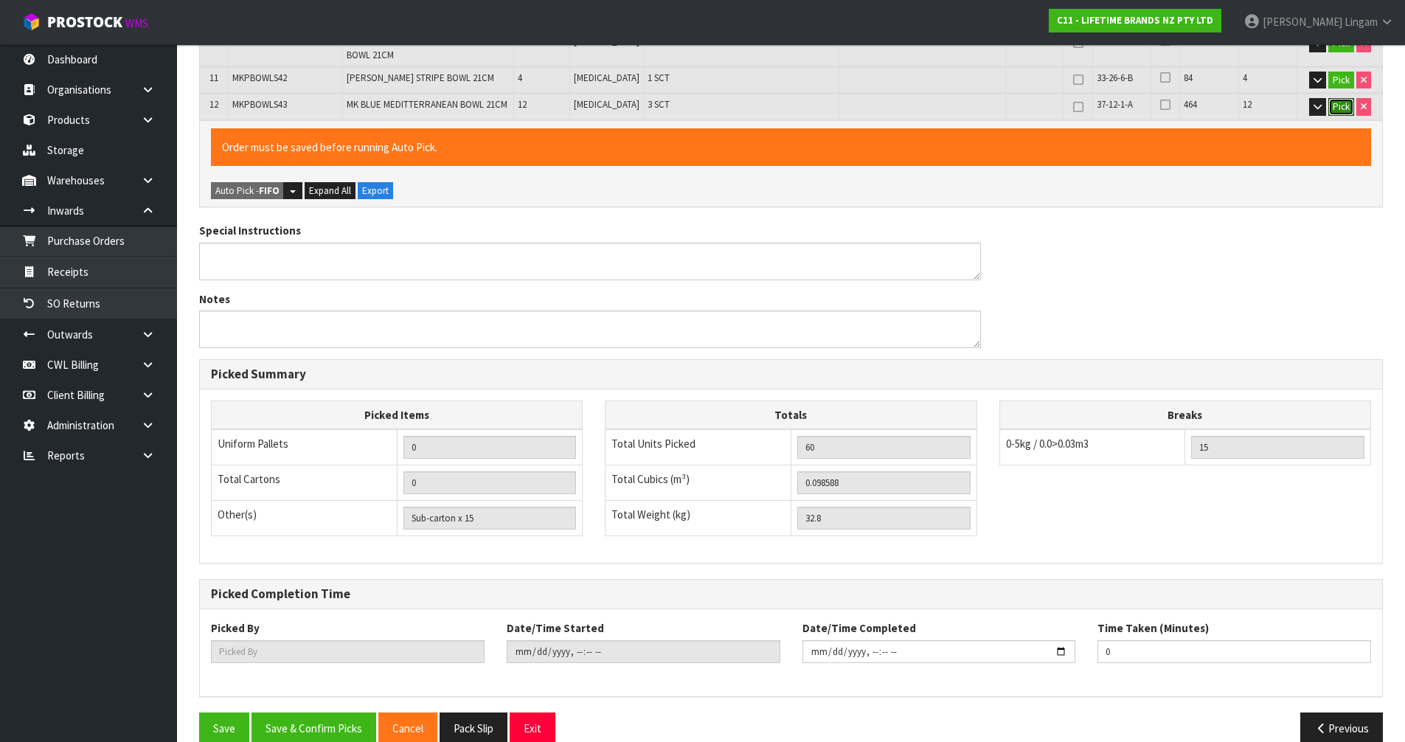
scroll to position [657, 0]
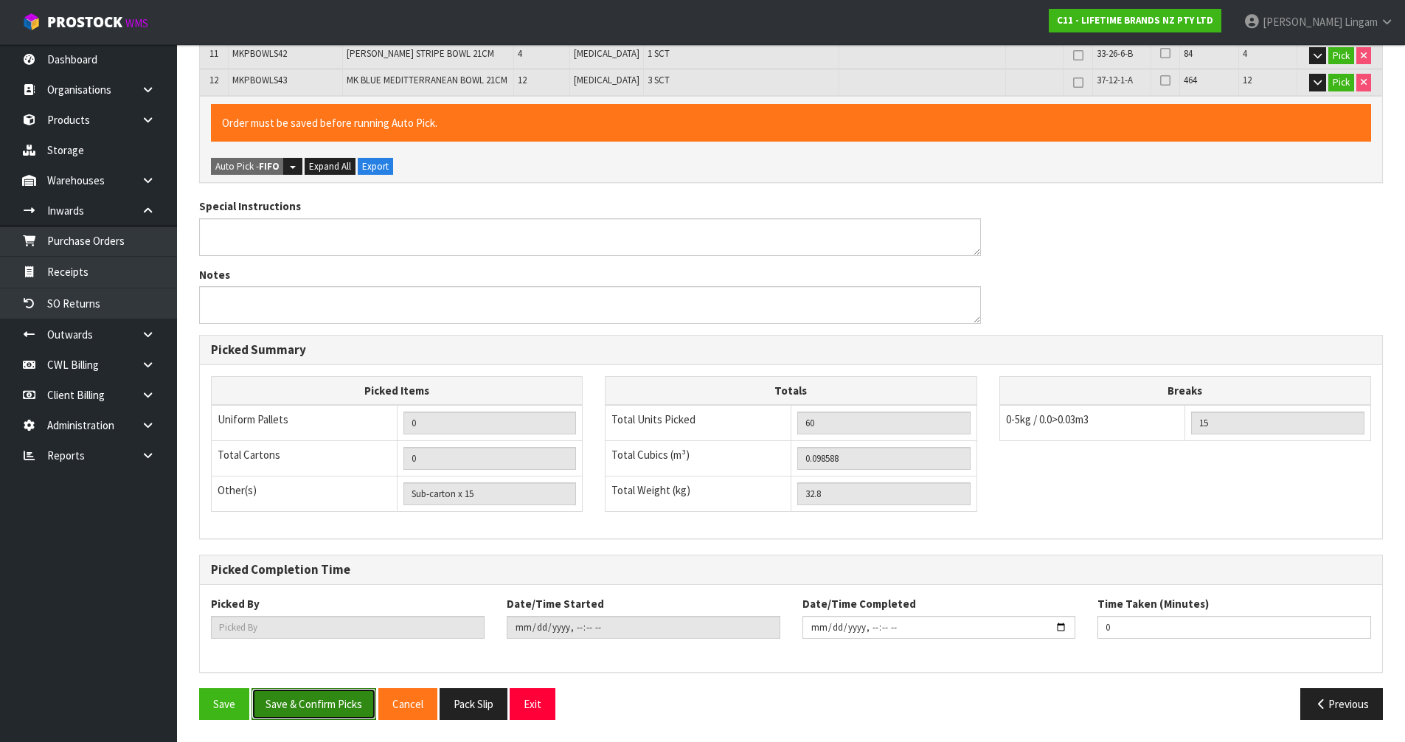
click at [329, 714] on button "Save & Confirm Picks" at bounding box center [314, 704] width 125 height 32
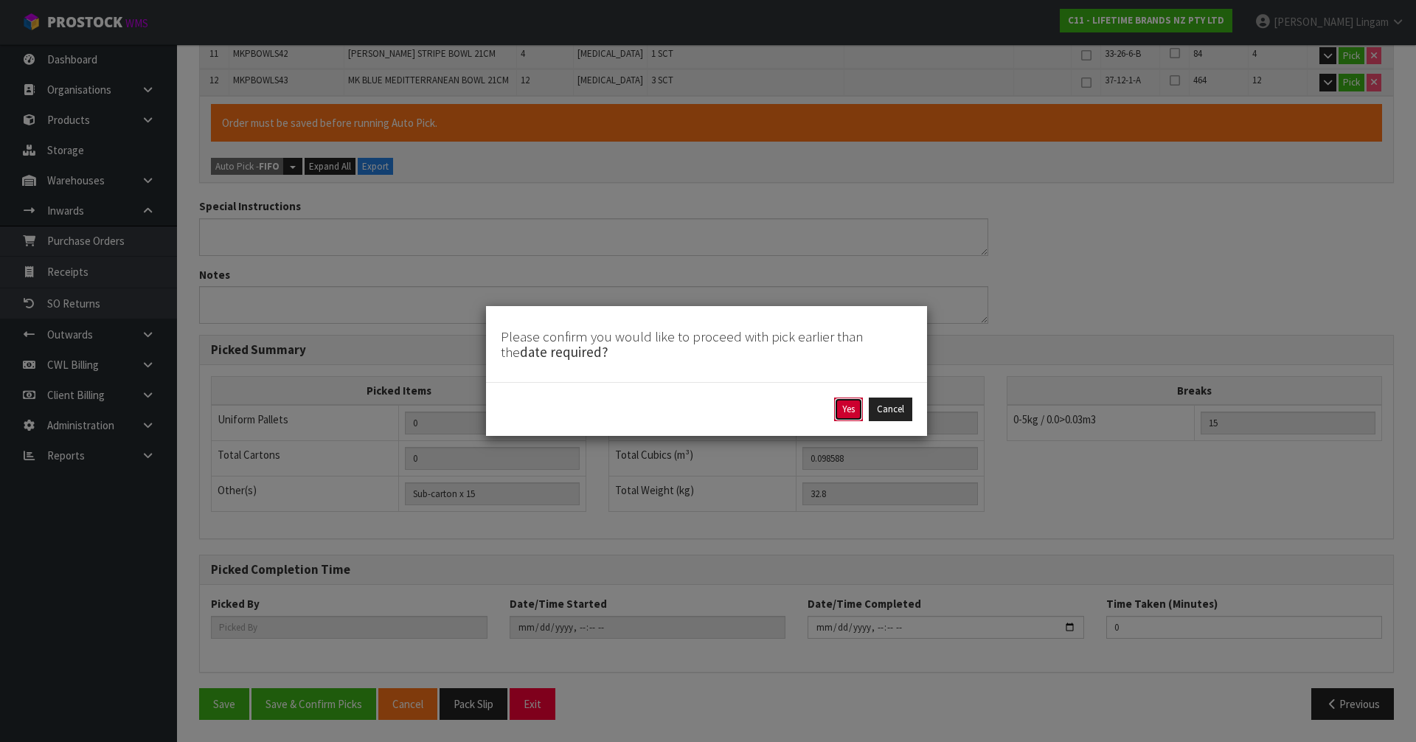
click at [846, 408] on button "Yes" at bounding box center [848, 410] width 29 height 24
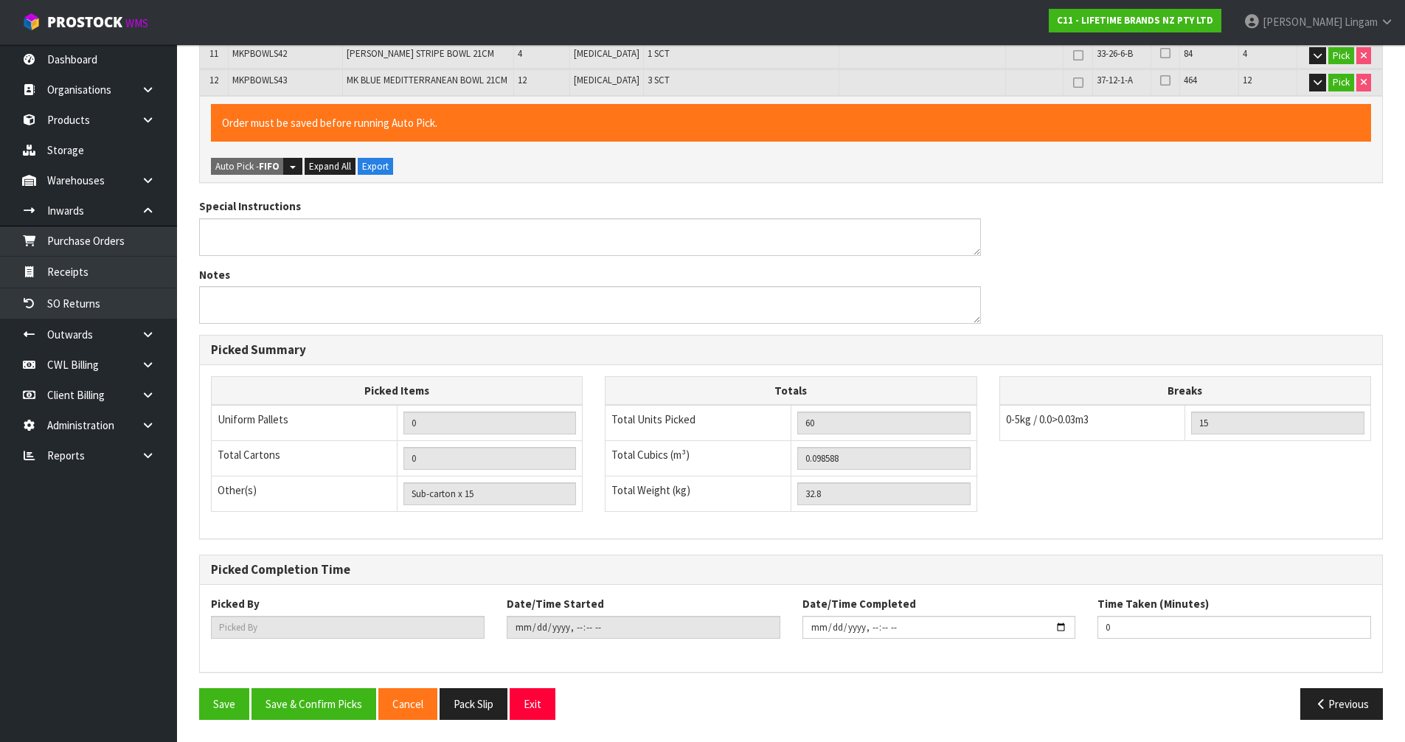
type input "Vineeta Lingam"
type input "2025-10-12T18:58:24"
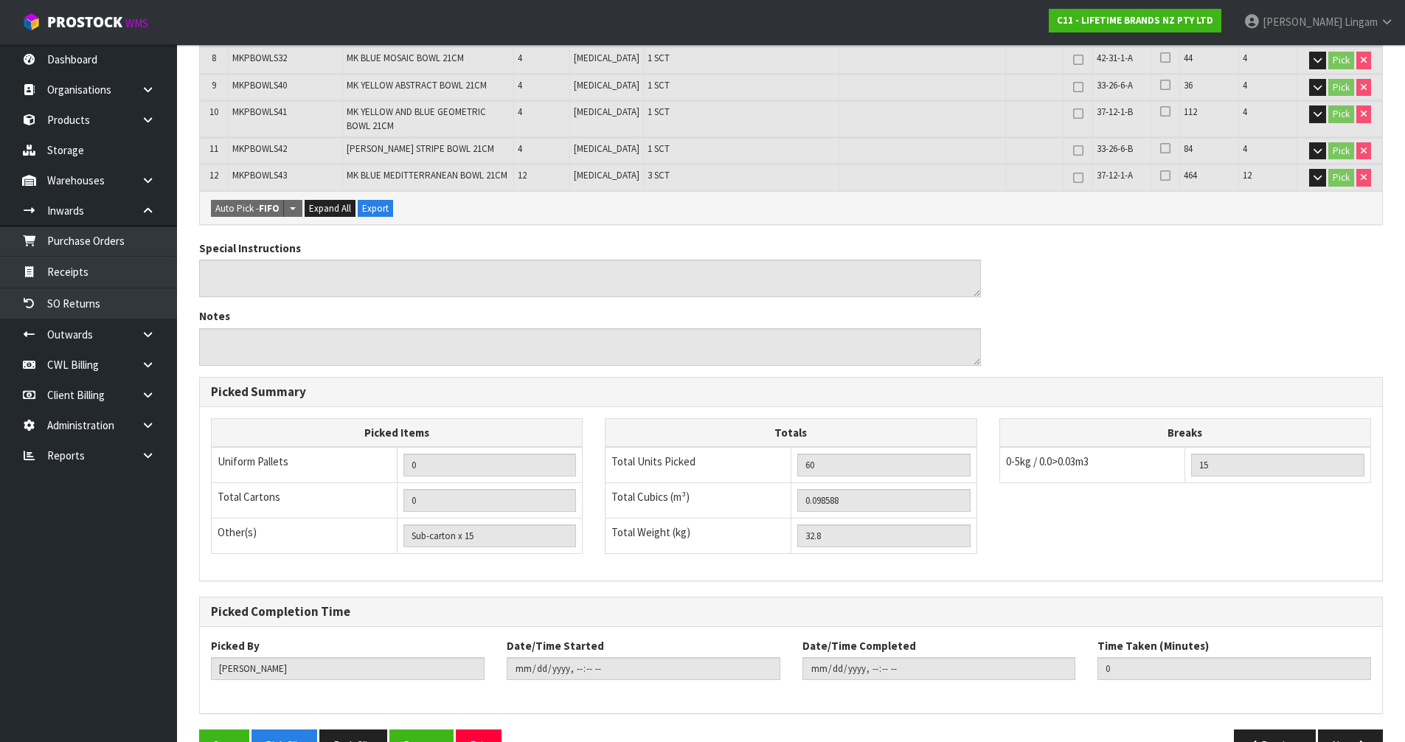
scroll to position [590, 0]
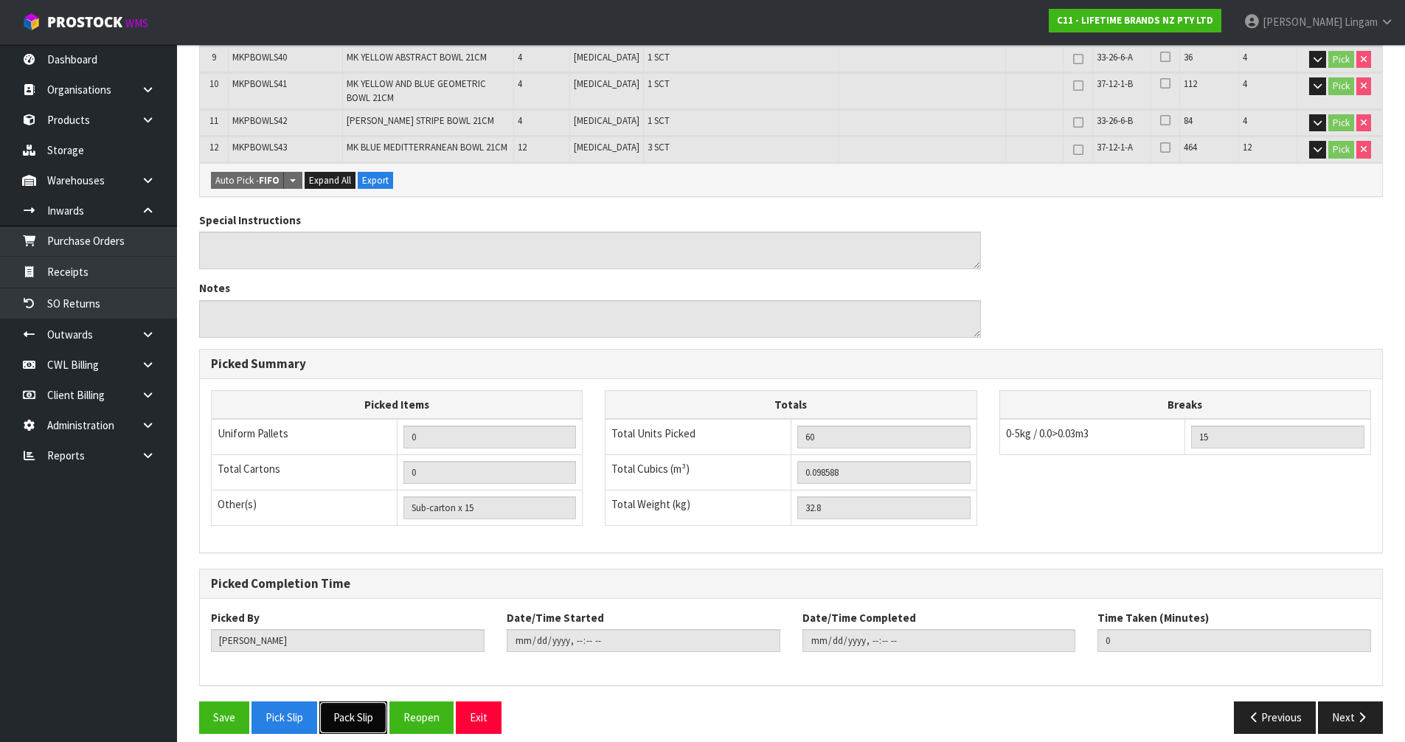
click at [353, 715] on button "Pack Slip" at bounding box center [353, 717] width 68 height 32
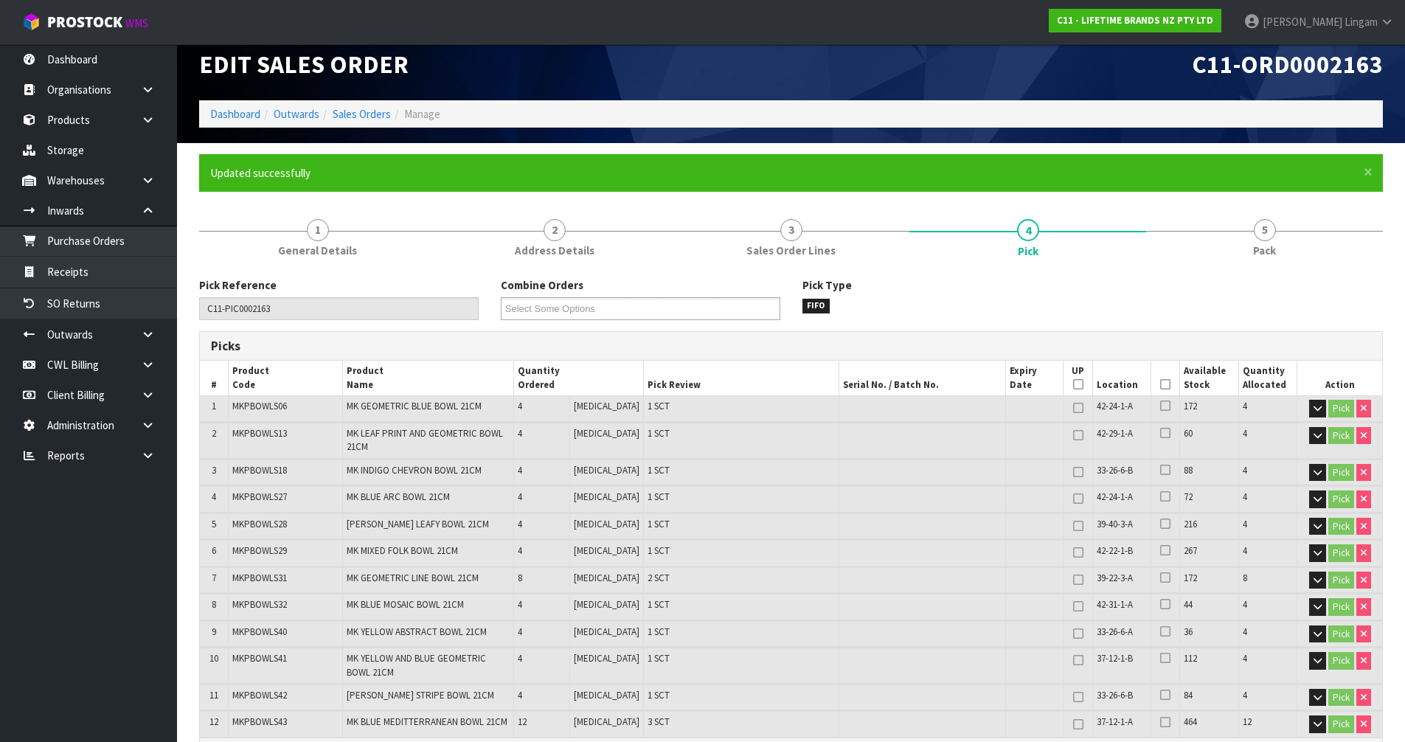
scroll to position [0, 0]
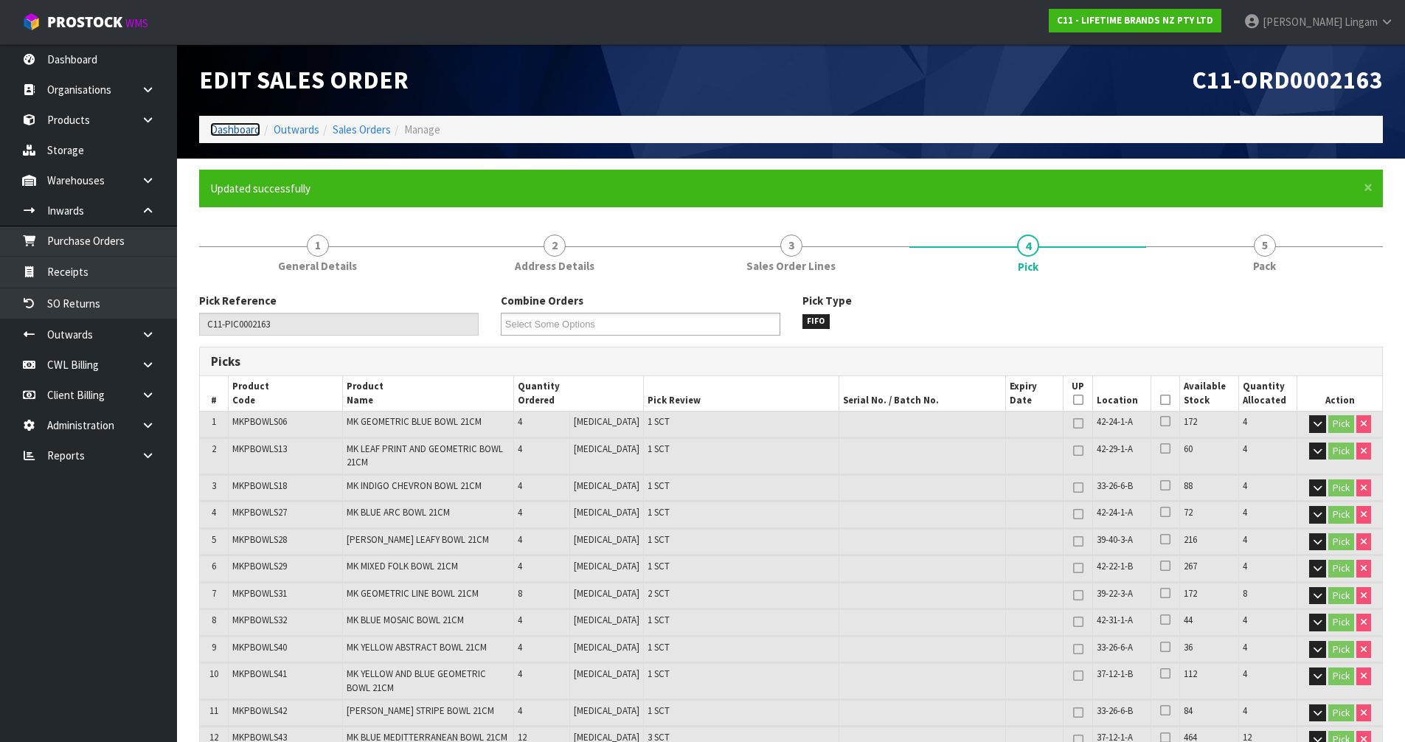
click at [243, 128] on link "Dashboard" at bounding box center [235, 129] width 50 height 14
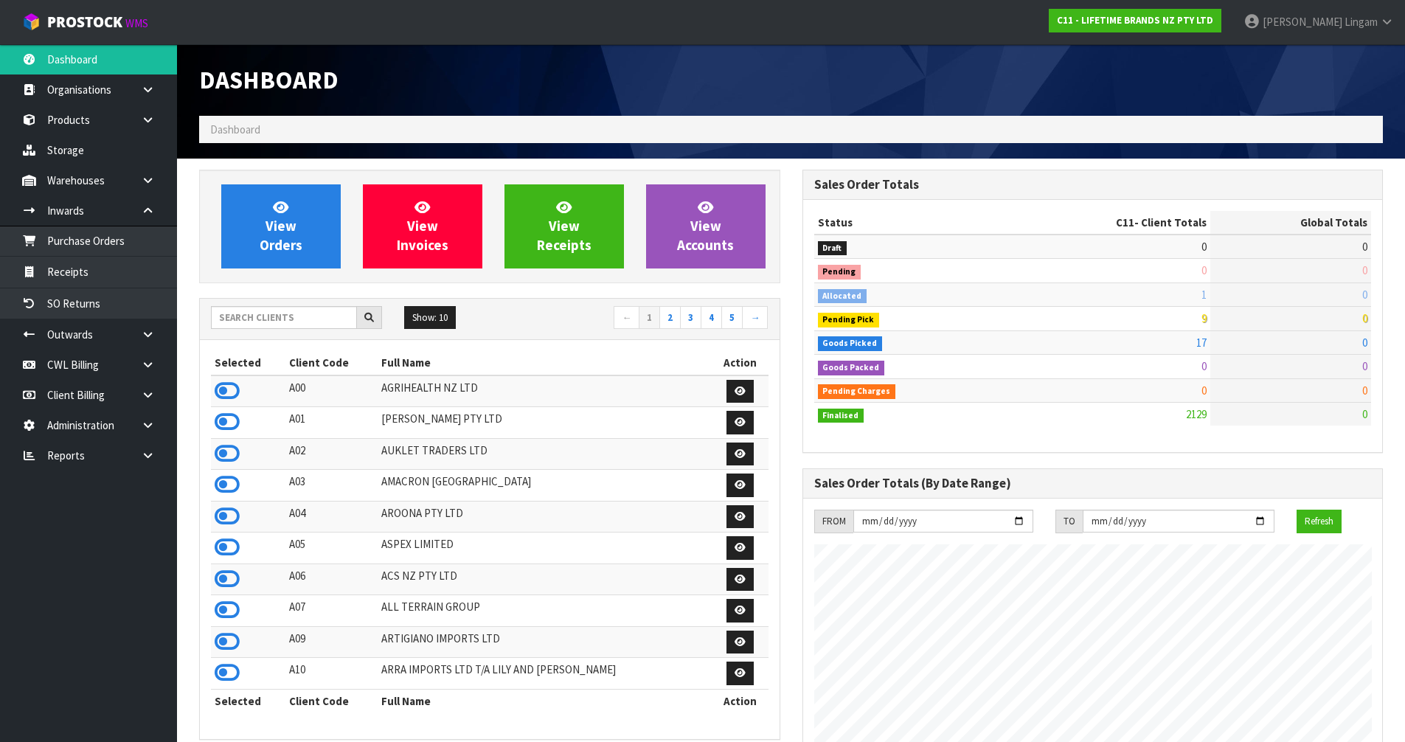
scroll to position [1118, 603]
click at [277, 231] on span "View Orders" at bounding box center [281, 225] width 43 height 55
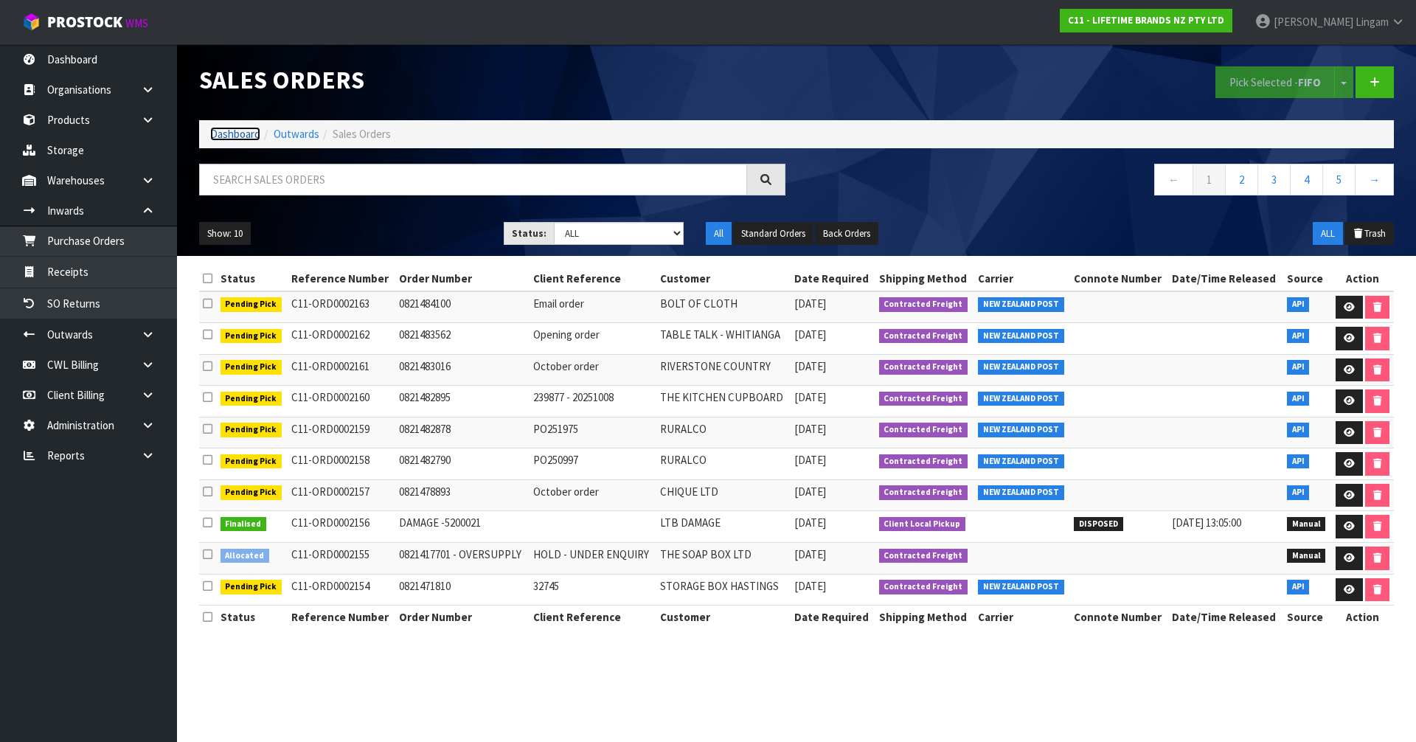
click at [233, 132] on link "Dashboard" at bounding box center [235, 134] width 50 height 14
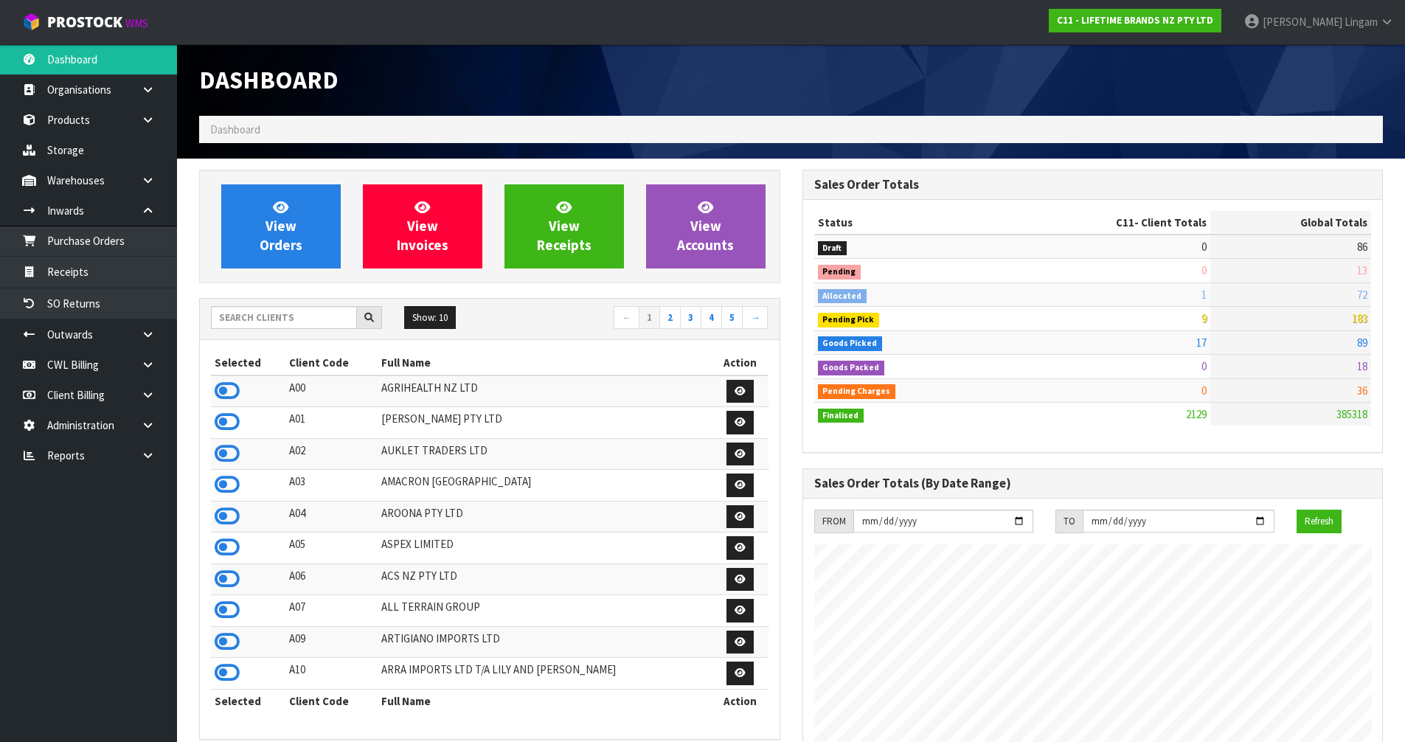
scroll to position [1118, 603]
click at [266, 311] on input "text" at bounding box center [284, 317] width 146 height 23
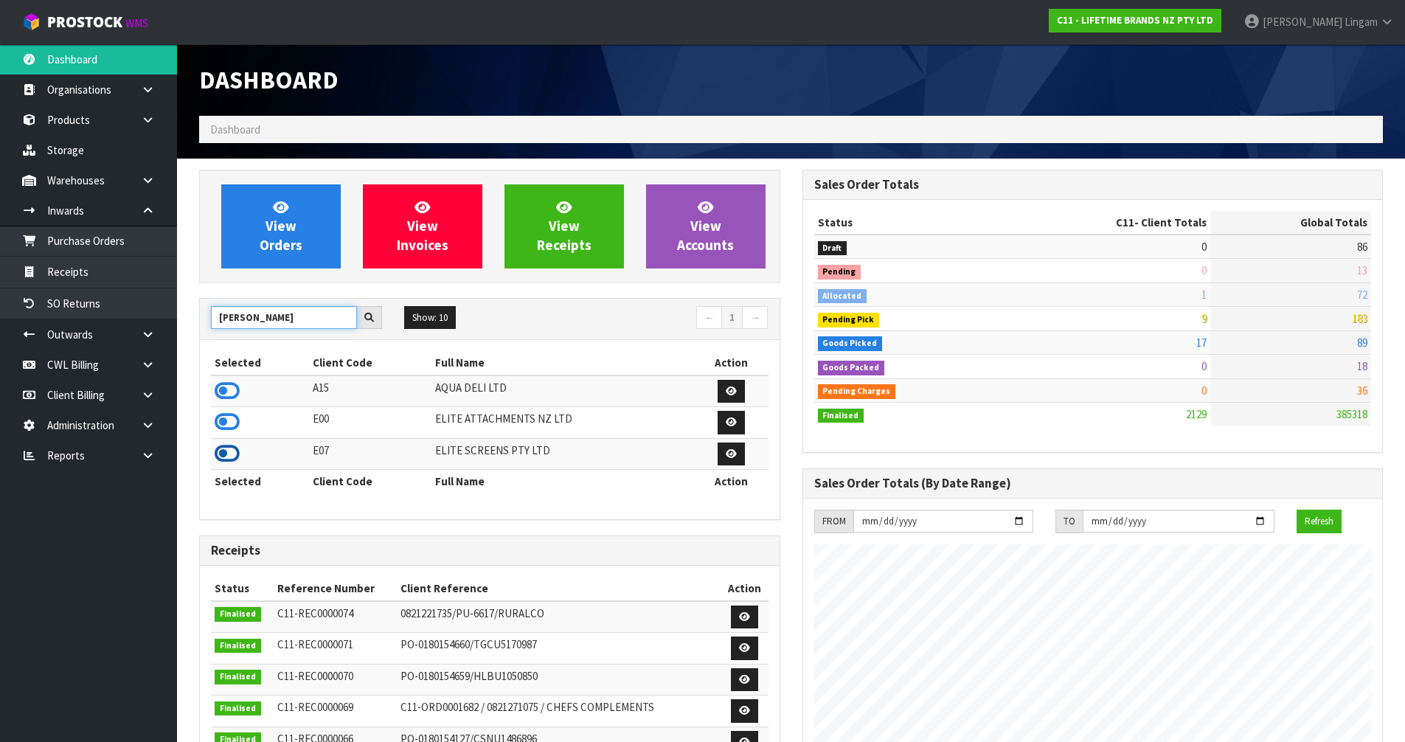
type input "ELI"
click at [224, 451] on icon at bounding box center [227, 454] width 25 height 22
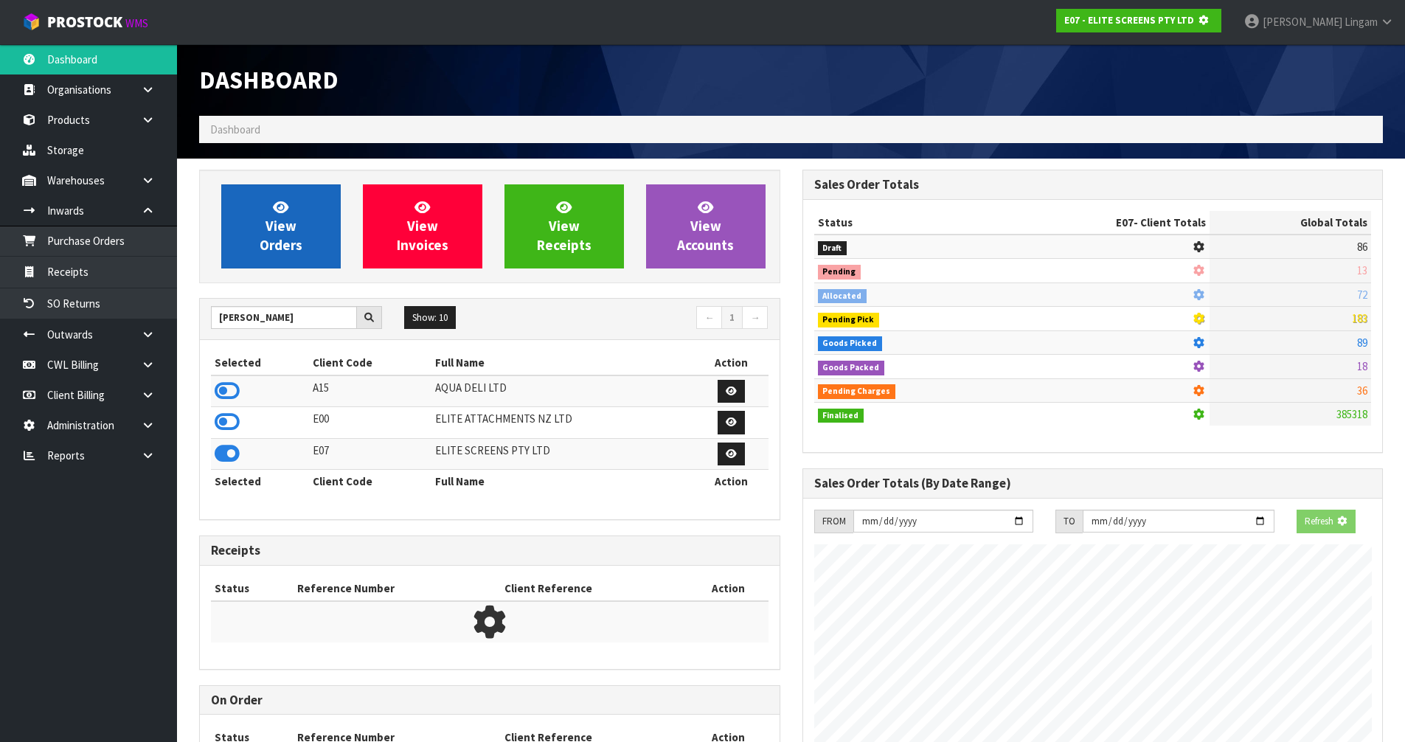
scroll to position [736707, 737024]
click at [294, 237] on span "View Orders" at bounding box center [281, 225] width 43 height 55
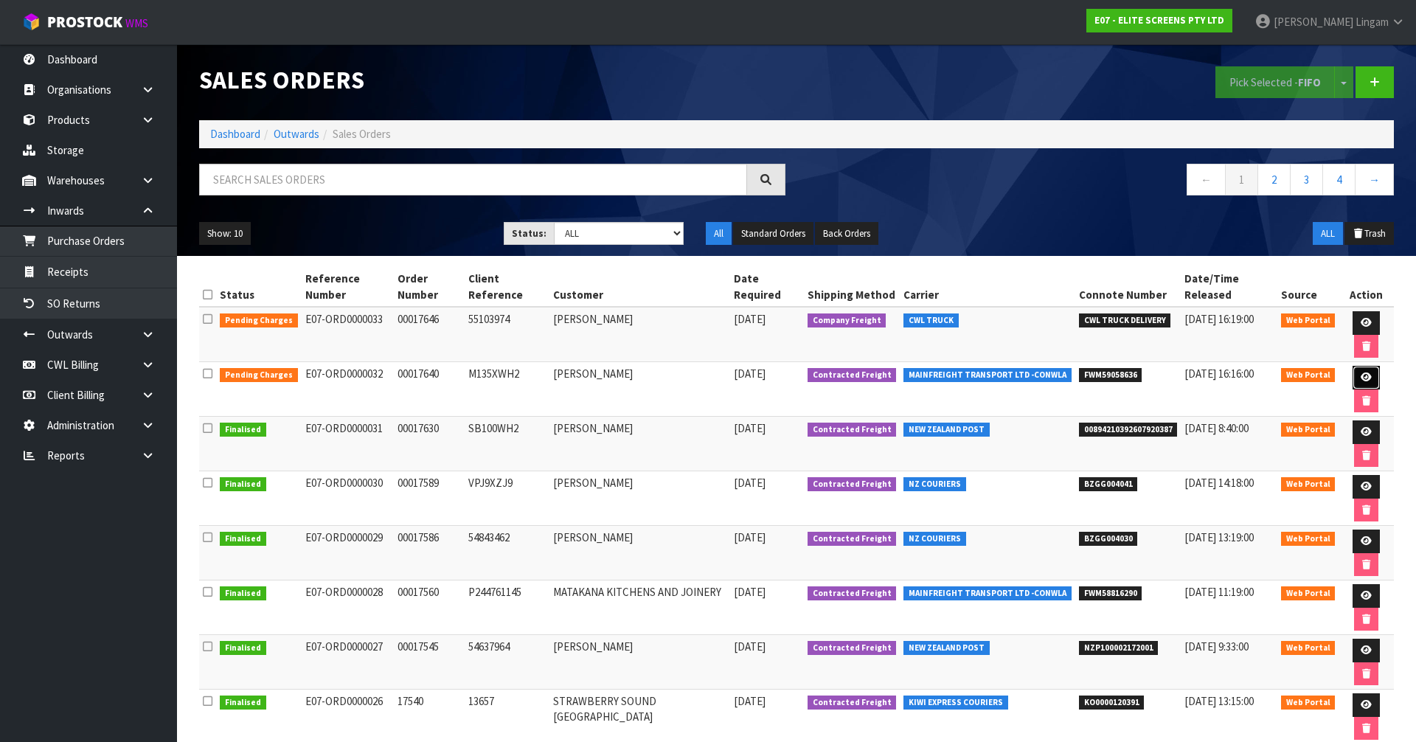
click at [1361, 373] on icon at bounding box center [1366, 378] width 11 height 10
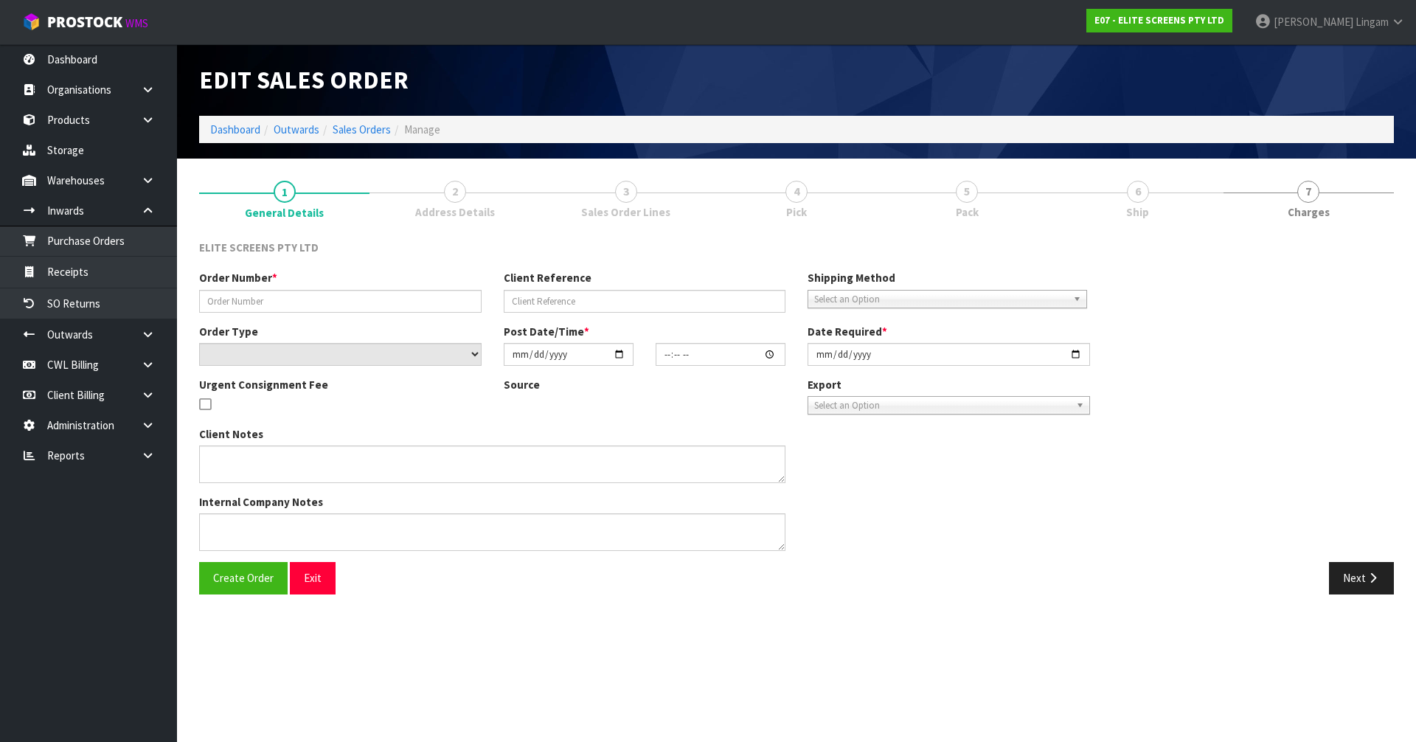
type input "00017640"
type input "M135XWH2"
select select "number:0"
type input "2025-10-08"
type input "20:57:00.000"
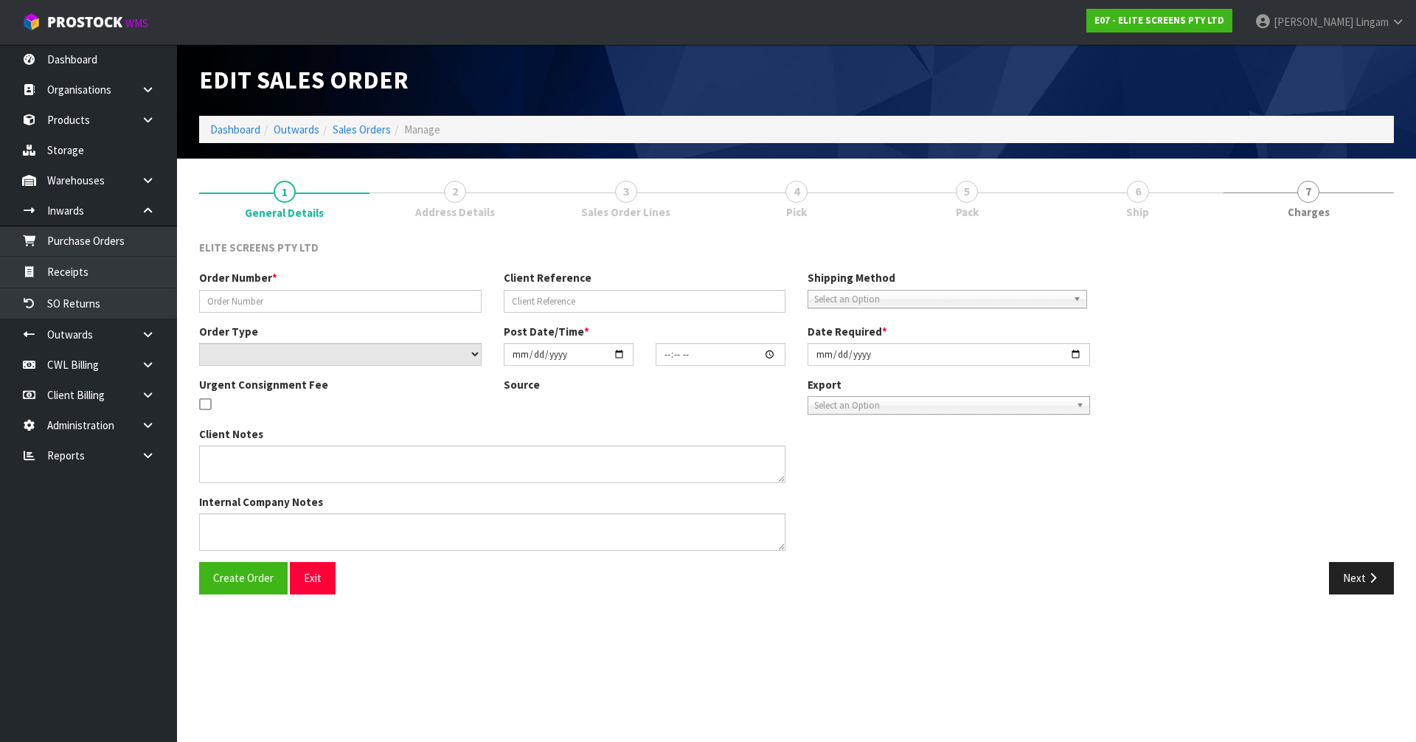
type input "[DATE]"
type textarea "THE FREIGHT COST WILL BE APPROXIMATELY $ 80.00+GST."
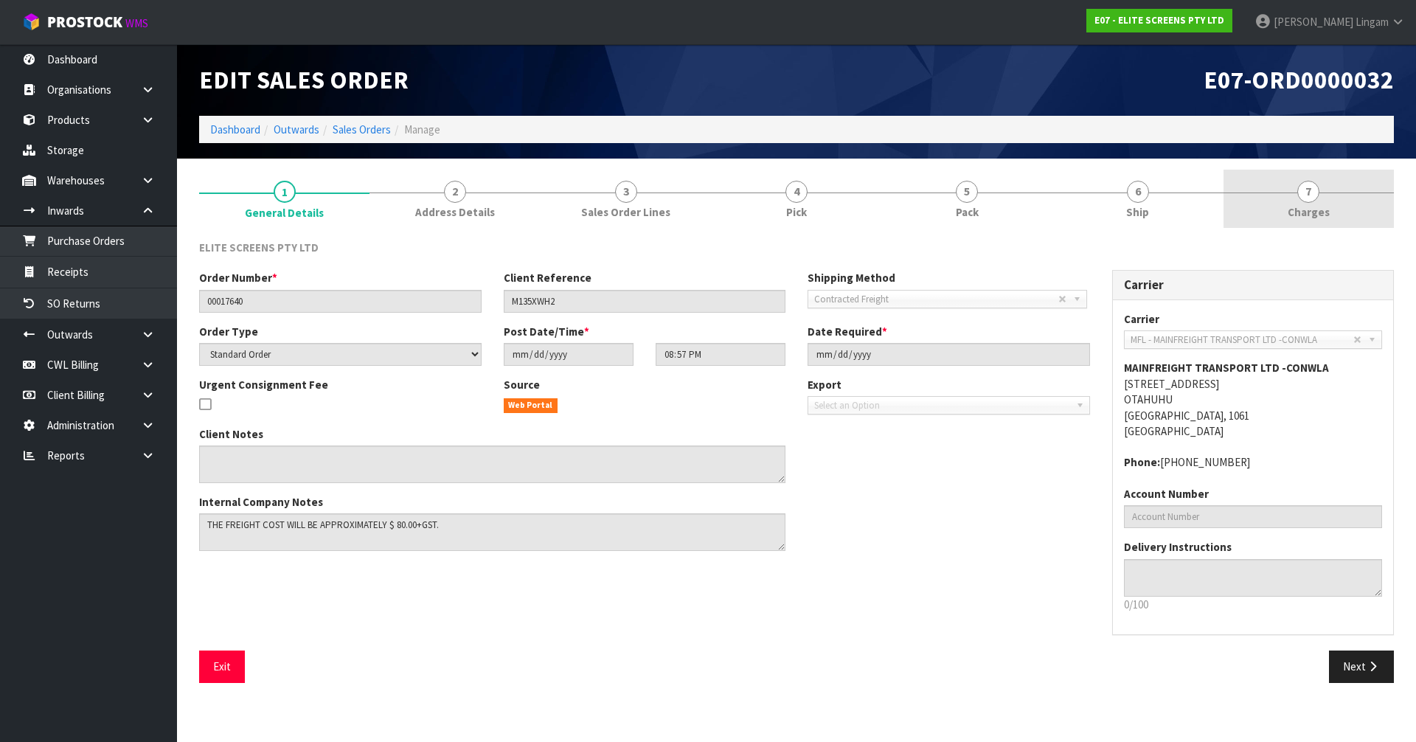
click at [1323, 209] on span "Charges" at bounding box center [1309, 211] width 42 height 15
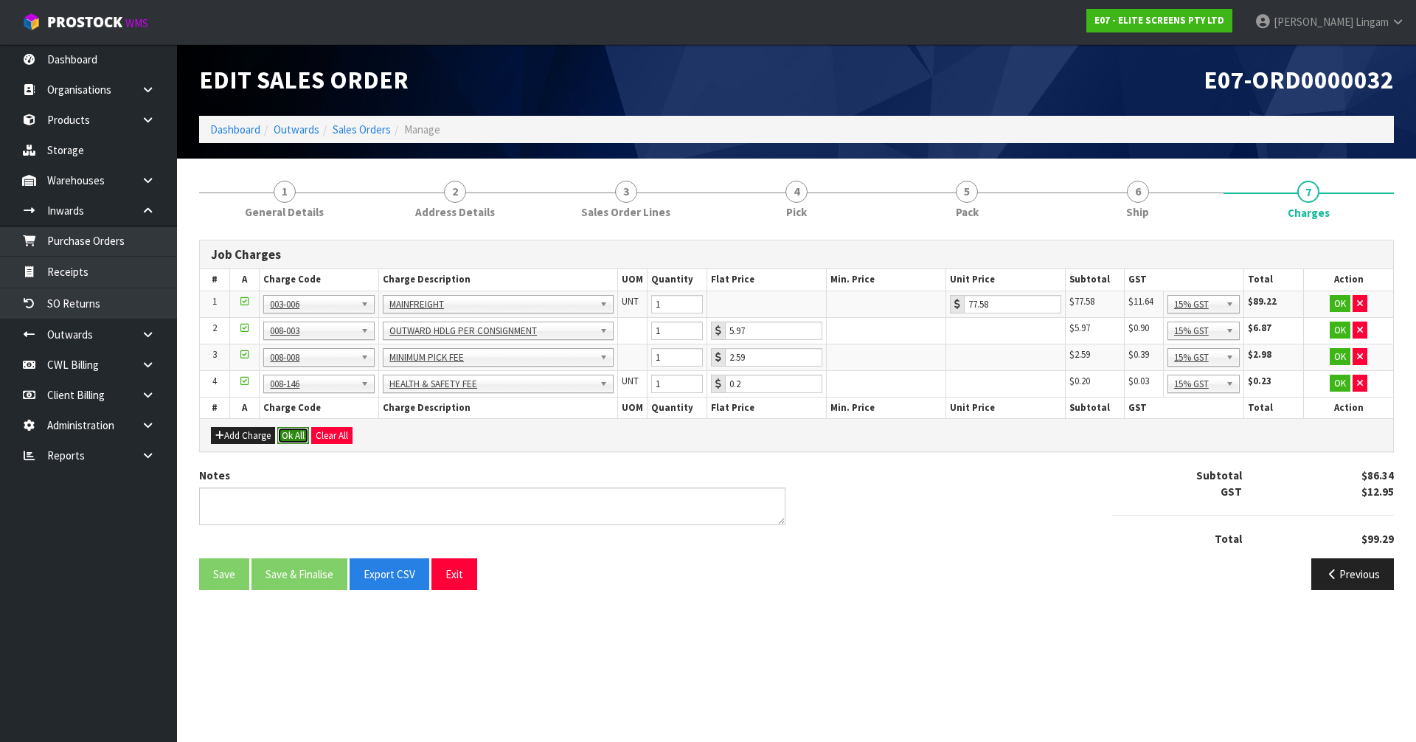
click at [299, 432] on button "Ok All" at bounding box center [293, 436] width 32 height 18
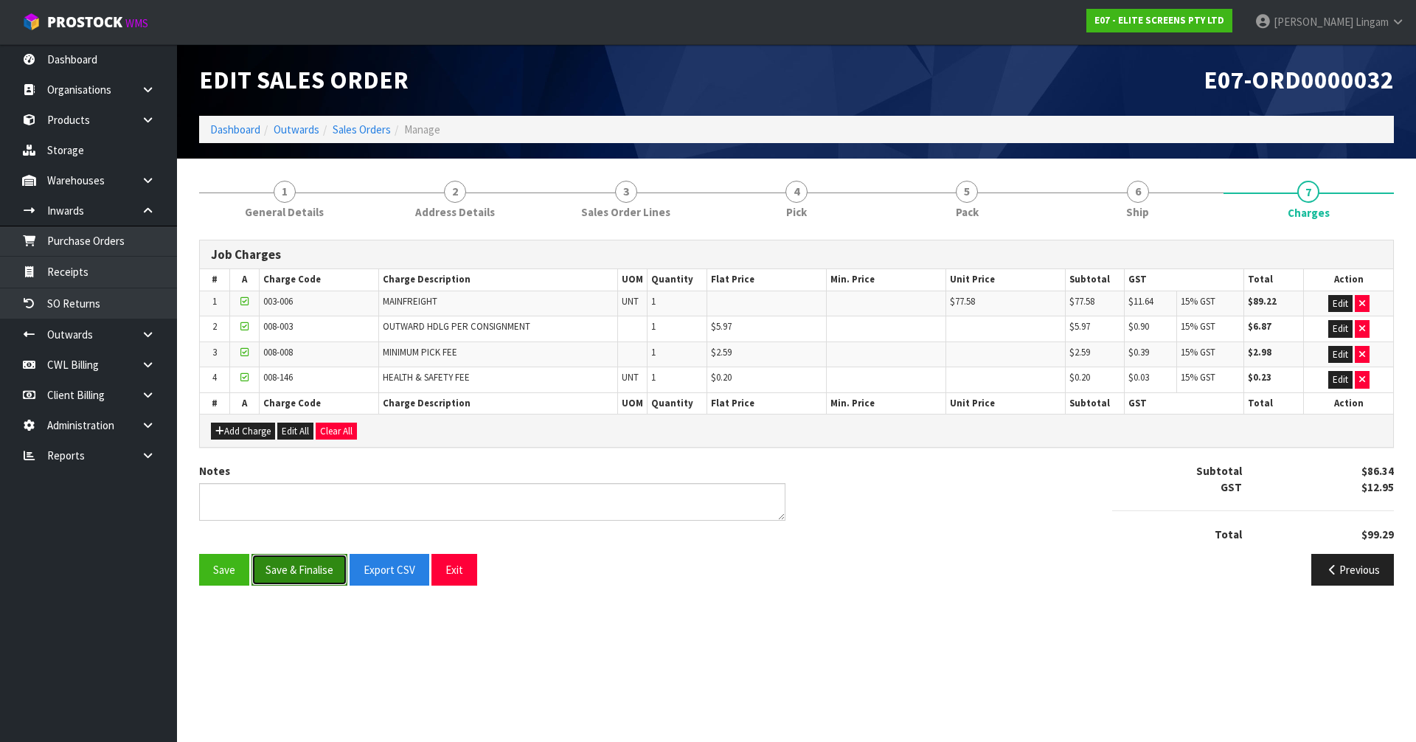
click at [318, 576] on button "Save & Finalise" at bounding box center [300, 570] width 96 height 32
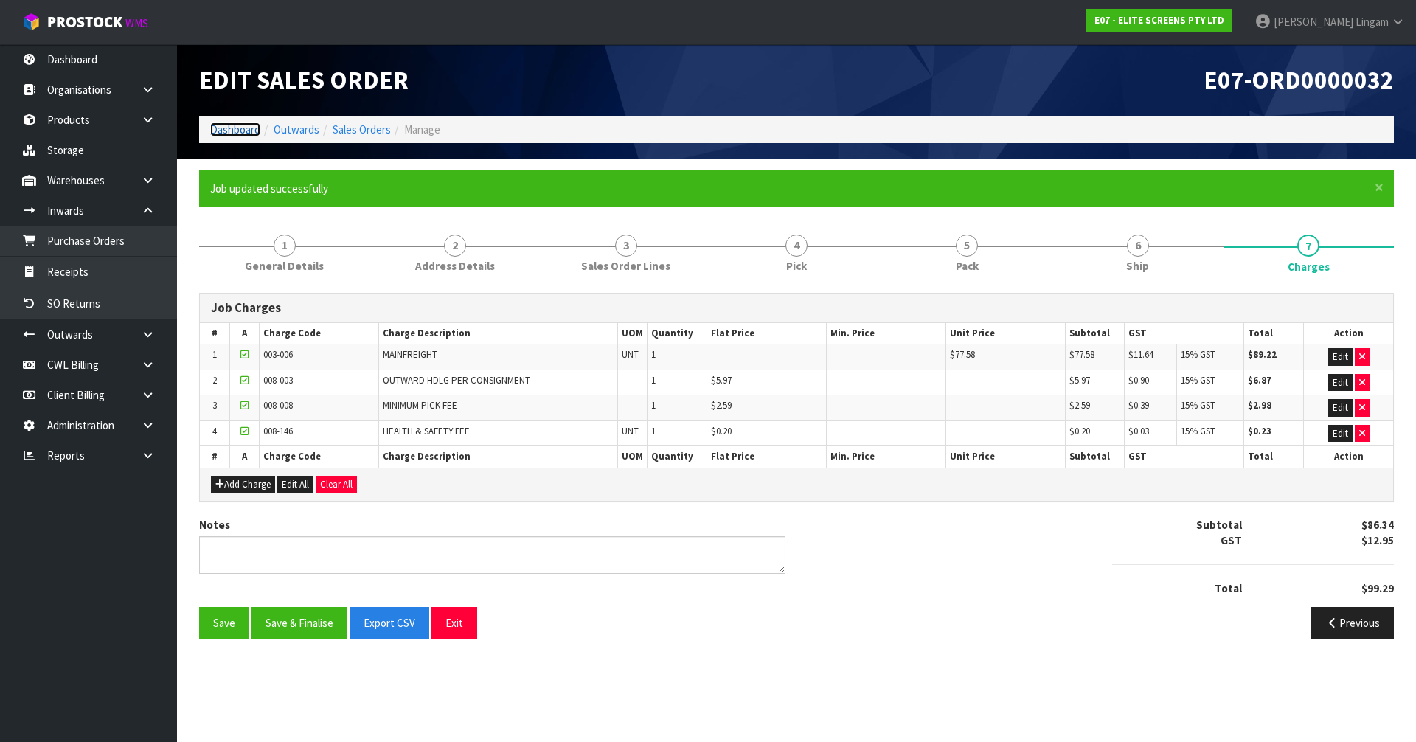
click at [240, 128] on link "Dashboard" at bounding box center [235, 129] width 50 height 14
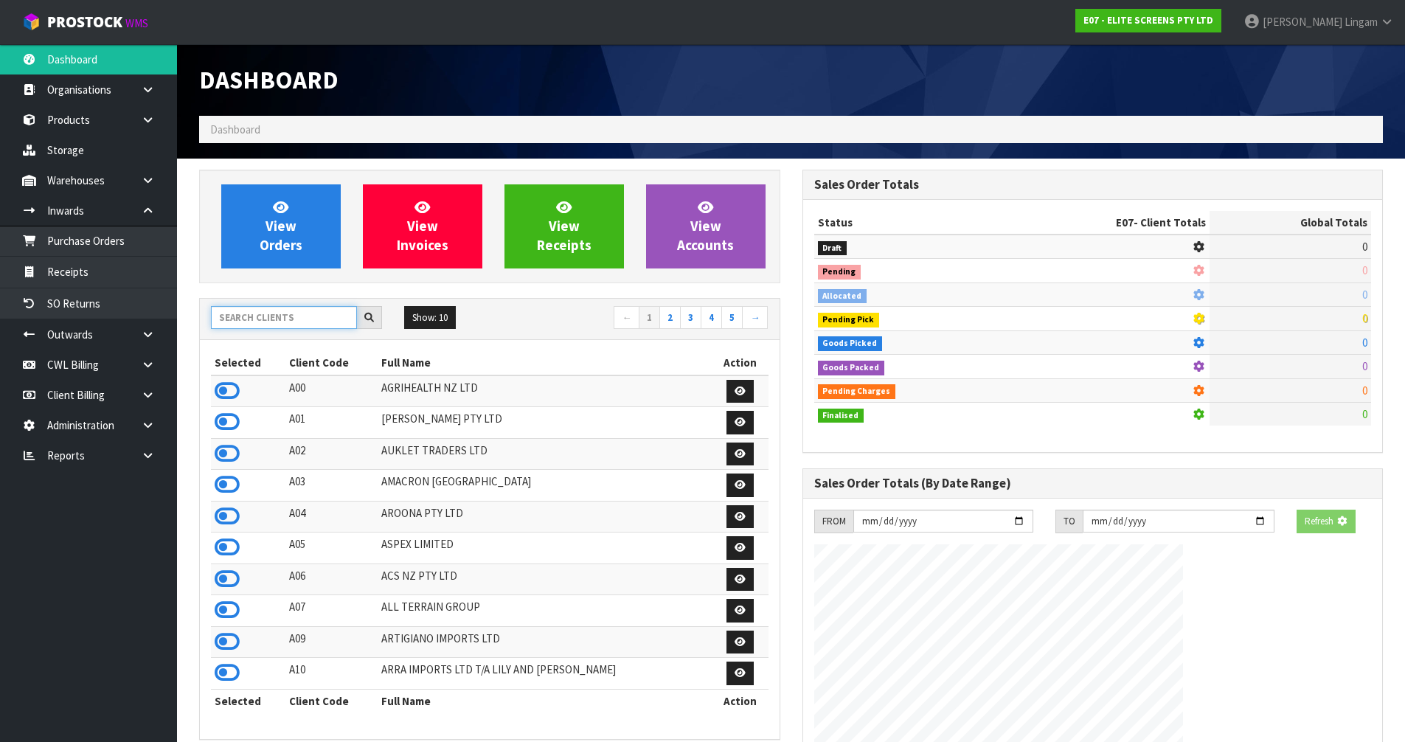
click at [299, 316] on input "text" at bounding box center [284, 317] width 146 height 23
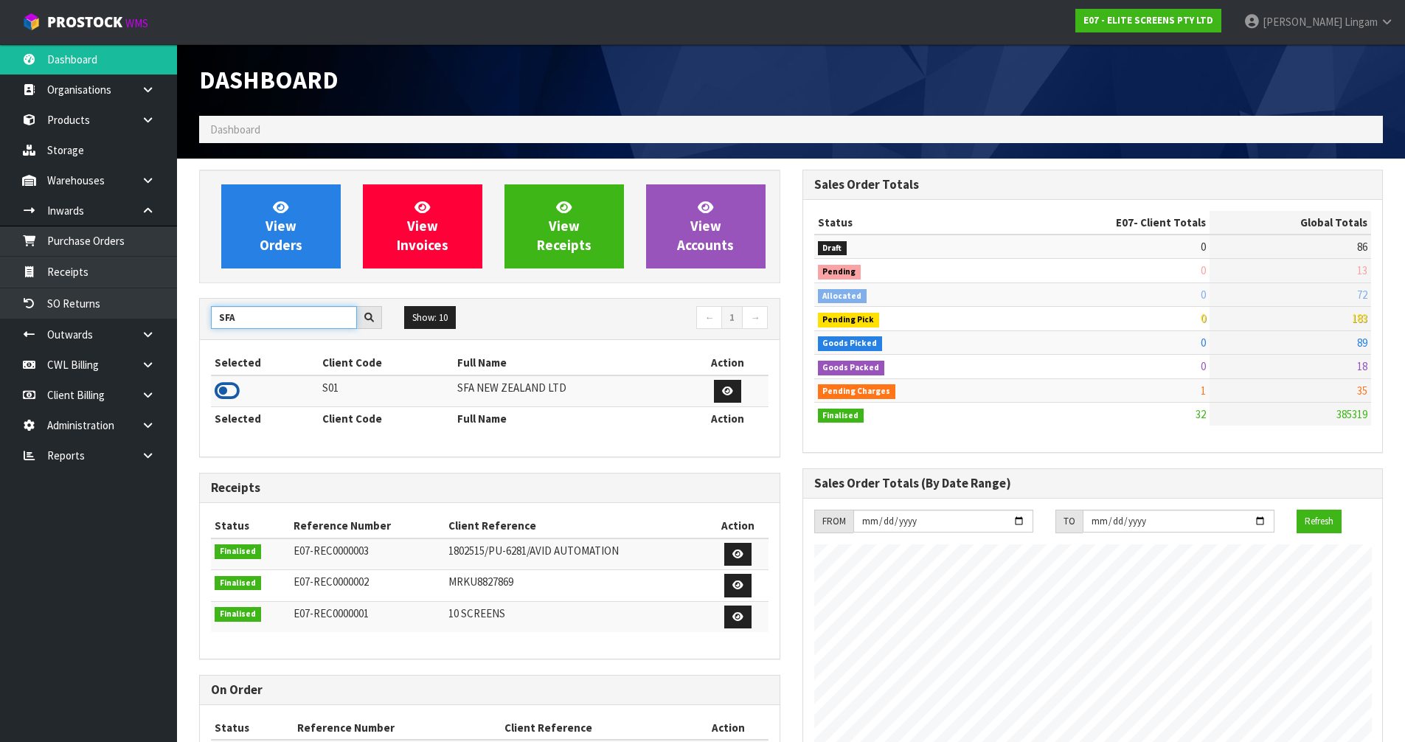
type input "SFA"
click at [231, 387] on icon at bounding box center [227, 391] width 25 height 22
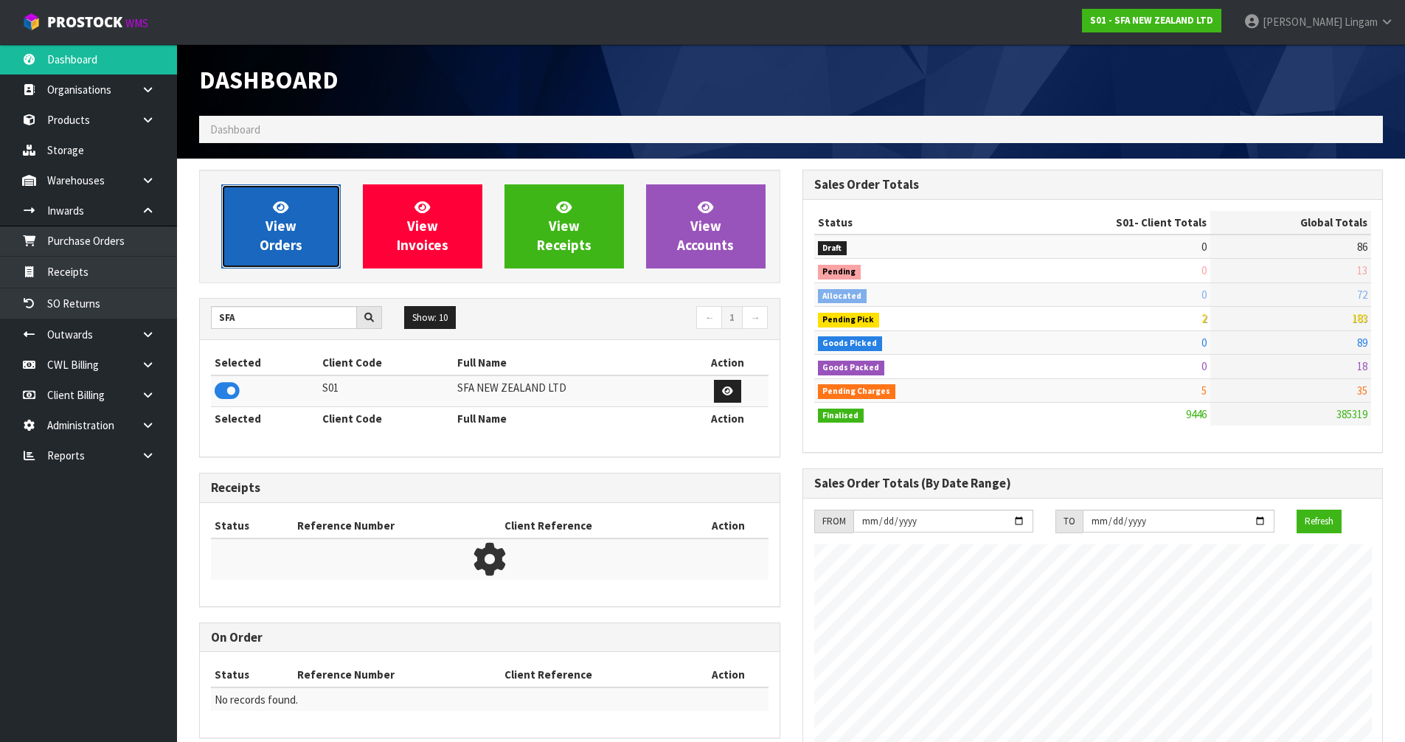
scroll to position [1118, 603]
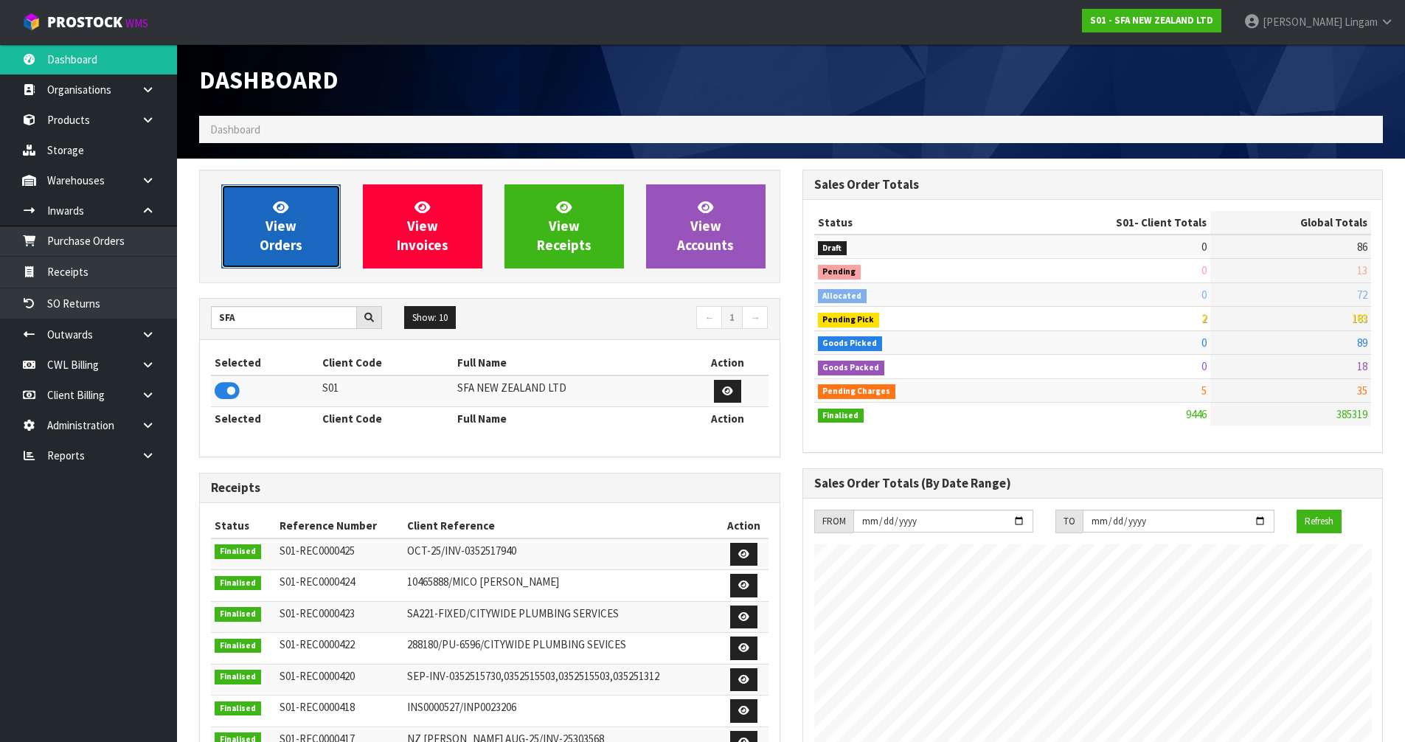
click at [299, 247] on span "View Orders" at bounding box center [281, 225] width 43 height 55
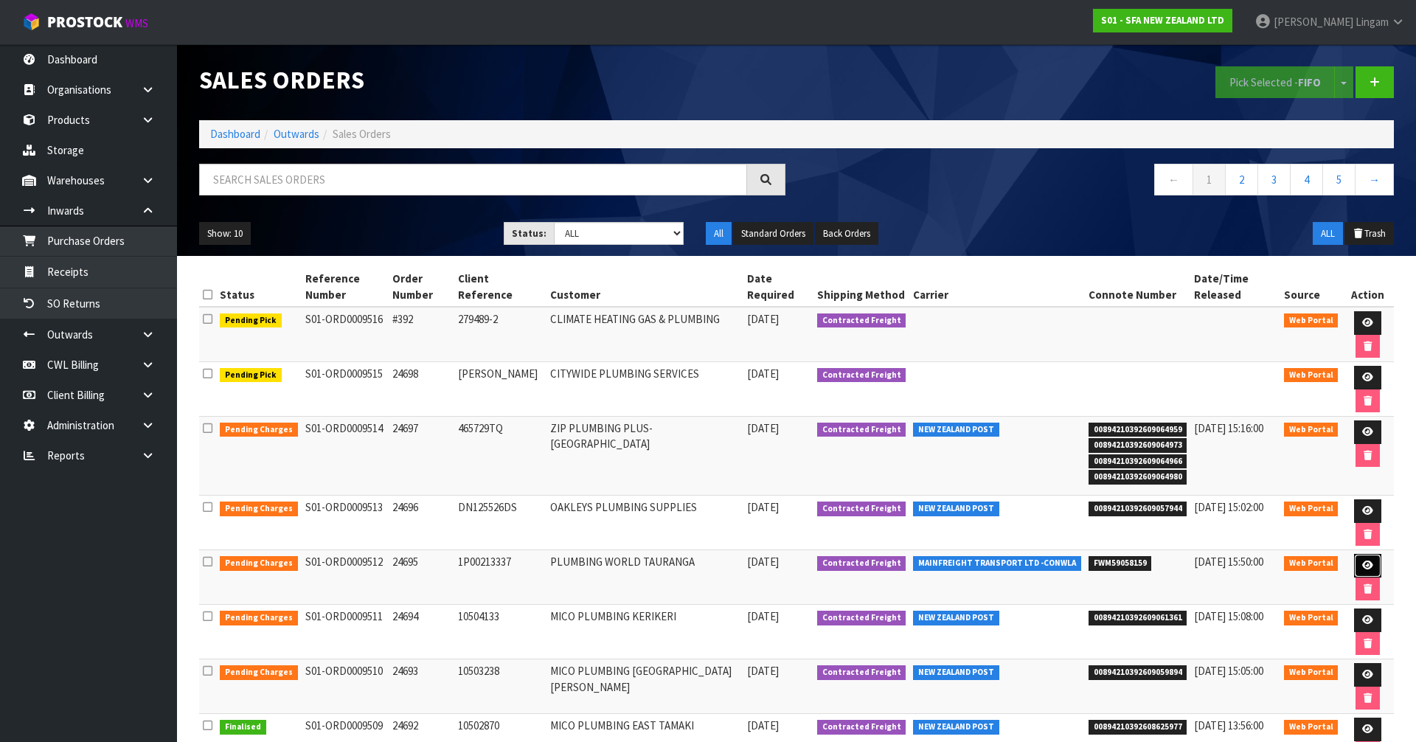
click at [1354, 554] on link at bounding box center [1367, 566] width 27 height 24
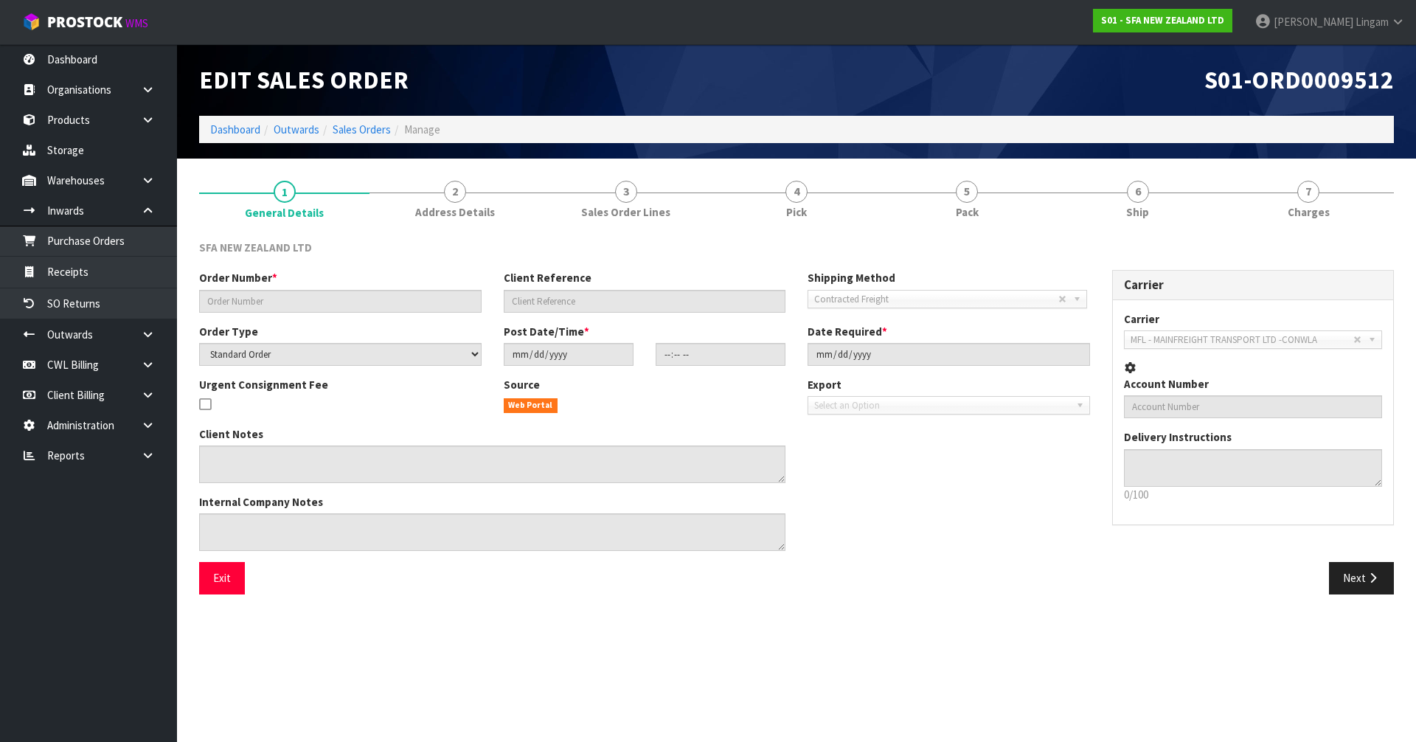
type input "24695"
type input "1P00213337"
select select "number:0"
type input "[DATE]"
type input "09:53:00.000"
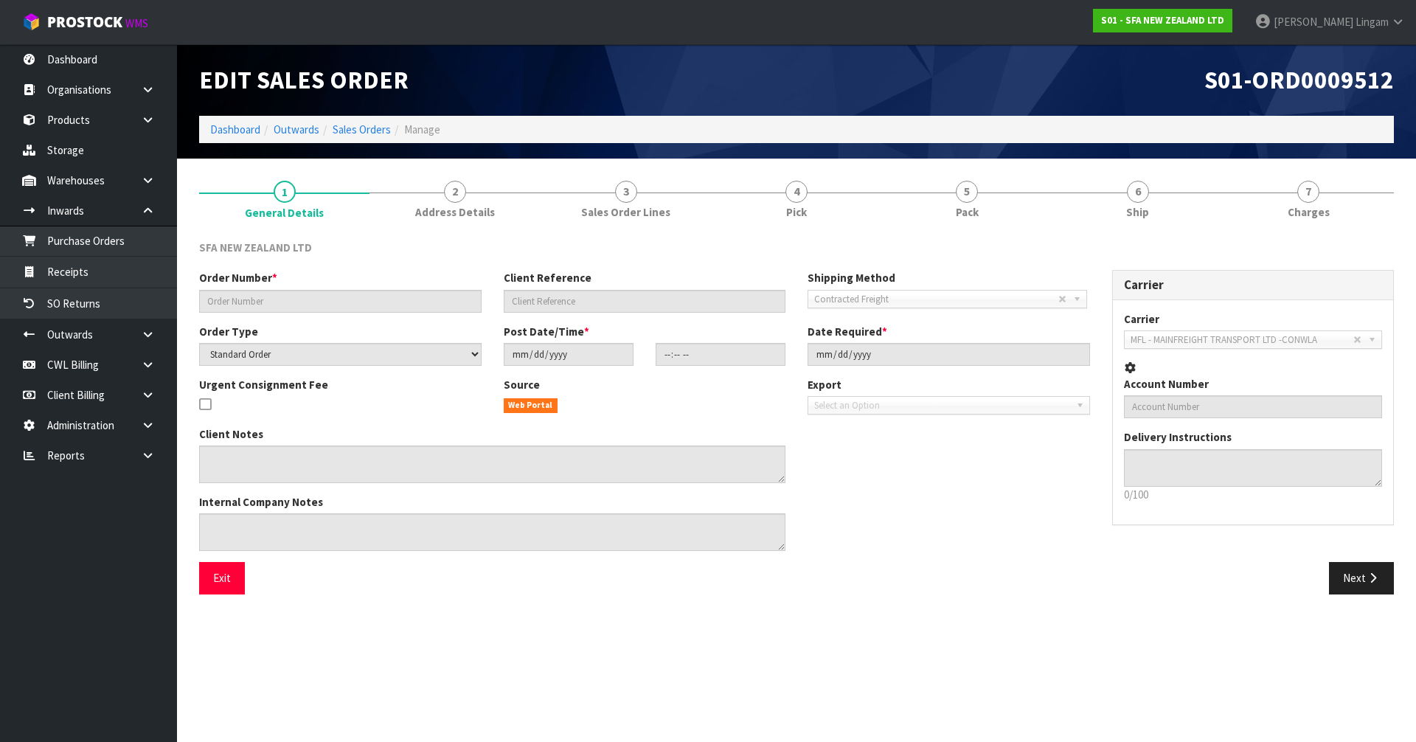
type input "[DATE]"
type textarea "PLEASE PLACE SANIFOS ALARM INSIDE SA305 TANK"
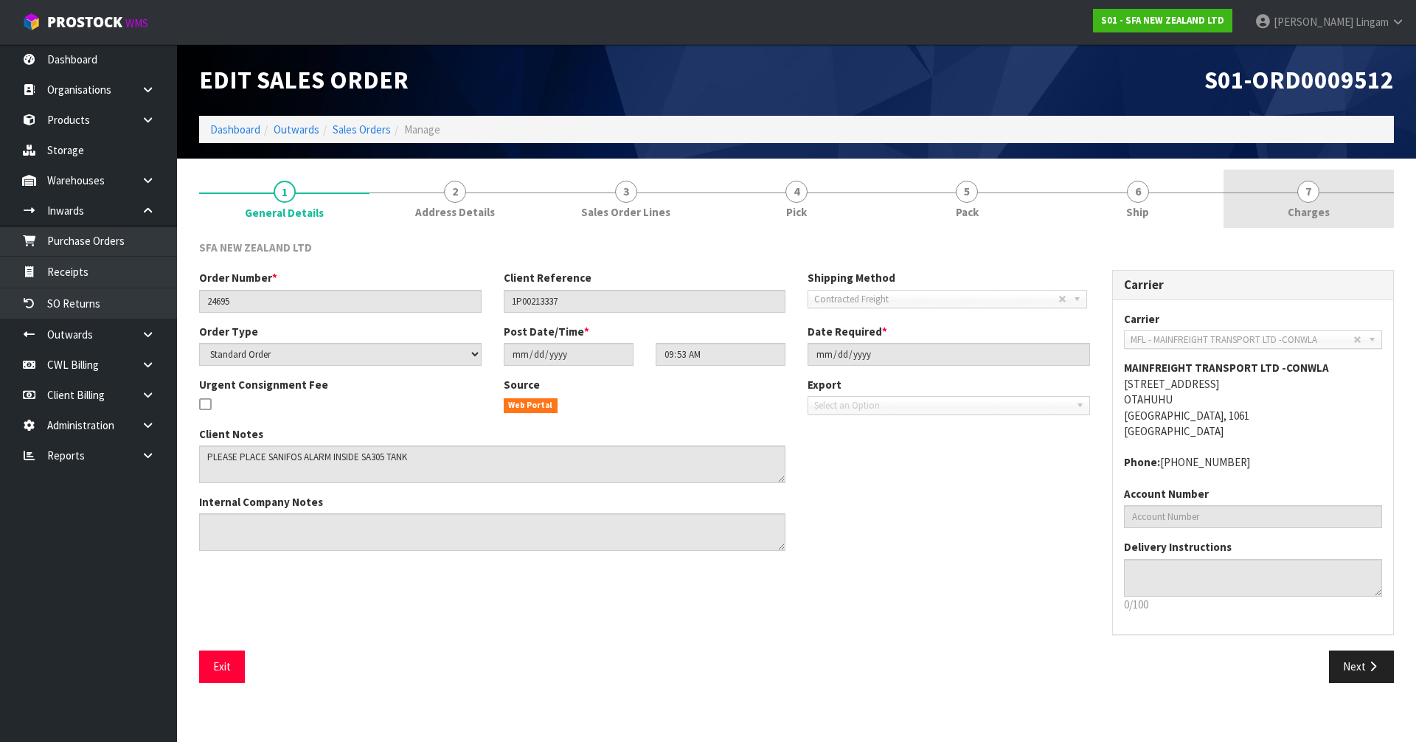
click at [1350, 219] on link "7 [GEOGRAPHIC_DATA]" at bounding box center [1309, 199] width 170 height 58
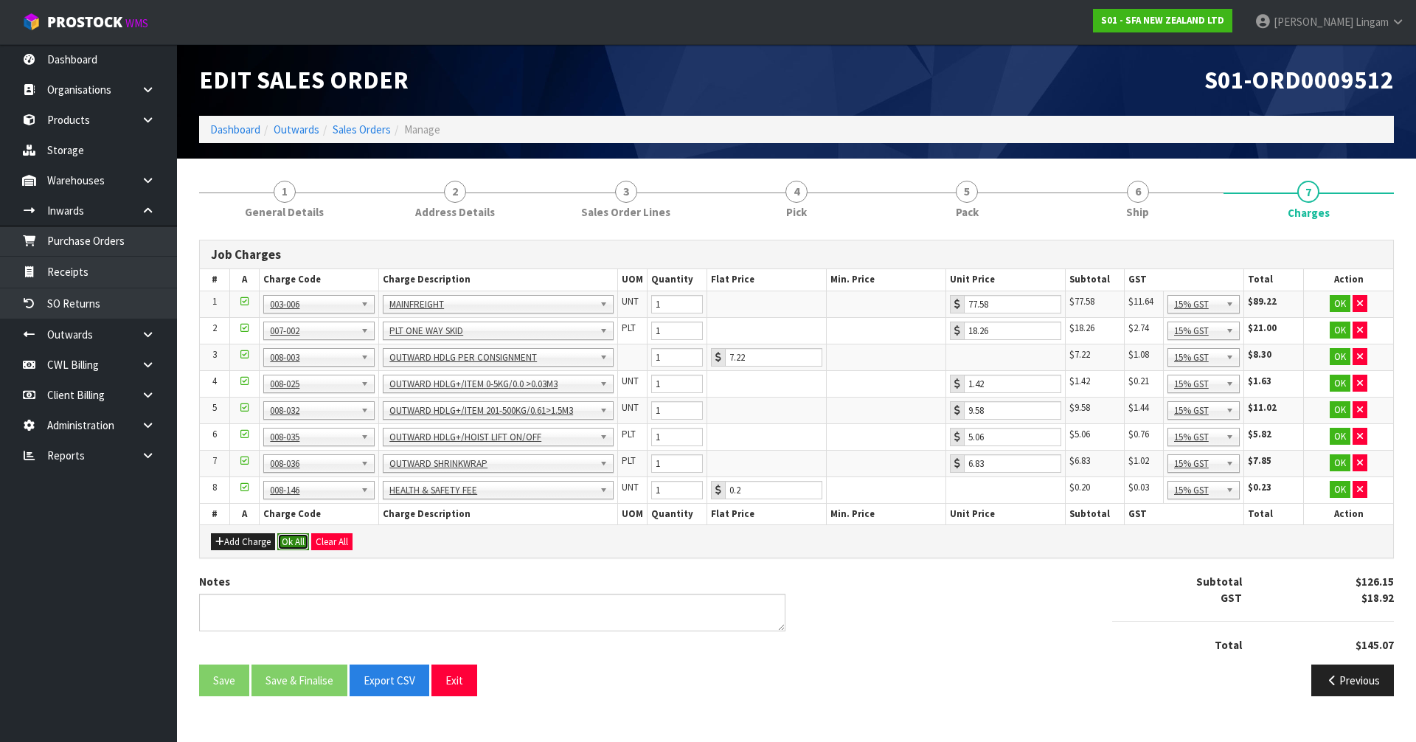
click at [293, 543] on button "Ok All" at bounding box center [293, 542] width 32 height 18
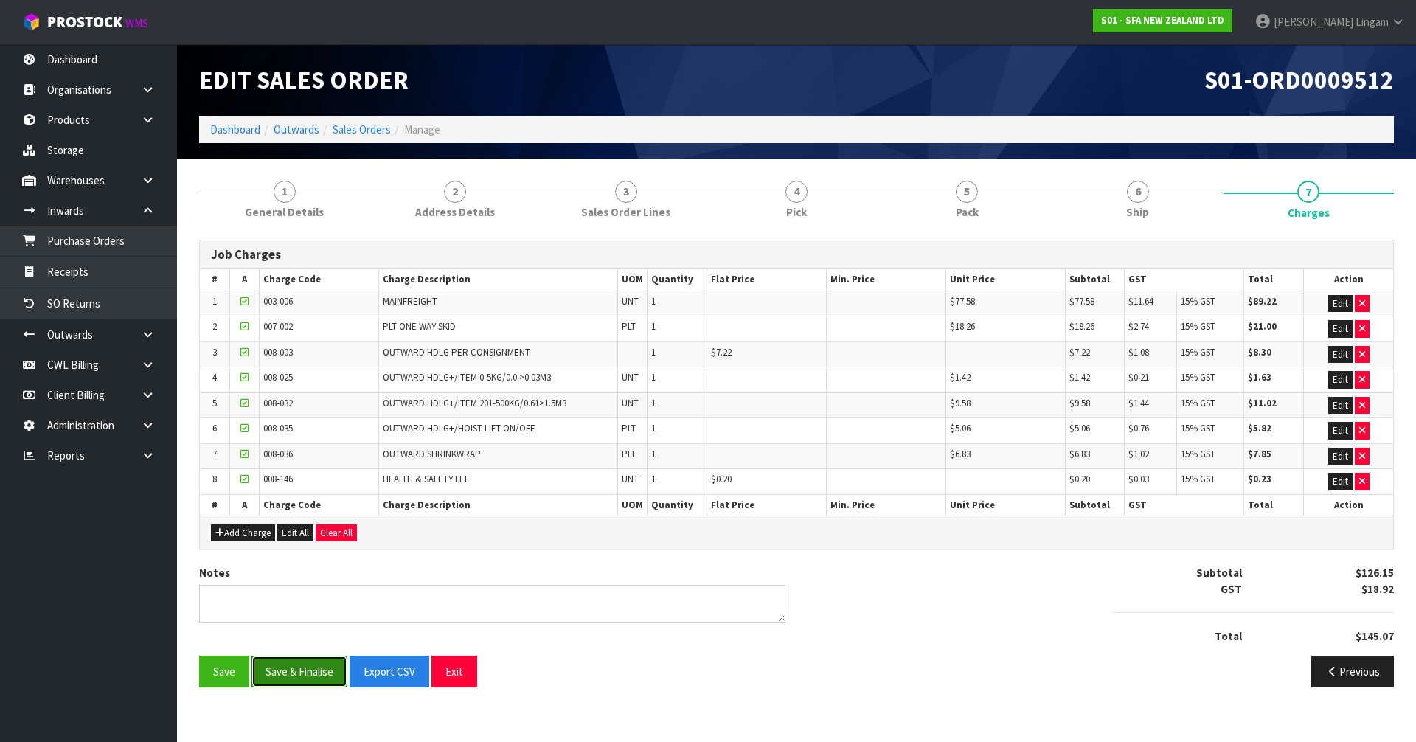
click at [304, 663] on button "Save & Finalise" at bounding box center [300, 672] width 96 height 32
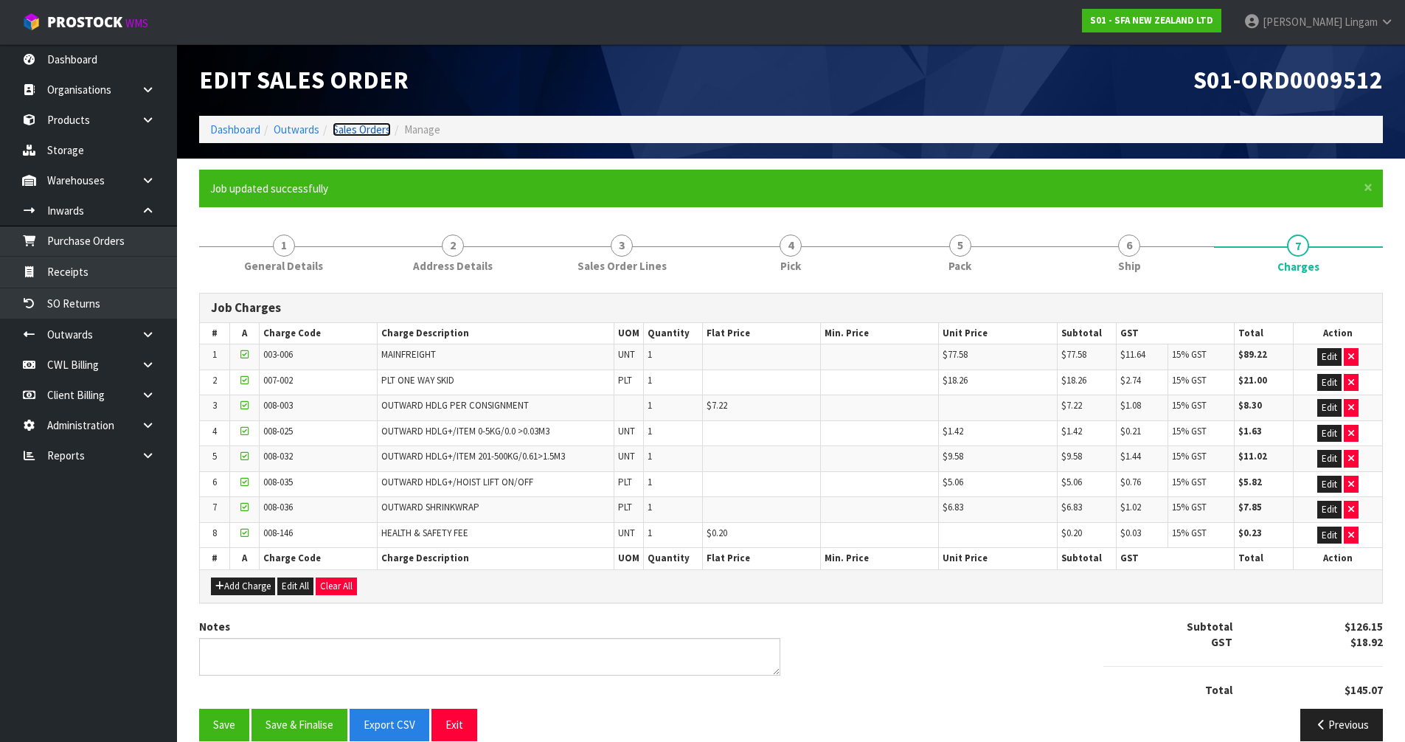
click at [378, 128] on link "Sales Orders" at bounding box center [362, 129] width 58 height 14
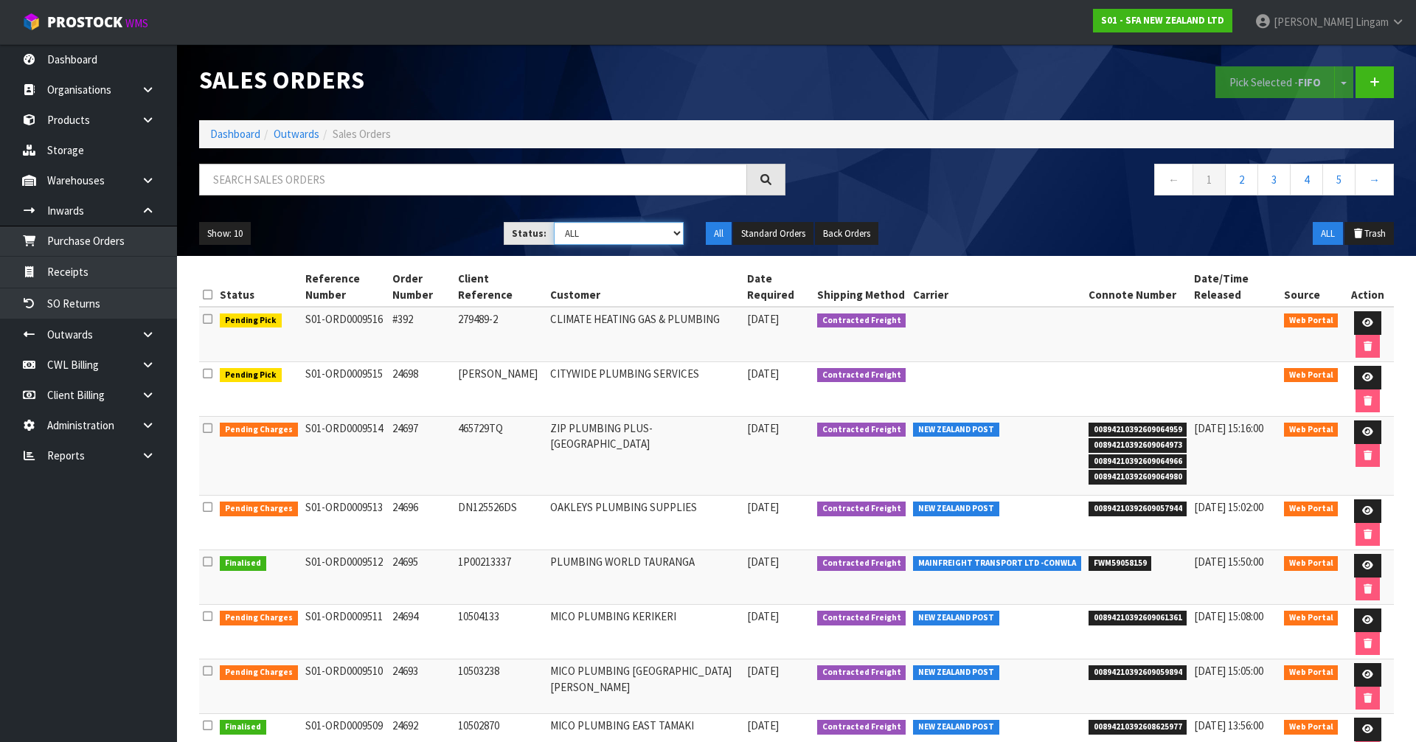
click at [669, 232] on select "Draft Pending Allocated Pending Pick Goods Picked Goods Packed Pending Charges …" at bounding box center [619, 233] width 131 height 23
select select "string:6"
click at [554, 222] on select "Draft Pending Allocated Pending Pick Goods Picked Goods Packed Pending Charges …" at bounding box center [619, 233] width 131 height 23
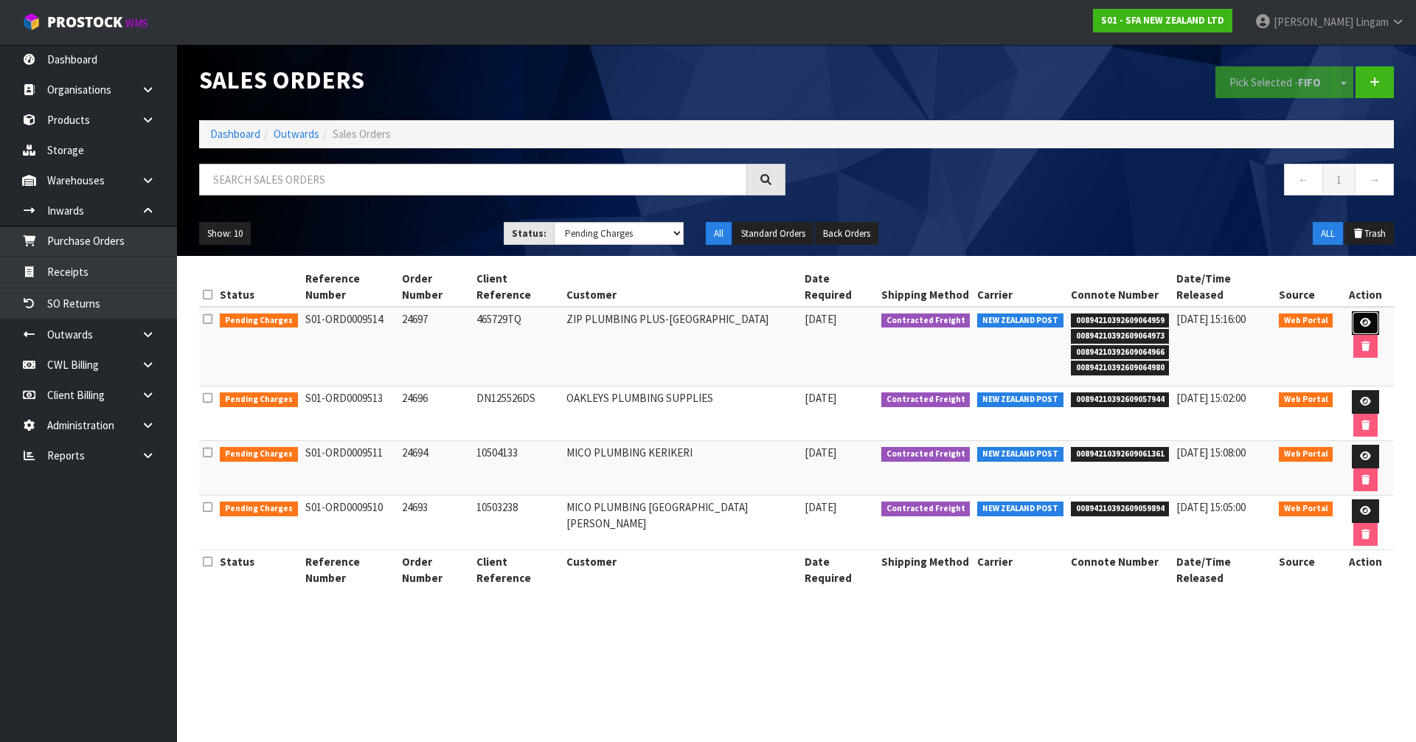
click at [1360, 318] on icon at bounding box center [1365, 323] width 11 height 10
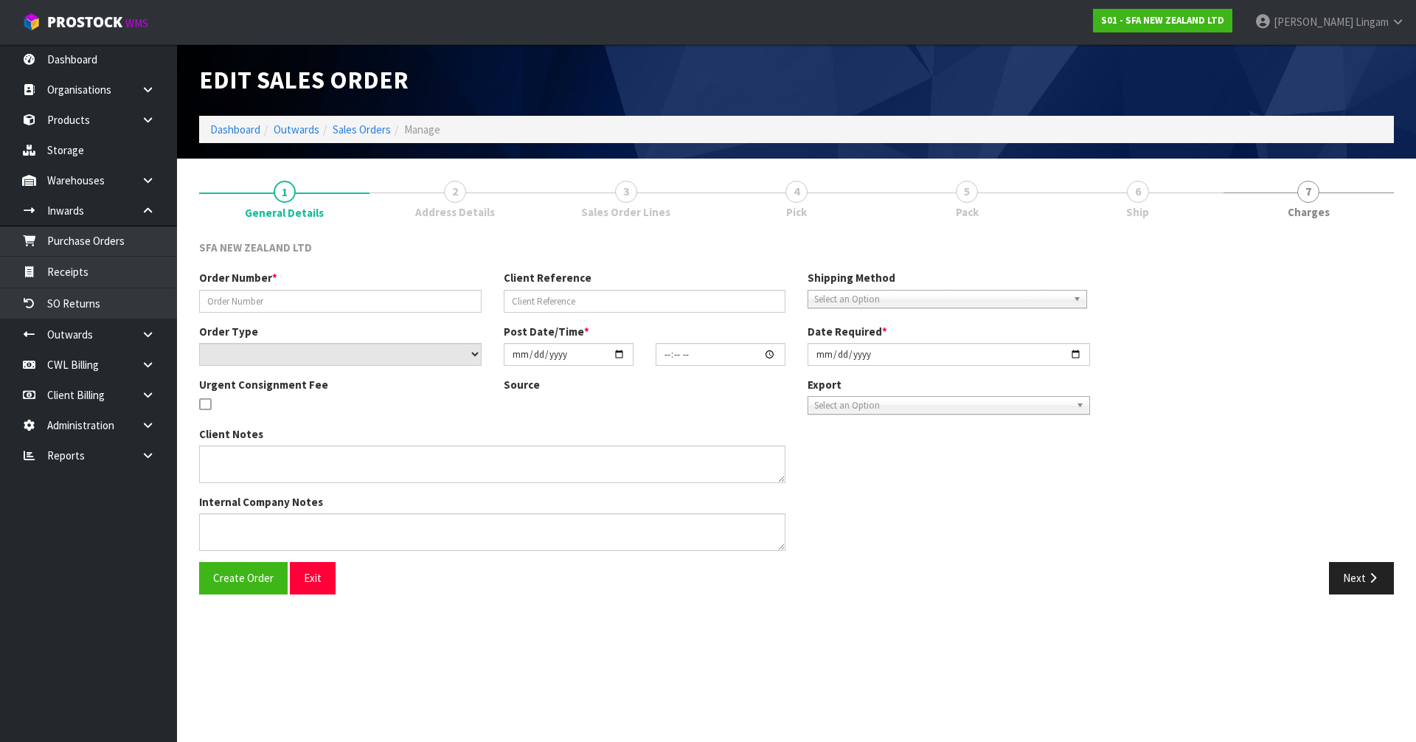
type input "24697"
type input "465729TQ"
select select "number:0"
type input "[DATE]"
type input "09:55:00.000"
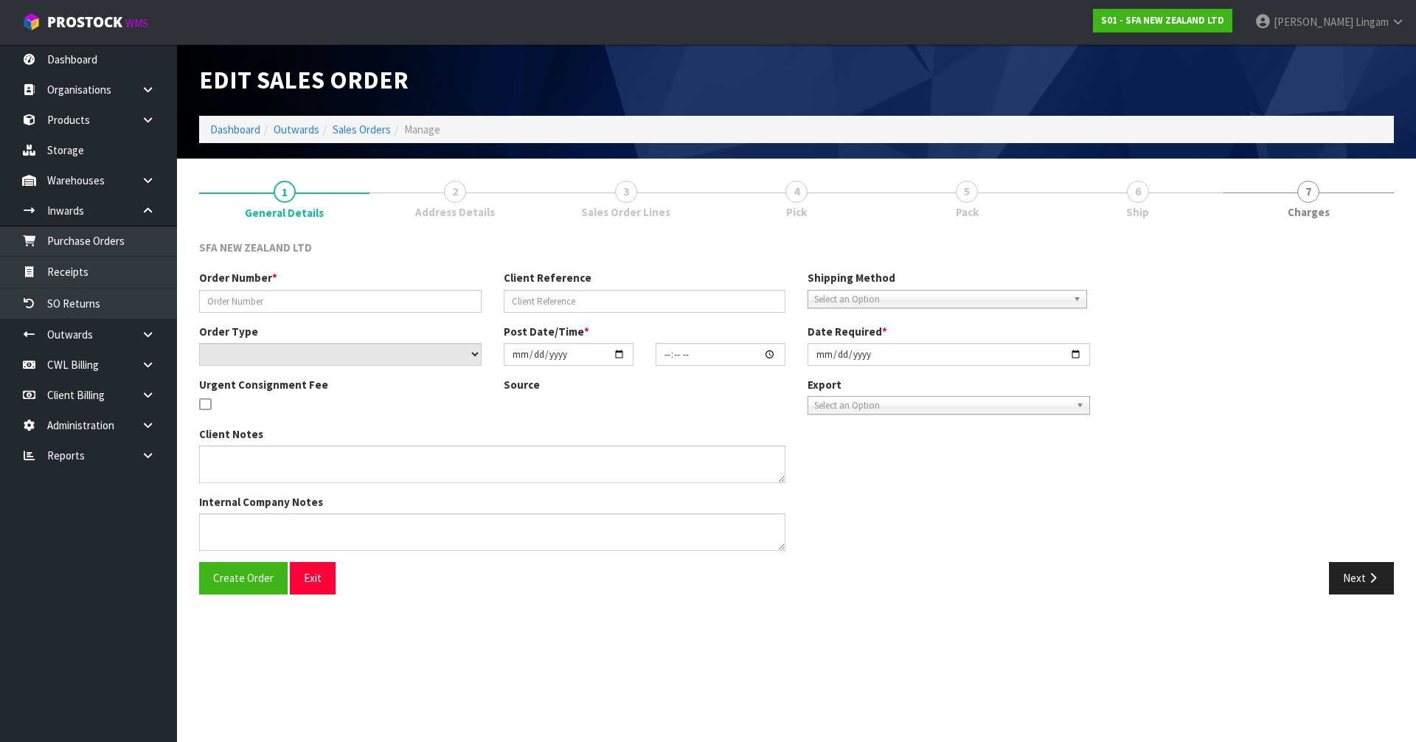
type input "[DATE]"
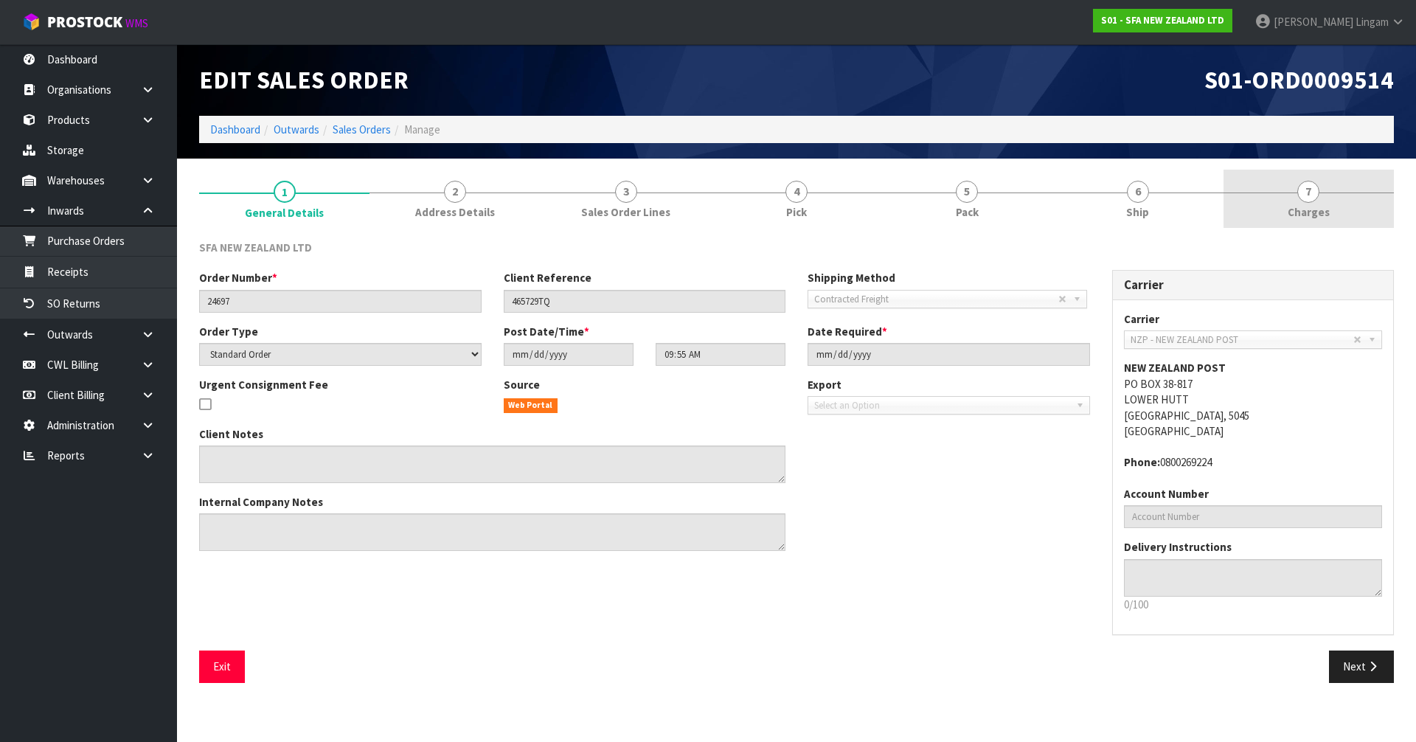
click at [1353, 196] on link "7 [GEOGRAPHIC_DATA]" at bounding box center [1309, 199] width 170 height 58
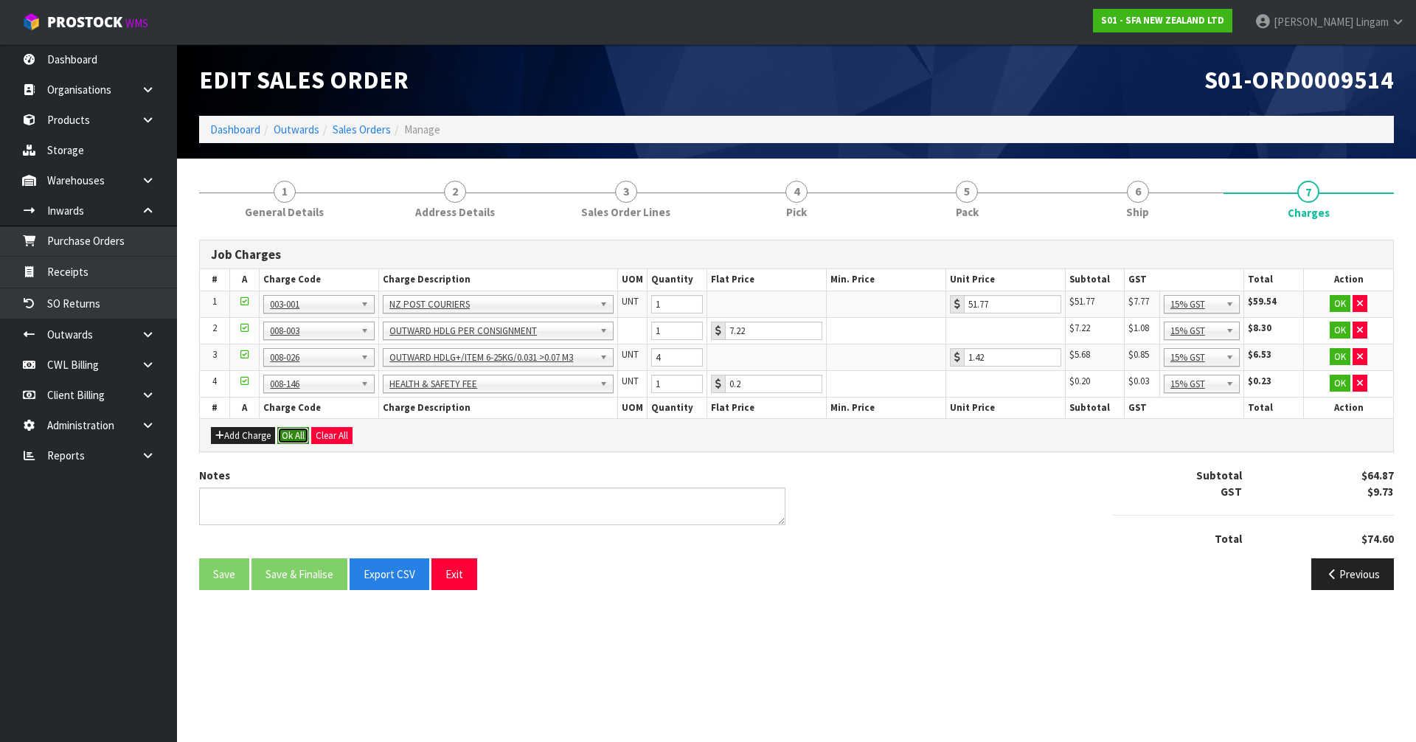
click at [296, 429] on button "Ok All" at bounding box center [293, 436] width 32 height 18
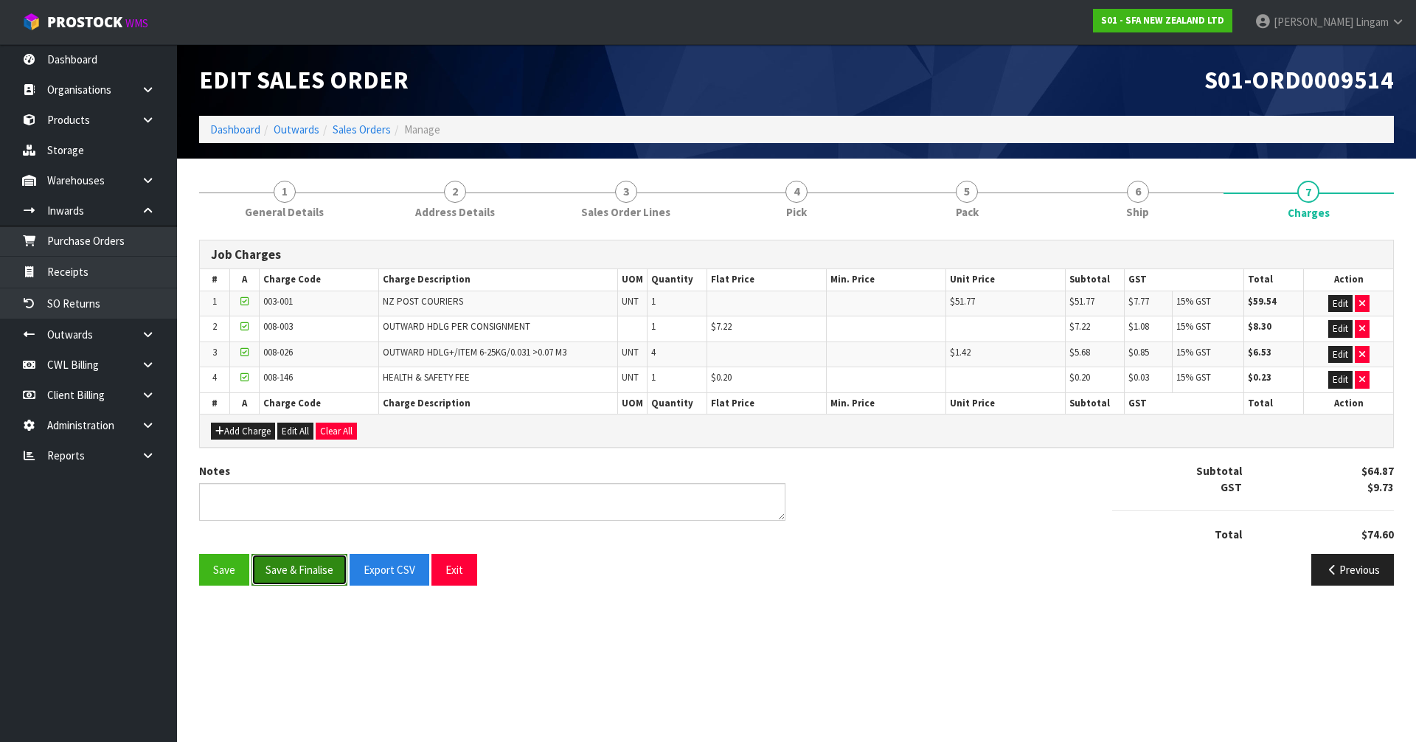
click at [311, 578] on button "Save & Finalise" at bounding box center [300, 570] width 96 height 32
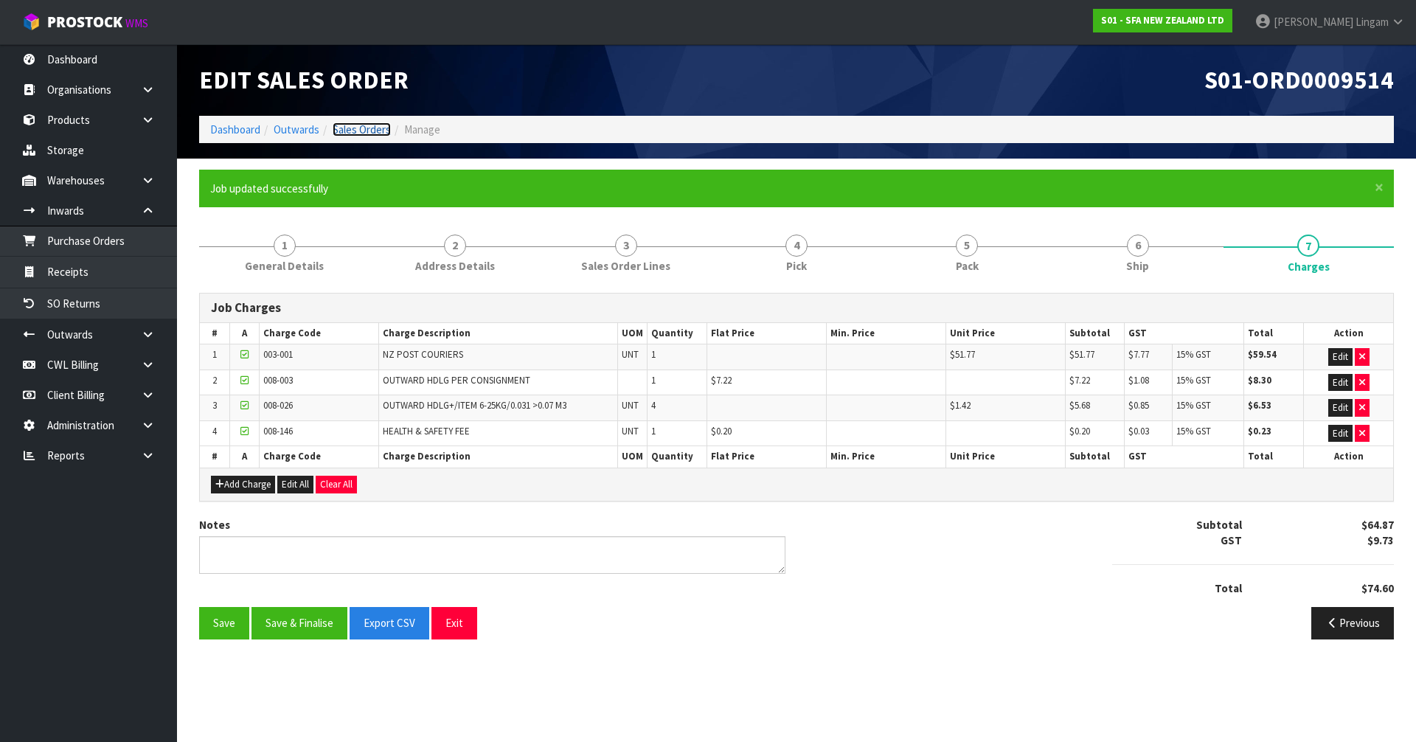
click at [362, 128] on link "Sales Orders" at bounding box center [362, 129] width 58 height 14
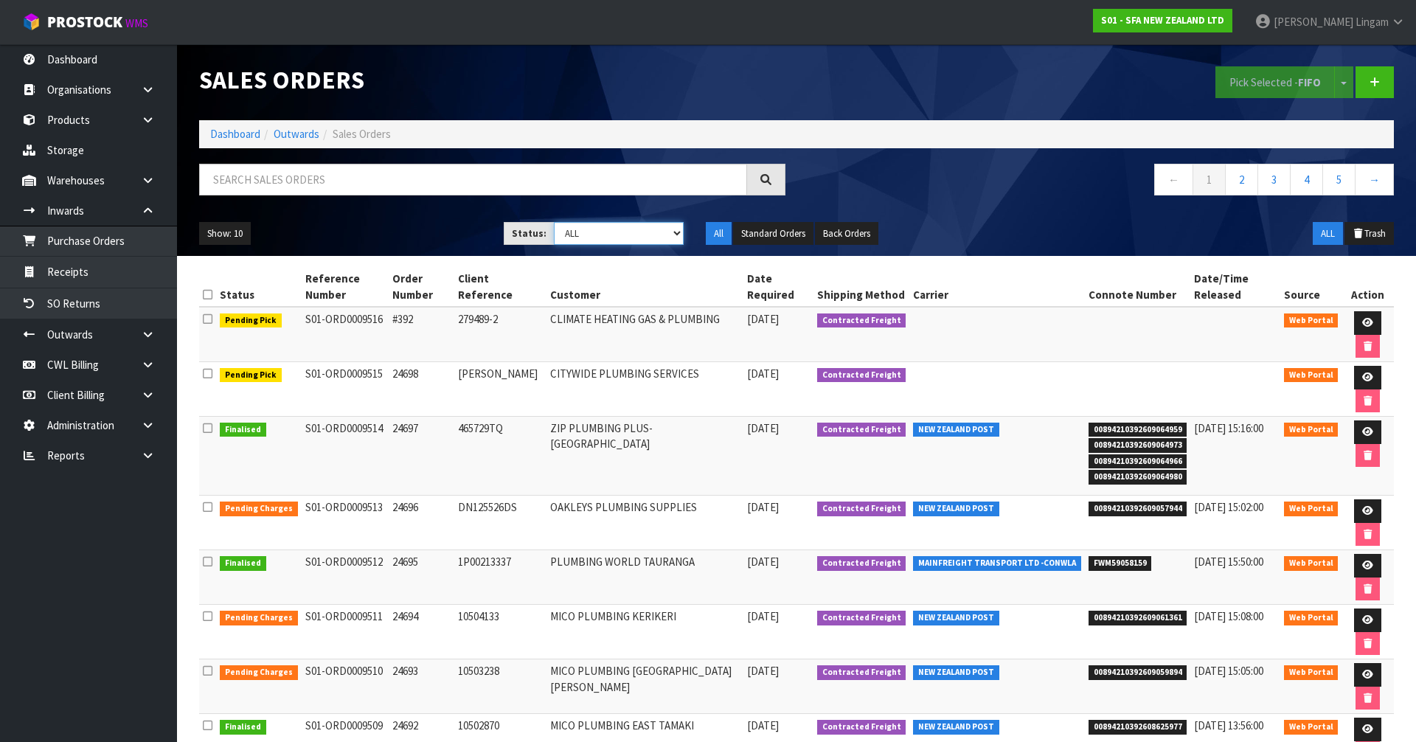
click at [650, 239] on select "Draft Pending Allocated Pending Pick Goods Picked Goods Packed Pending Charges …" at bounding box center [619, 233] width 131 height 23
select select "string:6"
click at [554, 222] on select "Draft Pending Allocated Pending Pick Goods Picked Goods Packed Pending Charges …" at bounding box center [619, 233] width 131 height 23
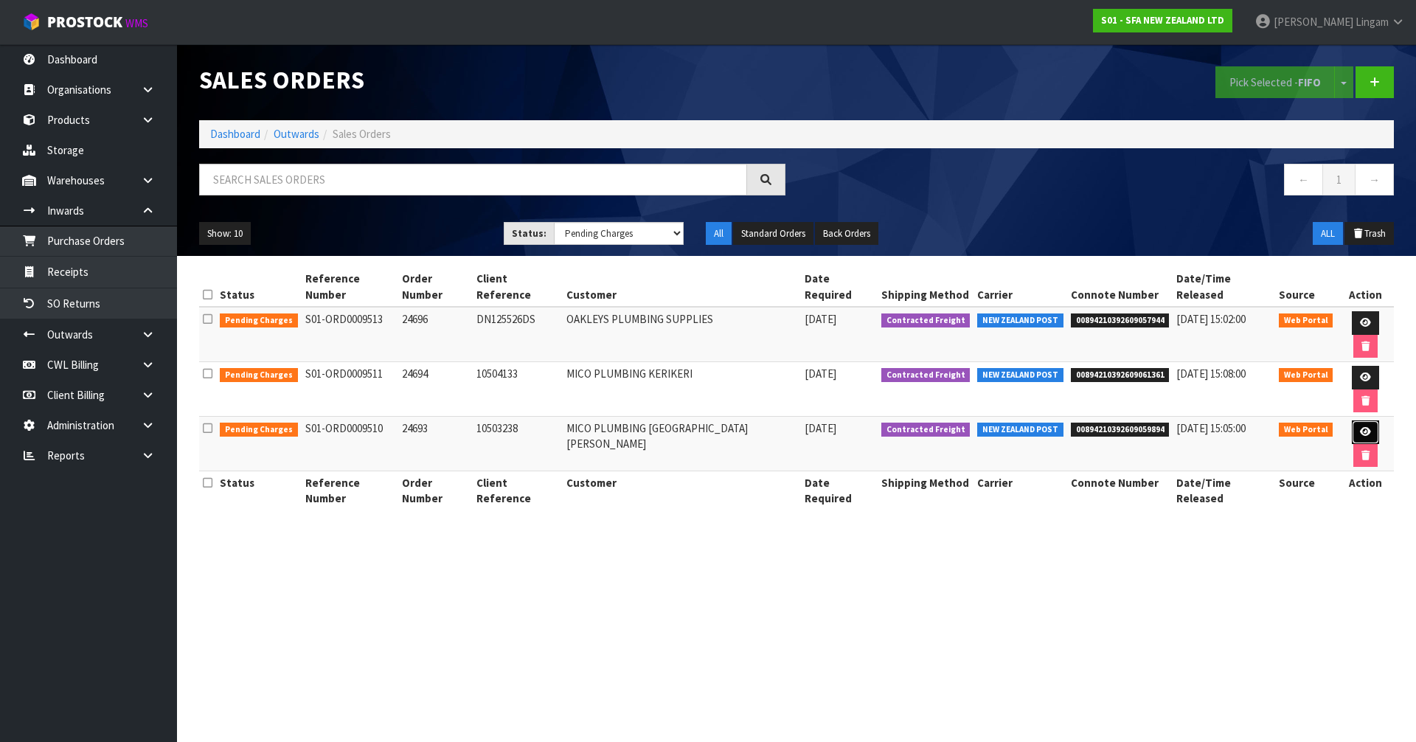
click at [1360, 427] on icon at bounding box center [1365, 432] width 11 height 10
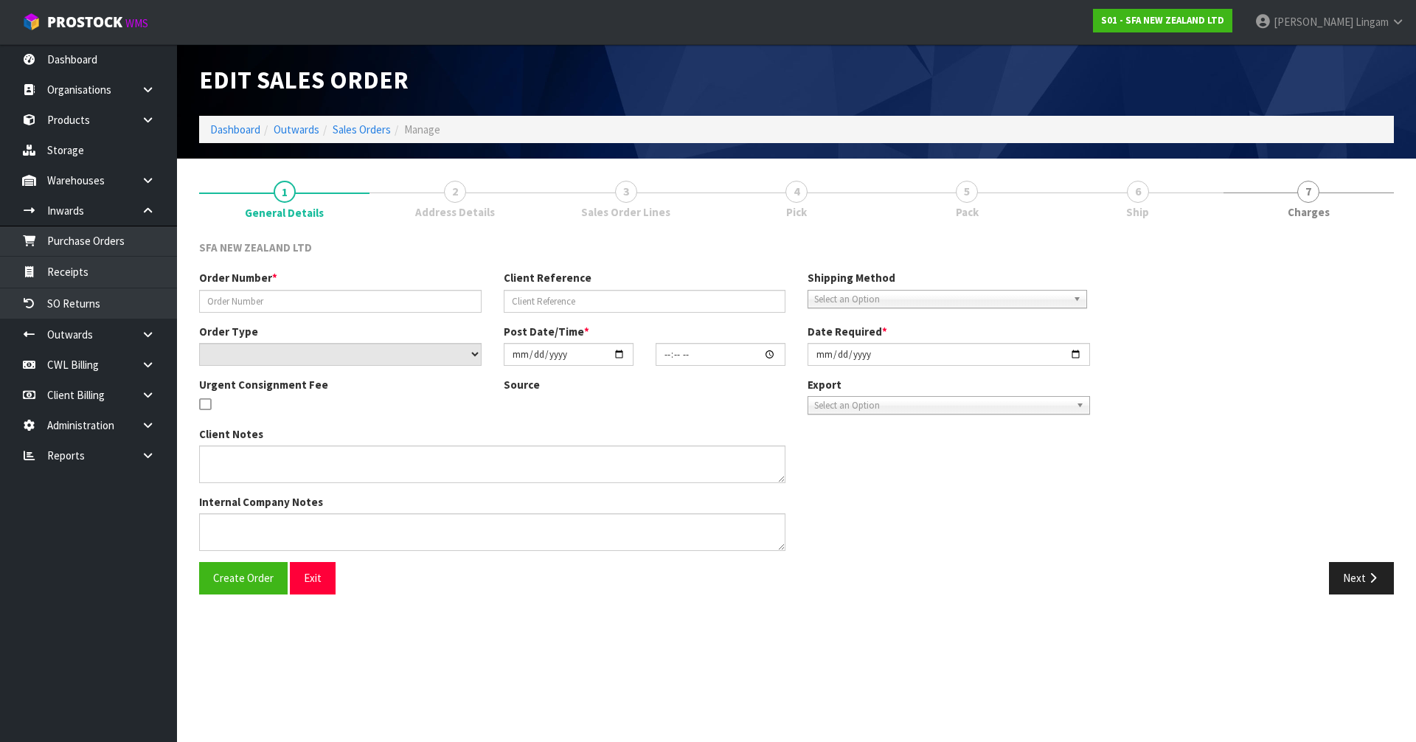
type input "24693"
type input "10503238"
select select "number:0"
type input "[DATE]"
type input "09:43:00.000"
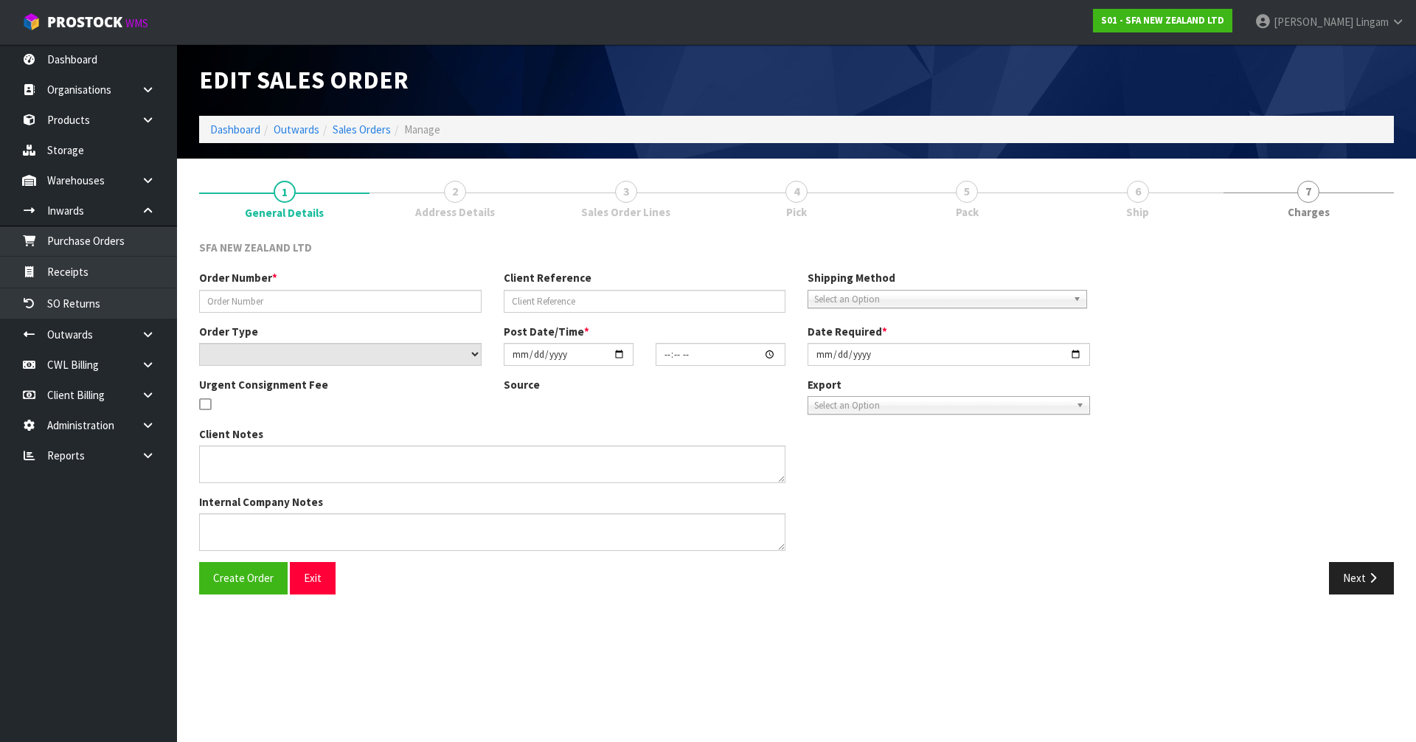
type input "[DATE]"
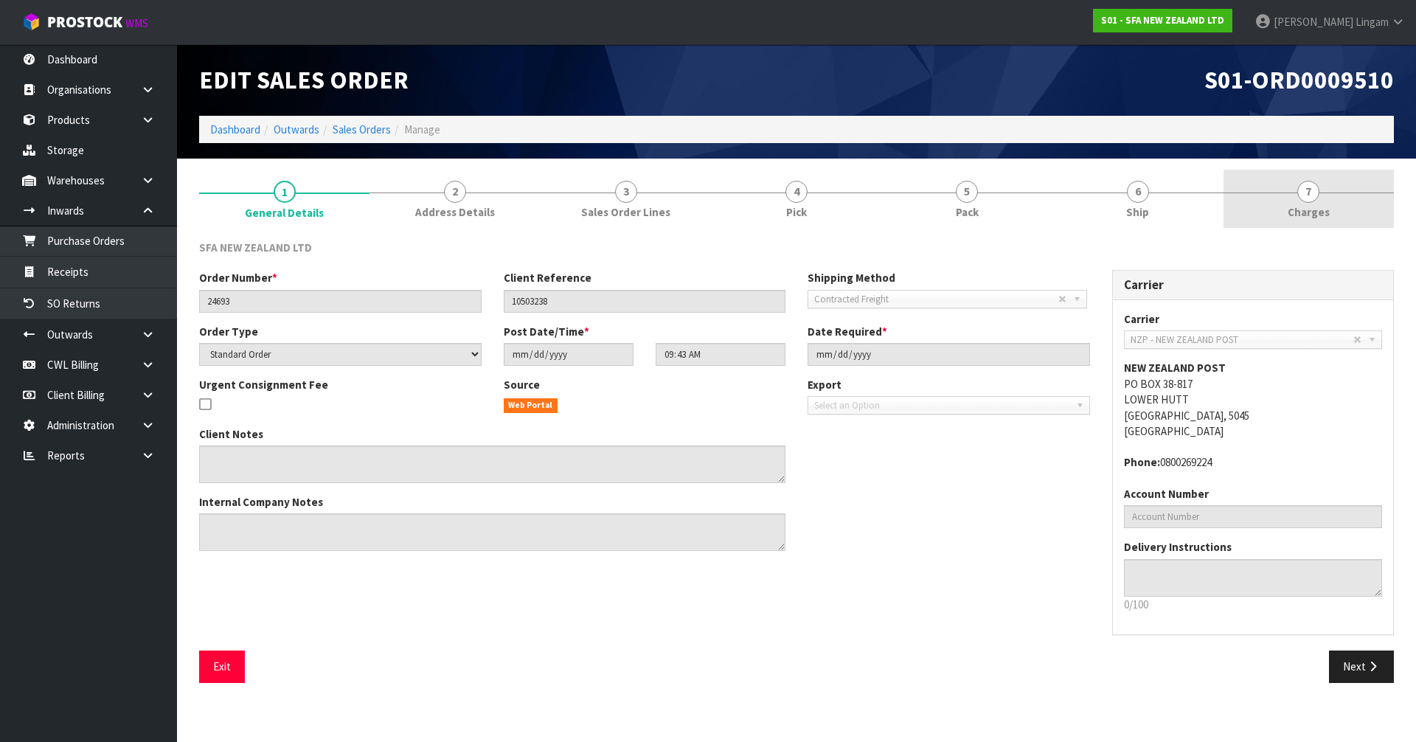
click at [1333, 215] on link "7 [GEOGRAPHIC_DATA]" at bounding box center [1309, 199] width 170 height 58
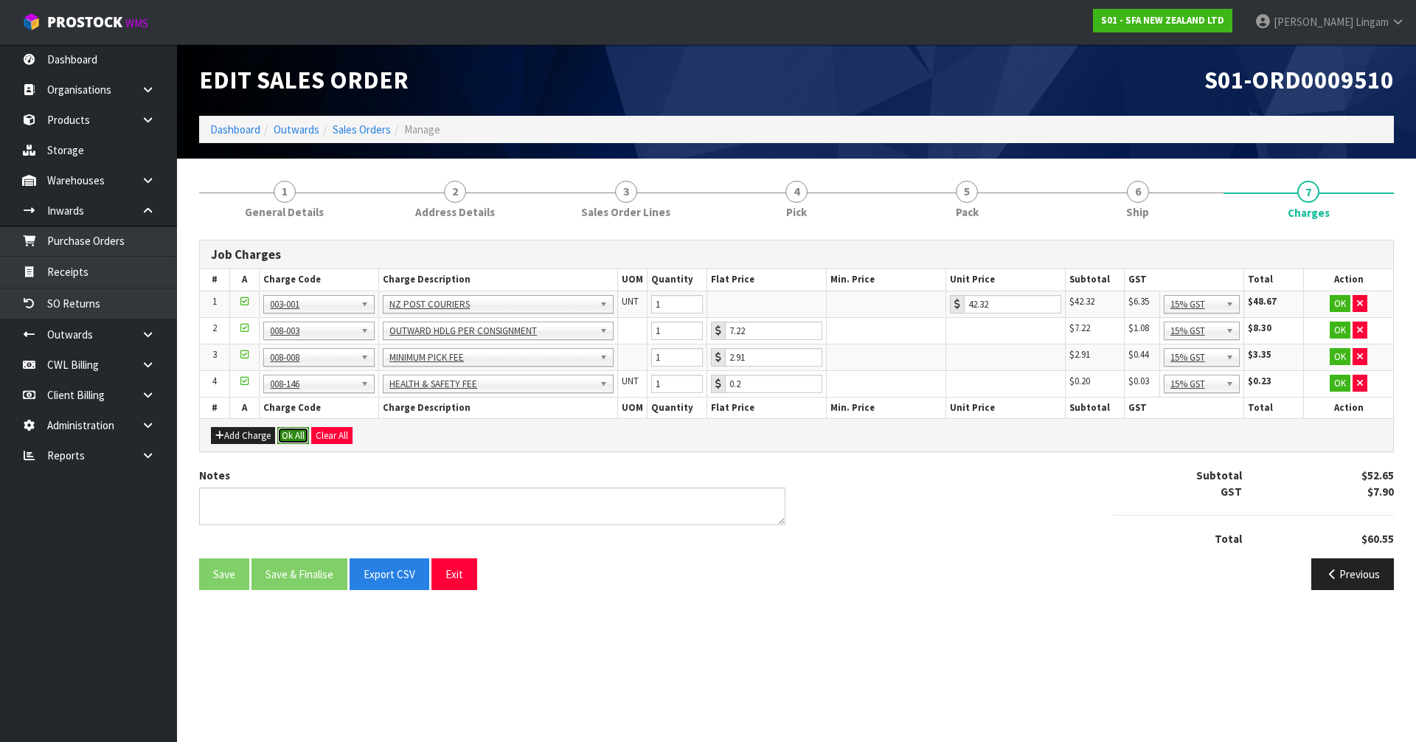
click at [294, 438] on button "Ok All" at bounding box center [293, 436] width 32 height 18
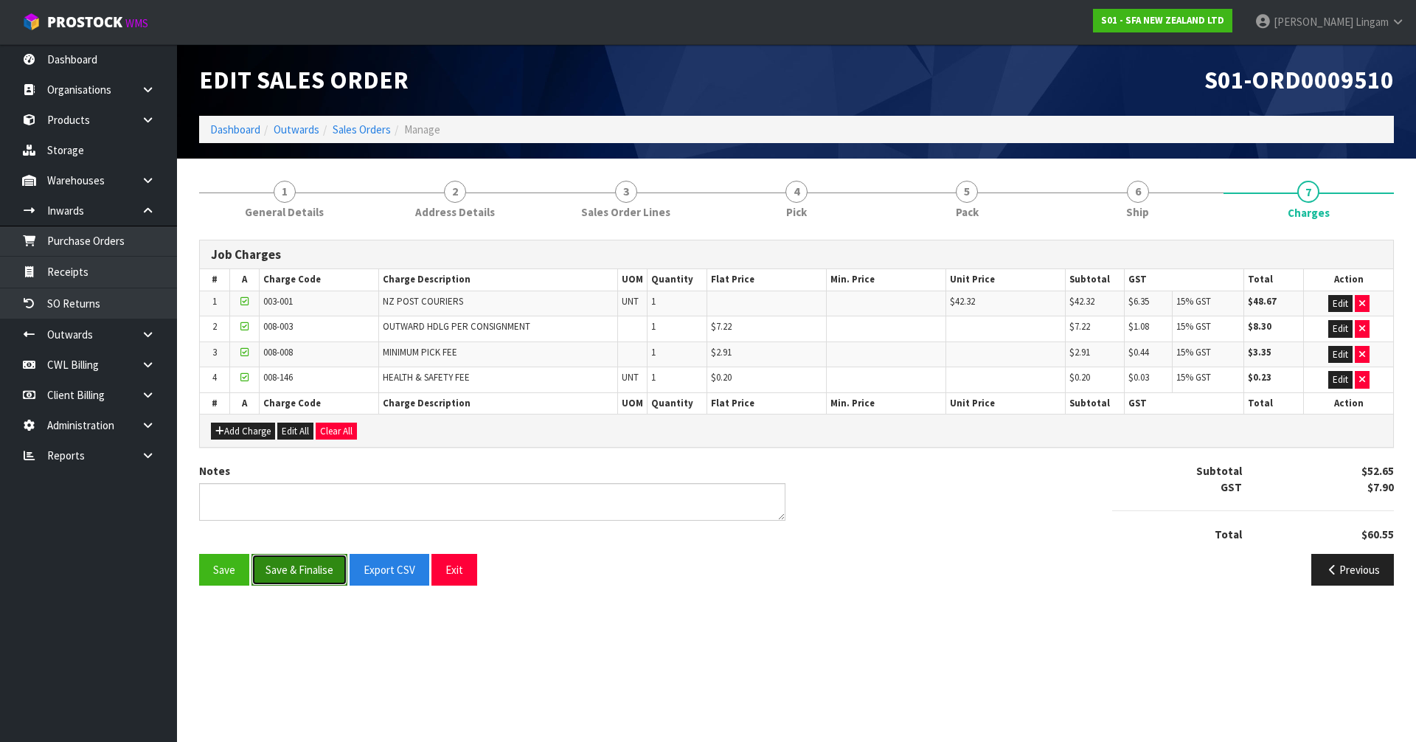
click at [307, 568] on button "Save & Finalise" at bounding box center [300, 570] width 96 height 32
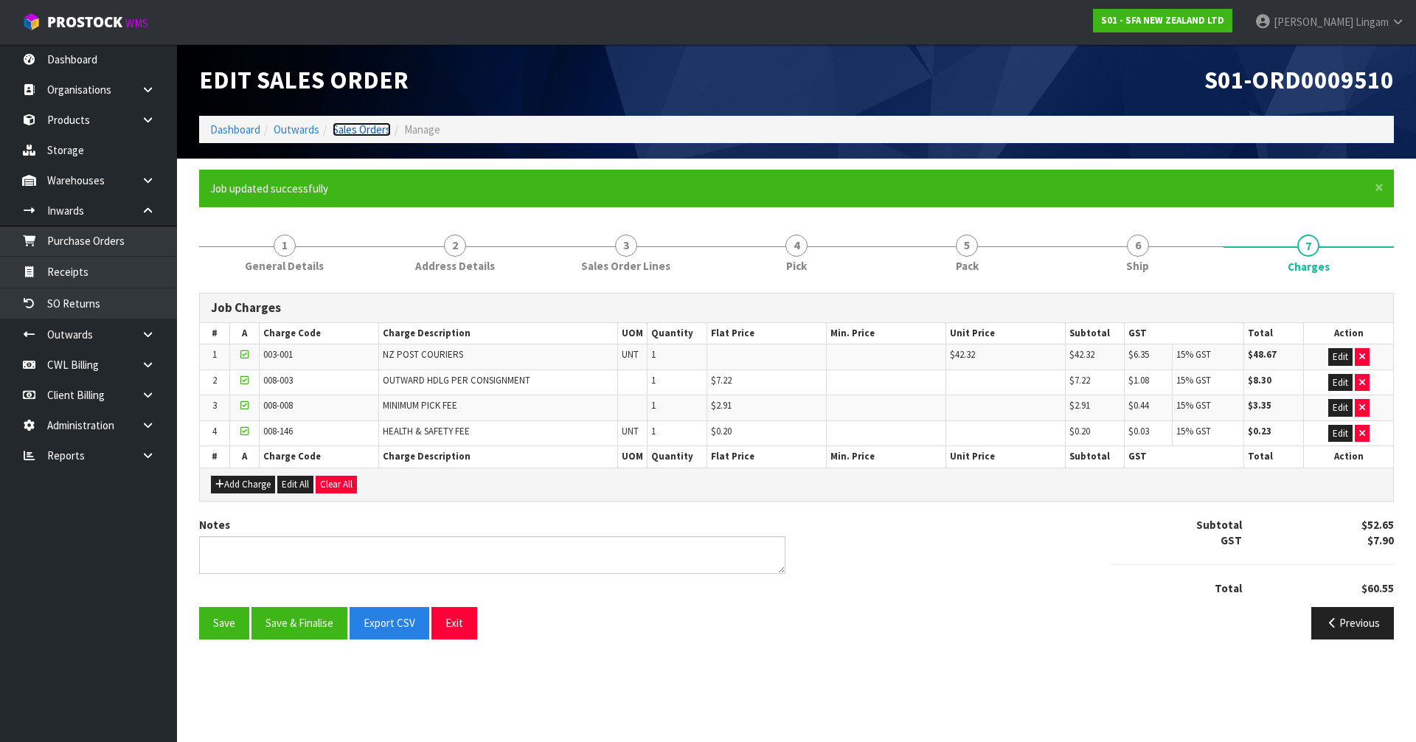
click at [370, 126] on link "Sales Orders" at bounding box center [362, 129] width 58 height 14
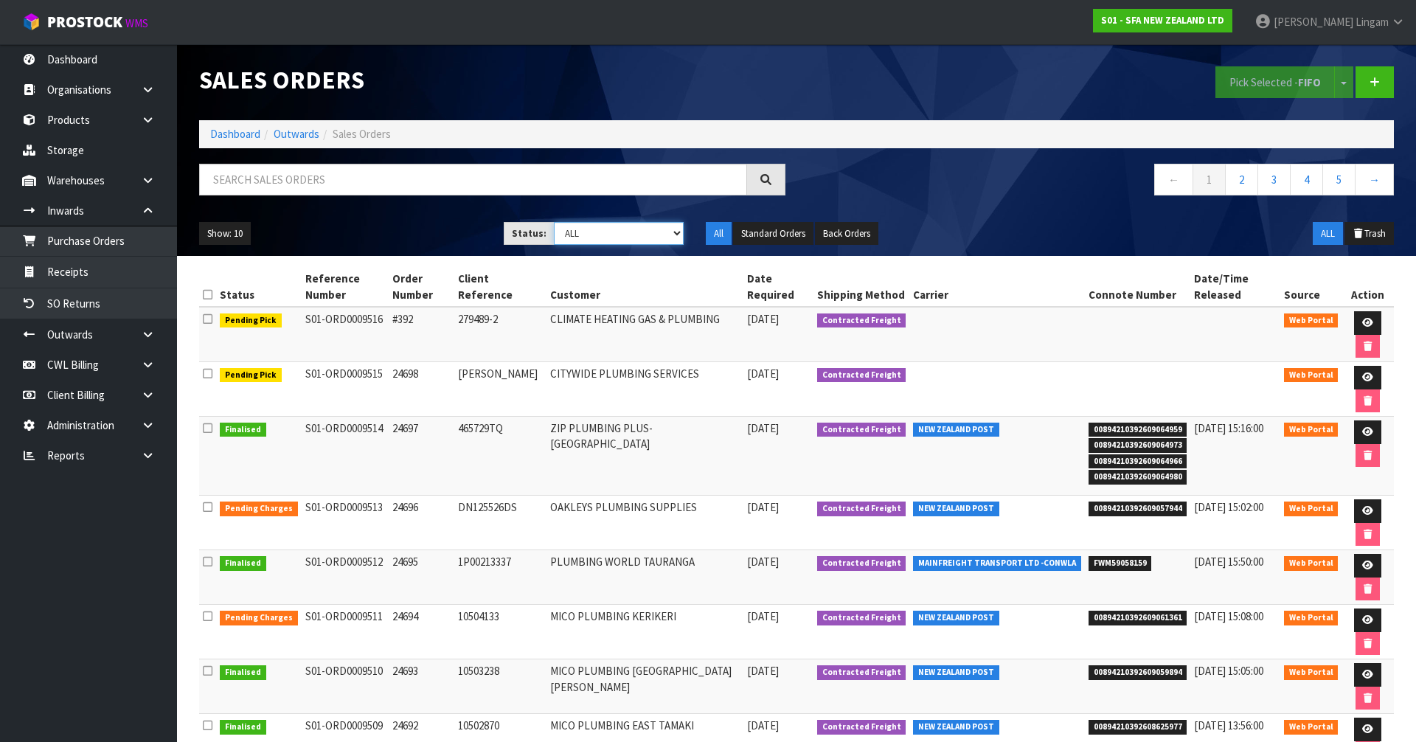
click at [668, 235] on select "Draft Pending Allocated Pending Pick Goods Picked Goods Packed Pending Charges …" at bounding box center [619, 233] width 131 height 23
select select "string:6"
click at [554, 222] on select "Draft Pending Allocated Pending Pick Goods Picked Goods Packed Pending Charges …" at bounding box center [619, 233] width 131 height 23
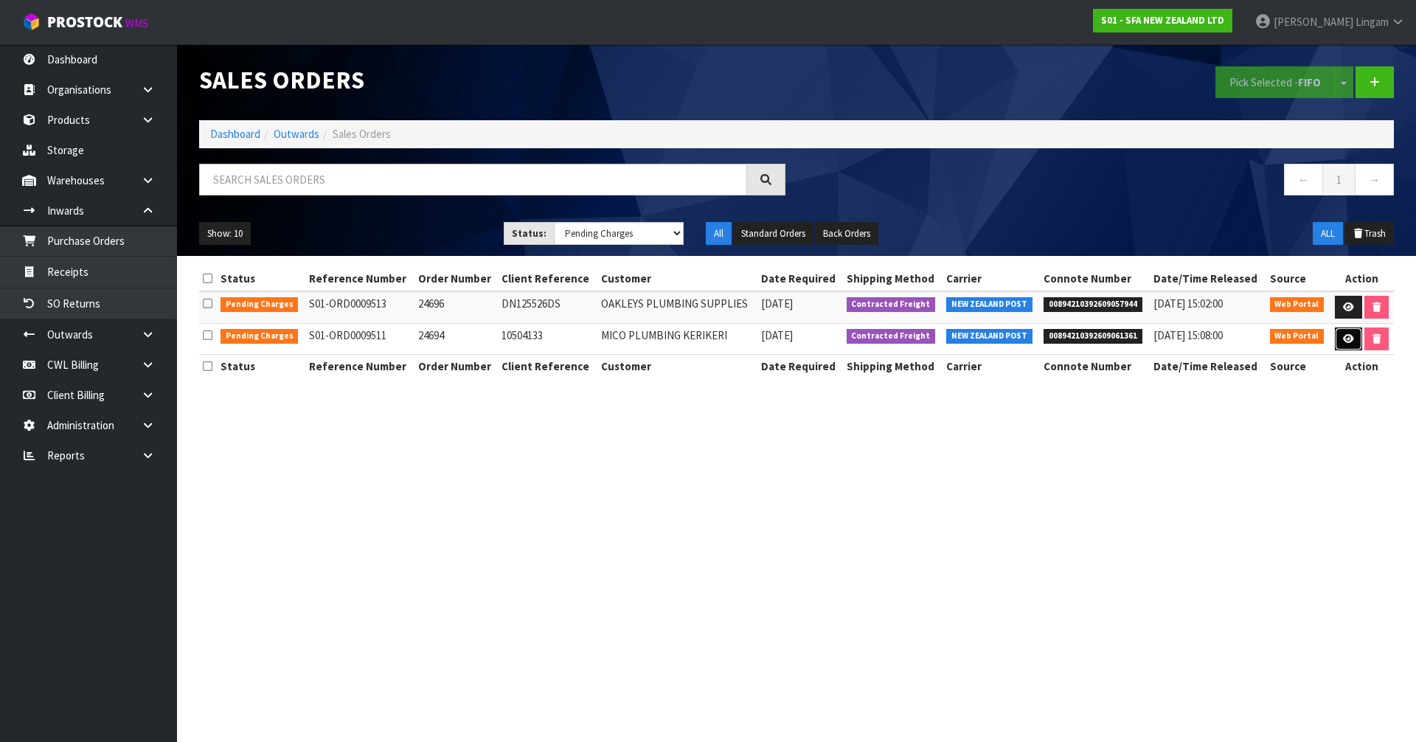
click at [1339, 336] on link at bounding box center [1348, 340] width 27 height 24
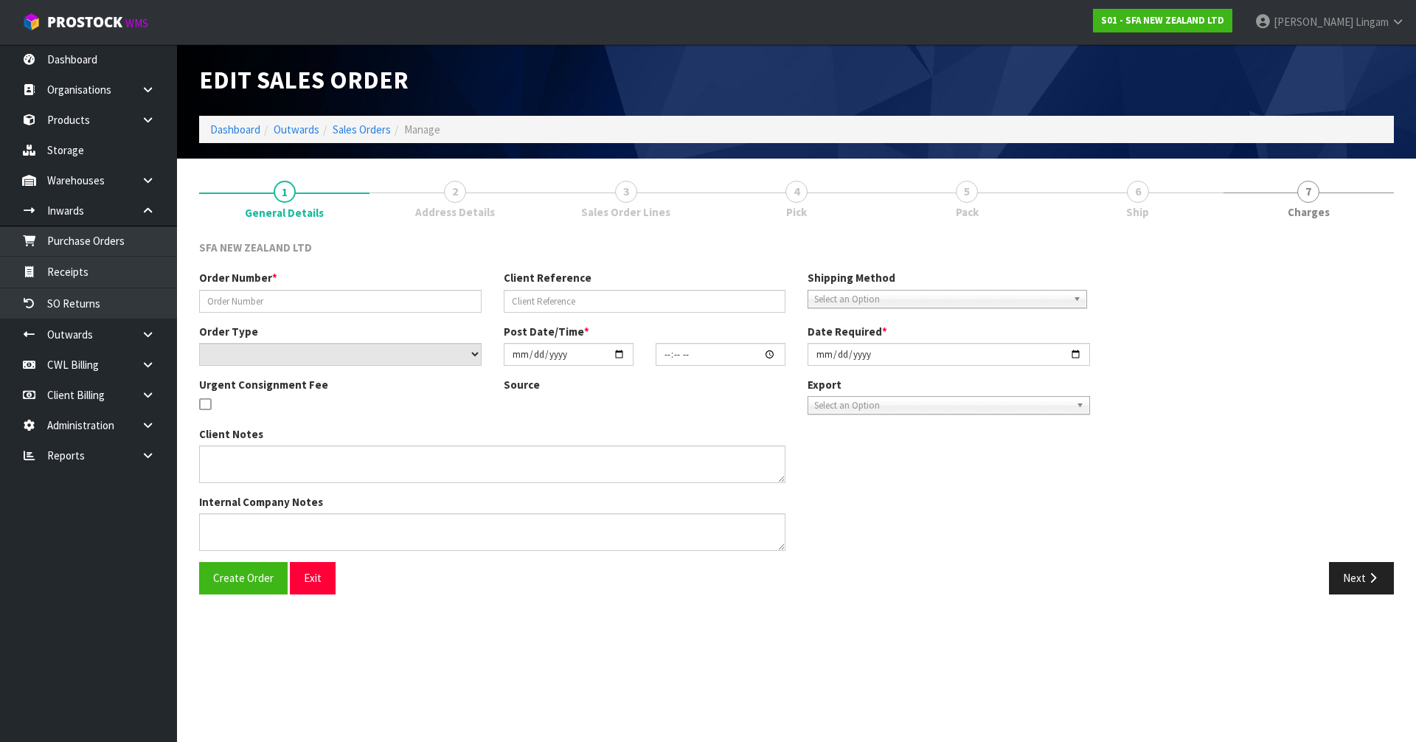
type input "24694"
type input "10504133"
select select "number:0"
type input "[DATE]"
type input "09:43:00.000"
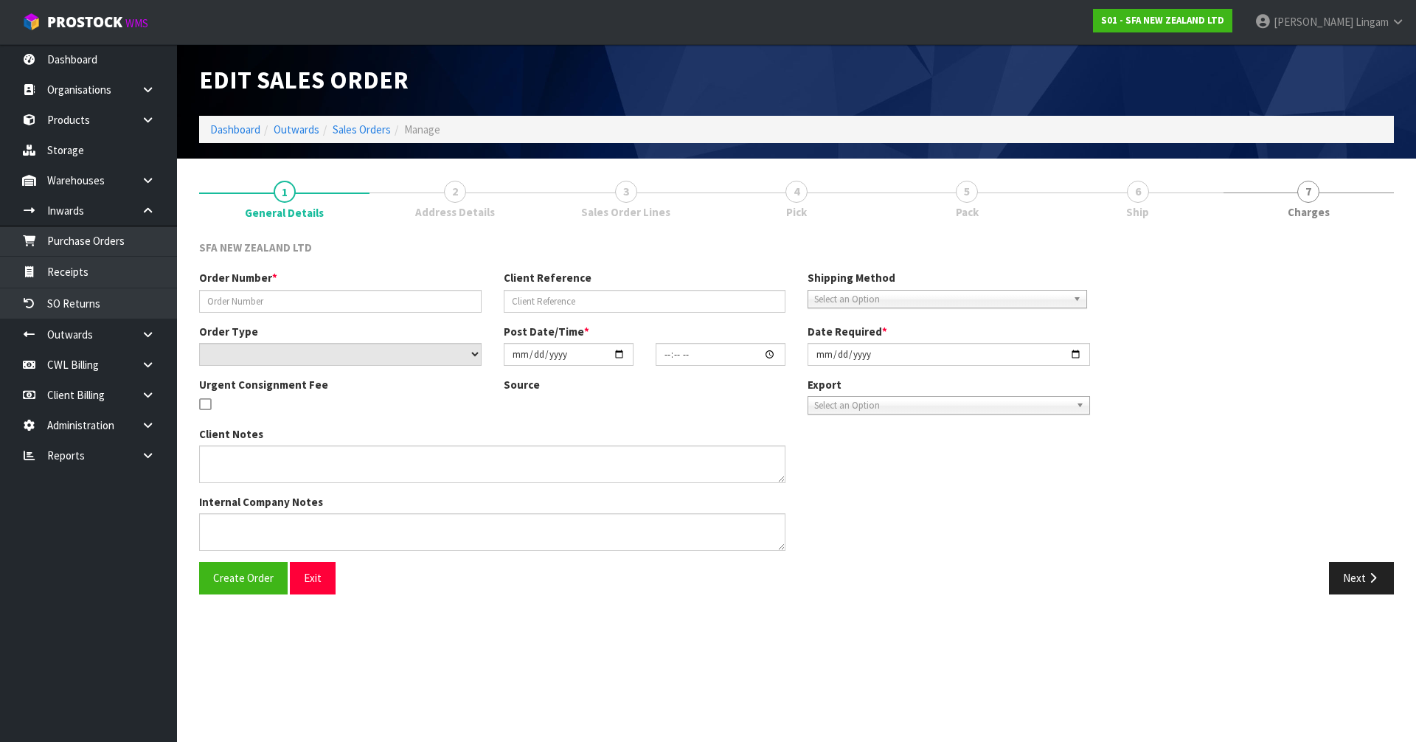
type input "[DATE]"
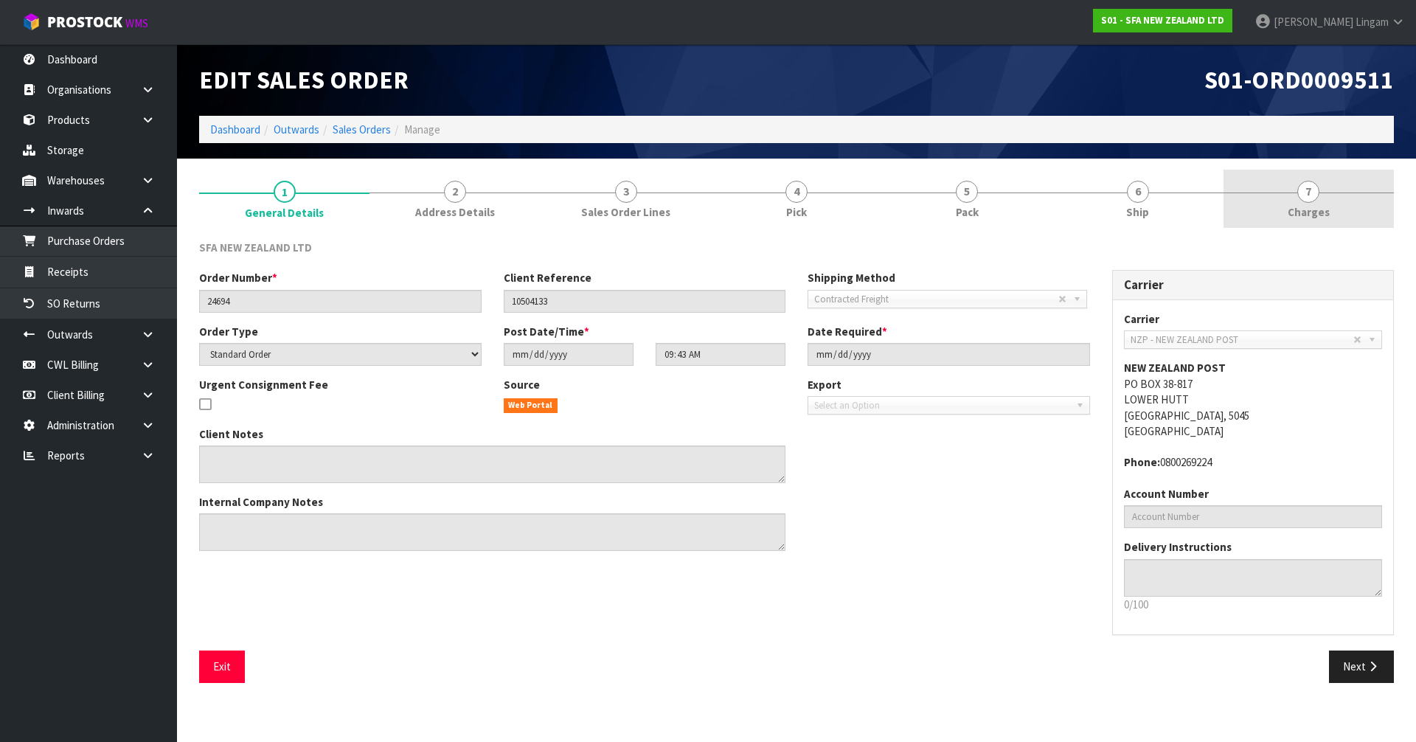
click at [1345, 215] on link "7 [GEOGRAPHIC_DATA]" at bounding box center [1309, 199] width 170 height 58
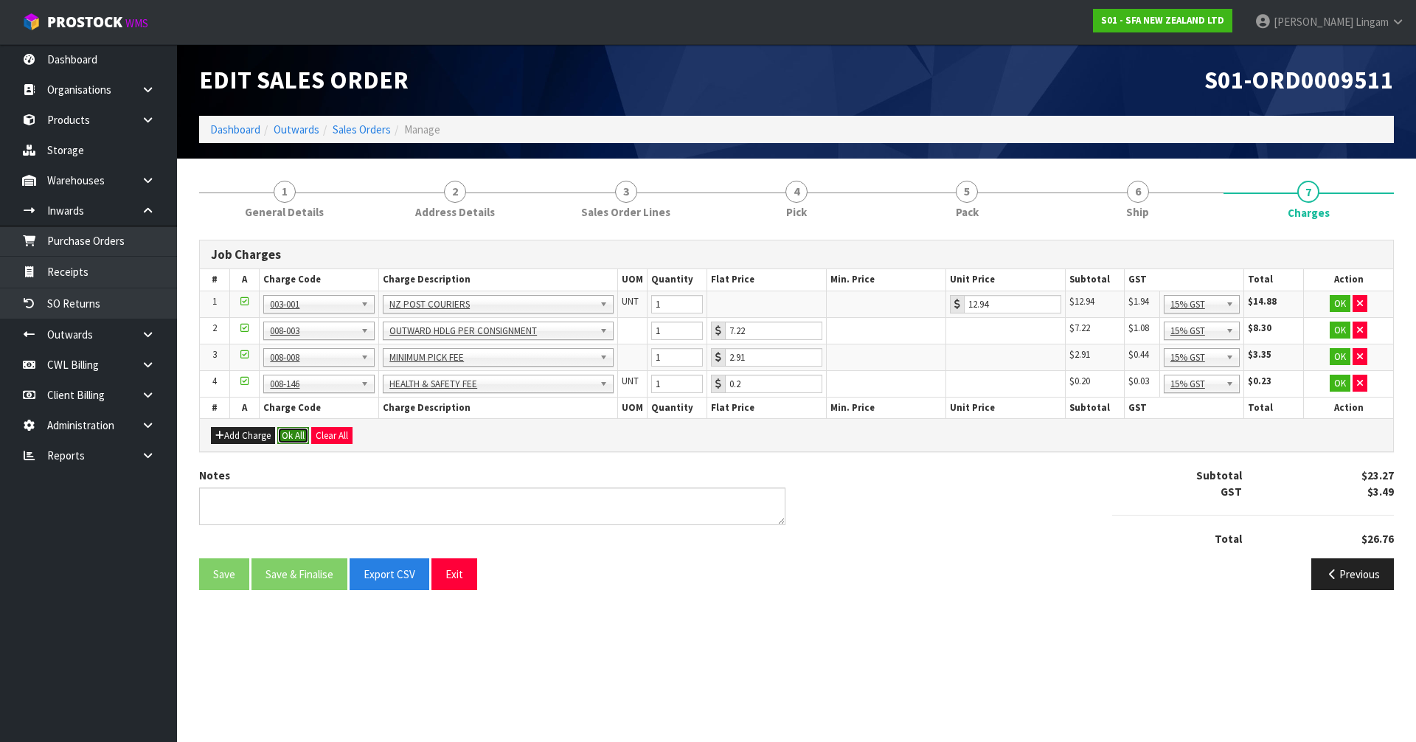
click at [296, 438] on button "Ok All" at bounding box center [293, 436] width 32 height 18
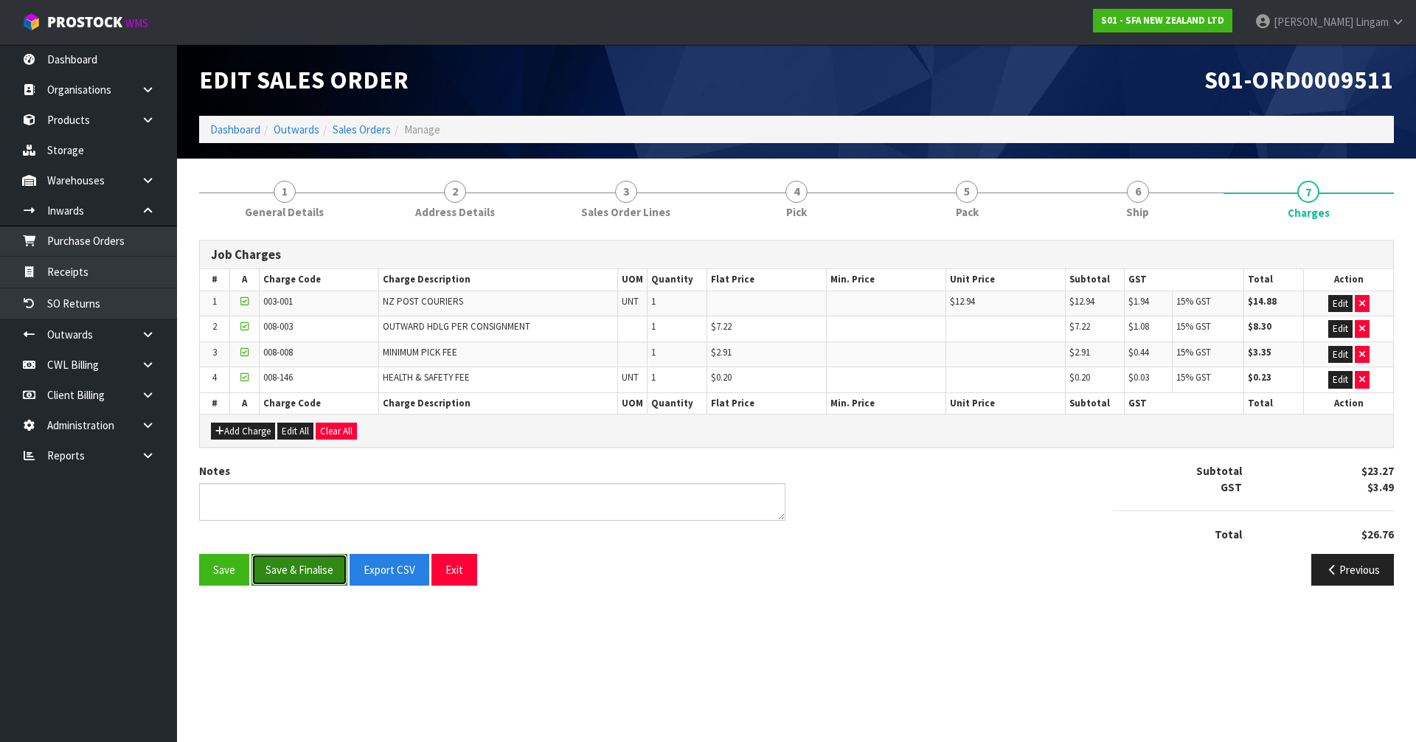
click at [301, 568] on button "Save & Finalise" at bounding box center [300, 570] width 96 height 32
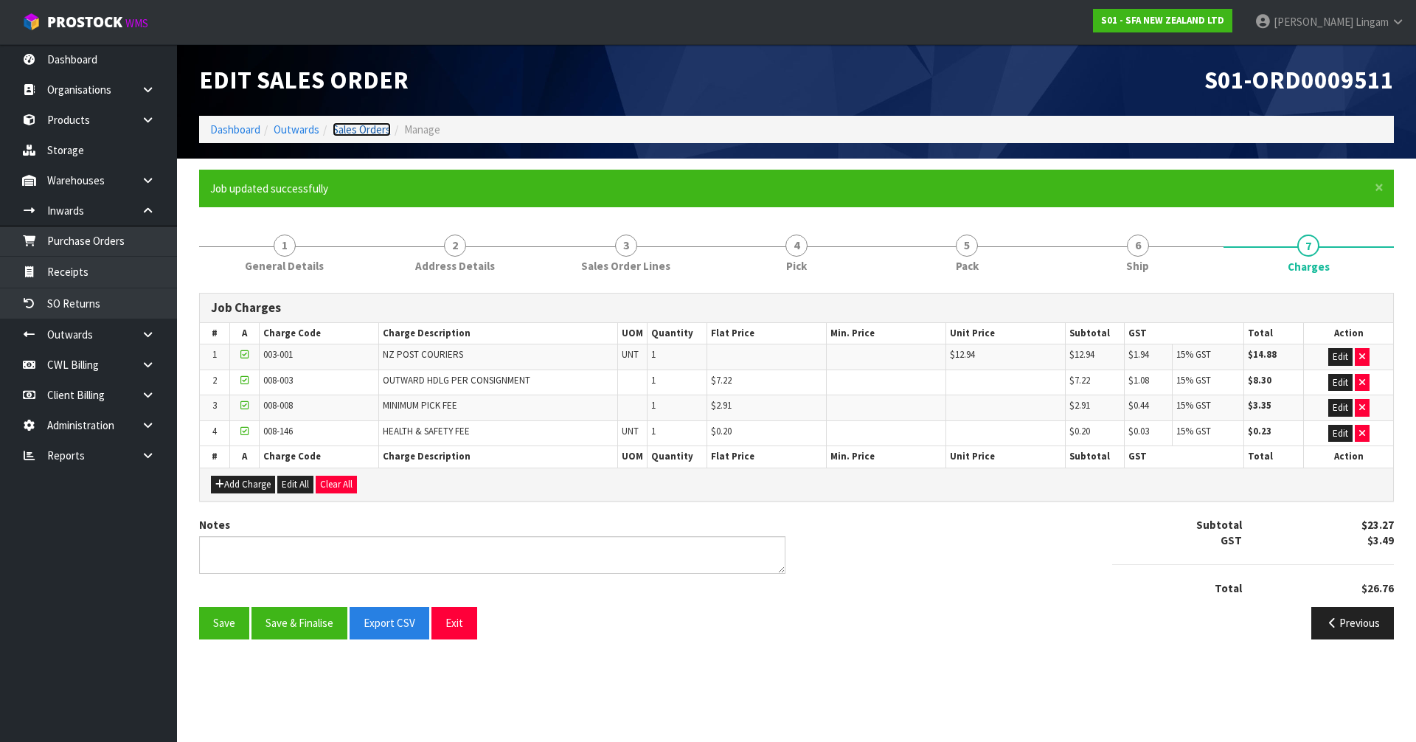
click at [378, 124] on link "Sales Orders" at bounding box center [362, 129] width 58 height 14
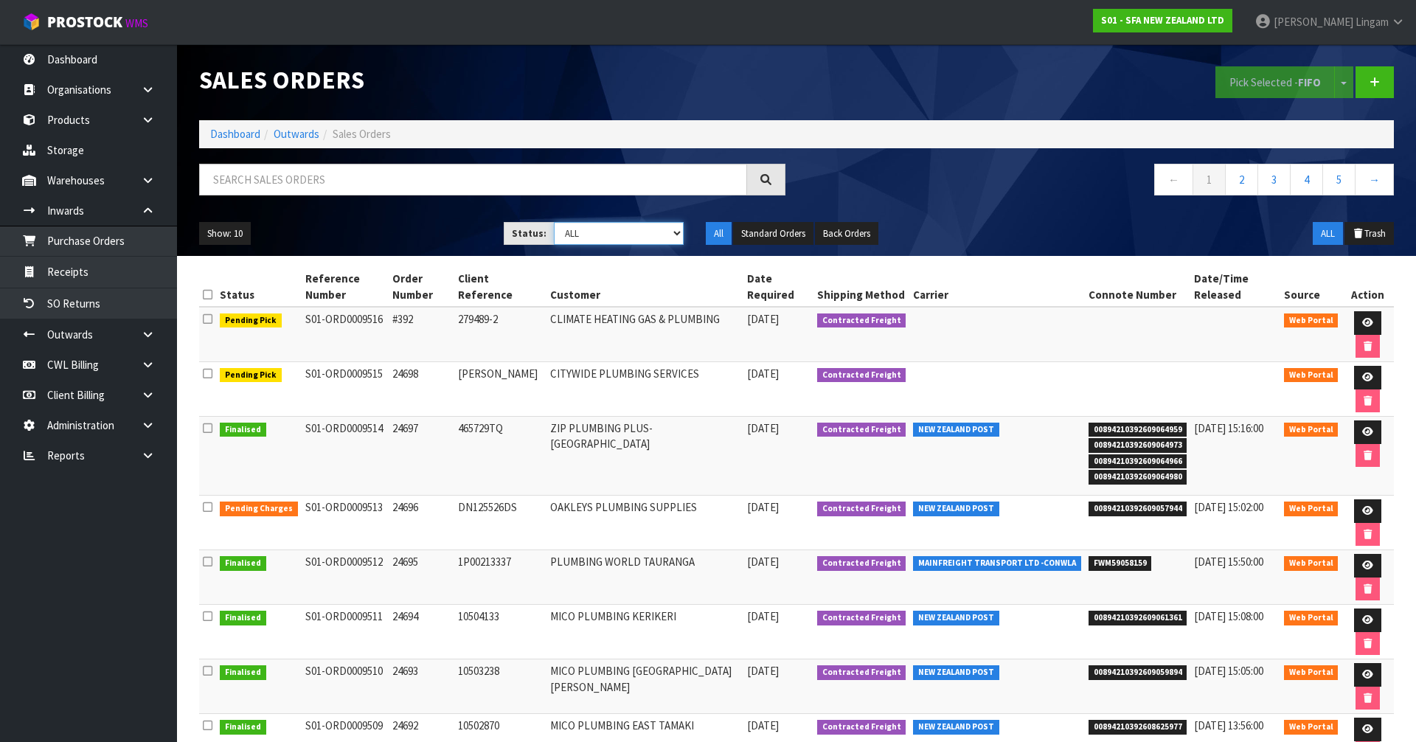
drag, startPoint x: 636, startPoint y: 229, endPoint x: 641, endPoint y: 244, distance: 15.6
click at [636, 229] on select "Draft Pending Allocated Pending Pick Goods Picked Goods Packed Pending Charges …" at bounding box center [619, 233] width 131 height 23
select select "string:6"
click at [554, 222] on select "Draft Pending Allocated Pending Pick Goods Picked Goods Packed Pending Charges …" at bounding box center [619, 233] width 131 height 23
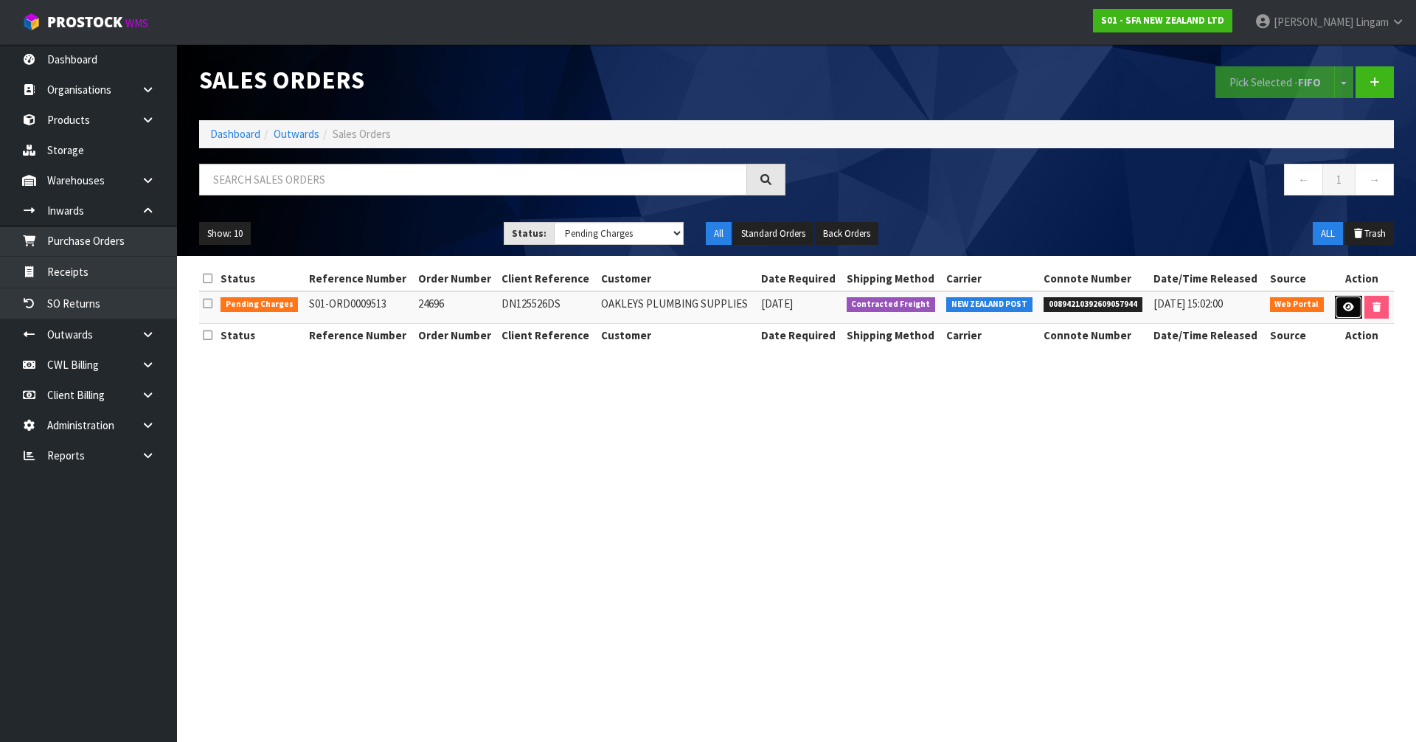
click at [1340, 311] on link at bounding box center [1348, 308] width 27 height 24
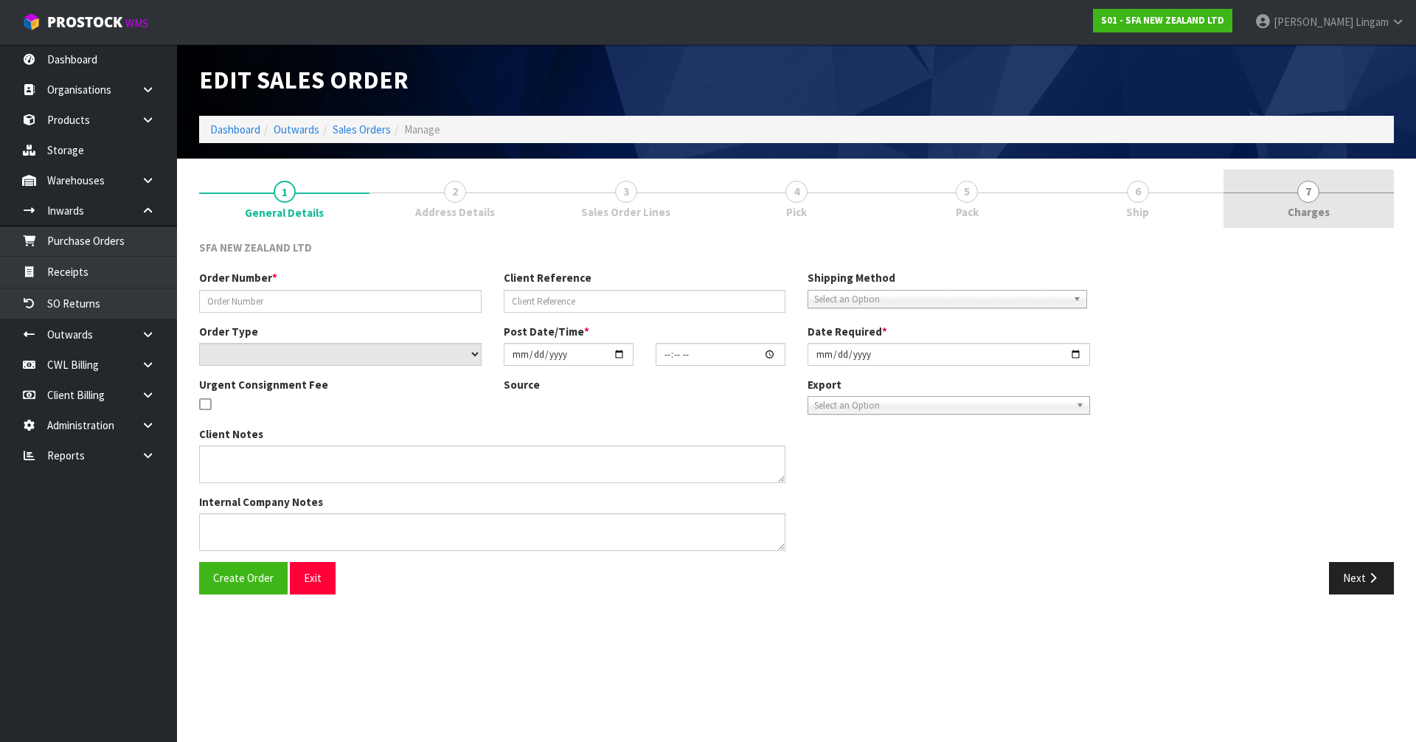
type input "24696"
type input "DN125526DS"
select select "number:0"
type input "[DATE]"
type input "09:54:00.000"
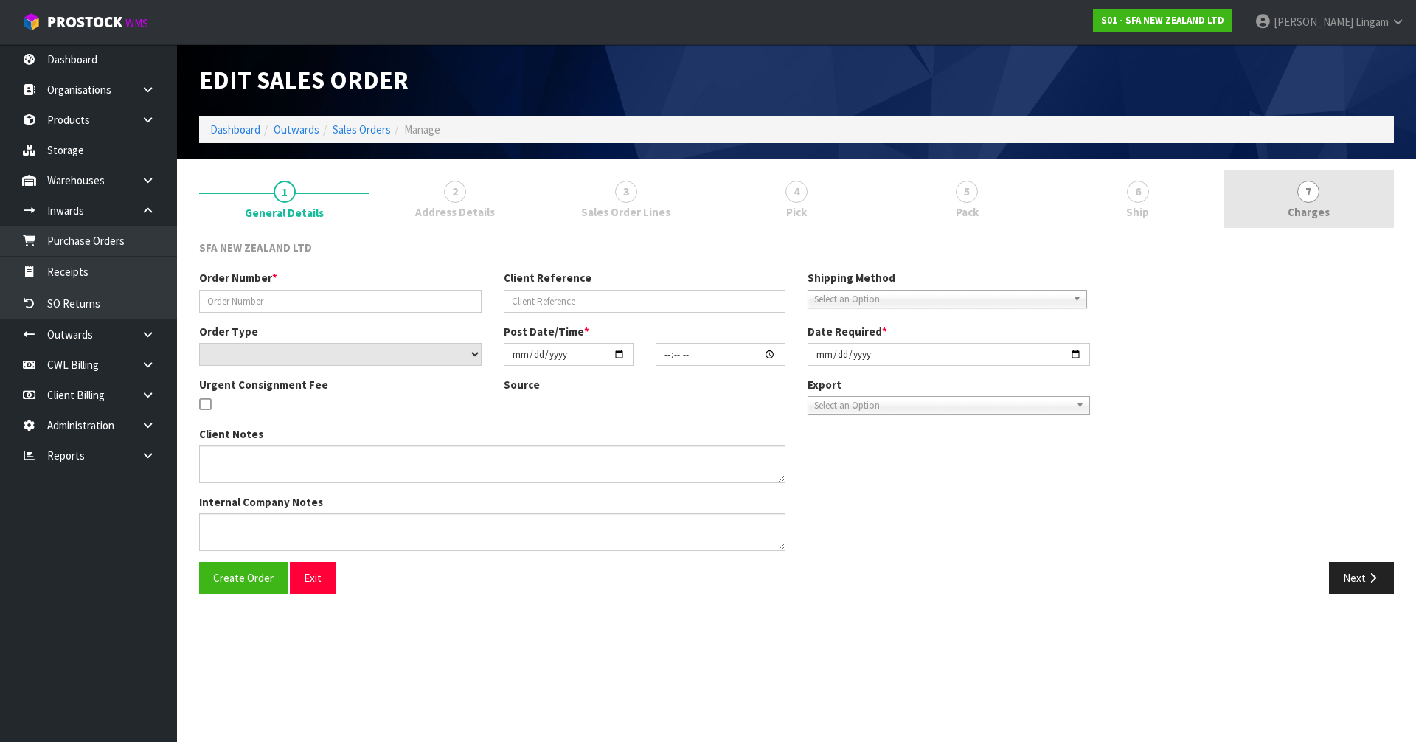
type input "[DATE]"
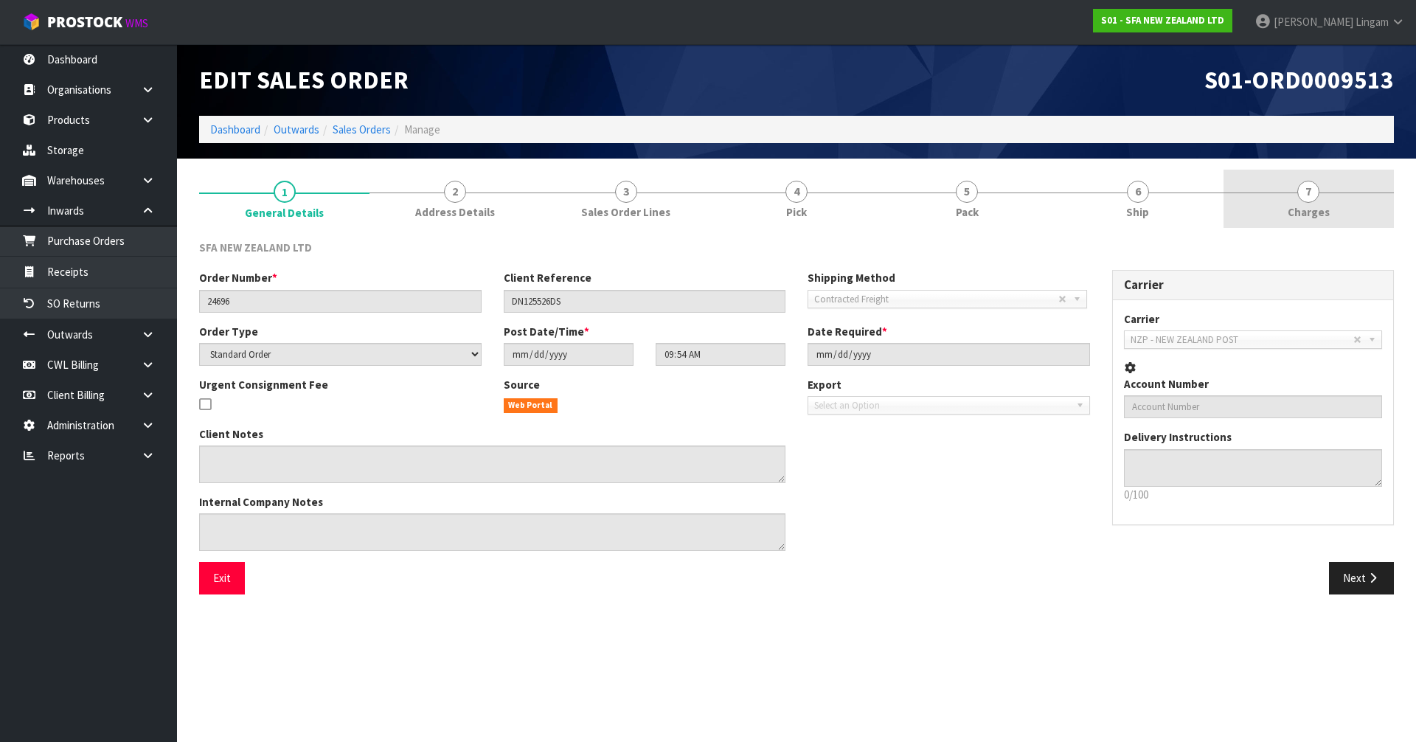
click at [1345, 196] on link "7 [GEOGRAPHIC_DATA]" at bounding box center [1309, 199] width 170 height 58
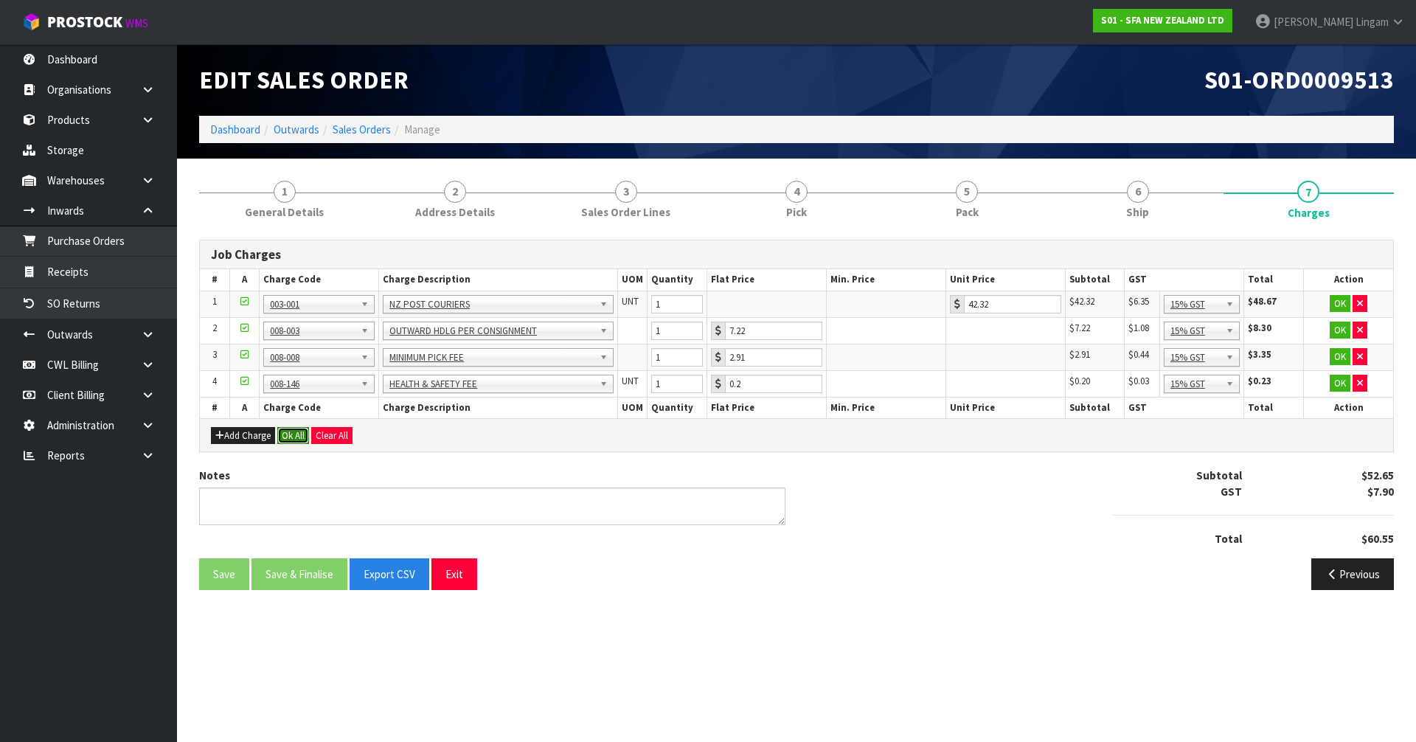
click at [304, 432] on button "Ok All" at bounding box center [293, 436] width 32 height 18
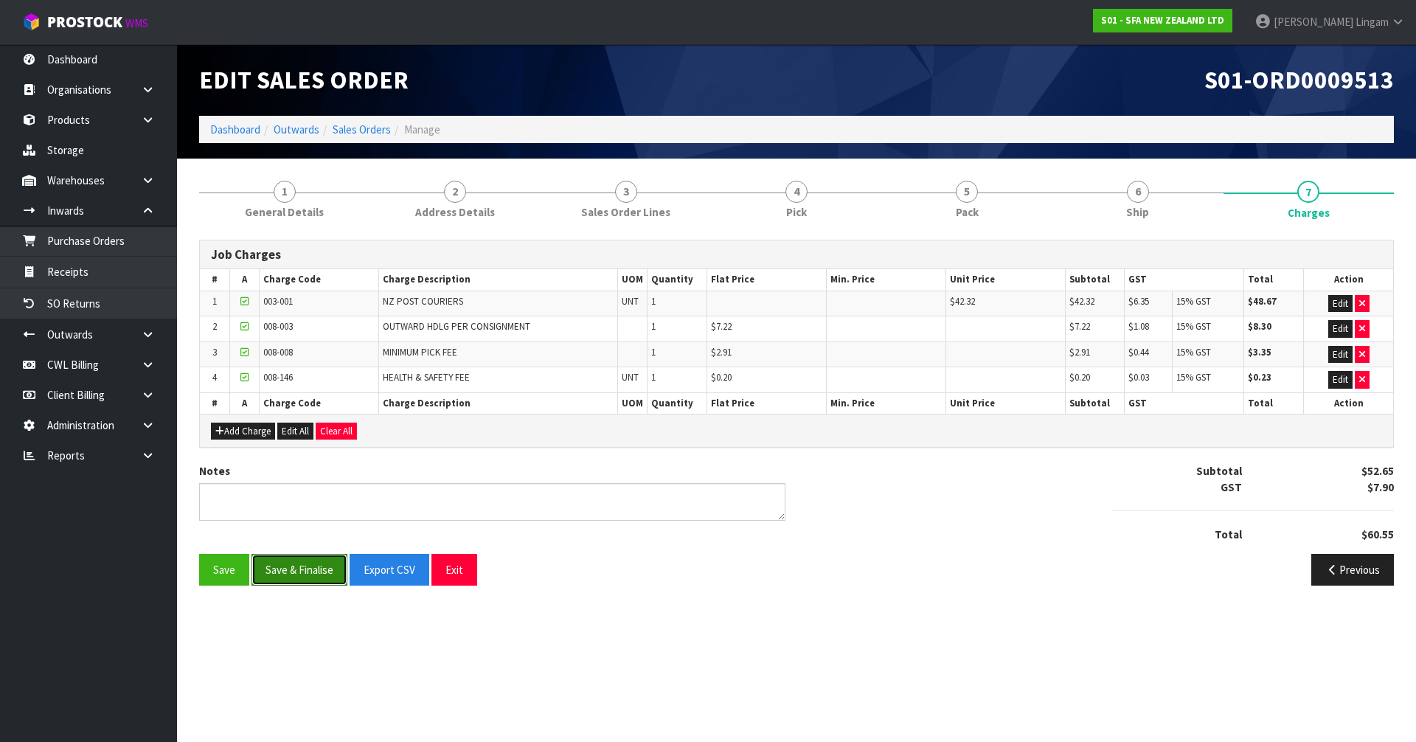
click at [299, 572] on button "Save & Finalise" at bounding box center [300, 570] width 96 height 32
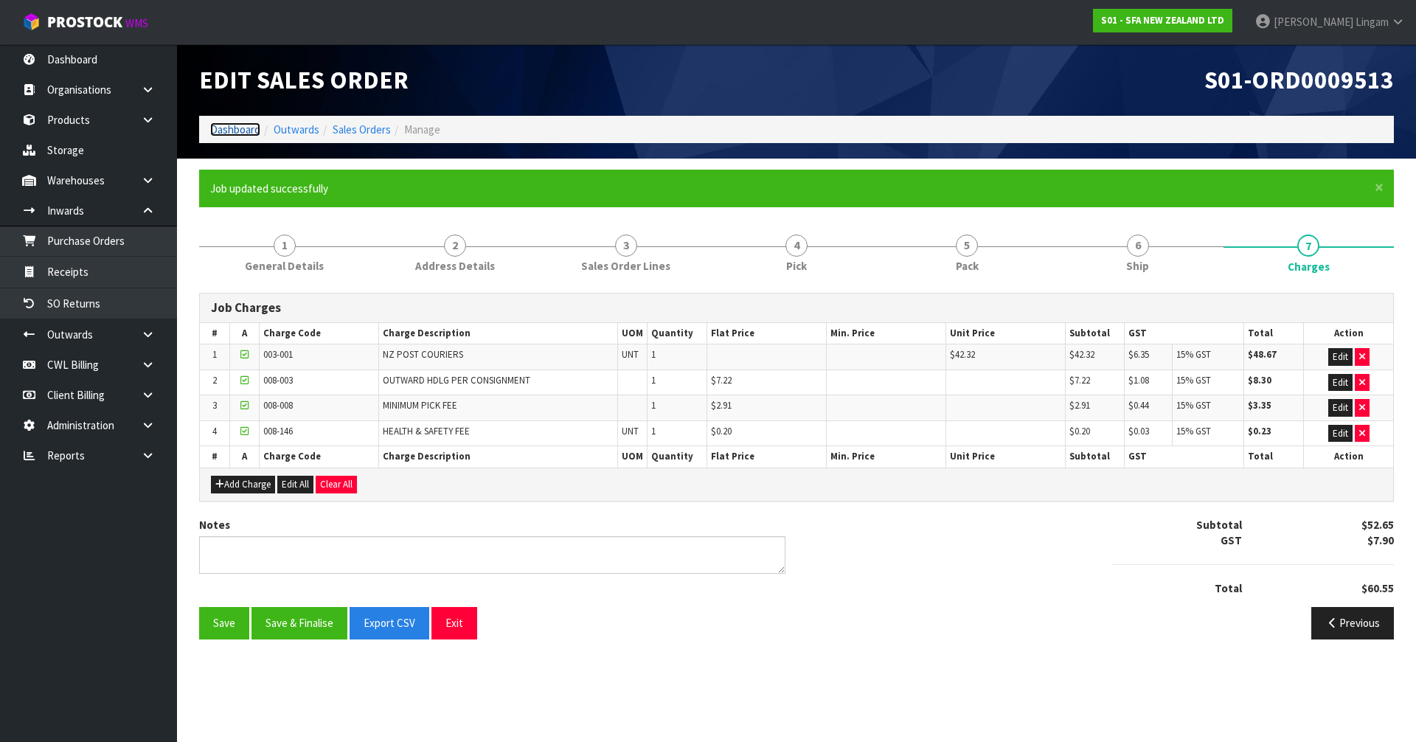
click at [225, 127] on link "Dashboard" at bounding box center [235, 129] width 50 height 14
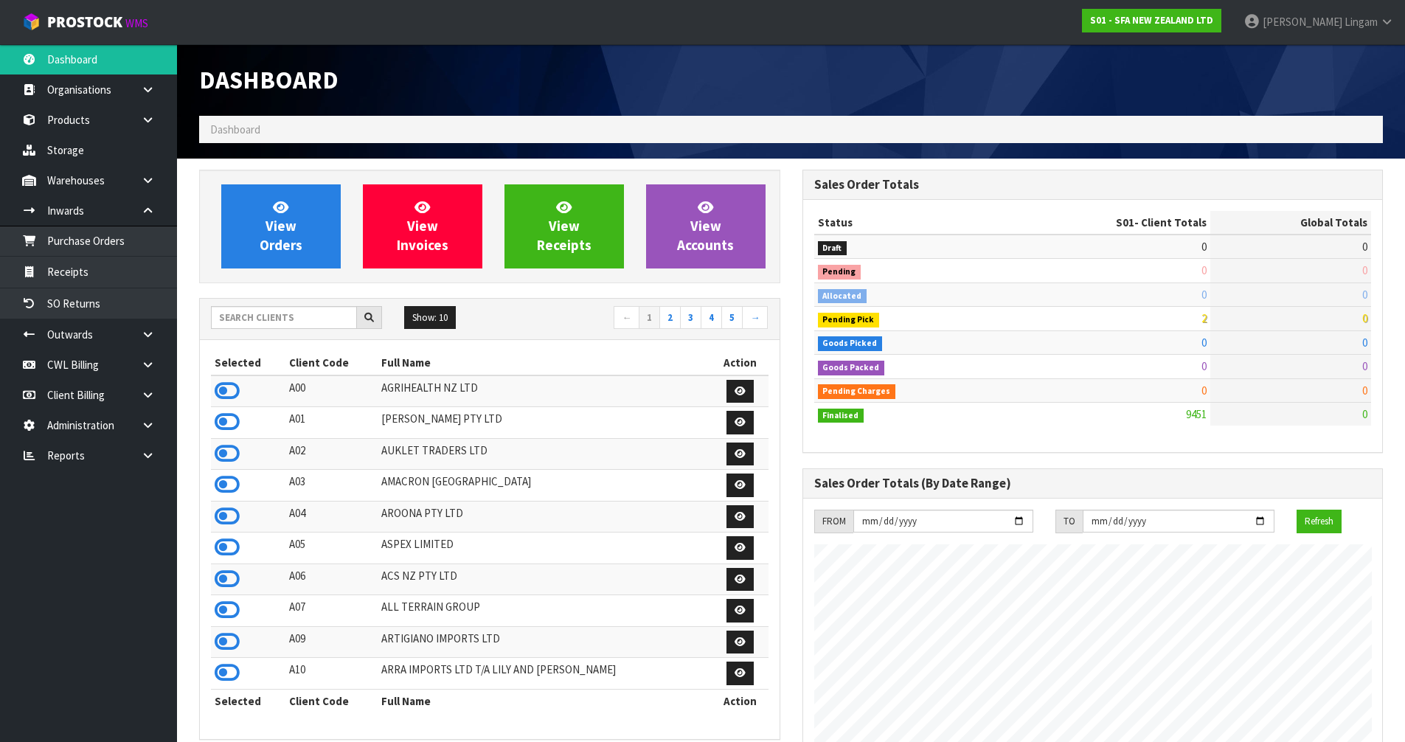
scroll to position [1118, 603]
click at [325, 324] on input "text" at bounding box center [284, 317] width 146 height 23
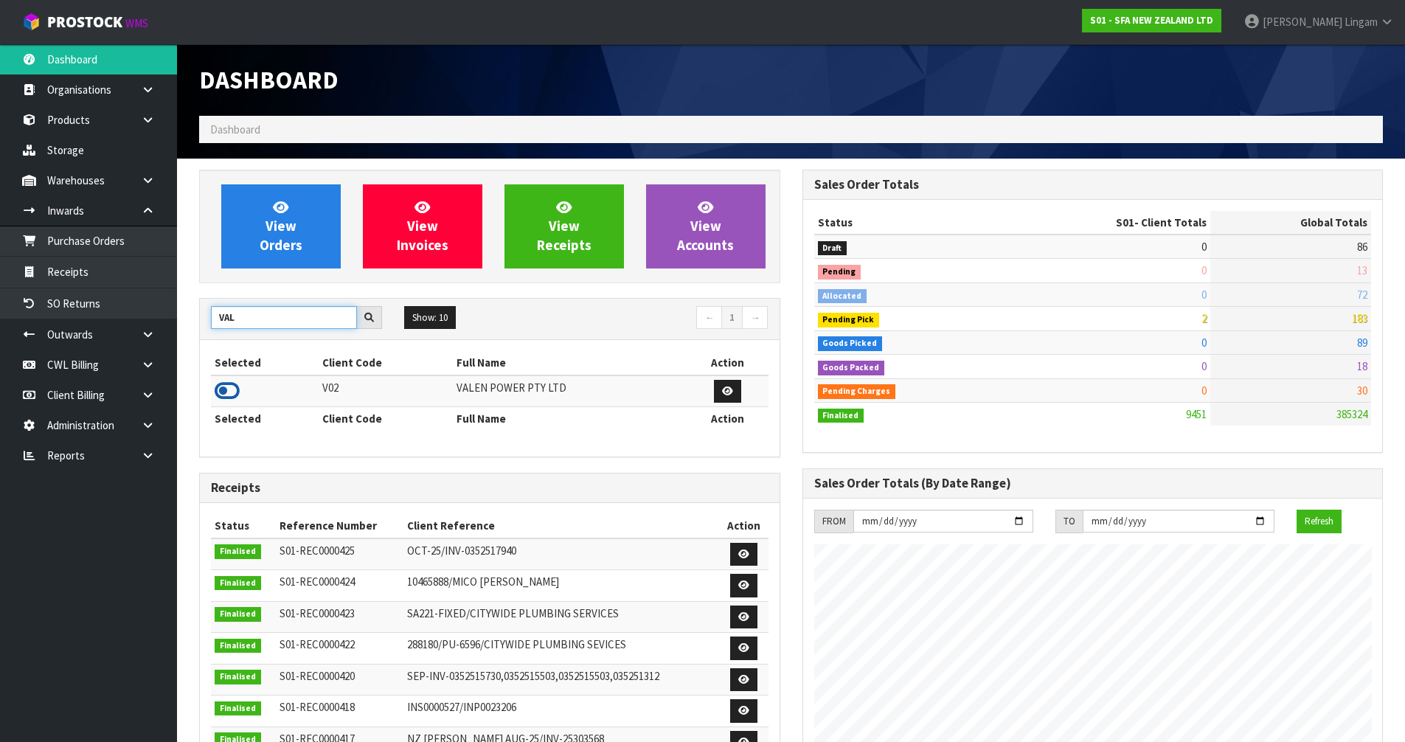
type input "VAL"
click at [231, 392] on icon at bounding box center [227, 391] width 25 height 22
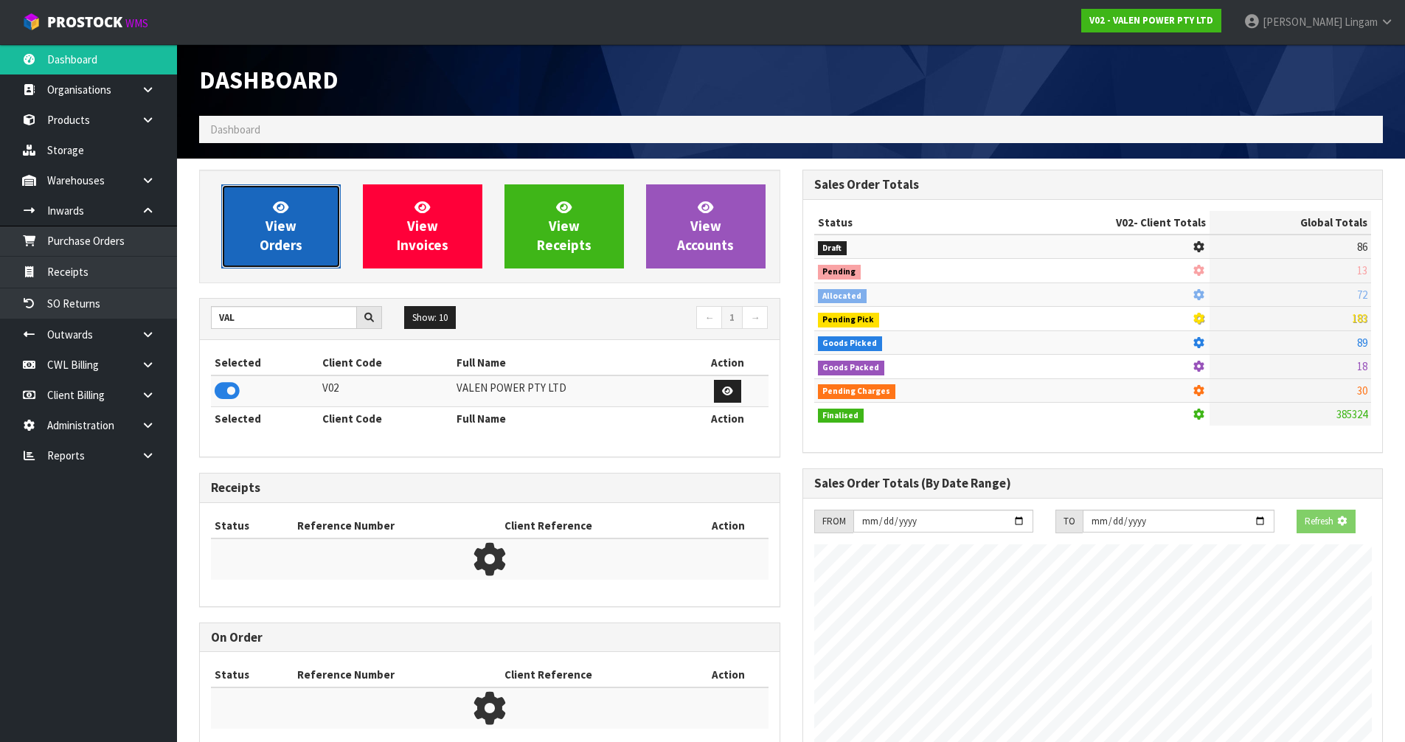
scroll to position [1149, 603]
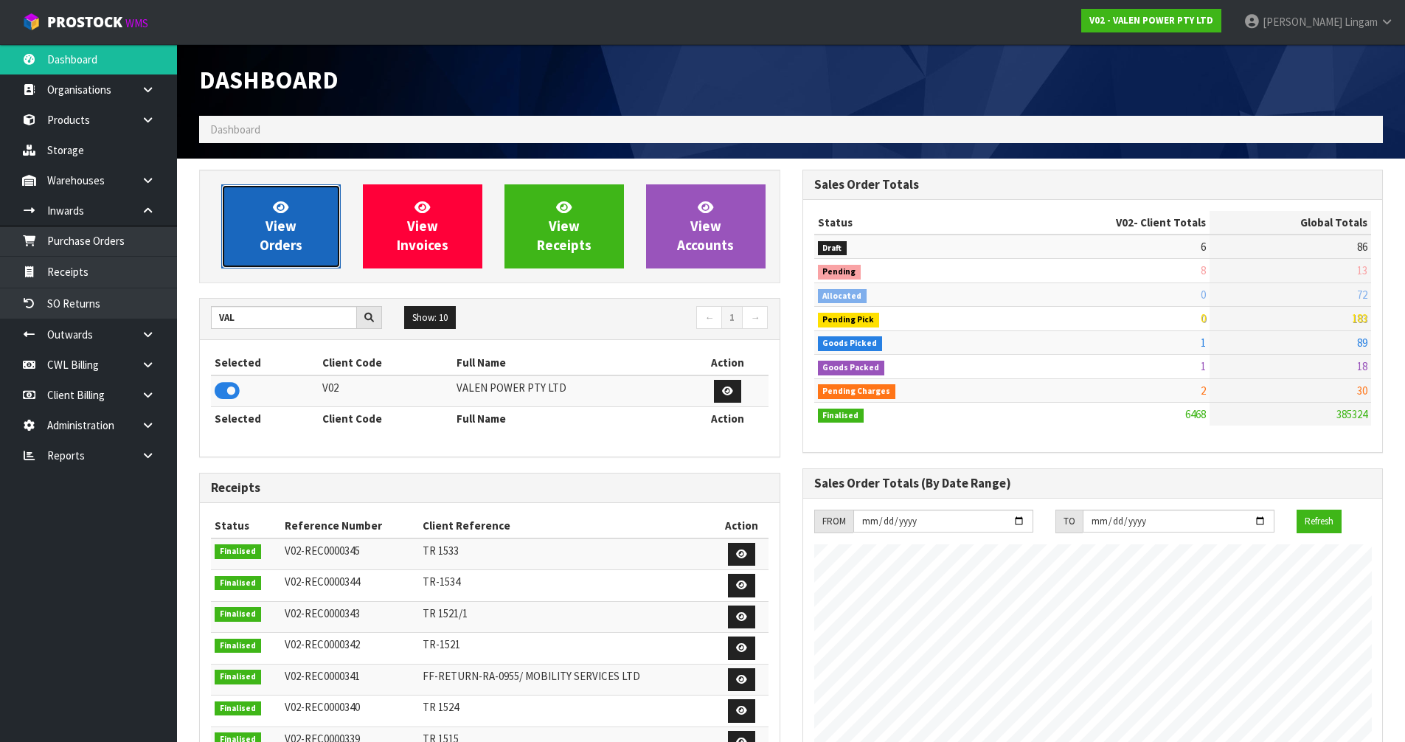
click at [268, 241] on span "View Orders" at bounding box center [281, 225] width 43 height 55
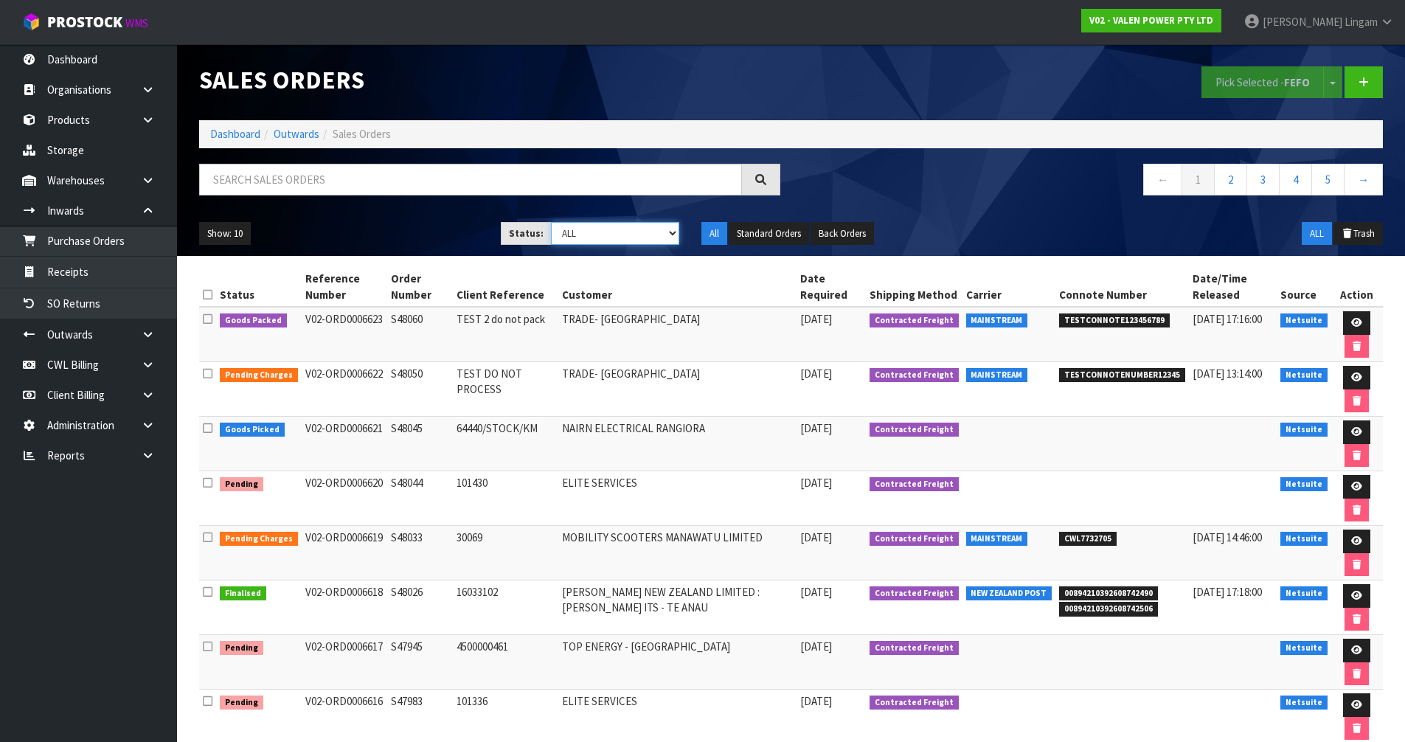
drag, startPoint x: 620, startPoint y: 232, endPoint x: 642, endPoint y: 239, distance: 23.1
click at [620, 232] on select "Draft Pending Allocated Pending Pick Goods Picked Goods Packed Pending Charges …" at bounding box center [615, 233] width 128 height 23
select select "string:6"
click at [551, 222] on select "Draft Pending Allocated Pending Pick Goods Picked Goods Packed Pending Charges …" at bounding box center [615, 233] width 128 height 23
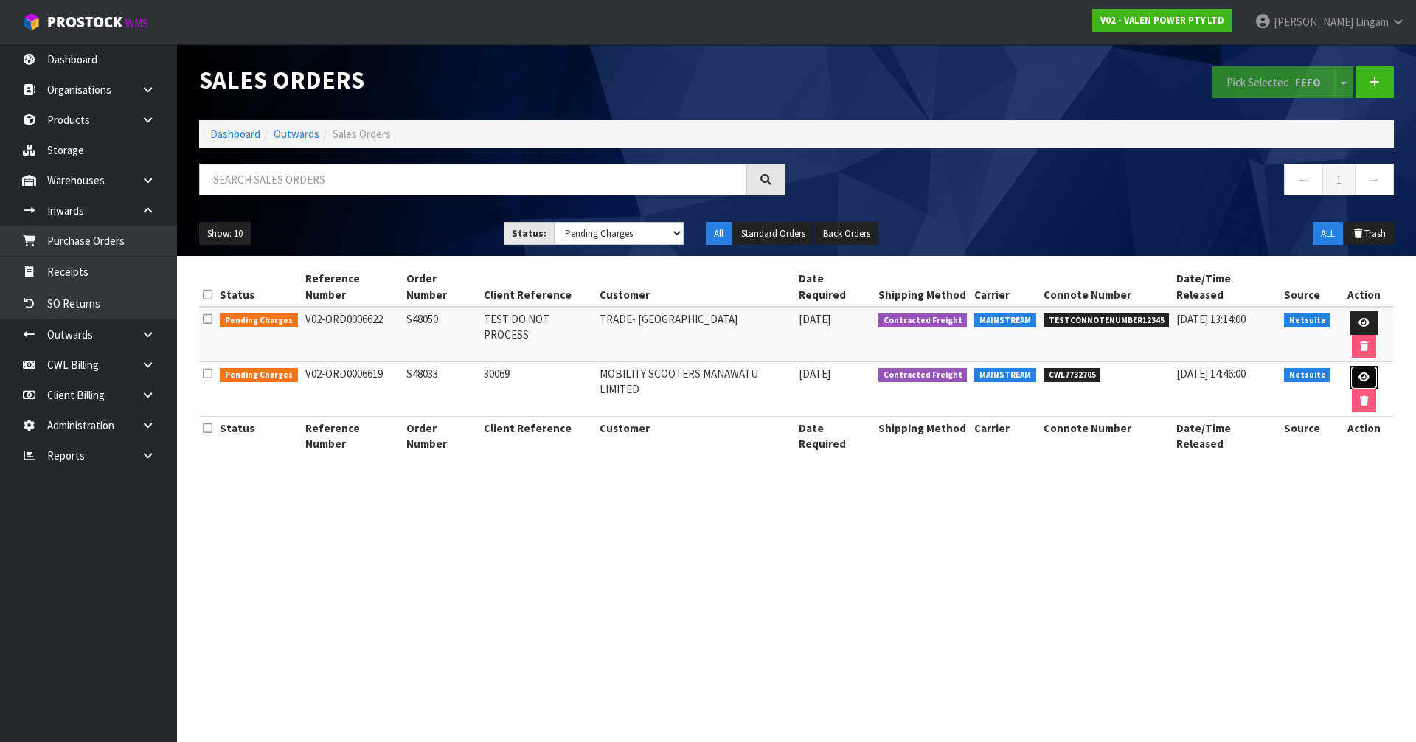
click at [1359, 373] on icon at bounding box center [1364, 378] width 11 height 10
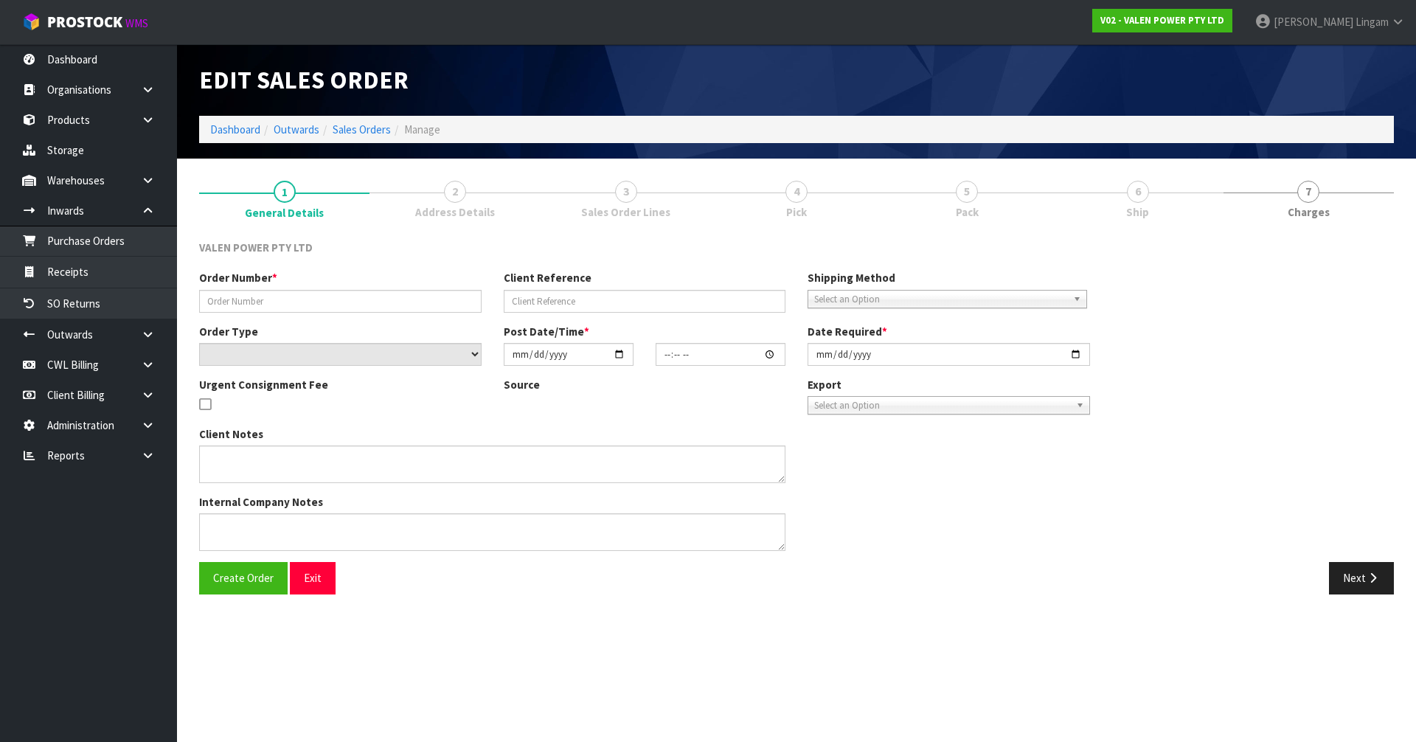
type input "S48033"
type input "30069"
select select "number:0"
type input "[DATE]"
type input "13:15:07.000"
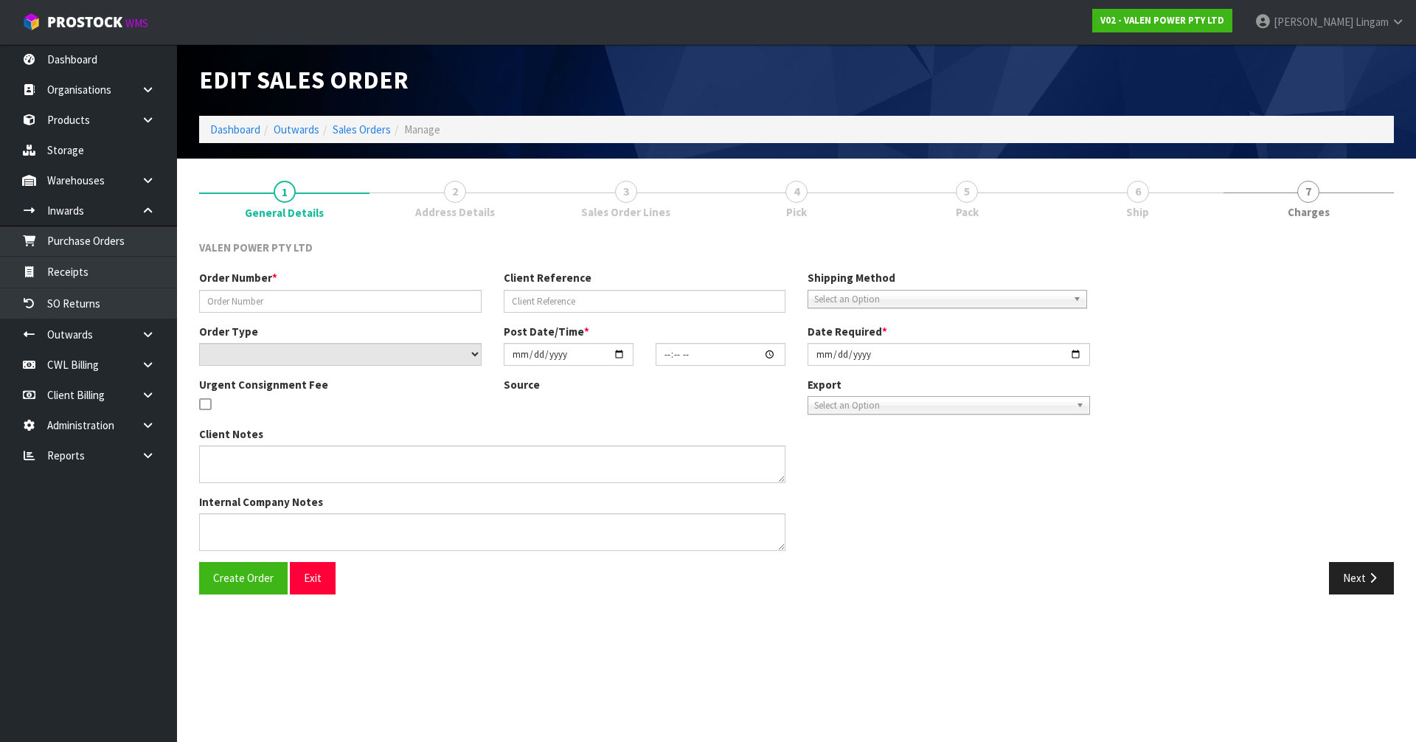
type input "[DATE]"
type textarea "I also want 2 x 12VF21 & 6 x 12VF33 but can't order online."
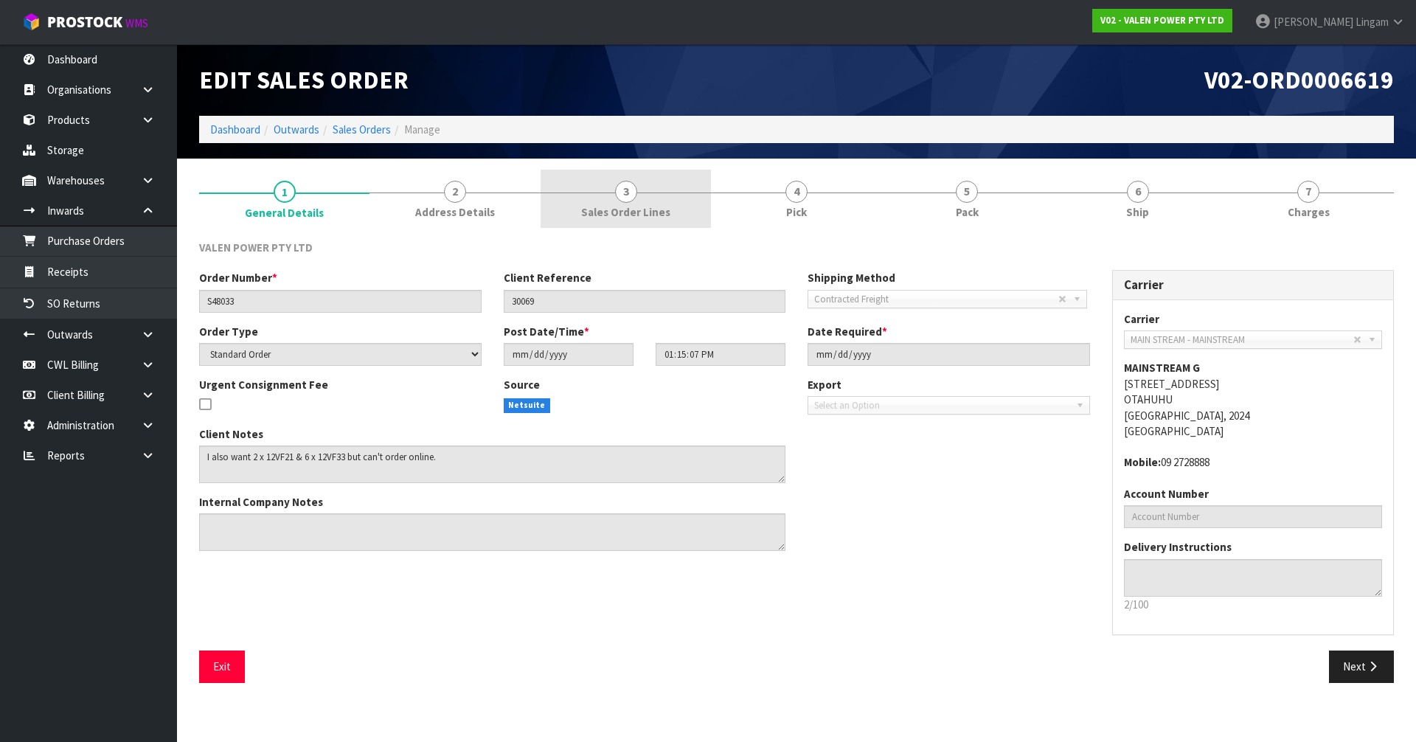
click at [650, 212] on span "Sales Order Lines" at bounding box center [625, 211] width 89 height 15
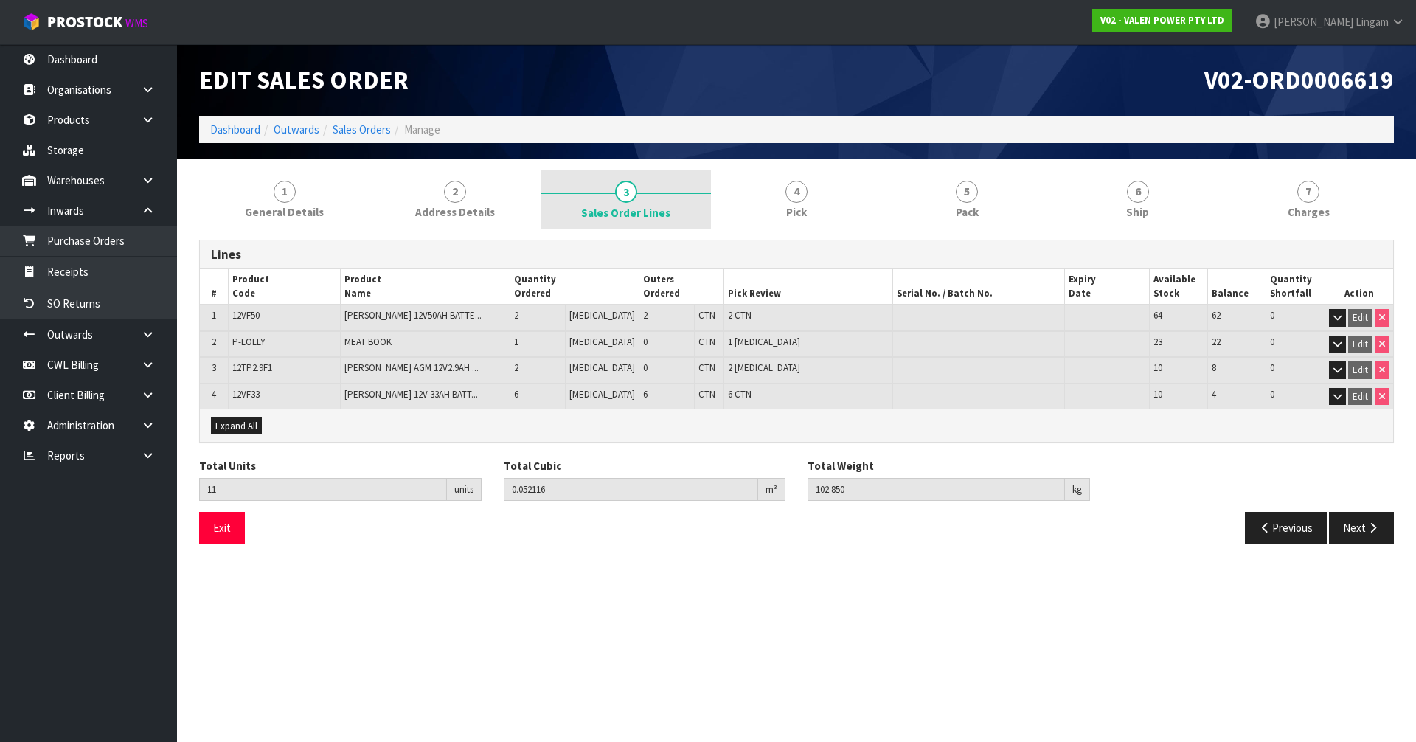
click at [642, 197] on link "3 Sales Order Lines" at bounding box center [626, 199] width 170 height 59
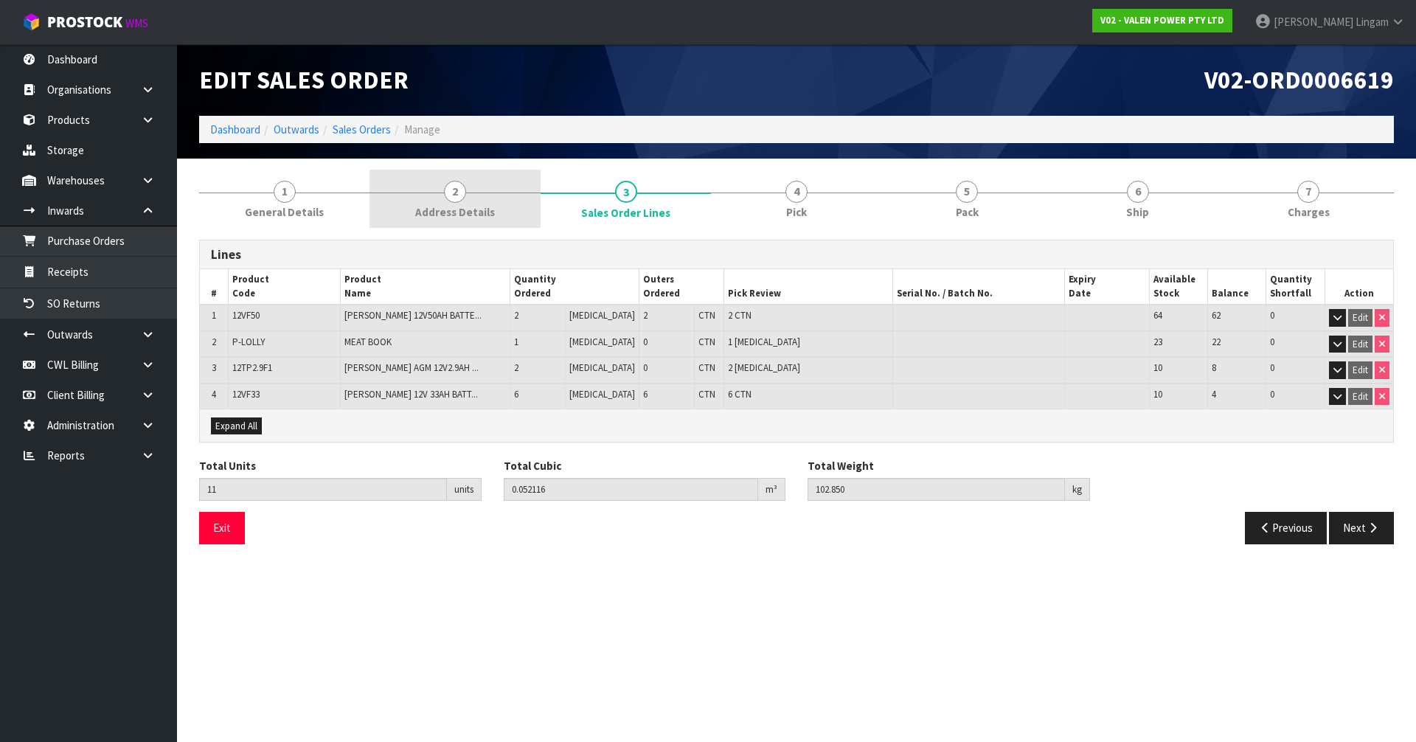
drag, startPoint x: 336, startPoint y: 207, endPoint x: 422, endPoint y: 203, distance: 86.4
click at [336, 206] on link "1 General Details" at bounding box center [284, 199] width 170 height 58
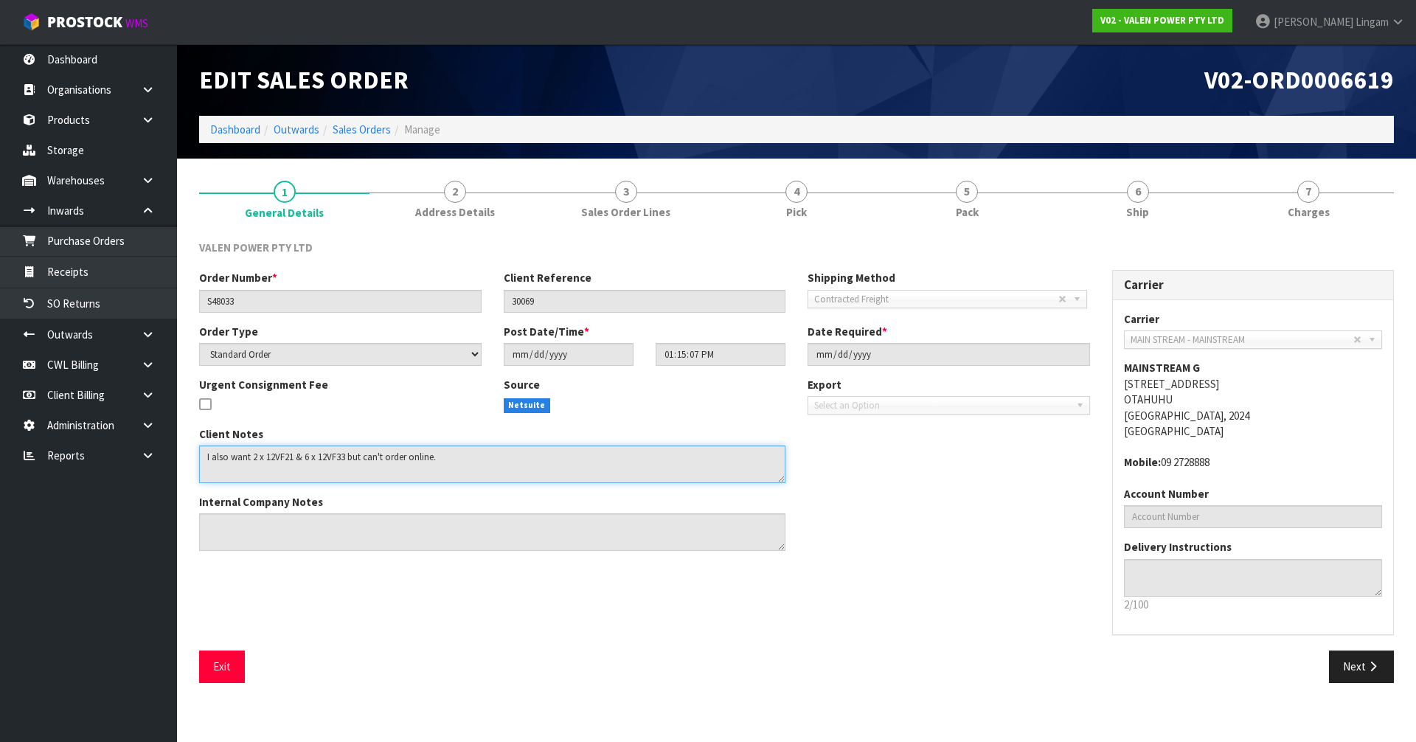
click at [279, 454] on textarea at bounding box center [492, 465] width 586 height 38
click at [155, 181] on link at bounding box center [153, 180] width 47 height 30
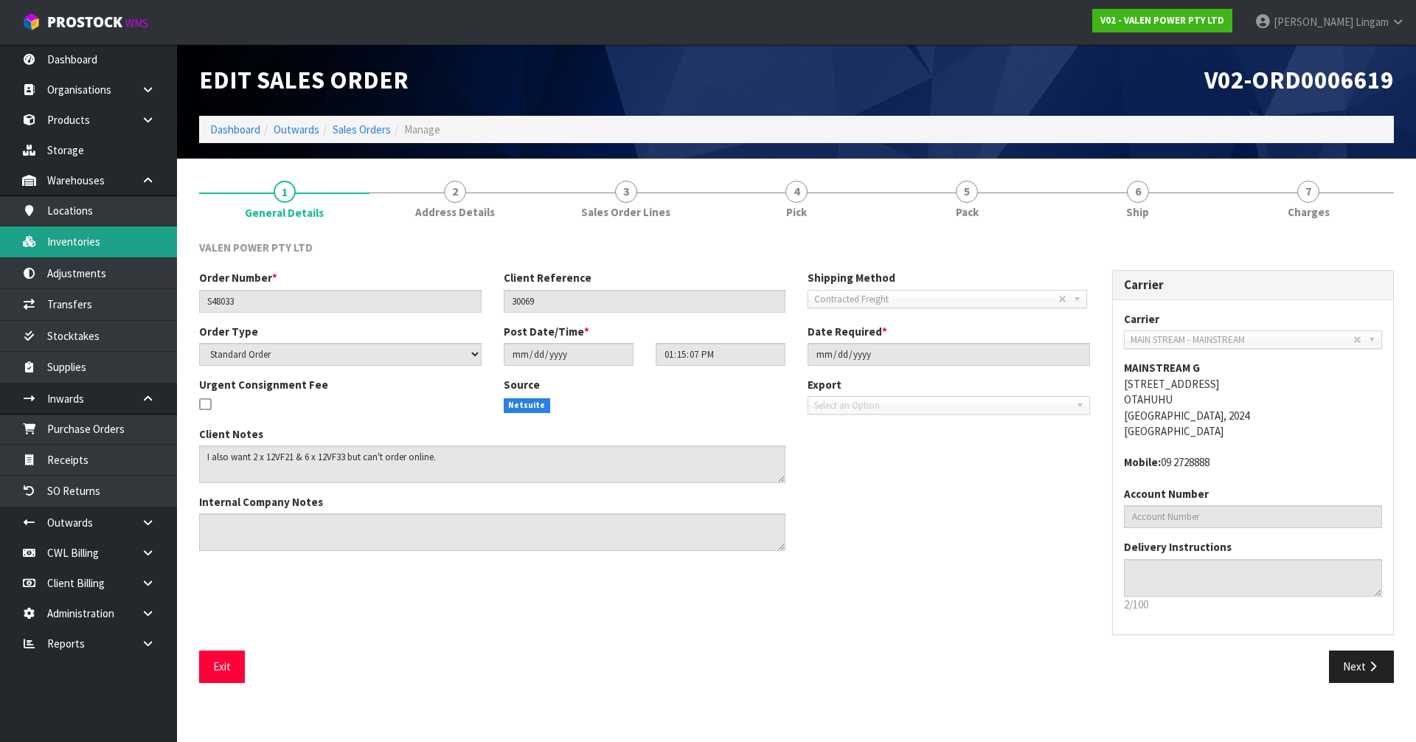
click at [133, 249] on link "Inventories" at bounding box center [88, 241] width 177 height 30
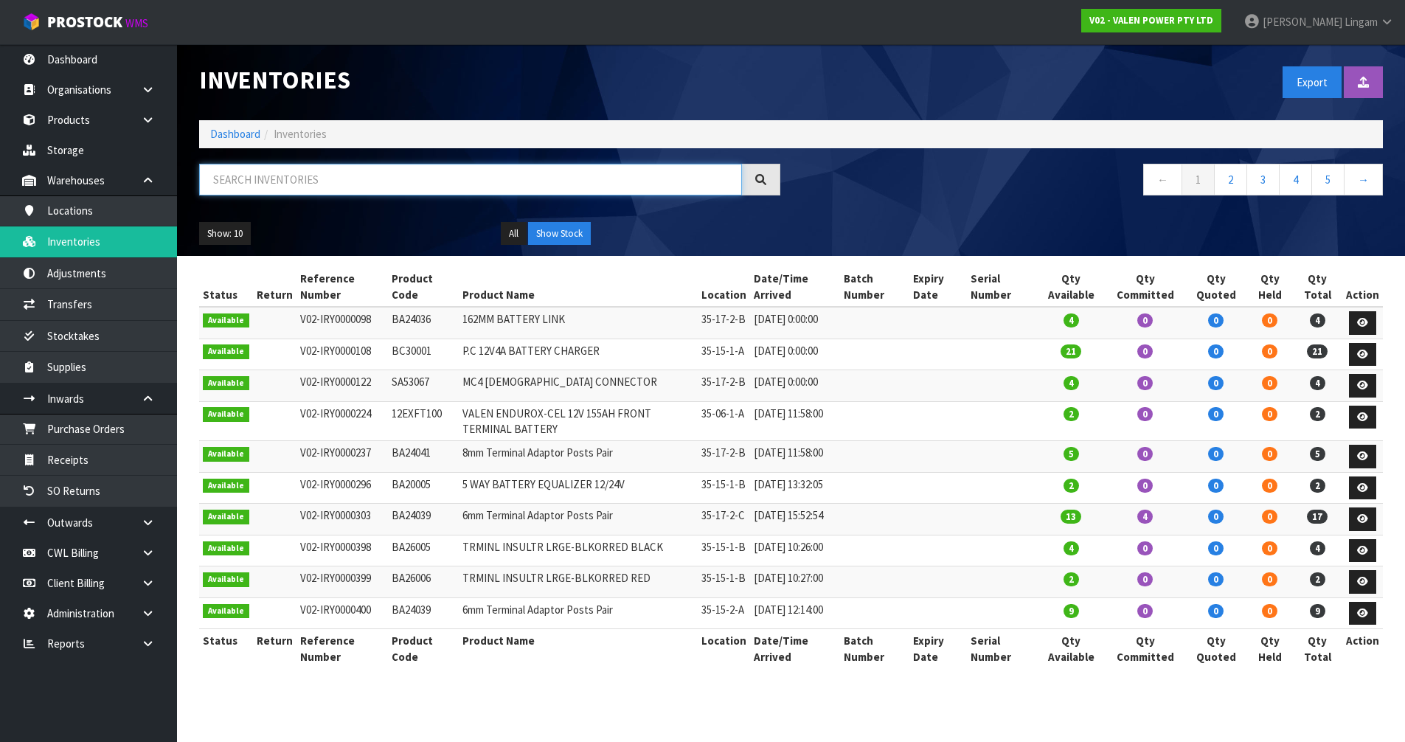
click at [445, 187] on input "text" at bounding box center [470, 180] width 543 height 32
paste input "12VF21"
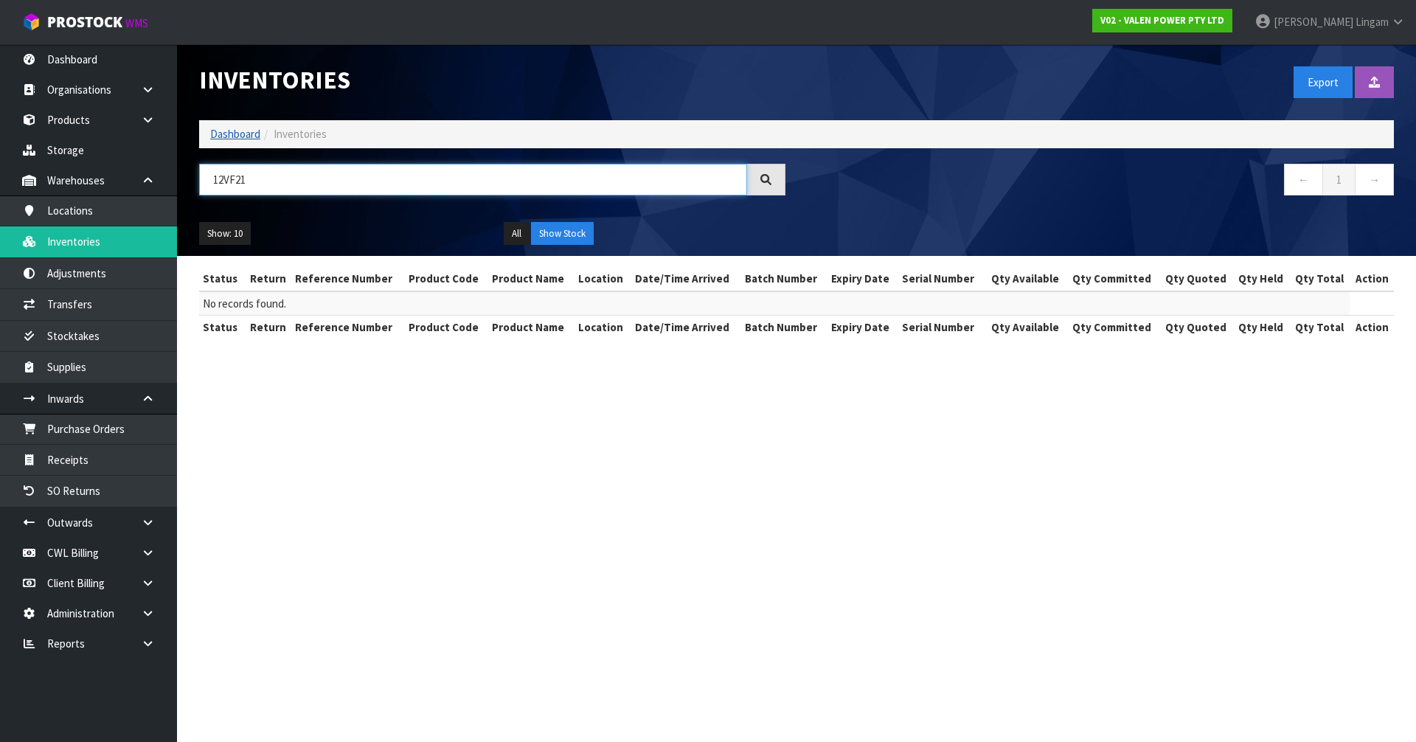
type input "12VF21"
click at [240, 129] on link "Dashboard" at bounding box center [235, 134] width 50 height 14
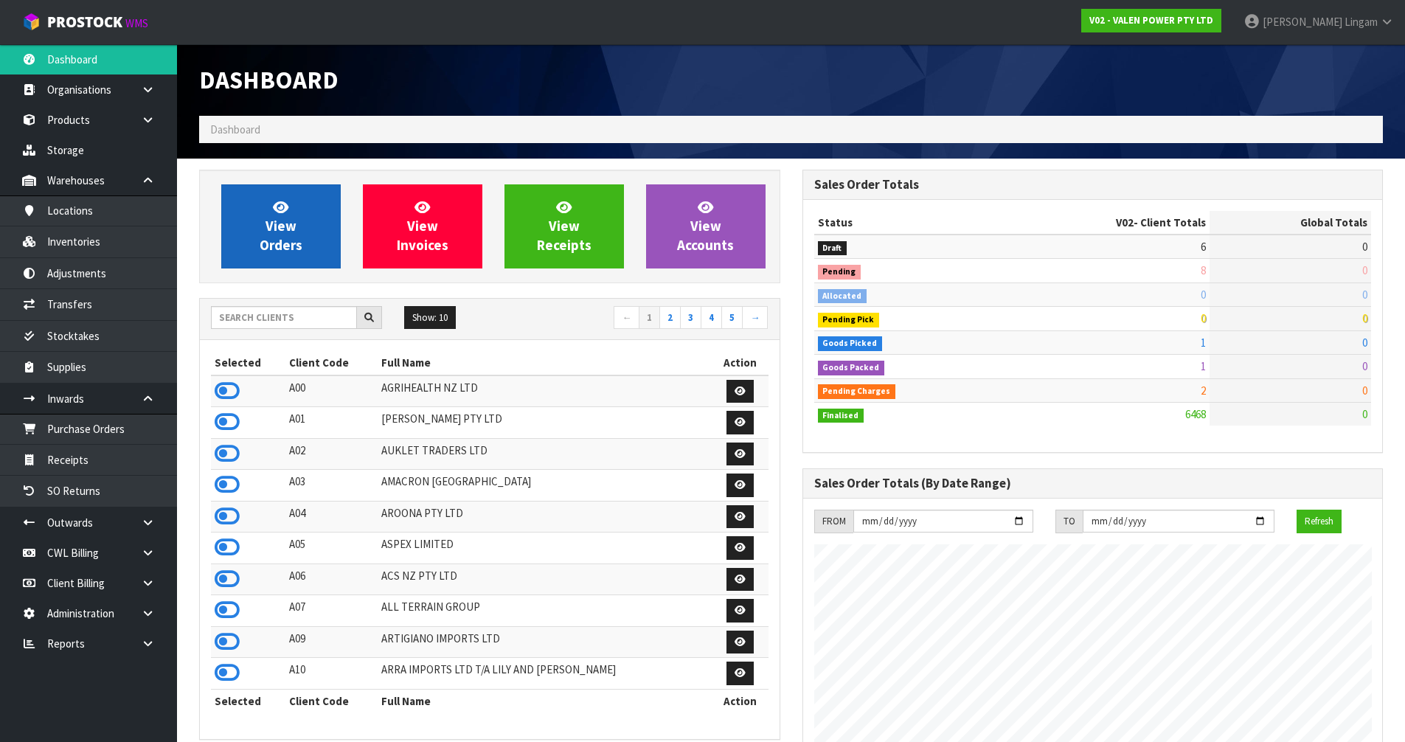
scroll to position [1149, 603]
click at [318, 235] on link "View Orders" at bounding box center [280, 226] width 119 height 84
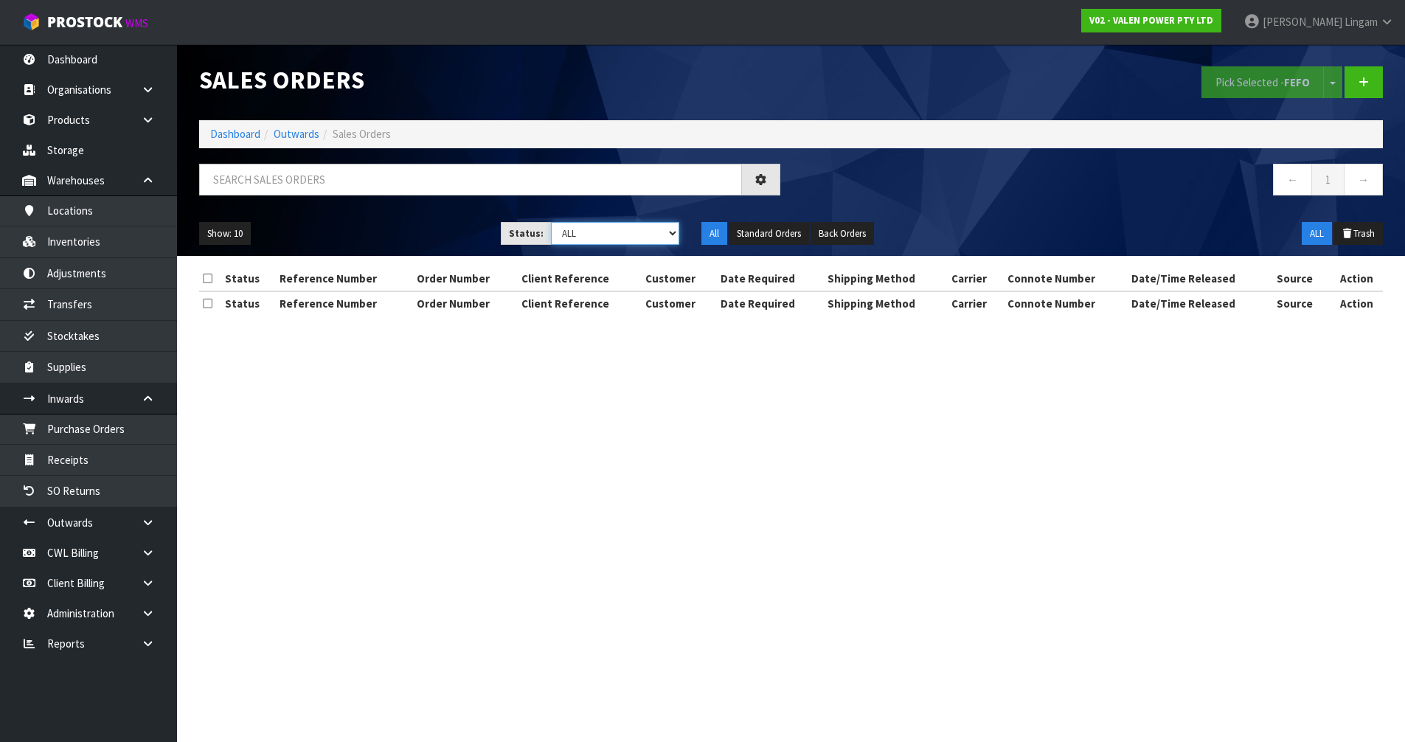
click at [670, 240] on select "Draft Pending Allocated Pending Pick Goods Picked Goods Packed Pending Charges …" at bounding box center [615, 233] width 128 height 23
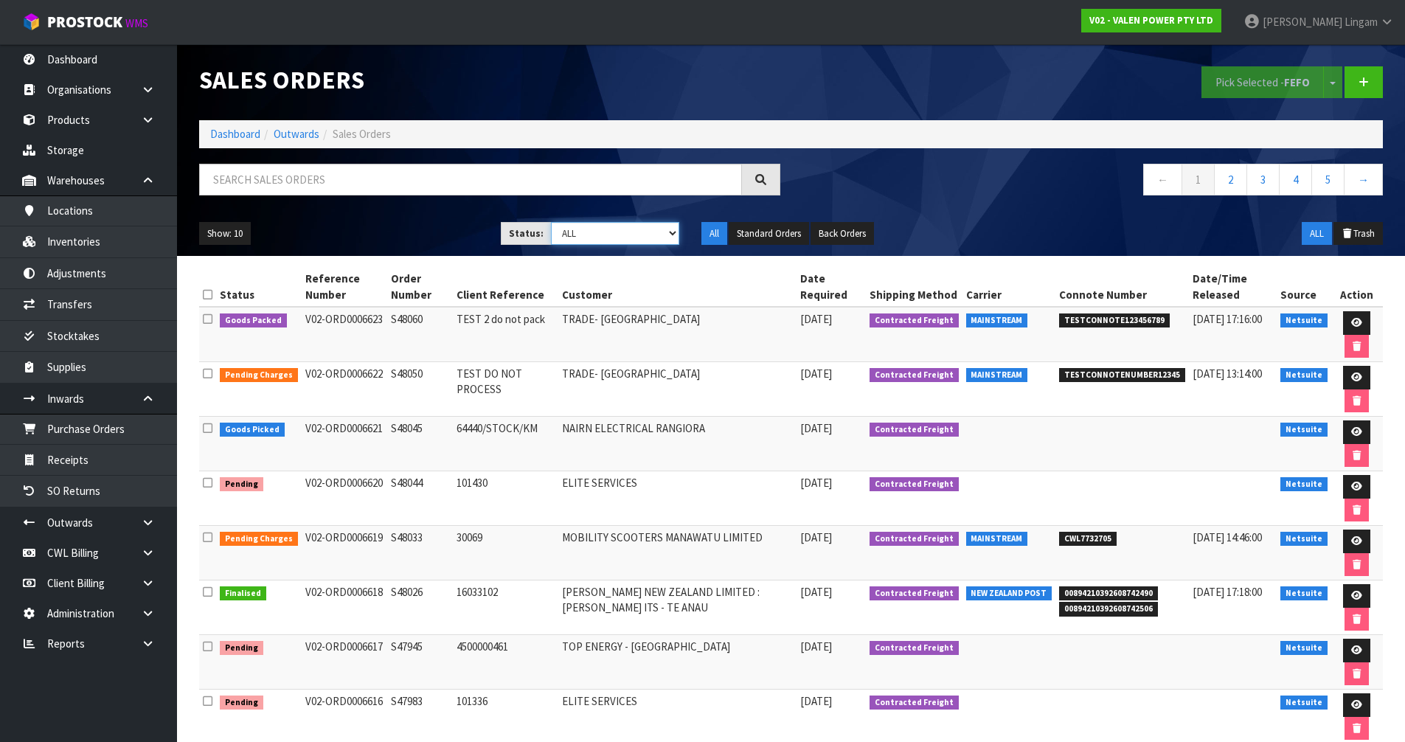
select select "string:6"
click at [551, 222] on select "Draft Pending Allocated Pending Pick Goods Picked Goods Packed Pending Charges …" at bounding box center [615, 233] width 128 height 23
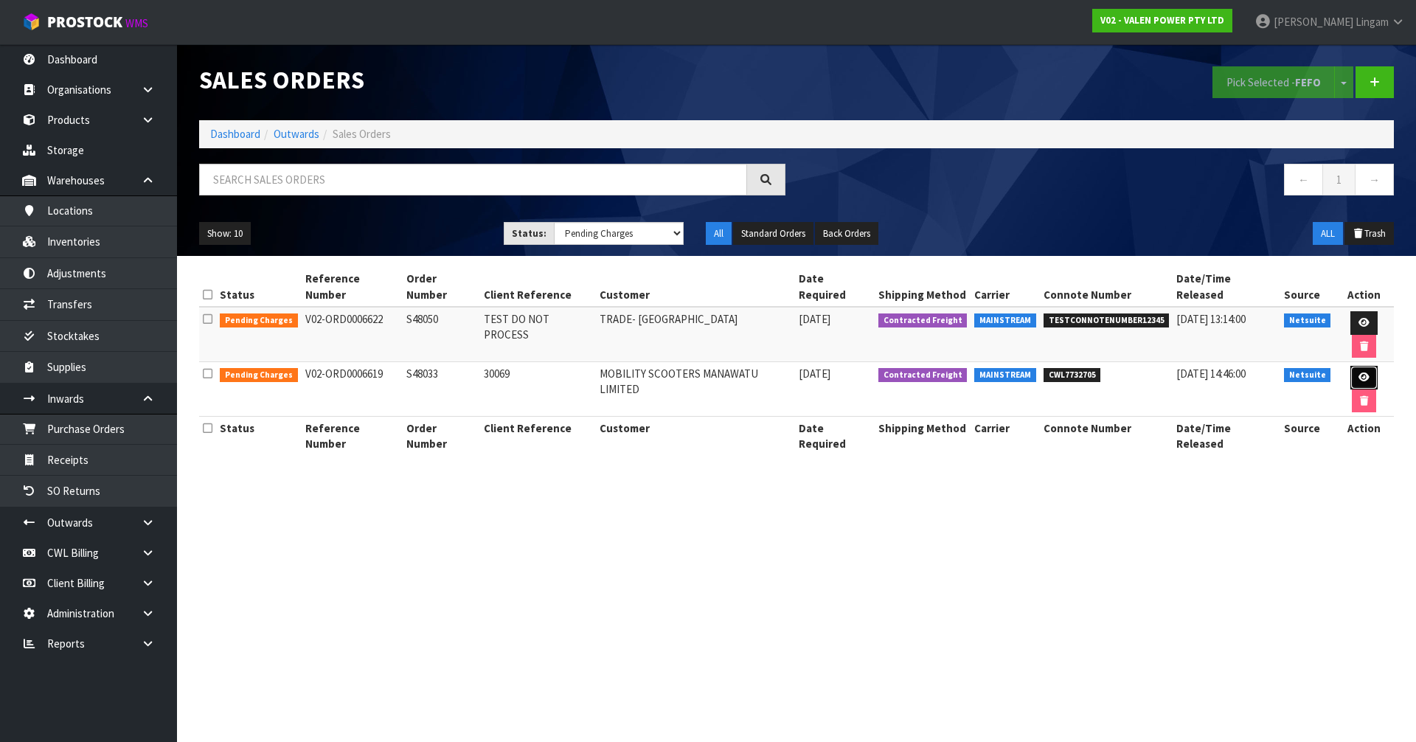
click at [1351, 366] on link at bounding box center [1364, 378] width 27 height 24
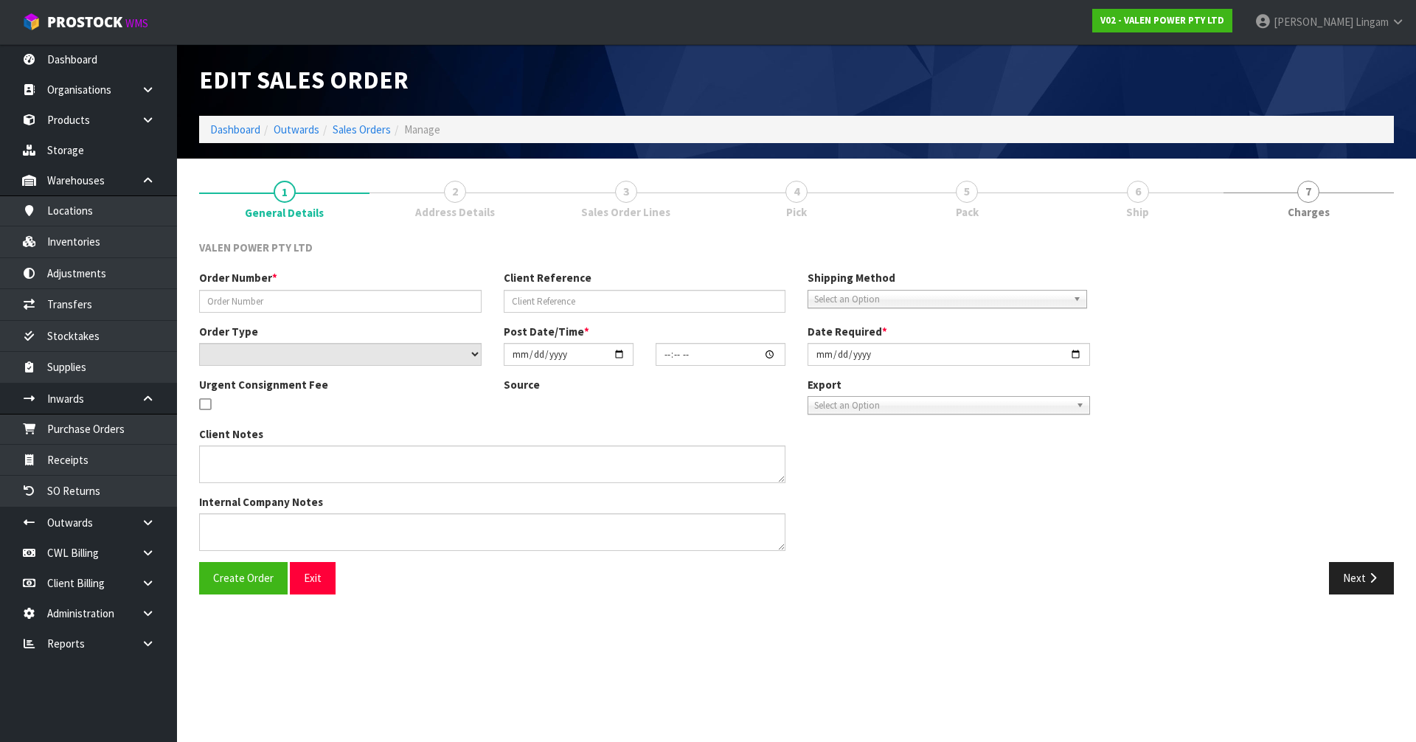
type input "S48033"
type input "30069"
select select "number:0"
type input "[DATE]"
type input "13:15:07.000"
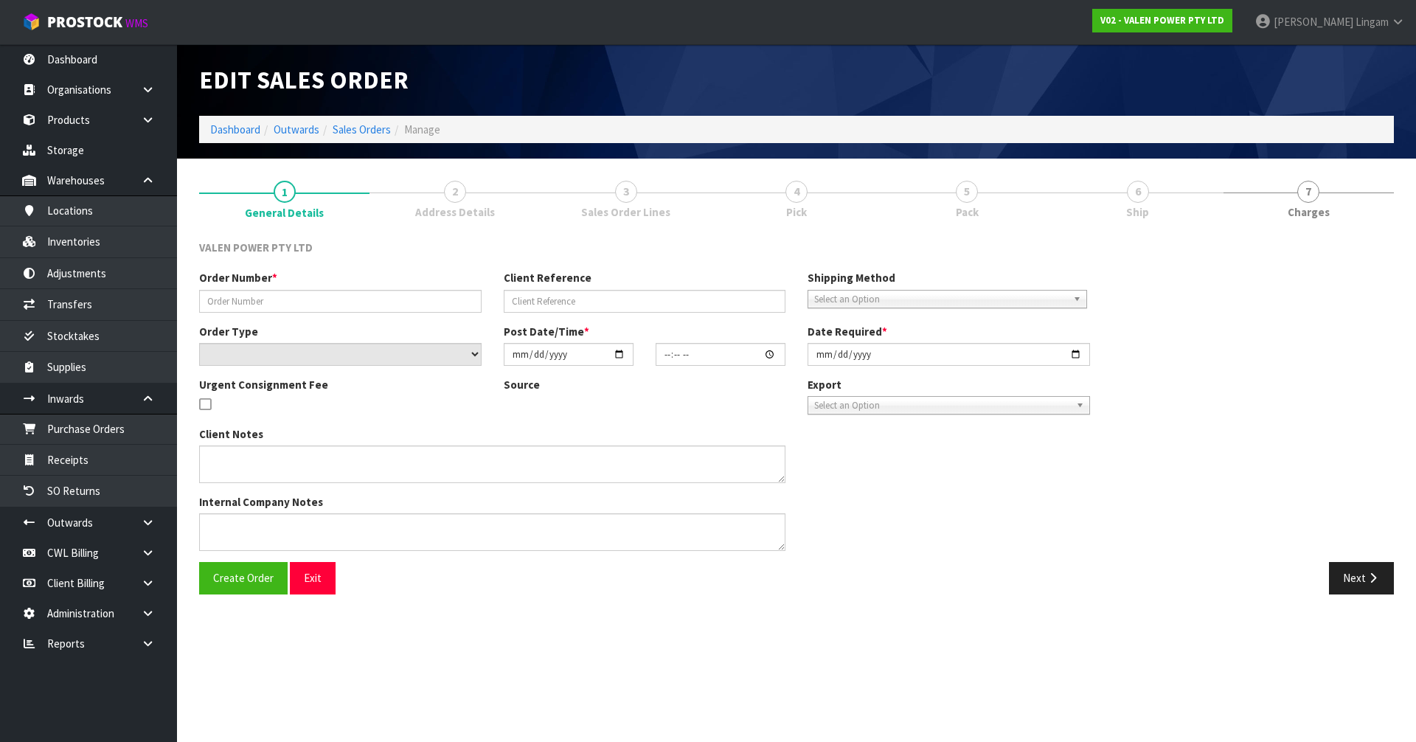
type input "[DATE]"
type textarea "I also want 2 x 12VF21 & 6 x 12VF33 but can't order online."
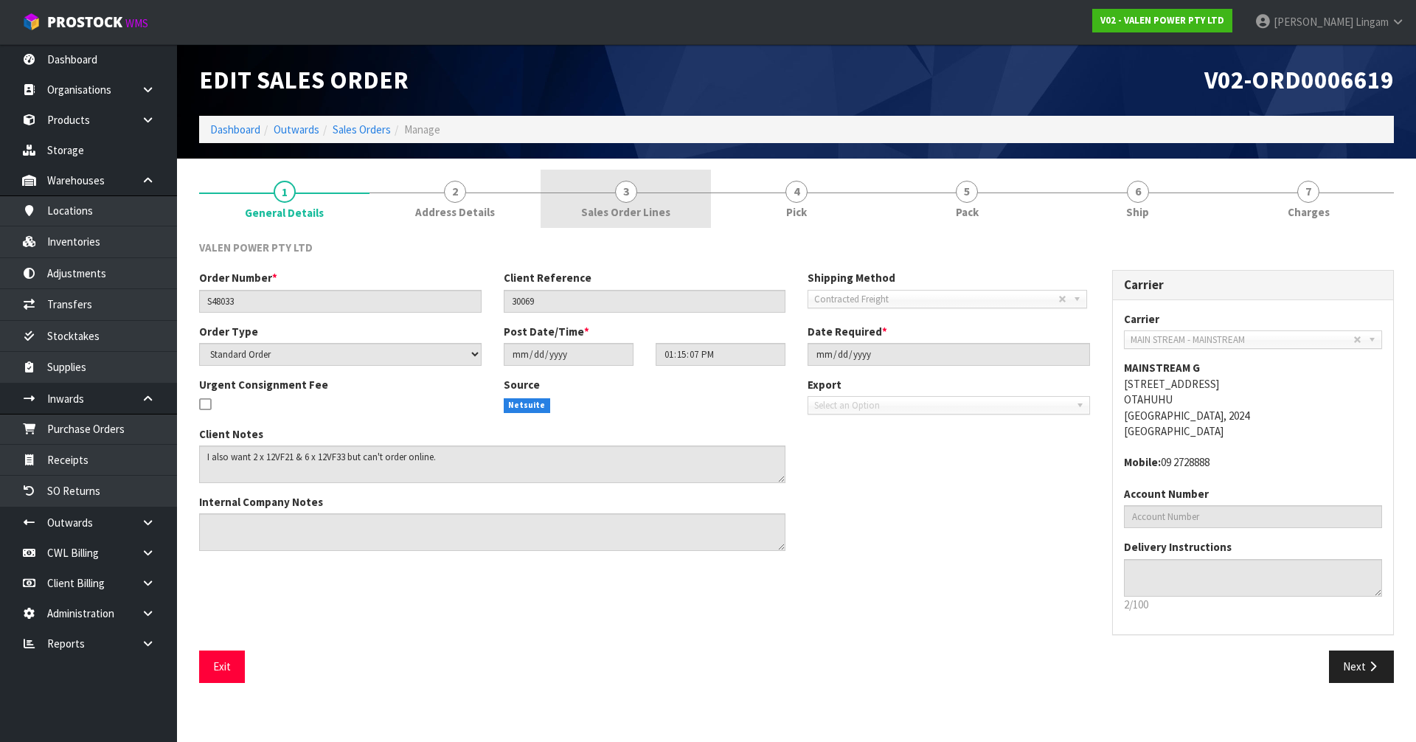
click at [666, 219] on span "Sales Order Lines" at bounding box center [625, 211] width 89 height 15
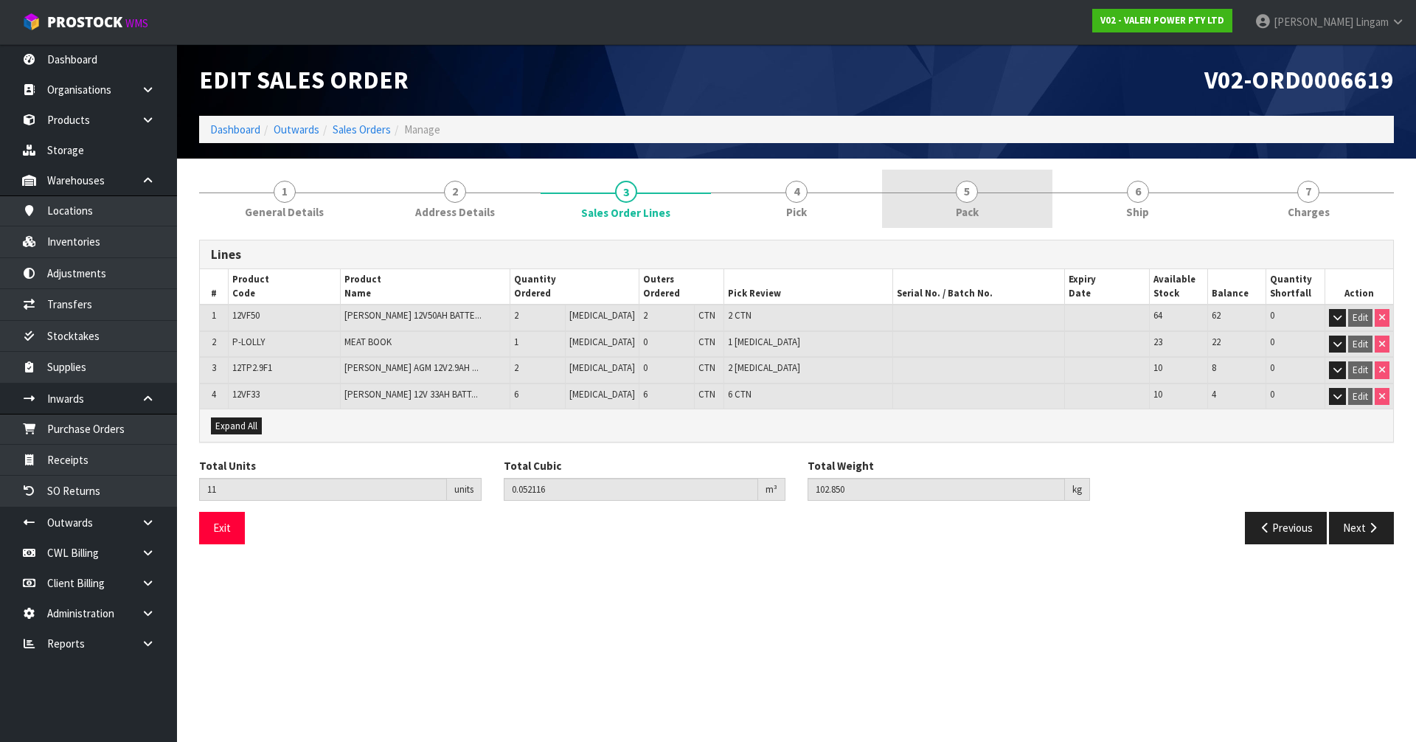
click at [983, 209] on link "5 Pack" at bounding box center [967, 199] width 170 height 58
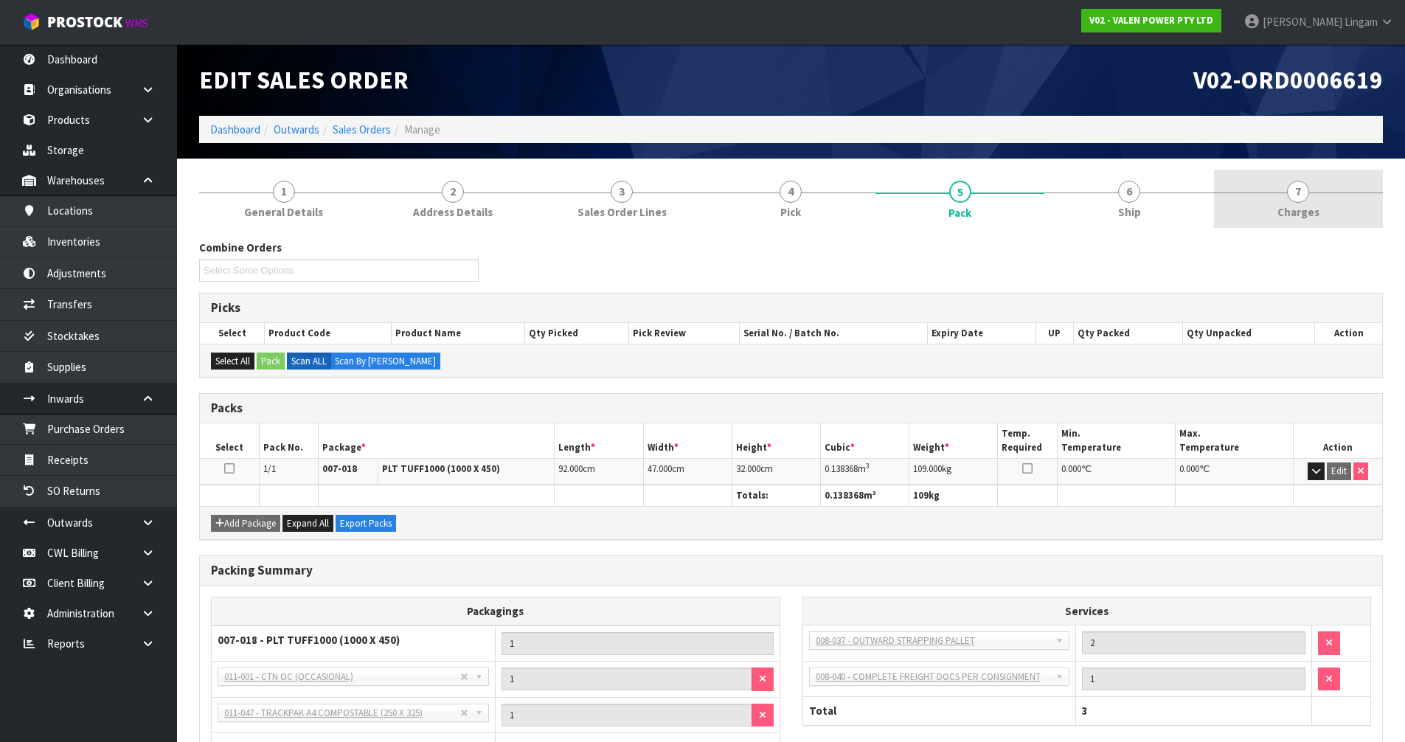
click at [1351, 200] on link "7 [GEOGRAPHIC_DATA]" at bounding box center [1298, 199] width 169 height 58
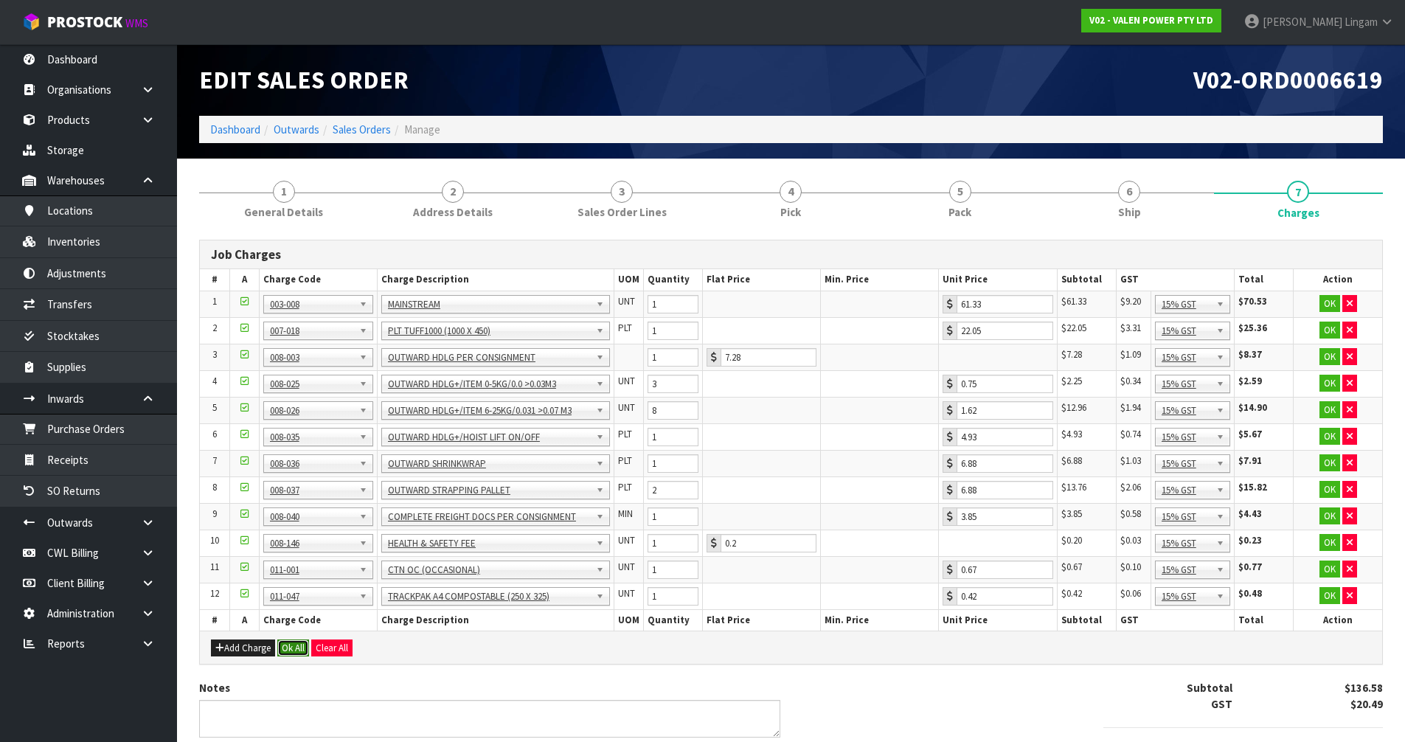
click at [302, 644] on button "Ok All" at bounding box center [293, 649] width 32 height 18
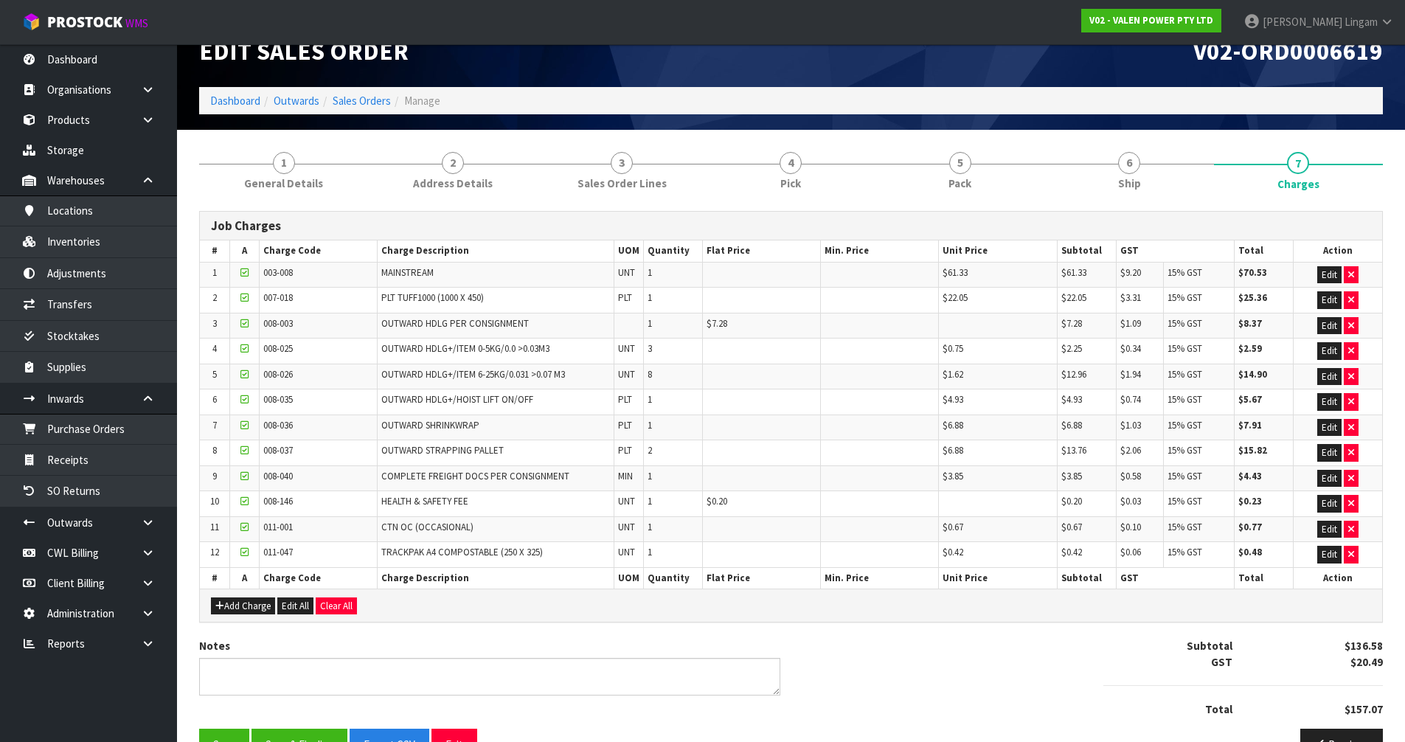
scroll to position [69, 0]
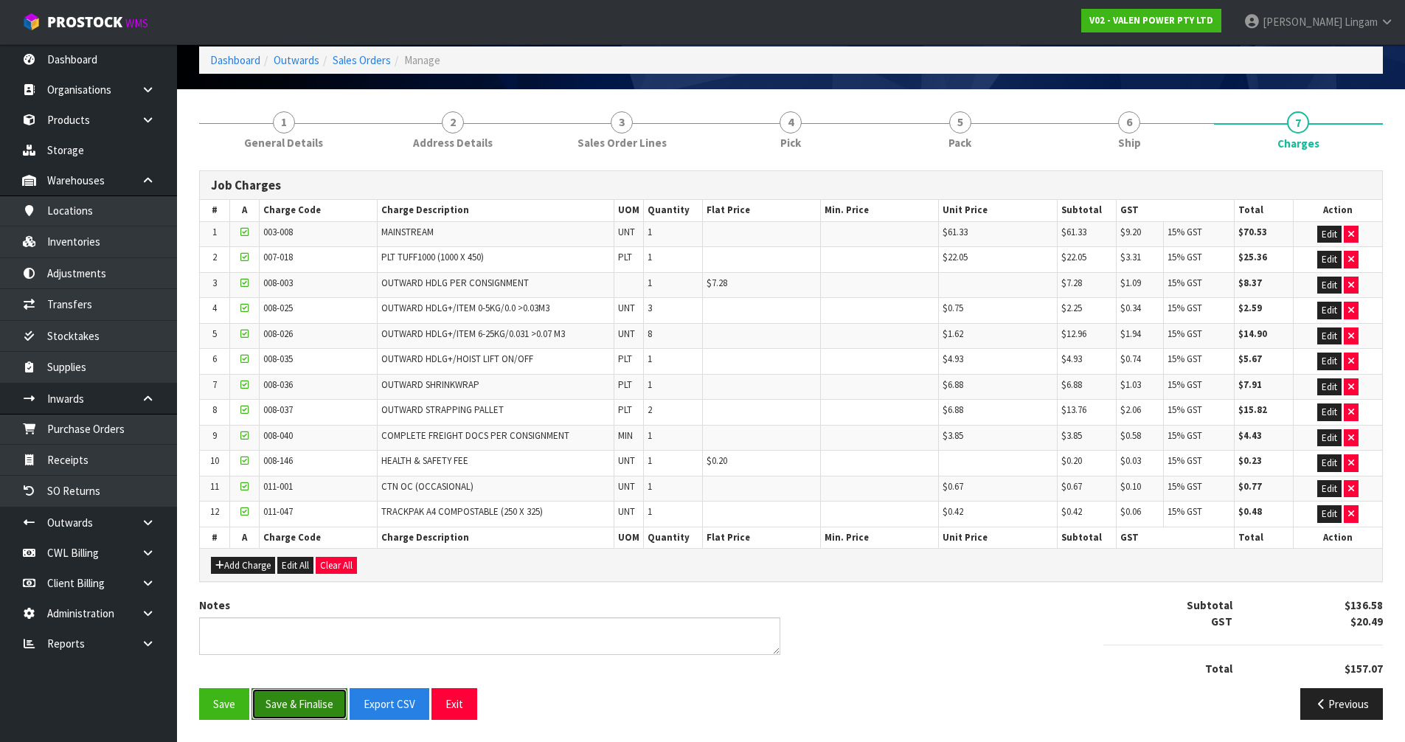
click at [299, 710] on button "Save & Finalise" at bounding box center [300, 704] width 96 height 32
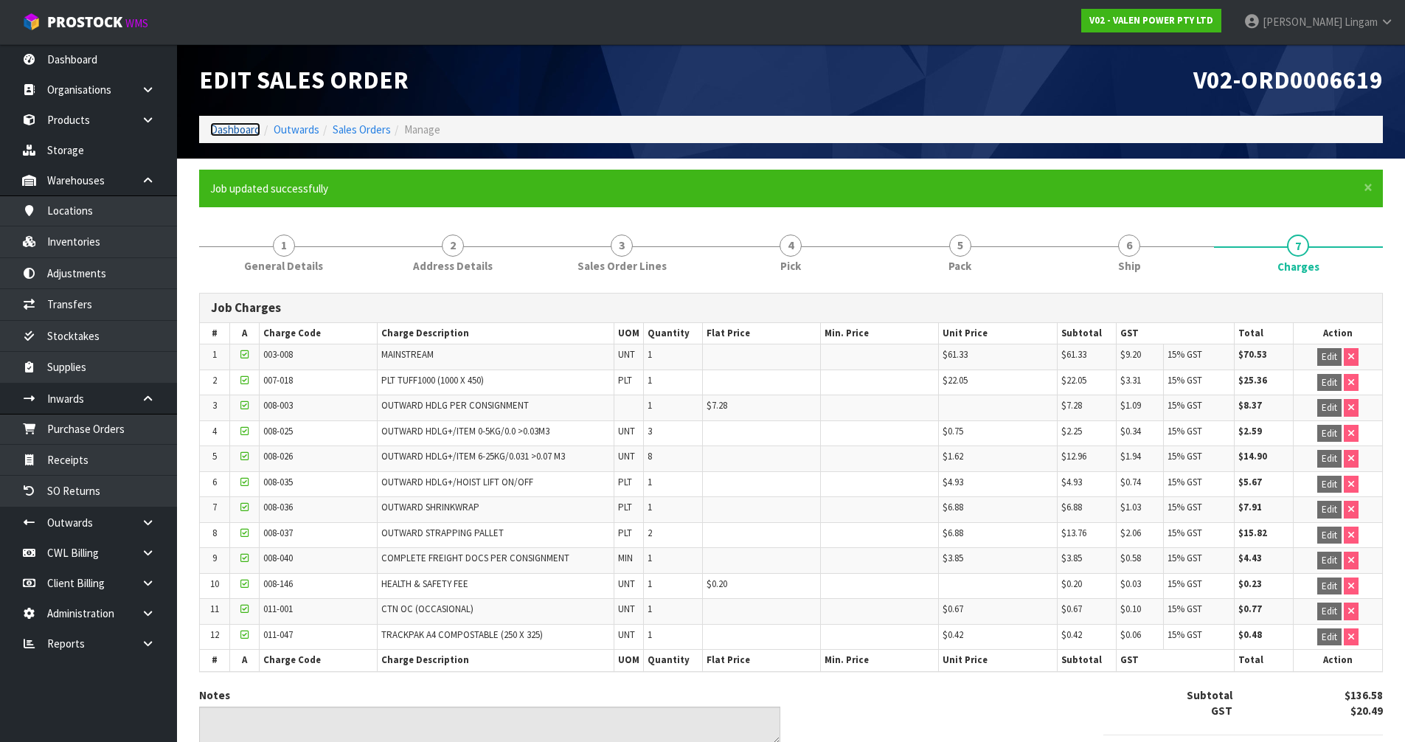
click at [235, 126] on link "Dashboard" at bounding box center [235, 129] width 50 height 14
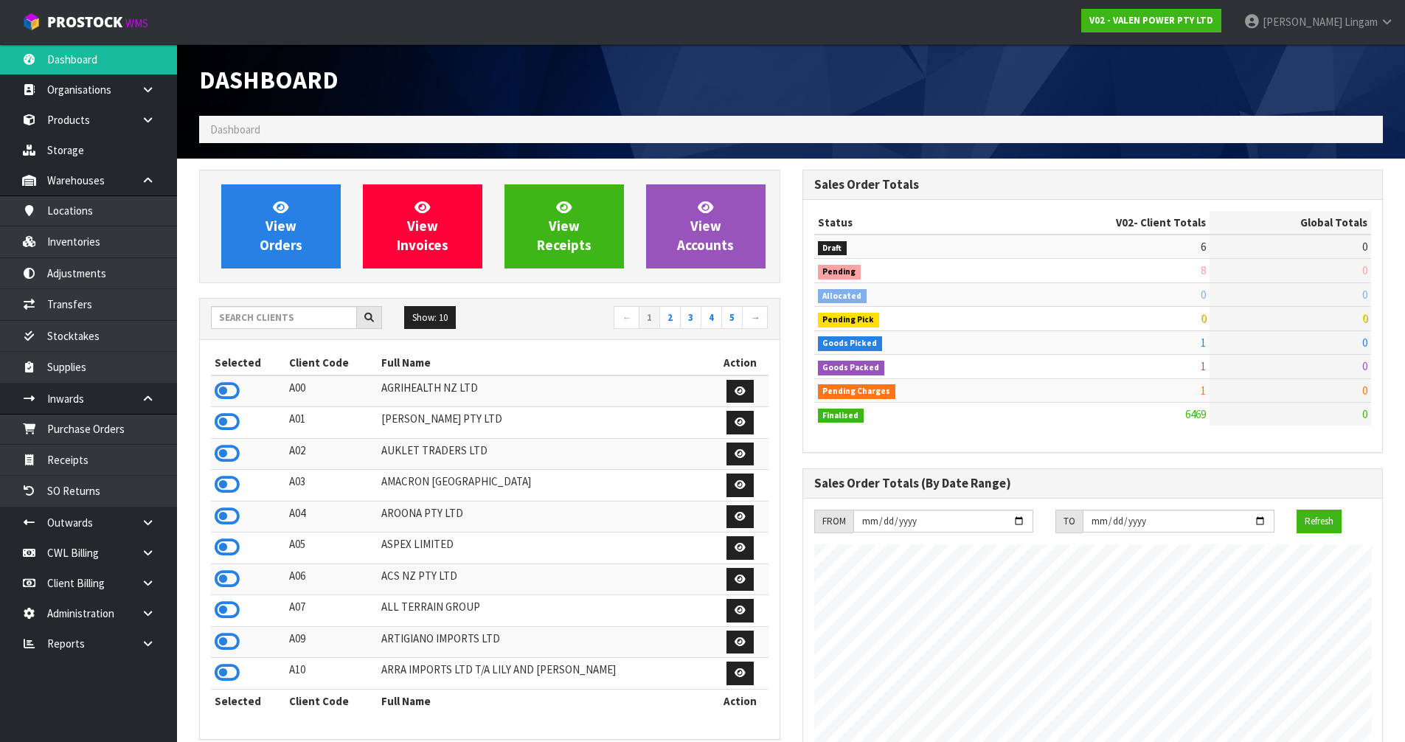
scroll to position [1149, 603]
click at [264, 235] on link "View Orders" at bounding box center [280, 226] width 119 height 84
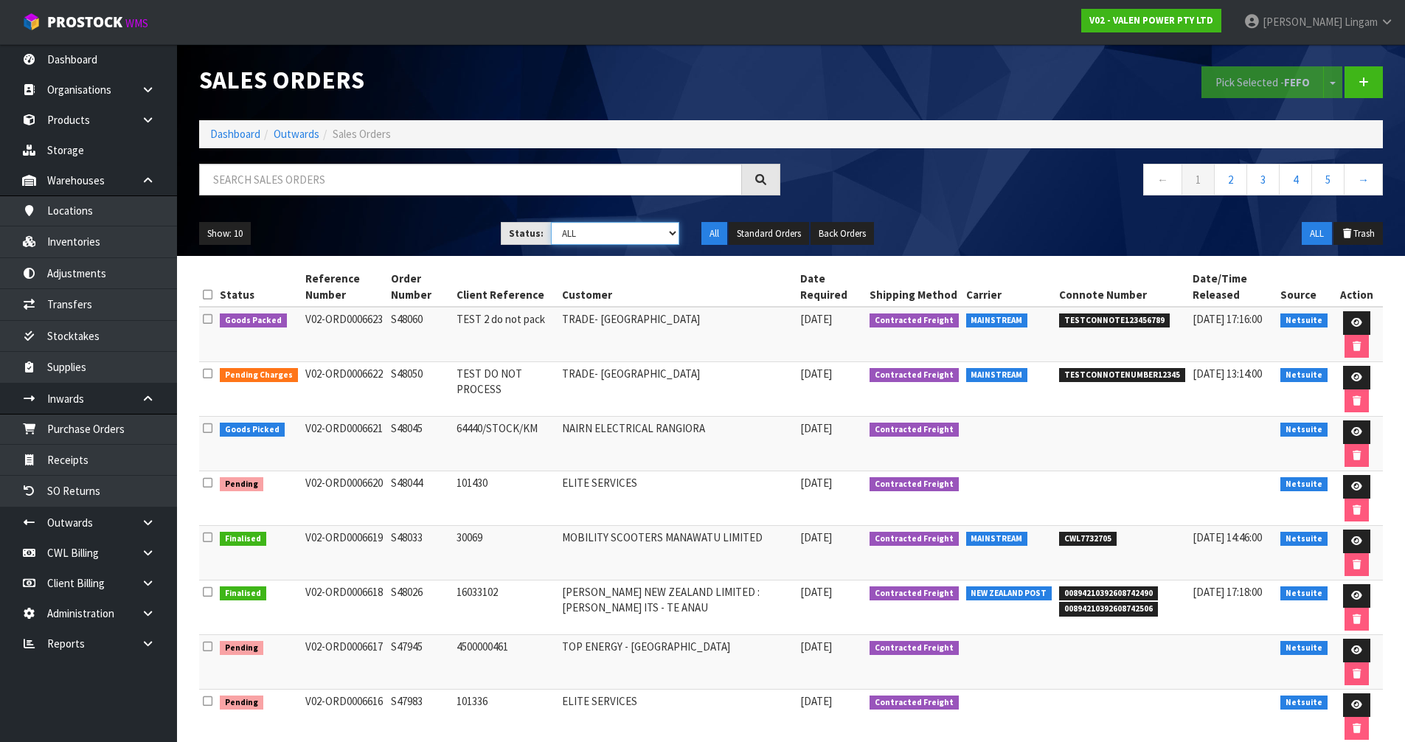
click at [656, 233] on select "Draft Pending Allocated Pending Pick Goods Picked Goods Packed Pending Charges …" at bounding box center [615, 233] width 128 height 23
click at [1351, 374] on icon at bounding box center [1356, 378] width 11 height 10
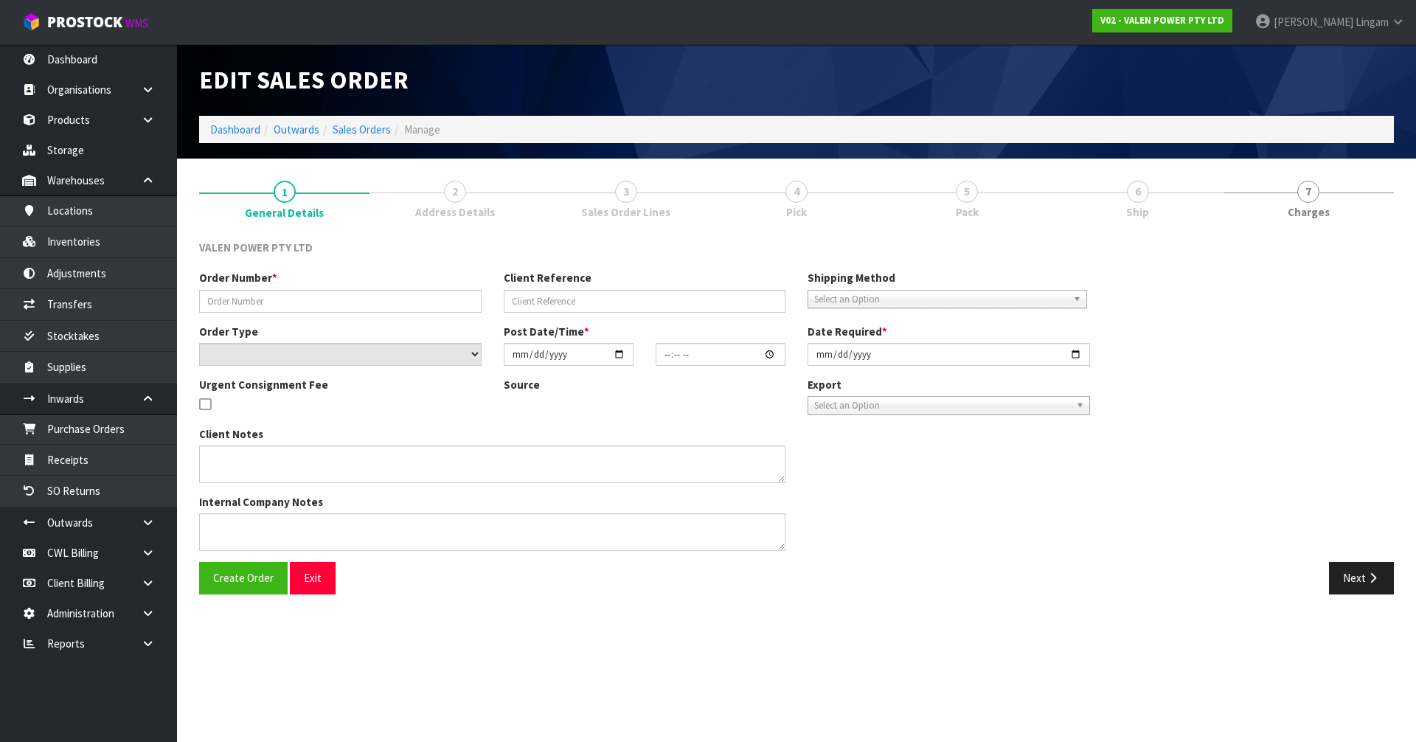
type input "S48050"
type input "TEST DO NOT PROCESS"
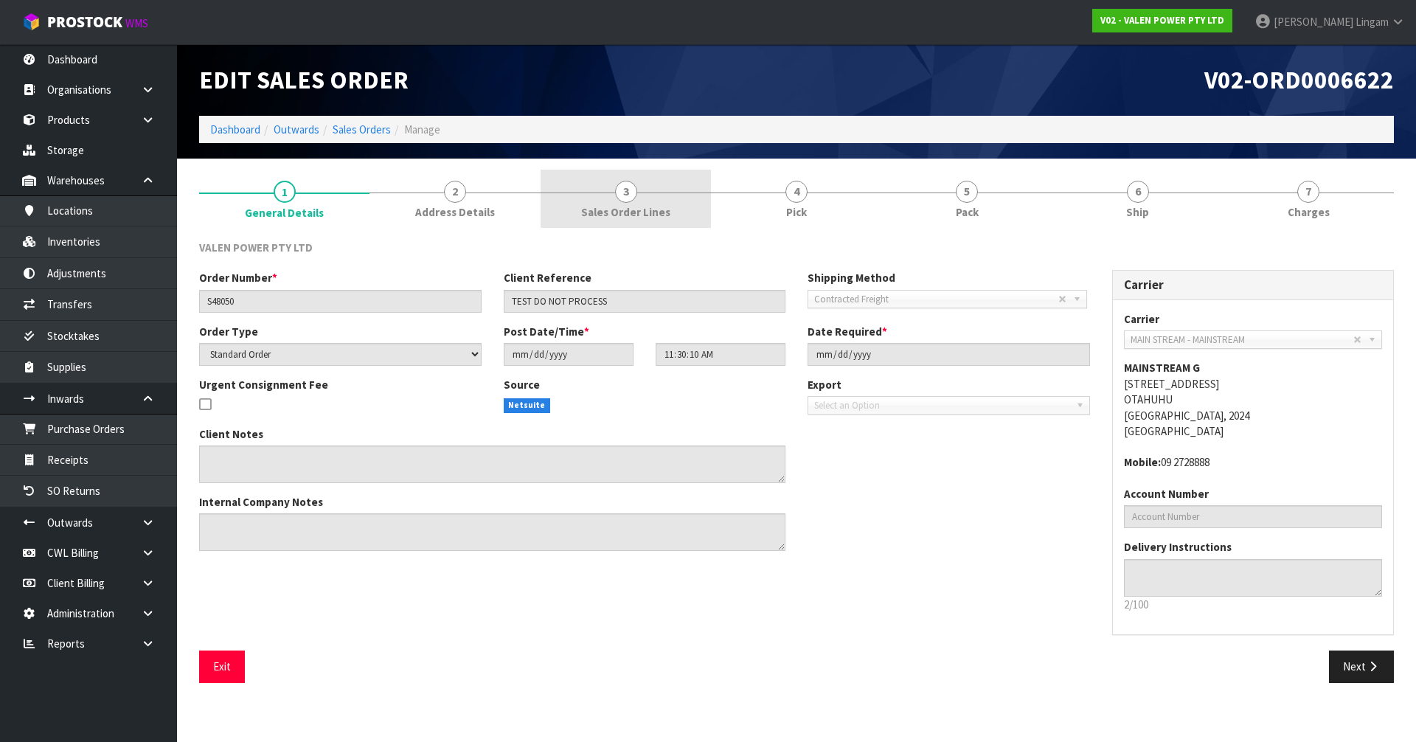
click at [661, 193] on link "3 Sales Order Lines" at bounding box center [626, 199] width 170 height 58
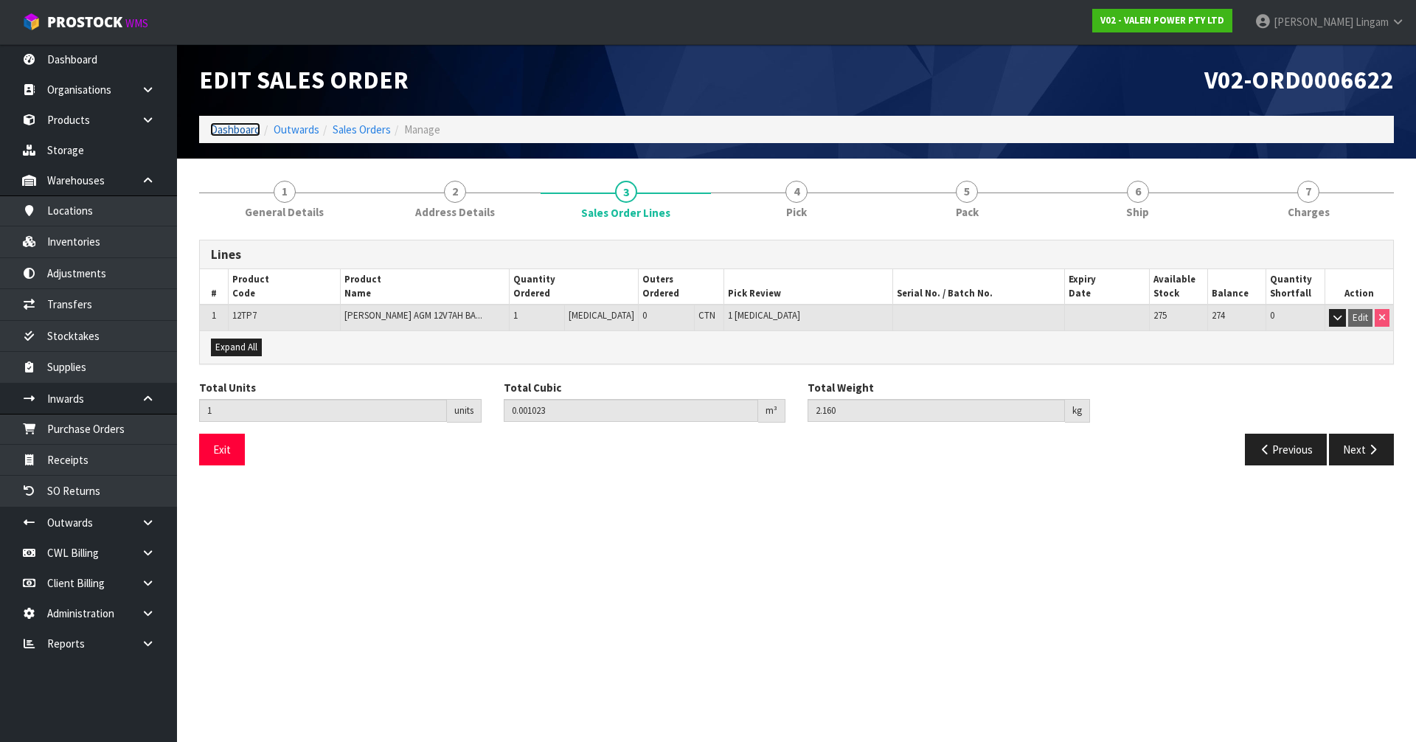
click at [239, 123] on link "Dashboard" at bounding box center [235, 129] width 50 height 14
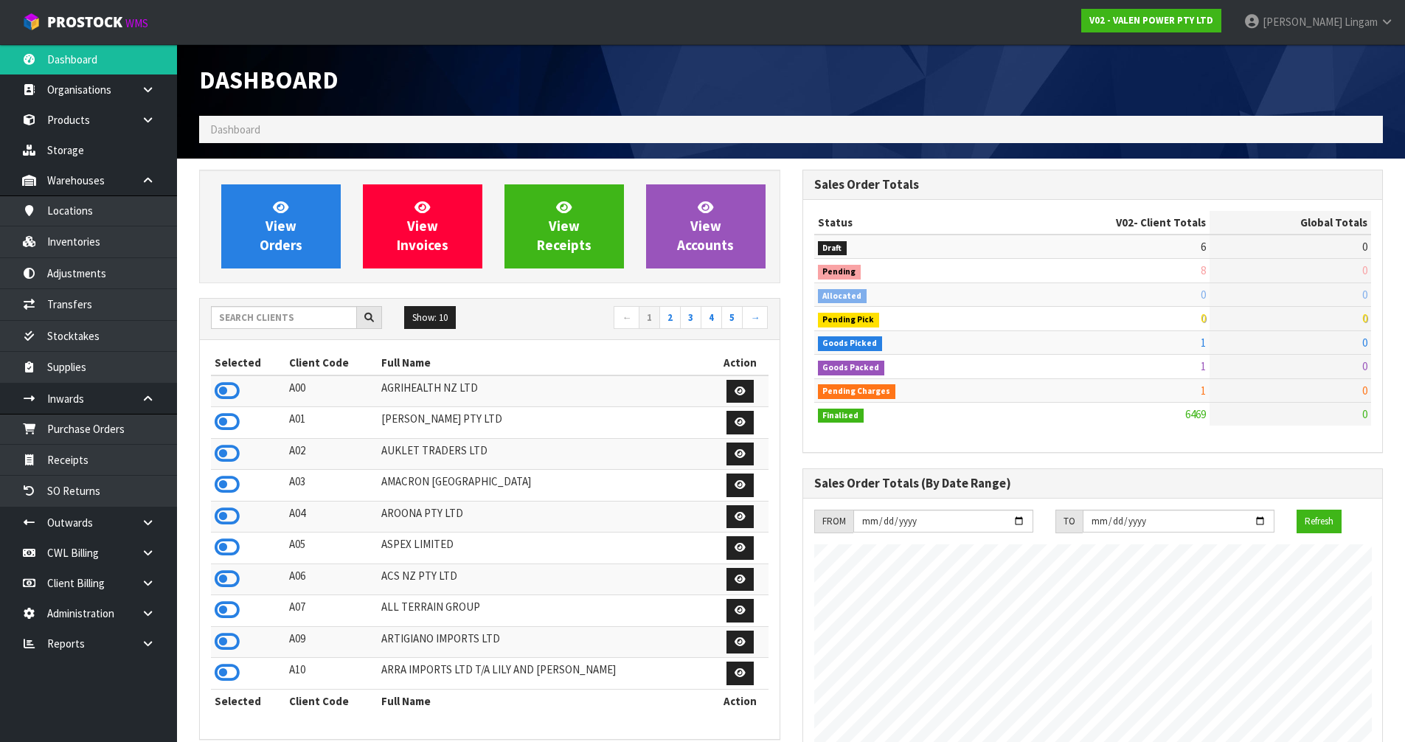
scroll to position [1149, 603]
click at [323, 324] on input "text" at bounding box center [284, 317] width 146 height 23
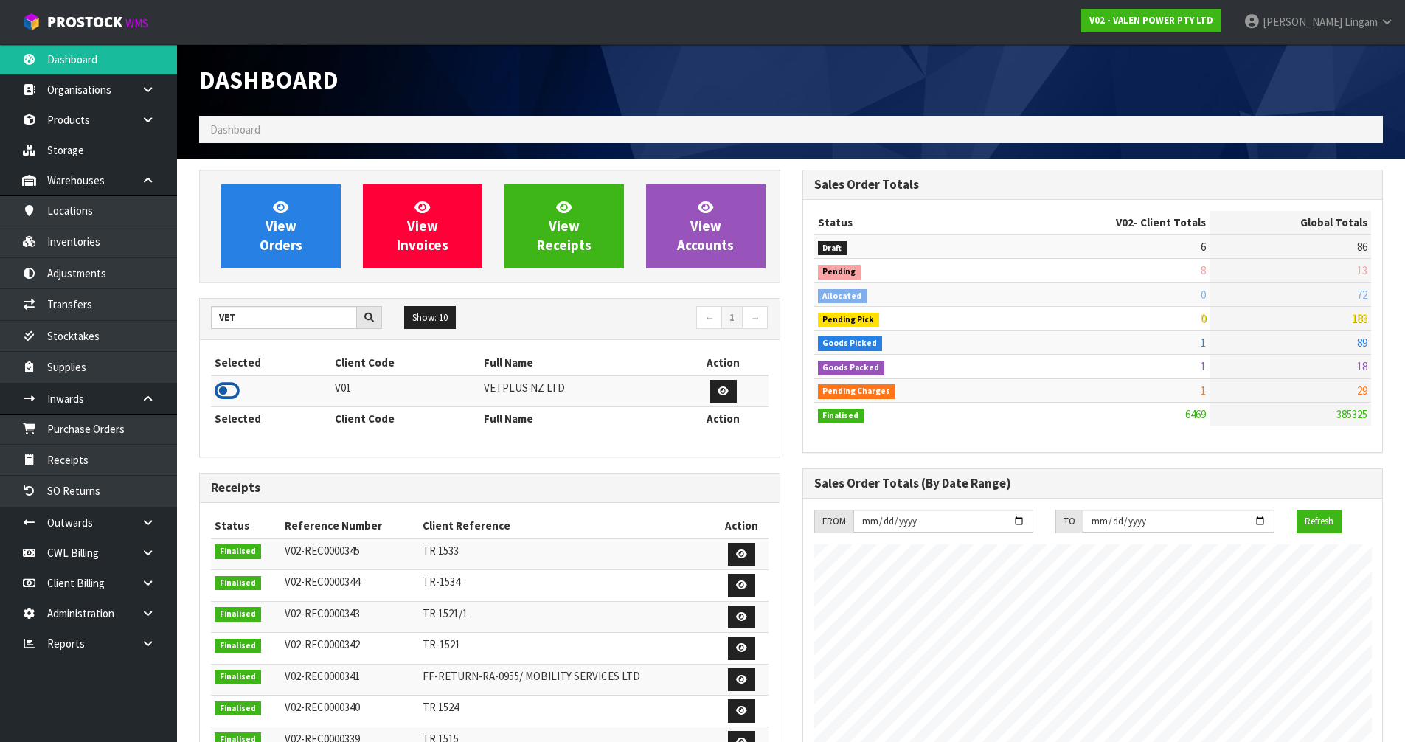
click at [221, 393] on icon at bounding box center [227, 391] width 25 height 22
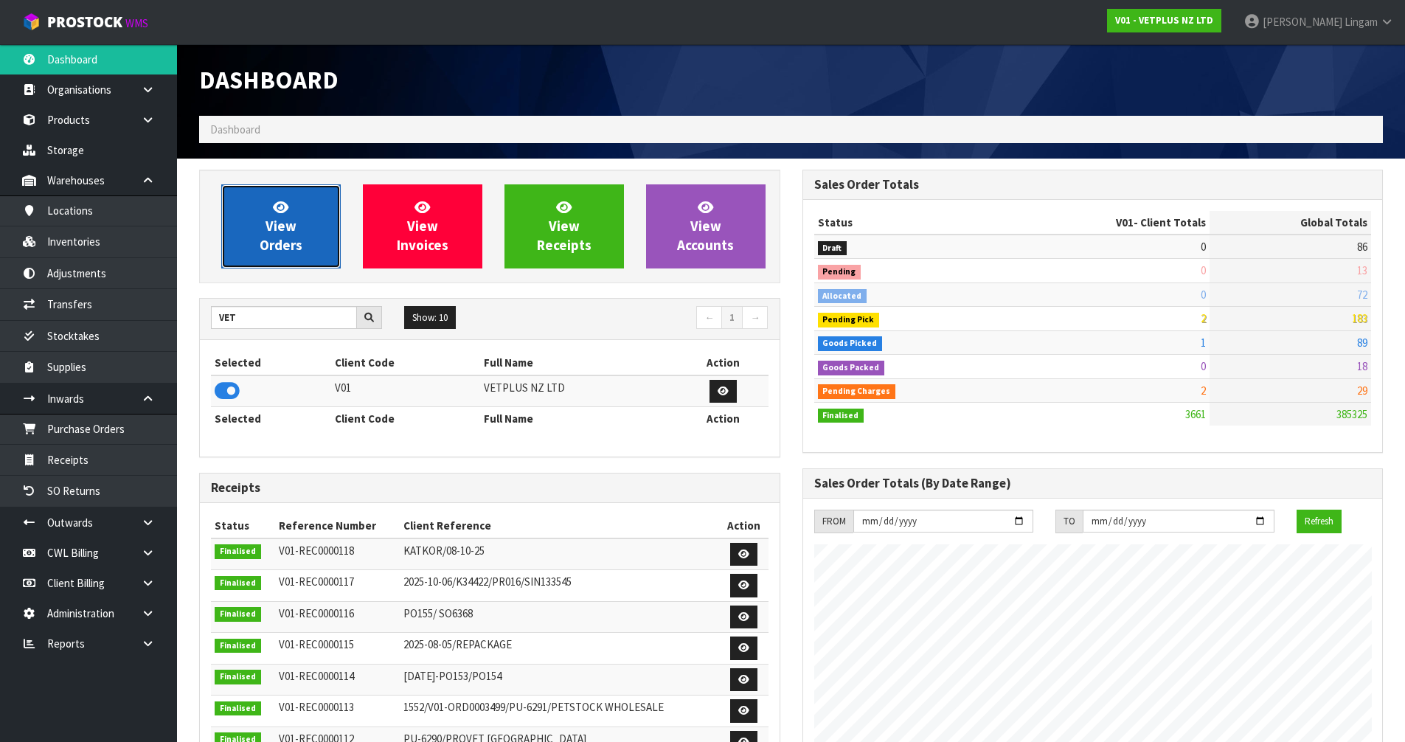
click at [288, 231] on span "View Orders" at bounding box center [281, 225] width 43 height 55
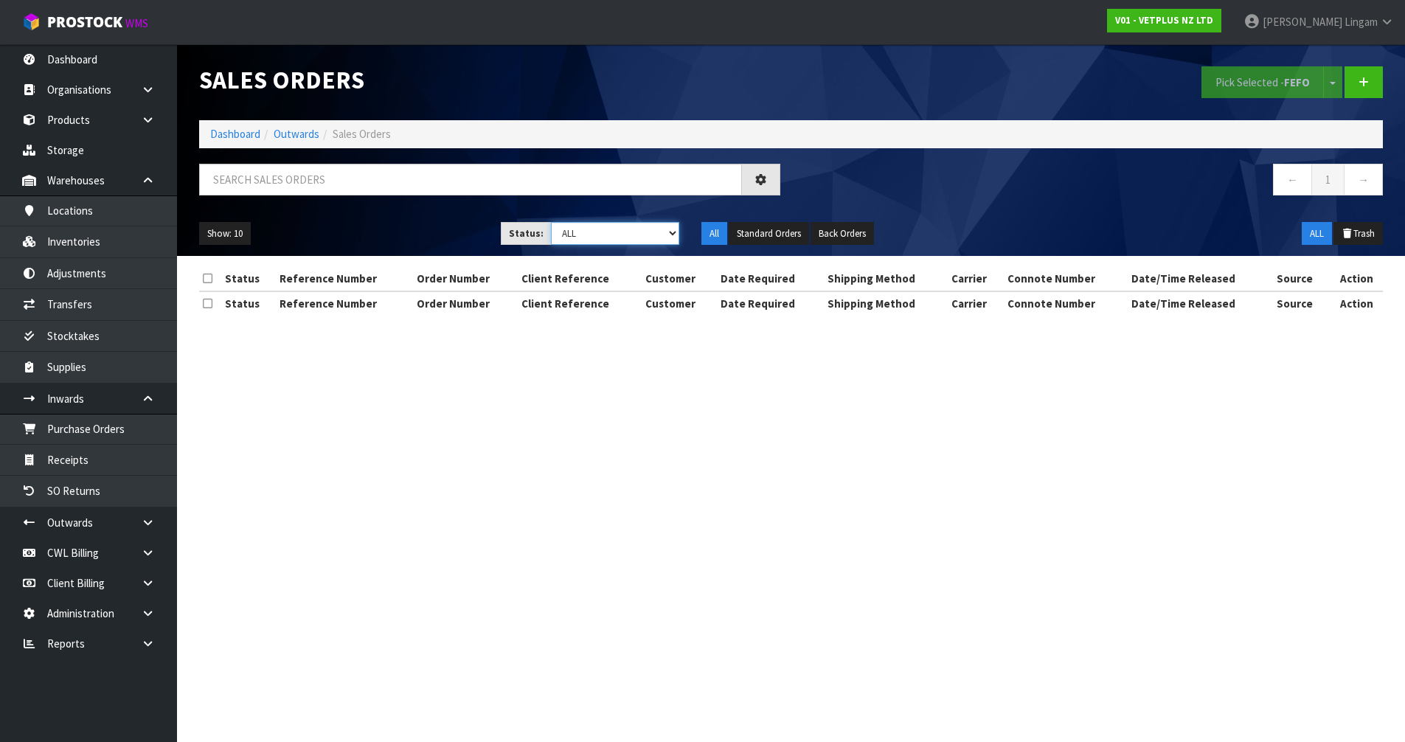
click at [671, 235] on select "Draft Pending Allocated Pending Pick Goods Picked Goods Packed Pending Charges …" at bounding box center [615, 233] width 128 height 23
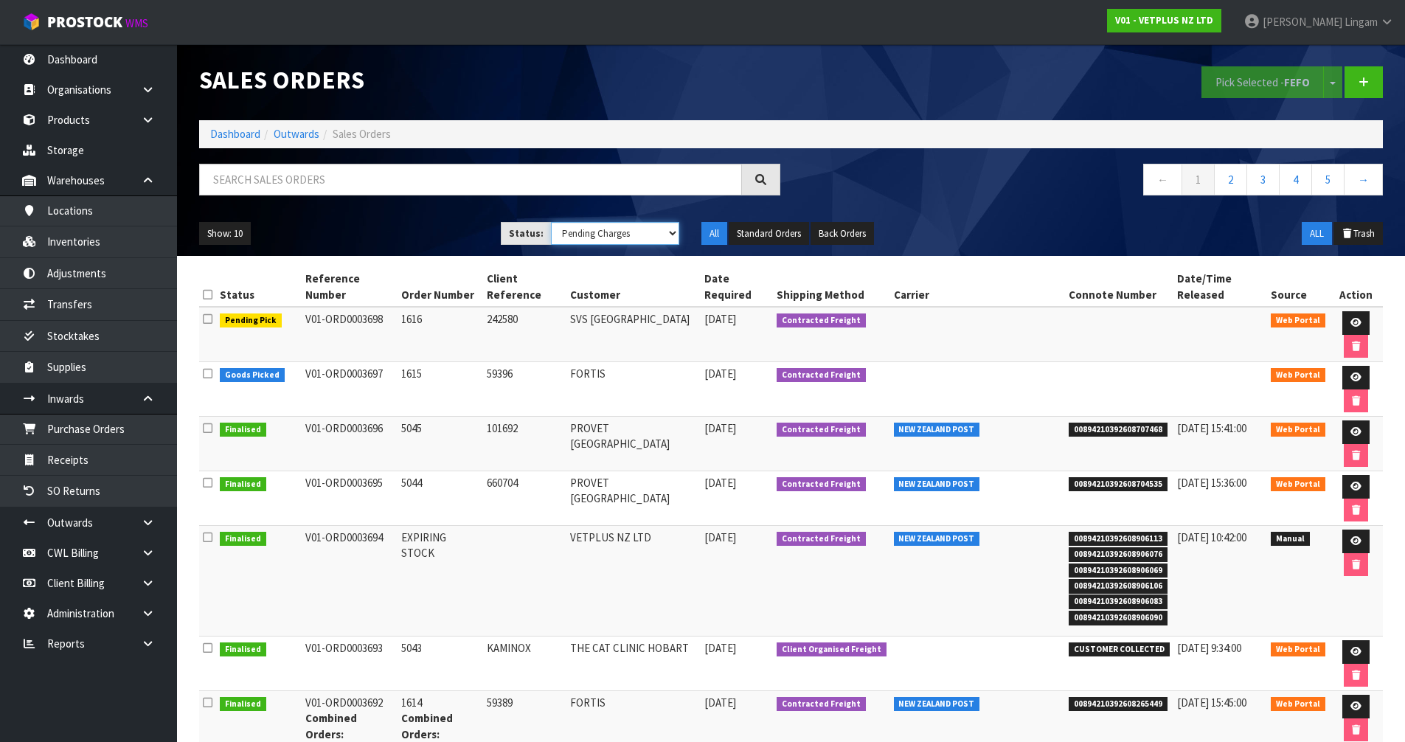
click at [551, 222] on select "Draft Pending Allocated Pending Pick Goods Picked Goods Packed Pending Charges …" at bounding box center [615, 233] width 128 height 23
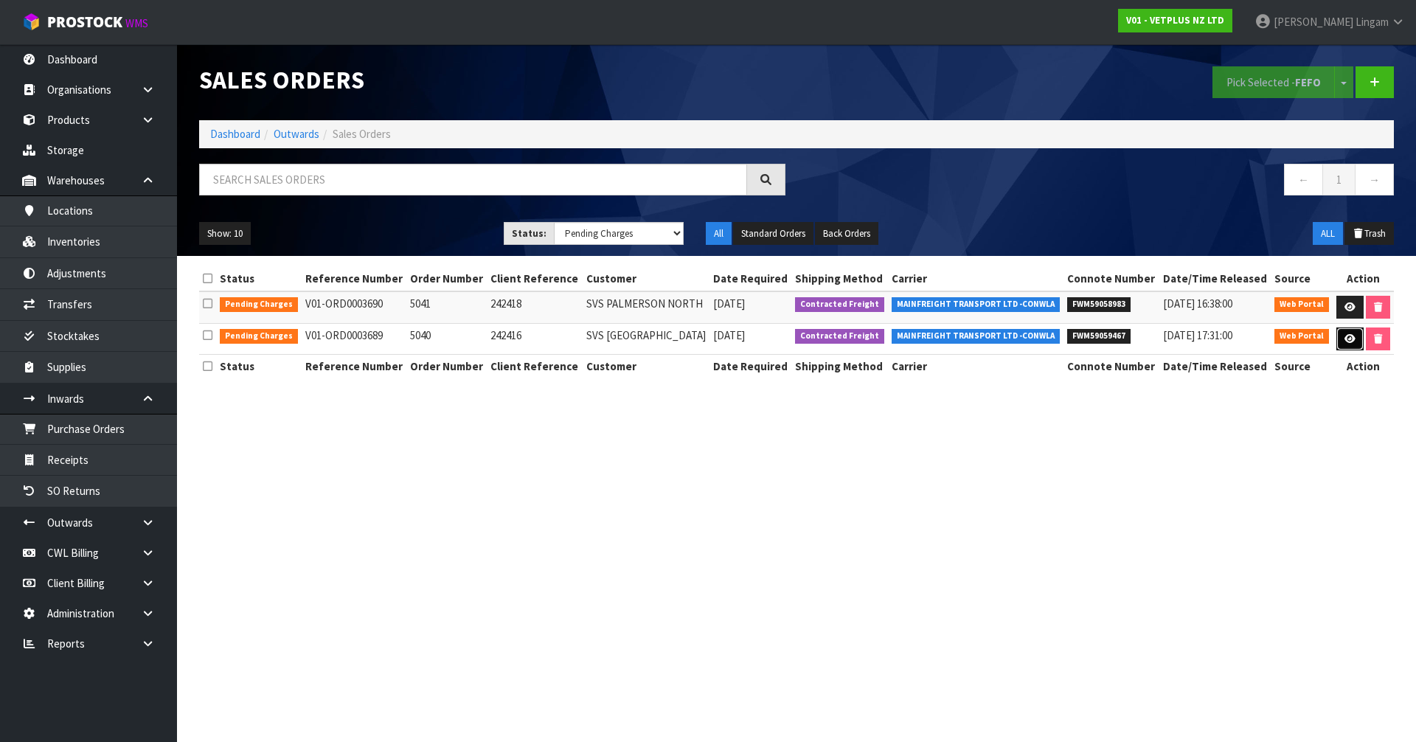
click at [1345, 336] on icon at bounding box center [1350, 339] width 11 height 10
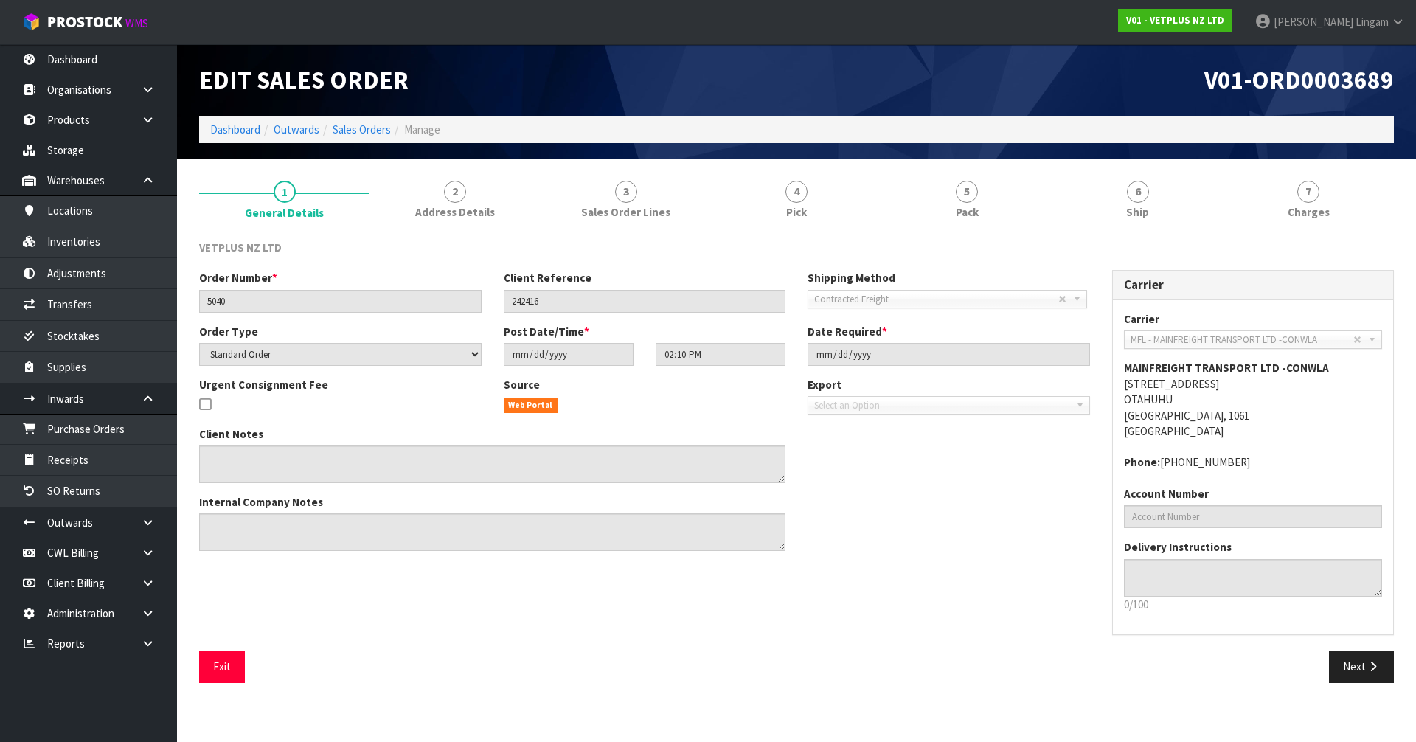
click at [995, 201] on link "5 Pack" at bounding box center [967, 199] width 170 height 58
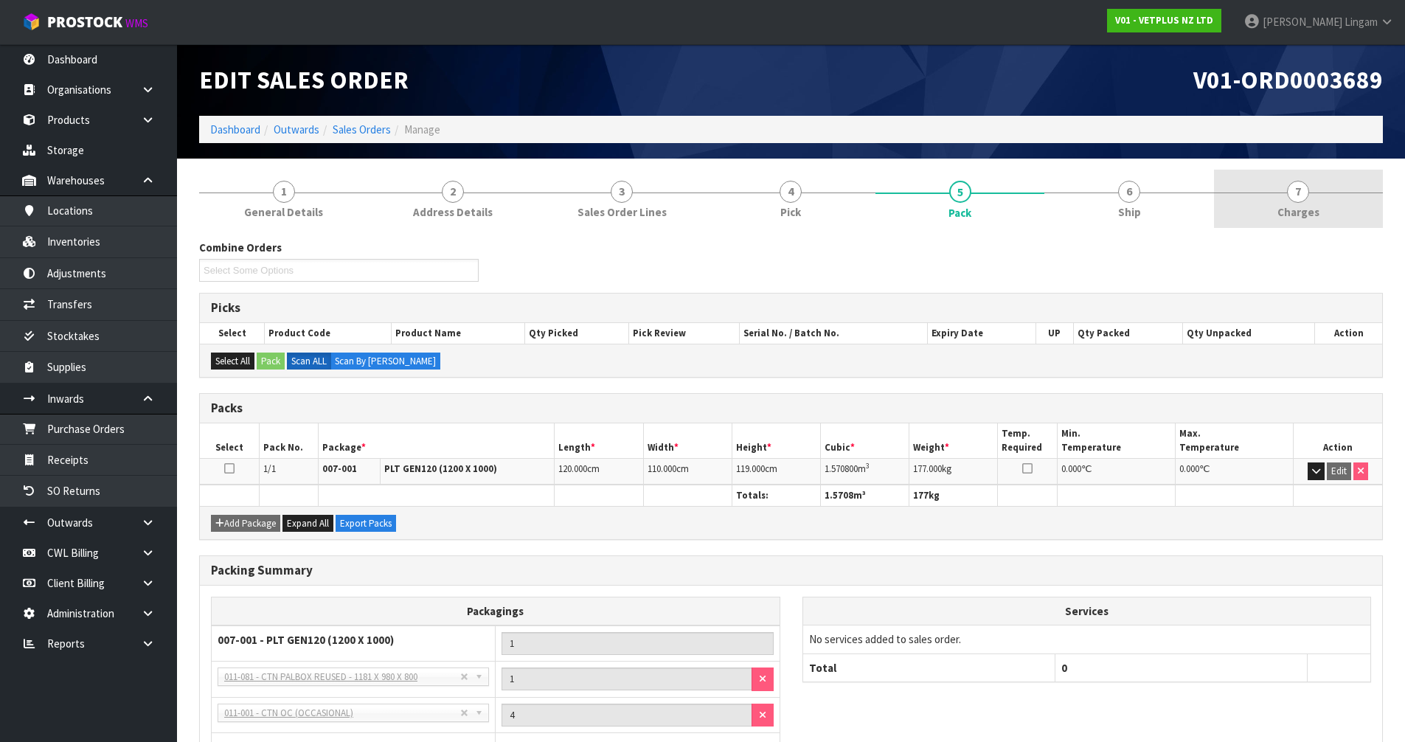
click at [1326, 211] on link "7 [GEOGRAPHIC_DATA]" at bounding box center [1298, 199] width 169 height 58
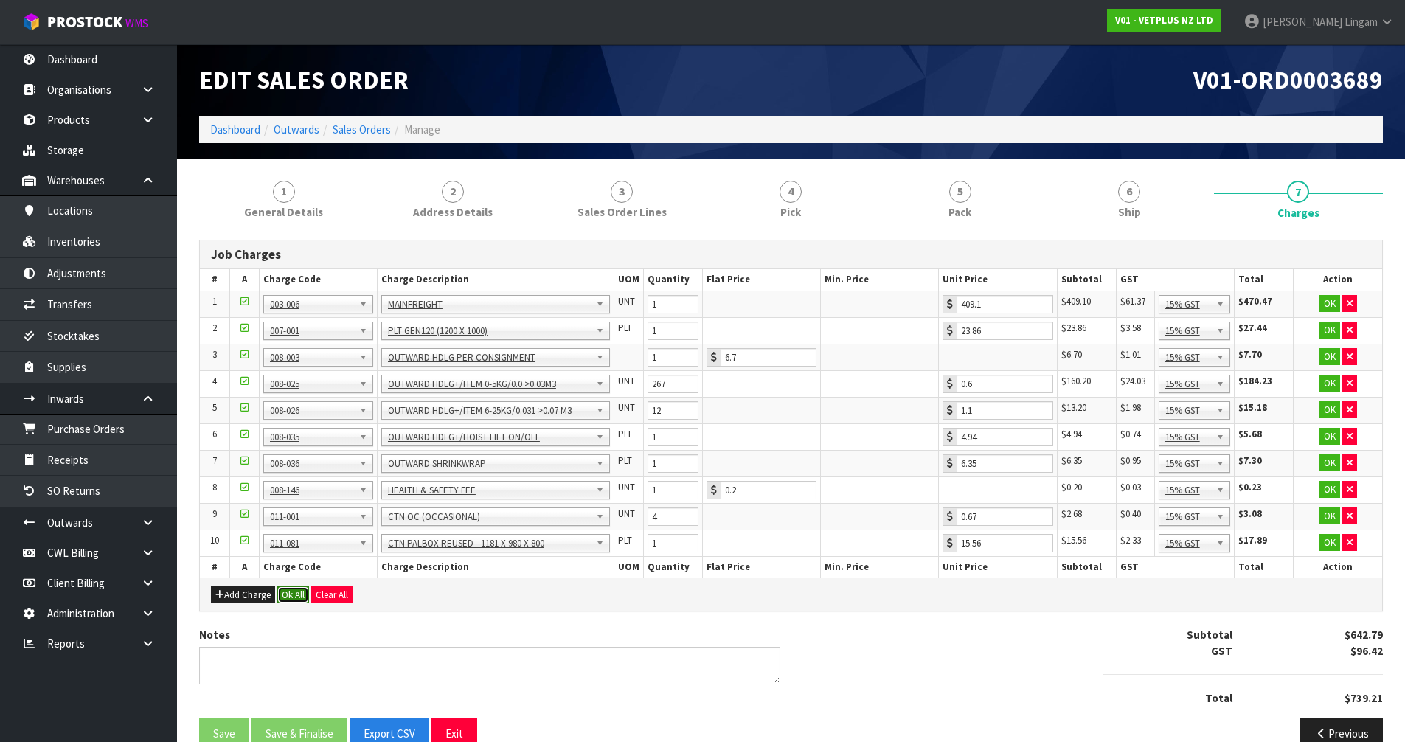
click at [299, 596] on button "Ok All" at bounding box center [293, 595] width 32 height 18
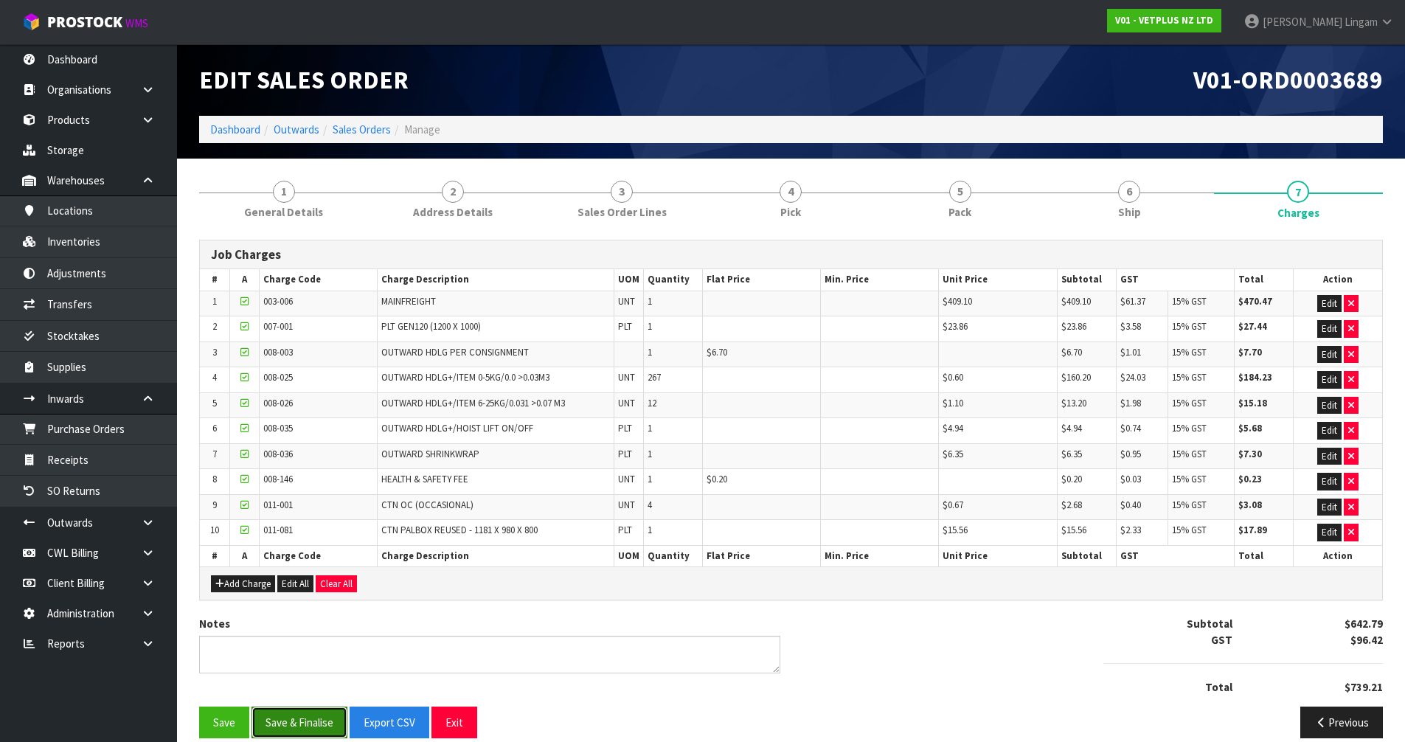
click at [307, 719] on button "Save & Finalise" at bounding box center [300, 723] width 96 height 32
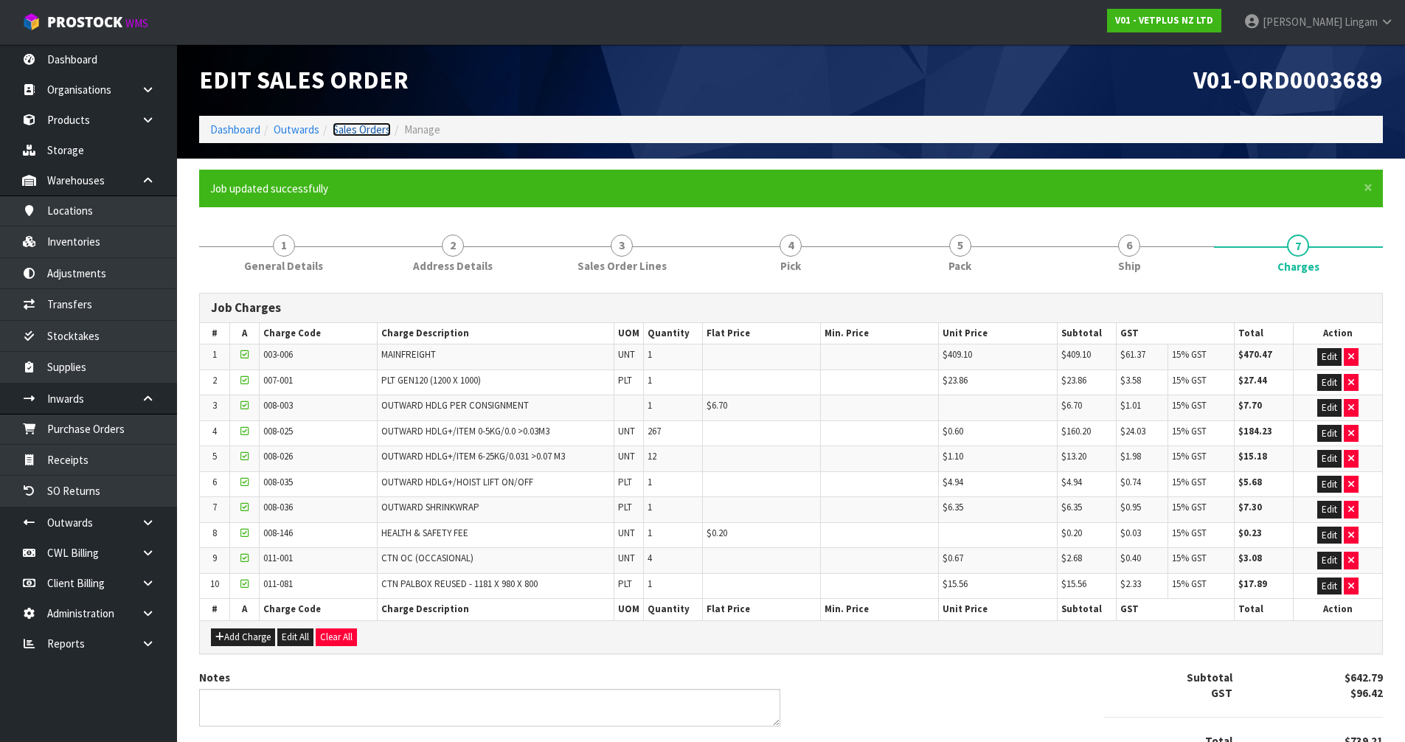
click at [367, 134] on link "Sales Orders" at bounding box center [362, 129] width 58 height 14
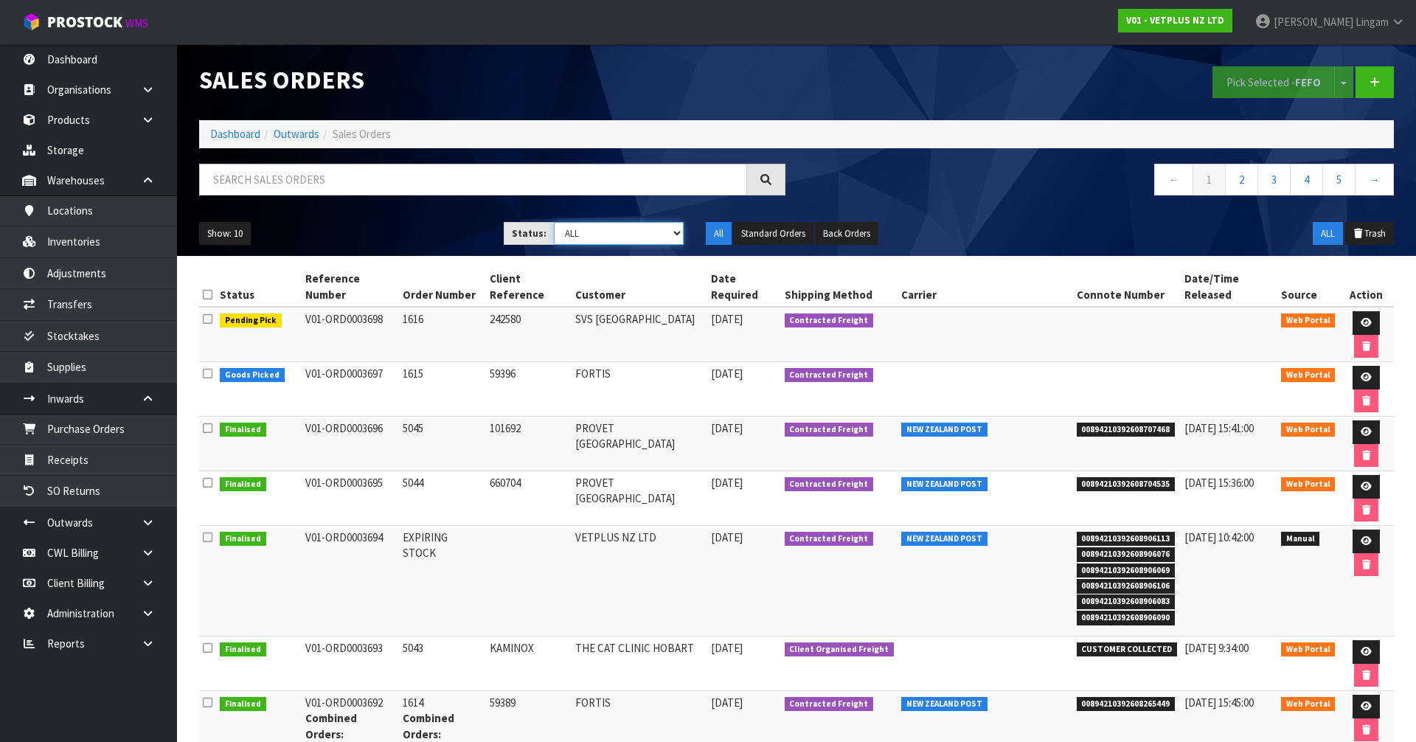
click at [651, 232] on select "Draft Pending Allocated Pending Pick Goods Picked Goods Packed Pending Charges …" at bounding box center [619, 233] width 131 height 23
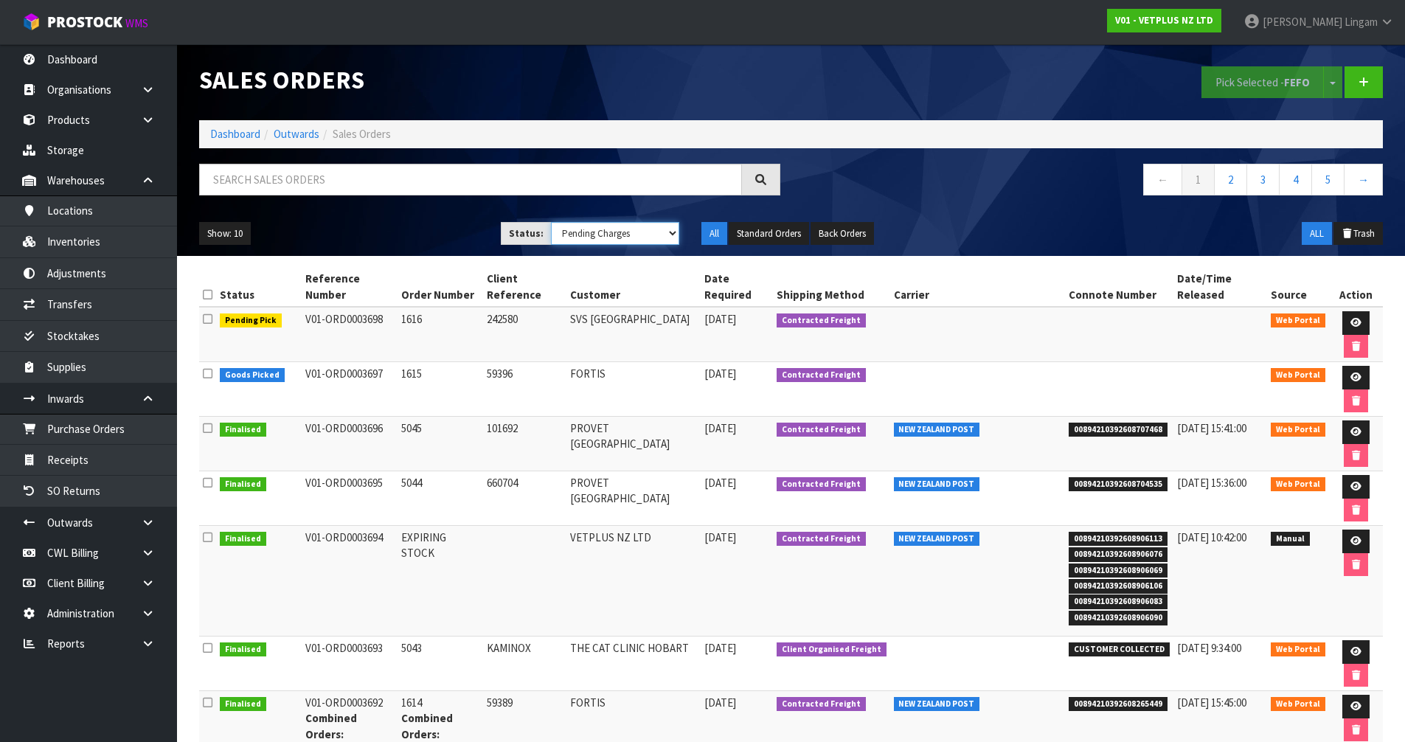
click at [551, 222] on select "Draft Pending Allocated Pending Pick Goods Picked Goods Packed Pending Charges …" at bounding box center [615, 233] width 128 height 23
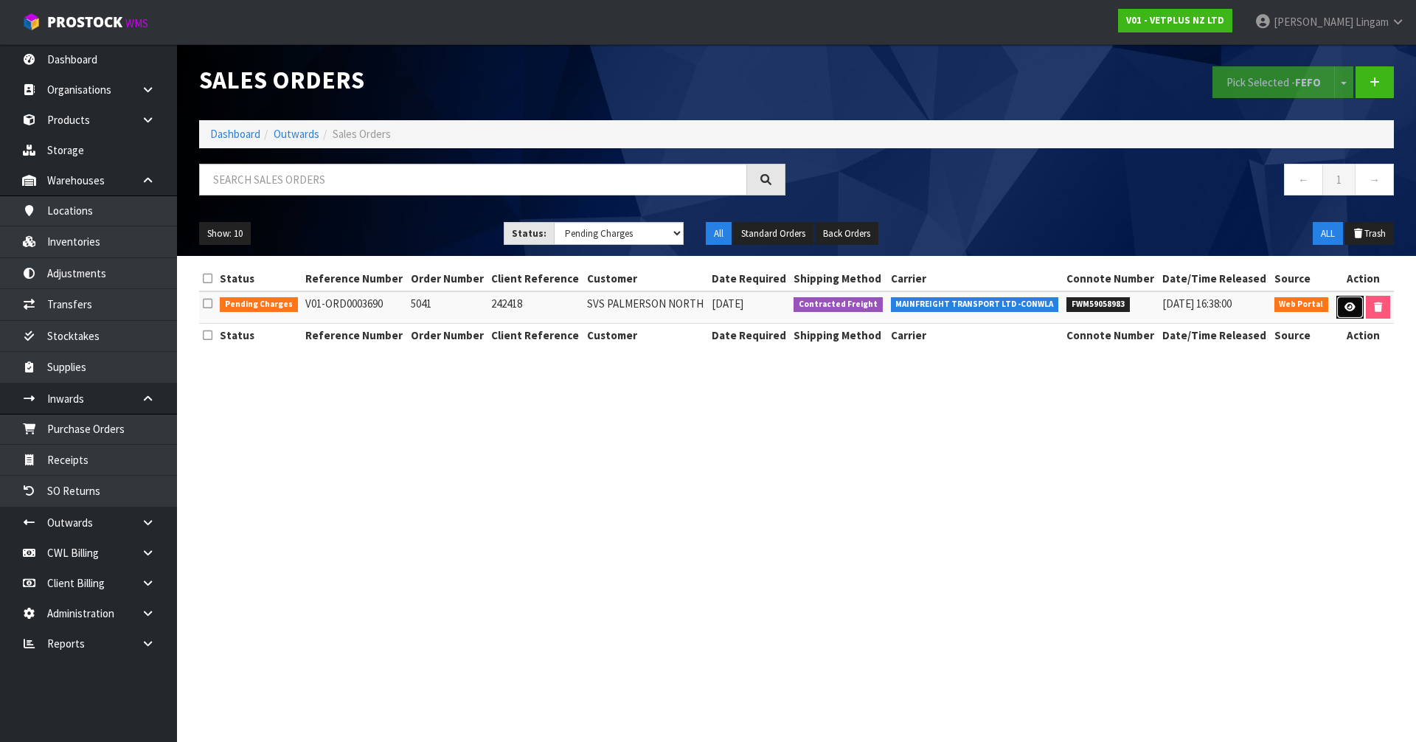
click at [1339, 311] on link at bounding box center [1350, 308] width 27 height 24
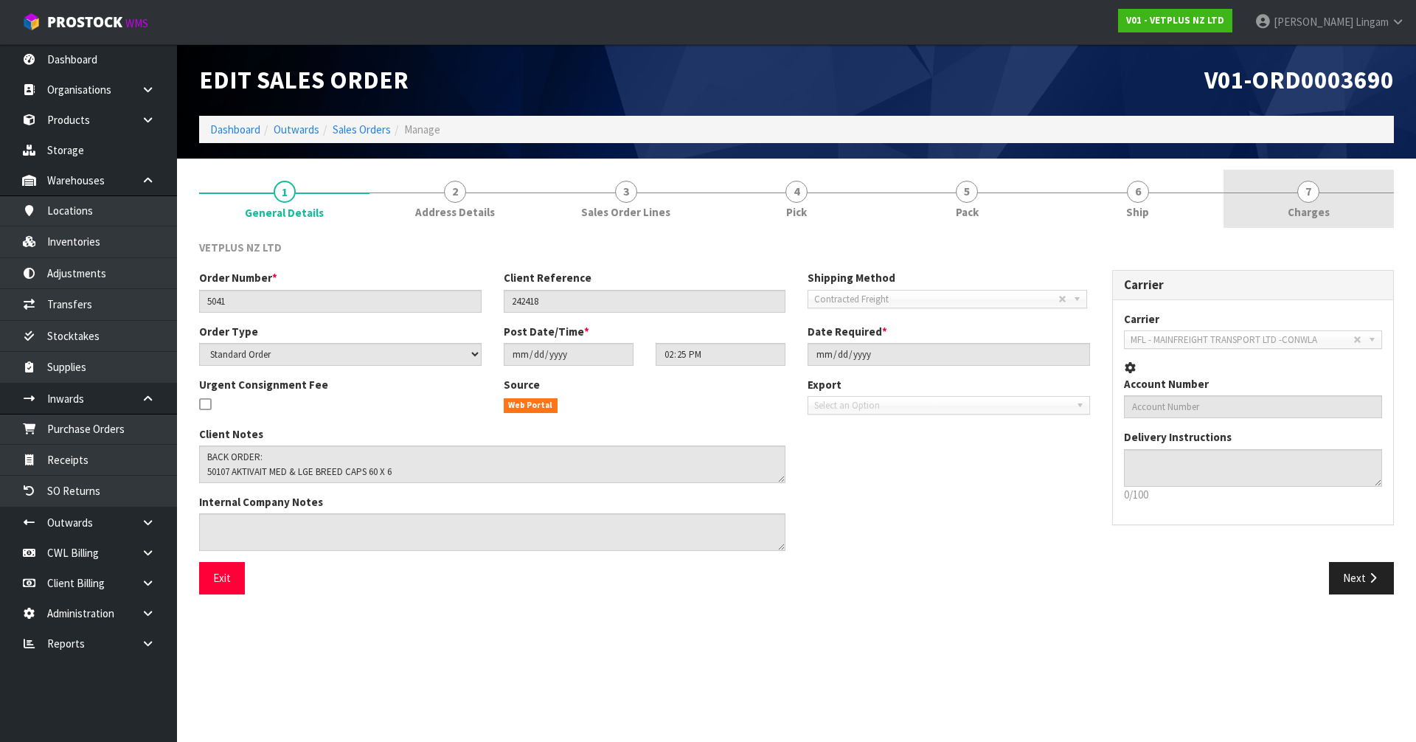
click at [1355, 209] on link "7 [GEOGRAPHIC_DATA]" at bounding box center [1309, 199] width 170 height 58
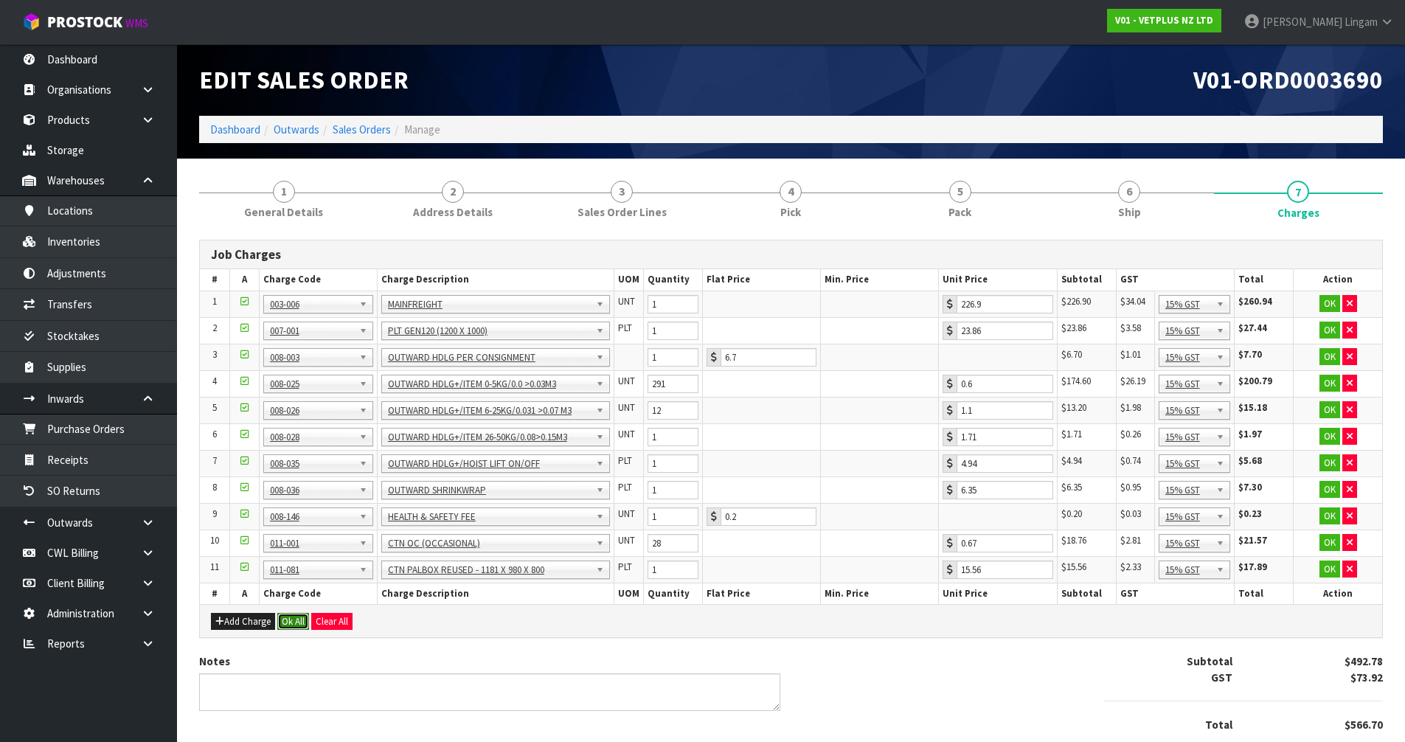
click at [301, 618] on button "Ok All" at bounding box center [293, 622] width 32 height 18
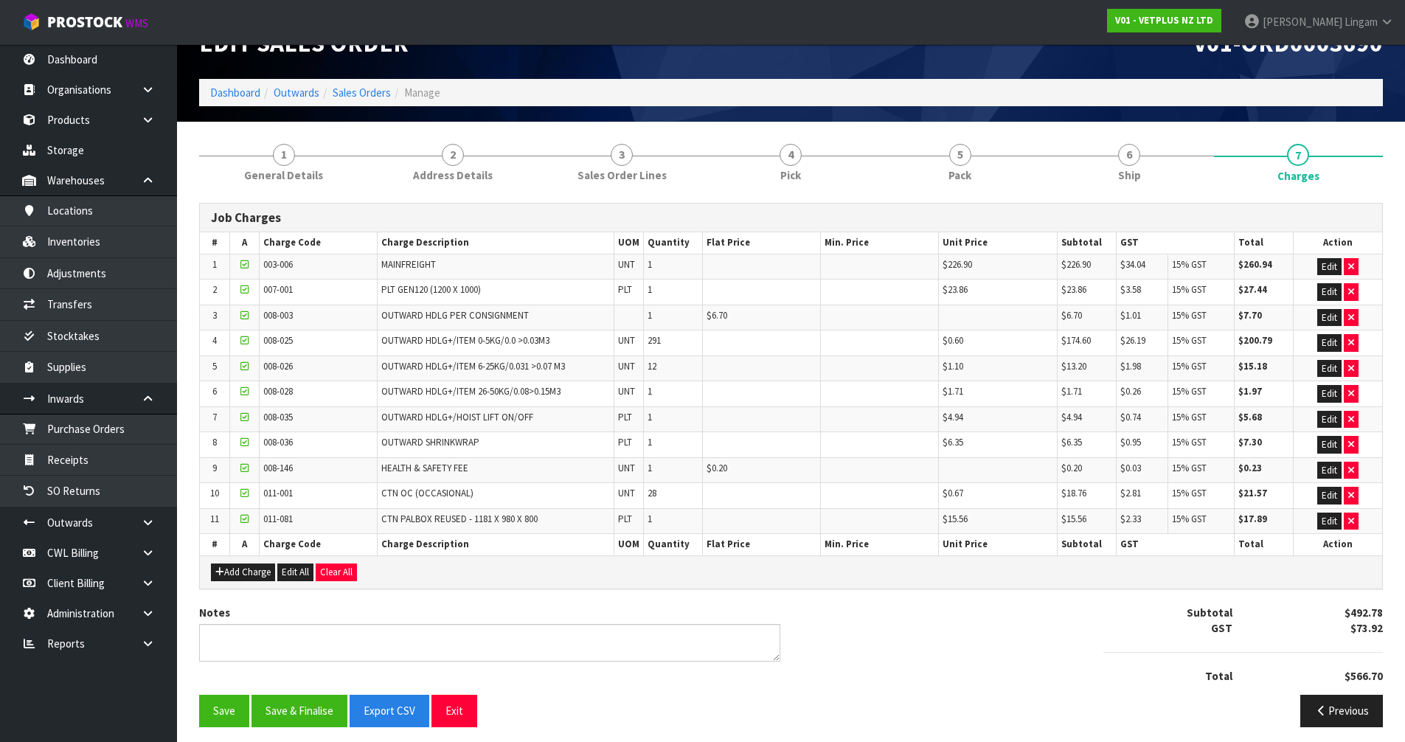
scroll to position [44, 0]
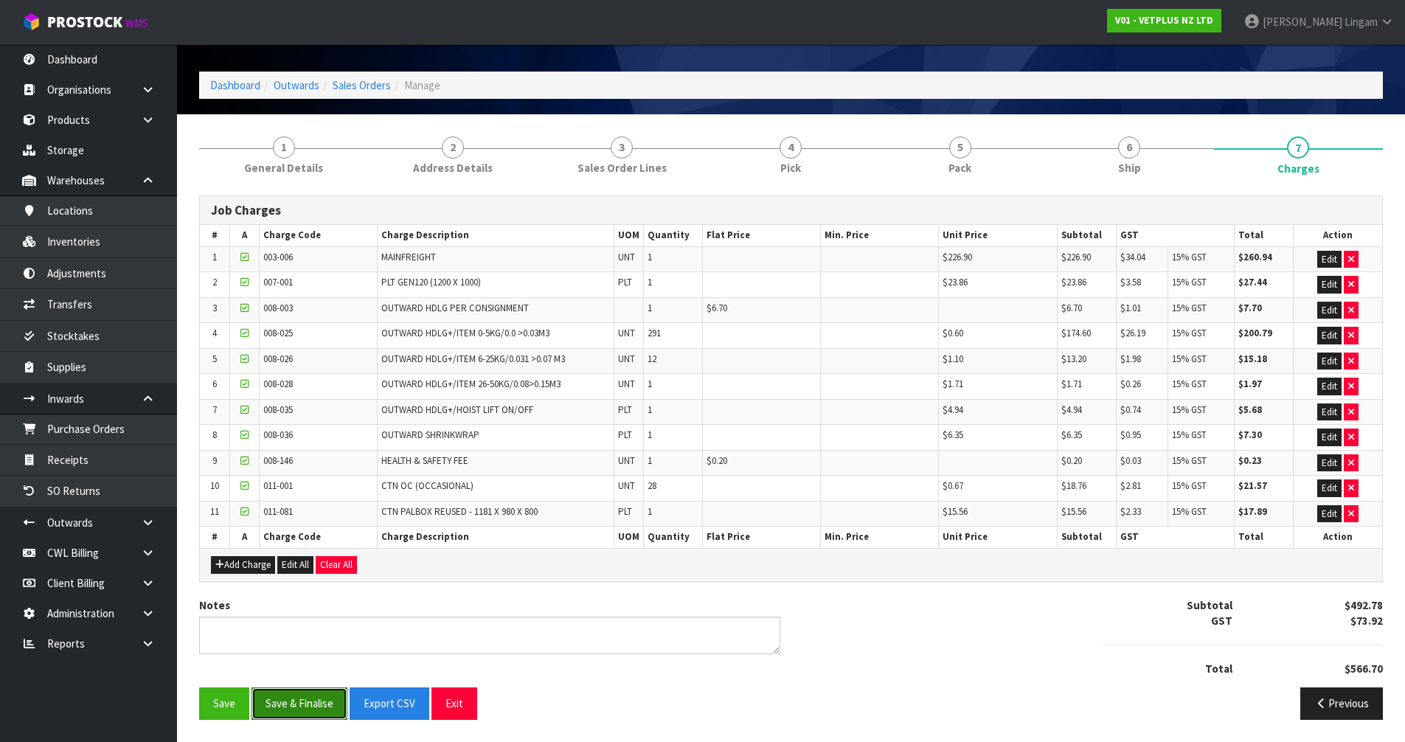
click at [296, 707] on button "Save & Finalise" at bounding box center [300, 703] width 96 height 32
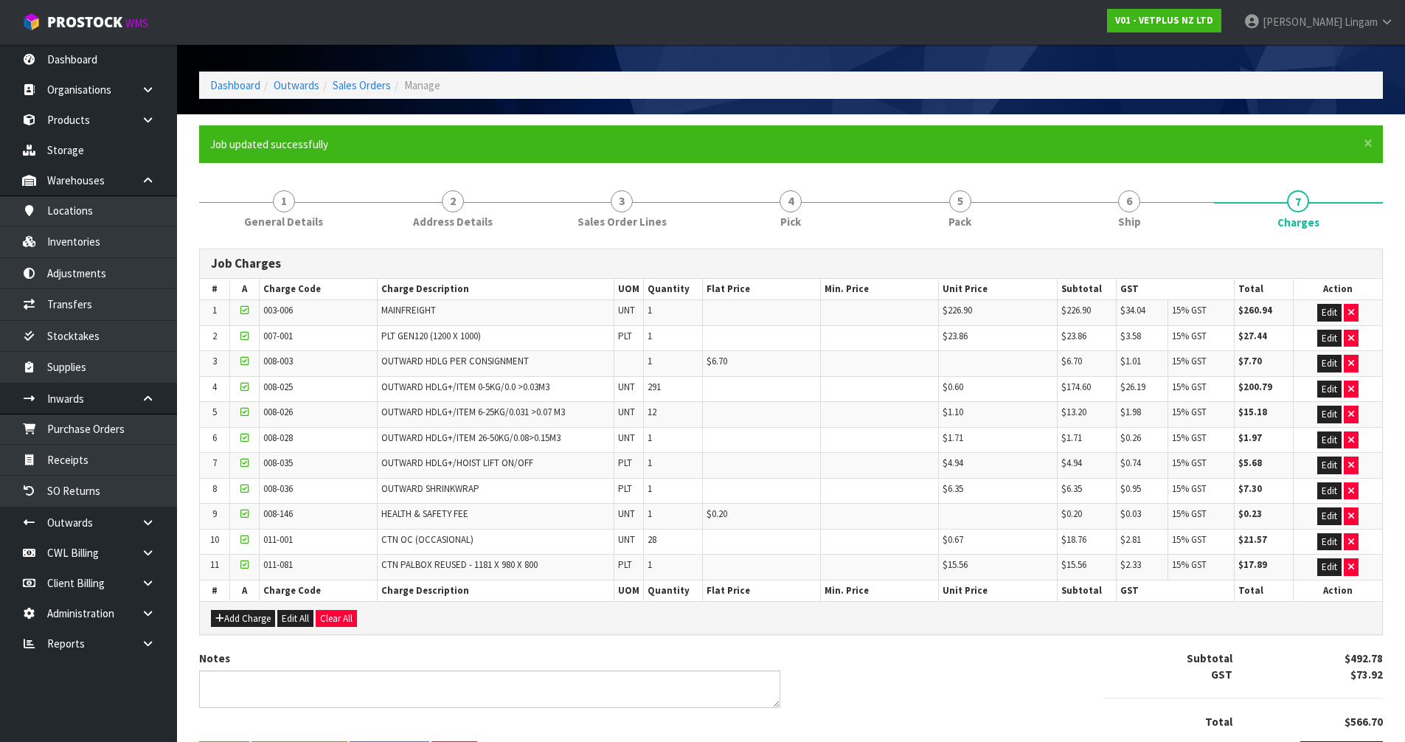
scroll to position [0, 0]
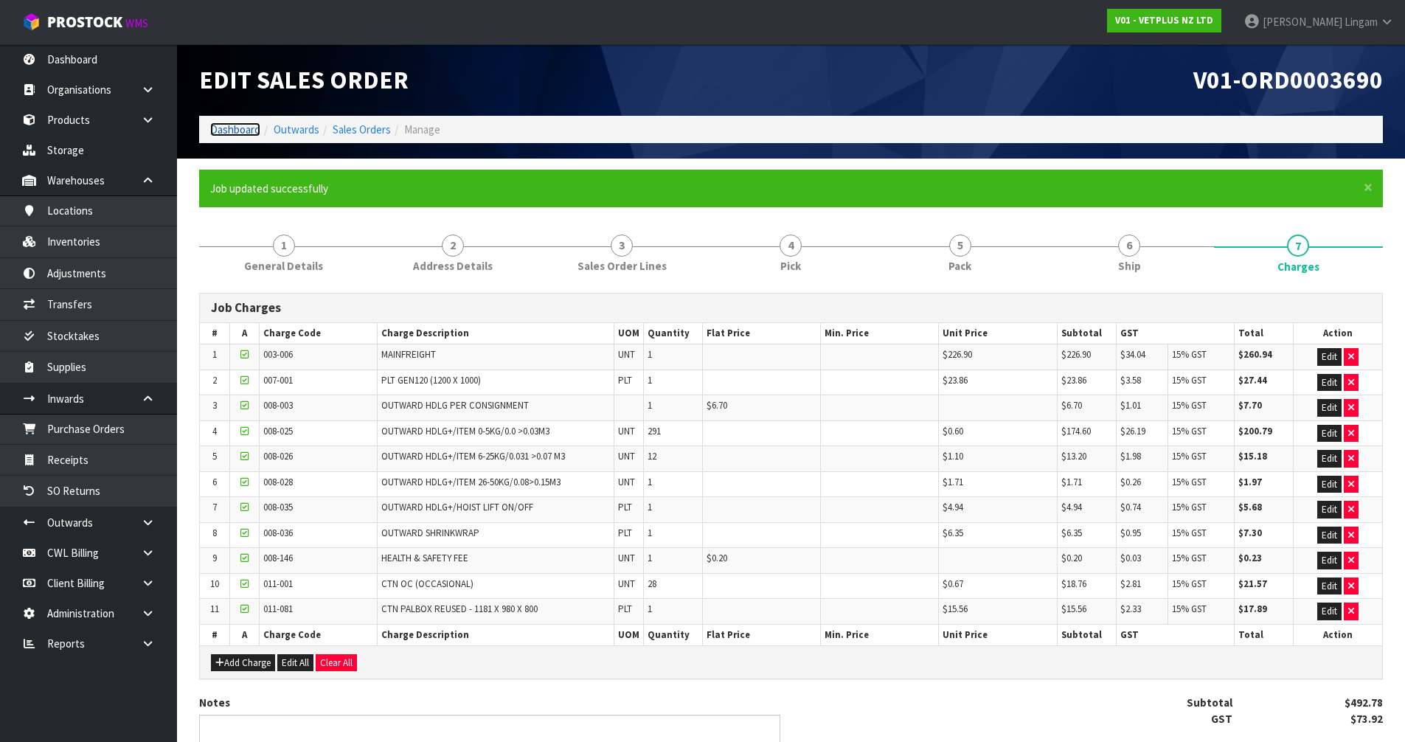
click at [229, 131] on link "Dashboard" at bounding box center [235, 129] width 50 height 14
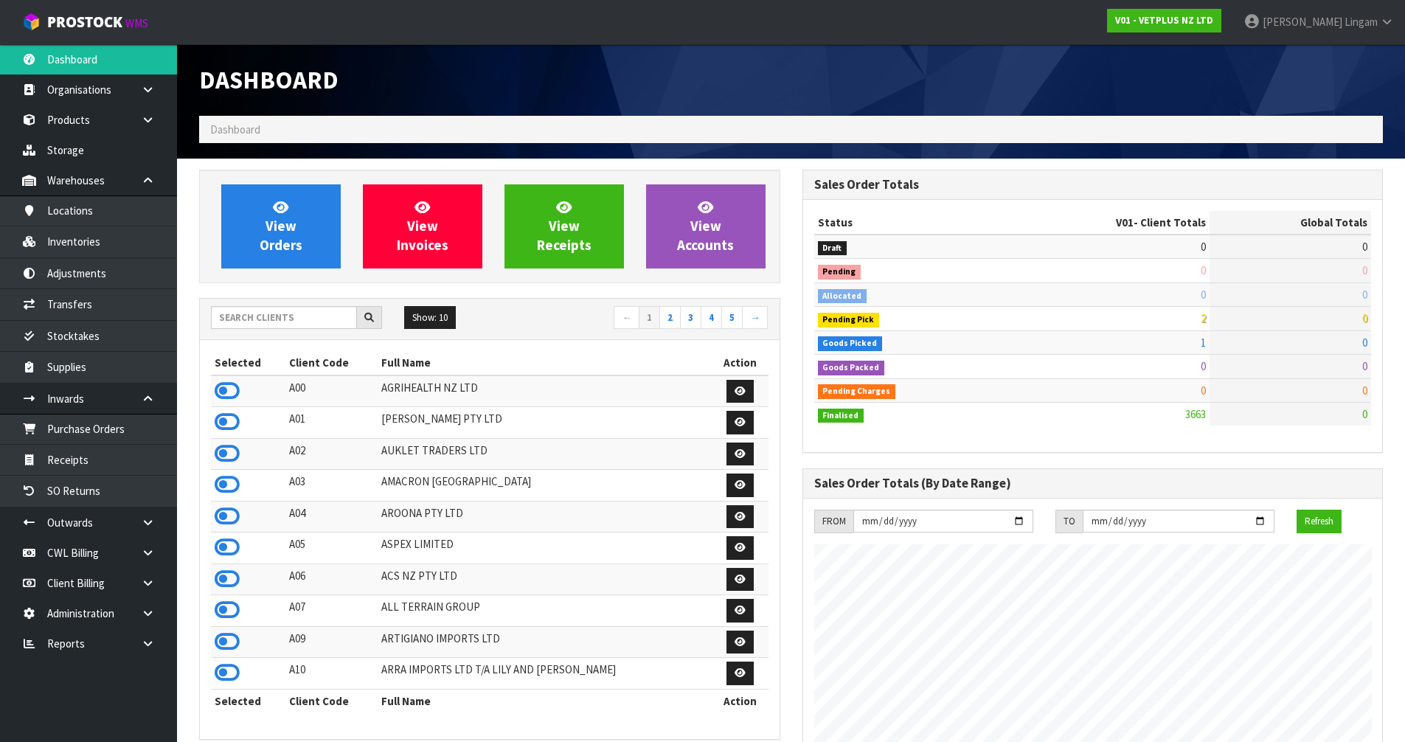
scroll to position [1118, 603]
click at [233, 581] on icon at bounding box center [227, 579] width 25 height 22
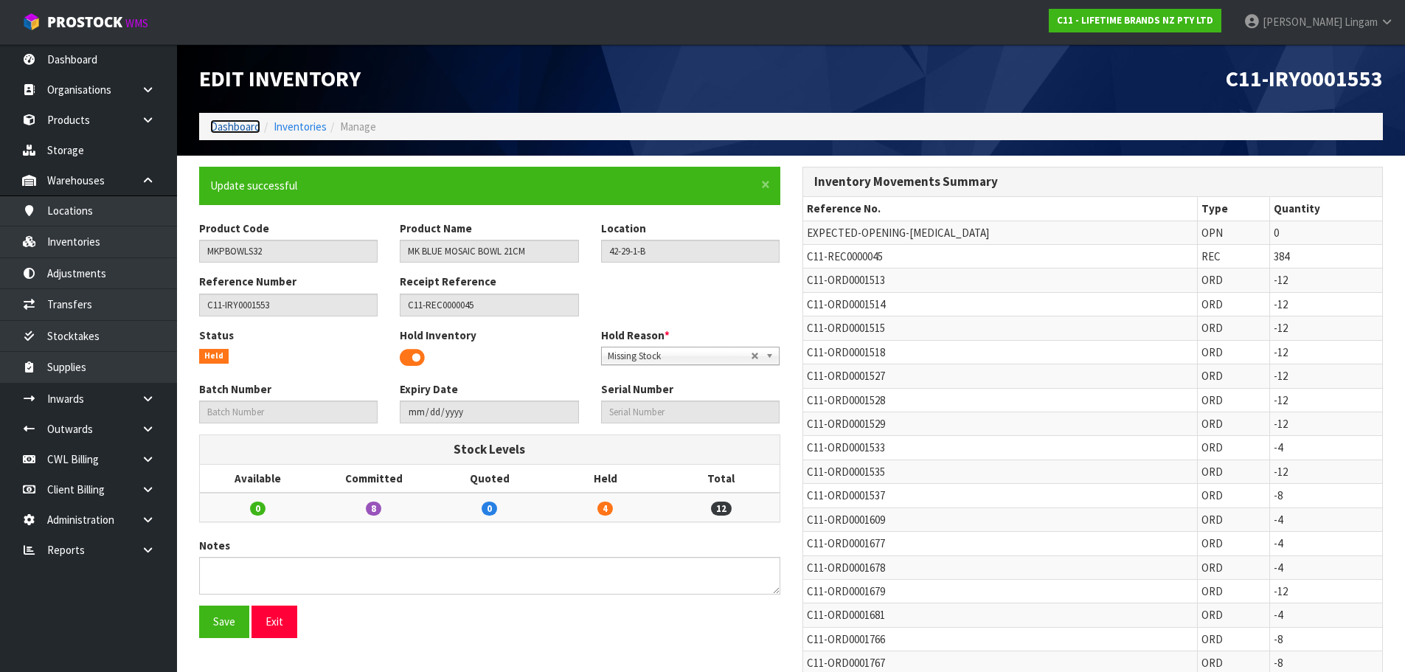
click at [247, 125] on link "Dashboard" at bounding box center [235, 126] width 50 height 14
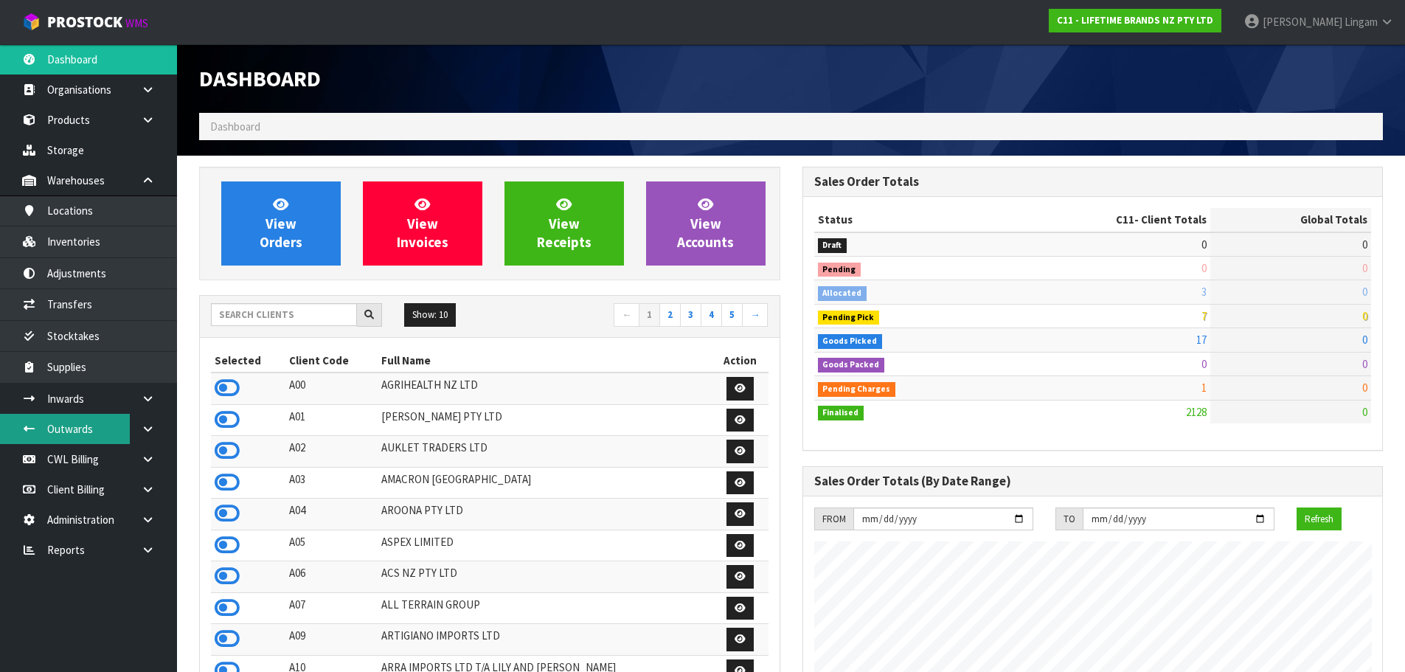
scroll to position [1118, 603]
click at [159, 550] on link at bounding box center [153, 550] width 47 height 30
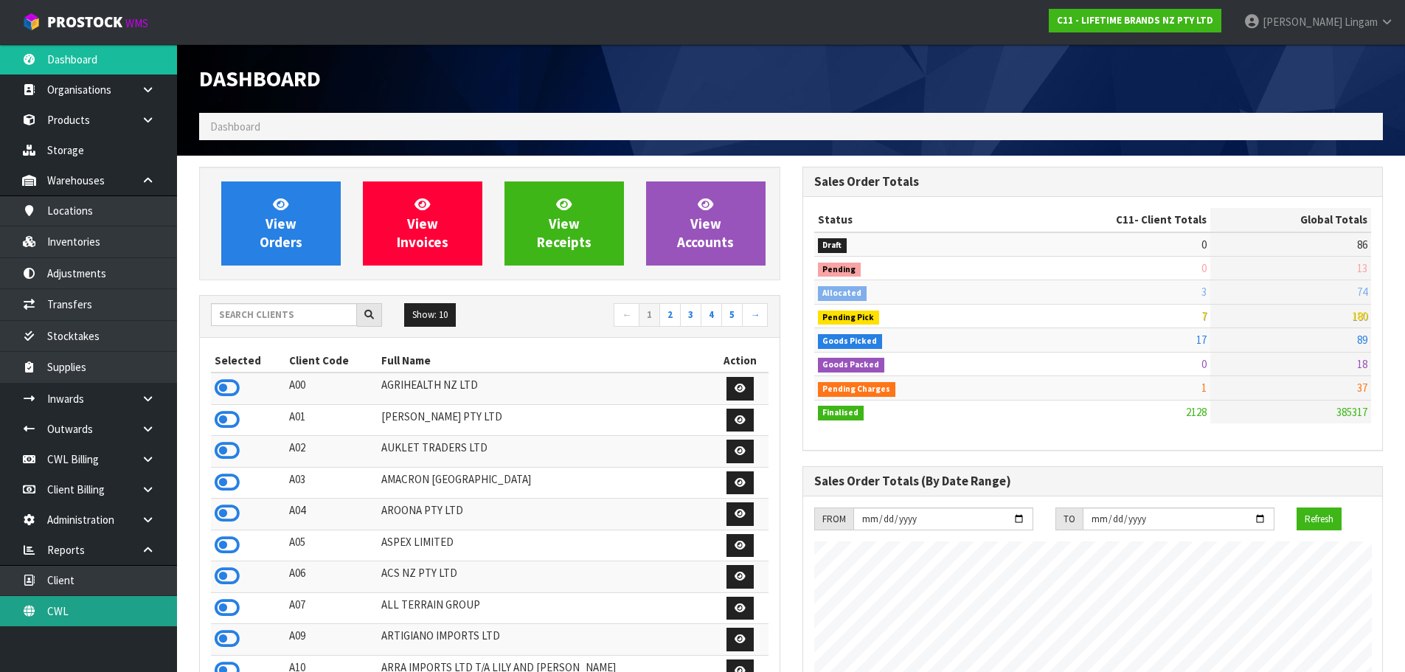
click at [143, 607] on link "CWL" at bounding box center [88, 611] width 177 height 30
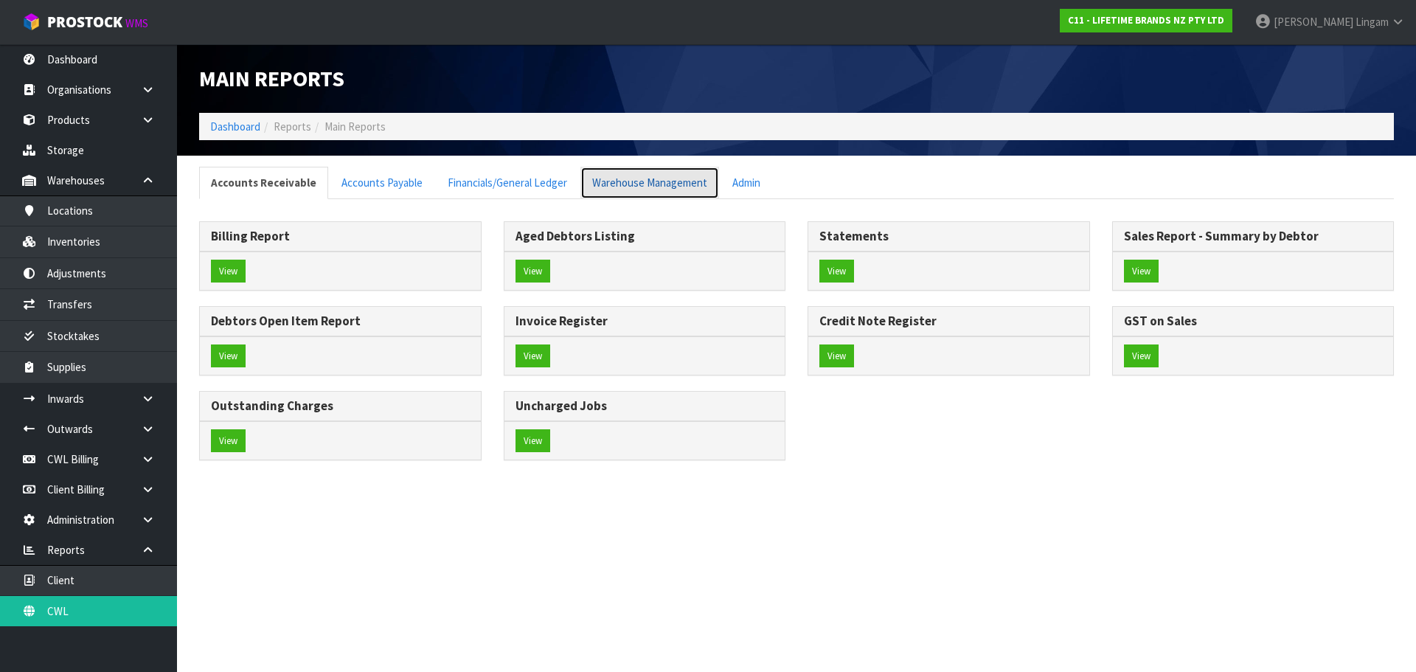
click at [652, 184] on link "Warehouse Management" at bounding box center [650, 183] width 139 height 32
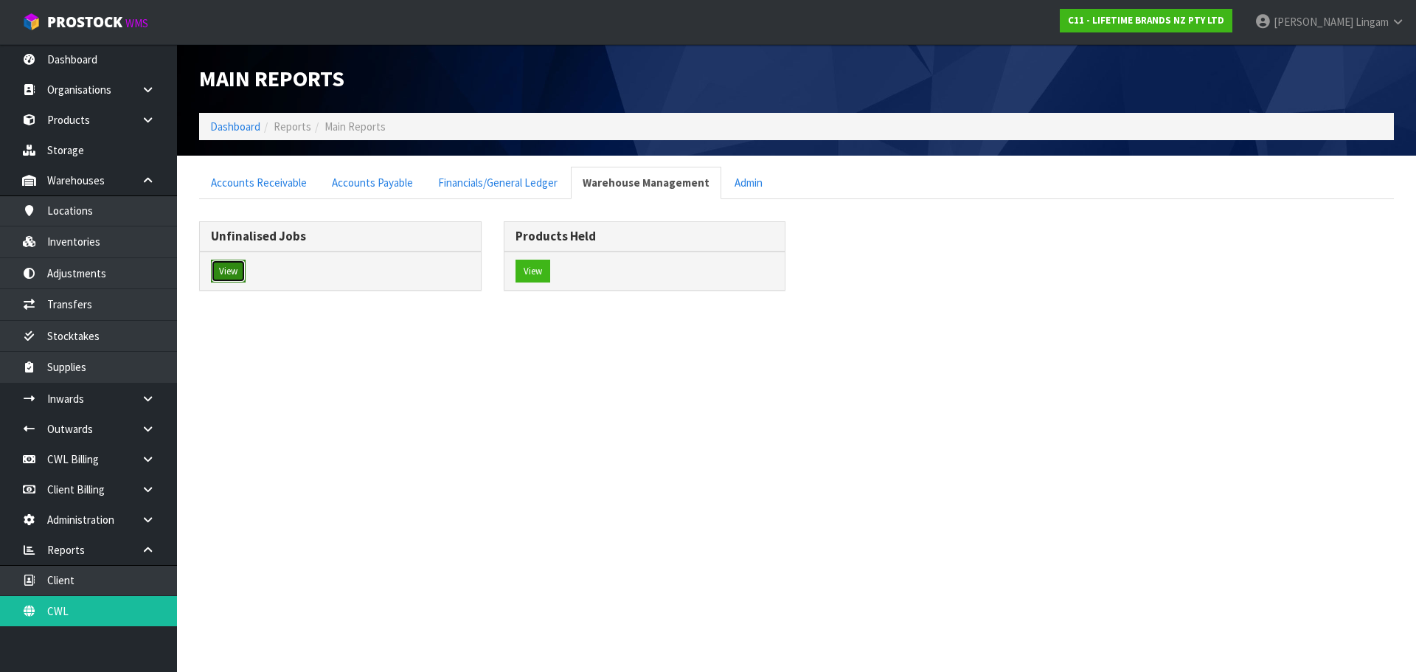
click at [235, 268] on button "View" at bounding box center [228, 272] width 35 height 24
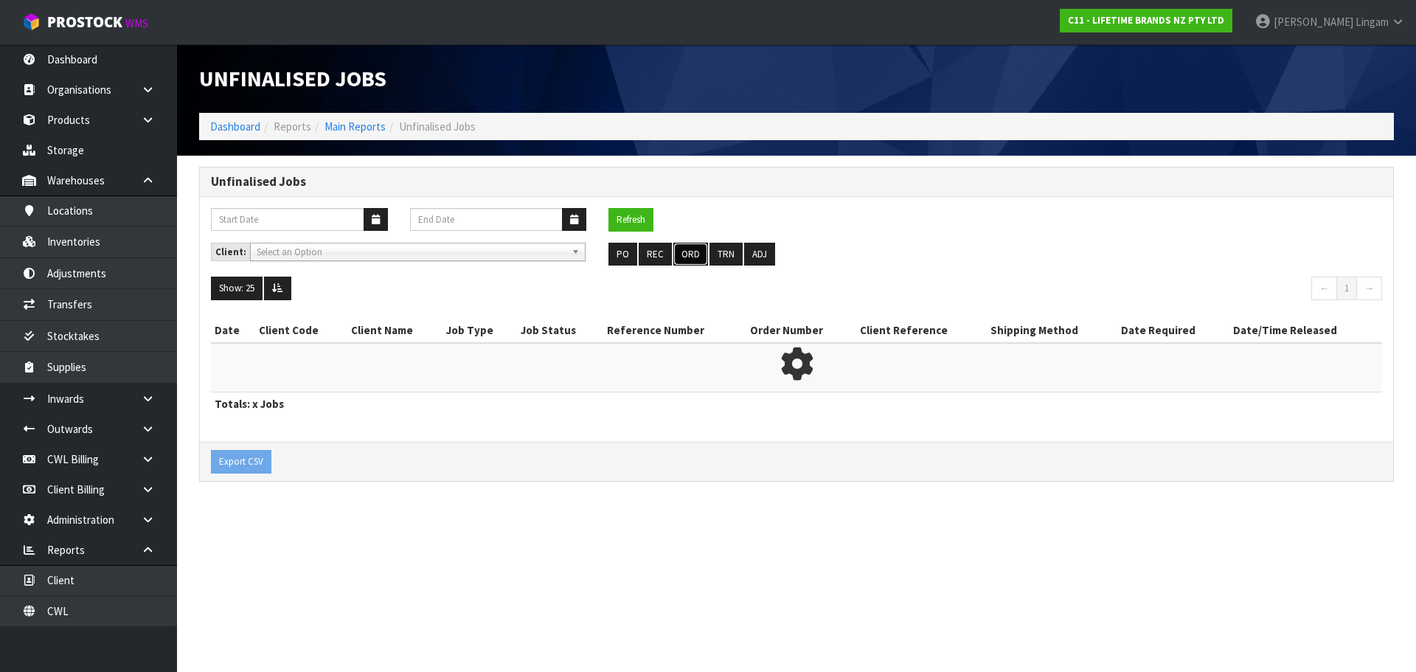
click at [695, 260] on button "ORD" at bounding box center [690, 255] width 35 height 24
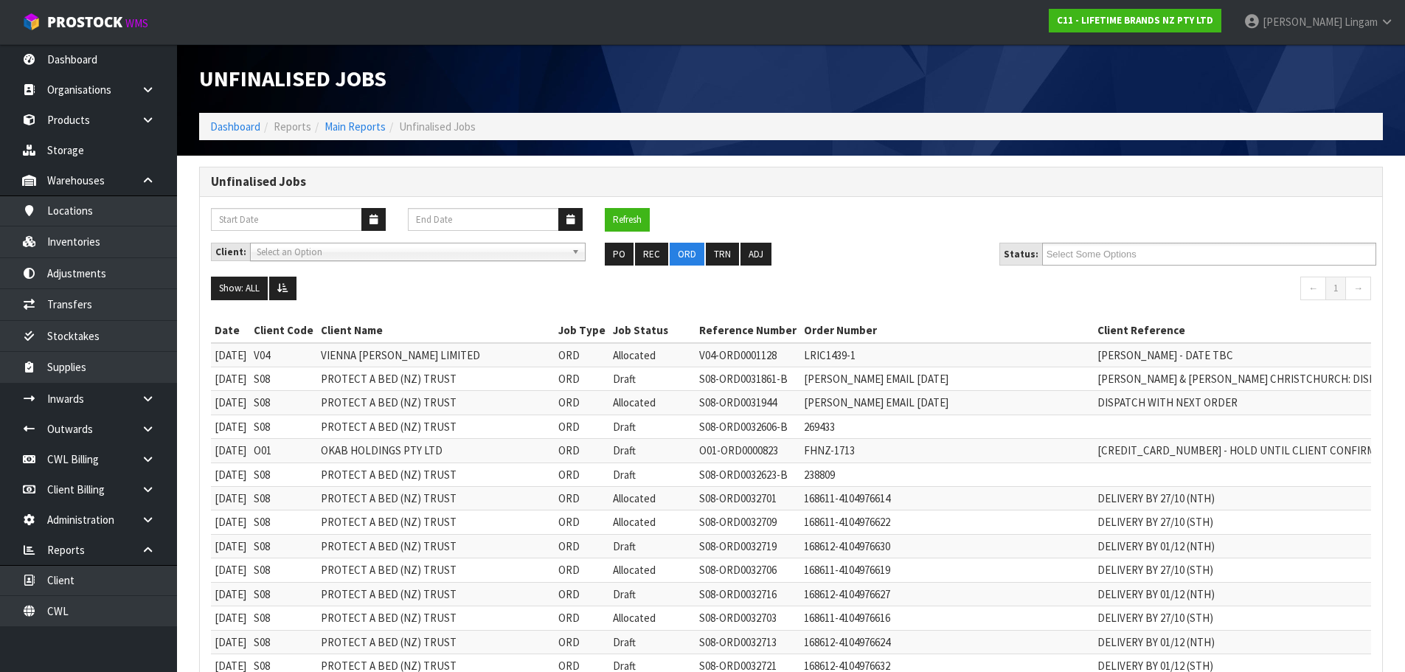
click at [1179, 250] on ul "Select Some Options" at bounding box center [1209, 254] width 334 height 23
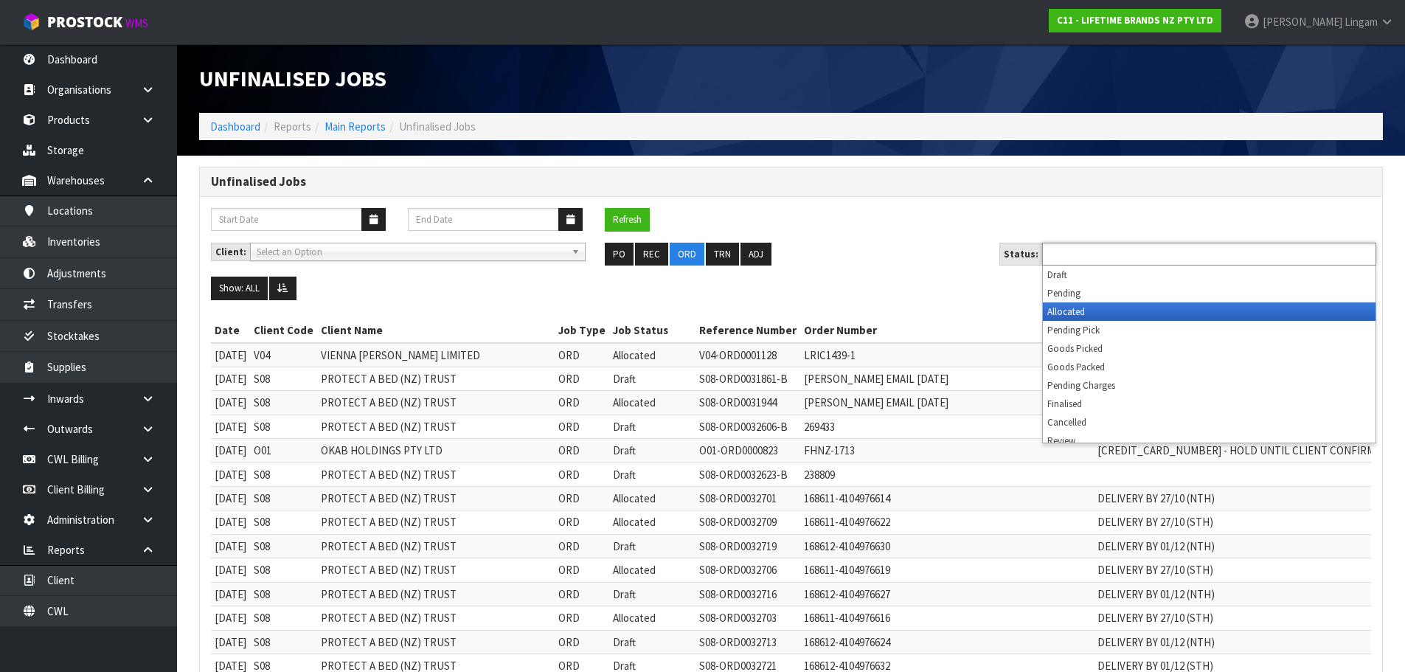
click at [1099, 309] on li "Allocated" at bounding box center [1209, 311] width 333 height 18
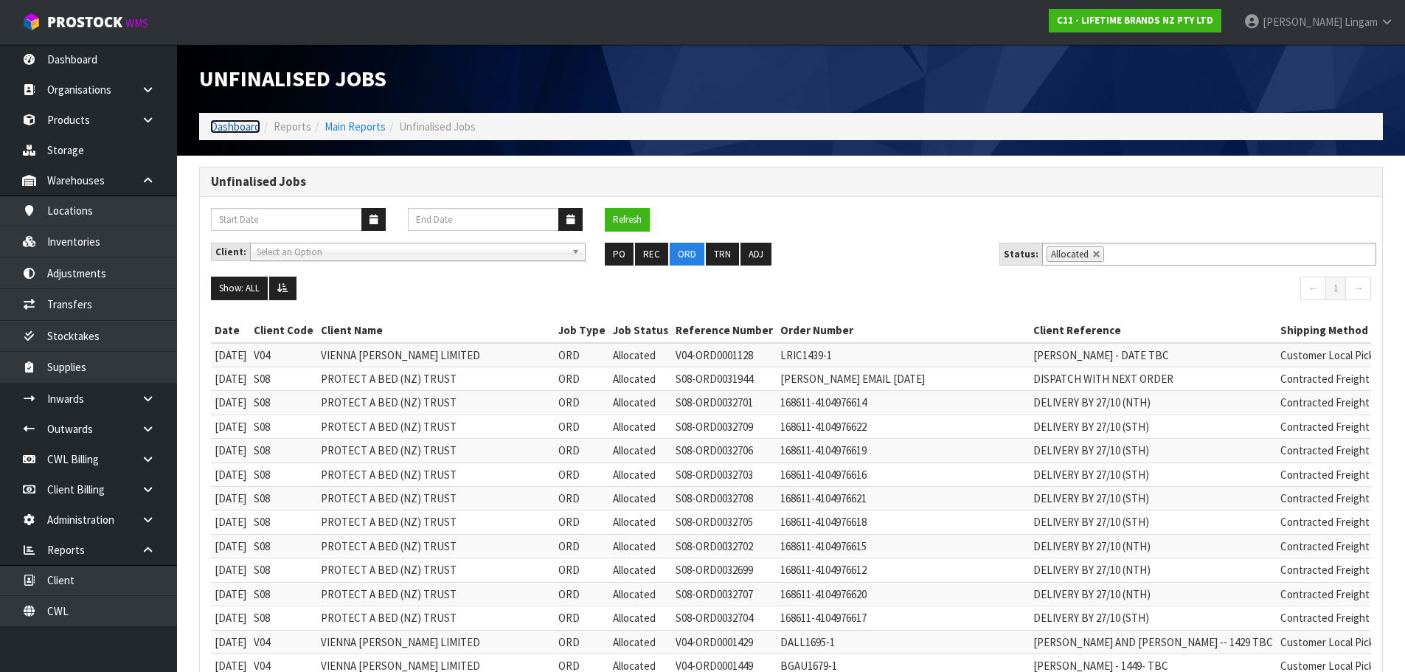
click at [218, 128] on link "Dashboard" at bounding box center [235, 126] width 50 height 14
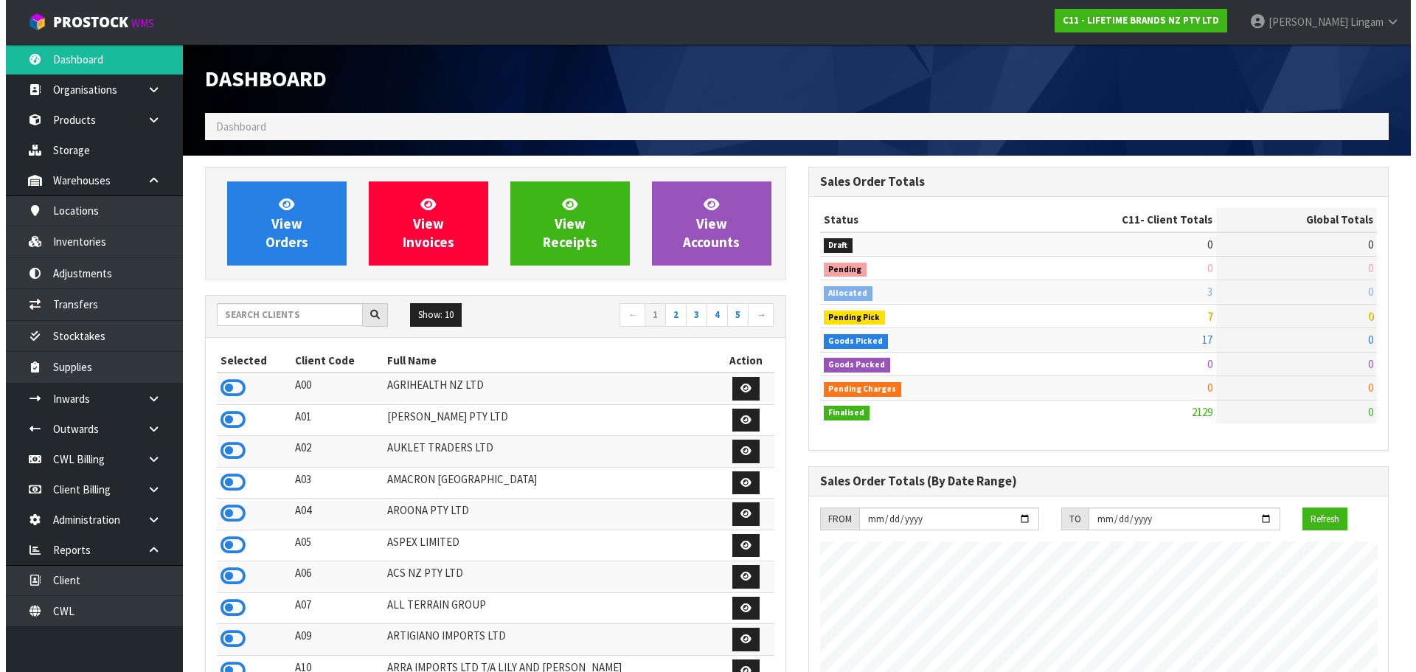
scroll to position [1118, 603]
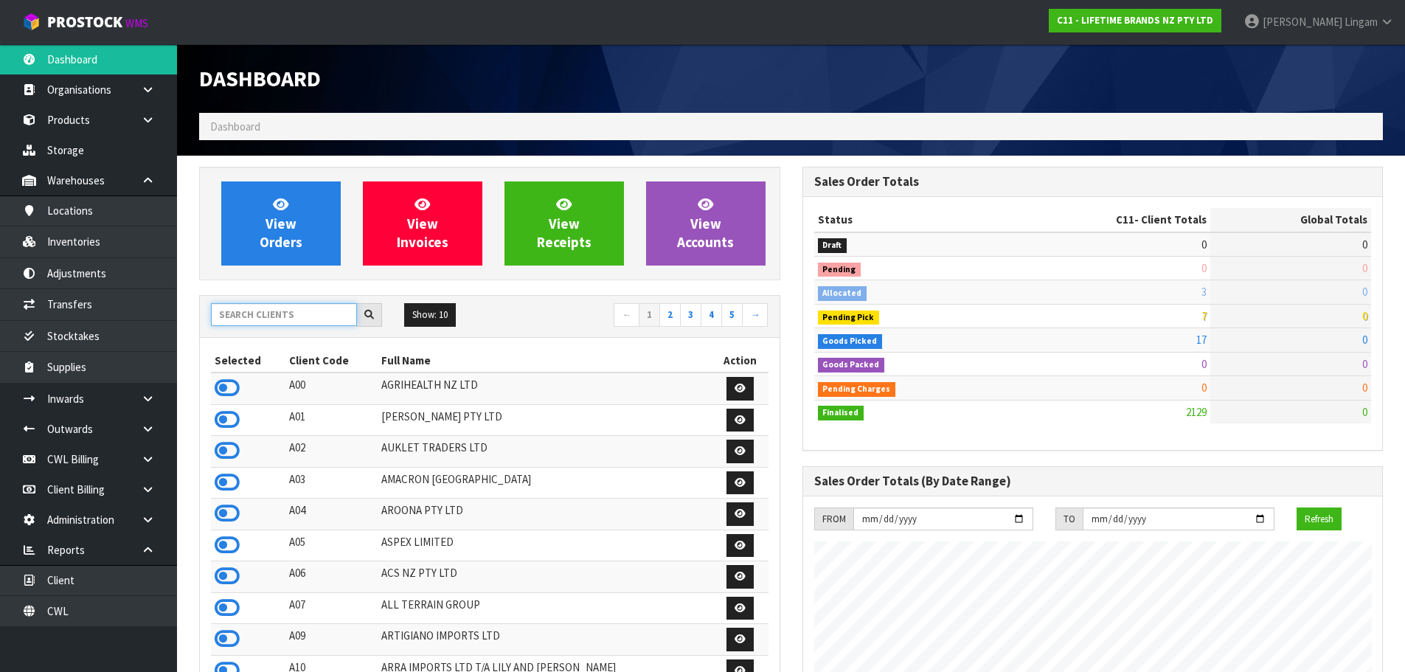
click at [301, 322] on input "text" at bounding box center [284, 314] width 146 height 23
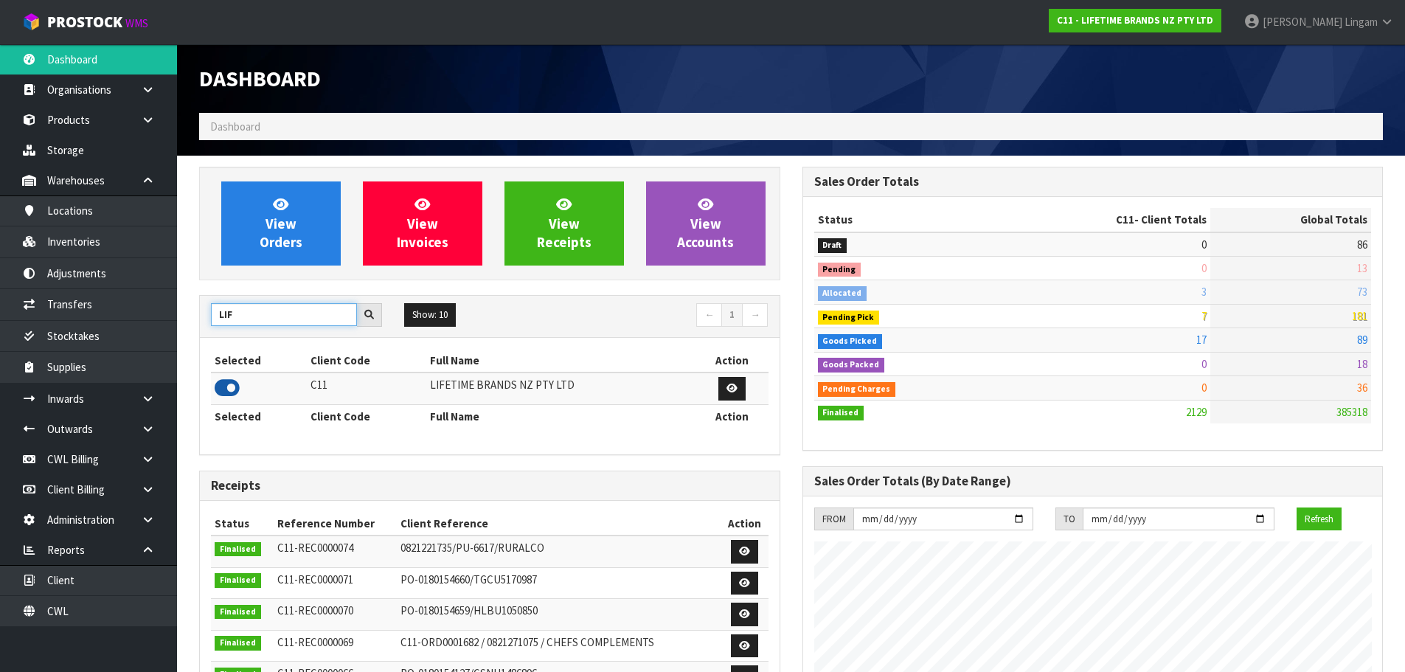
type input "LIF"
click at [228, 391] on icon at bounding box center [227, 388] width 25 height 22
click at [123, 249] on link "Inventories" at bounding box center [88, 241] width 177 height 30
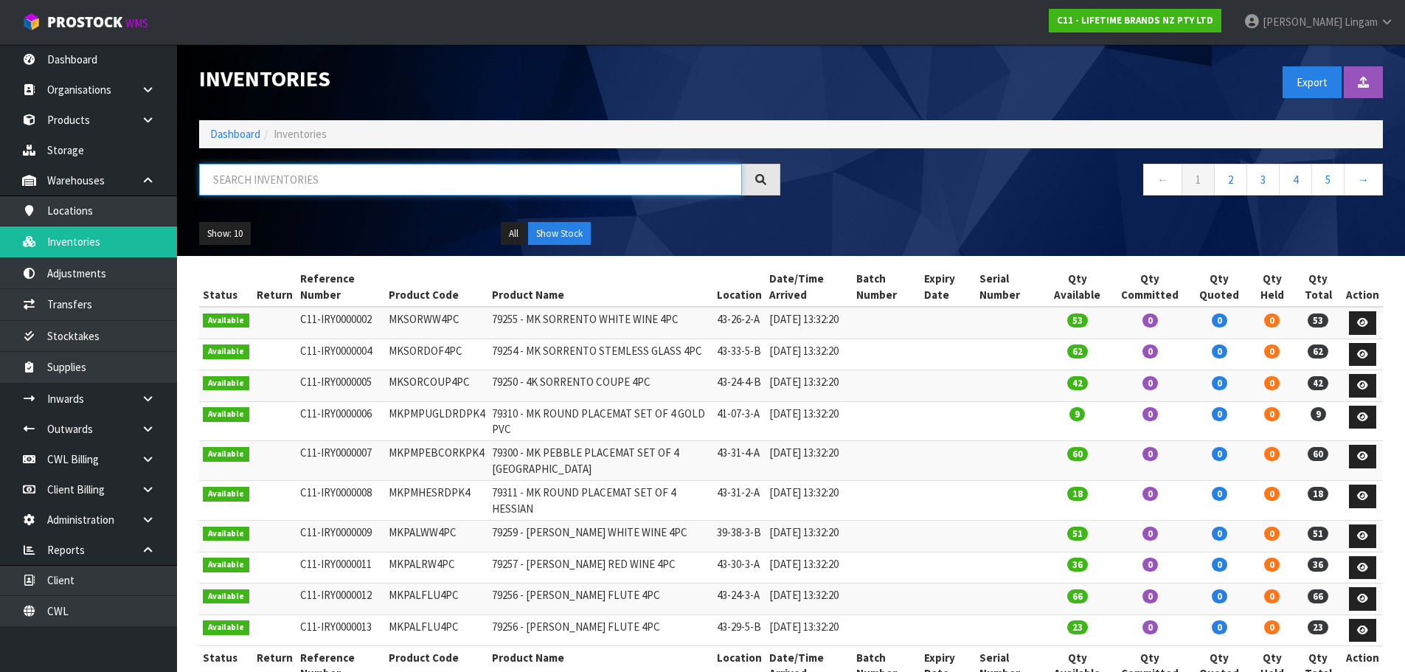
click at [460, 174] on input "text" at bounding box center [470, 180] width 543 height 32
paste input "MKTIPPWBCPOO"
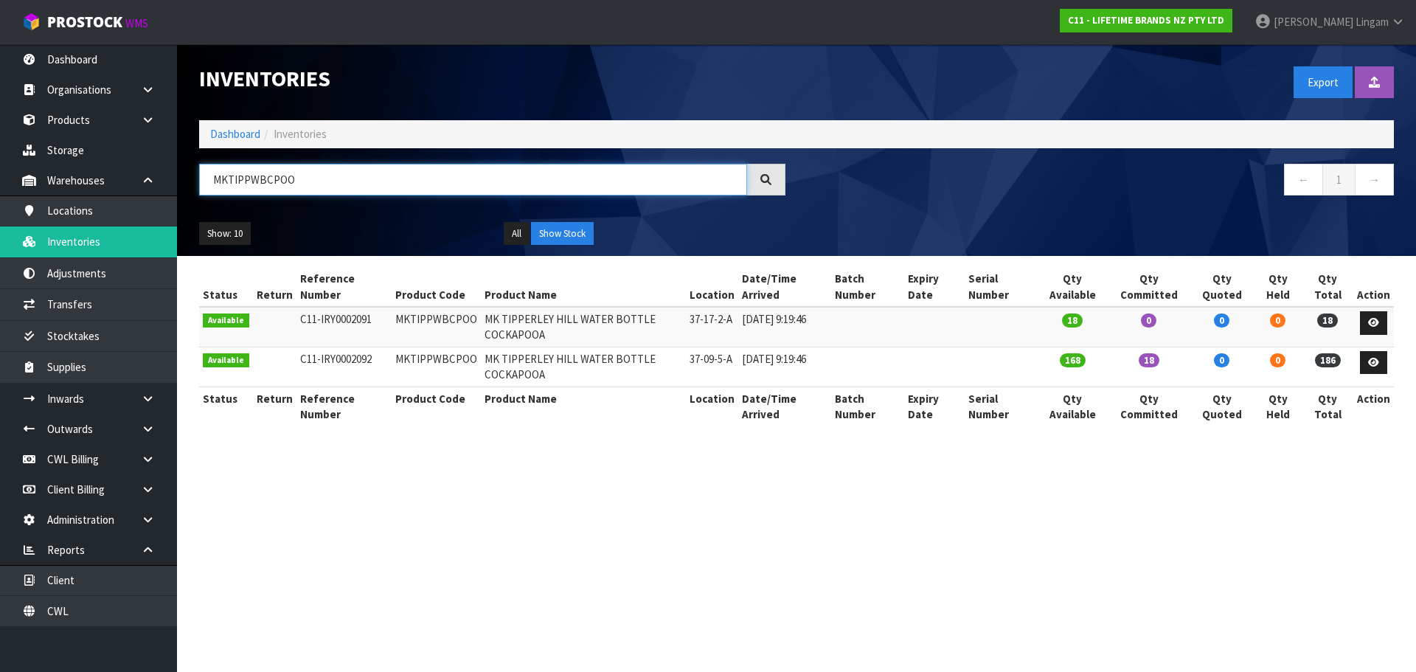
type input "MKTIPPWBCPOO"
drag, startPoint x: 968, startPoint y: 210, endPoint x: 448, endPoint y: 312, distance: 529.9
click at [448, 312] on td "MKTIPPWBCPOO" at bounding box center [436, 327] width 89 height 40
copy td "MKTIPPWBCPOO"
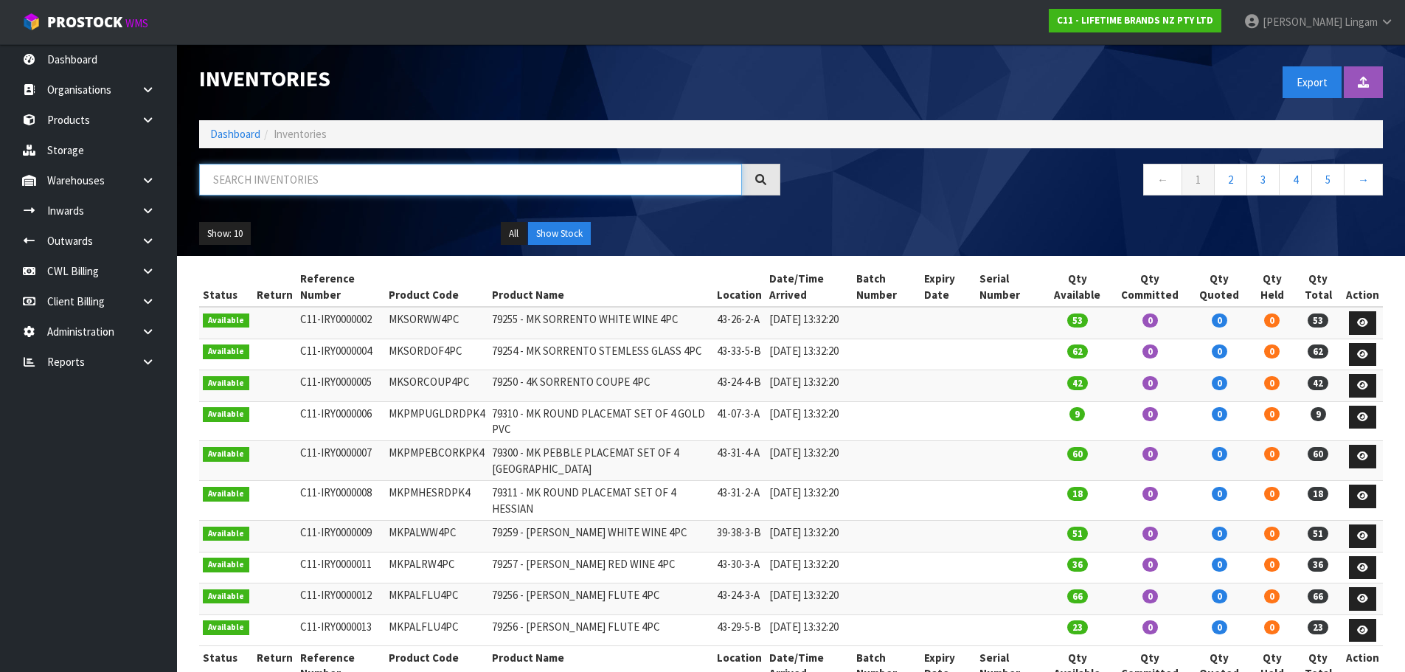
click at [569, 179] on input "text" at bounding box center [470, 180] width 543 height 32
paste input "MKTIPPWBCPOO"
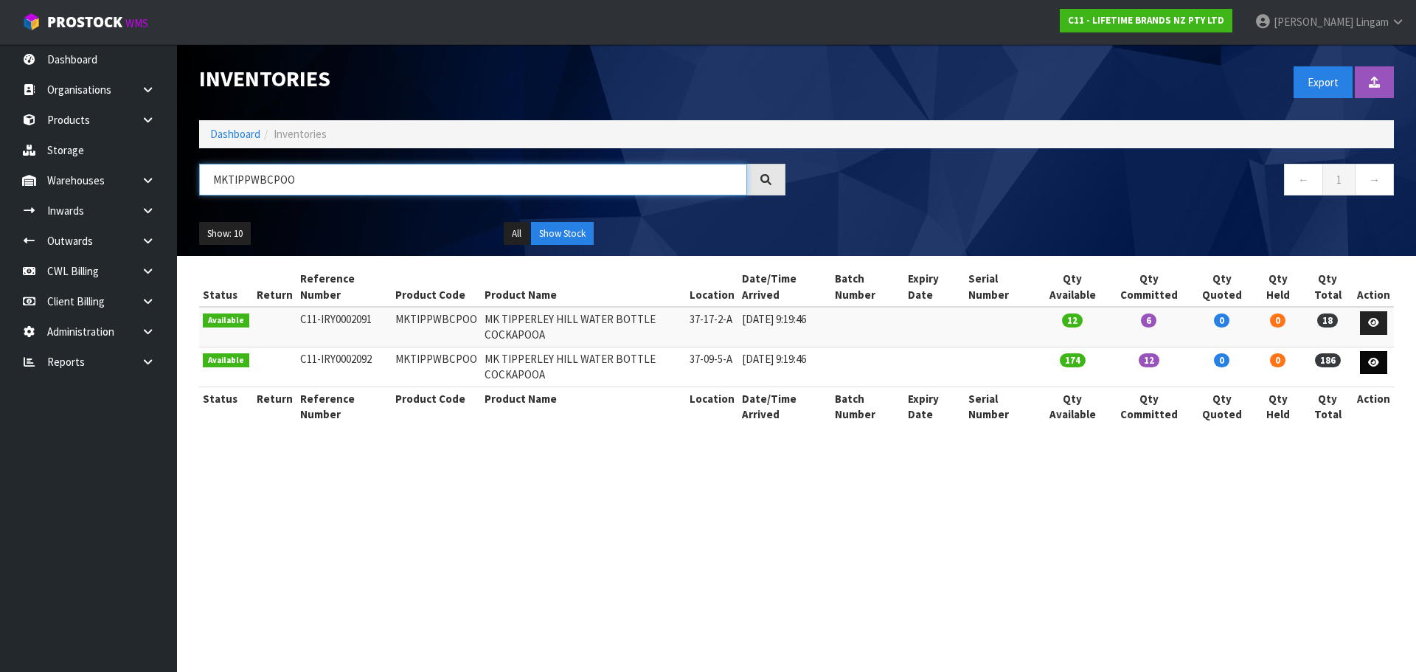
type input "MKTIPPWBCPOO"
click at [1379, 356] on link at bounding box center [1373, 363] width 27 height 24
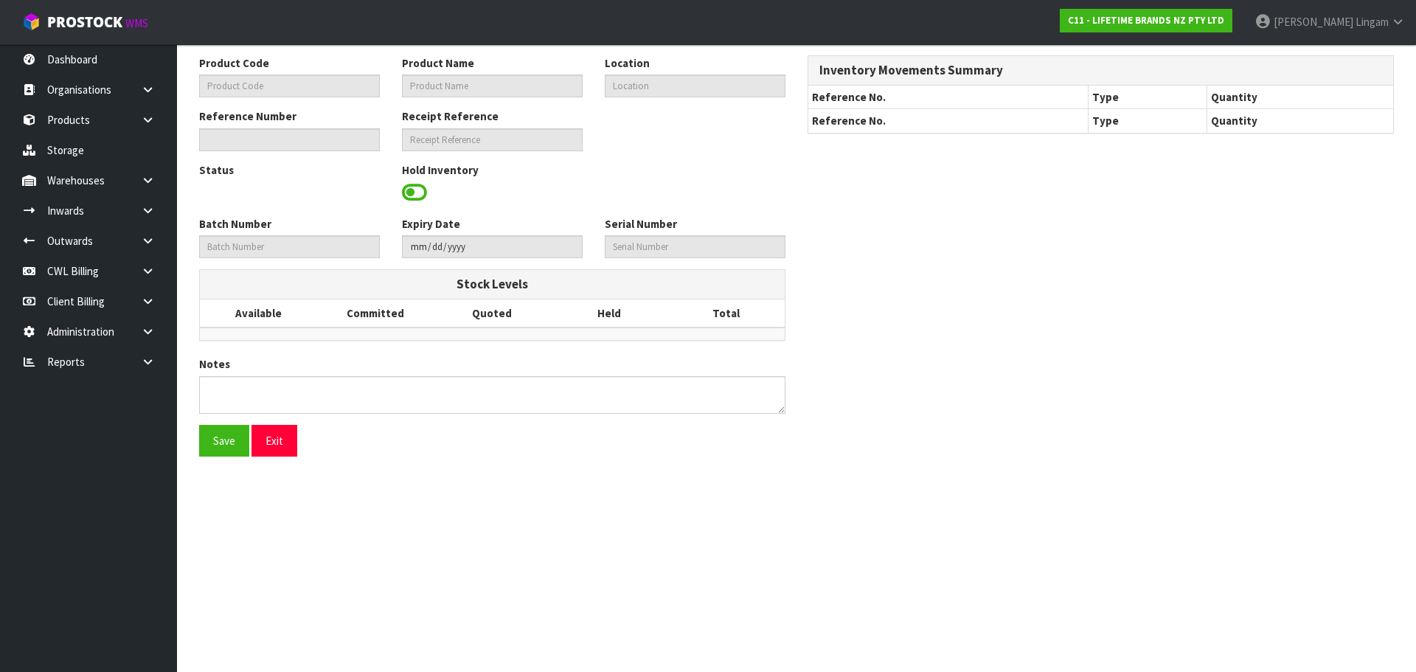
type input "MKTIPPWBCPOO"
type input "MK TIPPERLEY HILL WATER BOTTLE COCKAPOOA"
type input "37-09-5-A"
type input "C11-IRY0002092"
type input "C11-REC0000071"
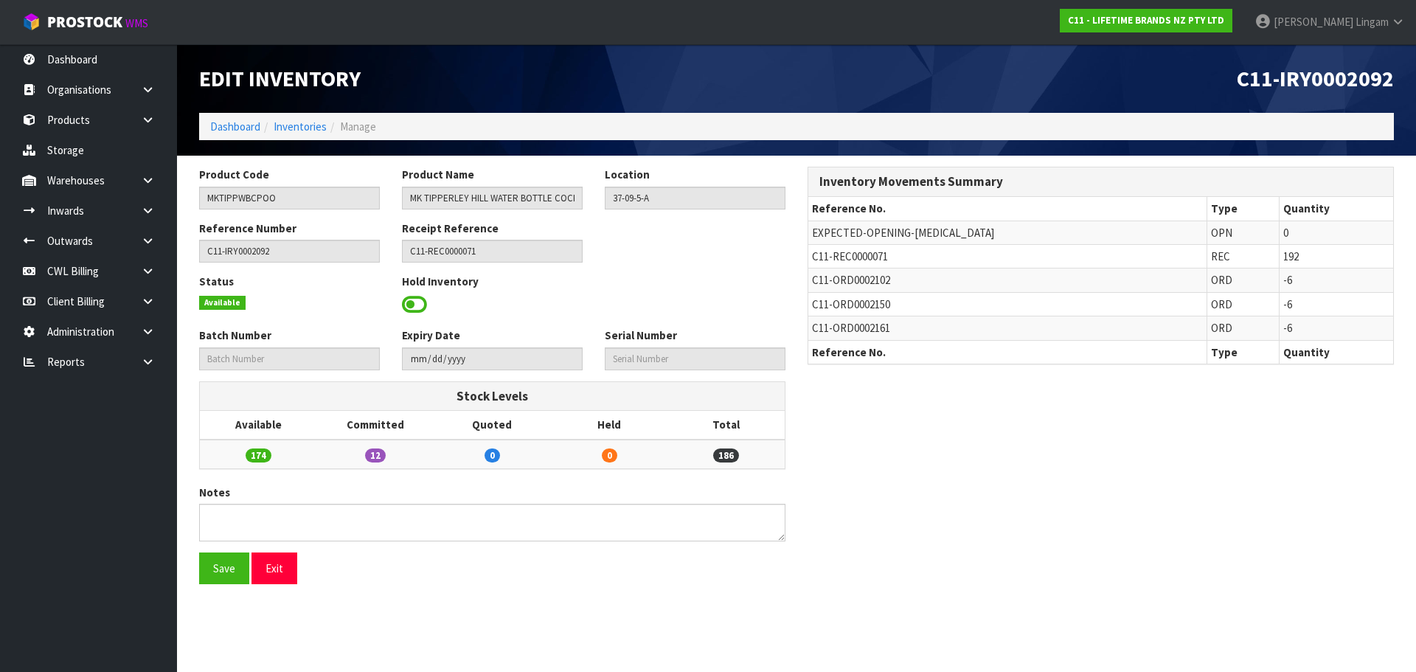
click at [423, 303] on span at bounding box center [414, 305] width 25 height 22
click at [630, 295] on span "Select an Option" at bounding box center [688, 303] width 154 height 18
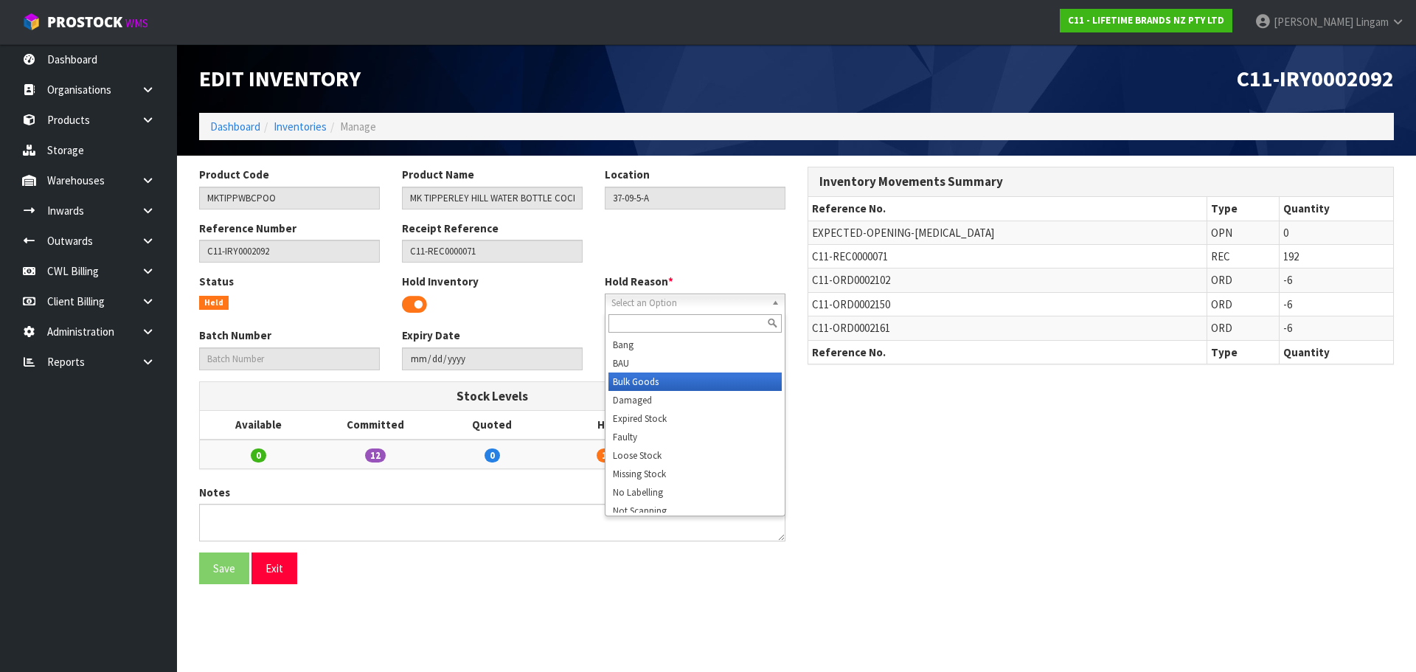
click at [658, 379] on li "Bulk Goods" at bounding box center [695, 382] width 173 height 18
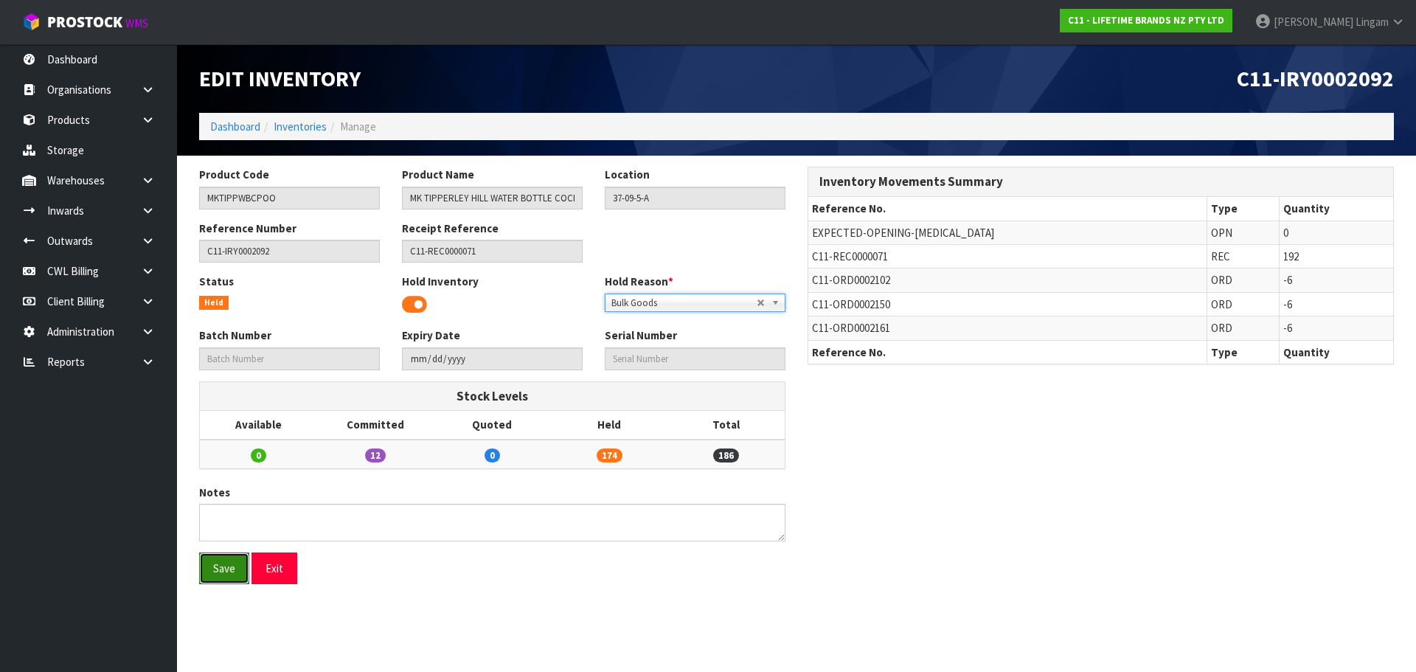
click at [228, 570] on button "Save" at bounding box center [224, 568] width 50 height 32
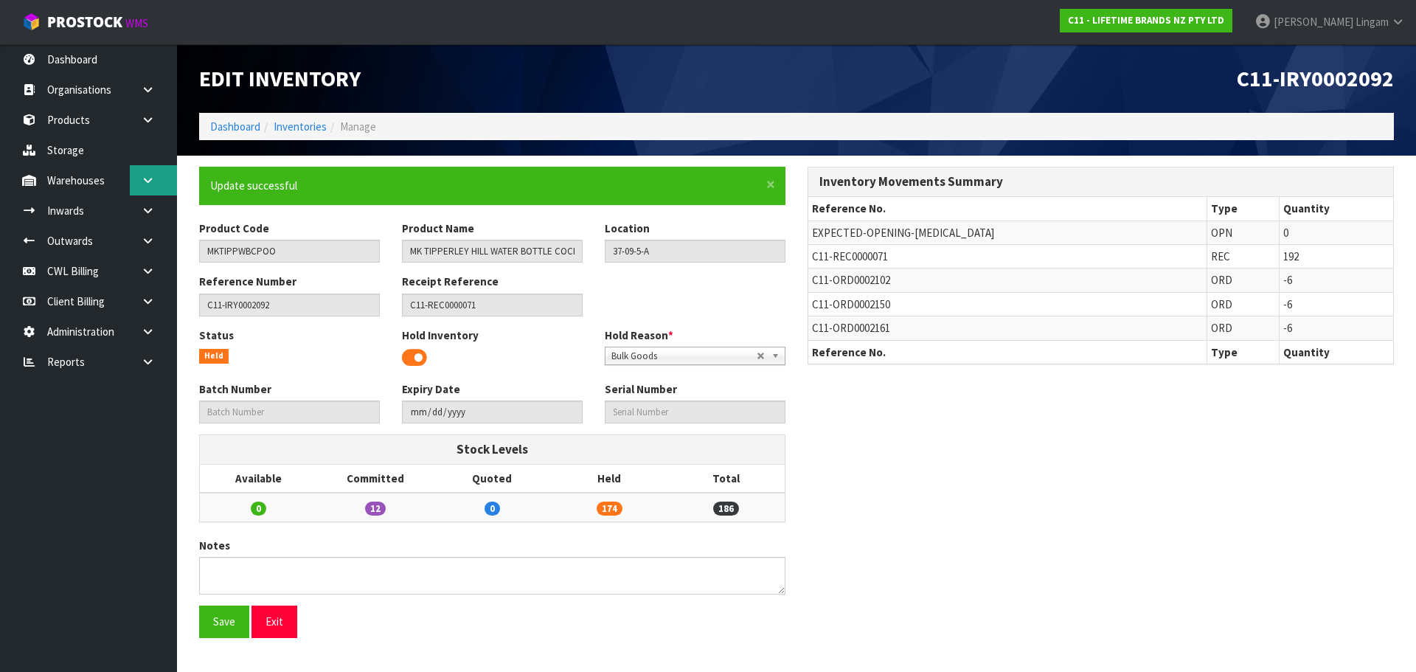
click at [146, 193] on link at bounding box center [153, 180] width 47 height 30
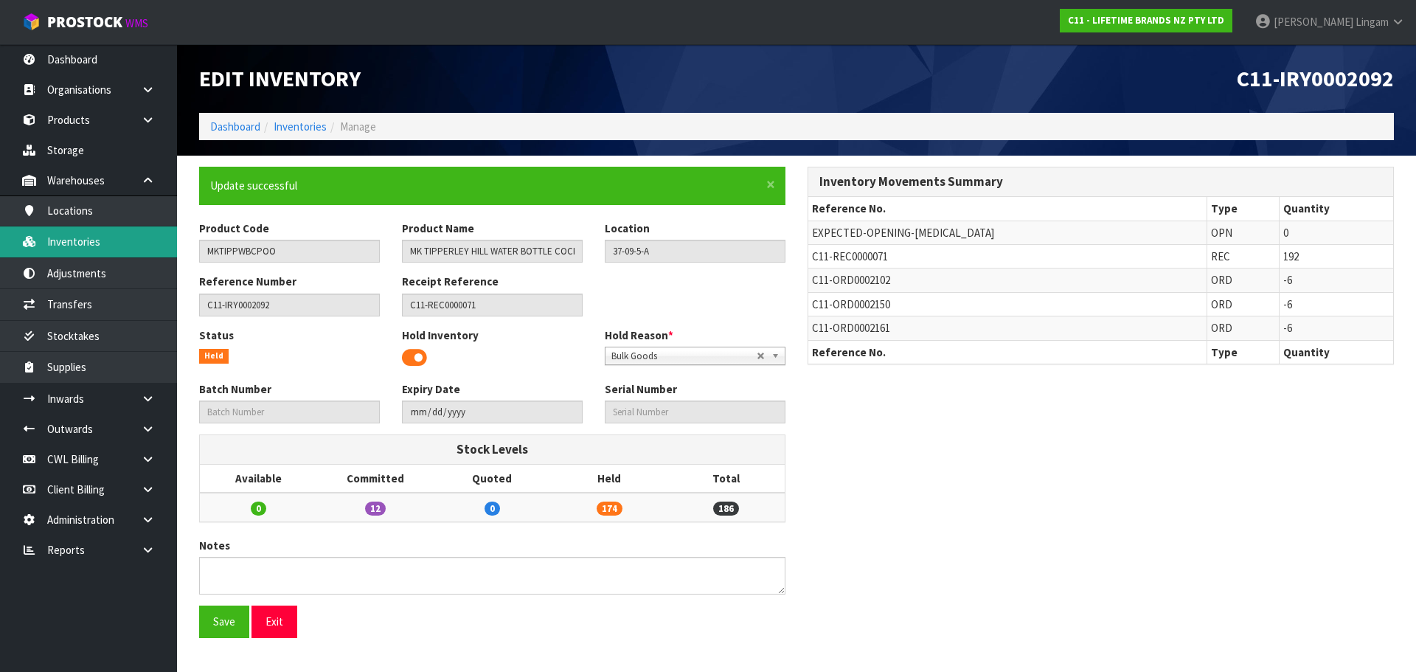
click at [114, 235] on link "Inventories" at bounding box center [88, 241] width 177 height 30
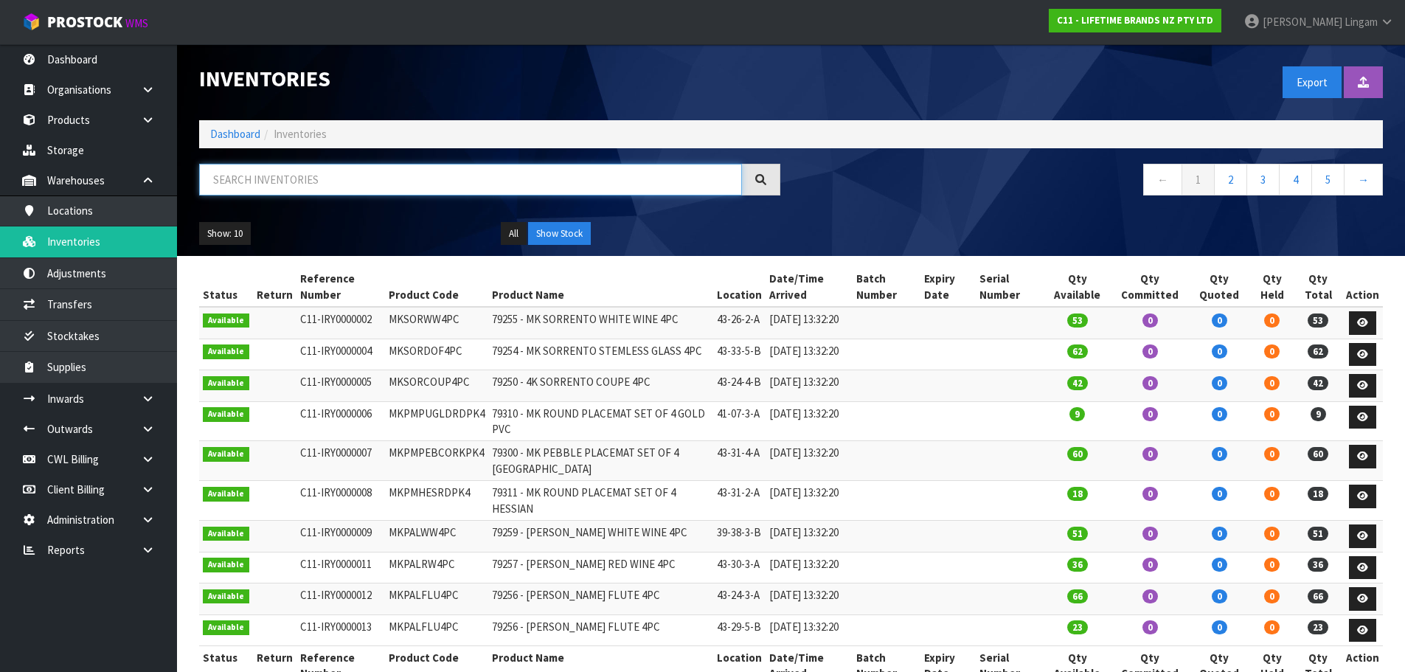
click at [495, 180] on input "text" at bounding box center [470, 180] width 543 height 32
paste input "MKTIPPMUGRAB"
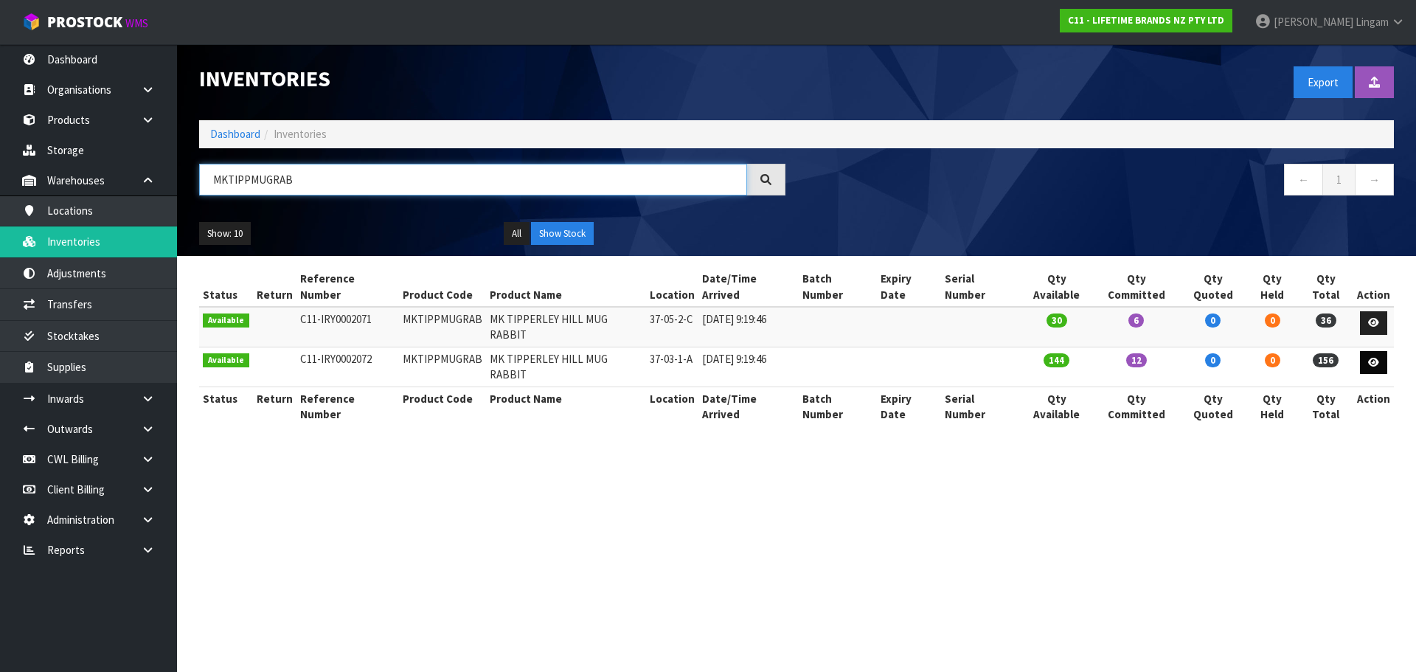
type input "MKTIPPMUGRAB"
click at [1366, 351] on link at bounding box center [1373, 363] width 27 height 24
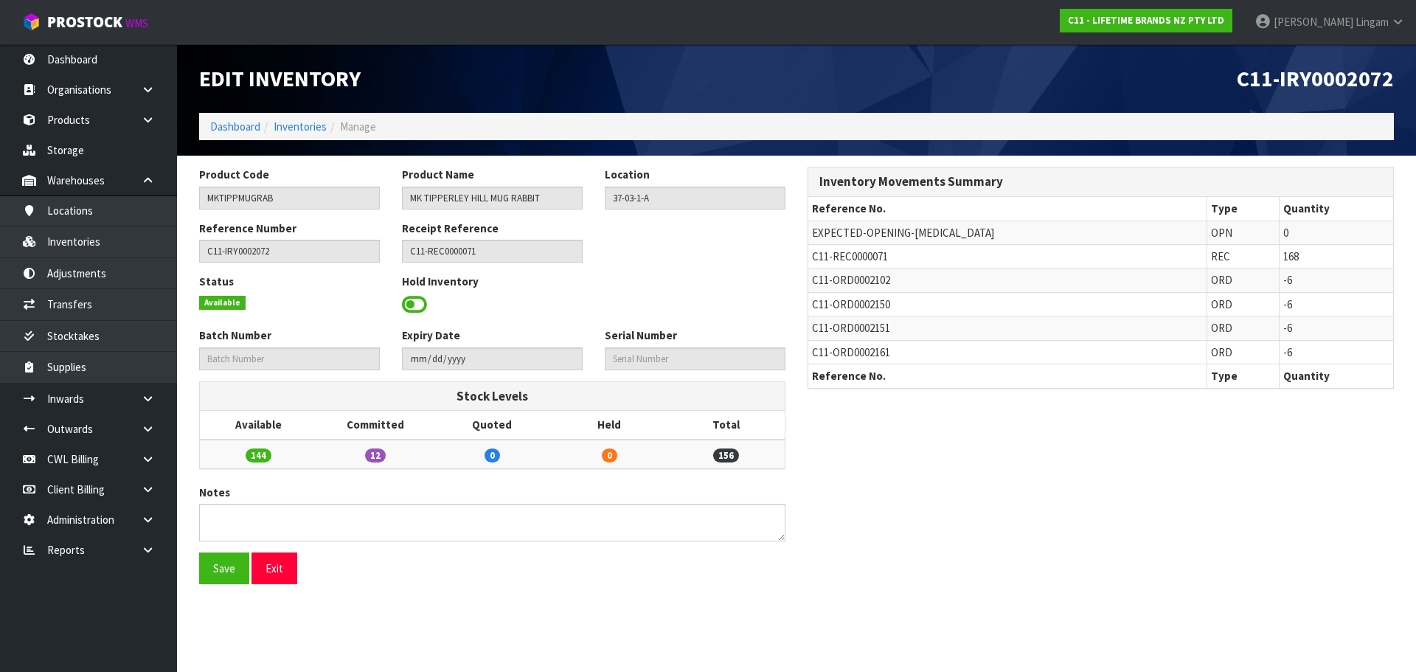
click at [406, 303] on span at bounding box center [414, 305] width 25 height 22
click at [686, 301] on span "Select an Option" at bounding box center [688, 303] width 154 height 18
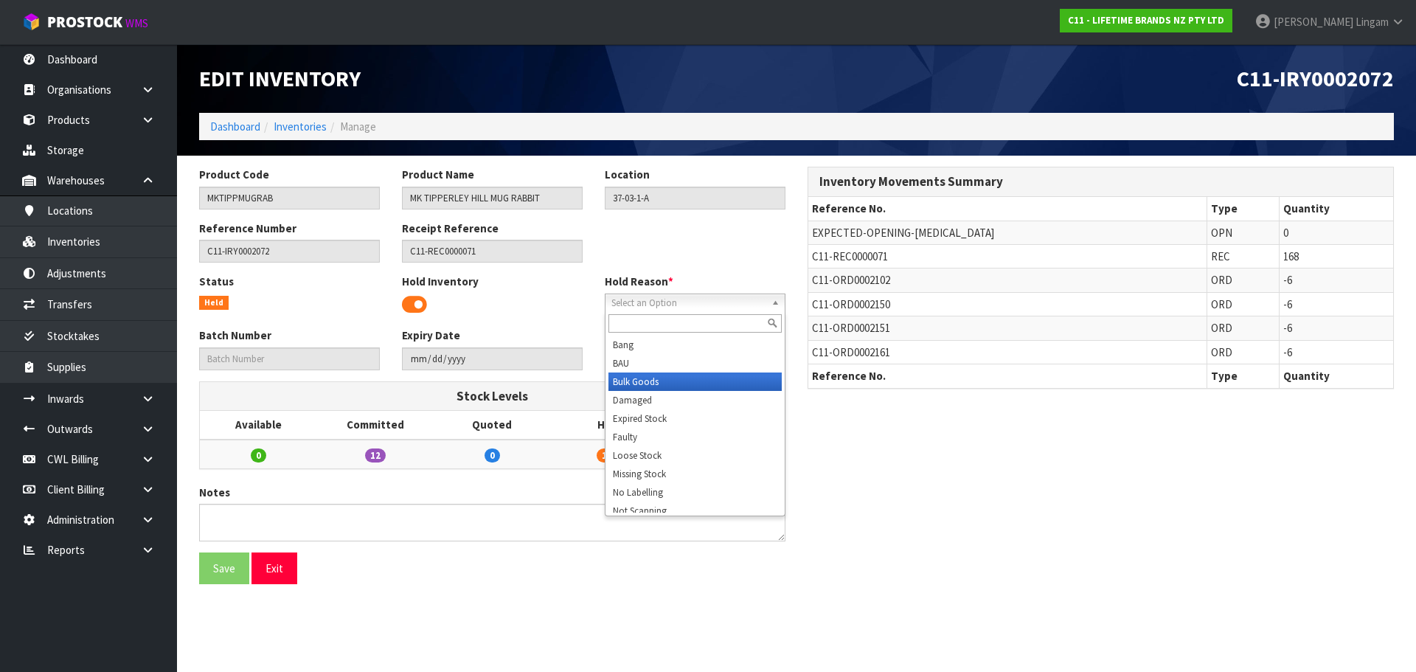
click at [653, 381] on li "Bulk Goods" at bounding box center [695, 382] width 173 height 18
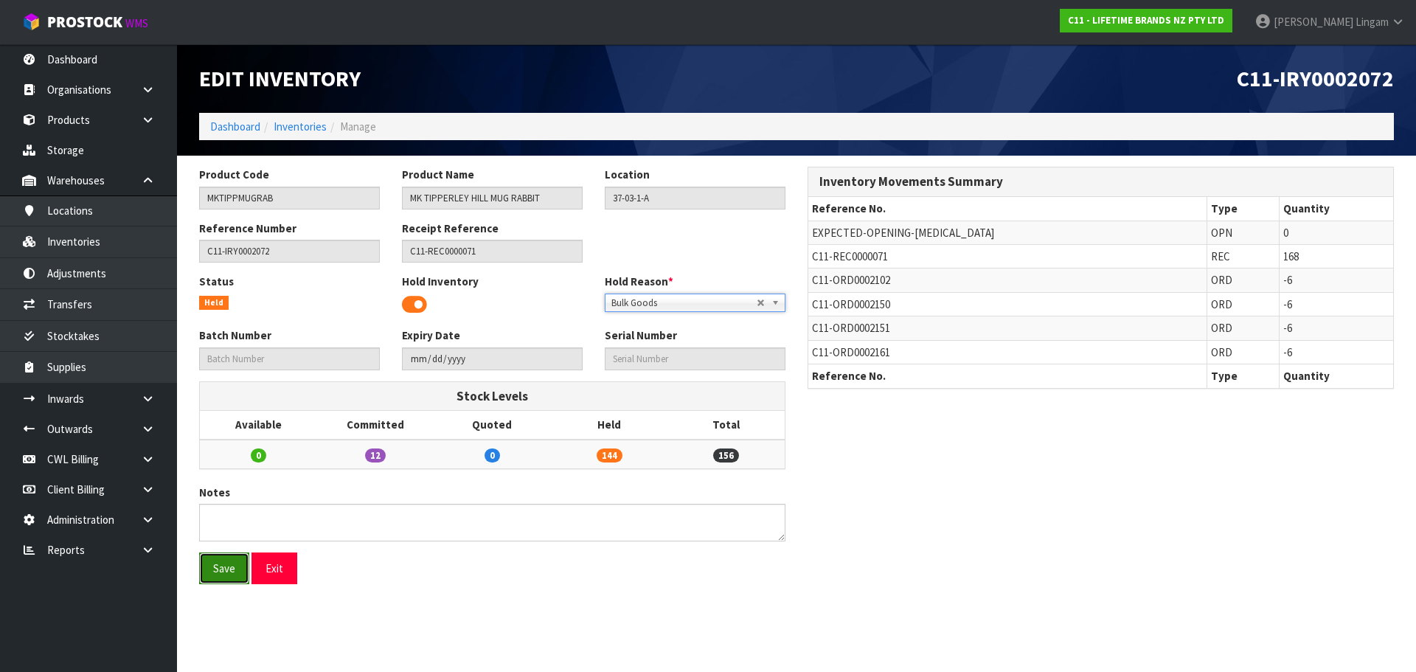
click at [228, 571] on button "Save" at bounding box center [224, 568] width 50 height 32
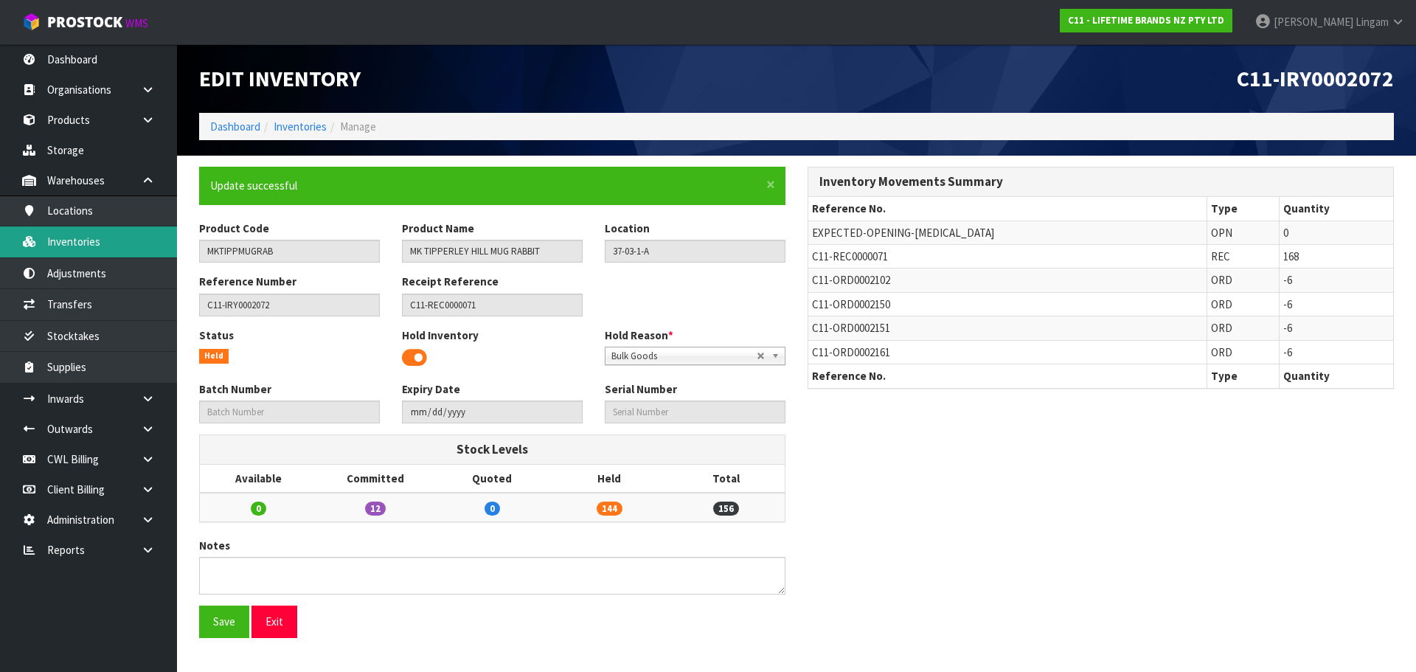
click at [89, 238] on link "Inventories" at bounding box center [88, 241] width 177 height 30
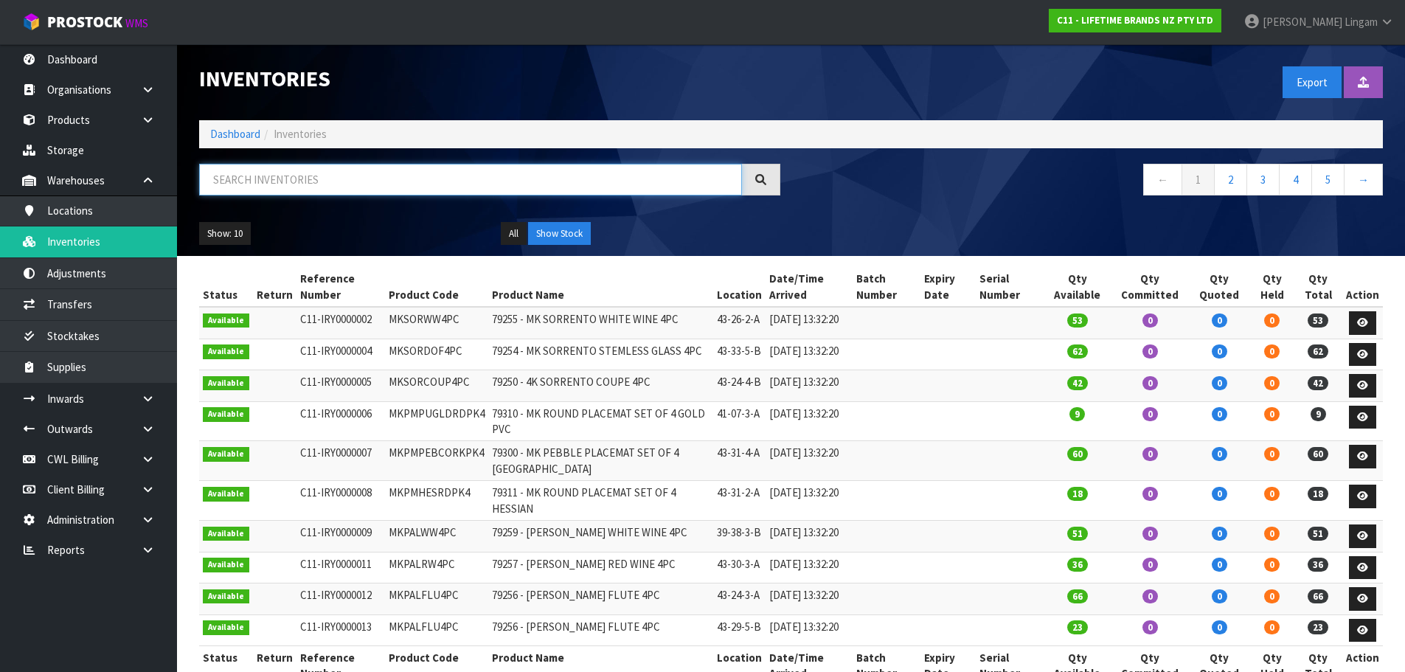
click at [533, 172] on input "text" at bounding box center [470, 180] width 543 height 32
paste input "MKTIPPMUGCPOO"
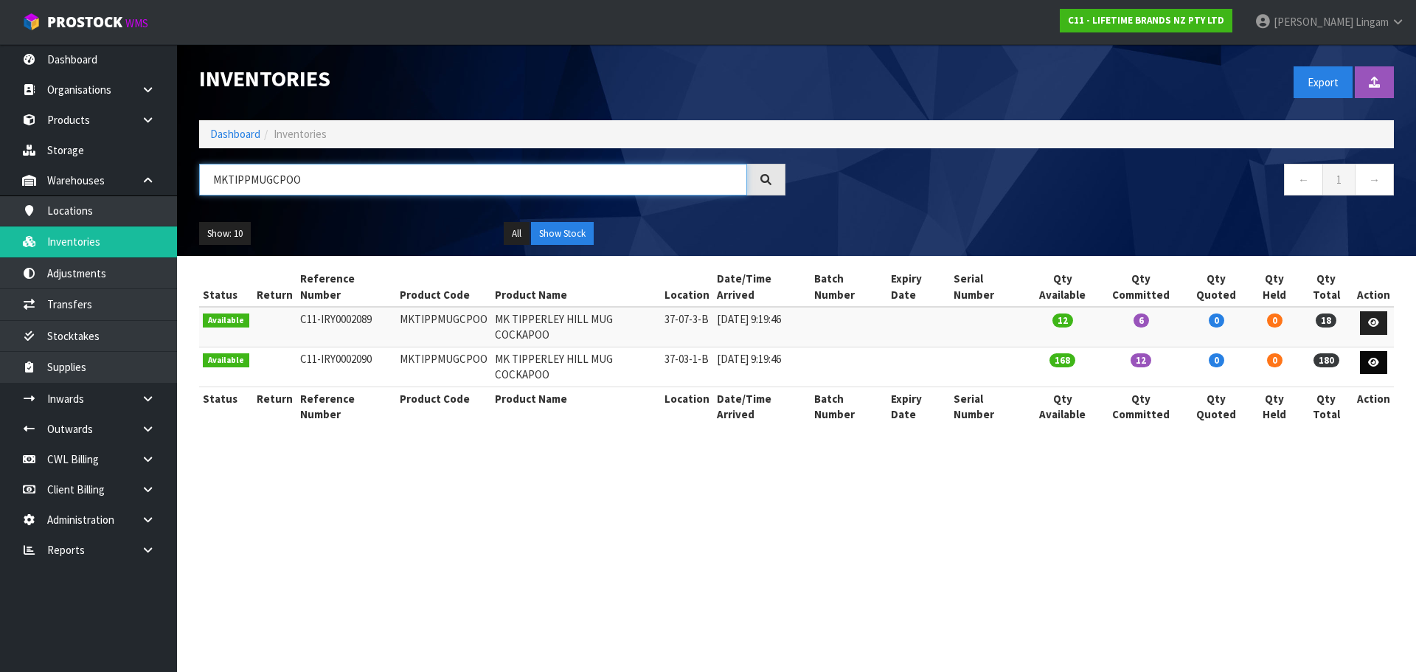
type input "MKTIPPMUGCPOO"
click at [1375, 358] on icon at bounding box center [1373, 363] width 11 height 10
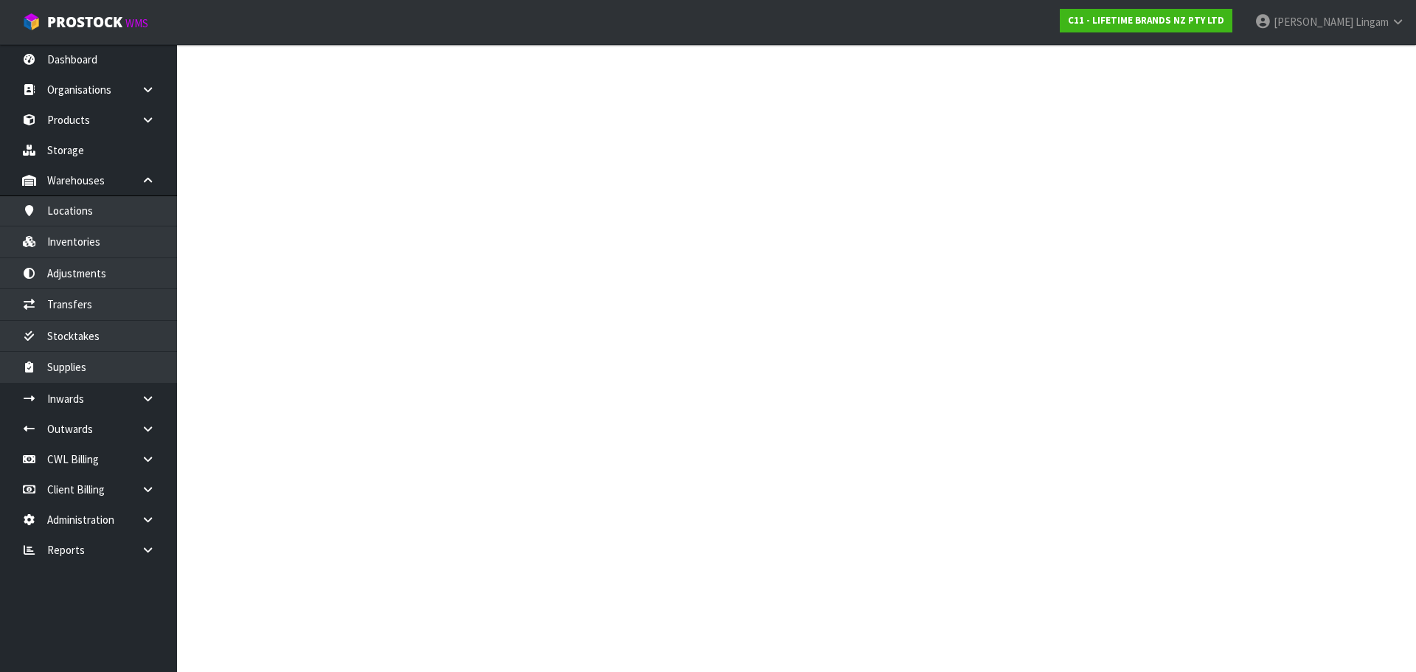
type input "MKTIPPMUGCPOO"
type input "MK TIPPERLEY HILL MUG COCKAPOO"
type input "37-03-1-B"
type input "C11-IRY0002090"
type input "C11-REC0000071"
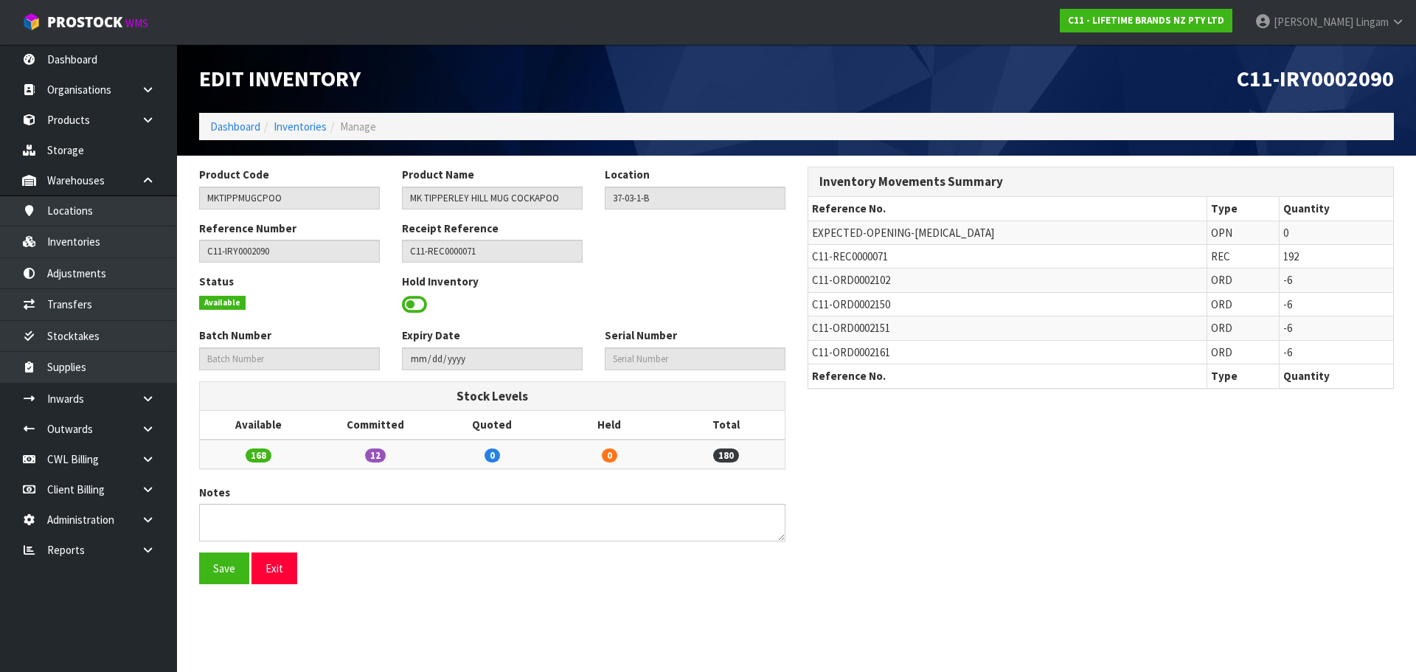
click at [409, 307] on span at bounding box center [414, 305] width 25 height 22
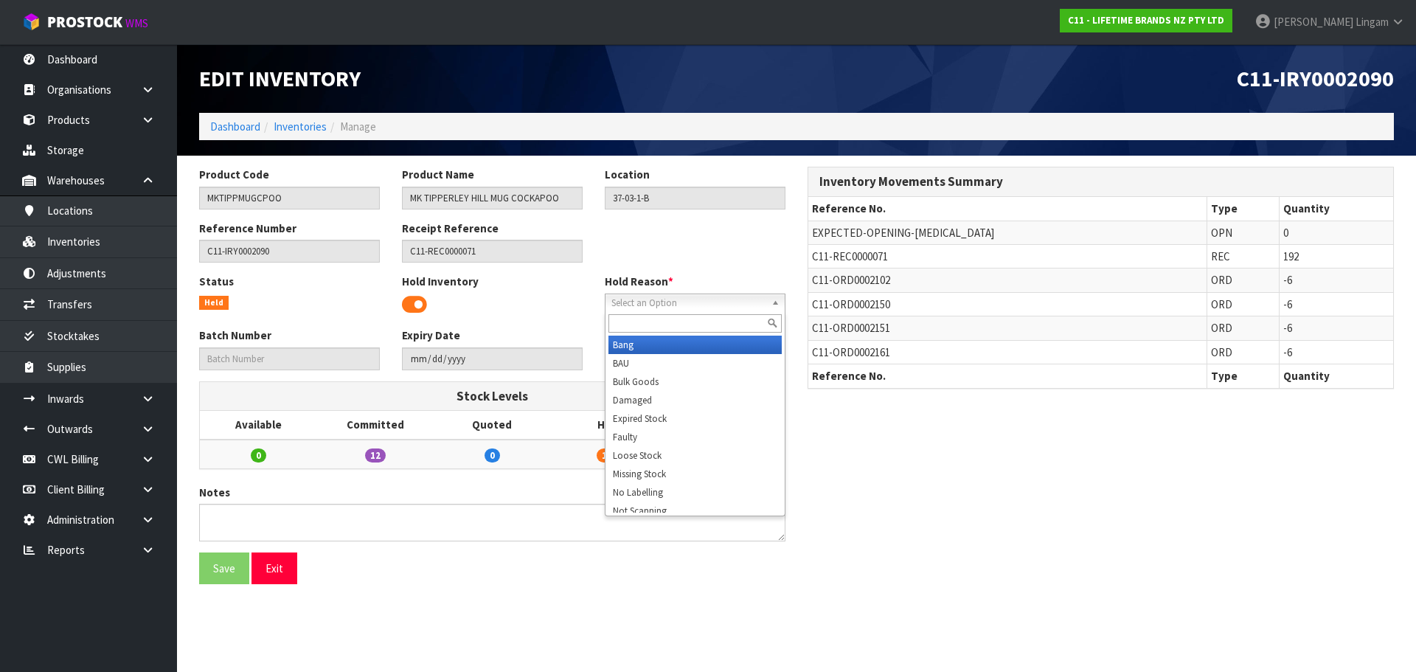
click at [687, 300] on span "Select an Option" at bounding box center [688, 303] width 154 height 18
click at [661, 381] on li "Bulk Goods" at bounding box center [695, 382] width 173 height 18
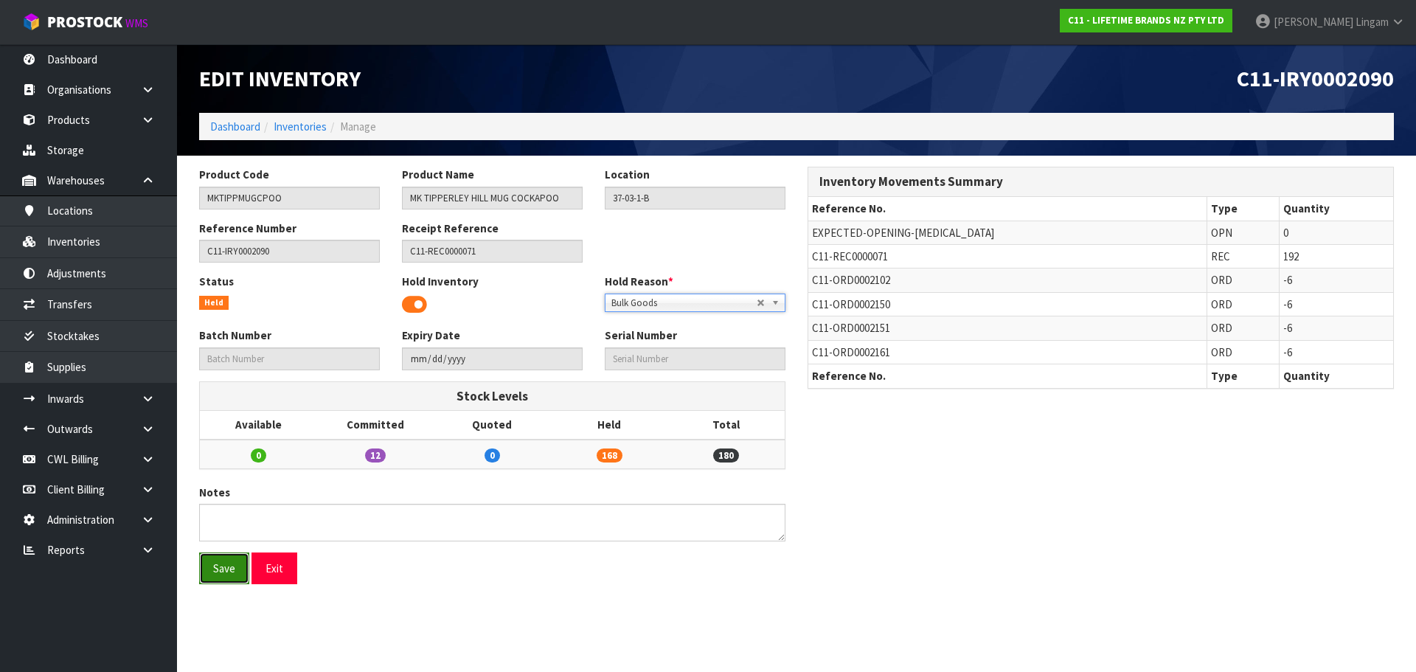
click at [228, 569] on button "Save" at bounding box center [224, 568] width 50 height 32
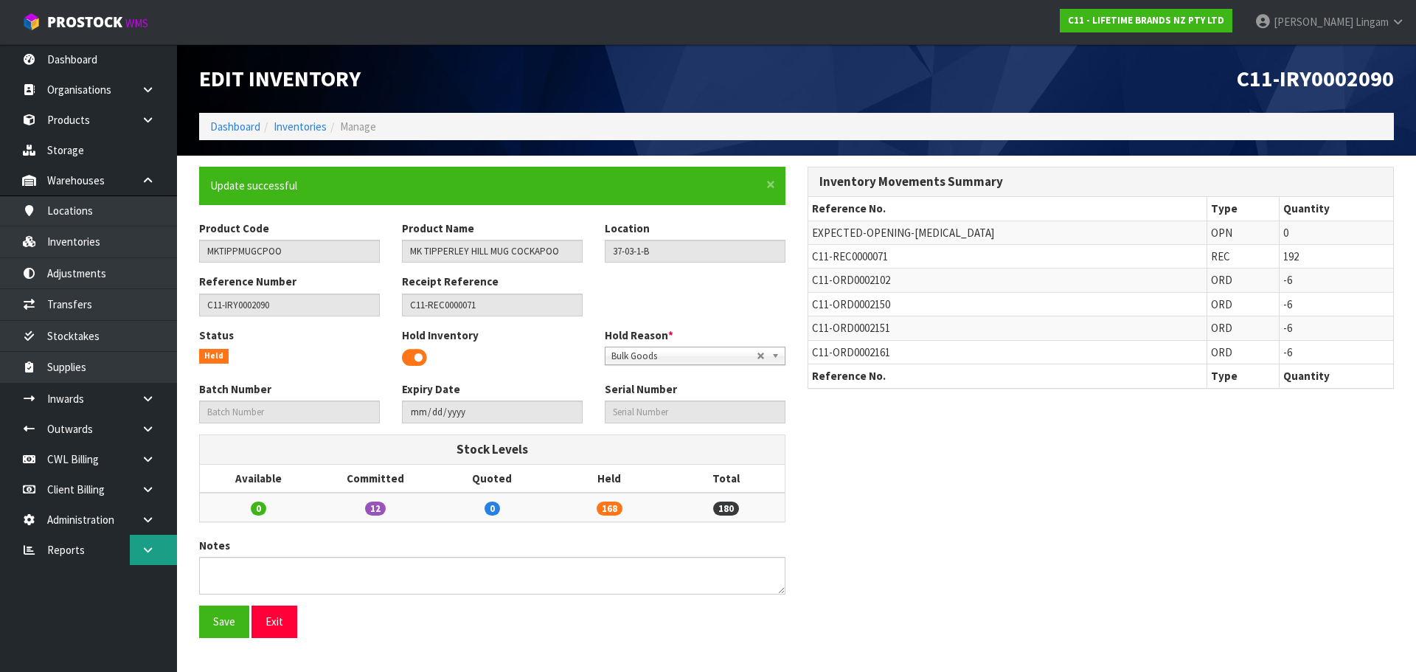
click at [136, 551] on link at bounding box center [153, 550] width 47 height 30
click at [131, 609] on link "CWL" at bounding box center [88, 611] width 177 height 30
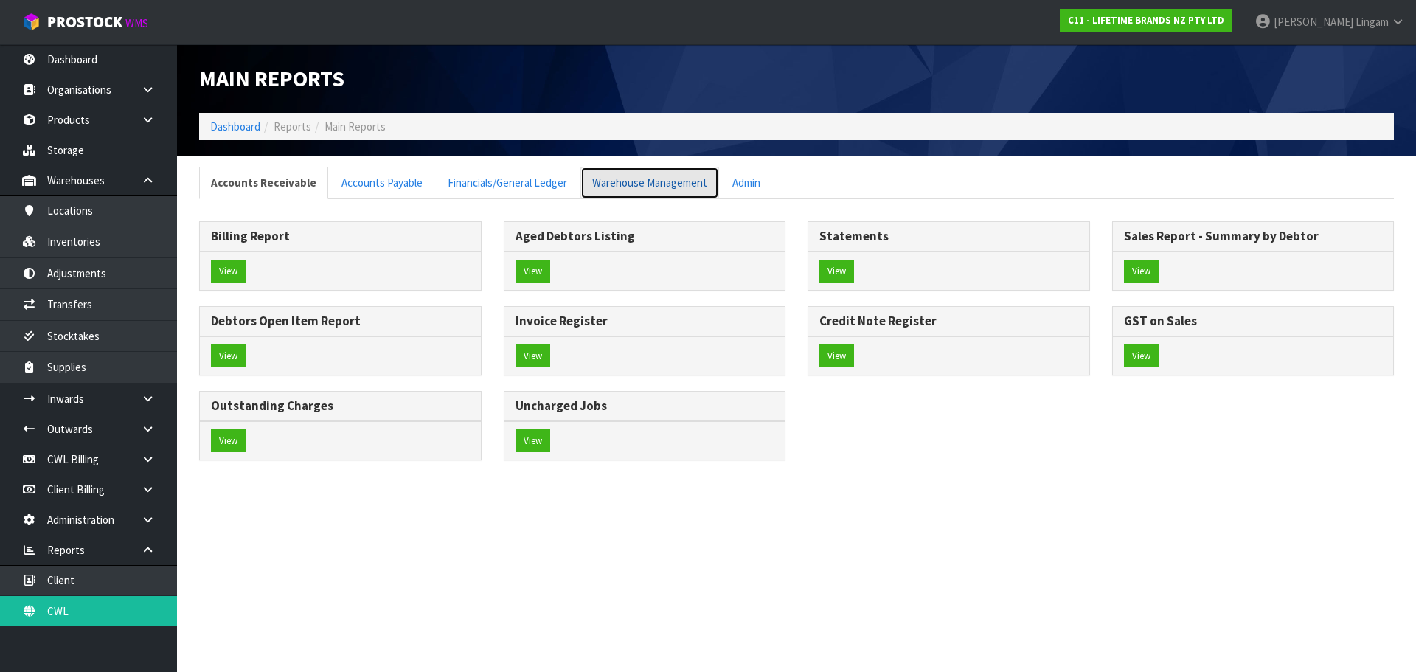
click at [670, 184] on link "Warehouse Management" at bounding box center [650, 183] width 139 height 32
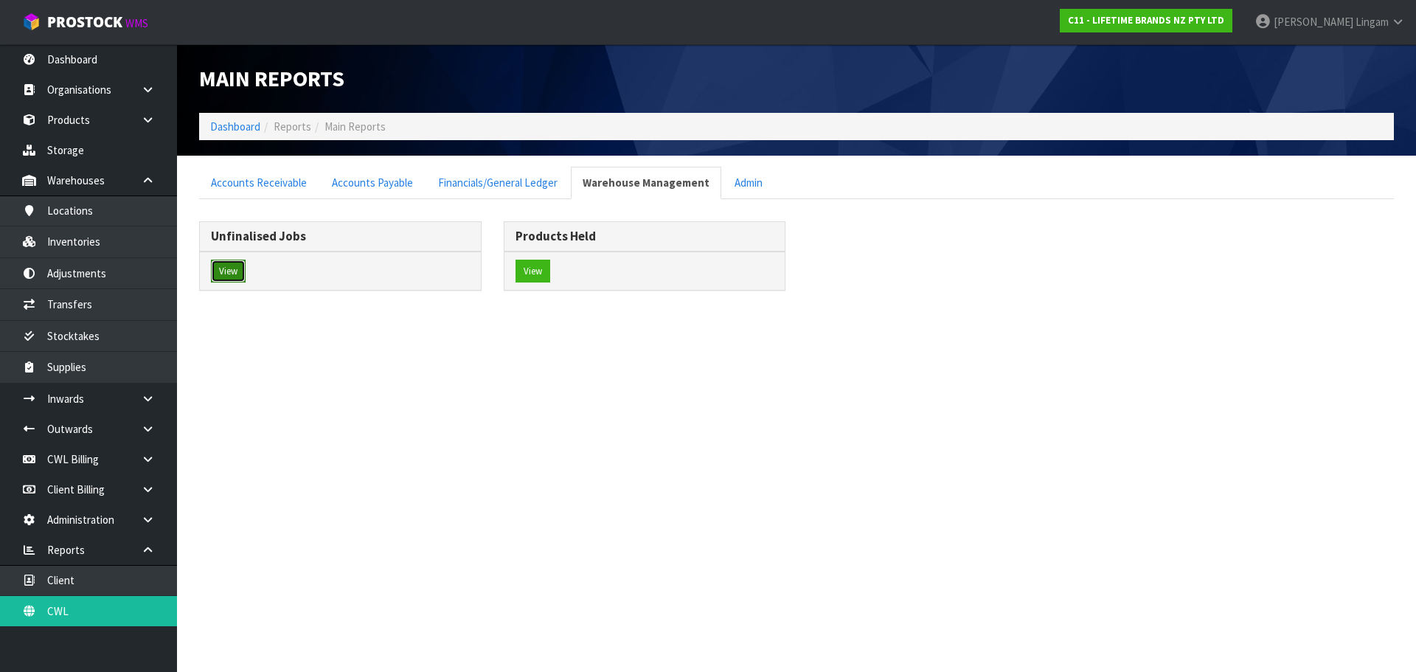
click at [221, 274] on button "View" at bounding box center [228, 272] width 35 height 24
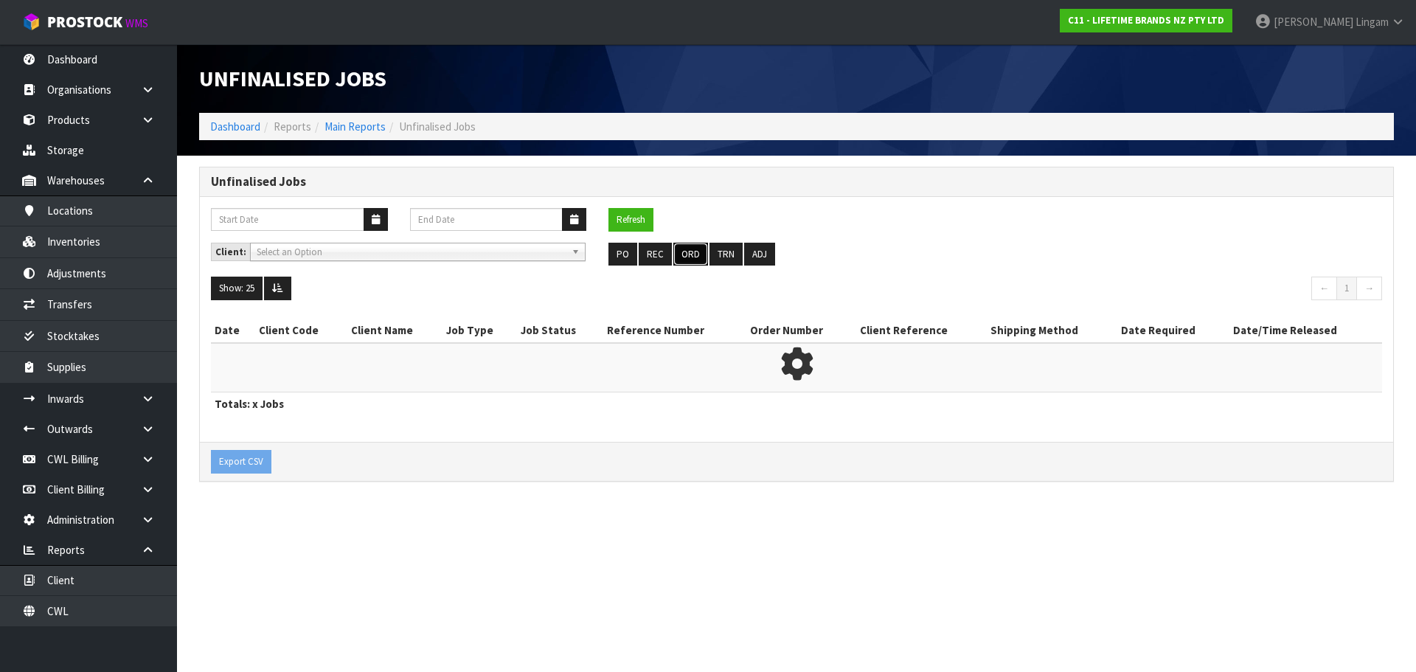
click at [694, 256] on button "ORD" at bounding box center [690, 255] width 35 height 24
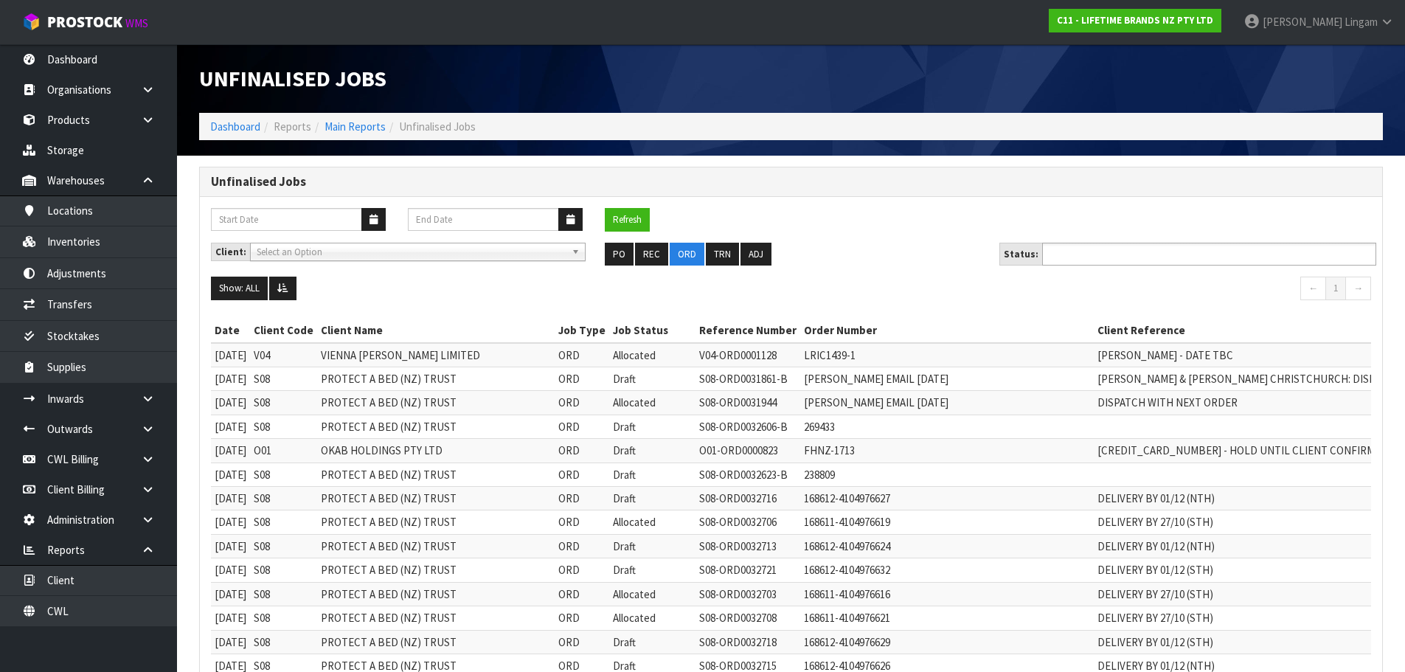
click at [1095, 261] on input "text" at bounding box center [1101, 254] width 108 height 18
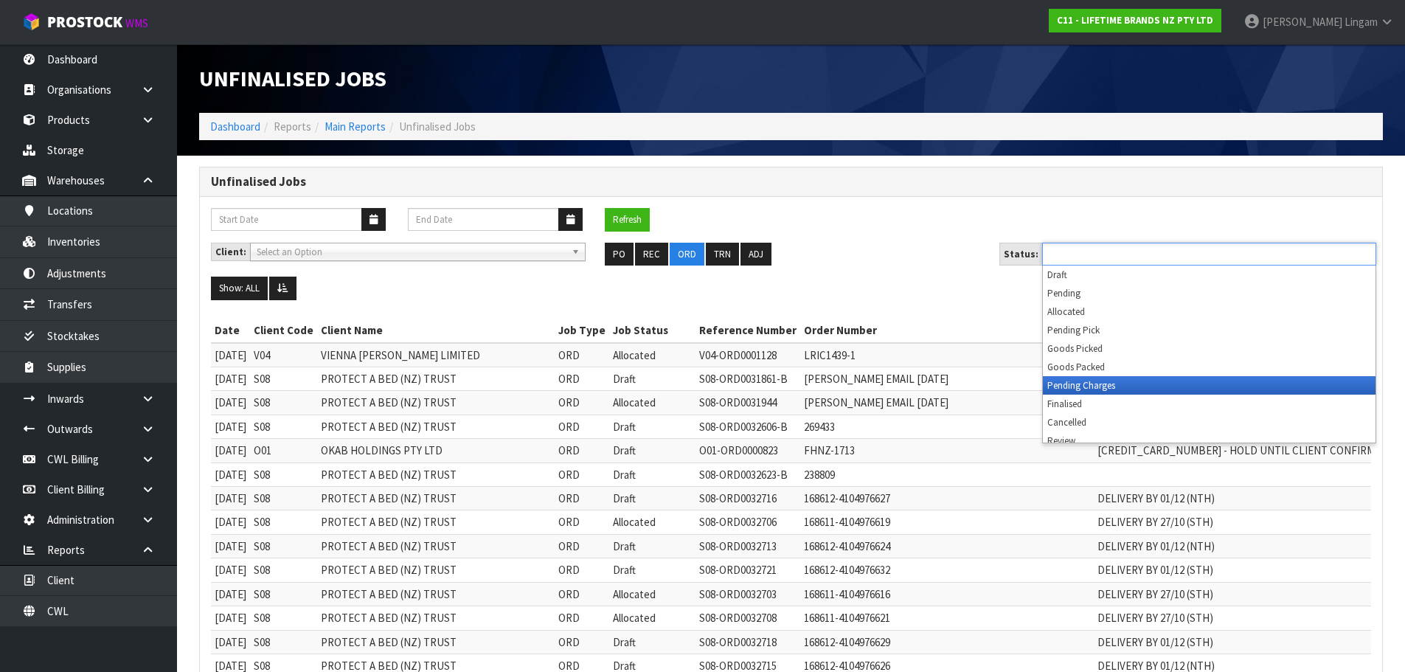
click at [1110, 383] on li "Pending Charges" at bounding box center [1209, 385] width 333 height 18
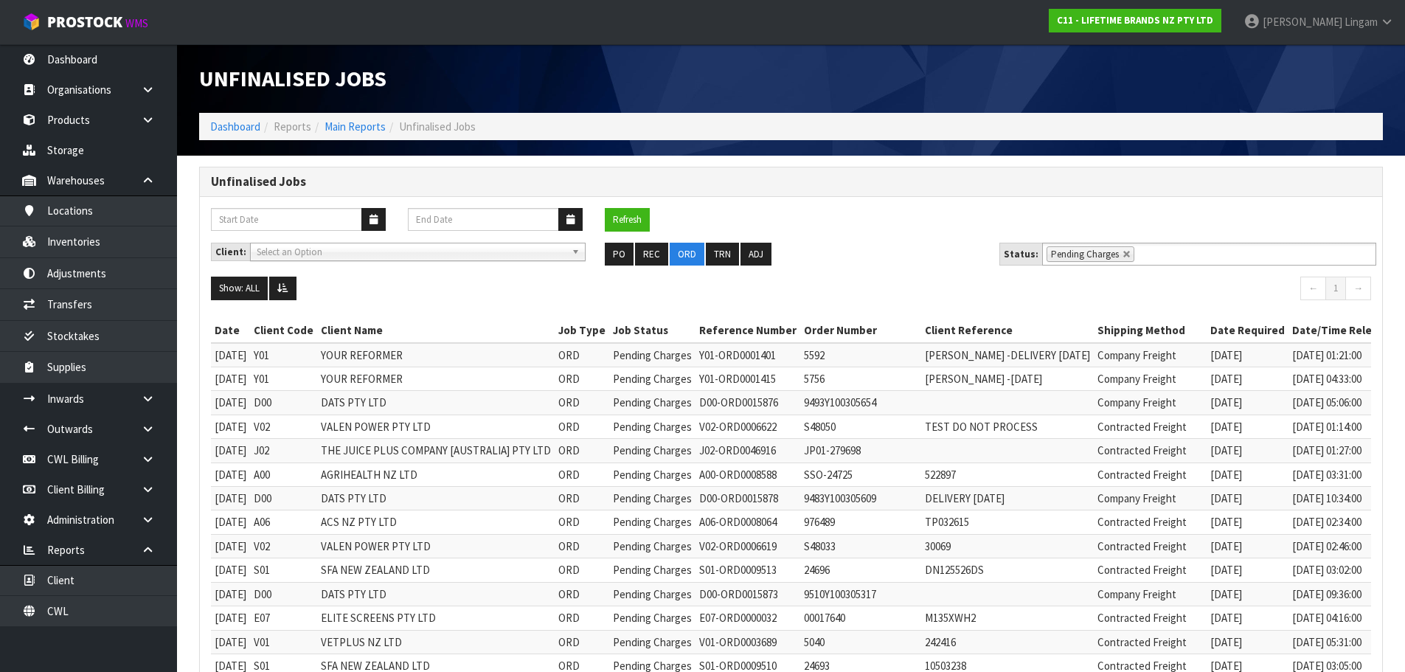
click at [744, 63] on div "Unfinalised Jobs" at bounding box center [489, 78] width 603 height 69
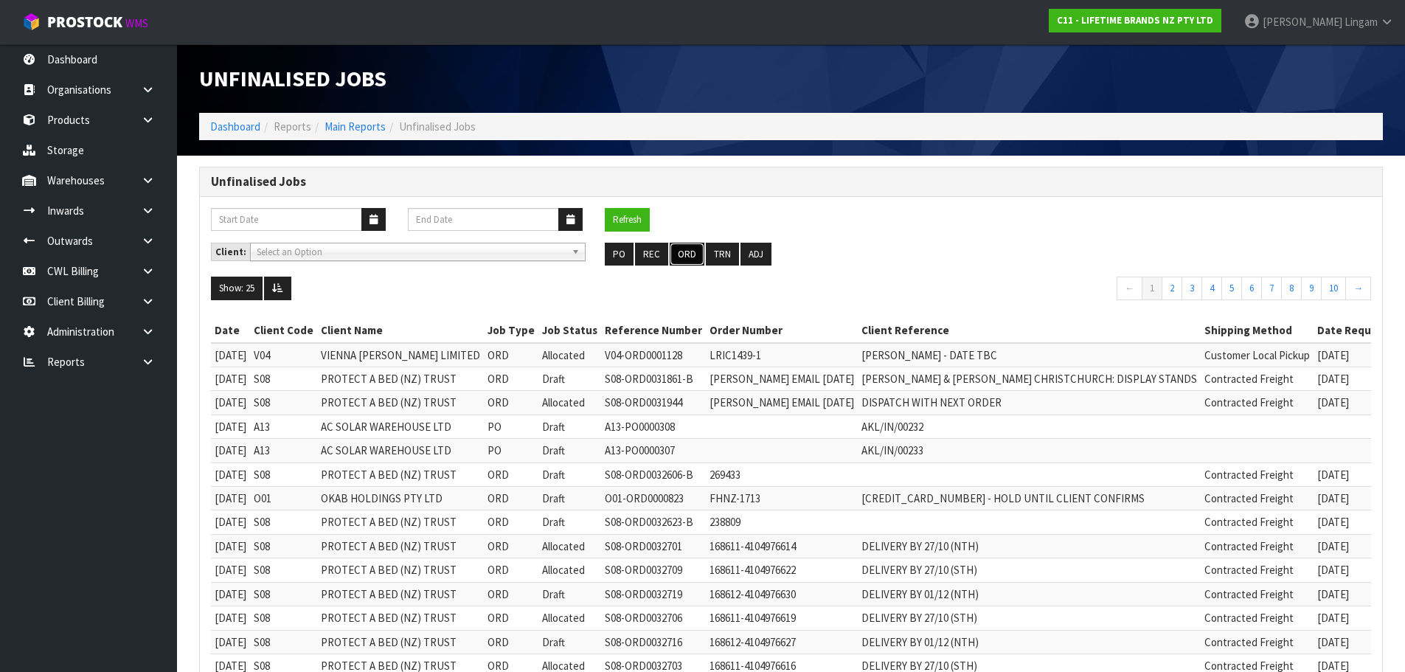
click at [686, 257] on button "ORD" at bounding box center [687, 255] width 35 height 24
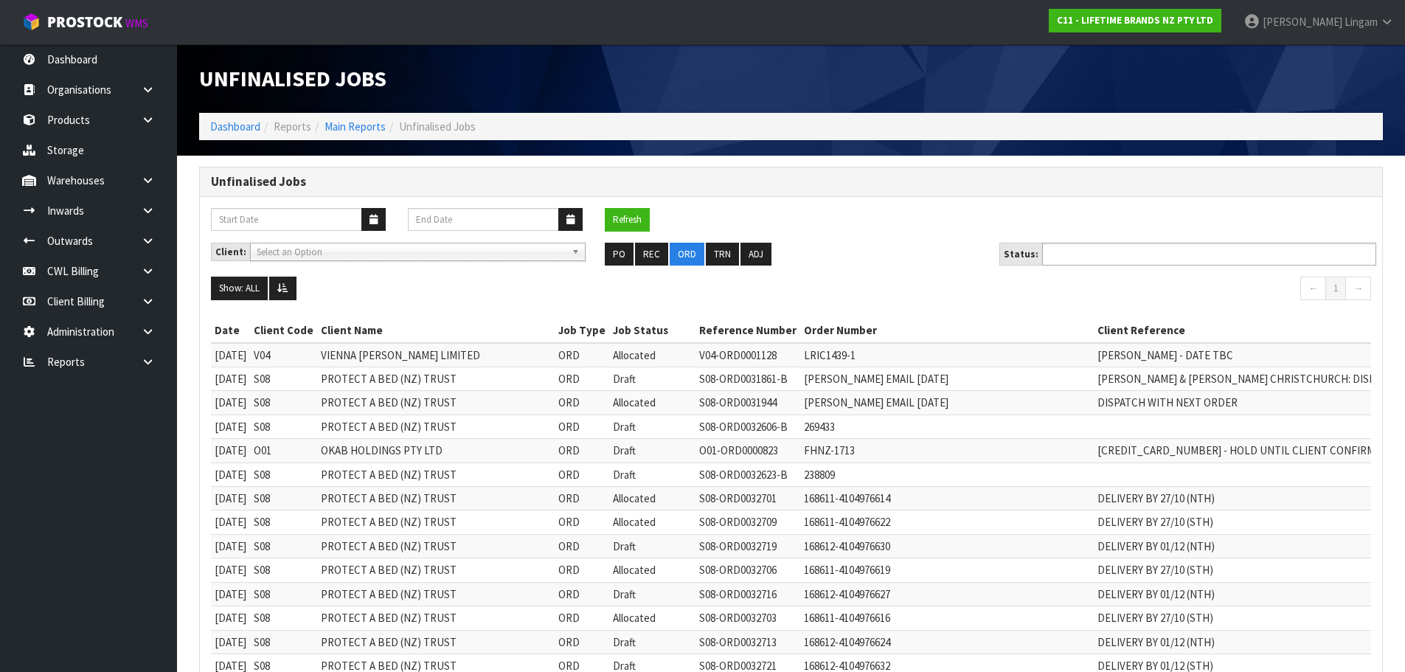
click at [1184, 253] on ul at bounding box center [1209, 254] width 334 height 23
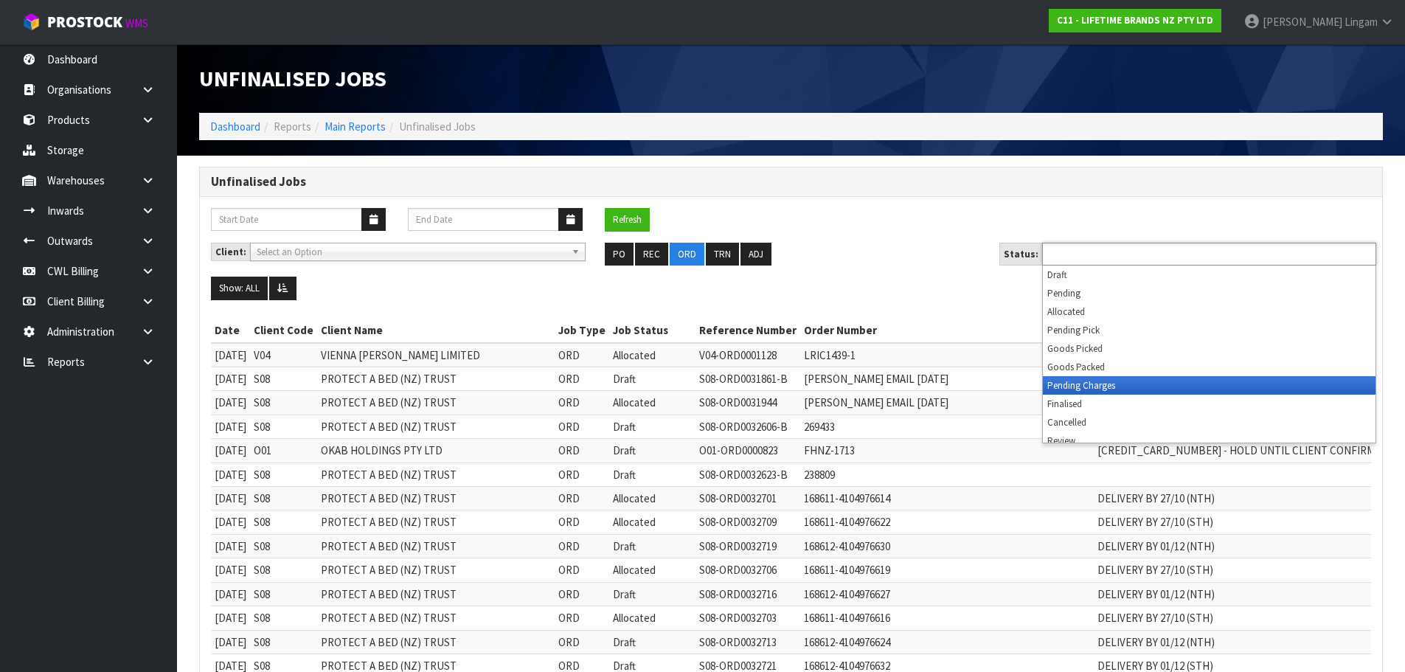
click at [1189, 379] on li "Pending Charges" at bounding box center [1209, 385] width 333 height 18
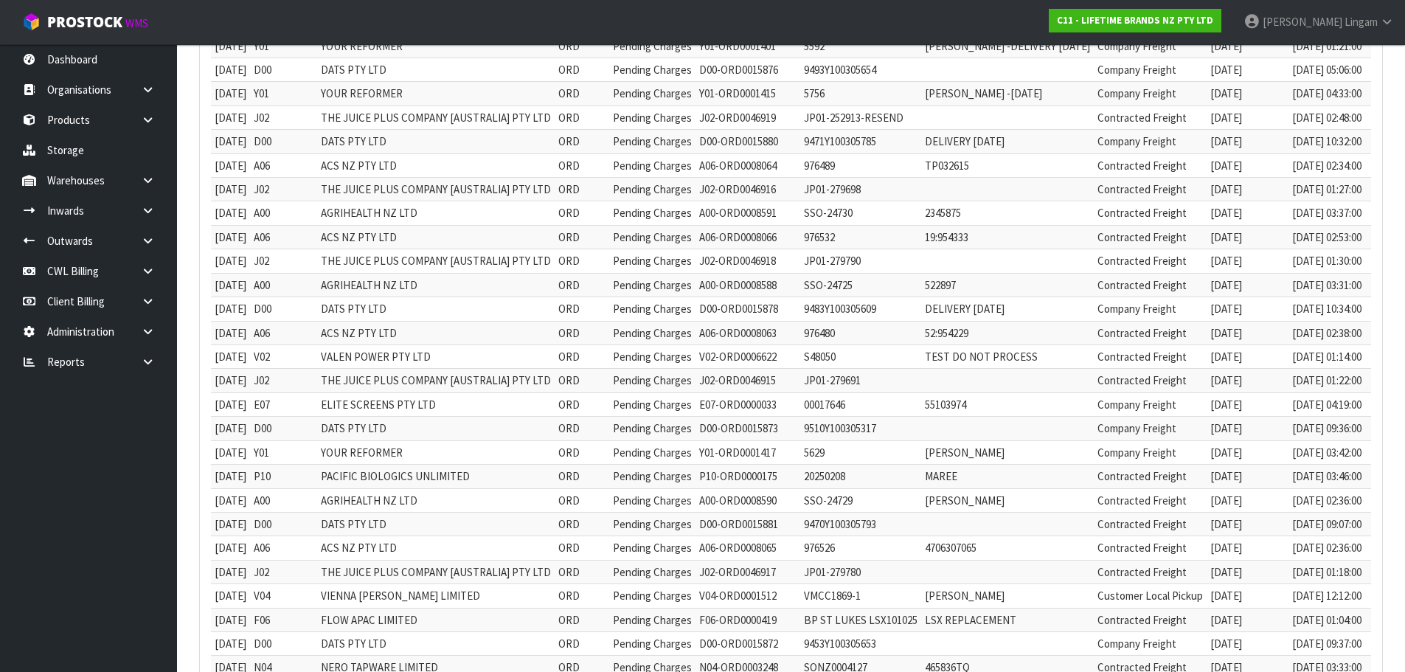
scroll to position [369, 0]
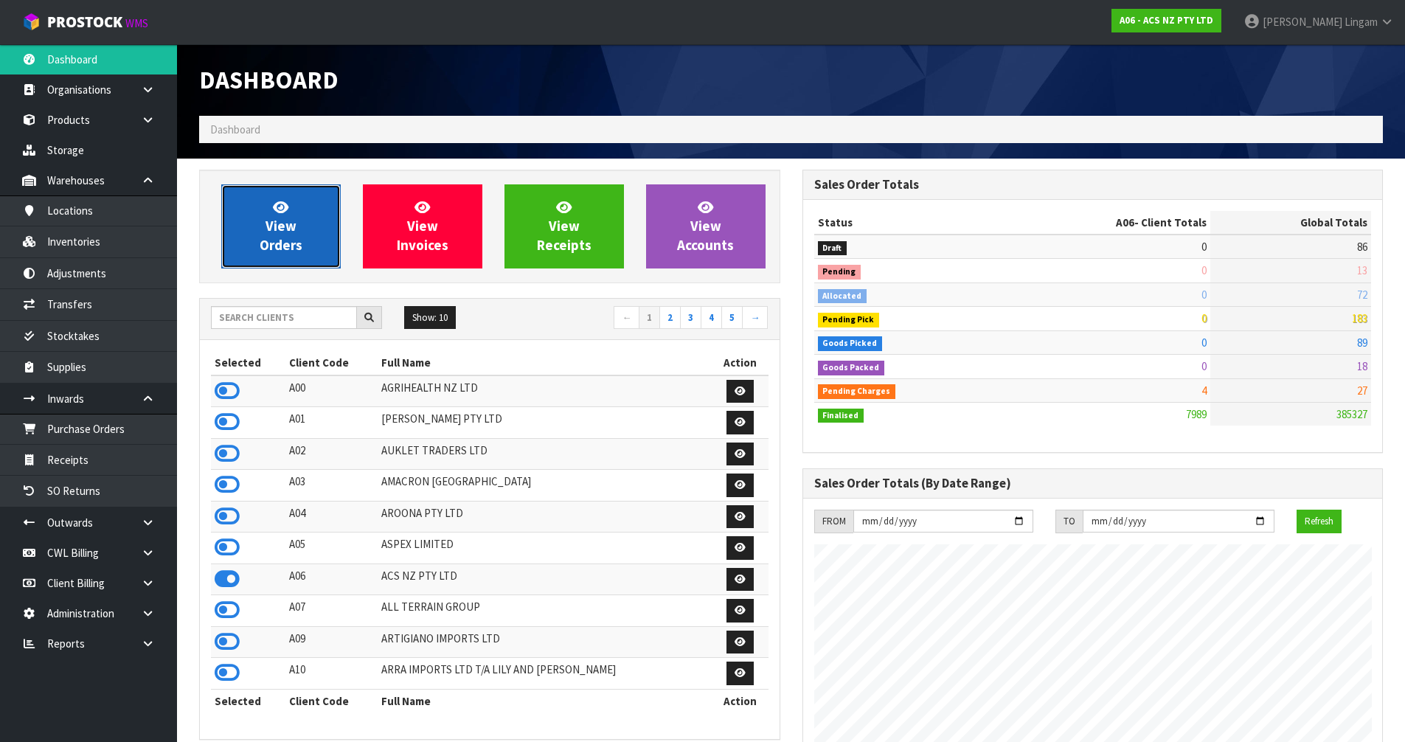
scroll to position [1118, 603]
click at [308, 235] on link "View Orders" at bounding box center [280, 226] width 119 height 84
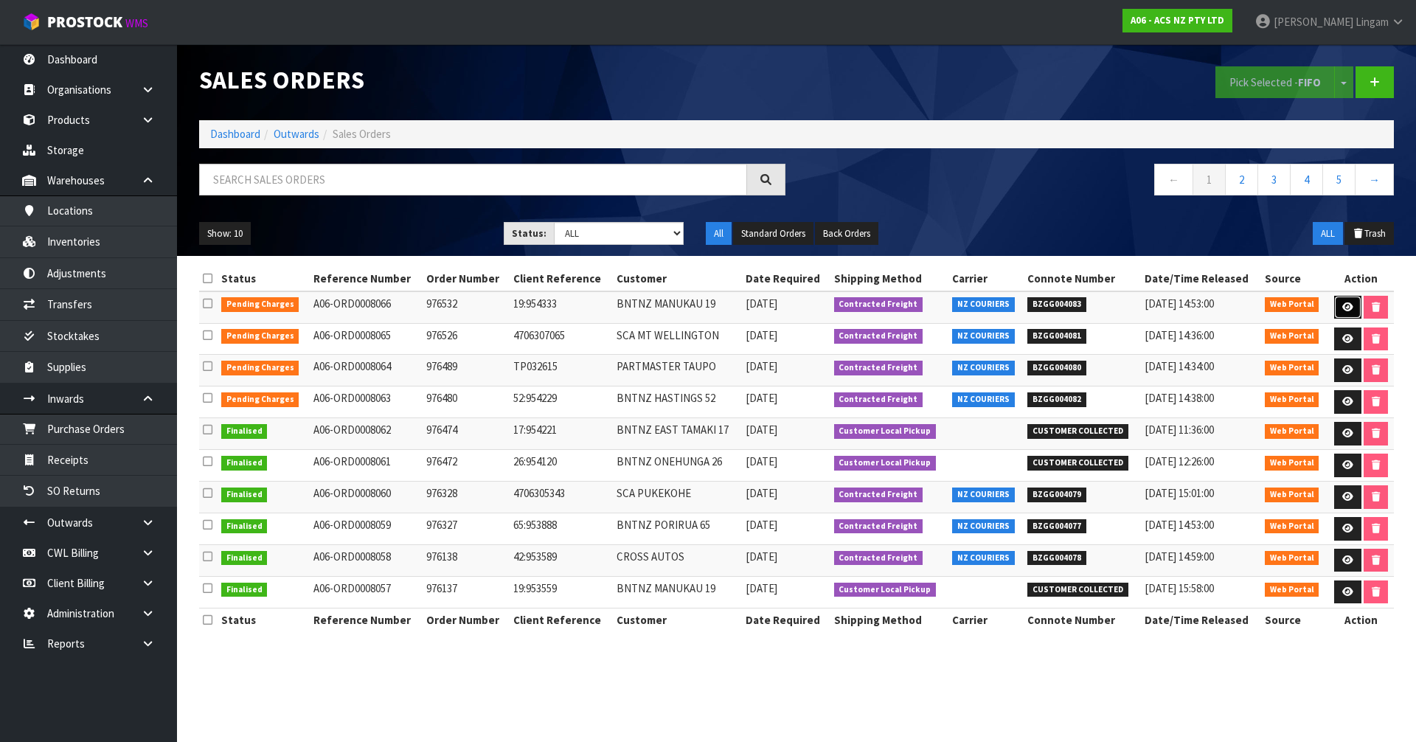
click at [1345, 309] on icon at bounding box center [1347, 307] width 11 height 10
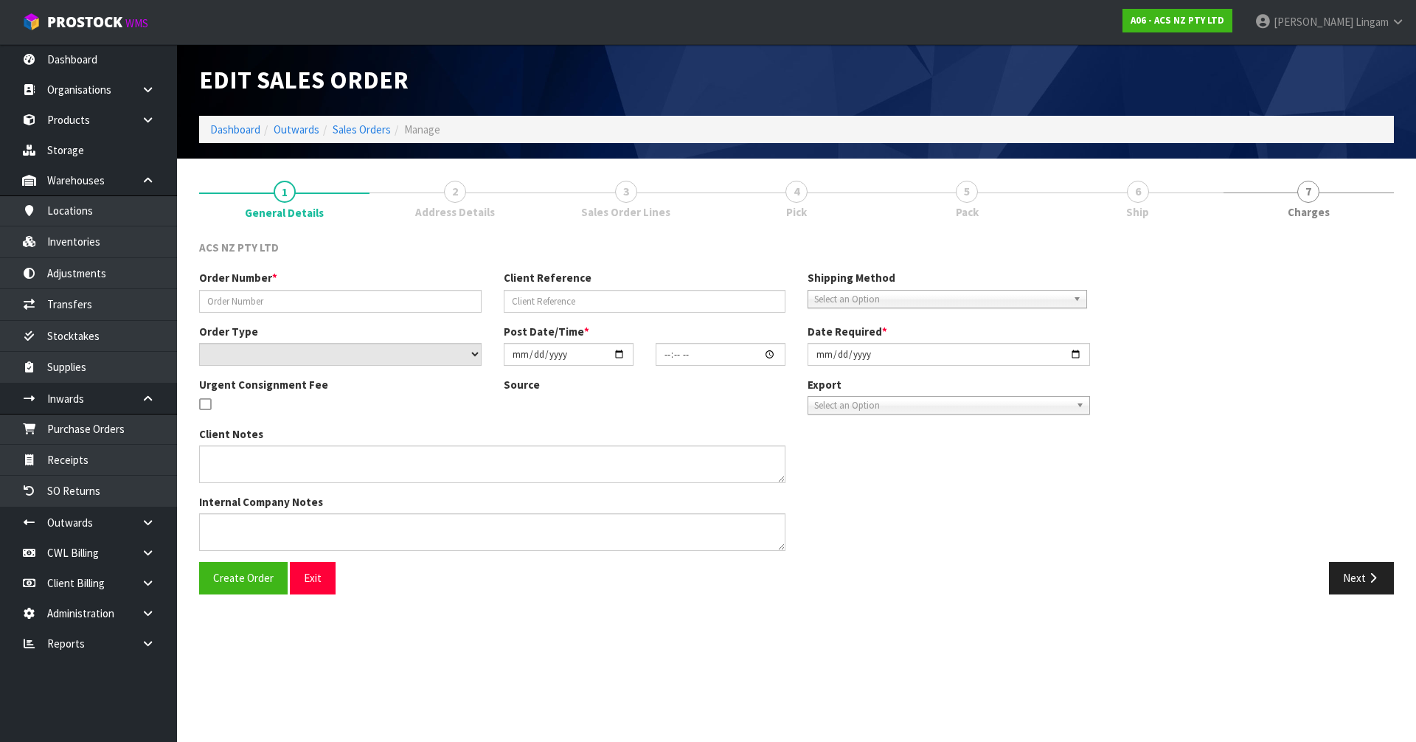
type input "976532"
type input "19:954333"
select select "number:0"
type input "[DATE]"
type input "15:50:00.000"
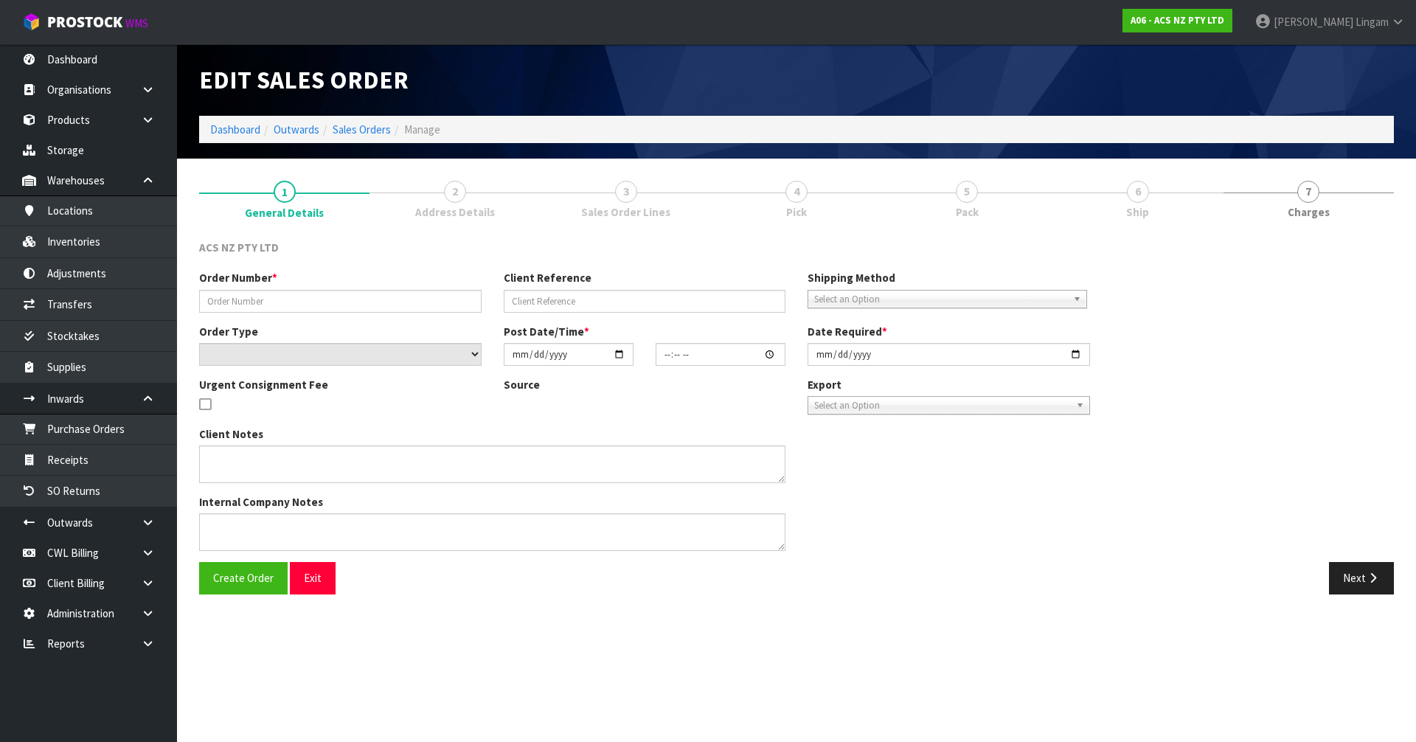
type input "[DATE]"
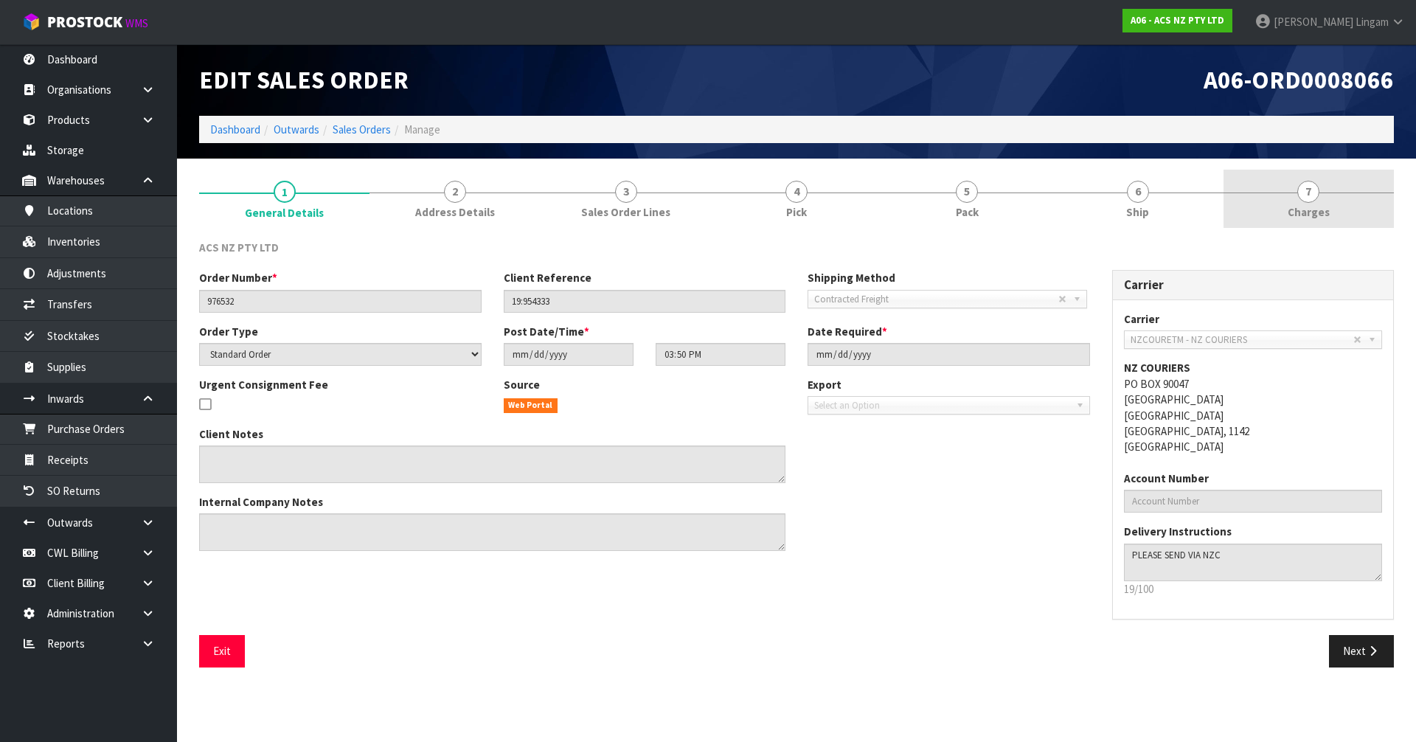
click at [1354, 222] on link "7 [GEOGRAPHIC_DATA]" at bounding box center [1309, 199] width 170 height 58
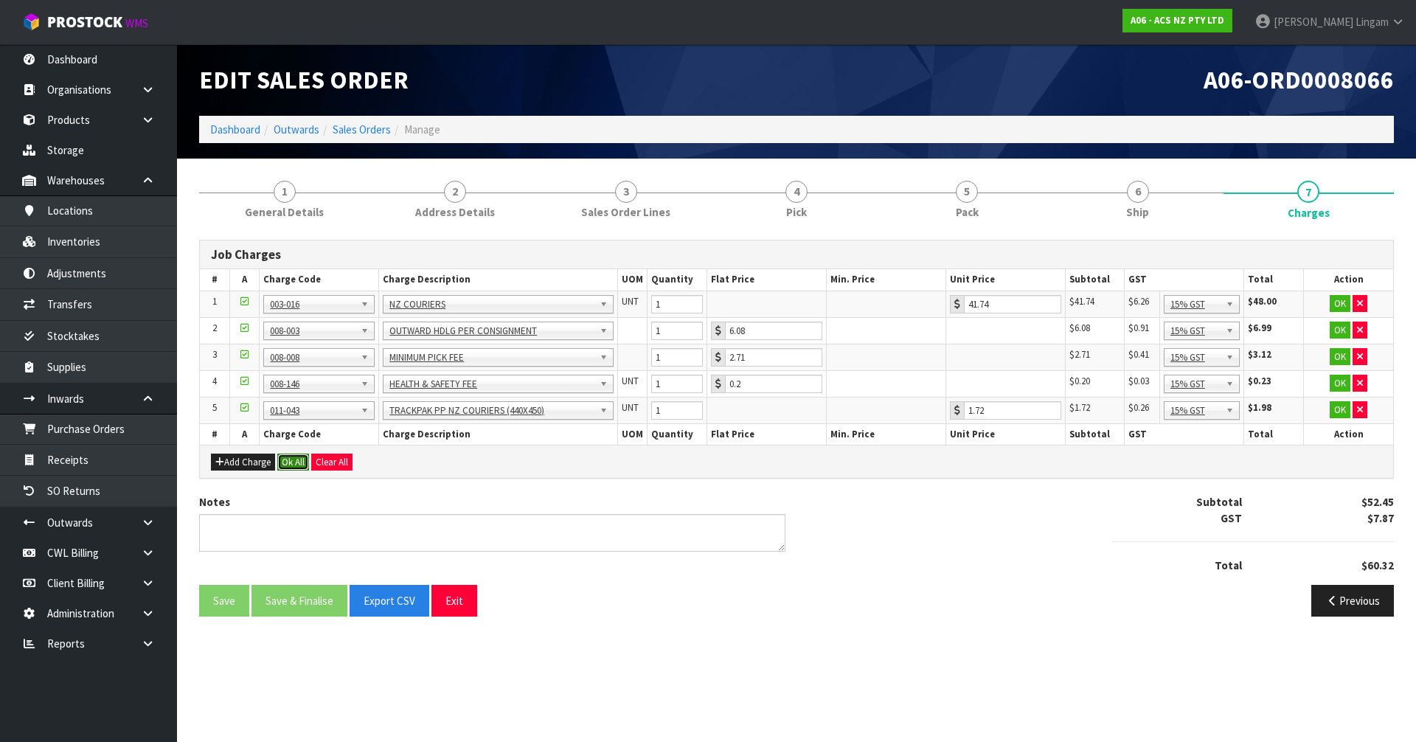
click at [299, 465] on button "Ok All" at bounding box center [293, 463] width 32 height 18
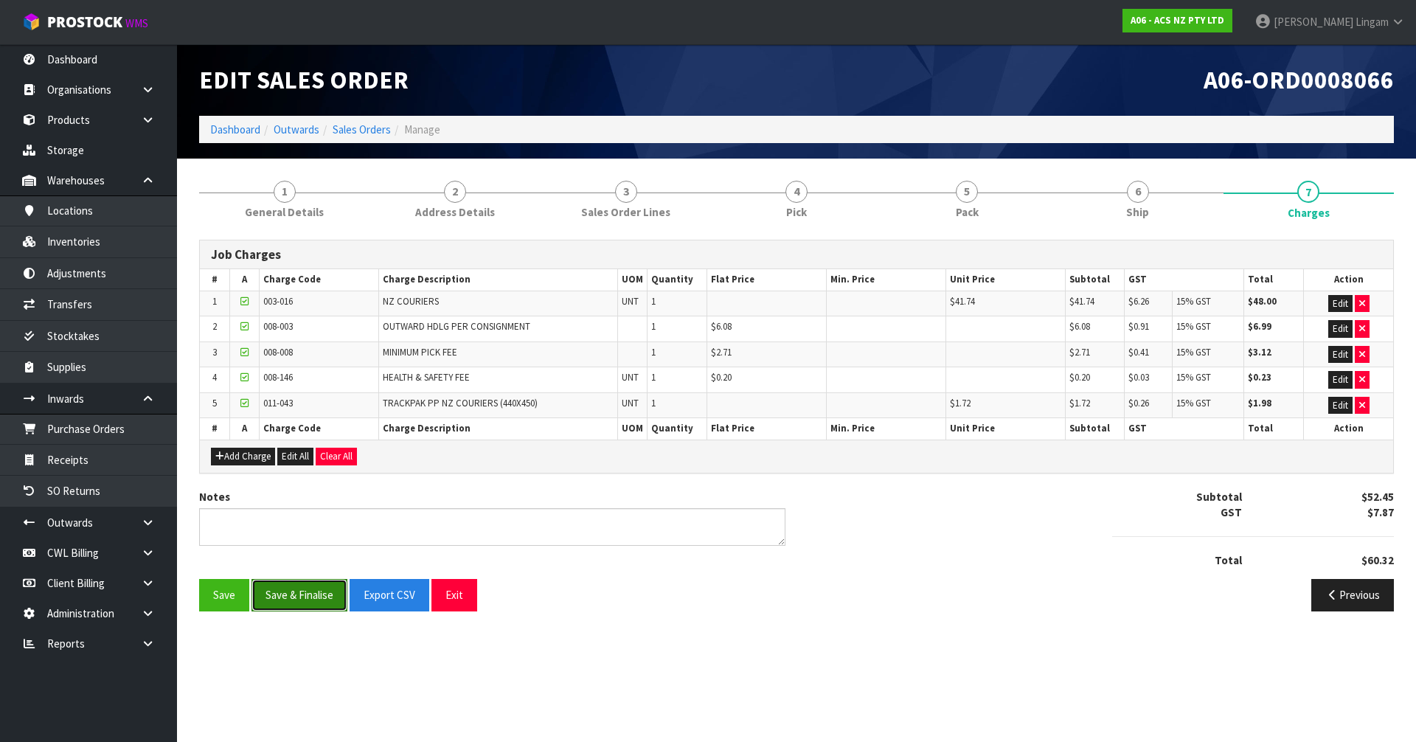
click at [291, 587] on button "Save & Finalise" at bounding box center [300, 595] width 96 height 32
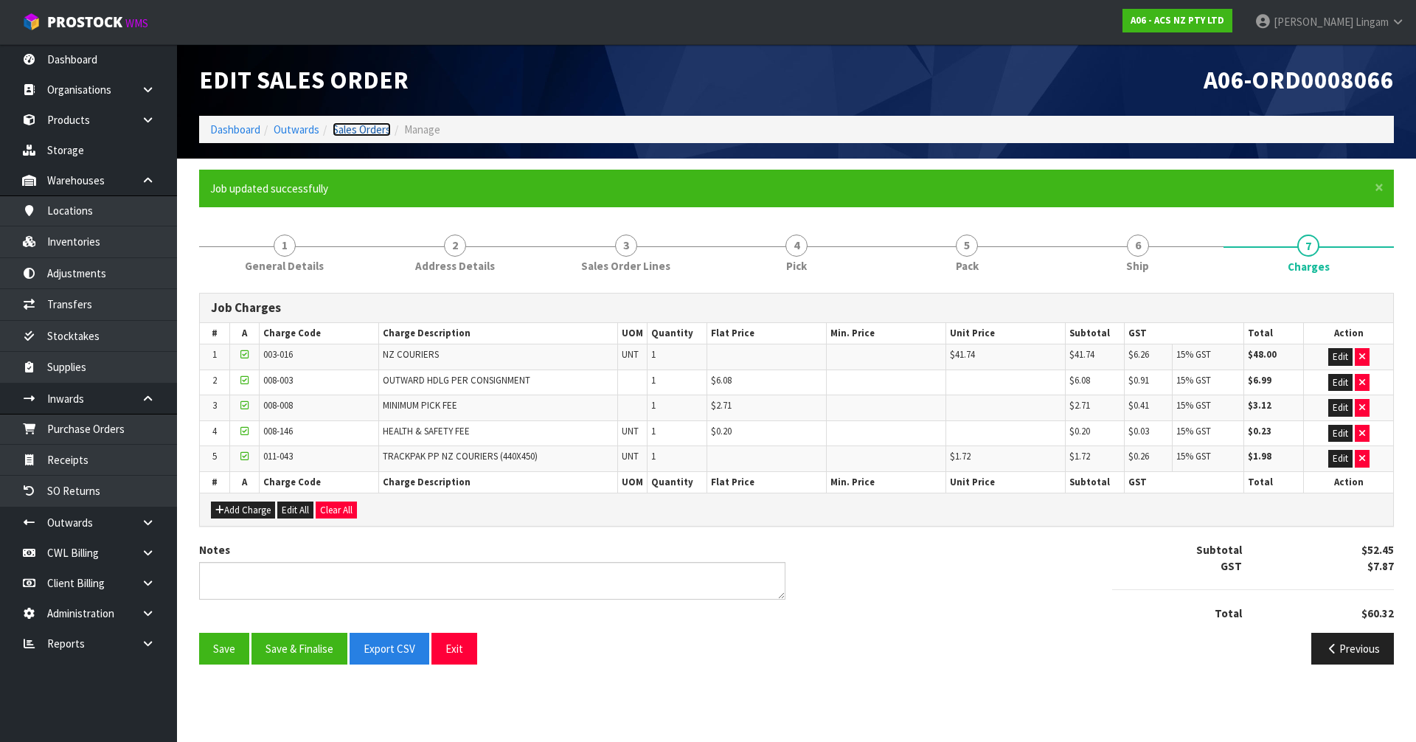
click at [373, 123] on link "Sales Orders" at bounding box center [362, 129] width 58 height 14
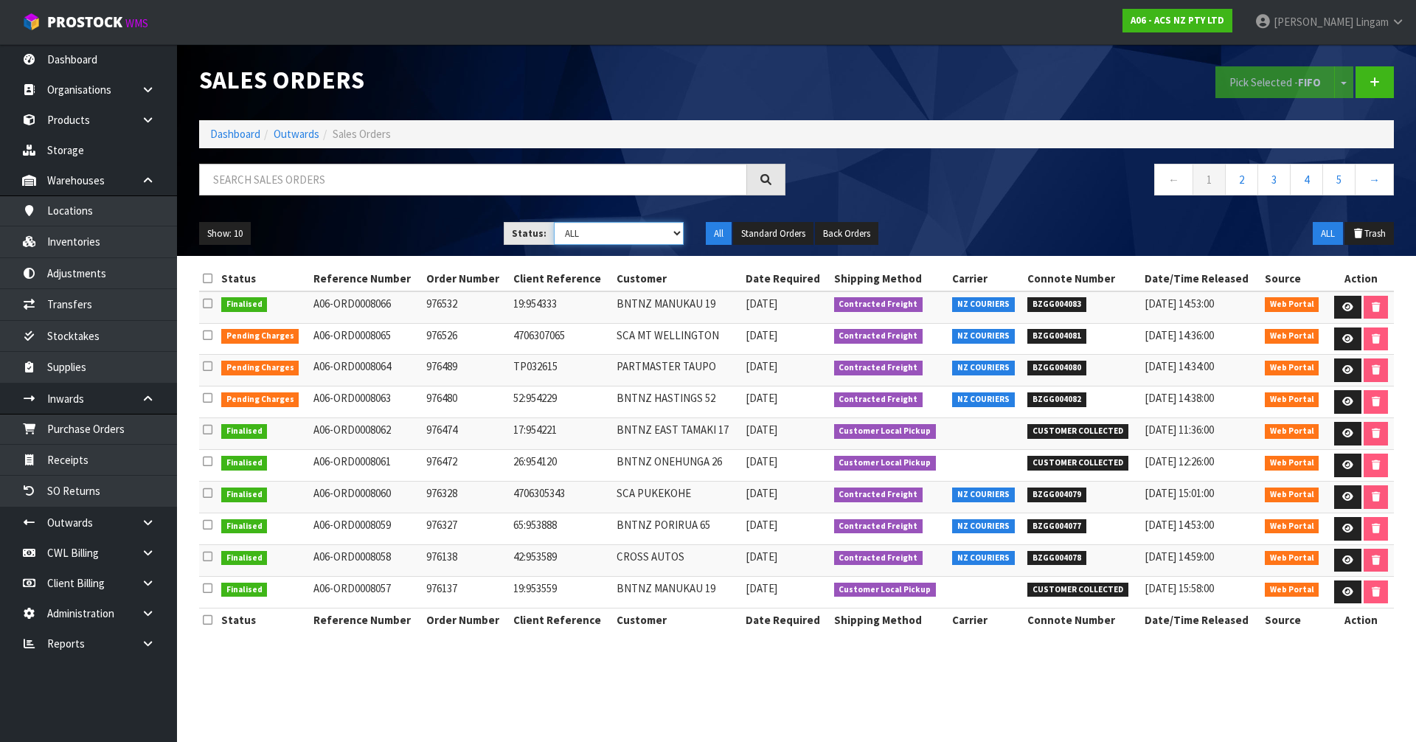
click at [661, 226] on select "Draft Pending Allocated Pending Pick Goods Picked Goods Packed Pending Charges …" at bounding box center [619, 233] width 131 height 23
select select "string:6"
click at [554, 222] on select "Draft Pending Allocated Pending Pick Goods Picked Goods Packed Pending Charges …" at bounding box center [619, 233] width 131 height 23
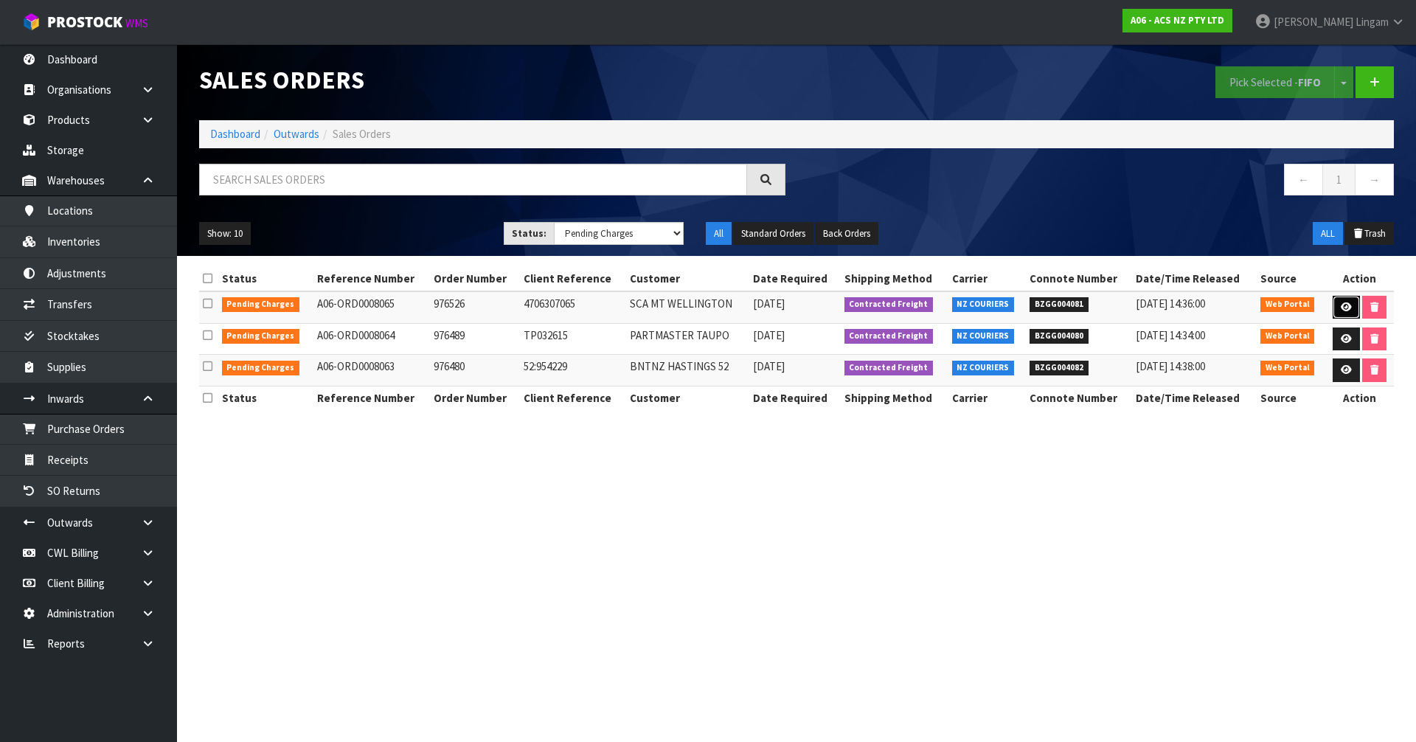
click at [1351, 314] on link at bounding box center [1346, 308] width 27 height 24
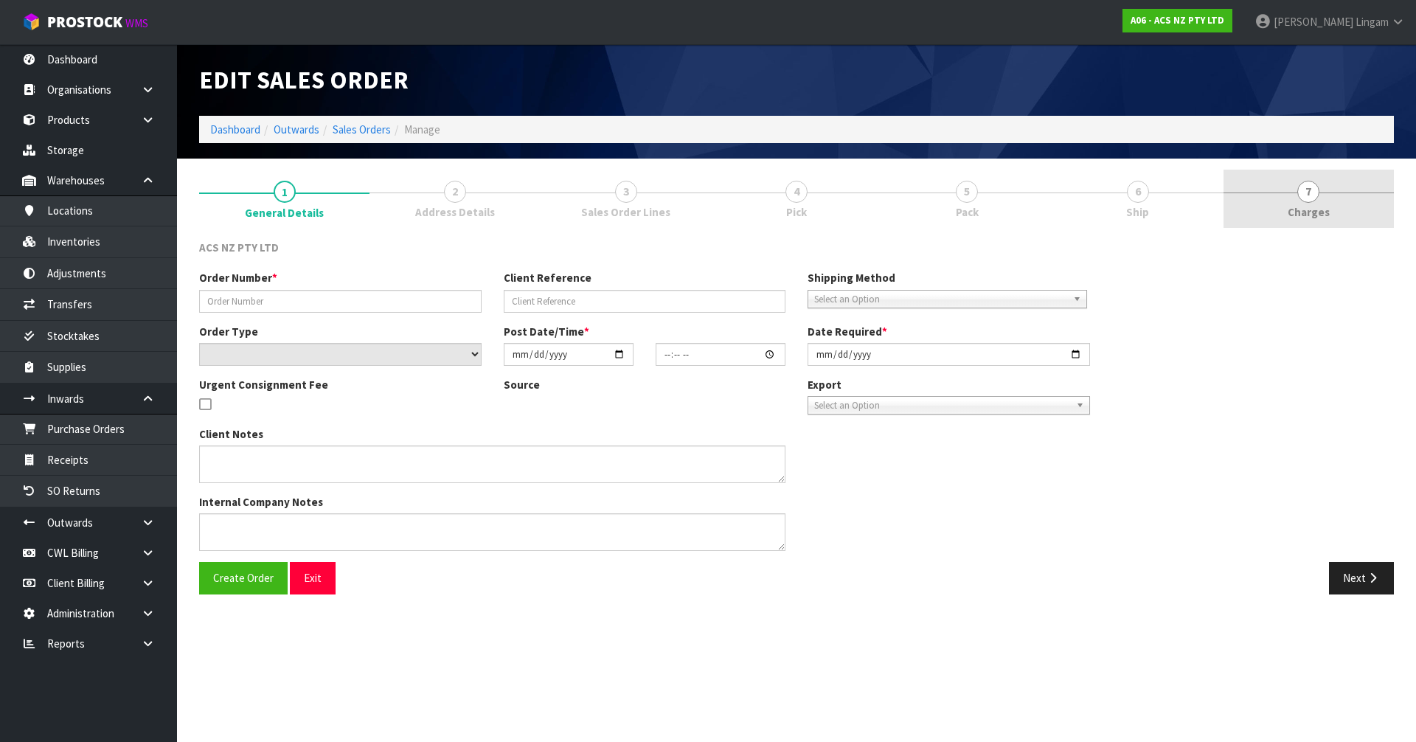
type input "976526"
type input "4706307065"
select select "number:0"
type input "[DATE]"
type input "13:05:00.000"
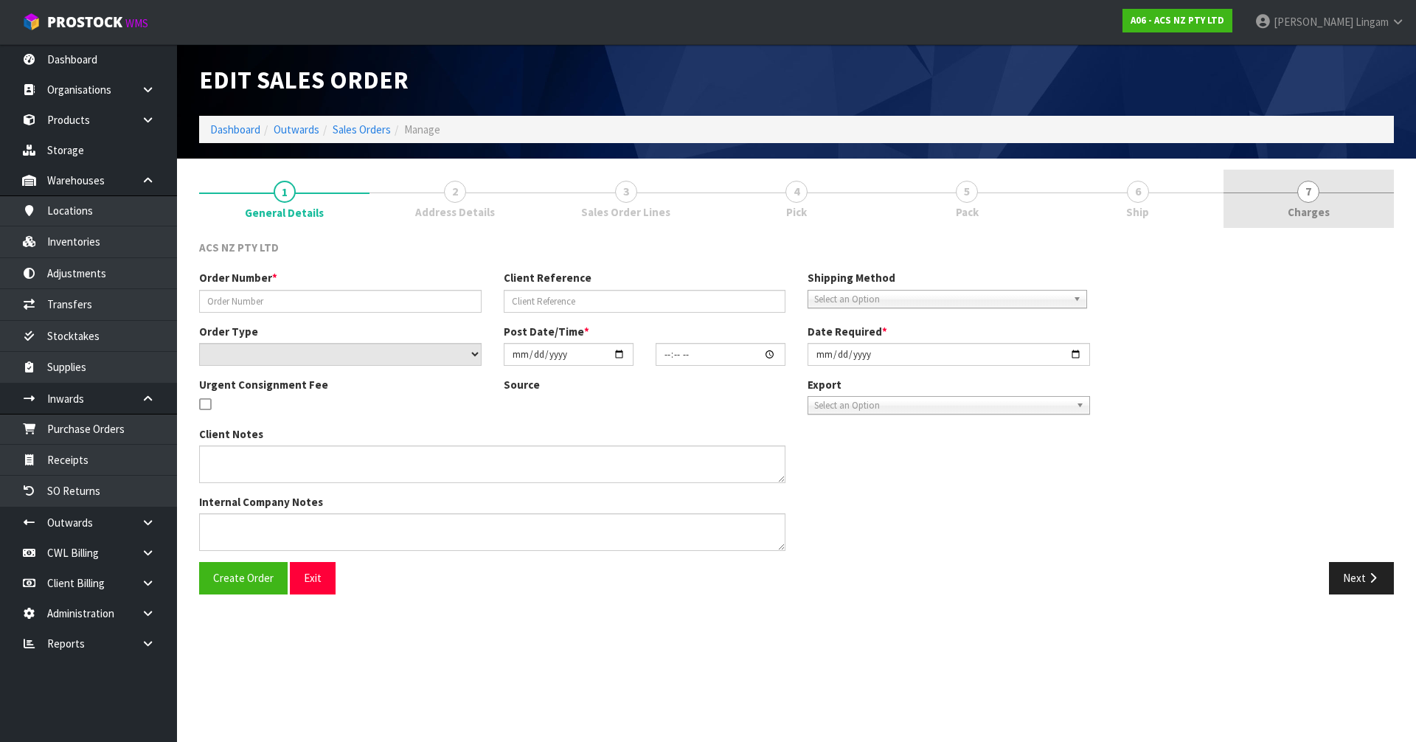
type input "[DATE]"
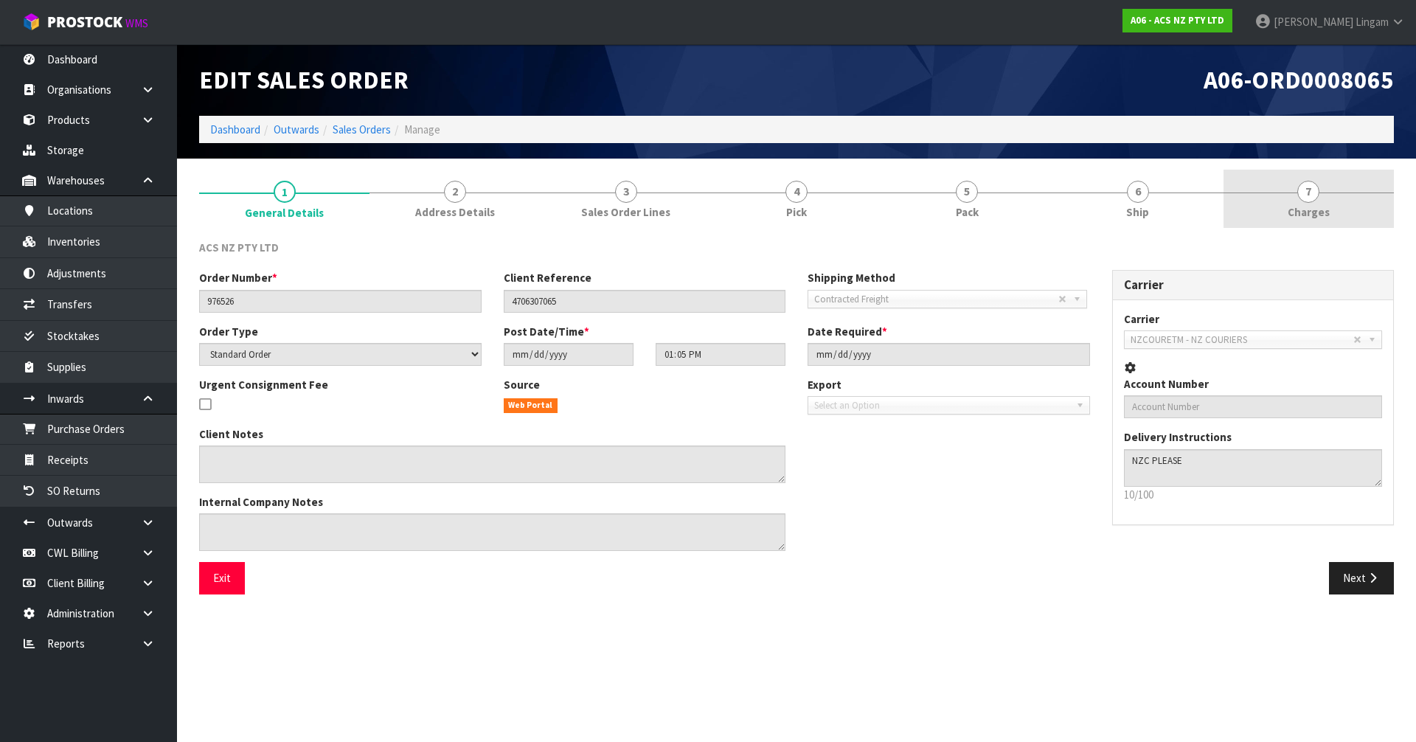
click at [1348, 193] on link "7 [GEOGRAPHIC_DATA]" at bounding box center [1309, 199] width 170 height 58
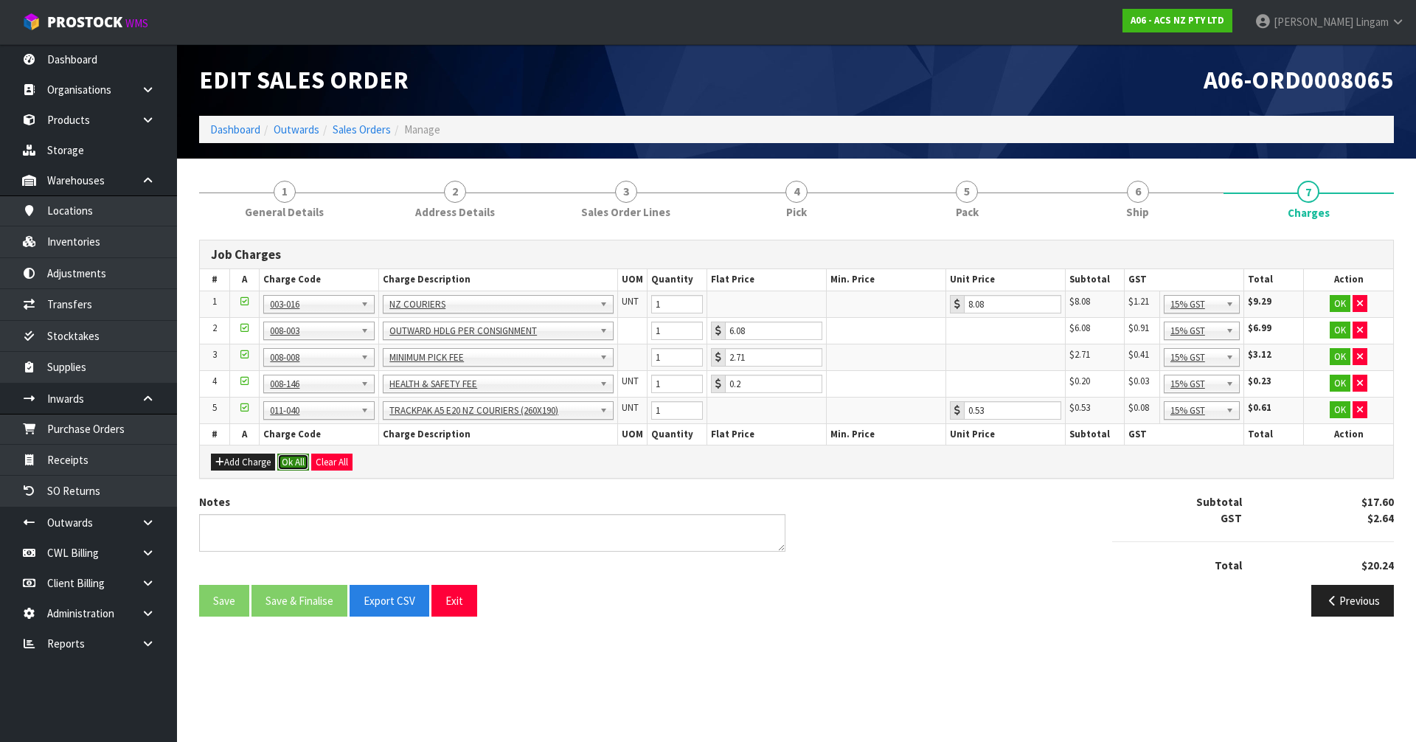
click at [299, 459] on button "Ok All" at bounding box center [293, 463] width 32 height 18
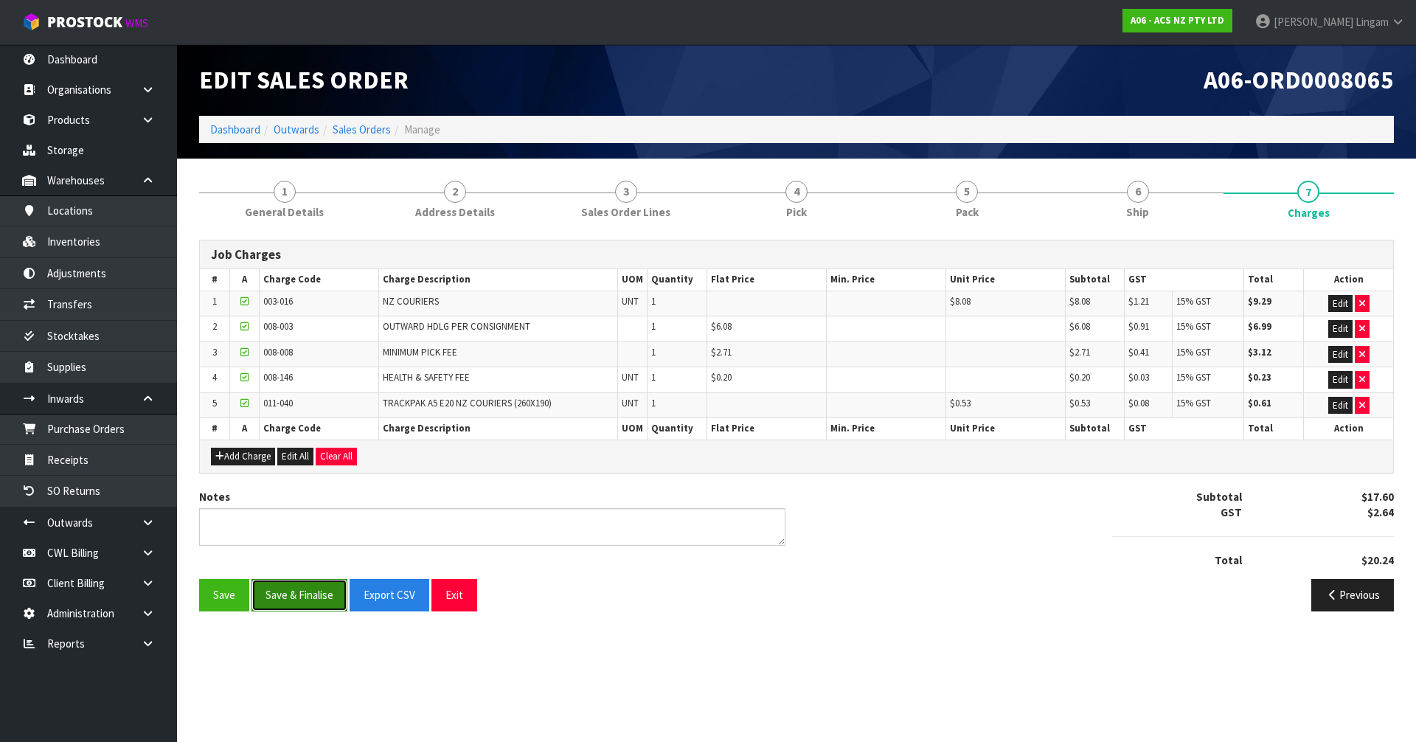
click at [307, 584] on button "Save & Finalise" at bounding box center [300, 595] width 96 height 32
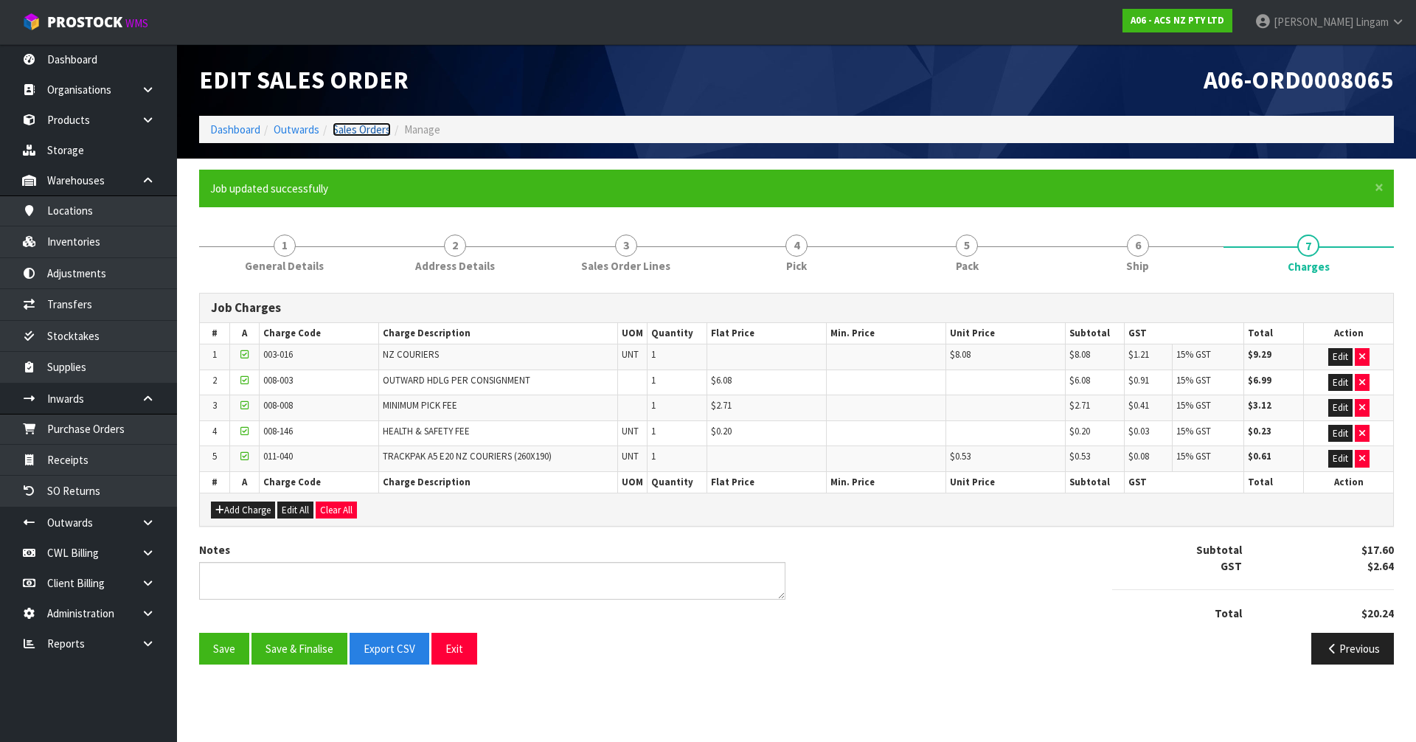
click at [378, 127] on link "Sales Orders" at bounding box center [362, 129] width 58 height 14
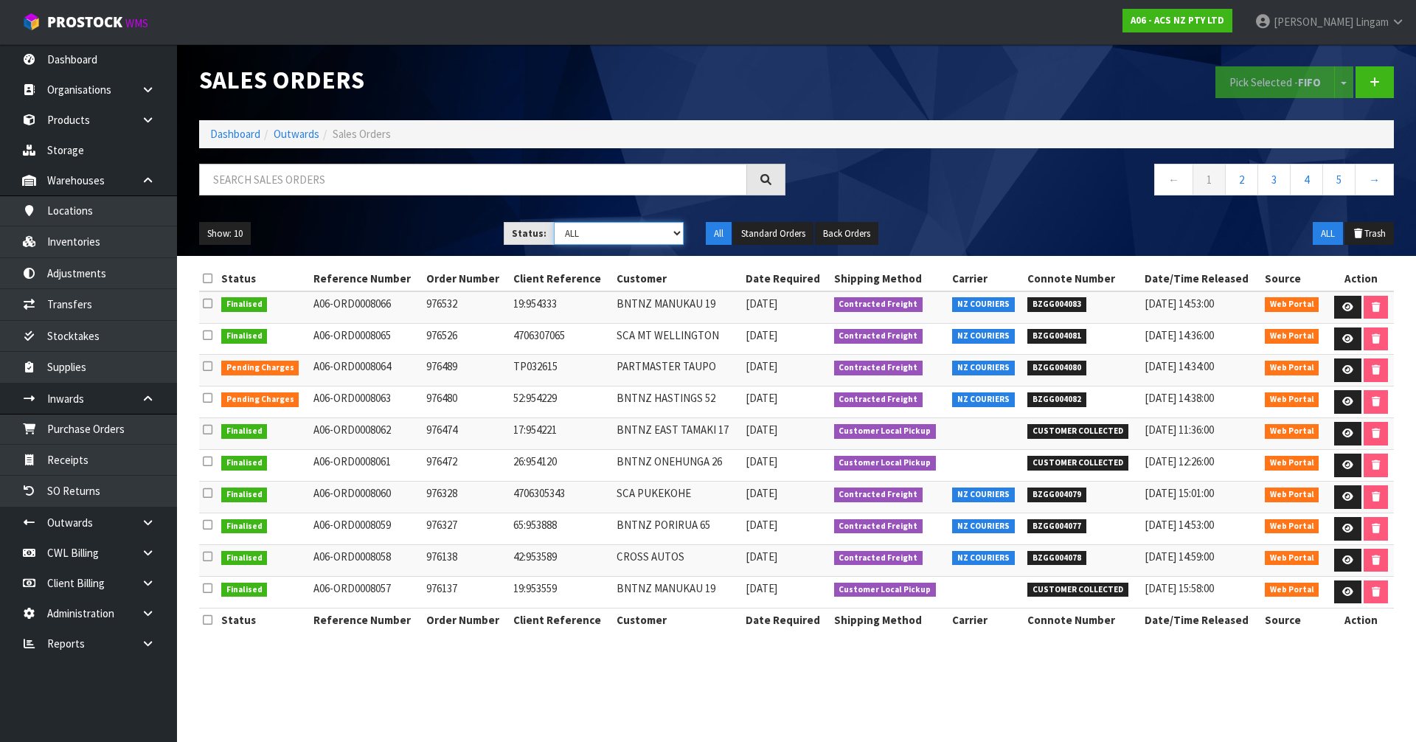
click at [670, 232] on select "Draft Pending Allocated Pending Pick Goods Picked Goods Packed Pending Charges …" at bounding box center [619, 233] width 131 height 23
select select "string:6"
click at [554, 222] on select "Draft Pending Allocated Pending Pick Goods Picked Goods Packed Pending Charges …" at bounding box center [619, 233] width 131 height 23
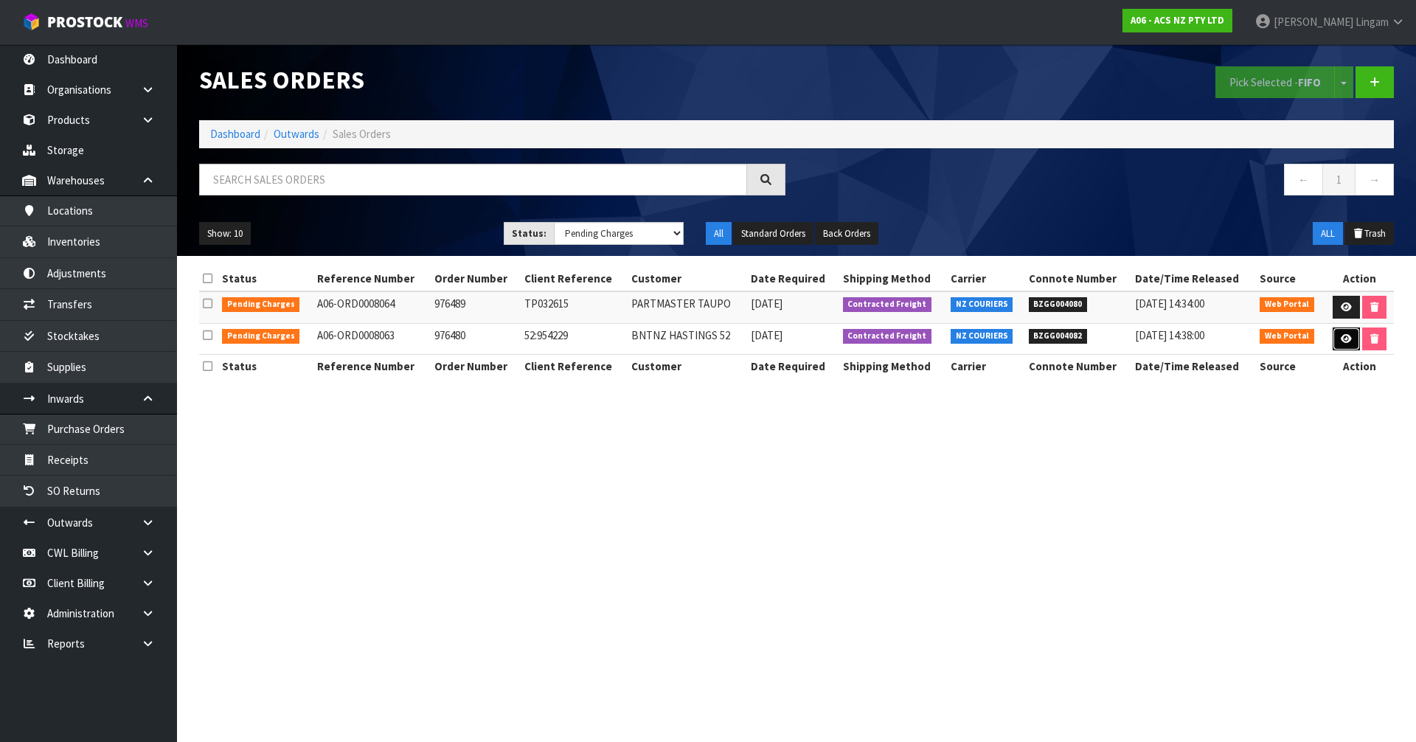
click at [1342, 341] on icon at bounding box center [1346, 339] width 11 height 10
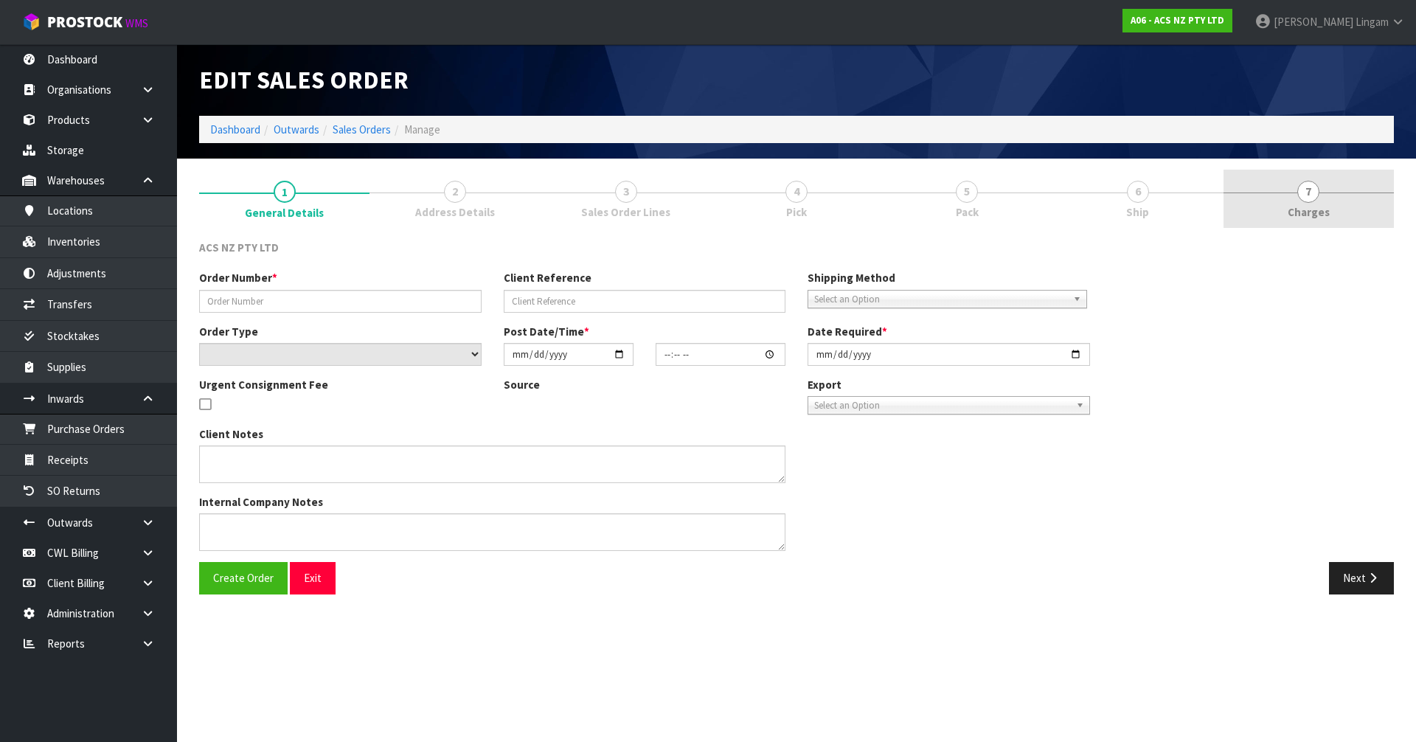
type input "976480"
type input "52:954229"
select select "number:0"
type input "[DATE]"
type input "10:31:00.000"
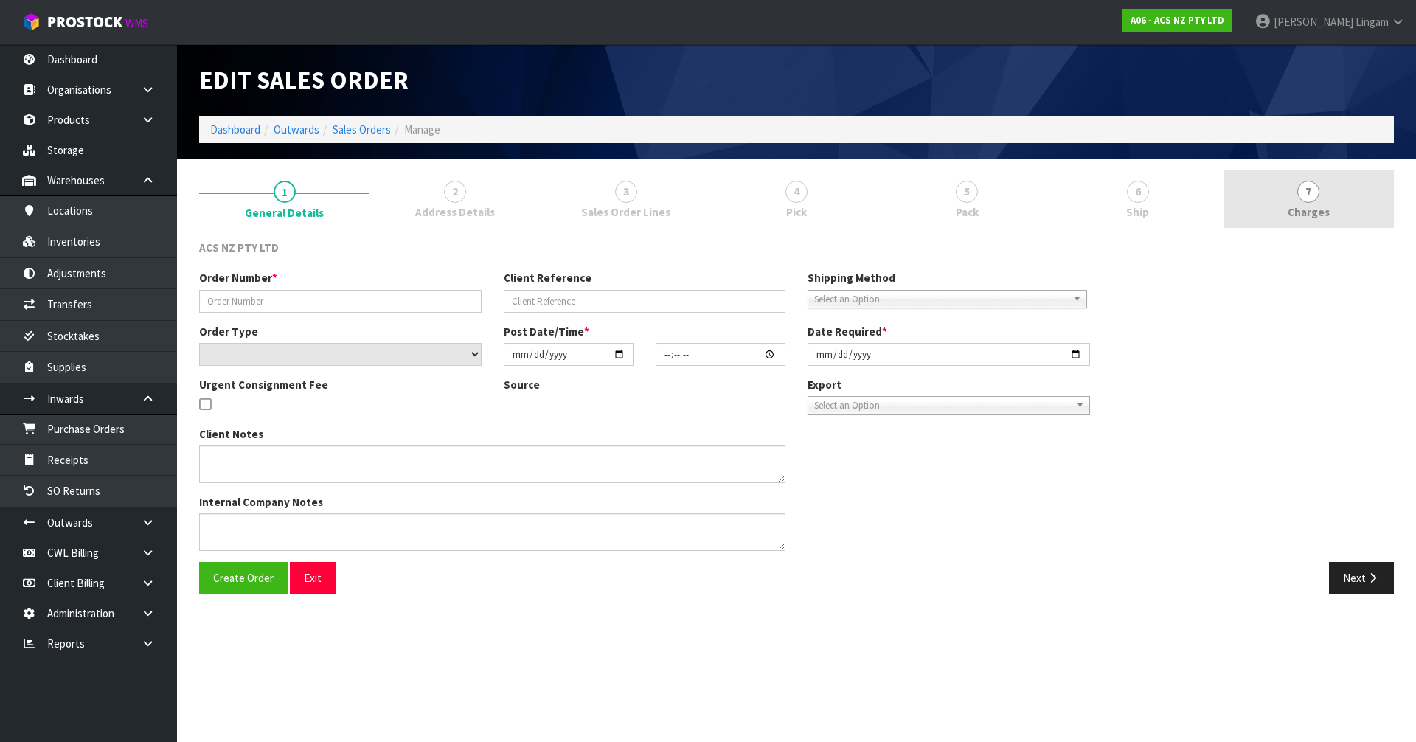
type input "[DATE]"
click at [1323, 207] on span "Charges" at bounding box center [1309, 211] width 42 height 15
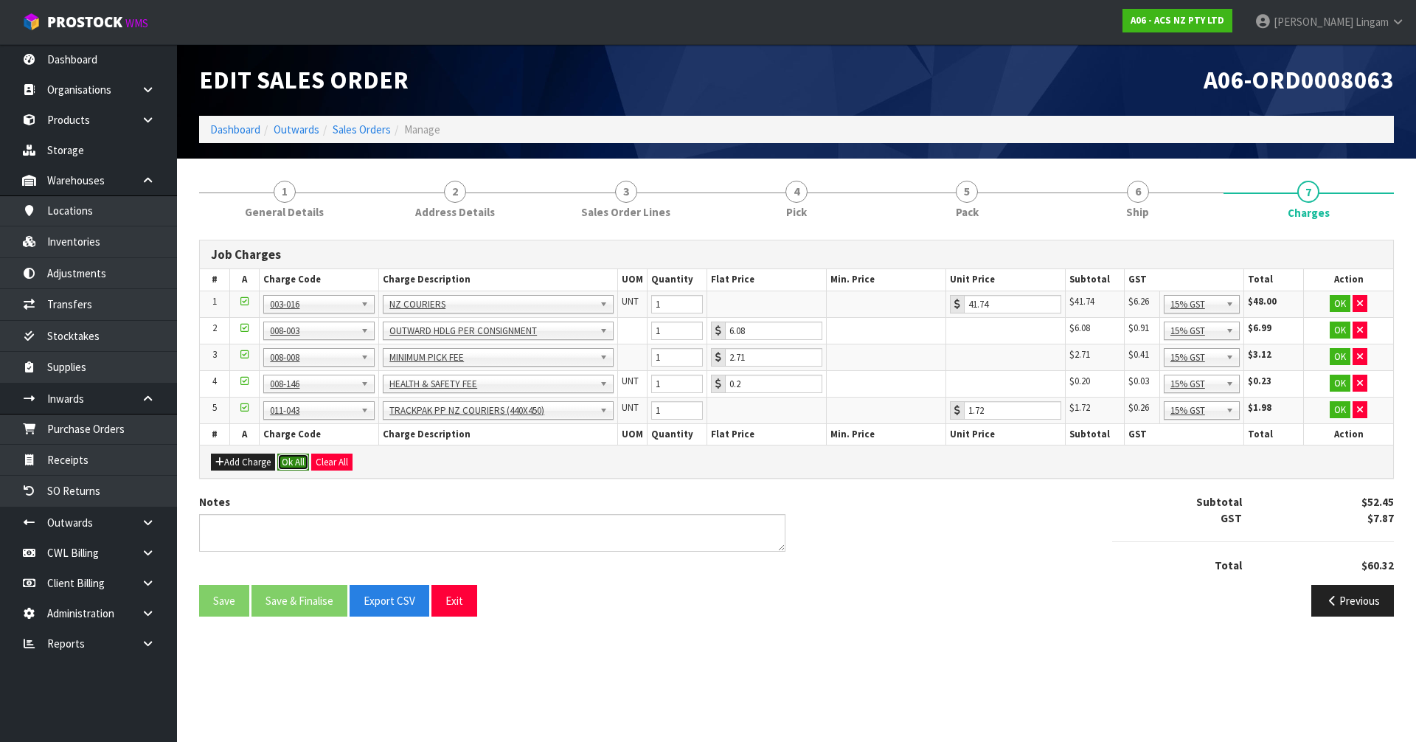
click at [302, 457] on button "Ok All" at bounding box center [293, 463] width 32 height 18
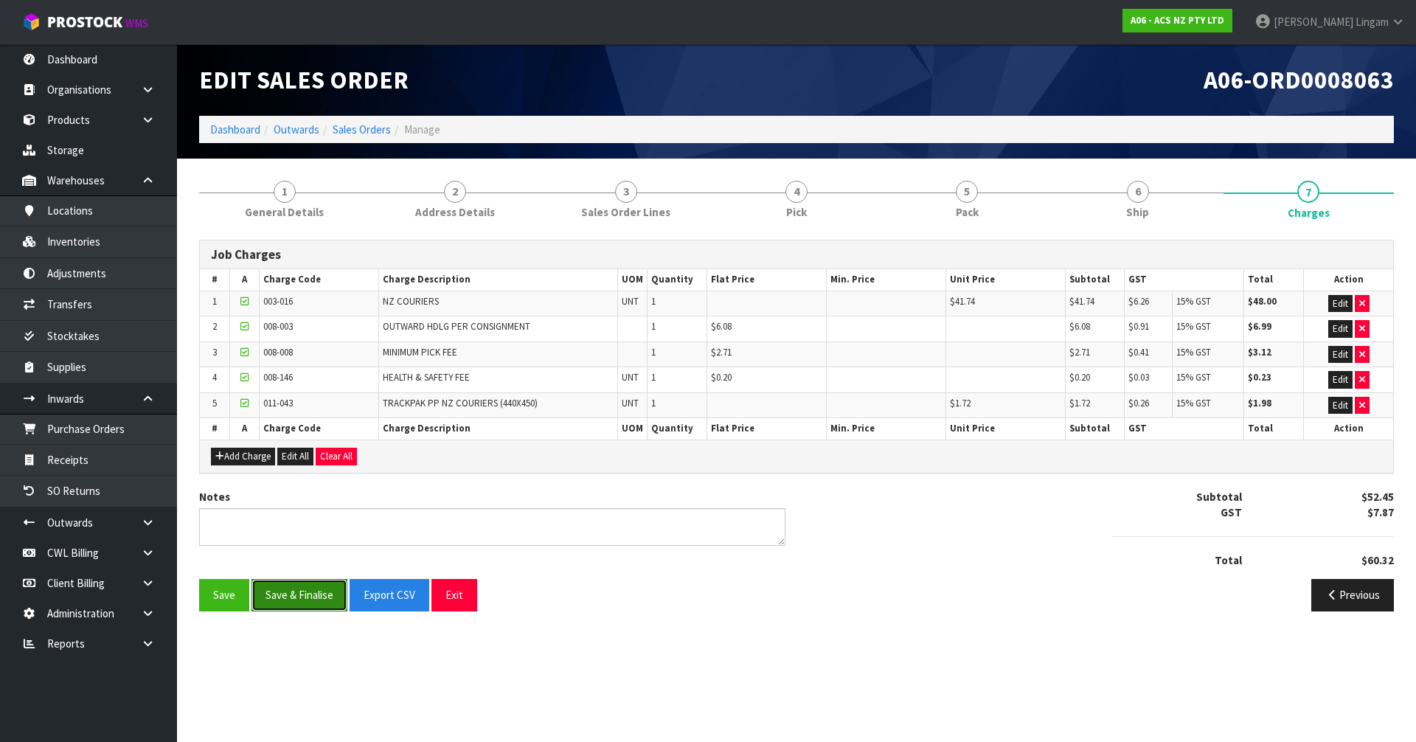
click at [290, 586] on button "Save & Finalise" at bounding box center [300, 595] width 96 height 32
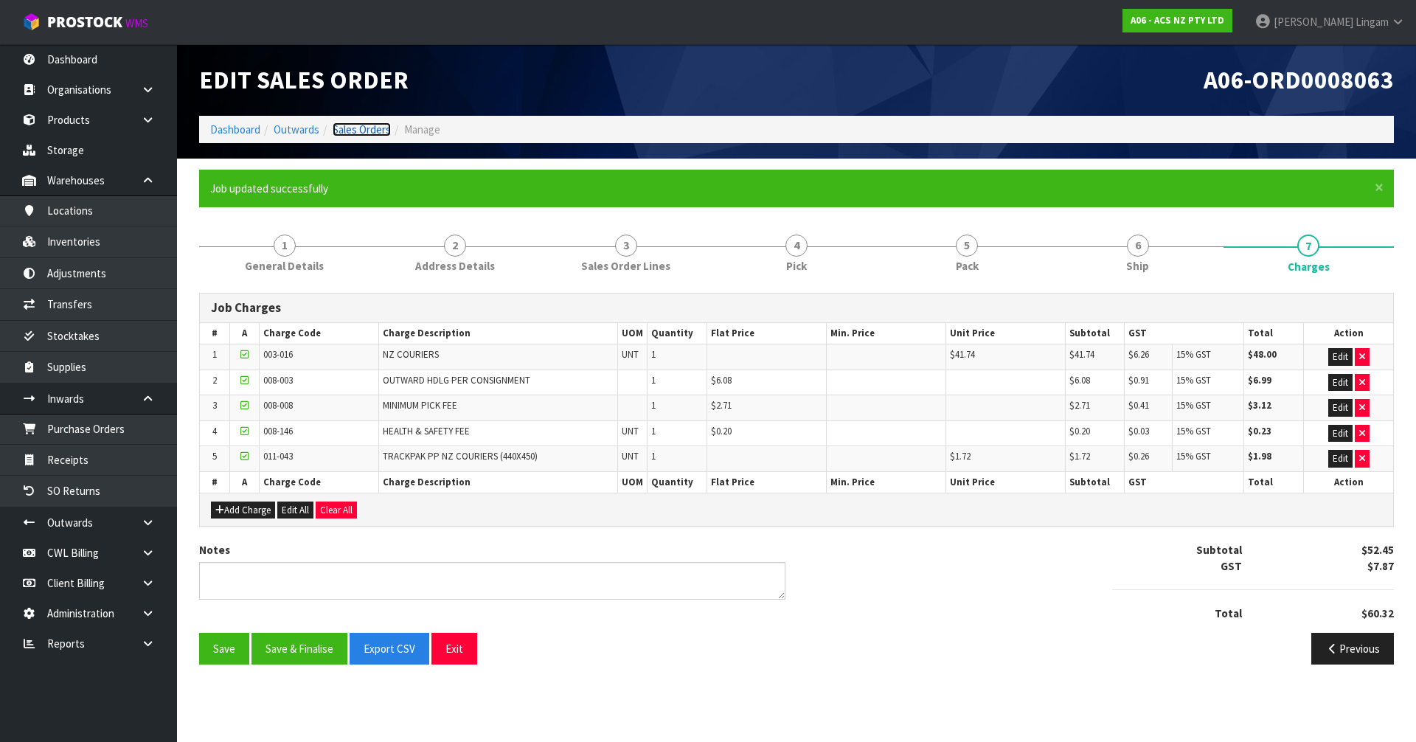
click at [381, 125] on link "Sales Orders" at bounding box center [362, 129] width 58 height 14
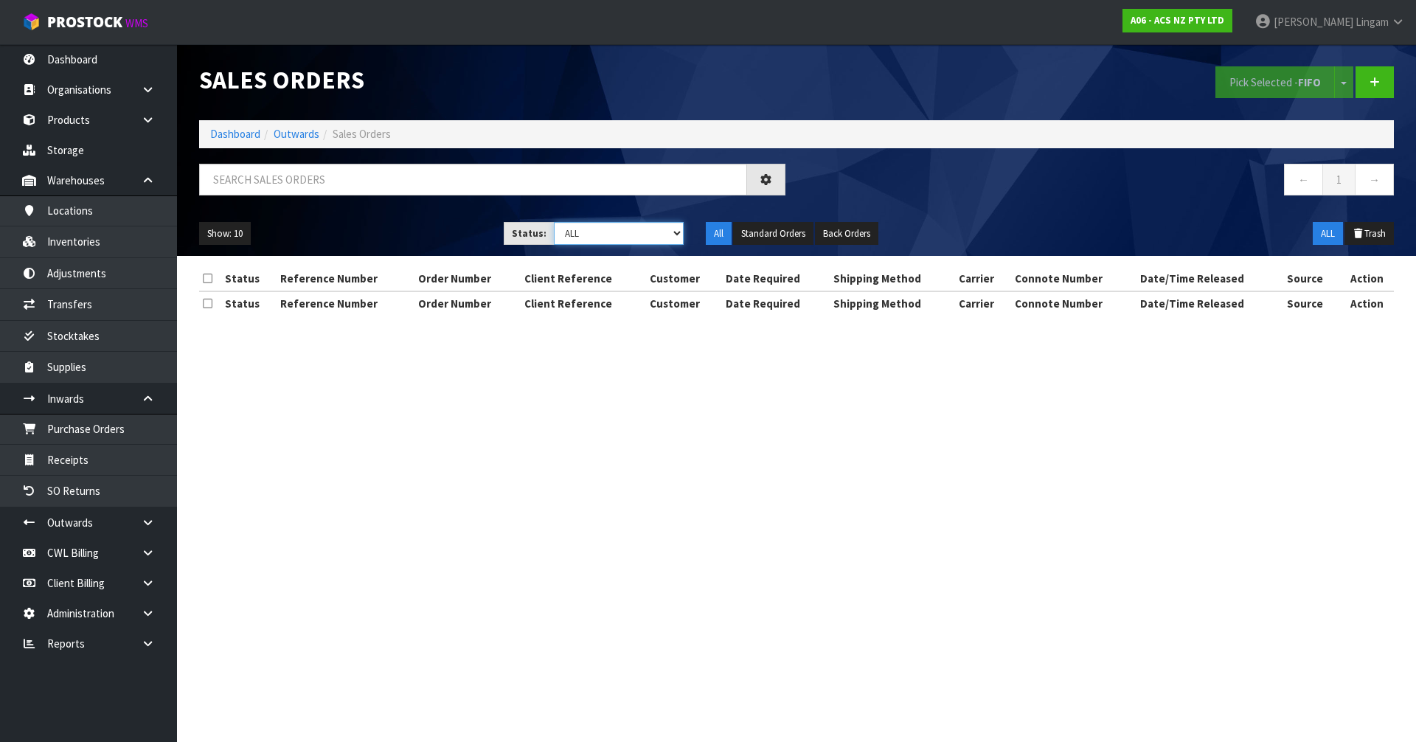
click at [653, 238] on select "Draft Pending Allocated Pending Pick Goods Picked Goods Packed Pending Charges …" at bounding box center [619, 233] width 131 height 23
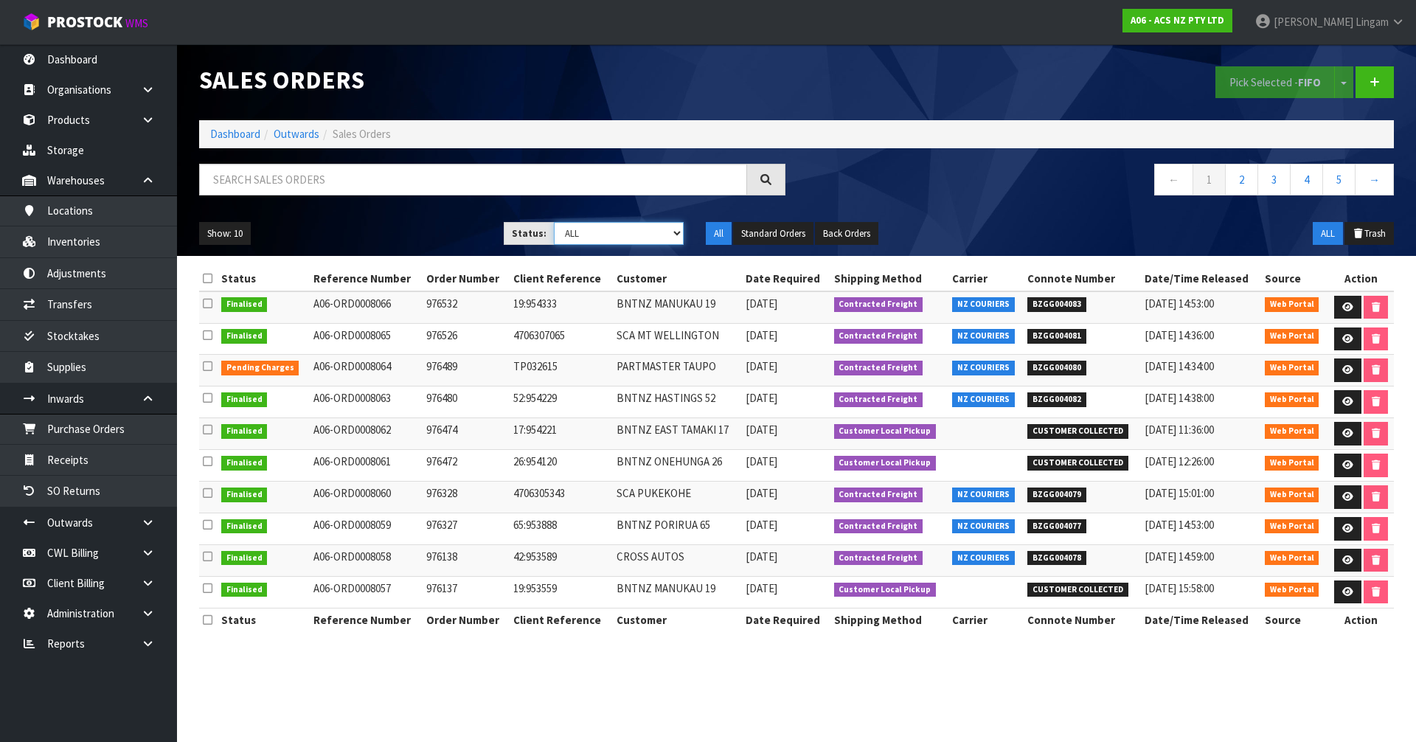
select select "string:6"
click at [554, 222] on select "Draft Pending Allocated Pending Pick Goods Picked Goods Packed Pending Charges …" at bounding box center [619, 233] width 131 height 23
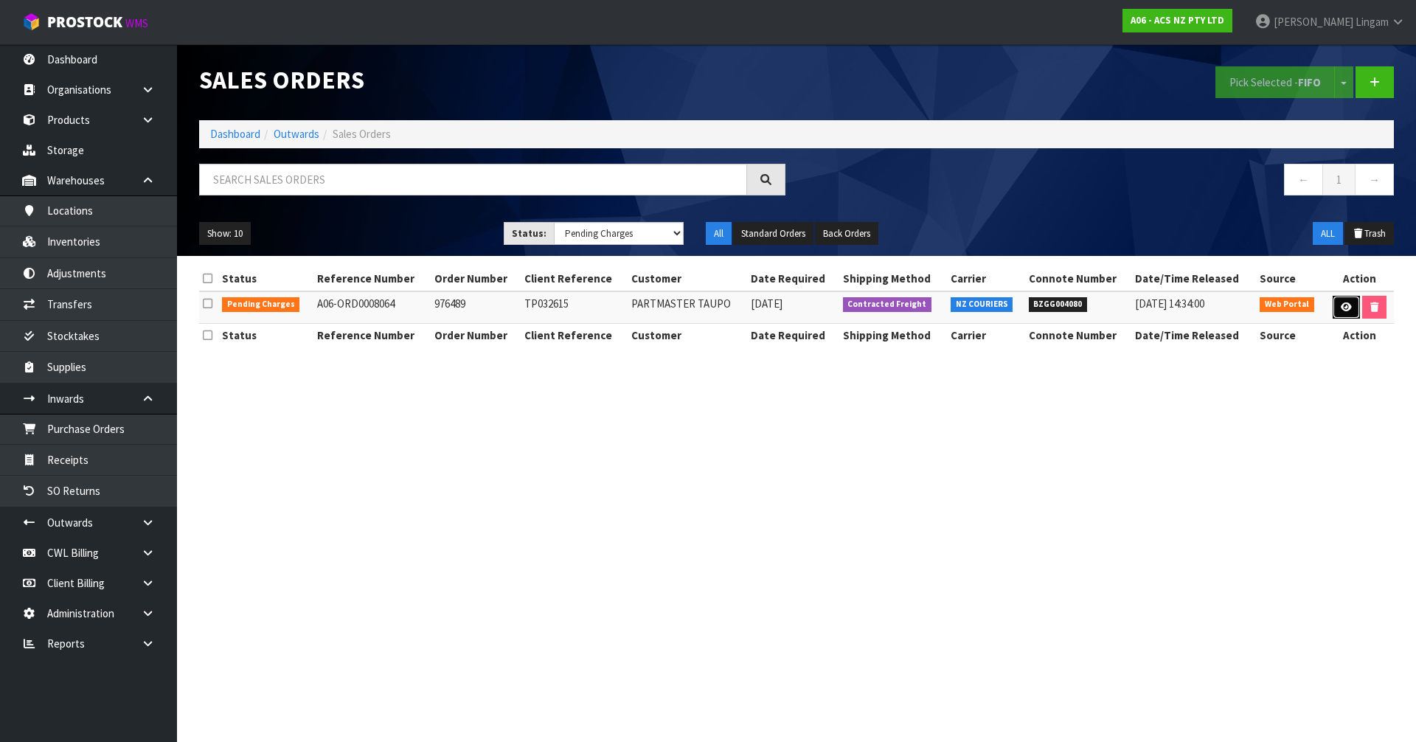
click at [1342, 305] on icon at bounding box center [1346, 307] width 11 height 10
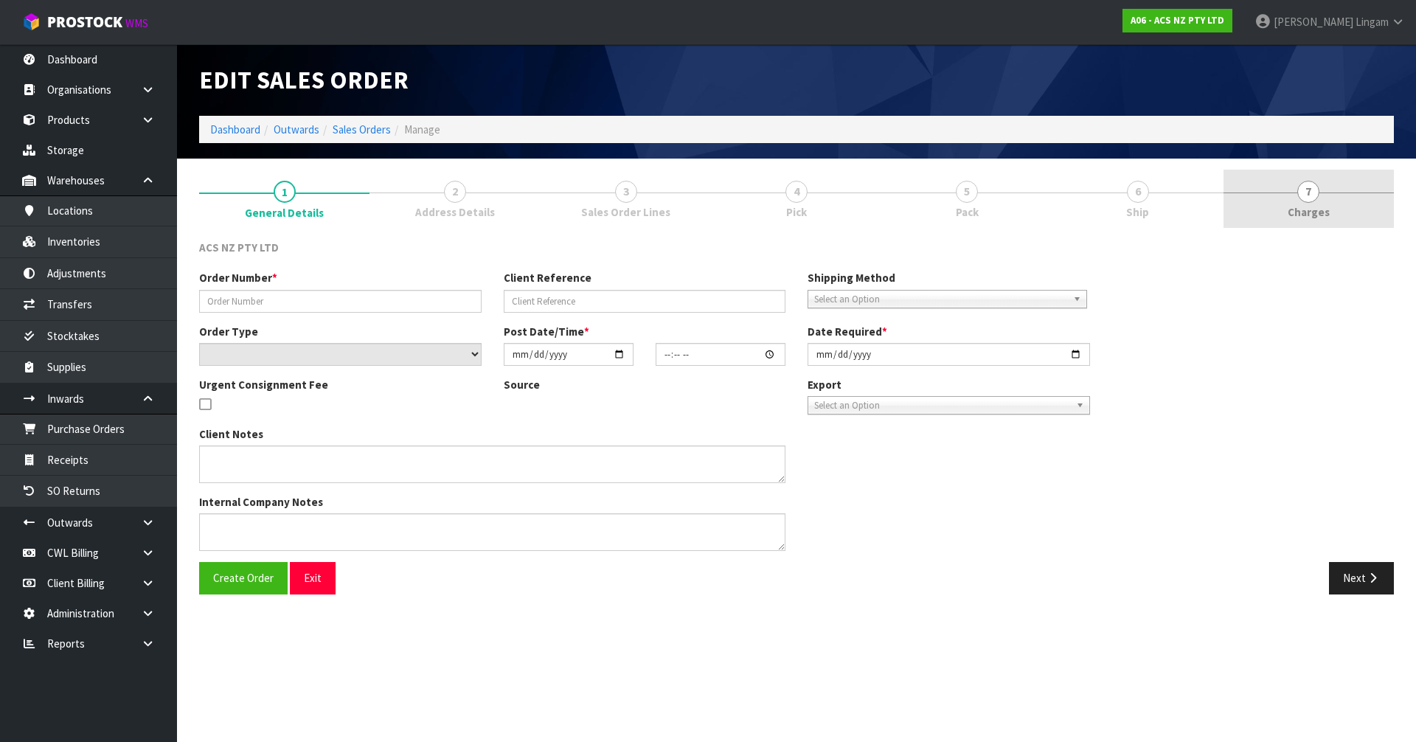
type input "976489"
type input "TP032615"
select select "number:0"
type input "[DATE]"
type input "10:42:00.000"
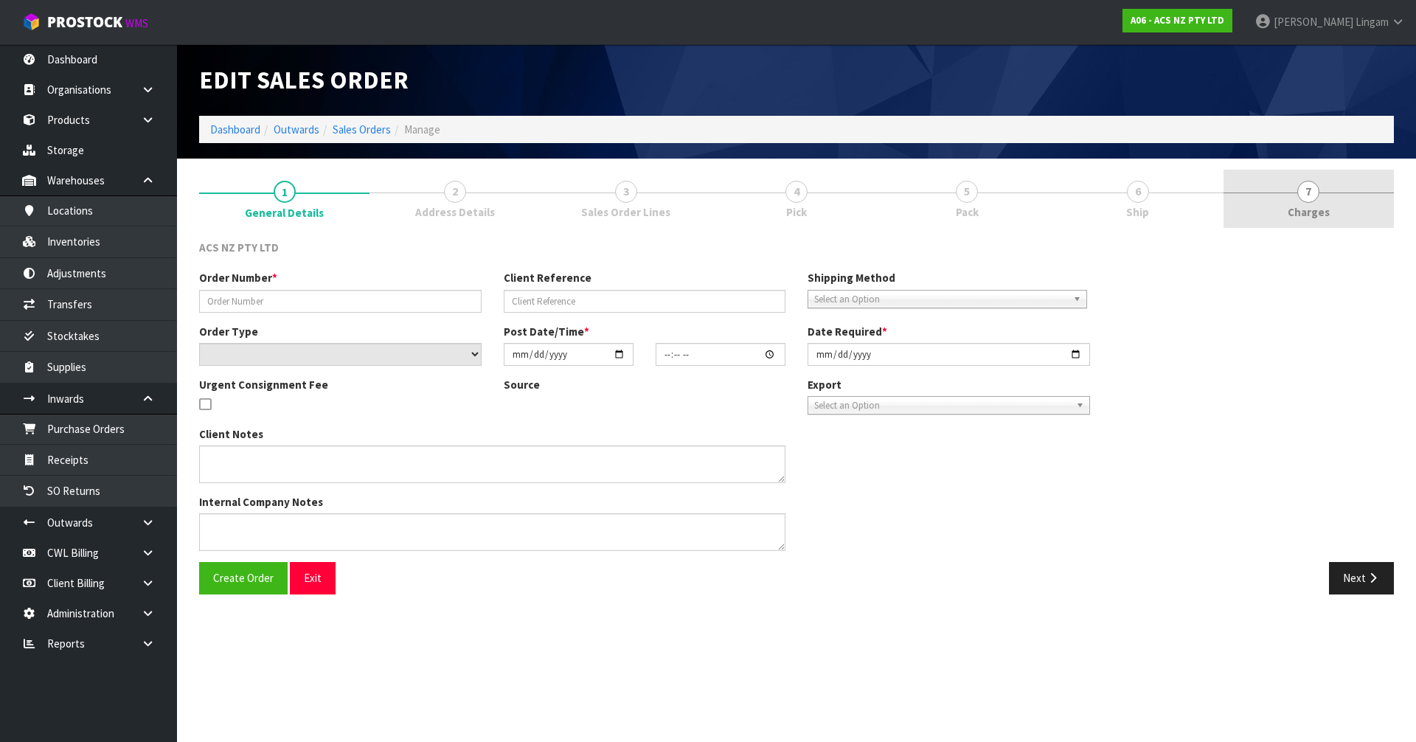
type input "[DATE]"
click at [1331, 213] on link "7 [GEOGRAPHIC_DATA]" at bounding box center [1309, 199] width 170 height 58
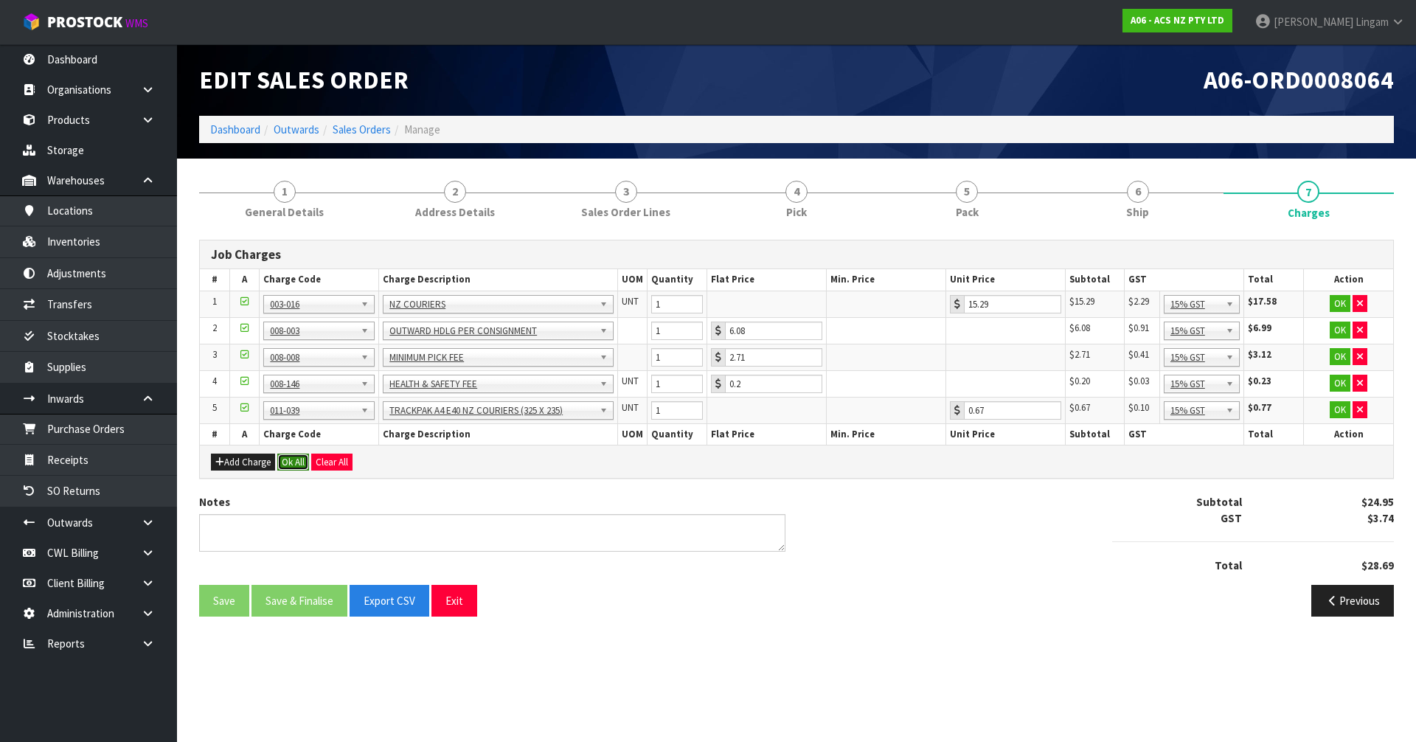
click at [288, 456] on button "Ok All" at bounding box center [293, 463] width 32 height 18
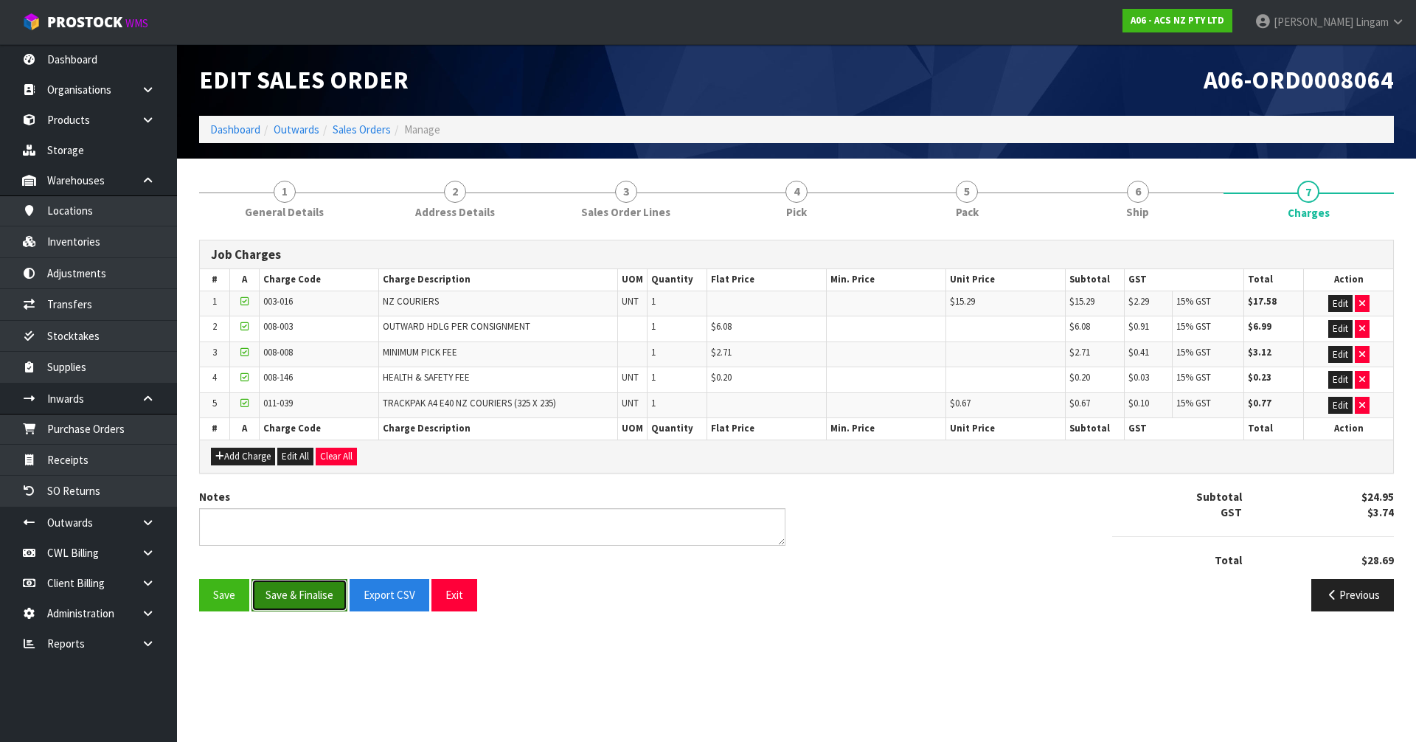
click at [318, 595] on button "Save & Finalise" at bounding box center [300, 595] width 96 height 32
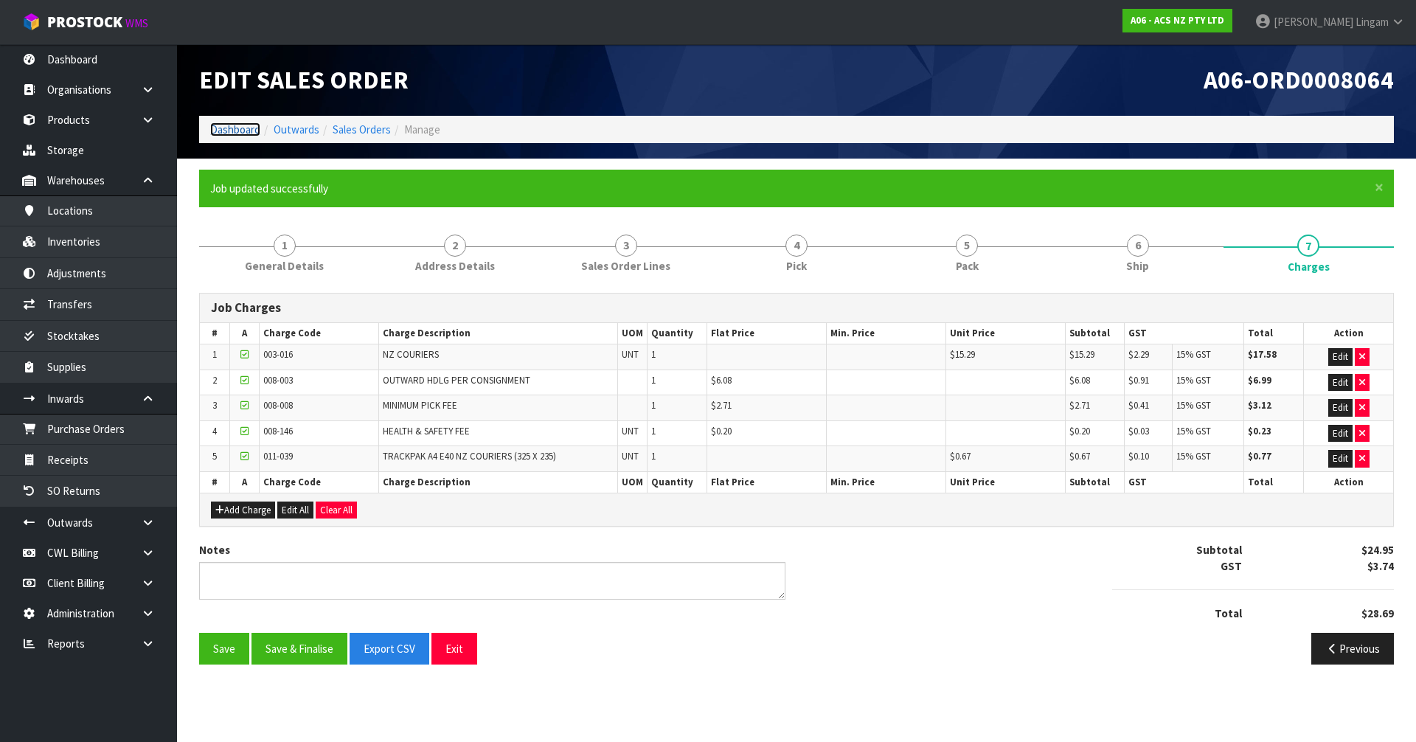
click at [220, 124] on link "Dashboard" at bounding box center [235, 129] width 50 height 14
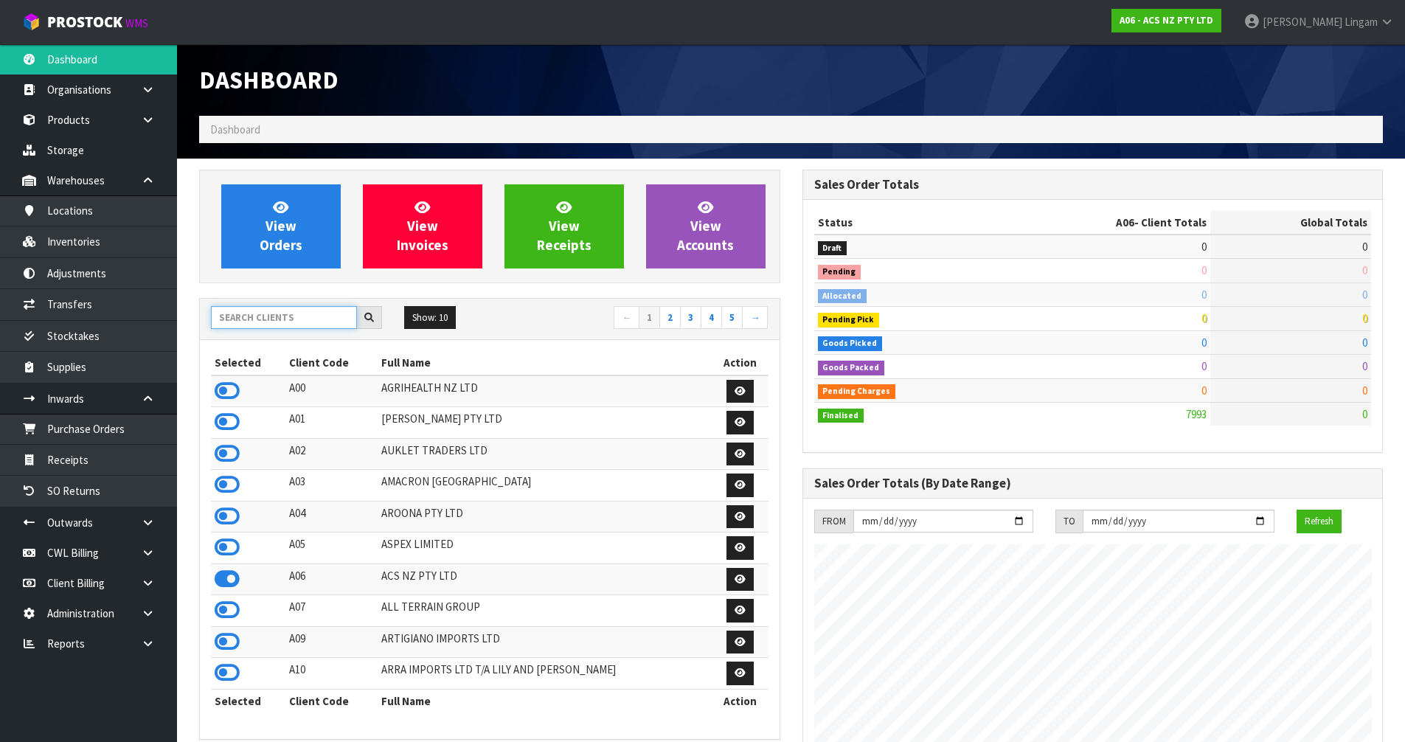
click at [288, 319] on input "text" at bounding box center [284, 317] width 146 height 23
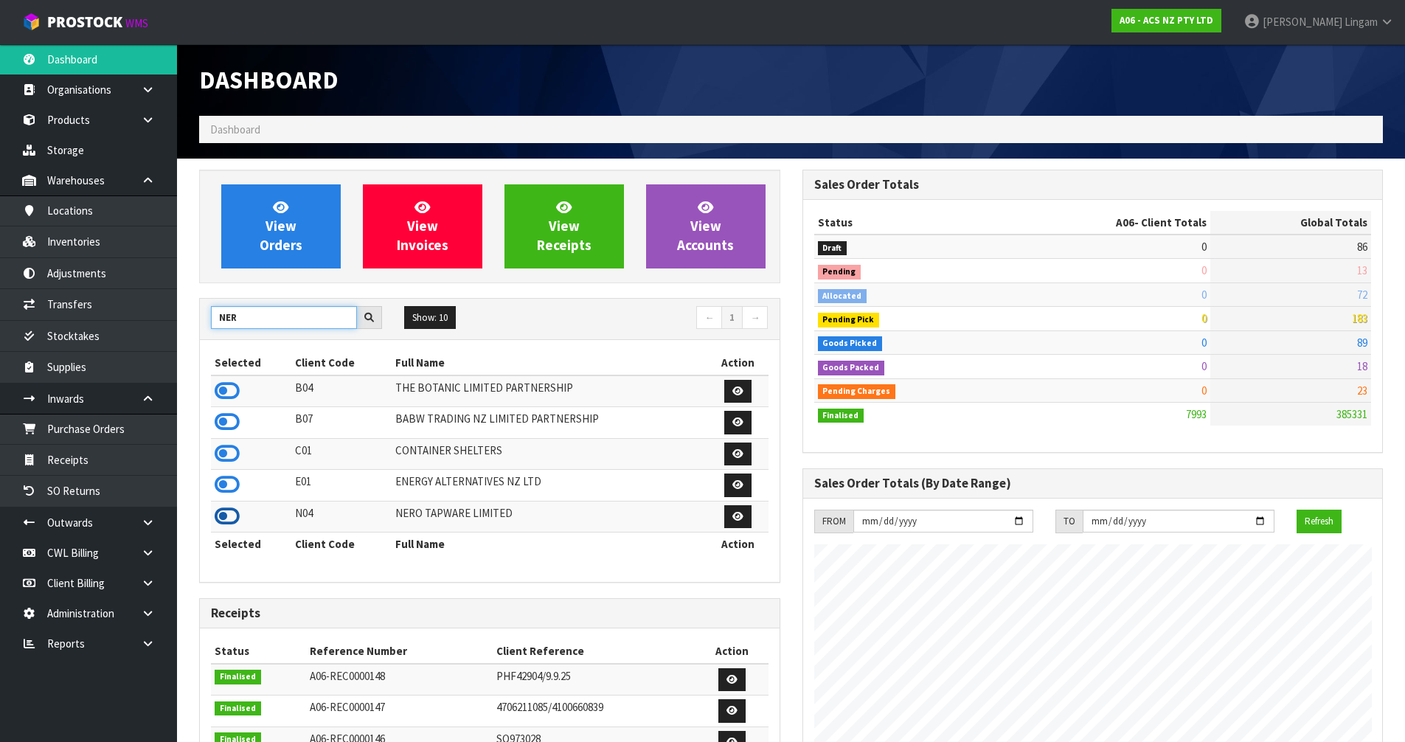
type input "NER"
click at [233, 519] on icon at bounding box center [227, 516] width 25 height 22
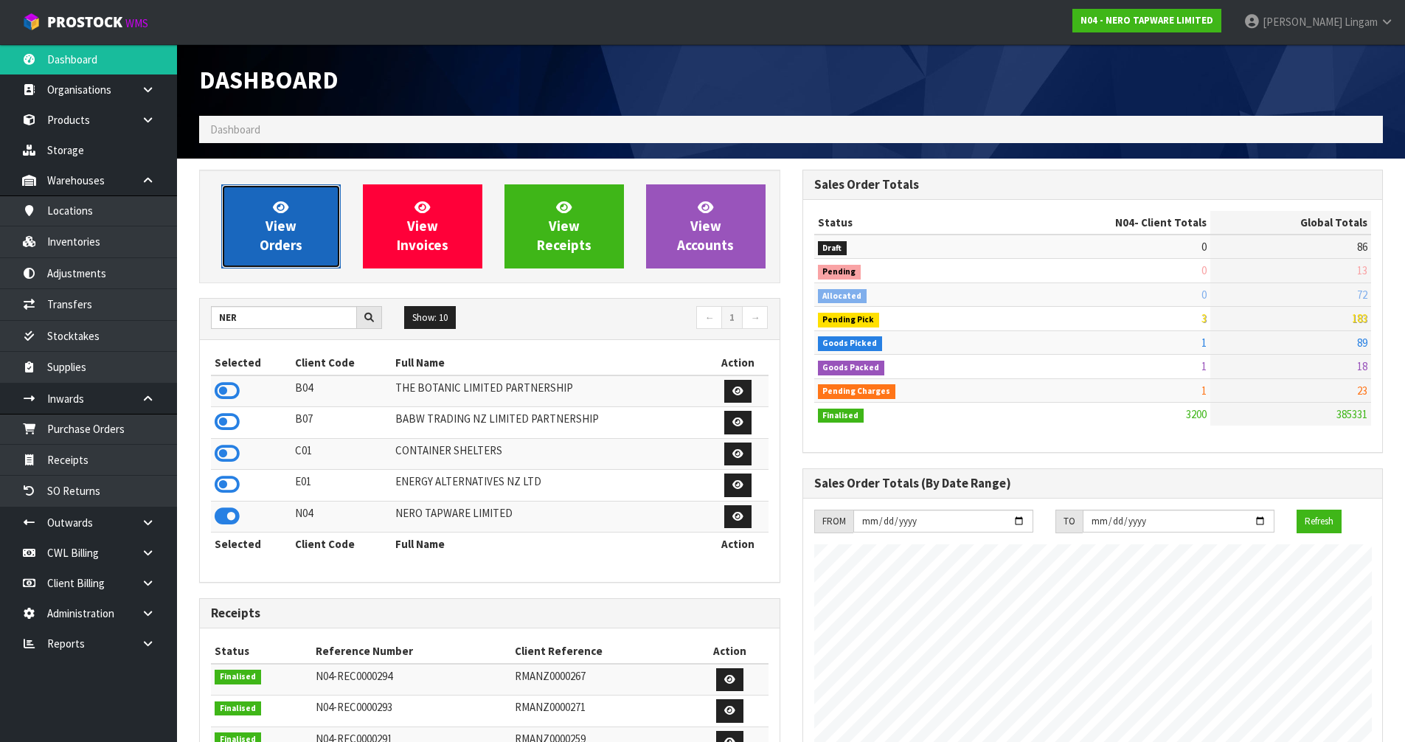
scroll to position [1149, 603]
click at [315, 218] on link "View Orders" at bounding box center [280, 226] width 119 height 84
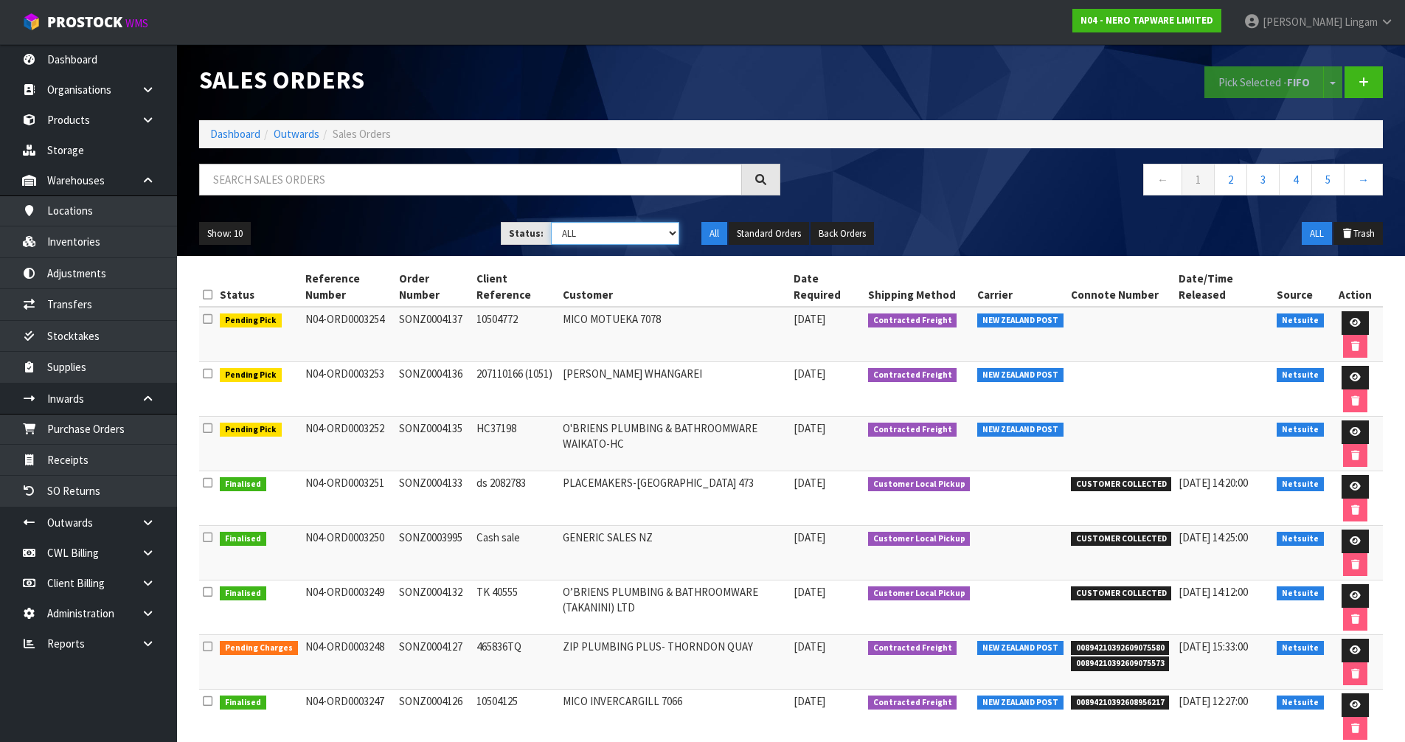
drag, startPoint x: 648, startPoint y: 235, endPoint x: 647, endPoint y: 244, distance: 9.6
click at [648, 235] on select "Draft Pending Allocated Pending Pick Goods Picked Goods Packed Pending Charges …" at bounding box center [615, 233] width 128 height 23
select select "string:6"
click at [551, 222] on select "Draft Pending Allocated Pending Pick Goods Picked Goods Packed Pending Charges …" at bounding box center [615, 233] width 128 height 23
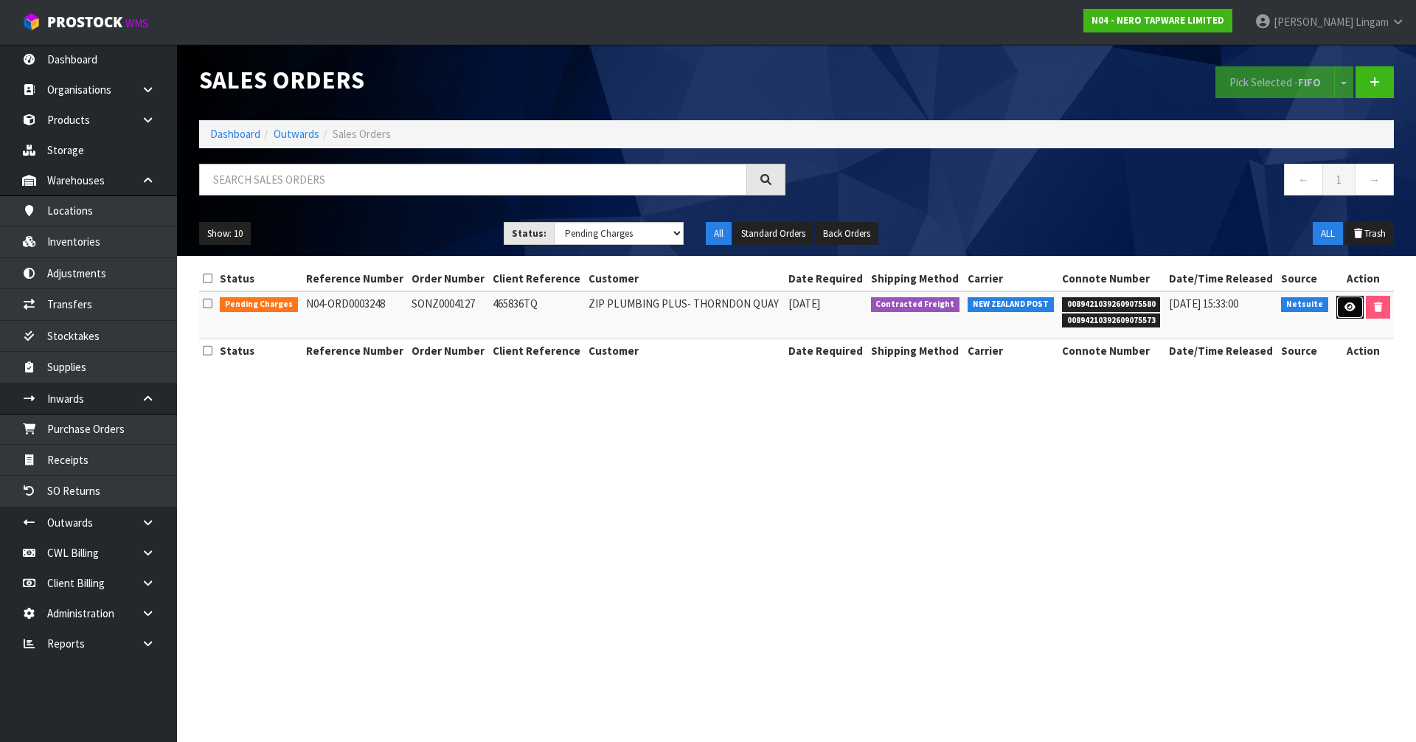
click at [1345, 308] on icon at bounding box center [1350, 307] width 11 height 10
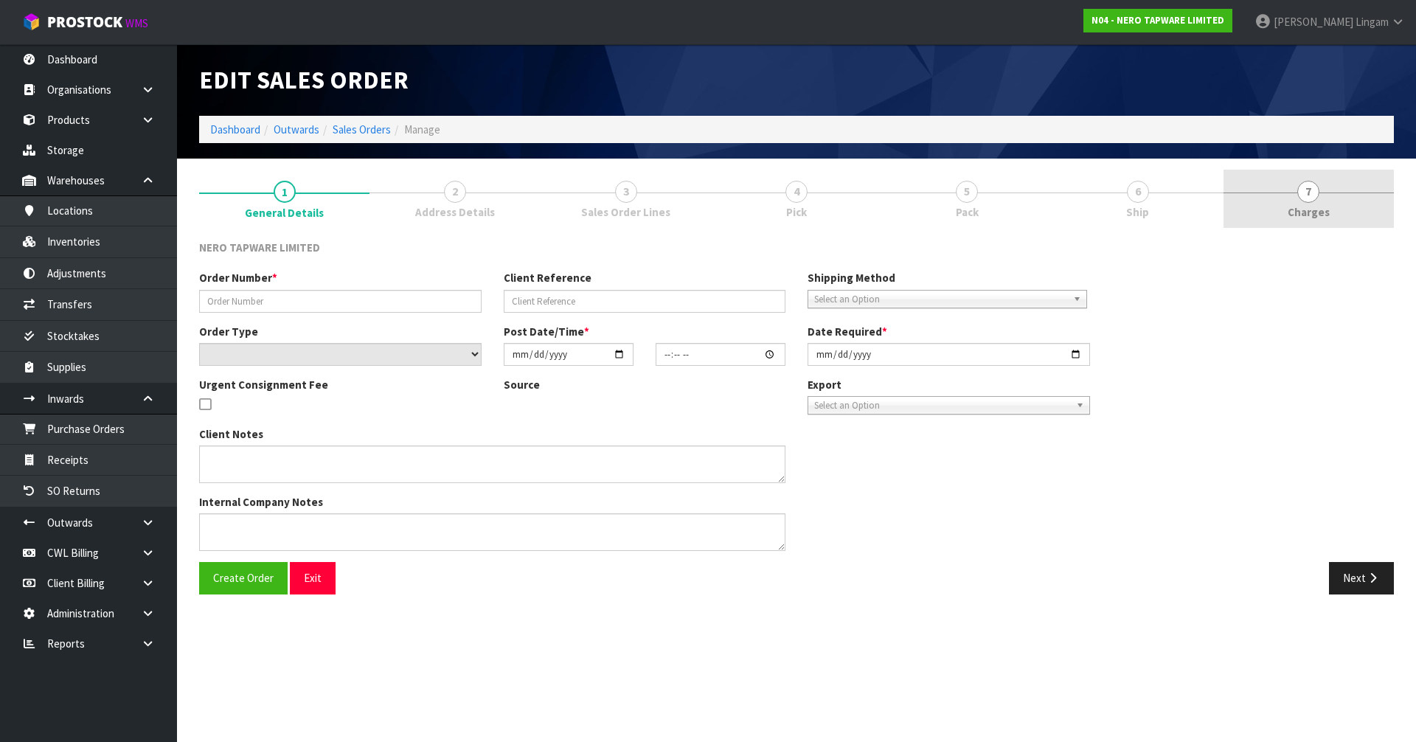
type input "SONZ0004127"
type input "465836TQ"
select select "number:0"
type input "[DATE]"
type input "09:45:13.000"
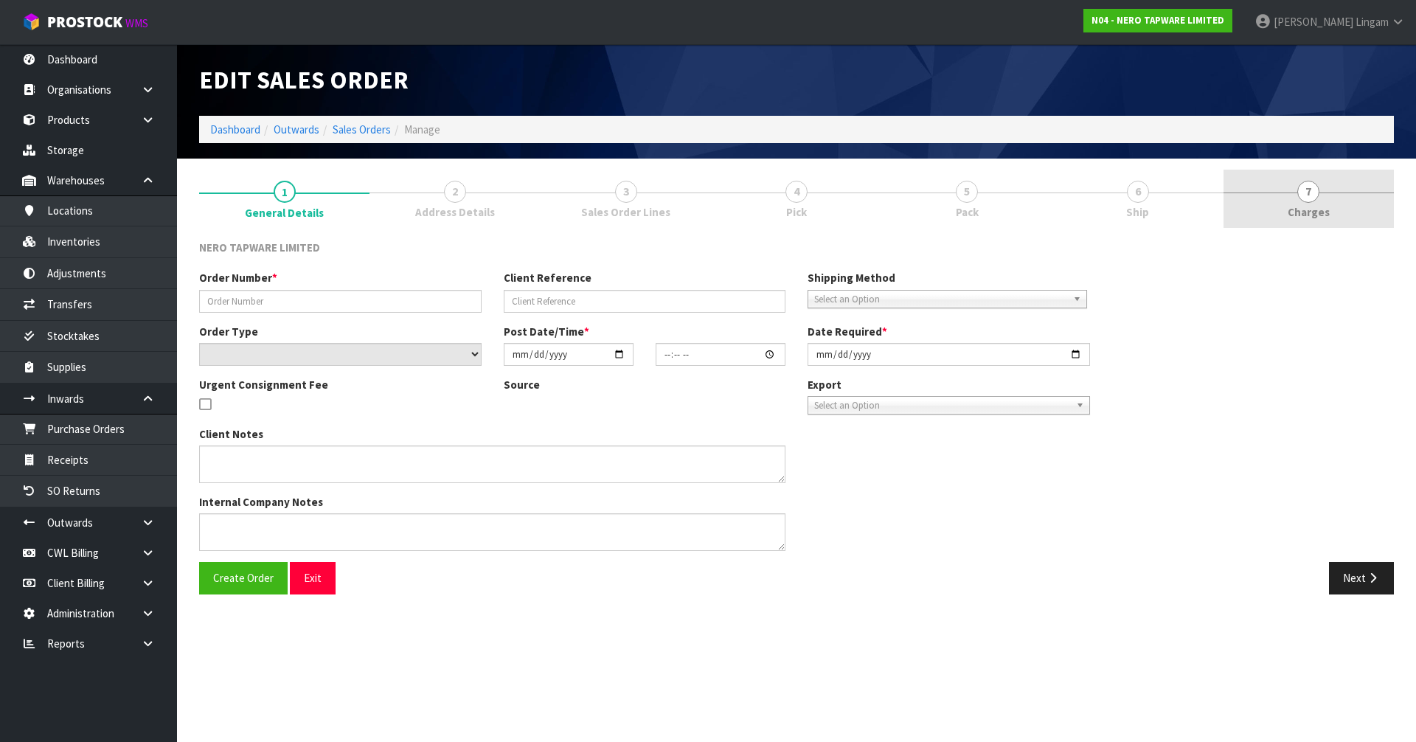
type input "[DATE]"
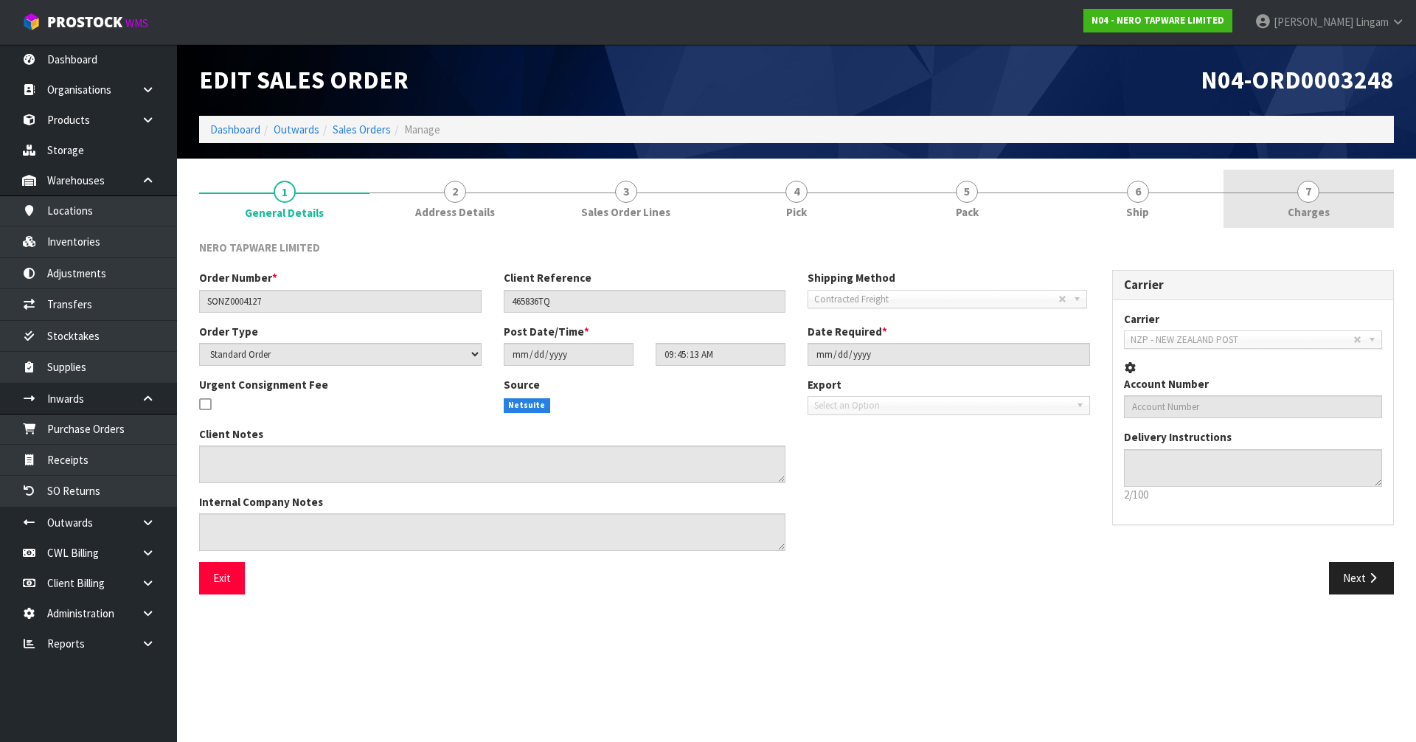
click at [1353, 209] on link "7 [GEOGRAPHIC_DATA]" at bounding box center [1309, 199] width 170 height 58
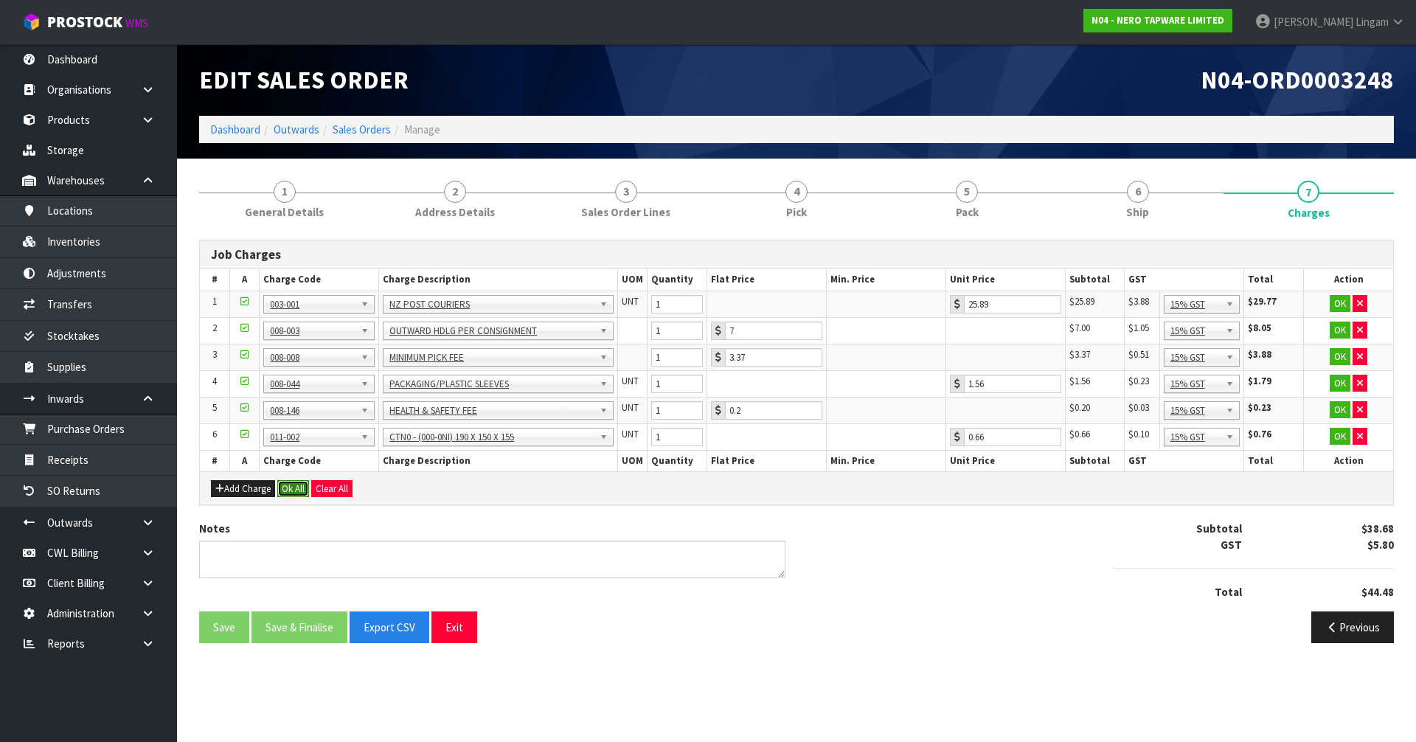
click at [294, 486] on button "Ok All" at bounding box center [293, 489] width 32 height 18
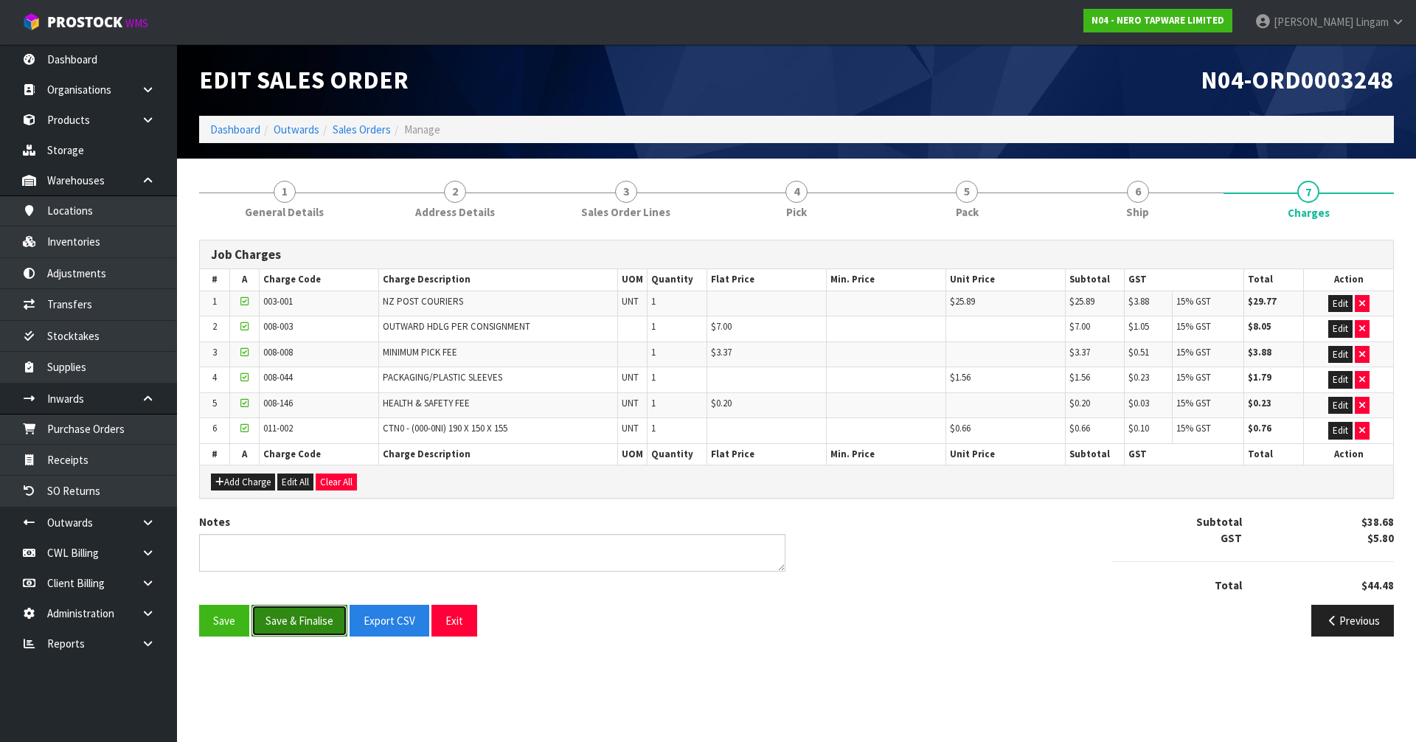
click at [283, 626] on button "Save & Finalise" at bounding box center [300, 621] width 96 height 32
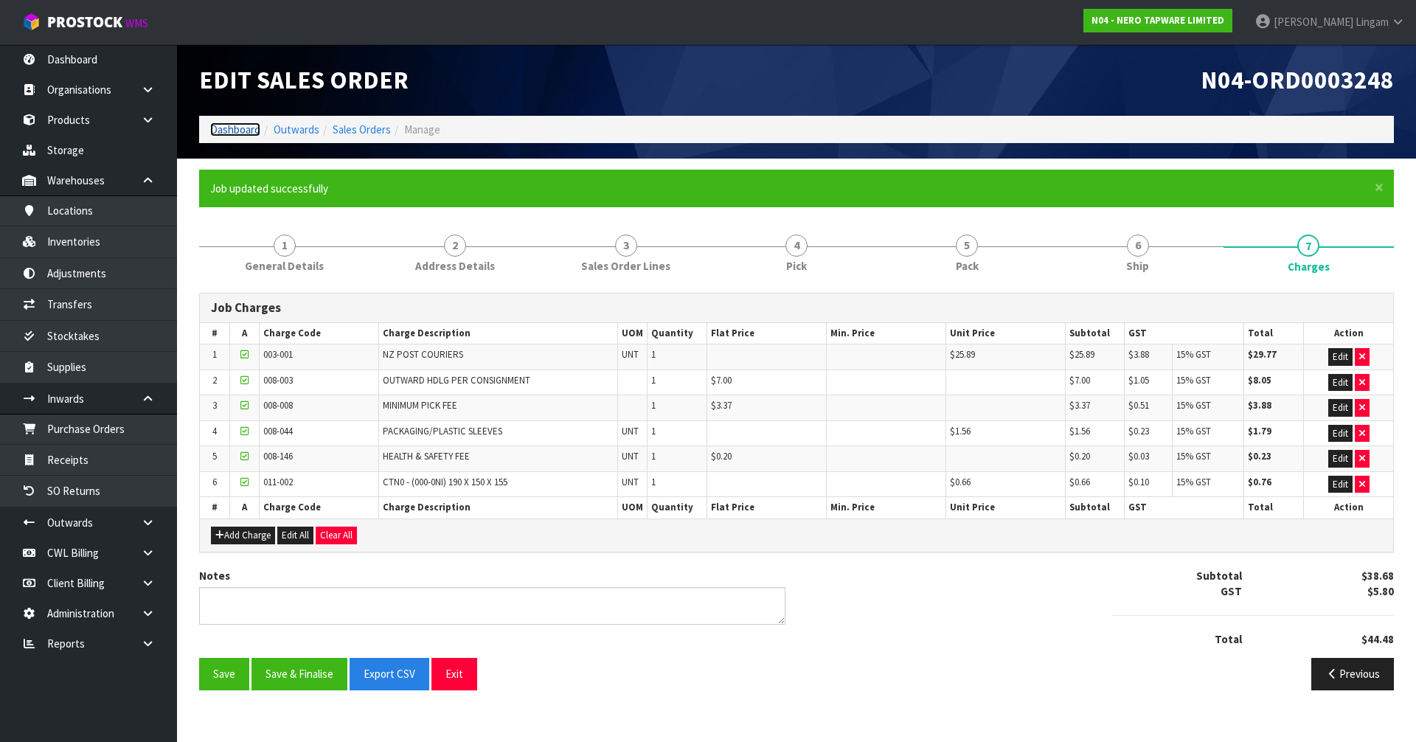
click at [247, 124] on link "Dashboard" at bounding box center [235, 129] width 50 height 14
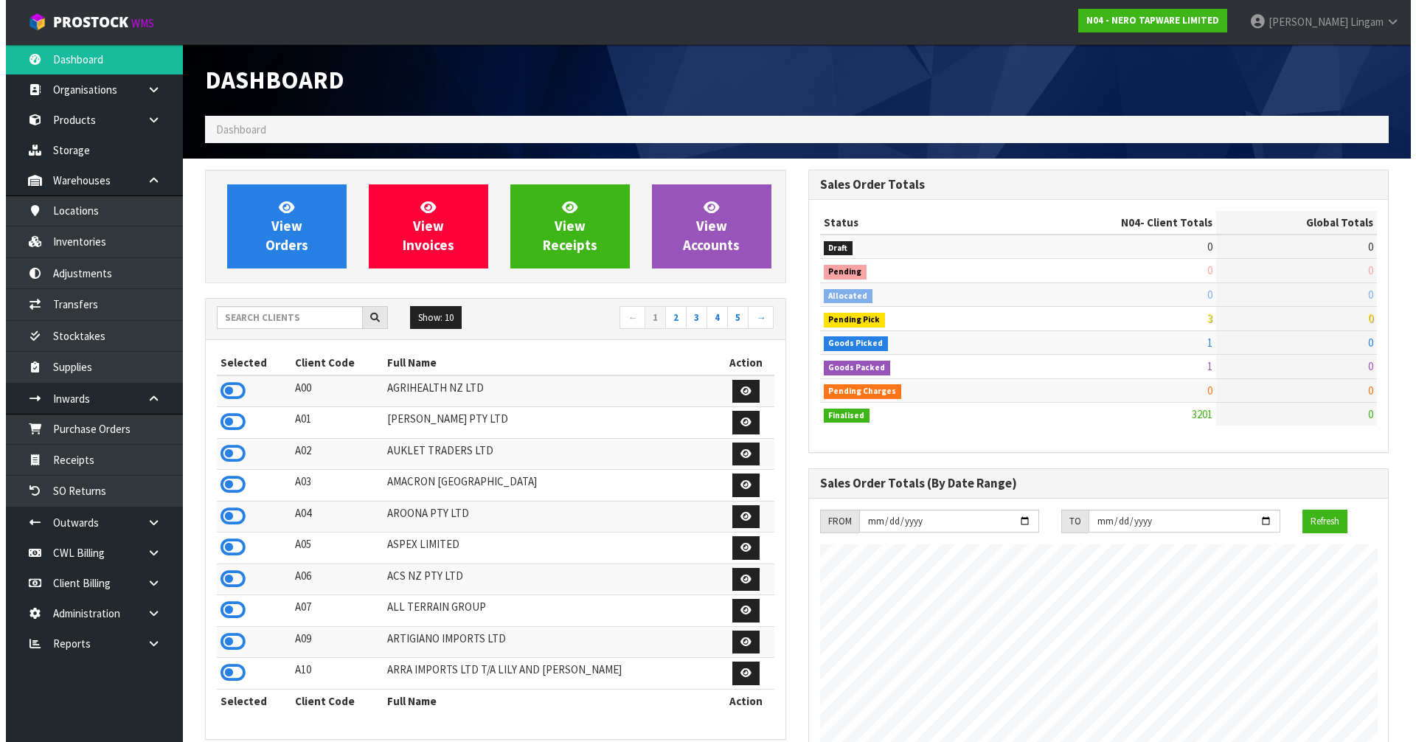
scroll to position [1165, 603]
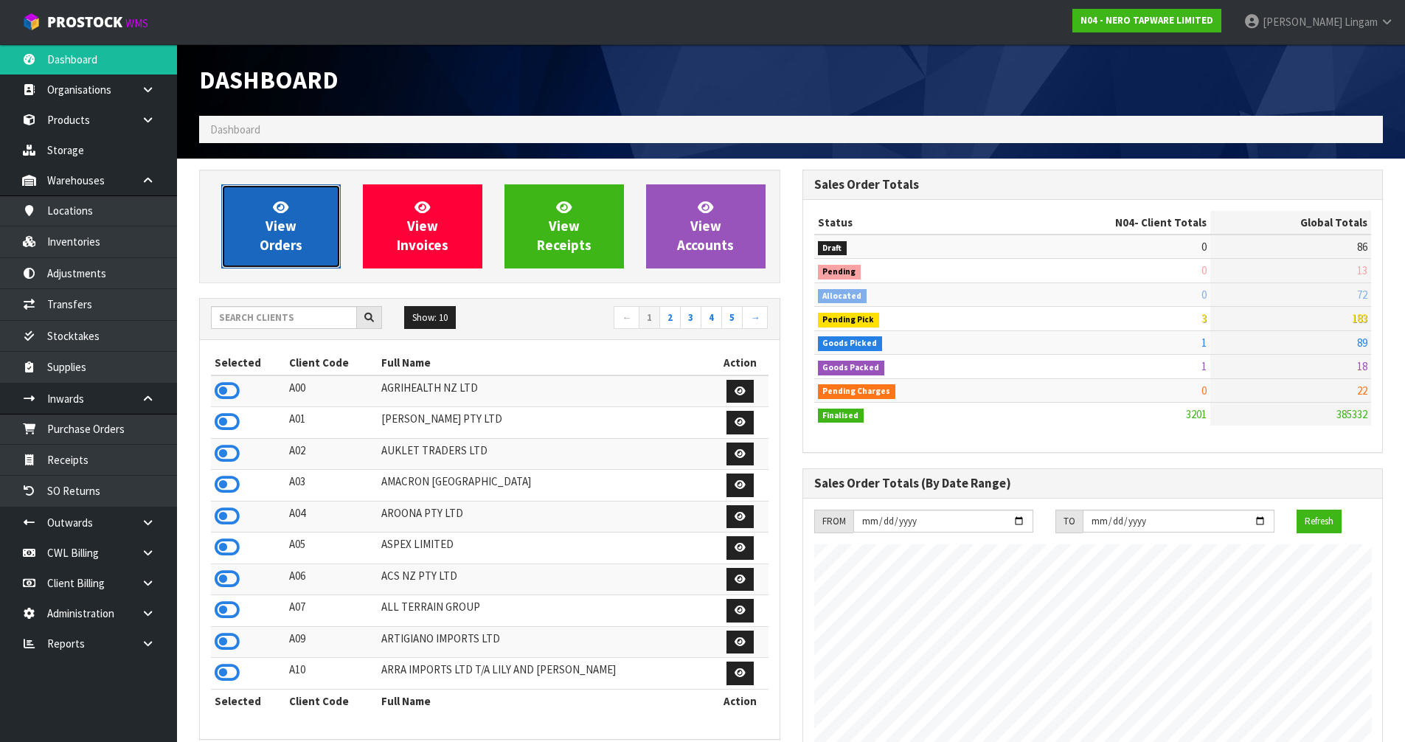
click at [291, 206] on link "View Orders" at bounding box center [280, 226] width 119 height 84
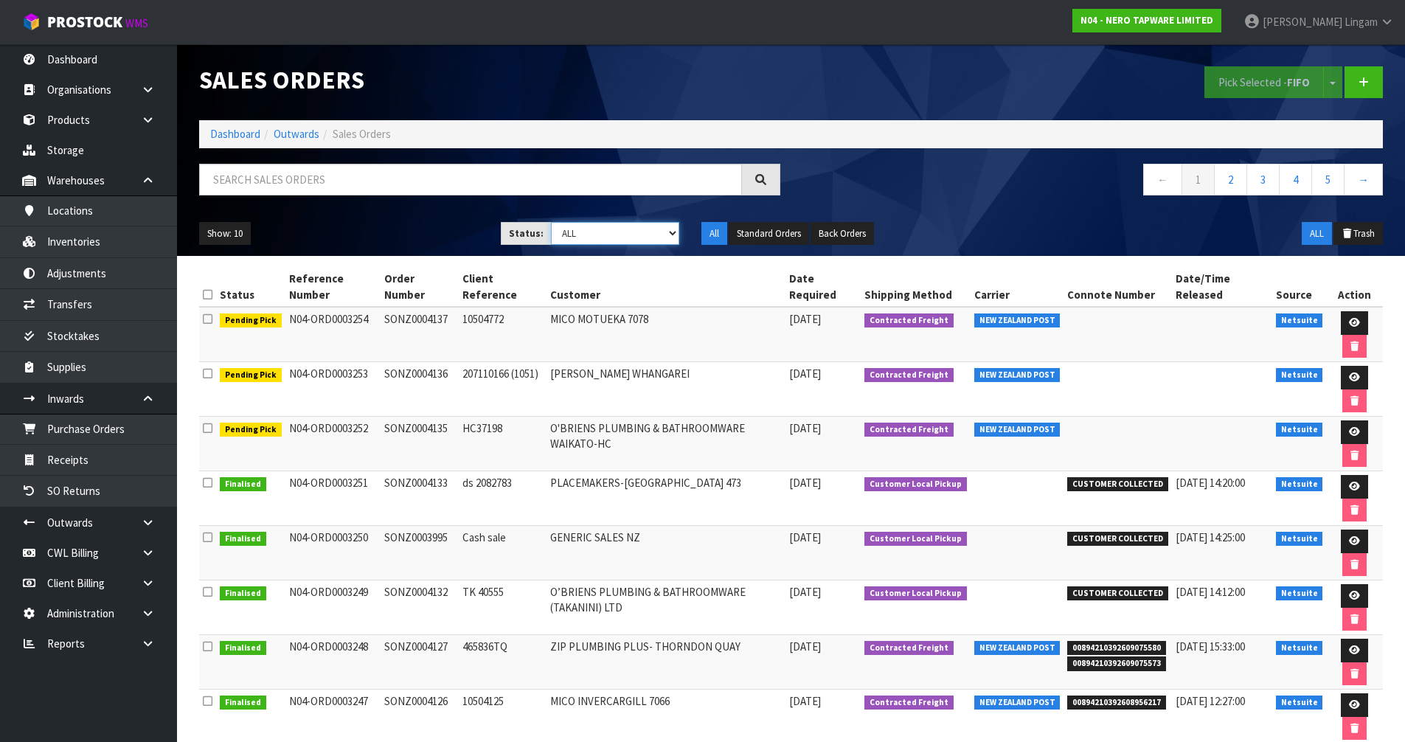
click at [626, 237] on select "Draft Pending Allocated Pending Pick Goods Picked Goods Packed Pending Charges …" at bounding box center [615, 233] width 128 height 23
select select "string:4"
click at [551, 222] on select "Draft Pending Allocated Pending Pick Goods Picked Goods Packed Pending Charges …" at bounding box center [615, 233] width 128 height 23
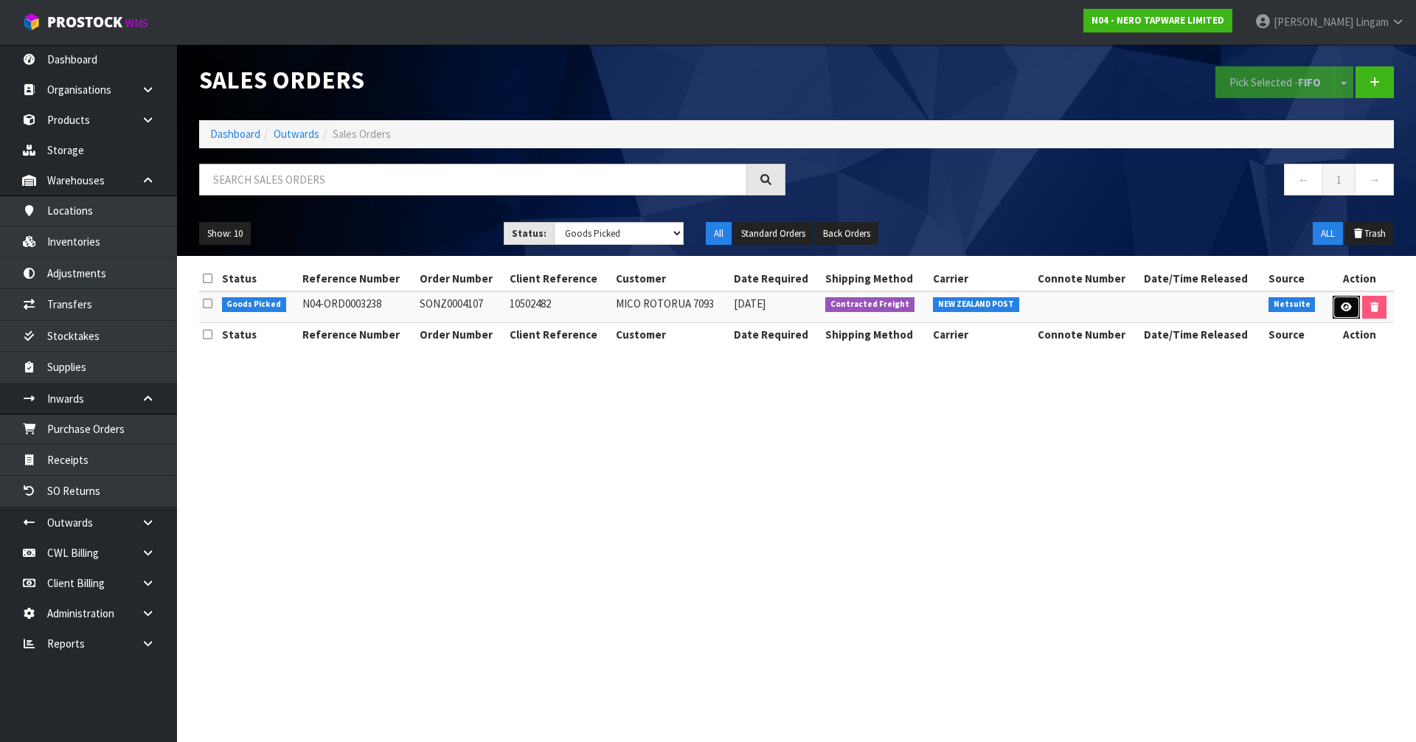
click at [1341, 311] on icon at bounding box center [1346, 307] width 11 height 10
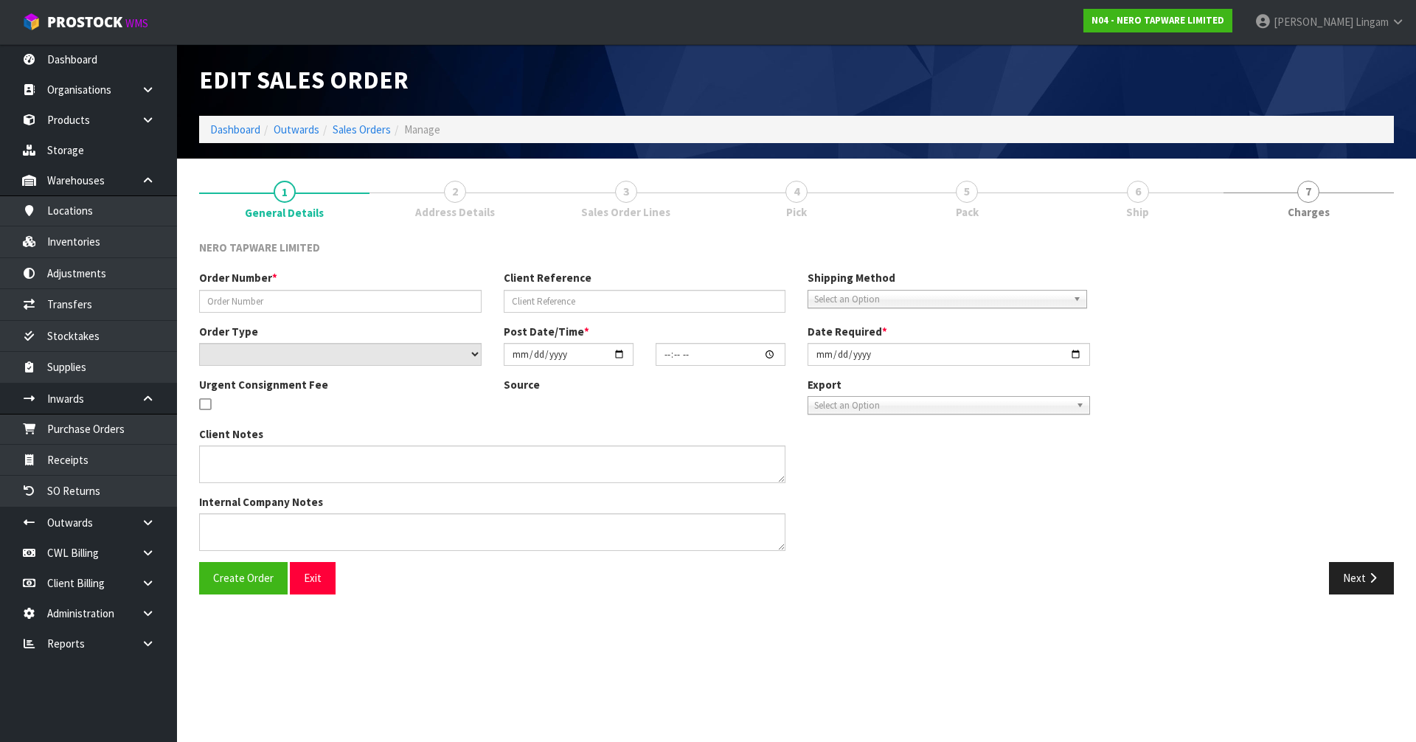
type input "SONZ0004107"
type input "10502482"
select select "number:0"
type input "[DATE]"
type input "14:30:10.000"
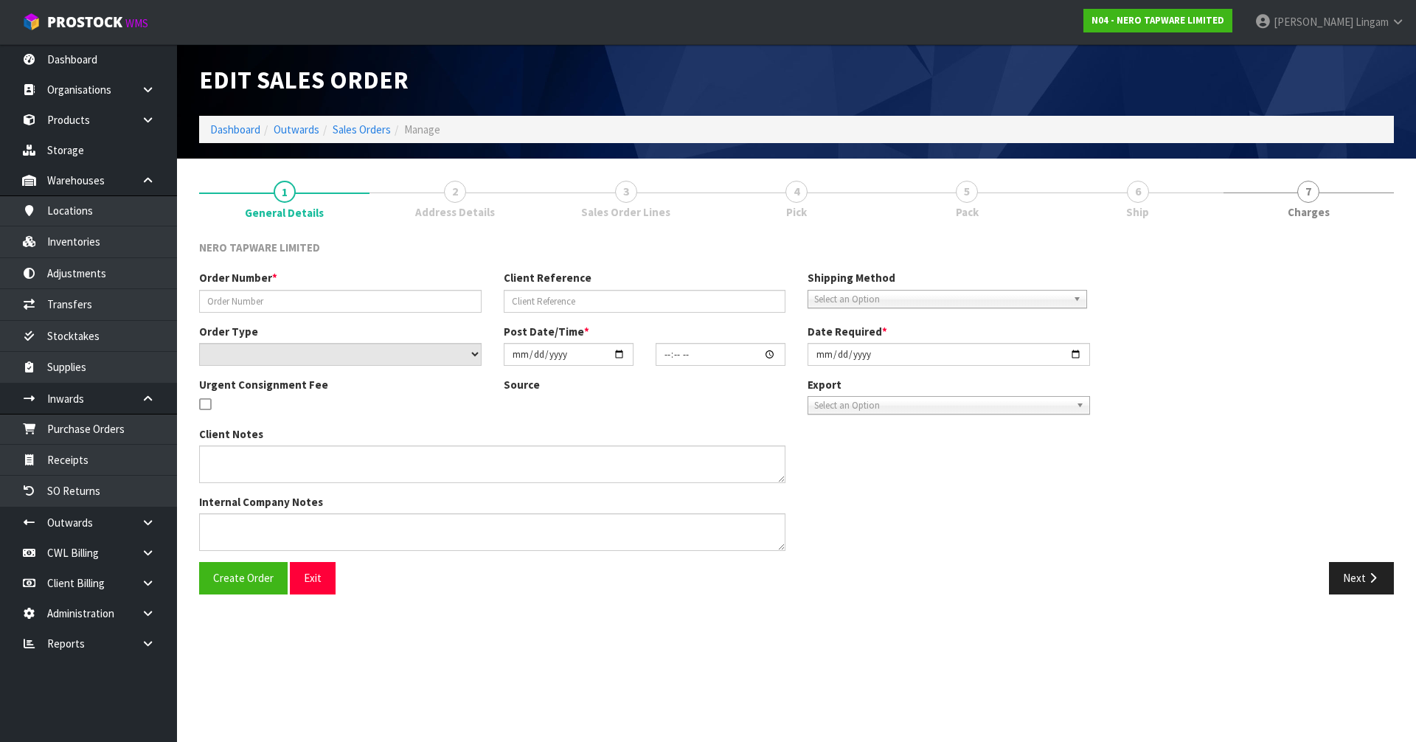
type input "[DATE]"
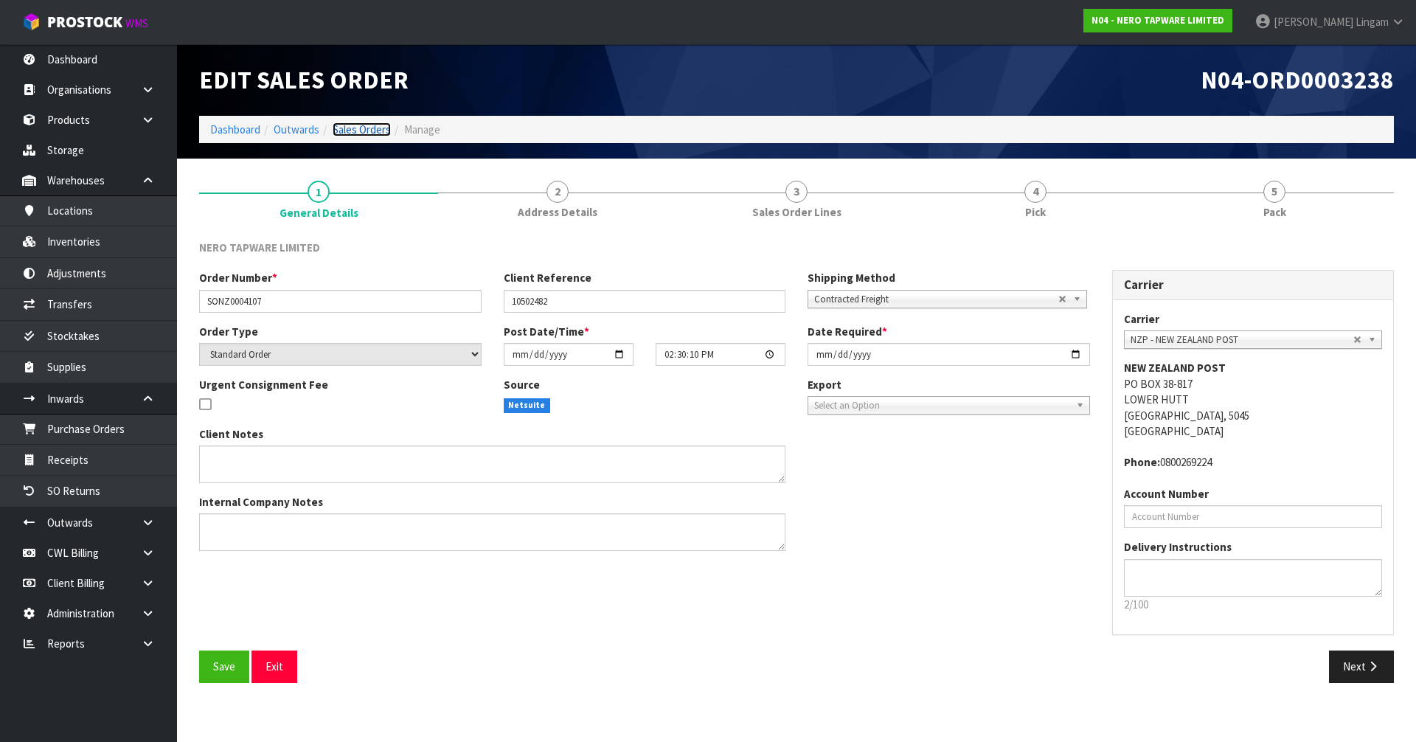
click at [362, 123] on link "Sales Orders" at bounding box center [362, 129] width 58 height 14
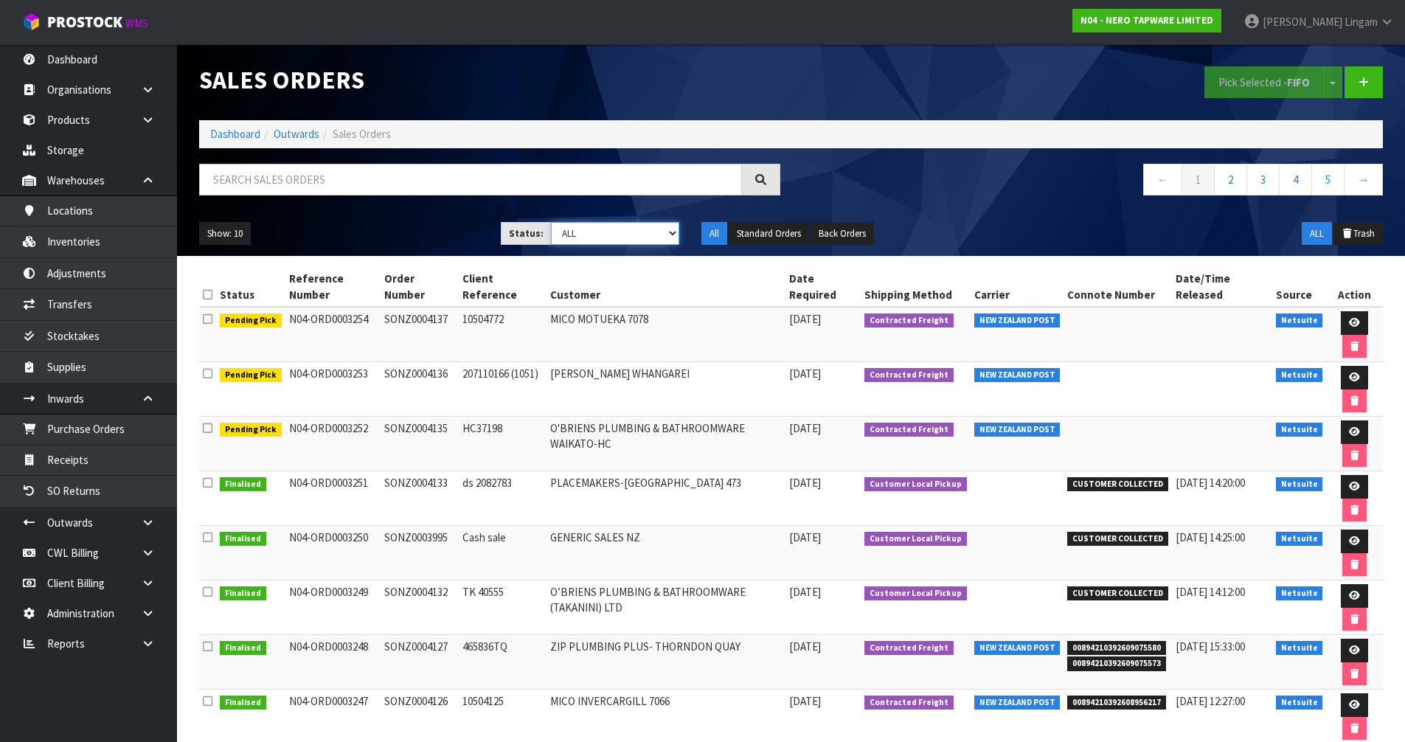
drag, startPoint x: 648, startPoint y: 236, endPoint x: 647, endPoint y: 243, distance: 7.4
click at [648, 235] on select "Draft Pending Allocated Pending Pick Goods Picked Goods Packed Pending Charges …" at bounding box center [615, 233] width 128 height 23
select select "string:4"
click at [551, 222] on select "Draft Pending Allocated Pending Pick Goods Picked Goods Packed Pending Charges …" at bounding box center [615, 233] width 128 height 23
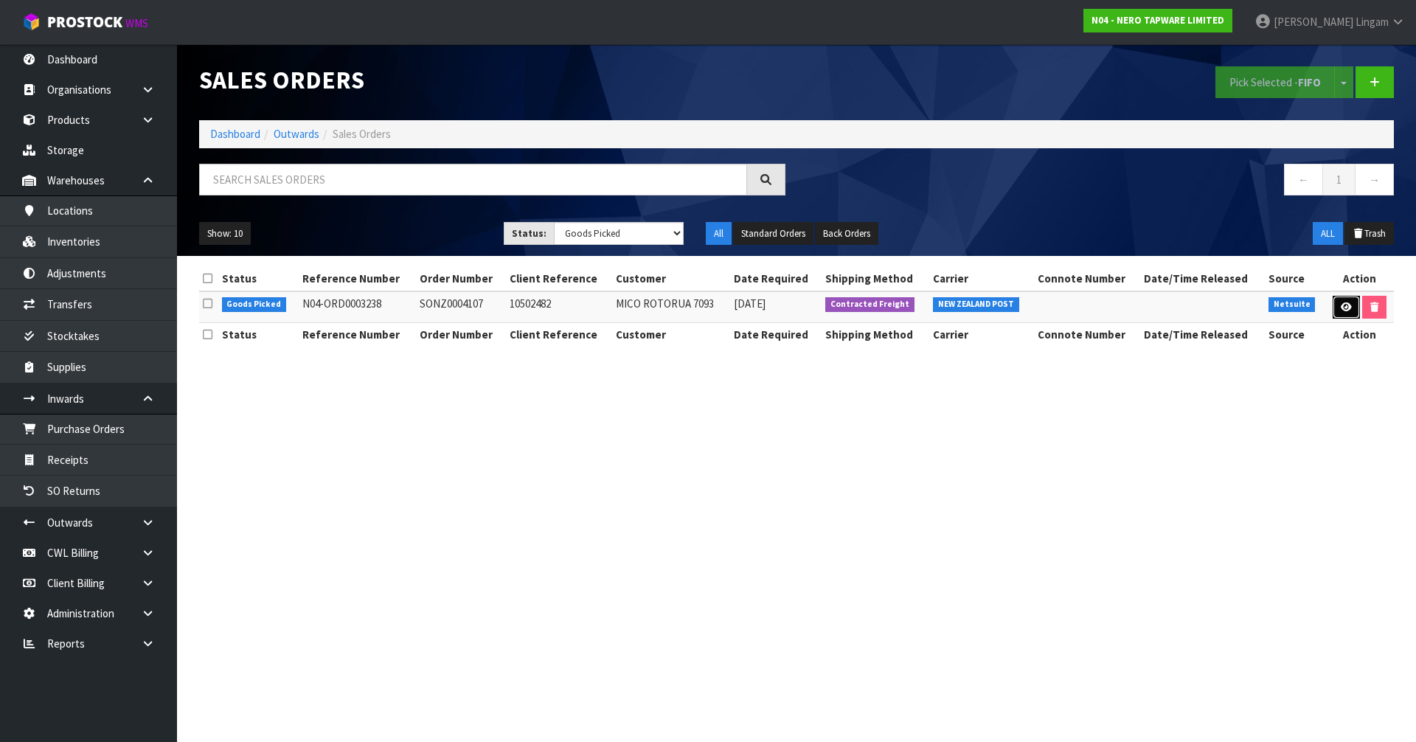
click at [1348, 313] on link at bounding box center [1346, 308] width 27 height 24
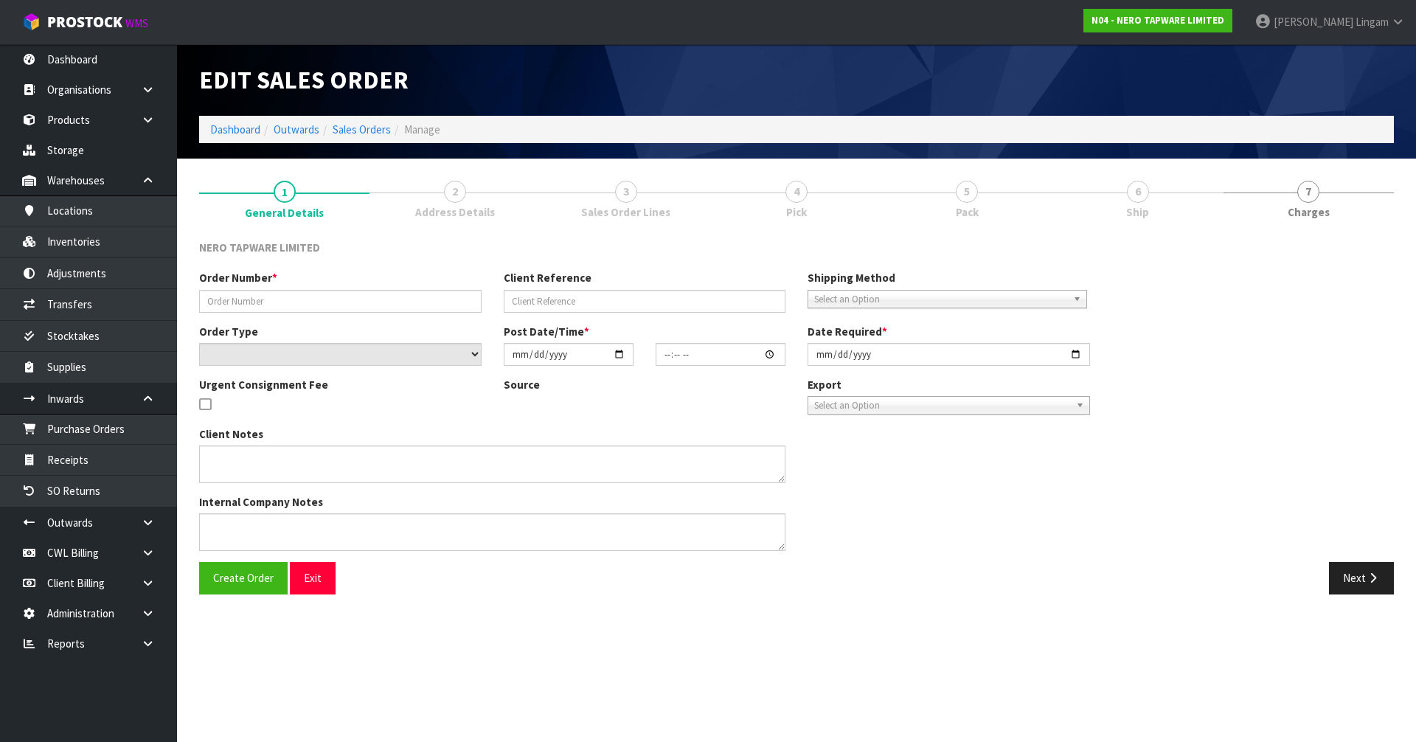
type input "SONZ0004107"
type input "10502482"
select select "number:0"
type input "[DATE]"
type input "14:30:10.000"
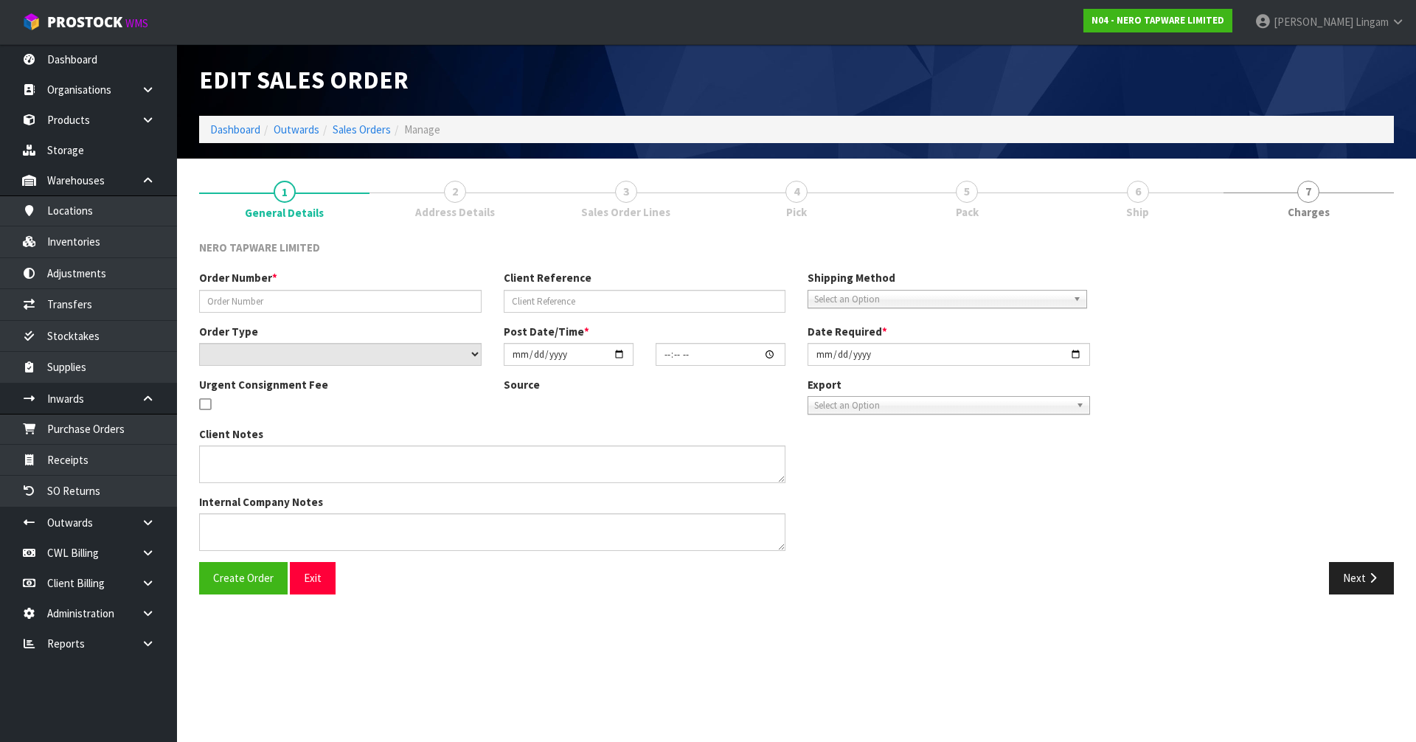
type input "[DATE]"
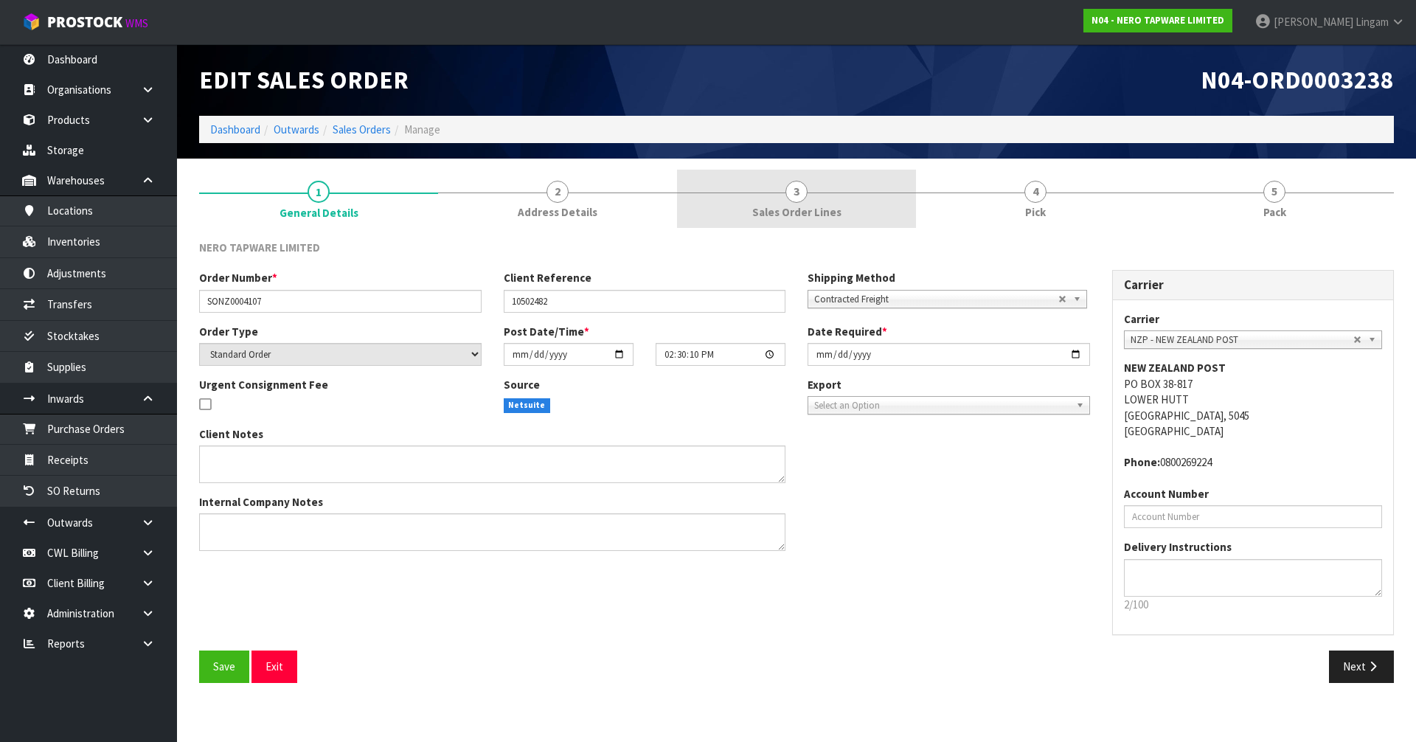
click at [813, 215] on span "Sales Order Lines" at bounding box center [796, 211] width 89 height 15
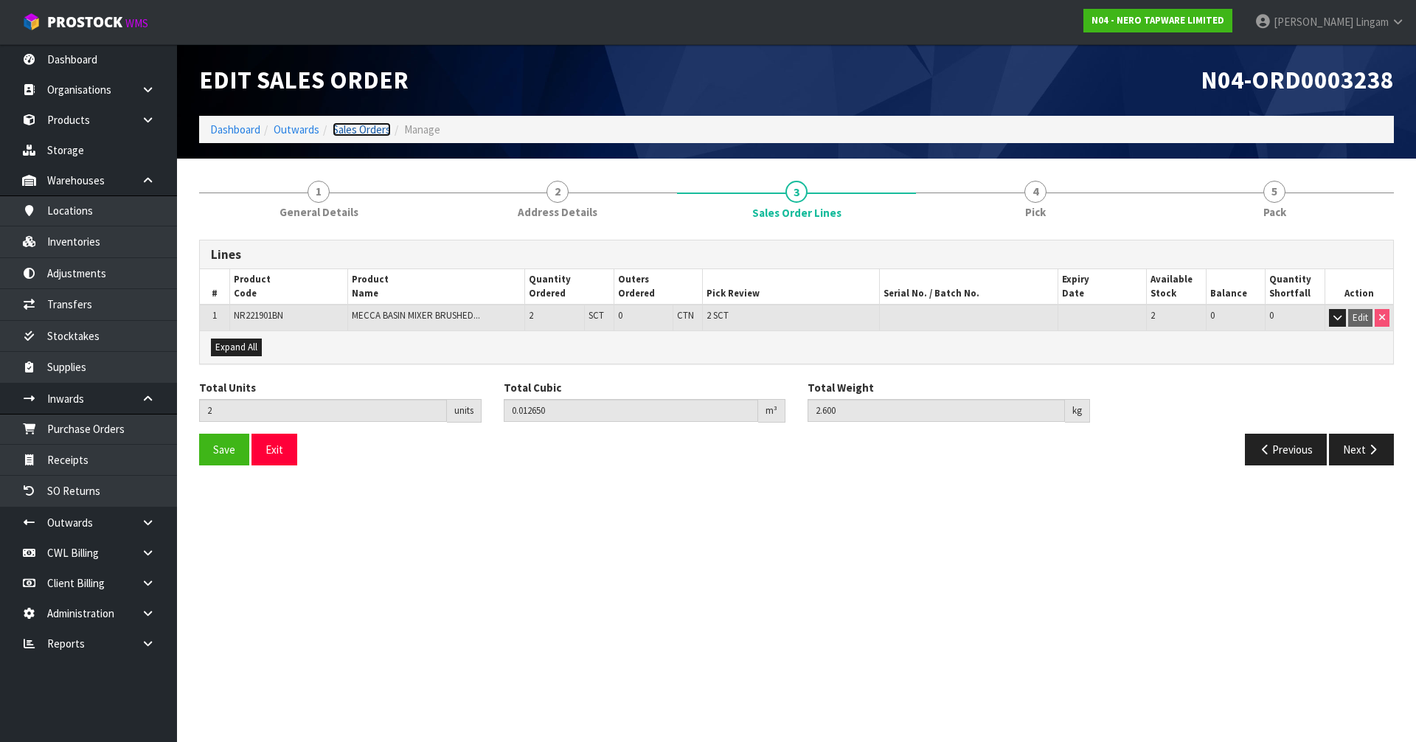
click at [373, 131] on link "Sales Orders" at bounding box center [362, 129] width 58 height 14
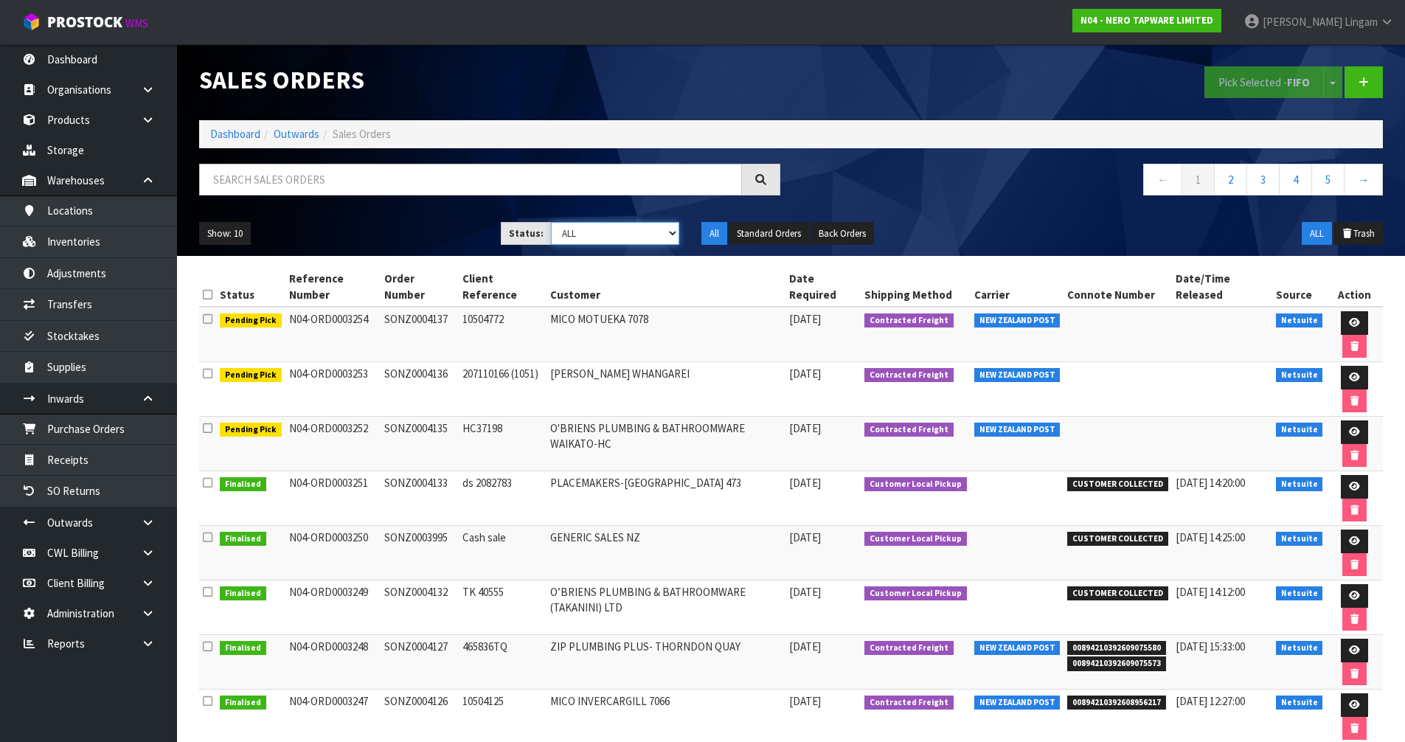
click at [659, 232] on select "Draft Pending Allocated Pending Pick Goods Picked Goods Packed Pending Charges …" at bounding box center [615, 233] width 128 height 23
select select "string:4"
click at [551, 222] on select "Draft Pending Allocated Pending Pick Goods Picked Goods Packed Pending Charges …" at bounding box center [615, 233] width 128 height 23
